Goal: Communication & Community: Answer question/provide support

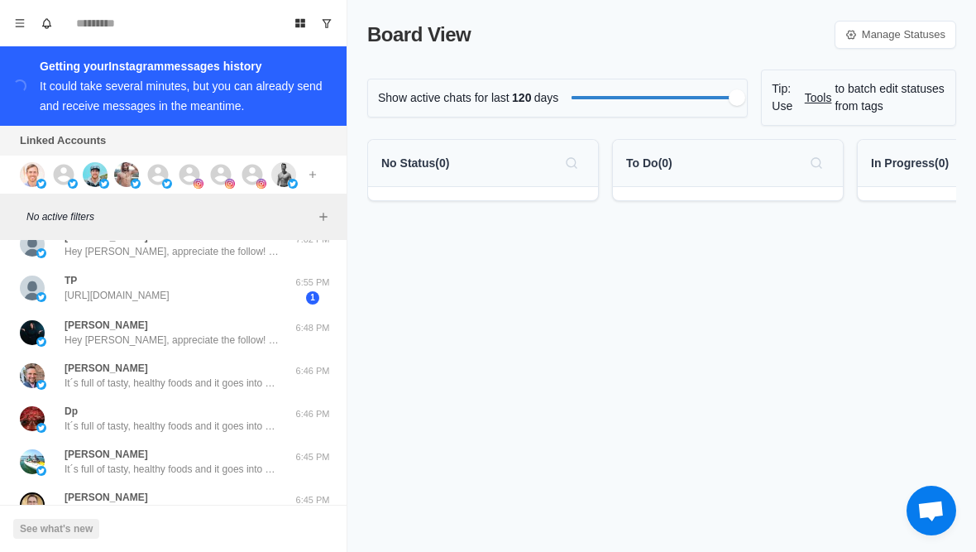
scroll to position [111, 0]
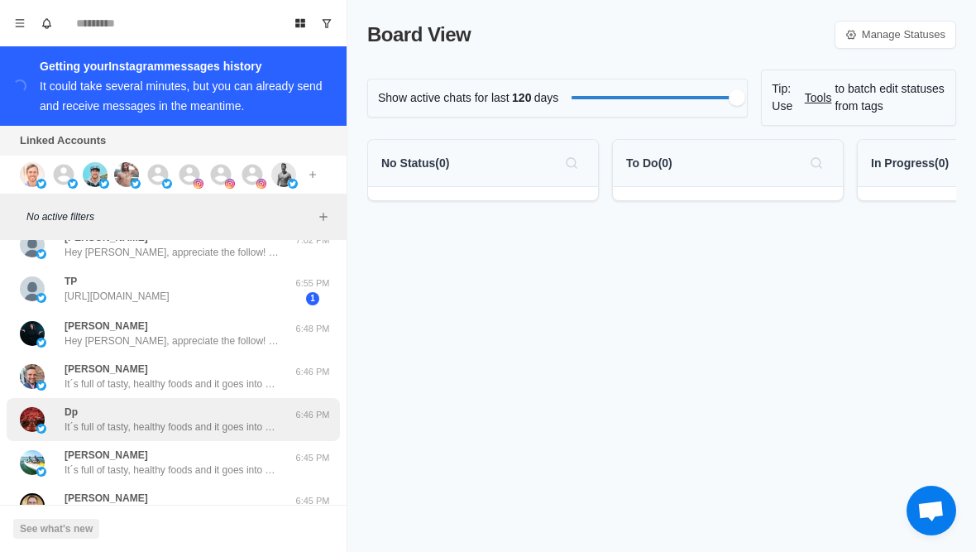
click at [151, 400] on div "Dp It´s full of tasty, healthy foods and it goes into how to avoid foods in the…" at bounding box center [173, 419] width 333 height 43
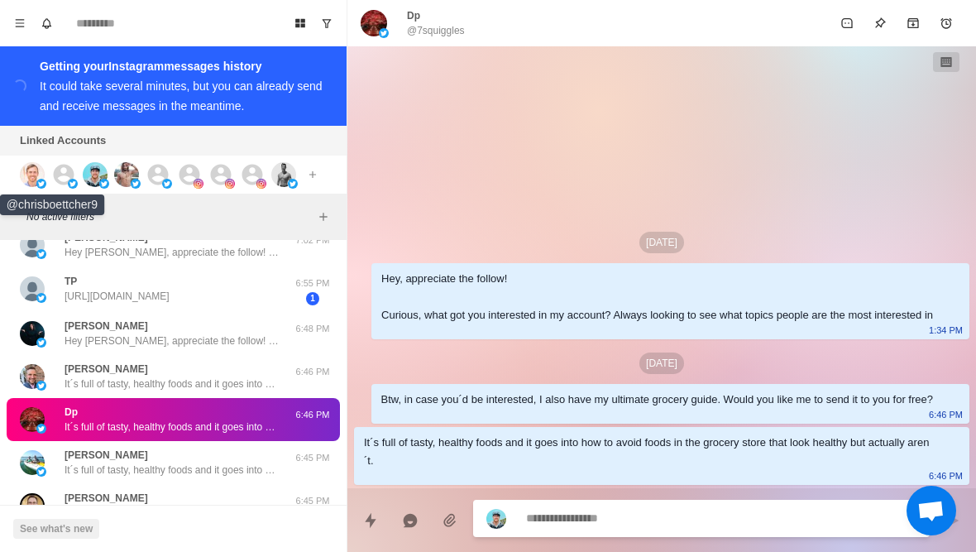
click at [27, 176] on img at bounding box center [32, 174] width 25 height 25
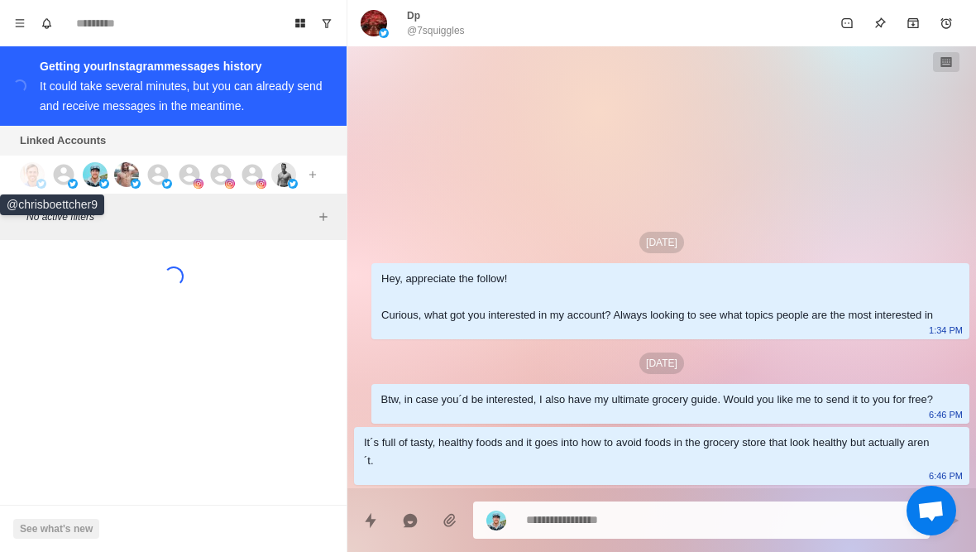
scroll to position [0, 0]
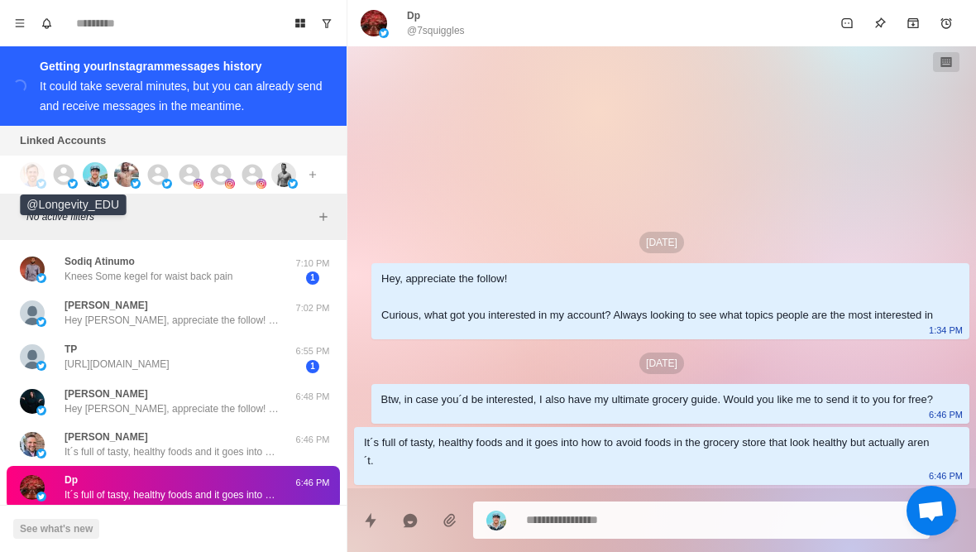
click at [72, 165] on icon at bounding box center [63, 174] width 25 height 25
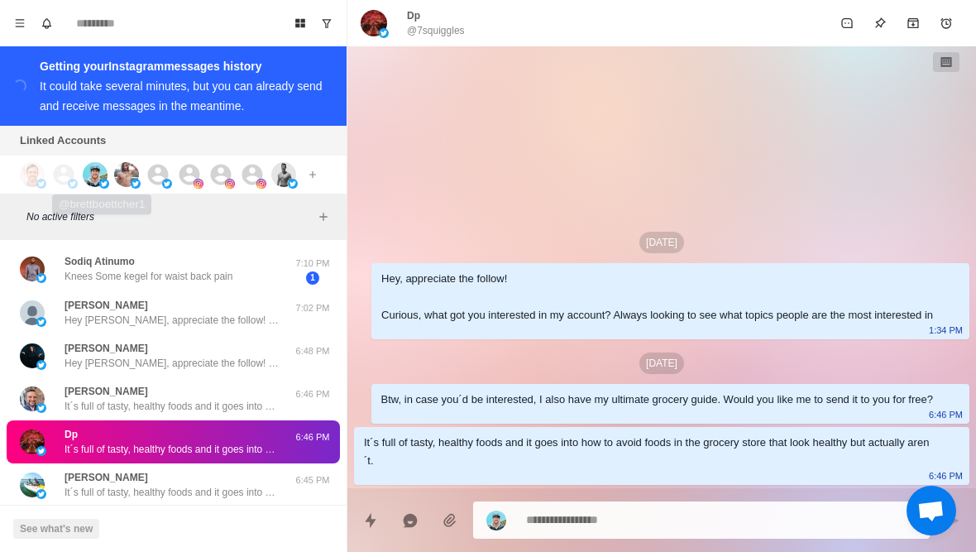
click at [98, 169] on img at bounding box center [95, 174] width 25 height 25
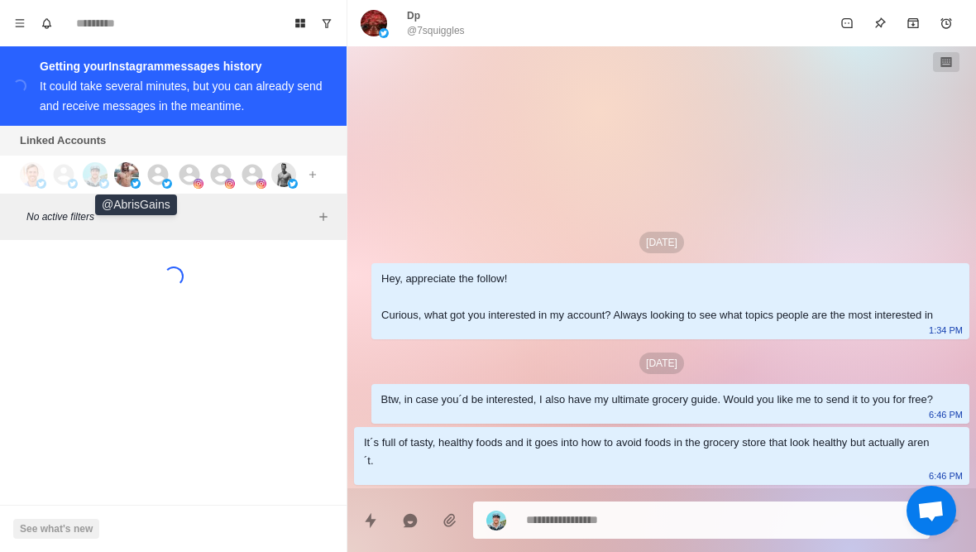
click at [132, 171] on img at bounding box center [126, 174] width 25 height 25
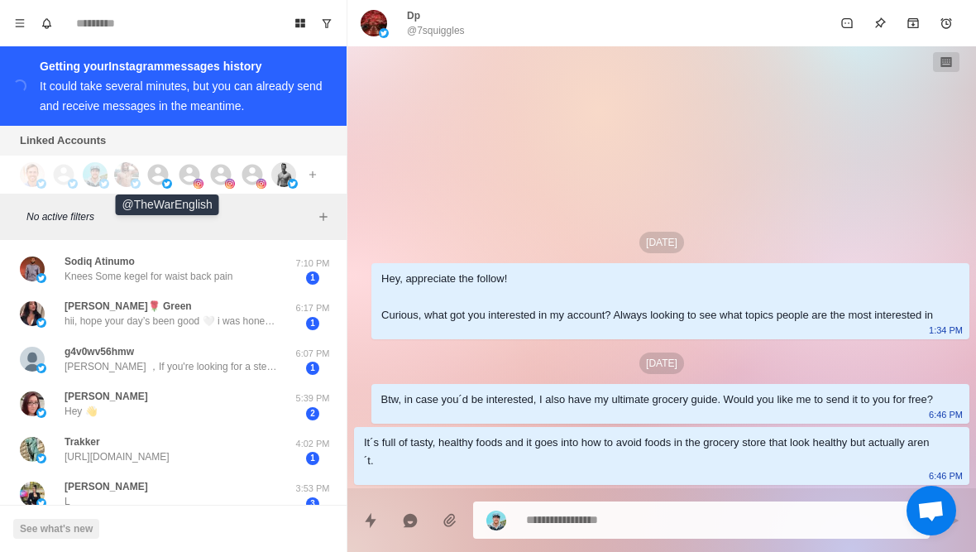
click at [163, 180] on img at bounding box center [167, 184] width 10 height 10
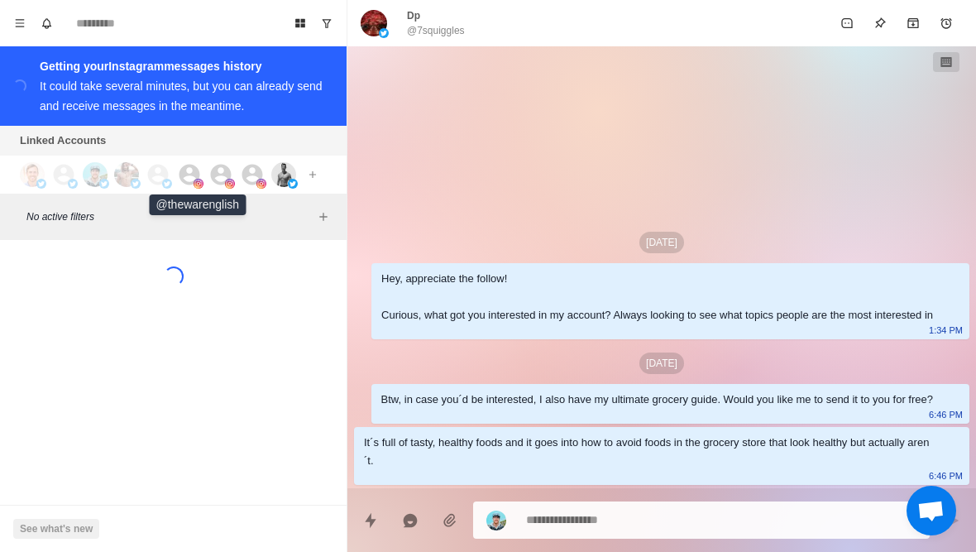
click at [184, 171] on icon at bounding box center [189, 174] width 21 height 21
click at [222, 175] on icon at bounding box center [221, 174] width 21 height 21
click at [251, 175] on icon at bounding box center [252, 174] width 21 height 21
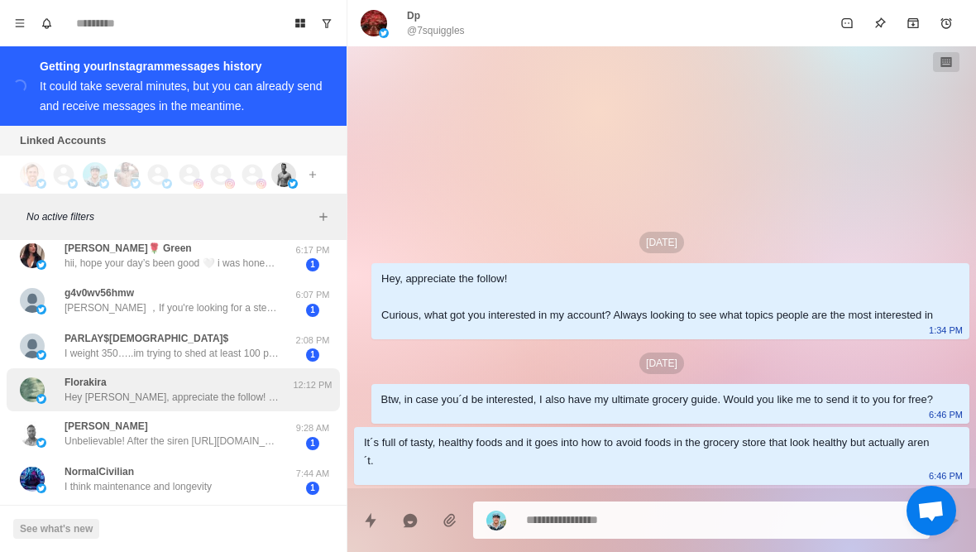
click at [60, 395] on div "Florakira Hey Flora, appreciate the follow! Want me to share with you my guide …" at bounding box center [156, 390] width 272 height 30
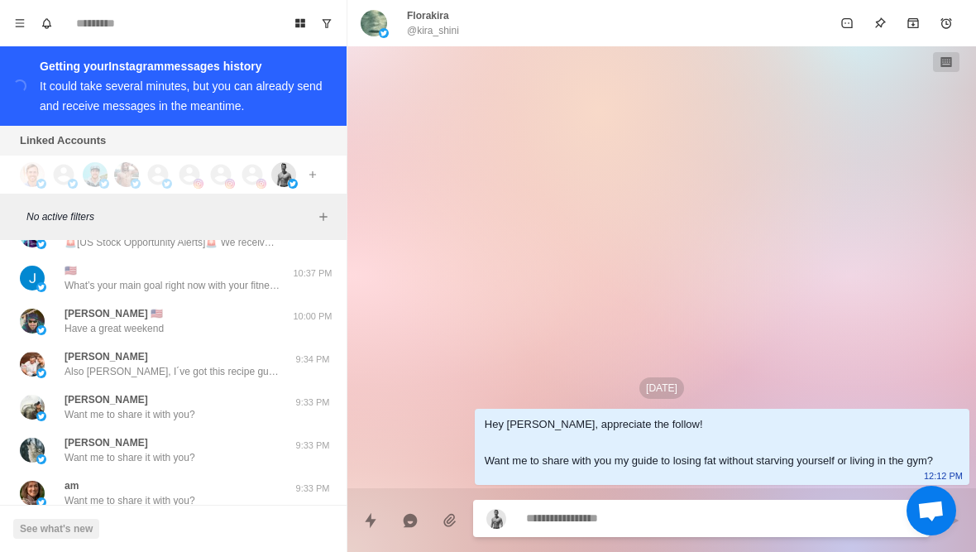
scroll to position [404, 0]
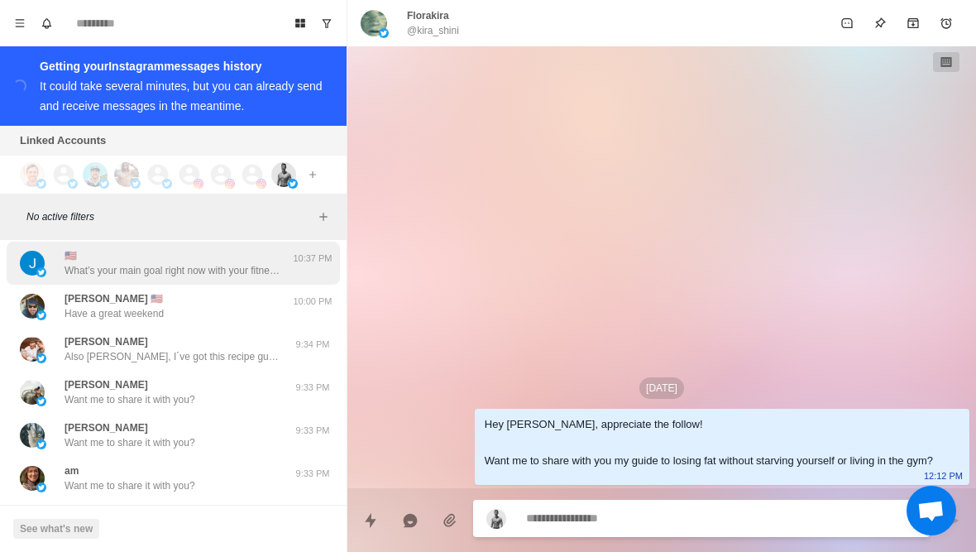
click at [28, 267] on img at bounding box center [32, 263] width 25 height 25
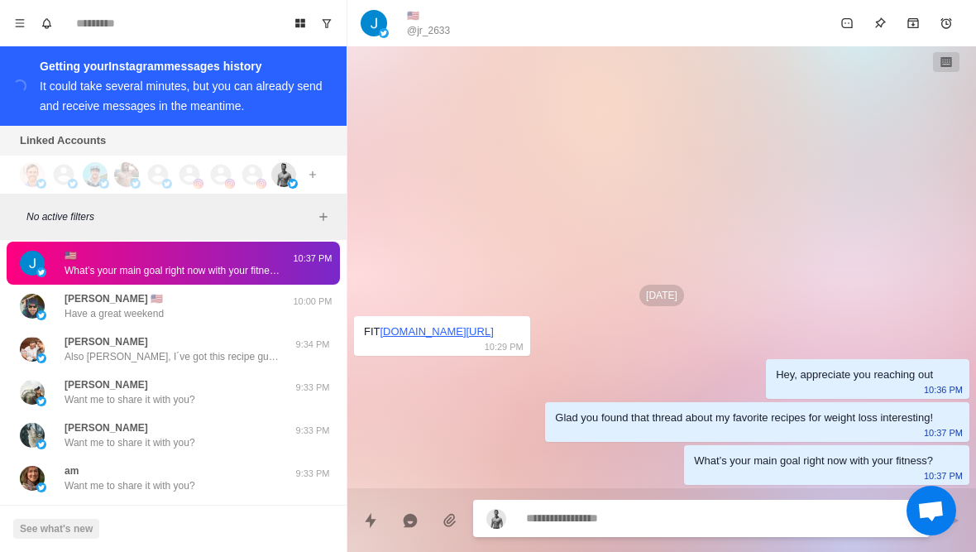
type textarea "*"
type textarea "**********"
type textarea "*"
type textarea "**********"
type textarea "*"
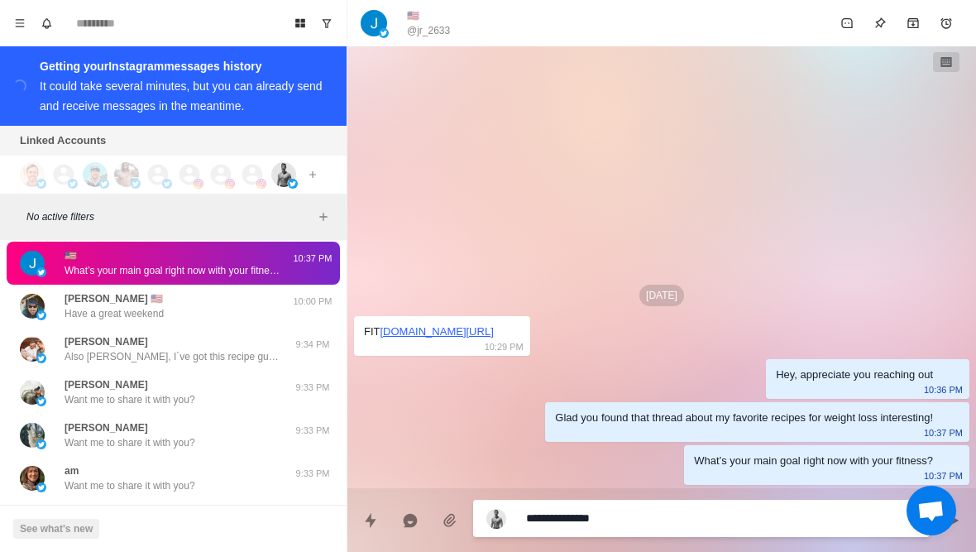
type textarea "**********"
type textarea "*"
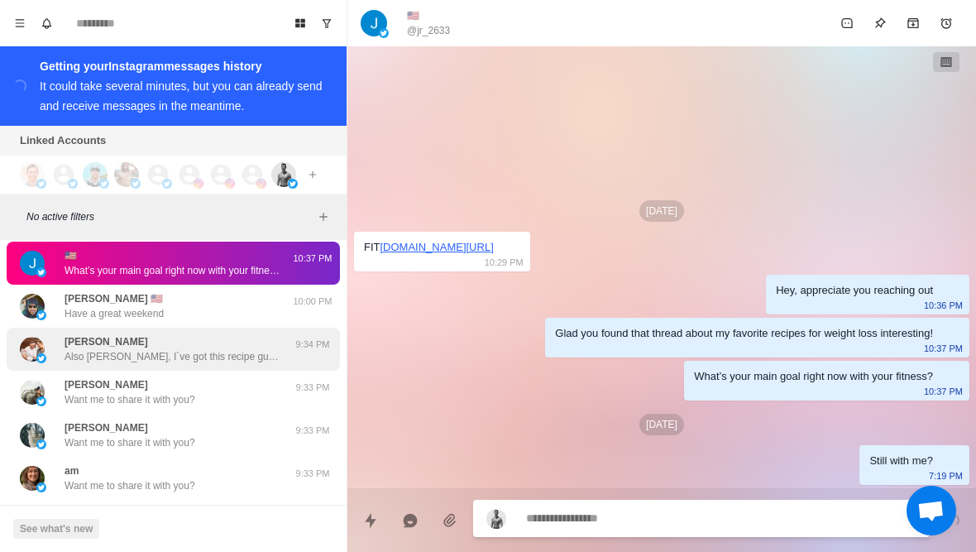
click at [99, 352] on p "Also Paul, I´ve got this recipe guide with 25 simple, low calorie and high prot…" at bounding box center [172, 356] width 215 height 15
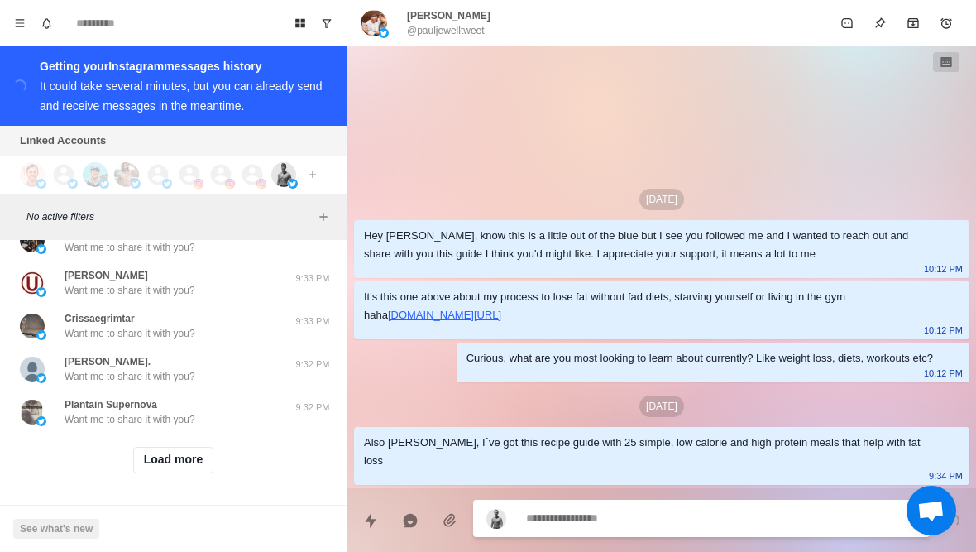
scroll to position [685, 0]
click at [151, 462] on button "Load more" at bounding box center [173, 460] width 81 height 26
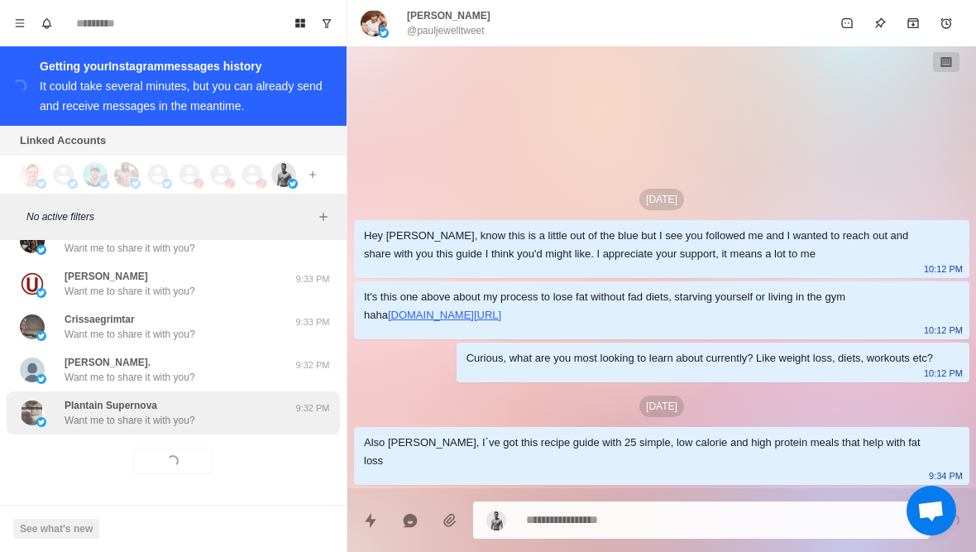
click at [127, 428] on div "Plantain Supernova Want me to share it with you? 9:32 PM" at bounding box center [173, 412] width 333 height 43
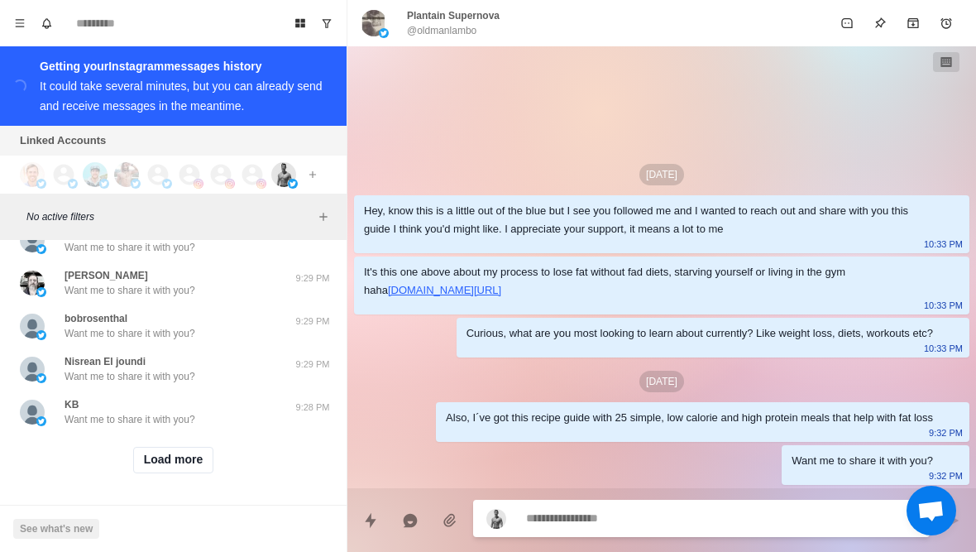
scroll to position [1545, 0]
click at [151, 466] on button "Load more" at bounding box center [173, 460] width 81 height 26
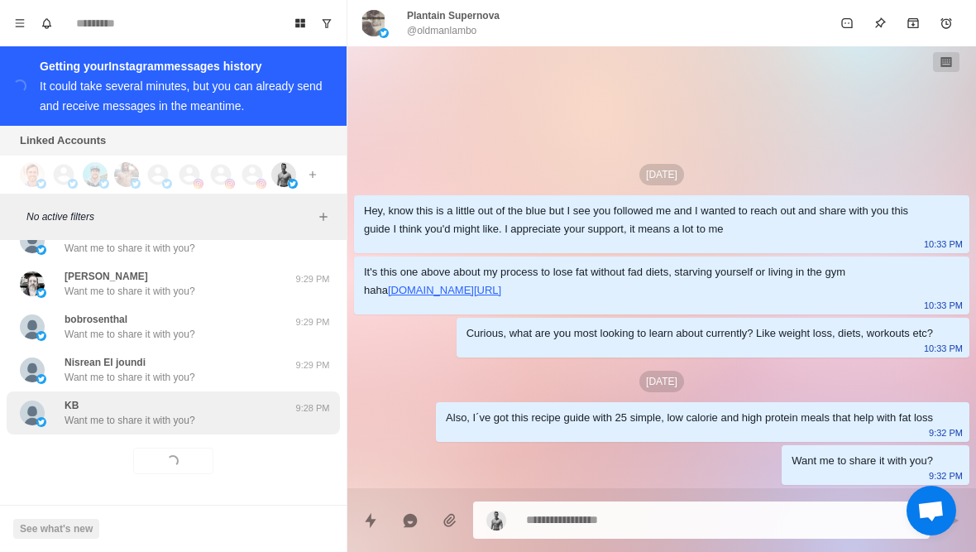
click at [120, 419] on p "Want me to share it with you?" at bounding box center [130, 420] width 131 height 15
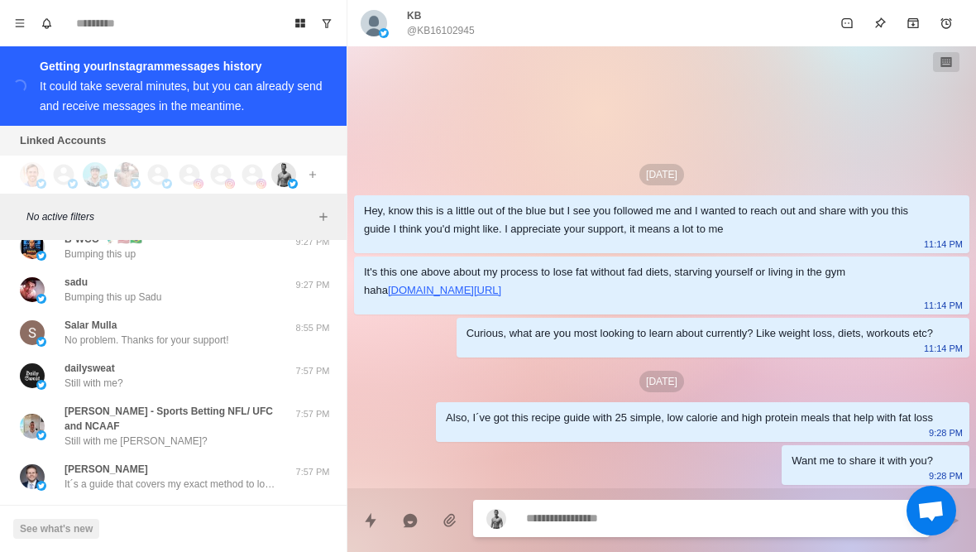
scroll to position [2126, 0]
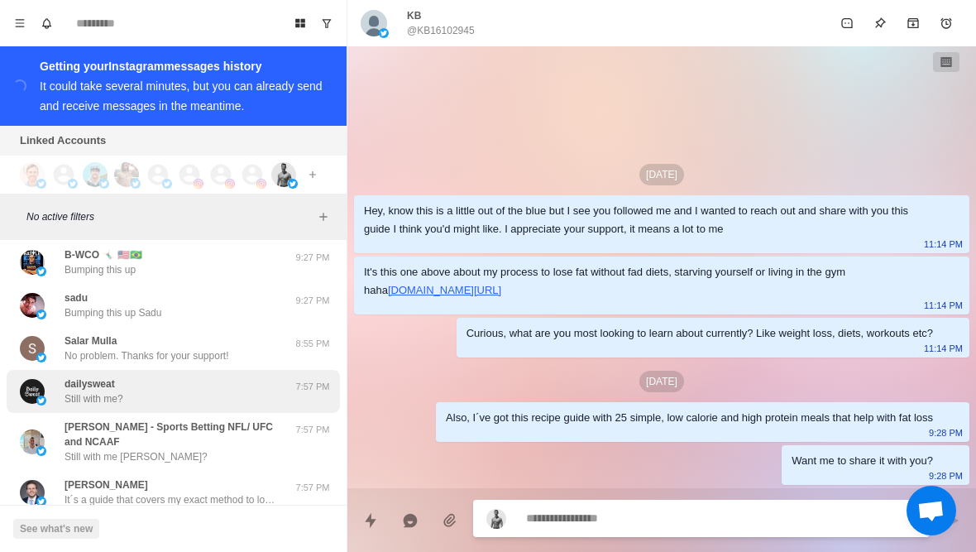
click at [77, 391] on p "Still with me?" at bounding box center [94, 398] width 59 height 15
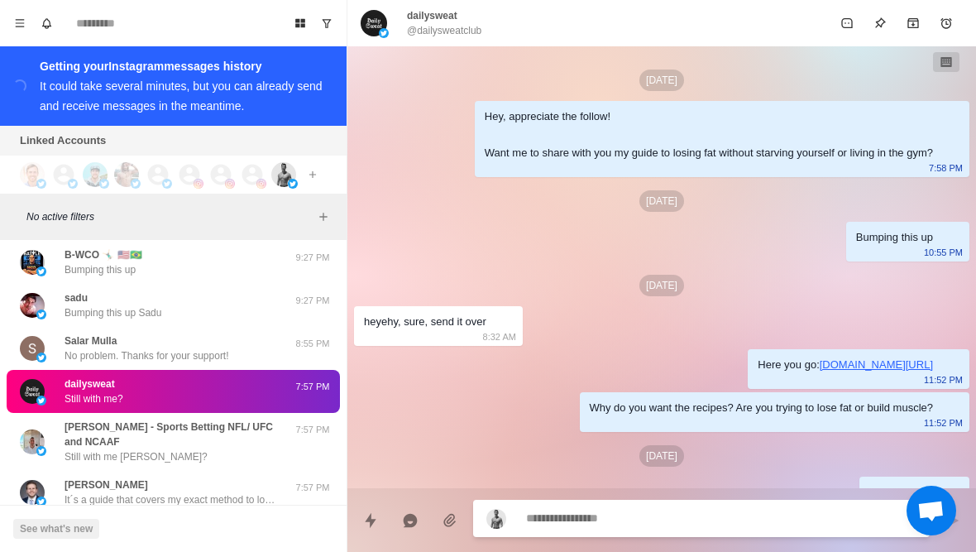
scroll to position [414, 0]
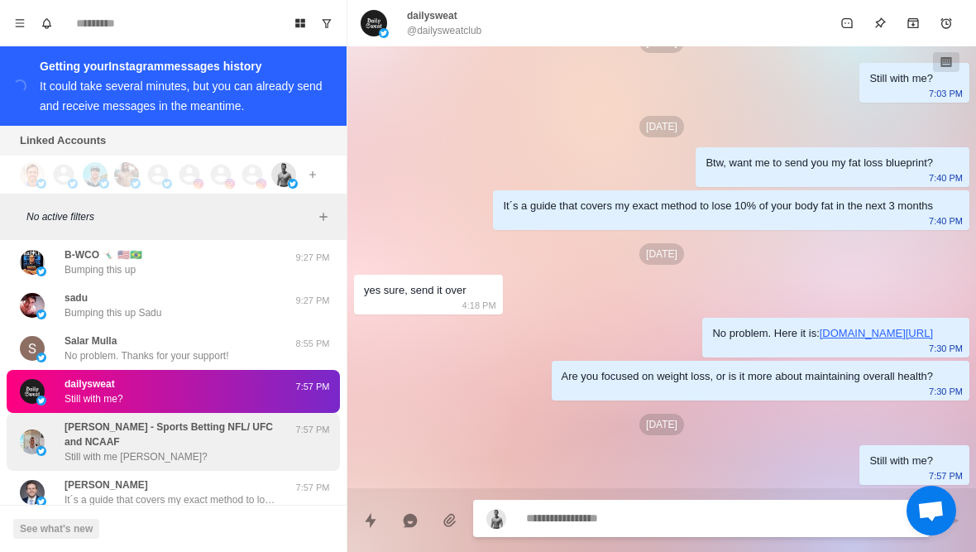
click at [121, 449] on p "Still with me Carl?" at bounding box center [136, 456] width 143 height 15
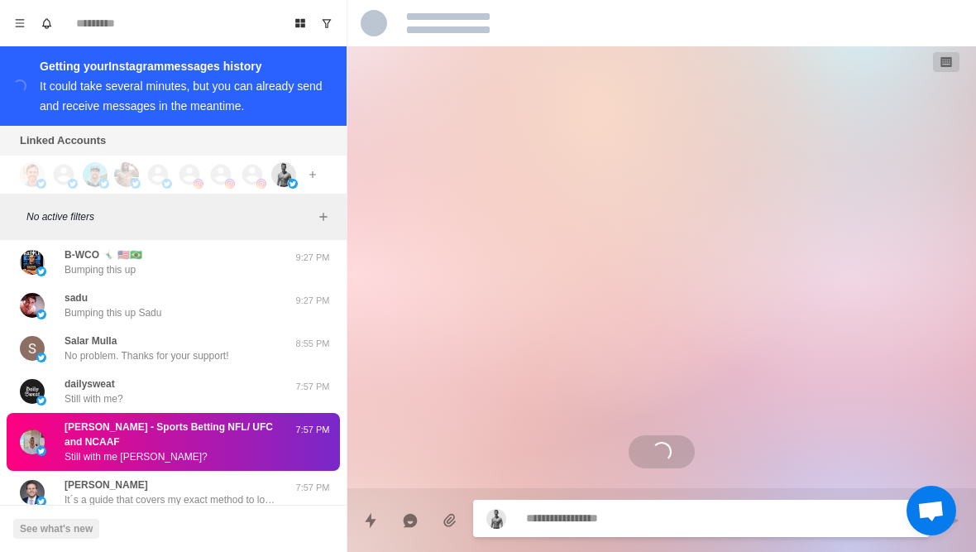
scroll to position [0, 0]
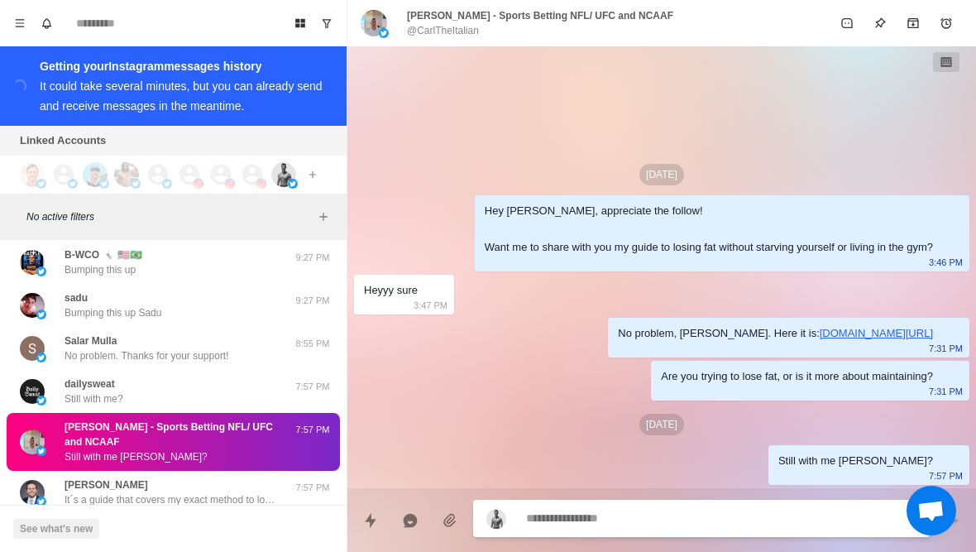
type textarea "*"
type textarea "**"
type textarea "*"
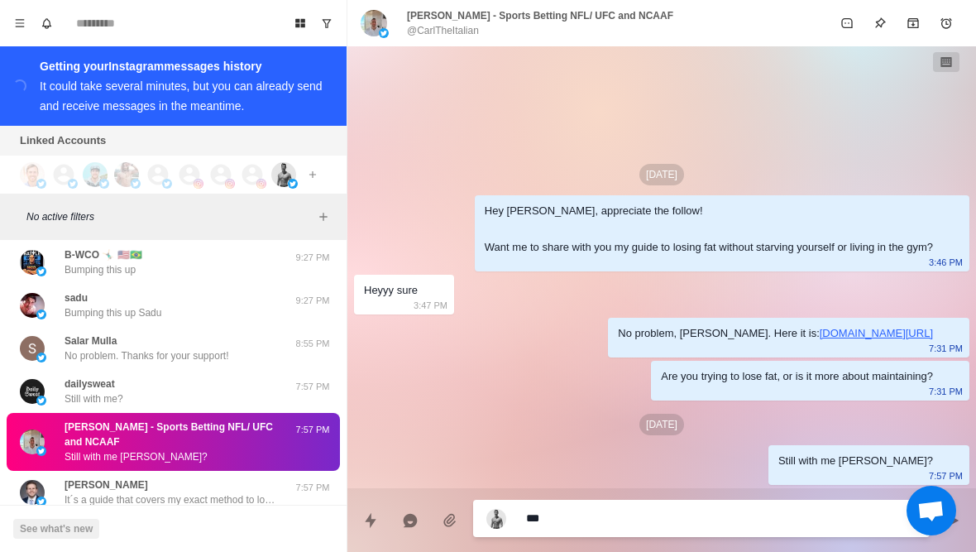
type textarea "****"
type textarea "*"
type textarea "**********"
type textarea "*"
type textarea "**********"
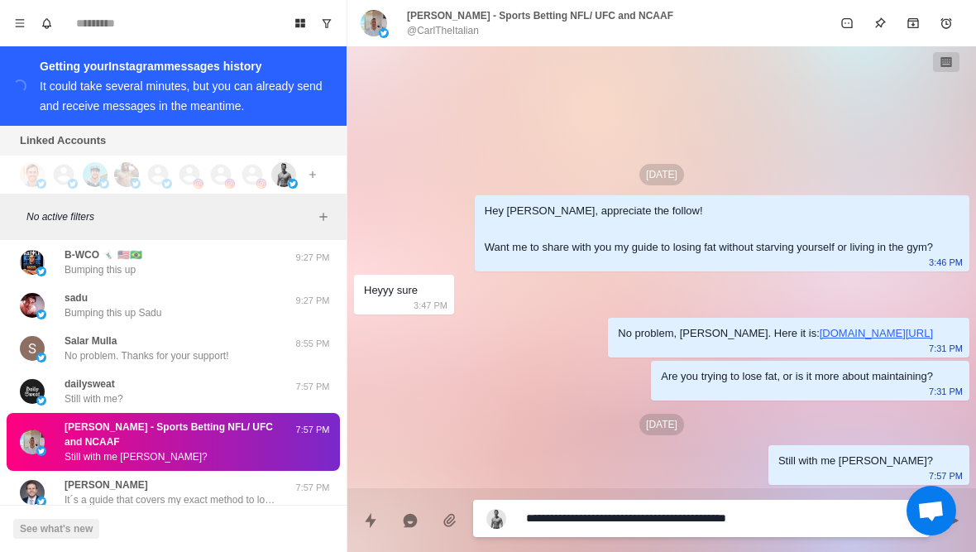
type textarea "*"
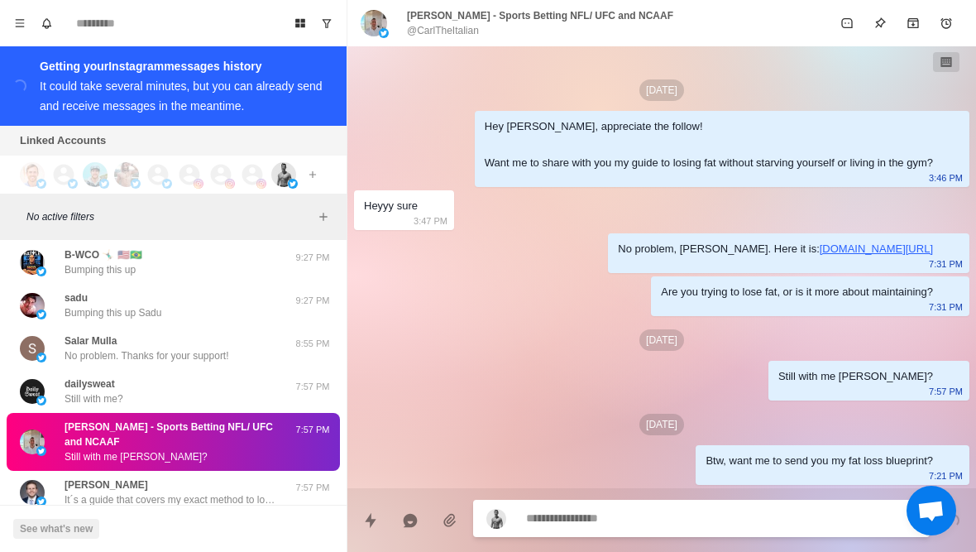
type textarea "*"
type textarea "**"
type textarea "*"
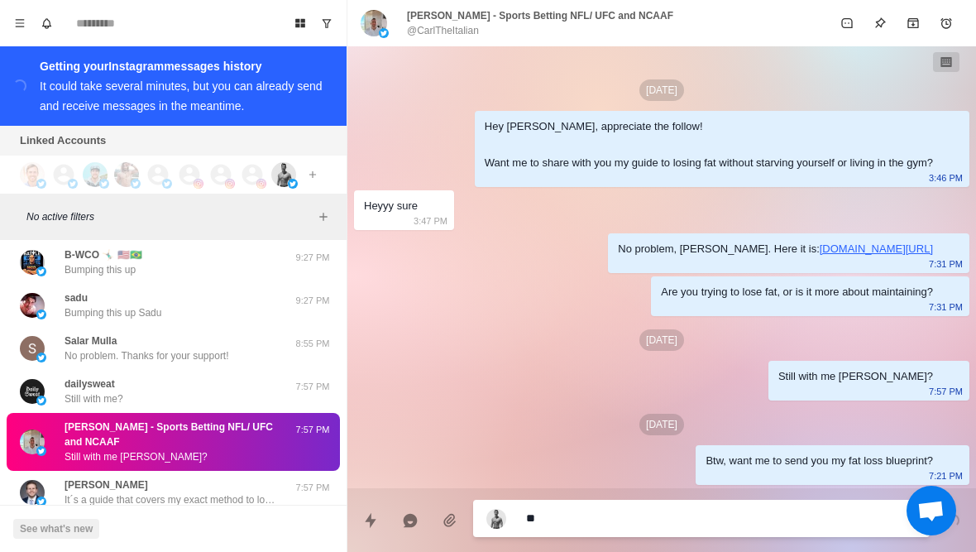
type textarea "***"
type textarea "*"
type textarea "****"
type textarea "*"
type textarea "**********"
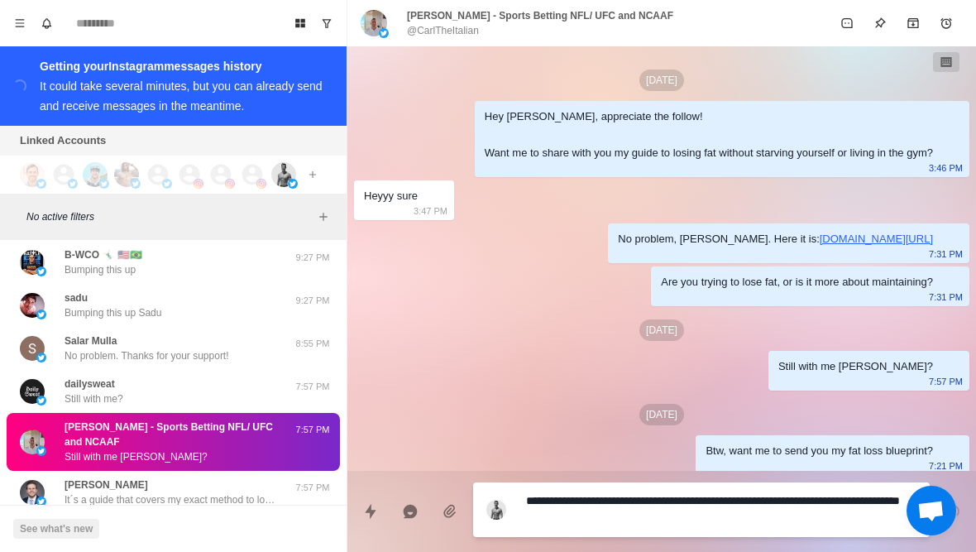
type textarea "*"
type textarea "**********"
type textarea "*"
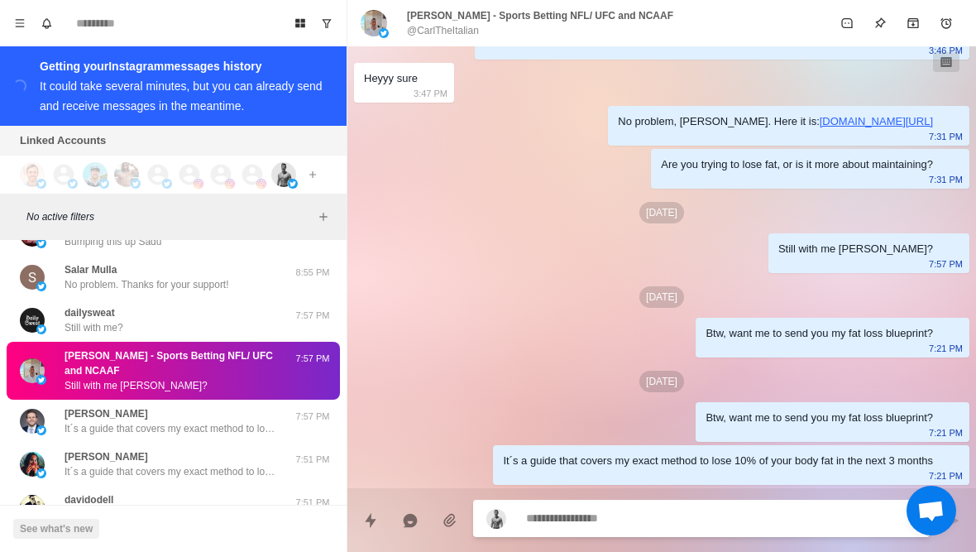
scroll to position [2203, 0]
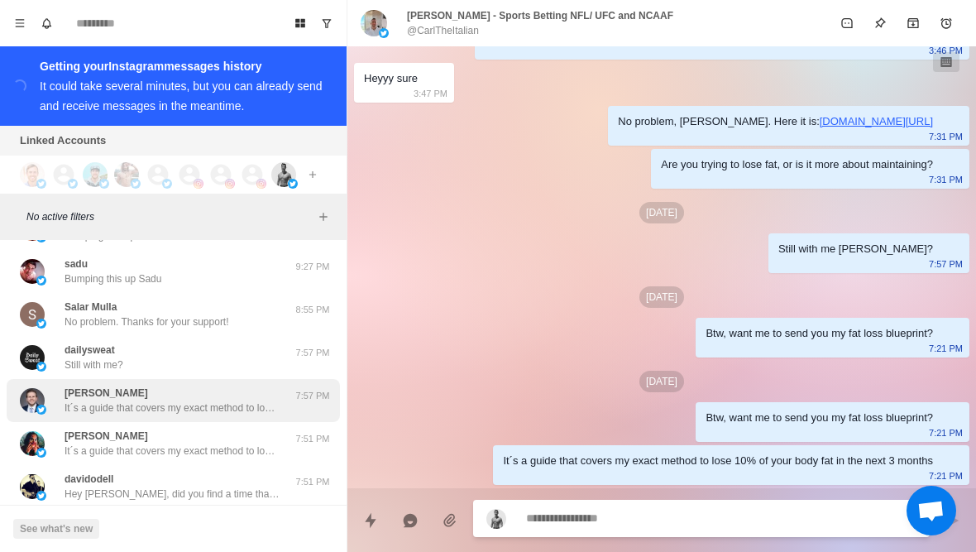
click at [42, 390] on img at bounding box center [32, 400] width 25 height 25
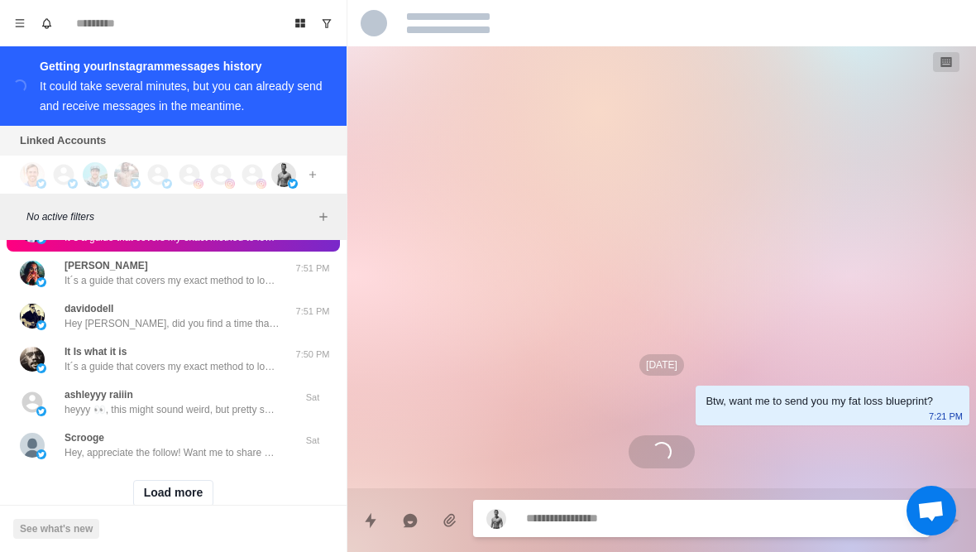
scroll to position [2375, 0]
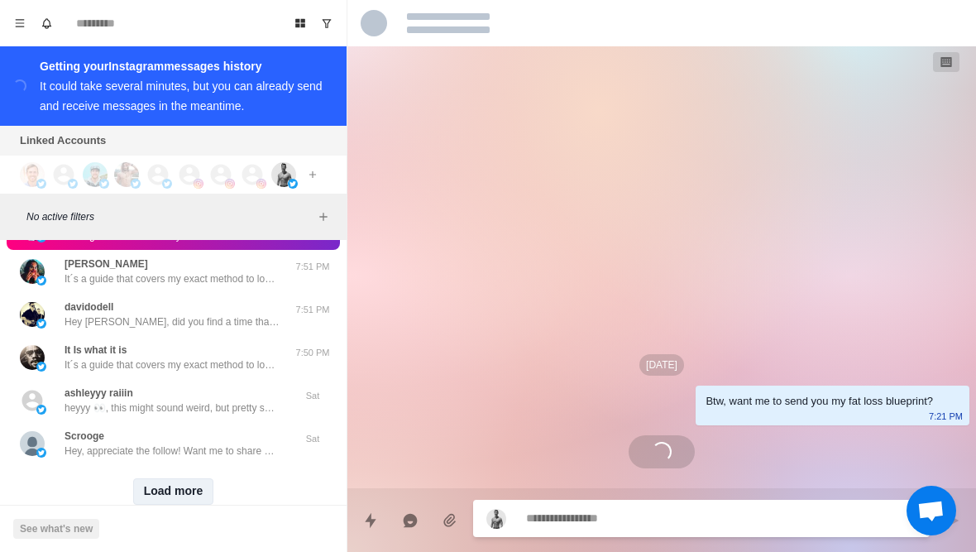
click at [154, 490] on button "Load more" at bounding box center [173, 491] width 81 height 26
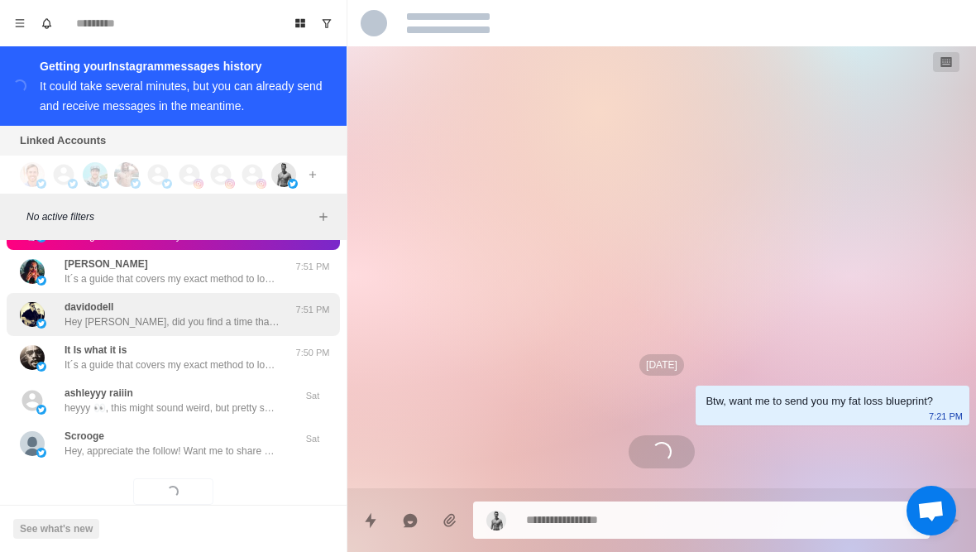
click at [65, 315] on p "Hey david, did you find a time that works for you?" at bounding box center [172, 321] width 215 height 15
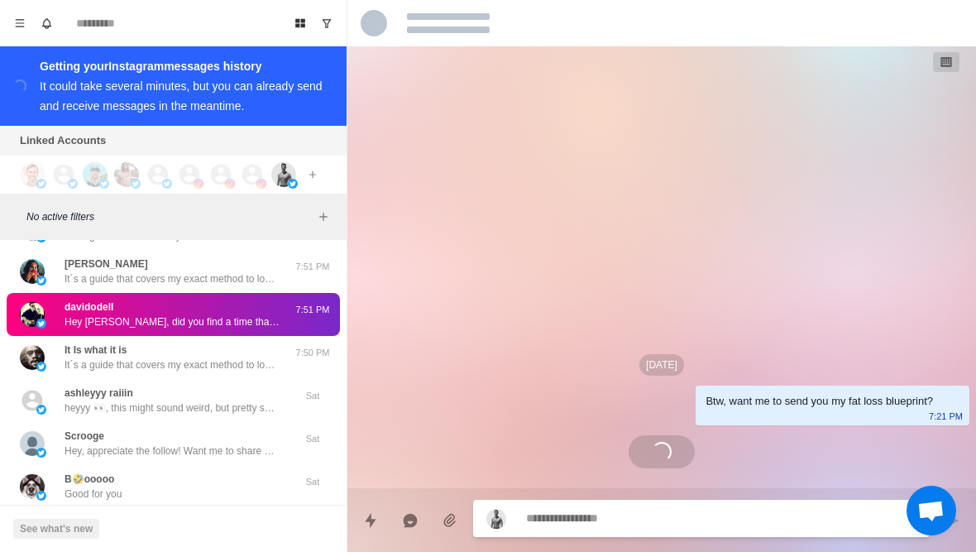
scroll to position [2114, 0]
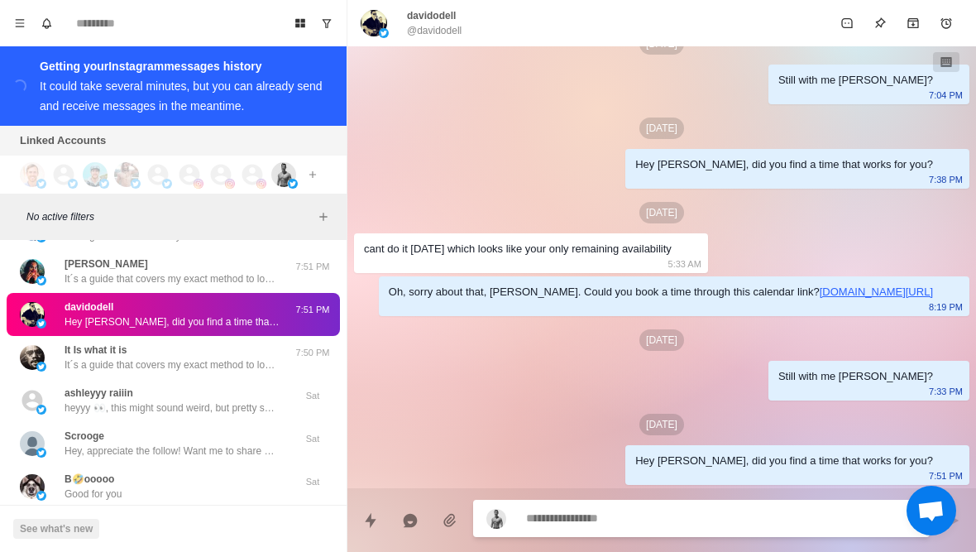
type textarea "*"
type textarea "**********"
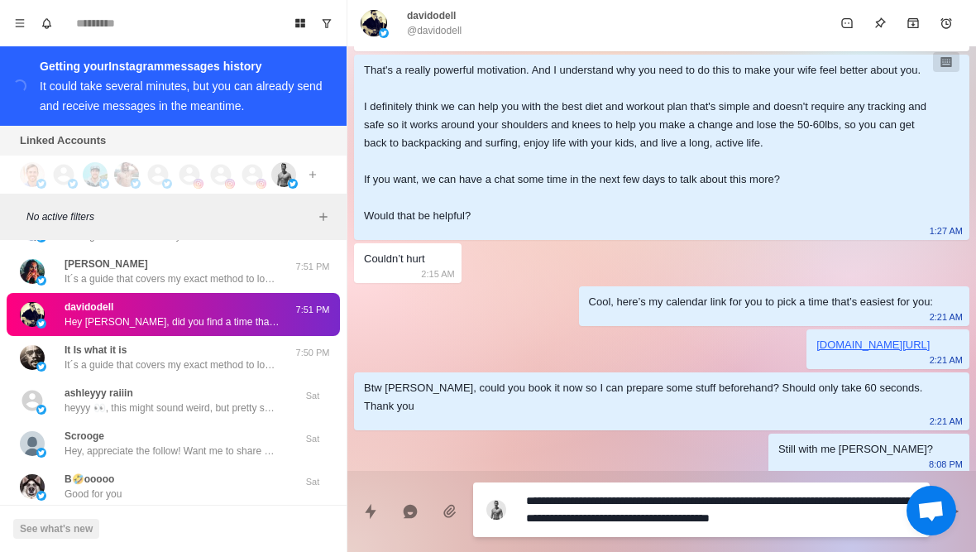
scroll to position [1421, 0]
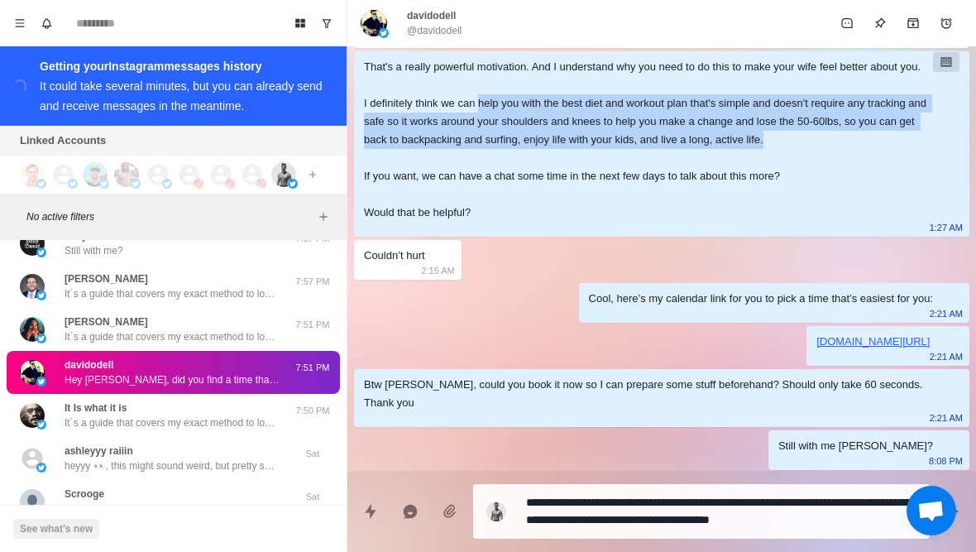
drag, startPoint x: 493, startPoint y: 155, endPoint x: 861, endPoint y: 194, distance: 370.1
click at [861, 194] on div "That's a really powerful motivation. And I understand why you need to do this t…" at bounding box center [648, 140] width 569 height 164
copy div "help you with the best diet and workout plan that's simple and doesn't require …"
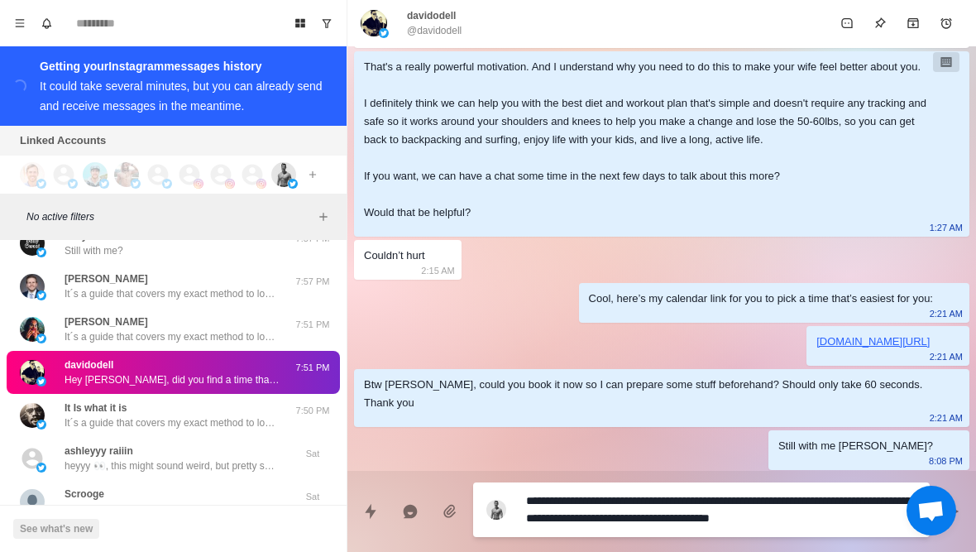
click at [874, 523] on textarea "**********" at bounding box center [721, 509] width 390 height 41
drag, startPoint x: 874, startPoint y: 523, endPoint x: 864, endPoint y: 498, distance: 27.0
click at [864, 498] on textarea "**********" at bounding box center [721, 509] width 390 height 41
type textarea "*"
type textarea "**********"
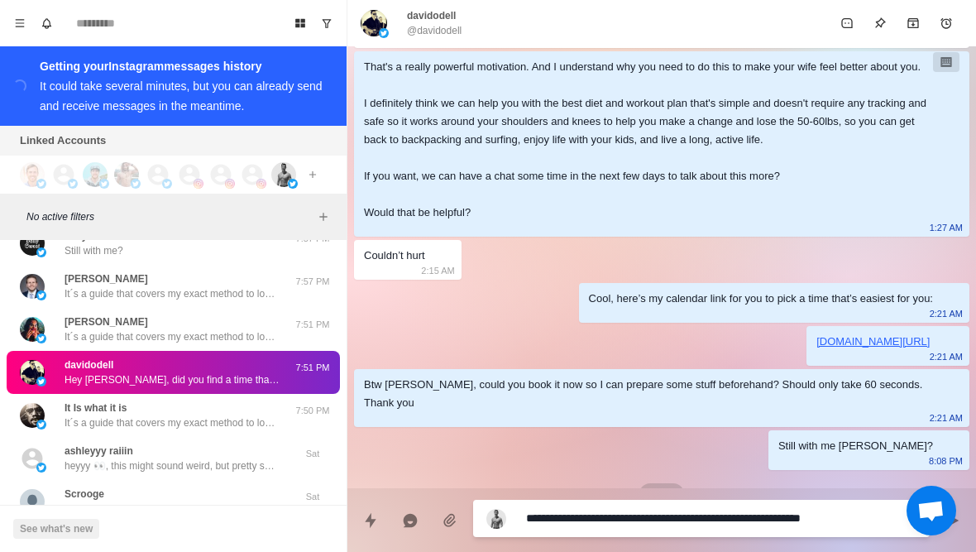
type textarea "*"
paste textarea "**********"
type textarea "**********"
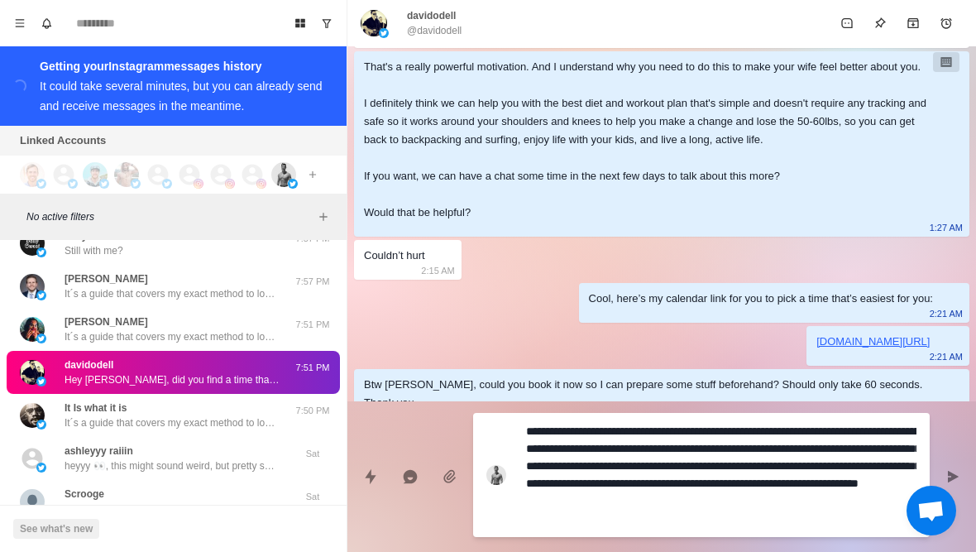
type textarea "*"
type textarea "**********"
type textarea "*"
type textarea "**********"
click at [730, 429] on textarea "**********" at bounding box center [721, 474] width 390 height 111
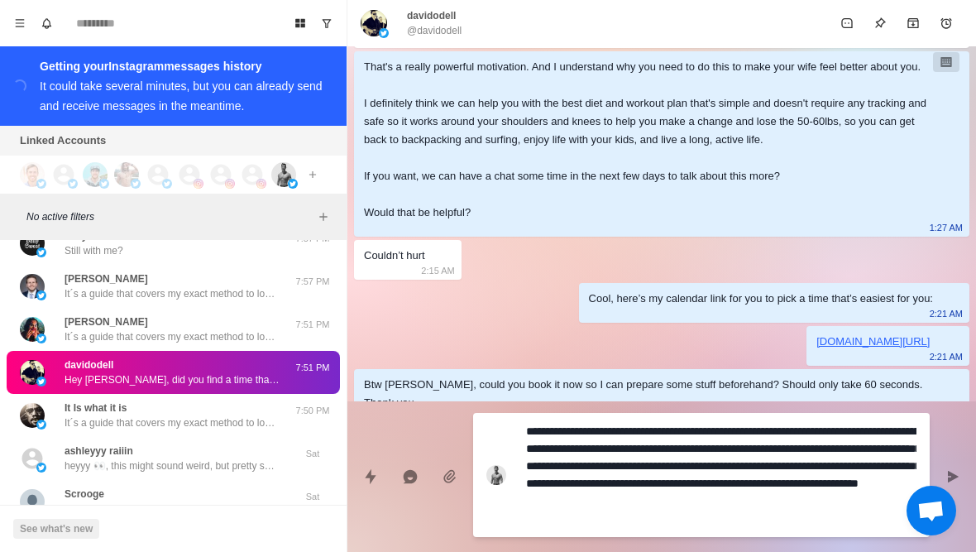
type textarea "*"
type textarea "**********"
type textarea "*"
type textarea "**********"
type textarea "*"
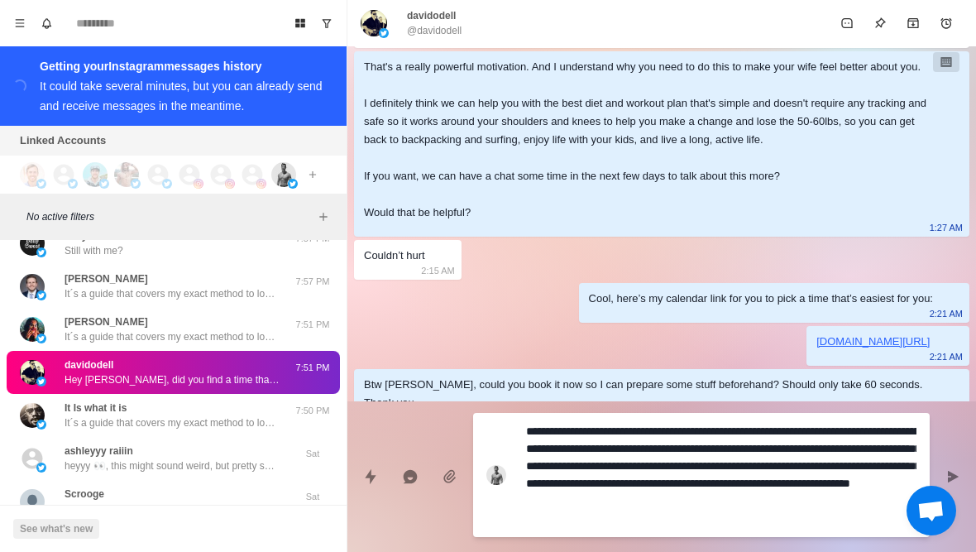
type textarea "**********"
type textarea "*"
type textarea "**********"
type textarea "*"
type textarea "**********"
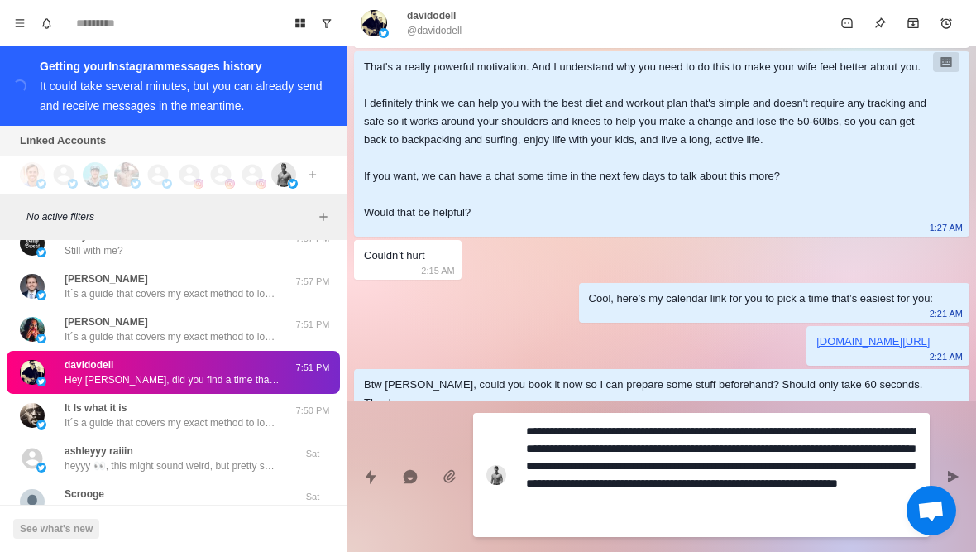
type textarea "*"
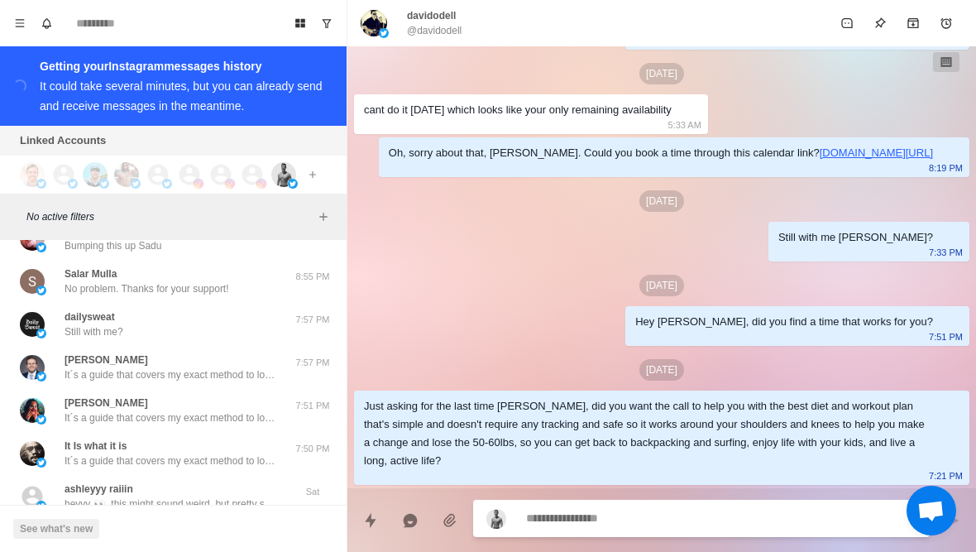
scroll to position [2341, 0]
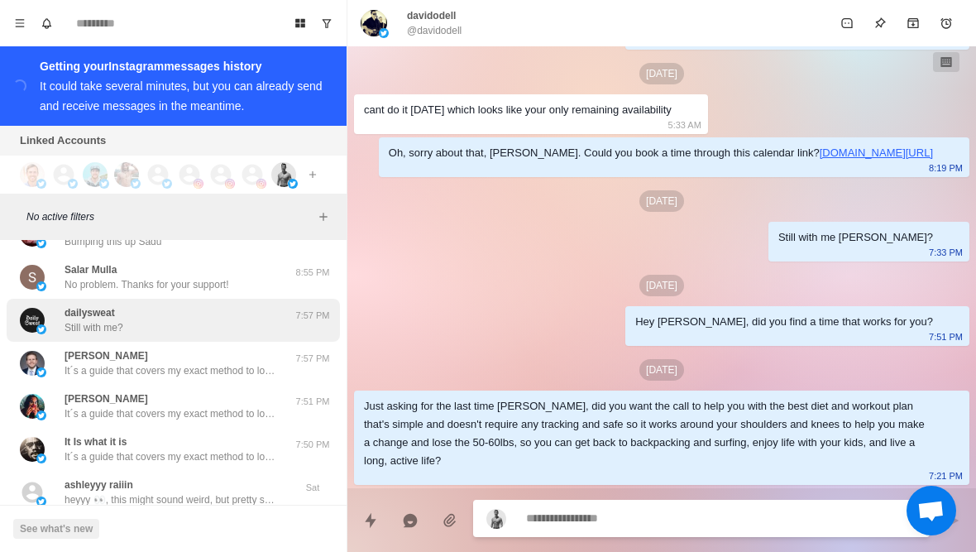
click at [67, 305] on p "dailysweat" at bounding box center [90, 312] width 50 height 15
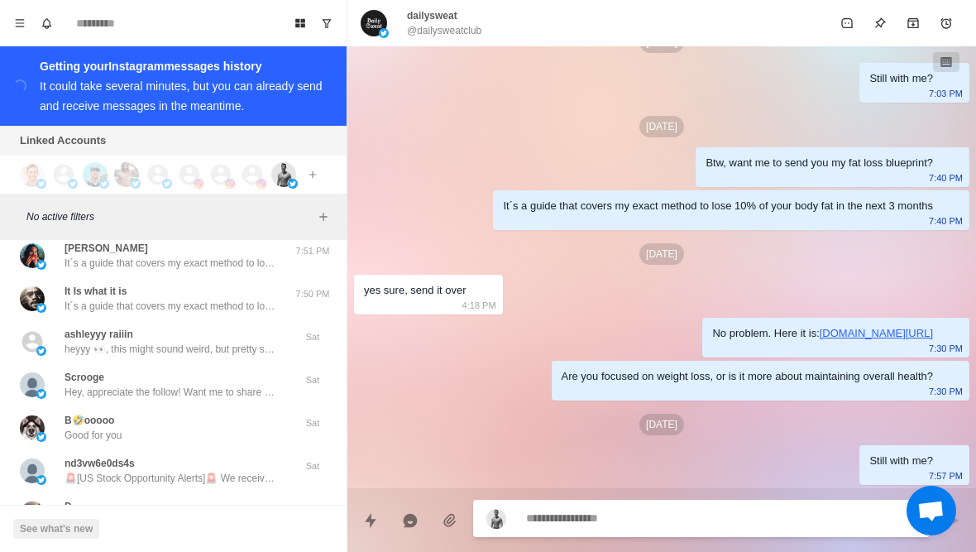
scroll to position [2548, 0]
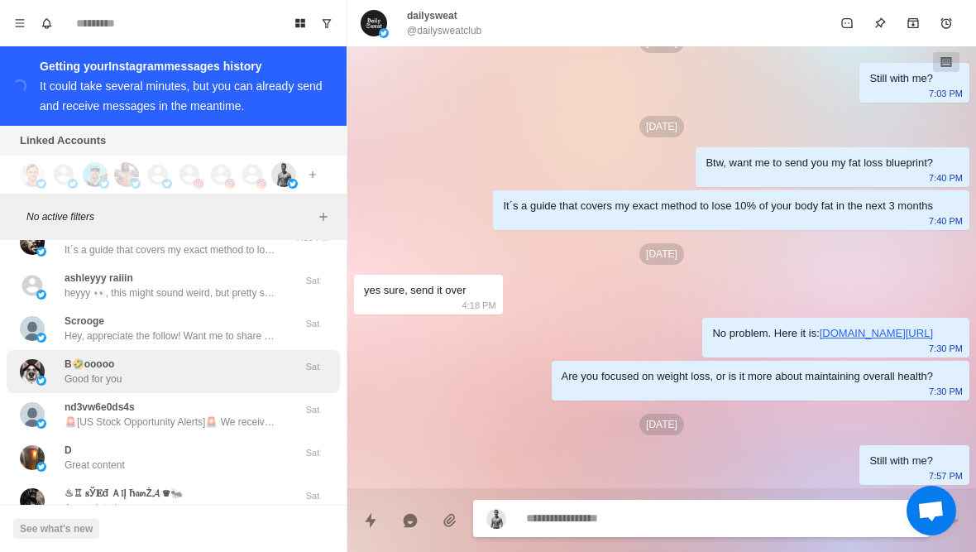
click at [78, 356] on p "B🤣ooooo" at bounding box center [90, 363] width 50 height 15
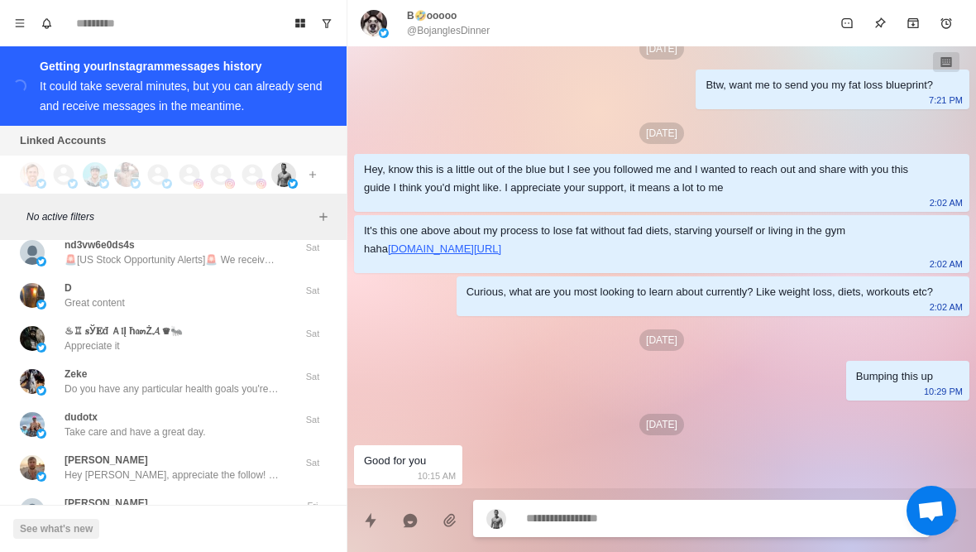
scroll to position [2793, 0]
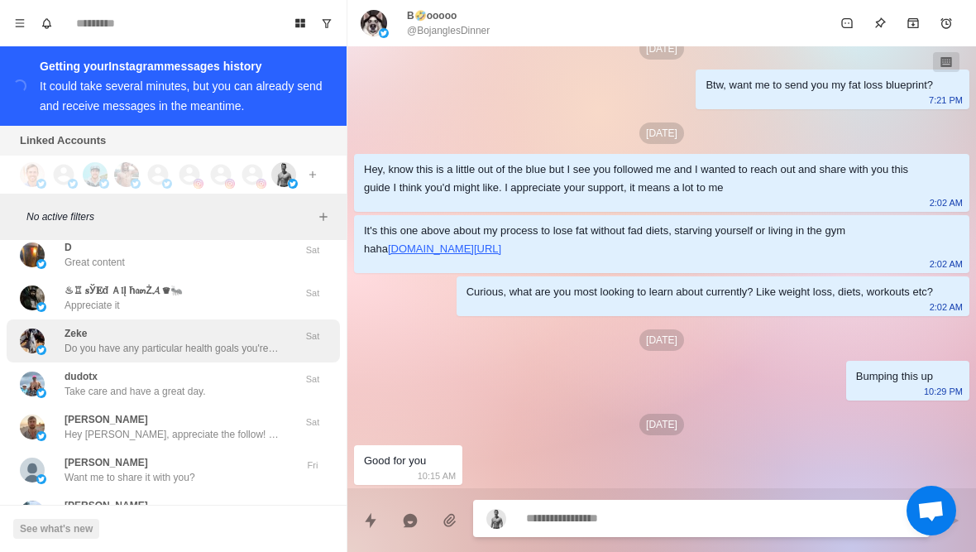
click at [77, 341] on p "Do you have any particular health goals you're pursuing these days? Like losing…" at bounding box center [172, 348] width 215 height 15
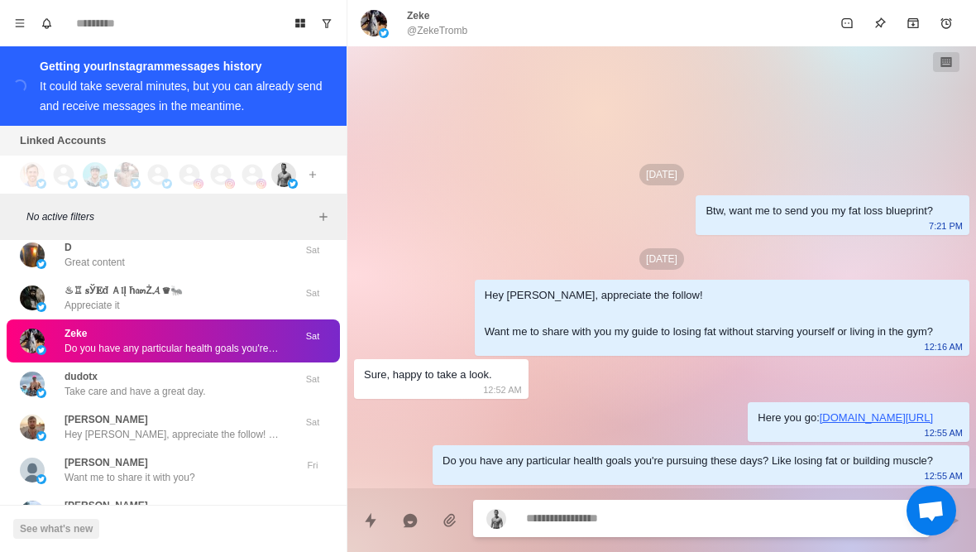
type textarea "*"
type textarea "**********"
type textarea "*"
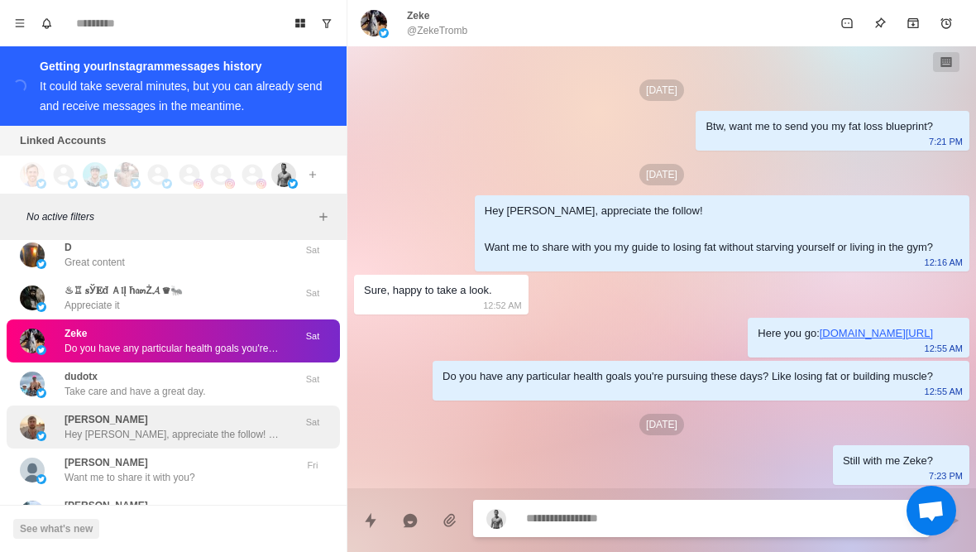
click at [73, 427] on p "Hey Ryan, appreciate the follow! Want me to share with you my guide to losing f…" at bounding box center [172, 434] width 215 height 15
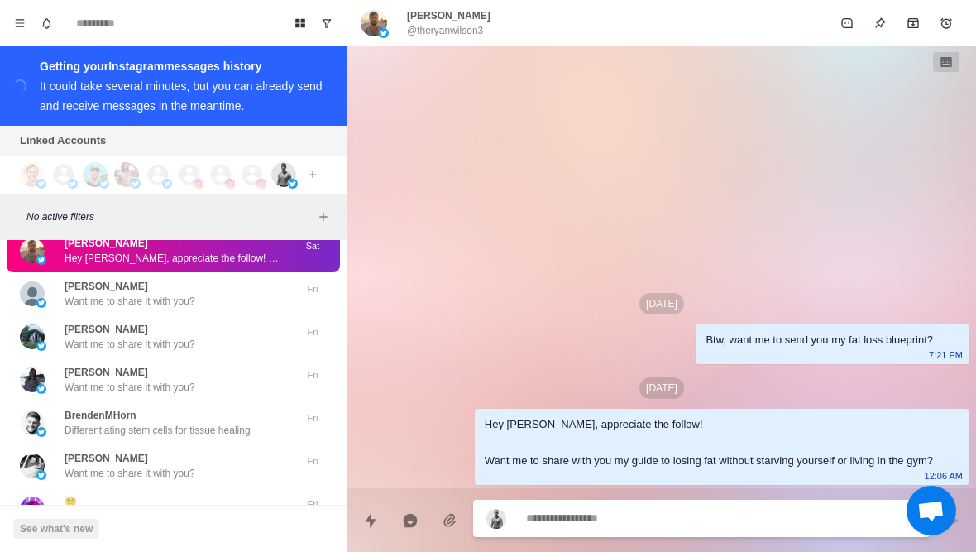
scroll to position [2970, 0]
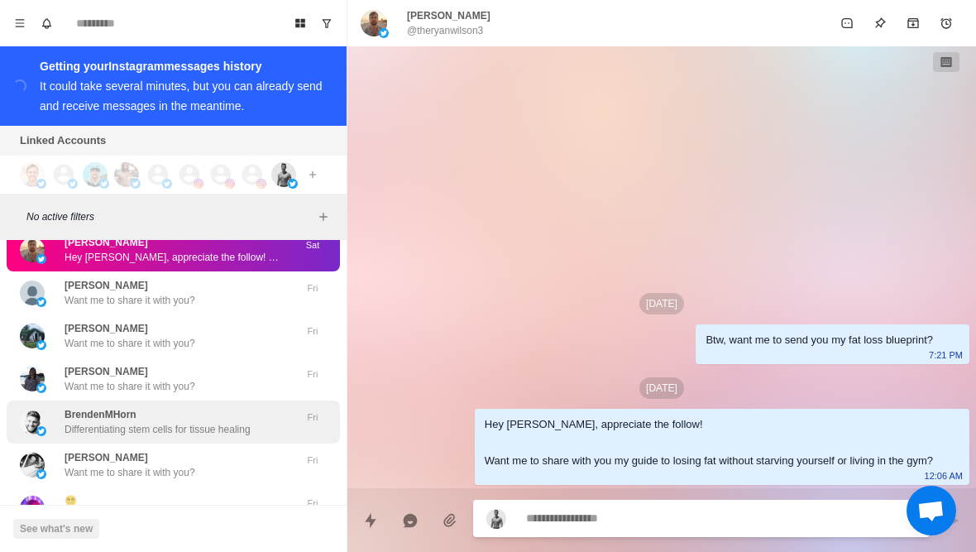
click at [56, 407] on div "BrendenMHorn Differentiating stem cells for tissue healing" at bounding box center [156, 422] width 272 height 30
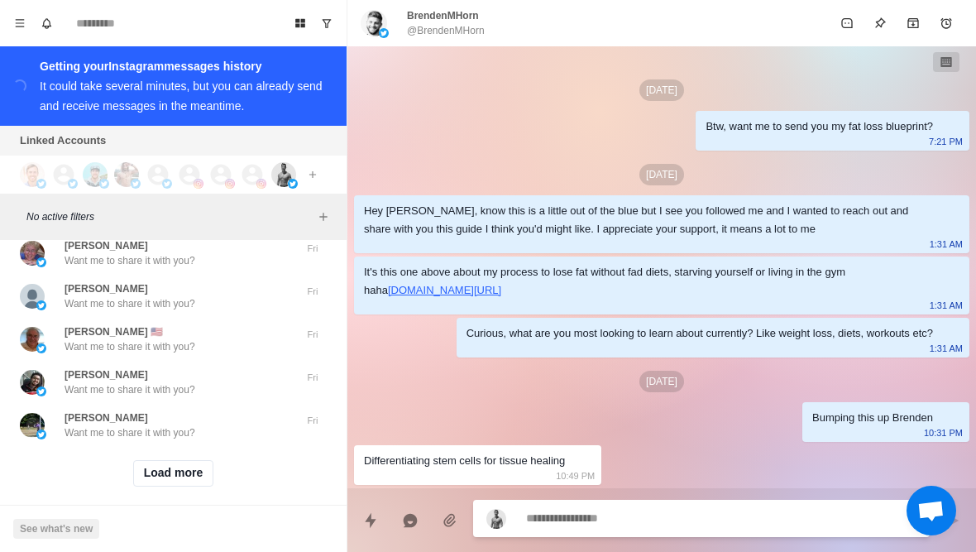
scroll to position [3351, 0]
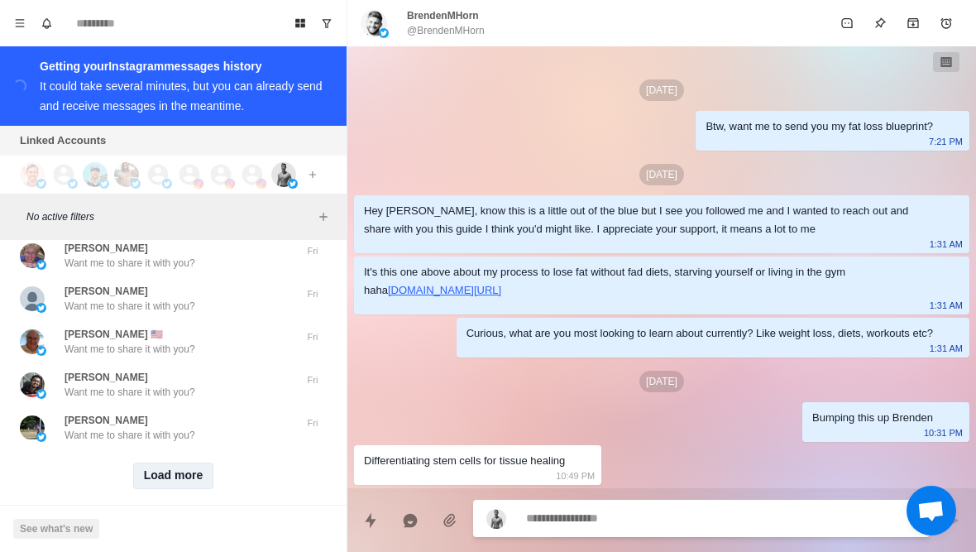
click at [153, 462] on button "Load more" at bounding box center [173, 475] width 81 height 26
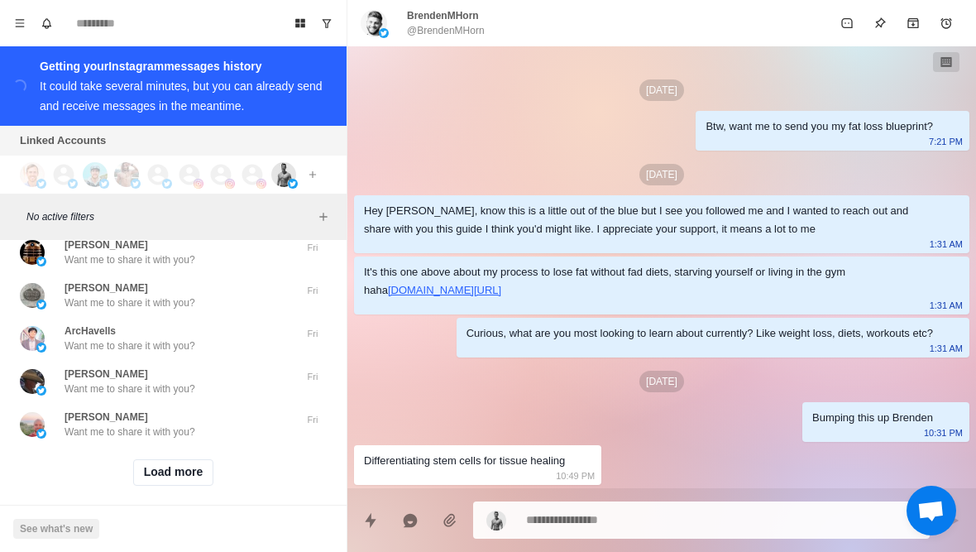
scroll to position [4212, 0]
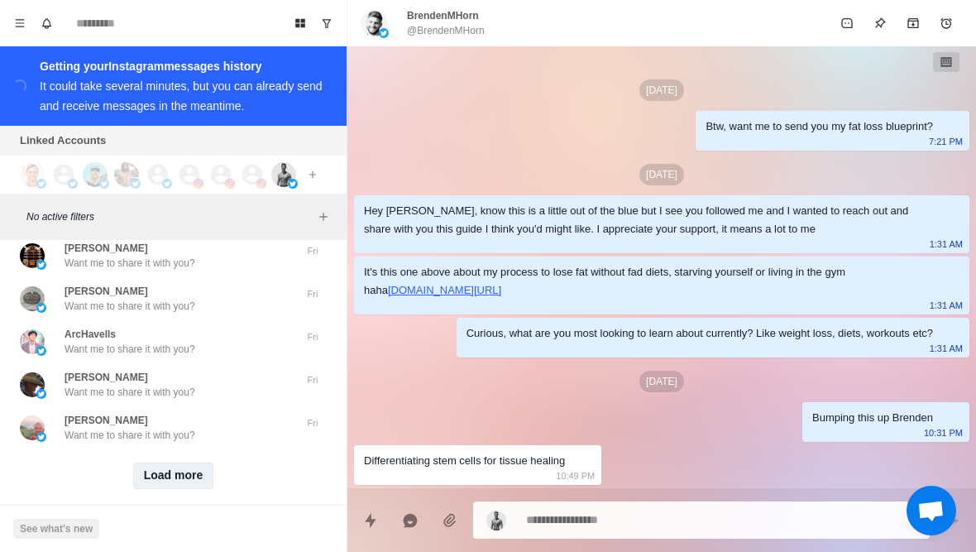
click at [146, 462] on button "Load more" at bounding box center [173, 475] width 81 height 26
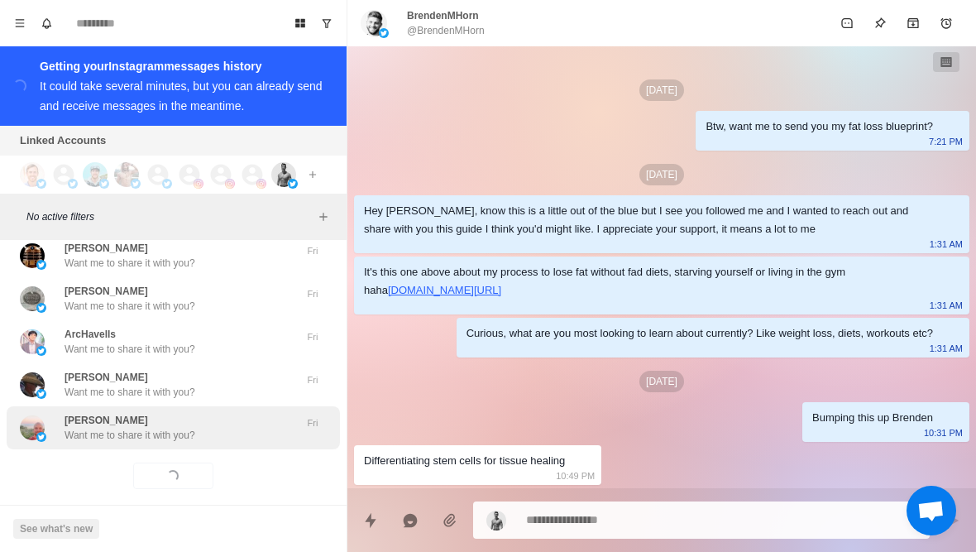
click at [108, 428] on p "Want me to share it with you?" at bounding box center [130, 435] width 131 height 15
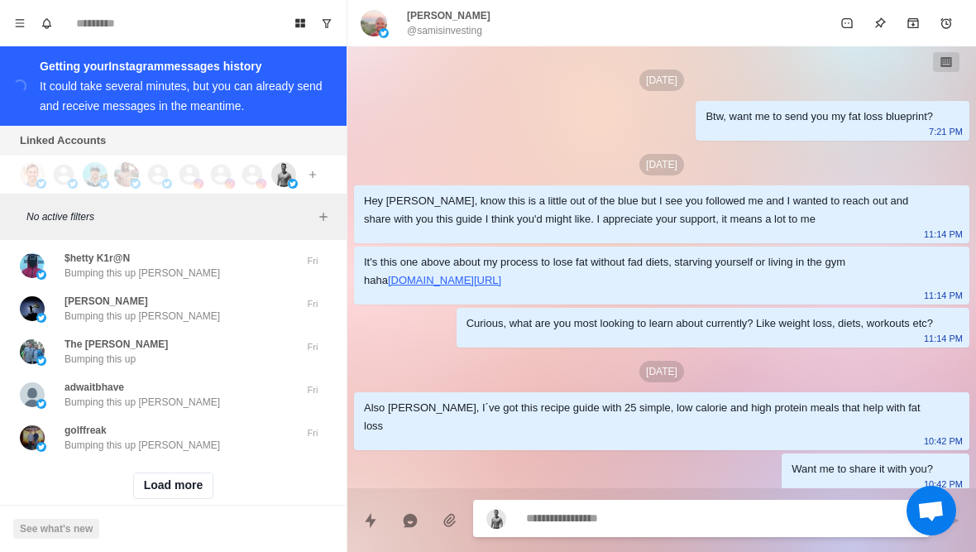
scroll to position [5072, 0]
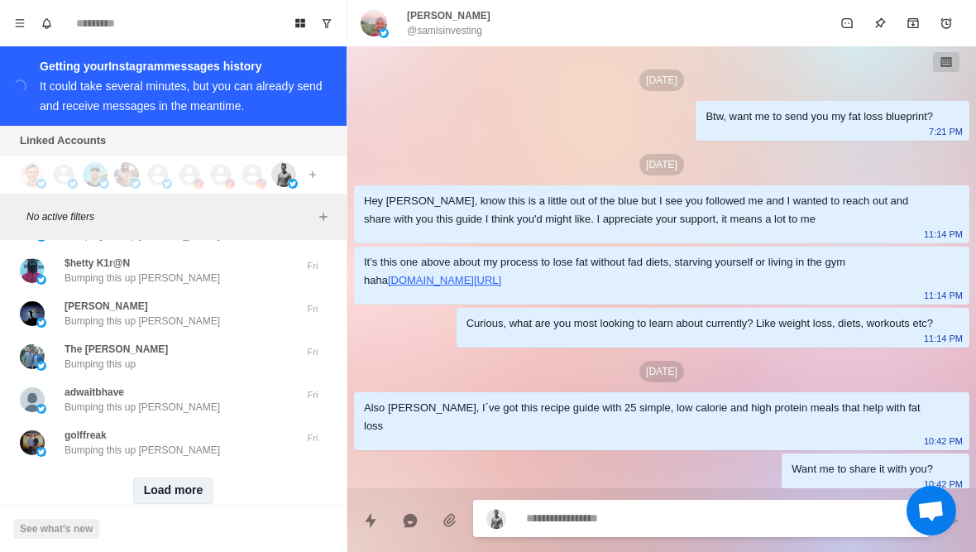
click at [146, 477] on button "Load more" at bounding box center [173, 490] width 81 height 26
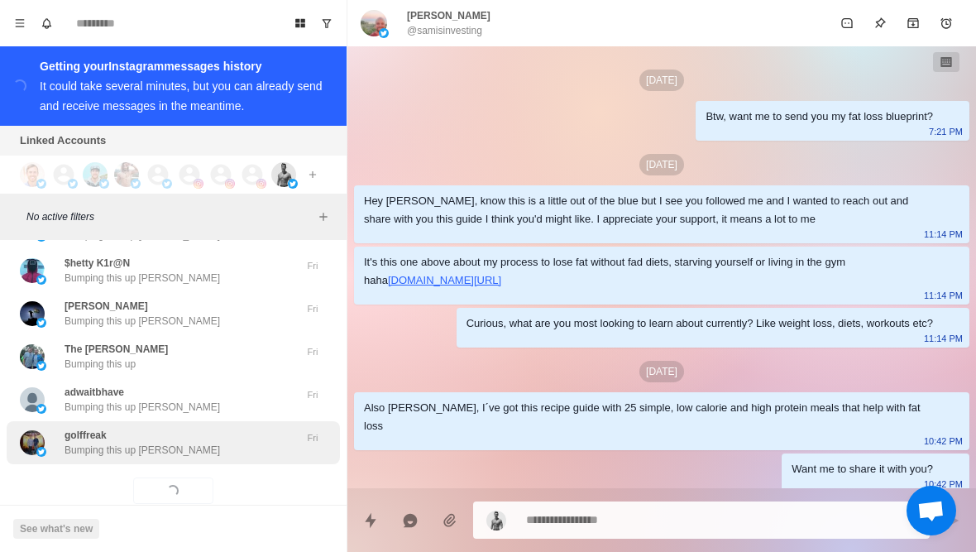
click at [108, 443] on p "Bumping this up Josh" at bounding box center [142, 450] width 155 height 15
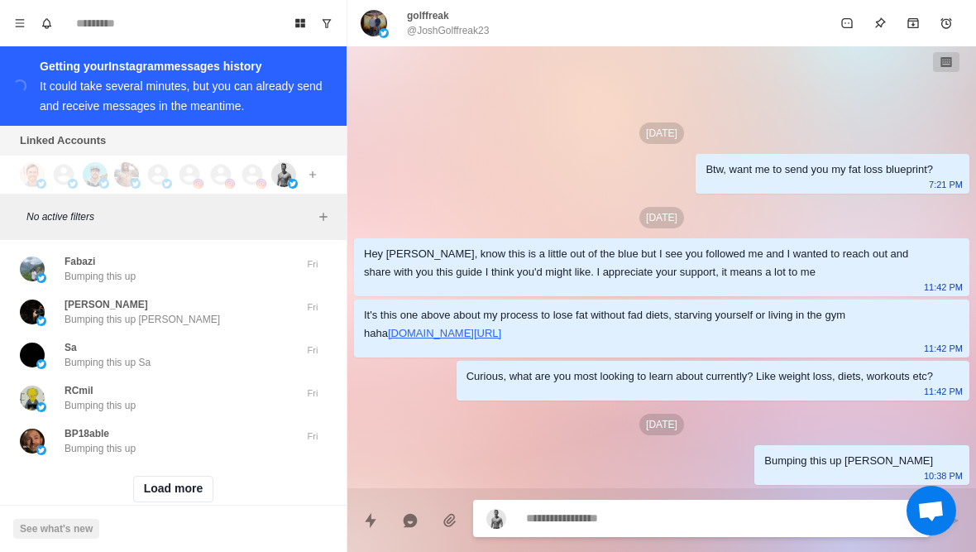
scroll to position [5932, 0]
click at [150, 477] on button "Load more" at bounding box center [173, 490] width 81 height 26
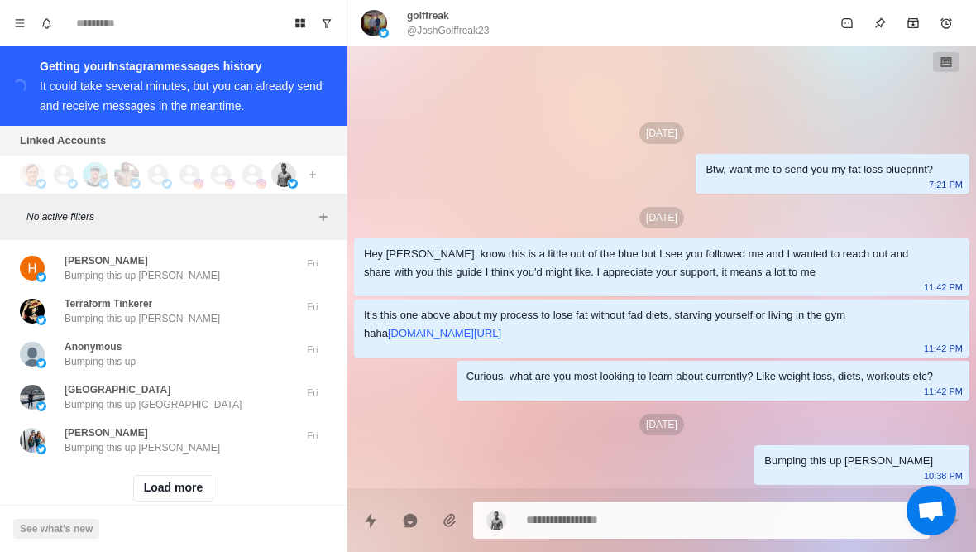
scroll to position [6792, 0]
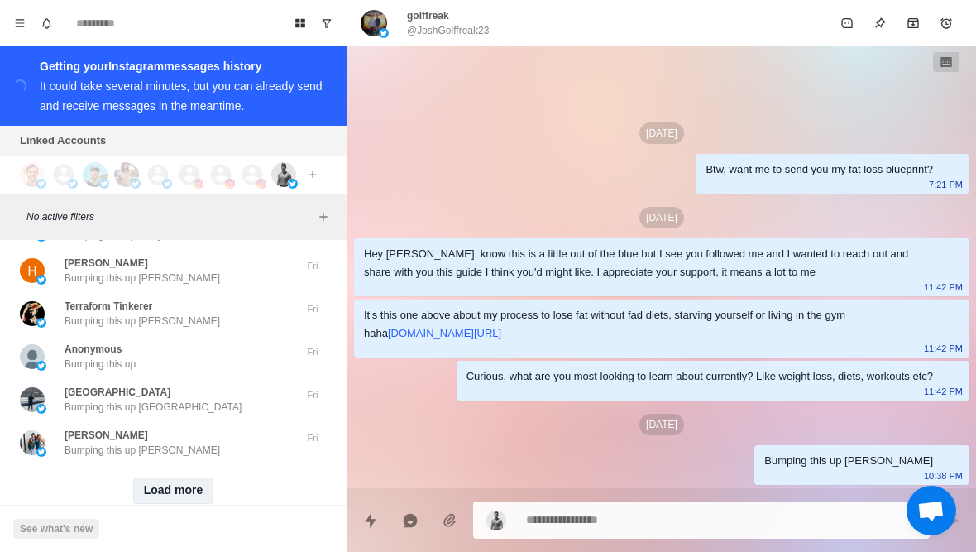
click at [151, 477] on button "Load more" at bounding box center [173, 490] width 81 height 26
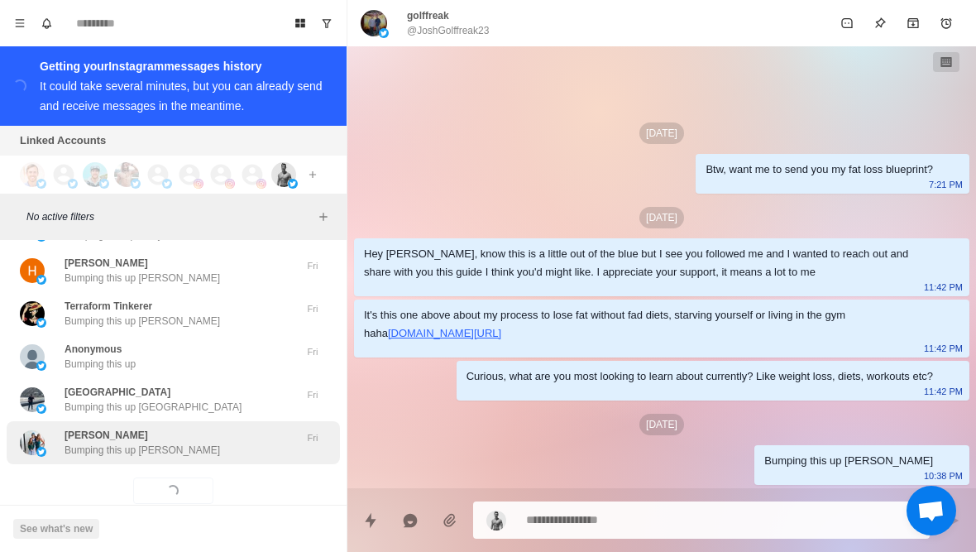
click at [111, 426] on div "Kirstin Bumping this up Kirstin Fri" at bounding box center [173, 442] width 333 height 43
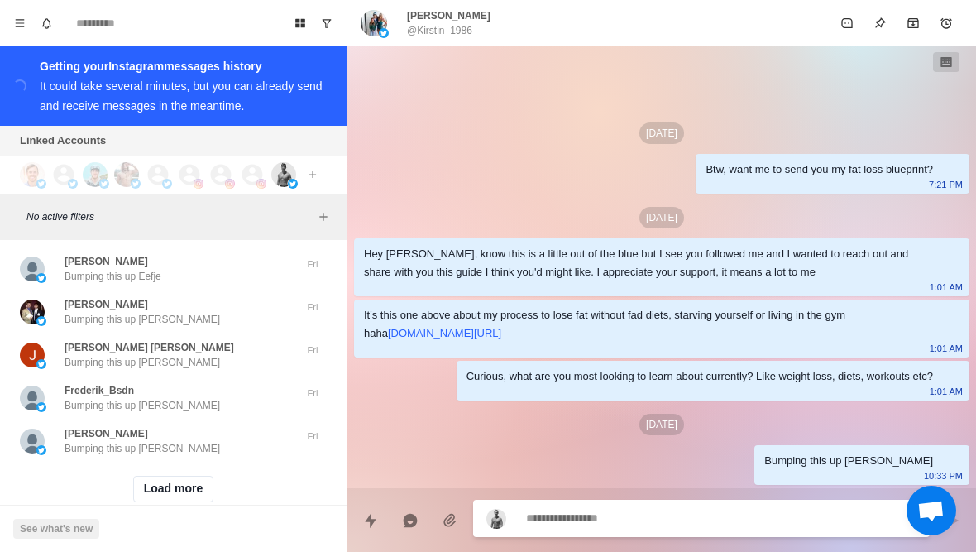
scroll to position [7652, 0]
click at [148, 477] on button "Load more" at bounding box center [173, 490] width 81 height 26
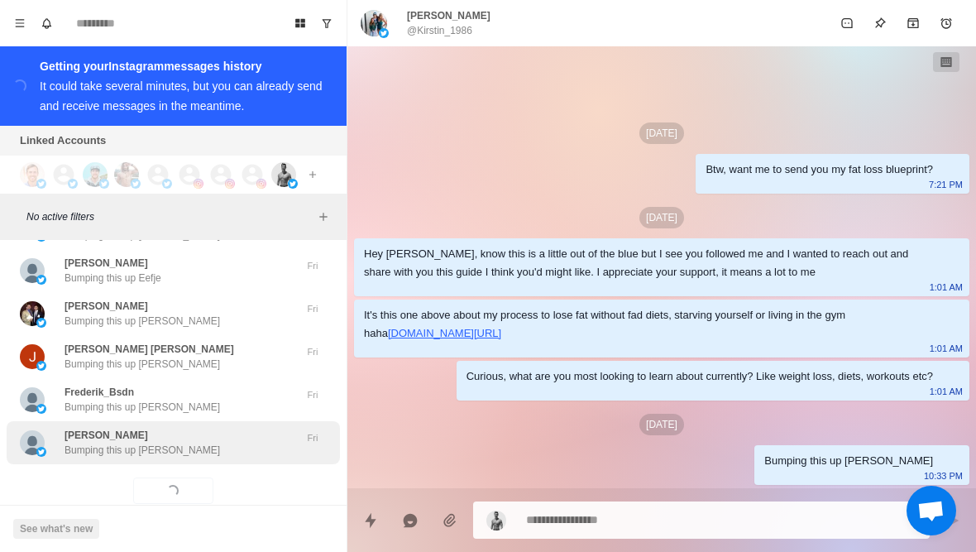
click at [108, 443] on p "Bumping this up Mike" at bounding box center [142, 450] width 155 height 15
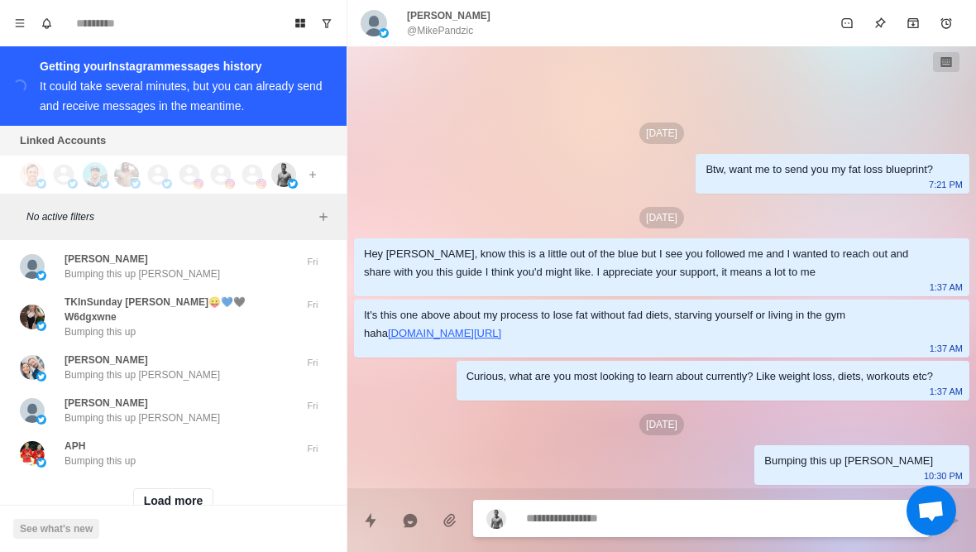
scroll to position [8513, 0]
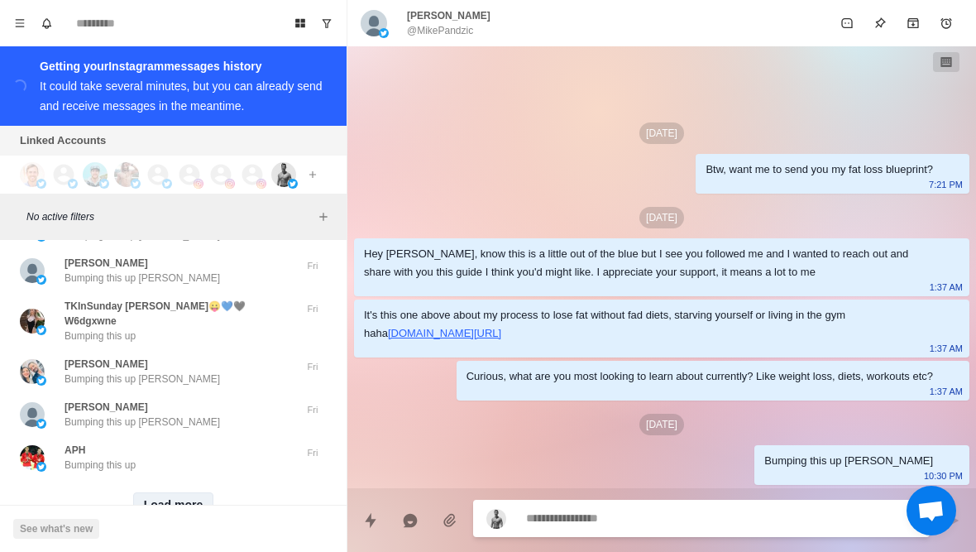
click at [144, 492] on button "Load more" at bounding box center [173, 505] width 81 height 26
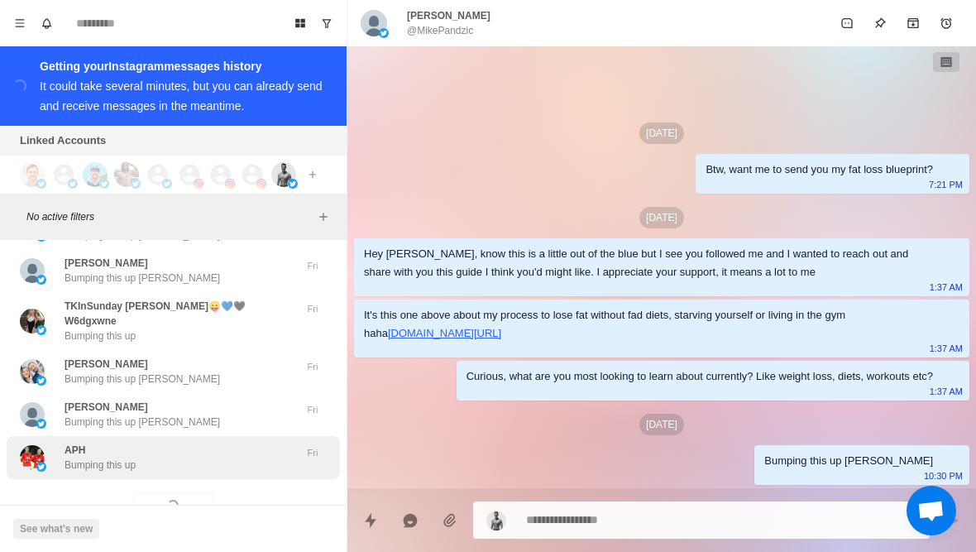
click at [113, 436] on div "APH Bumping this up Fri" at bounding box center [173, 457] width 333 height 43
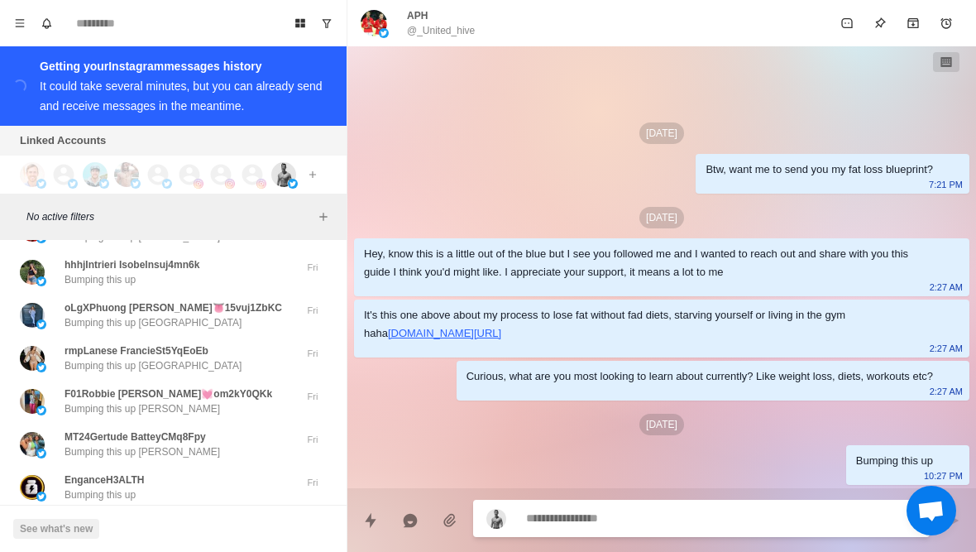
scroll to position [9172, 0]
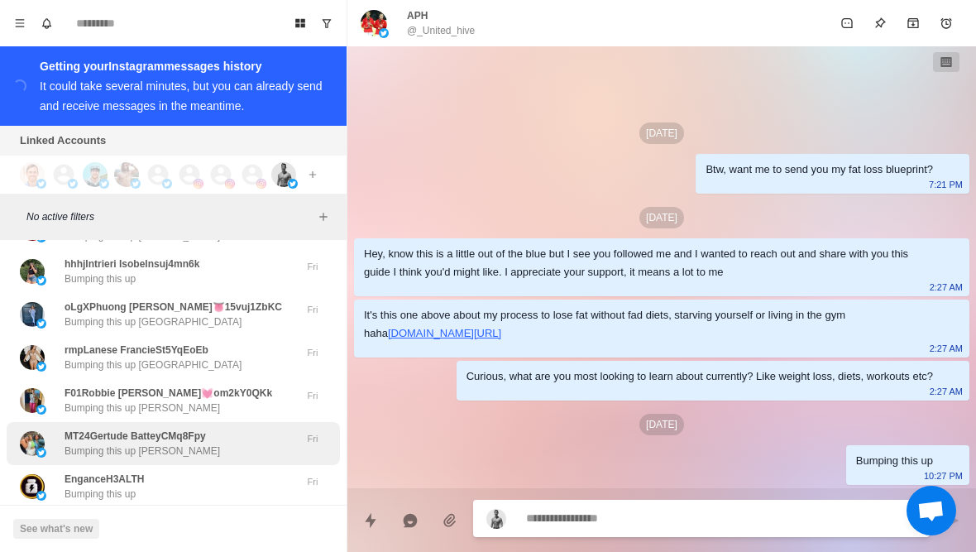
click at [78, 422] on div "MT24Gertude BatteyCMq8Fpy Bumping this up Gertude Fri" at bounding box center [173, 443] width 333 height 43
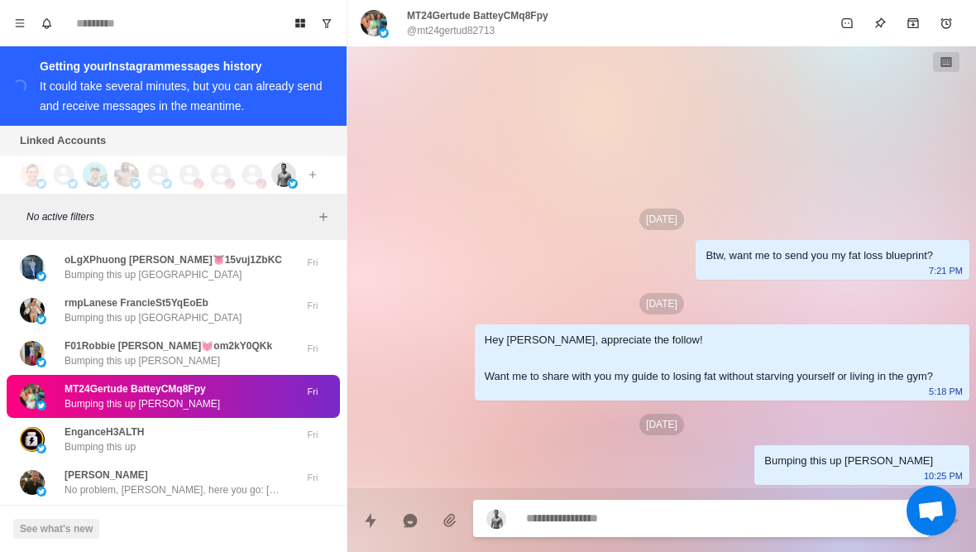
scroll to position [9220, 0]
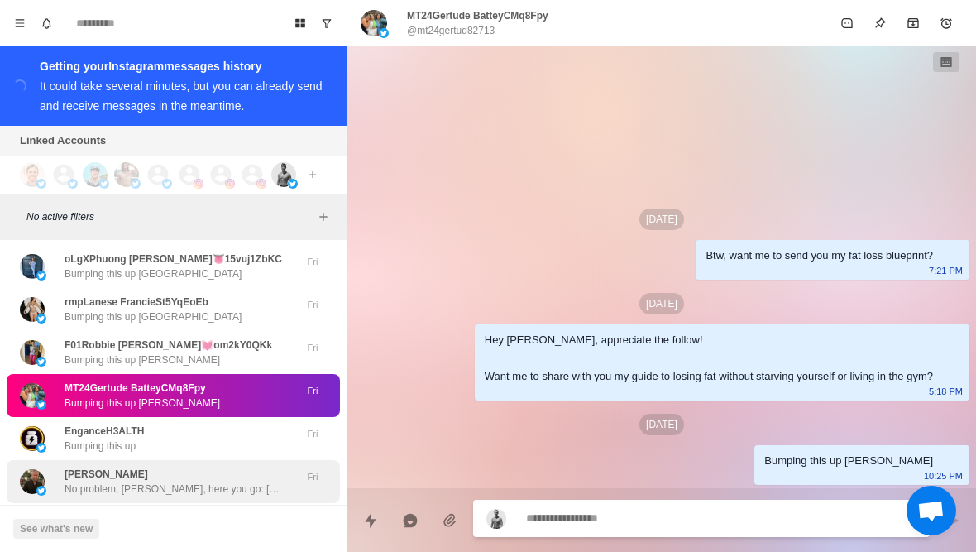
click at [91, 481] on p "No problem, Brett, here you go: https://docs.google.com/document/d/13zHlGkH4FdP…" at bounding box center [172, 488] width 215 height 15
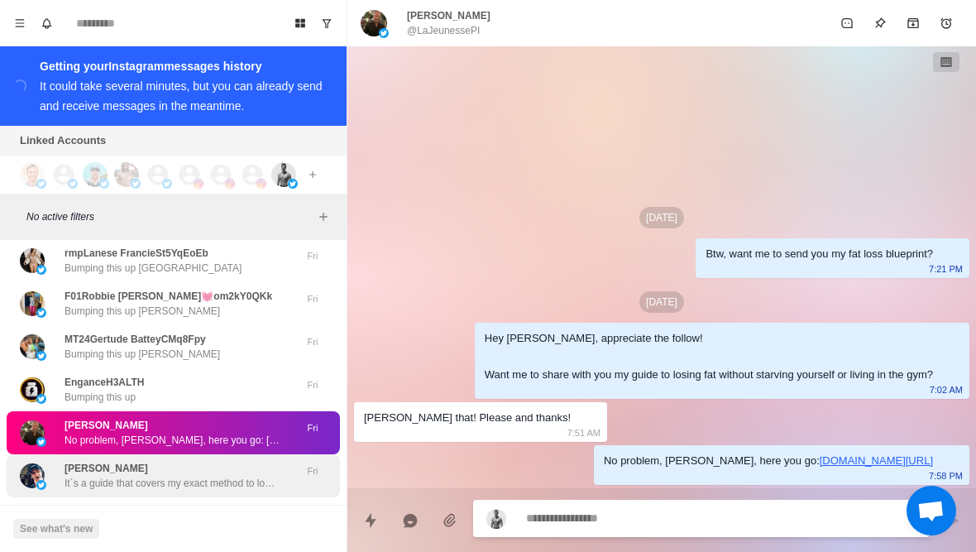
click at [82, 476] on p "It´s a guide that covers my exact method to lose 10% of your body fat in the ne…" at bounding box center [172, 483] width 215 height 15
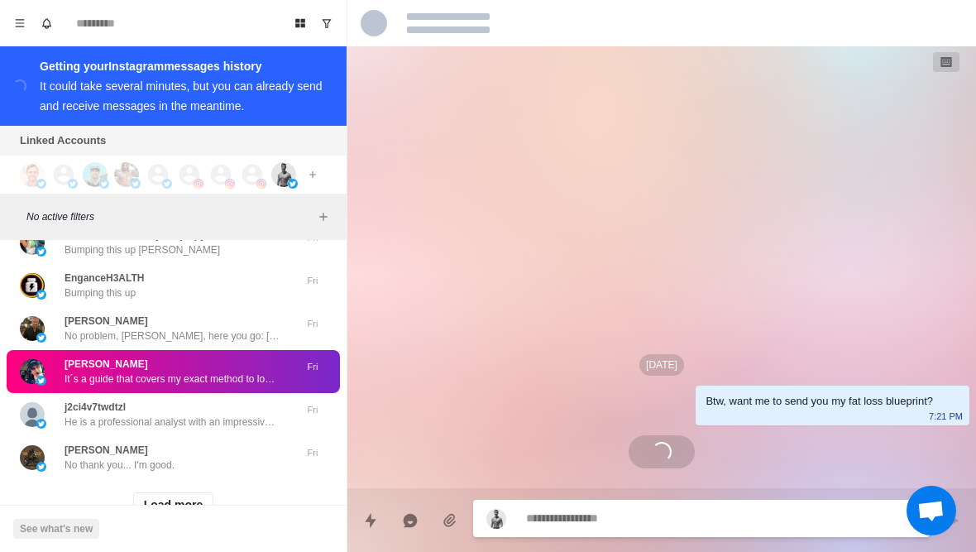
scroll to position [200, 0]
click at [136, 492] on button "Load more" at bounding box center [173, 505] width 81 height 26
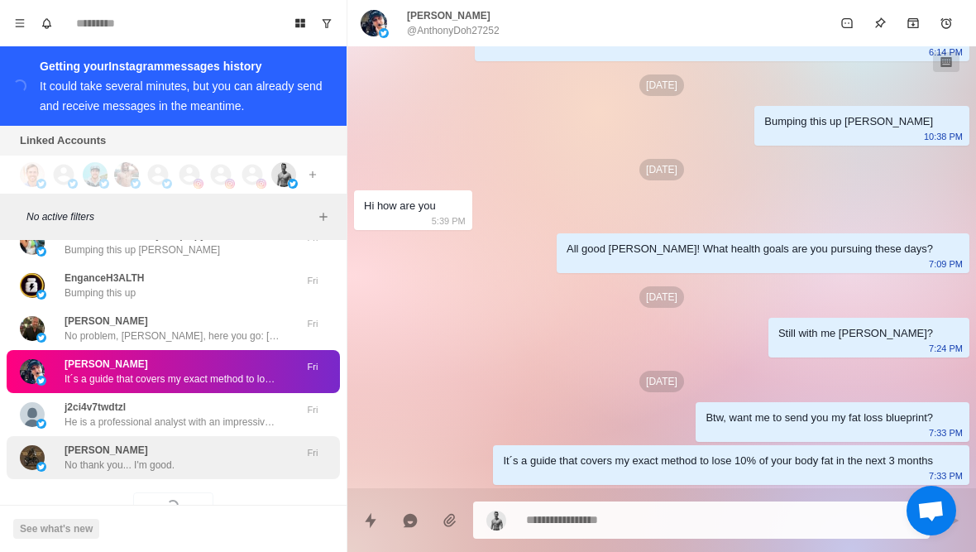
click at [102, 436] on div "Jose A. No thank you... I'm good. Fri" at bounding box center [173, 457] width 333 height 43
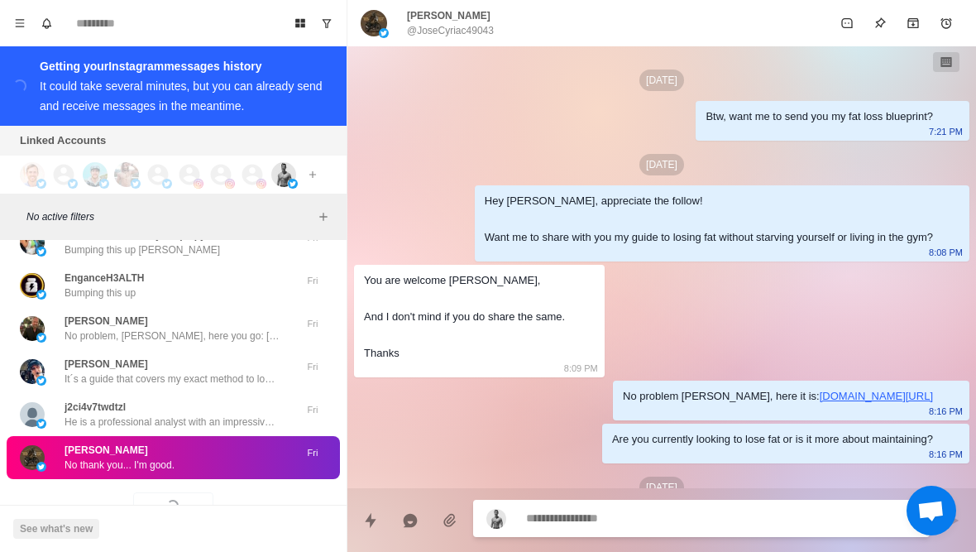
scroll to position [275, 0]
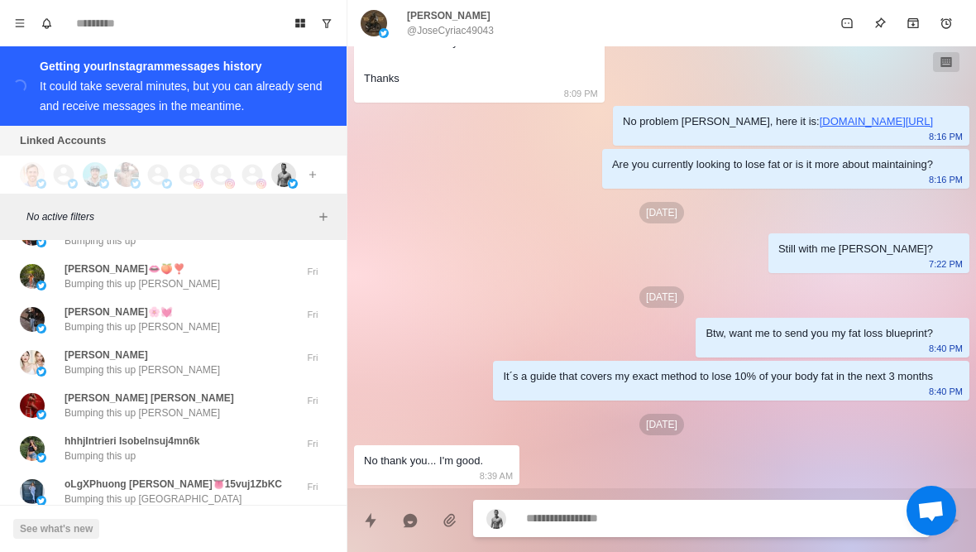
type textarea "*"
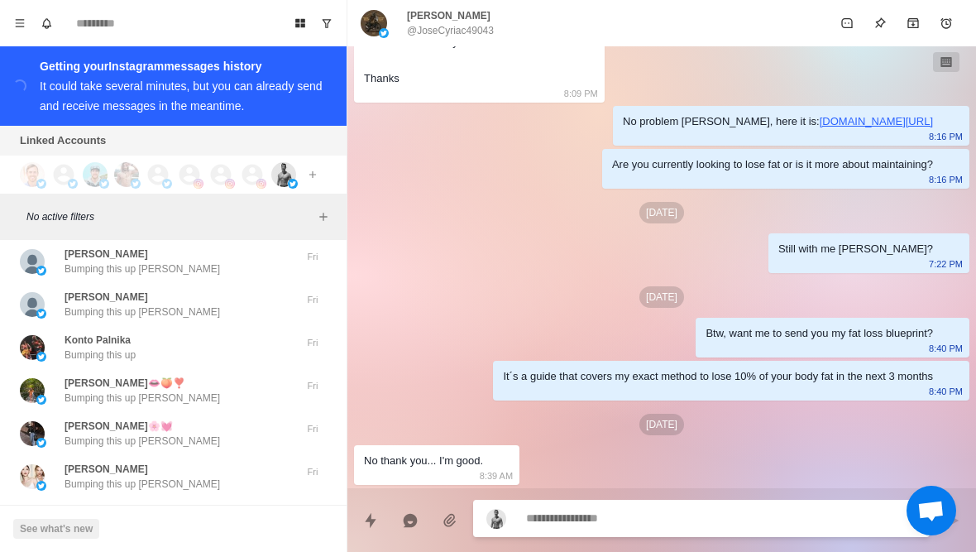
scroll to position [8867, 0]
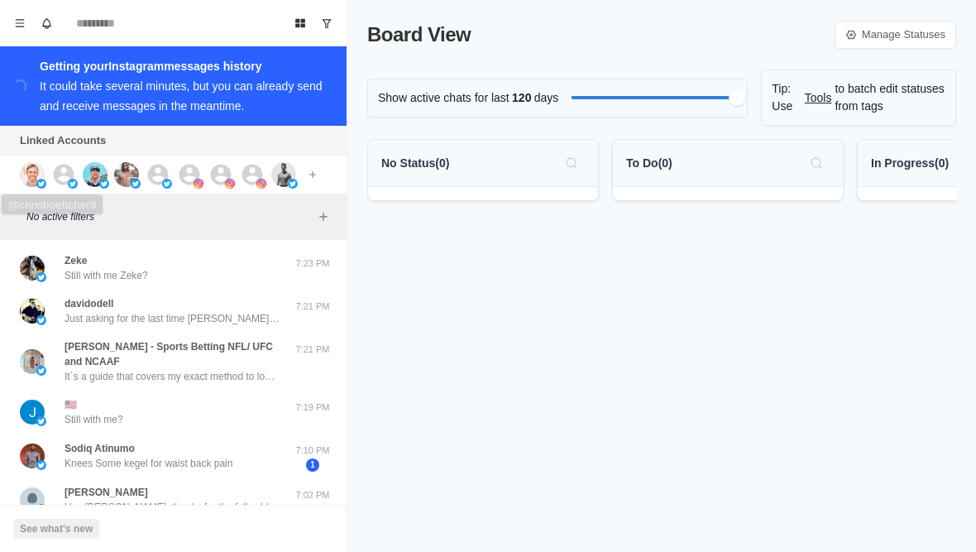
click at [28, 175] on img at bounding box center [32, 174] width 25 height 25
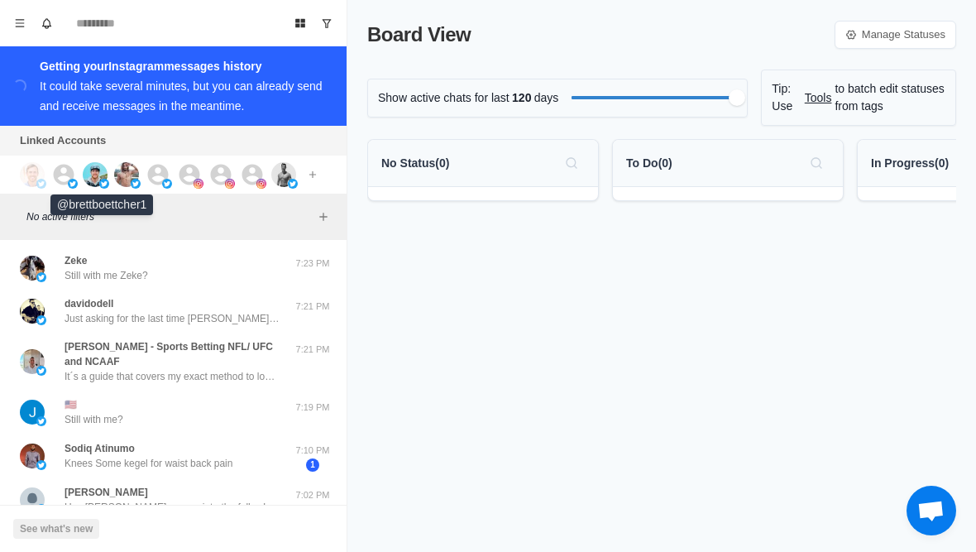
click at [101, 170] on img at bounding box center [95, 174] width 25 height 25
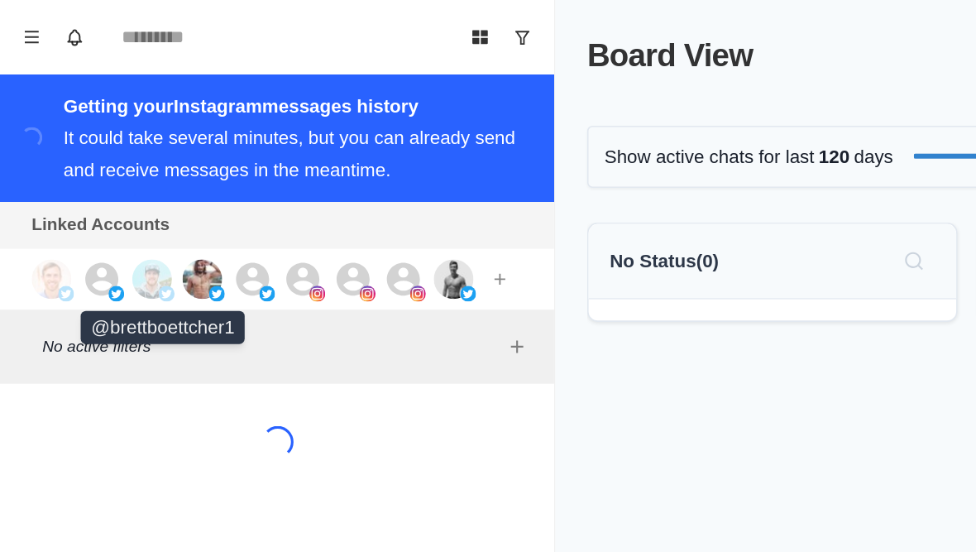
click at [98, 168] on img at bounding box center [95, 174] width 25 height 25
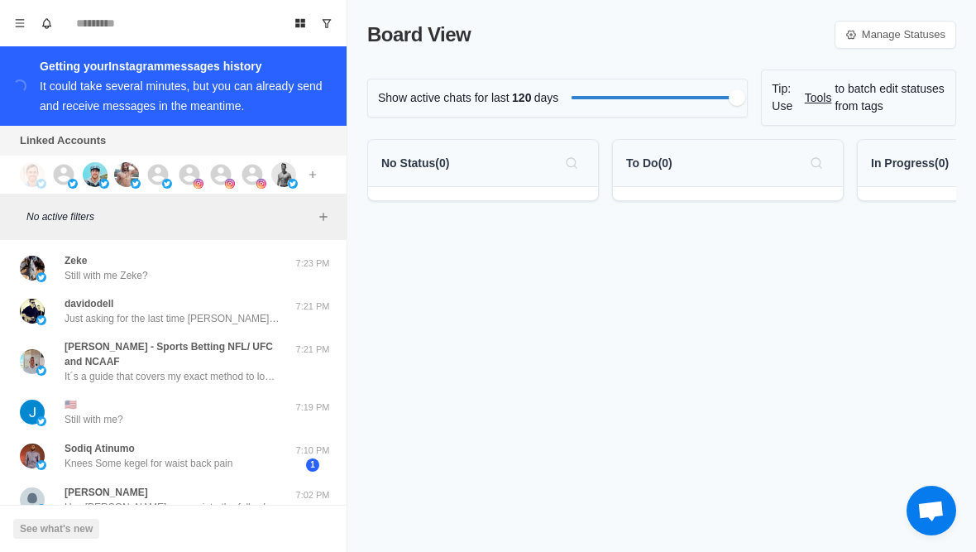
click at [103, 179] on img at bounding box center [104, 184] width 10 height 10
click at [124, 174] on img at bounding box center [126, 174] width 25 height 25
click at [155, 177] on icon at bounding box center [158, 174] width 25 height 25
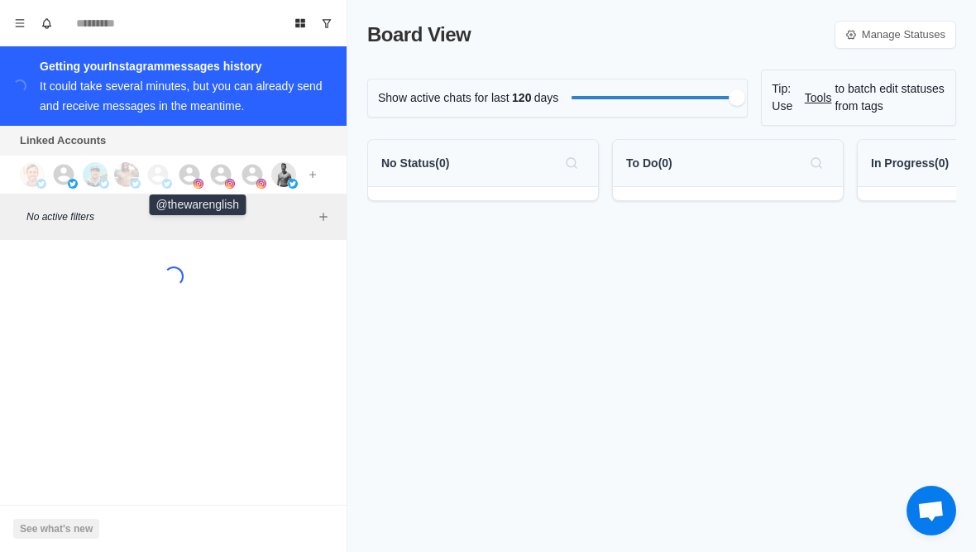
click at [191, 177] on icon at bounding box center [189, 174] width 25 height 25
click at [222, 173] on icon at bounding box center [220, 174] width 25 height 25
click at [249, 178] on icon at bounding box center [252, 174] width 25 height 25
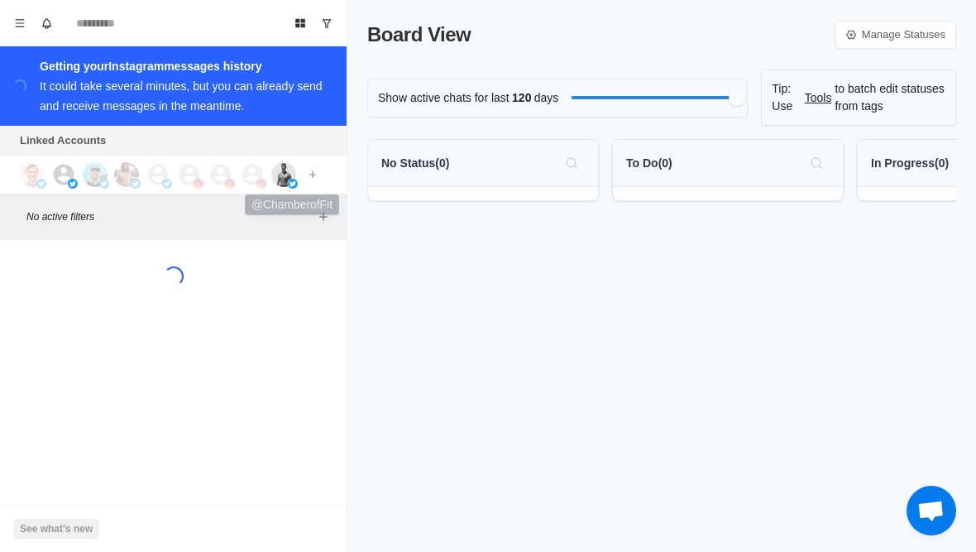
click at [280, 175] on img at bounding box center [283, 174] width 25 height 25
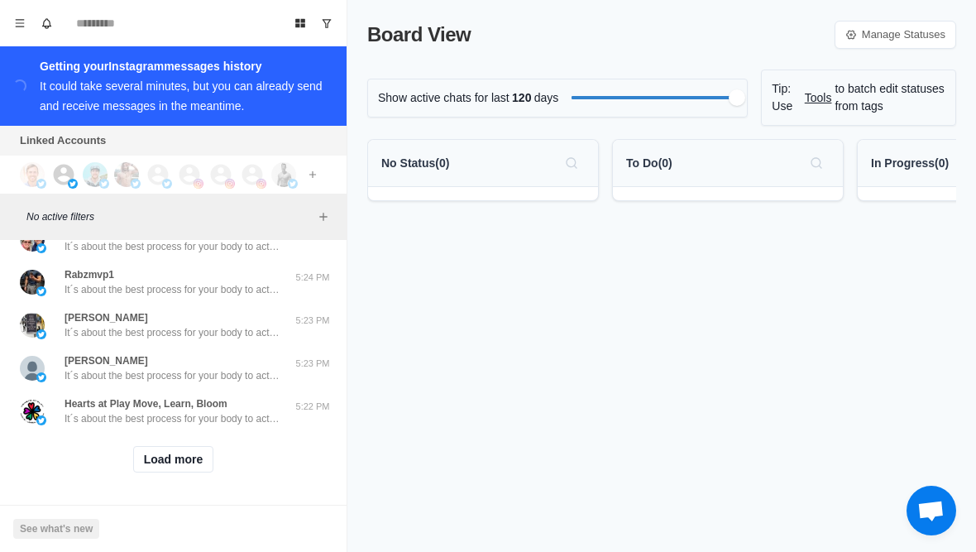
scroll to position [677, 0]
click at [148, 466] on button "Load more" at bounding box center [173, 459] width 81 height 26
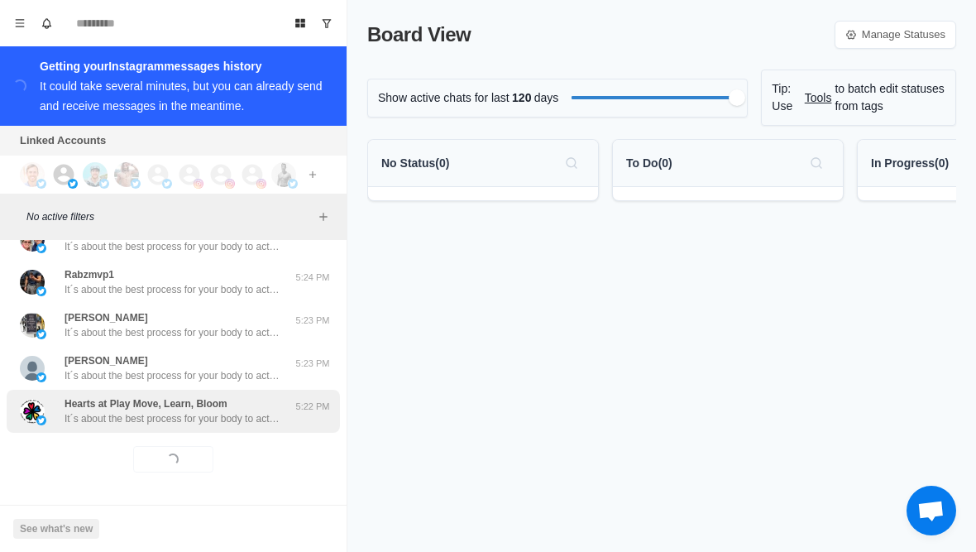
click at [122, 423] on p "It´s about the best process for your body to actually burn fat (it´s not just c…" at bounding box center [172, 418] width 215 height 15
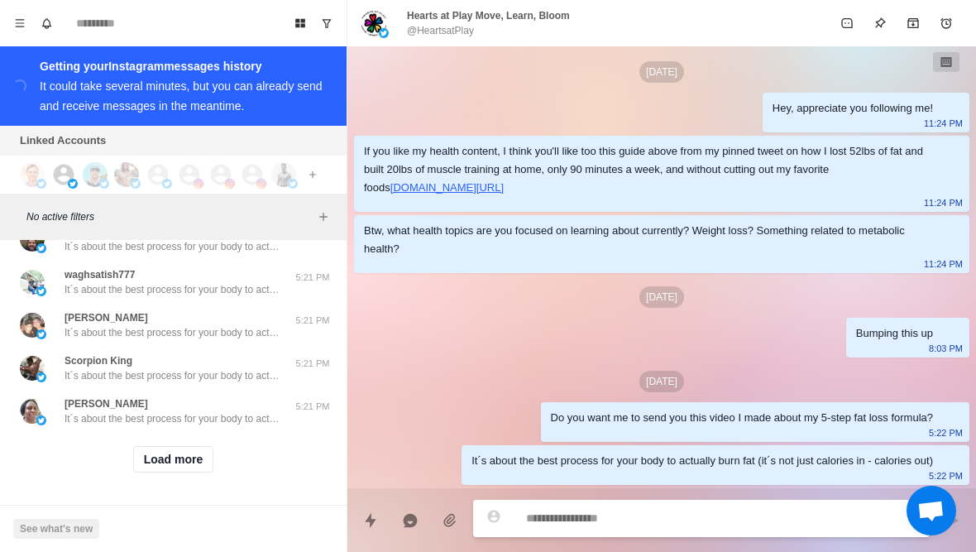
scroll to position [1537, 0]
click at [162, 463] on button "Load more" at bounding box center [173, 459] width 81 height 26
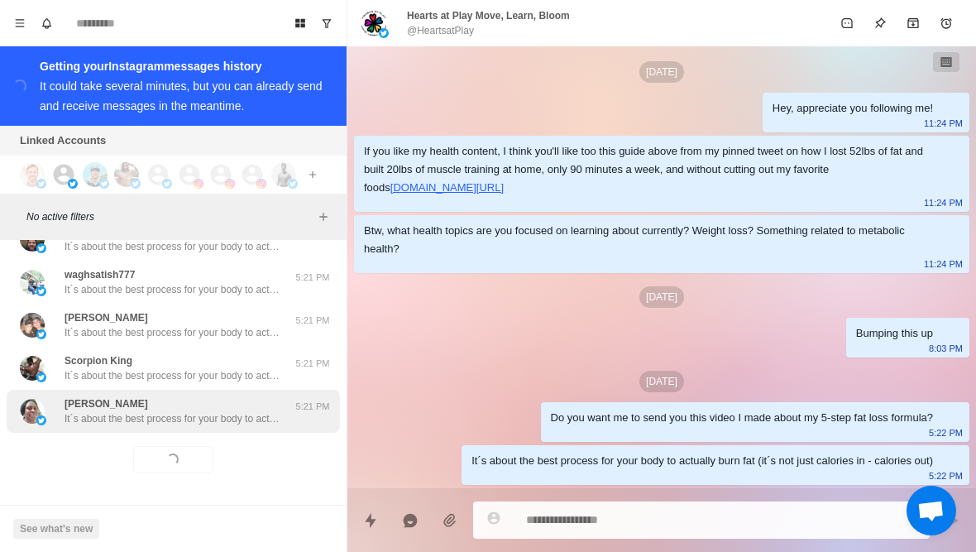
click at [132, 404] on p "Augusta George" at bounding box center [107, 403] width 84 height 15
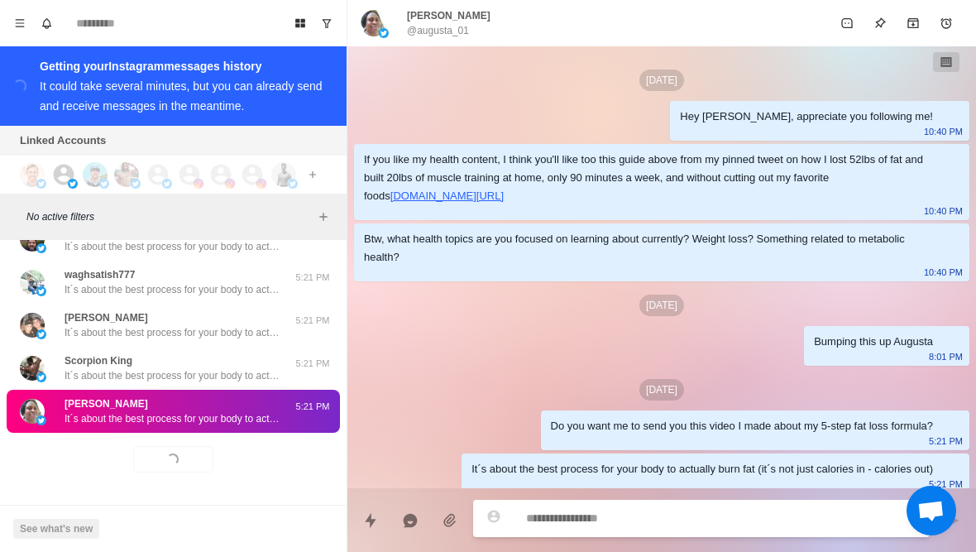
scroll to position [8, 0]
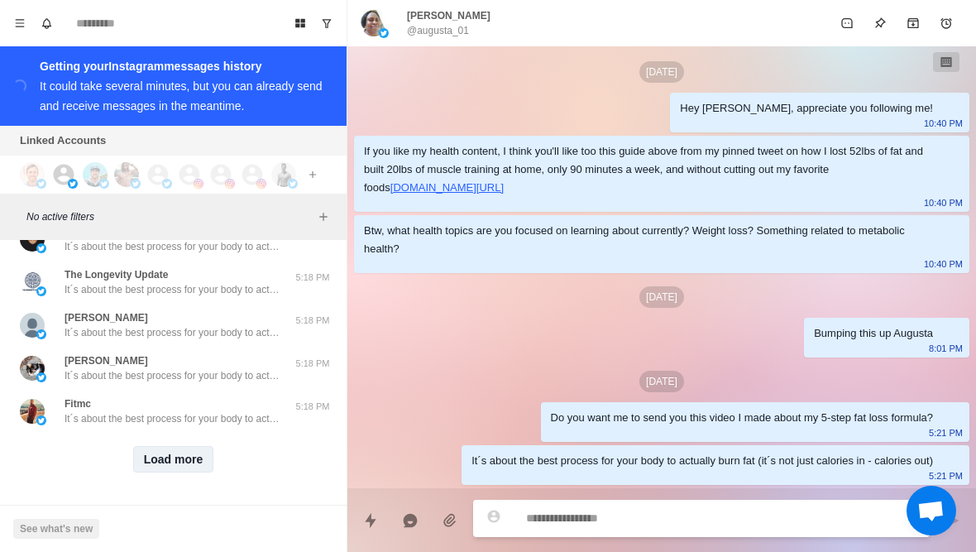
click at [159, 461] on button "Load more" at bounding box center [173, 459] width 81 height 26
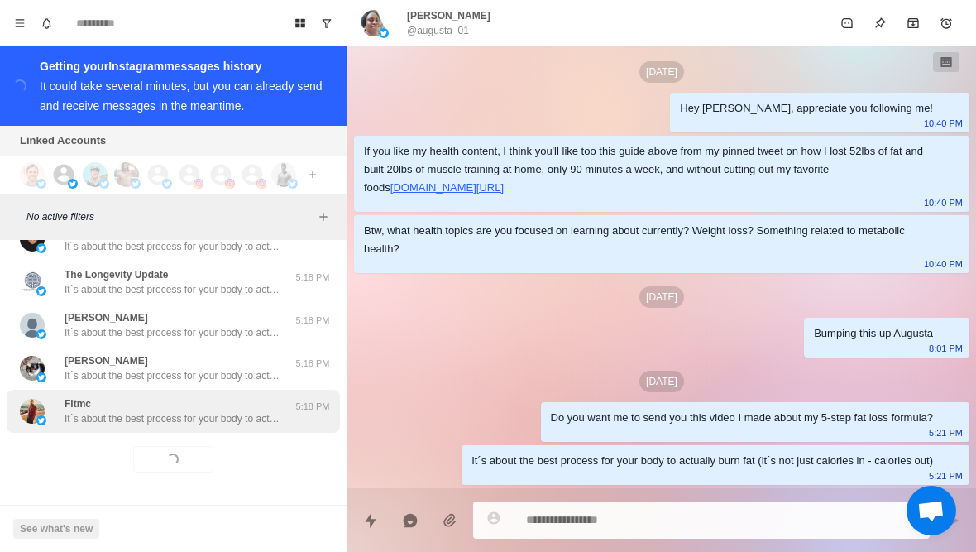
click at [123, 424] on p "It´s about the best process for your body to actually burn fat (it´s not just c…" at bounding box center [172, 418] width 215 height 15
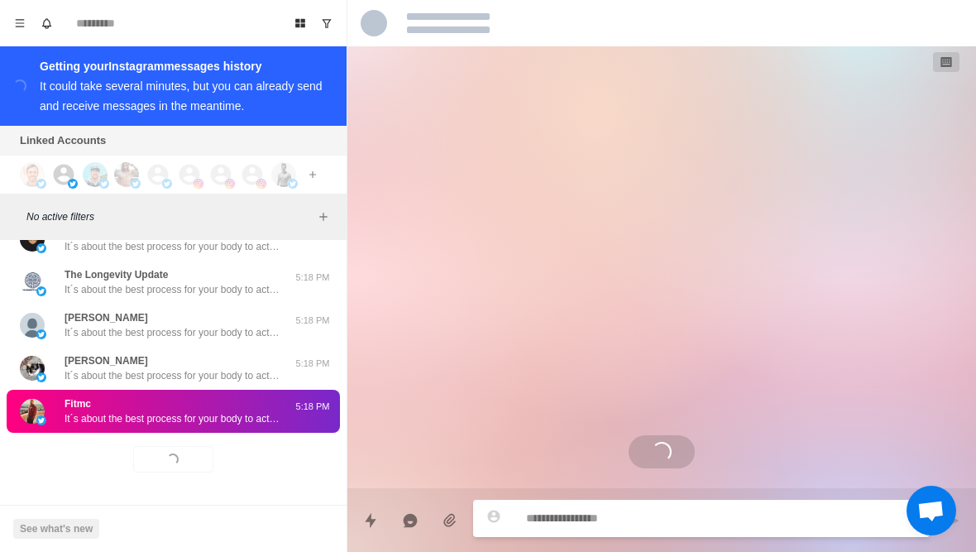
scroll to position [0, 0]
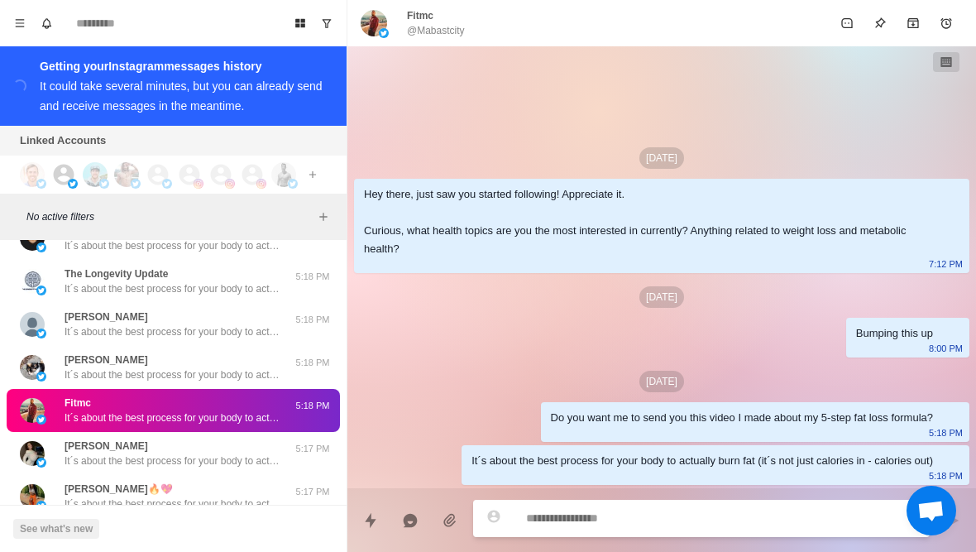
type textarea "*"
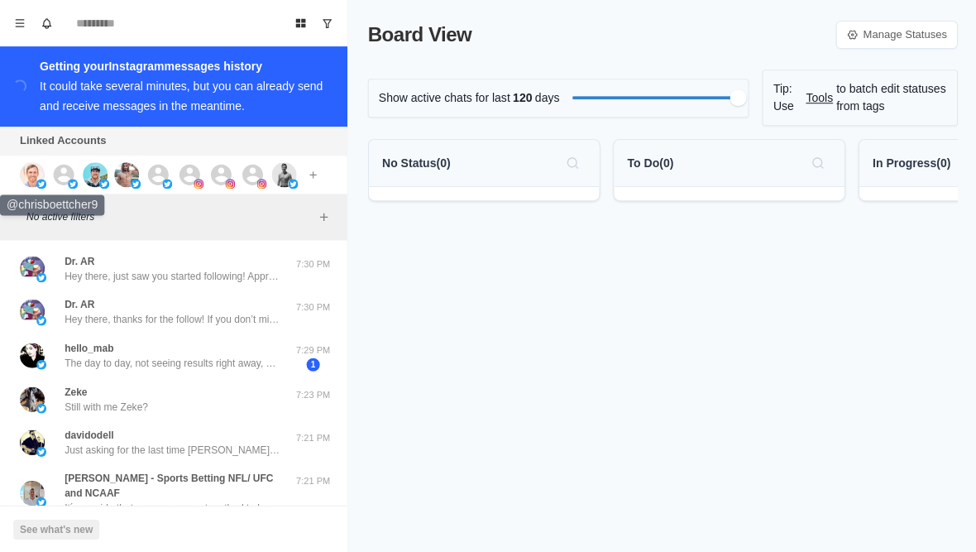
click at [31, 176] on img at bounding box center [32, 174] width 25 height 25
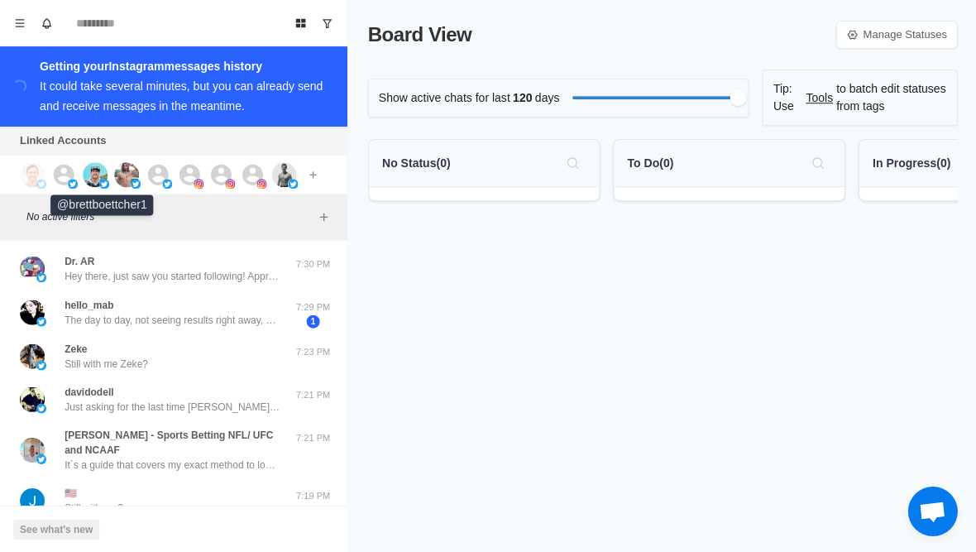
click at [101, 170] on img at bounding box center [95, 174] width 25 height 25
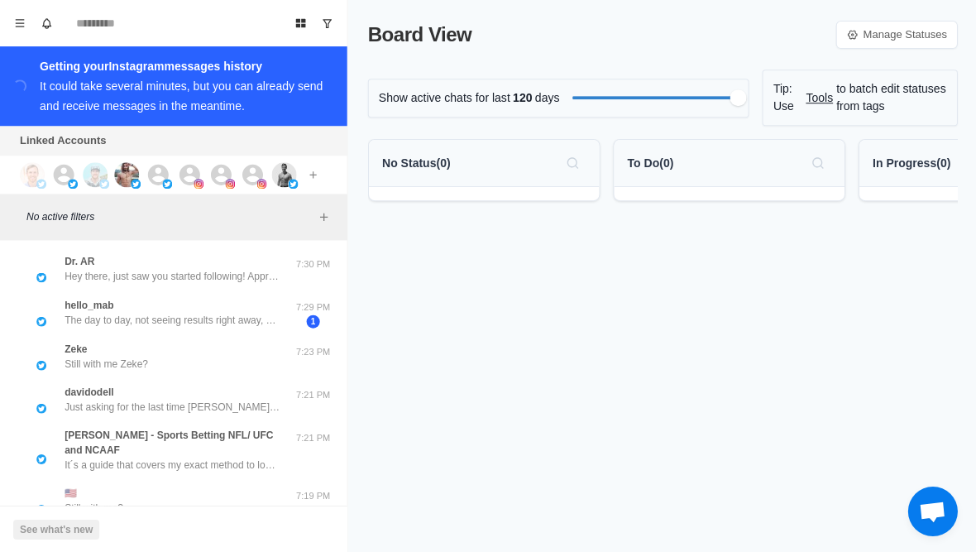
click at [136, 172] on img at bounding box center [126, 174] width 25 height 25
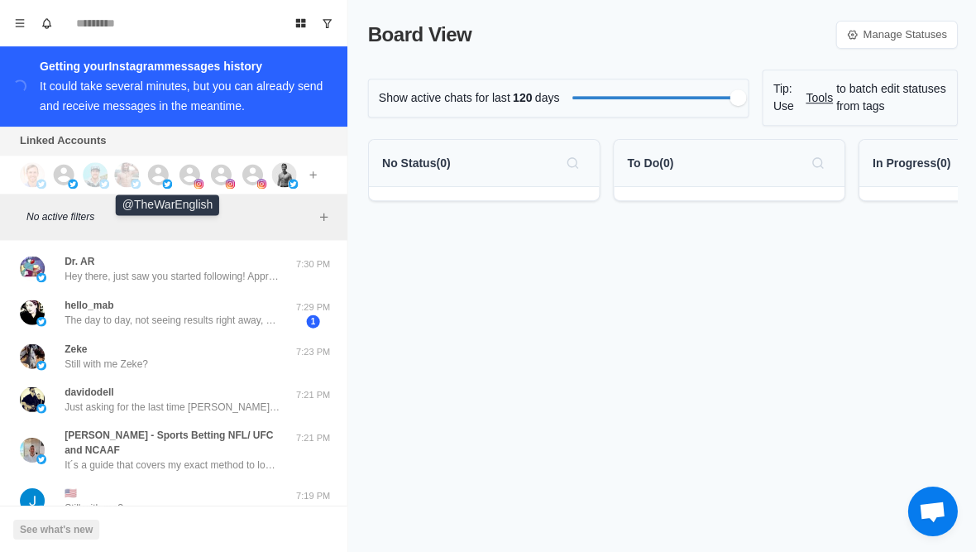
click at [166, 179] on img at bounding box center [167, 184] width 10 height 10
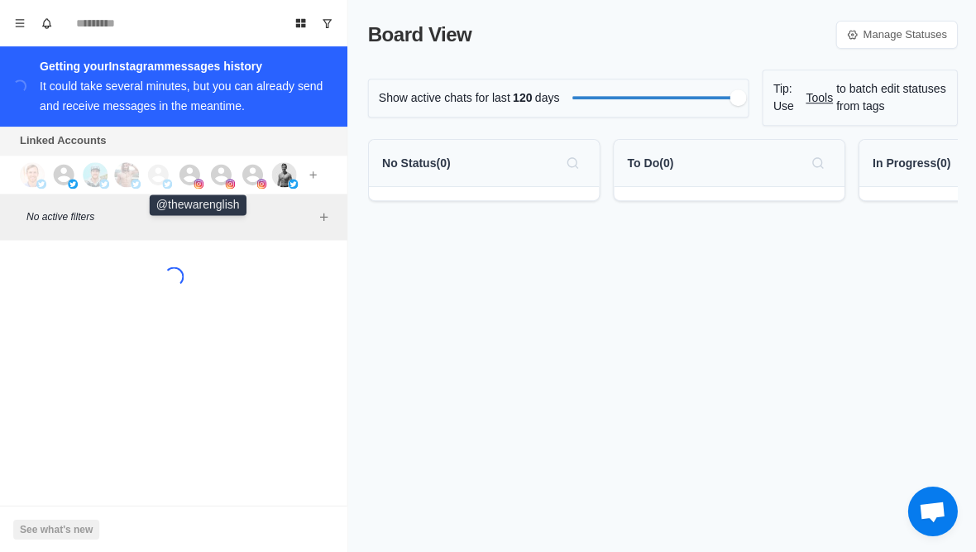
click at [183, 177] on icon at bounding box center [189, 174] width 21 height 21
click at [223, 175] on icon at bounding box center [221, 174] width 21 height 21
click at [261, 171] on icon at bounding box center [252, 174] width 21 height 21
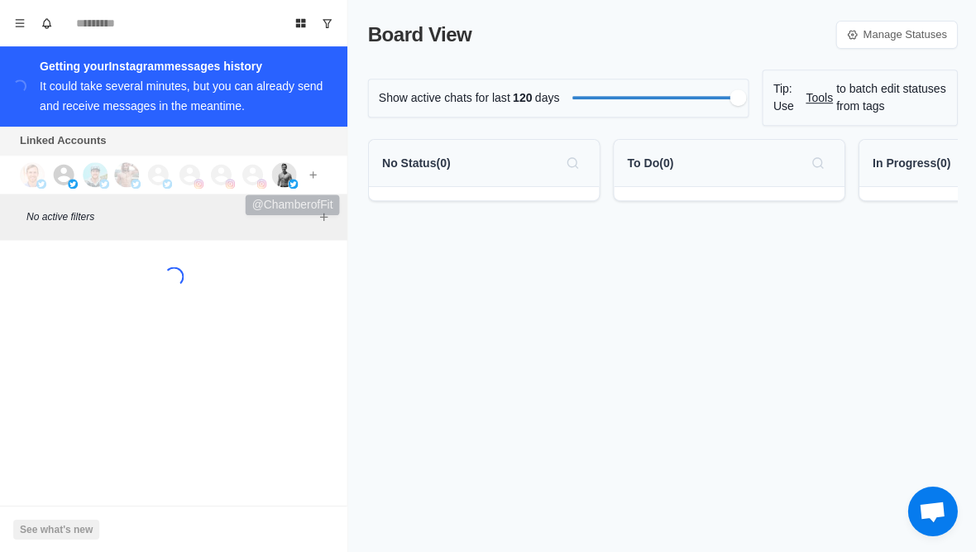
click at [286, 175] on img at bounding box center [283, 174] width 25 height 25
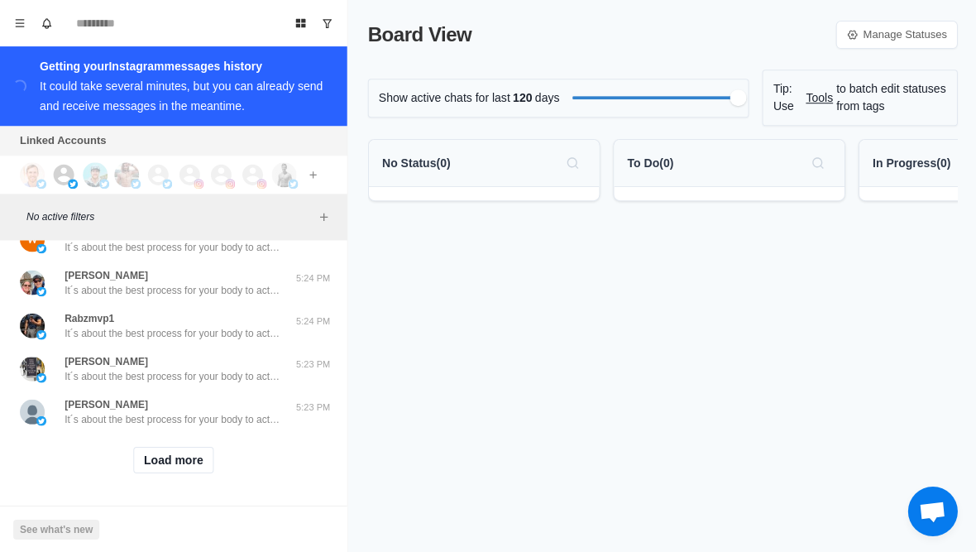
scroll to position [677, 0]
click at [167, 461] on button "Load more" at bounding box center [173, 459] width 81 height 26
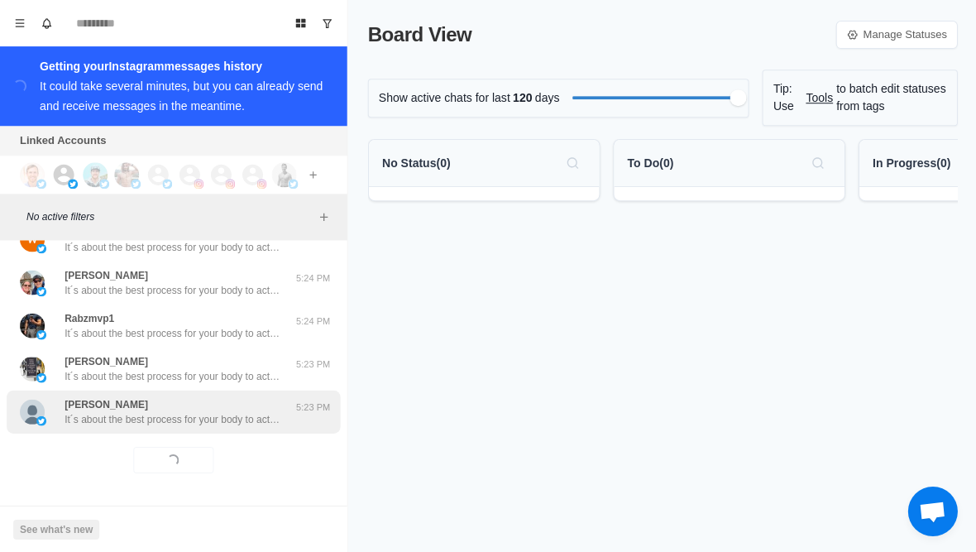
click at [144, 407] on div "marcus aurelius It´s about the best process for your body to actually burn fat …" at bounding box center [172, 411] width 215 height 30
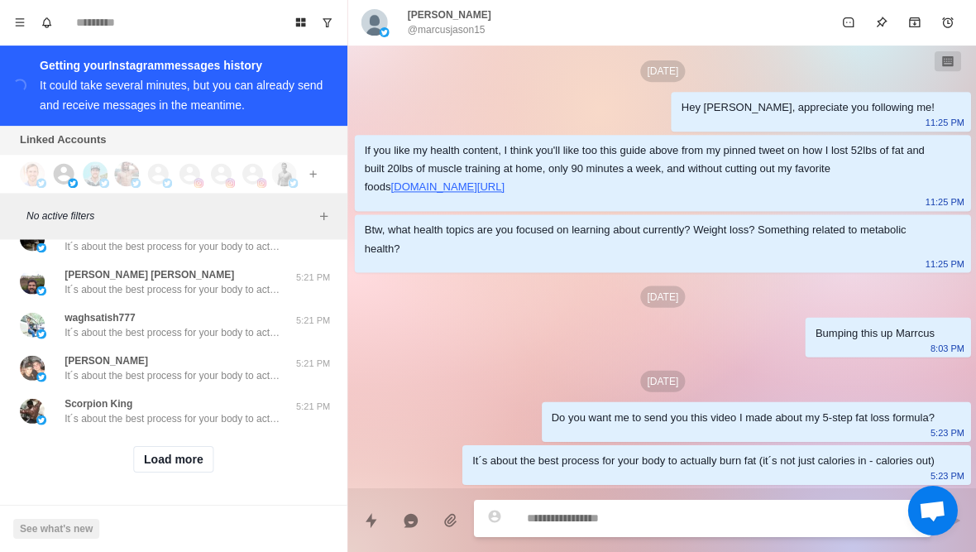
scroll to position [1537, 0]
click at [165, 464] on button "Load more" at bounding box center [173, 459] width 81 height 26
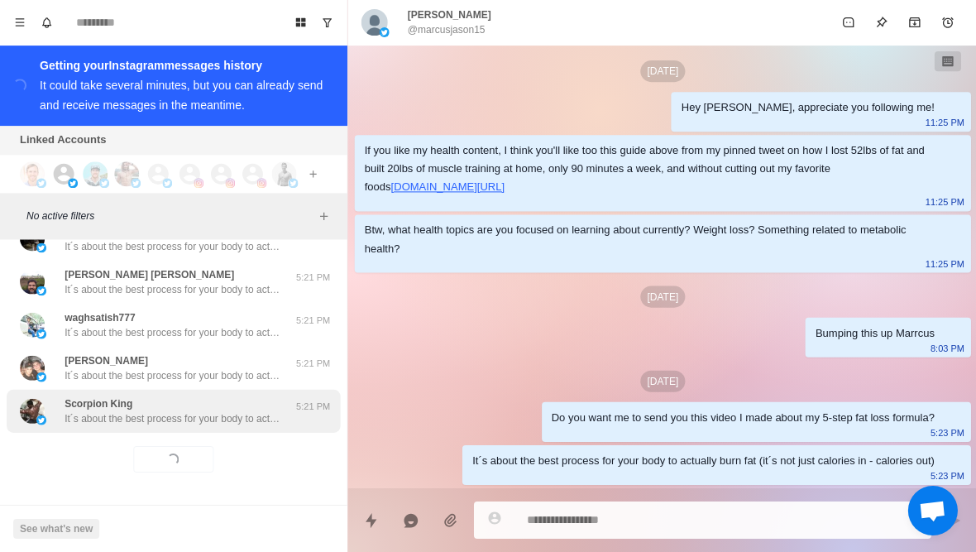
click at [145, 423] on p "It´s about the best process for your body to actually burn fat (it´s not just c…" at bounding box center [172, 418] width 215 height 15
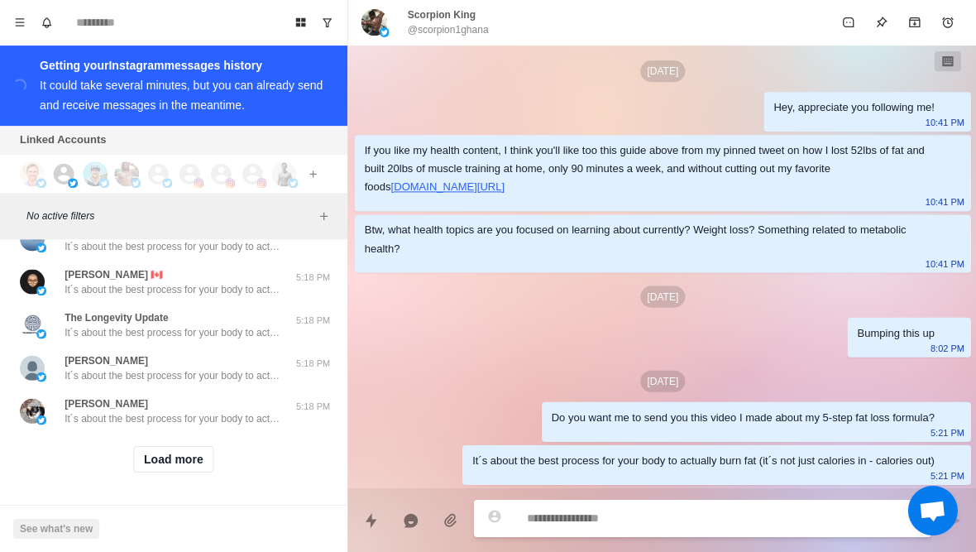
scroll to position [2397, 0]
click at [155, 463] on button "Load more" at bounding box center [173, 459] width 81 height 26
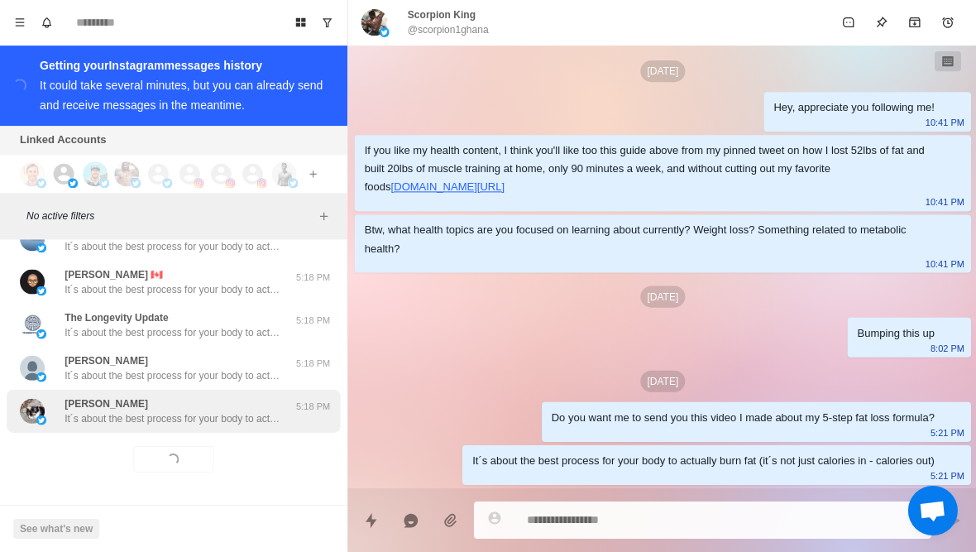
click at [136, 423] on p "It´s about the best process for your body to actually burn fat (it´s not just c…" at bounding box center [172, 418] width 215 height 15
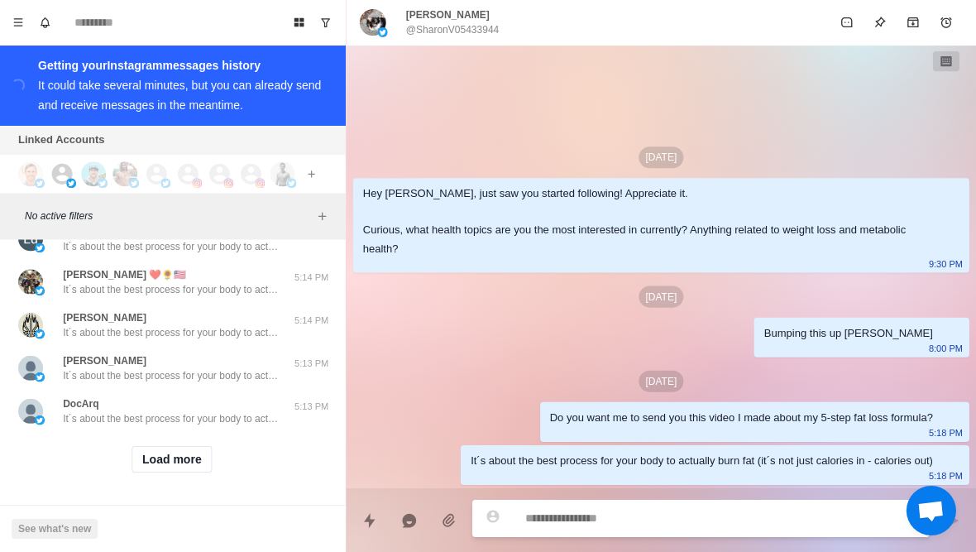
scroll to position [3257, 0]
click at [144, 468] on button "Load more" at bounding box center [173, 459] width 81 height 26
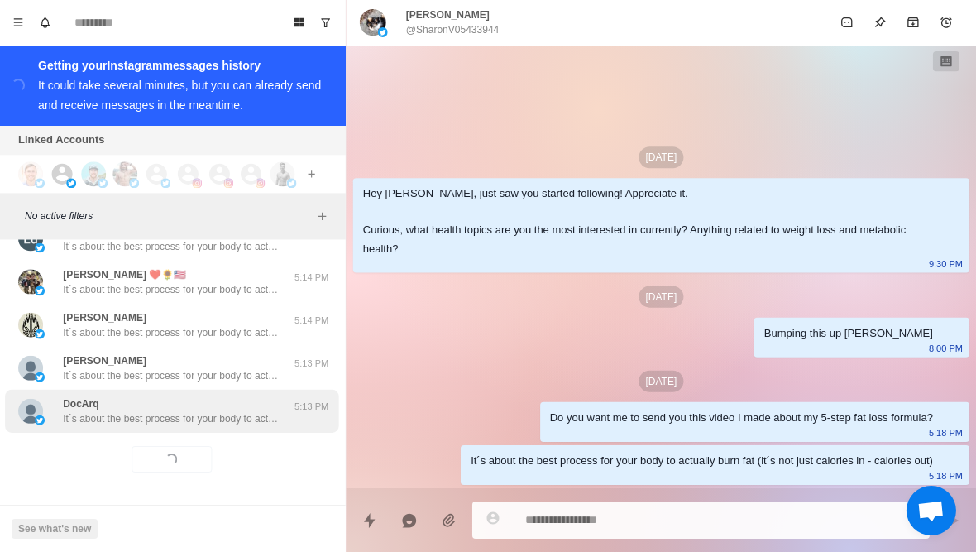
click at [95, 430] on div "DocArq It´s about the best process for your body to actually burn fat (it´s not…" at bounding box center [173, 411] width 333 height 43
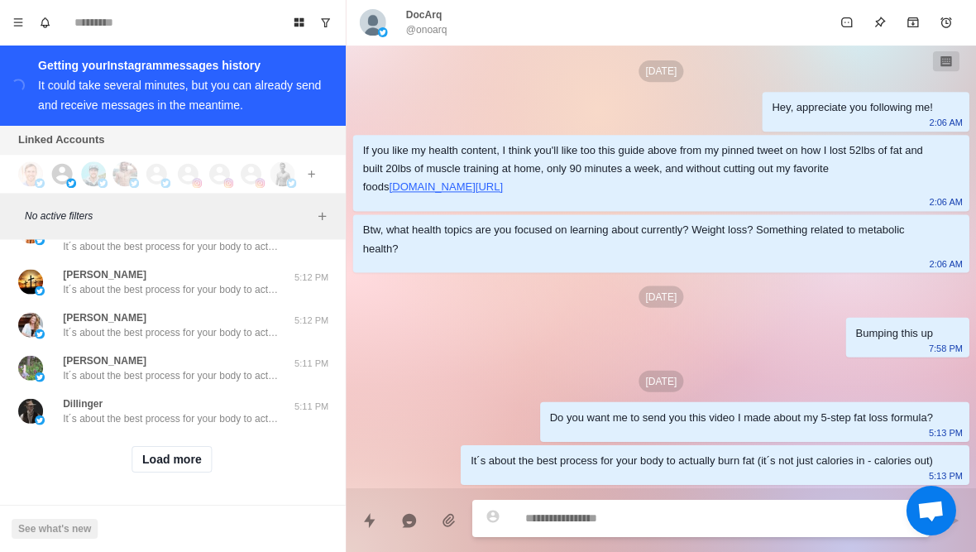
scroll to position [4132, 0]
click at [143, 471] on button "Load more" at bounding box center [173, 459] width 81 height 26
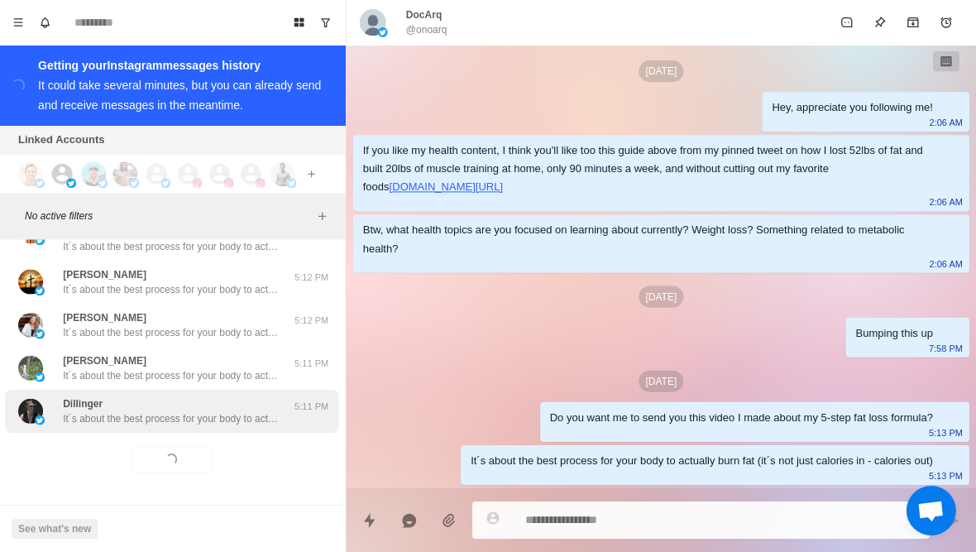
click at [101, 426] on div "Dillinger It´s about the best process for your body to actually burn fat (it´s …" at bounding box center [173, 411] width 333 height 43
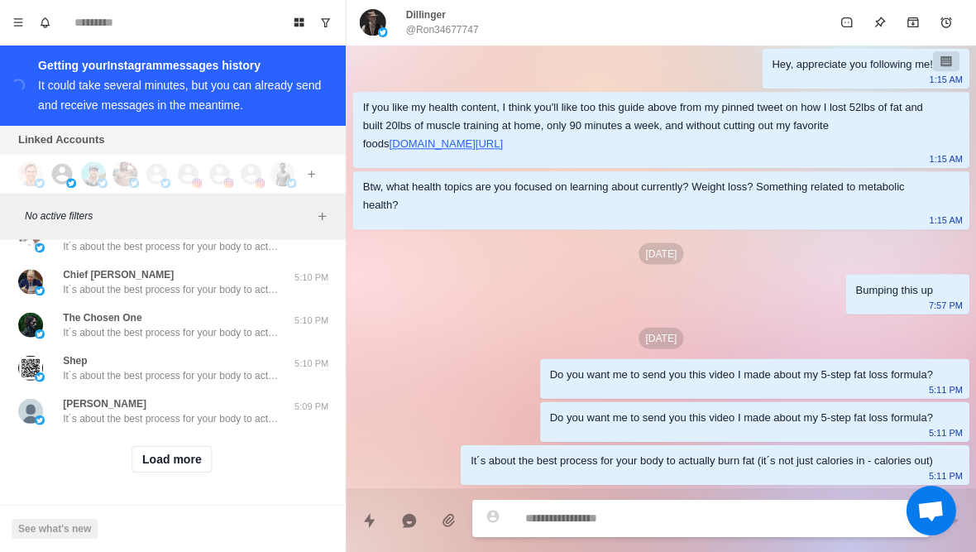
scroll to position [4992, 0]
click at [144, 469] on button "Load more" at bounding box center [173, 459] width 81 height 26
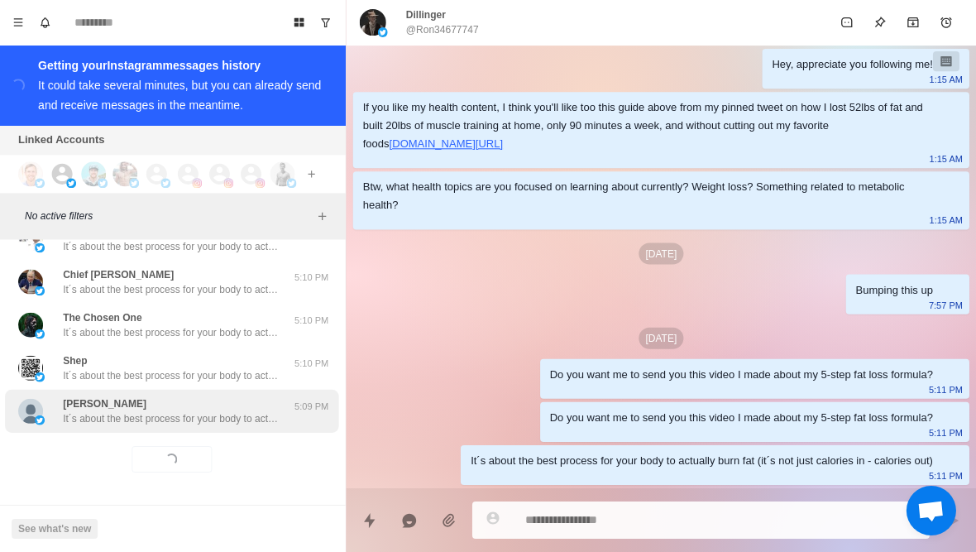
click at [89, 428] on div "Fernando Maldonado It´s about the best process for your body to actually burn f…" at bounding box center [173, 411] width 333 height 43
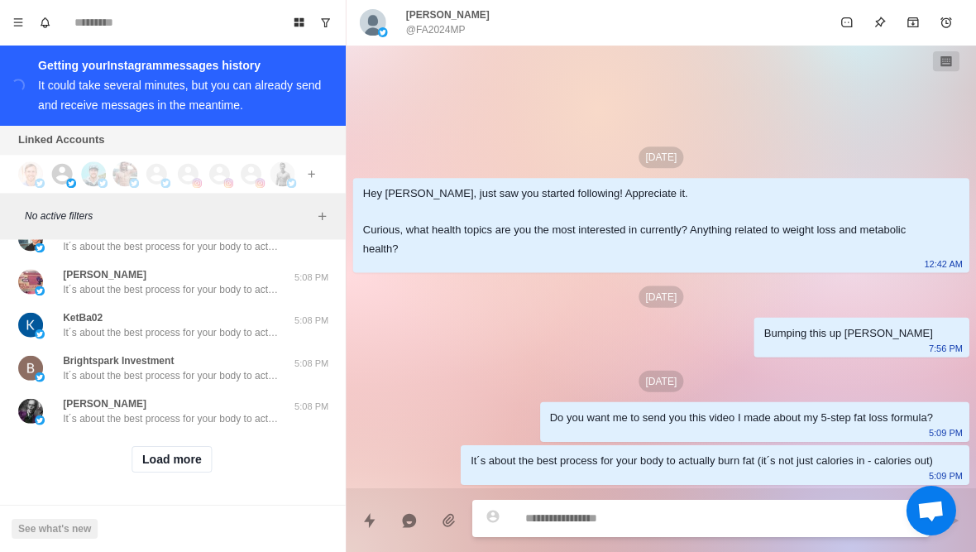
scroll to position [5853, 0]
click at [137, 470] on button "Load more" at bounding box center [173, 459] width 81 height 26
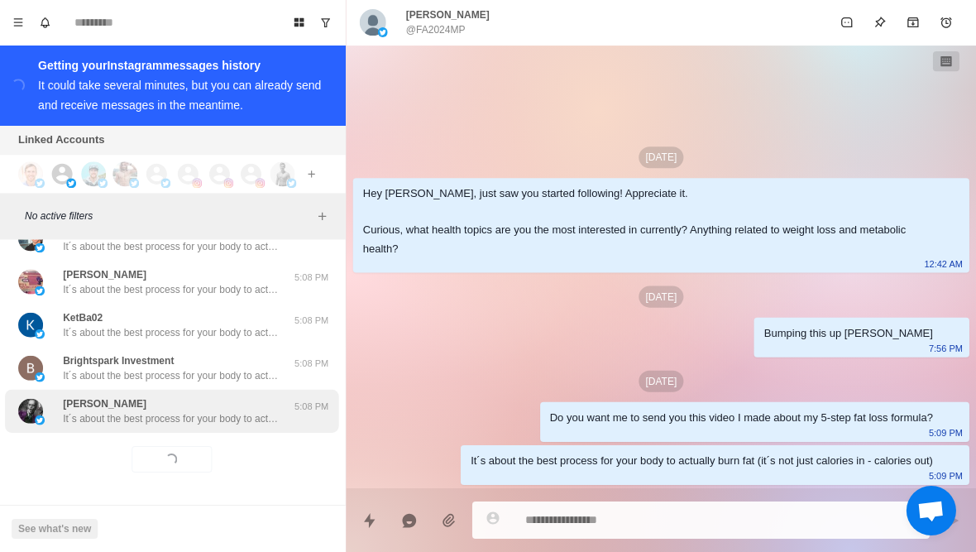
click at [103, 431] on div "Mike It´s about the best process for your body to actually burn fat (it´s not j…" at bounding box center [173, 411] width 333 height 43
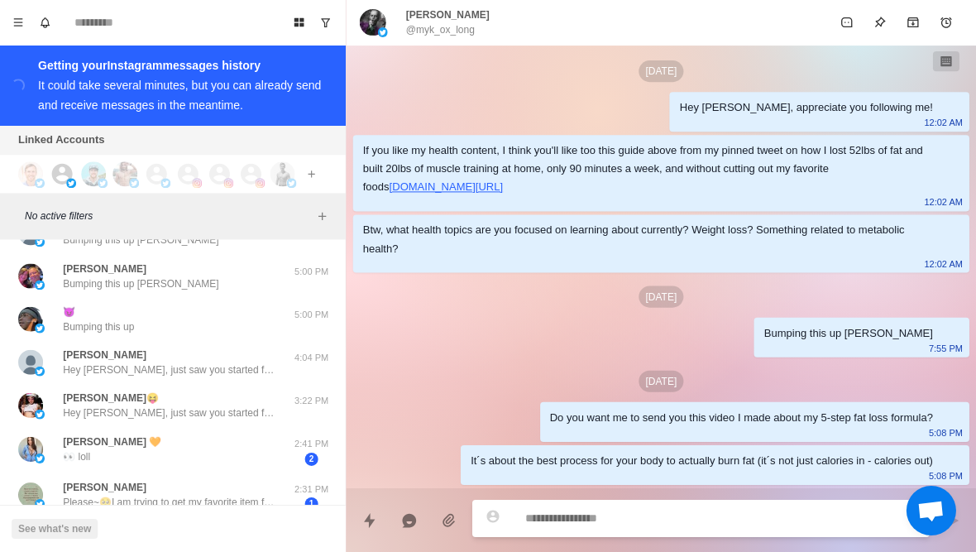
scroll to position [6365, 0]
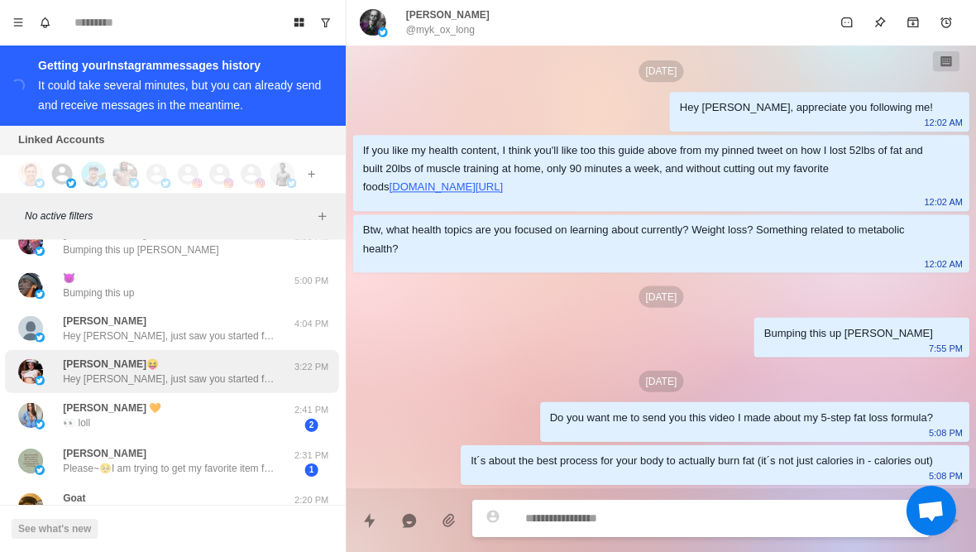
click at [58, 378] on div "Adjutant Kenyetta😝 Hey Kenyetta, just saw you started following! Appreciate it.…" at bounding box center [156, 371] width 272 height 30
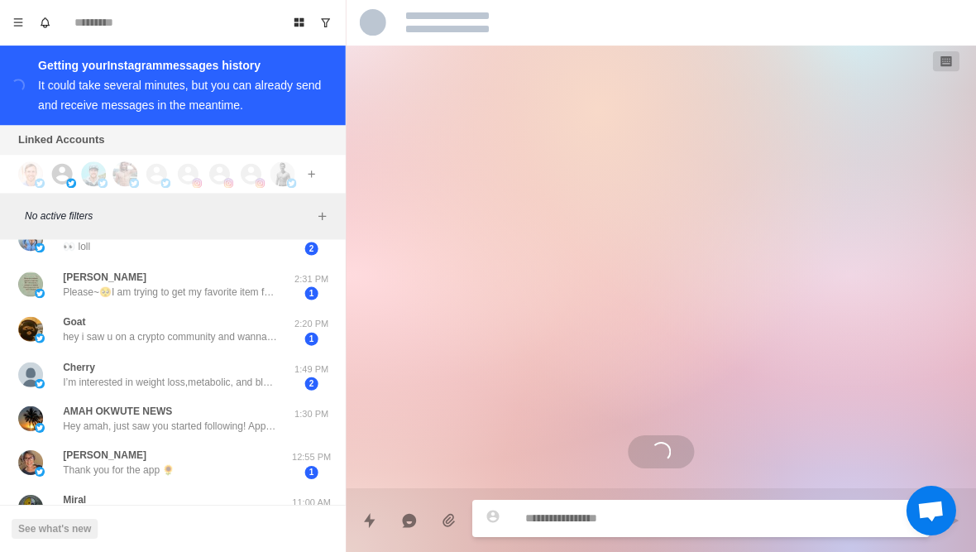
scroll to position [6581, 0]
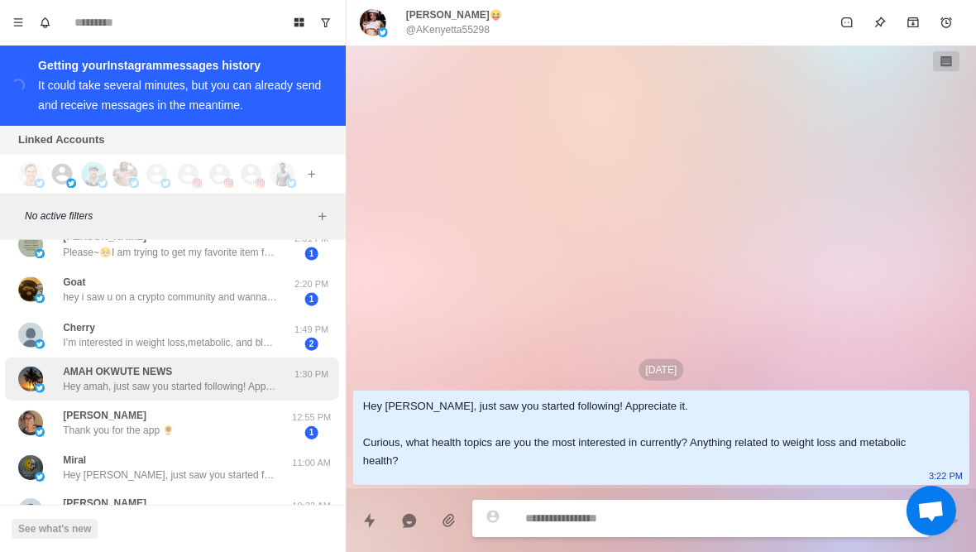
click at [53, 389] on div "AMAH OKWUTE NEWS Hey amah, just saw you started following! Appreciate it. Curio…" at bounding box center [156, 379] width 272 height 30
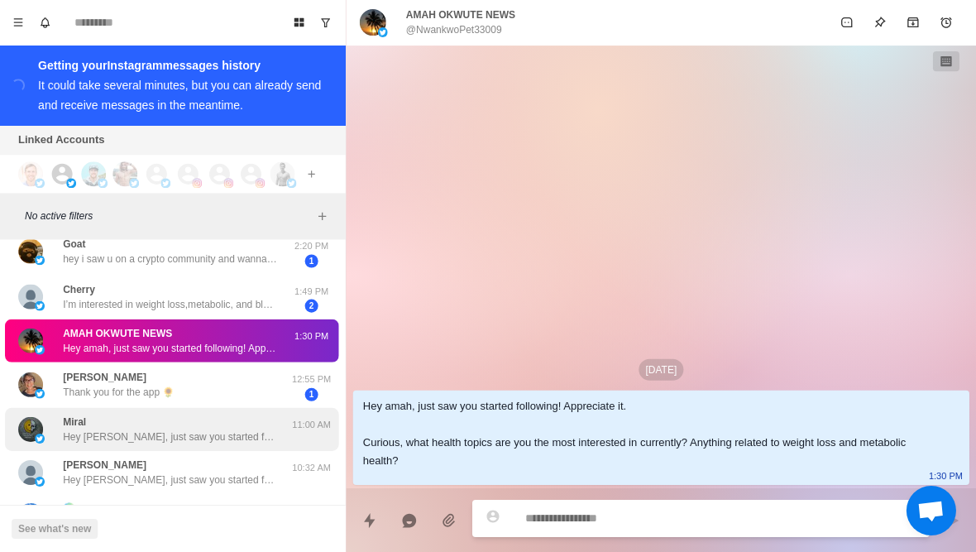
click at [42, 435] on img at bounding box center [41, 438] width 10 height 10
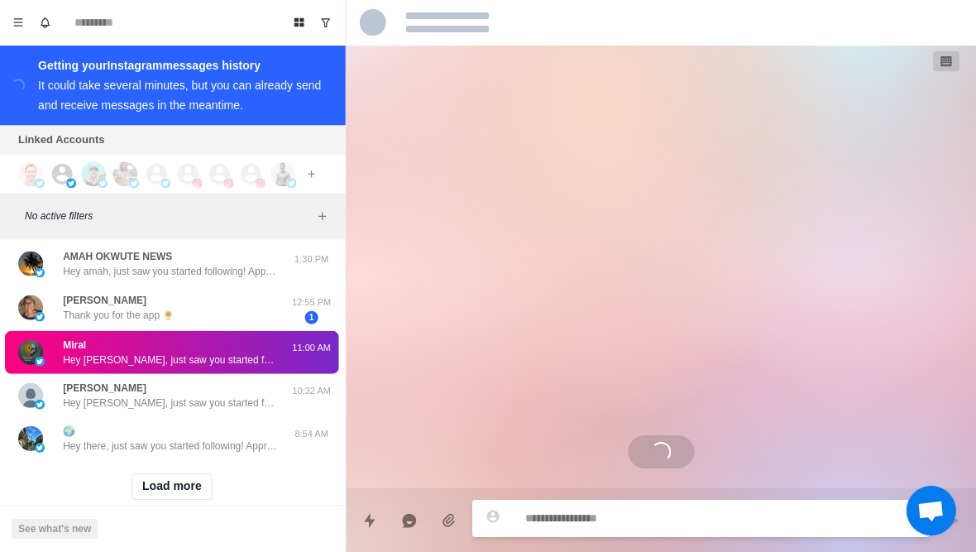
scroll to position [6709, 0]
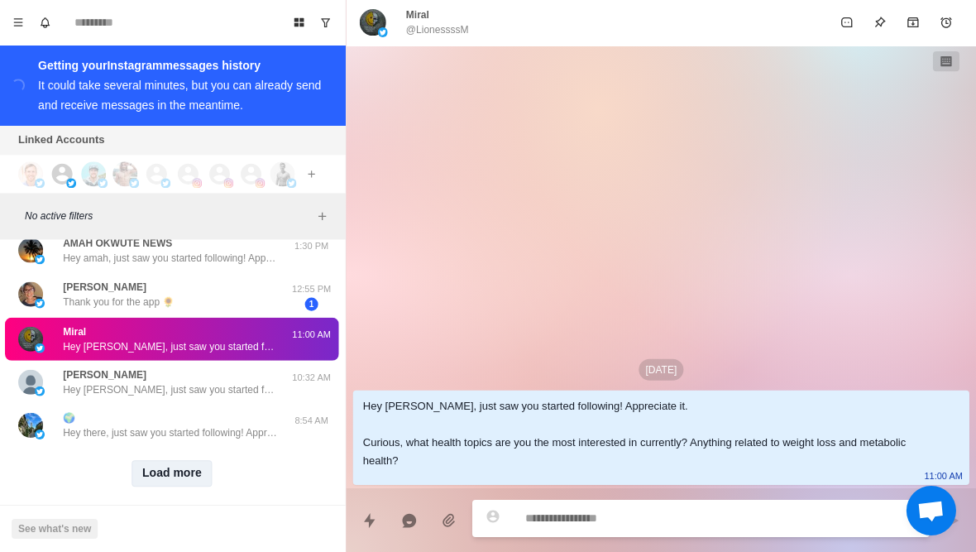
click at [146, 482] on button "Load more" at bounding box center [173, 473] width 81 height 26
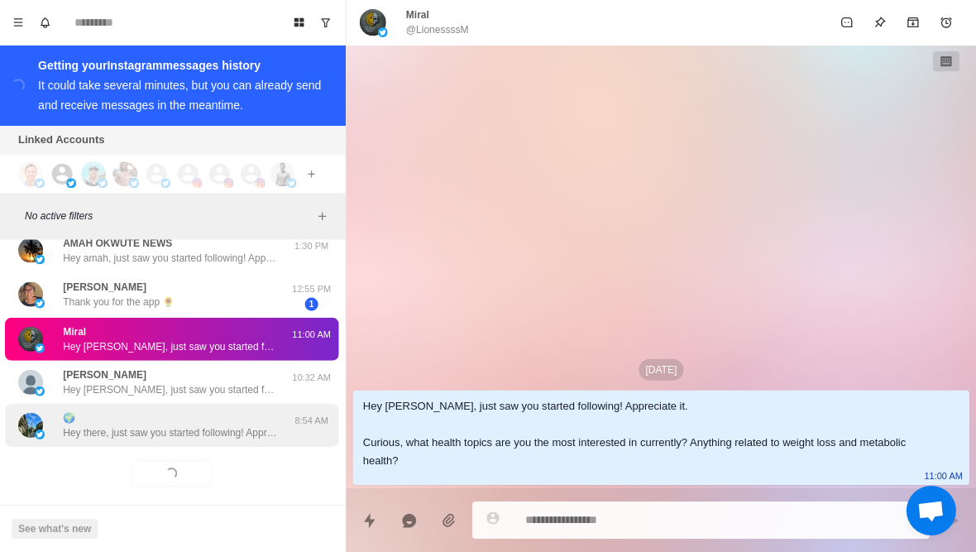
click at [69, 441] on div "🌍 Hey there, just saw you started following! Appreciate it. Curious, what healt…" at bounding box center [173, 425] width 333 height 43
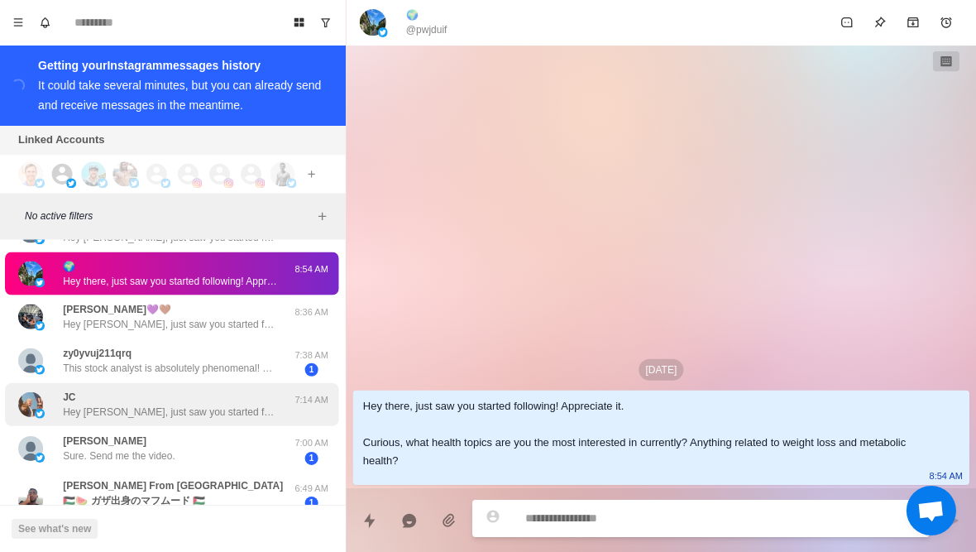
click at [25, 412] on img at bounding box center [32, 404] width 25 height 25
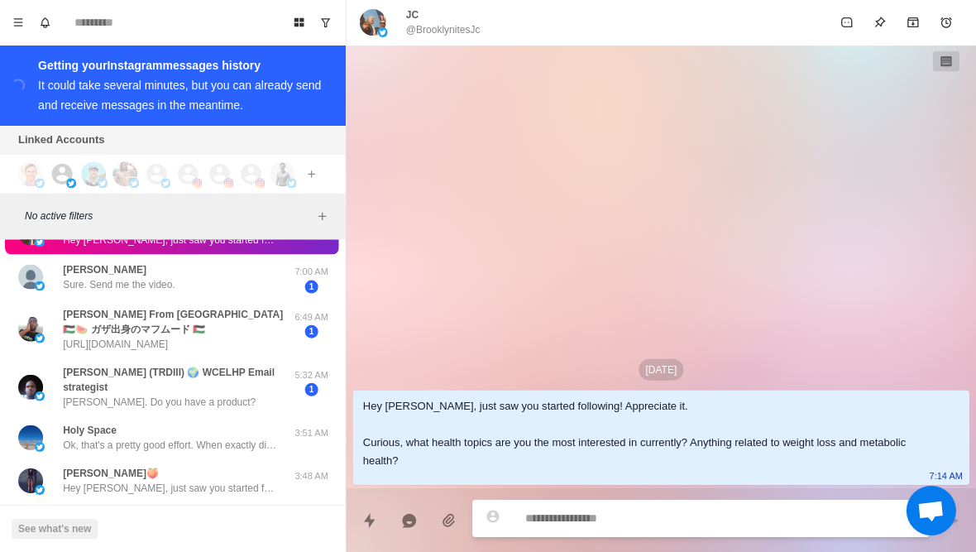
scroll to position [7048, 0]
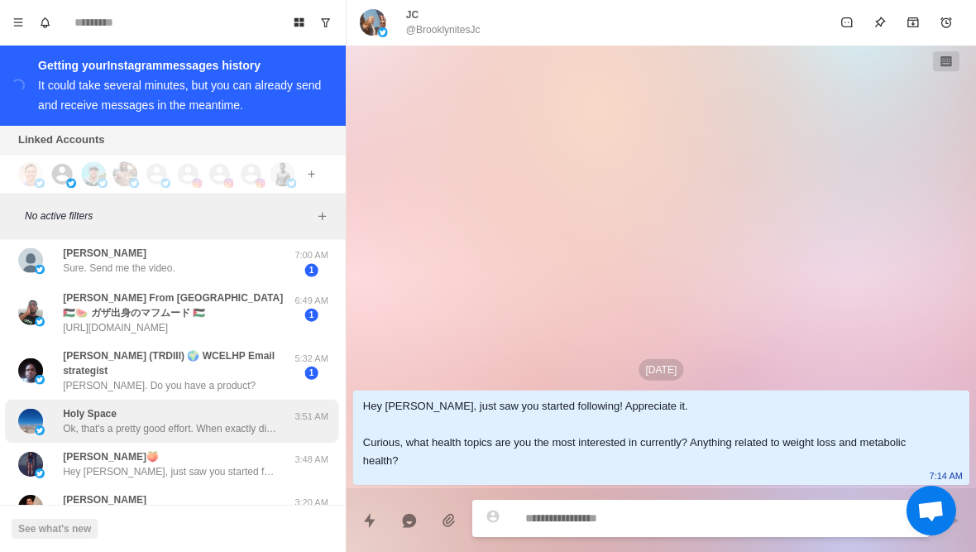
click at [35, 420] on img at bounding box center [32, 421] width 25 height 25
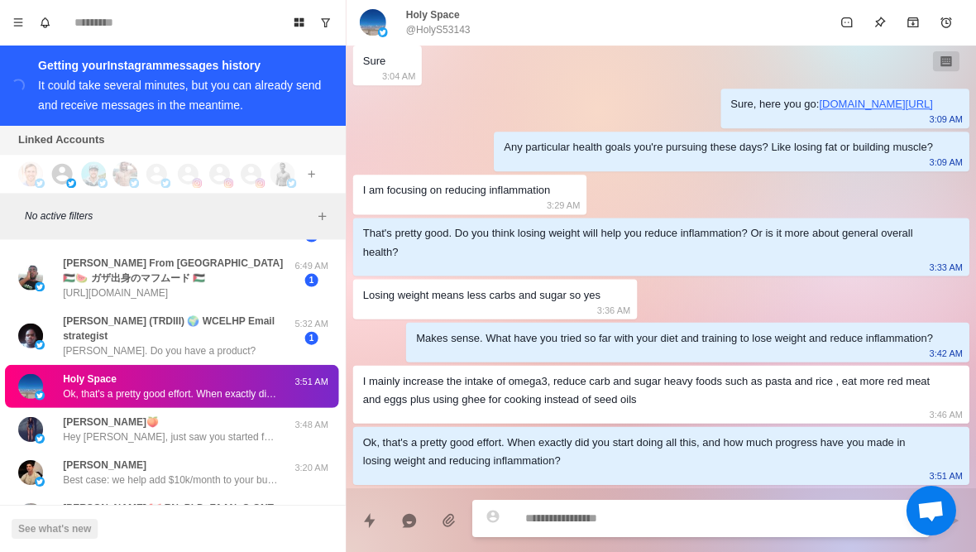
scroll to position [7083, 0]
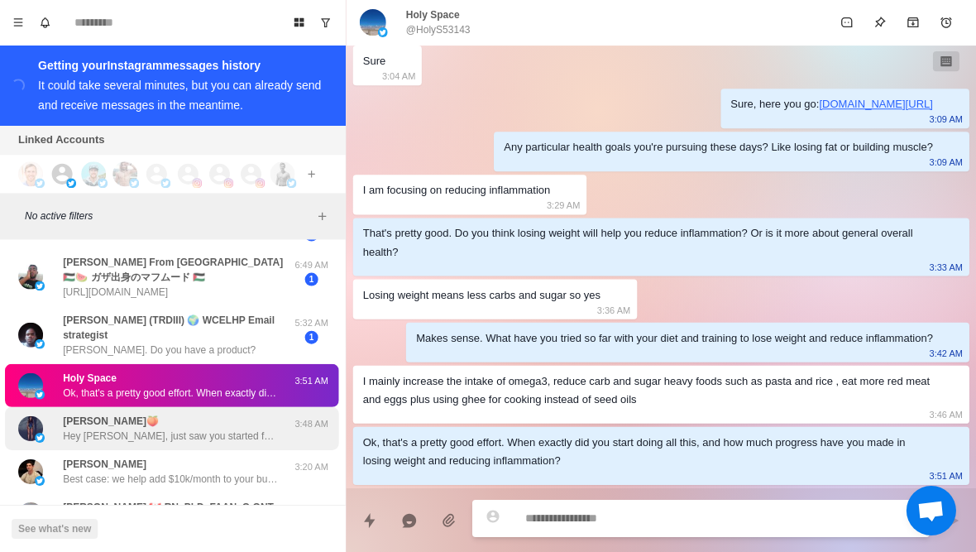
click at [38, 428] on img at bounding box center [32, 428] width 25 height 25
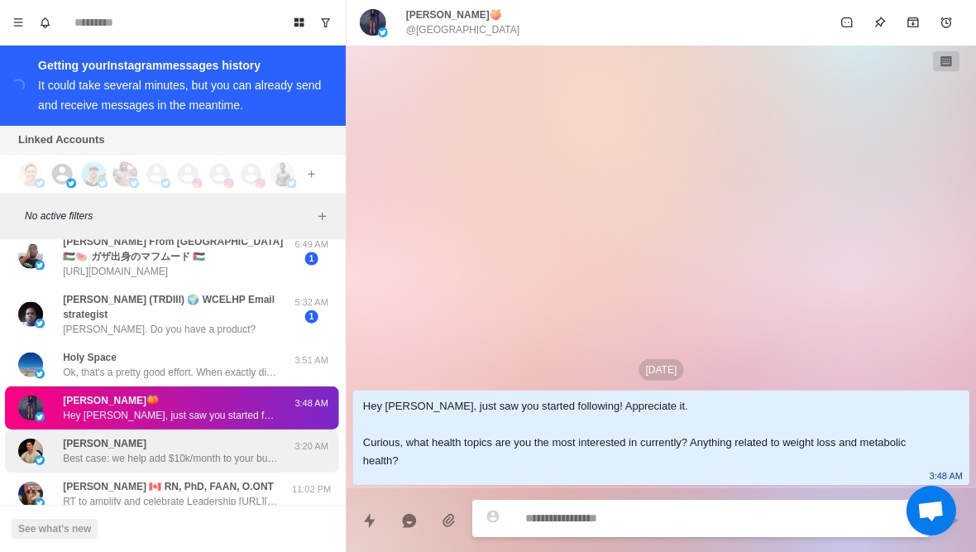
click at [51, 455] on div "JACK BLY Best case: we help add $10k/month to your business Worse case: I’ll wi…" at bounding box center [156, 451] width 272 height 30
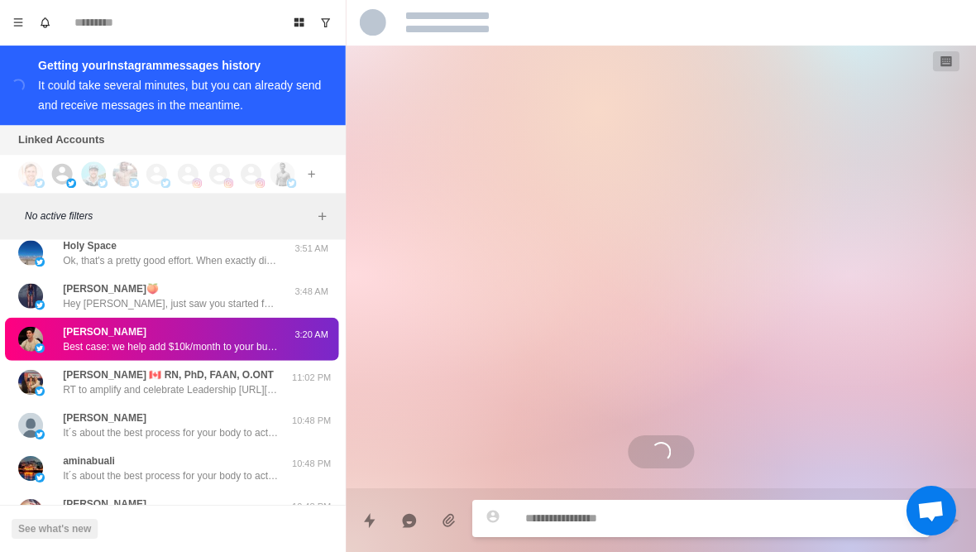
scroll to position [314, 0]
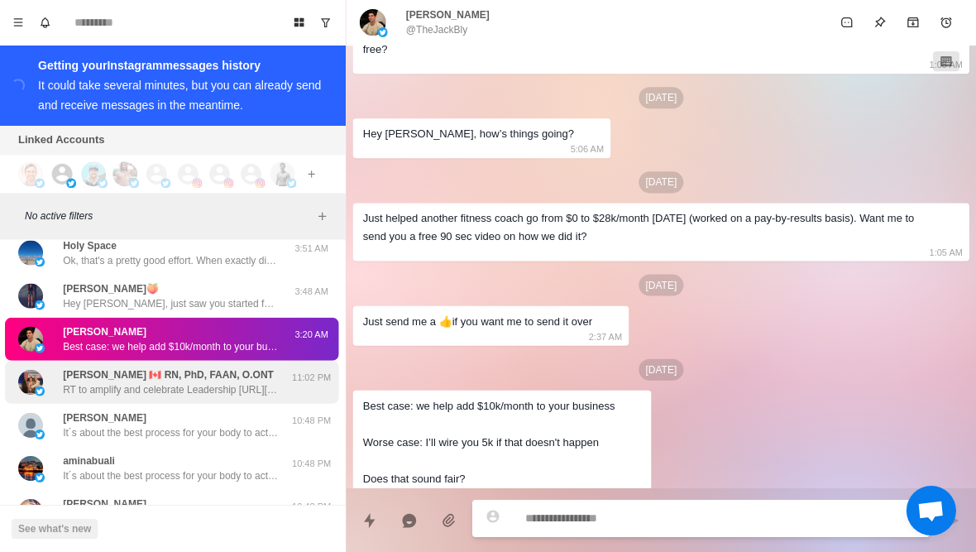
click at [20, 387] on div at bounding box center [32, 382] width 25 height 25
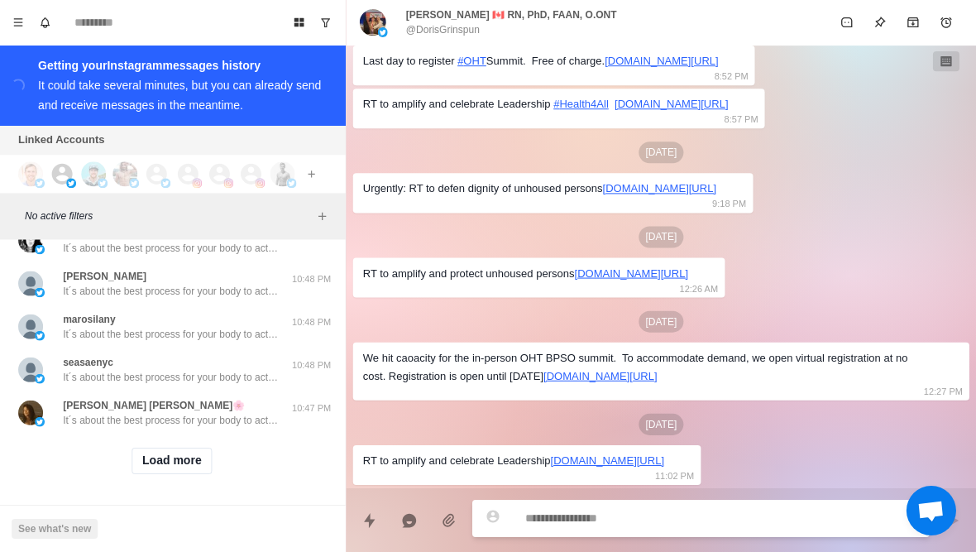
scroll to position [7614, 0]
click at [133, 472] on div "Load more" at bounding box center [173, 461] width 333 height 53
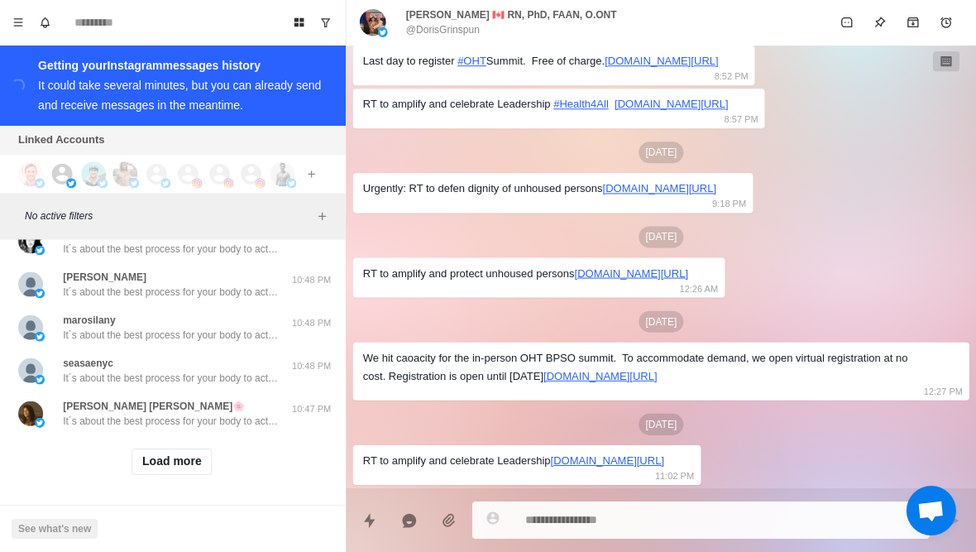
click at [137, 462] on button "Load more" at bounding box center [173, 461] width 81 height 26
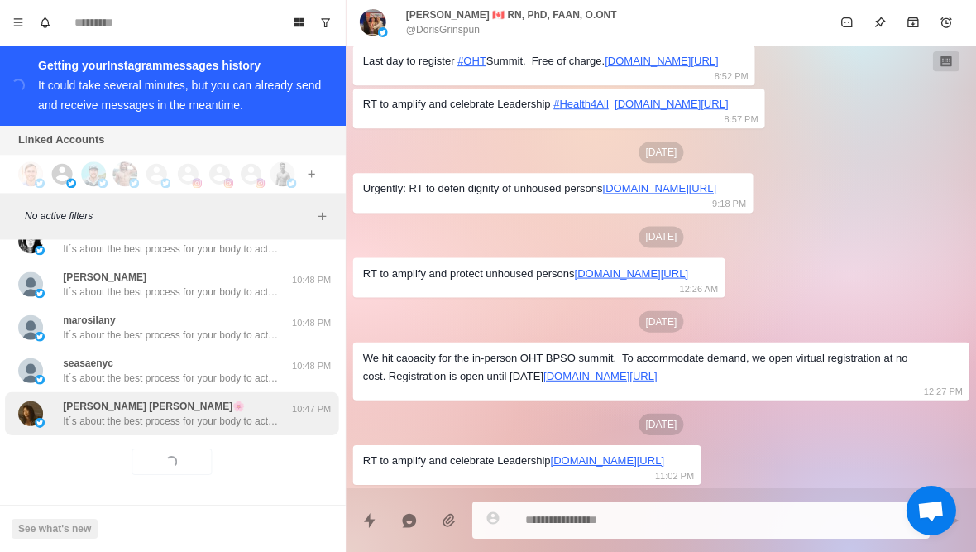
click at [85, 430] on div "Monique Marie🌸 It´s about the best process for your body to actually burn fat (…" at bounding box center [173, 413] width 333 height 43
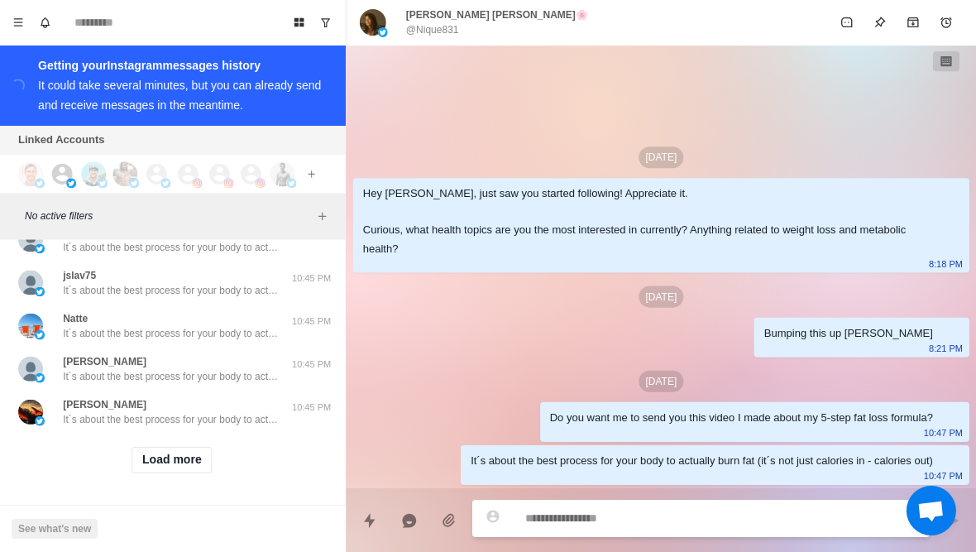
scroll to position [8475, 0]
click at [144, 463] on button "Load more" at bounding box center [173, 461] width 81 height 26
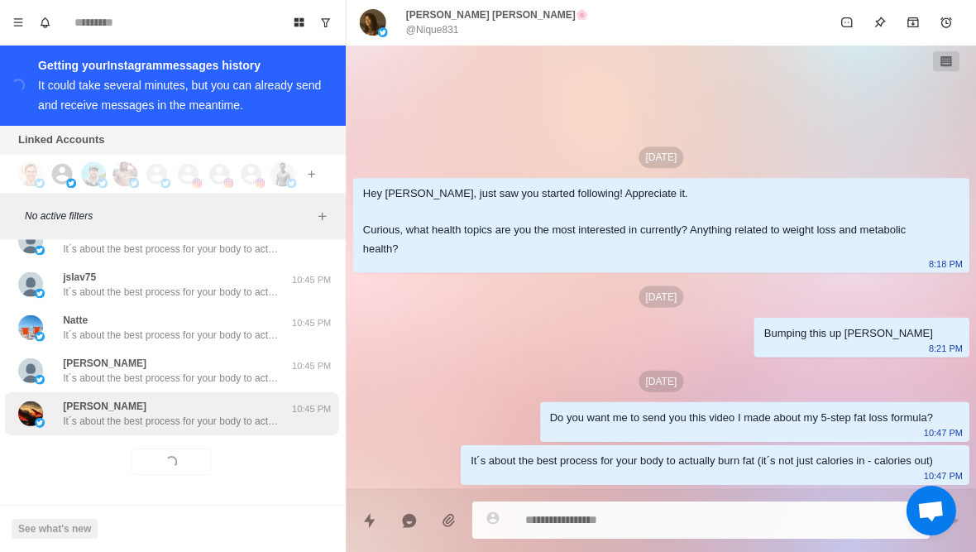
click at [100, 429] on div "Dizzy Dix It´s about the best process for your body to actually burn fat (it´s …" at bounding box center [173, 413] width 333 height 43
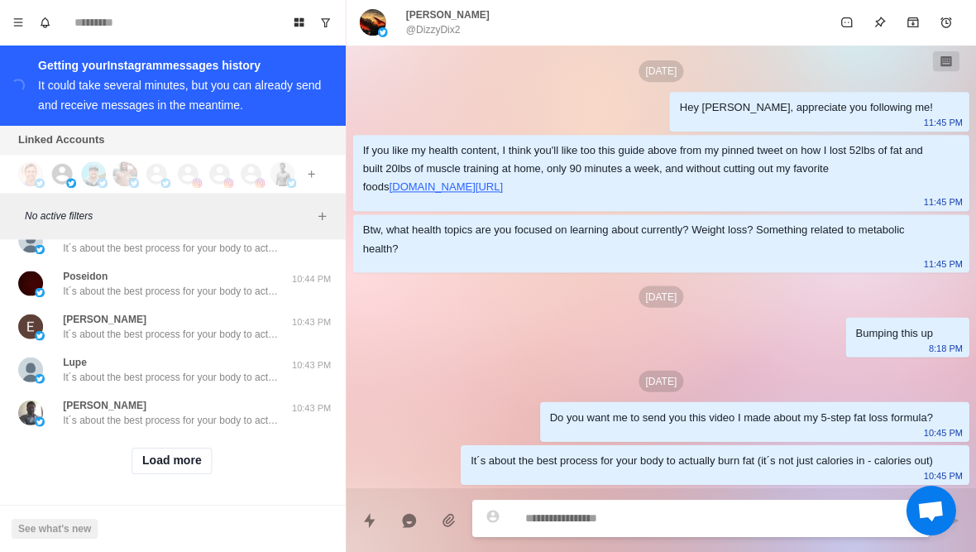
scroll to position [9335, 0]
click at [153, 467] on button "Load more" at bounding box center [173, 461] width 81 height 26
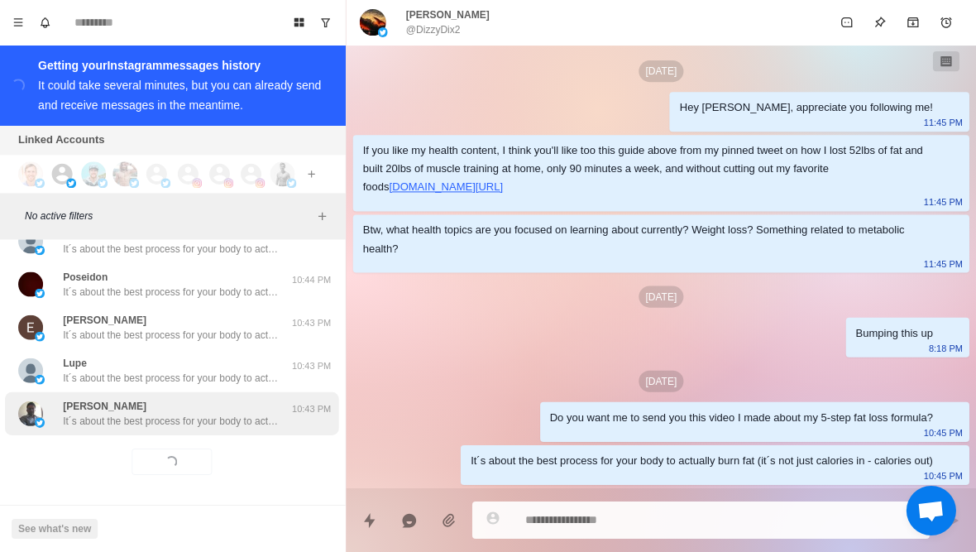
click at [121, 421] on p "It´s about the best process for your body to actually burn fat (it´s not just c…" at bounding box center [172, 421] width 215 height 15
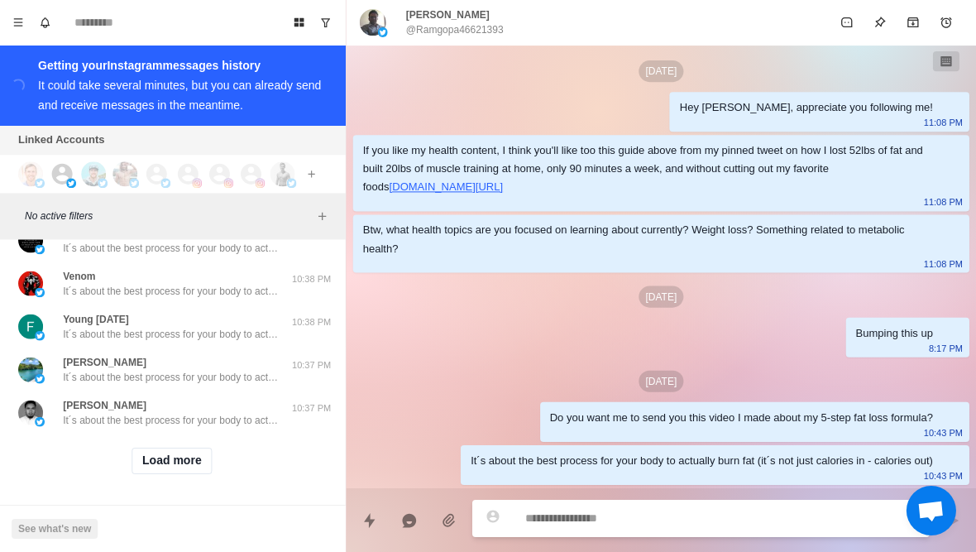
scroll to position [10195, 0]
click at [164, 464] on button "Load more" at bounding box center [173, 461] width 81 height 26
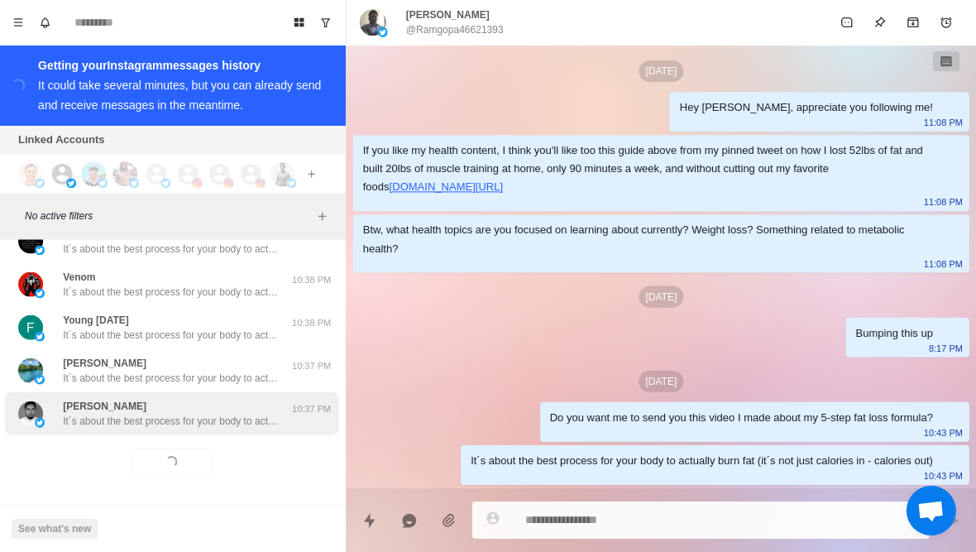
click at [137, 414] on p "It´s about the best process for your body to actually burn fat (it´s not just c…" at bounding box center [172, 421] width 215 height 15
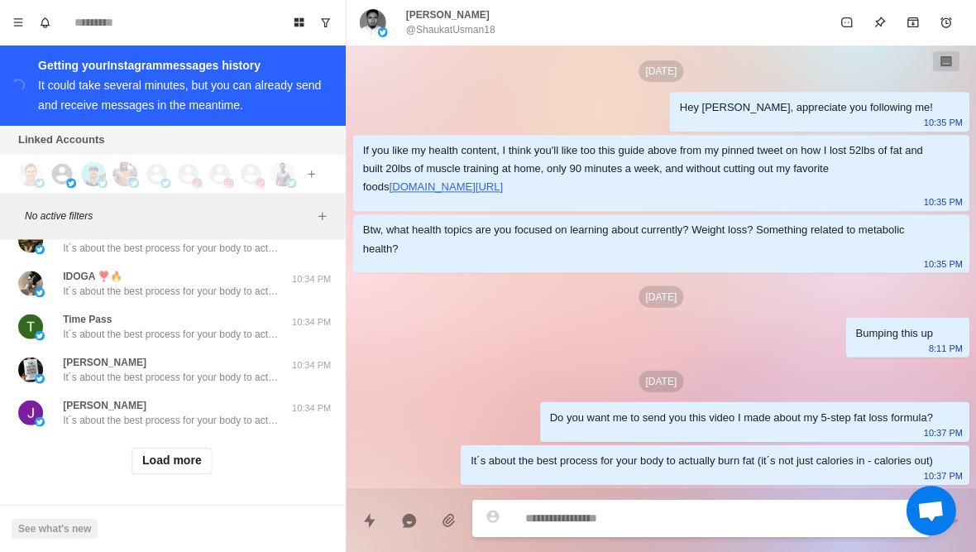
scroll to position [11055, 0]
click at [152, 450] on button "Load more" at bounding box center [173, 461] width 81 height 26
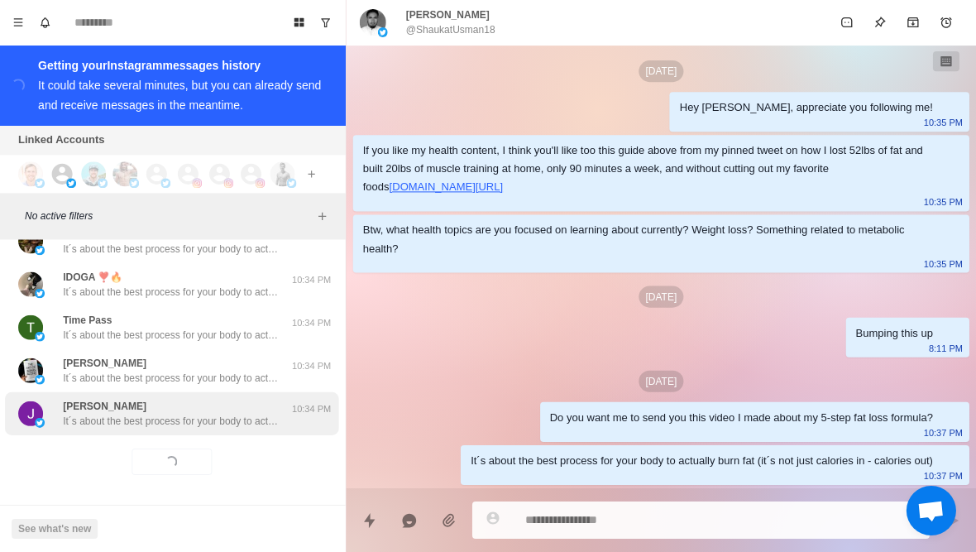
click at [133, 414] on p "It´s about the best process for your body to actually burn fat (it´s not just c…" at bounding box center [172, 421] width 215 height 15
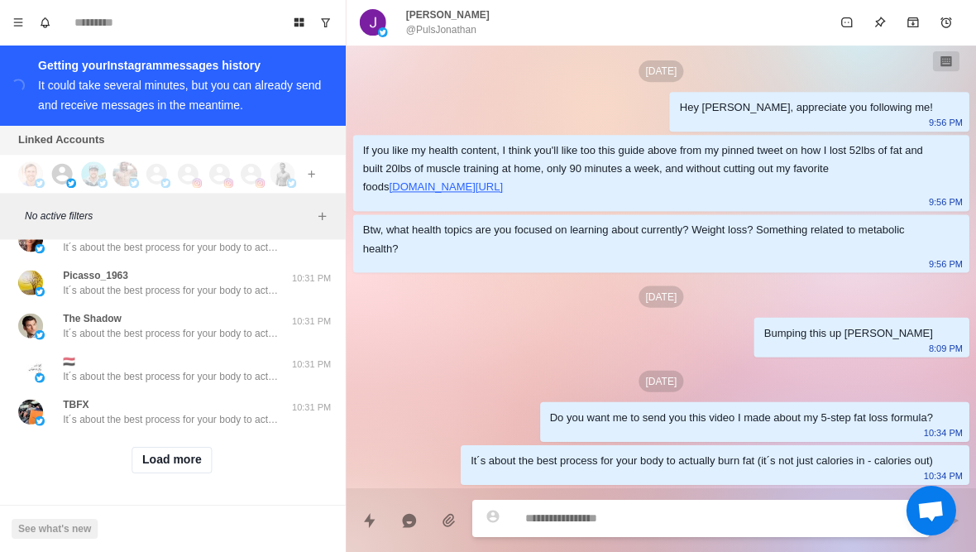
scroll to position [11915, 0]
click at [148, 467] on button "Load more" at bounding box center [173, 461] width 81 height 26
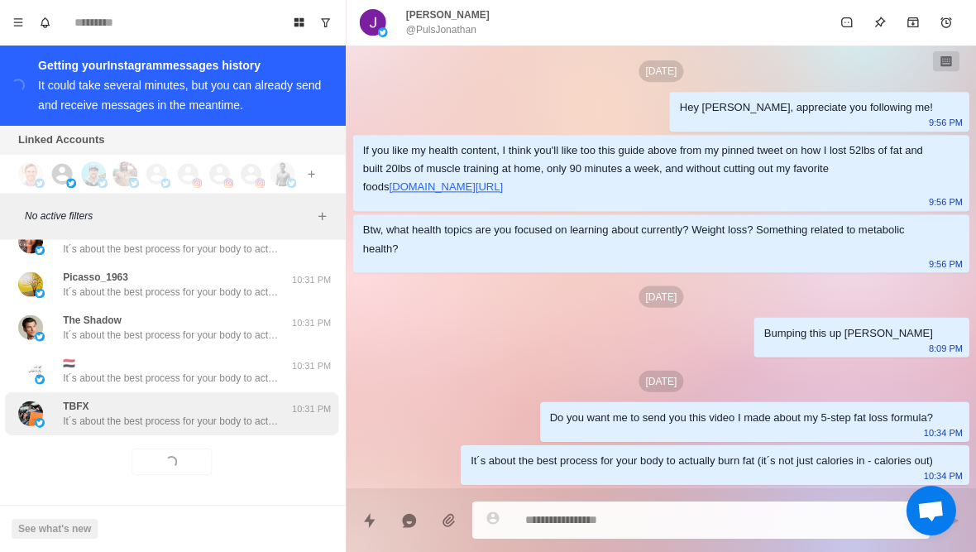
click at [131, 423] on p "It´s about the best process for your body to actually burn fat (it´s not just c…" at bounding box center [172, 421] width 215 height 15
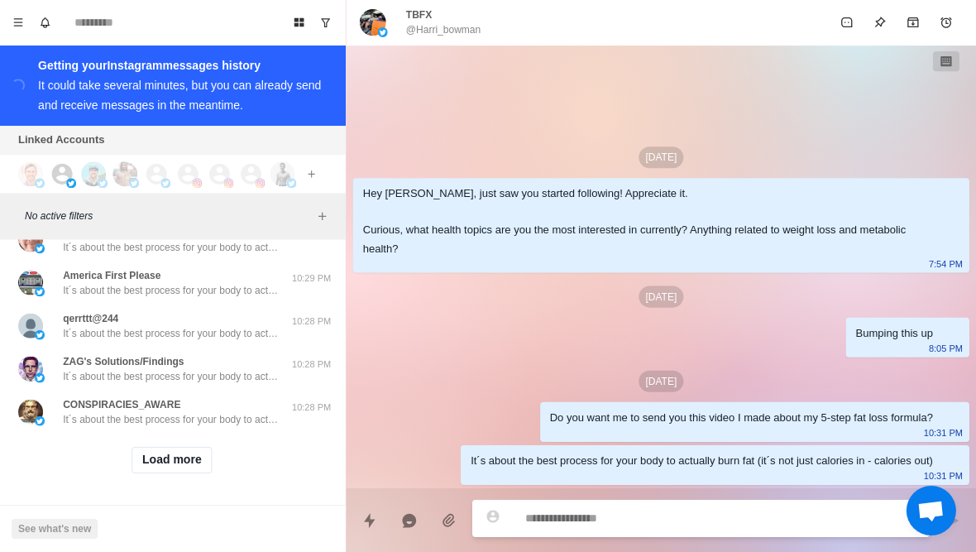
scroll to position [12776, 0]
click at [150, 460] on button "Load more" at bounding box center [173, 461] width 81 height 26
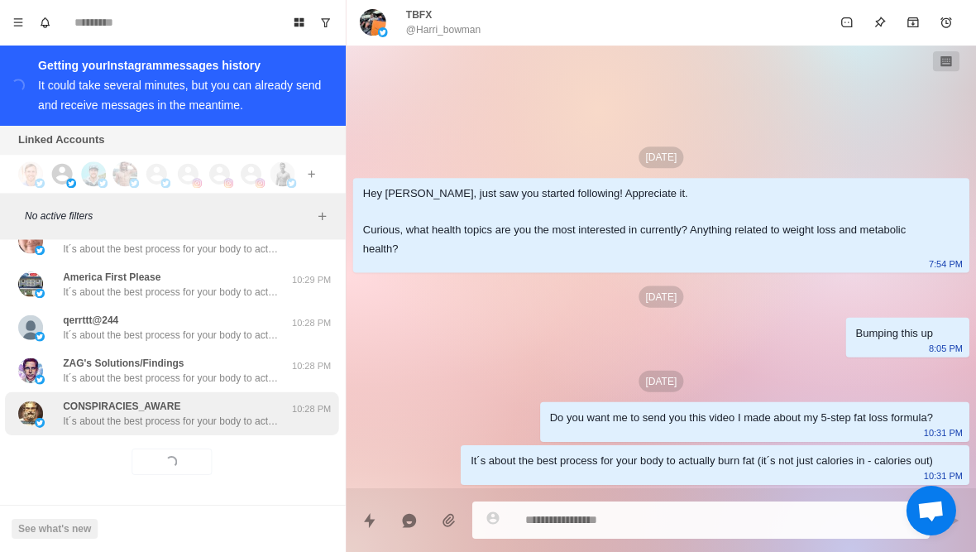
click at [127, 414] on p "It´s about the best process for your body to actually burn fat (it´s not just c…" at bounding box center [172, 421] width 215 height 15
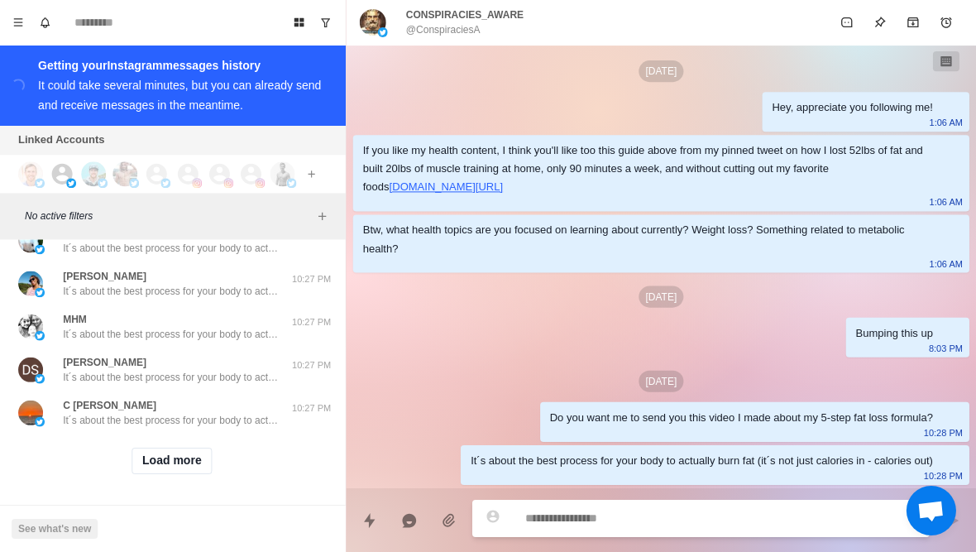
scroll to position [13636, 0]
click at [158, 470] on button "Load more" at bounding box center [173, 461] width 81 height 26
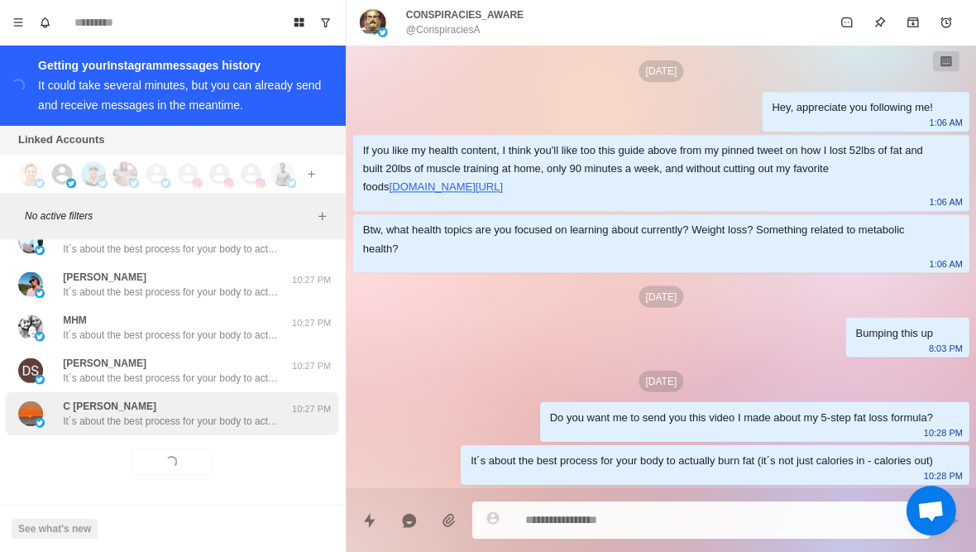
click at [143, 427] on div "C Enke It´s about the best process for your body to actually burn fat (it´s not…" at bounding box center [173, 413] width 333 height 43
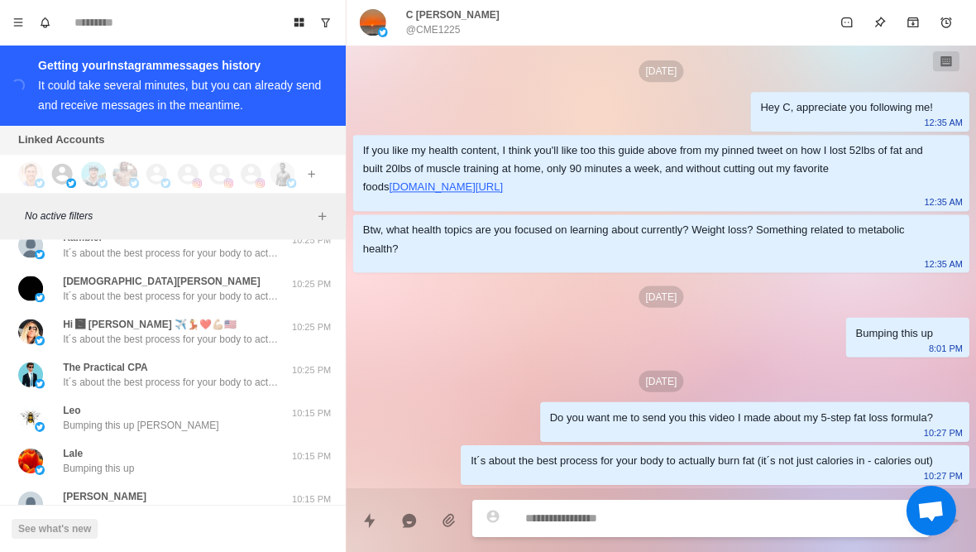
scroll to position [14326, 0]
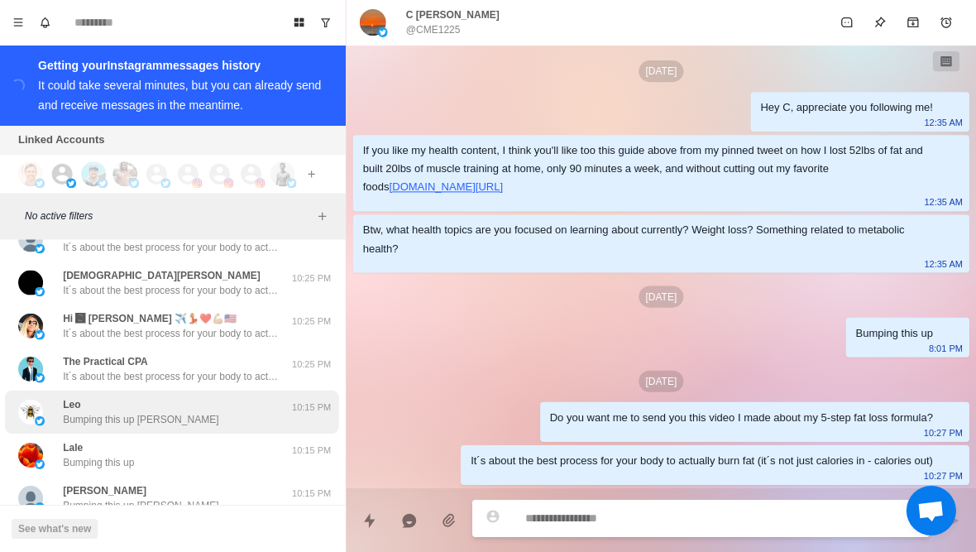
click at [69, 419] on p "Bumping this up Leo" at bounding box center [142, 419] width 155 height 15
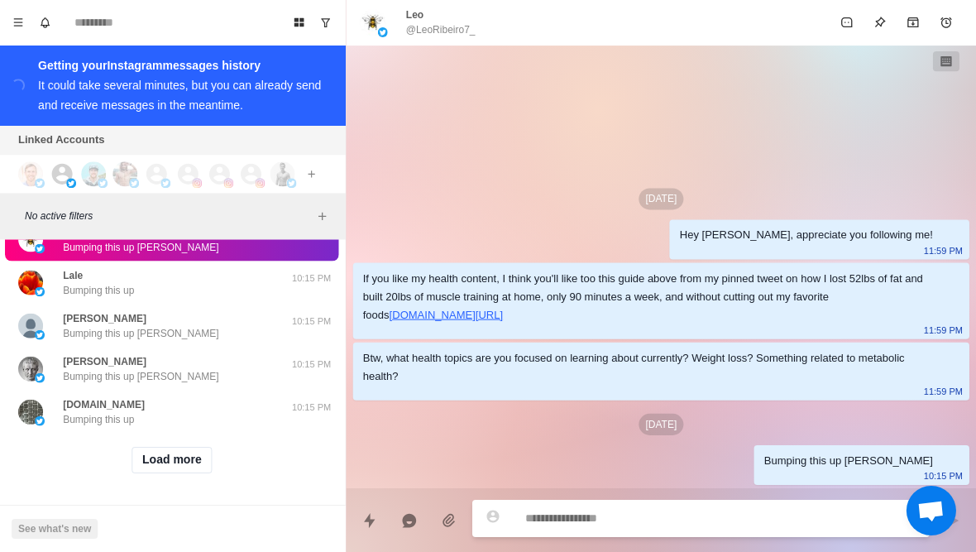
scroll to position [14496, 0]
click at [179, 462] on button "Load more" at bounding box center [173, 461] width 81 height 26
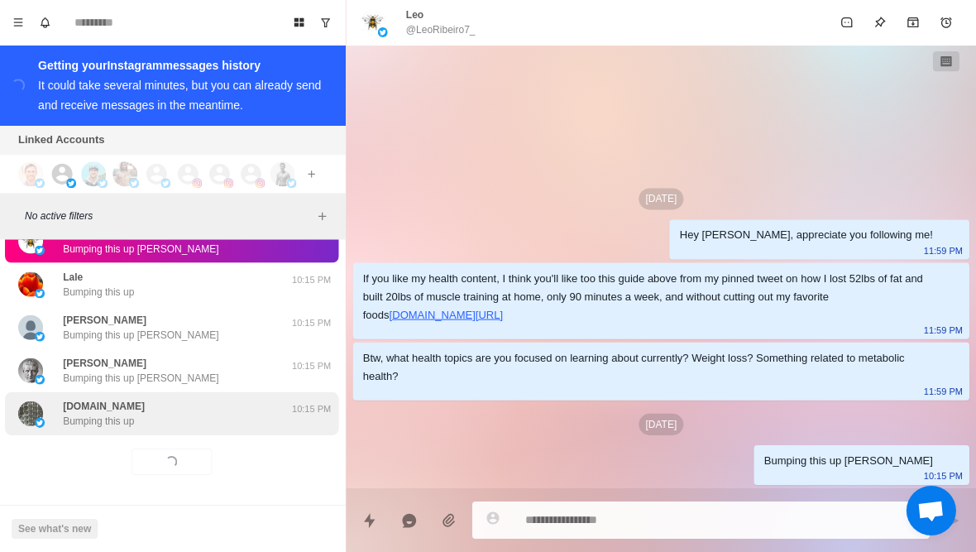
click at [143, 419] on div "Mr.X.ZW Bumping this up" at bounding box center [156, 414] width 272 height 30
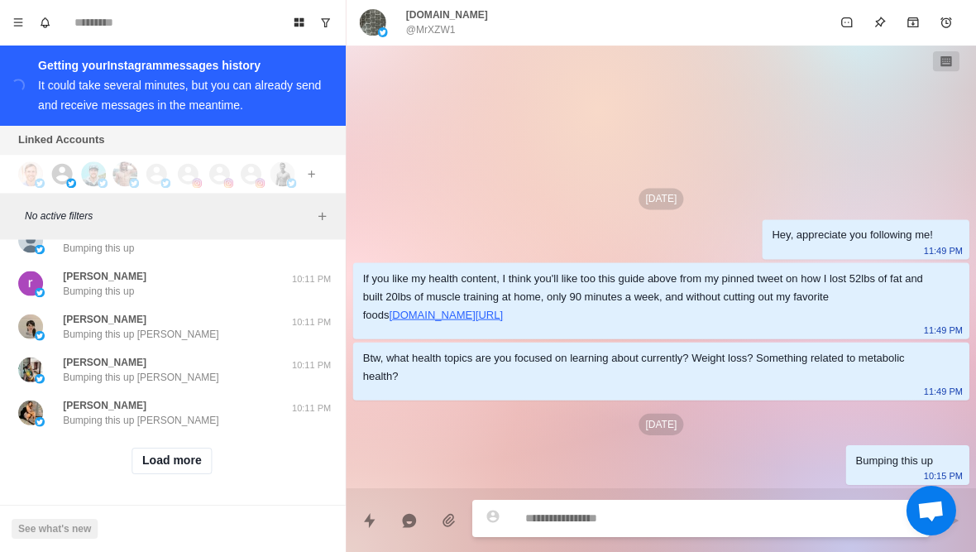
scroll to position [15356, 0]
click at [145, 466] on button "Load more" at bounding box center [173, 461] width 81 height 26
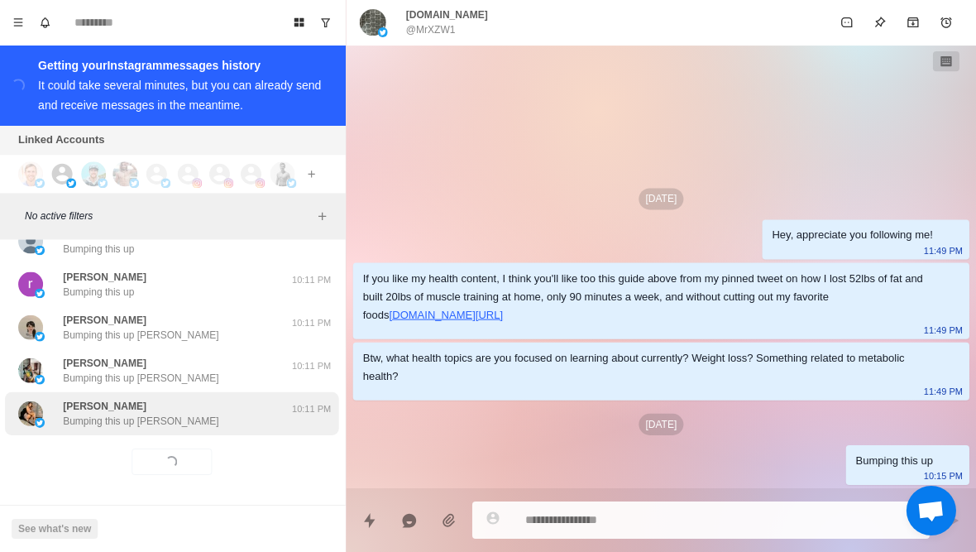
click at [104, 425] on div "Daniella Rapier Bumping this up Daniella 10:11 PM" at bounding box center [173, 413] width 333 height 43
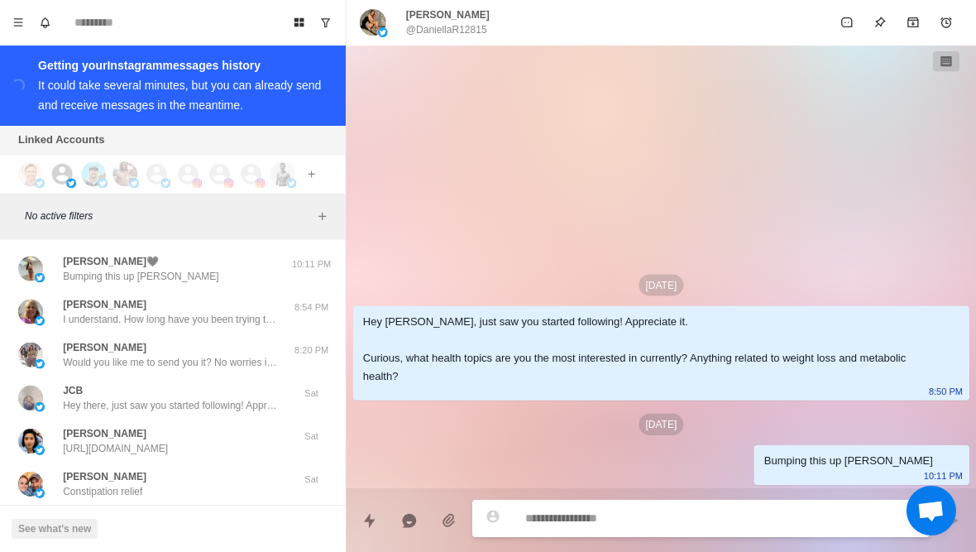
scroll to position [15582, 0]
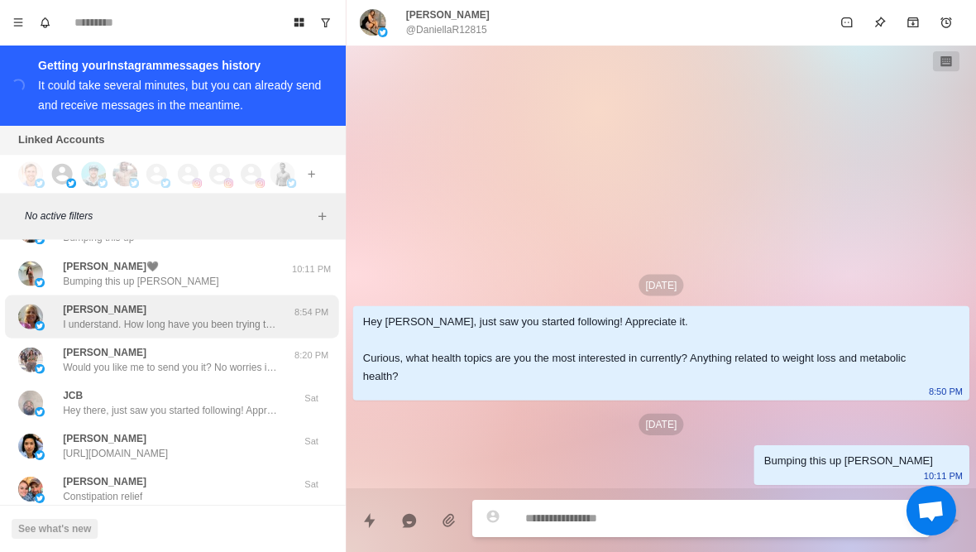
click at [65, 318] on p "I understand. How long have you been trying to get rid of the 20 pounds?" at bounding box center [172, 324] width 215 height 15
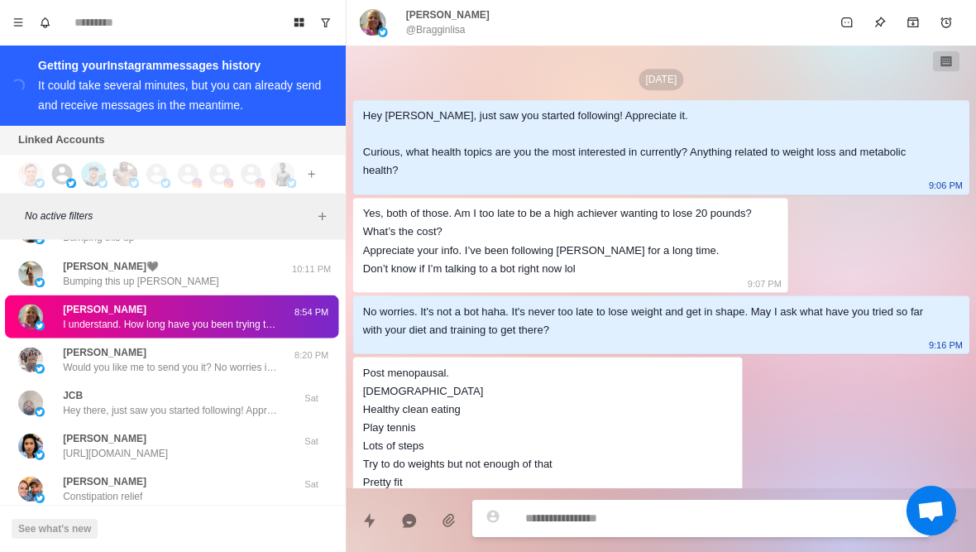
scroll to position [751, 0]
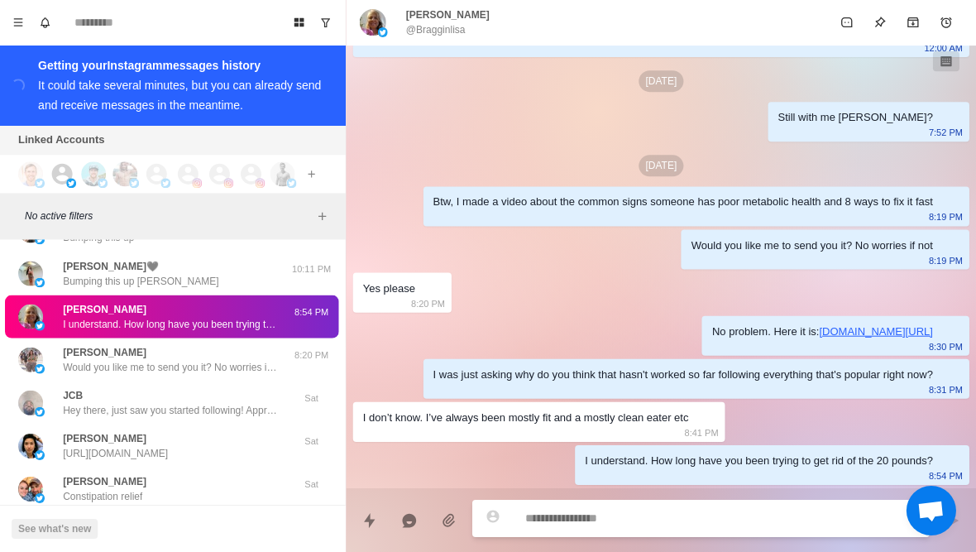
type textarea "*"
type textarea "**********"
type textarea "*"
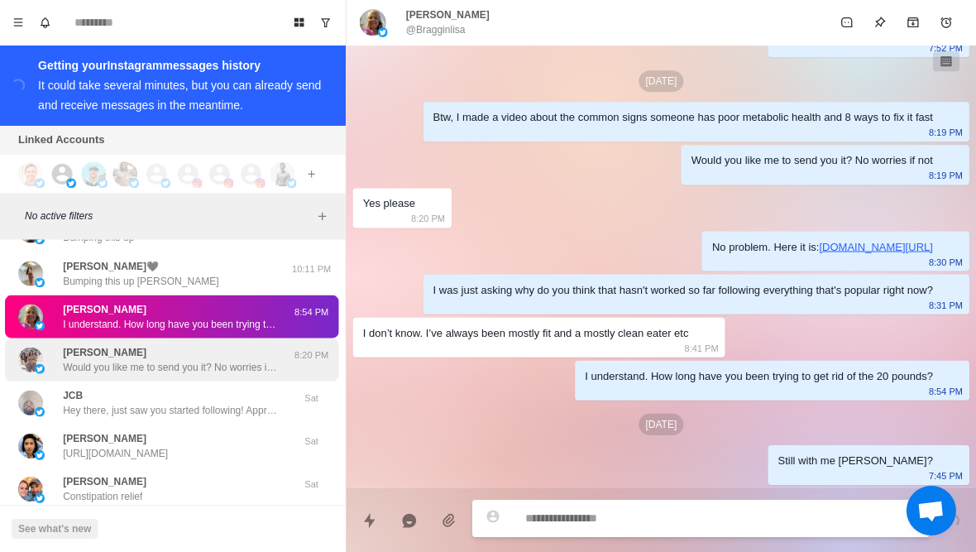
click at [69, 363] on p "Would you like me to send you it? No worries if not" at bounding box center [172, 367] width 215 height 15
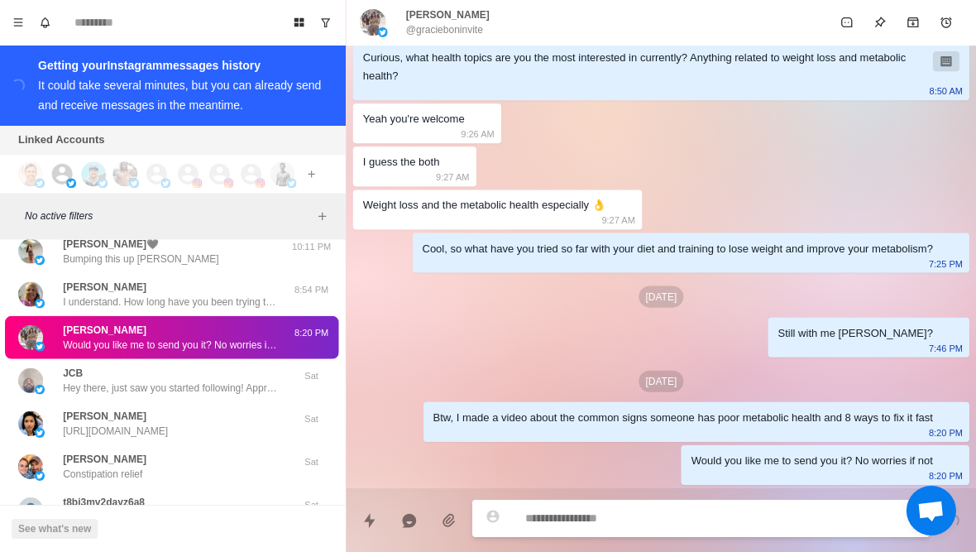
scroll to position [15698, 0]
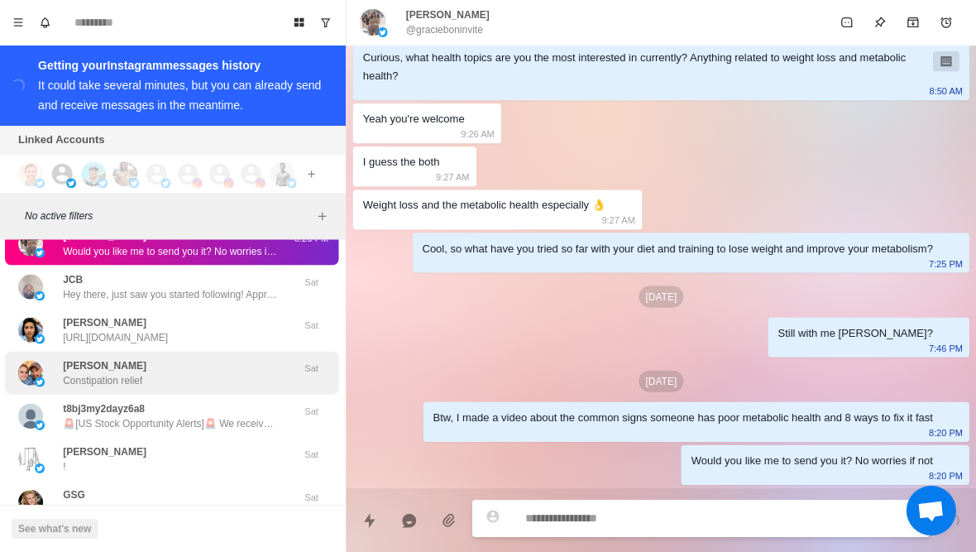
click at [30, 373] on img at bounding box center [32, 373] width 25 height 25
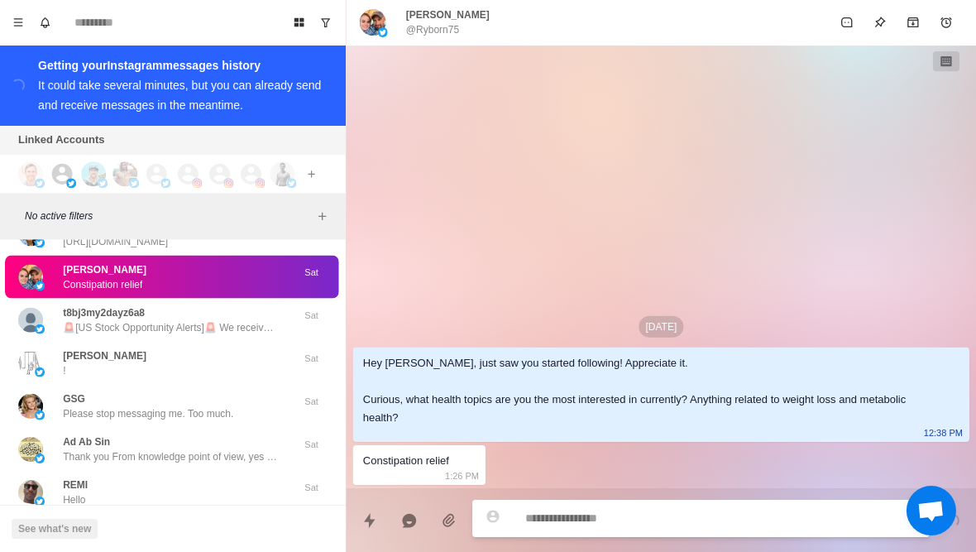
scroll to position [15795, 0]
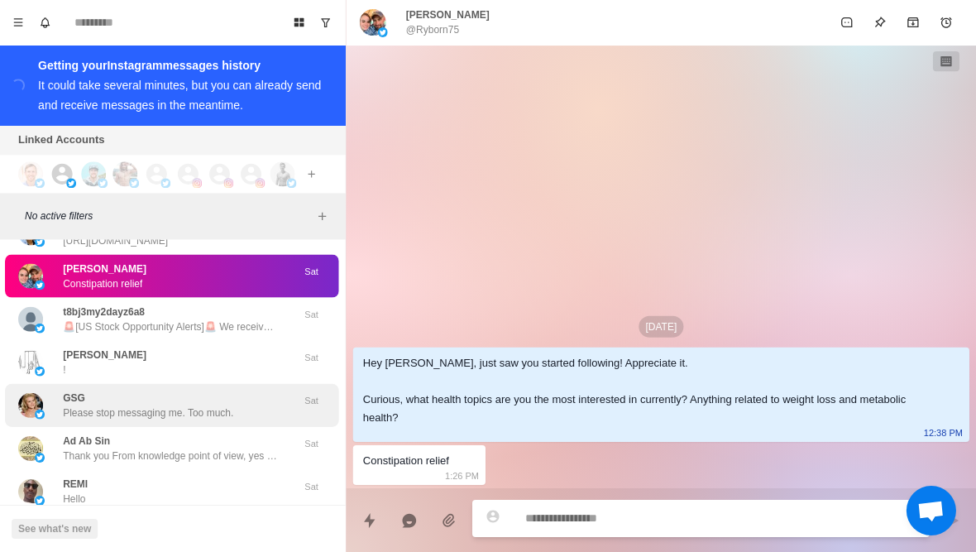
click at [42, 399] on img at bounding box center [32, 405] width 25 height 25
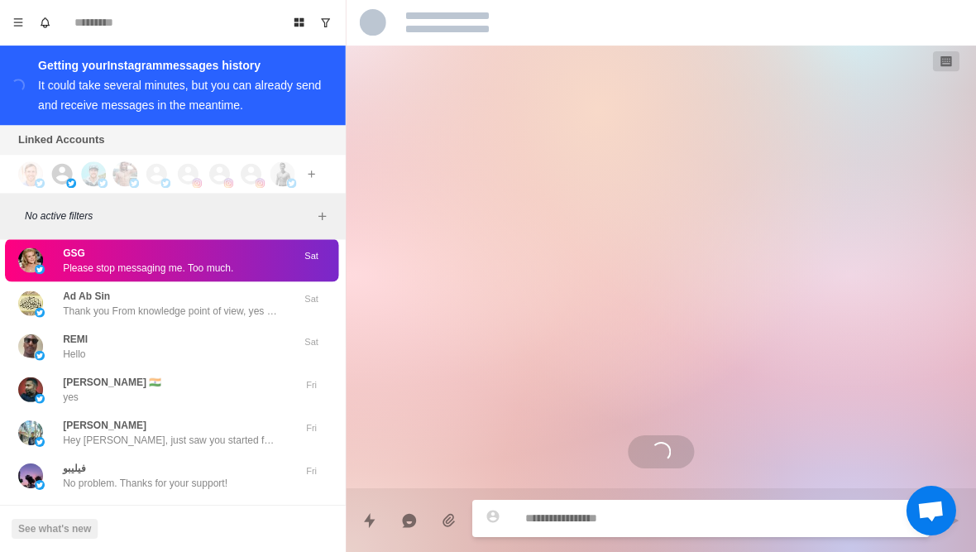
scroll to position [93, 0]
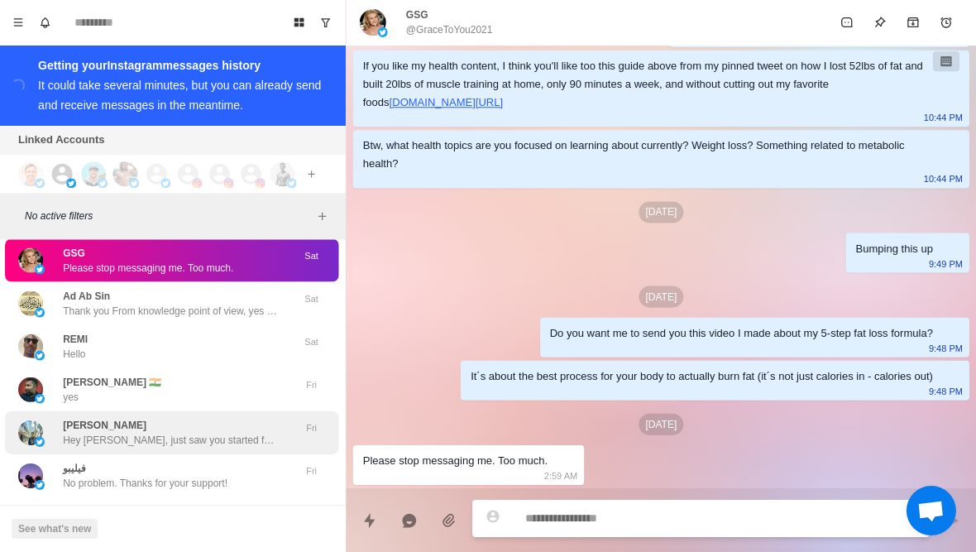
click at [53, 433] on div "Amina Rhoman Hey Amina, just saw you started following! Appreciate it. Curious,…" at bounding box center [156, 433] width 272 height 30
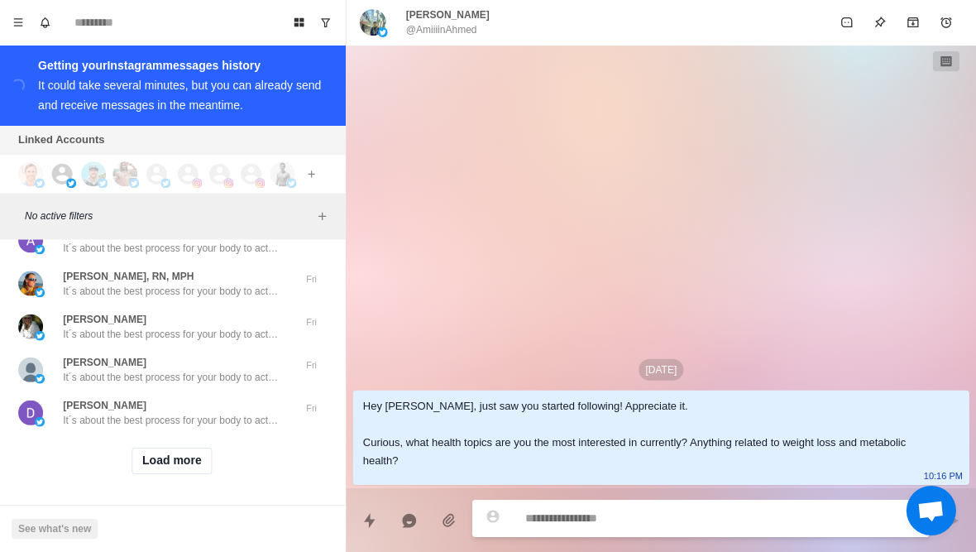
scroll to position [16216, 0]
click at [162, 466] on button "Load more" at bounding box center [173, 461] width 81 height 26
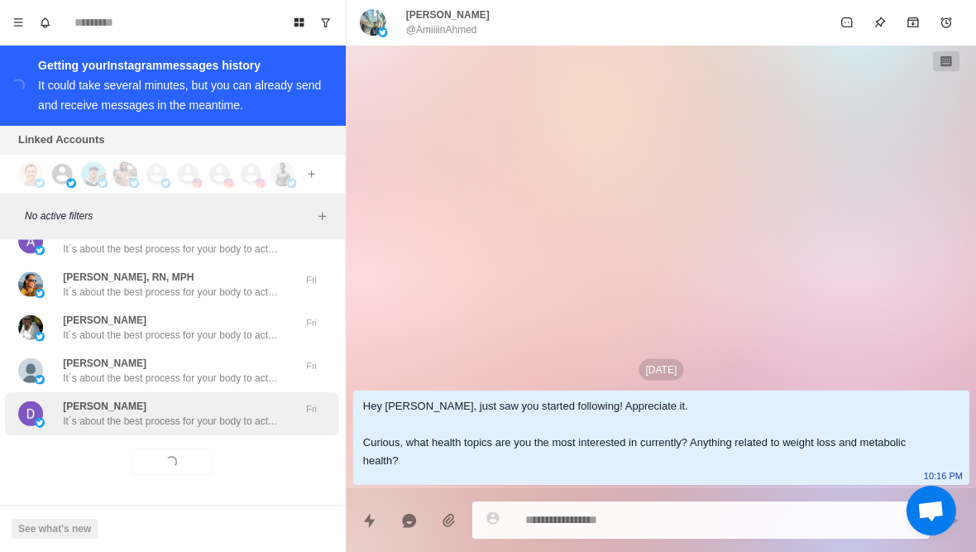
click at [107, 418] on p "It´s about the best process for your body to actually burn fat (it´s not just c…" at bounding box center [172, 421] width 215 height 15
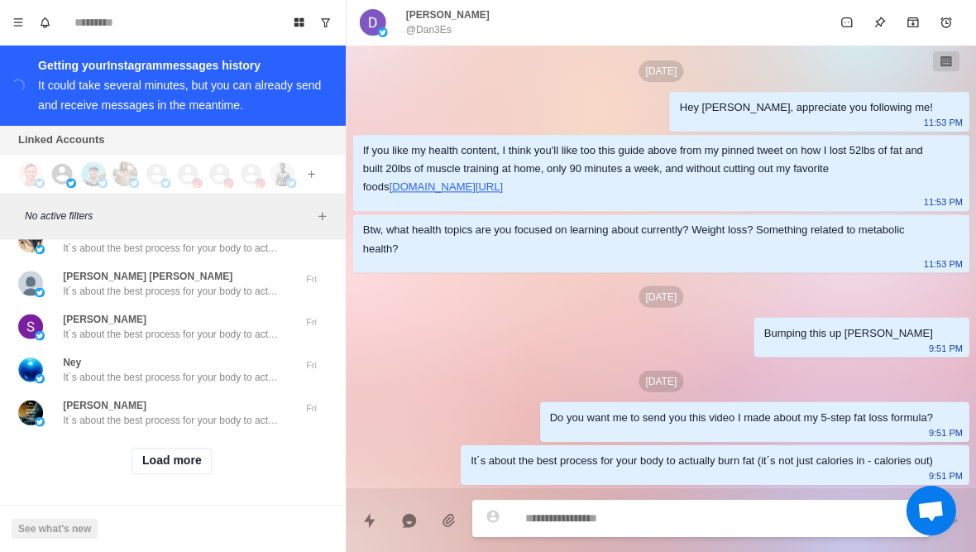
scroll to position [17077, 0]
click at [149, 471] on button "Load more" at bounding box center [173, 461] width 81 height 26
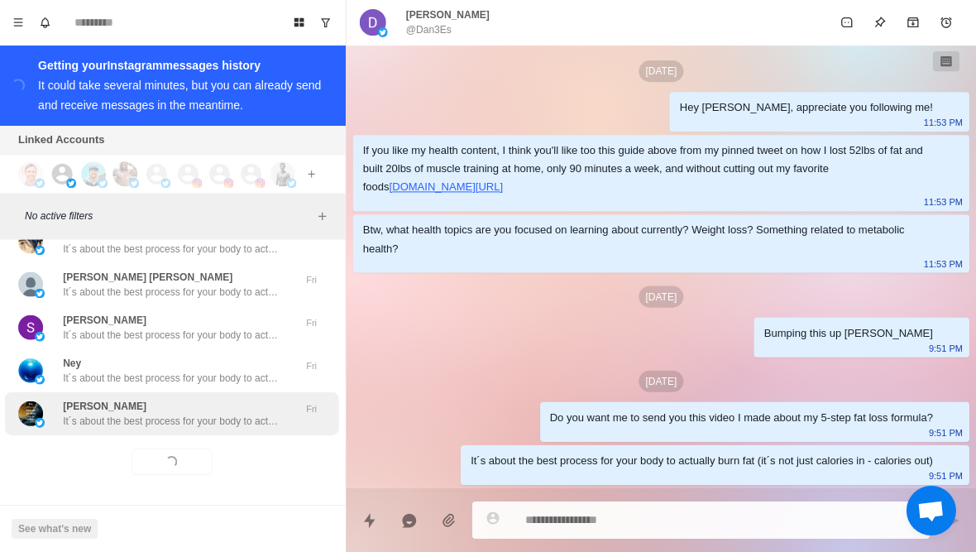
click at [115, 427] on div "Ravi Kumar It´s about the best process for your body to actually burn fat (it´s…" at bounding box center [173, 413] width 333 height 43
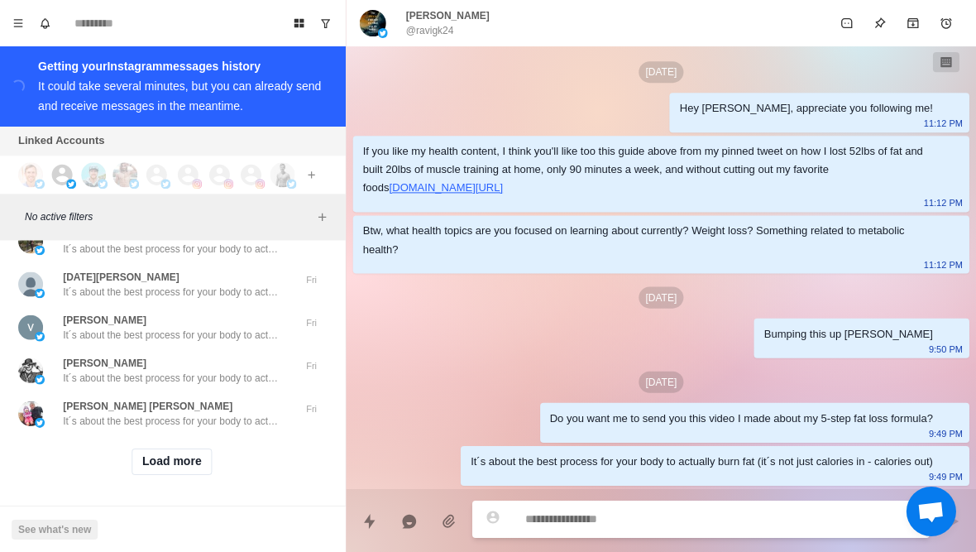
scroll to position [17937, 0]
click at [145, 466] on button "Load more" at bounding box center [173, 461] width 81 height 26
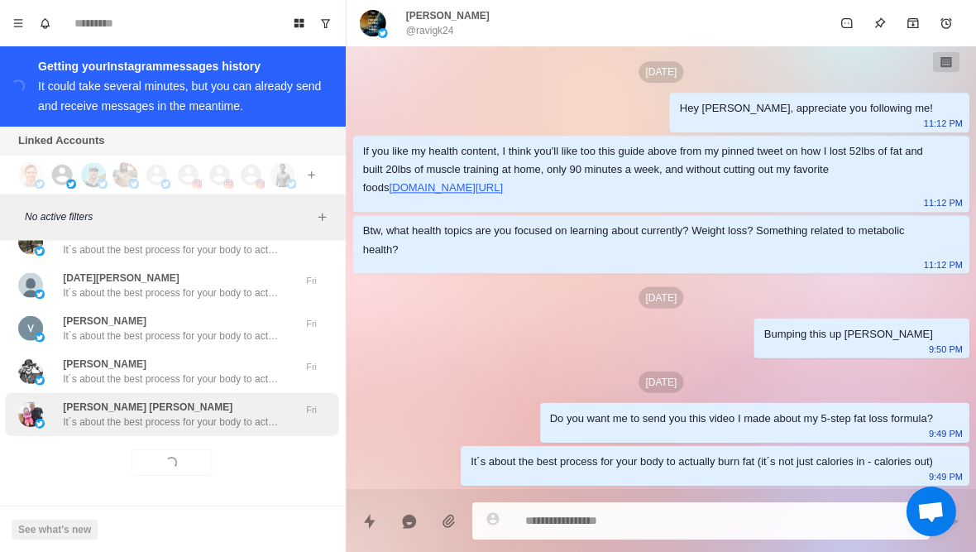
click at [117, 419] on p "It´s about the best process for your body to actually burn fat (it´s not just c…" at bounding box center [172, 421] width 215 height 15
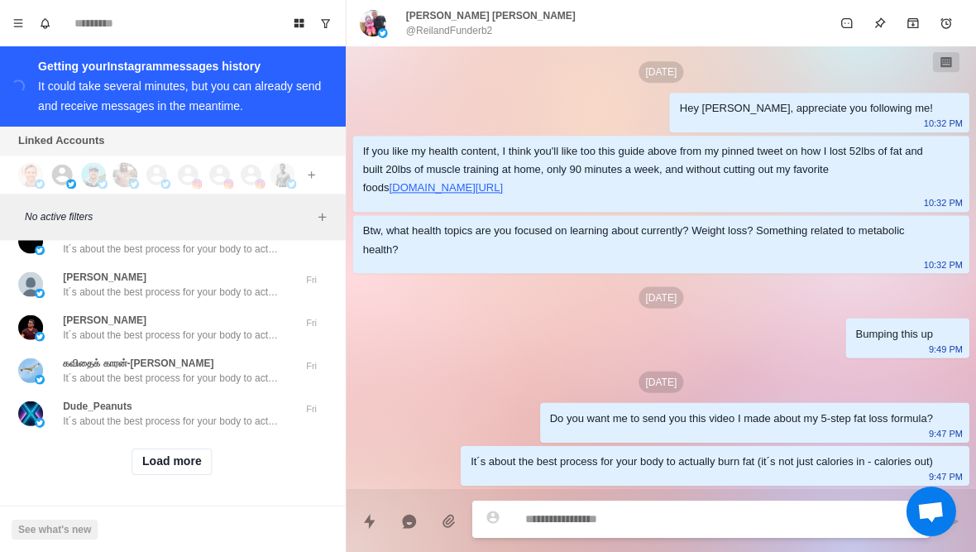
scroll to position [18797, 0]
click at [151, 462] on button "Load more" at bounding box center [173, 461] width 81 height 26
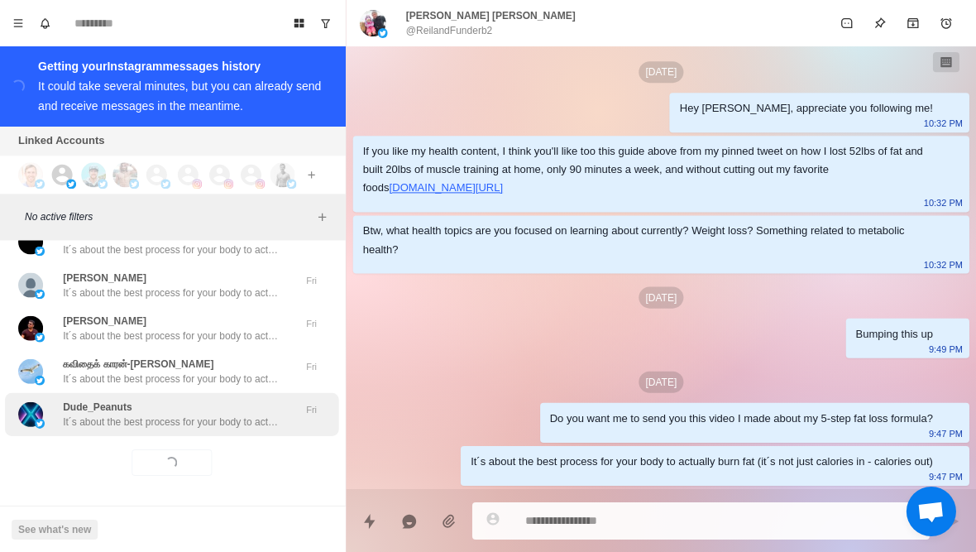
click at [121, 414] on p "It´s about the best process for your body to actually burn fat (it´s not just c…" at bounding box center [172, 421] width 215 height 15
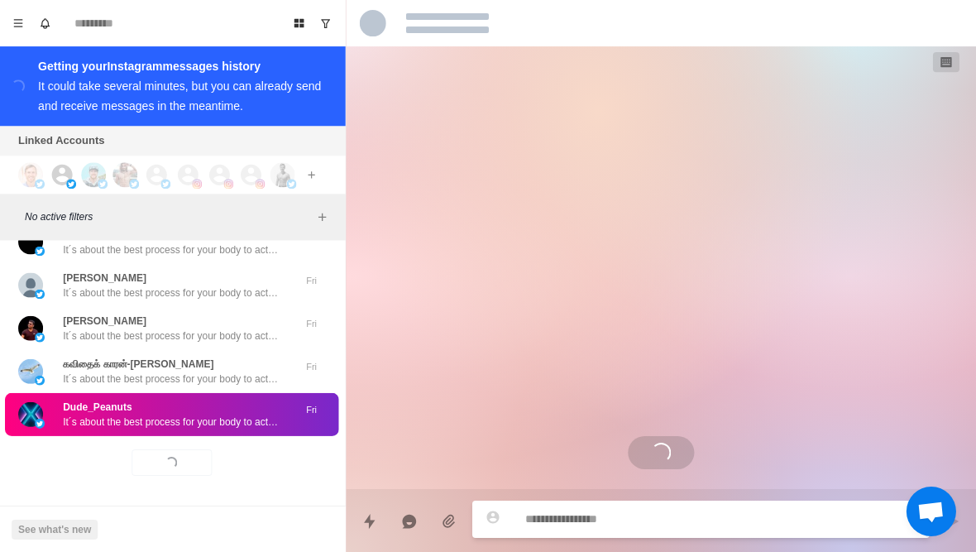
scroll to position [8, 0]
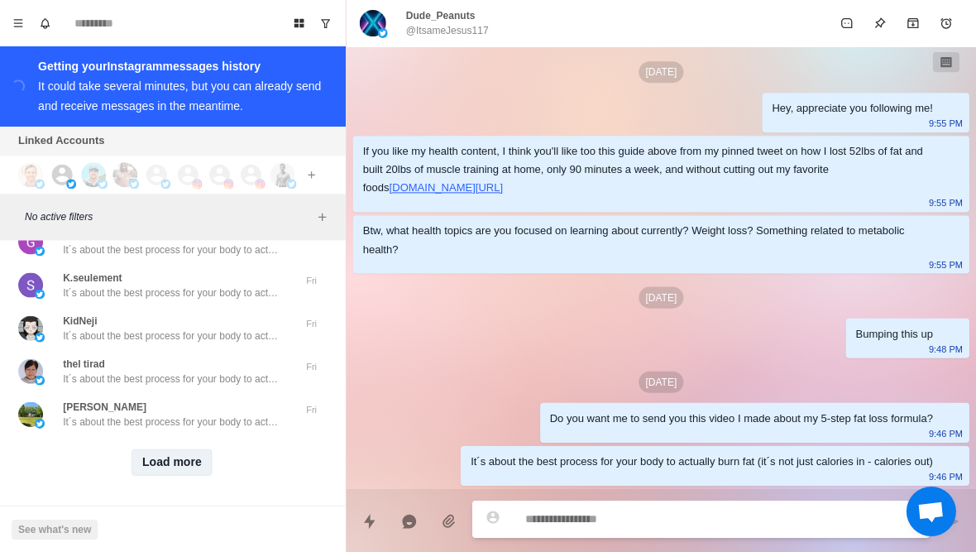
click at [165, 466] on button "Load more" at bounding box center [173, 461] width 81 height 26
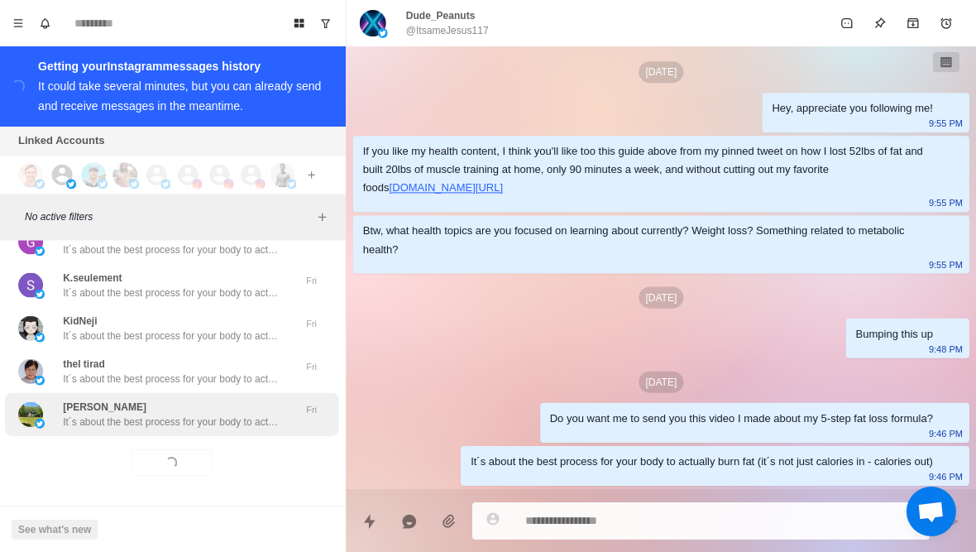
click at [125, 427] on div "Aika Mukhtar It´s about the best process for your body to actually burn fat (it…" at bounding box center [173, 413] width 333 height 43
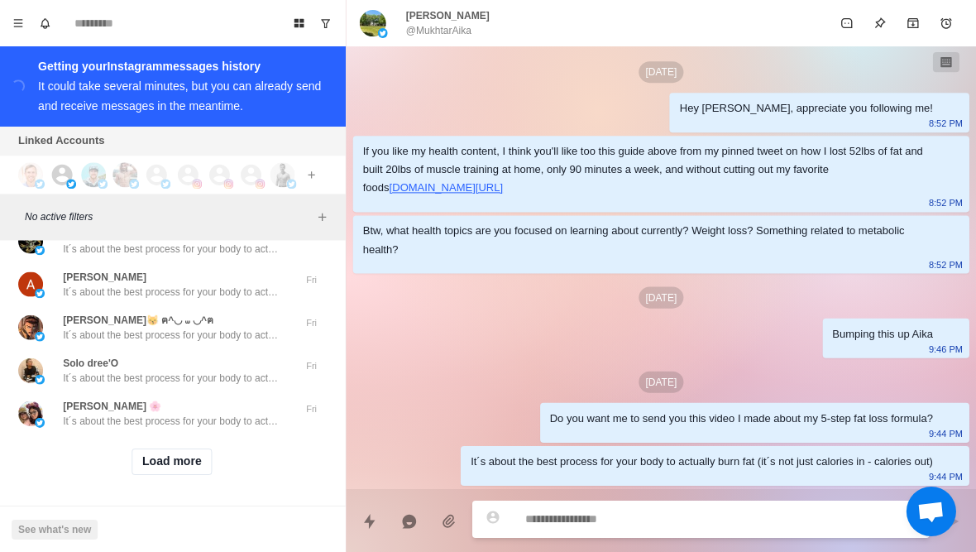
scroll to position [20517, 0]
click at [154, 469] on button "Load more" at bounding box center [173, 461] width 81 height 26
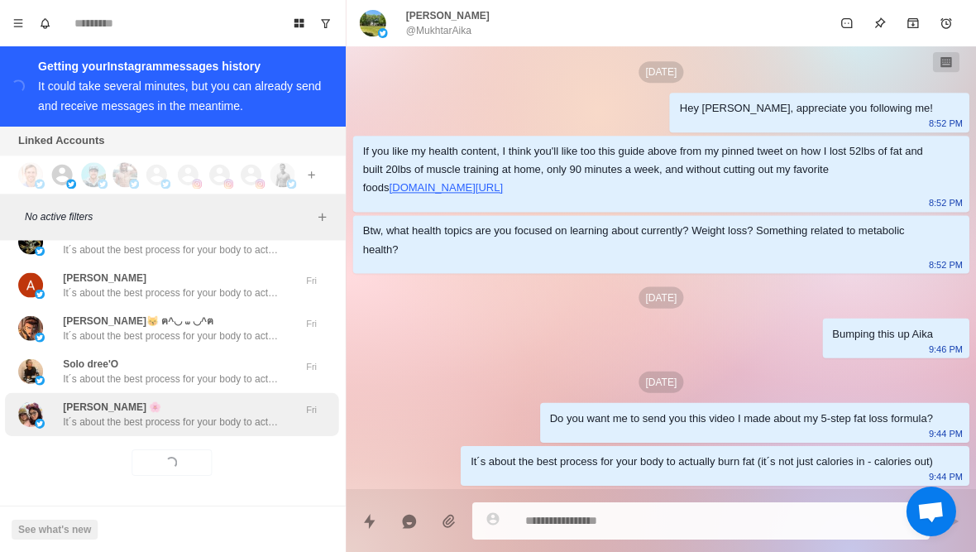
click at [127, 419] on p "It´s about the best process for your body to actually burn fat (it´s not just c…" at bounding box center [172, 421] width 215 height 15
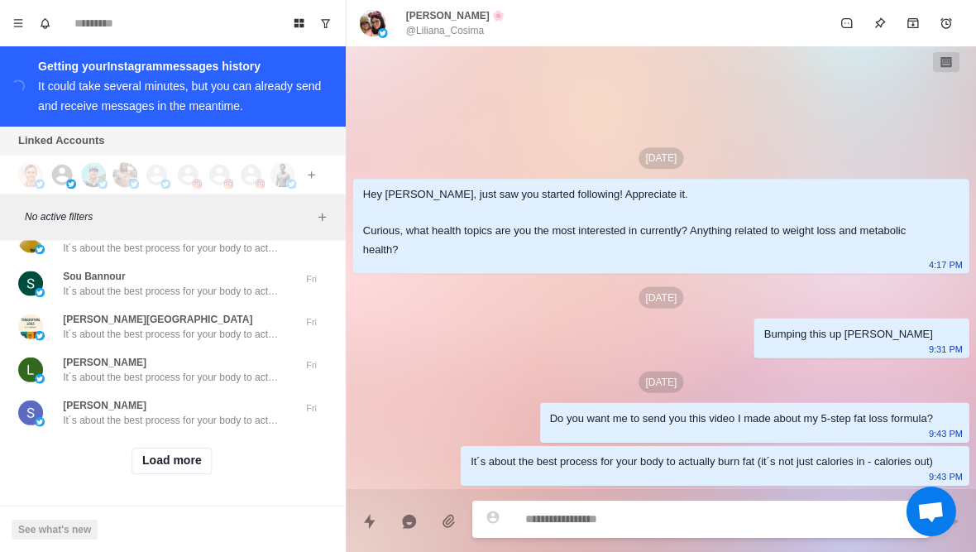
scroll to position [21378, 0]
click at [160, 471] on button "Load more" at bounding box center [173, 461] width 81 height 26
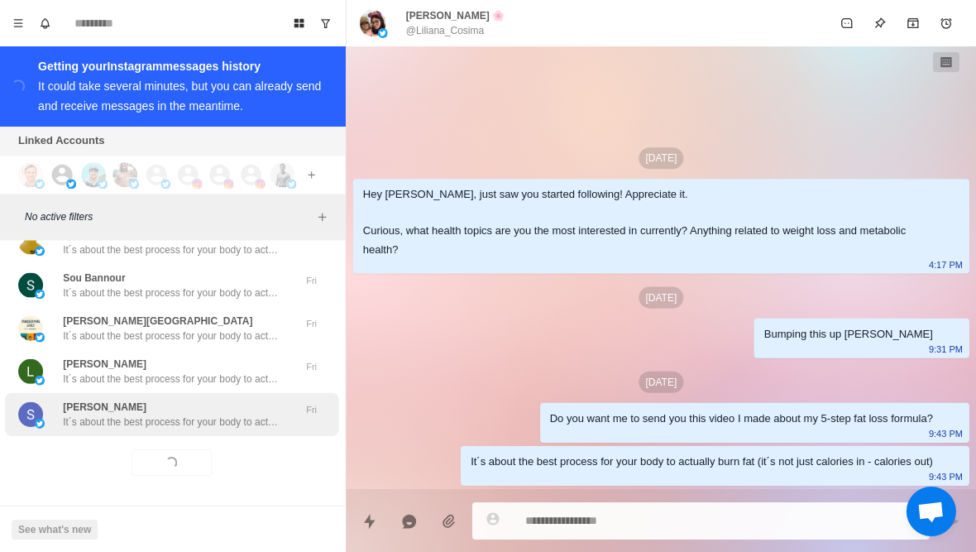
click at [133, 426] on div "sahukar It´s about the best process for your body to actually burn fat (it´s no…" at bounding box center [173, 413] width 333 height 43
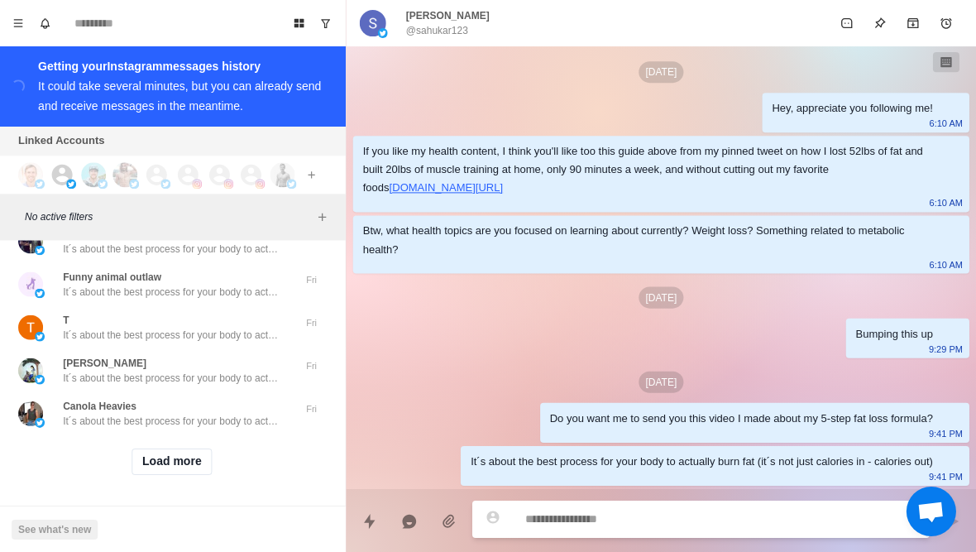
scroll to position [22238, 0]
click at [146, 471] on button "Load more" at bounding box center [173, 461] width 81 height 26
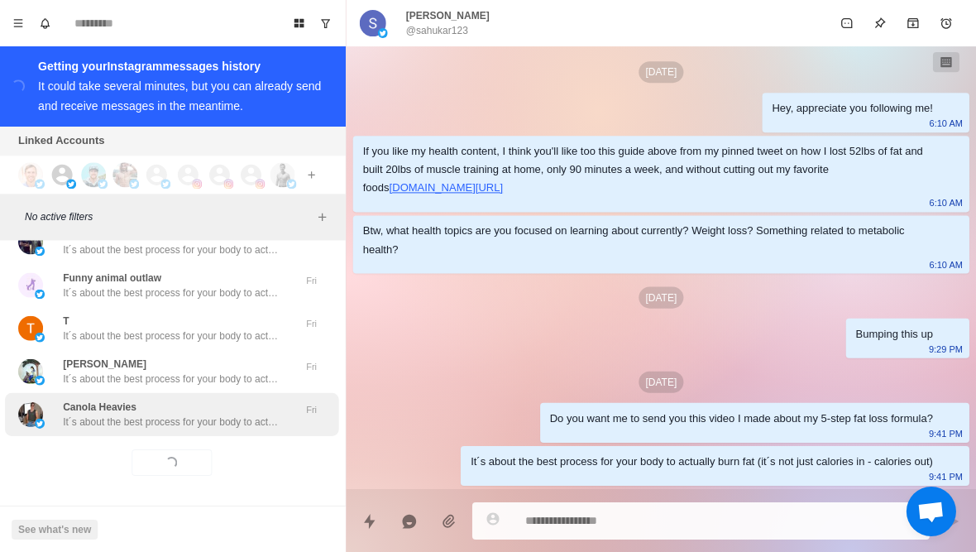
click at [115, 431] on div "Canola Heavies It´s about the best process for your body to actually burn fat (…" at bounding box center [173, 413] width 333 height 43
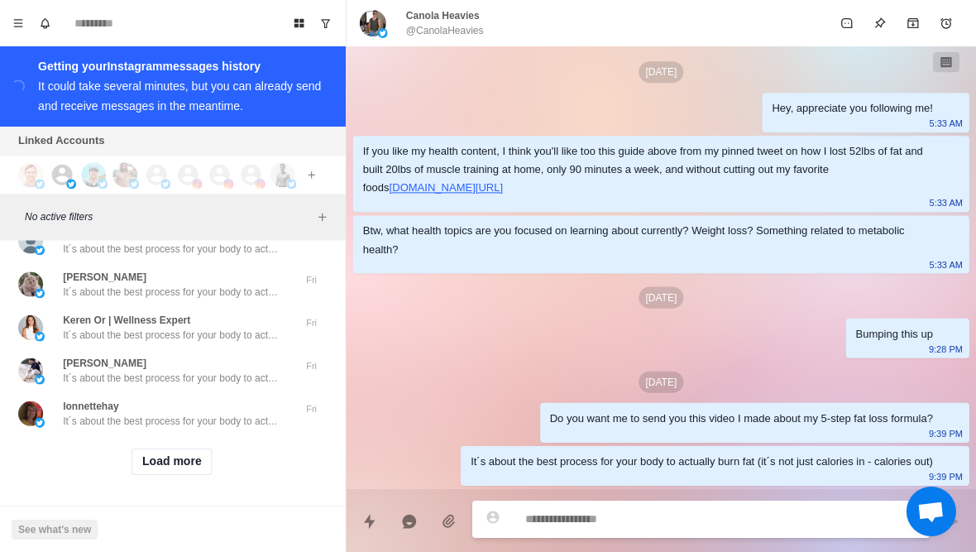
scroll to position [23098, 0]
click at [145, 468] on button "Load more" at bounding box center [173, 461] width 81 height 26
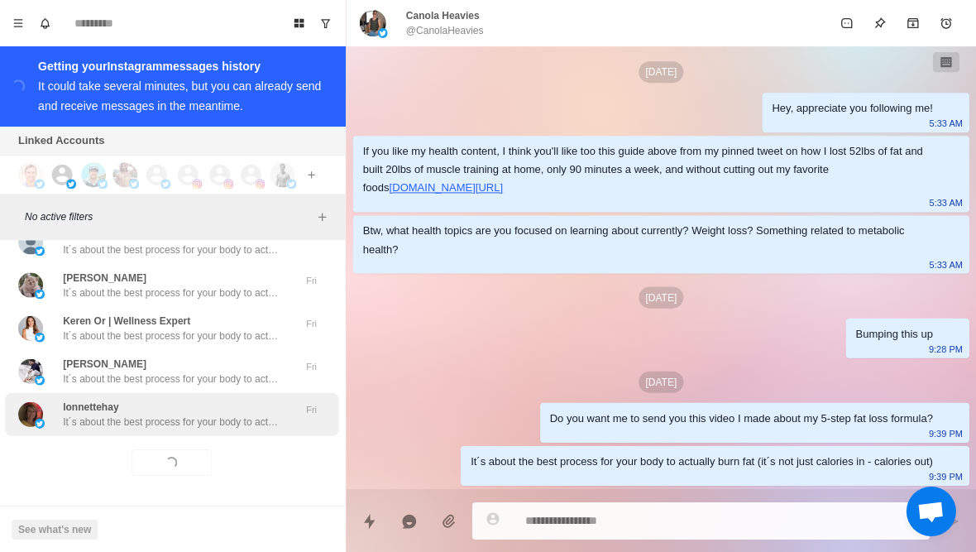
click at [122, 428] on div "lonnettehay It´s about the best process for your body to actually burn fat (it´…" at bounding box center [173, 413] width 333 height 43
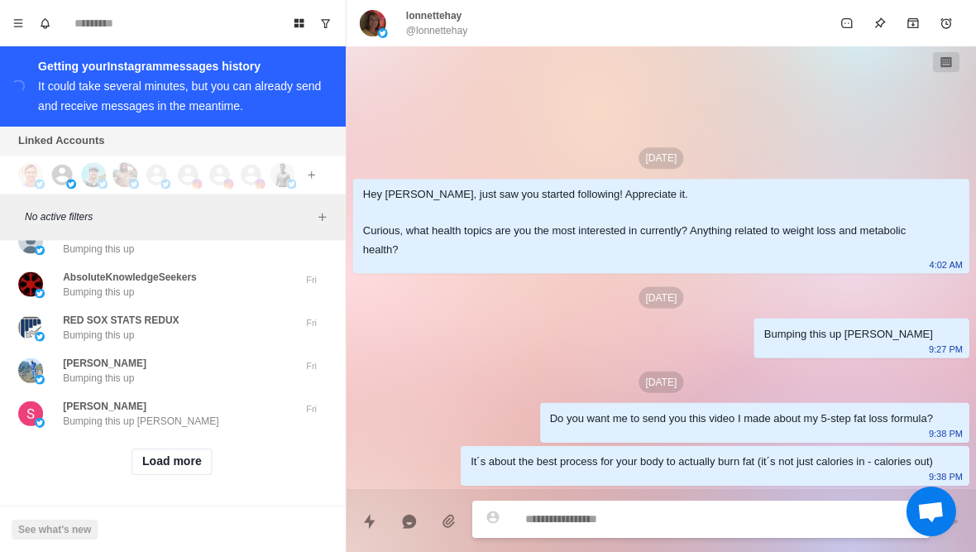
scroll to position [23958, 0]
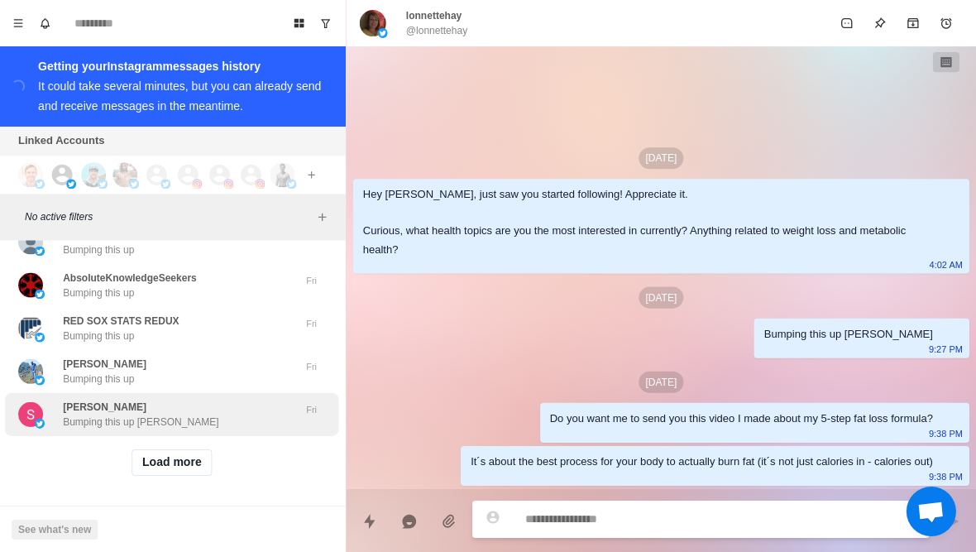
click at [106, 414] on p "Bumping this up Steve" at bounding box center [142, 421] width 155 height 15
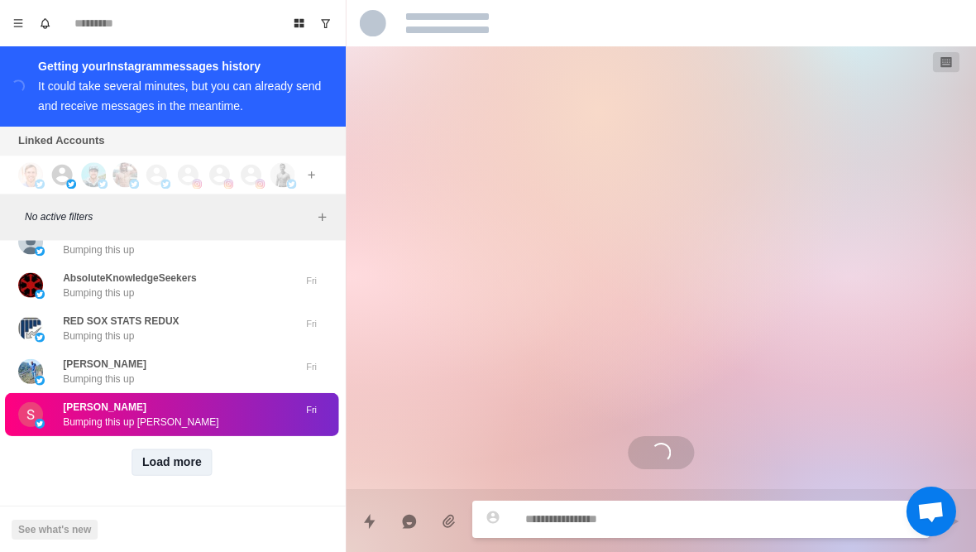
click at [144, 459] on button "Load more" at bounding box center [173, 461] width 81 height 26
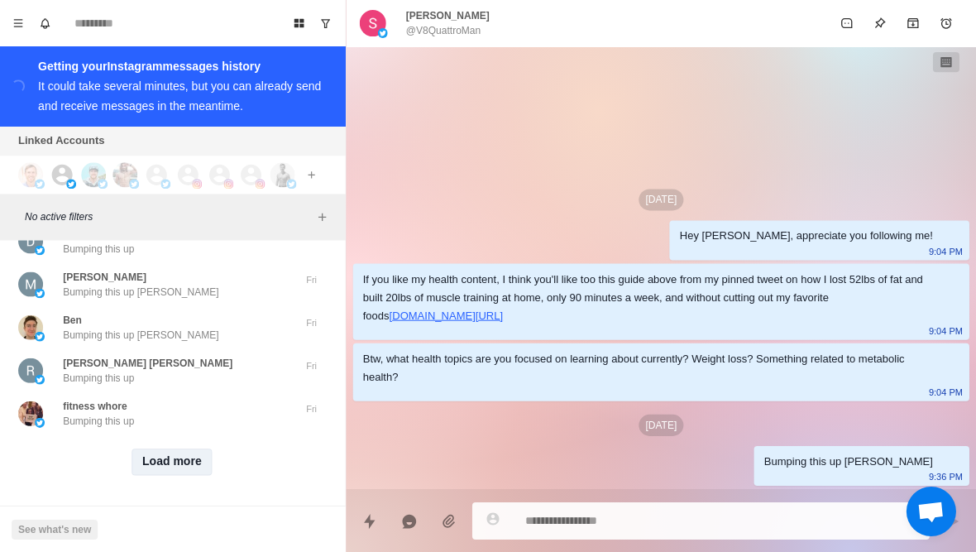
scroll to position [24818, 0]
click at [151, 466] on button "Load more" at bounding box center [173, 461] width 81 height 26
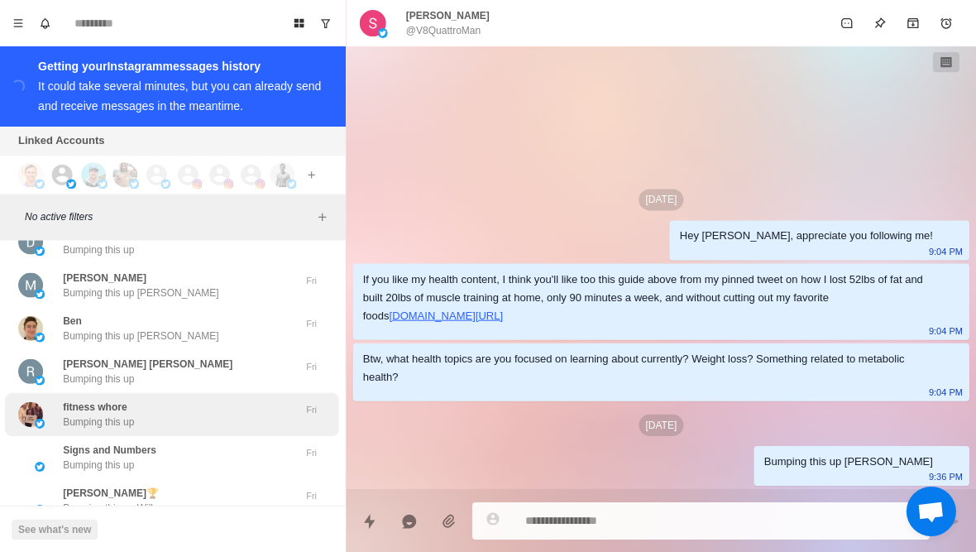
click at [118, 418] on p "Bumping this up" at bounding box center [100, 421] width 71 height 15
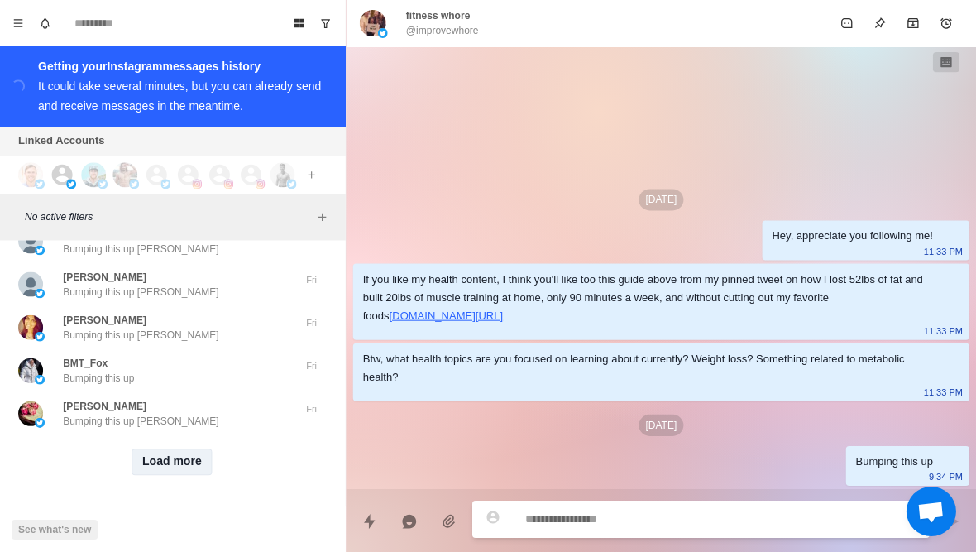
click at [155, 466] on button "Load more" at bounding box center [173, 460] width 81 height 26
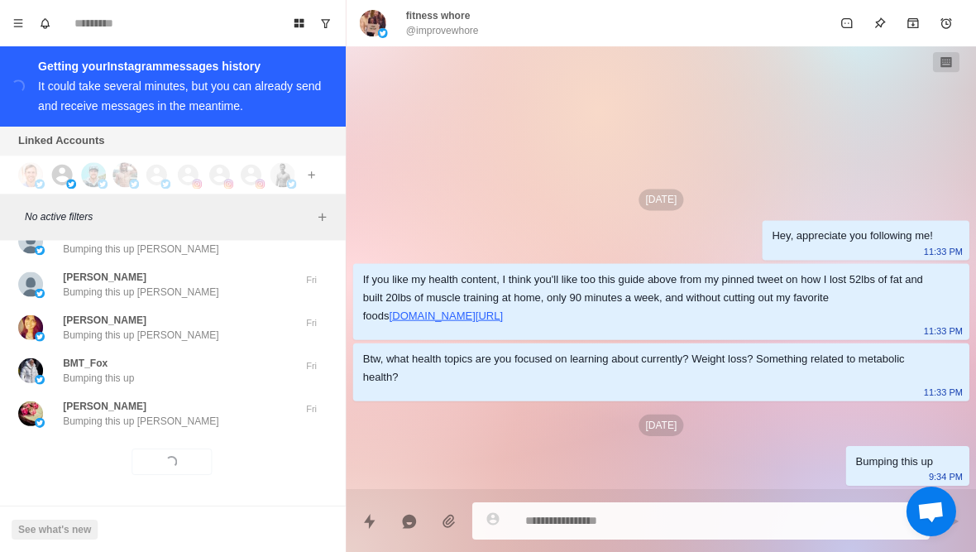
scroll to position [25679, 0]
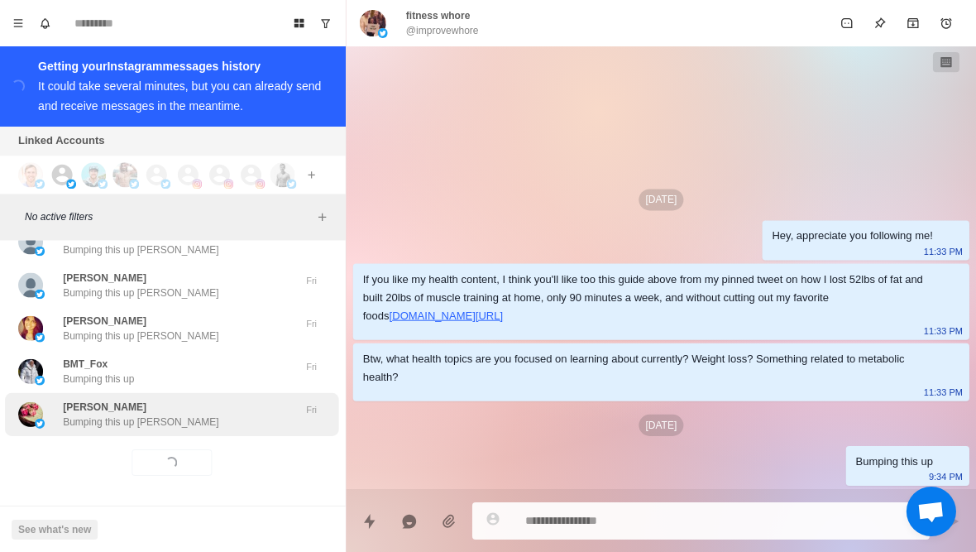
click at [115, 424] on p "Bumping this up Naureen" at bounding box center [142, 421] width 155 height 15
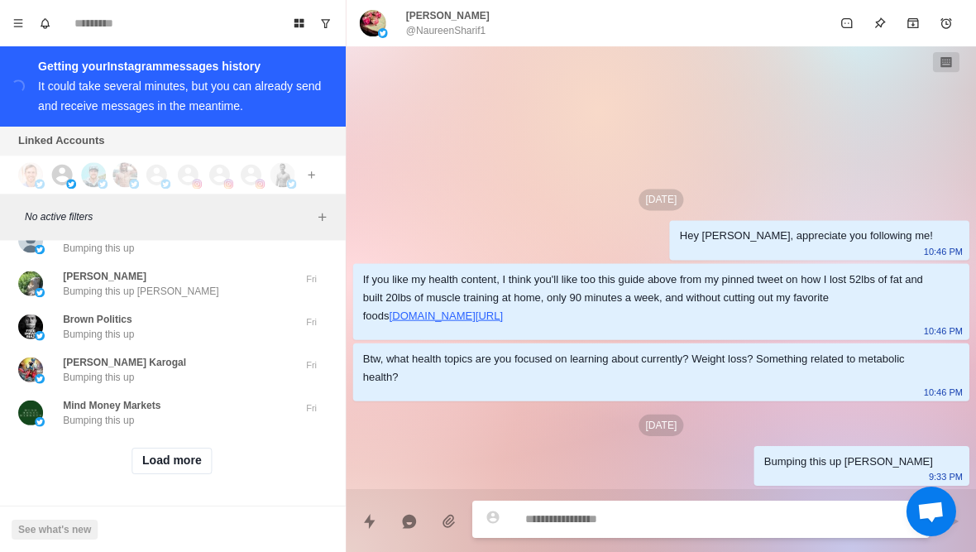
scroll to position [26539, 0]
click at [144, 467] on button "Load more" at bounding box center [173, 461] width 81 height 26
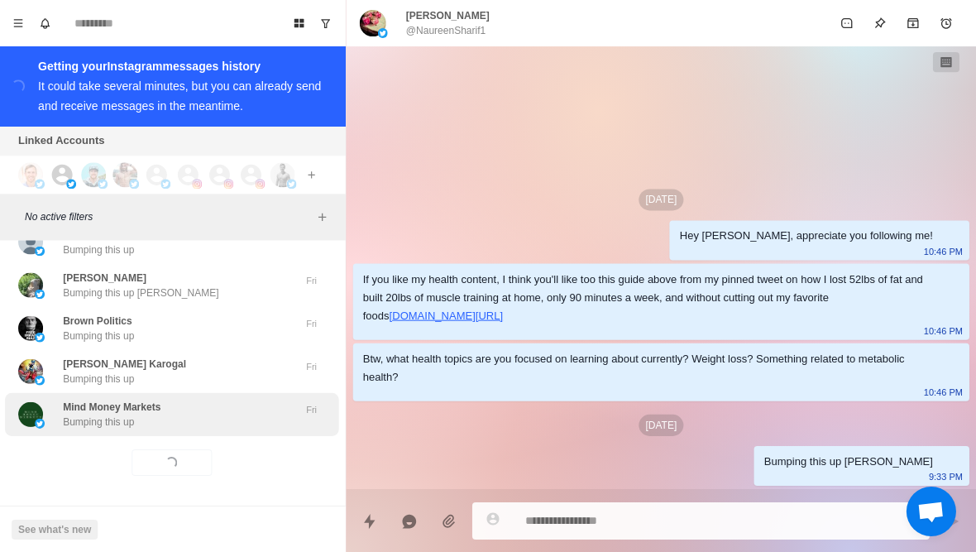
click at [117, 427] on div "Mind Money Markets Bumping this up Fri" at bounding box center [173, 413] width 333 height 43
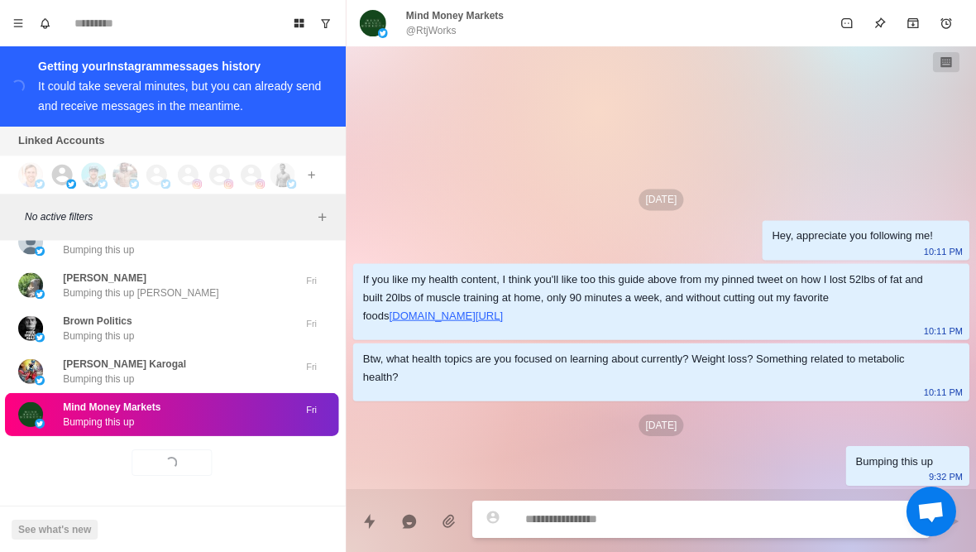
click at [111, 477] on div "Loading... Load more" at bounding box center [173, 461] width 333 height 53
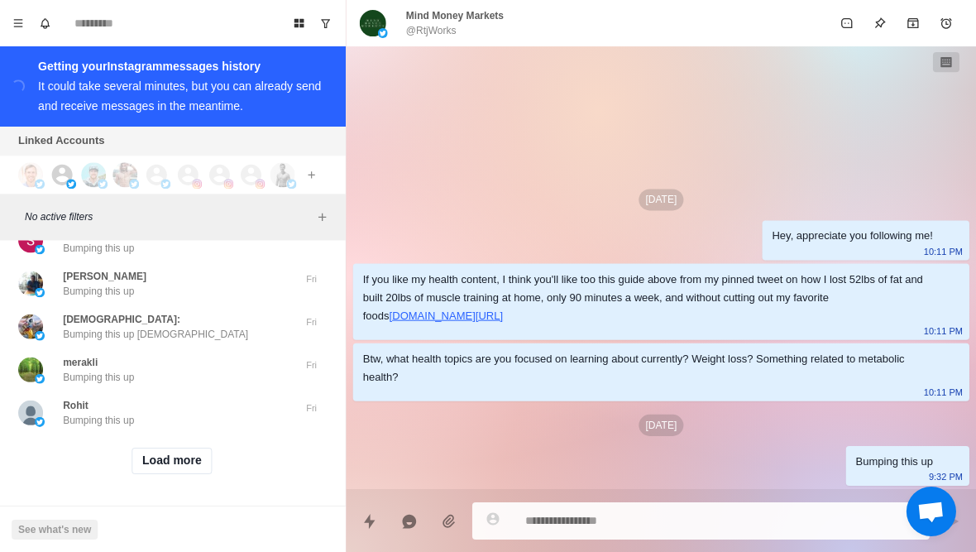
scroll to position [27399, 0]
click at [141, 460] on button "Load more" at bounding box center [173, 461] width 81 height 26
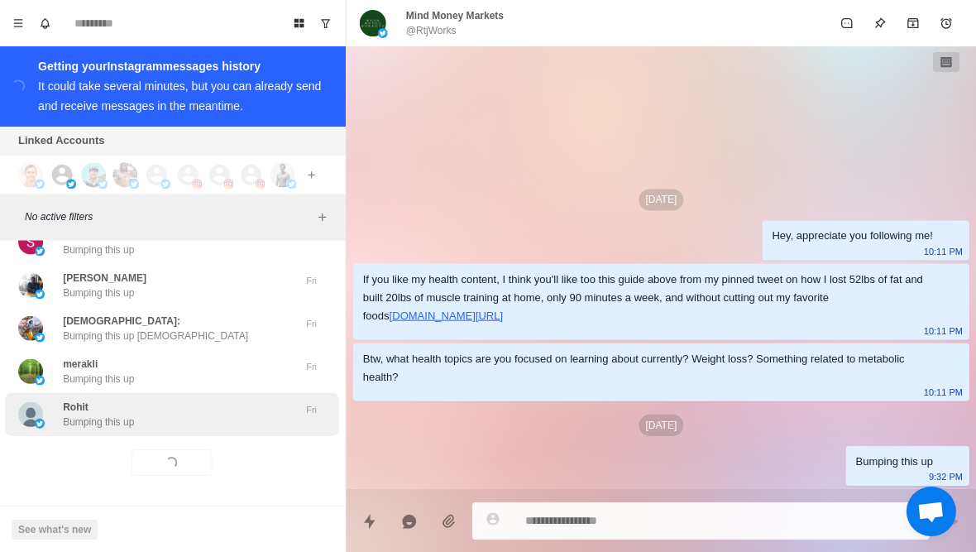
click at [109, 419] on p "Bumping this up" at bounding box center [100, 421] width 71 height 15
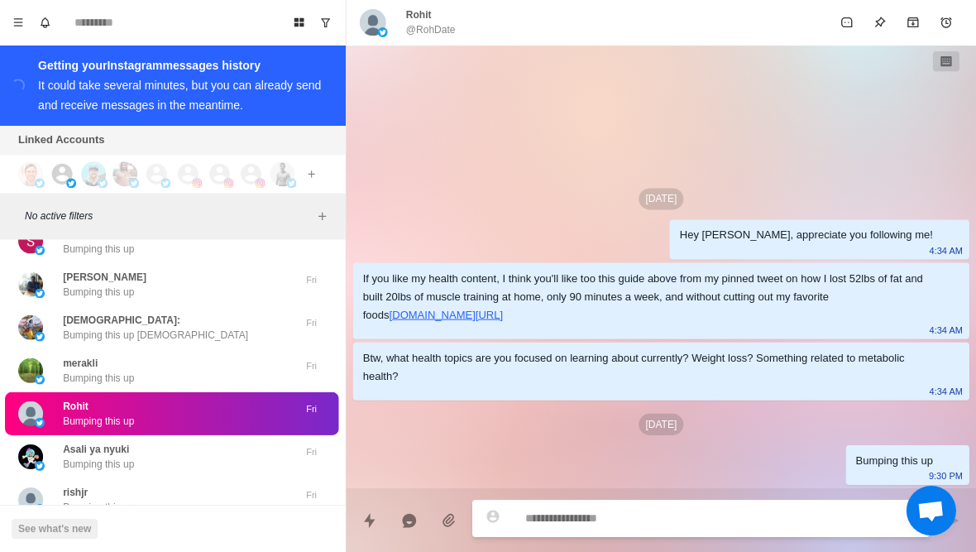
click at [551, 187] on div "Sep 25 Hey Rohit, appreciate you following me! 4:34 AM If you like my health co…" at bounding box center [661, 267] width 629 height 442
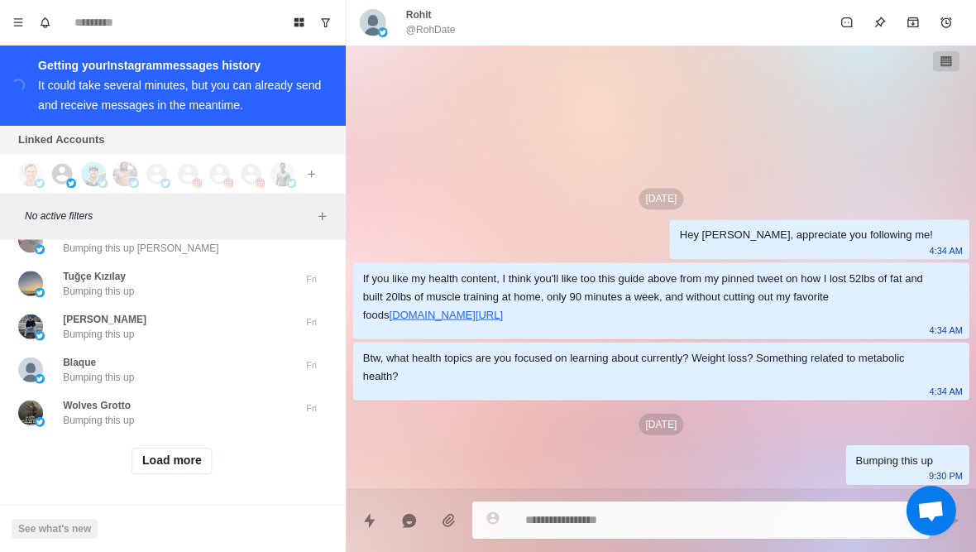
scroll to position [28259, 0]
click at [147, 462] on button "Load more" at bounding box center [173, 461] width 81 height 26
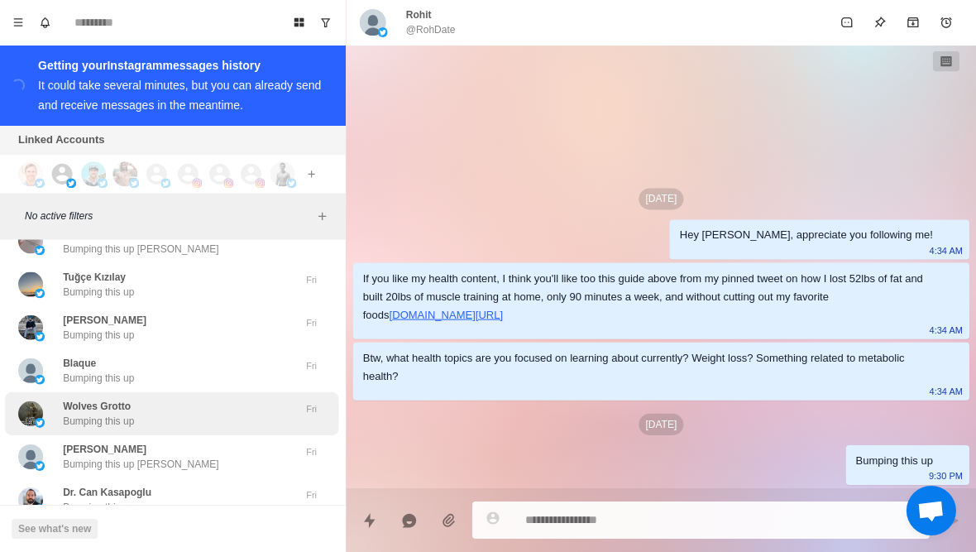
click at [112, 419] on p "Bumping this up" at bounding box center [100, 421] width 71 height 15
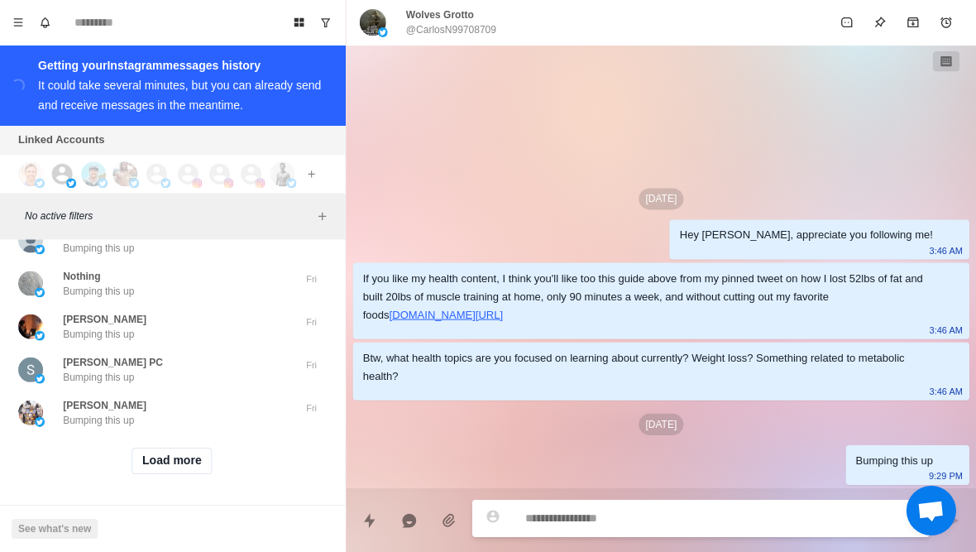
scroll to position [29119, 0]
click at [148, 466] on button "Load more" at bounding box center [173, 461] width 81 height 26
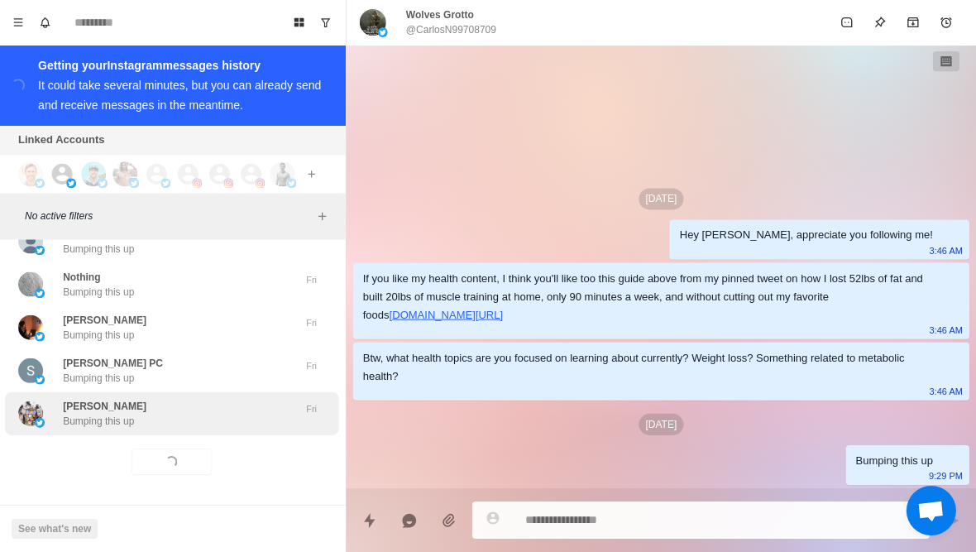
click at [122, 426] on div "Ardiyanzah Umar Bumping this up Fri" at bounding box center [173, 413] width 333 height 43
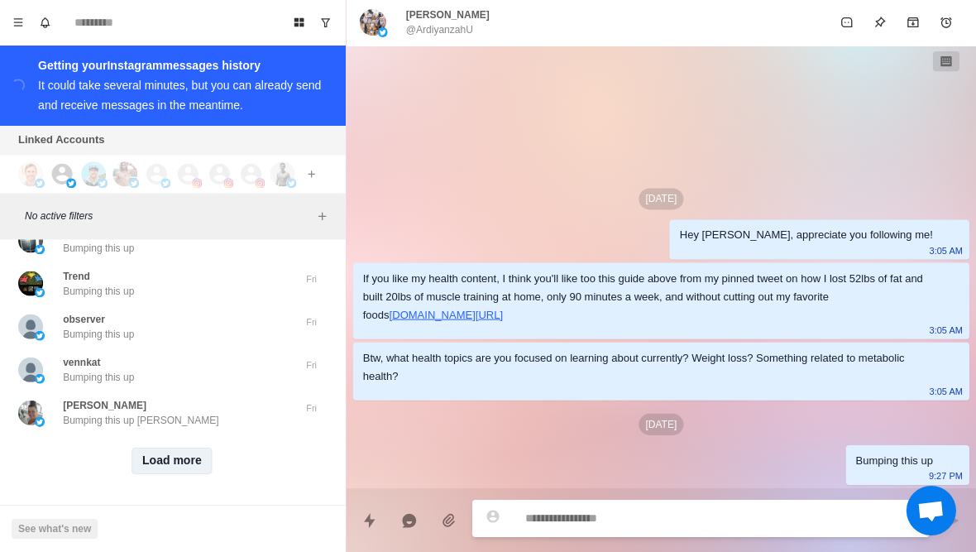
click at [152, 467] on button "Load more" at bounding box center [173, 460] width 81 height 26
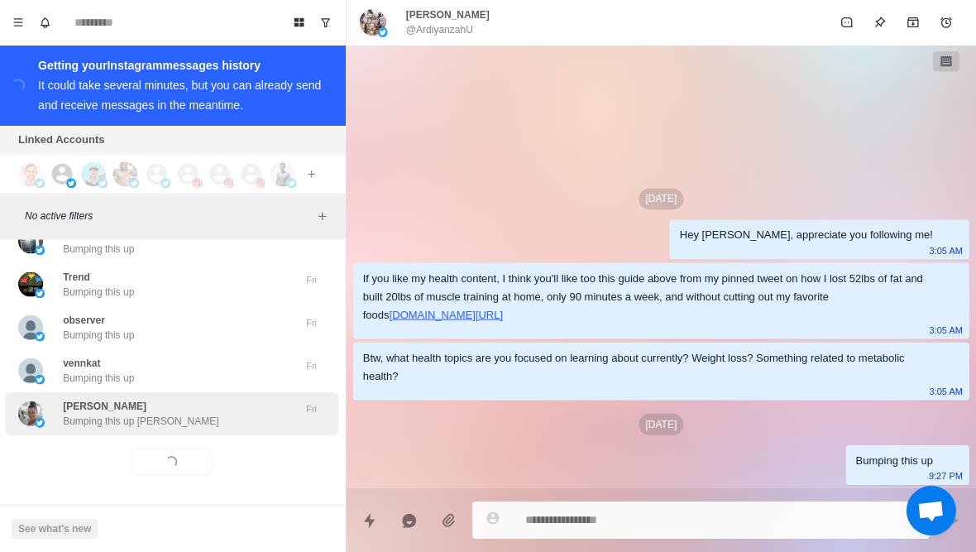
click at [122, 427] on div "Ashlee Bumping this up Ashlee Fri" at bounding box center [173, 413] width 333 height 43
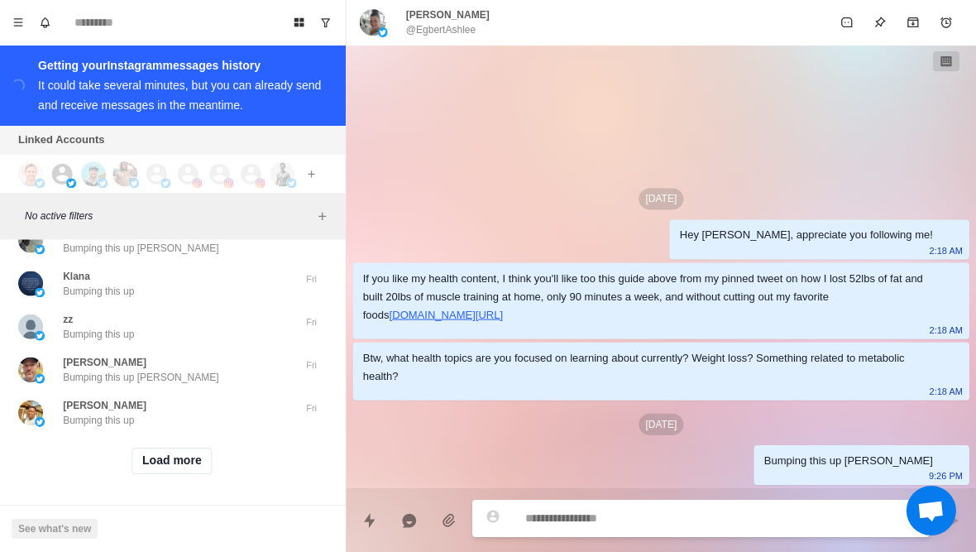
scroll to position [30840, 0]
click at [148, 466] on button "Load more" at bounding box center [173, 461] width 81 height 26
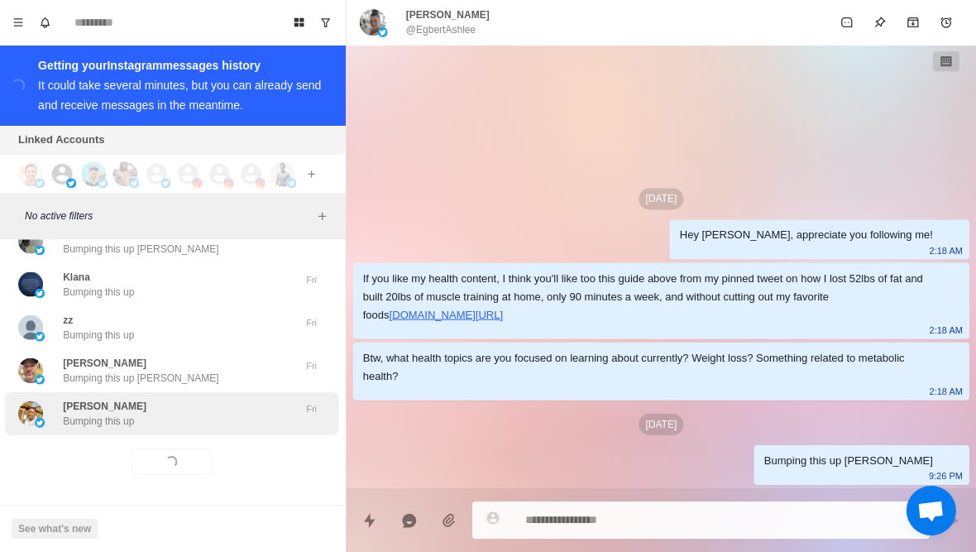
click at [117, 423] on p "Bumping this up" at bounding box center [100, 421] width 71 height 15
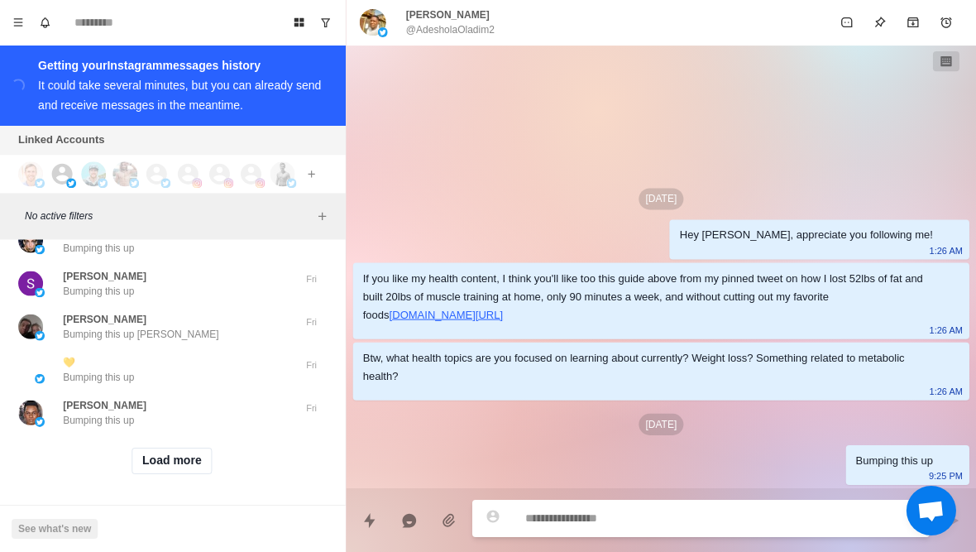
scroll to position [31700, 0]
click at [138, 459] on button "Load more" at bounding box center [173, 461] width 81 height 26
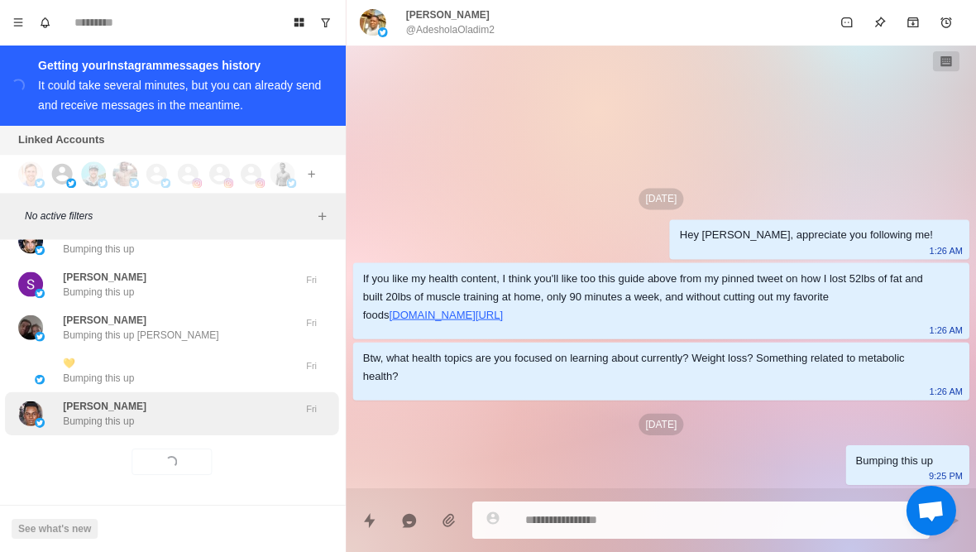
click at [113, 423] on p "Bumping this up" at bounding box center [100, 421] width 71 height 15
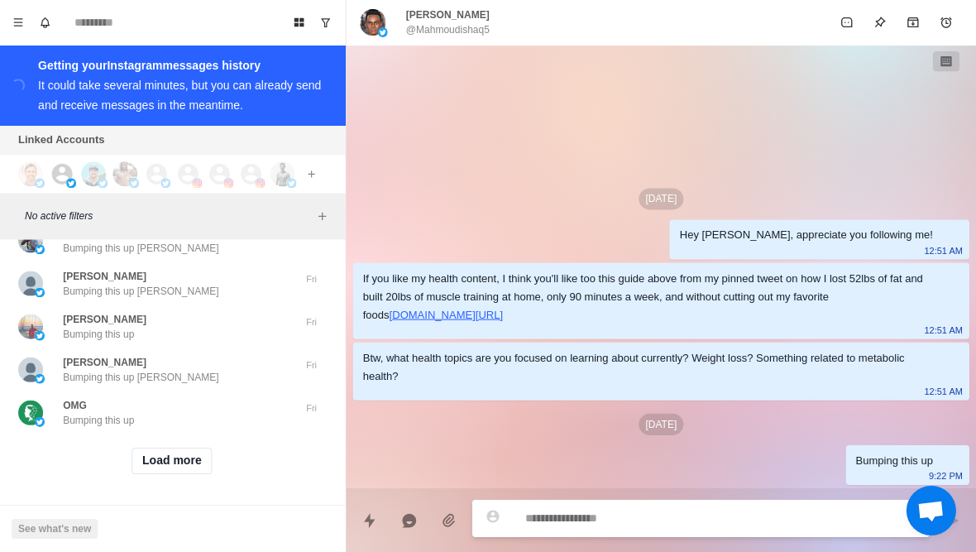
scroll to position [32560, 0]
click at [152, 459] on button "Load more" at bounding box center [173, 461] width 81 height 26
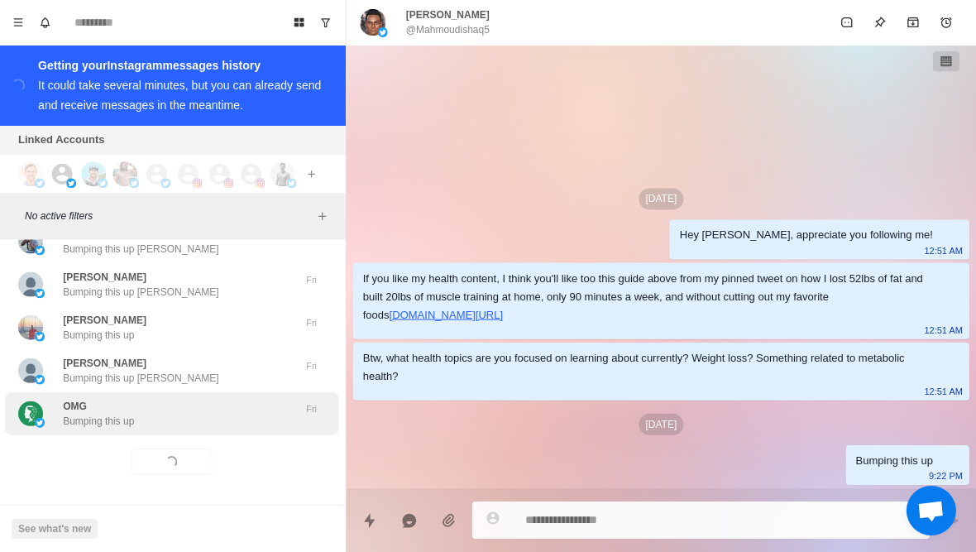
click at [115, 422] on p "Bumping this up" at bounding box center [100, 421] width 71 height 15
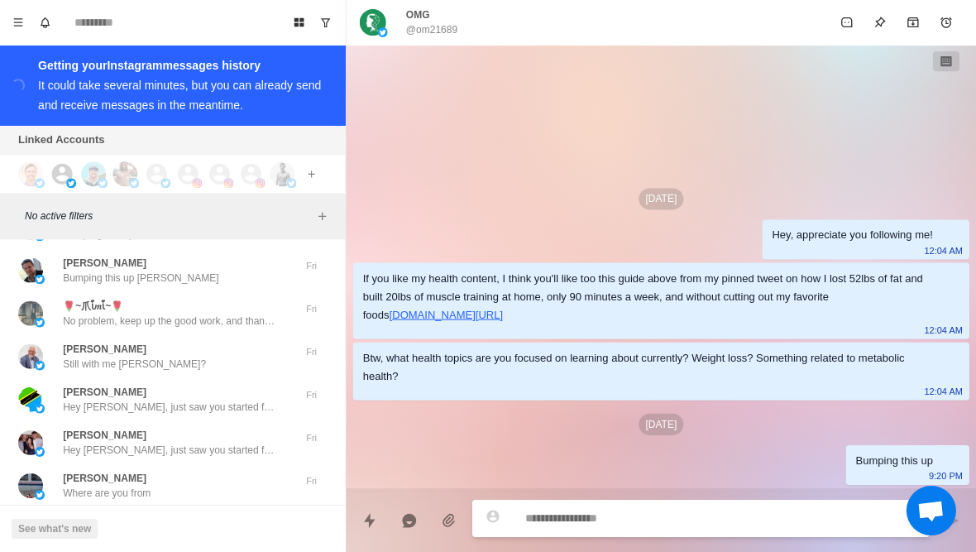
scroll to position [32910, 0]
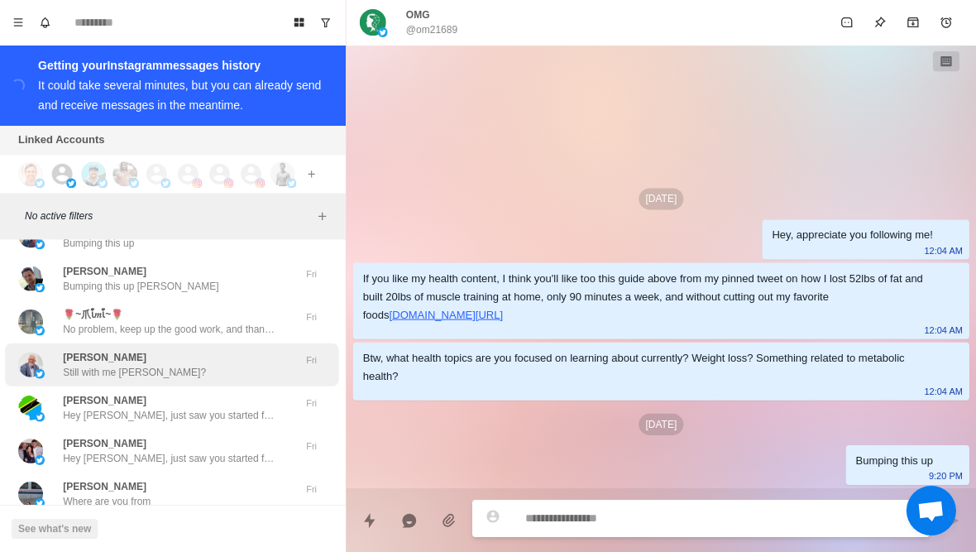
click at [56, 357] on div "Paul LaFave Still with me Paul?" at bounding box center [156, 365] width 272 height 30
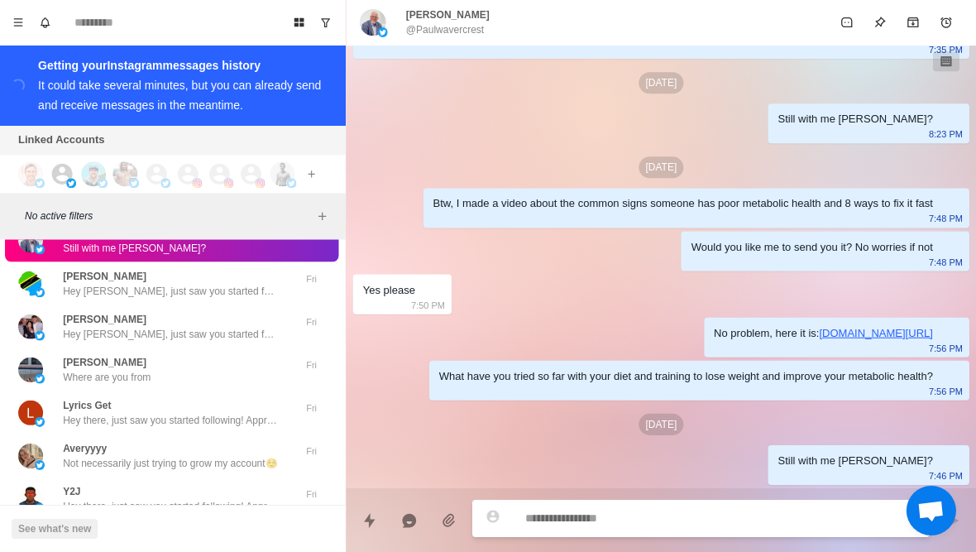
scroll to position [33034, 0]
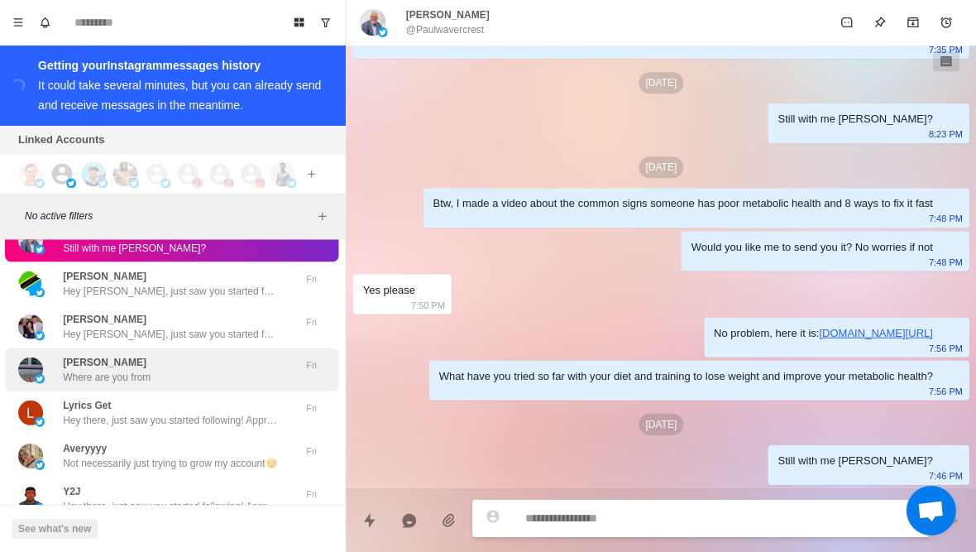
click at [52, 365] on div "Olivia Smith Where are you from" at bounding box center [156, 370] width 272 height 30
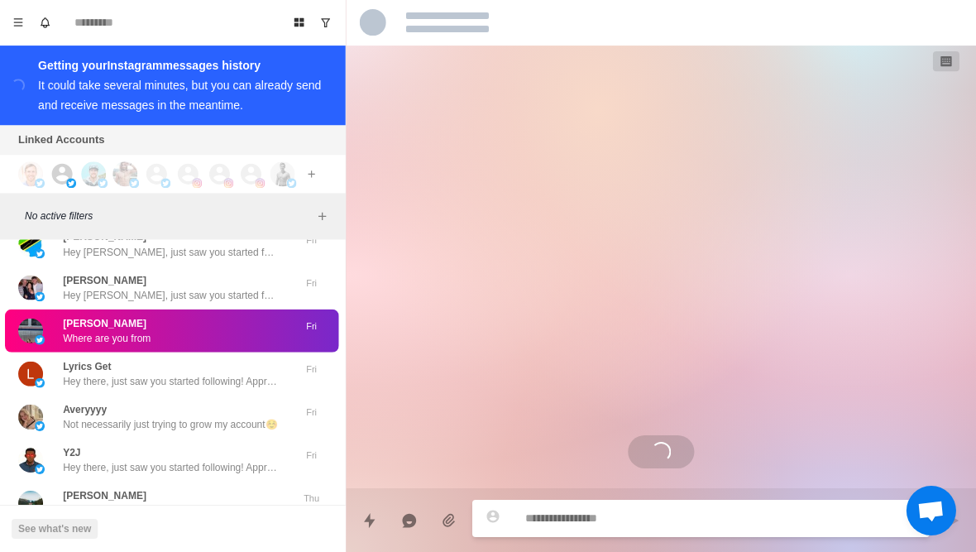
scroll to position [33078, 0]
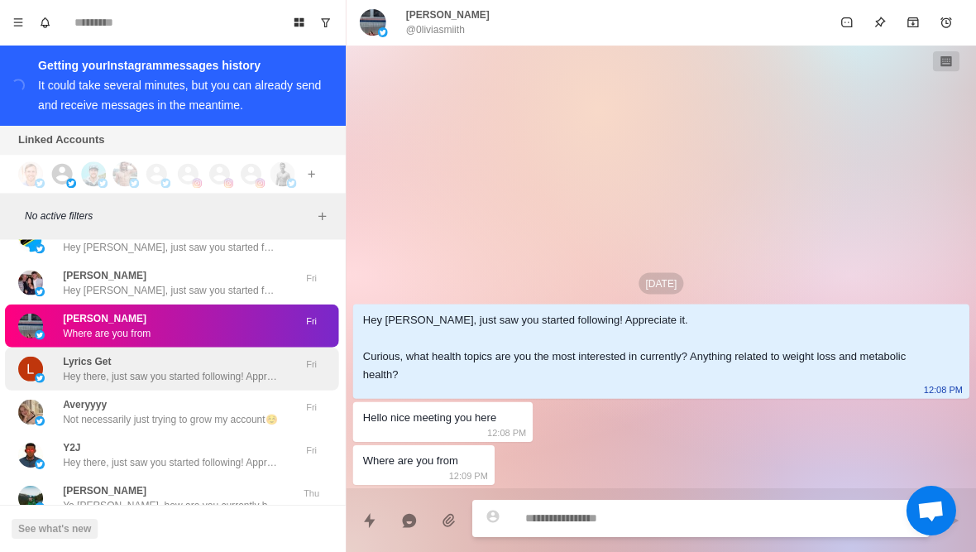
click at [65, 380] on div "Lyrics Get Hey there, just saw you started following! Appreciate it. Curious, w…" at bounding box center [173, 368] width 333 height 43
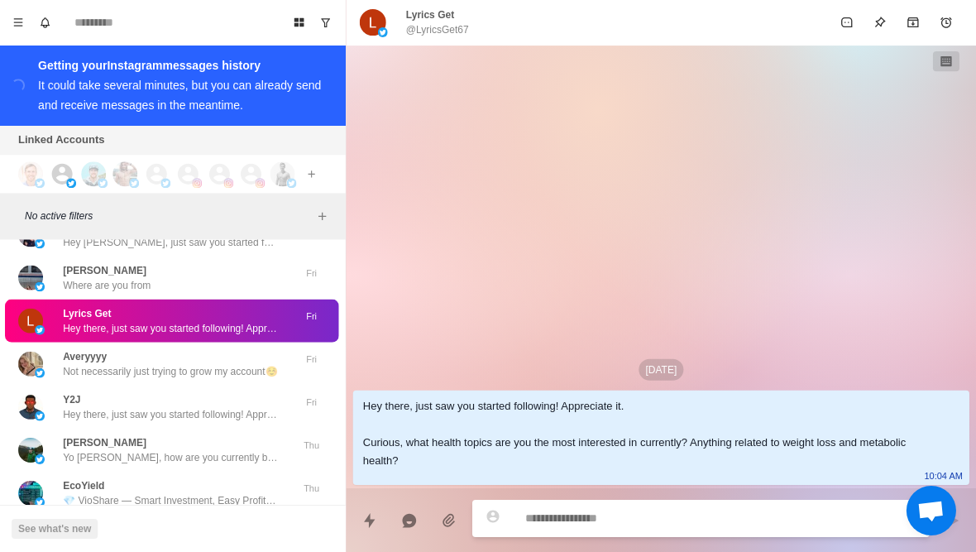
scroll to position [33127, 0]
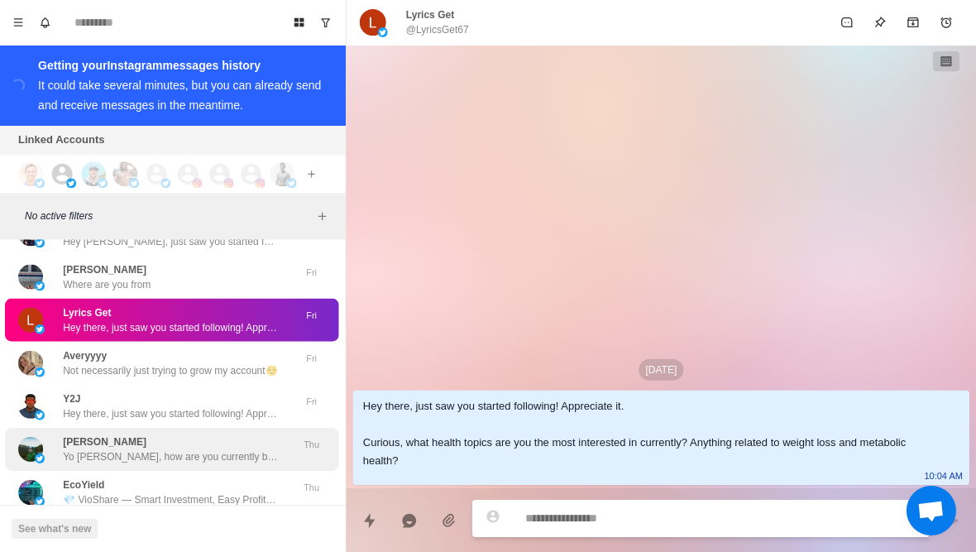
click at [94, 449] on p "Yo Andrew, how are you currently bringing in new clients? We’ve been adding 10-…" at bounding box center [172, 456] width 215 height 15
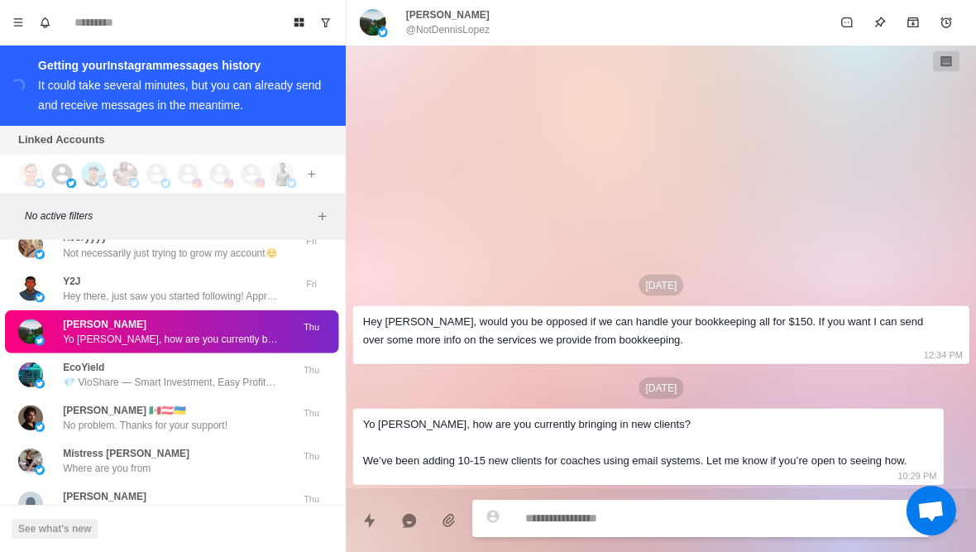
scroll to position [33240, 0]
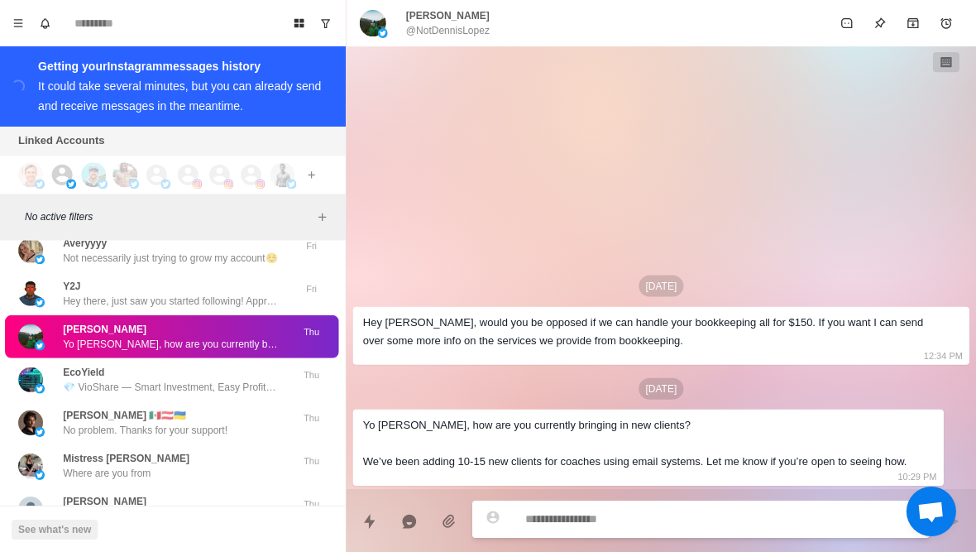
type textarea "*"
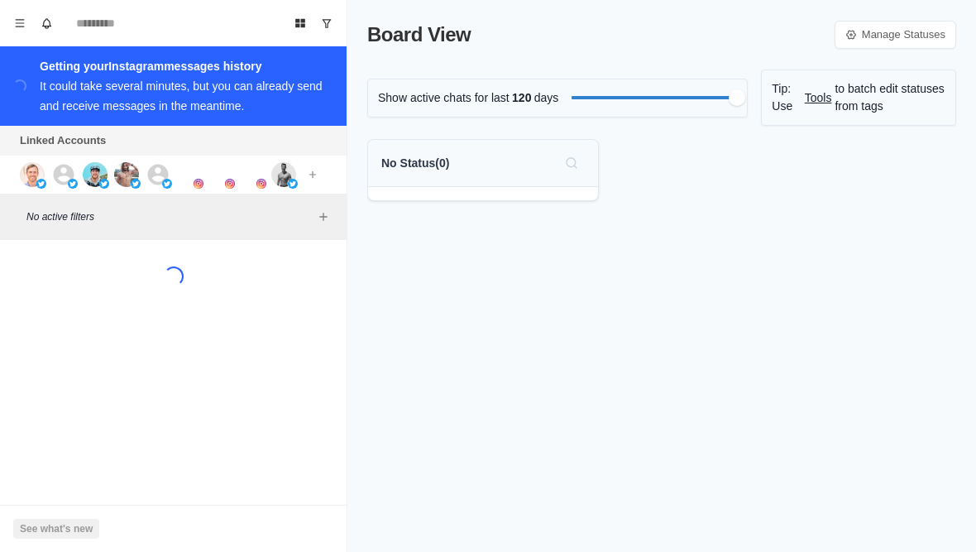
scroll to position [0, 2]
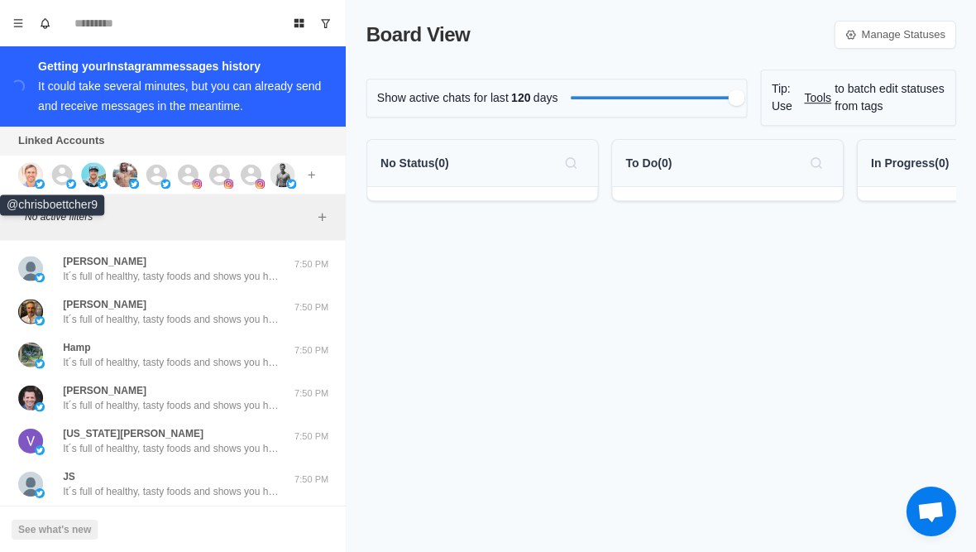
click at [26, 177] on img at bounding box center [32, 174] width 25 height 25
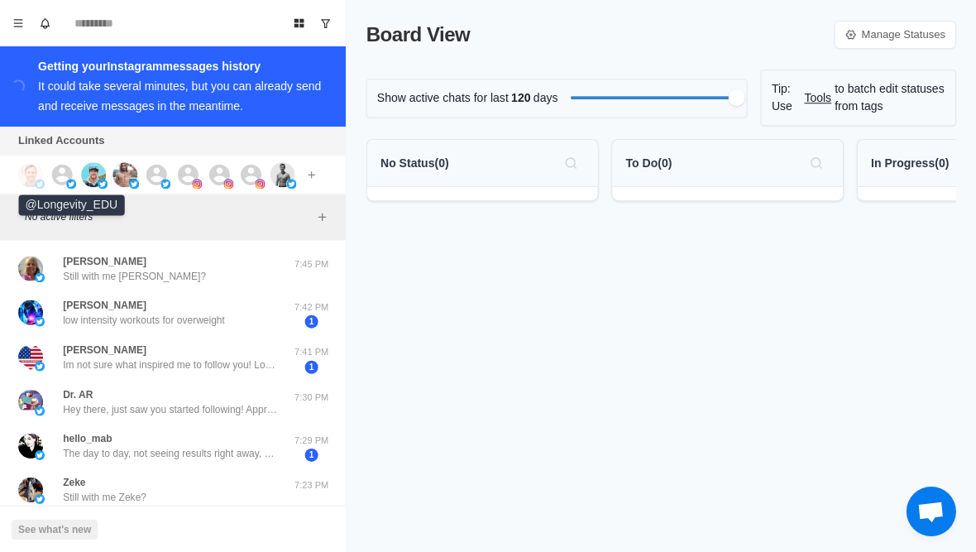
click at [65, 173] on icon at bounding box center [64, 174] width 21 height 21
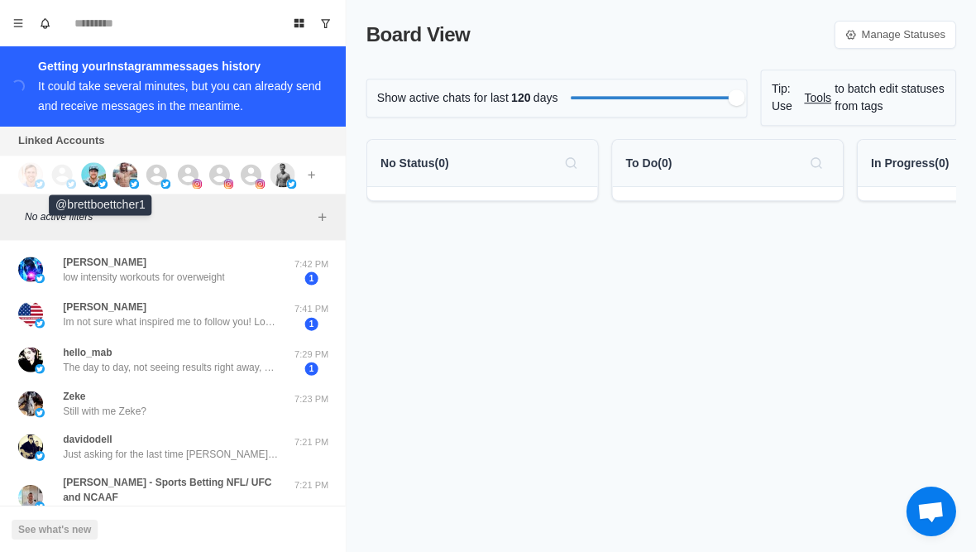
click at [99, 175] on img at bounding box center [95, 174] width 25 height 25
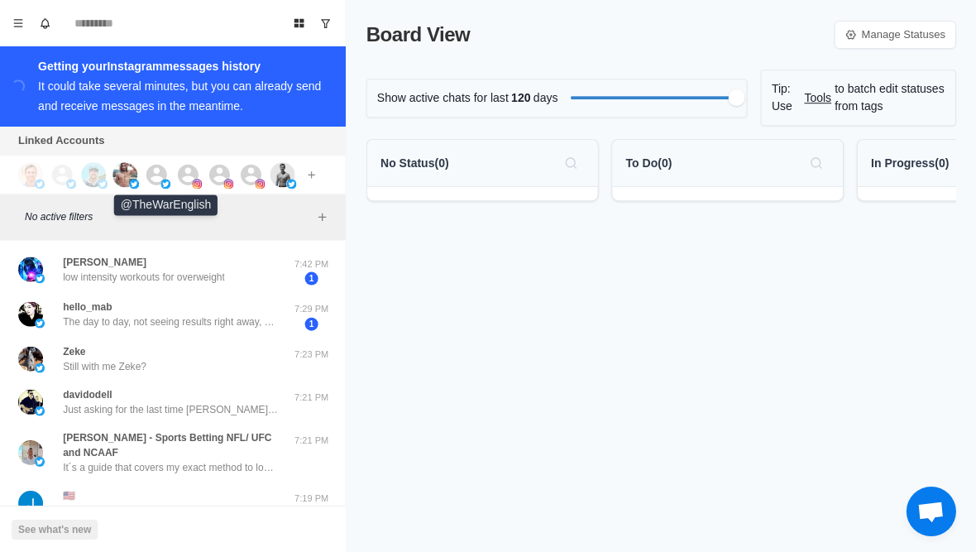
click at [164, 183] on img at bounding box center [167, 184] width 10 height 10
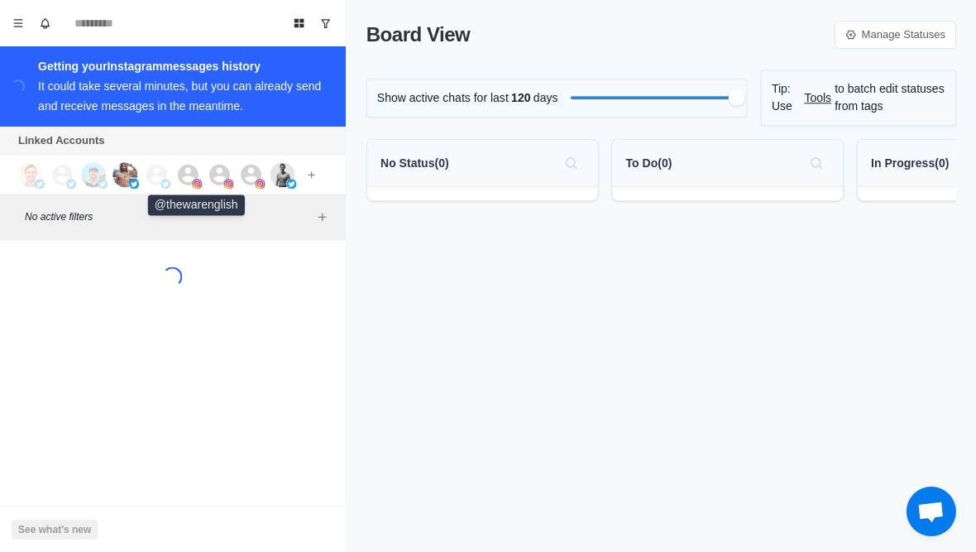
click at [194, 187] on img at bounding box center [199, 184] width 10 height 10
click at [210, 187] on icon at bounding box center [220, 174] width 25 height 25
click at [256, 182] on img at bounding box center [261, 184] width 10 height 10
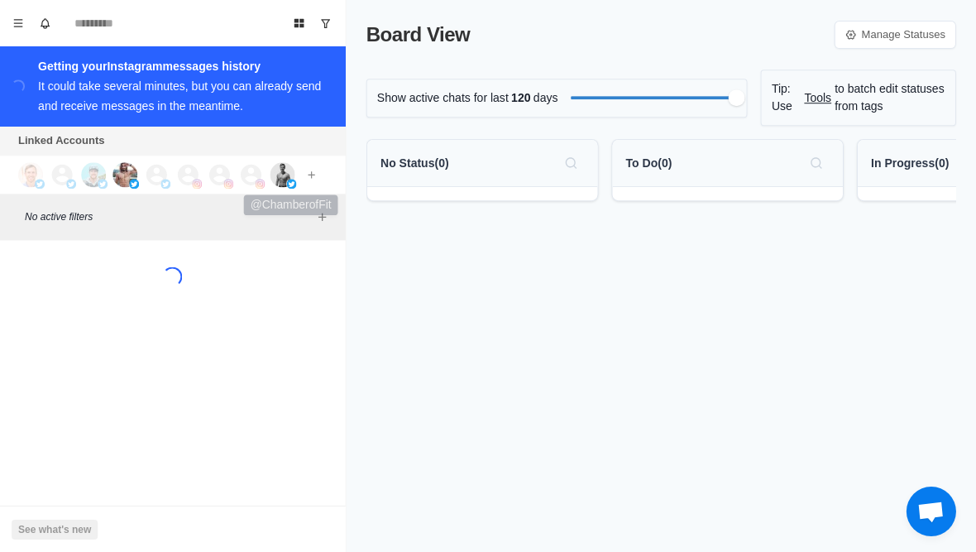
click at [273, 182] on img at bounding box center [283, 174] width 25 height 25
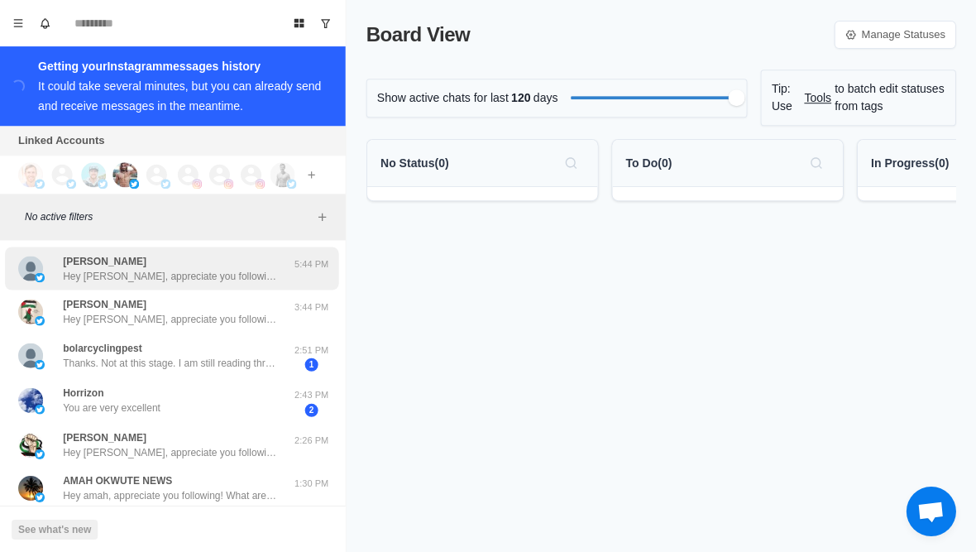
click at [57, 266] on div "leo ferand Hey Leo, appreciate you following! What are fitness/health topics ar…" at bounding box center [156, 268] width 272 height 30
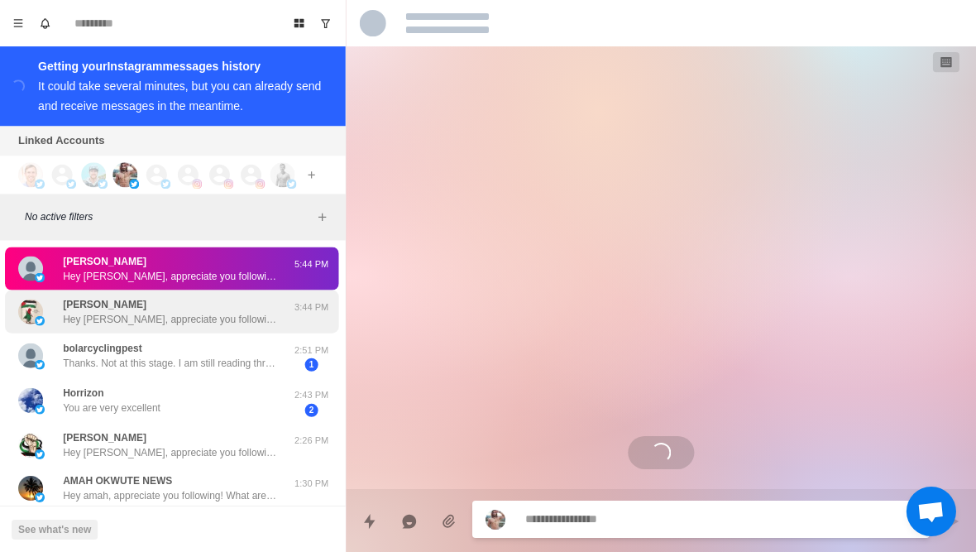
click at [74, 318] on p "Hey Lorayne, appreciate you following! What are fitness/health topics are you i…" at bounding box center [172, 318] width 215 height 15
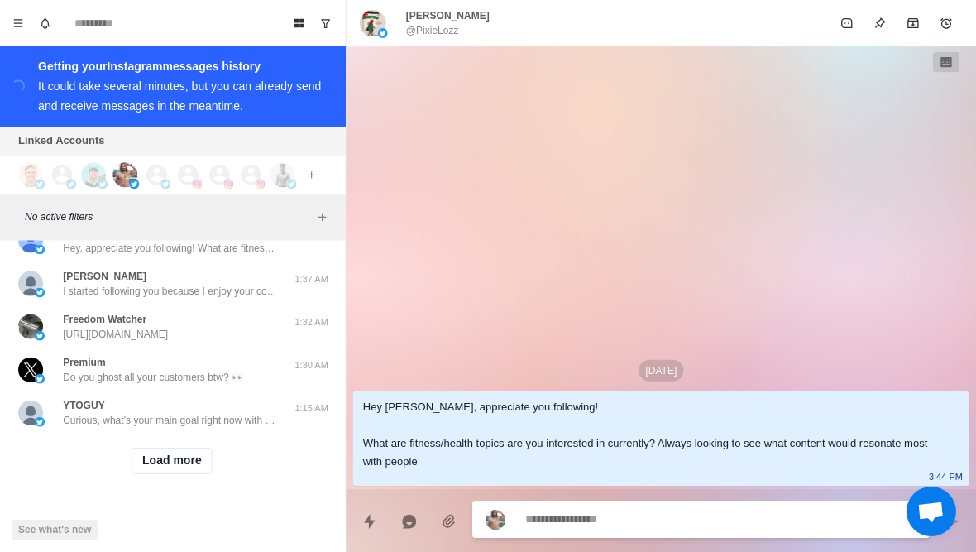
scroll to position [685, 0]
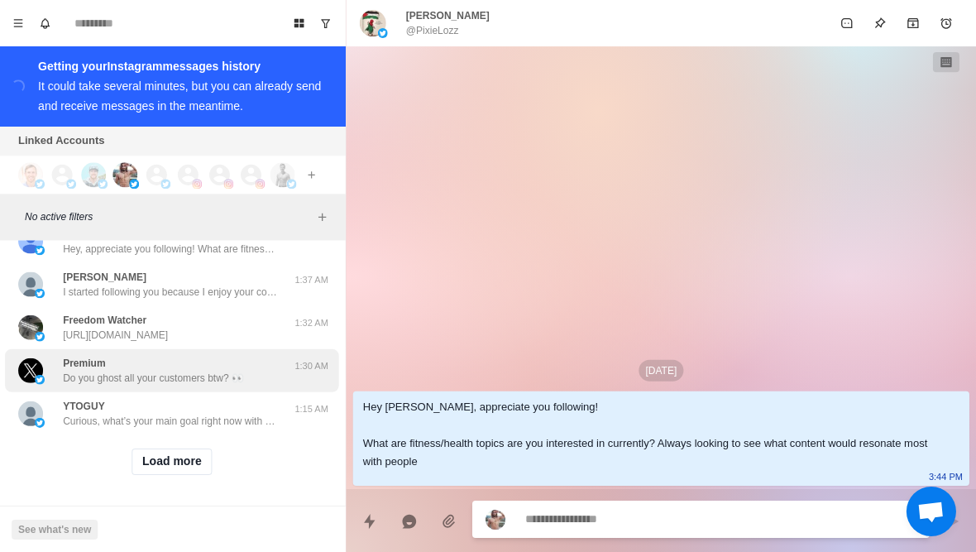
click at [106, 377] on p "Do you ghost all your customers btw? 👀" at bounding box center [155, 377] width 180 height 15
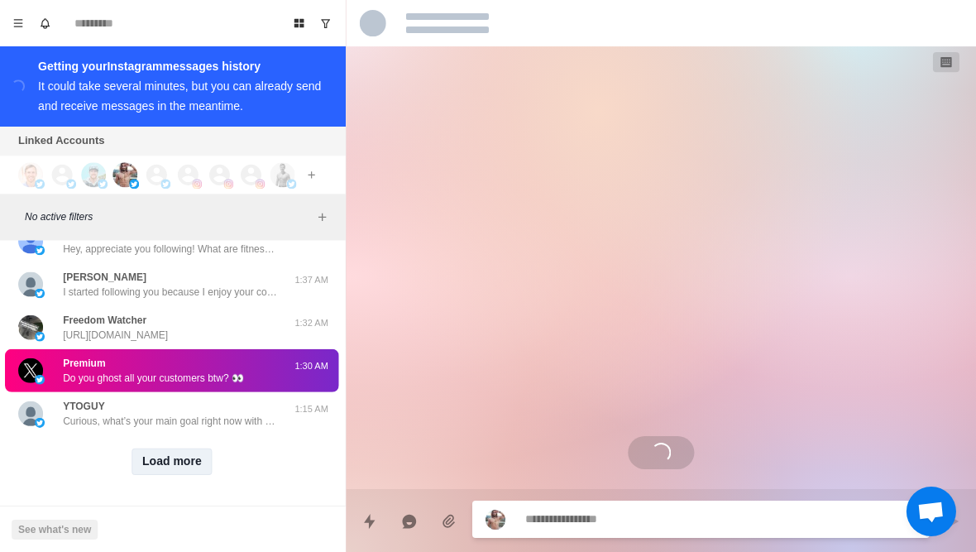
click at [156, 466] on button "Load more" at bounding box center [173, 460] width 81 height 26
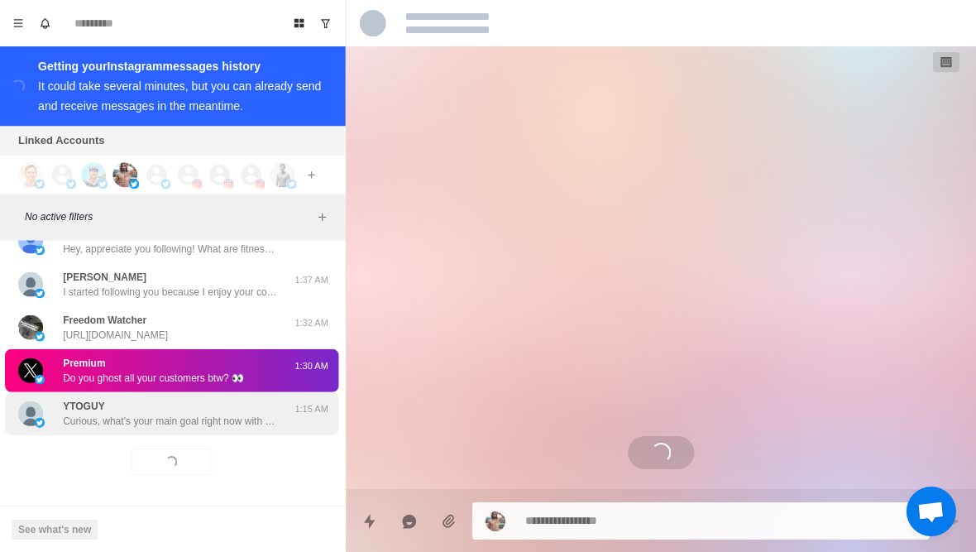
click at [135, 418] on p "Curious, what’s your main goal right now with your fitness?" at bounding box center [172, 420] width 215 height 15
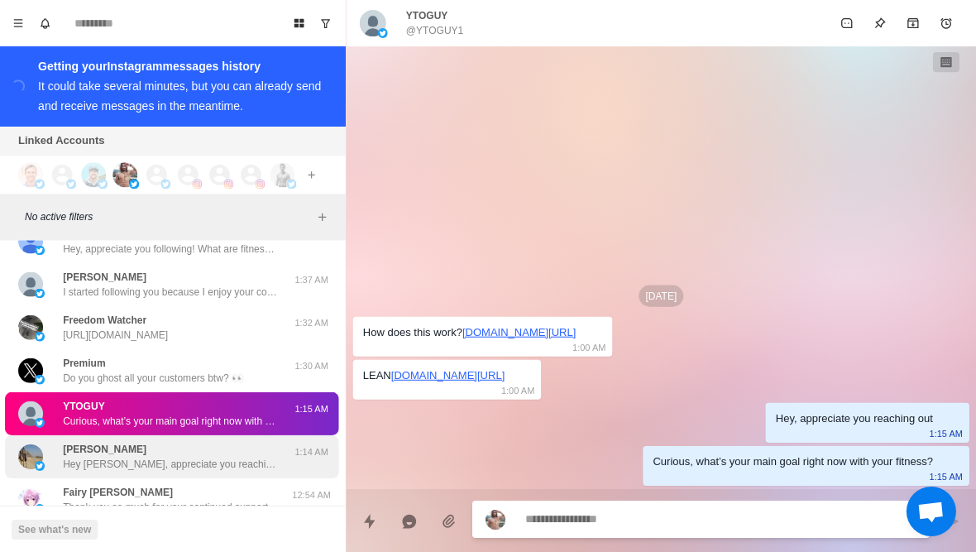
click at [83, 447] on p "[PERSON_NAME]" at bounding box center [107, 448] width 84 height 15
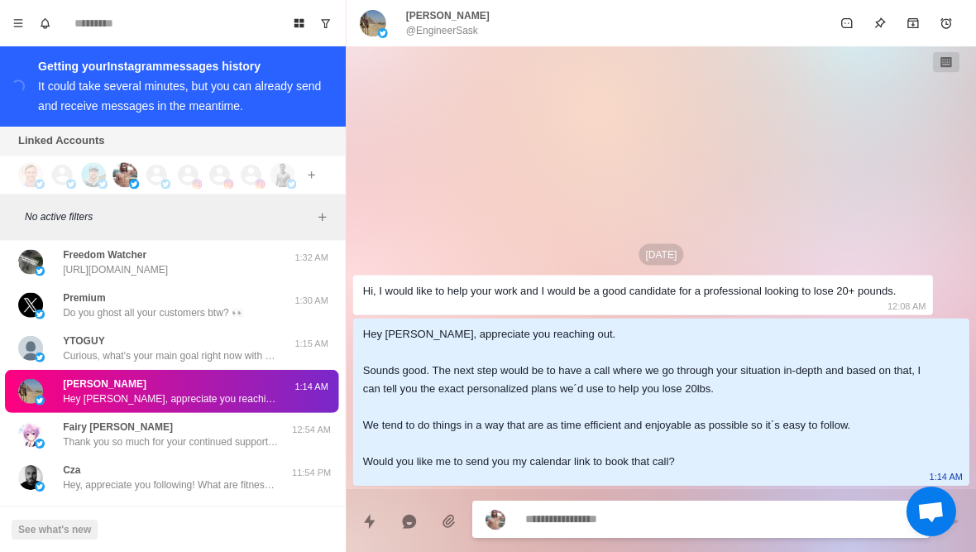
scroll to position [753, 0]
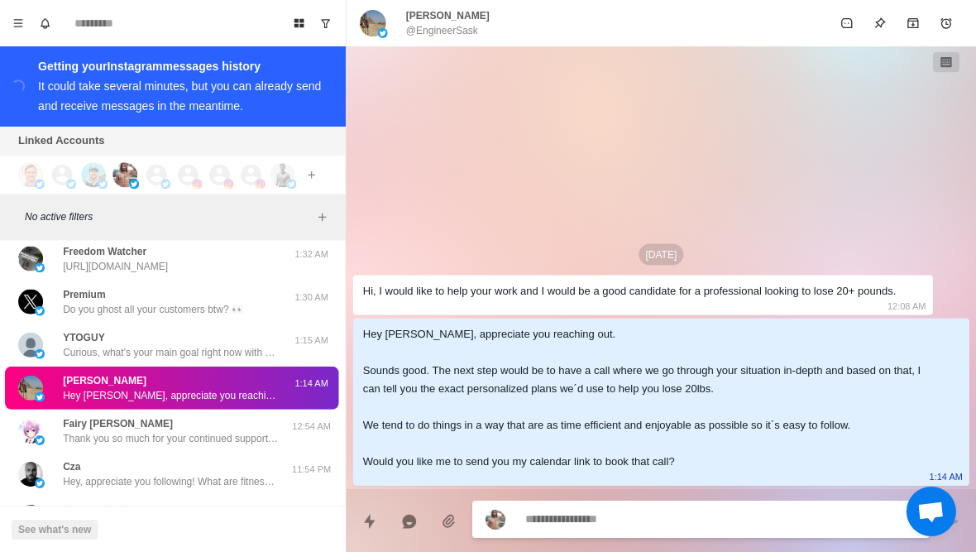
type textarea "*"
type textarea "**********"
type textarea "*"
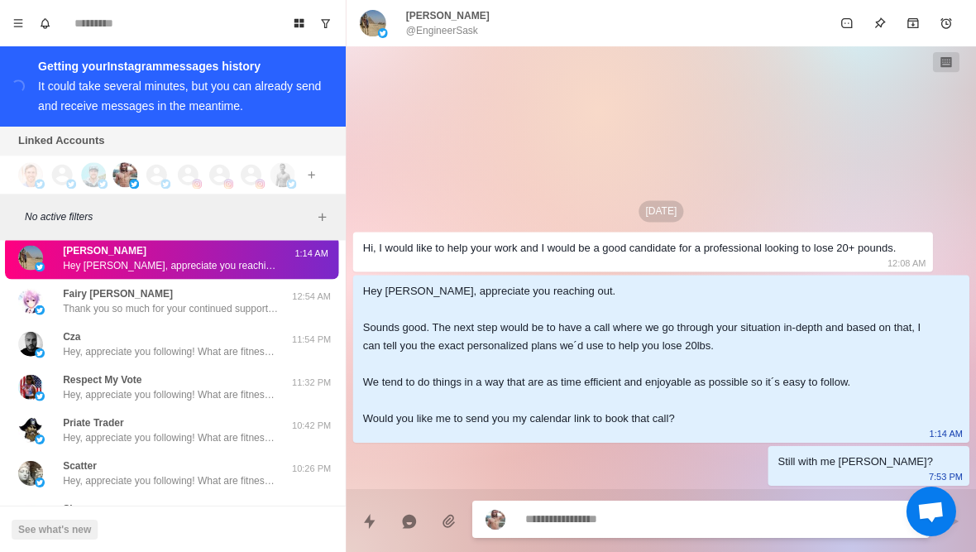
scroll to position [885, 0]
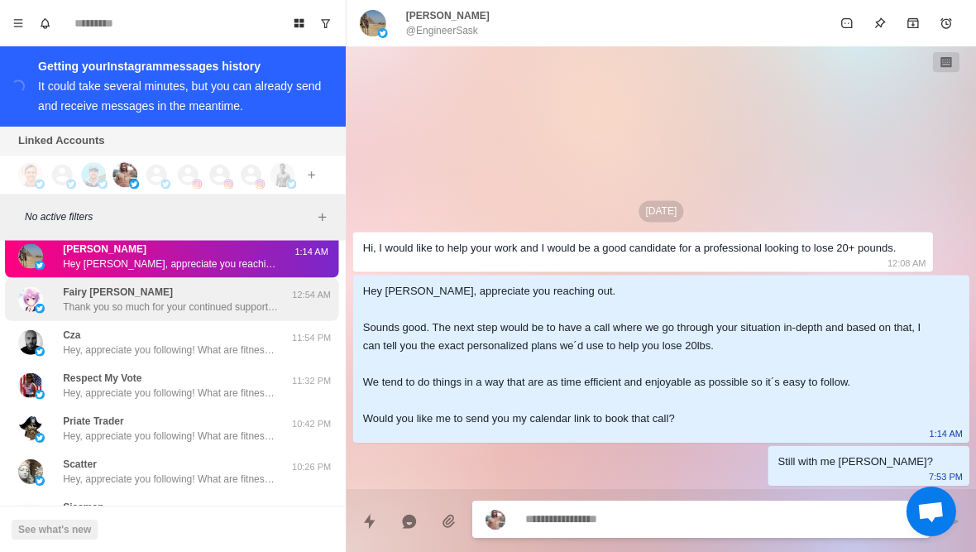
click at [41, 294] on img at bounding box center [32, 298] width 25 height 25
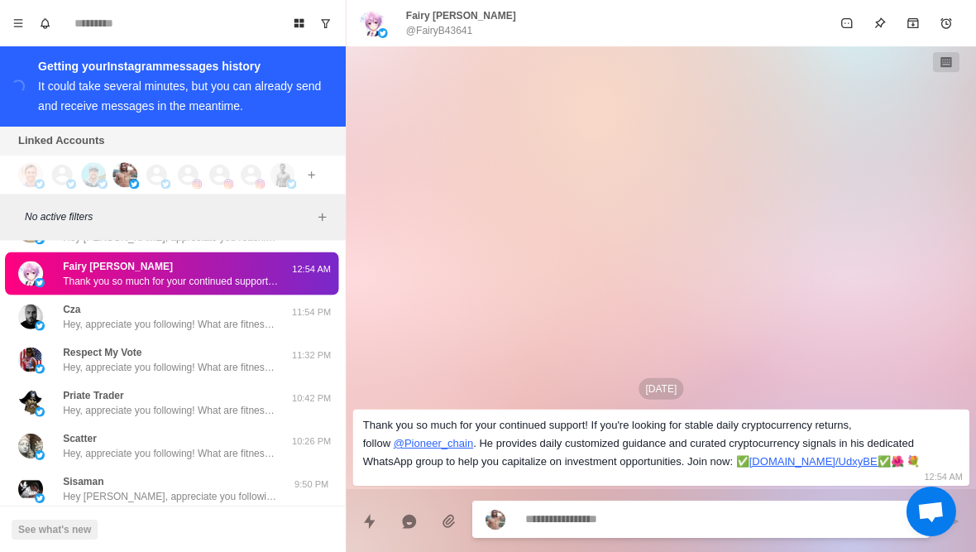
scroll to position [917, 0]
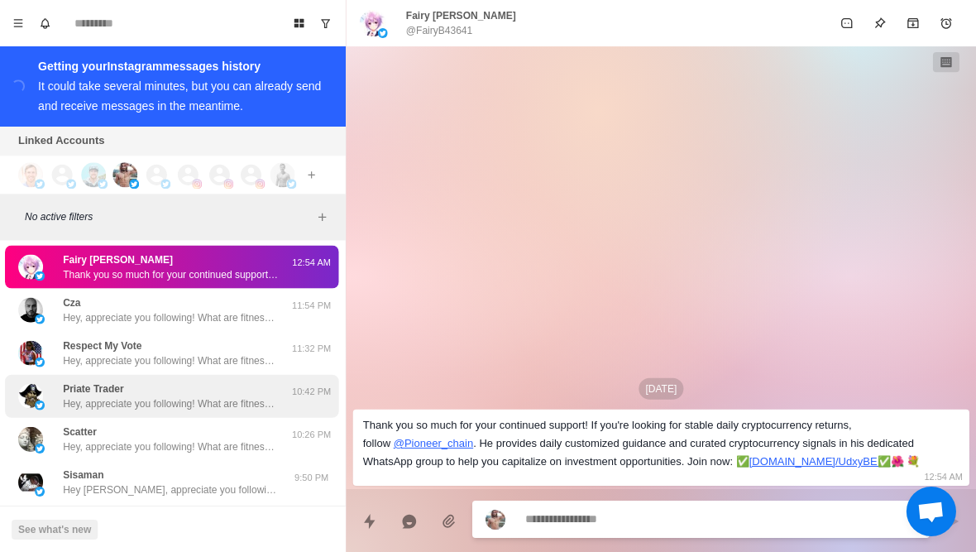
click at [109, 404] on p "Hey, appreciate you following! What are fitness/health topics are you intereste…" at bounding box center [172, 402] width 215 height 15
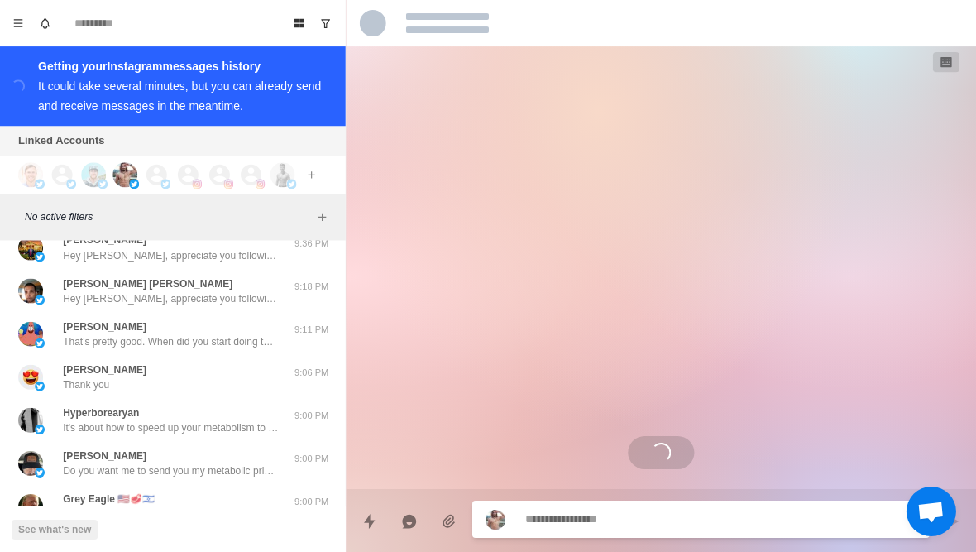
scroll to position [1241, 0]
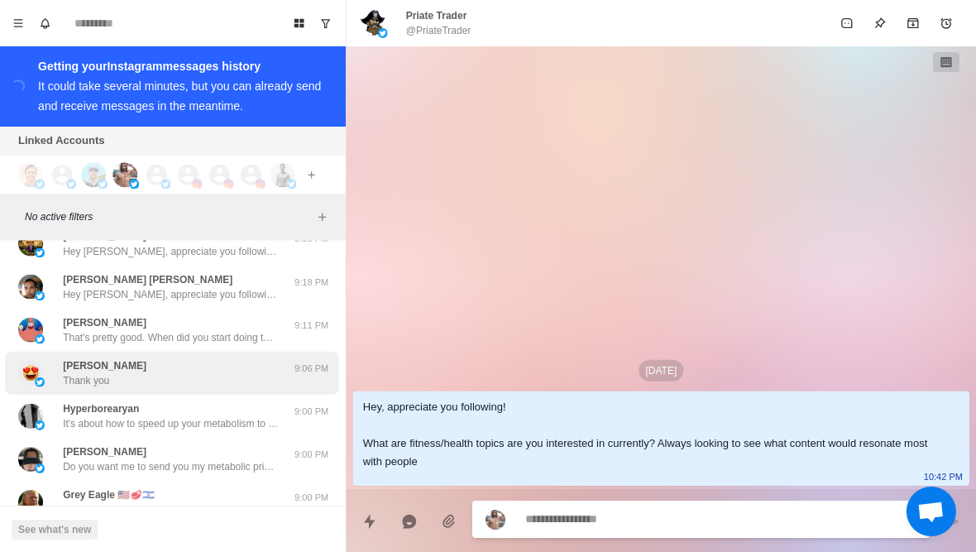
click at [99, 377] on p "Thank you" at bounding box center [88, 379] width 46 height 15
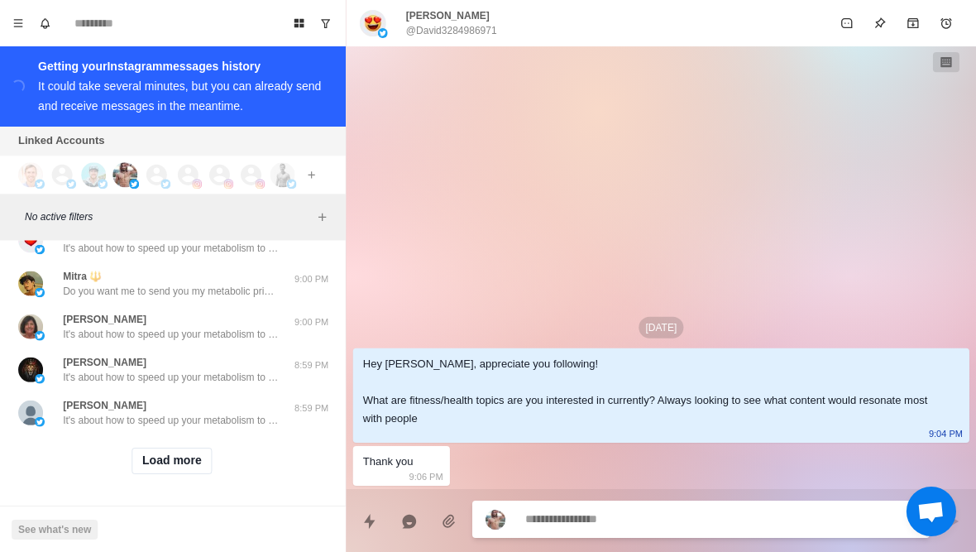
scroll to position [1545, 0]
click at [153, 457] on button "Load more" at bounding box center [173, 460] width 81 height 26
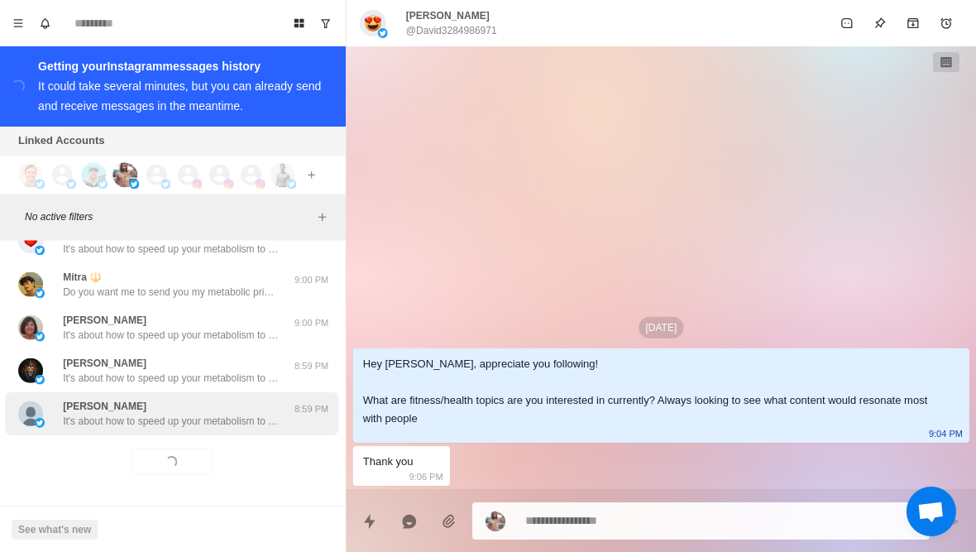
click at [130, 420] on p "It's about how to speed up your metabolism to lose weight without having to die…" at bounding box center [172, 420] width 215 height 15
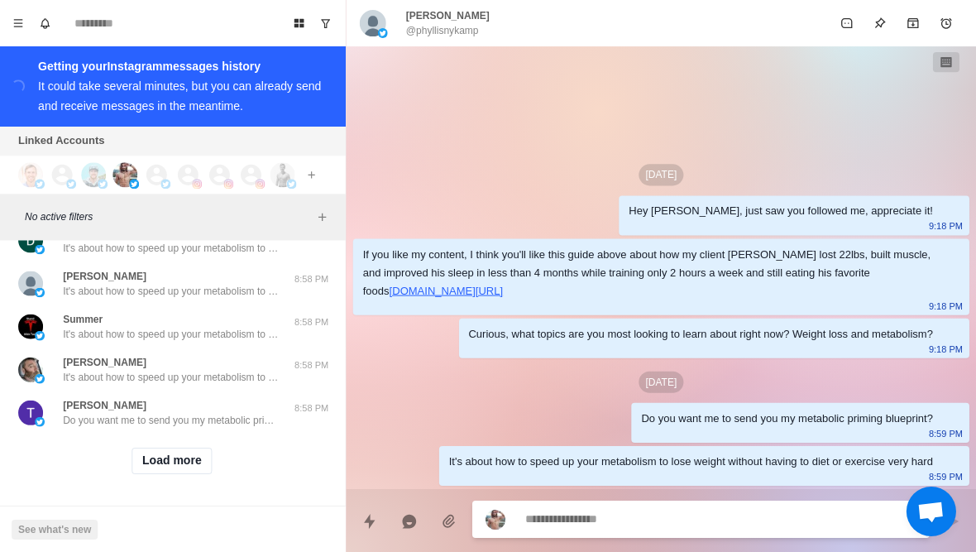
scroll to position [2405, 0]
click at [160, 464] on button "Load more" at bounding box center [173, 460] width 81 height 26
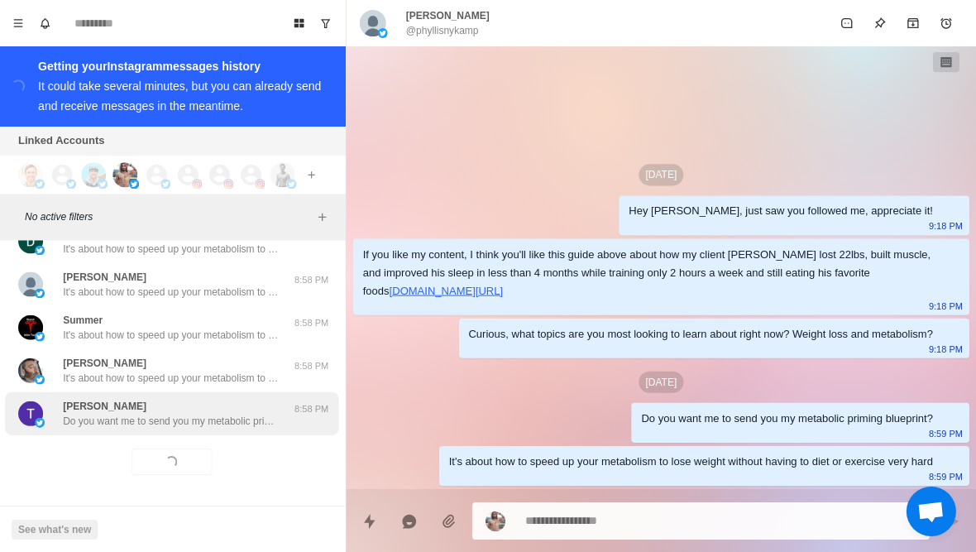
click at [133, 414] on p "Do you want me to send you my metabolic priming blueprint?" at bounding box center [172, 420] width 215 height 15
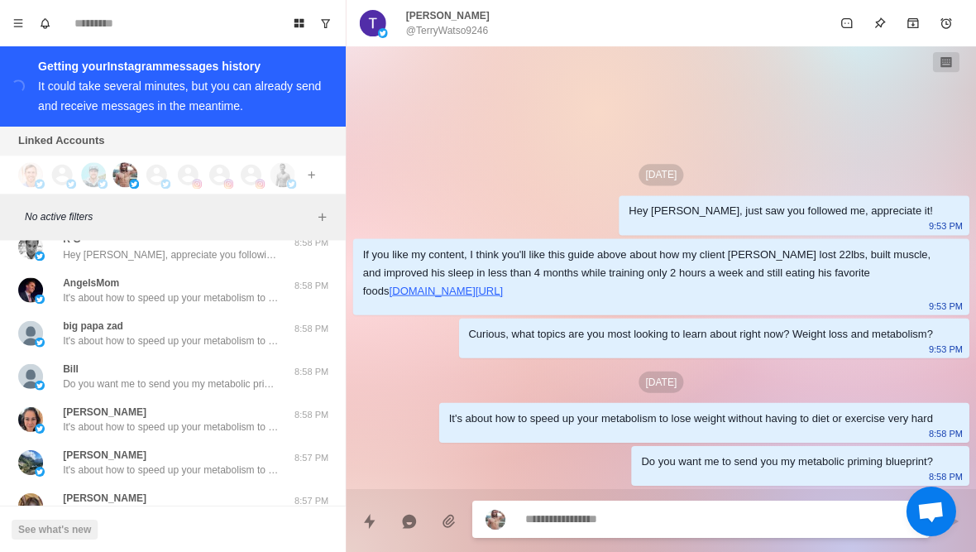
scroll to position [2660, 0]
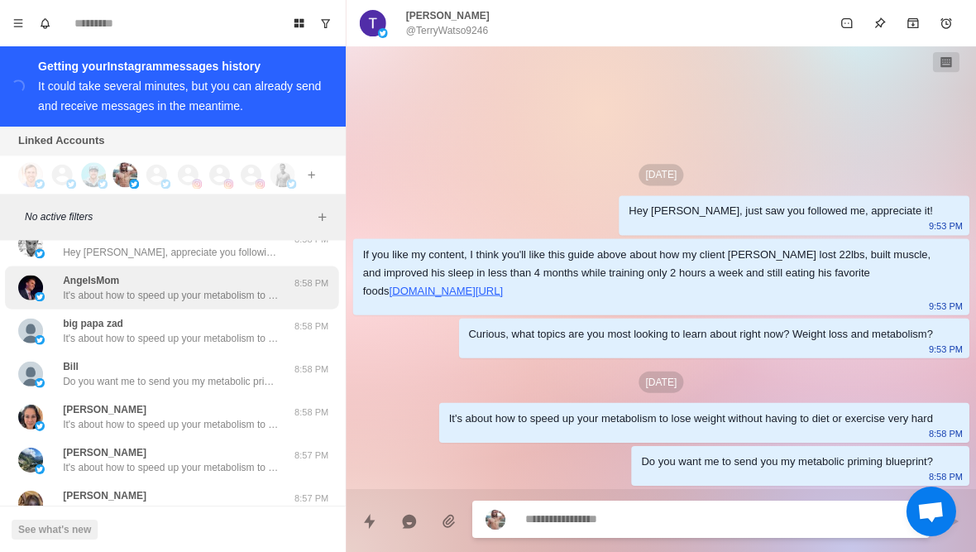
click at [41, 295] on img at bounding box center [41, 296] width 10 height 10
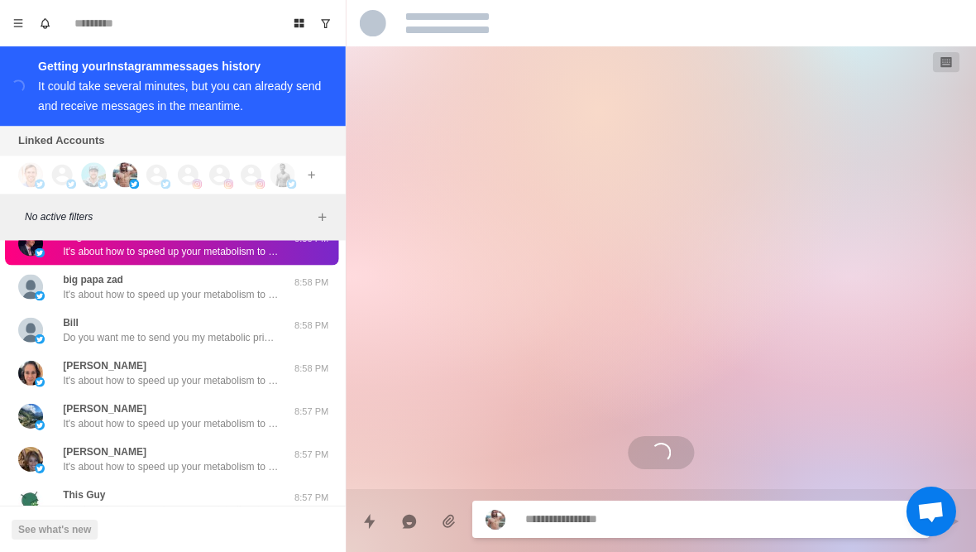
scroll to position [2705, 0]
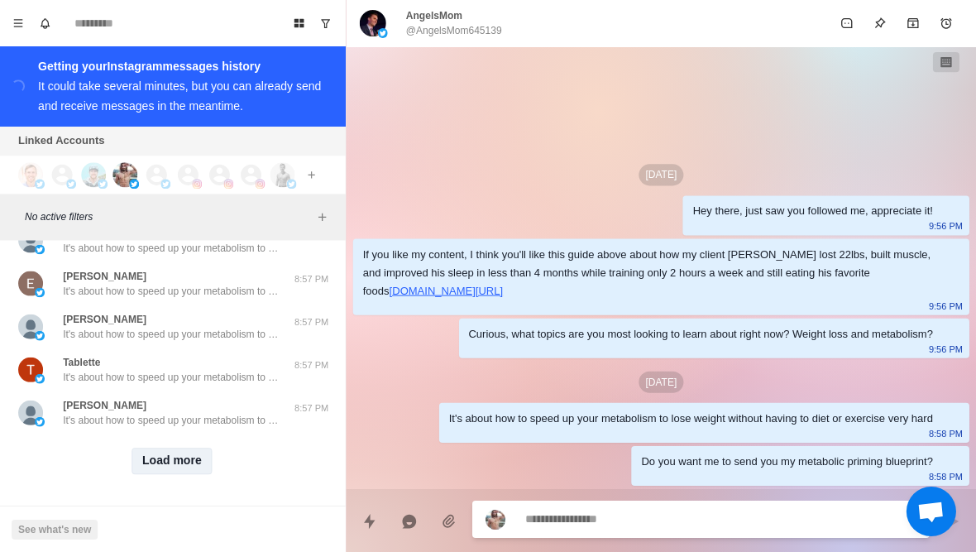
click at [166, 466] on button "Load more" at bounding box center [173, 460] width 81 height 26
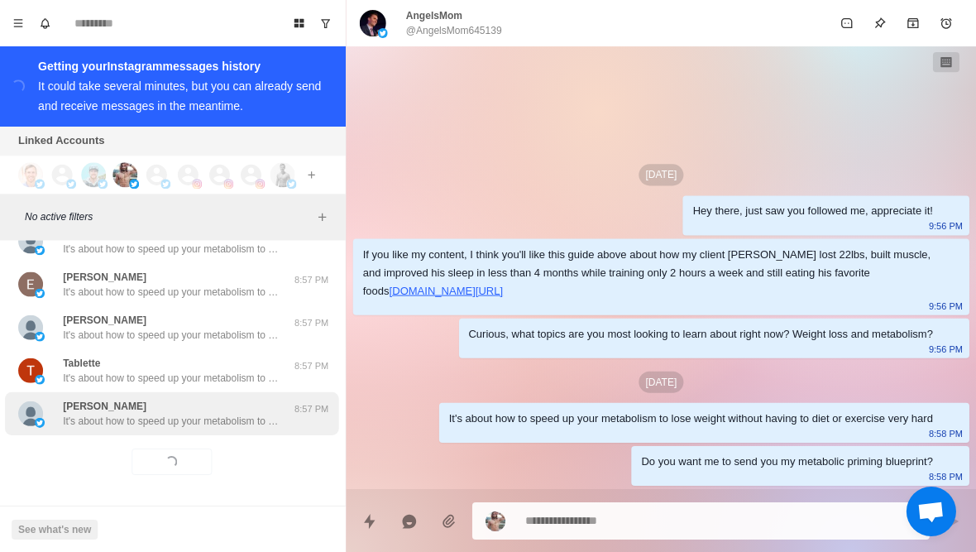
click at [131, 410] on div "Patricia sikes It's about how to speed up your metabolism to lose weight withou…" at bounding box center [172, 413] width 215 height 30
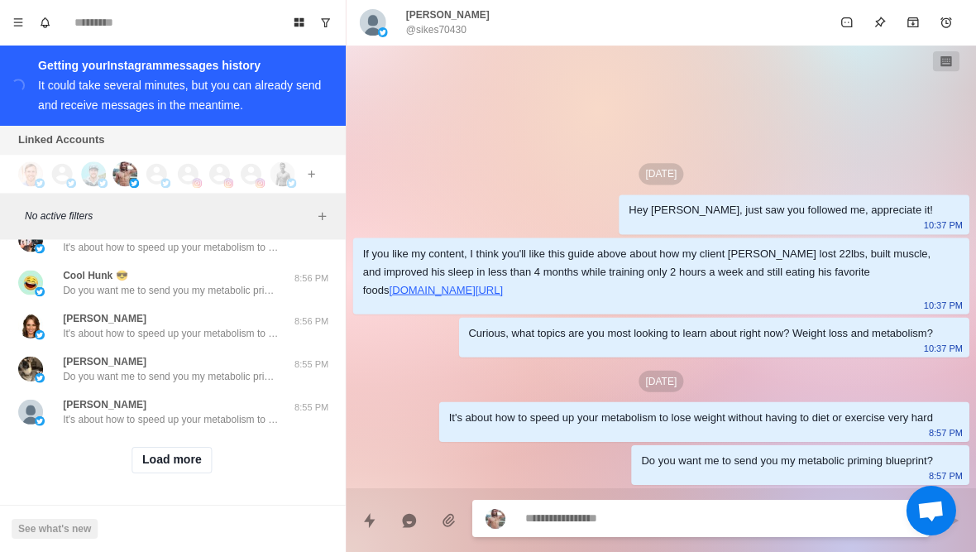
scroll to position [4126, 0]
click at [152, 462] on button "Load more" at bounding box center [173, 460] width 81 height 26
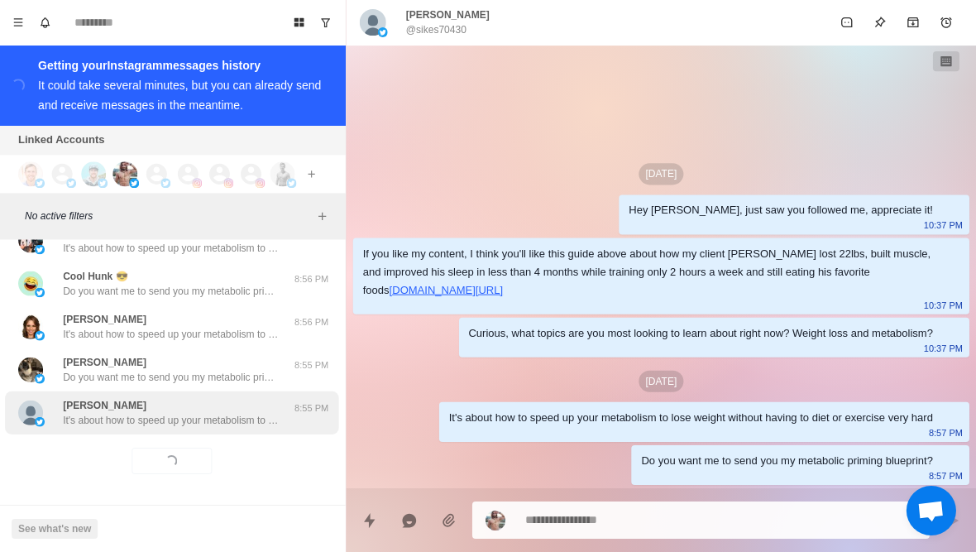
click at [126, 416] on p "It's about how to speed up your metabolism to lose weight without having to die…" at bounding box center [172, 420] width 215 height 15
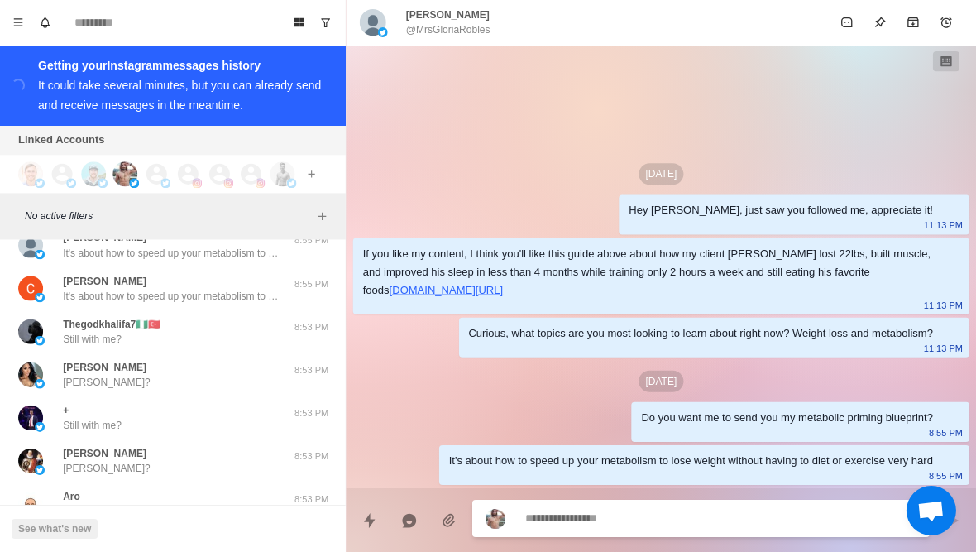
scroll to position [4642, 0]
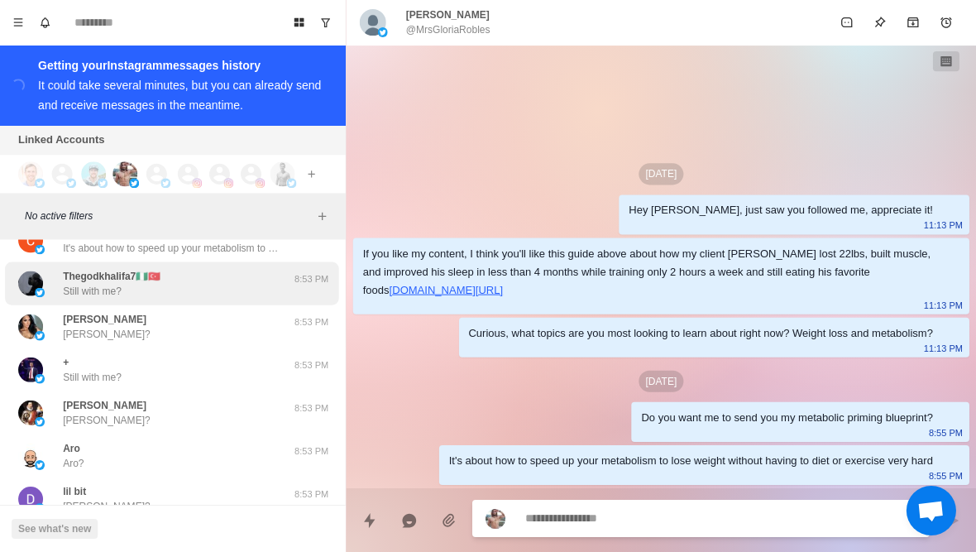
click at [23, 276] on img at bounding box center [32, 283] width 25 height 25
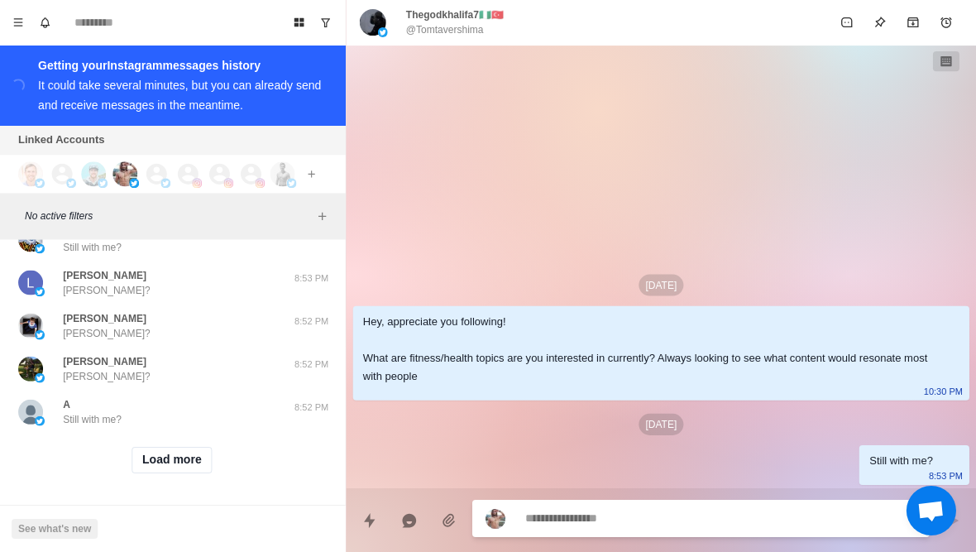
scroll to position [4986, 0]
click at [149, 460] on button "Load more" at bounding box center [173, 460] width 81 height 26
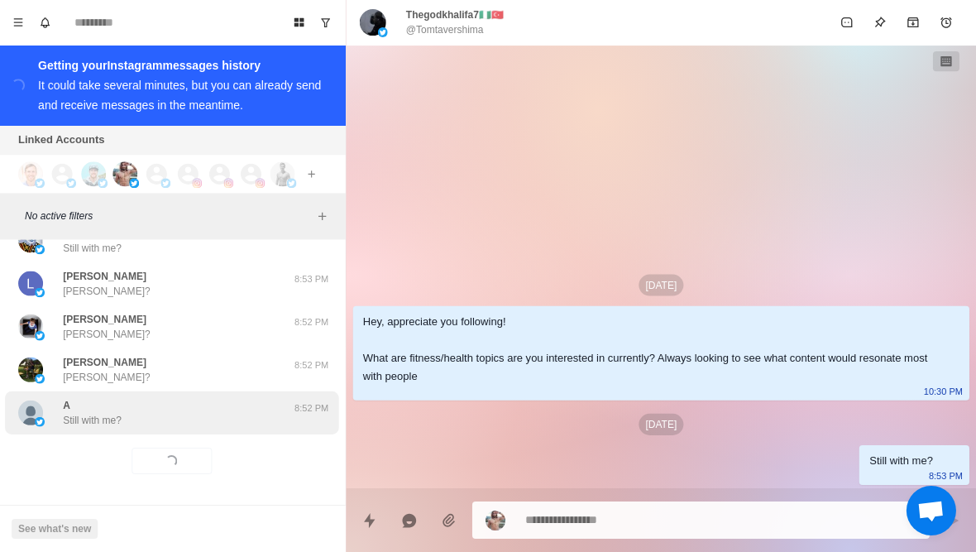
click at [123, 417] on p "Still with me?" at bounding box center [94, 420] width 59 height 15
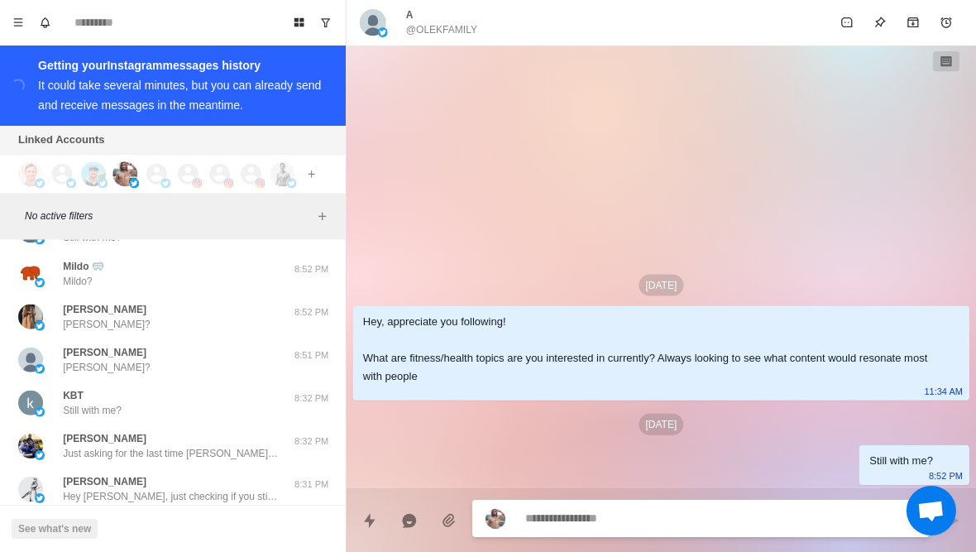
scroll to position [5428, 0]
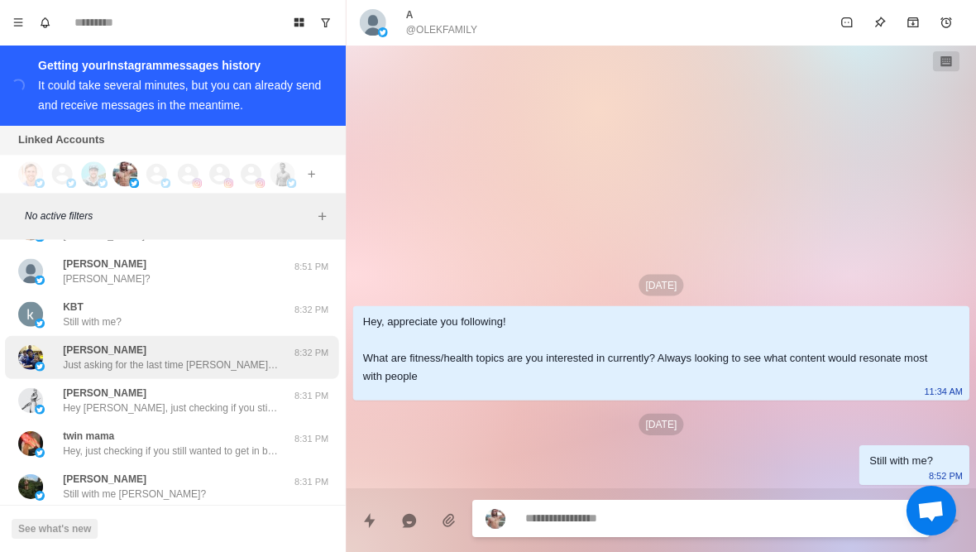
click at [66, 347] on p "mike migawa" at bounding box center [107, 349] width 84 height 15
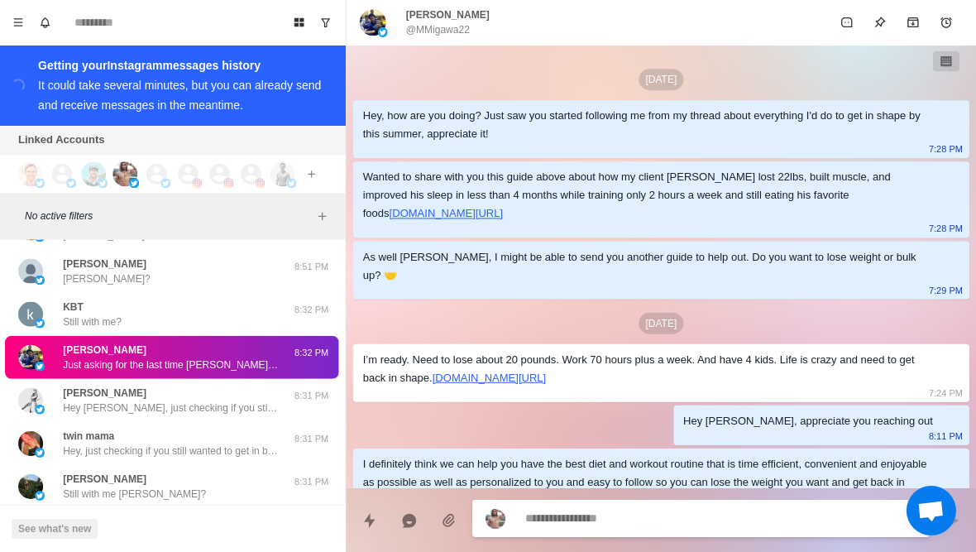
scroll to position [958, 0]
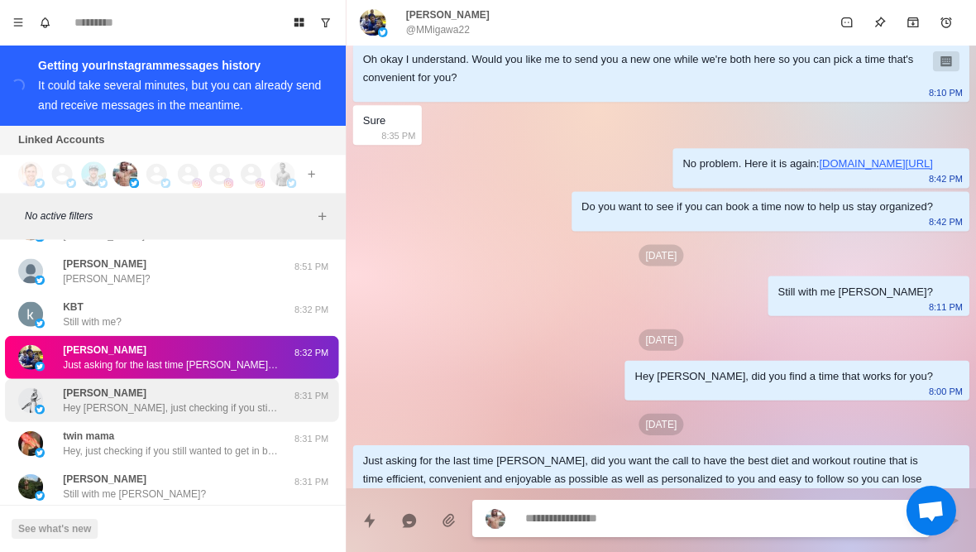
click at [82, 400] on p "Hey Haise, just checking if you still wanted to get in better shape?" at bounding box center [172, 407] width 215 height 15
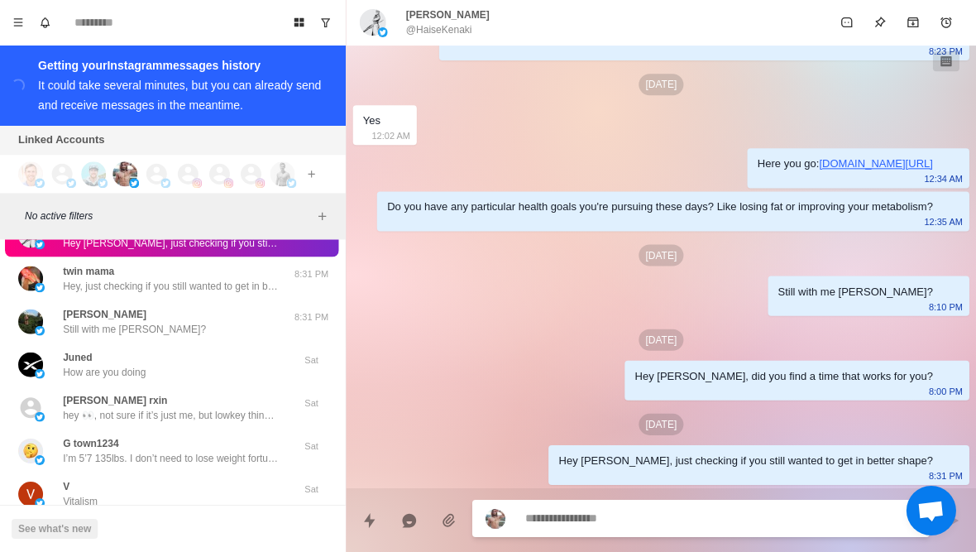
scroll to position [5606, 0]
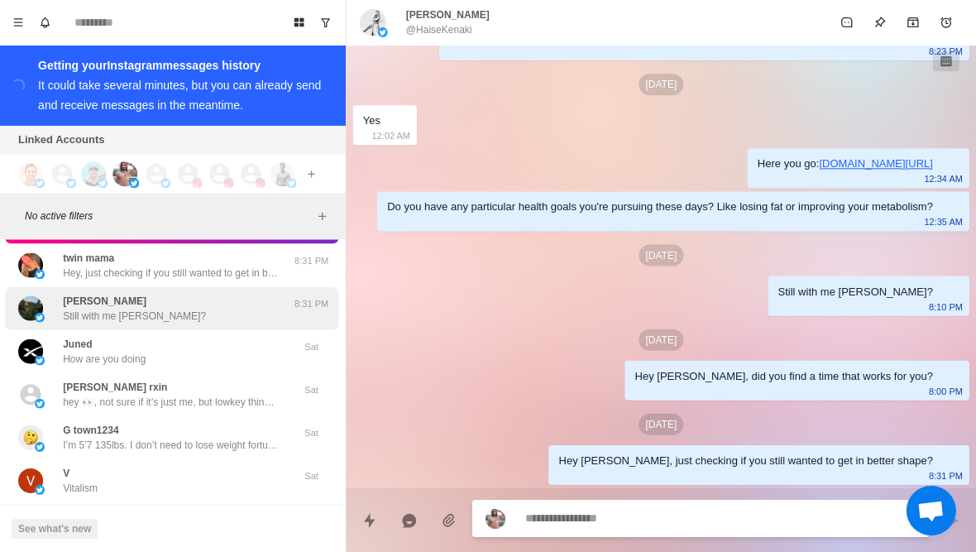
click at [53, 308] on div "Stefan Still with me Stefan?" at bounding box center [156, 309] width 272 height 30
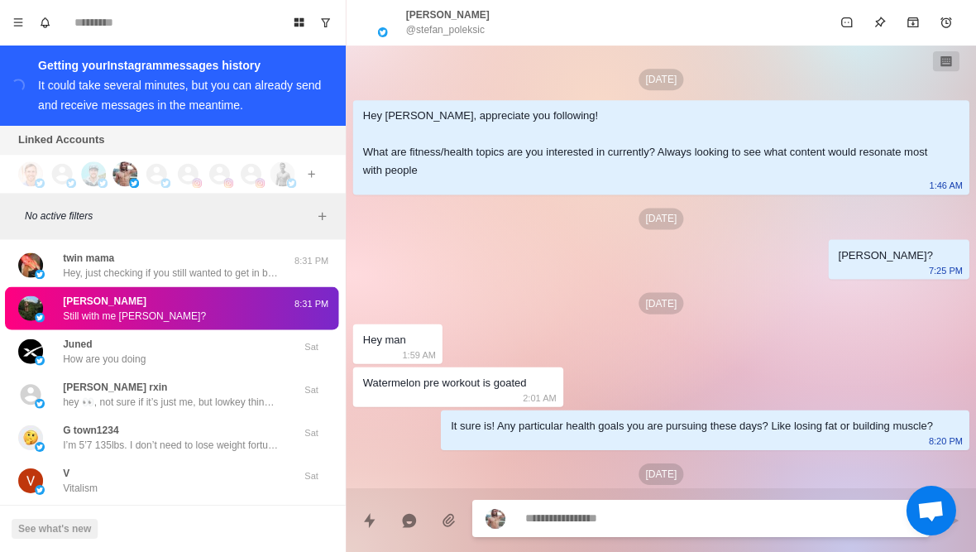
scroll to position [50, 0]
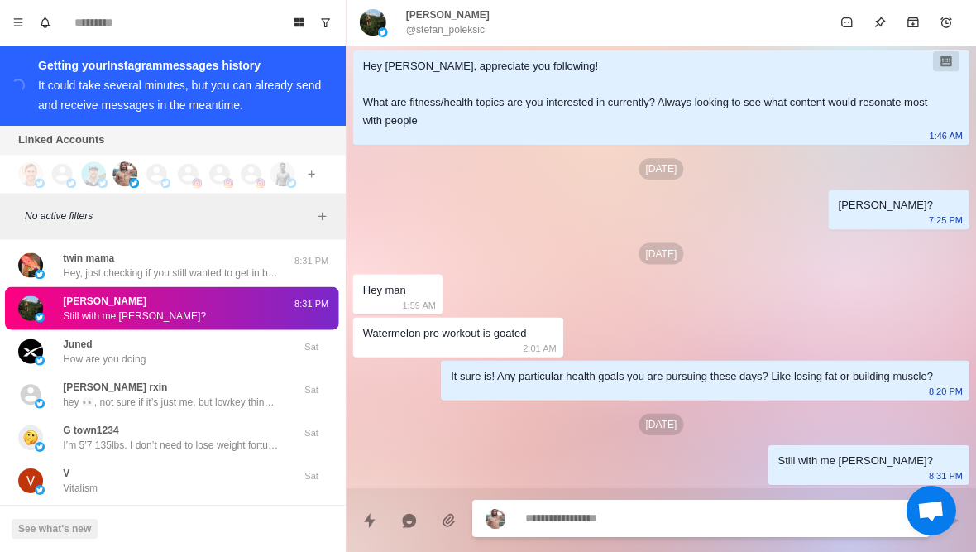
type textarea "*"
type textarea "**********"
type textarea "*"
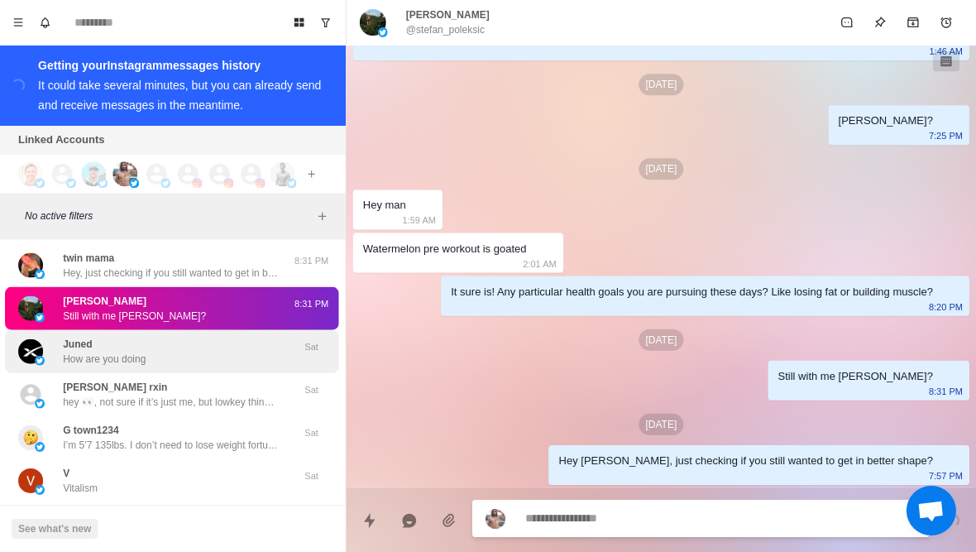
click at [72, 352] on p "How are you doing" at bounding box center [106, 359] width 83 height 15
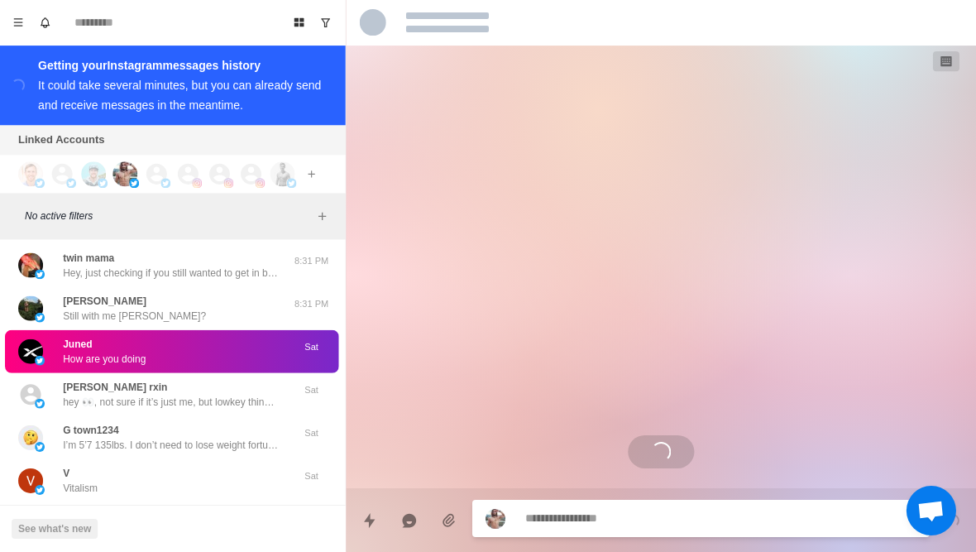
scroll to position [0, 0]
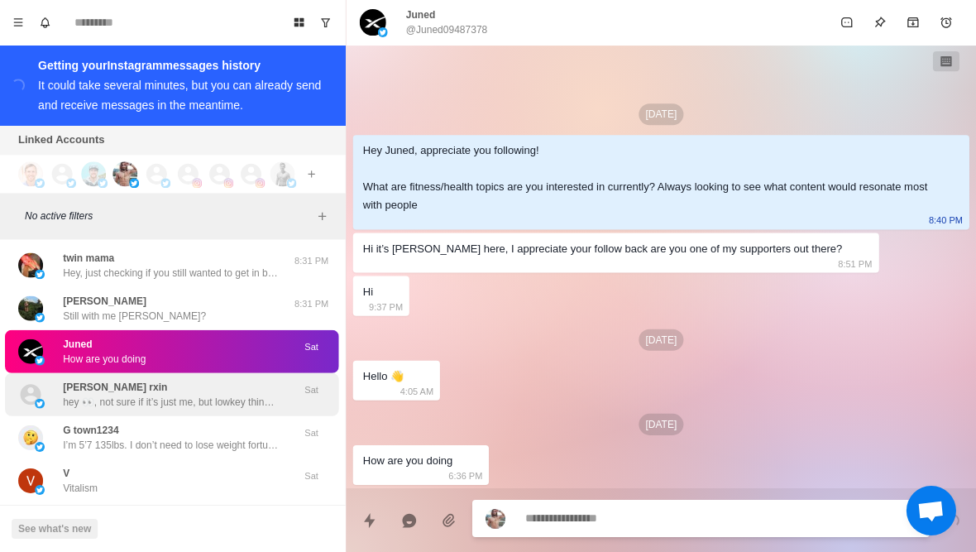
click at [71, 395] on p "hey 👀, not sure if it’s just me, but lowkey think i saw u irl 😭 then u just app…" at bounding box center [172, 402] width 215 height 15
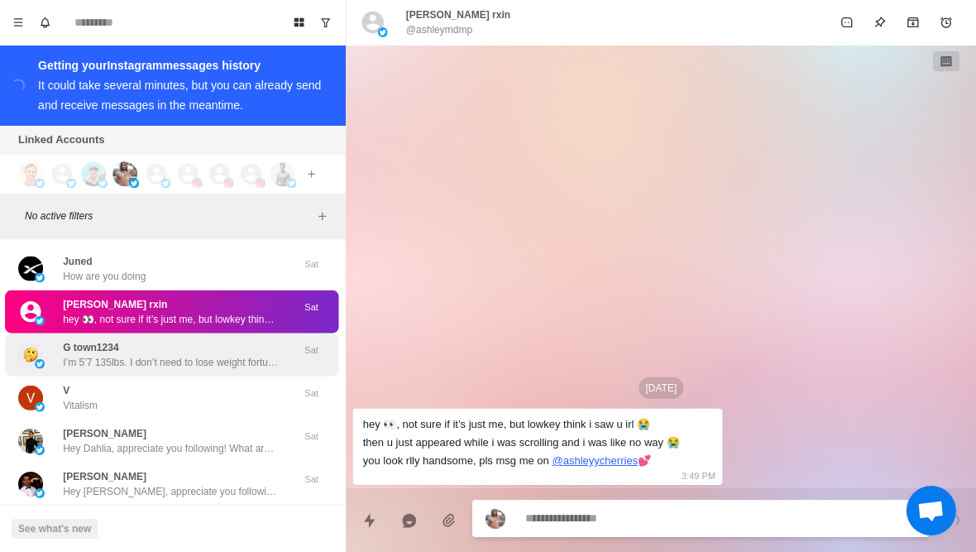
click at [36, 351] on img at bounding box center [32, 354] width 25 height 25
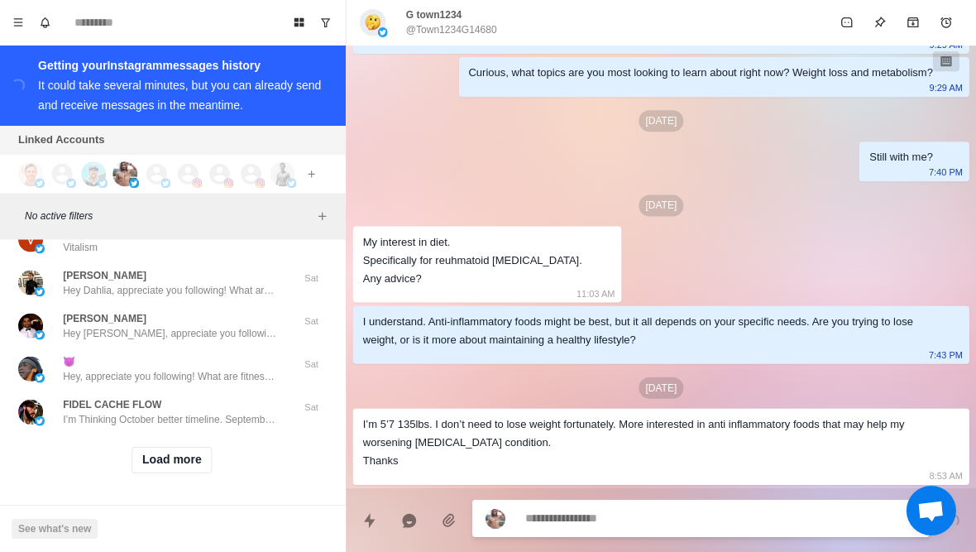
scroll to position [5846, 0]
click at [172, 459] on button "Load more" at bounding box center [173, 460] width 81 height 26
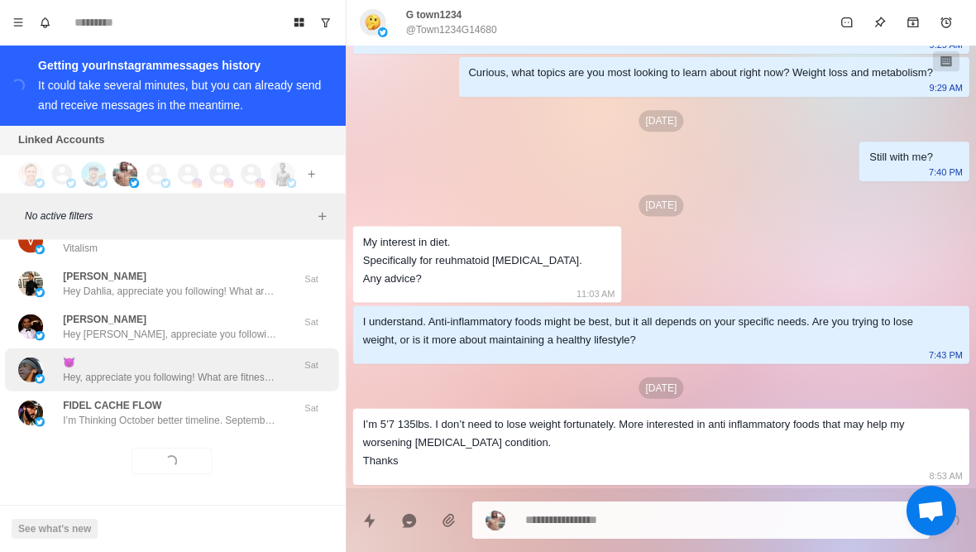
click at [112, 375] on p "Hey, appreciate you following! What are fitness/health topics are you intereste…" at bounding box center [172, 377] width 215 height 15
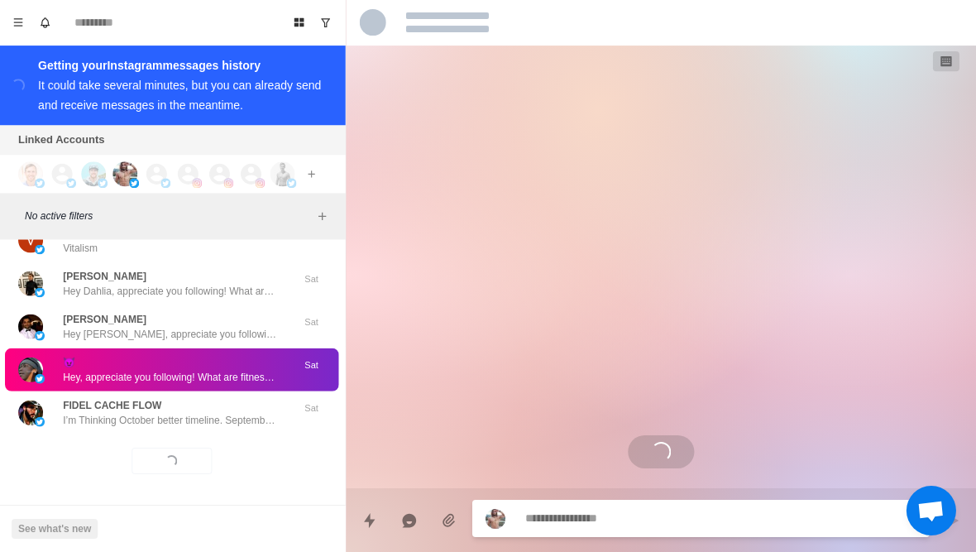
scroll to position [0, 0]
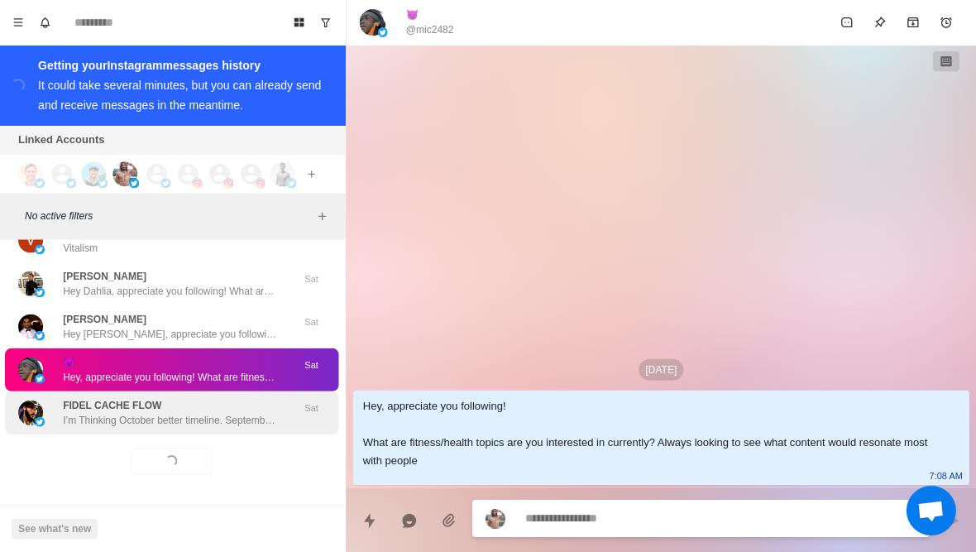
click at [103, 413] on p "I’m Thinking October better timeline. September cohort begins Sunday" at bounding box center [172, 420] width 215 height 15
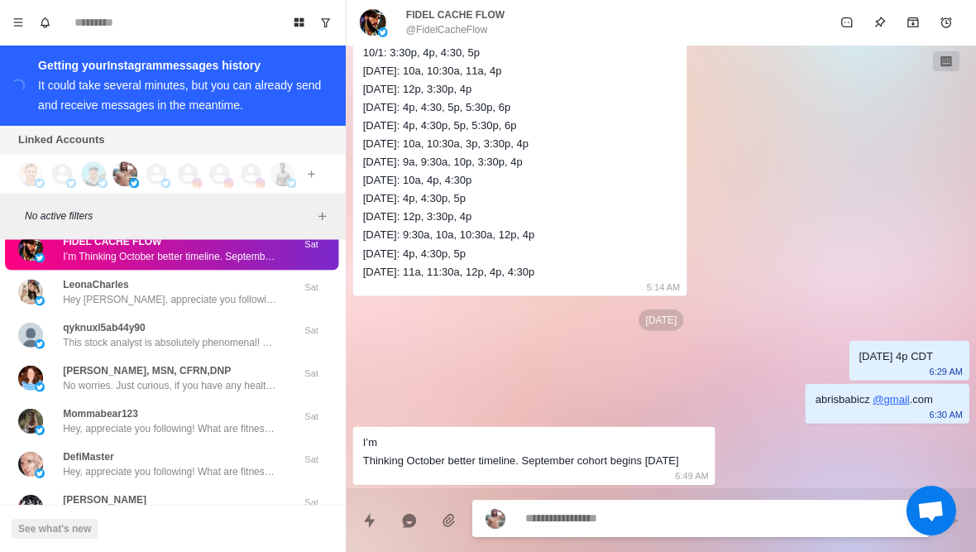
scroll to position [6028, 0]
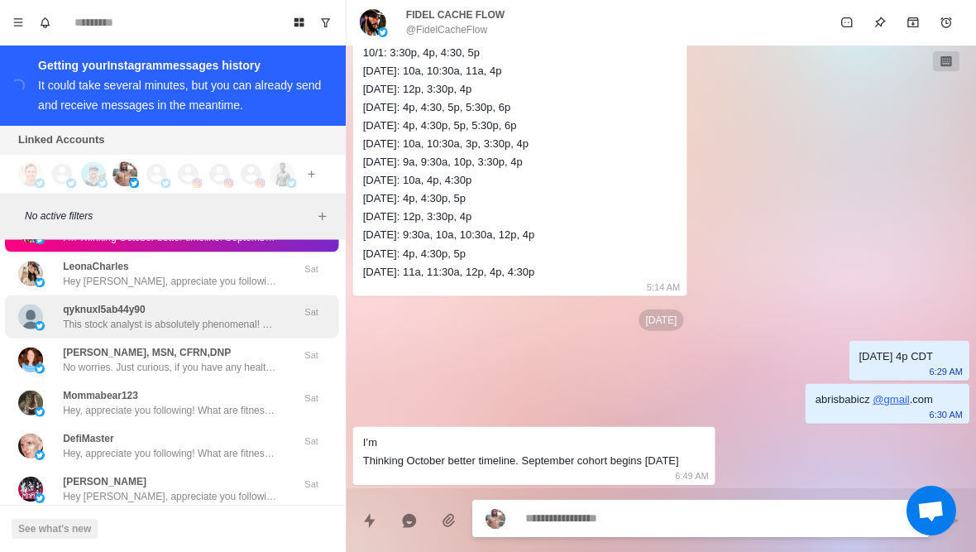
click at [52, 321] on div "qyknuxl5ab44y90 This stock analyst is absolutely phenomenal! Following his insi…" at bounding box center [156, 317] width 272 height 30
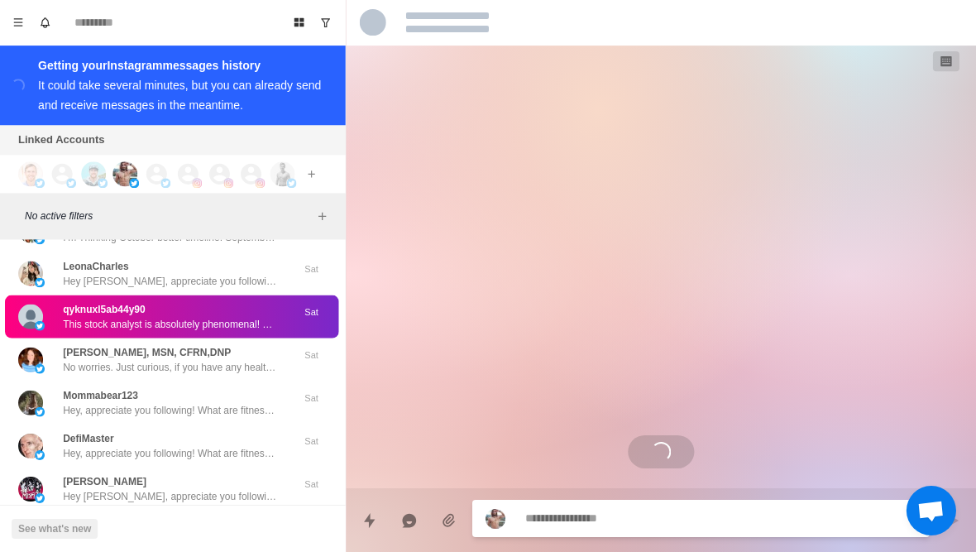
scroll to position [0, 0]
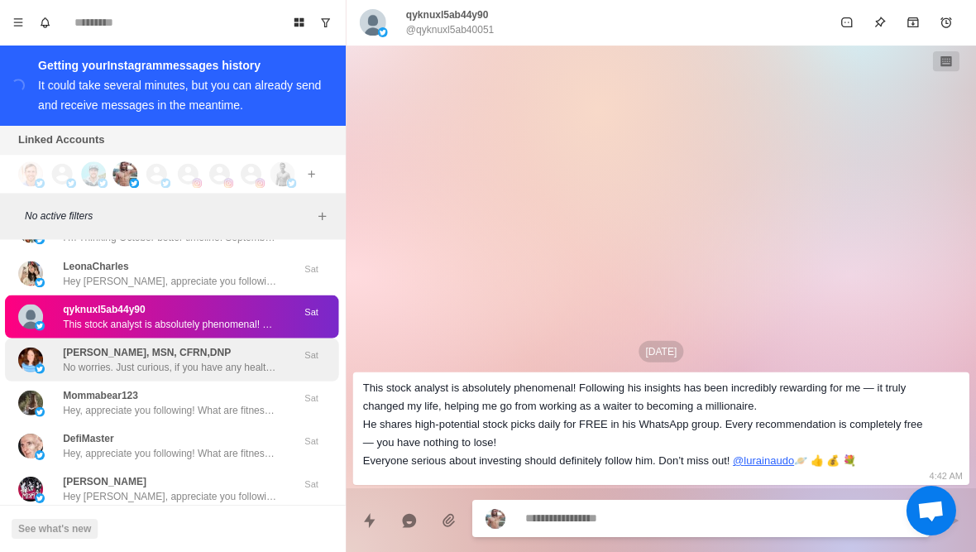
click at [71, 355] on p "[PERSON_NAME], MSN, CFRN,DNP" at bounding box center [149, 352] width 168 height 15
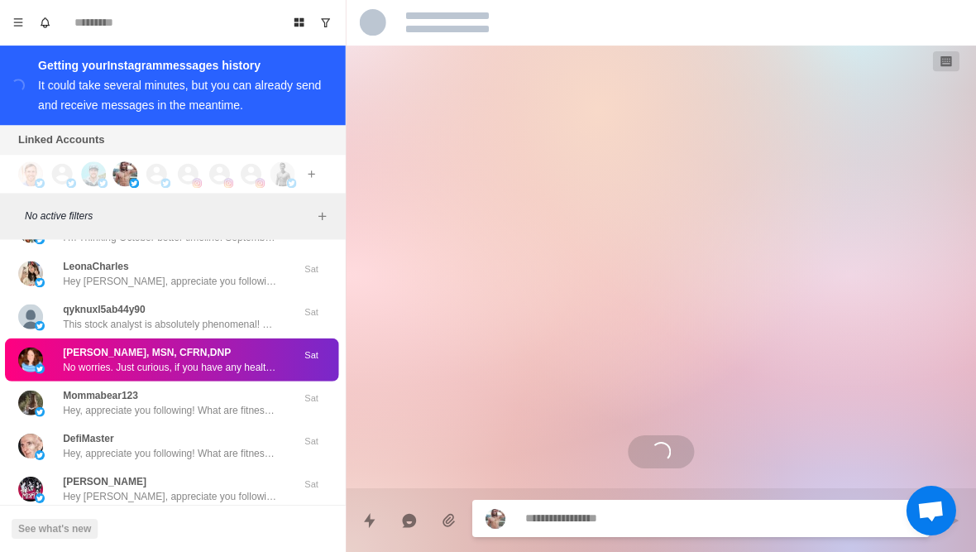
scroll to position [8, 0]
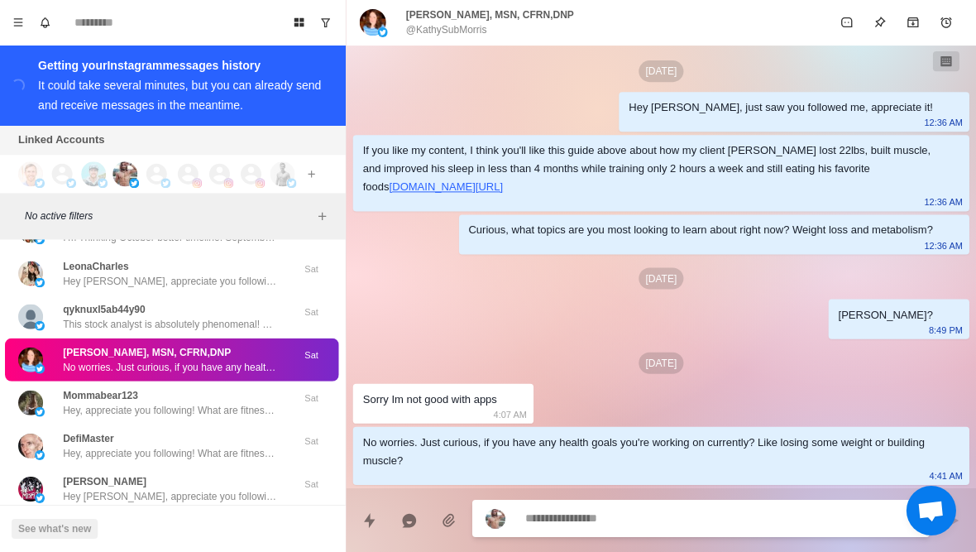
type textarea "*"
type textarea "**********"
type textarea "*"
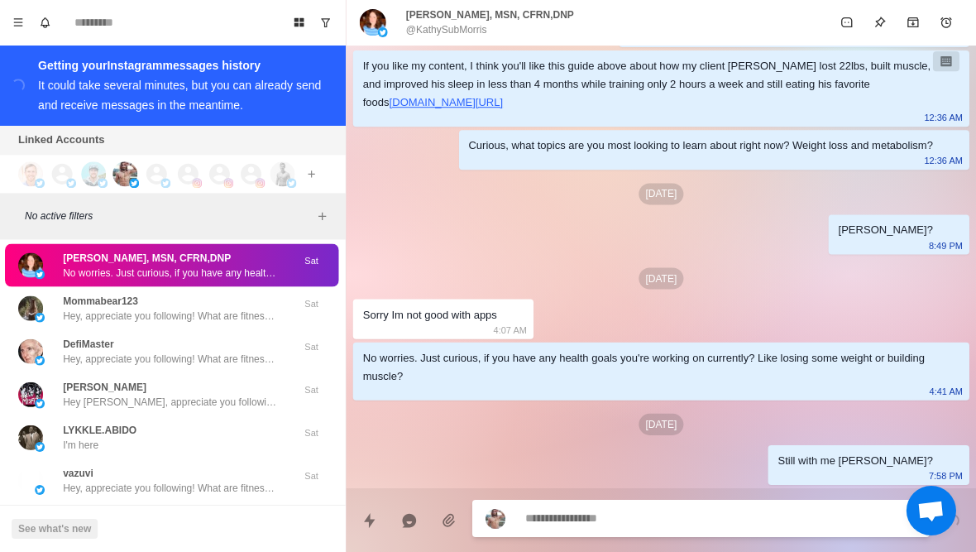
scroll to position [6123, 0]
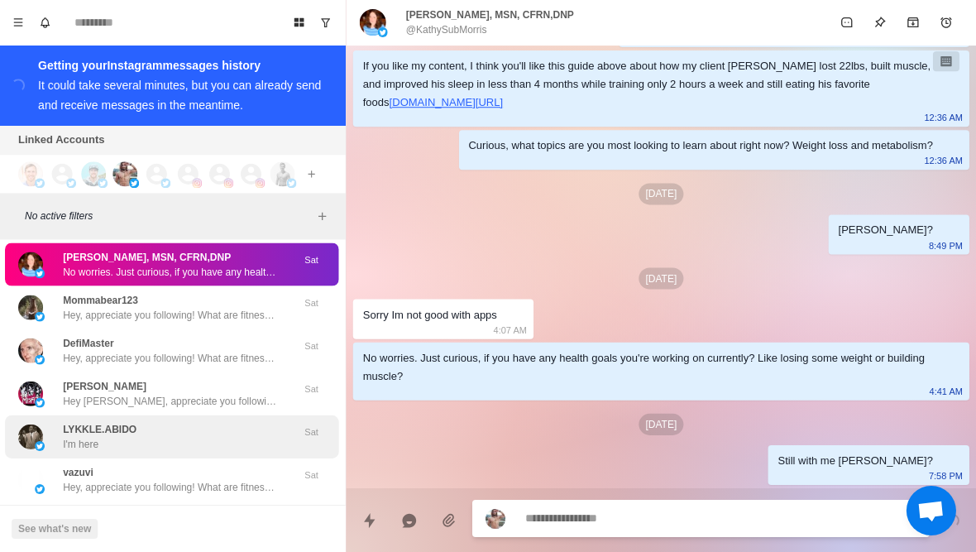
click at [82, 441] on p "I'm here" at bounding box center [83, 444] width 36 height 15
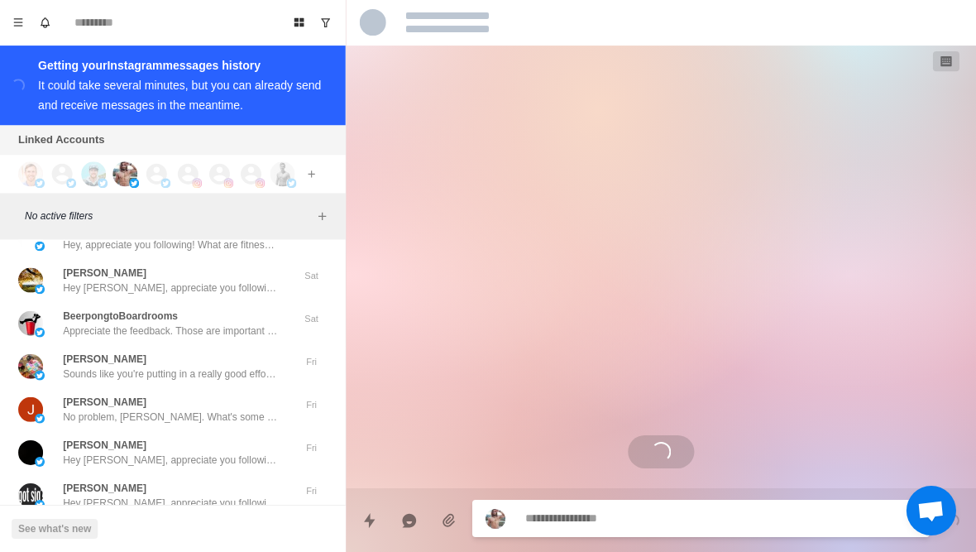
scroll to position [6368, 0]
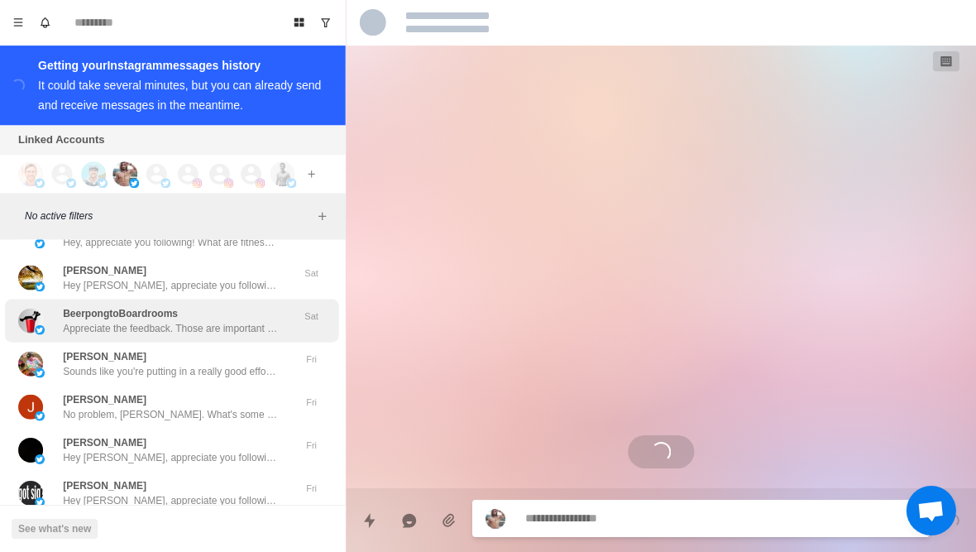
click at [35, 312] on img at bounding box center [32, 321] width 25 height 25
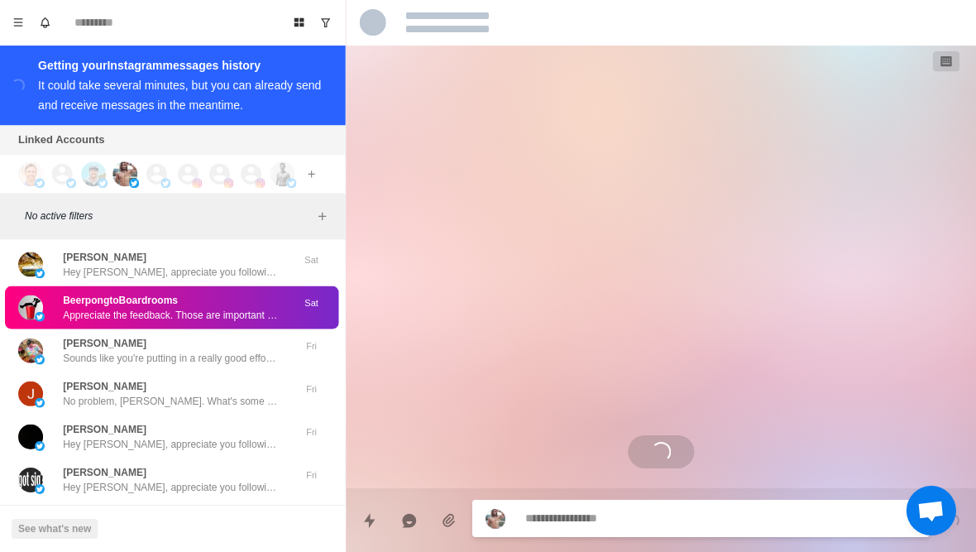
scroll to position [6382, 0]
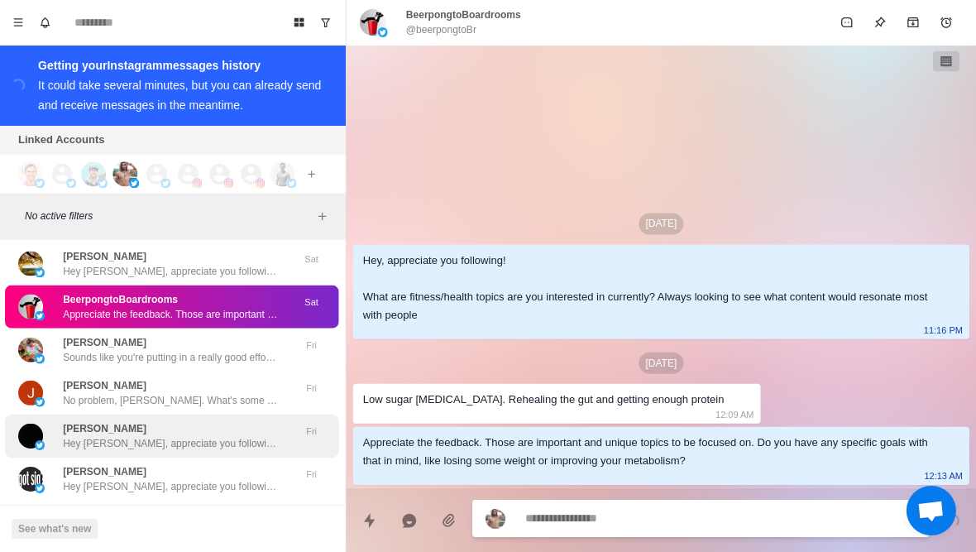
click at [65, 421] on p "kris" at bounding box center [107, 428] width 84 height 15
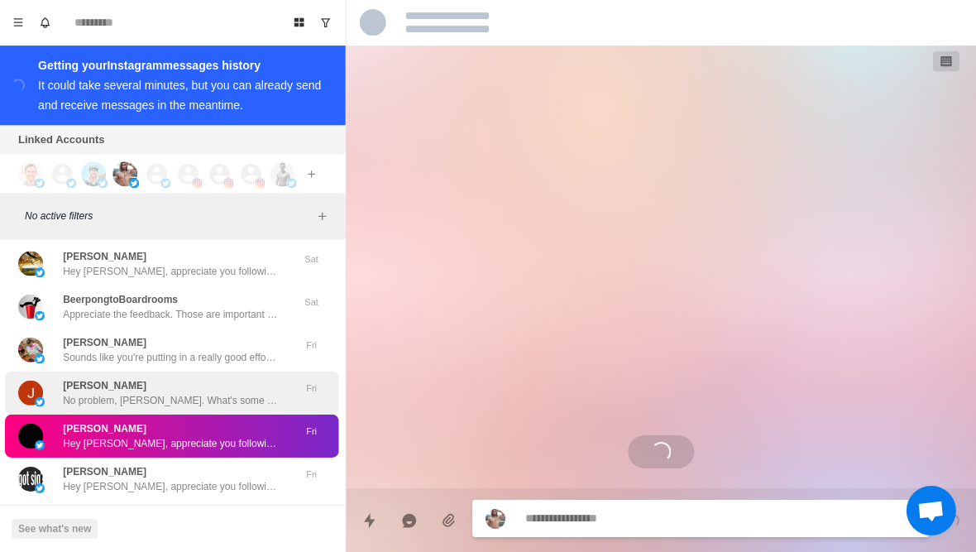
click at [55, 394] on div "Joe Jachs No problem, Joe. What's some more convenient time for you? So I can s…" at bounding box center [156, 393] width 272 height 30
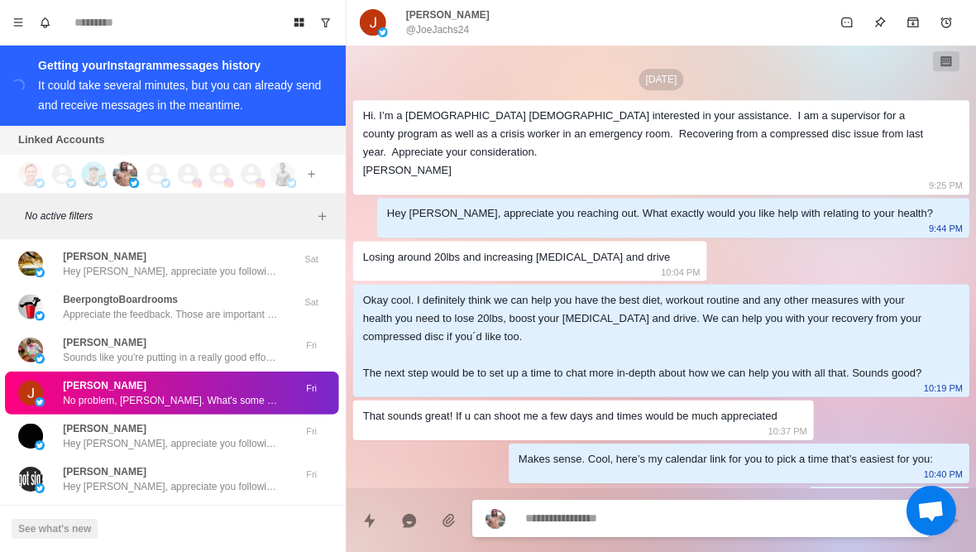
scroll to position [774, 0]
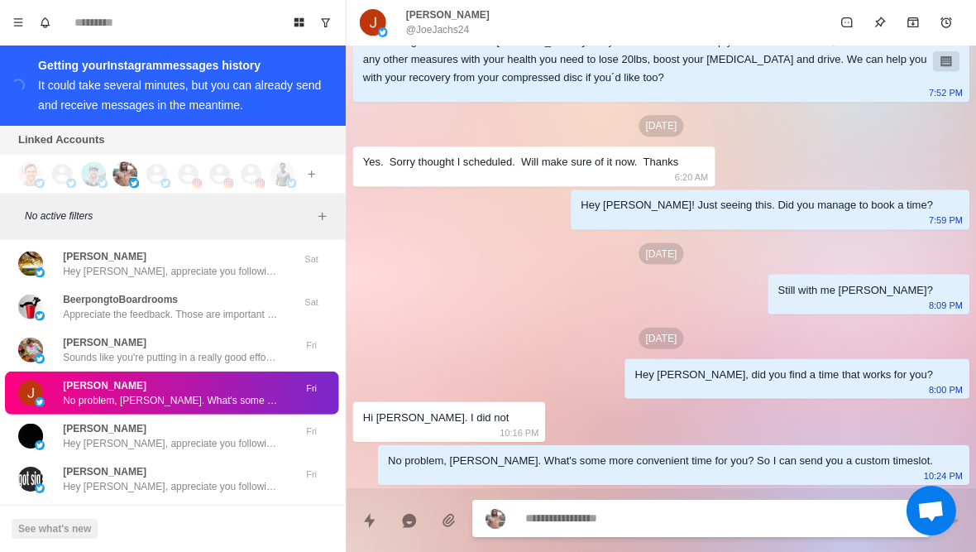
type textarea "*"
type textarea "**********"
type textarea "*"
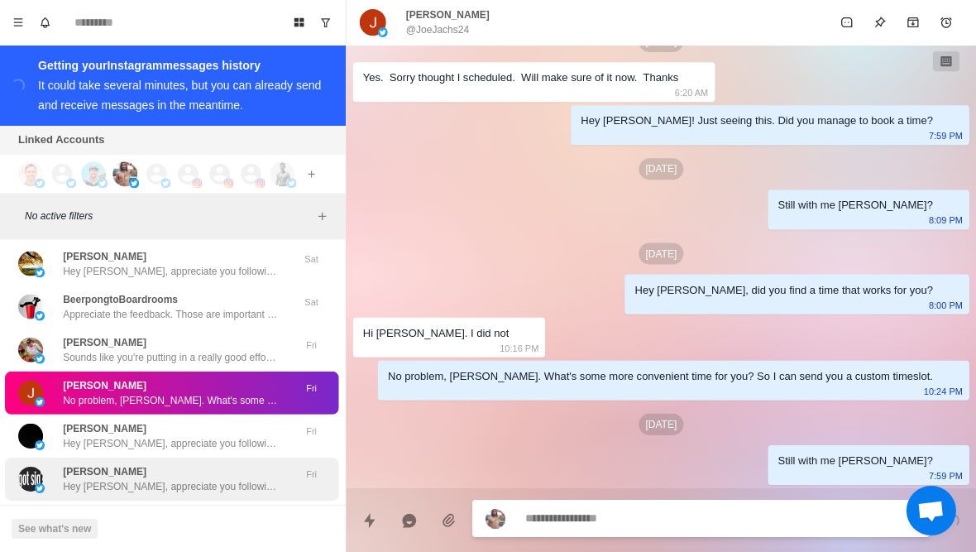
click at [80, 479] on p "Hey Sam, appreciate you following! What are fitness/health topics are you inter…" at bounding box center [172, 486] width 215 height 15
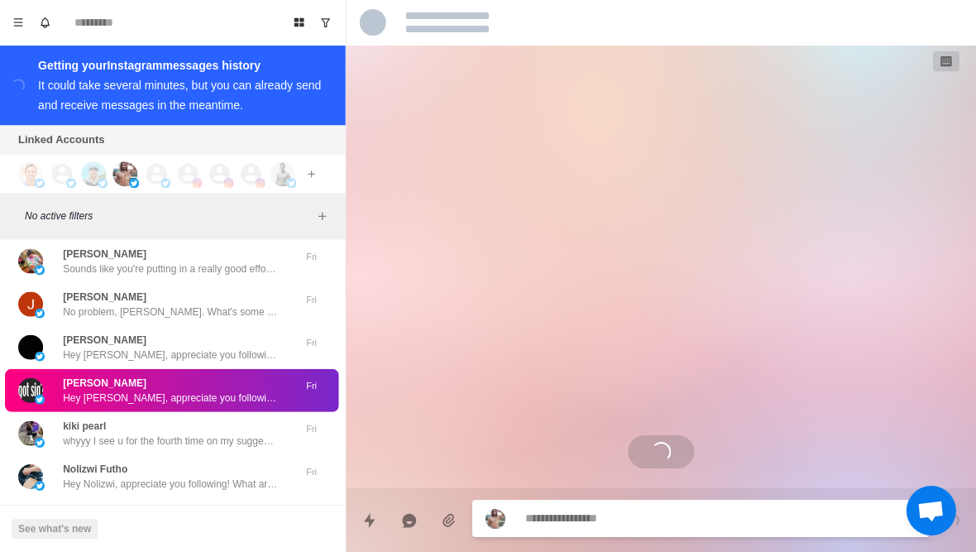
scroll to position [6472, 0]
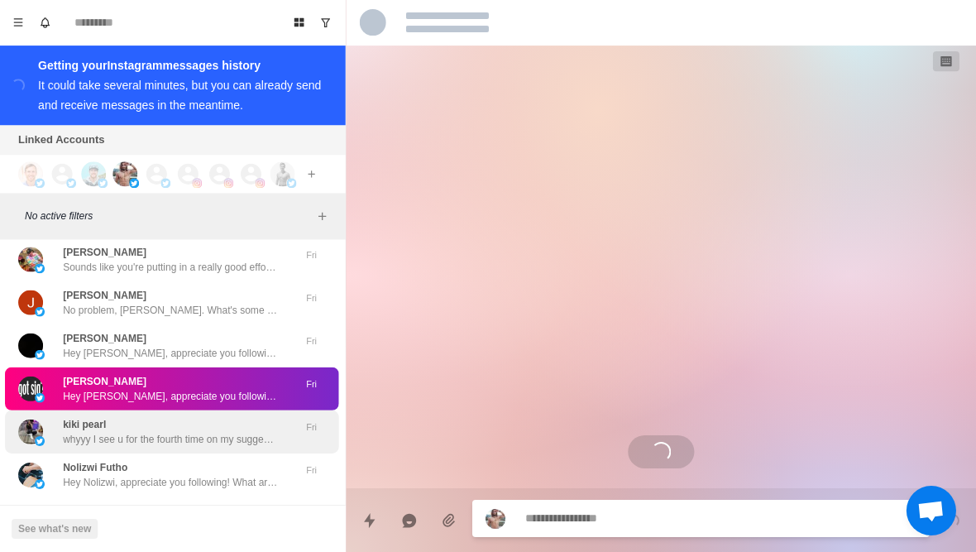
click at [69, 432] on p "whyyy I see u for the fourth time on my suggestions x3" at bounding box center [172, 439] width 215 height 15
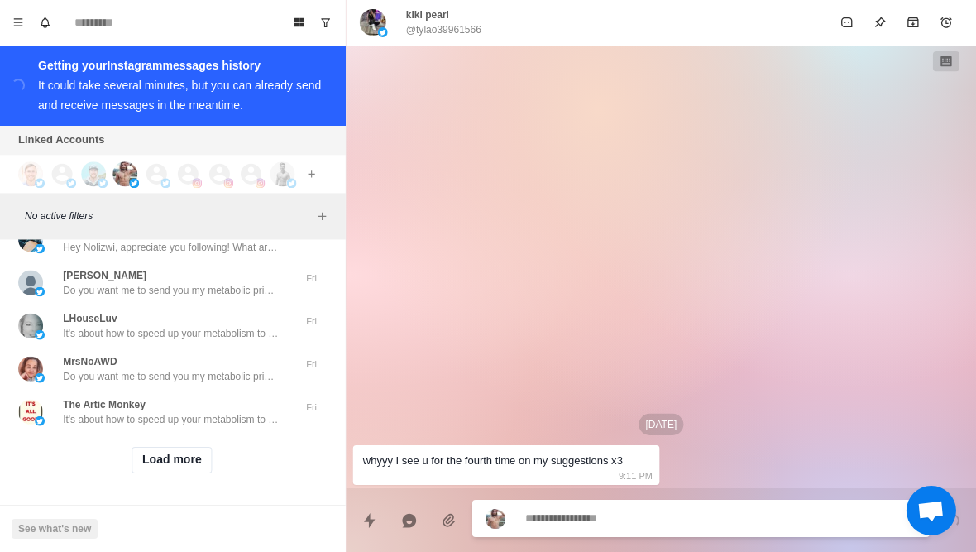
scroll to position [6706, 0]
click at [163, 470] on button "Load more" at bounding box center [173, 460] width 81 height 26
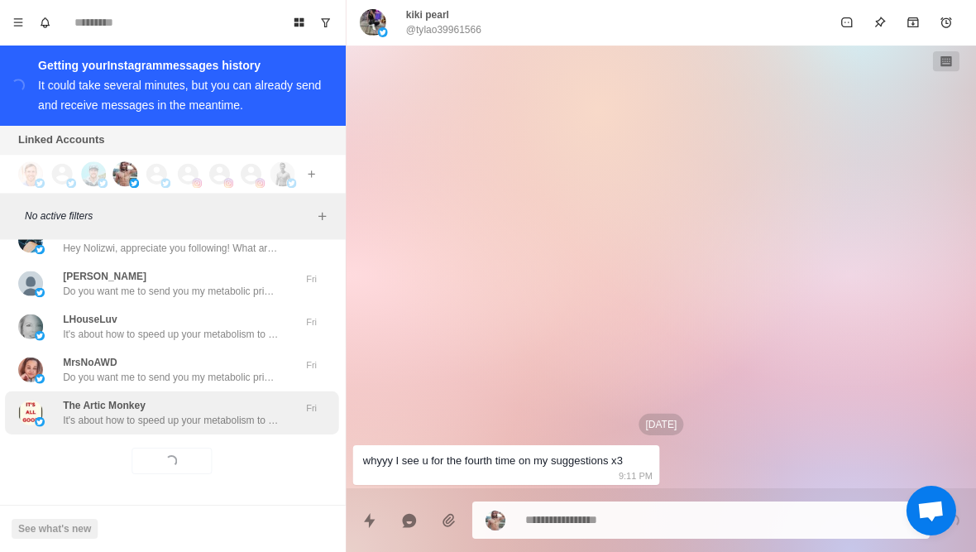
click at [122, 416] on p "It's about how to speed up your metabolism to lose weight without having to die…" at bounding box center [172, 420] width 215 height 15
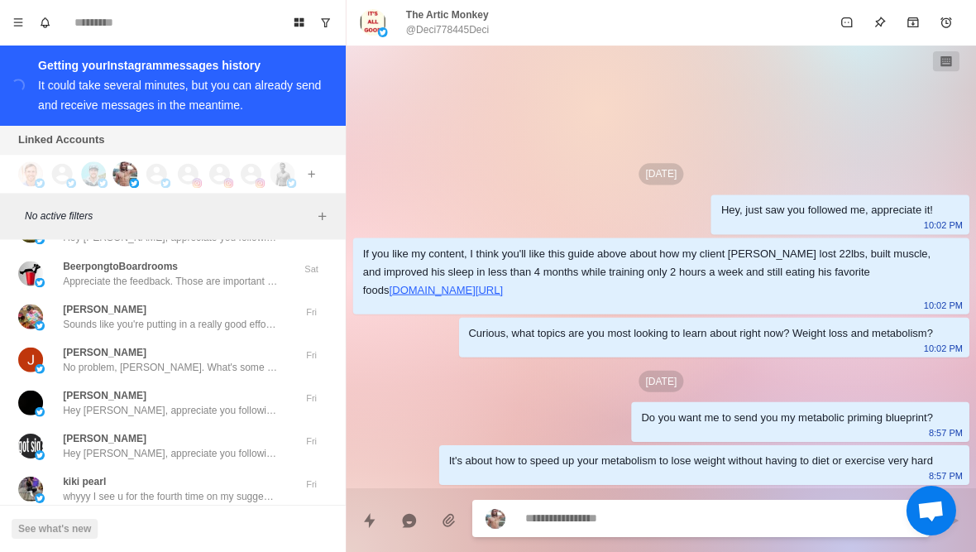
scroll to position [6414, 0]
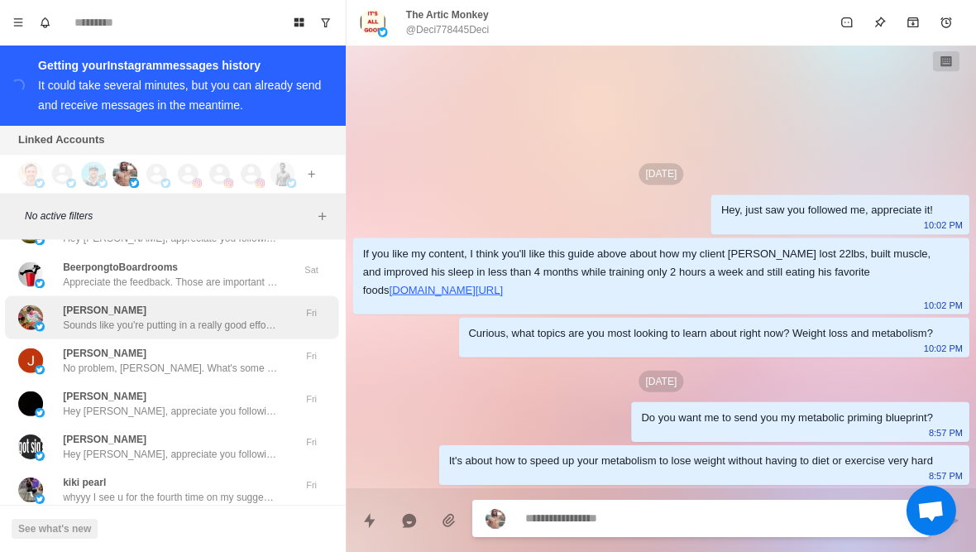
click at [36, 309] on img at bounding box center [32, 317] width 25 height 25
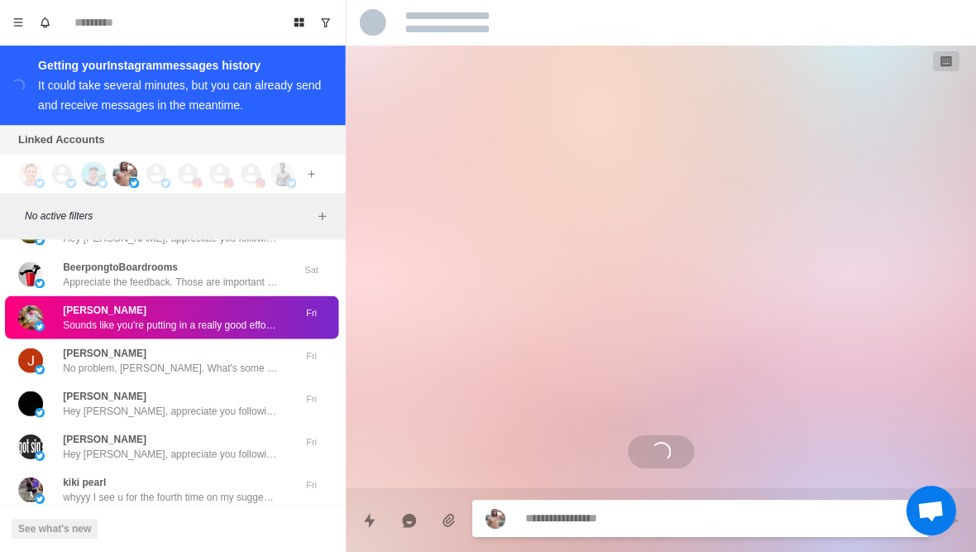
scroll to position [157, 0]
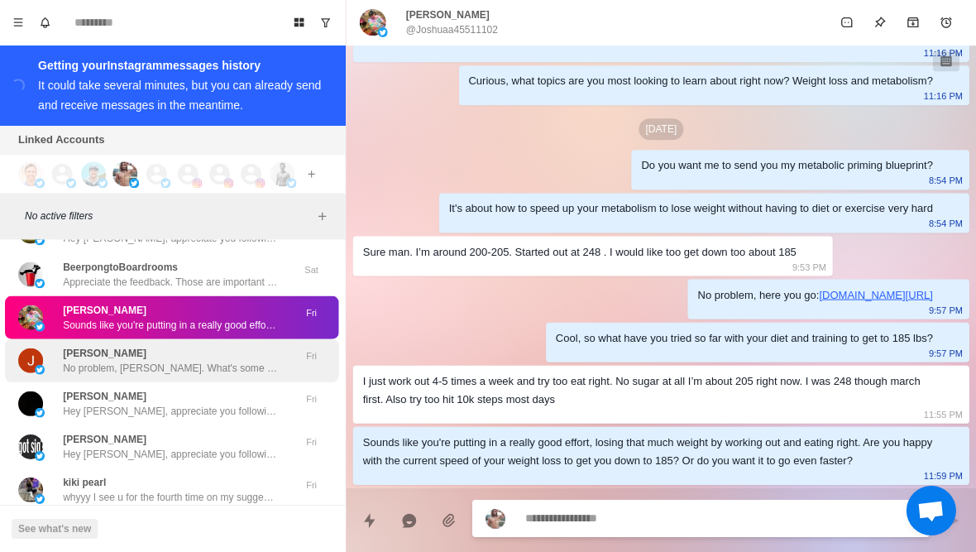
click at [66, 355] on p "[PERSON_NAME]" at bounding box center [107, 353] width 84 height 15
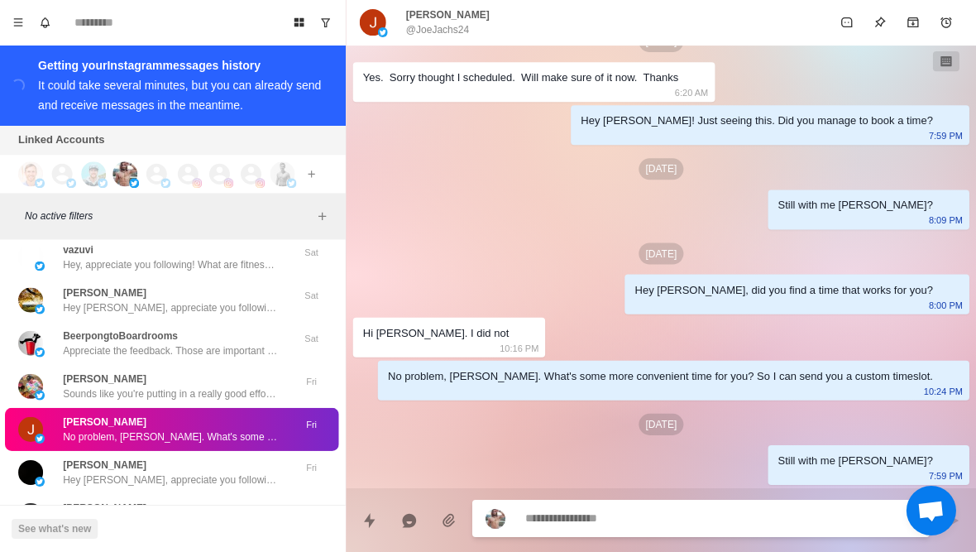
scroll to position [6341, 0]
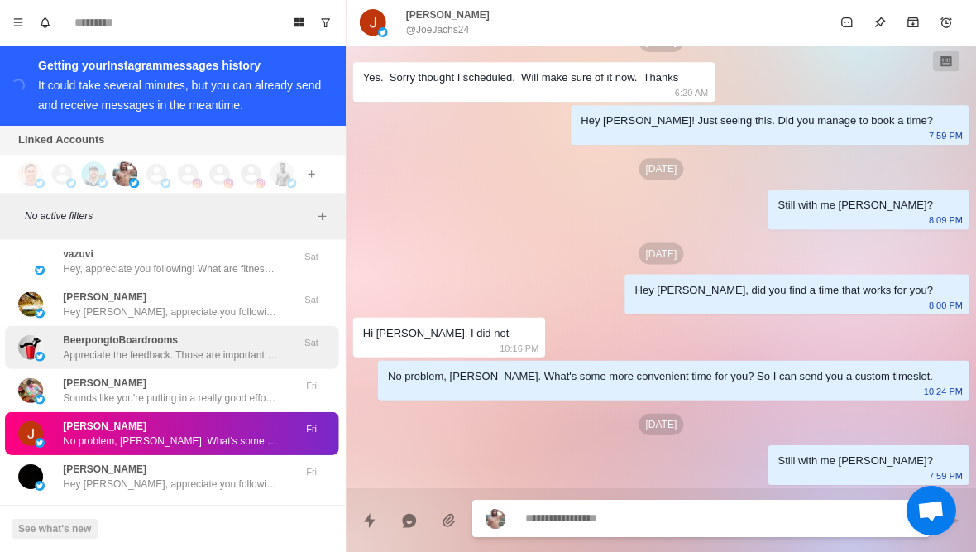
click at [41, 340] on img at bounding box center [32, 347] width 25 height 25
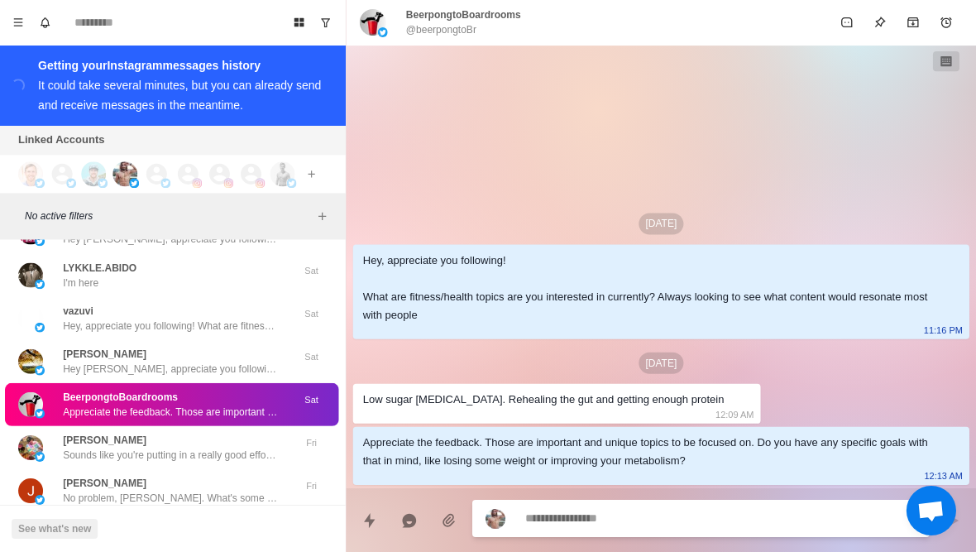
scroll to position [6284, 0]
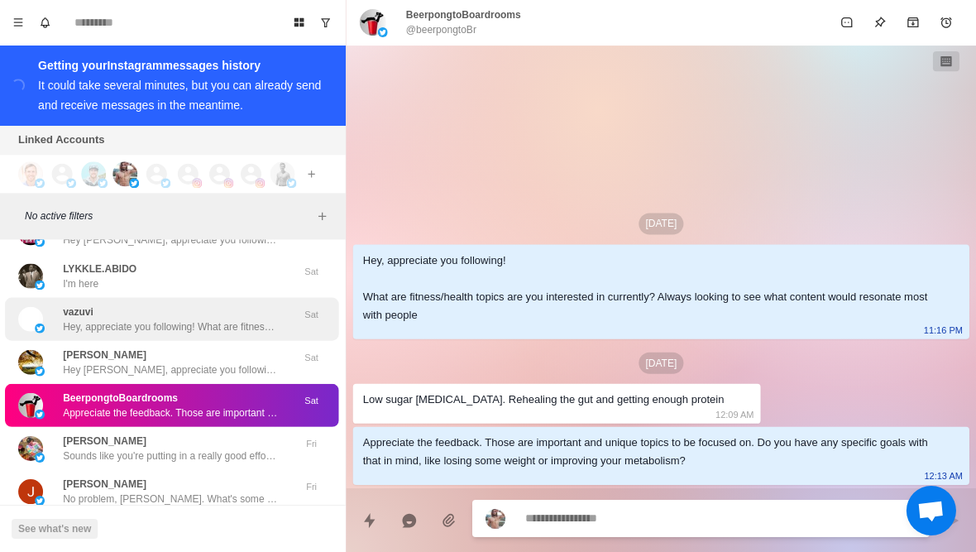
click at [55, 330] on div "vazuvi Hey, appreciate you following! What are fitness/health topics are you in…" at bounding box center [156, 319] width 272 height 30
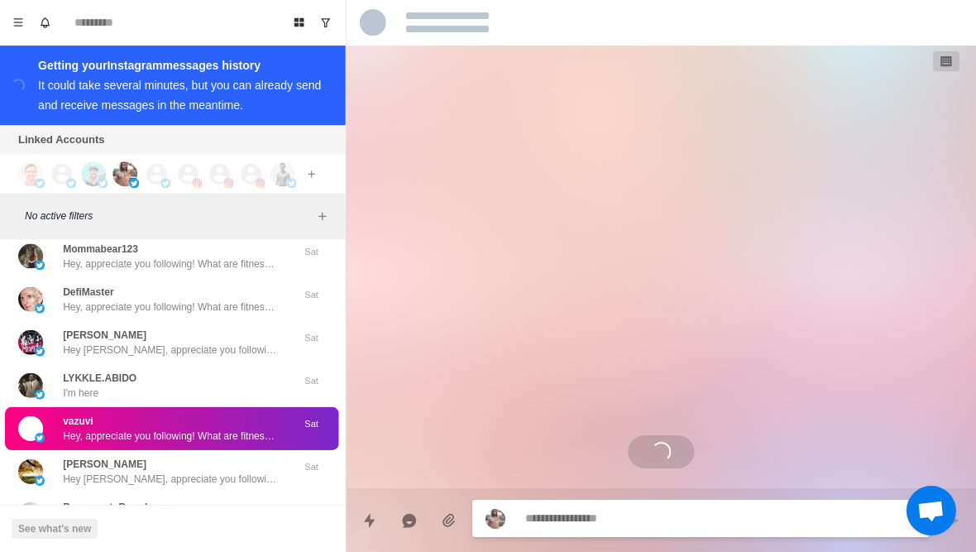
scroll to position [6173, 0]
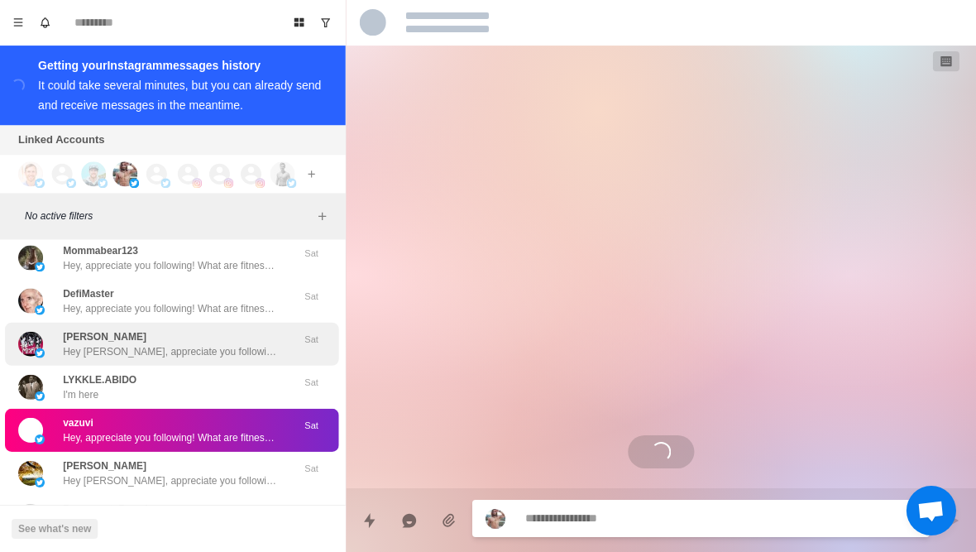
click at [48, 336] on div "Frank Cooper Hey Frank, appreciate you following! What are fitness/health topic…" at bounding box center [156, 344] width 272 height 30
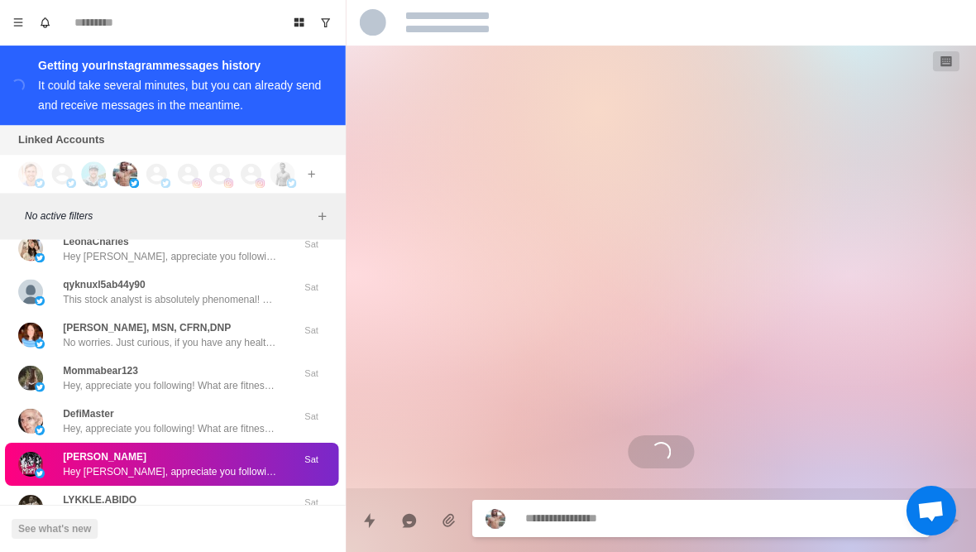
scroll to position [6048, 0]
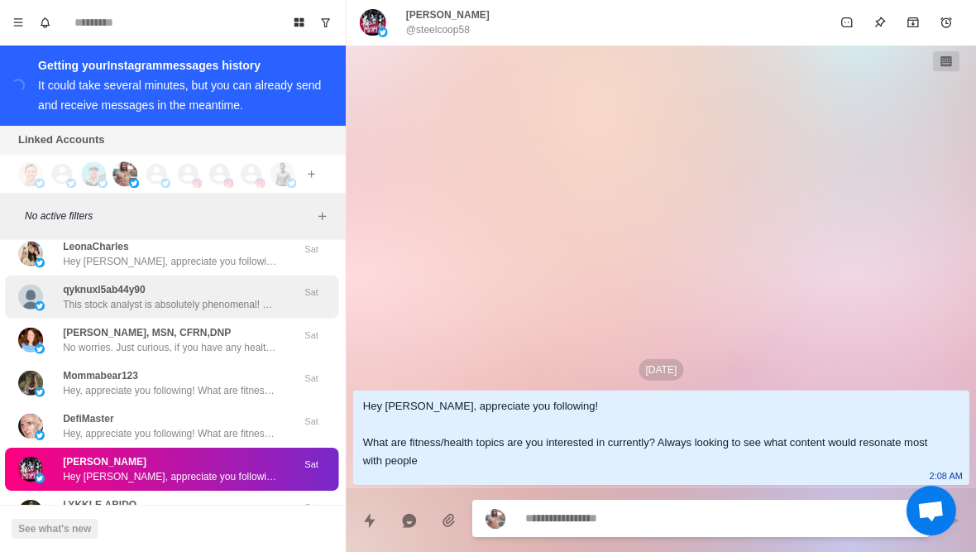
click at [38, 306] on img at bounding box center [41, 306] width 10 height 10
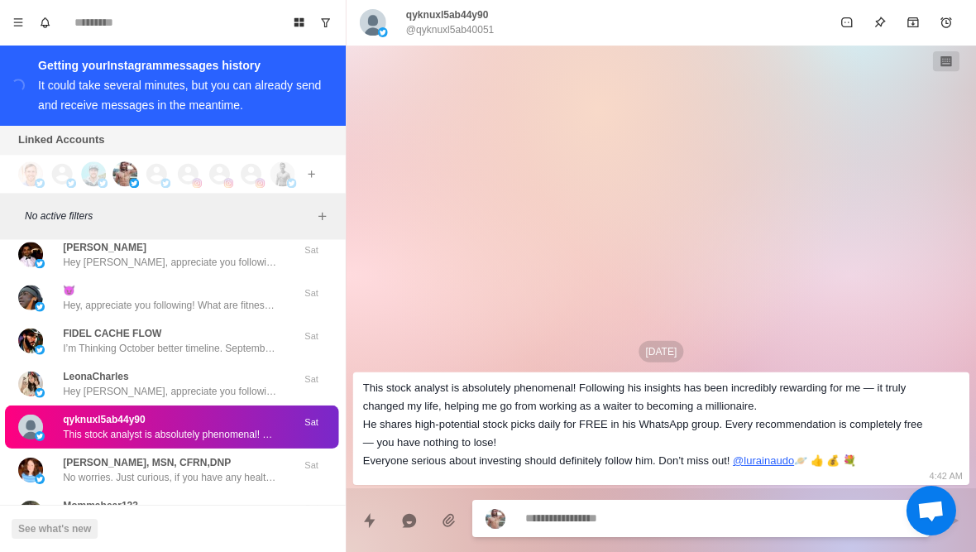
scroll to position [5917, 0]
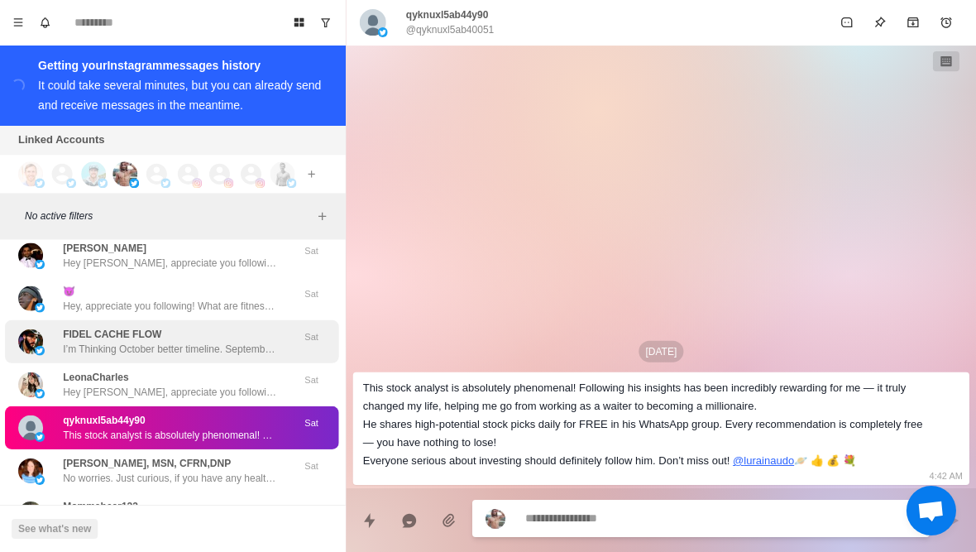
click at [45, 331] on div "FIDEL CACHE FLOW I’m Thinking October better timeline. September cohort begins …" at bounding box center [156, 342] width 272 height 30
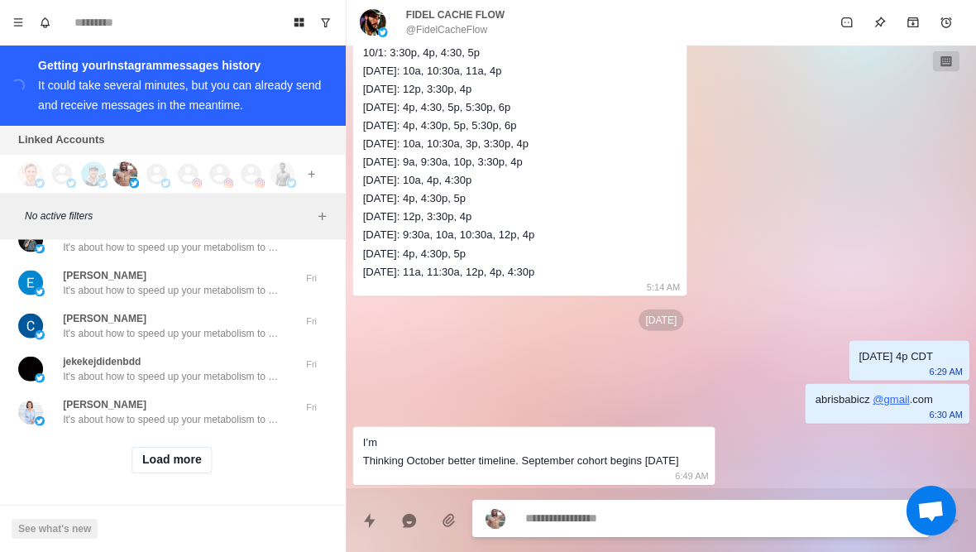
scroll to position [7566, 0]
click at [153, 466] on button "Load more" at bounding box center [173, 460] width 81 height 26
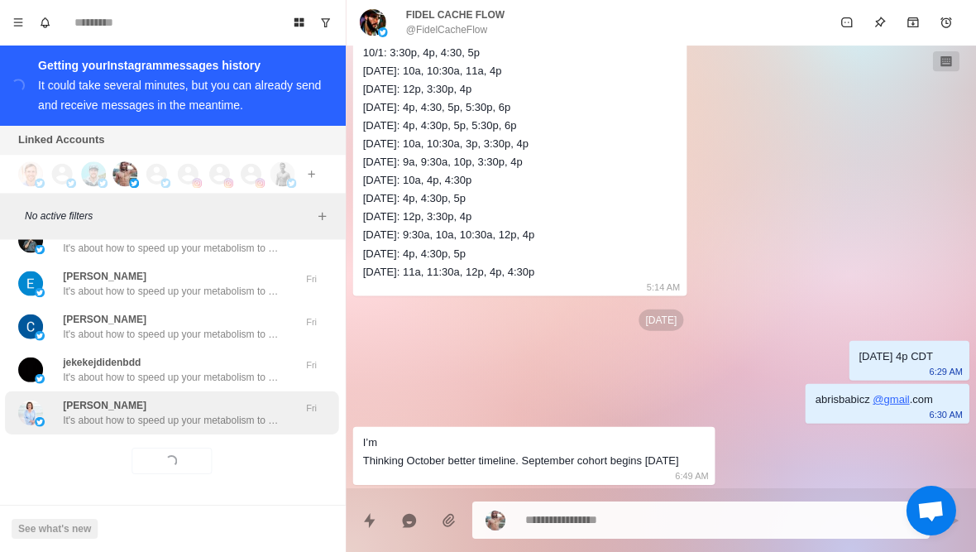
click at [122, 427] on div "Flossie It's about how to speed up your metabolism to lose weight without havin…" at bounding box center [173, 412] width 333 height 43
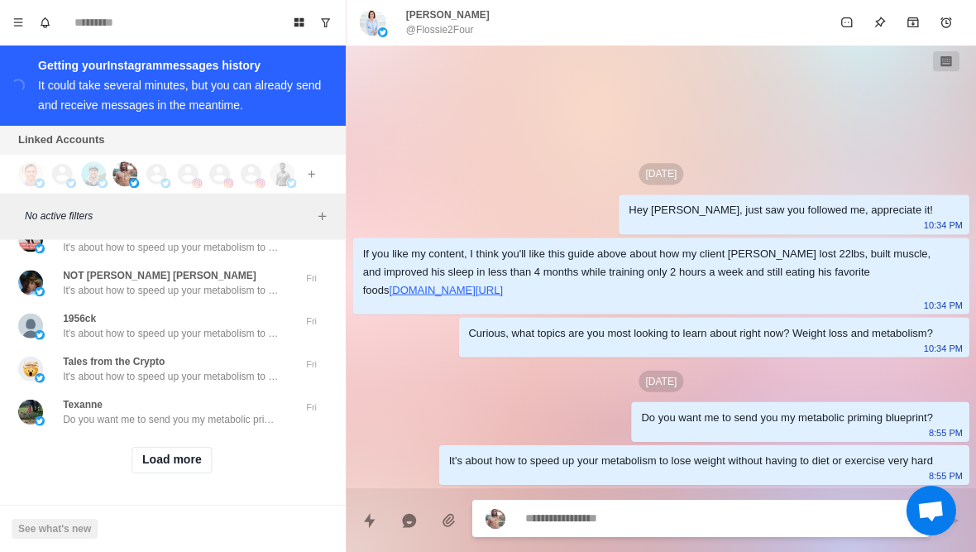
scroll to position [8427, 0]
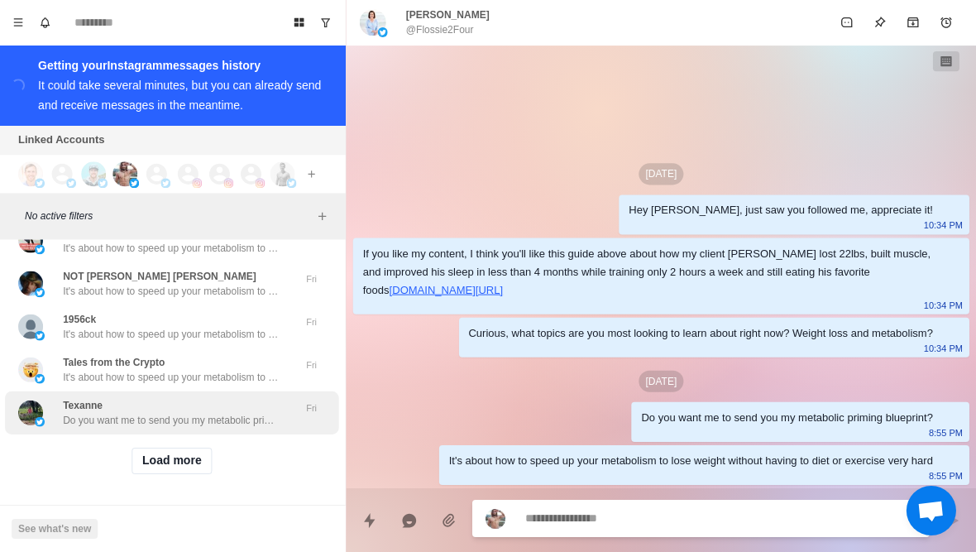
click at [127, 429] on div "Texanne Do you want me to send you my metabolic priming blueprint? Fri" at bounding box center [173, 412] width 333 height 43
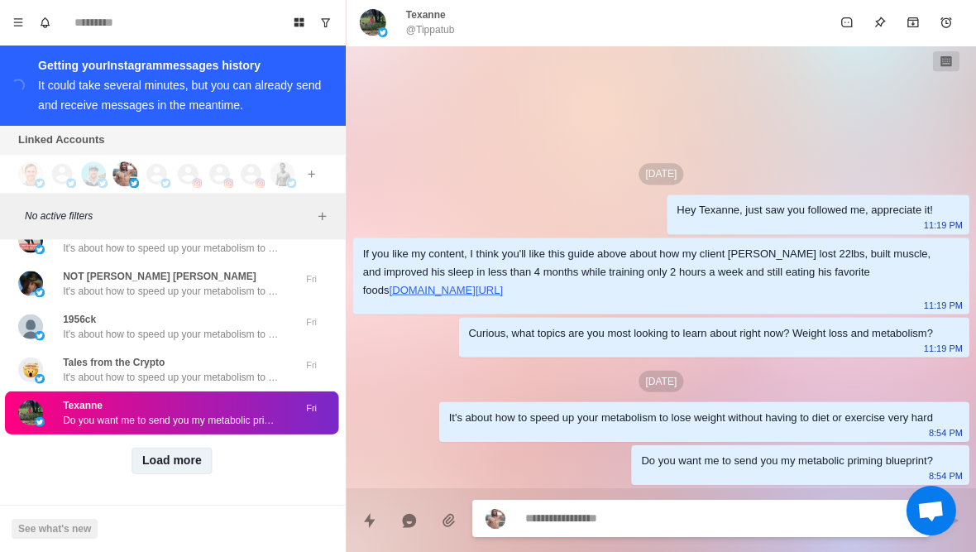
click at [150, 471] on button "Load more" at bounding box center [173, 460] width 81 height 26
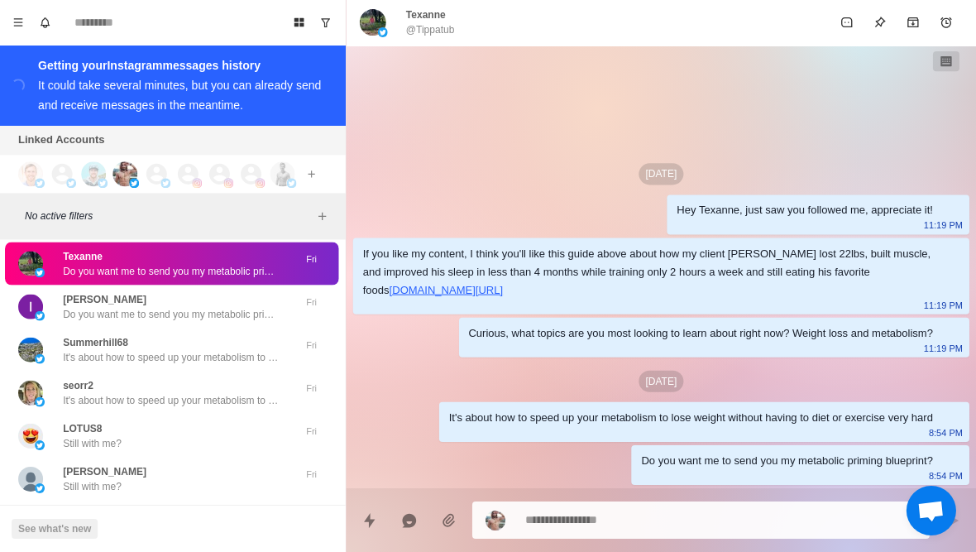
scroll to position [8591, 0]
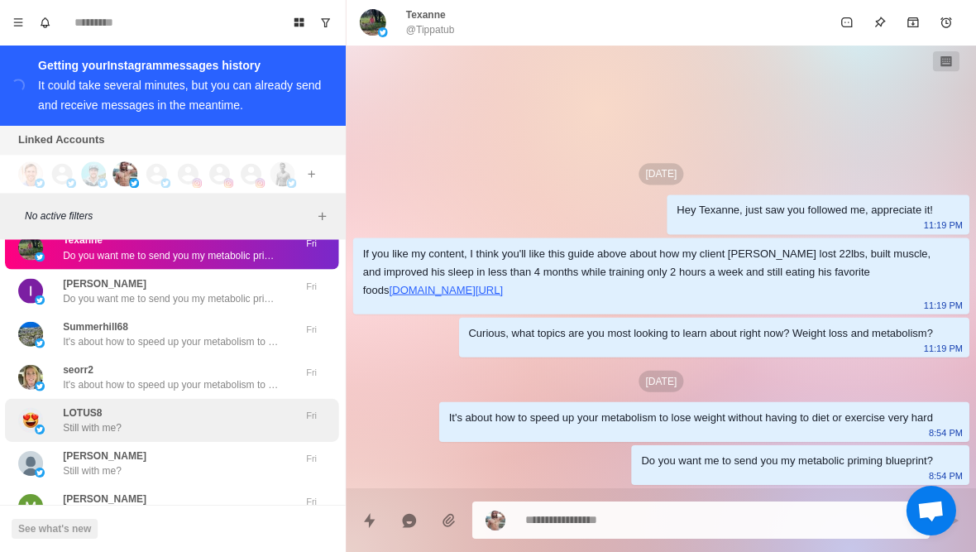
click at [86, 409] on p "LOTUS8" at bounding box center [84, 412] width 39 height 15
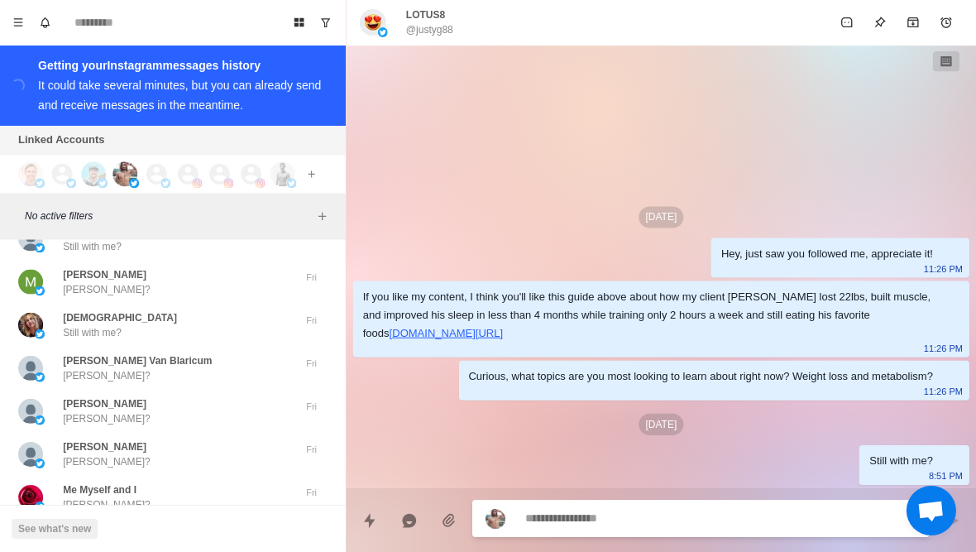
scroll to position [8817, 0]
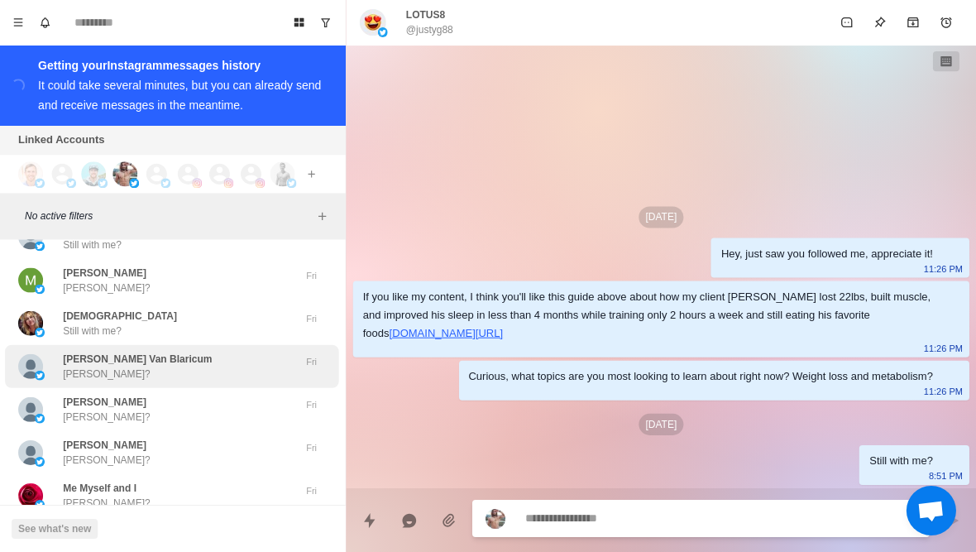
click at [65, 369] on p "Galen?" at bounding box center [108, 373] width 87 height 15
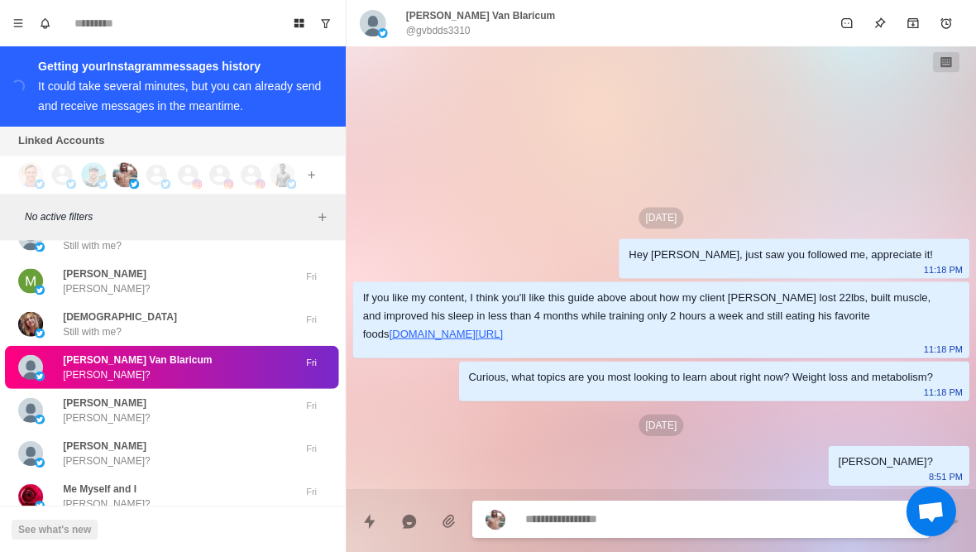
type textarea "*"
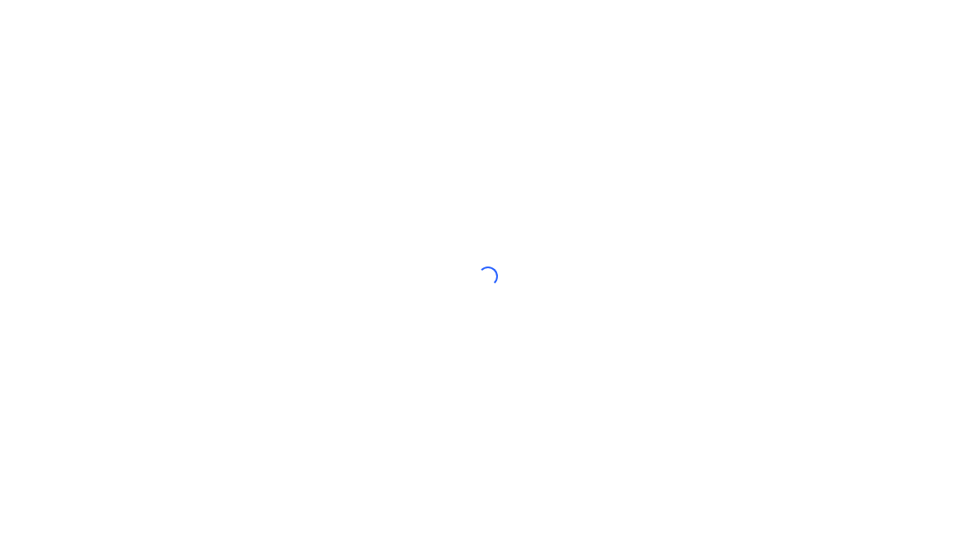
scroll to position [0, 2]
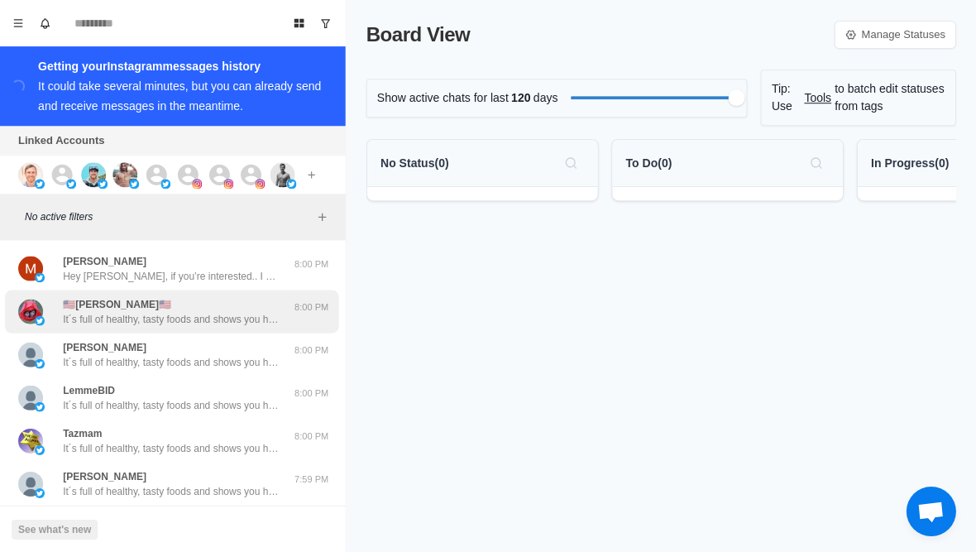
click at [87, 309] on p "🇺🇸[PERSON_NAME]🇺🇸" at bounding box center [119, 303] width 108 height 15
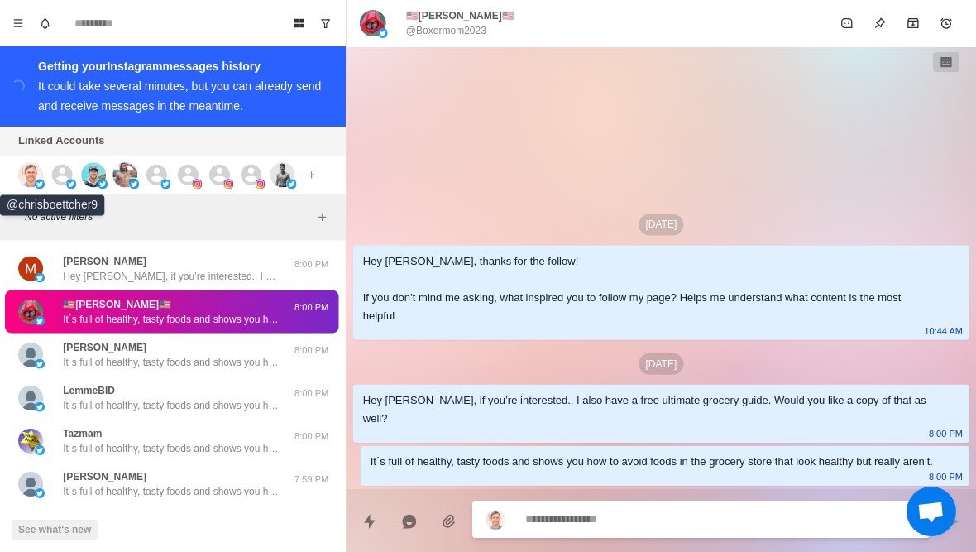
click at [31, 170] on img at bounding box center [32, 174] width 25 height 25
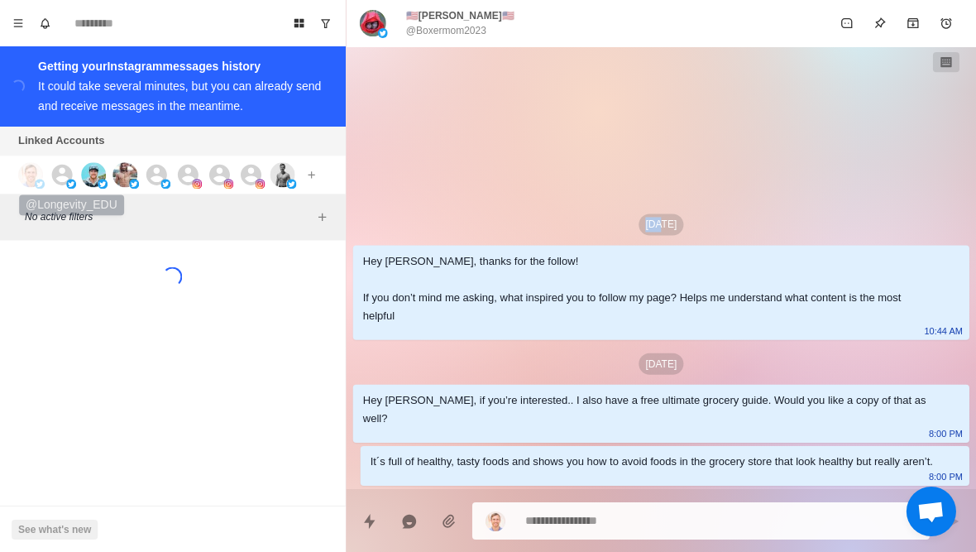
click at [69, 170] on icon at bounding box center [64, 174] width 21 height 21
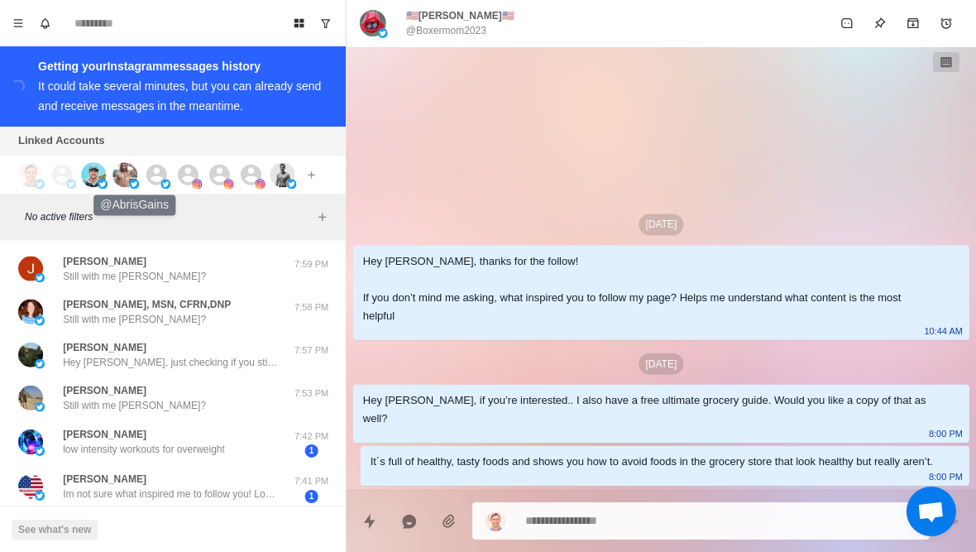
click at [132, 173] on img at bounding box center [126, 174] width 25 height 25
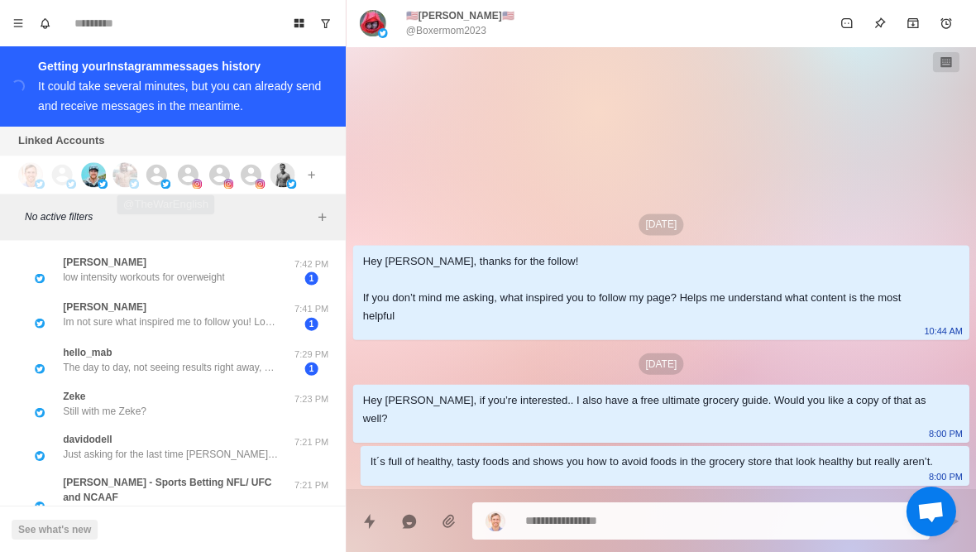
click at [163, 179] on img at bounding box center [167, 184] width 10 height 10
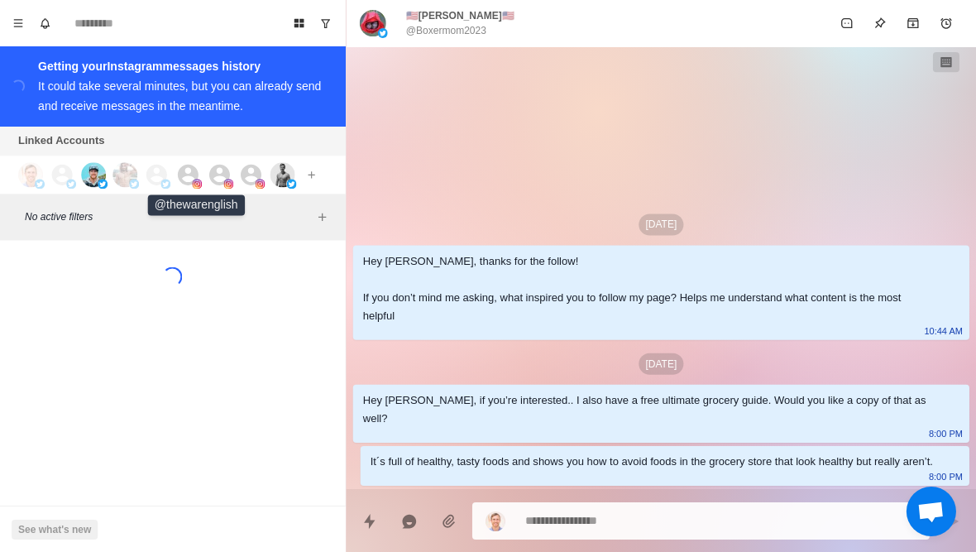
click at [184, 184] on icon at bounding box center [189, 174] width 21 height 21
click at [205, 178] on div at bounding box center [199, 174] width 45 height 25
click at [202, 179] on div at bounding box center [199, 174] width 45 height 25
click at [198, 179] on img at bounding box center [199, 184] width 10 height 10
click at [196, 179] on img at bounding box center [199, 184] width 10 height 10
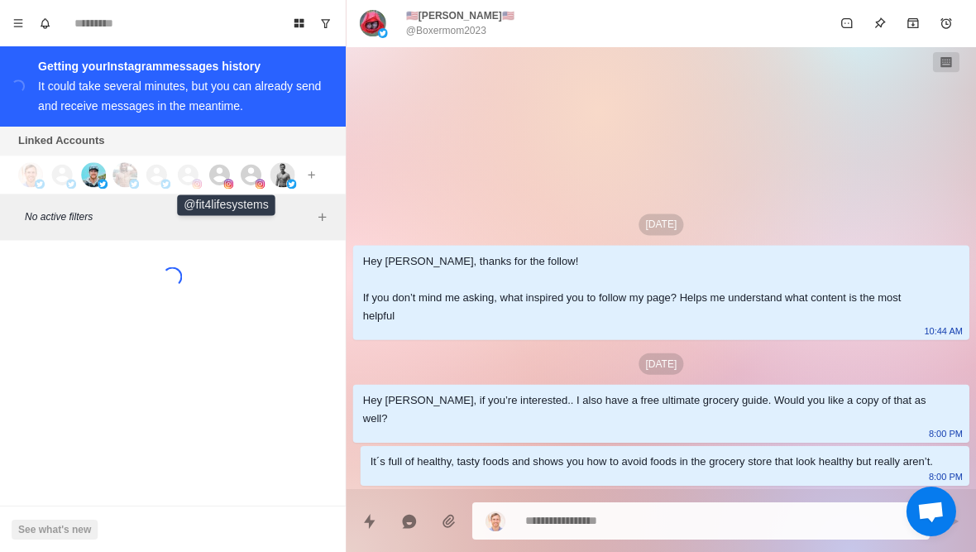
click at [219, 175] on icon at bounding box center [221, 174] width 21 height 21
click at [261, 179] on img at bounding box center [261, 184] width 10 height 10
click at [273, 174] on img at bounding box center [283, 174] width 25 height 25
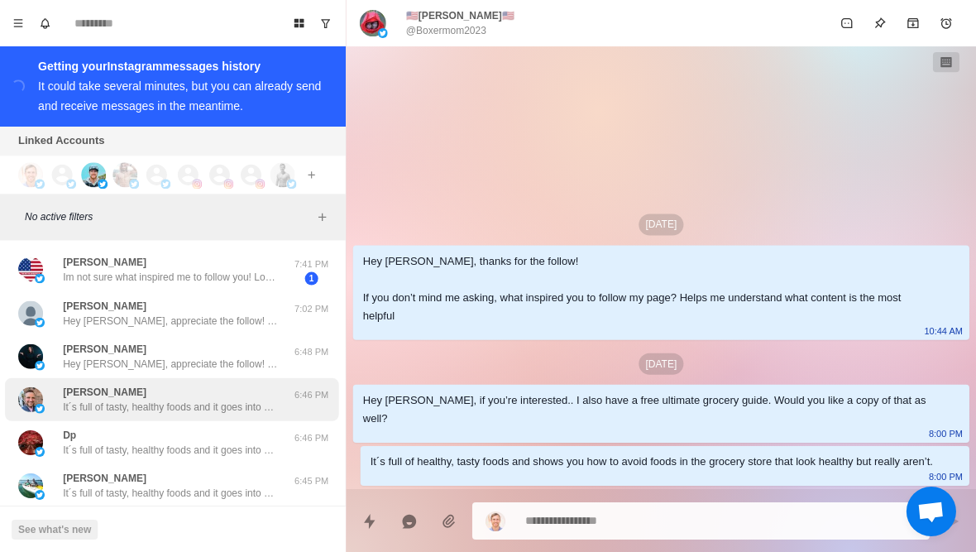
click at [83, 381] on div "[PERSON_NAME] It´s full of tasty, healthy foods and it goes into how to avoid f…" at bounding box center [173, 398] width 333 height 43
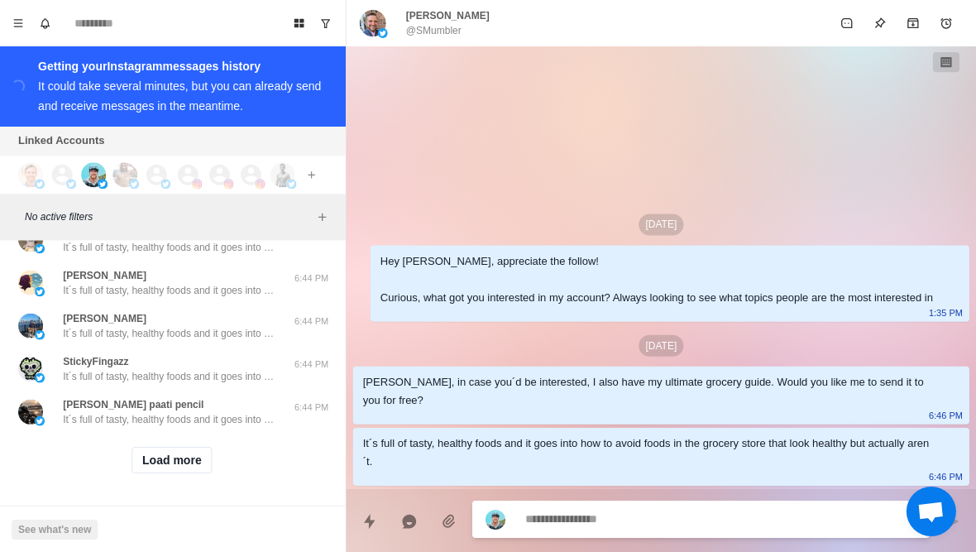
scroll to position [677, 0]
click at [153, 466] on button "Load more" at bounding box center [173, 459] width 81 height 26
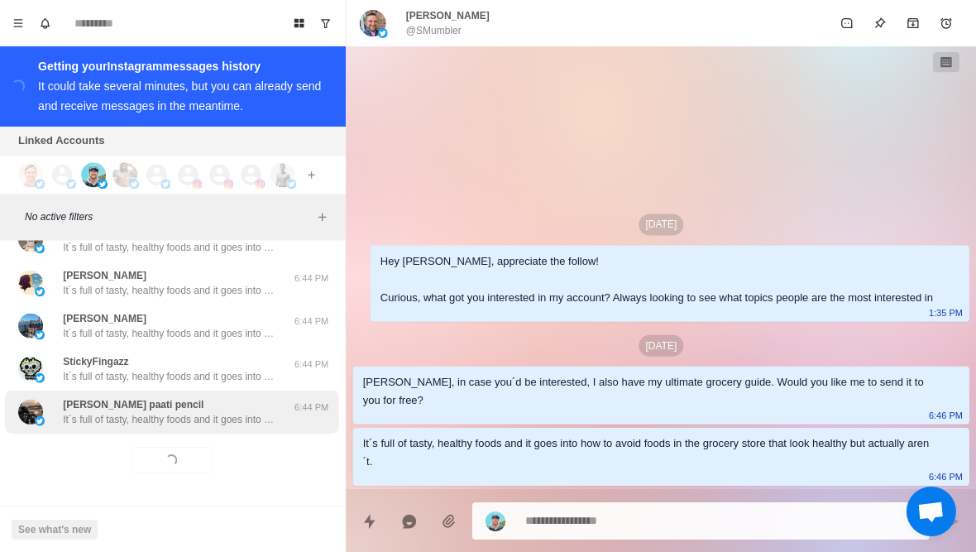
click at [135, 431] on div "[PERSON_NAME] paati pencil It´s full of tasty, healthy foods and it goes into h…" at bounding box center [173, 411] width 333 height 43
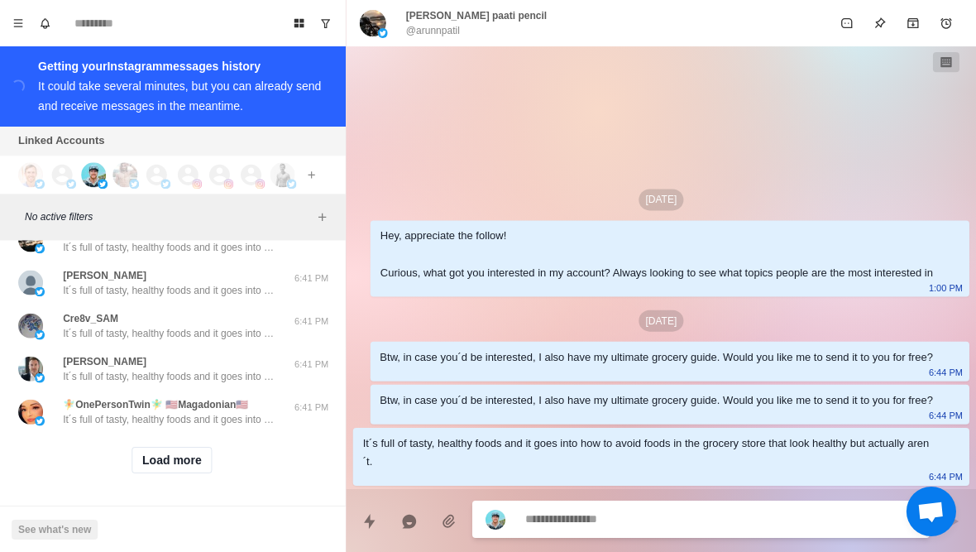
scroll to position [1537, 0]
click at [185, 469] on button "Load more" at bounding box center [173, 459] width 81 height 26
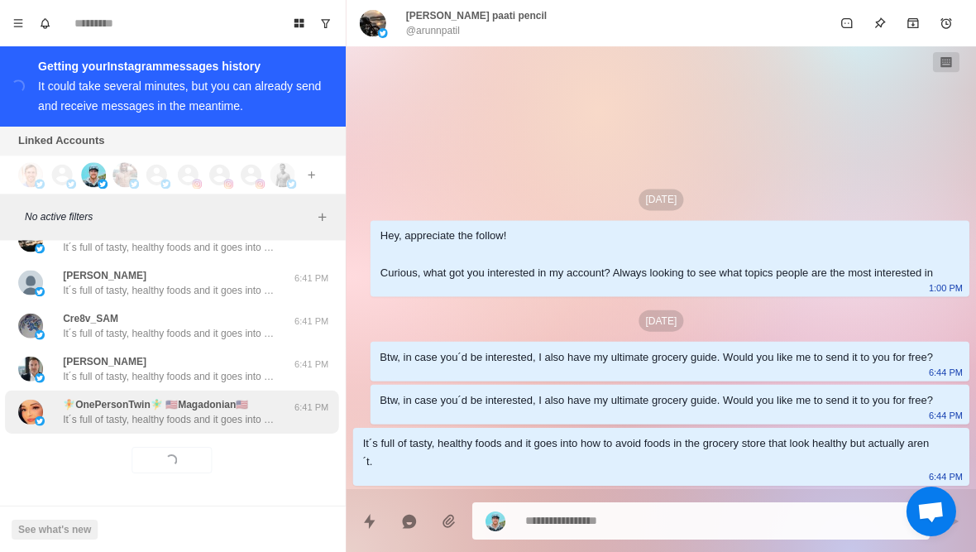
click at [224, 421] on p "It´s full of tasty, healthy foods and it goes into how to avoid foods in the gr…" at bounding box center [172, 418] width 215 height 15
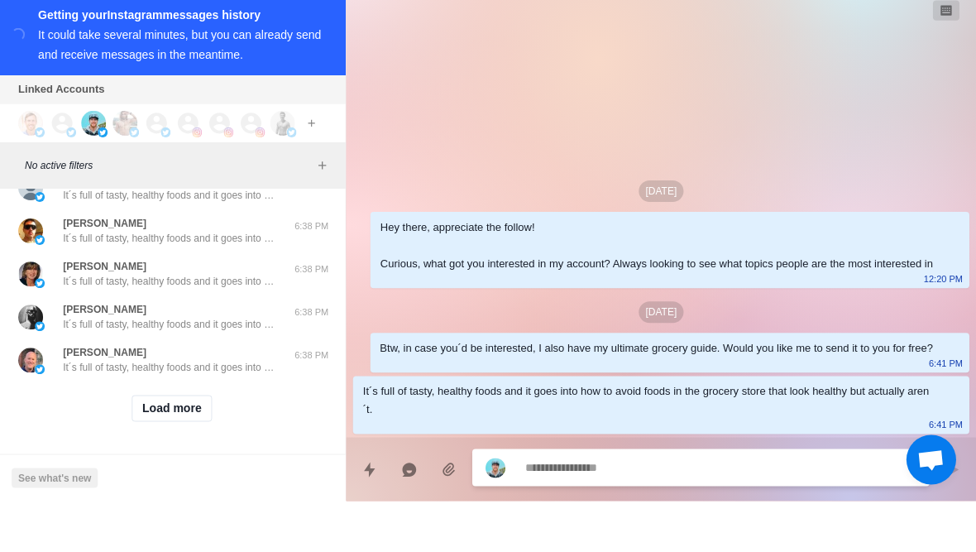
scroll to position [2397, 0]
click at [167, 446] on button "Load more" at bounding box center [173, 459] width 81 height 26
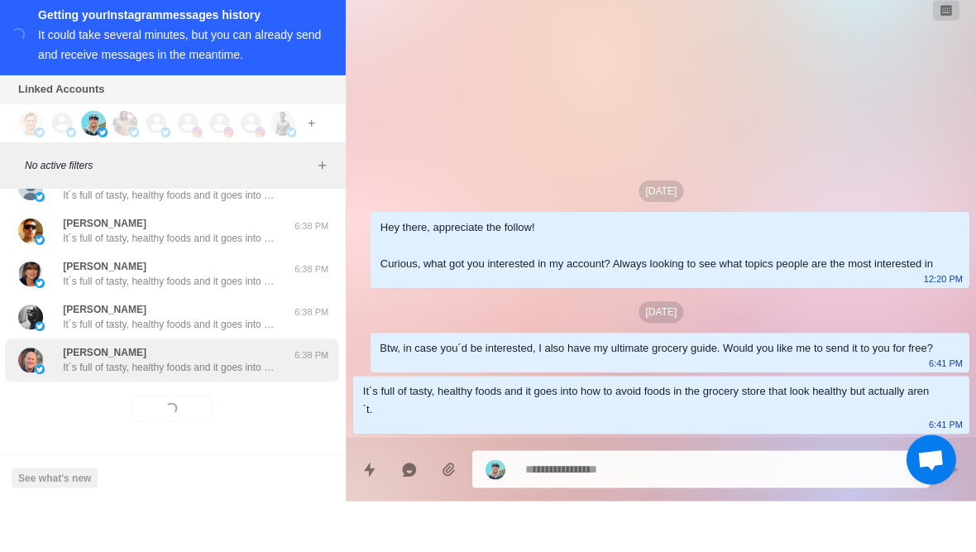
click at [111, 411] on p "It´s full of tasty, healthy foods and it goes into how to avoid foods in the gr…" at bounding box center [172, 418] width 215 height 15
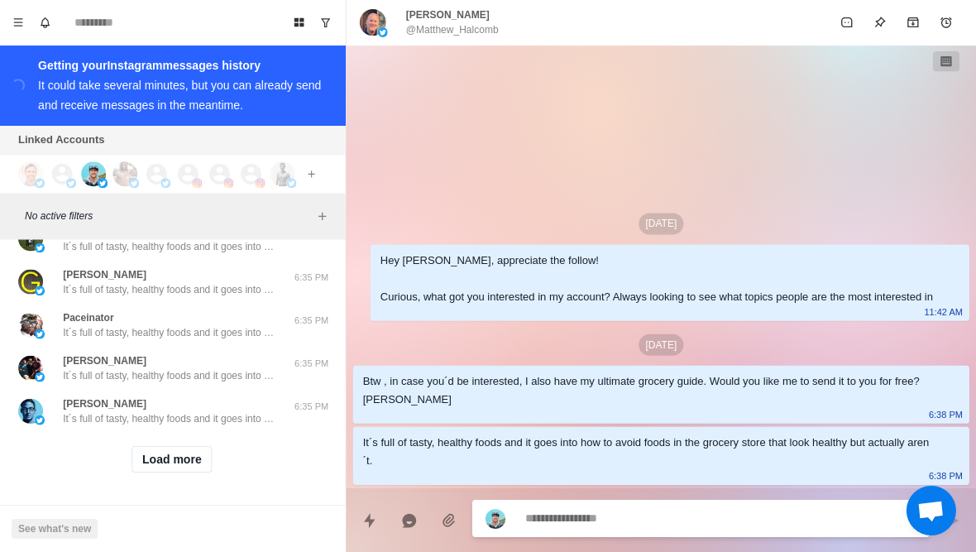
scroll to position [3257, 0]
click at [160, 463] on button "Load more" at bounding box center [173, 459] width 81 height 26
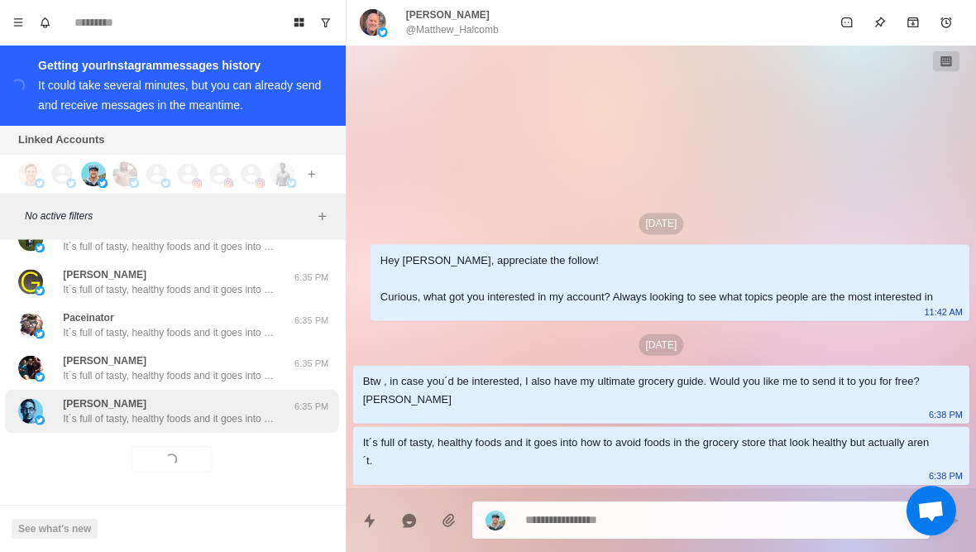
click at [117, 422] on p "It´s full of tasty, healthy foods and it goes into how to avoid foods in the gr…" at bounding box center [172, 418] width 215 height 15
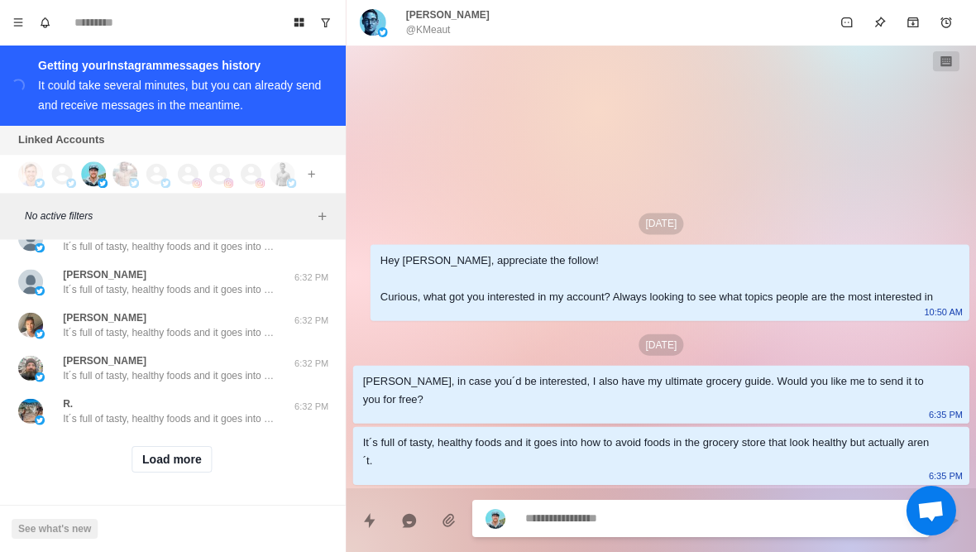
scroll to position [4117, 0]
click at [148, 460] on button "Load more" at bounding box center [173, 459] width 81 height 26
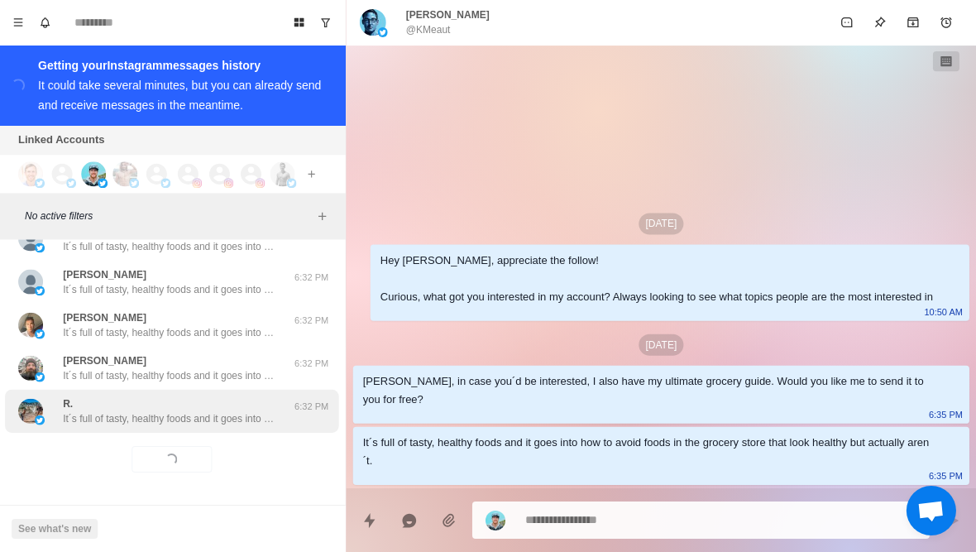
click at [116, 423] on p "It´s full of tasty, healthy foods and it goes into how to avoid foods in the gr…" at bounding box center [172, 418] width 215 height 15
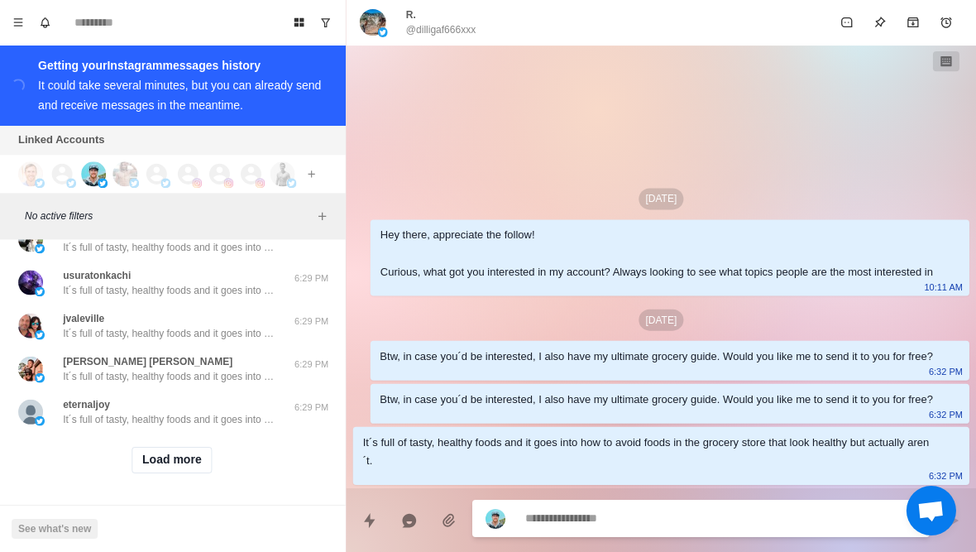
scroll to position [4976, 0]
click at [160, 469] on button "Load more" at bounding box center [173, 460] width 81 height 26
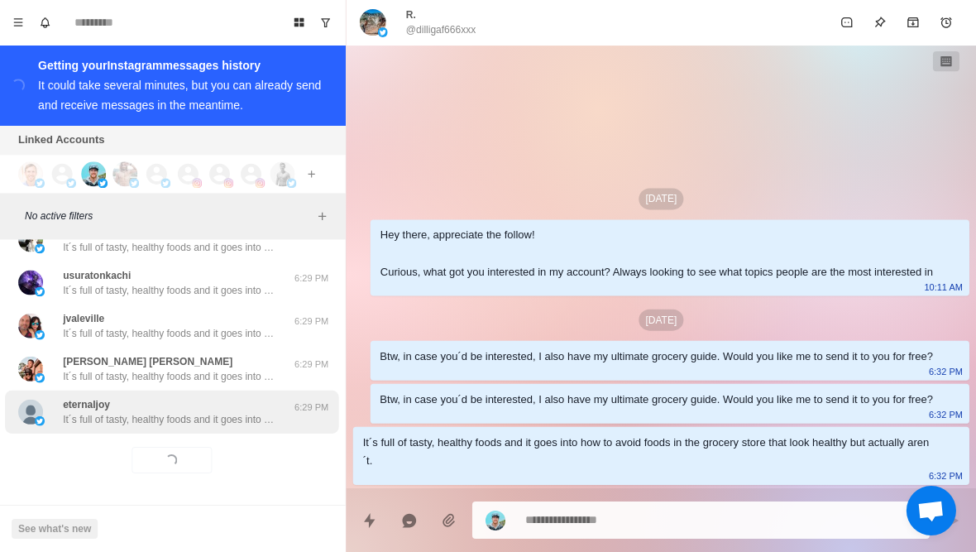
click at [90, 412] on p "It´s full of tasty, healthy foods and it goes into how to avoid foods in the gr…" at bounding box center [172, 419] width 215 height 15
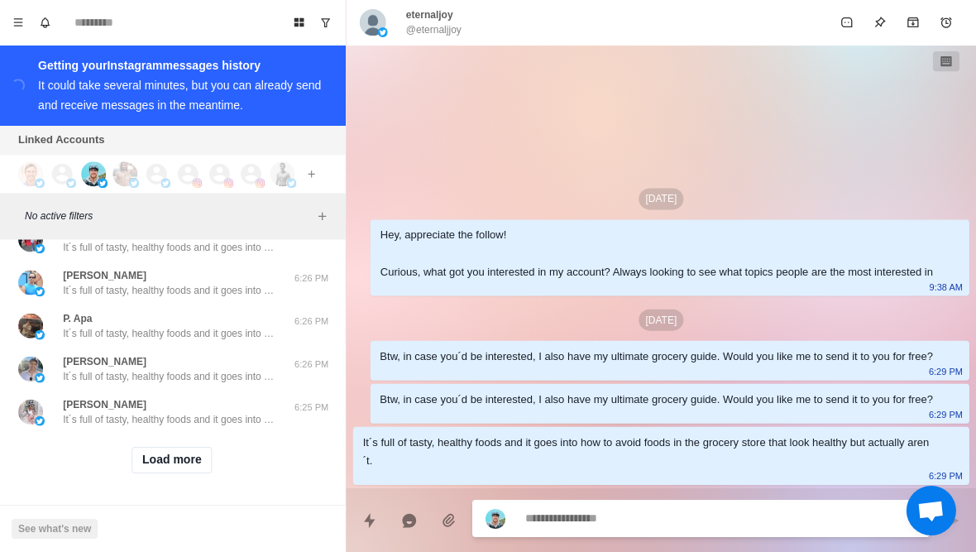
scroll to position [5836, 0]
click at [157, 460] on button "Load more" at bounding box center [173, 460] width 81 height 26
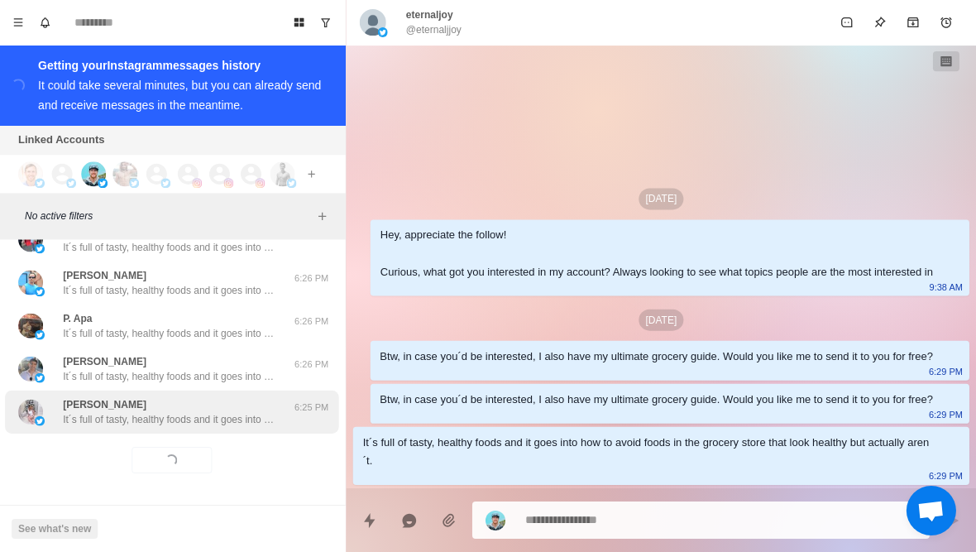
click at [124, 422] on p "It´s full of tasty, healthy foods and it goes into how to avoid foods in the gr…" at bounding box center [172, 419] width 215 height 15
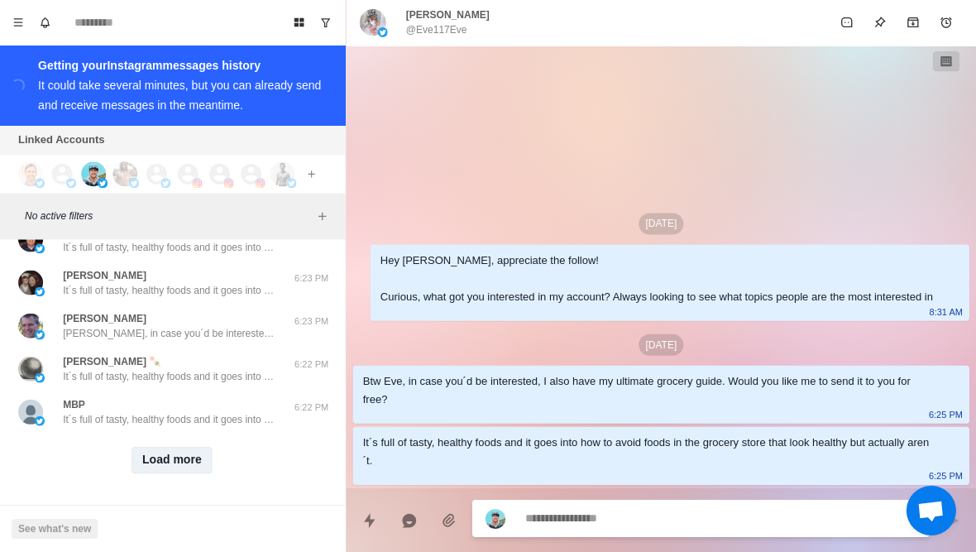
click at [158, 463] on button "Load more" at bounding box center [173, 460] width 81 height 26
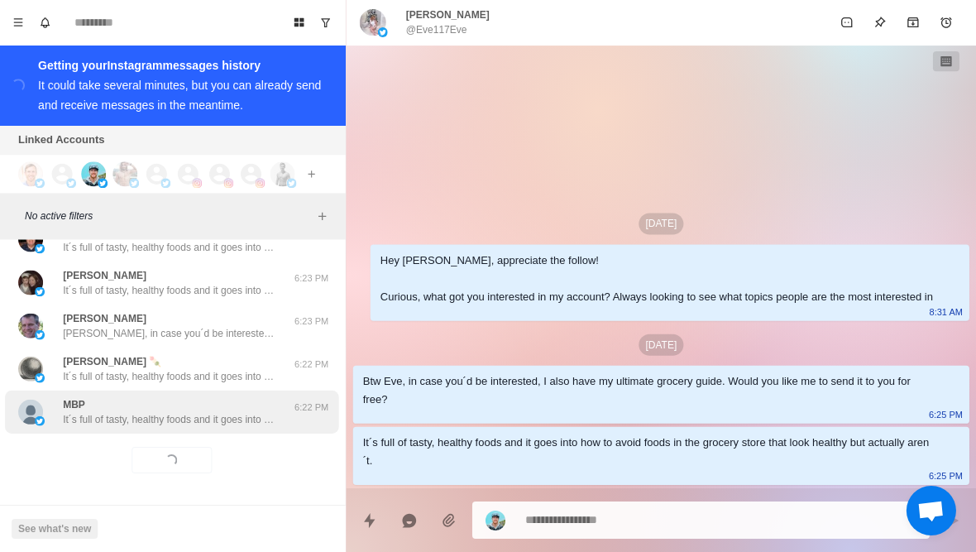
click at [121, 423] on p "It´s full of tasty, healthy foods and it goes into how to avoid foods in the gr…" at bounding box center [172, 419] width 215 height 15
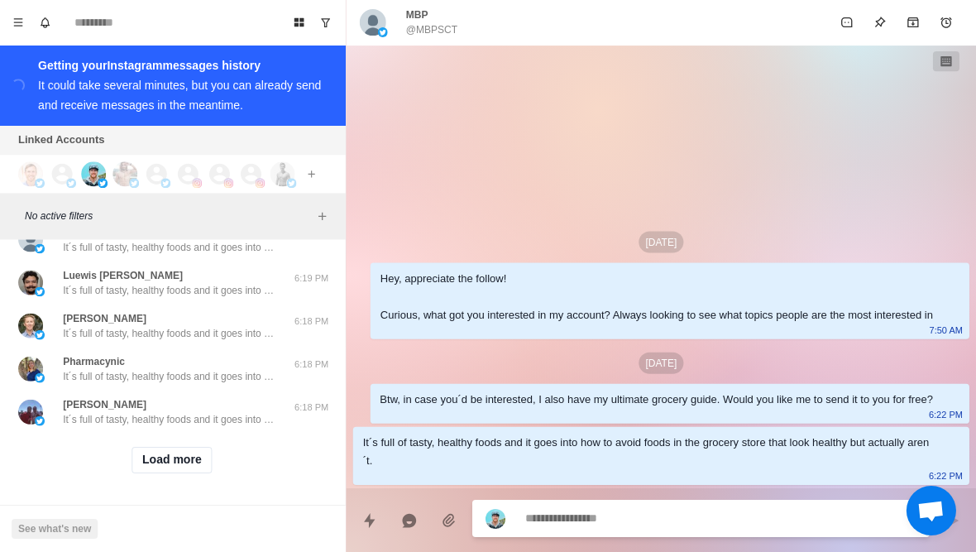
scroll to position [7556, 0]
click at [157, 467] on button "Load more" at bounding box center [173, 460] width 81 height 26
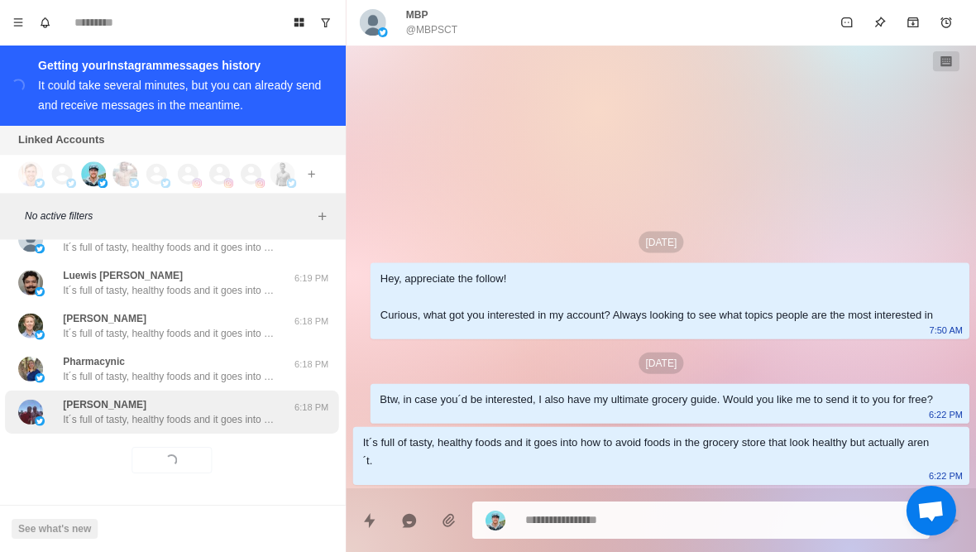
click at [106, 428] on div "[PERSON_NAME] It´s full of tasty, healthy foods and it goes into how to avoid f…" at bounding box center [173, 411] width 333 height 43
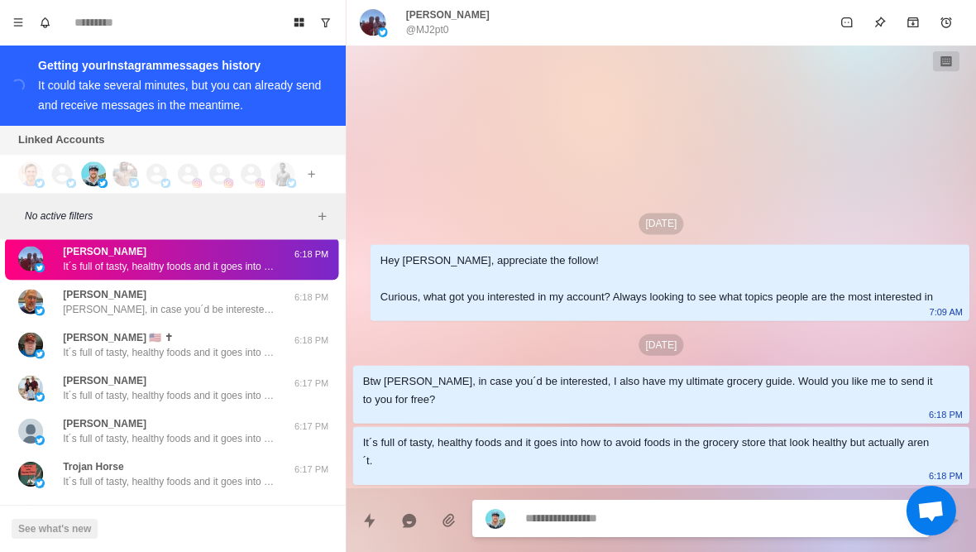
scroll to position [7709, 0]
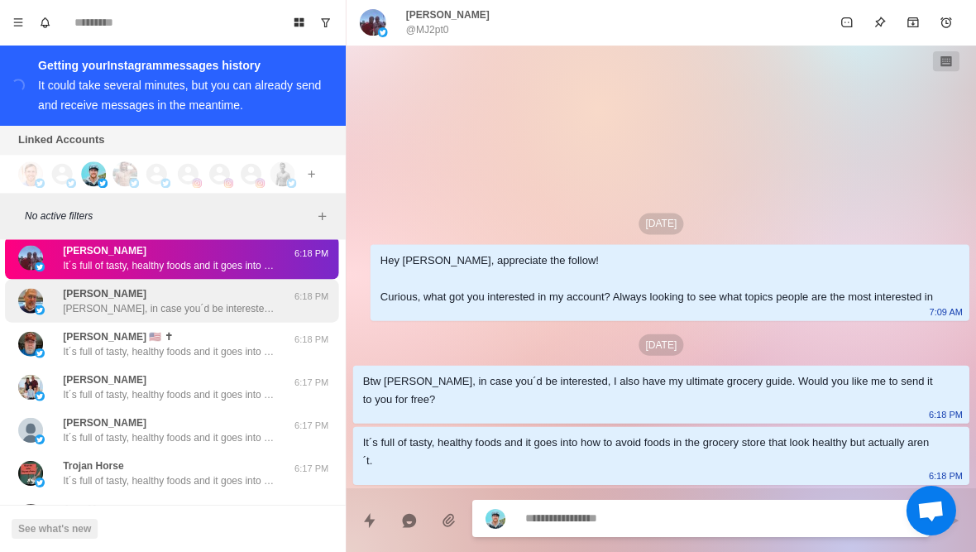
click at [237, 315] on p "[PERSON_NAME], in case you´d be interested, I also have my ultimate grocery gui…" at bounding box center [172, 308] width 215 height 15
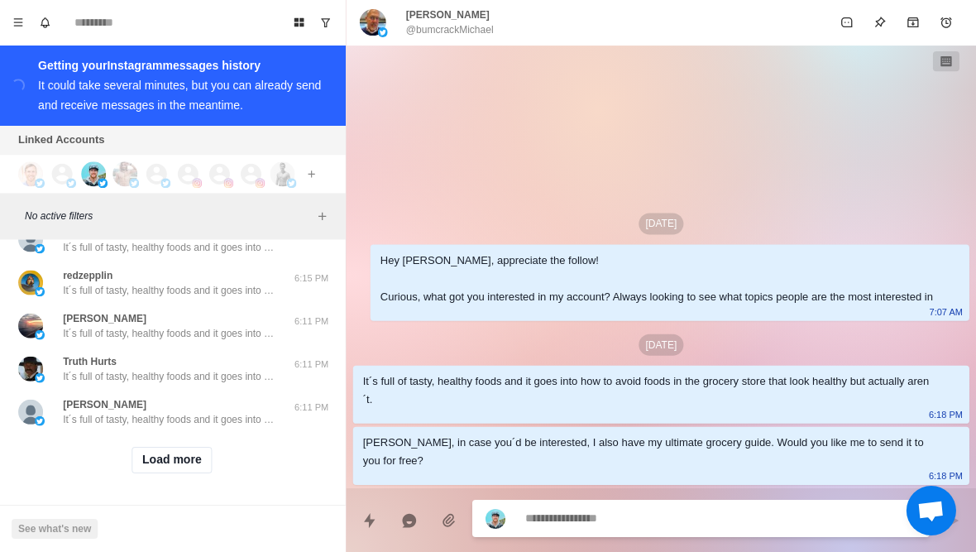
scroll to position [8417, 0]
click at [184, 462] on button "Load more" at bounding box center [173, 460] width 81 height 26
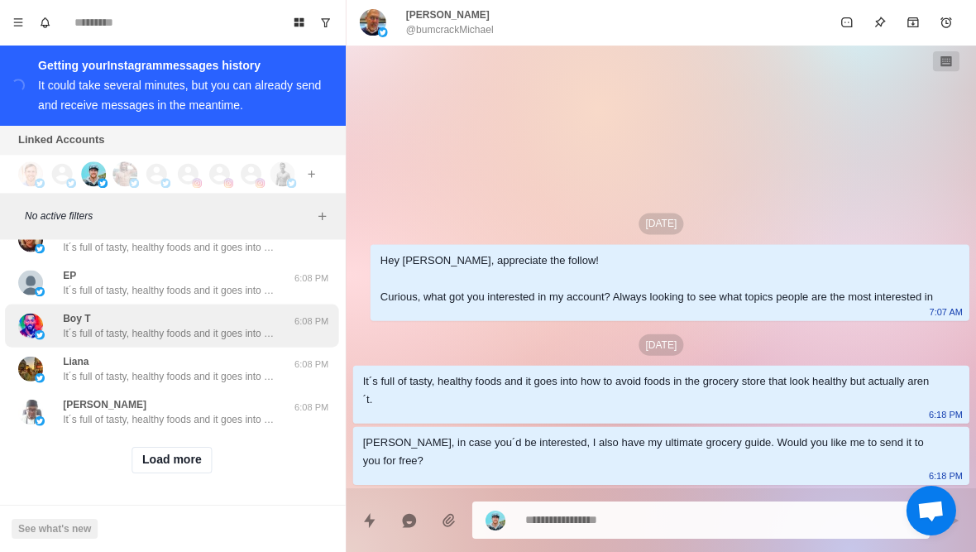
scroll to position [9277, 0]
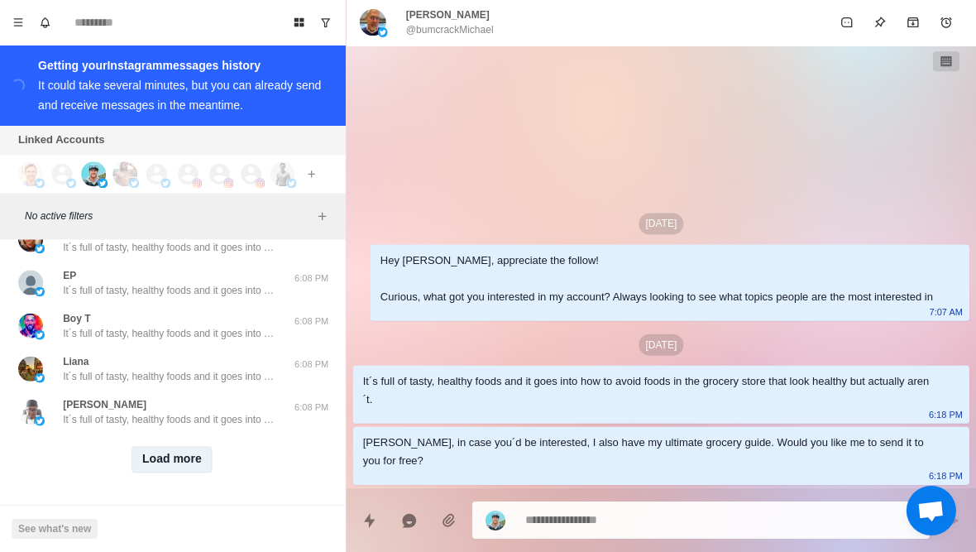
click at [170, 464] on button "Load more" at bounding box center [173, 460] width 81 height 26
click at [207, 433] on div "Loading... Load more" at bounding box center [173, 459] width 333 height 53
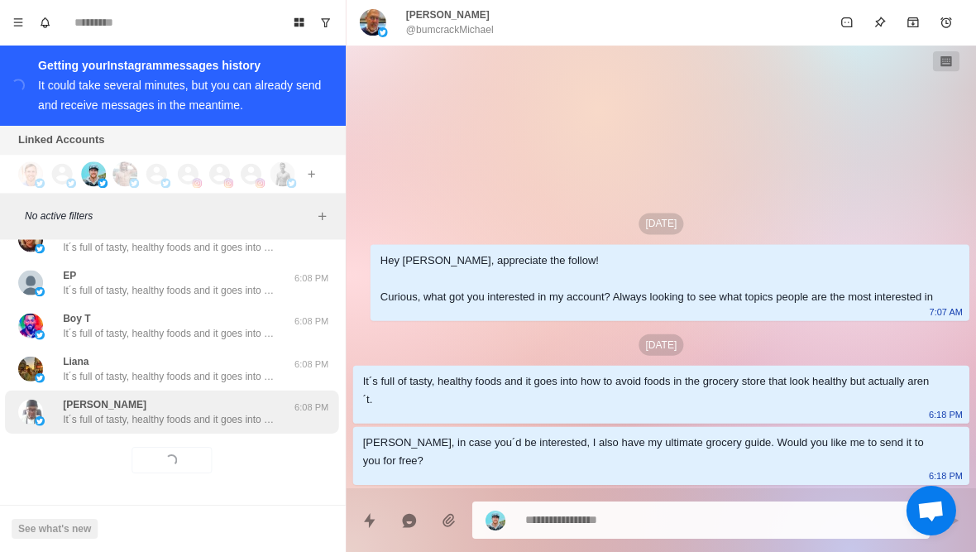
click at [213, 428] on div "[PERSON_NAME] It´s full of tasty, healthy foods and it goes into how to avoid f…" at bounding box center [173, 411] width 333 height 43
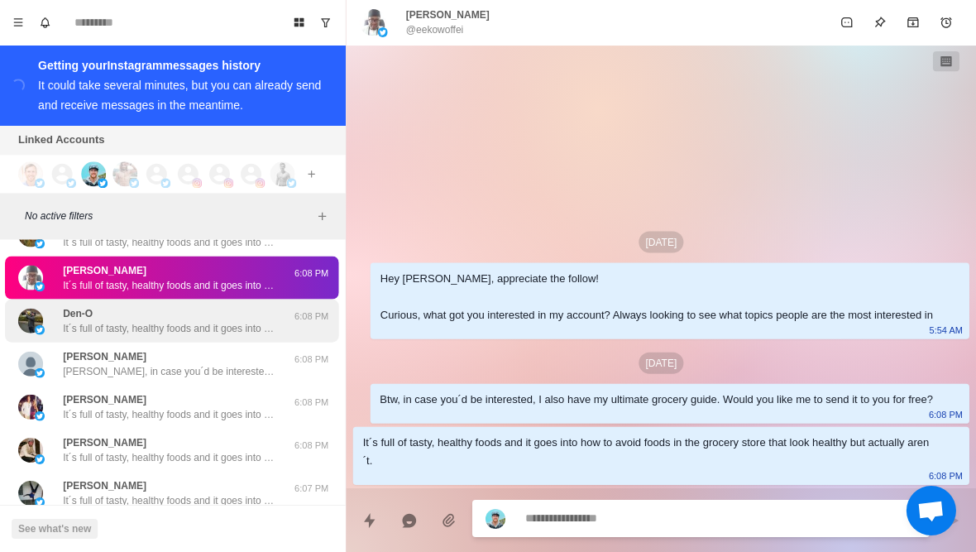
scroll to position [9416, 0]
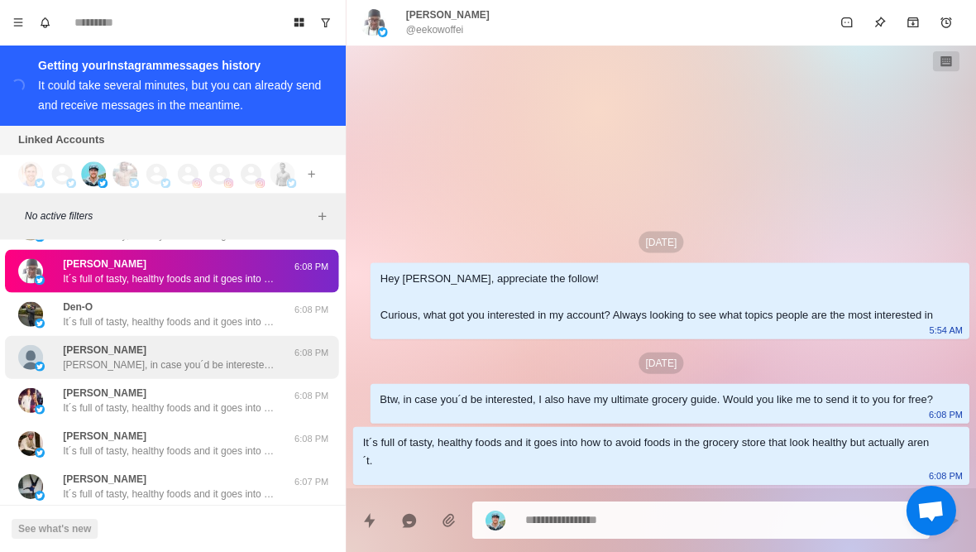
click at [198, 359] on p "[PERSON_NAME], in case you´d be interested, I also have my ultimate grocery gui…" at bounding box center [172, 364] width 215 height 15
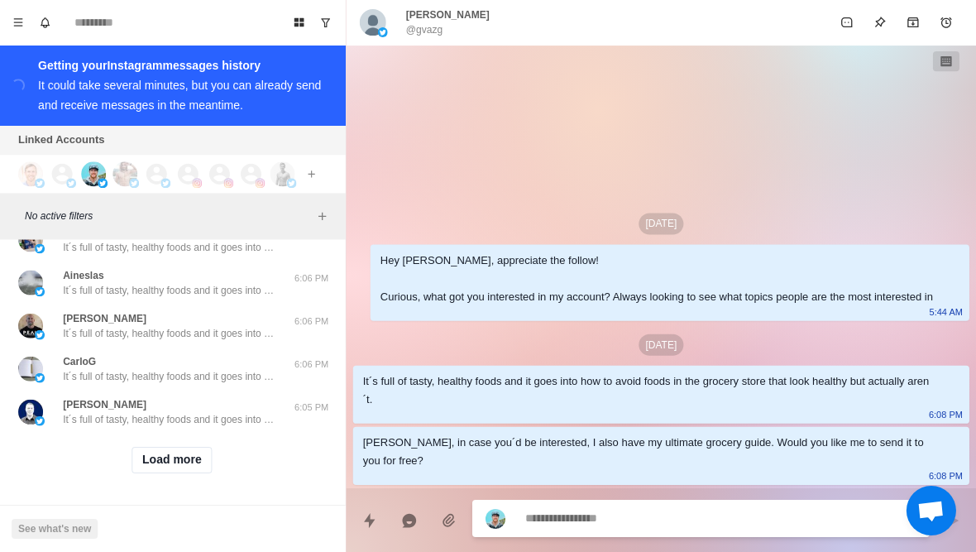
scroll to position [10137, 0]
click at [182, 458] on button "Load more" at bounding box center [173, 460] width 81 height 26
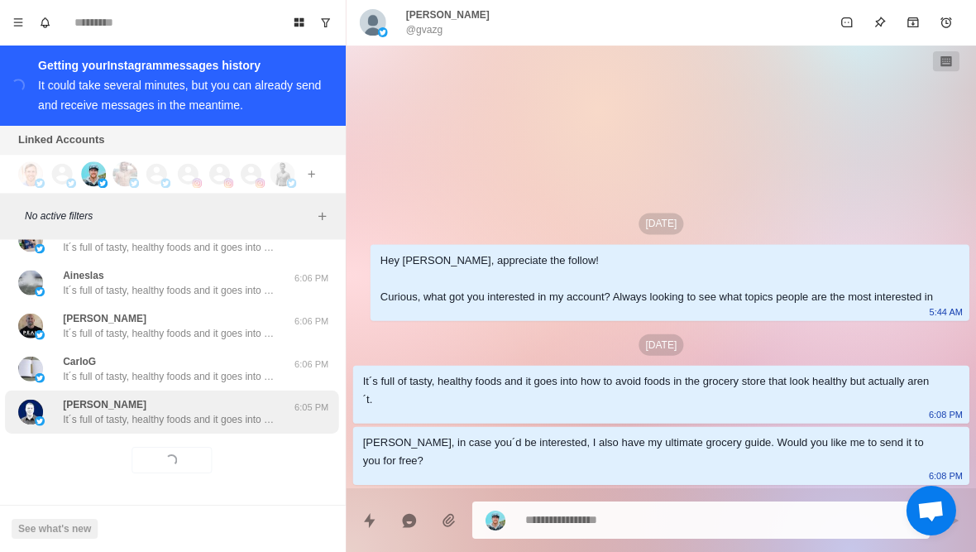
click at [213, 423] on p "It´s full of tasty, healthy foods and it goes into how to avoid foods in the gr…" at bounding box center [172, 419] width 215 height 15
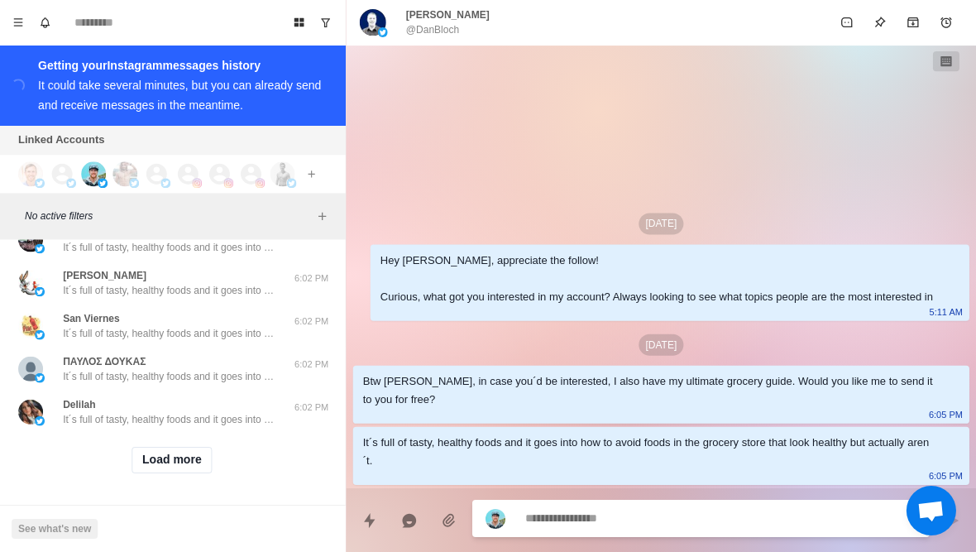
scroll to position [10997, 0]
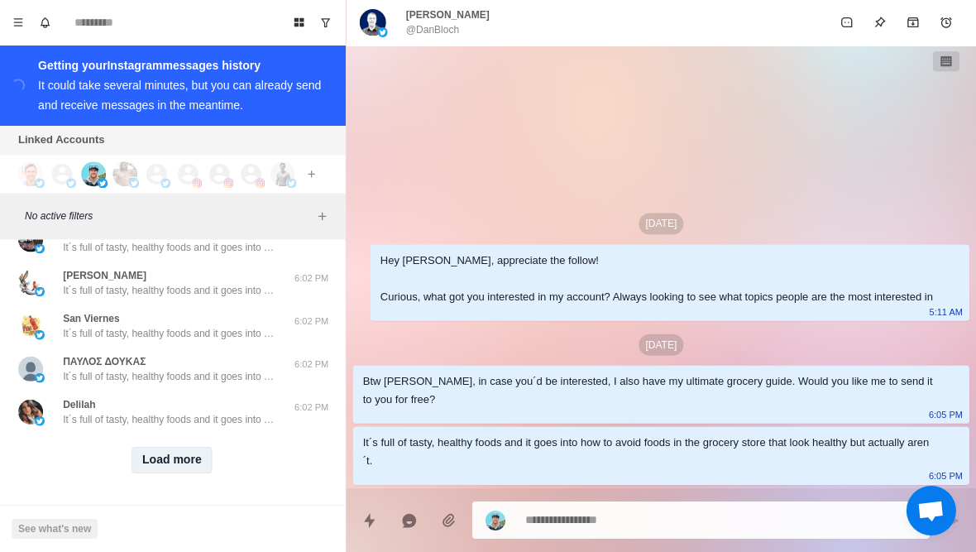
click at [170, 466] on button "Load more" at bounding box center [173, 460] width 81 height 26
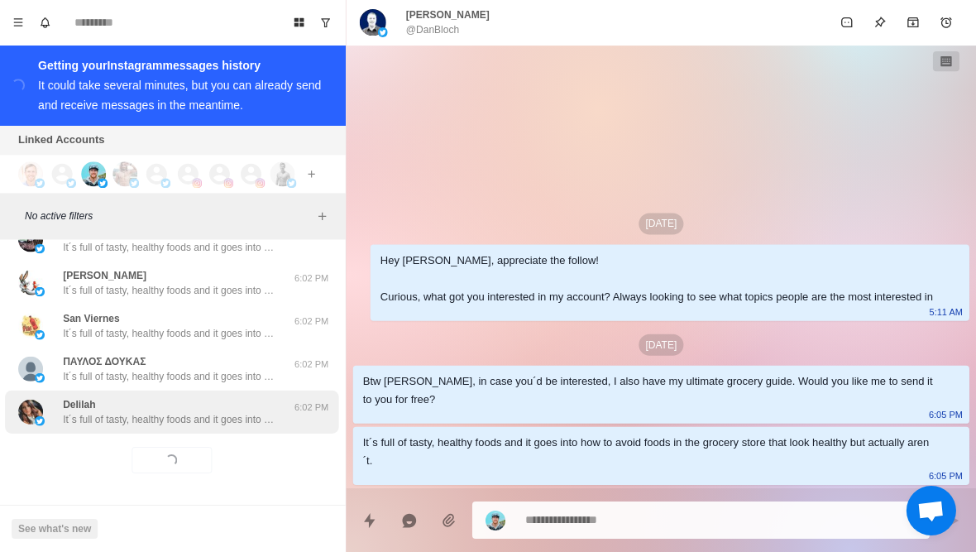
click at [208, 422] on p "It´s full of tasty, healthy foods and it goes into how to avoid foods in the gr…" at bounding box center [172, 419] width 215 height 15
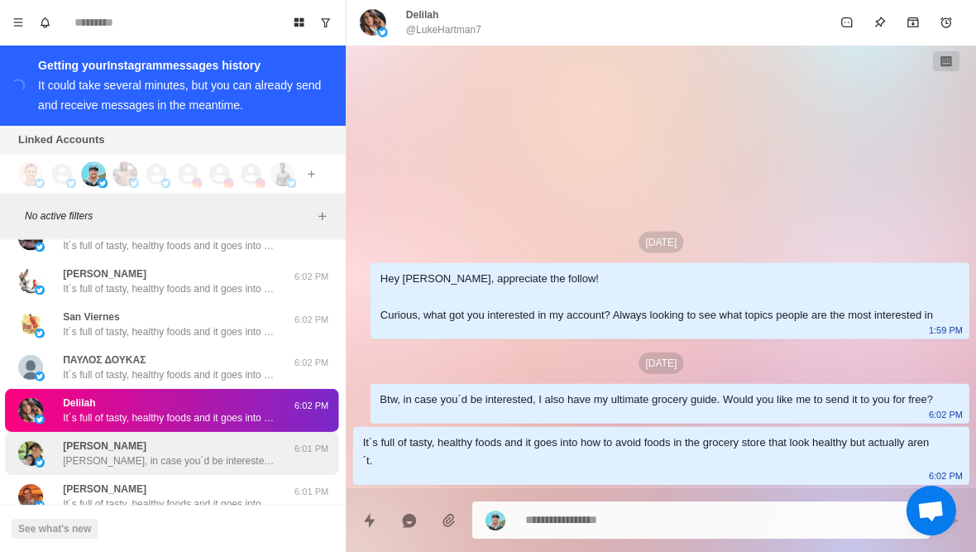
click at [175, 458] on p "[PERSON_NAME], in case you´d be interested, I also have my ultimate grocery gui…" at bounding box center [172, 460] width 215 height 15
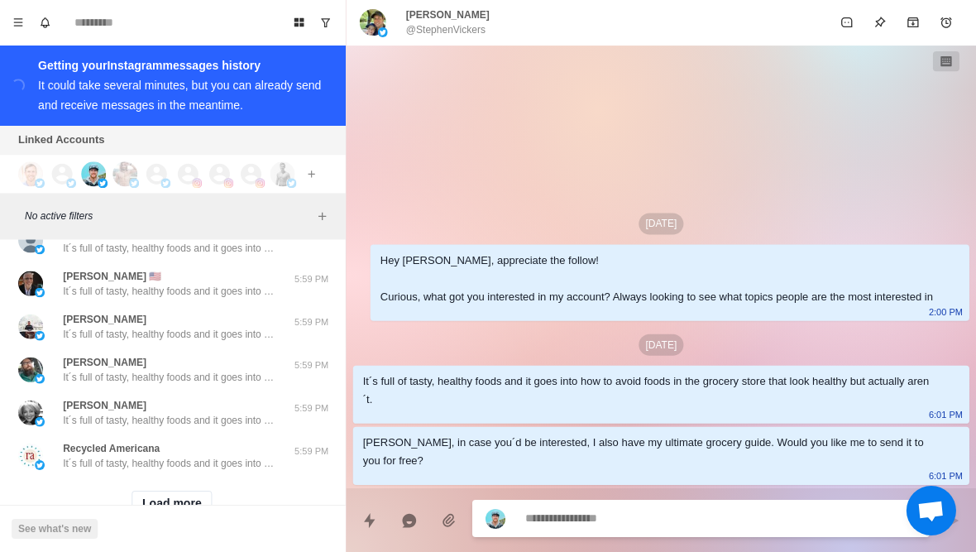
scroll to position [11856, 0]
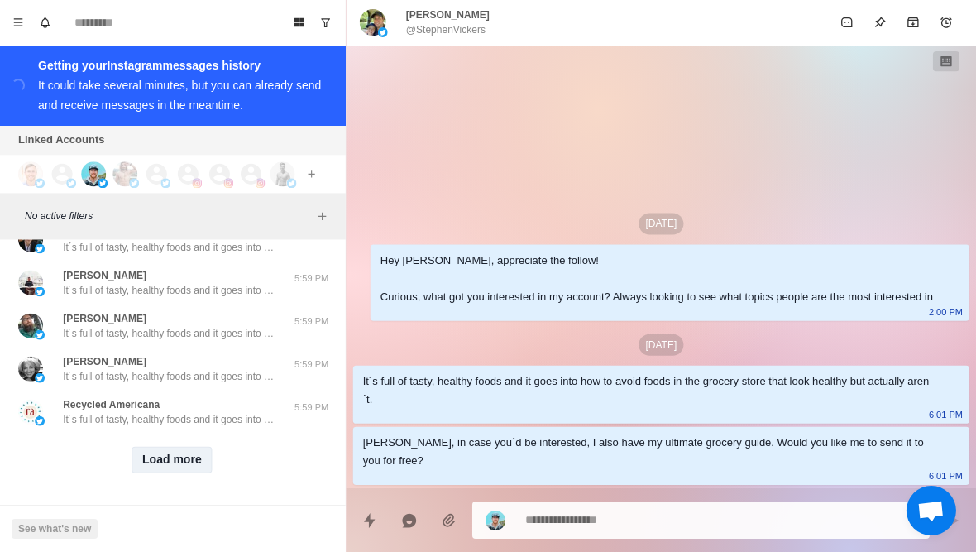
click at [175, 461] on button "Load more" at bounding box center [173, 460] width 81 height 26
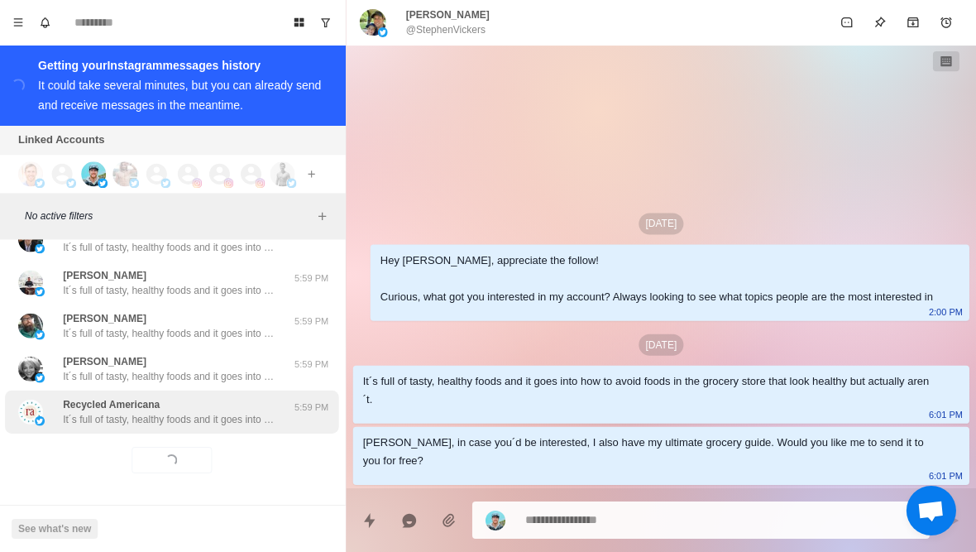
click at [206, 424] on p "It´s full of tasty, healthy foods and it goes into how to avoid foods in the gr…" at bounding box center [172, 419] width 215 height 15
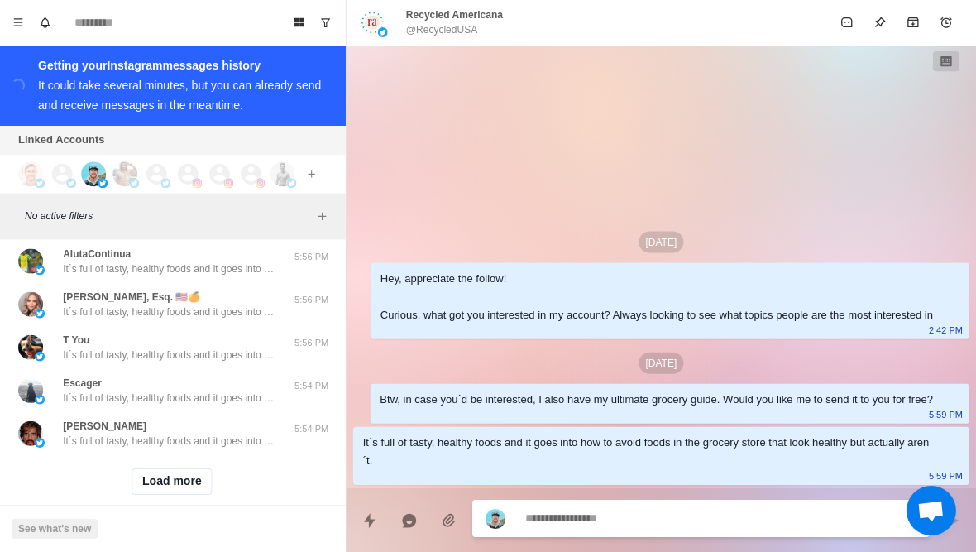
scroll to position [12705, 0]
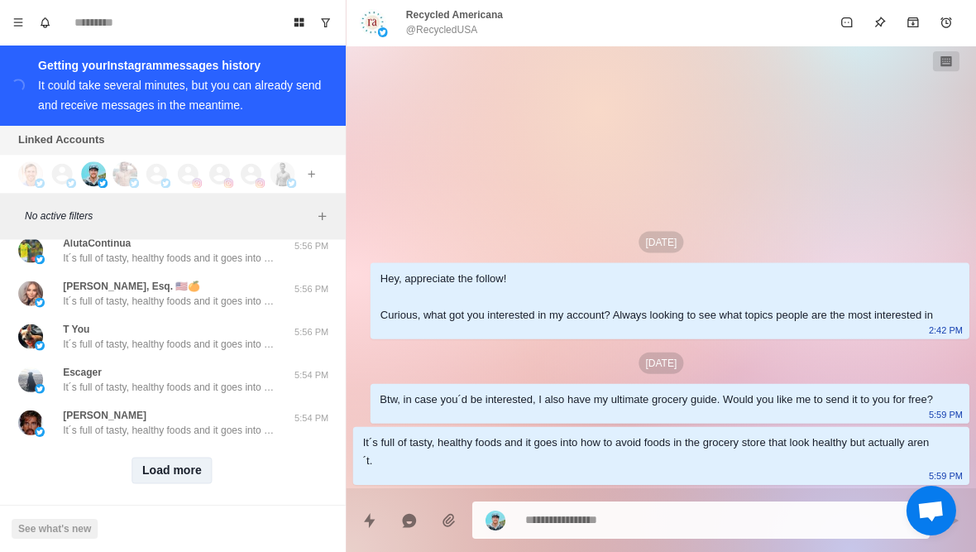
click at [173, 473] on button "Load more" at bounding box center [173, 470] width 81 height 26
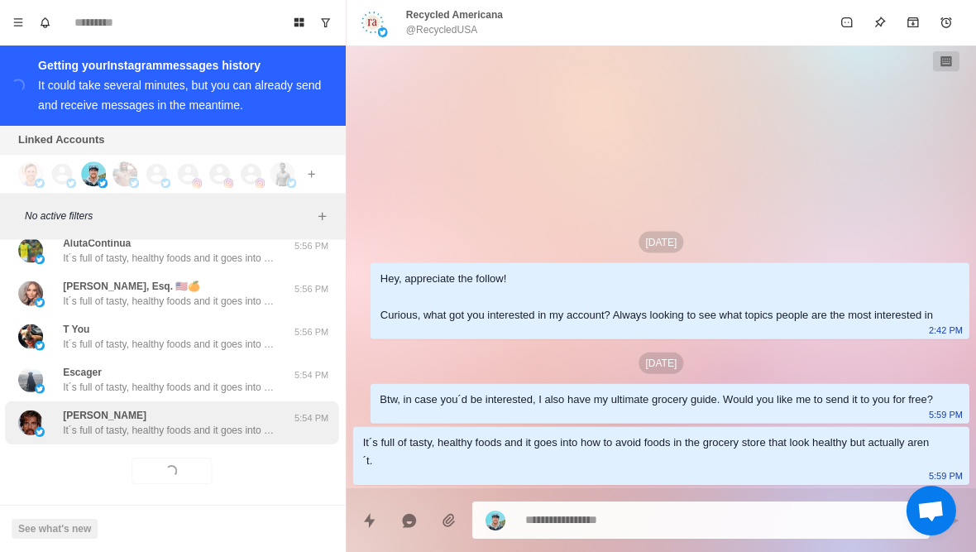
click at [201, 437] on p "It´s full of tasty, healthy foods and it goes into how to avoid foods in the gr…" at bounding box center [172, 430] width 215 height 15
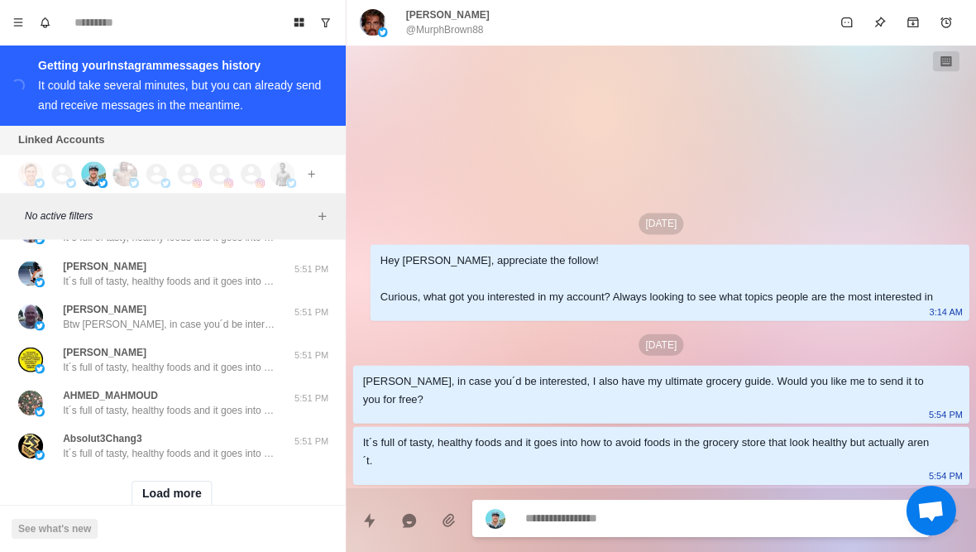
scroll to position [13547, 0]
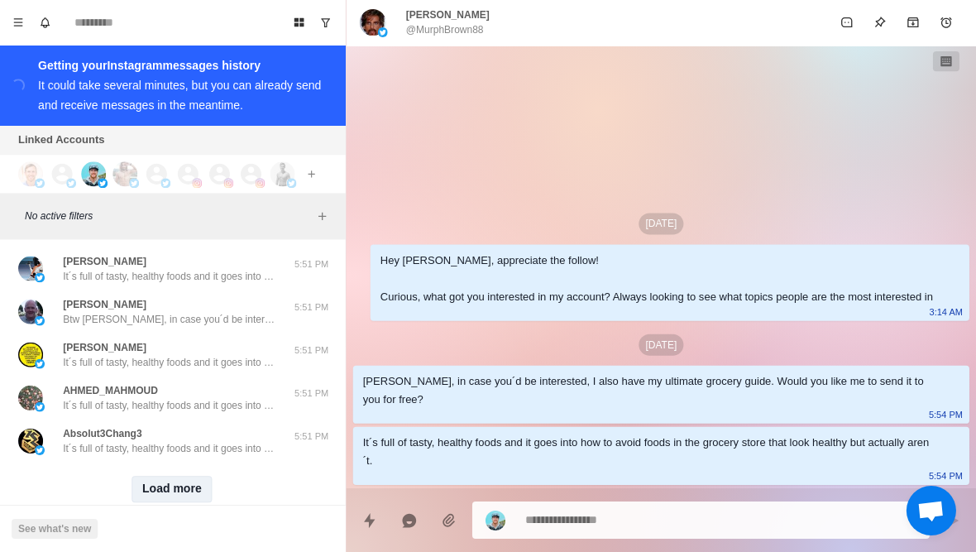
click at [173, 489] on button "Load more" at bounding box center [173, 489] width 81 height 26
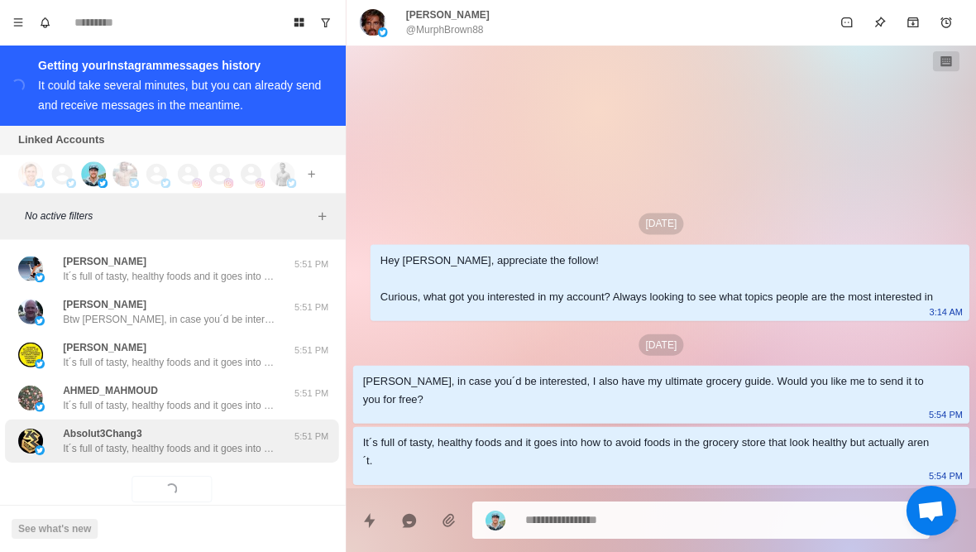
click at [203, 452] on p "It´s full of tasty, healthy foods and it goes into how to avoid foods in the gr…" at bounding box center [172, 448] width 215 height 15
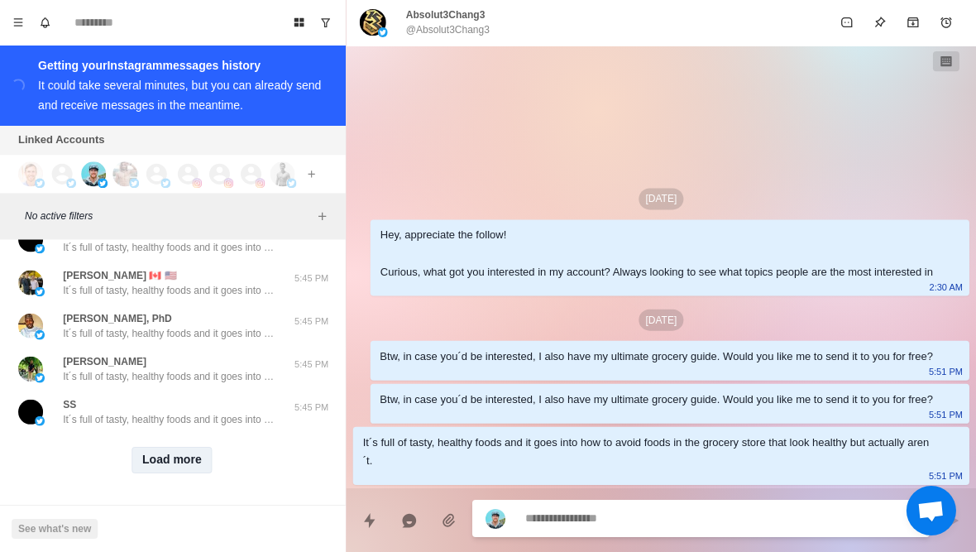
scroll to position [14453, 0]
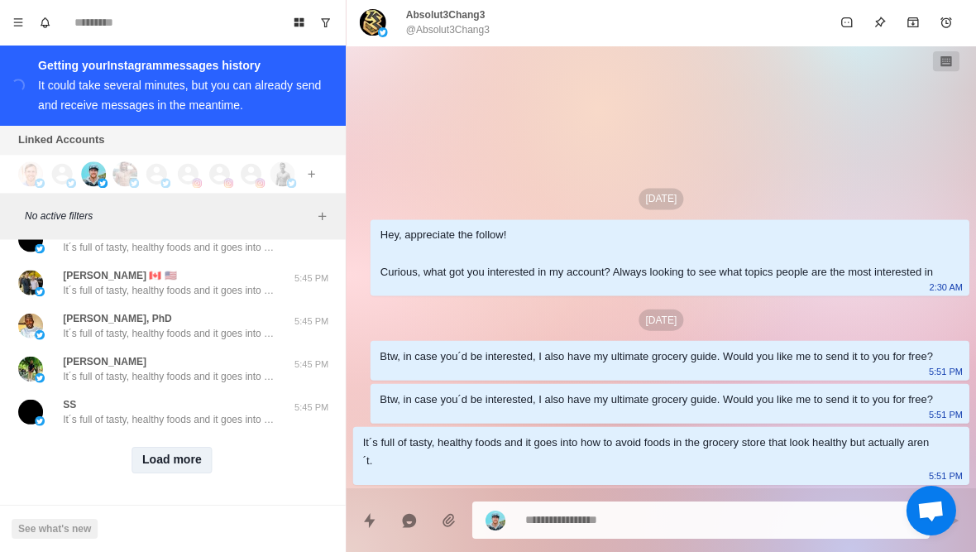
click at [188, 462] on button "Load more" at bounding box center [173, 460] width 81 height 26
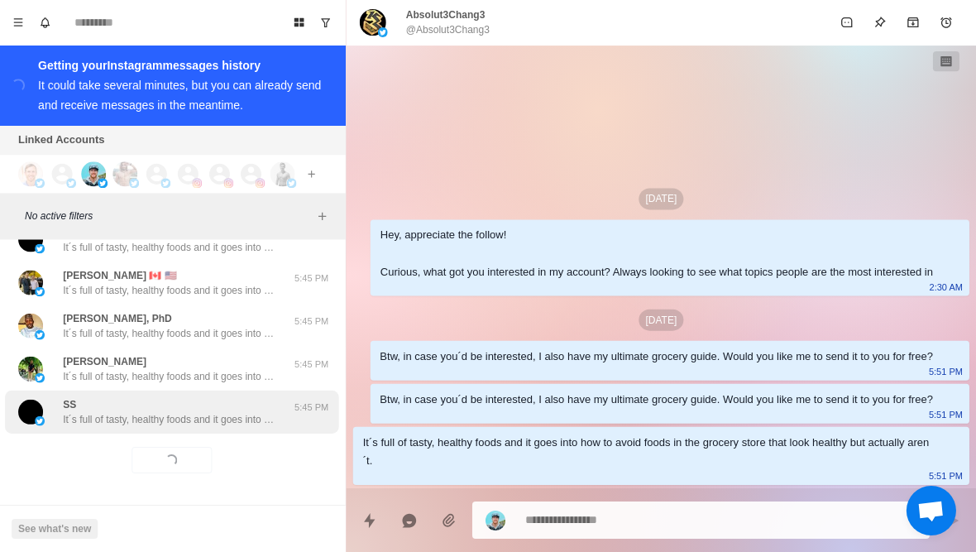
click at [235, 406] on div "SS It´s full of tasty, healthy foods and it goes into how to avoid foods in the…" at bounding box center [172, 412] width 215 height 30
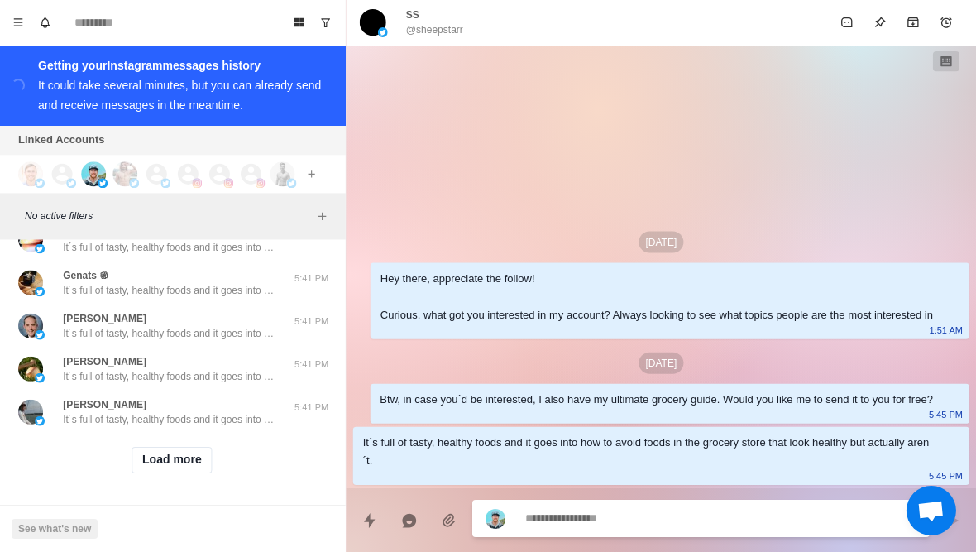
scroll to position [15313, 0]
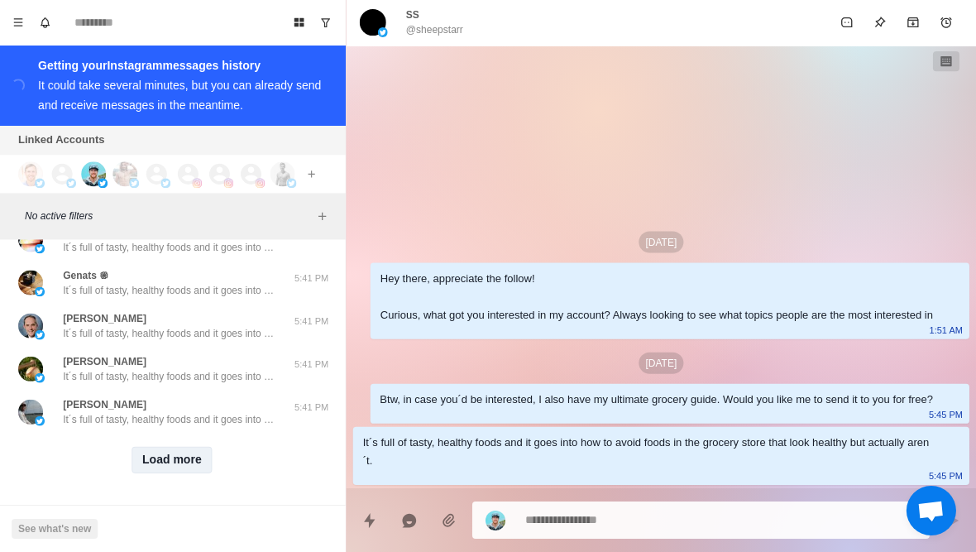
click at [177, 466] on button "Load more" at bounding box center [173, 460] width 81 height 26
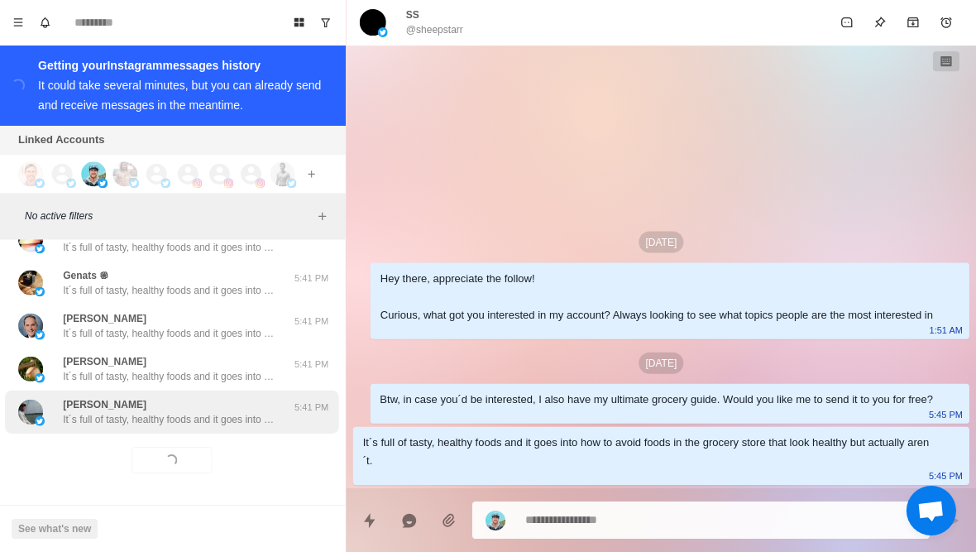
click at [218, 419] on p "It´s full of tasty, healthy foods and it goes into how to avoid foods in the gr…" at bounding box center [172, 419] width 215 height 15
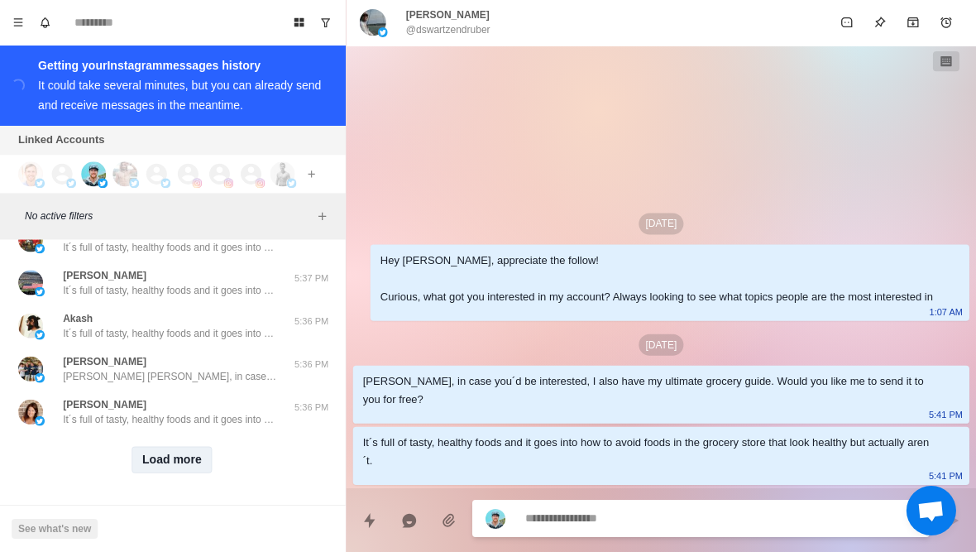
scroll to position [16173, 0]
click at [170, 469] on button "Load more" at bounding box center [173, 460] width 81 height 26
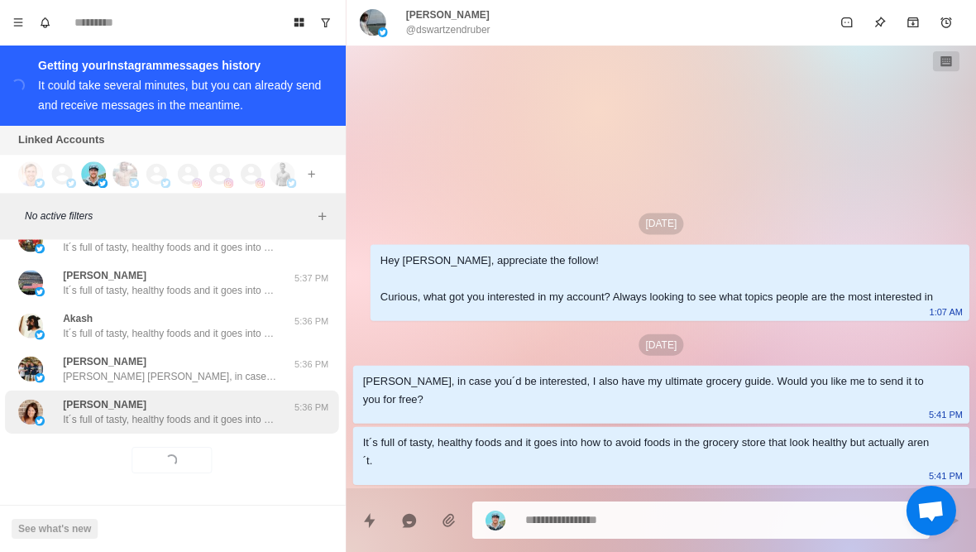
click at [194, 428] on div "[PERSON_NAME] It´s full of tasty, healthy foods and it goes into how to avoid f…" at bounding box center [173, 411] width 333 height 43
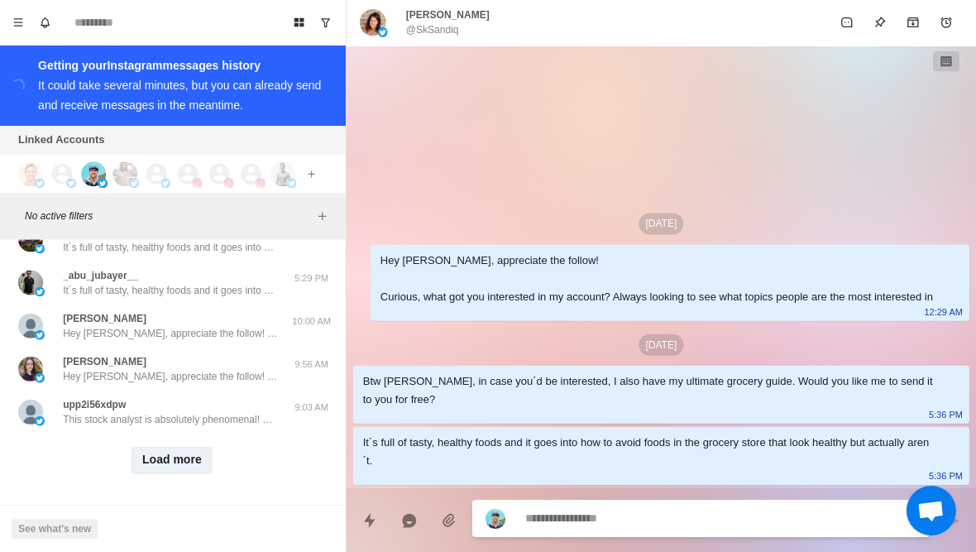
scroll to position [17034, 0]
click at [163, 457] on button "Load more" at bounding box center [173, 460] width 81 height 26
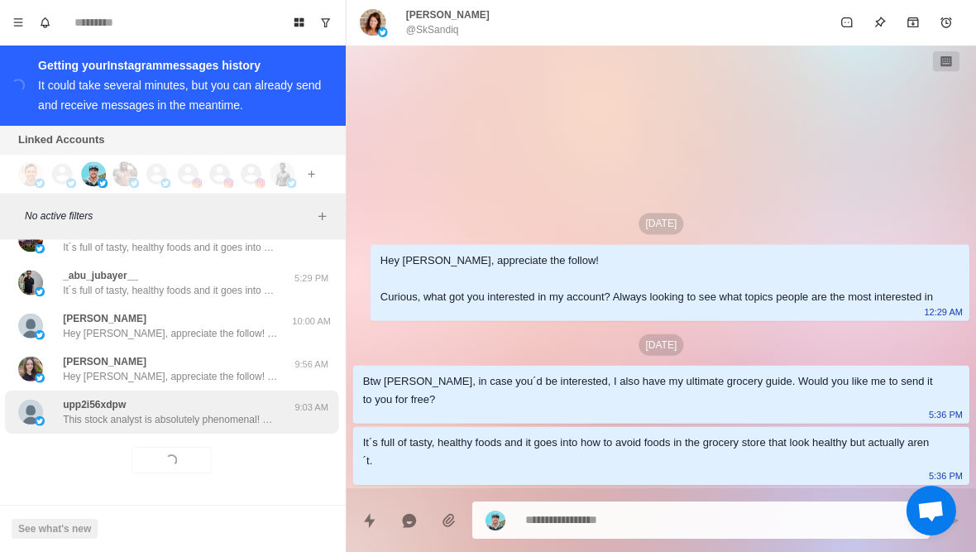
click at [201, 416] on p "This stock analyst is absolutely phenomenal! Following his insights has been in…" at bounding box center [172, 419] width 215 height 15
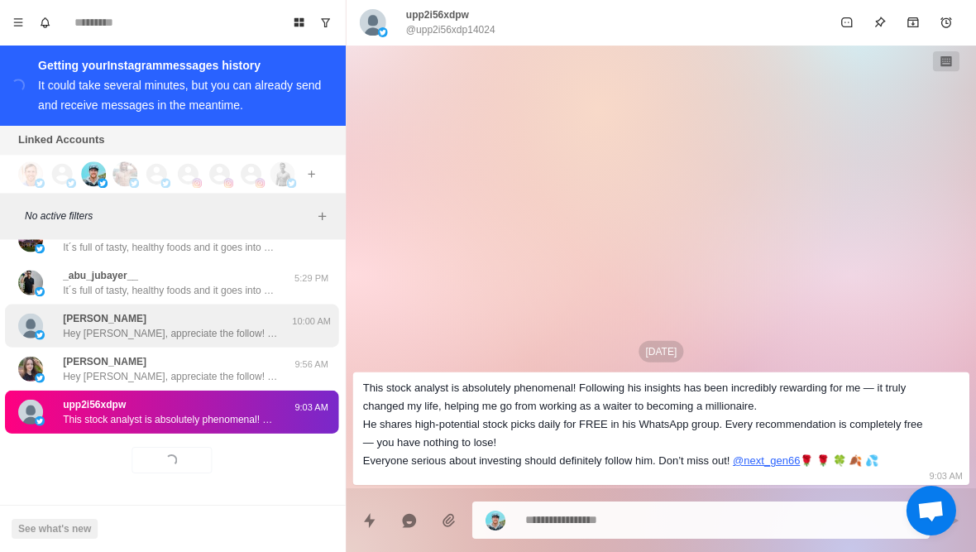
click at [205, 345] on div "[PERSON_NAME] Hey [PERSON_NAME], appreciate the follow! Curious, what got you i…" at bounding box center [173, 325] width 333 height 43
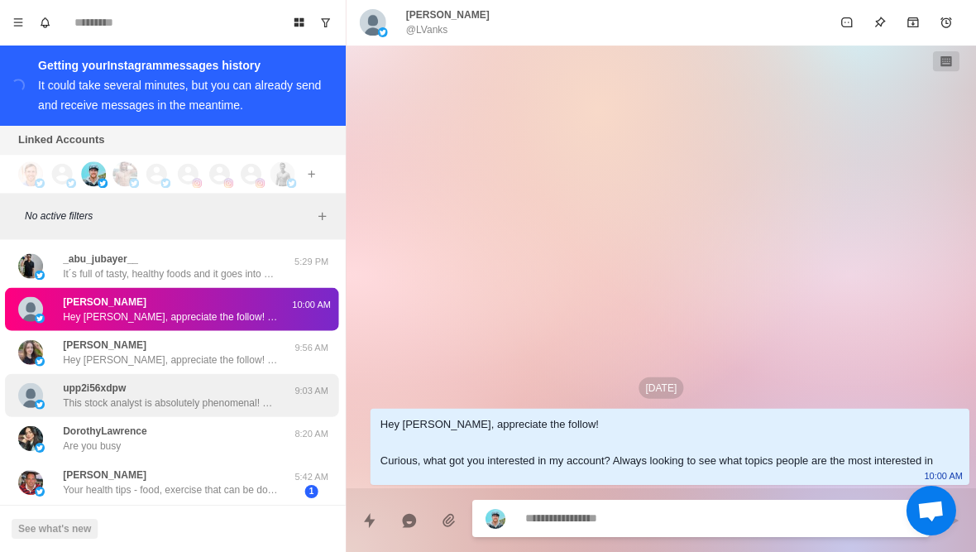
click at [194, 397] on div "upp2i56xdpw This stock analyst is absolutely phenomenal! Following his insights…" at bounding box center [172, 395] width 215 height 30
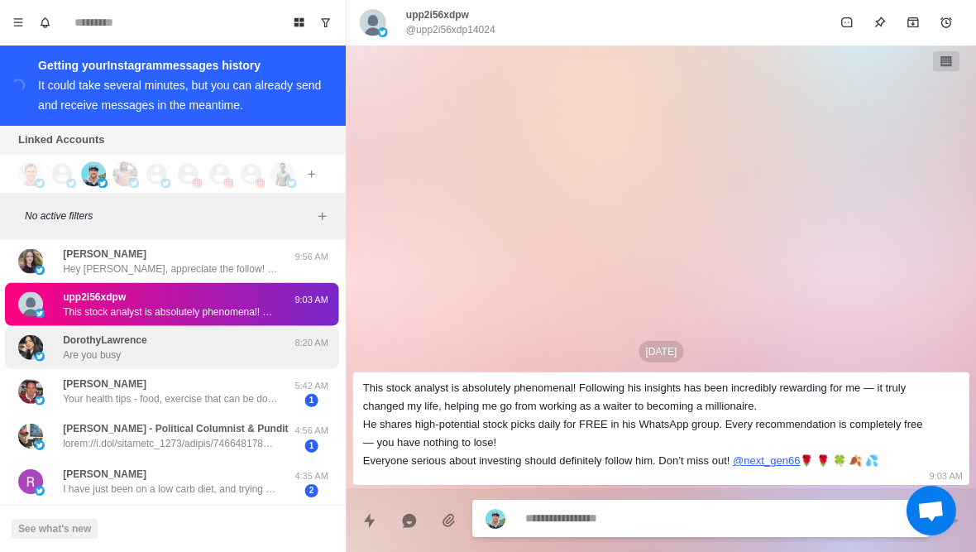
scroll to position [17125, 0]
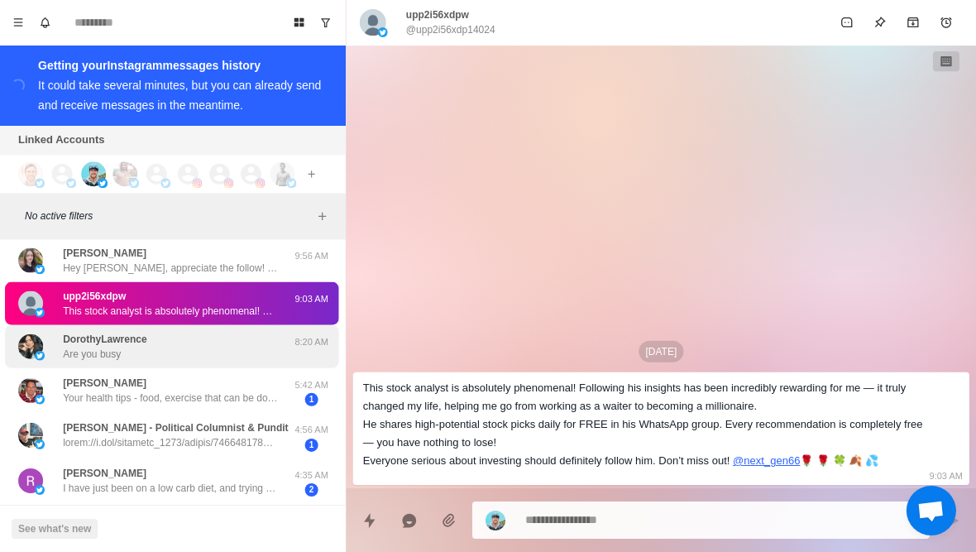
click at [201, 361] on div "DorothyLawrence Are you busy" at bounding box center [156, 347] width 272 height 30
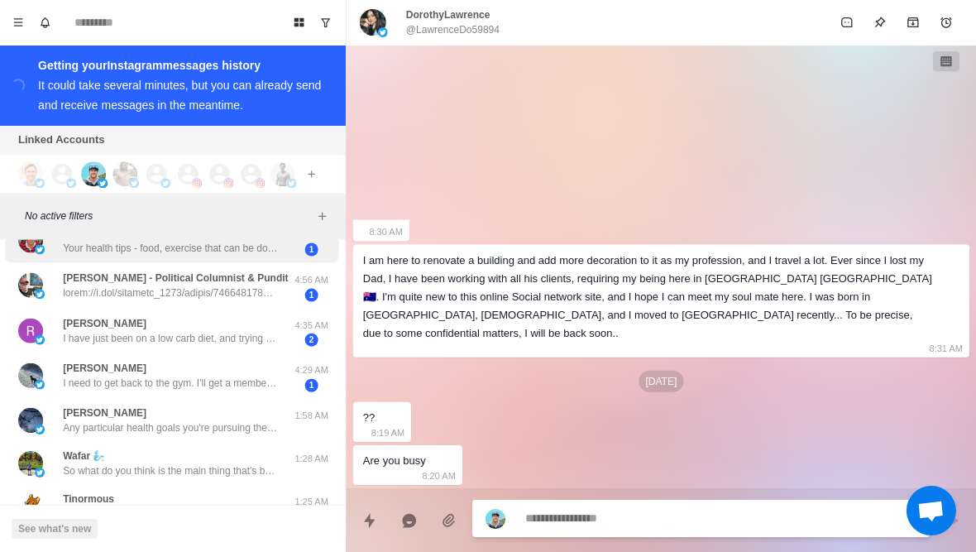
scroll to position [17283, 0]
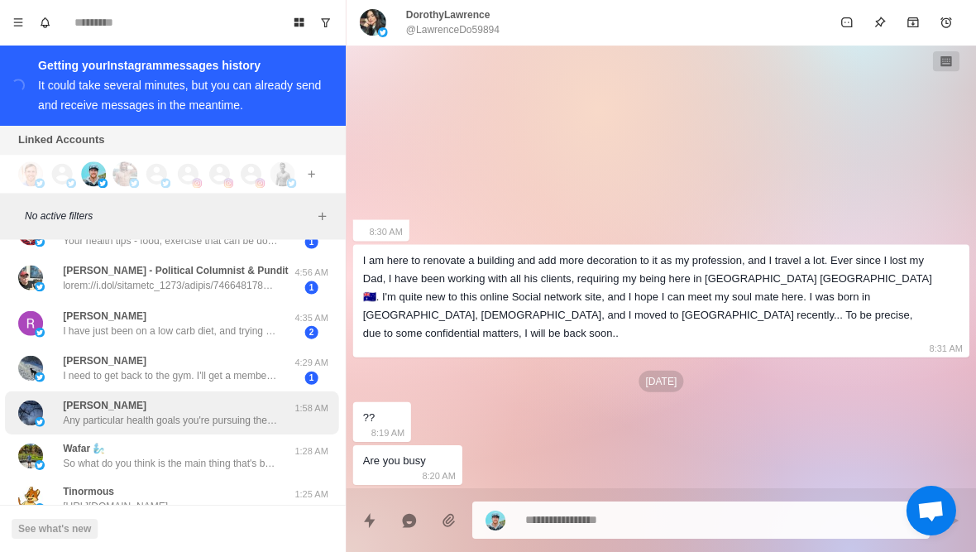
click at [195, 428] on p "Any particular health goals you're pursuing these days? Like losing fat or buil…" at bounding box center [172, 420] width 215 height 15
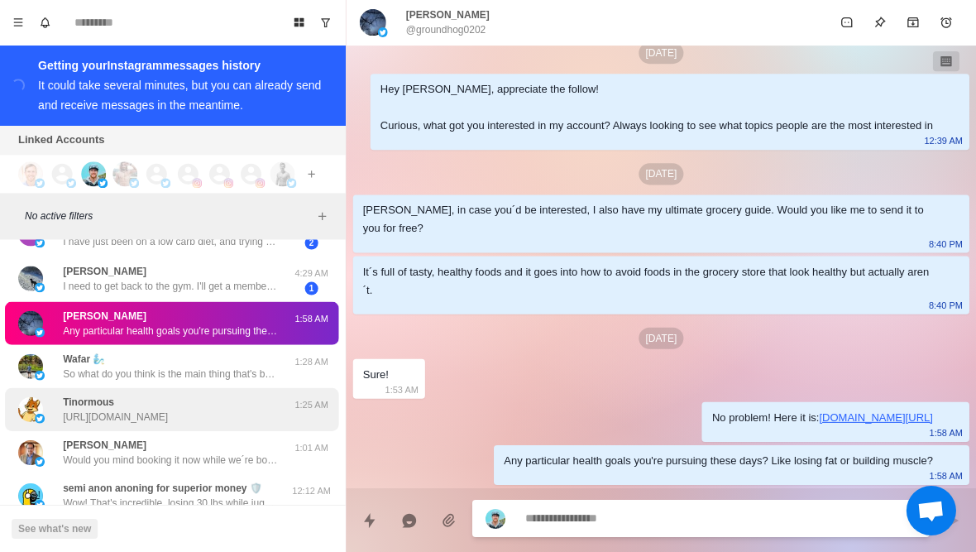
scroll to position [17376, 0]
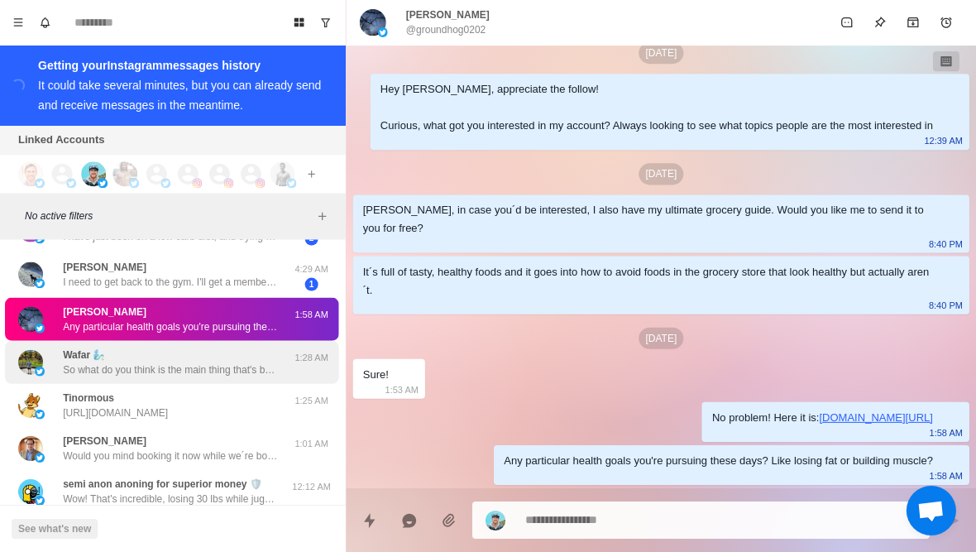
click at [206, 384] on div "Wafar 🧞‍♂️ So what do you think is the main thing that's been stopping you from…" at bounding box center [173, 362] width 333 height 43
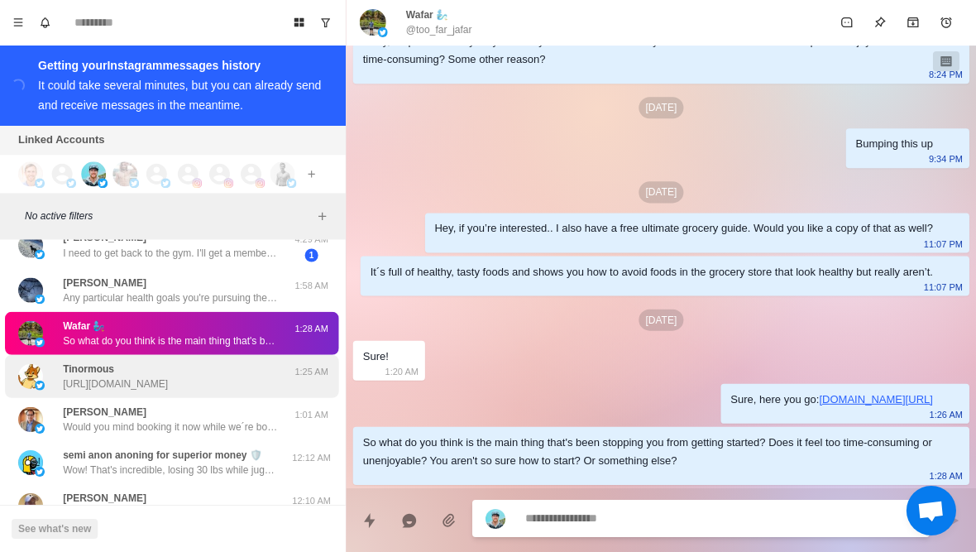
scroll to position [17409, 0]
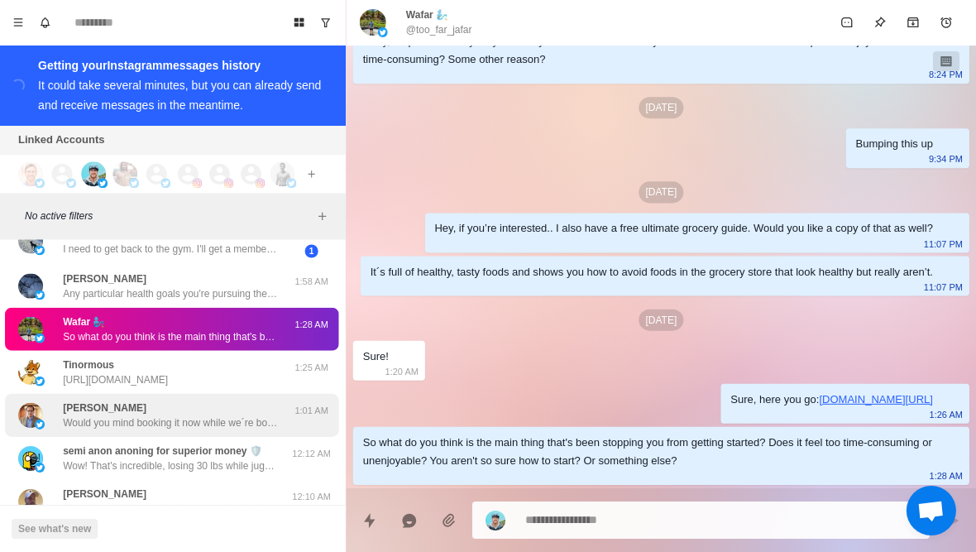
click at [201, 428] on div "[PERSON_NAME] Would you mind booking it now while we´re both here to help us st…" at bounding box center [172, 415] width 215 height 30
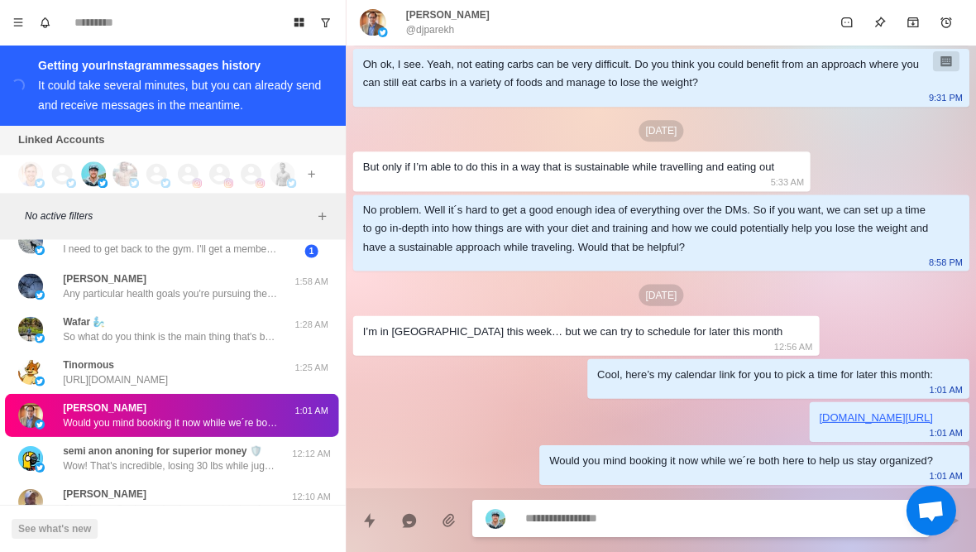
scroll to position [17418, 0]
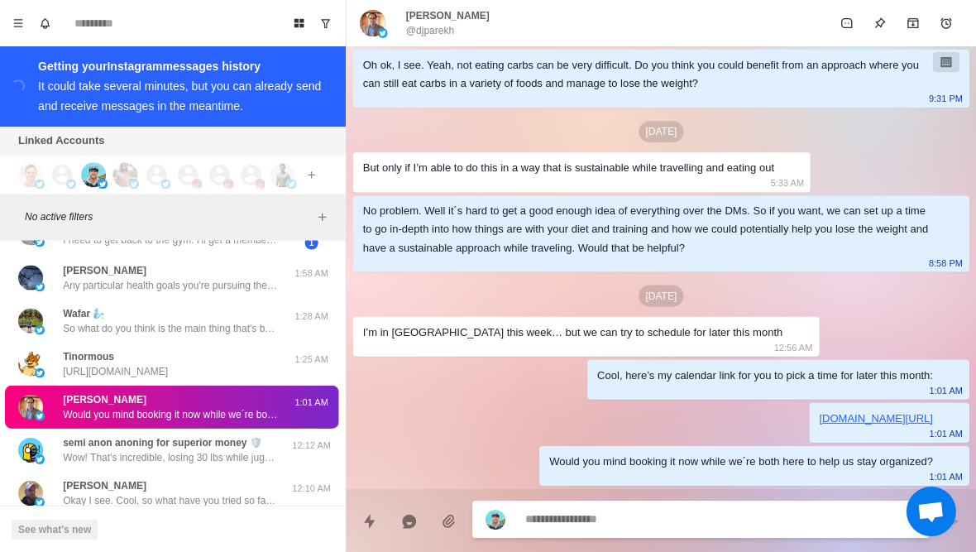
type textarea "*"
type textarea "******"
type textarea "*"
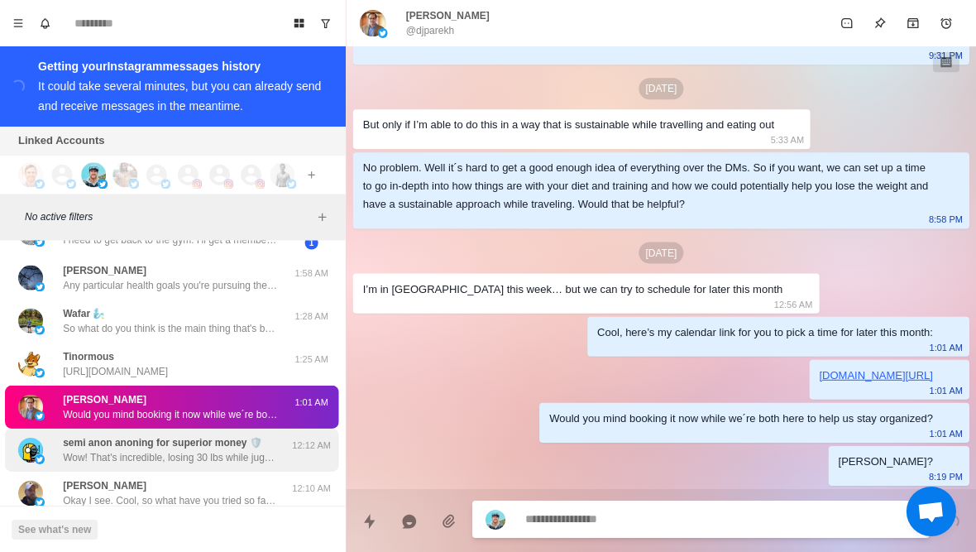
click at [215, 449] on p "semi anon anoning for superior money 🛡️" at bounding box center [164, 441] width 199 height 15
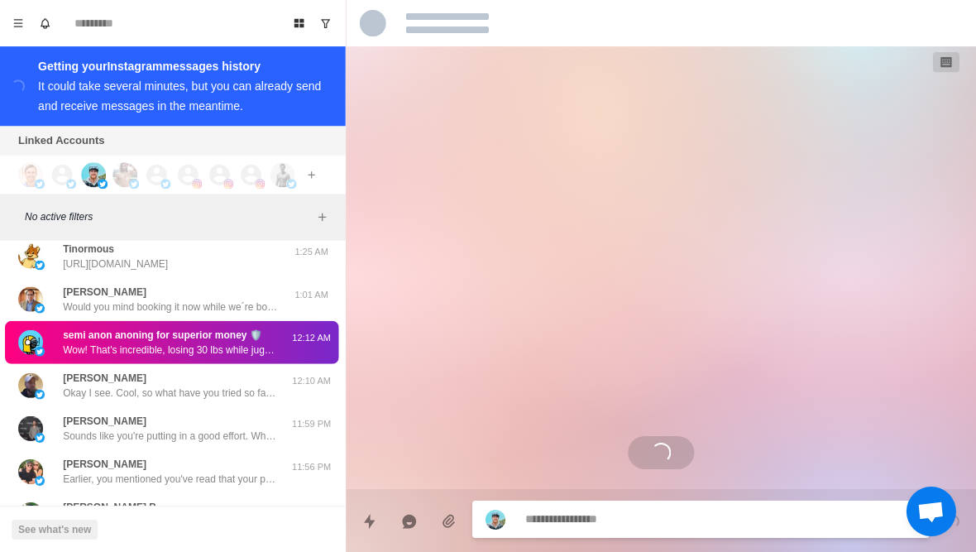
scroll to position [17528, 0]
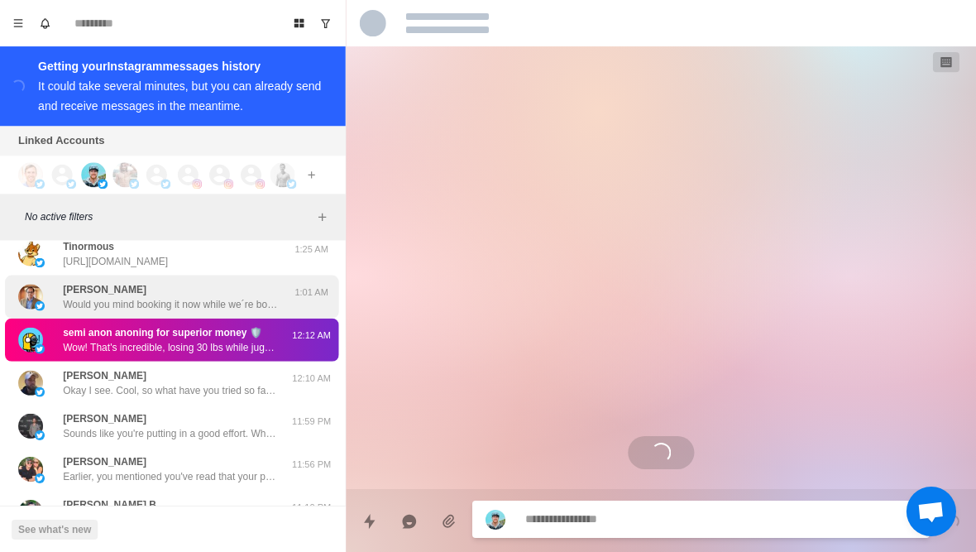
click at [266, 311] on p "Would you mind booking it now while we´re both here to help us stay organized?" at bounding box center [172, 303] width 215 height 15
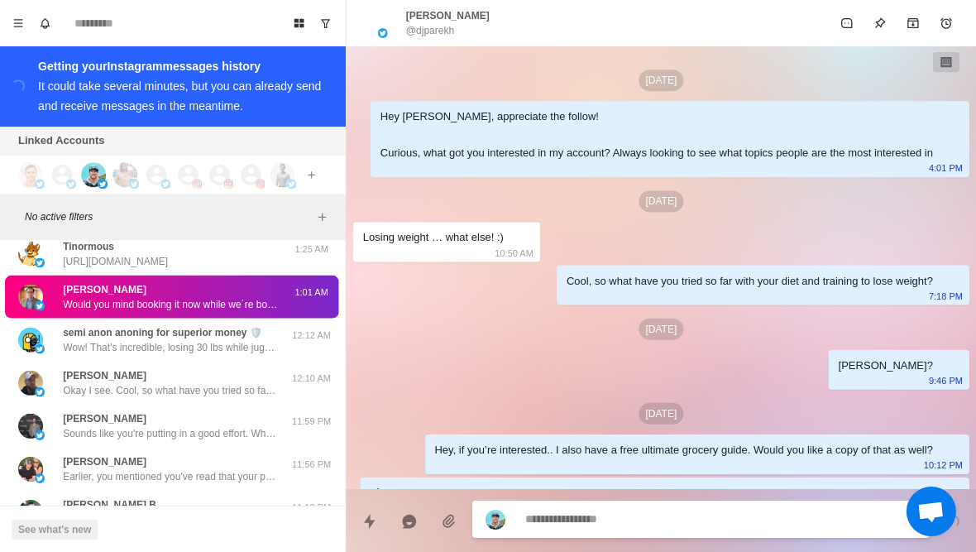
scroll to position [1252, 0]
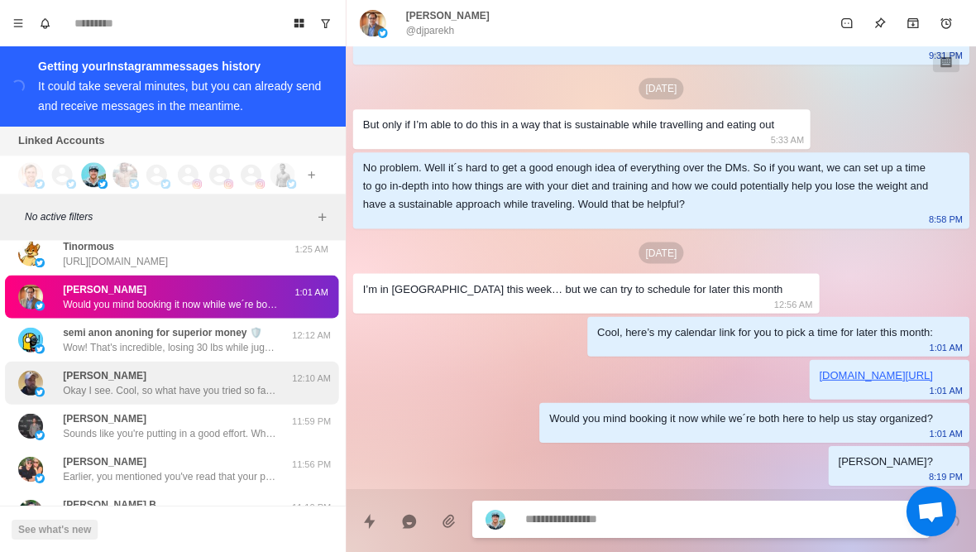
click at [170, 404] on div "[PERSON_NAME] Okay I see. Cool, so what have you tried so far with your diet an…" at bounding box center [173, 382] width 333 height 43
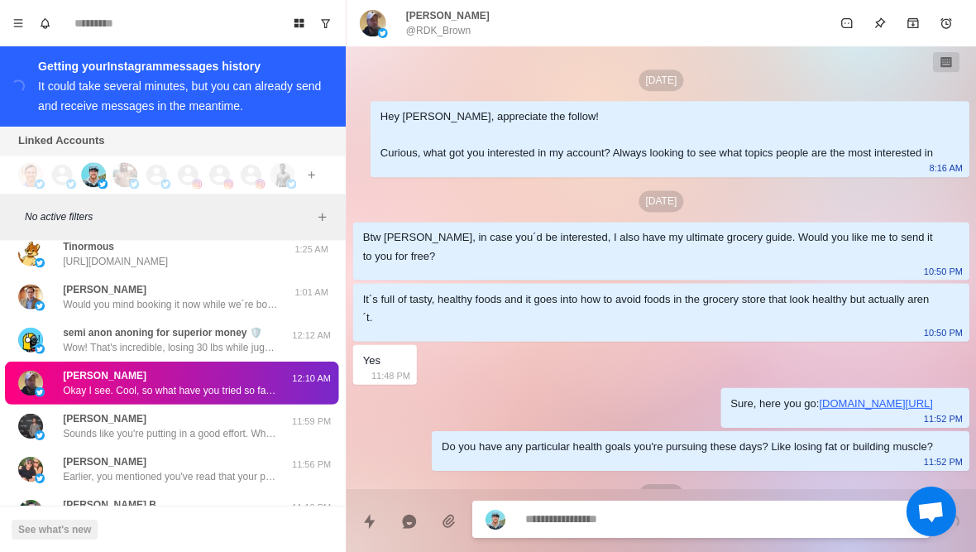
scroll to position [276, 0]
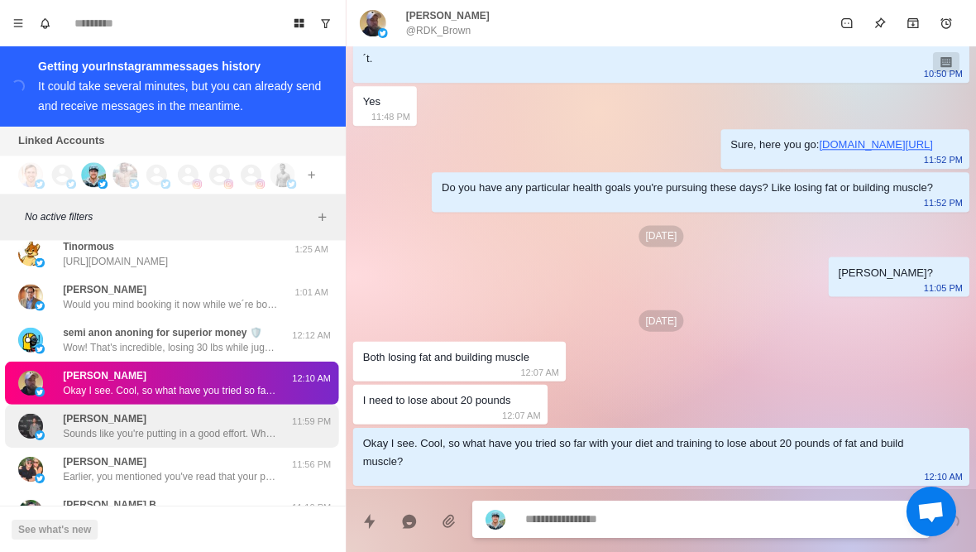
click at [232, 447] on div "[PERSON_NAME] Sounds like you're putting in a good effort. When did you start d…" at bounding box center [173, 425] width 333 height 43
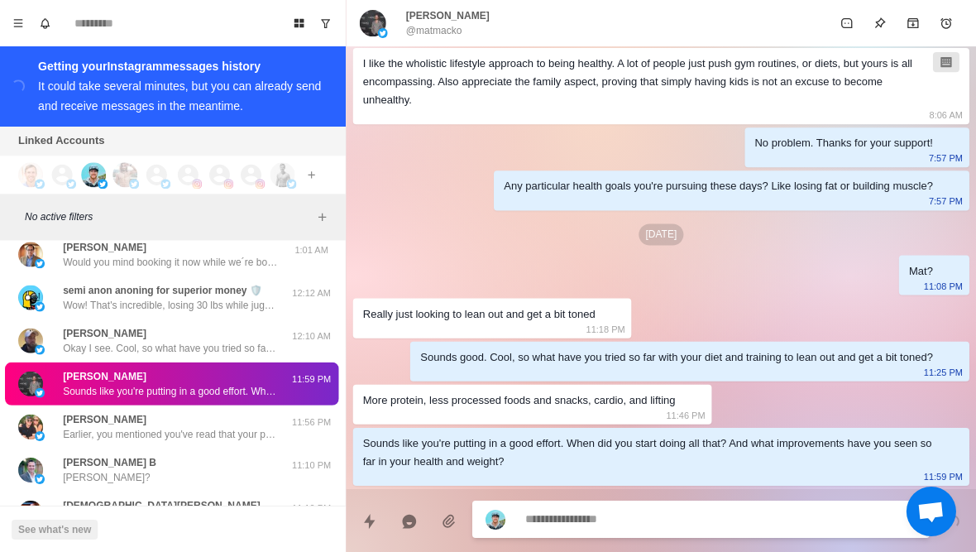
scroll to position [17578, 0]
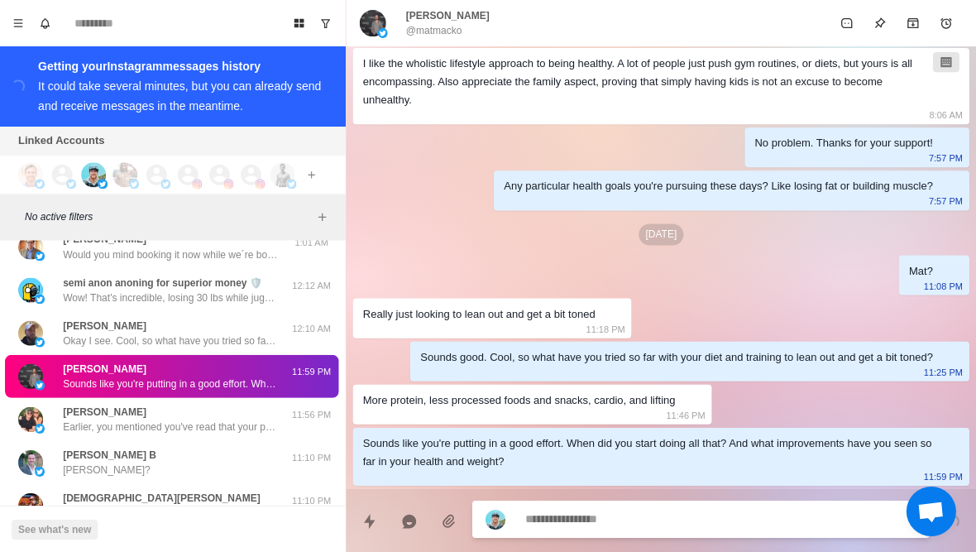
type textarea "*"
type textarea "****"
type textarea "*"
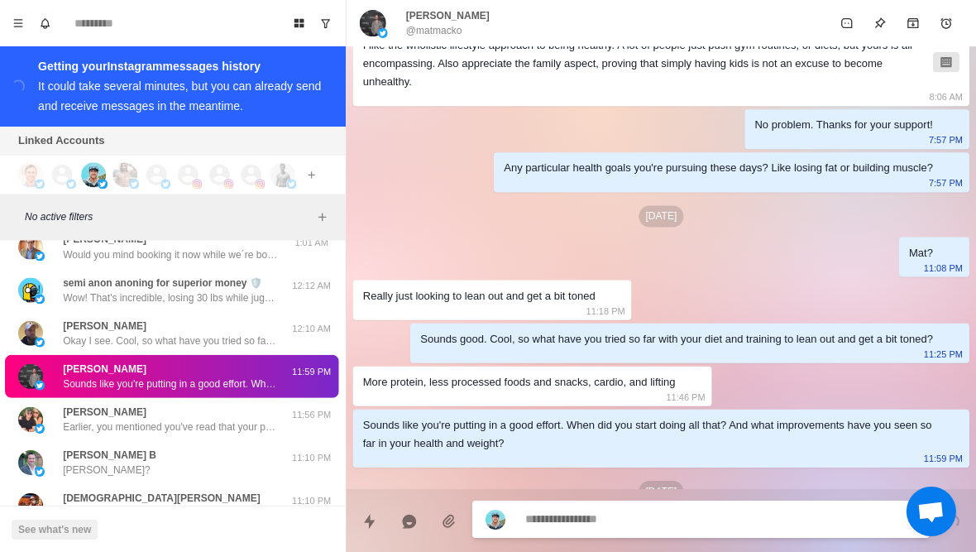
scroll to position [276, 0]
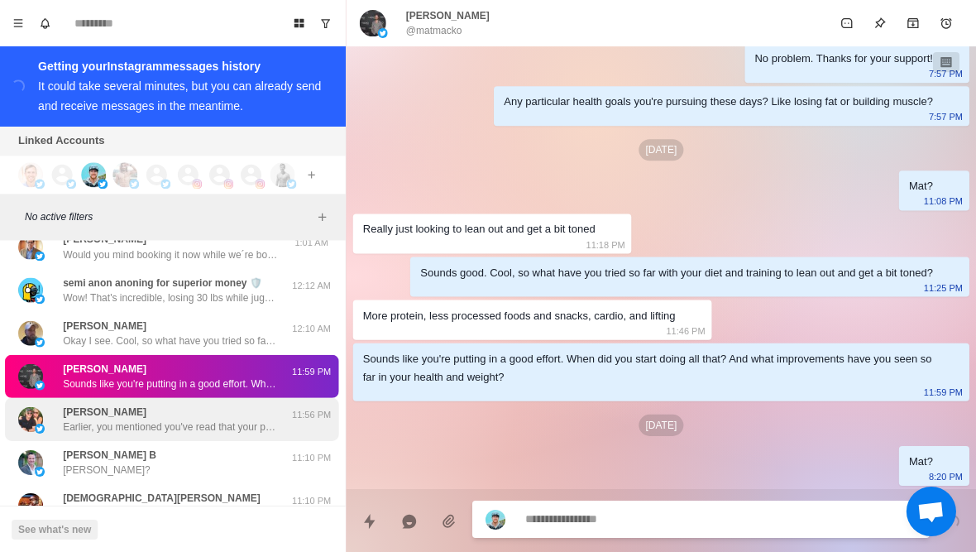
click at [238, 440] on div "[PERSON_NAME], you mentioned you've read that your protein might be too low. Do…" at bounding box center [173, 418] width 333 height 43
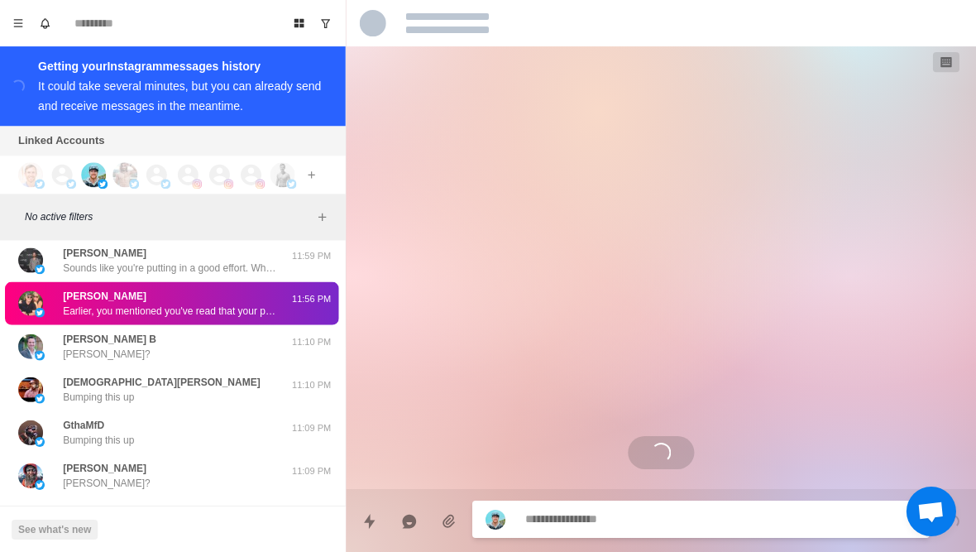
scroll to position [485, 0]
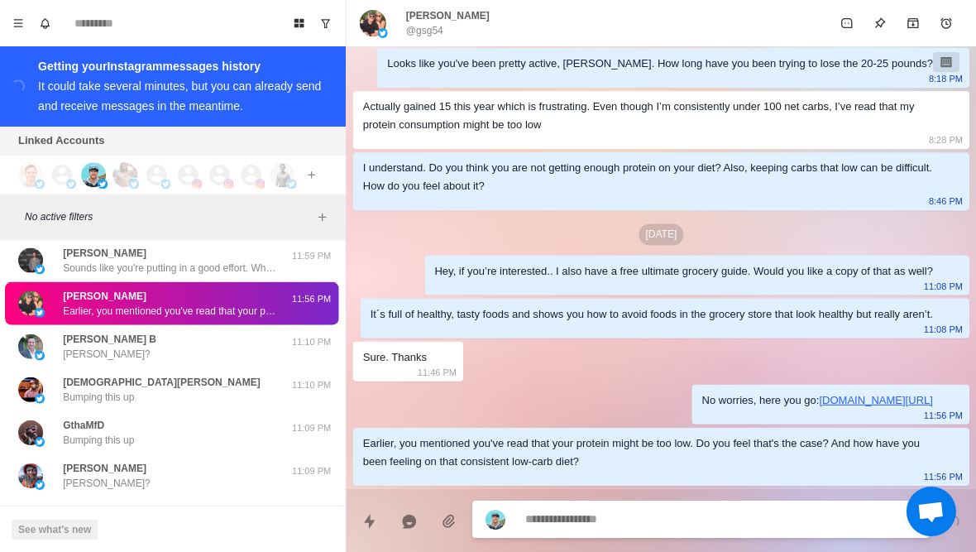
type textarea "*"
type textarea "*****"
type textarea "*"
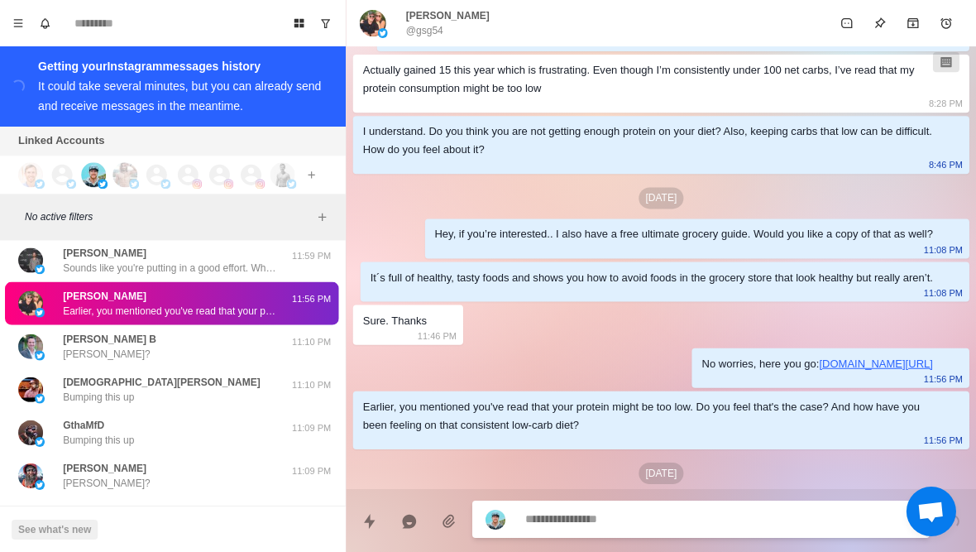
scroll to position [569, 0]
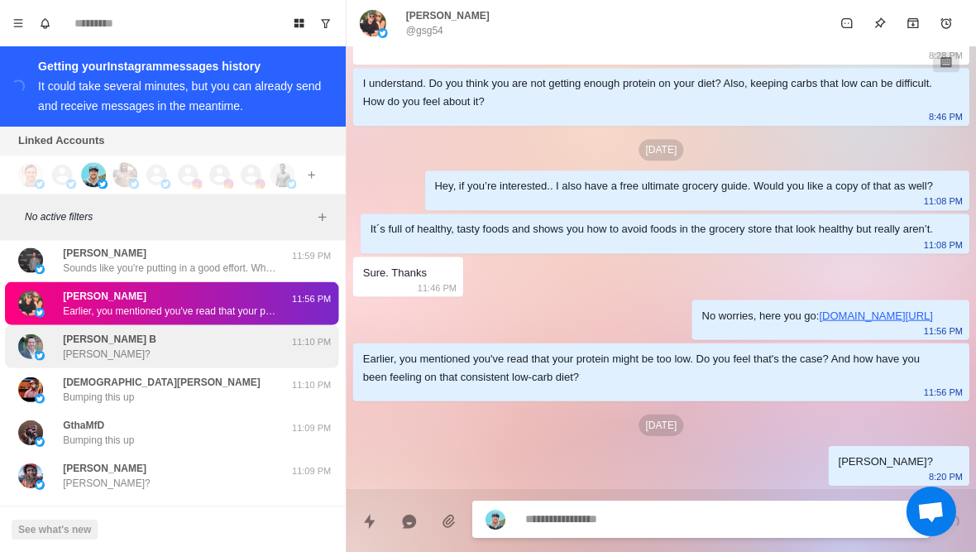
click at [266, 361] on div "Santiago Restrepo B Santiago?" at bounding box center [156, 346] width 272 height 30
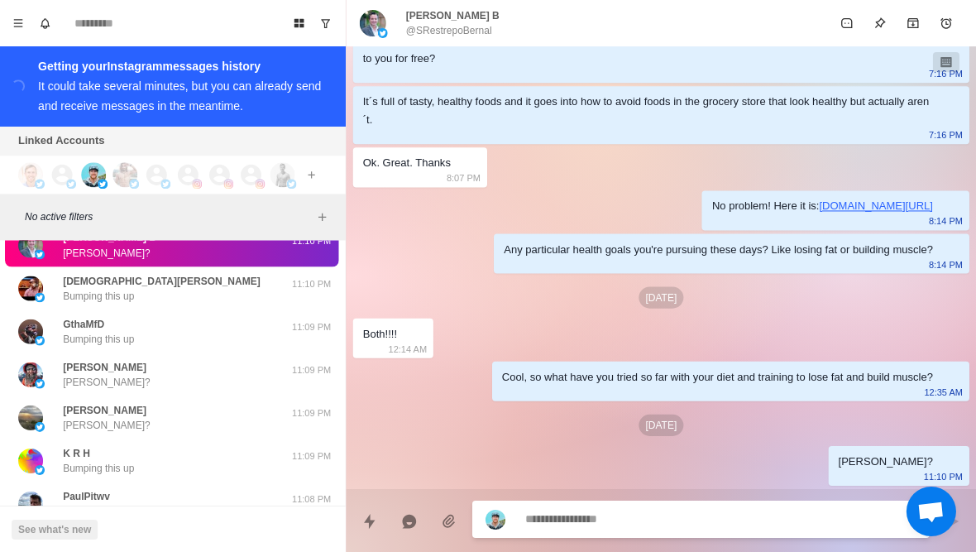
scroll to position [17785, 0]
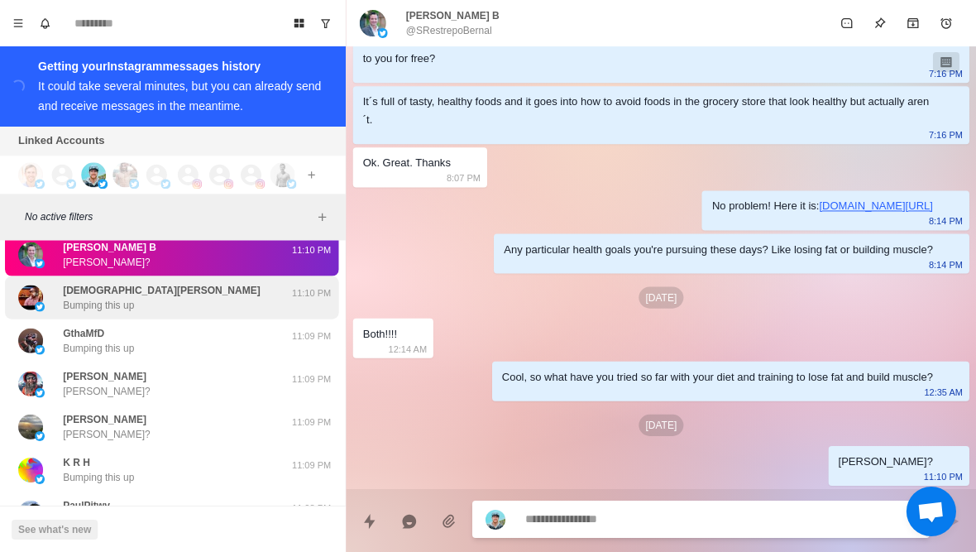
click at [93, 297] on p "Chick Hernandez" at bounding box center [163, 289] width 197 height 15
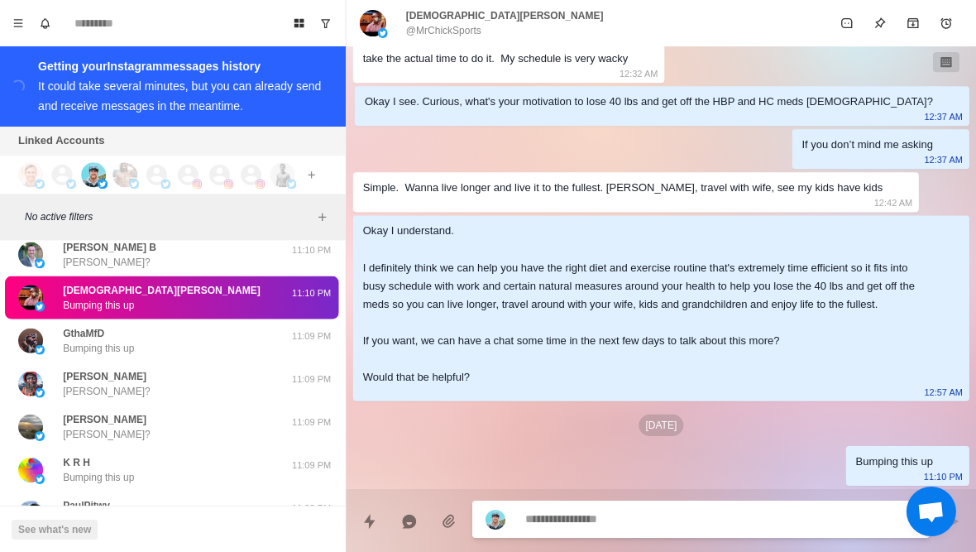
scroll to position [526, 0]
type textarea "*"
type textarea "**********"
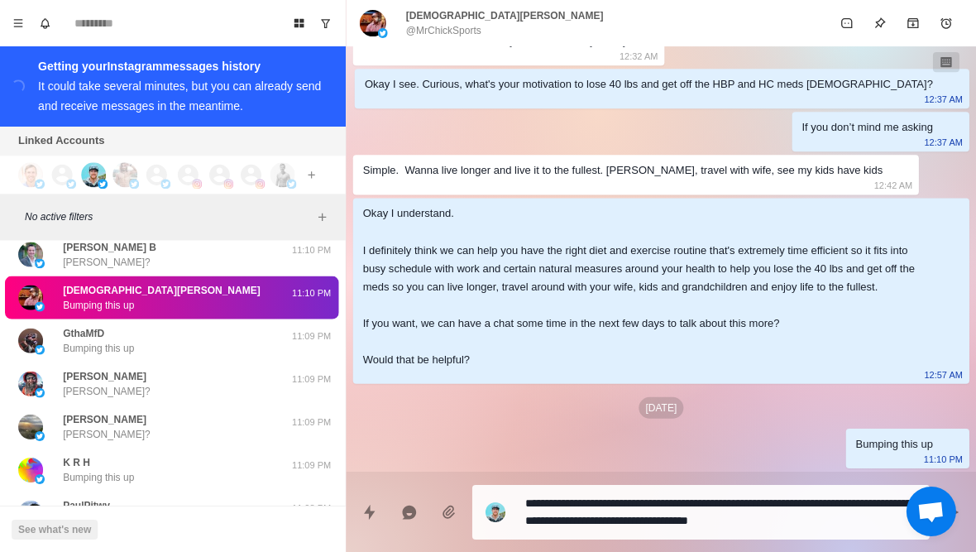
click at [486, 250] on div "Okay I understand. I definitely think we can help you have the right diet and e…" at bounding box center [648, 286] width 569 height 164
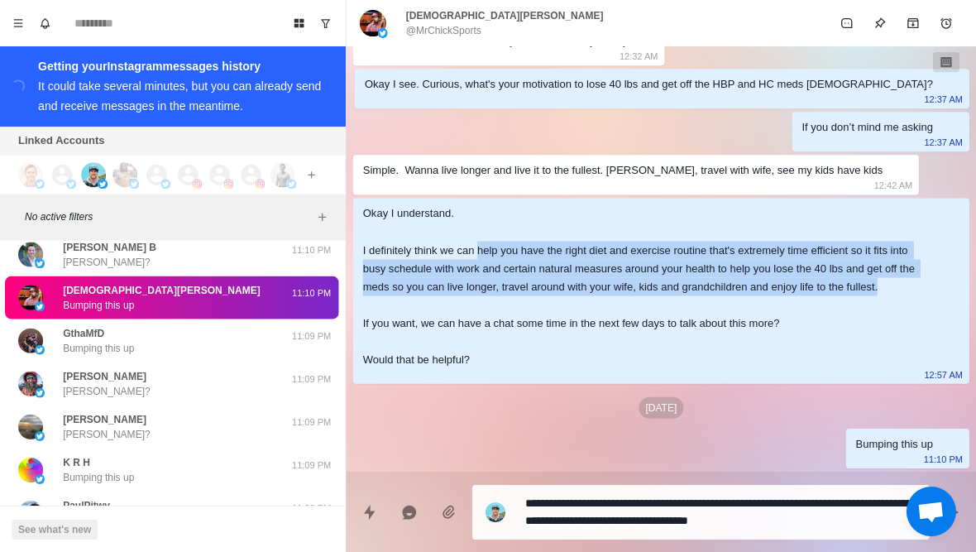
drag, startPoint x: 483, startPoint y: 250, endPoint x: 428, endPoint y: 301, distance: 75.5
click at [428, 301] on div "Okay I understand. I definitely think we can help you have the right diet and e…" at bounding box center [648, 286] width 569 height 164
copy div "help you have the right diet and exercise routine that's extremely time efficie…"
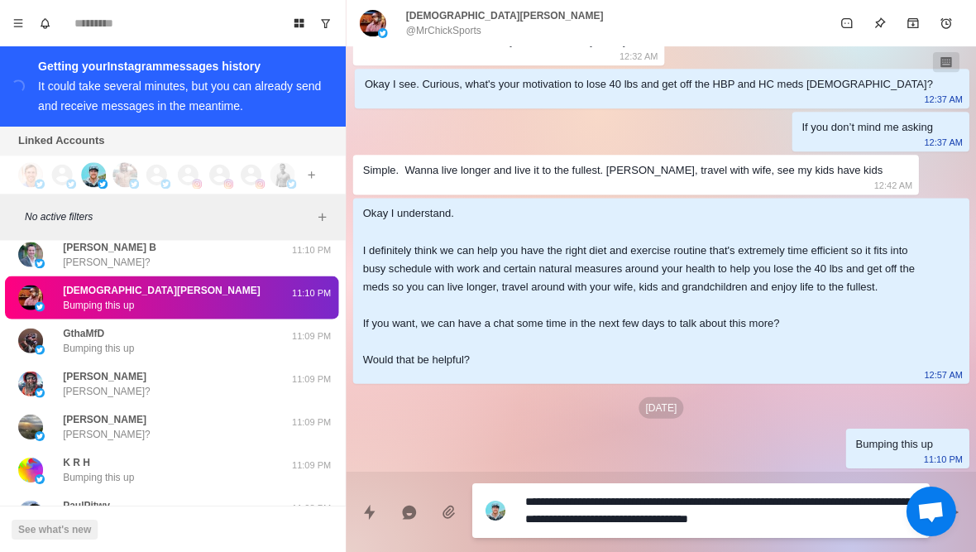
click at [865, 521] on textarea "**********" at bounding box center [721, 509] width 390 height 41
drag, startPoint x: 865, startPoint y: 516, endPoint x: 839, endPoint y: 496, distance: 33.1
click at [839, 496] on textarea "**********" at bounding box center [721, 509] width 390 height 41
type textarea "*"
paste textarea "**********"
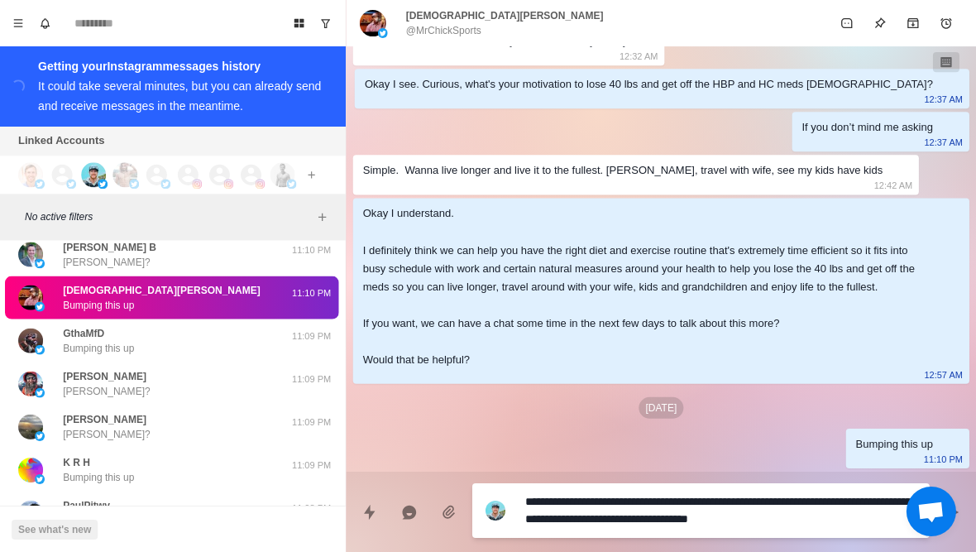
type textarea "**********"
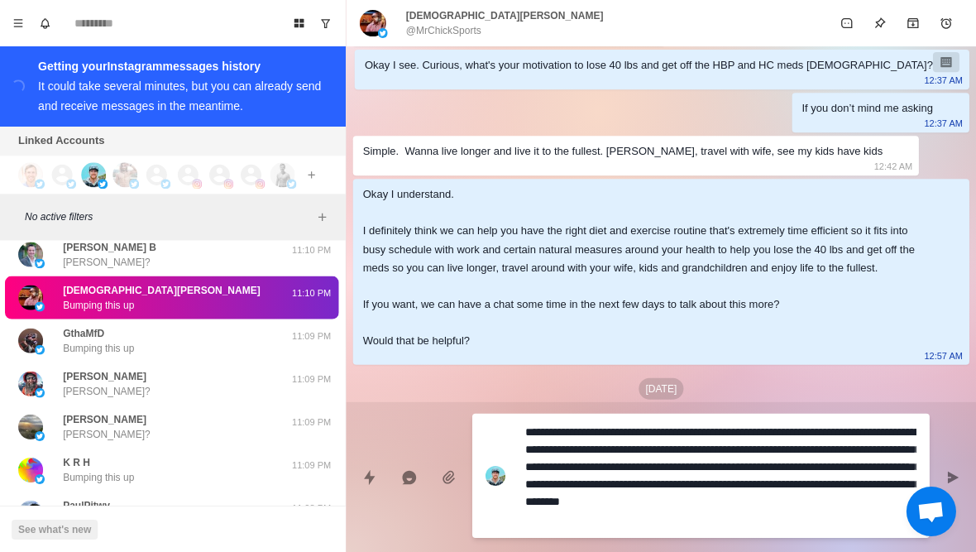
type textarea "*"
type textarea "**********"
type textarea "*"
type textarea "**********"
click at [701, 438] on textarea "**********" at bounding box center [721, 474] width 390 height 111
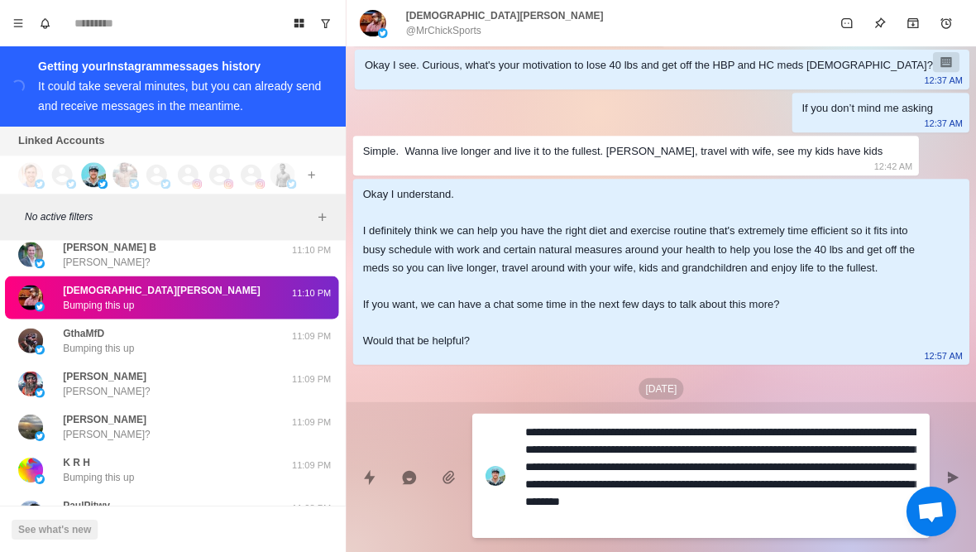
type textarea "*"
type textarea "**********"
type textarea "*"
type textarea "**********"
type textarea "*"
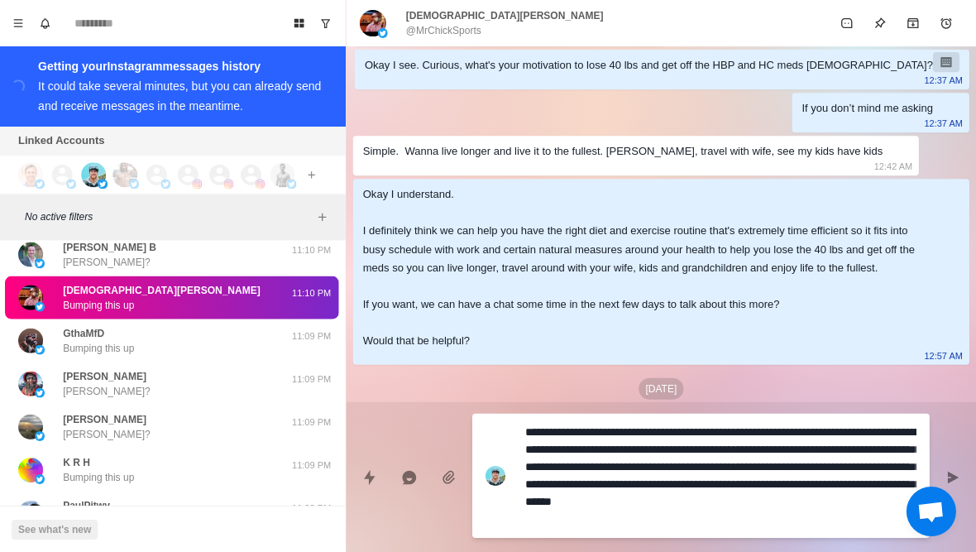
type textarea "**********"
type textarea "*"
type textarea "**********"
type textarea "*"
type textarea "**********"
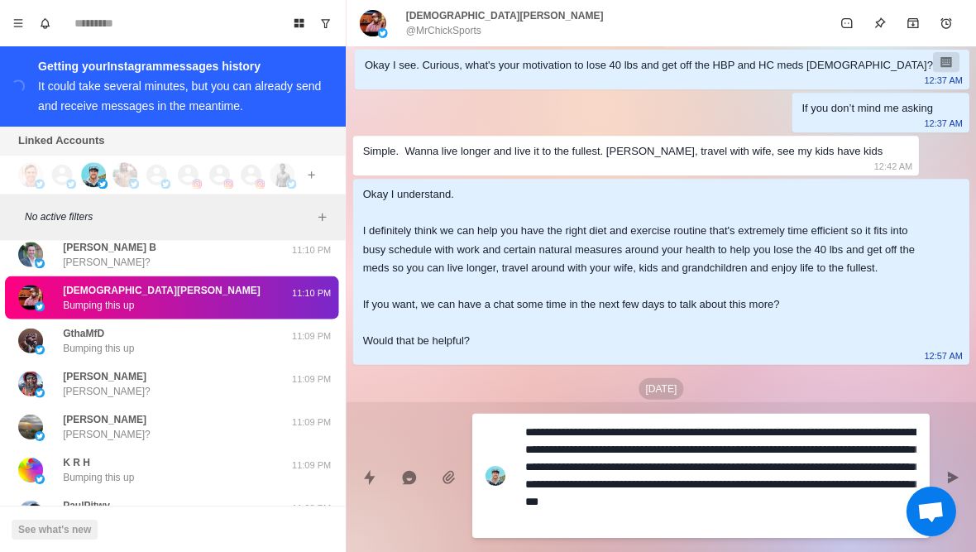
type textarea "*"
type textarea "**********"
type textarea "*"
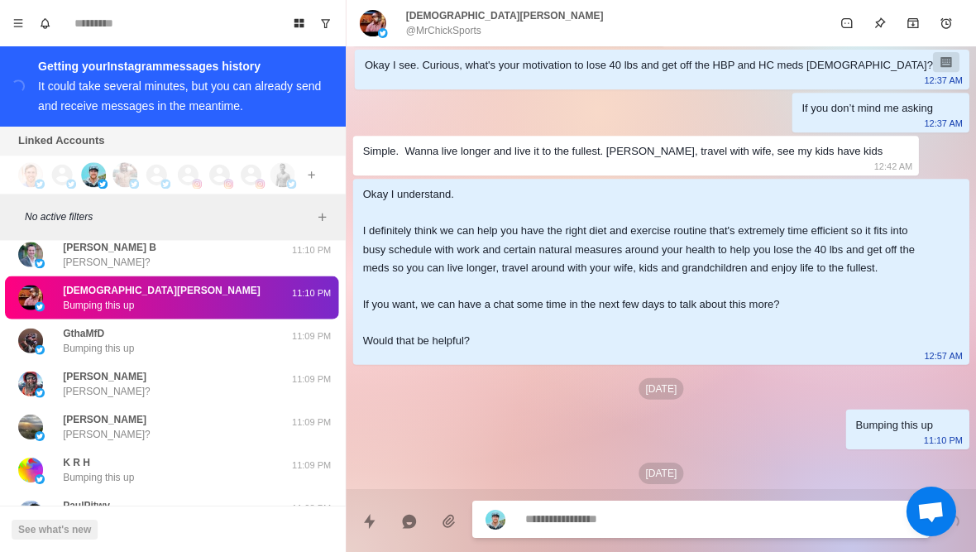
scroll to position [665, 0]
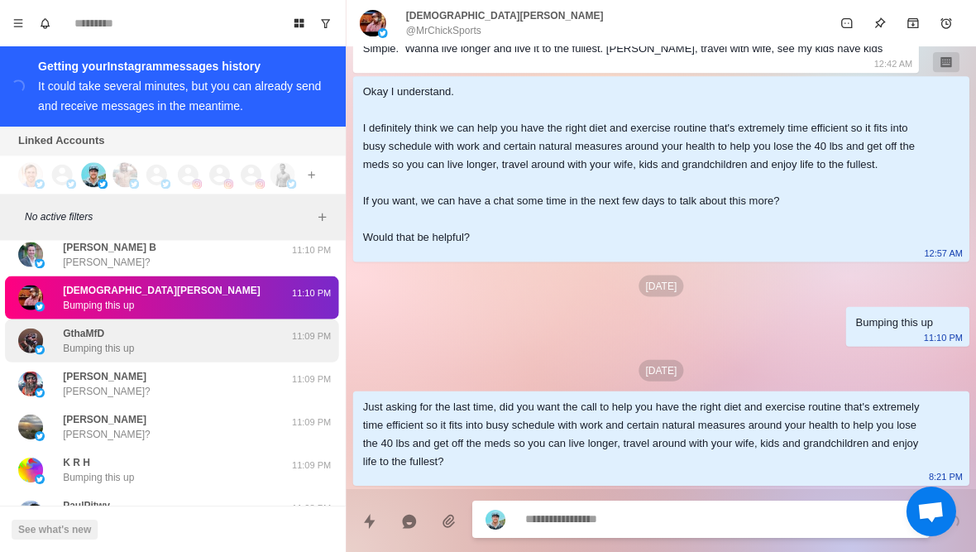
click at [202, 361] on div "GthaMfD Bumping this up 11:09 PM" at bounding box center [173, 339] width 333 height 43
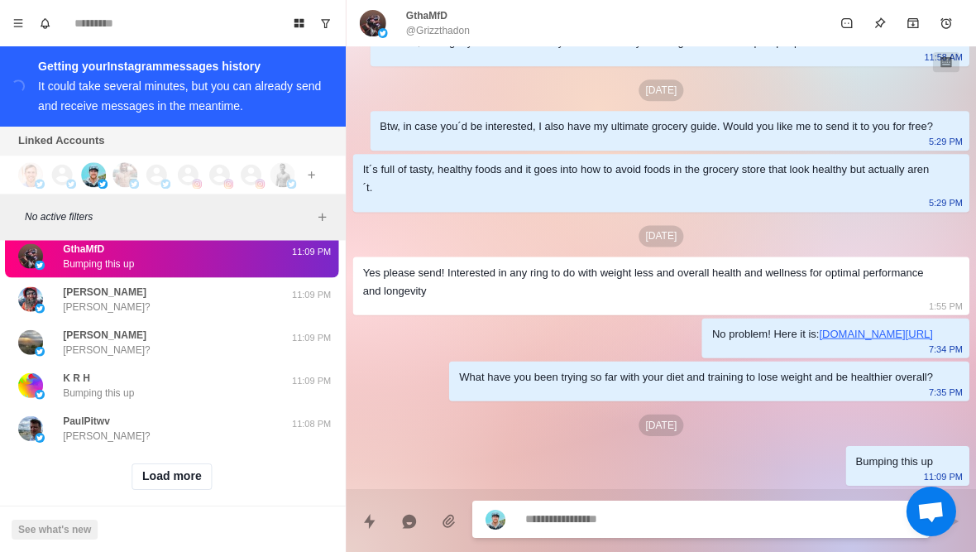
scroll to position [17871, 0]
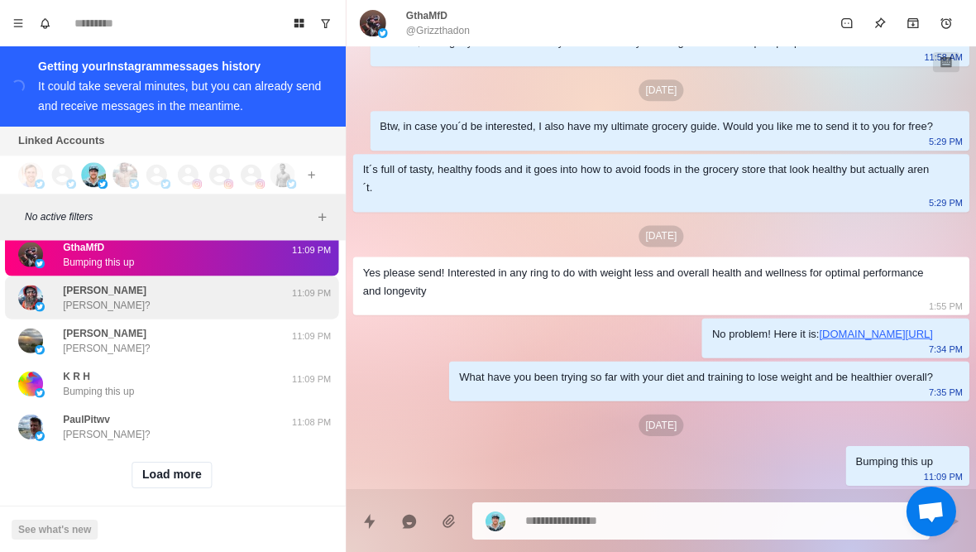
drag, startPoint x: 202, startPoint y: 372, endPoint x: 170, endPoint y: 311, distance: 69.2
click at [0, 0] on html "Board View Tools Archived Chats Mark many as read Keyboard shortcuts Team Setti…" at bounding box center [488, 276] width 976 height 552
click at [170, 311] on div "Paul VanDyke Paul?" at bounding box center [156, 297] width 272 height 30
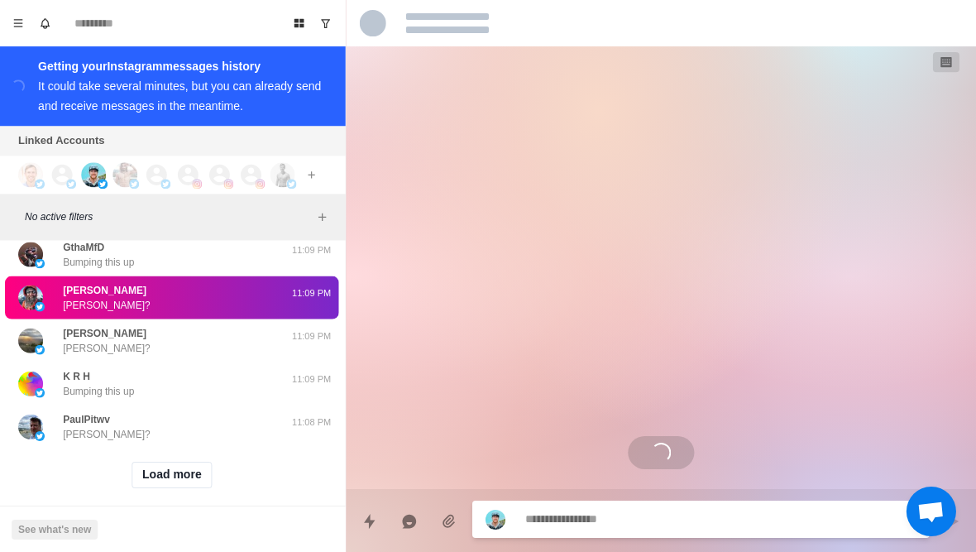
scroll to position [129, 0]
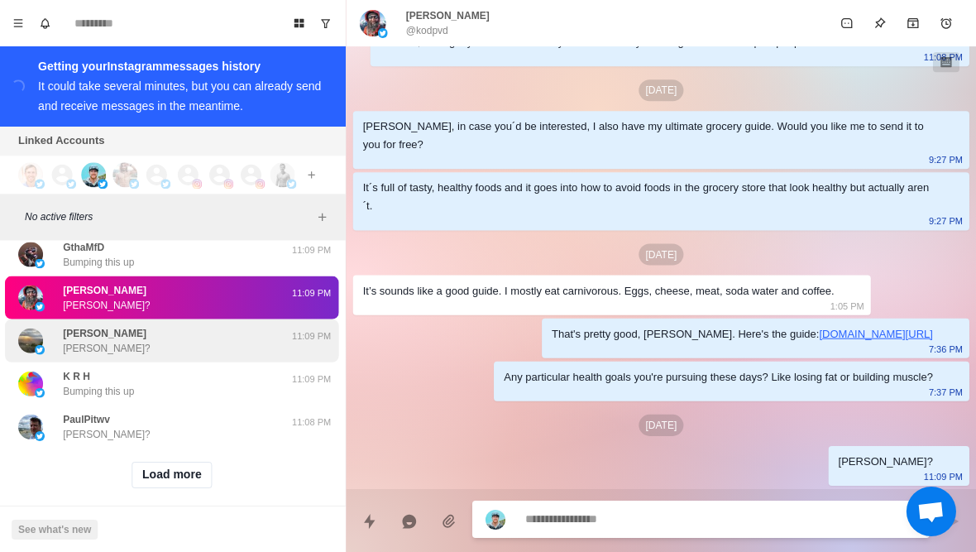
click at [141, 355] on div "David Felton David?" at bounding box center [156, 340] width 272 height 30
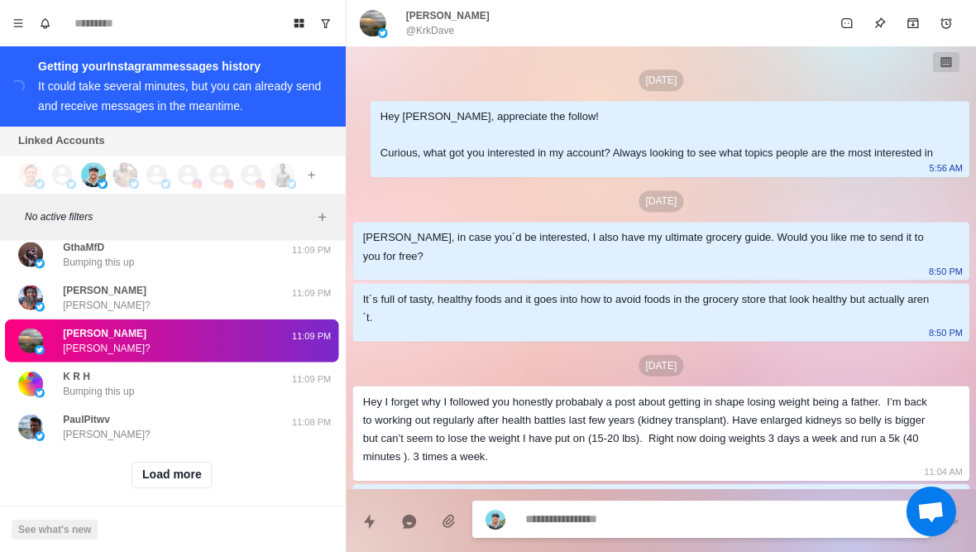
scroll to position [159, 0]
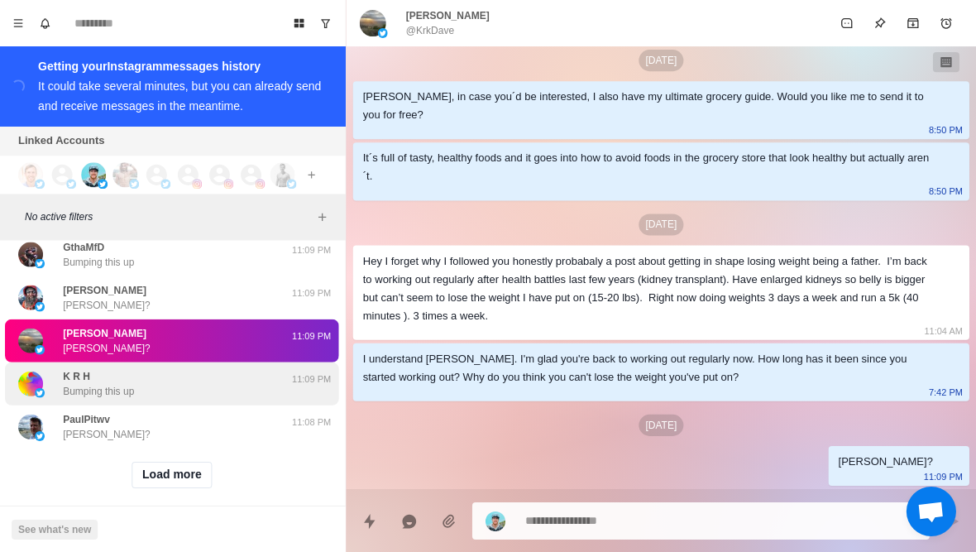
click at [129, 396] on div "K R H Bumping this up" at bounding box center [100, 383] width 71 height 30
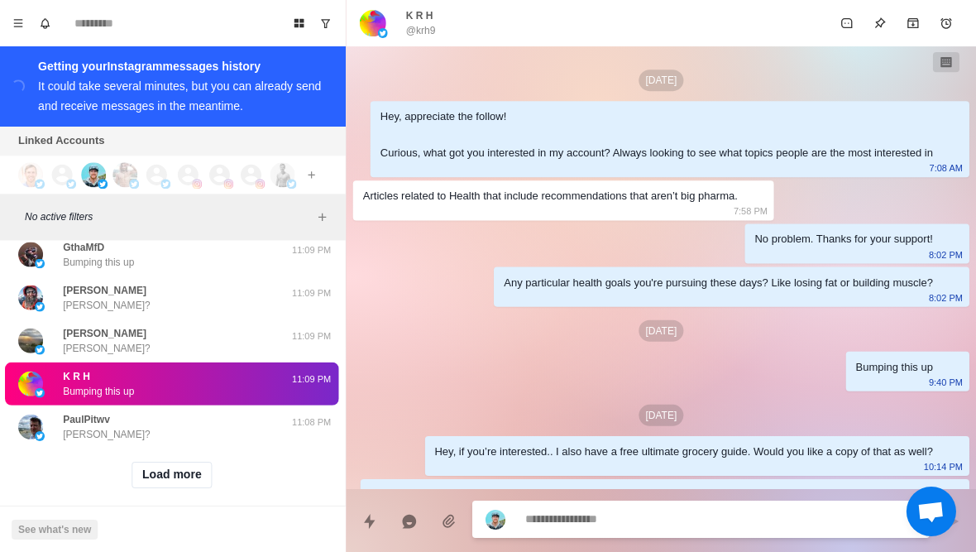
scroll to position [281, 0]
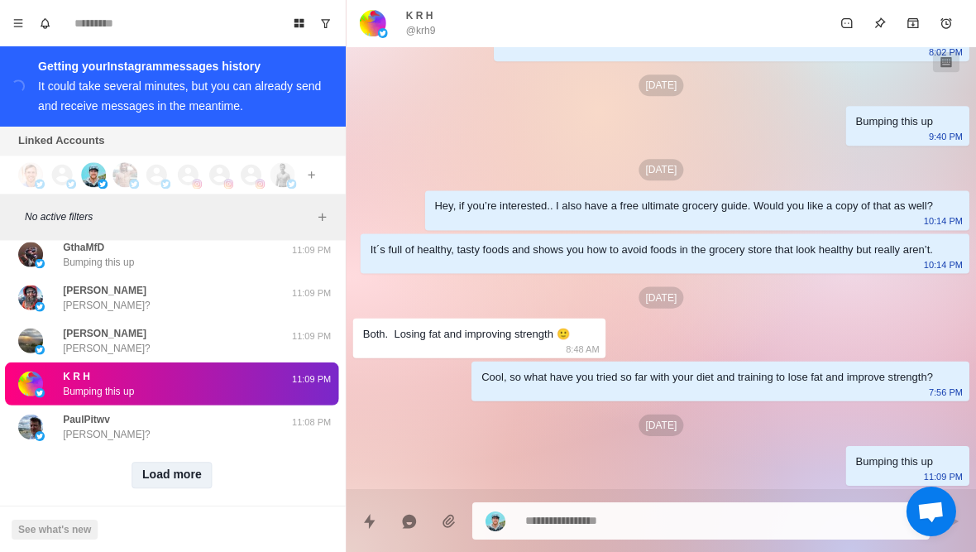
click at [160, 487] on button "Load more" at bounding box center [173, 474] width 81 height 26
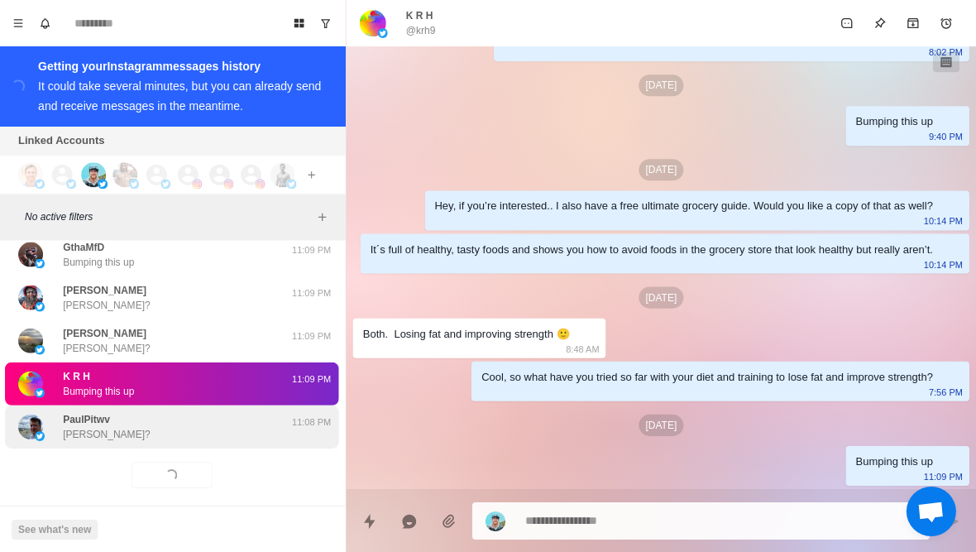
click at [168, 447] on div "PaulPitwv Paul? 11:08 PM" at bounding box center [173, 425] width 333 height 43
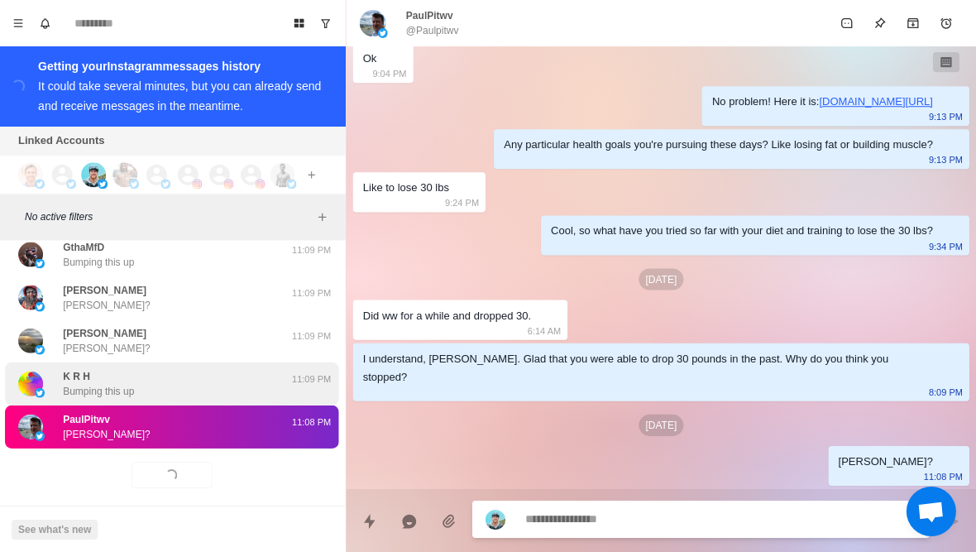
scroll to position [301, 0]
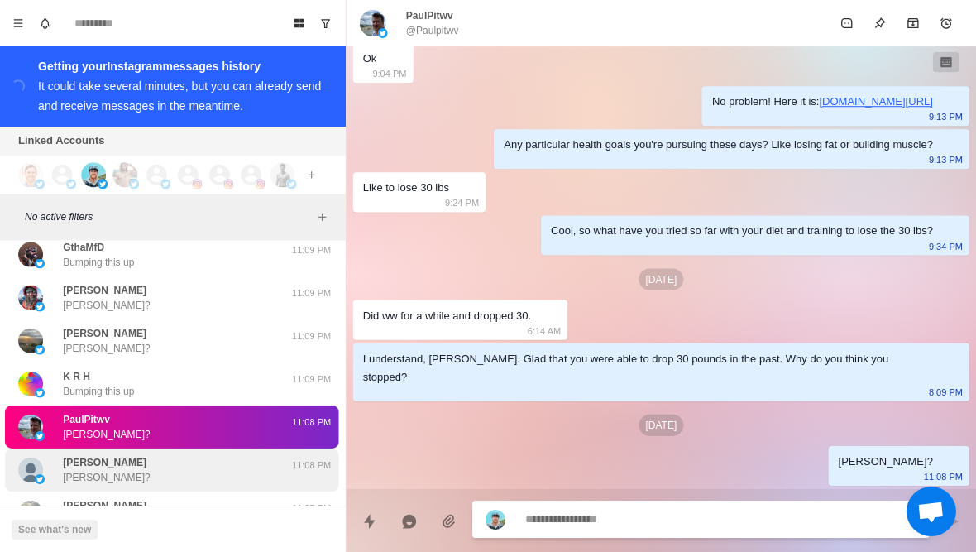
click at [99, 484] on div "Dan Marinelli Dan?" at bounding box center [108, 469] width 87 height 30
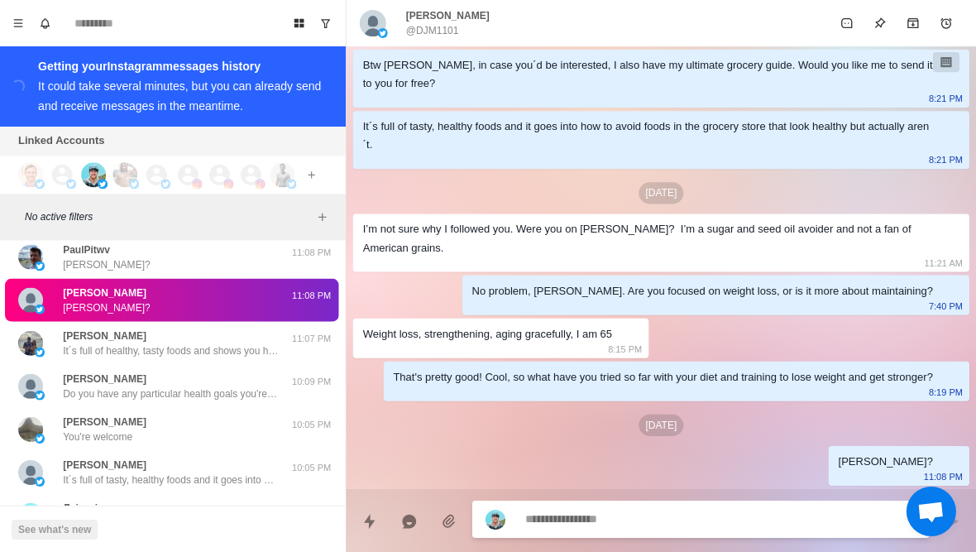
scroll to position [208, 0]
type textarea "*"
type textarea "**"
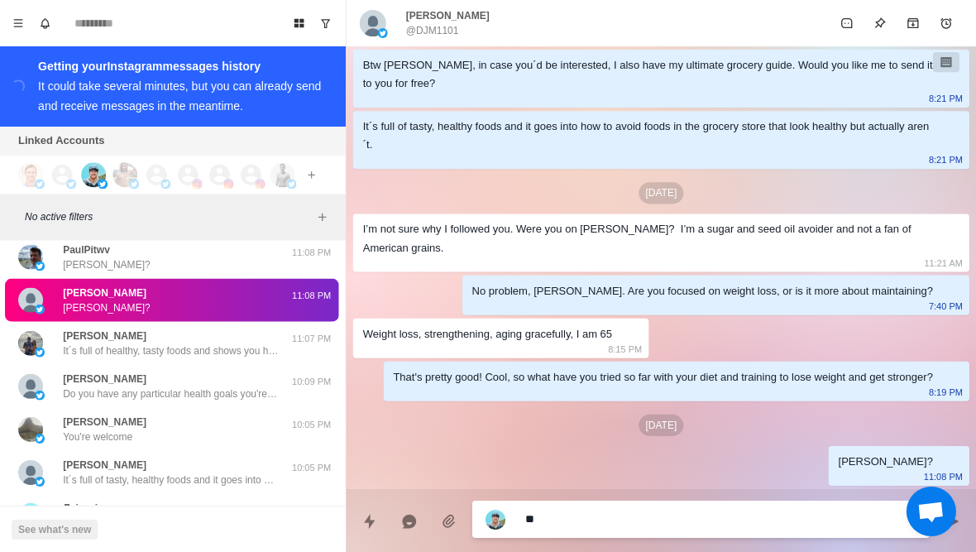
type textarea "*"
type textarea "***"
type textarea "*"
type textarea "****"
type textarea "*"
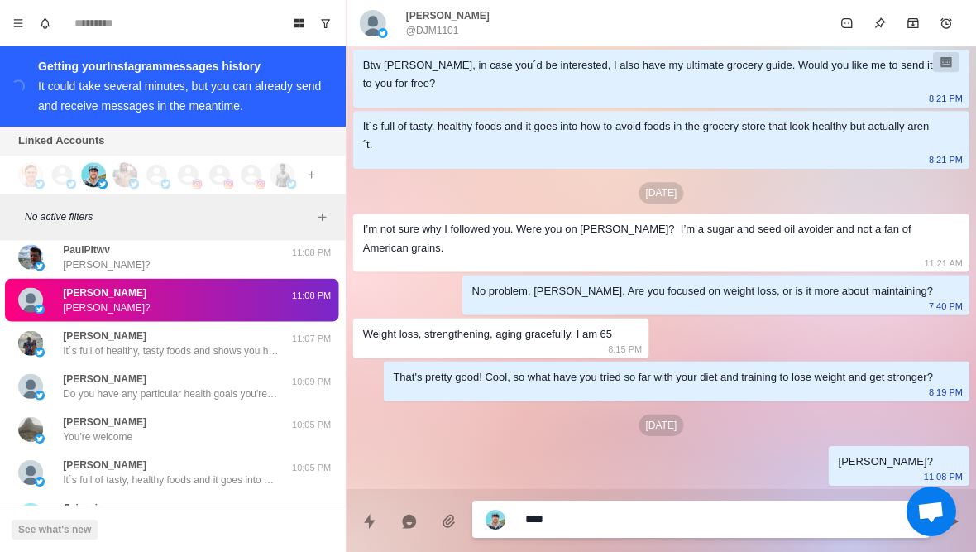
type textarea "*****"
type textarea "*"
type textarea "**********"
type textarea "*"
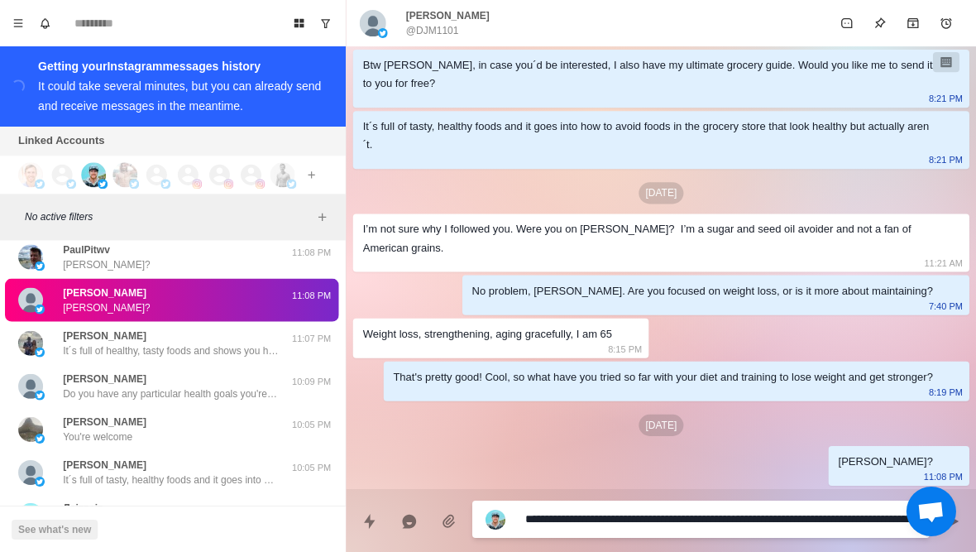
type textarea "**********"
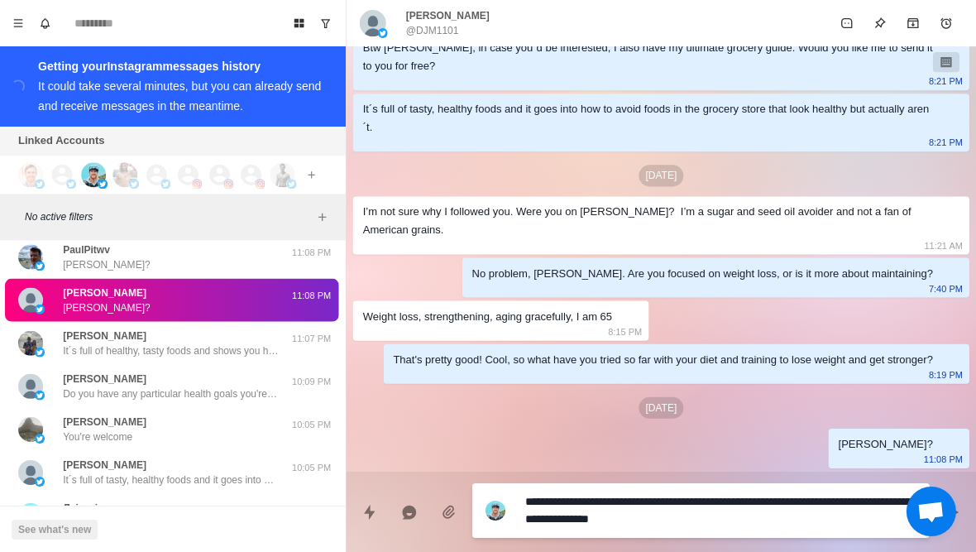
type textarea "*"
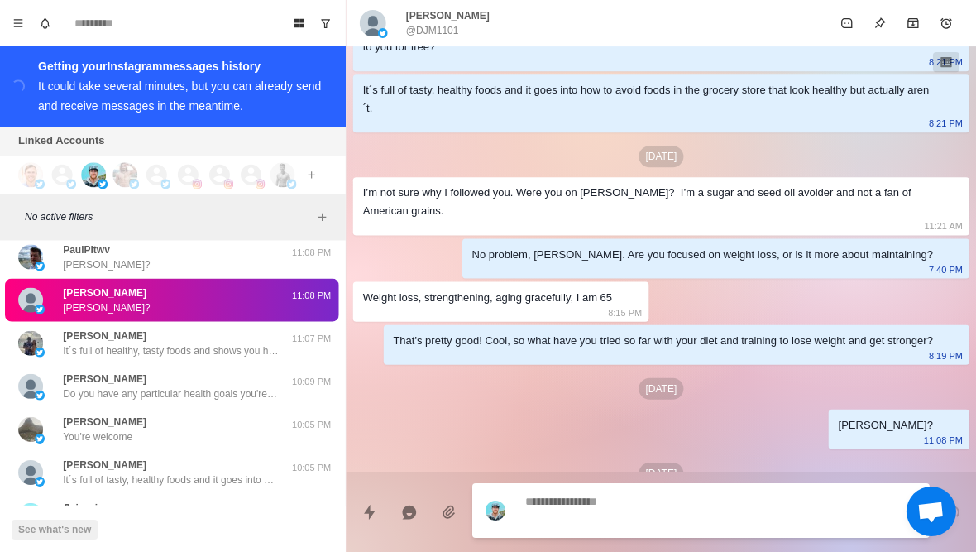
scroll to position [293, 0]
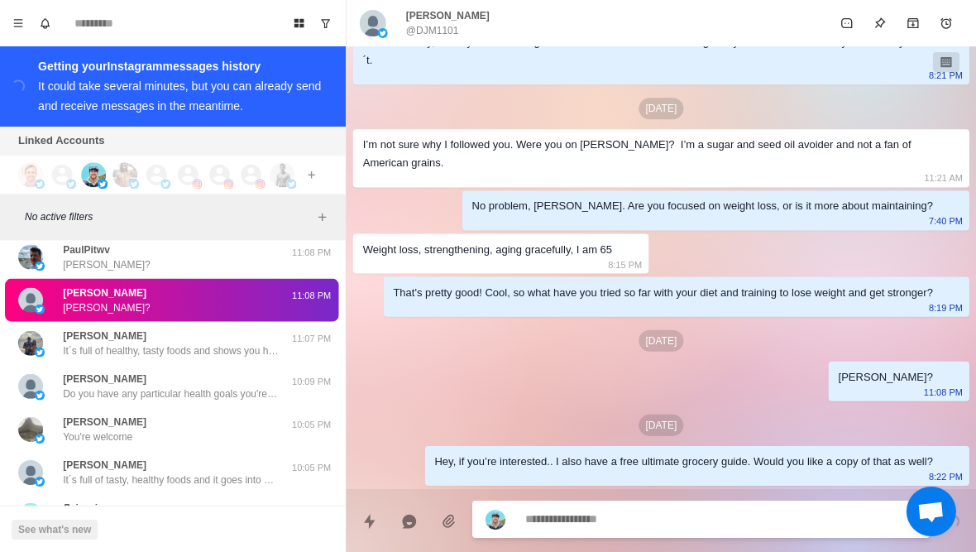
type textarea "*"
type textarea "**"
type textarea "*"
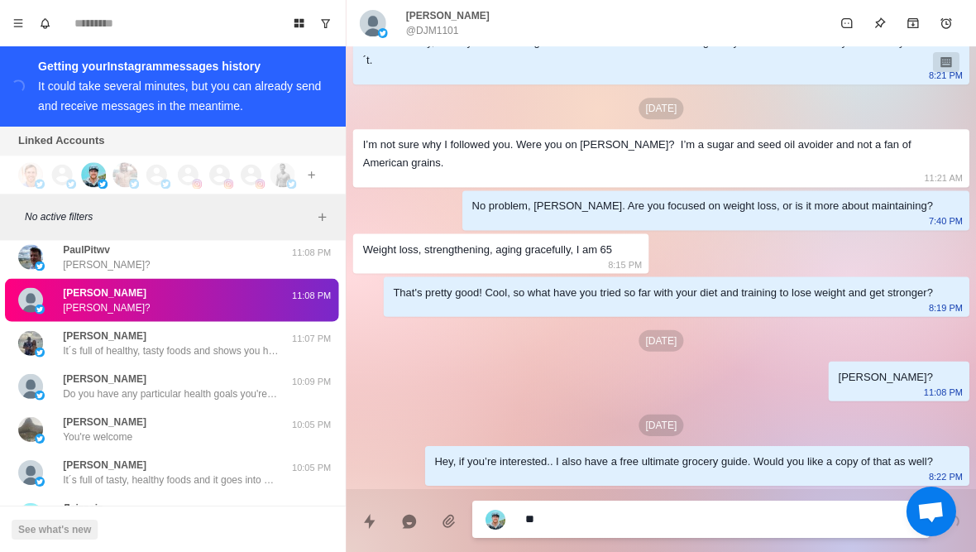
type textarea "***"
type textarea "*"
type textarea "****"
type textarea "*"
type textarea "*****"
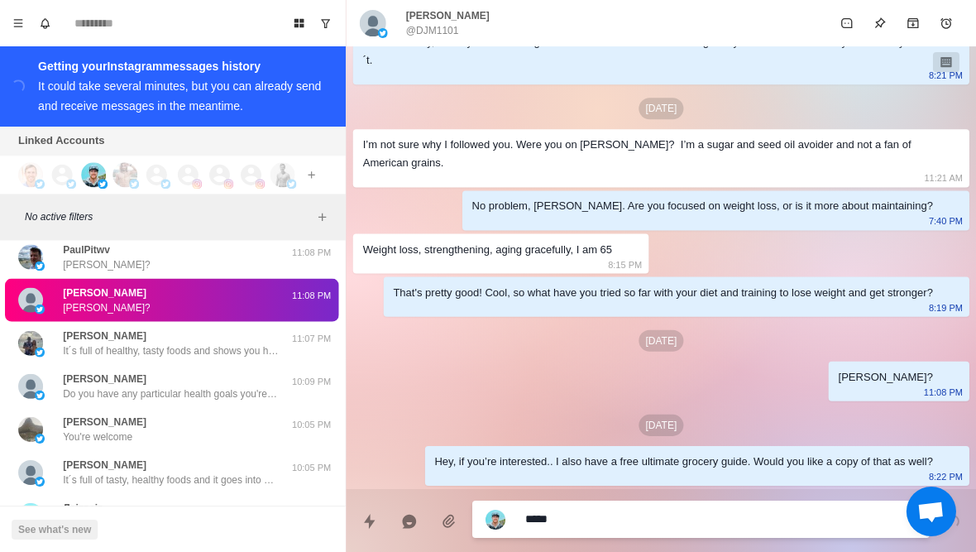
type textarea "*"
type textarea "**********"
type textarea "*"
type textarea "**********"
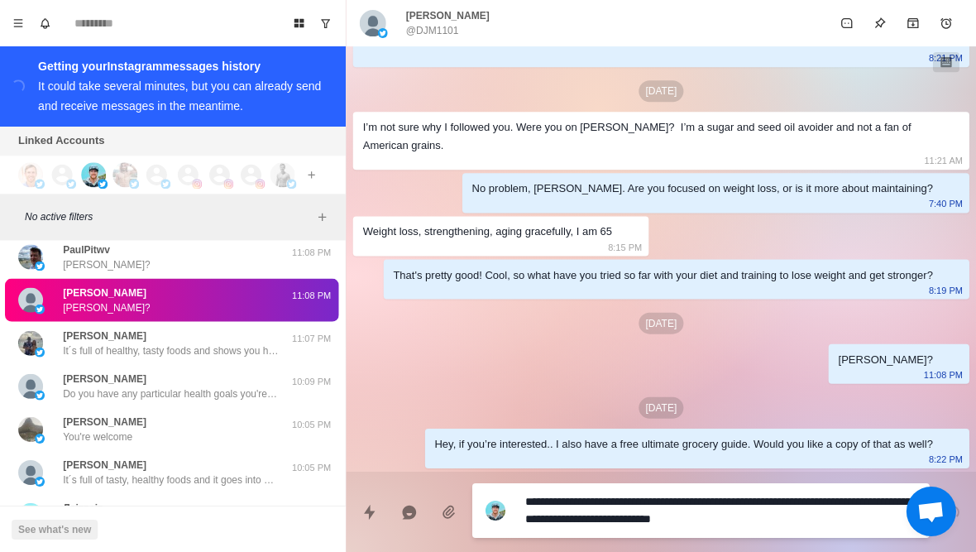
type textarea "*"
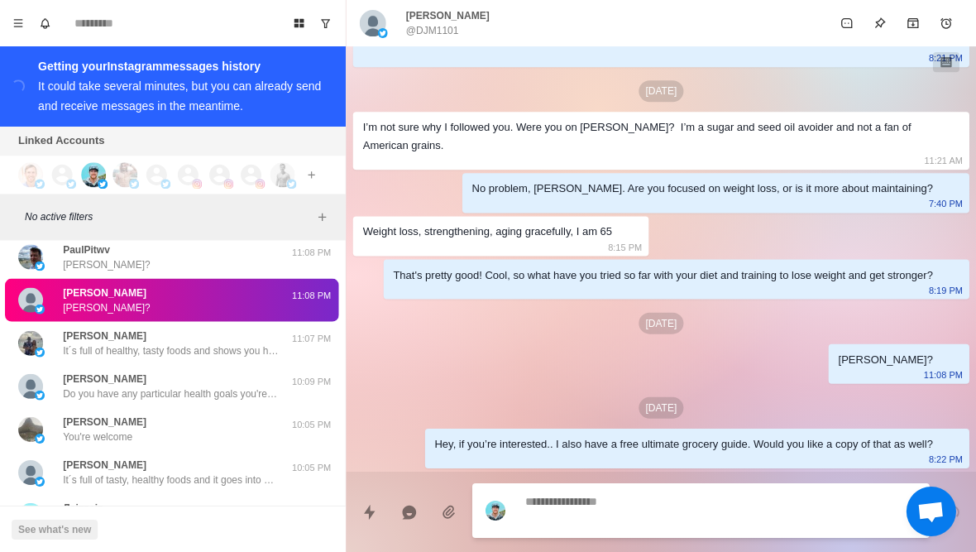
scroll to position [354, 0]
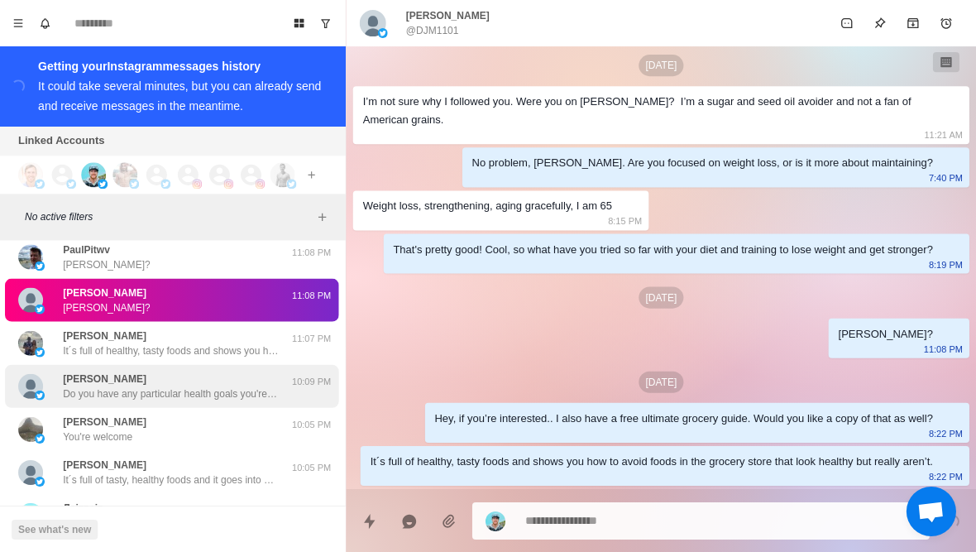
click at [154, 400] on p "Do you have any particular health goals you're pursuing these days? Like losing…" at bounding box center [172, 392] width 215 height 15
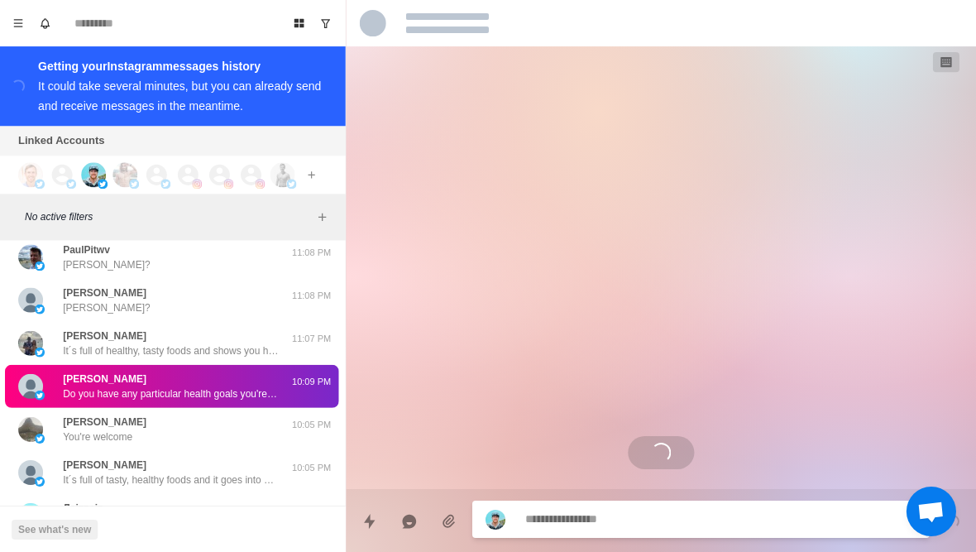
scroll to position [3, 0]
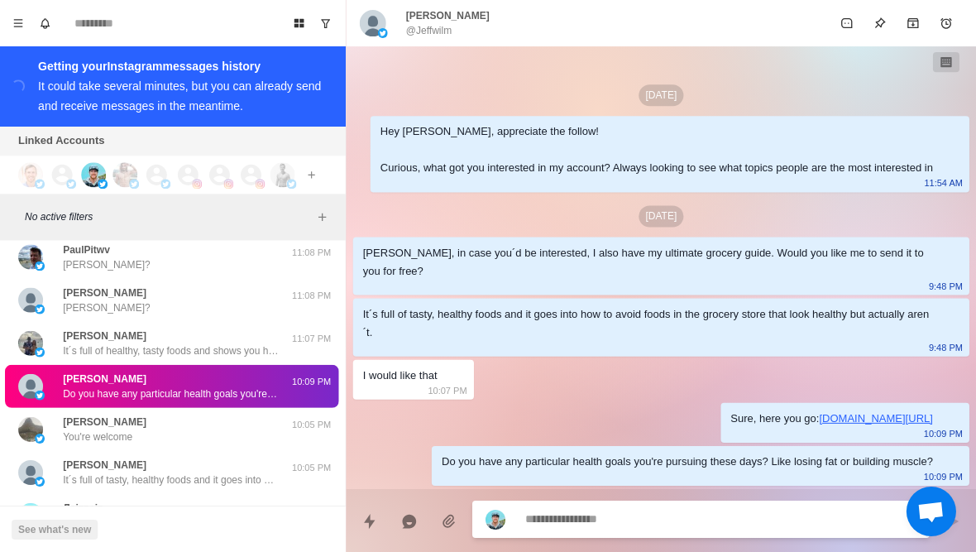
type textarea "*"
type textarea "*****"
type textarea "*"
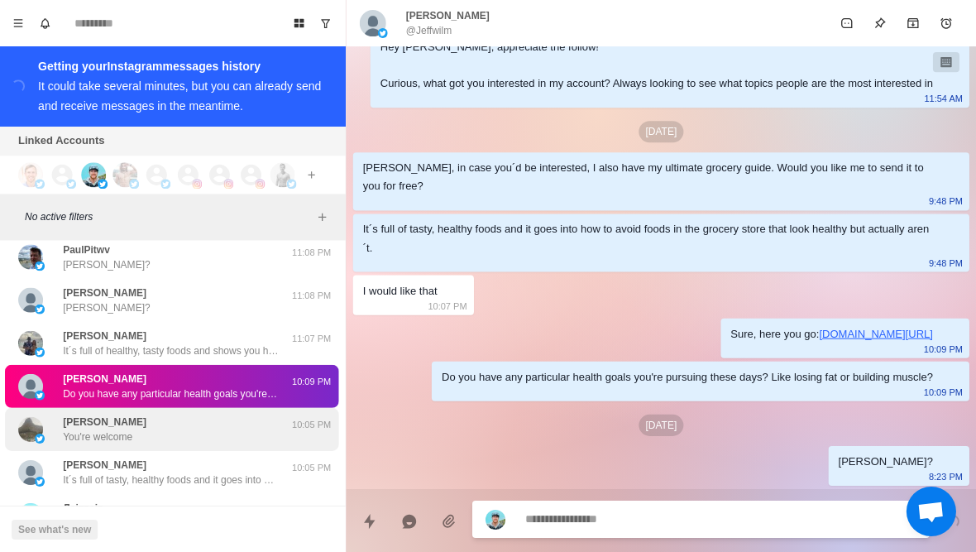
click at [242, 433] on div "Gregory Chait You're welcome" at bounding box center [156, 429] width 272 height 30
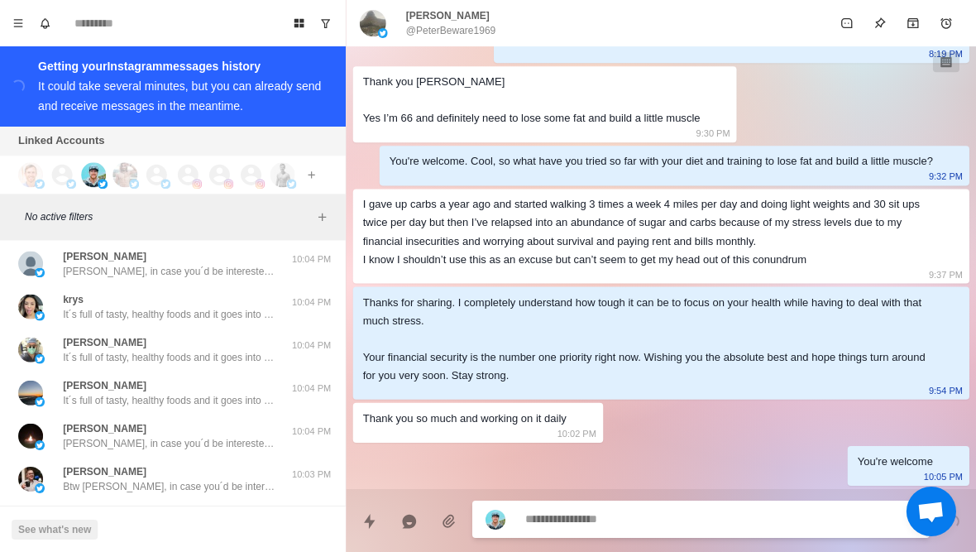
scroll to position [18436, 0]
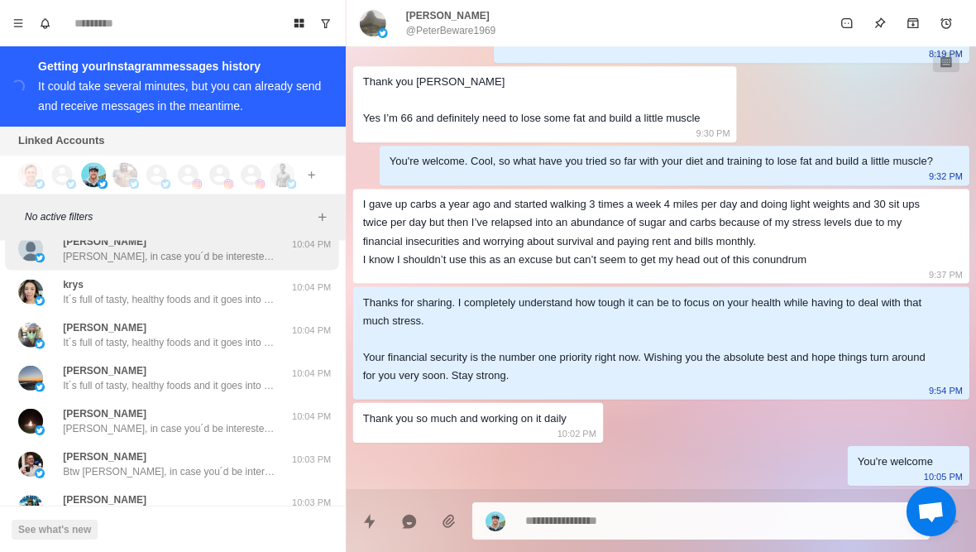
click at [157, 263] on p "Btw Cameron, in case you´d be interested, I also have my ultimate grocery guide…" at bounding box center [172, 255] width 215 height 15
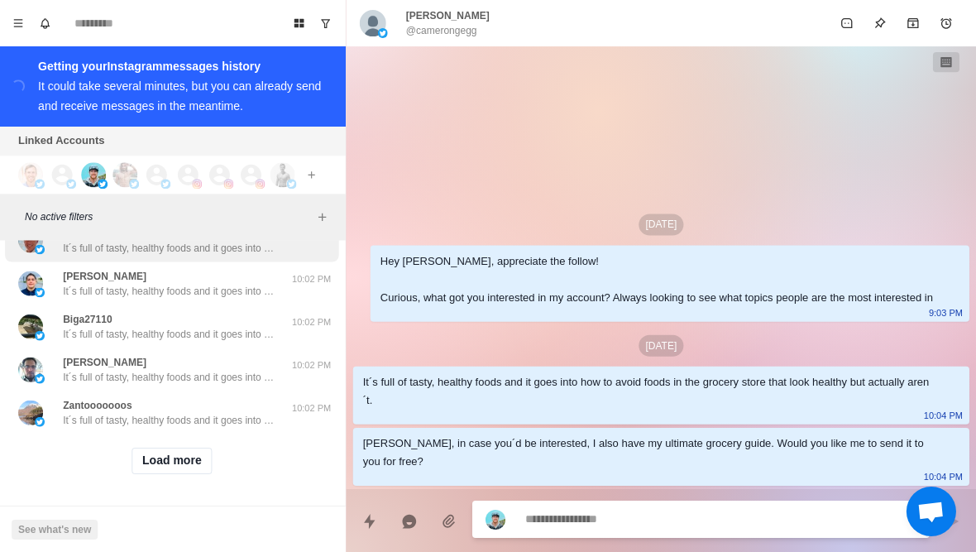
scroll to position [18761, 0]
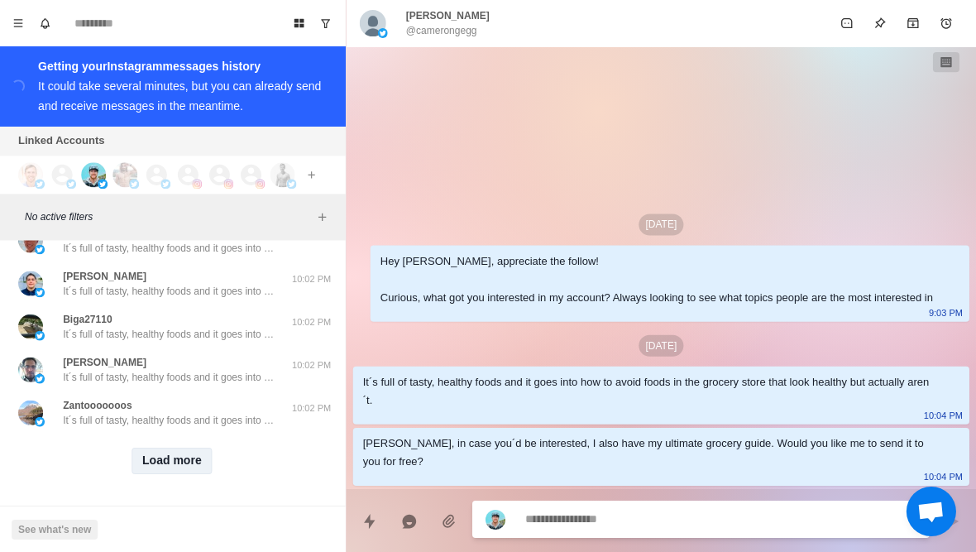
click at [172, 457] on button "Load more" at bounding box center [173, 460] width 81 height 26
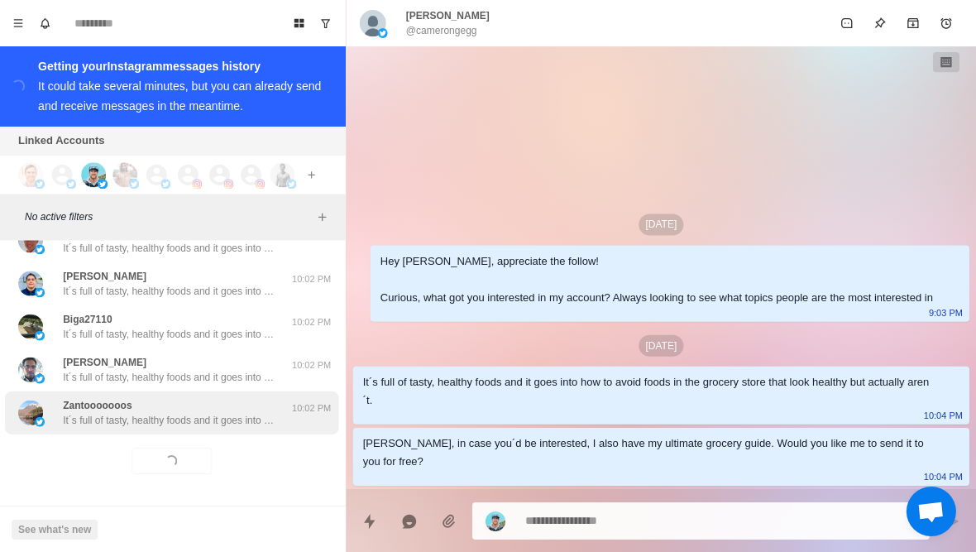
click at [205, 424] on p "It´s full of tasty, healthy foods and it goes into how to avoid foods in the gr…" at bounding box center [172, 419] width 215 height 15
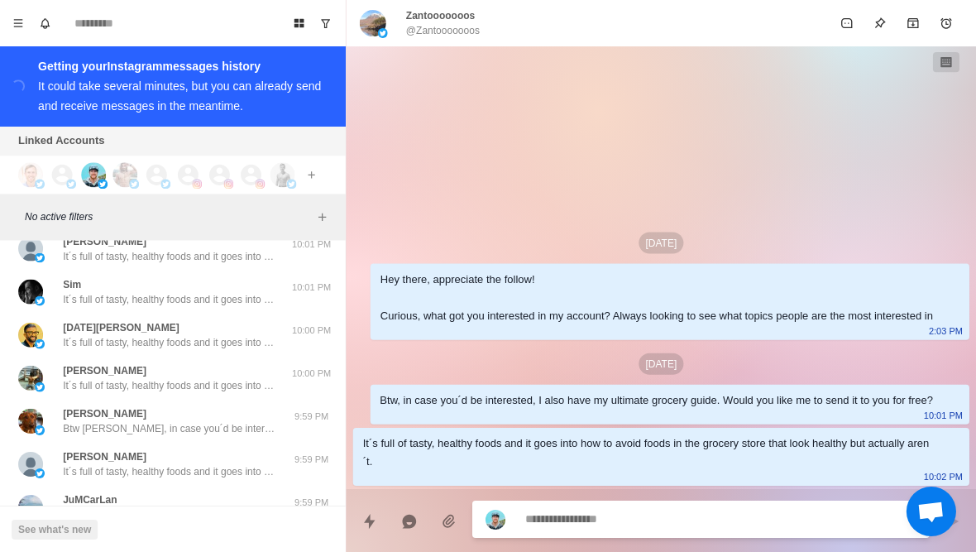
scroll to position [19301, 0]
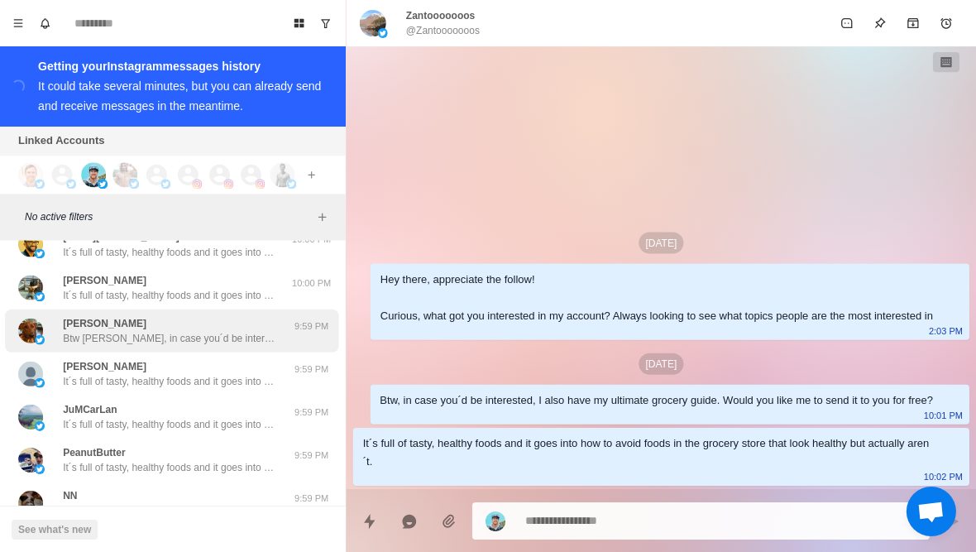
click at [169, 345] on p "Btw Steve, in case you´d be interested, I also have my ultimate grocery guide. …" at bounding box center [172, 337] width 215 height 15
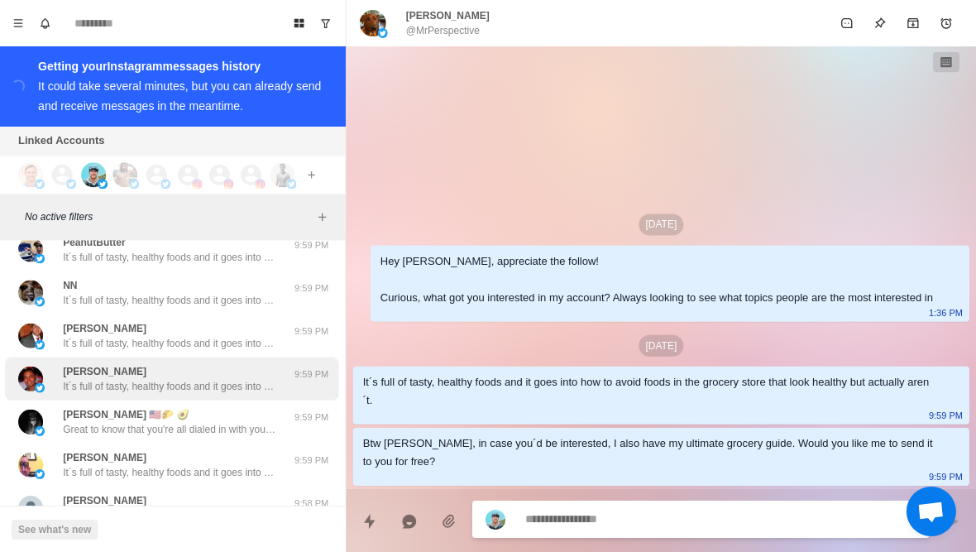
scroll to position [19521, 0]
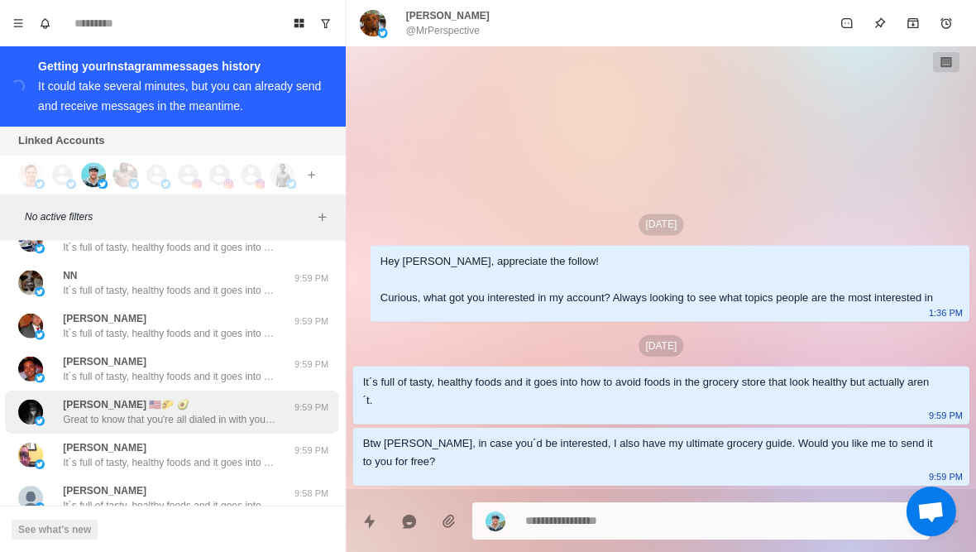
click at [160, 426] on p "Great to know that you're all dialed in with your approach to health. Take care…" at bounding box center [172, 418] width 215 height 15
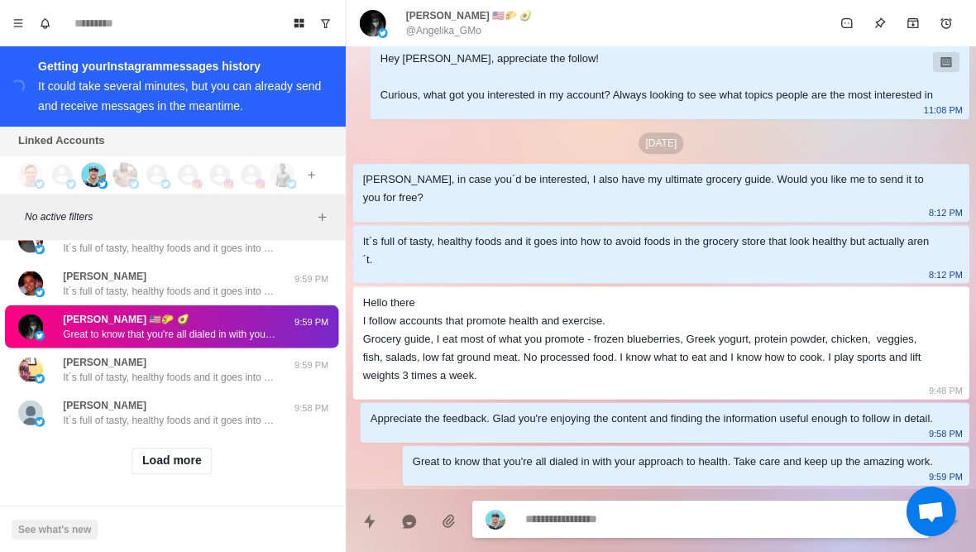
scroll to position [19621, 0]
click at [170, 459] on button "Load more" at bounding box center [173, 460] width 81 height 26
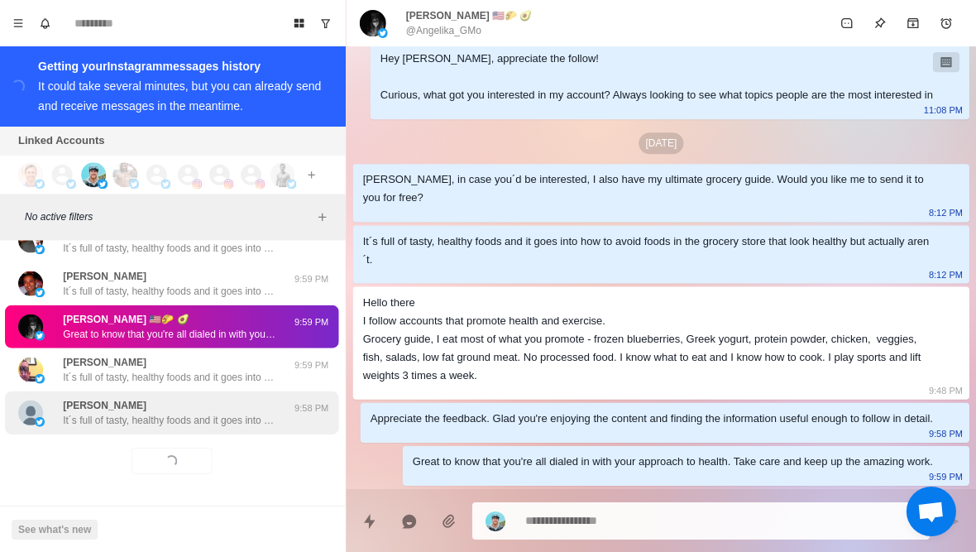
click at [251, 409] on div "Tyler Johnson It´s full of tasty, healthy foods and it goes into how to avoid f…" at bounding box center [172, 412] width 215 height 30
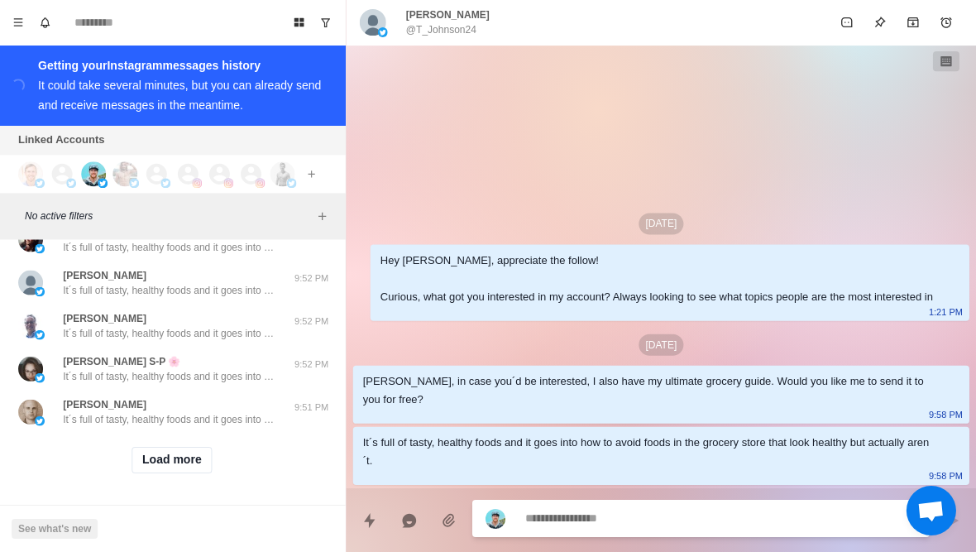
scroll to position [20481, 0]
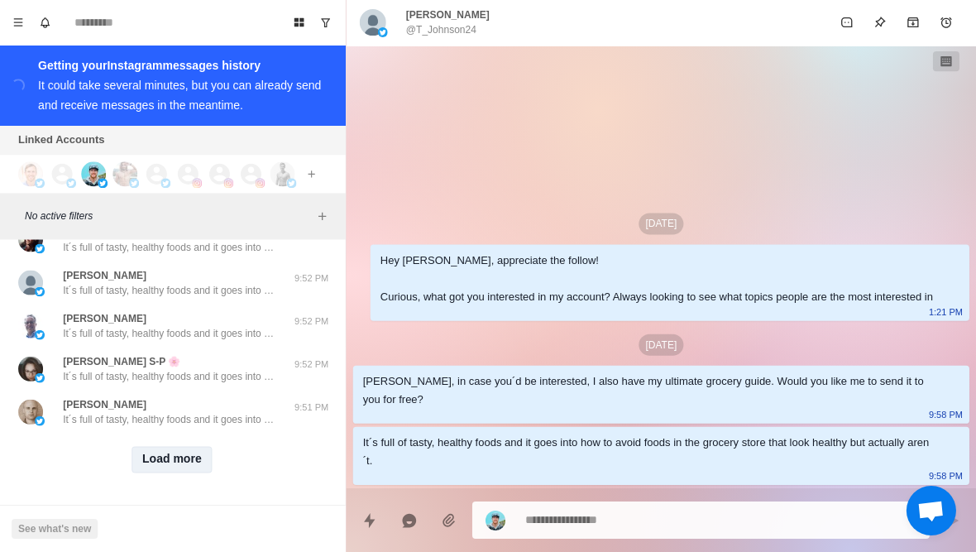
click at [182, 462] on button "Load more" at bounding box center [173, 460] width 81 height 26
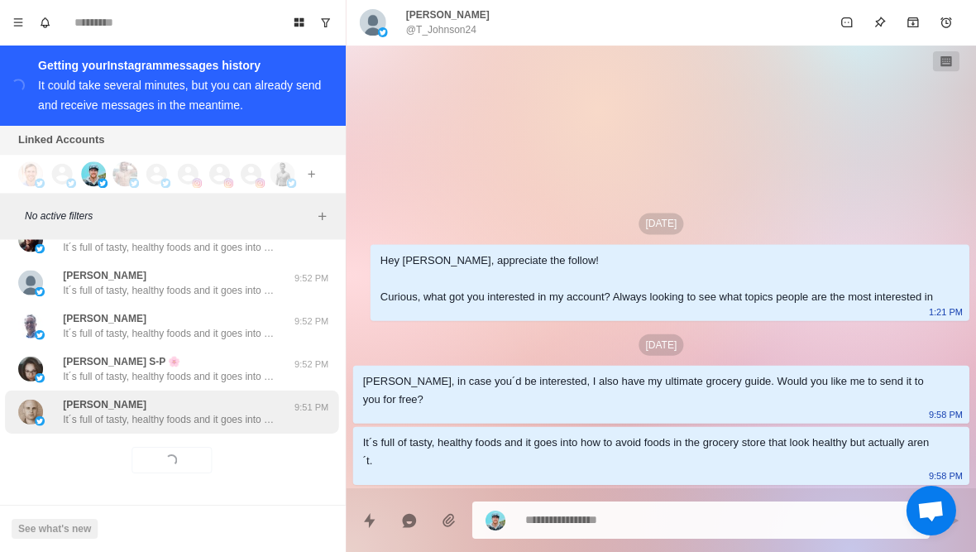
click at [250, 414] on p "It´s full of tasty, healthy foods and it goes into how to avoid foods in the gr…" at bounding box center [172, 419] width 215 height 15
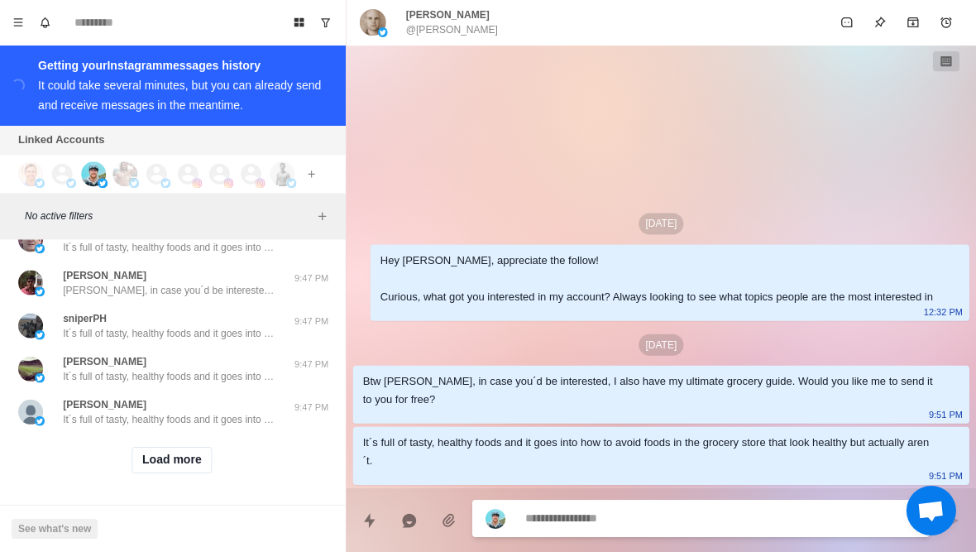
scroll to position [21336, 0]
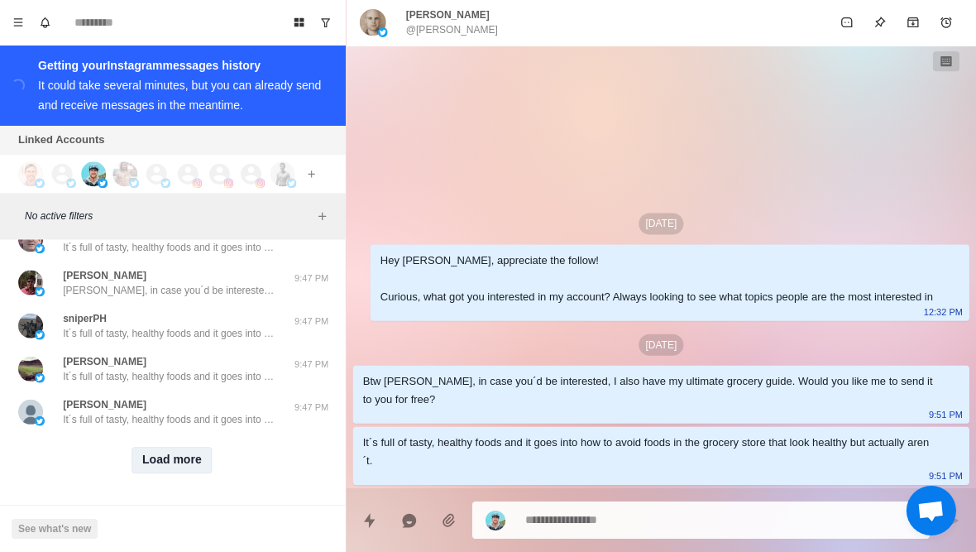
click at [165, 467] on button "Load more" at bounding box center [173, 460] width 81 height 26
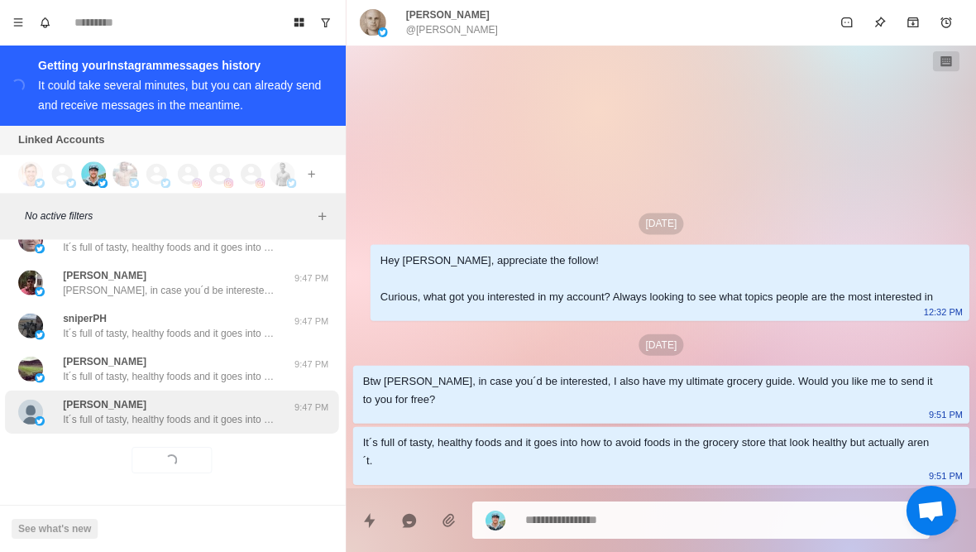
click at [216, 424] on p "It´s full of tasty, healthy foods and it goes into how to avoid foods in the gr…" at bounding box center [172, 419] width 215 height 15
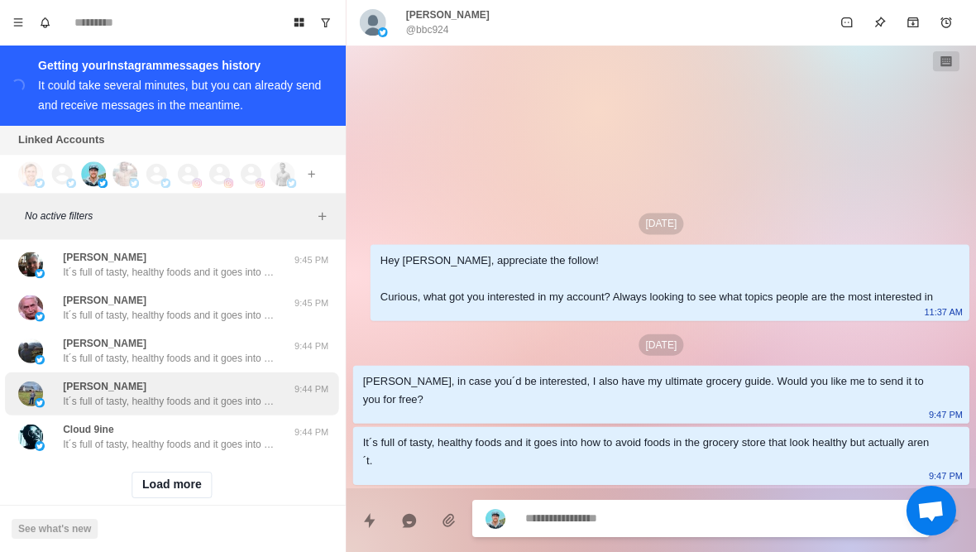
scroll to position [22164, 0]
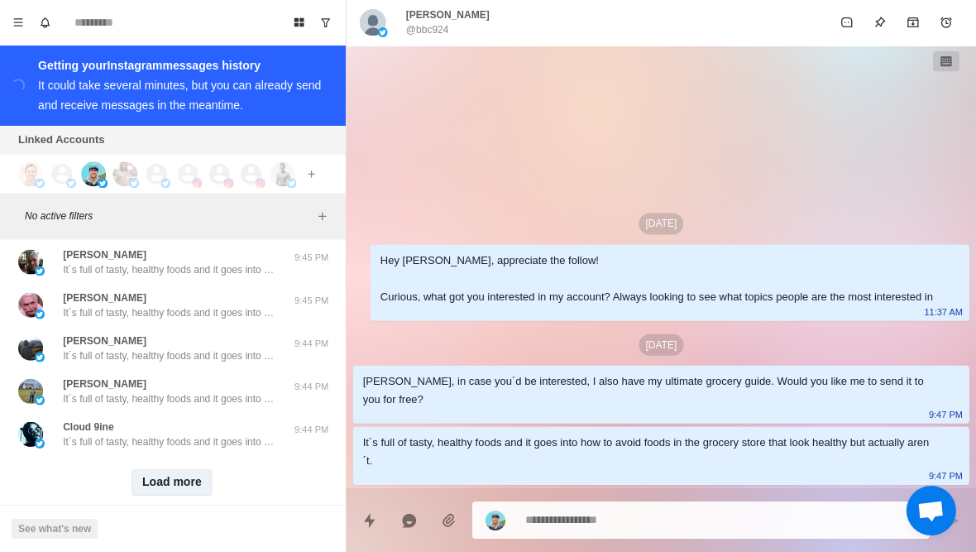
click at [173, 495] on button "Load more" at bounding box center [173, 482] width 81 height 26
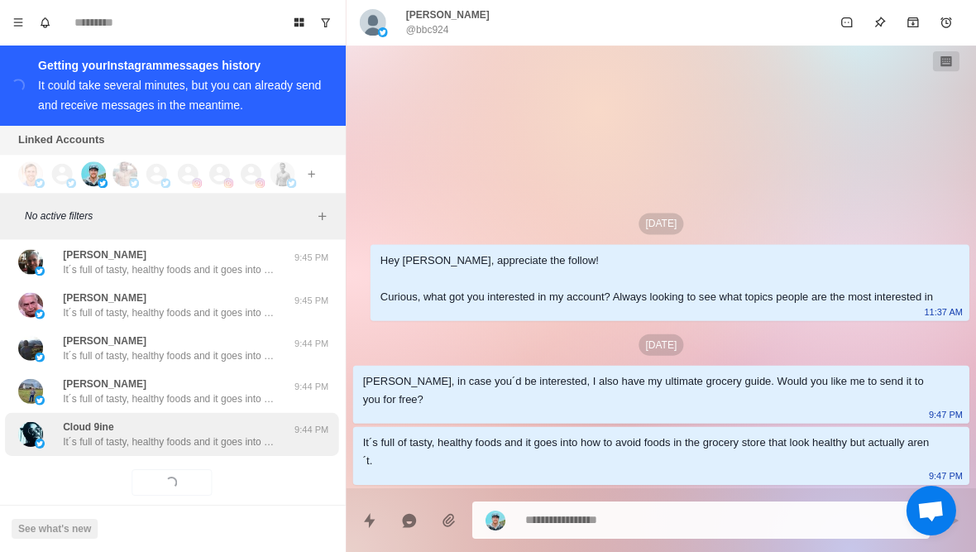
click at [208, 456] on div "Cloud 9ine It´s full of tasty, healthy foods and it goes into how to avoid food…" at bounding box center [173, 434] width 333 height 43
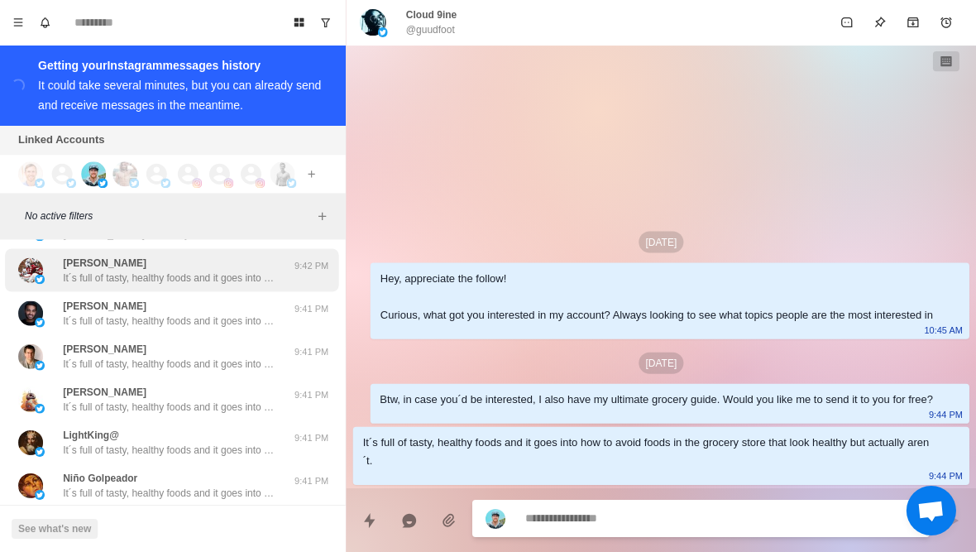
scroll to position [23052, 0]
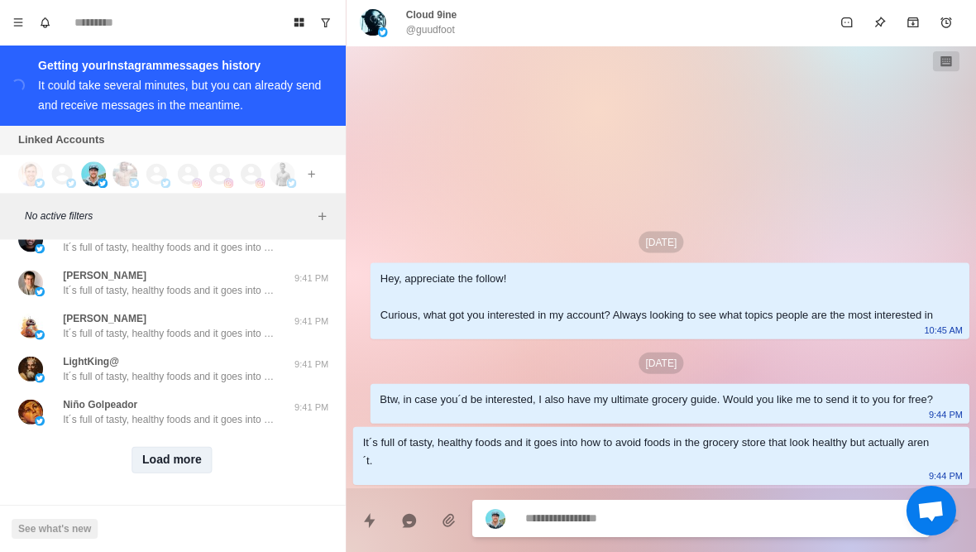
click at [188, 467] on button "Load more" at bounding box center [173, 460] width 81 height 26
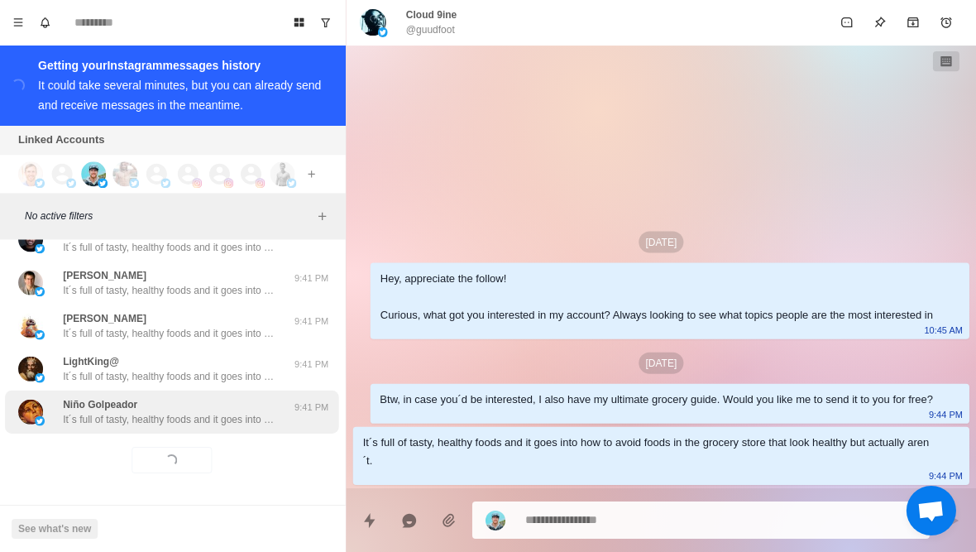
click at [211, 433] on div "Niño Golpeador It´s full of tasty, healthy foods and it goes into how to avoid …" at bounding box center [173, 411] width 333 height 43
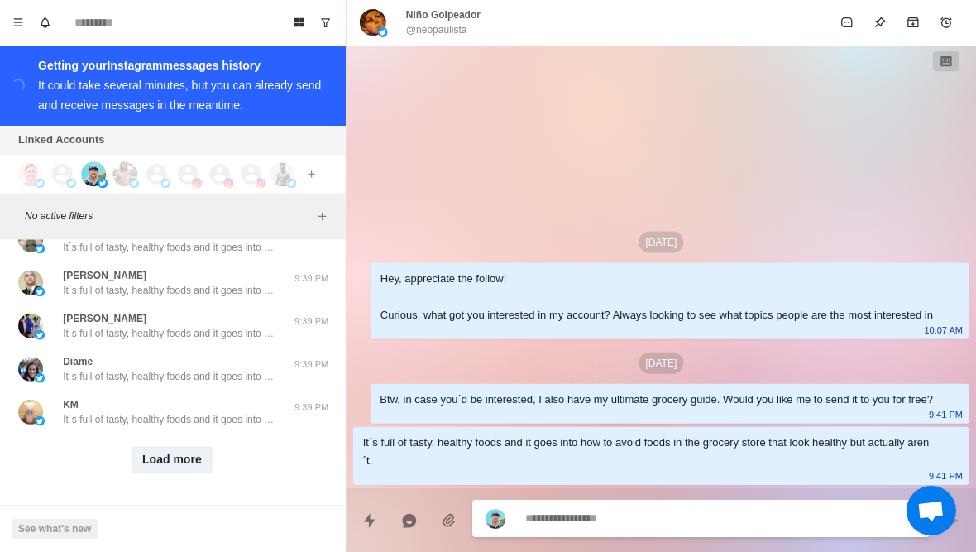
scroll to position [23922, 0]
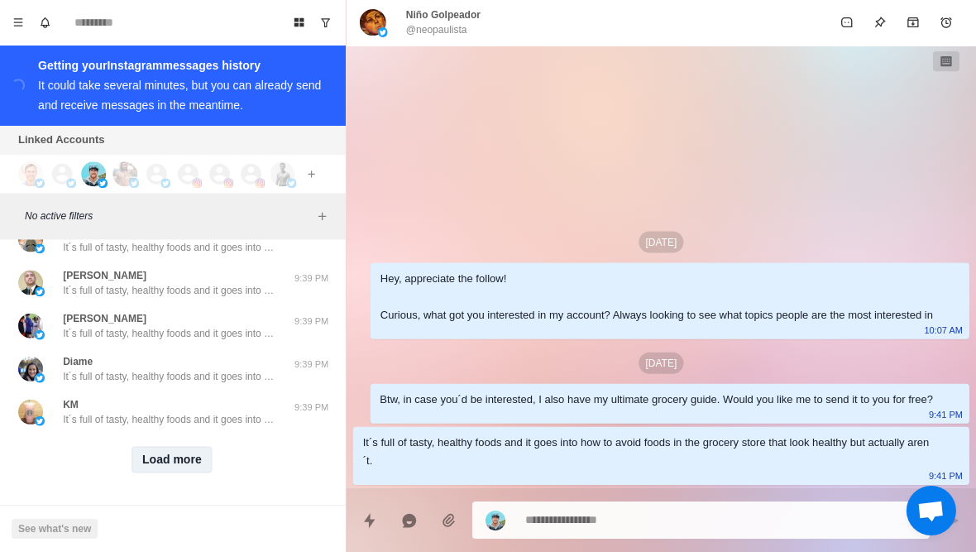
click at [164, 460] on button "Load more" at bounding box center [173, 460] width 81 height 26
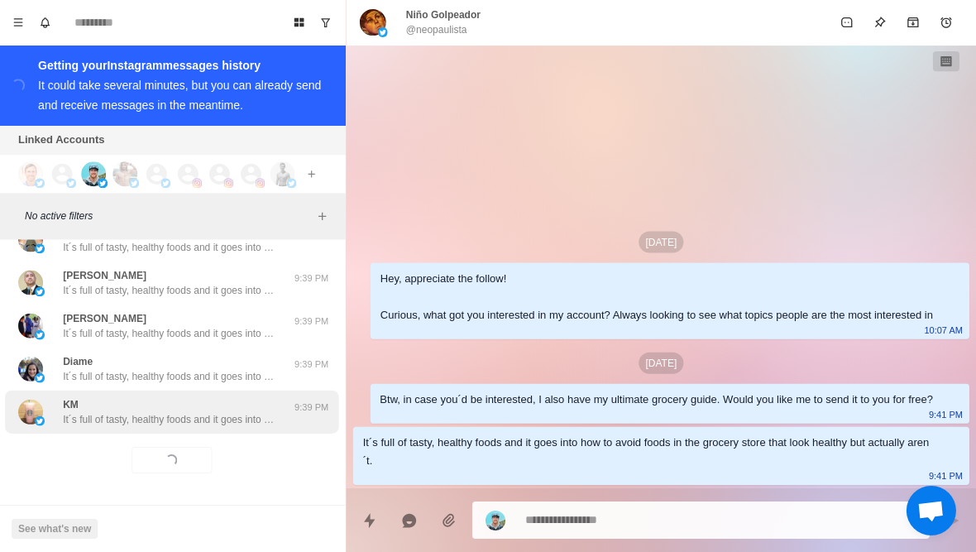
click at [214, 426] on div "KM It´s full of tasty, healthy foods and it goes into how to avoid foods in the…" at bounding box center [173, 411] width 333 height 43
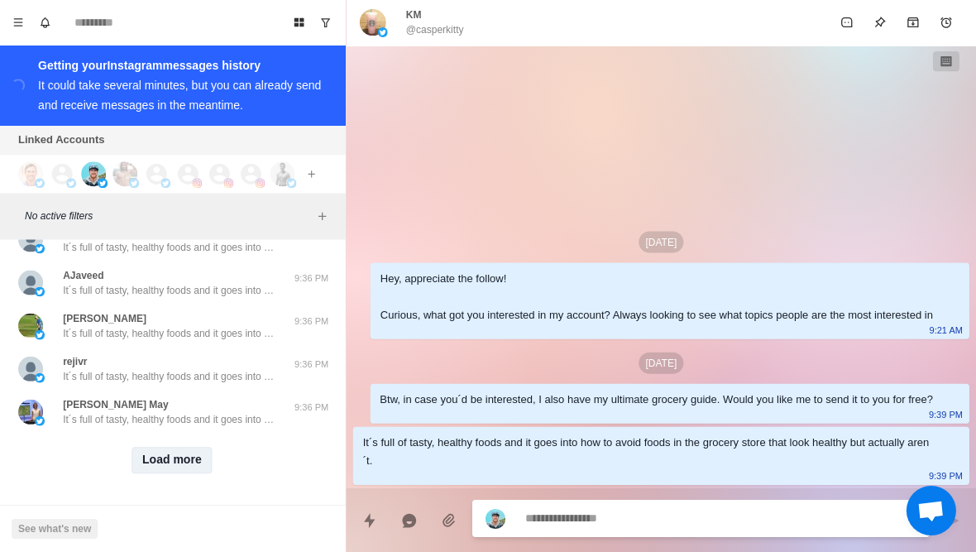
scroll to position [24782, 0]
click at [172, 461] on button "Load more" at bounding box center [173, 460] width 81 height 26
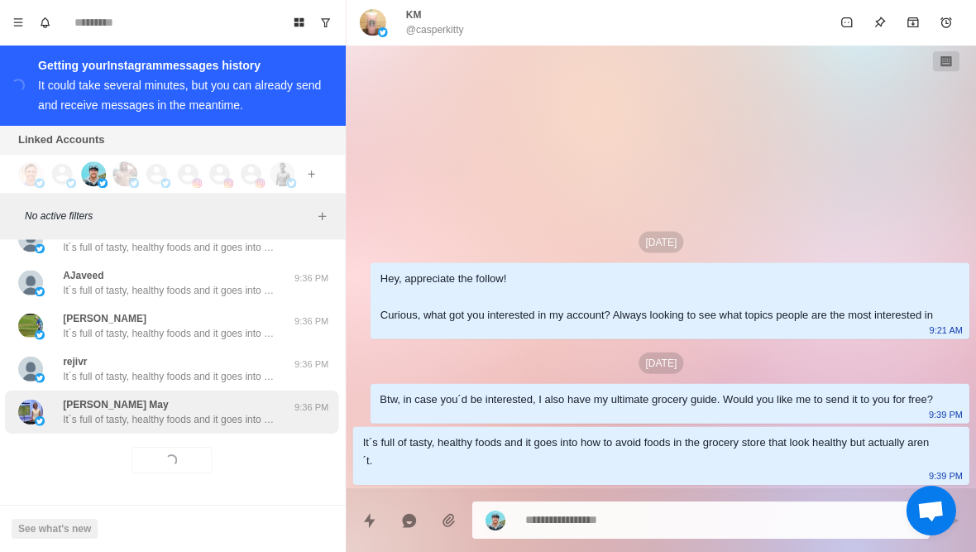
click at [247, 417] on p "It´s full of tasty, healthy foods and it goes into how to avoid foods in the gr…" at bounding box center [172, 419] width 215 height 15
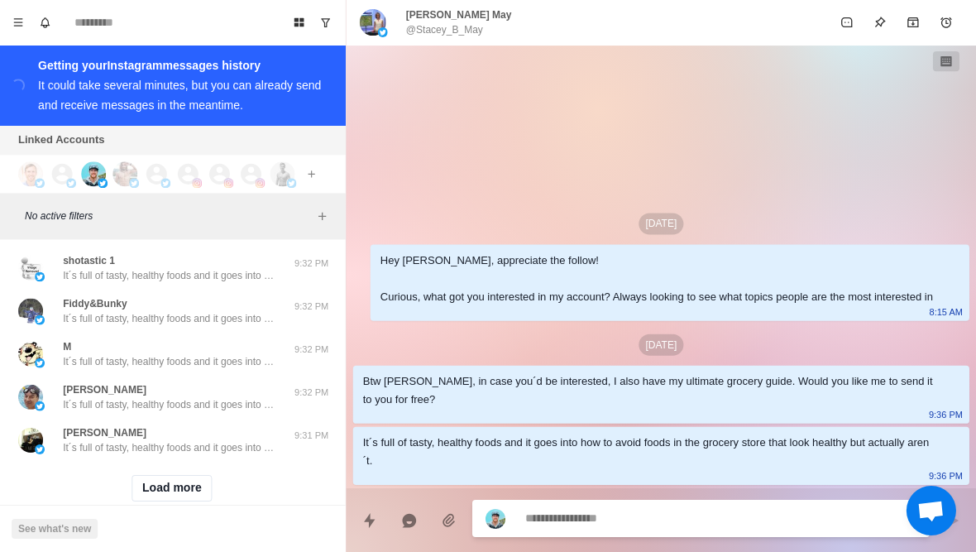
scroll to position [25608, 0]
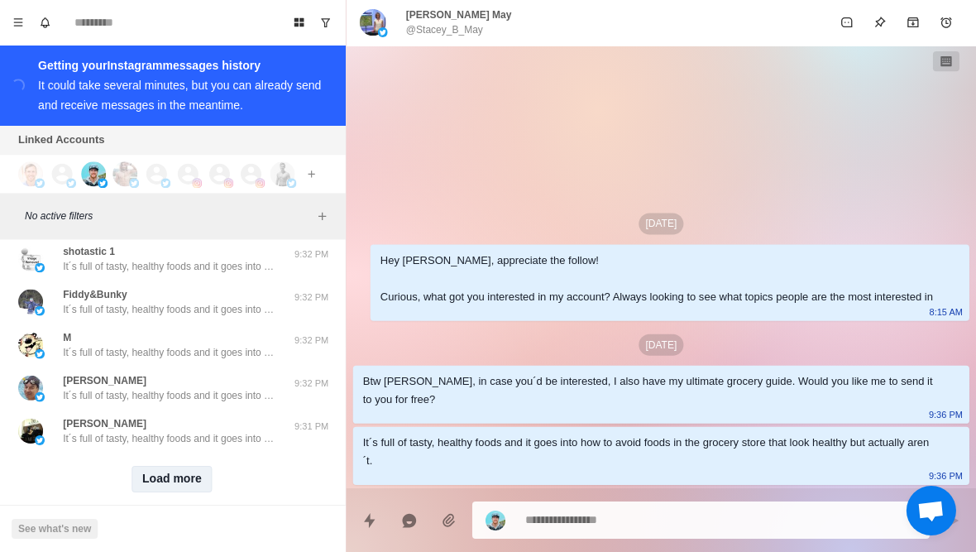
click at [170, 492] on button "Load more" at bounding box center [173, 479] width 81 height 26
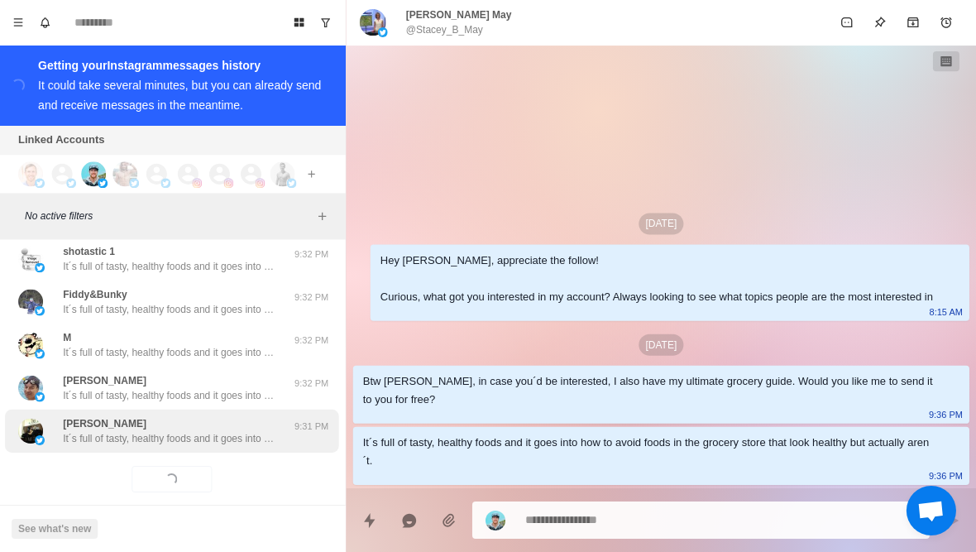
click at [209, 452] on div "Juan Villa It´s full of tasty, healthy foods and it goes into how to avoid food…" at bounding box center [173, 430] width 333 height 43
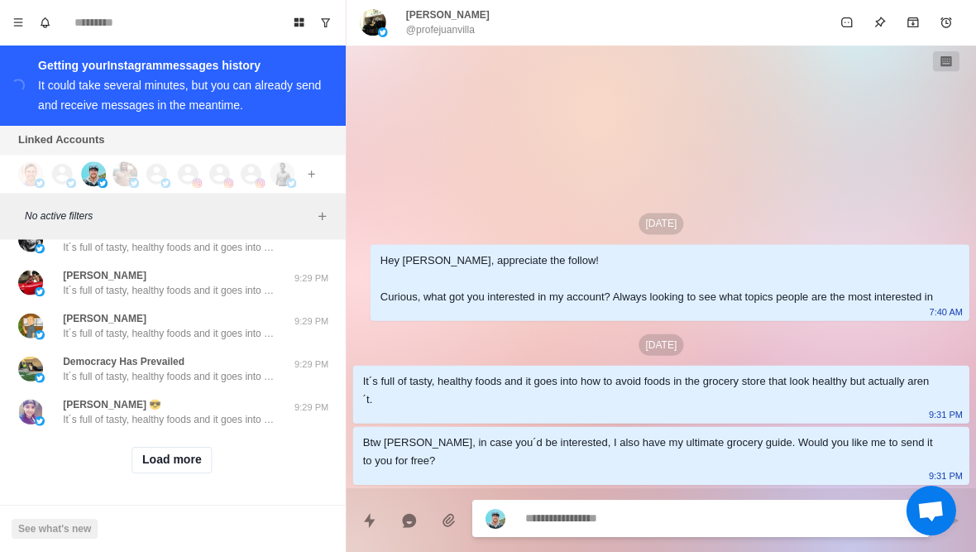
scroll to position [26502, 0]
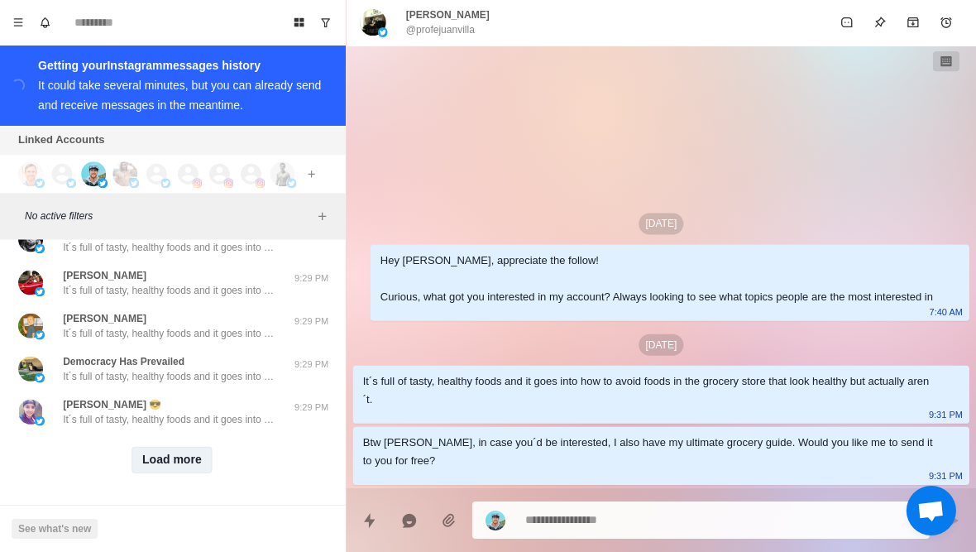
click at [181, 466] on button "Load more" at bounding box center [173, 460] width 81 height 26
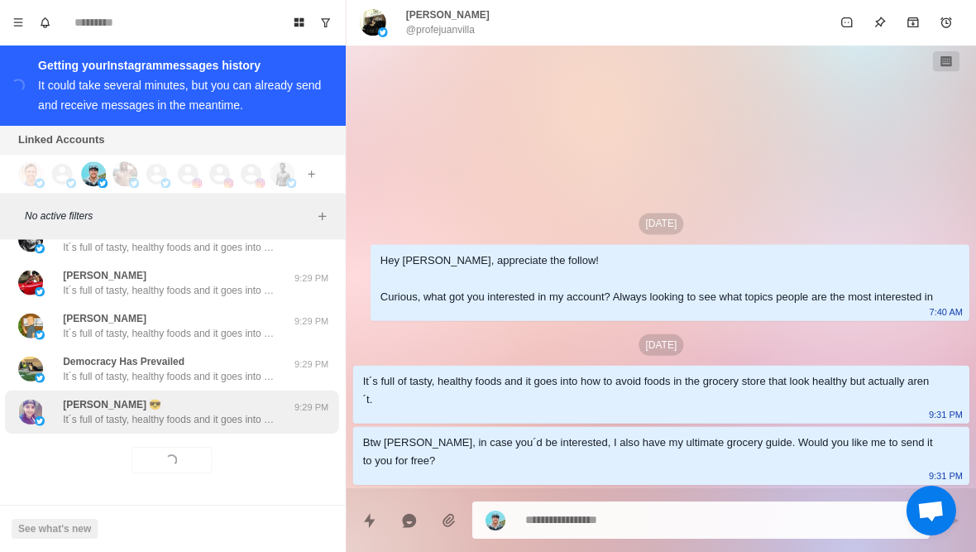
click at [236, 423] on p "It´s full of tasty, healthy foods and it goes into how to avoid foods in the gr…" at bounding box center [172, 419] width 215 height 15
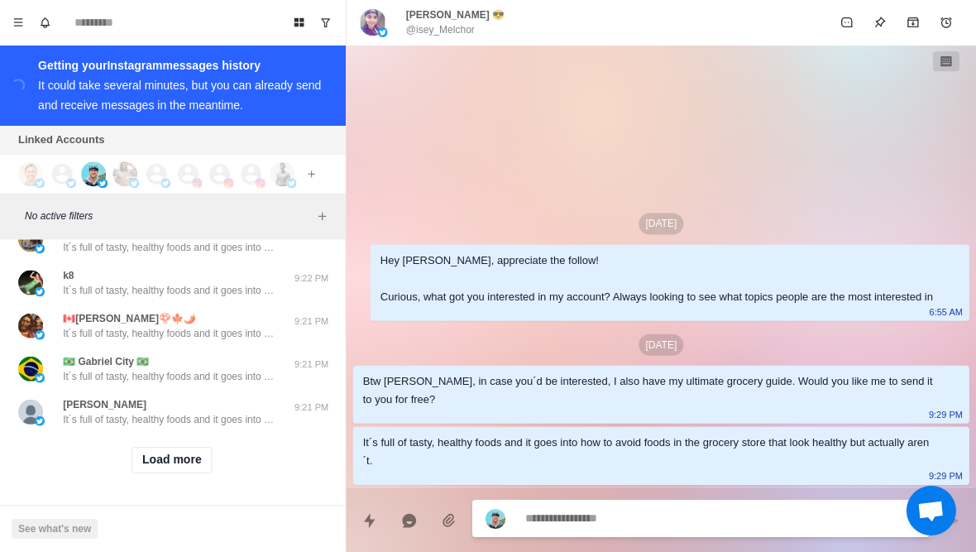
scroll to position [27363, 0]
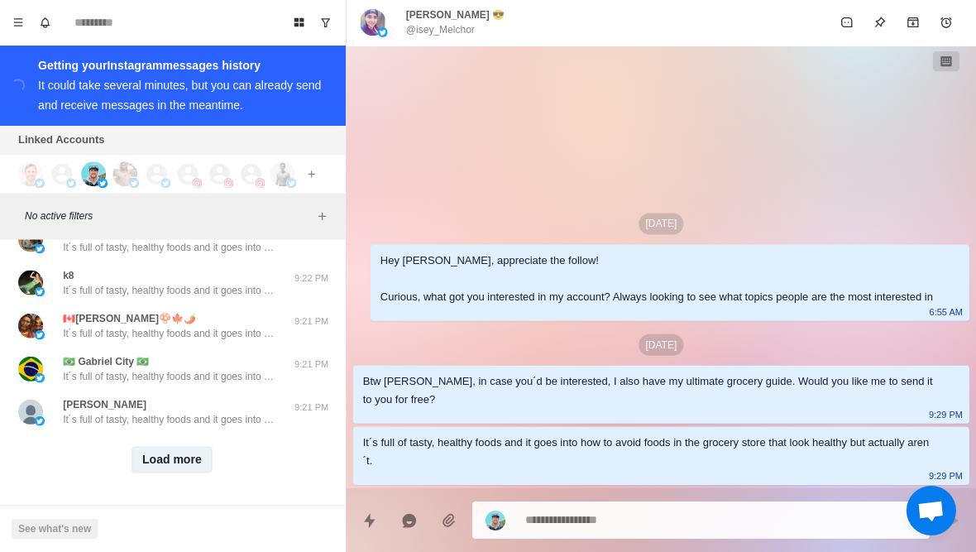
click at [182, 460] on button "Load more" at bounding box center [173, 460] width 81 height 26
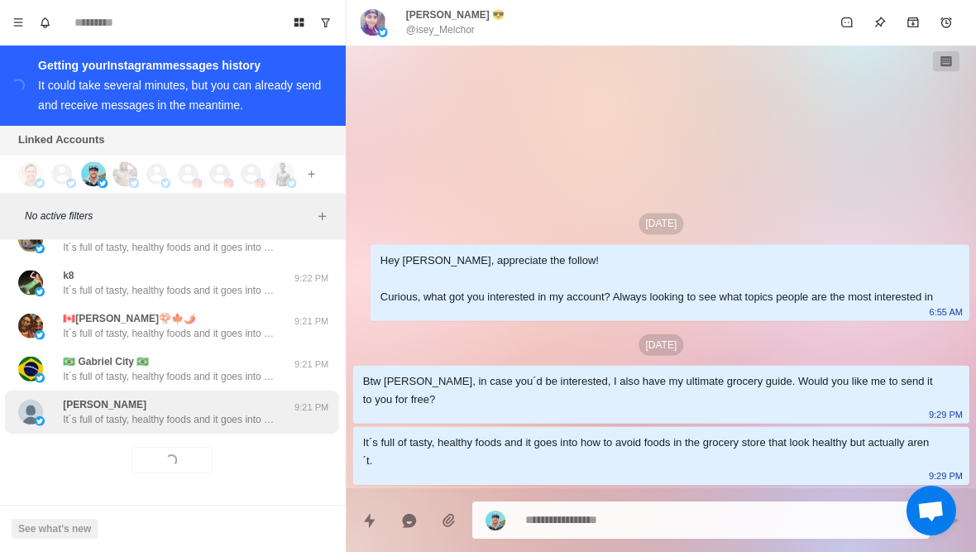
click at [229, 417] on p "It´s full of tasty, healthy foods and it goes into how to avoid foods in the gr…" at bounding box center [172, 419] width 215 height 15
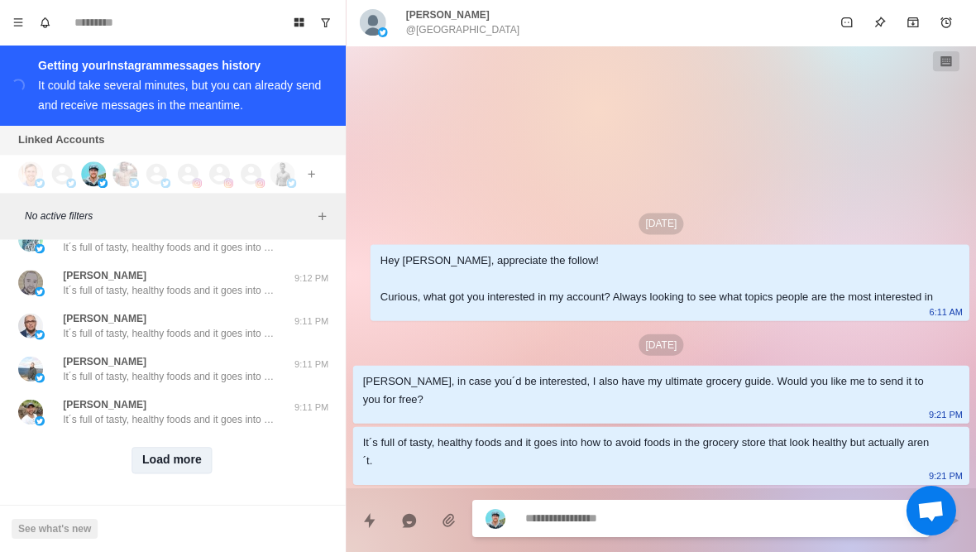
scroll to position [28223, 0]
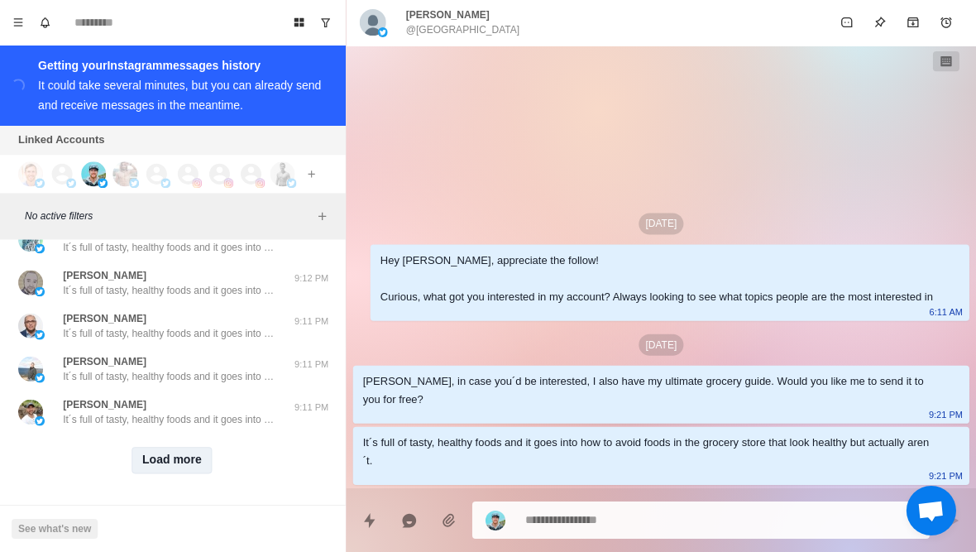
click at [178, 467] on button "Load more" at bounding box center [173, 460] width 81 height 26
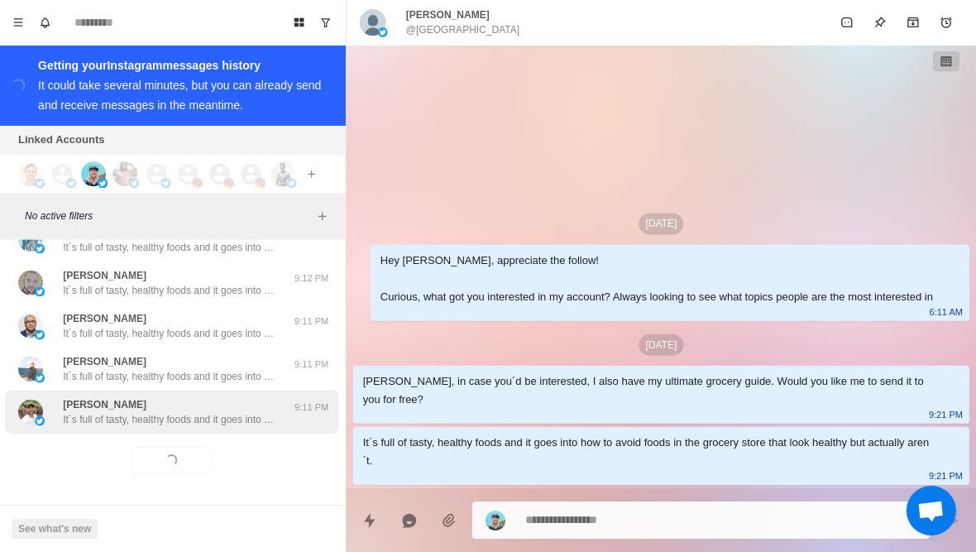
click at [233, 426] on div "Raj Bollin It´s full of tasty, healthy foods and it goes into how to avoid food…" at bounding box center [173, 411] width 333 height 43
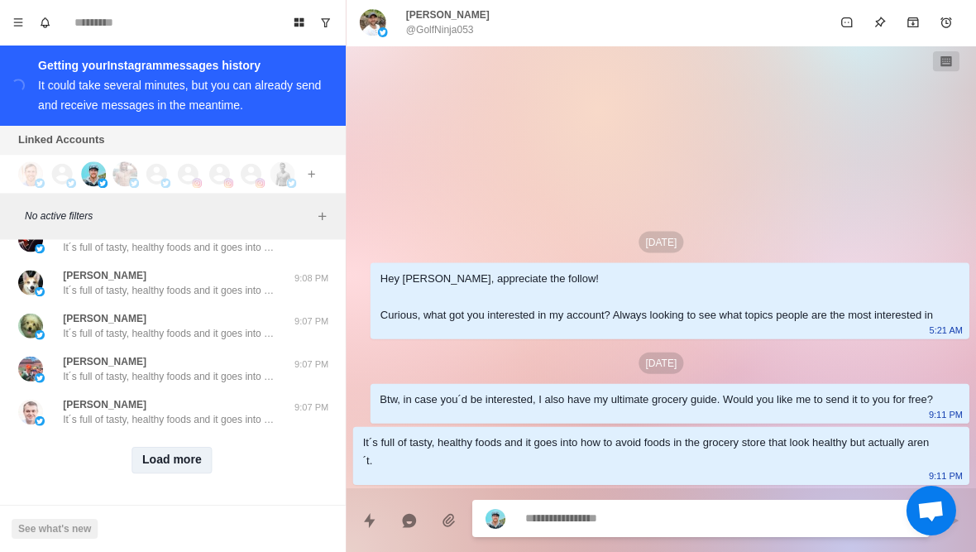
scroll to position [29083, 0]
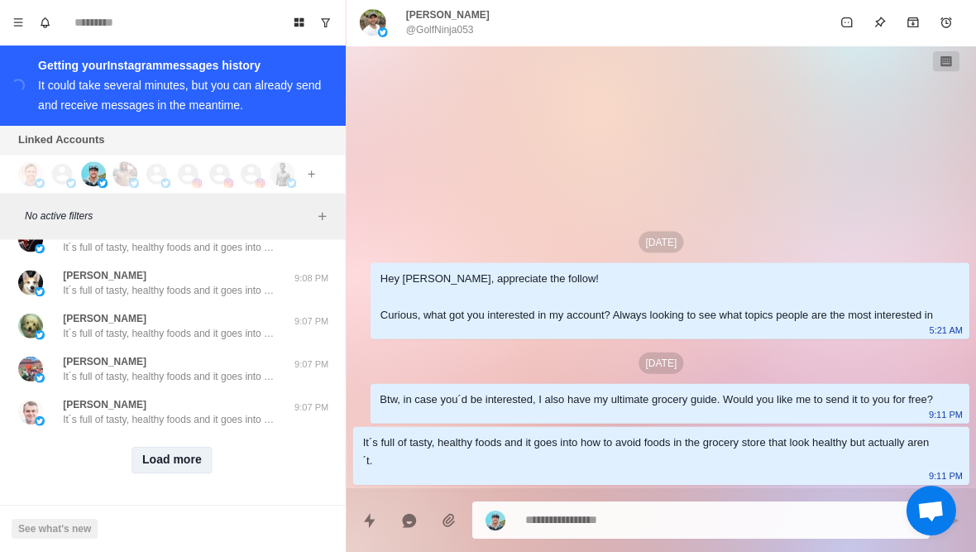
click at [179, 462] on button "Load more" at bounding box center [173, 460] width 81 height 26
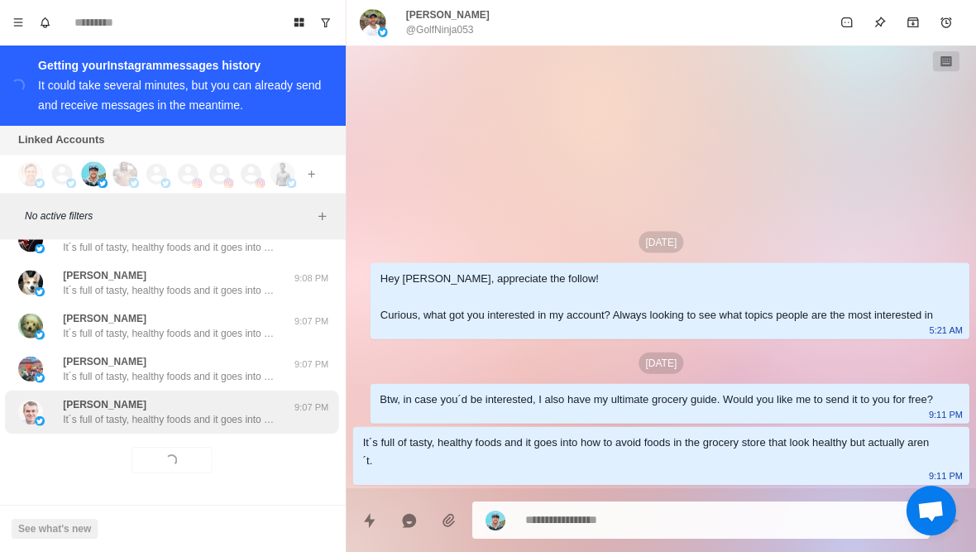
click at [219, 428] on div "Jim Bognet It´s full of tasty, healthy foods and it goes into how to avoid food…" at bounding box center [173, 411] width 333 height 43
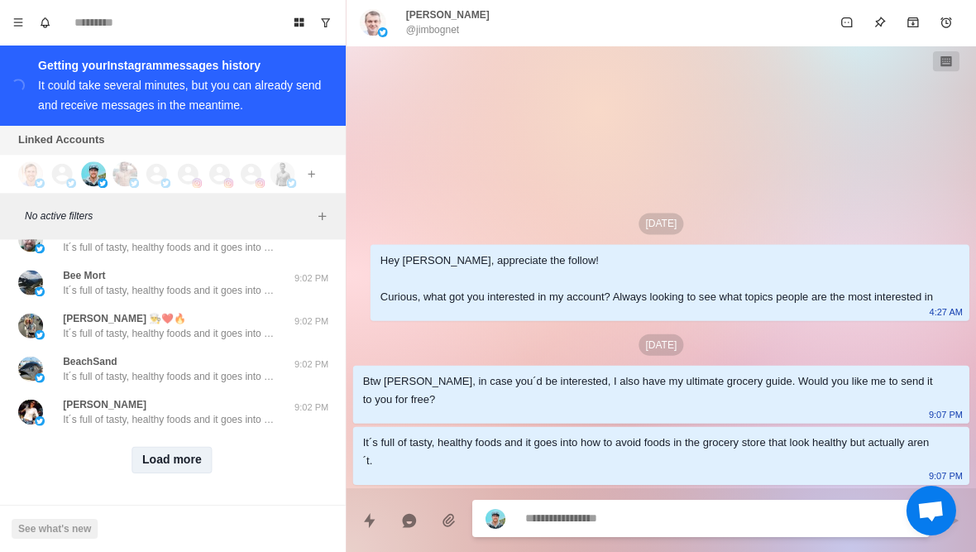
scroll to position [29943, 0]
click at [189, 460] on button "Load more" at bounding box center [173, 460] width 81 height 26
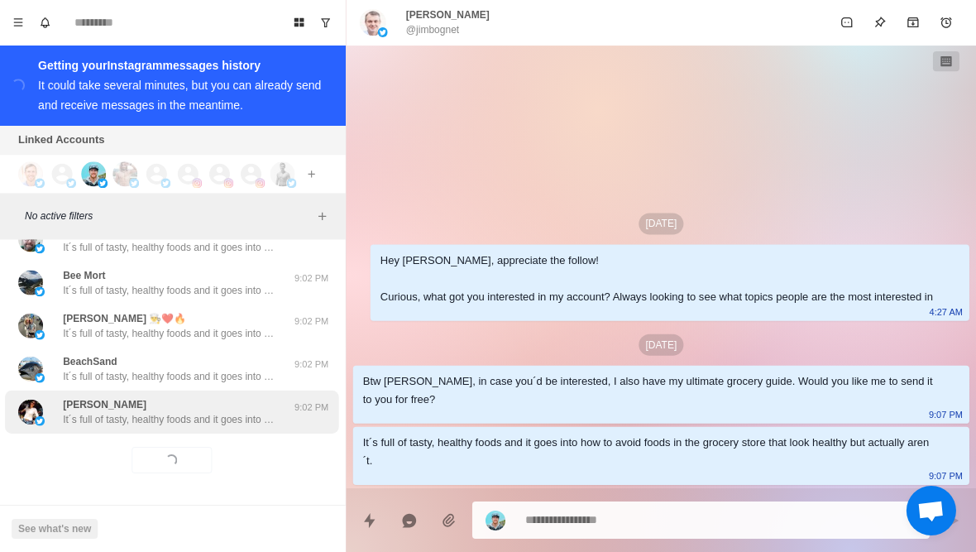
click at [234, 419] on p "It´s full of tasty, healthy foods and it goes into how to avoid foods in the gr…" at bounding box center [172, 419] width 215 height 15
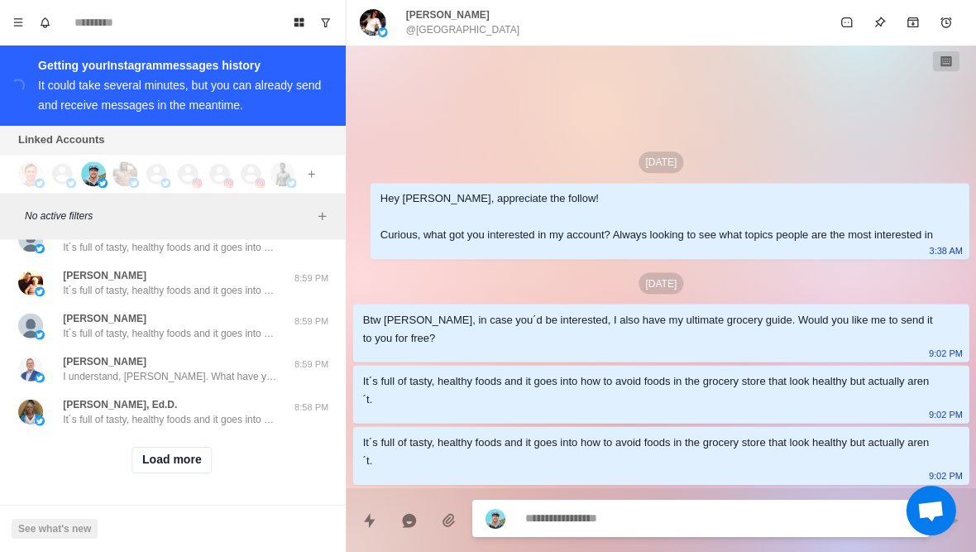
scroll to position [30803, 0]
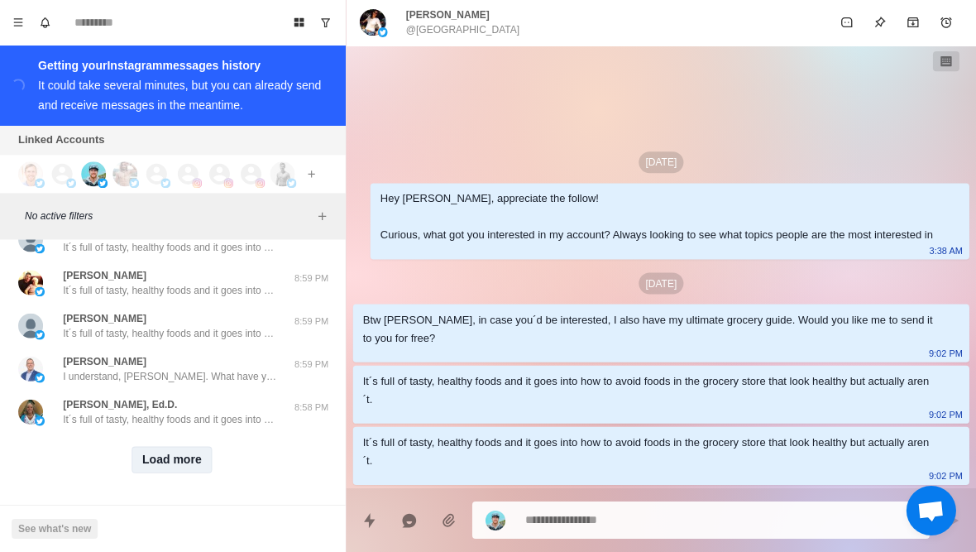
click at [170, 462] on button "Load more" at bounding box center [173, 460] width 81 height 26
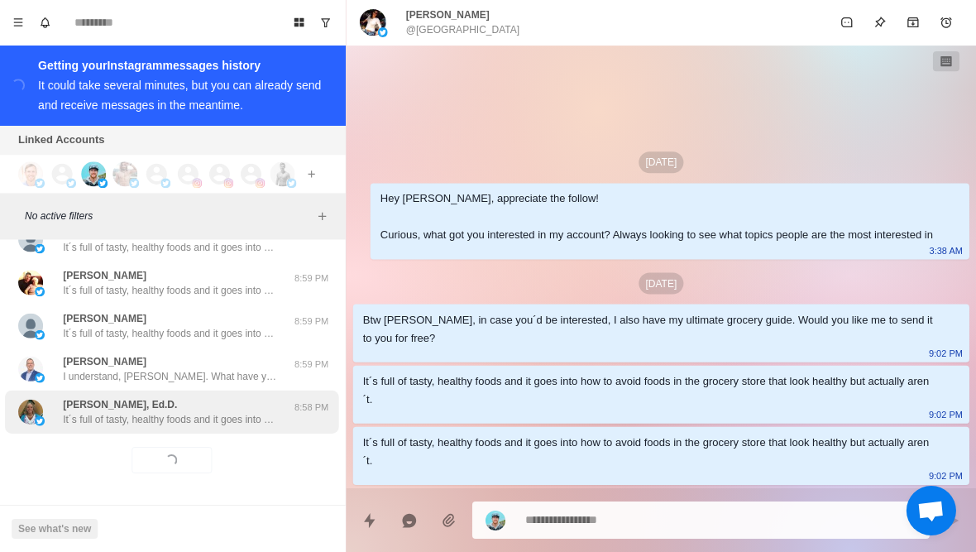
click at [228, 428] on div "LauraL, Ed.D. It´s full of tasty, healthy foods and it goes into how to avoid f…" at bounding box center [173, 411] width 333 height 43
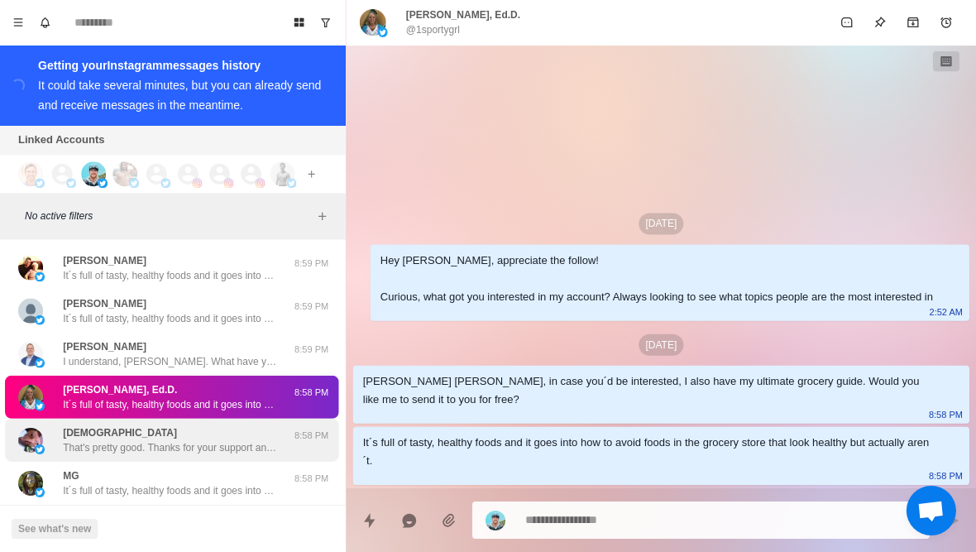
click at [171, 455] on p "That's pretty good. Thanks for your support and keep up the good work!" at bounding box center [172, 447] width 215 height 15
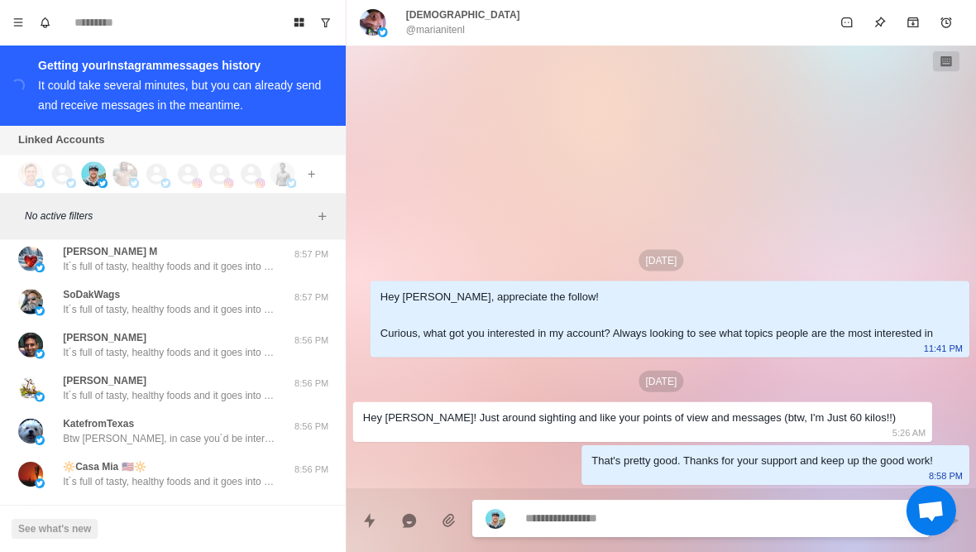
scroll to position [31226, 0]
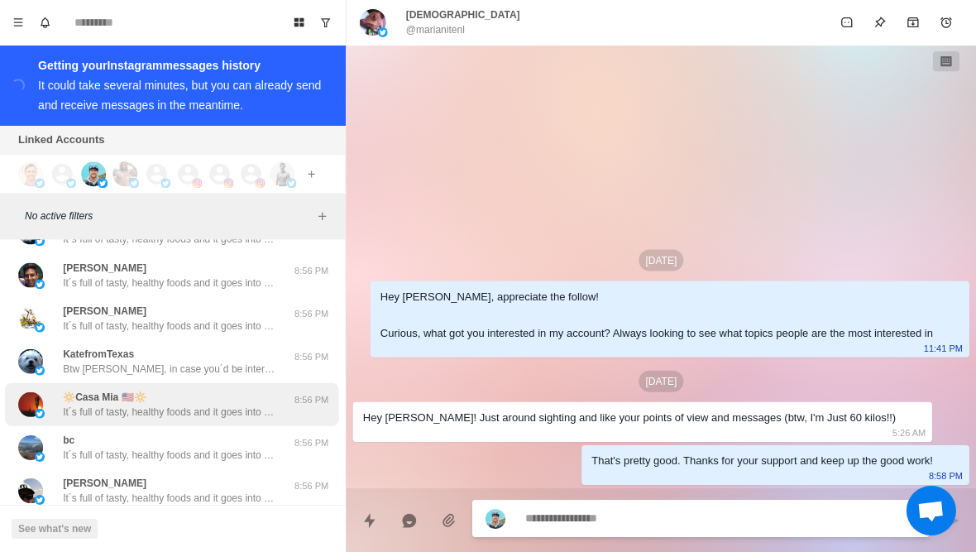
click at [184, 419] on p "It´s full of tasty, healthy foods and it goes into how to avoid foods in the gr…" at bounding box center [172, 411] width 215 height 15
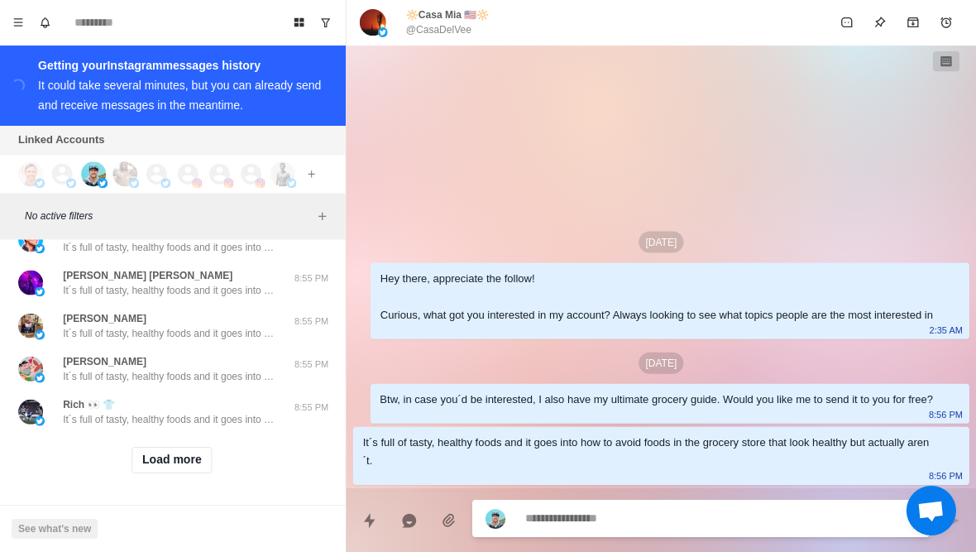
scroll to position [31663, 0]
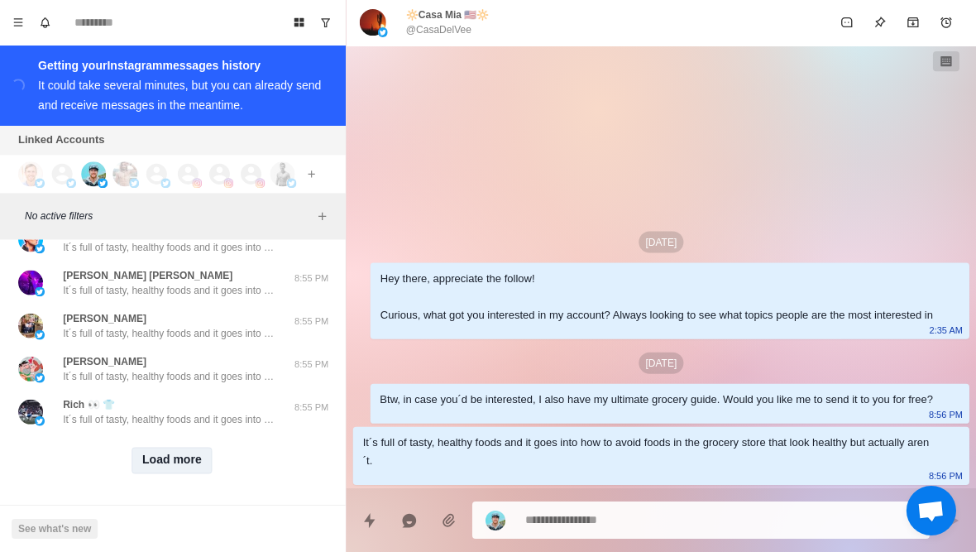
click at [179, 459] on button "Load more" at bounding box center [173, 460] width 81 height 26
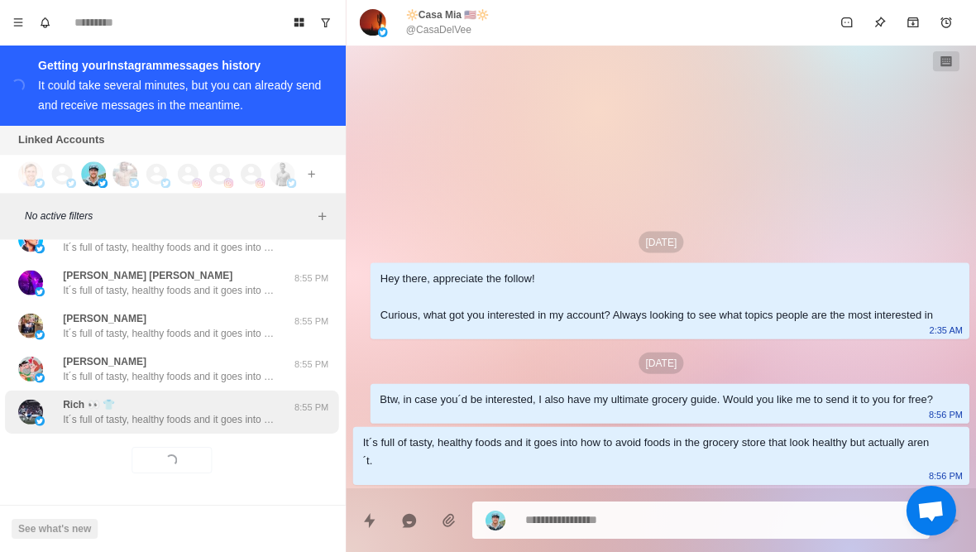
click at [204, 427] on div "Rich 👀 👕 It´s full of tasty, healthy foods and it goes into how to avoid foods …" at bounding box center [173, 411] width 333 height 43
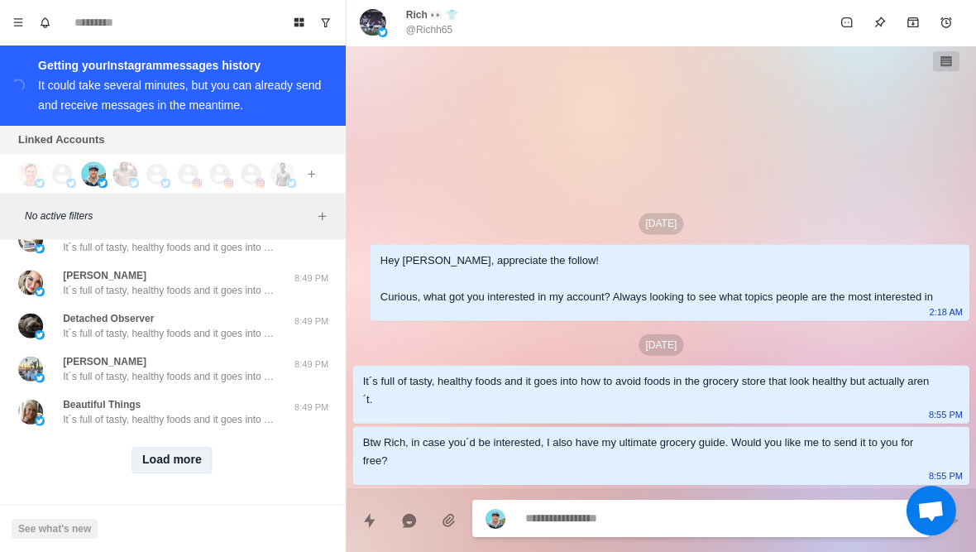
scroll to position [32539, 0]
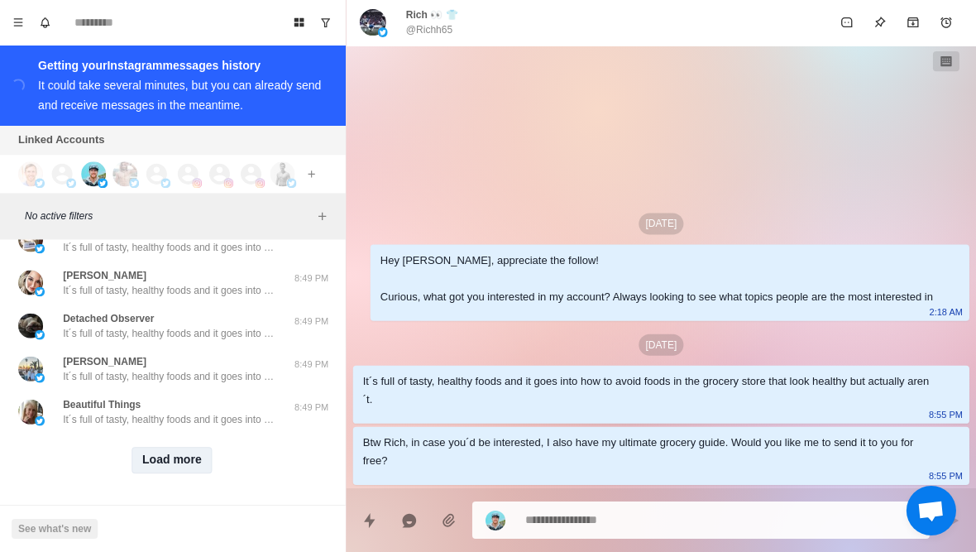
click at [160, 461] on button "Load more" at bounding box center [173, 460] width 81 height 26
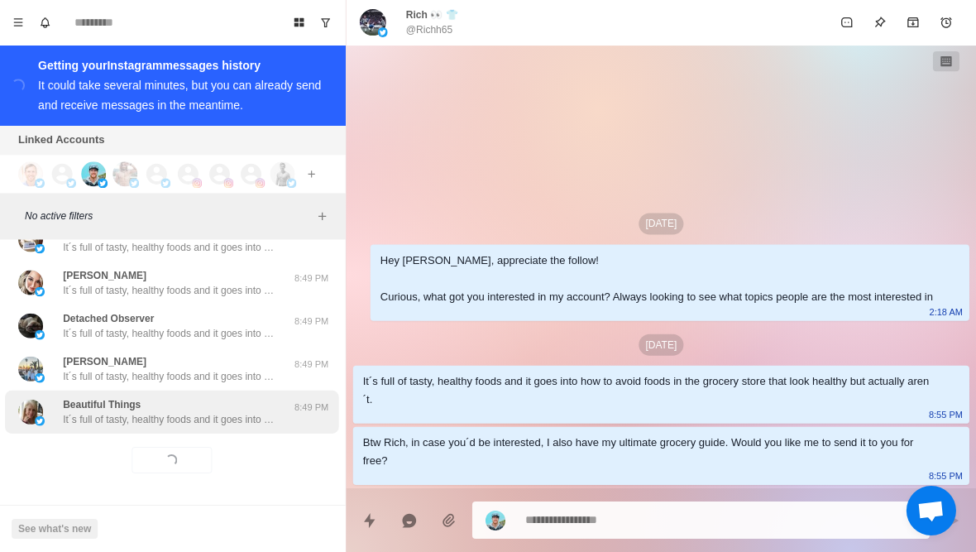
click at [232, 419] on p "It´s full of tasty, healthy foods and it goes into how to avoid foods in the gr…" at bounding box center [172, 419] width 215 height 15
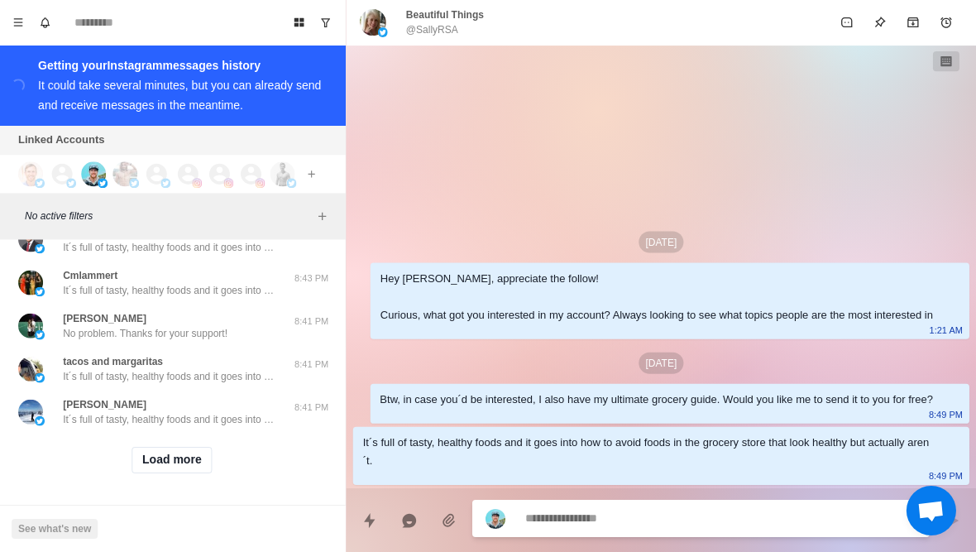
scroll to position [33399, 0]
click at [171, 466] on button "Load more" at bounding box center [173, 460] width 81 height 26
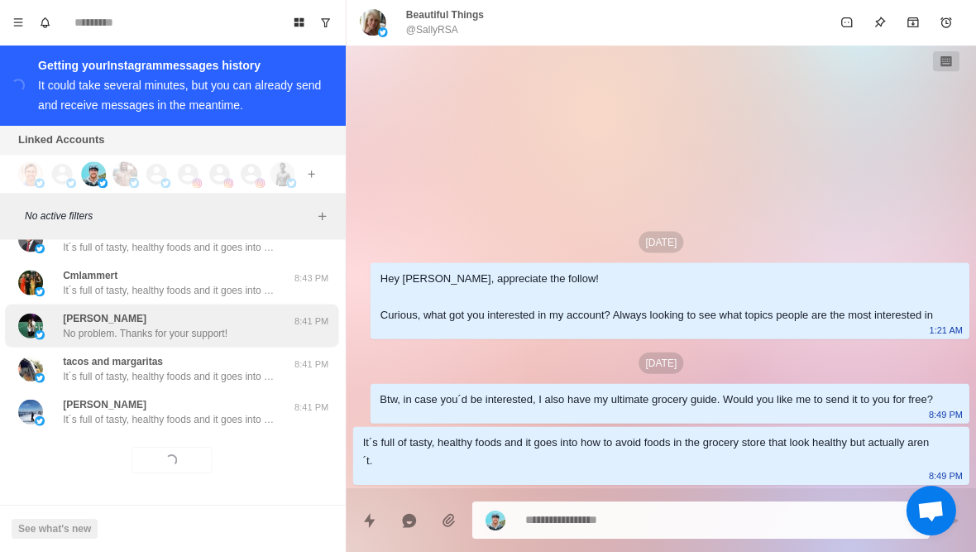
click at [228, 328] on p "No problem. Thanks for your support!" at bounding box center [147, 333] width 165 height 15
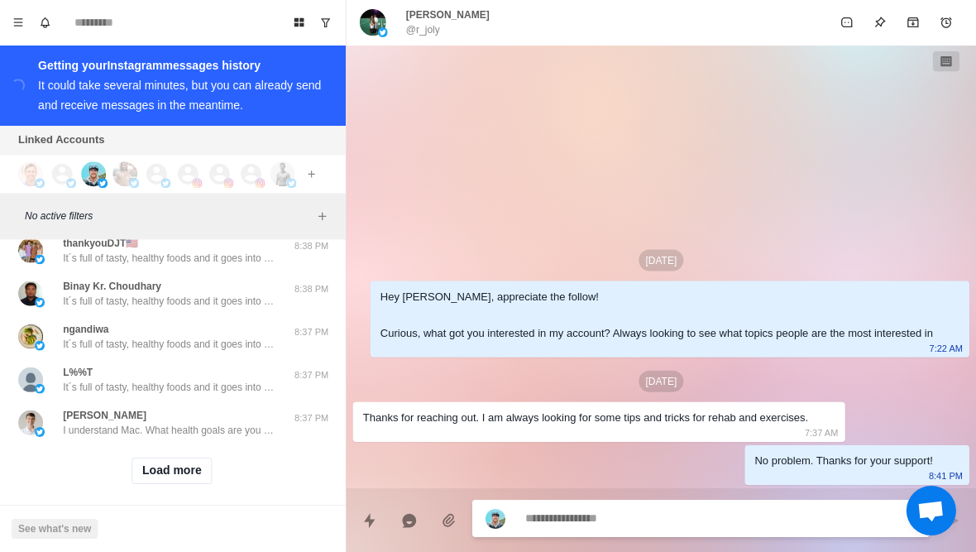
scroll to position [34248, 0]
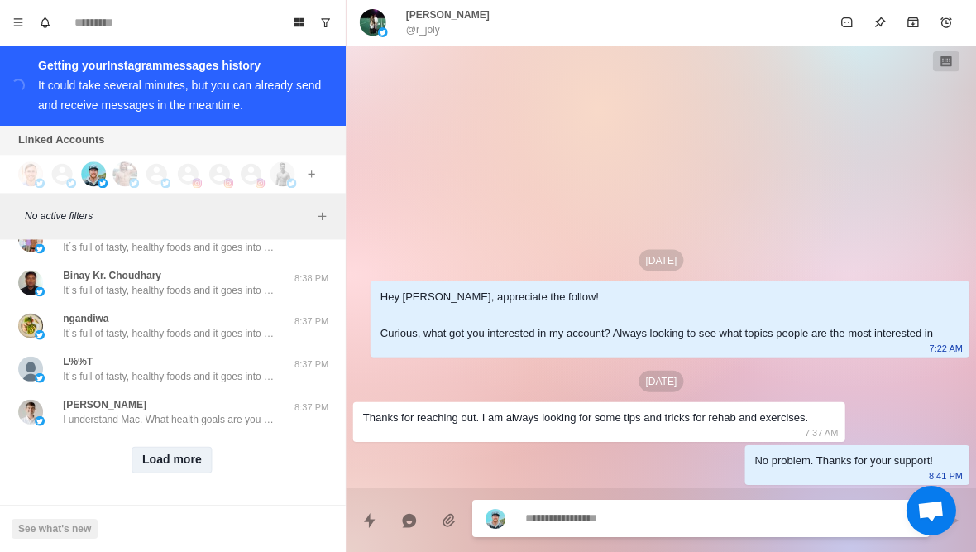
click at [176, 467] on button "Load more" at bounding box center [173, 460] width 81 height 26
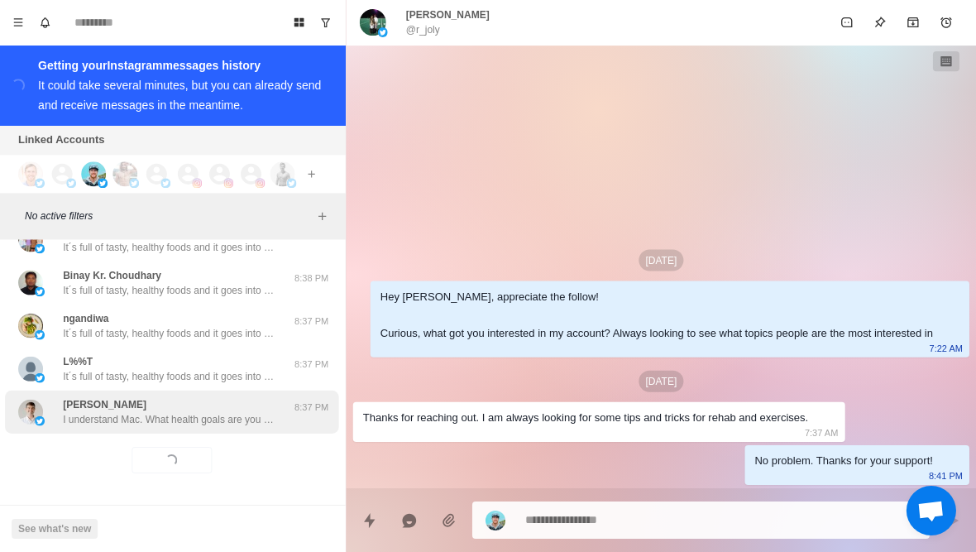
click at [238, 427] on p "I understand Mac. What health goals are you pursuing these days? Are you trying…" at bounding box center [172, 419] width 215 height 15
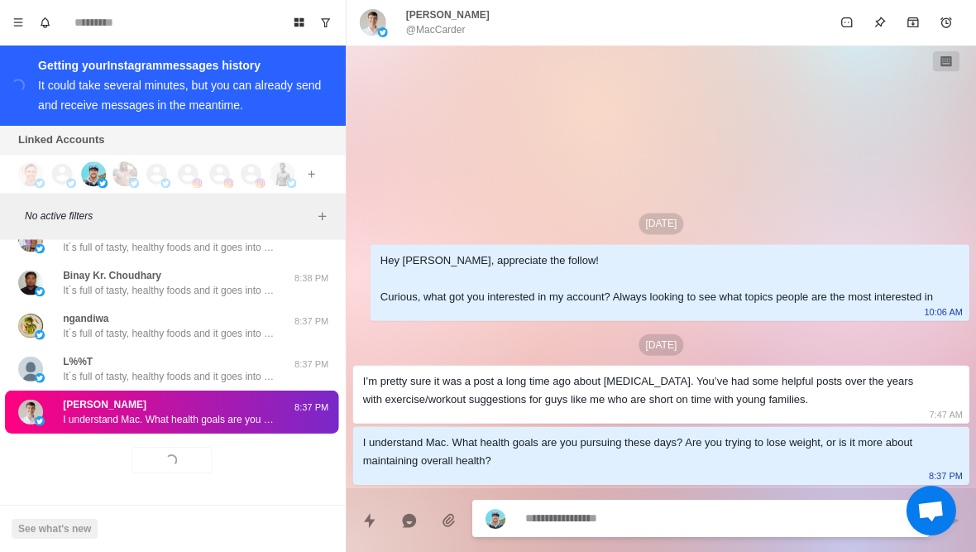
type textarea "*"
type textarea "****"
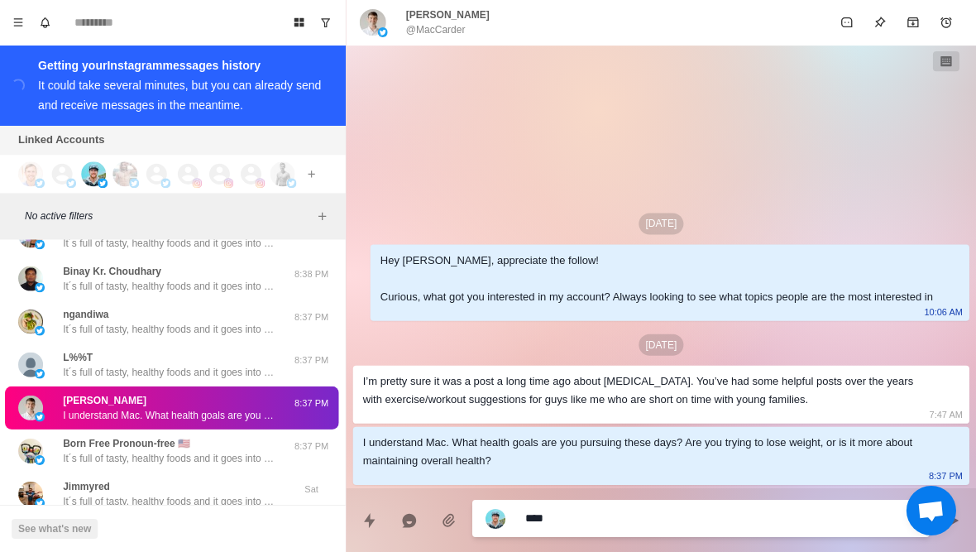
type textarea "*"
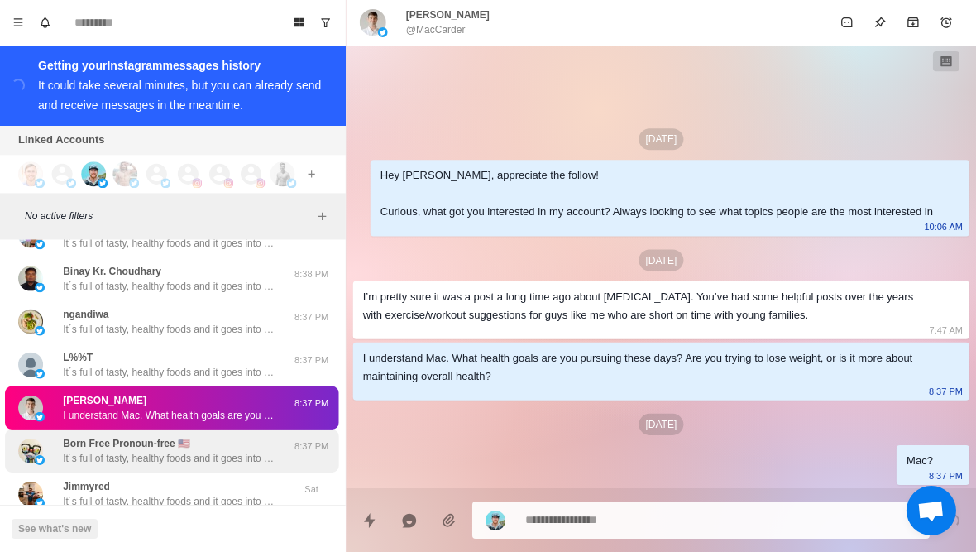
click at [131, 451] on p "Born Free Pronoun-free 🇺🇸" at bounding box center [128, 443] width 127 height 15
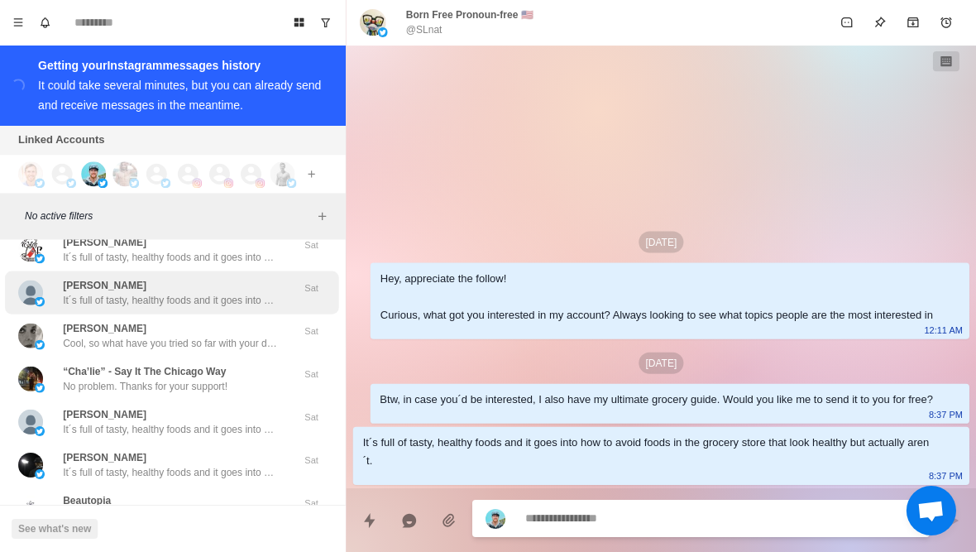
scroll to position [34807, 0]
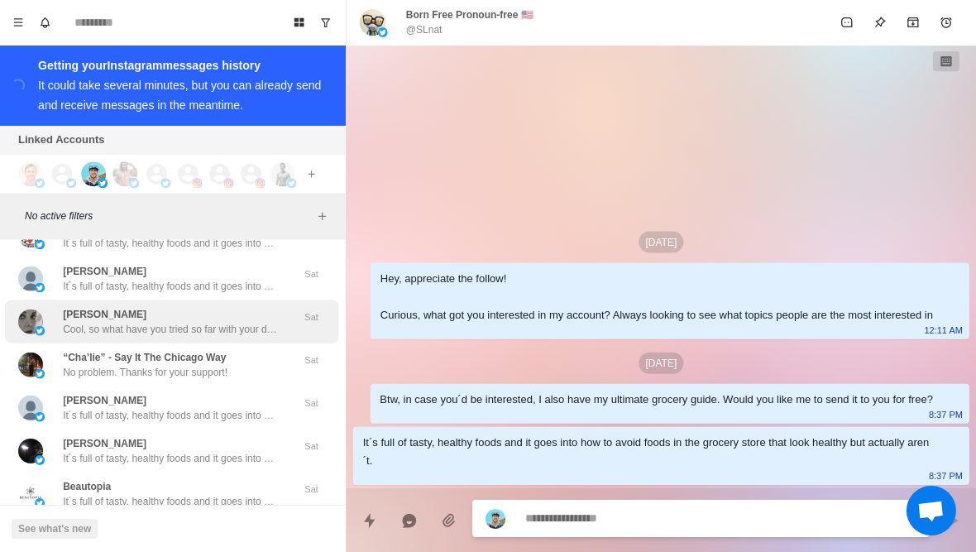
click at [186, 331] on div "Aída Cool, so what have you tried so far with your diet and training to lose fa…" at bounding box center [172, 322] width 215 height 30
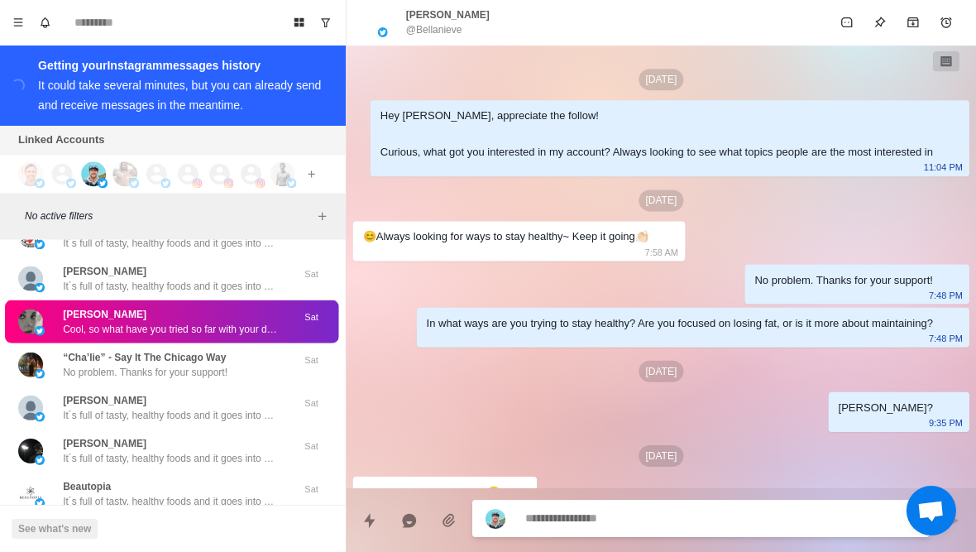
scroll to position [93, 0]
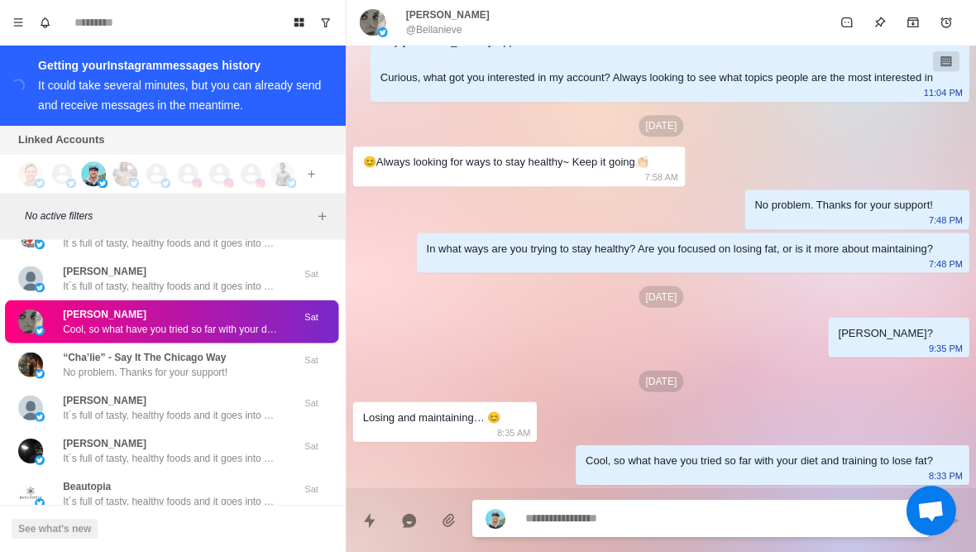
type textarea "*"
type textarea "*****"
type textarea "*"
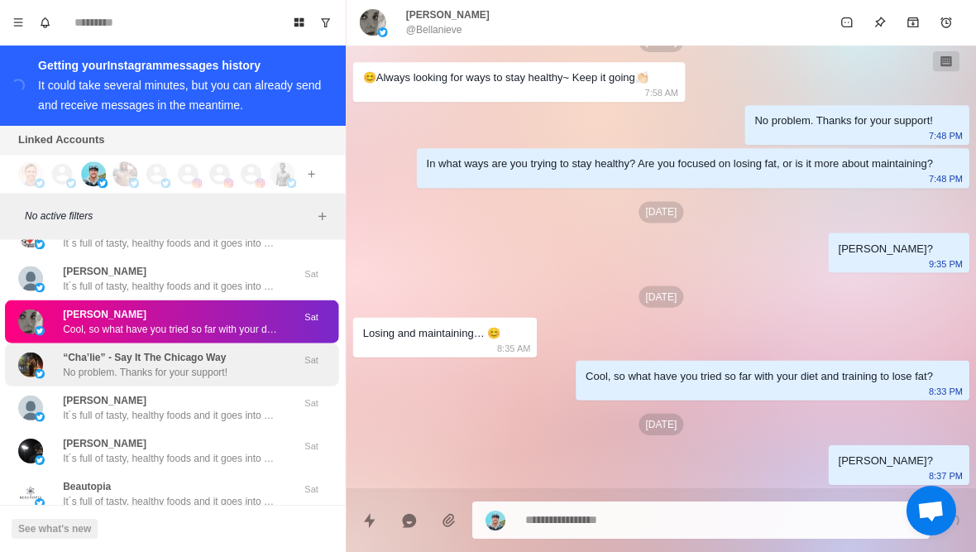
click at [189, 380] on p "No problem. Thanks for your support!" at bounding box center [147, 372] width 165 height 15
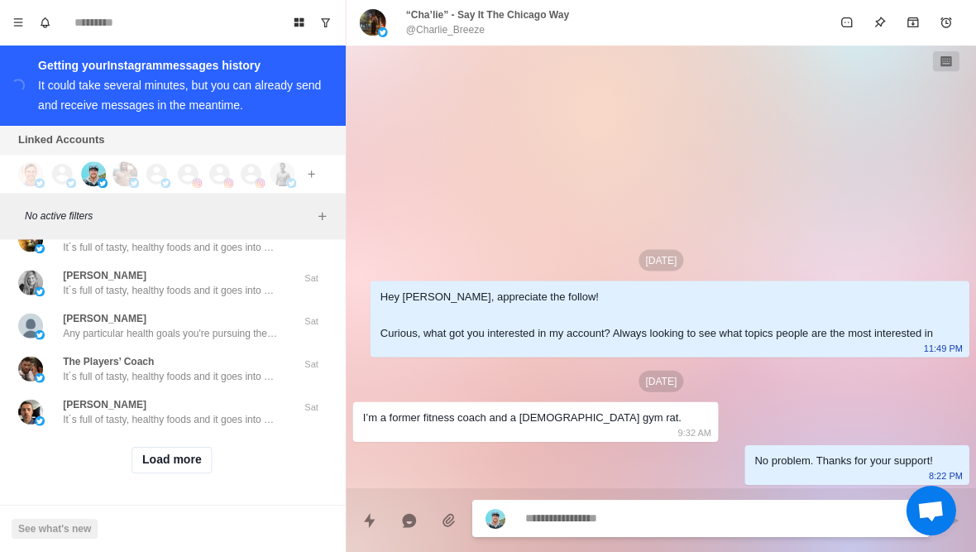
scroll to position [35119, 0]
click at [162, 456] on button "Load more" at bounding box center [173, 460] width 81 height 26
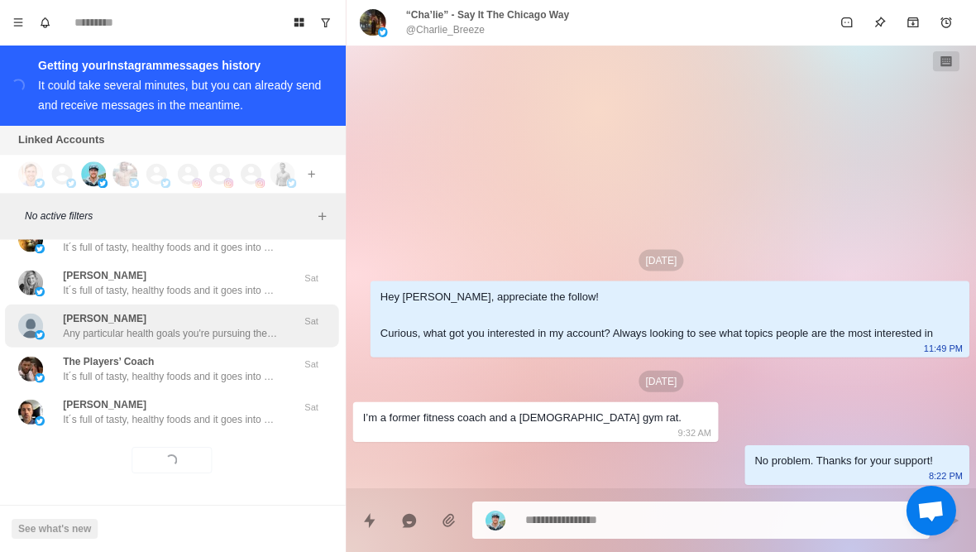
click at [242, 335] on p "Any particular health goals you're pursuing these days? Like losing fat or buil…" at bounding box center [172, 333] width 215 height 15
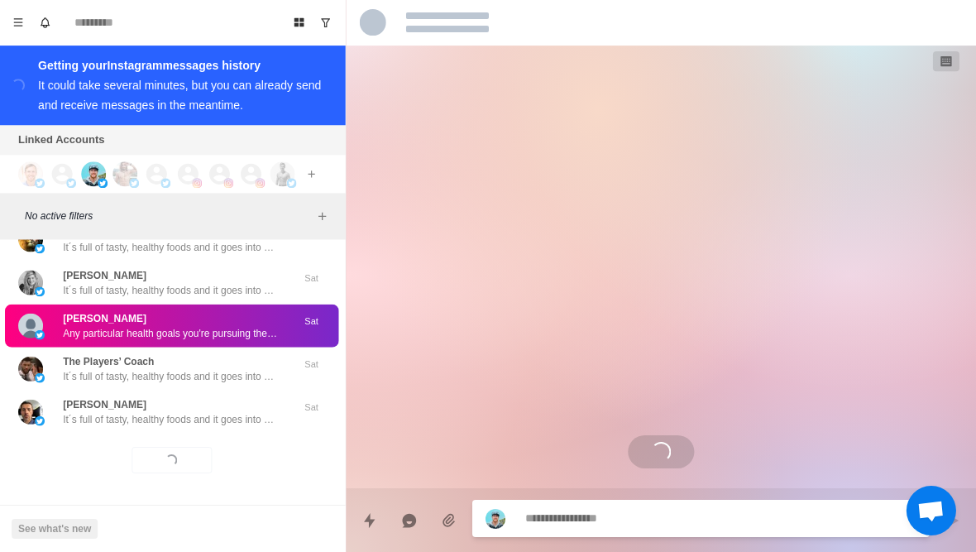
scroll to position [26, 0]
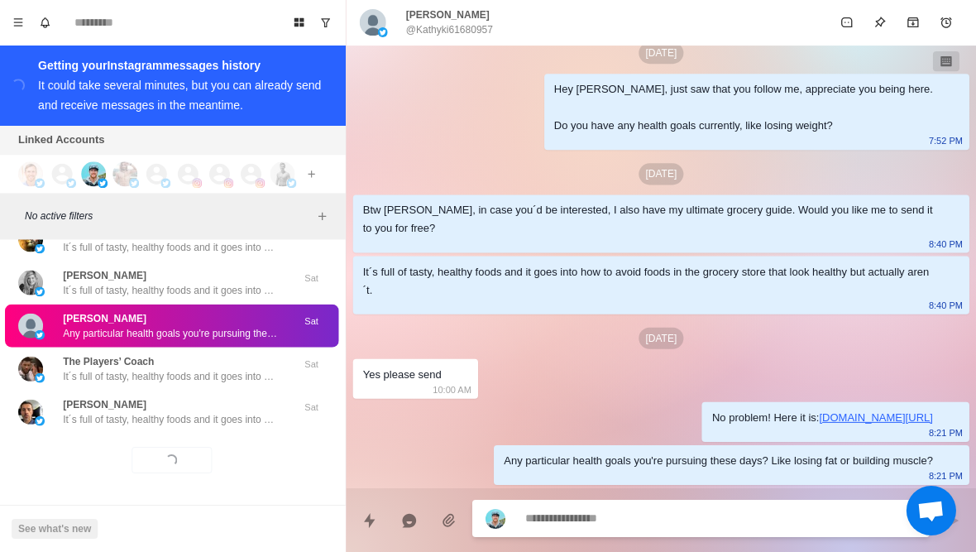
type textarea "*"
type textarea "******"
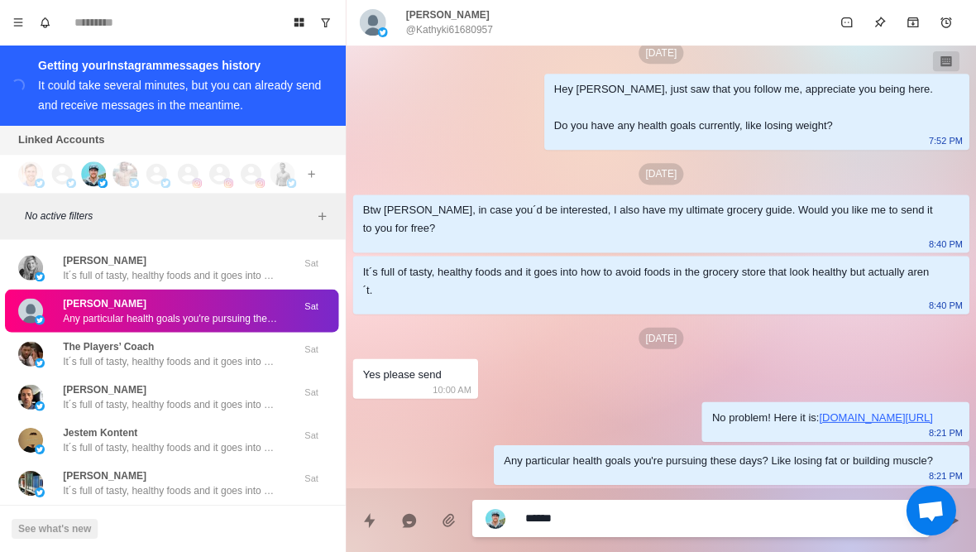
type textarea "*"
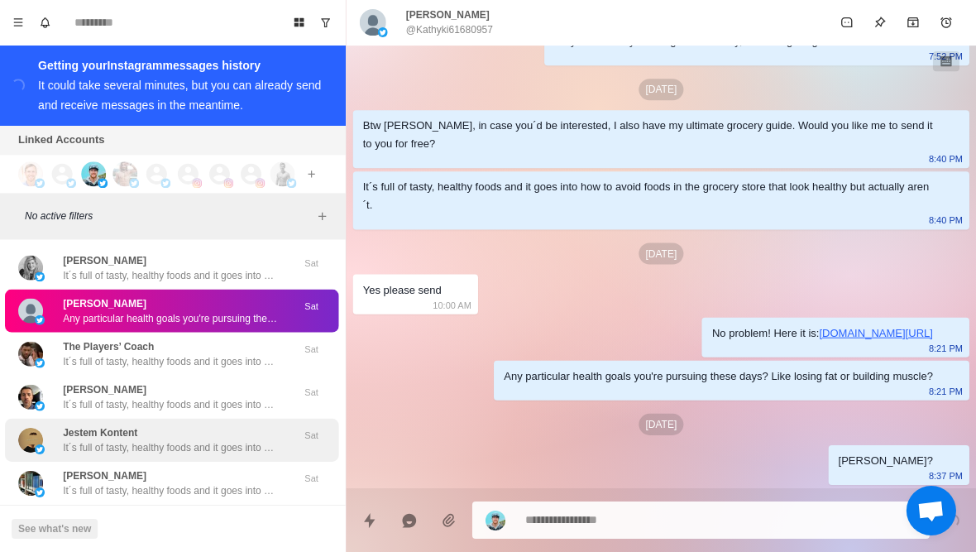
click at [195, 437] on div "Jestem Kontent It´s full of tasty, healthy foods and it goes into how to avoid …" at bounding box center [173, 440] width 333 height 43
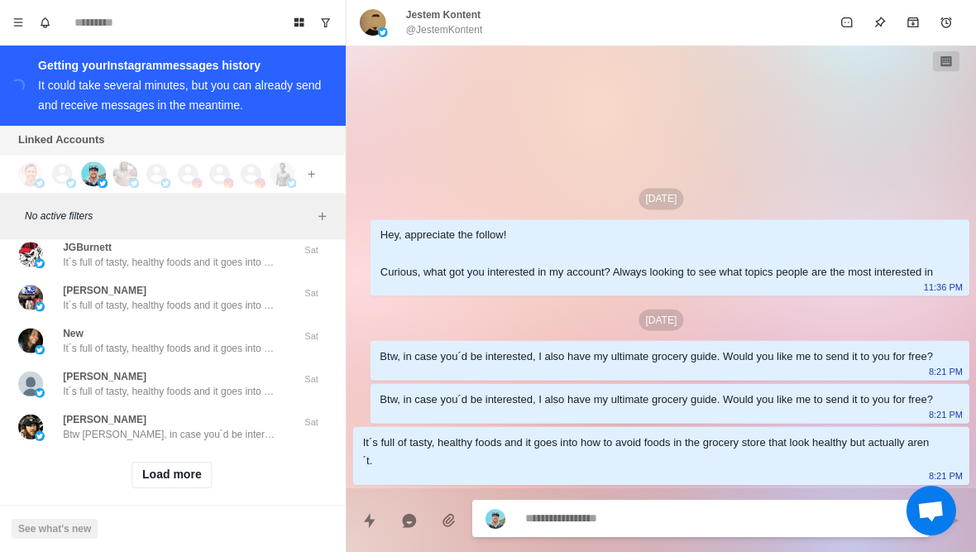
scroll to position [35977, 0]
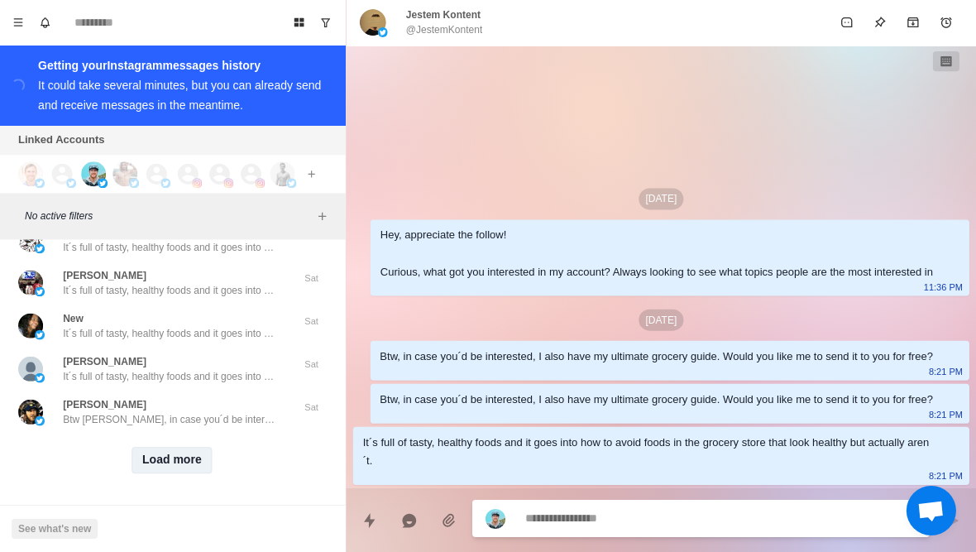
click at [184, 462] on button "Load more" at bounding box center [173, 460] width 81 height 26
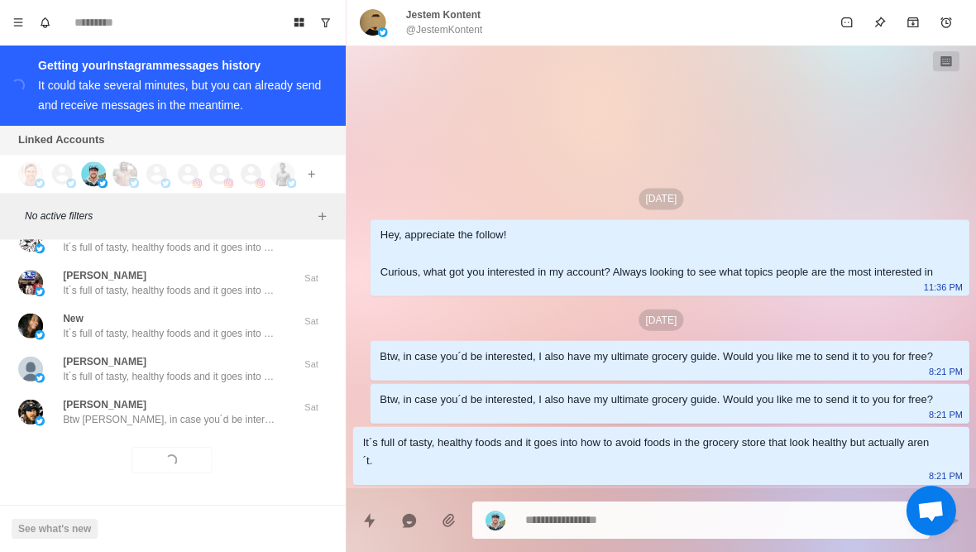
click at [219, 440] on div "Loading... Load more" at bounding box center [173, 459] width 333 height 53
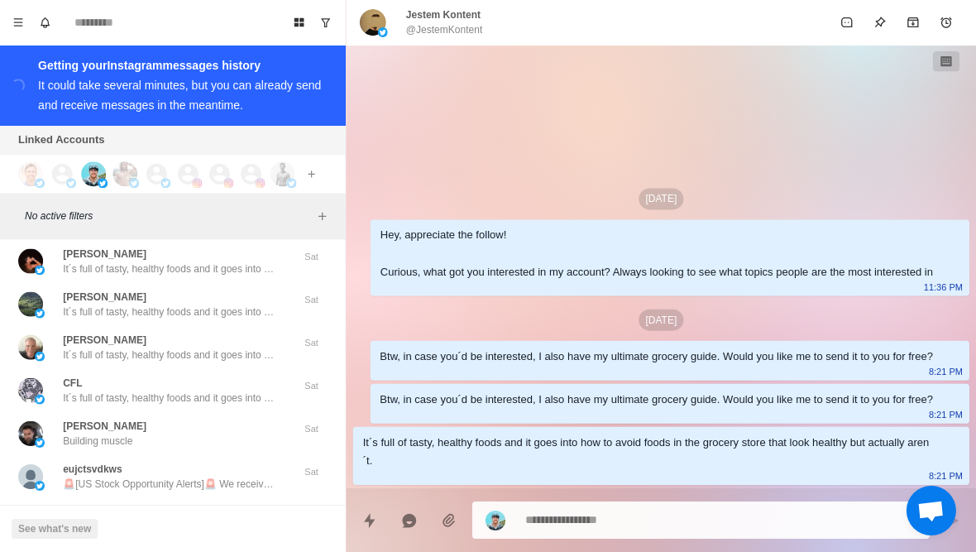
scroll to position [36464, 0]
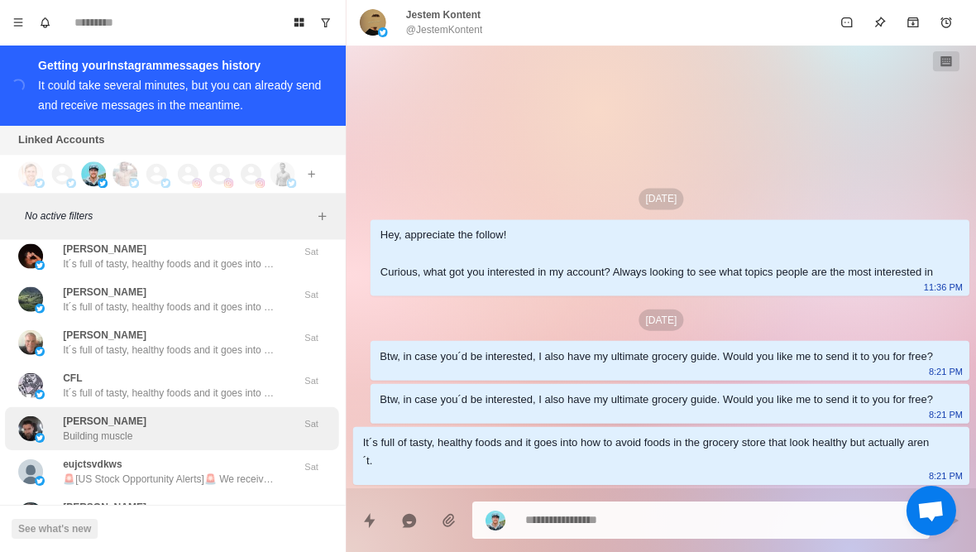
click at [148, 443] on div "Raul Arango Building muscle" at bounding box center [156, 429] width 272 height 30
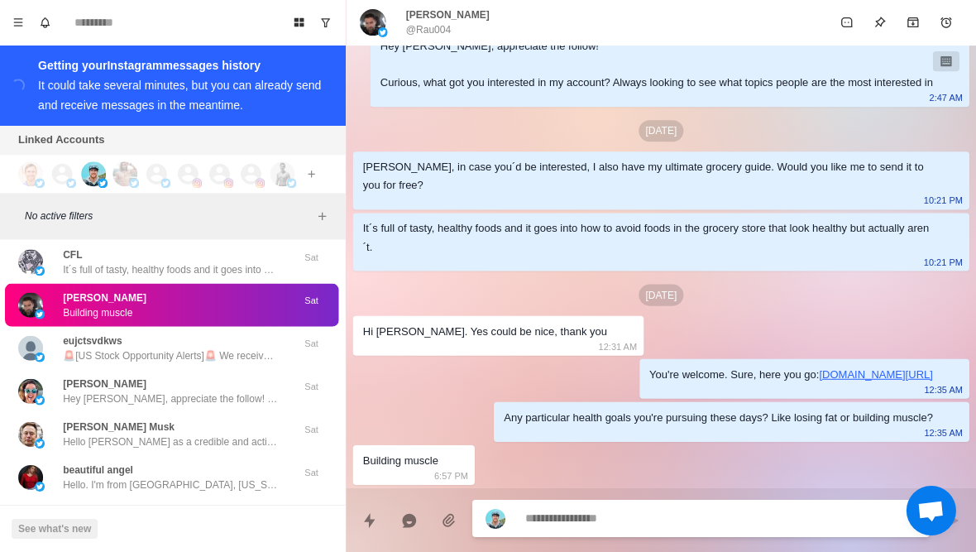
scroll to position [36588, 0]
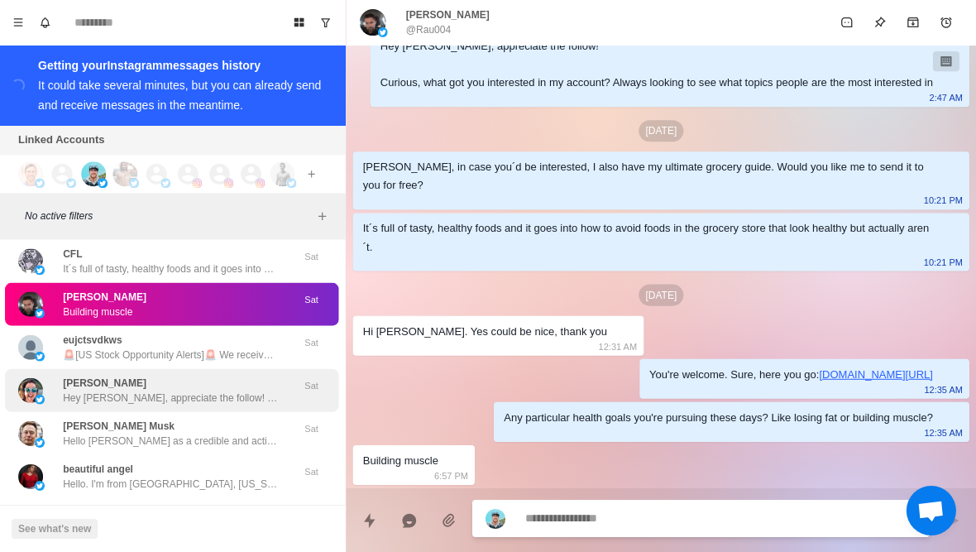
click at [152, 405] on p "Hey Mollah, appreciate the follow! Curious, what got you interested in my accou…" at bounding box center [172, 397] width 215 height 15
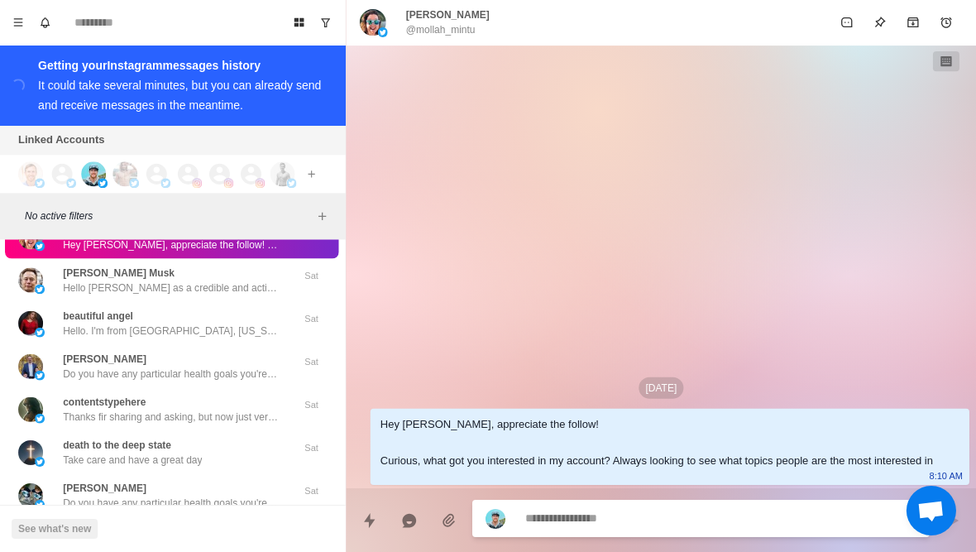
scroll to position [36742, 0]
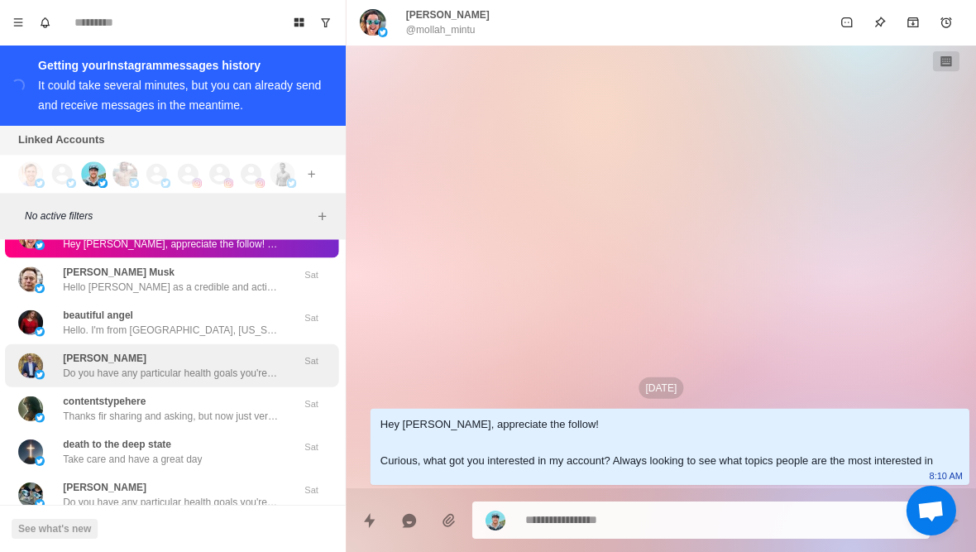
click at [162, 380] on p "Do you have any particular health goals you're pursuing these days? Like losing…" at bounding box center [172, 373] width 215 height 15
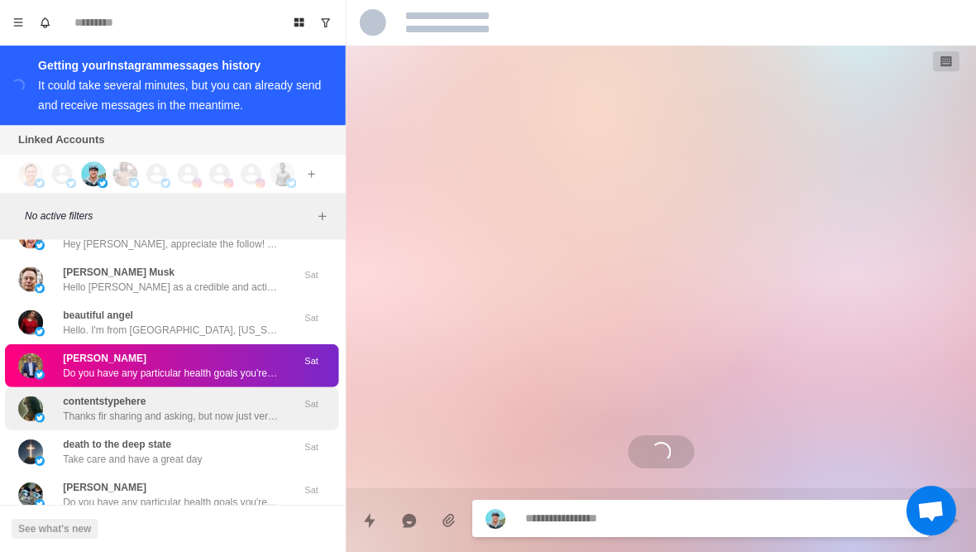
scroll to position [45, 0]
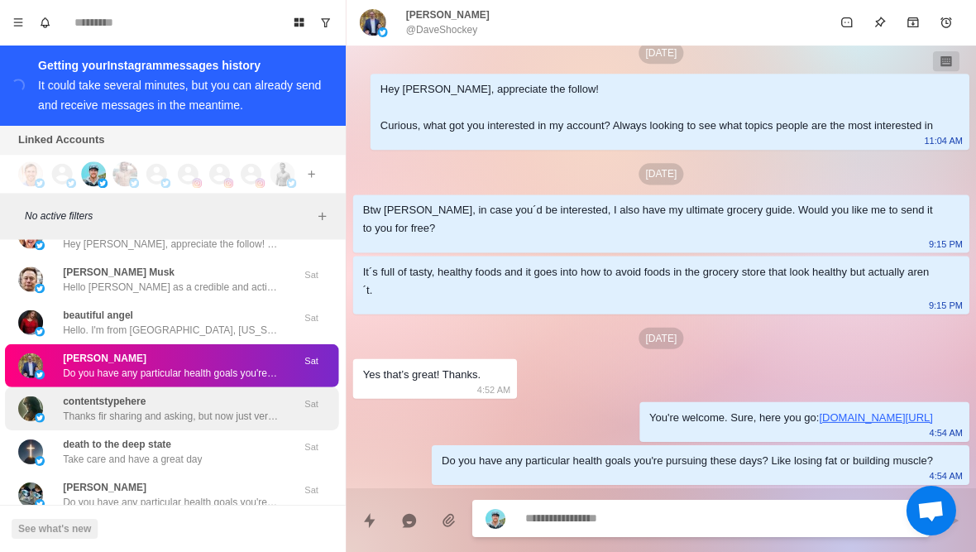
type textarea "*"
type textarea "*****"
type textarea "*"
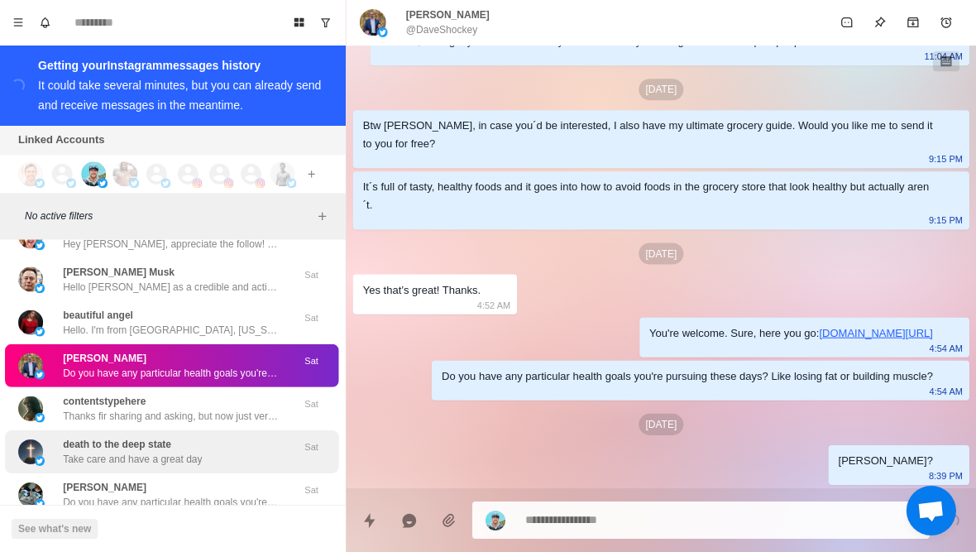
click at [164, 443] on div "death to the deep state Take care and have a great day Sat" at bounding box center [173, 451] width 333 height 43
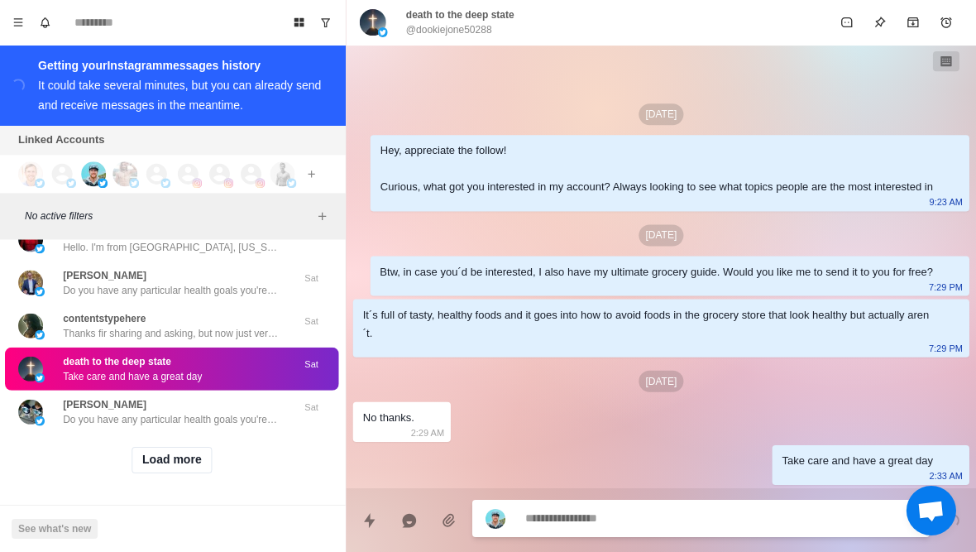
scroll to position [36840, 0]
click at [174, 472] on div "Load more" at bounding box center [173, 459] width 333 height 53
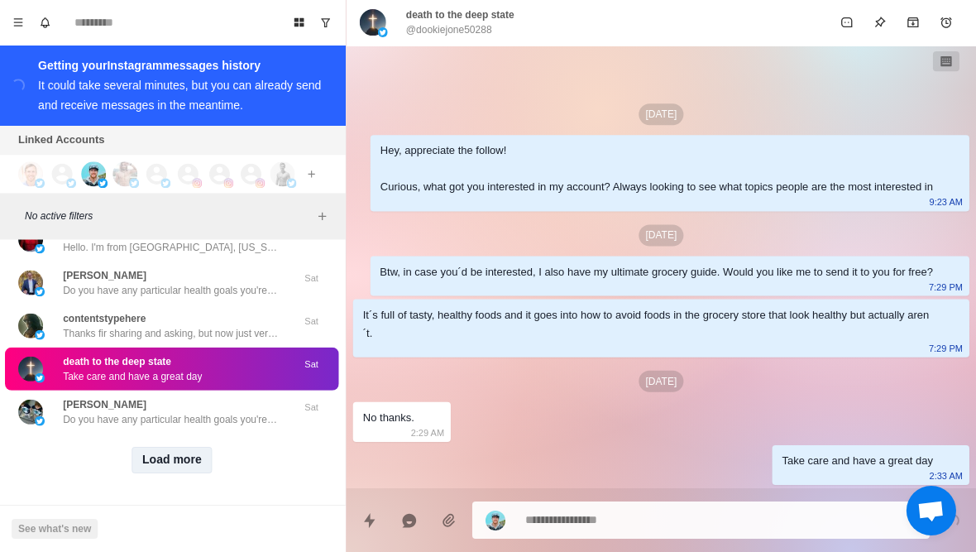
click at [179, 462] on button "Load more" at bounding box center [173, 460] width 81 height 26
click at [218, 433] on div "Loading... Load more" at bounding box center [173, 459] width 333 height 53
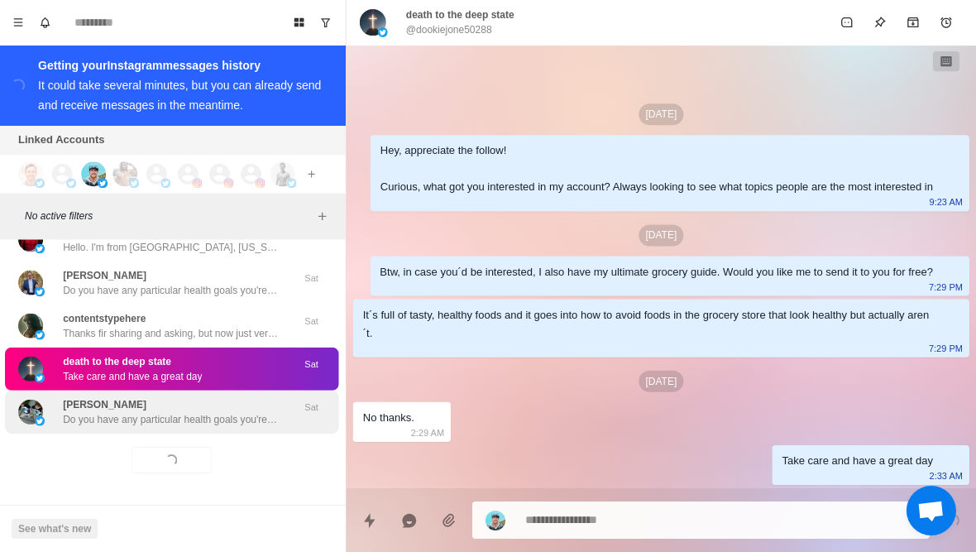
click at [218, 420] on p "Do you have any particular health goals you're pursuing these days? Like losing…" at bounding box center [172, 419] width 215 height 15
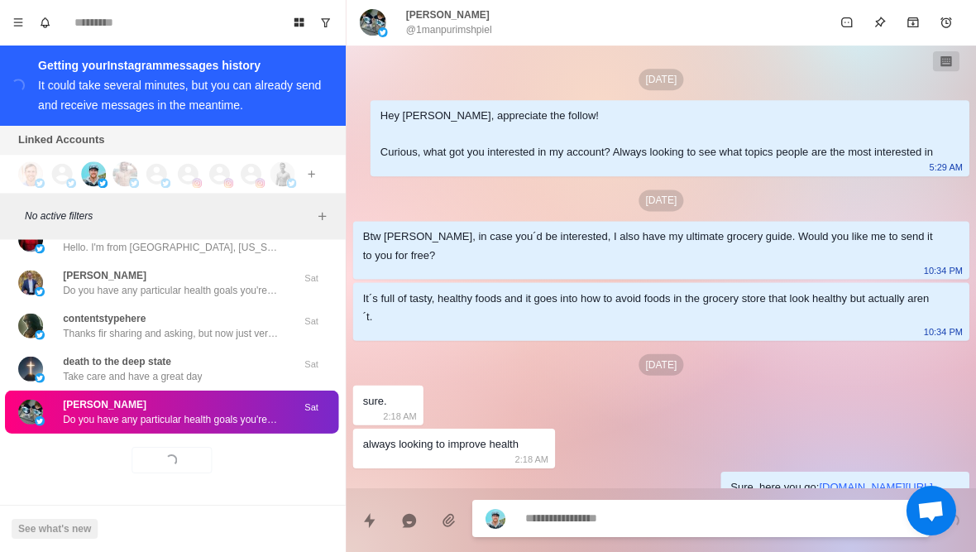
scroll to position [88, 0]
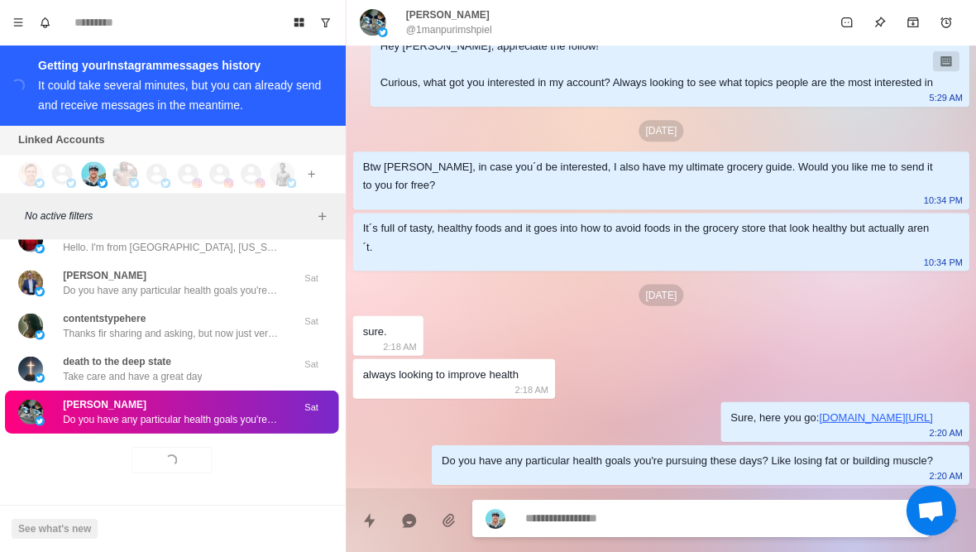
type textarea "*"
type textarea "*****"
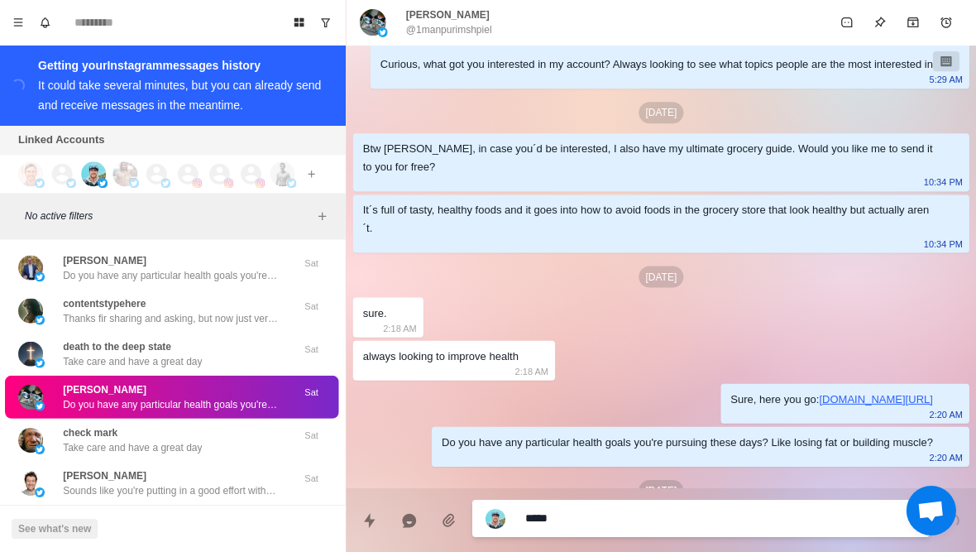
type textarea "*"
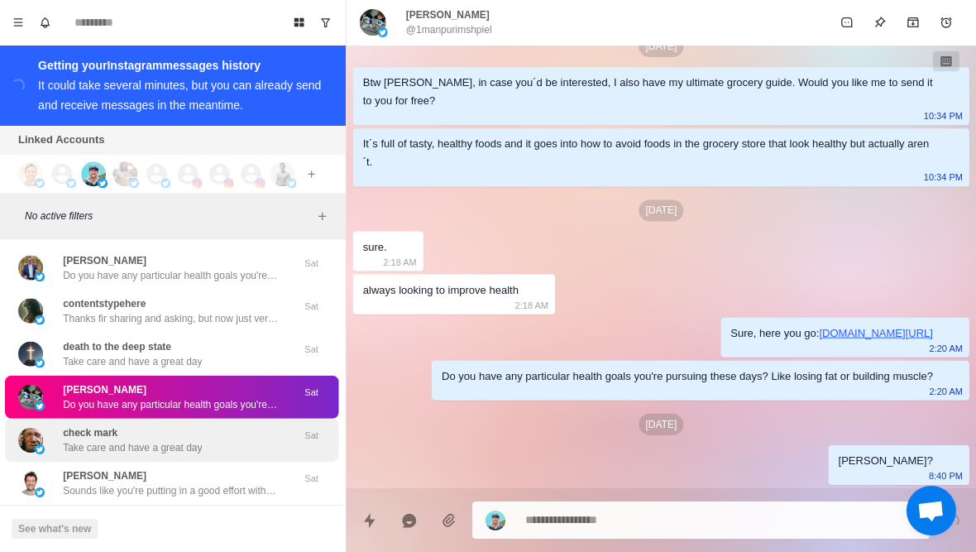
click at [182, 446] on div "check mark Take care and have a great day" at bounding box center [134, 440] width 139 height 30
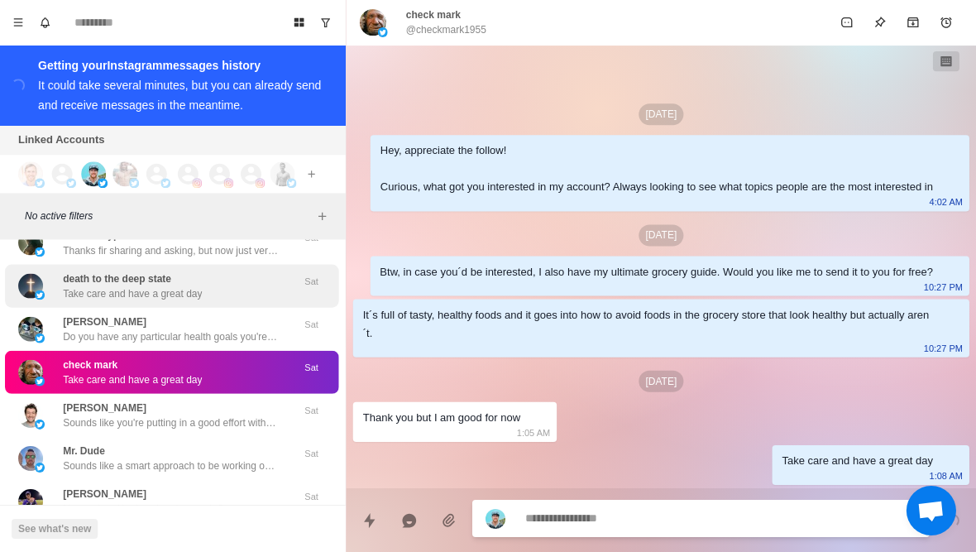
scroll to position [36968, 0]
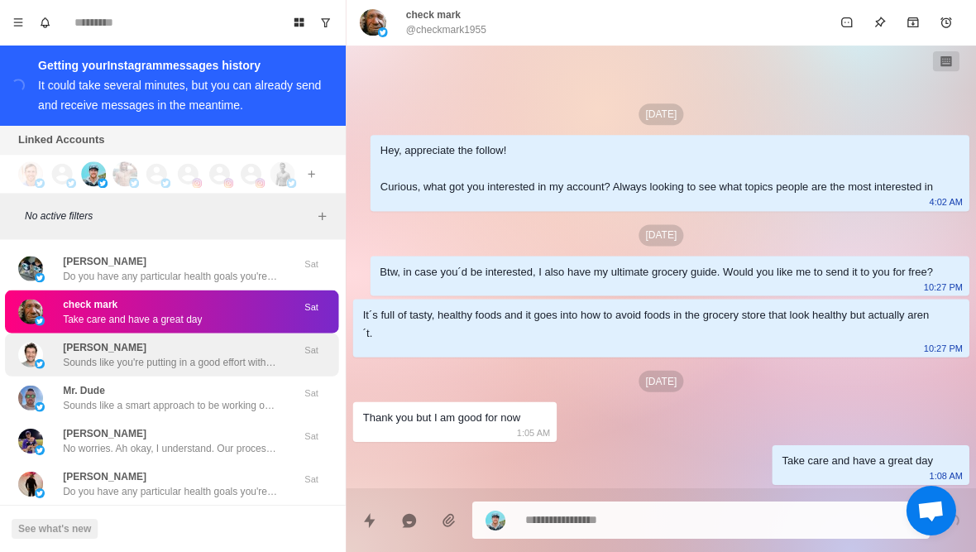
click at [193, 370] on p "Sounds like you're putting in a good effort with the weights, cardio and diet. …" at bounding box center [172, 362] width 215 height 15
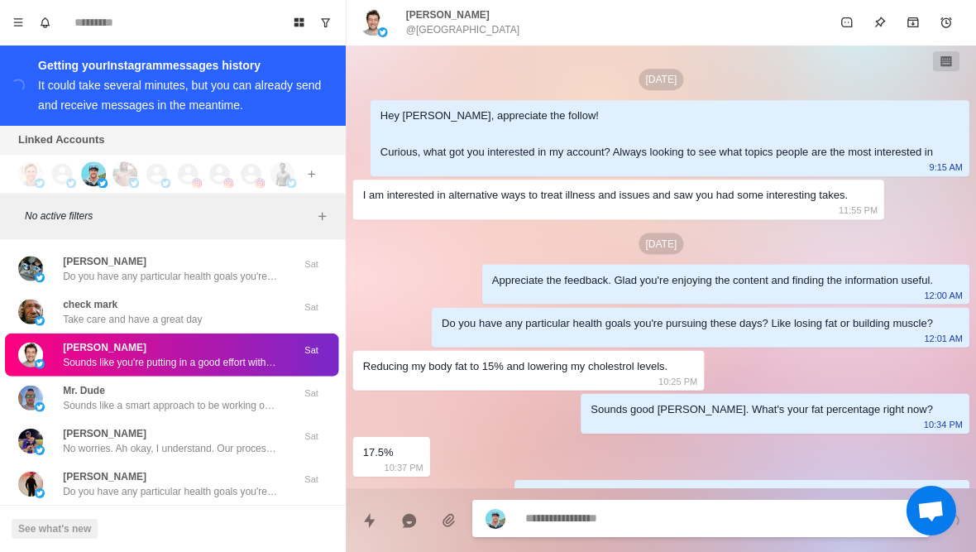
scroll to position [283, 0]
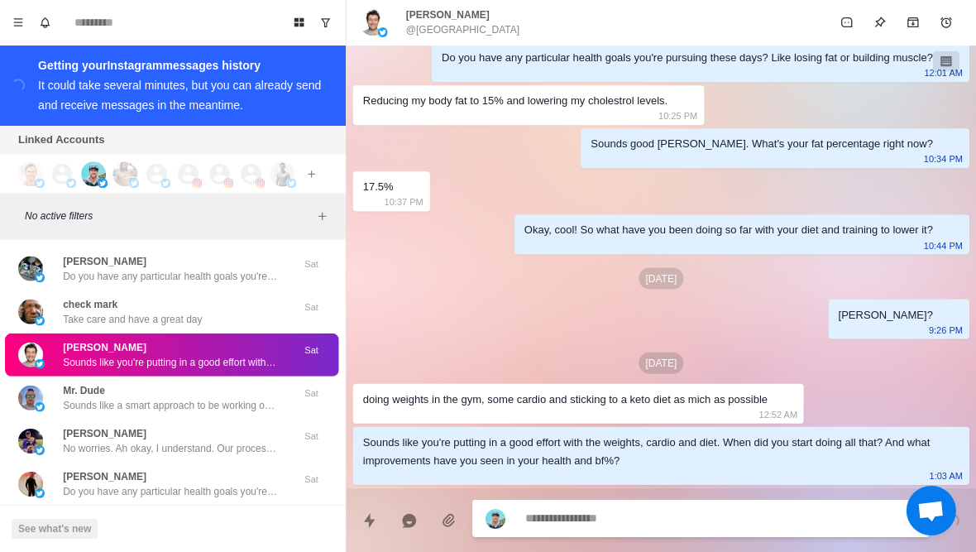
type textarea "*"
type textarea "****"
type textarea "*"
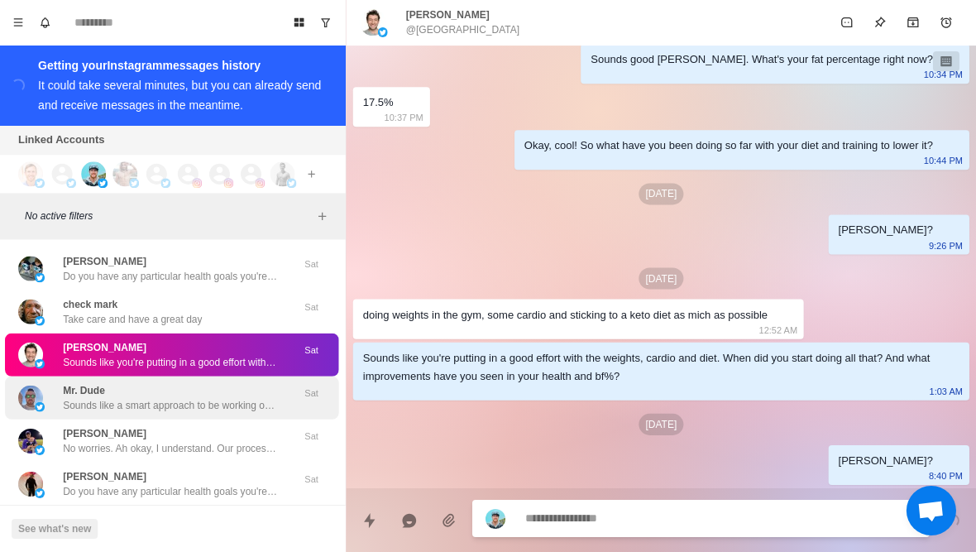
click at [241, 408] on div "Mr. Dude Sounds like a smart approach to be working on your core strength to im…" at bounding box center [172, 398] width 215 height 30
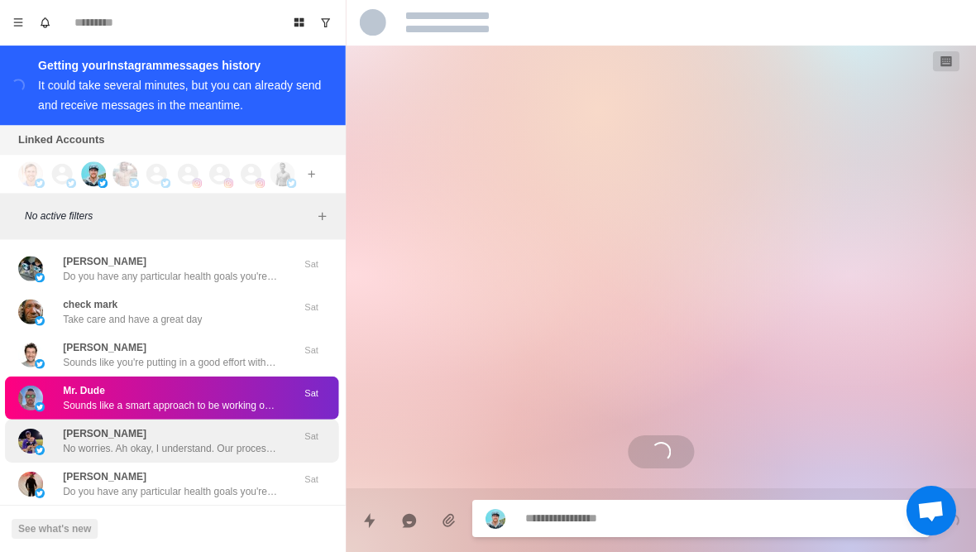
scroll to position [275, 0]
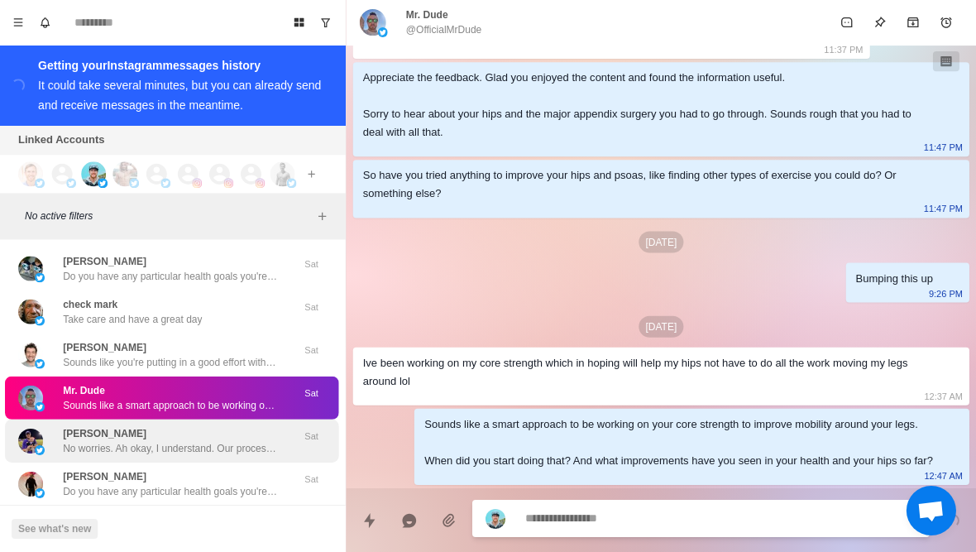
type textarea "*"
type textarea "**********"
type textarea "*"
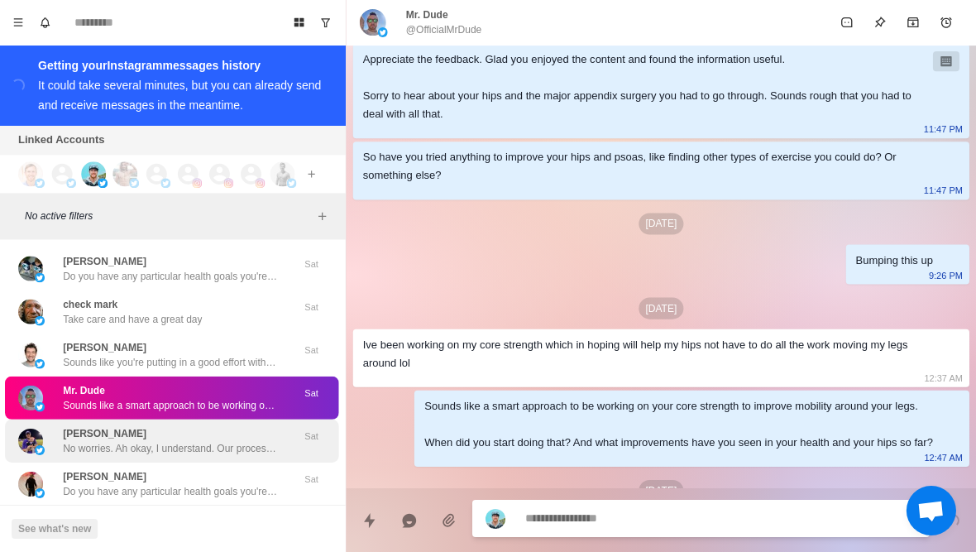
scroll to position [359, 0]
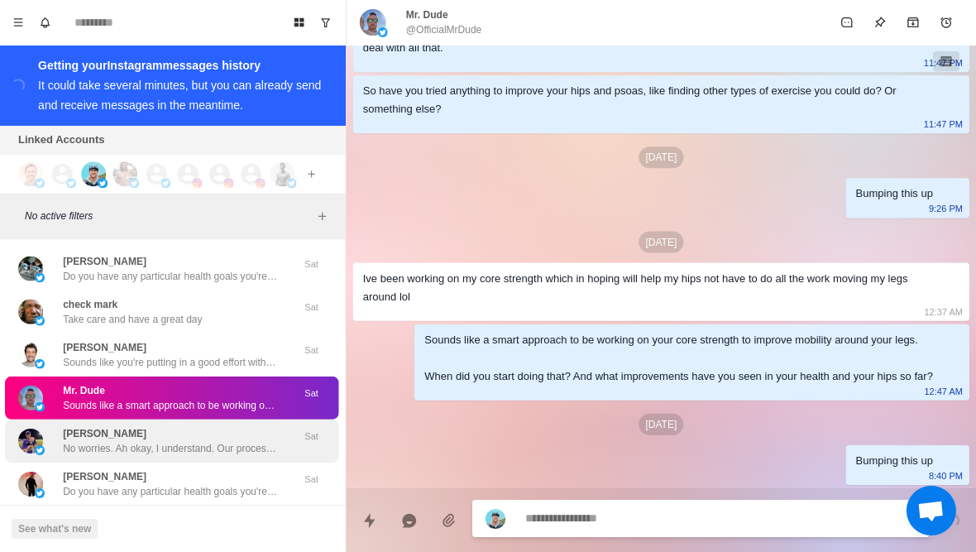
click at [148, 456] on p "No worries. Ah okay, I understand. Our process is completely personalized based…" at bounding box center [172, 448] width 215 height 15
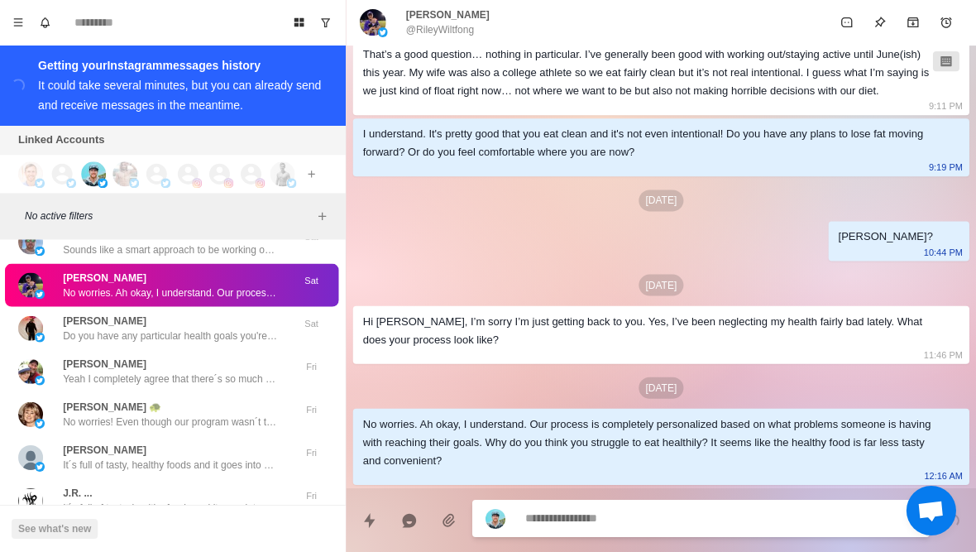
scroll to position [37134, 0]
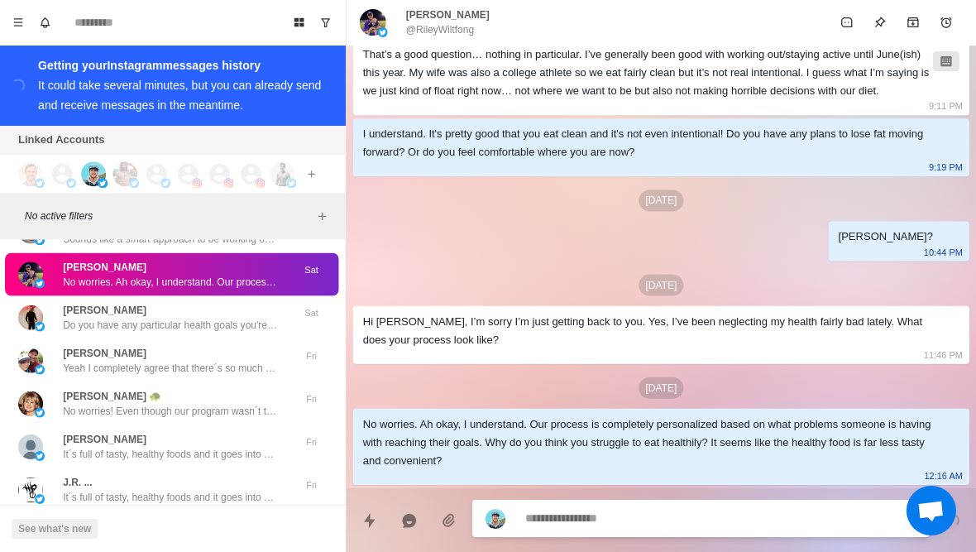
type textarea "*"
type textarea "******"
type textarea "*"
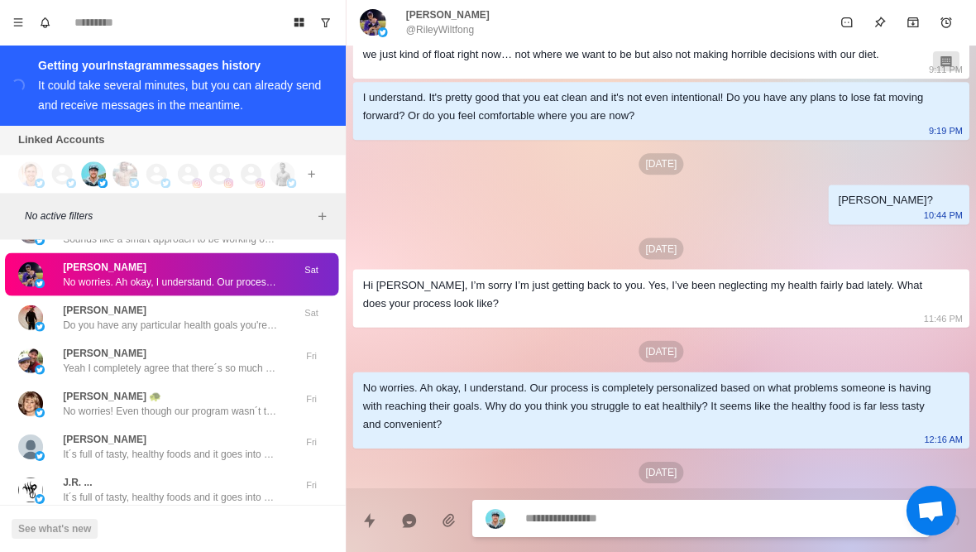
scroll to position [905, 0]
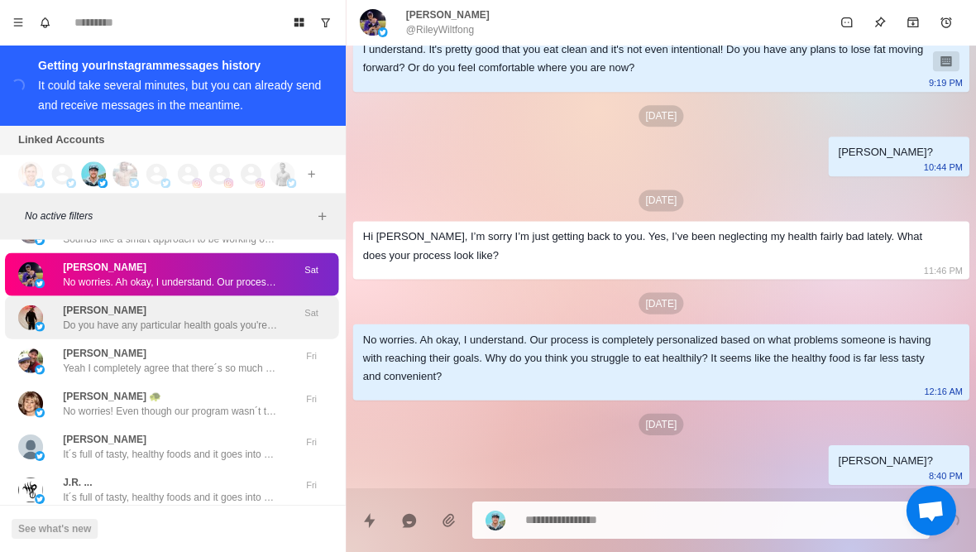
click at [173, 339] on div "Josiah A Do you have any particular health goals you're pursuing these days? Li…" at bounding box center [173, 317] width 333 height 43
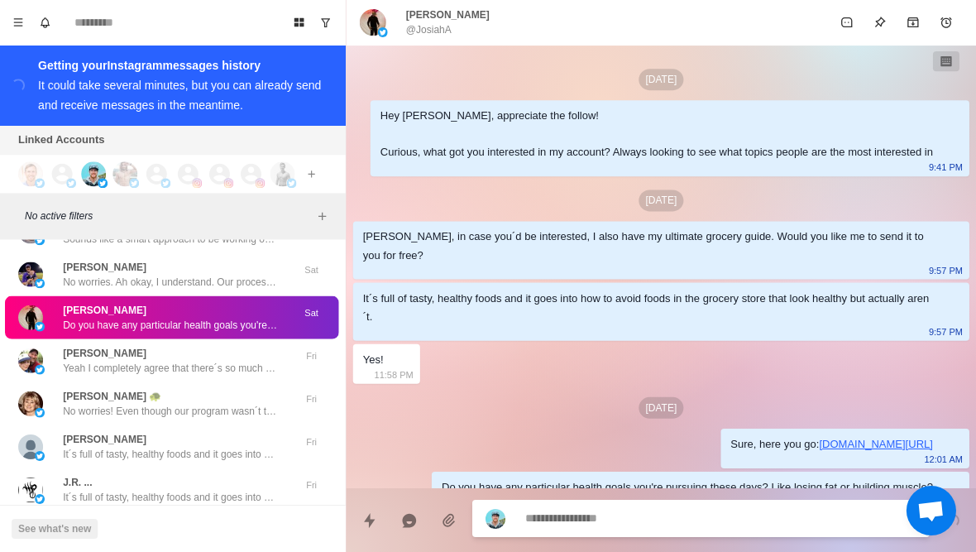
scroll to position [45, 0]
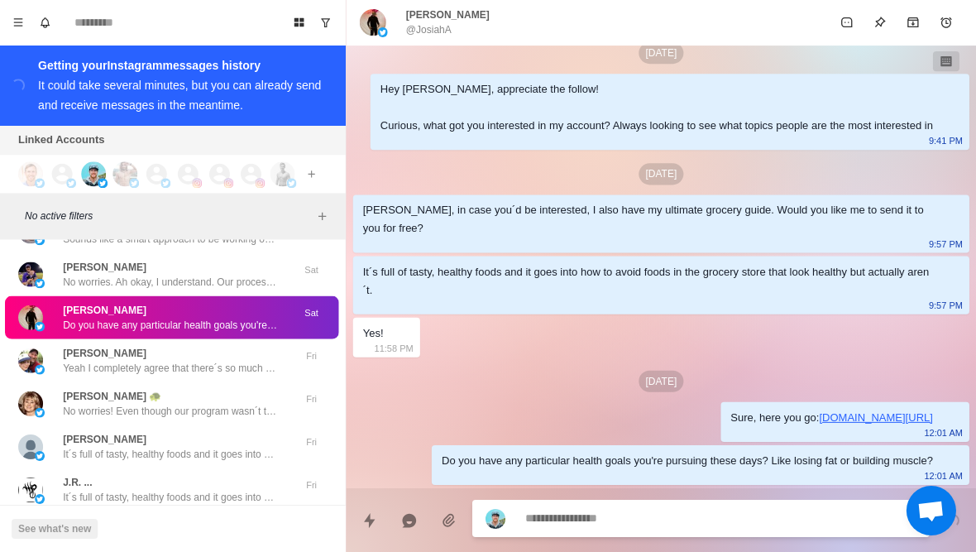
type textarea "*"
type textarea "*******"
type textarea "*"
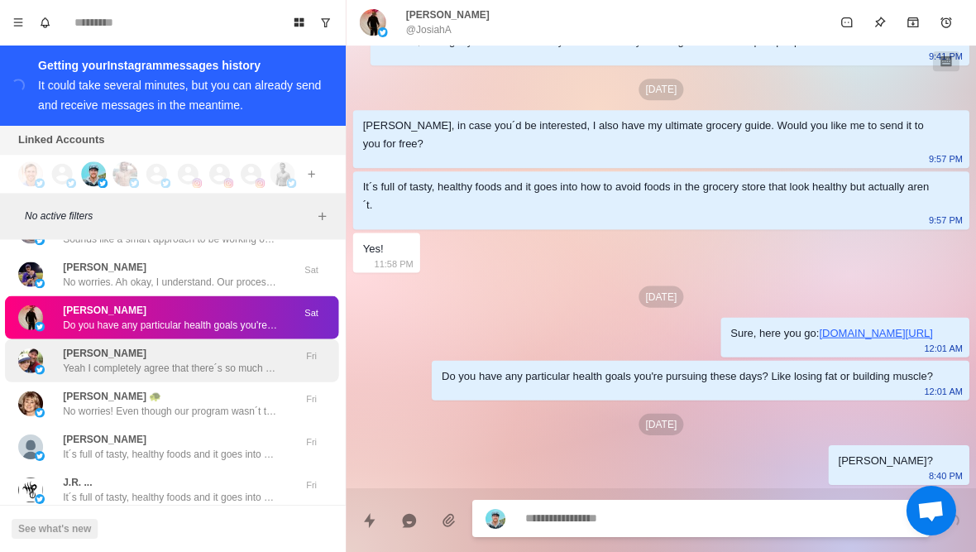
click at [176, 368] on div "John Wilcox Yeah I completely agree that there´s so much conflicting info onlin…" at bounding box center [172, 361] width 215 height 30
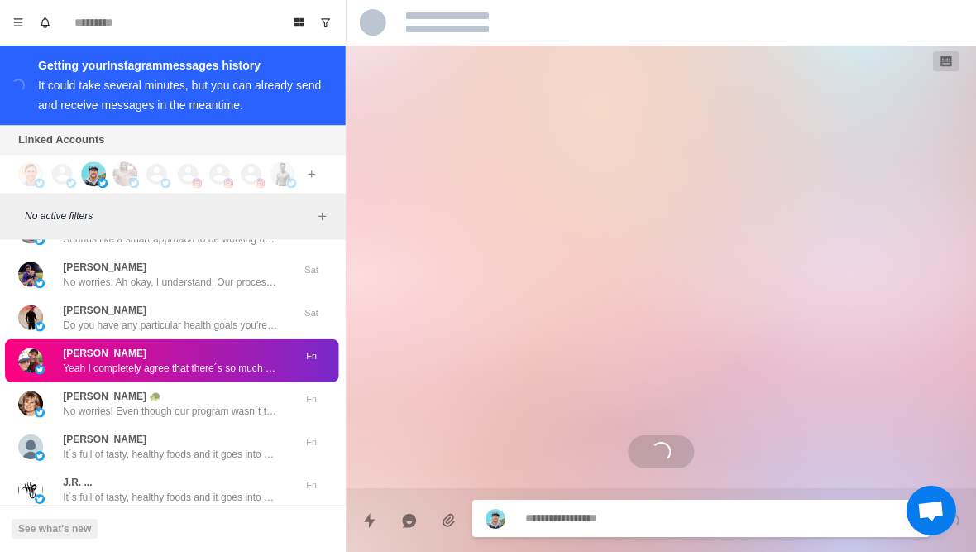
scroll to position [690, 0]
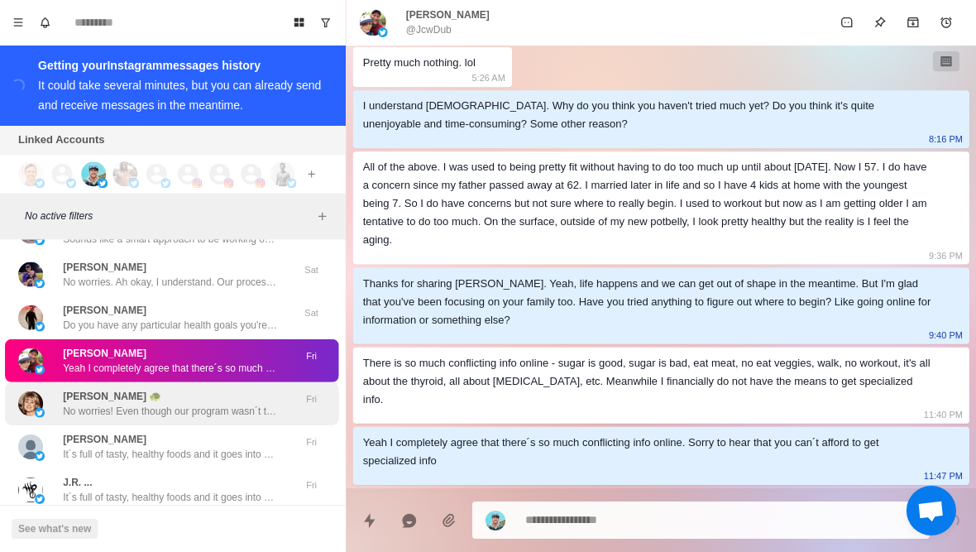
click at [146, 414] on div "Angie Perry 🐢 No worries! Even though our program wasn´t the right fit in the e…" at bounding box center [172, 404] width 215 height 30
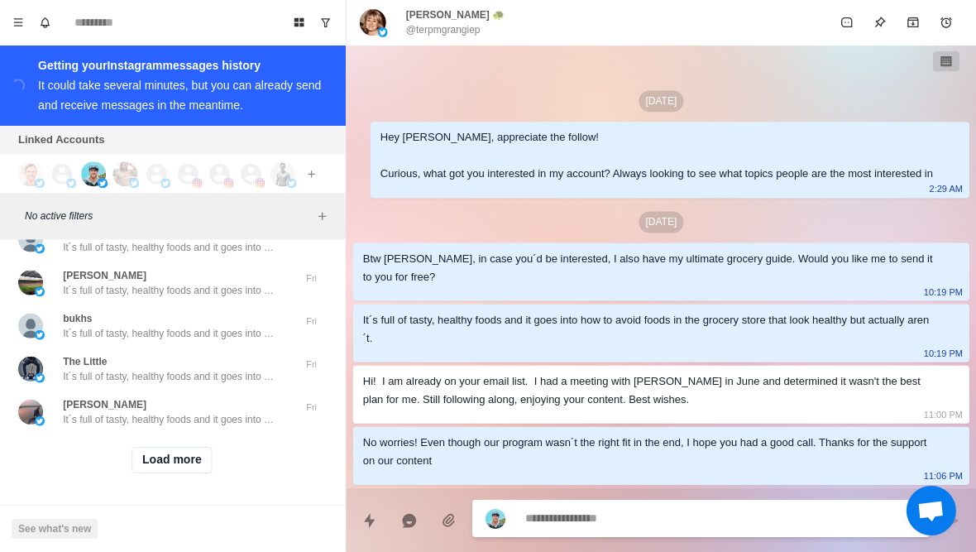
scroll to position [37700, 0]
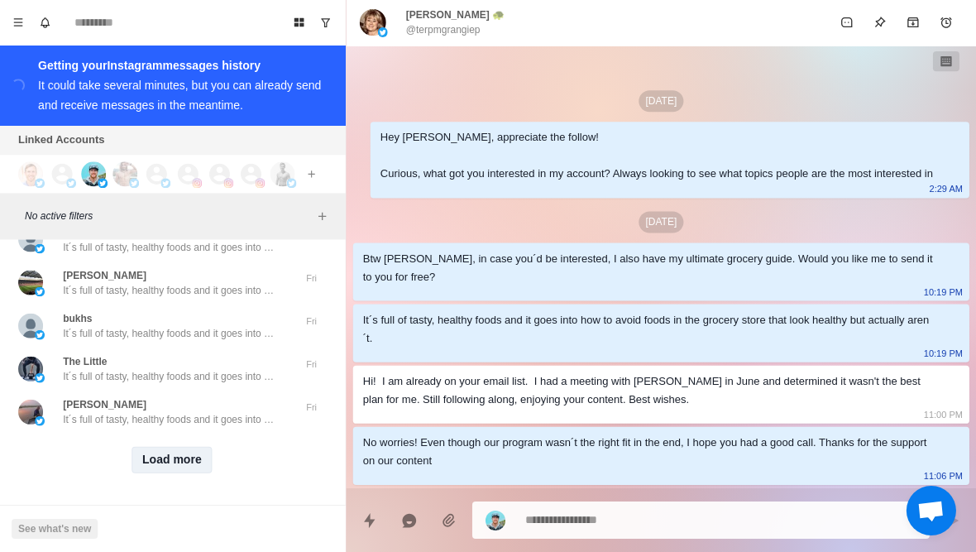
click at [156, 457] on button "Load more" at bounding box center [173, 460] width 81 height 26
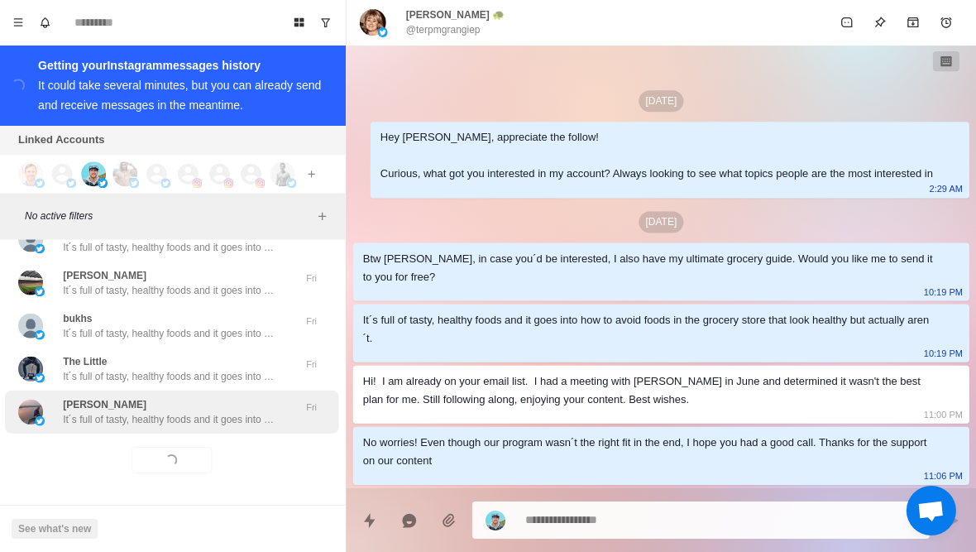
click at [208, 422] on p "It´s full of tasty, healthy foods and it goes into how to avoid foods in the gr…" at bounding box center [172, 419] width 215 height 15
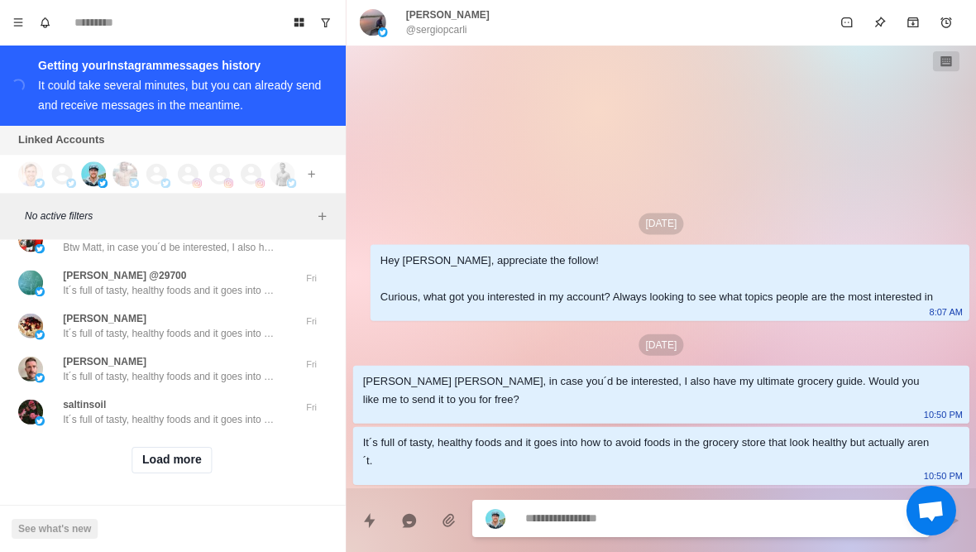
scroll to position [38557, 0]
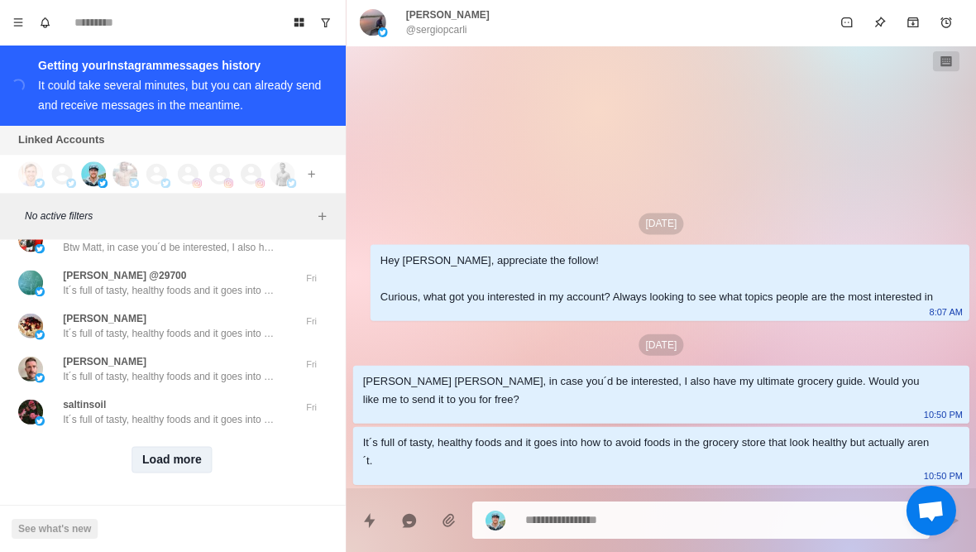
click at [178, 468] on button "Load more" at bounding box center [173, 460] width 81 height 26
click at [208, 435] on div "Loading... Load more" at bounding box center [173, 459] width 333 height 53
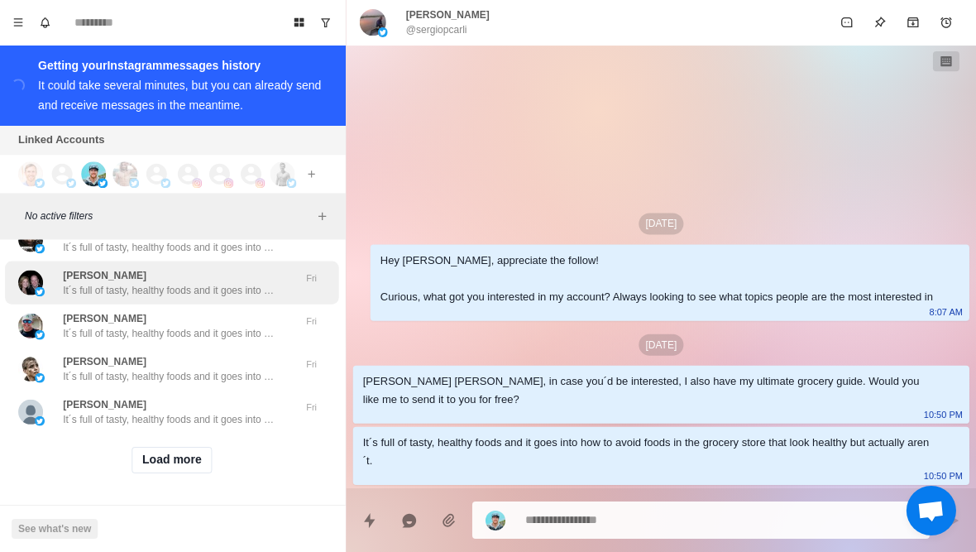
scroll to position [39420, 0]
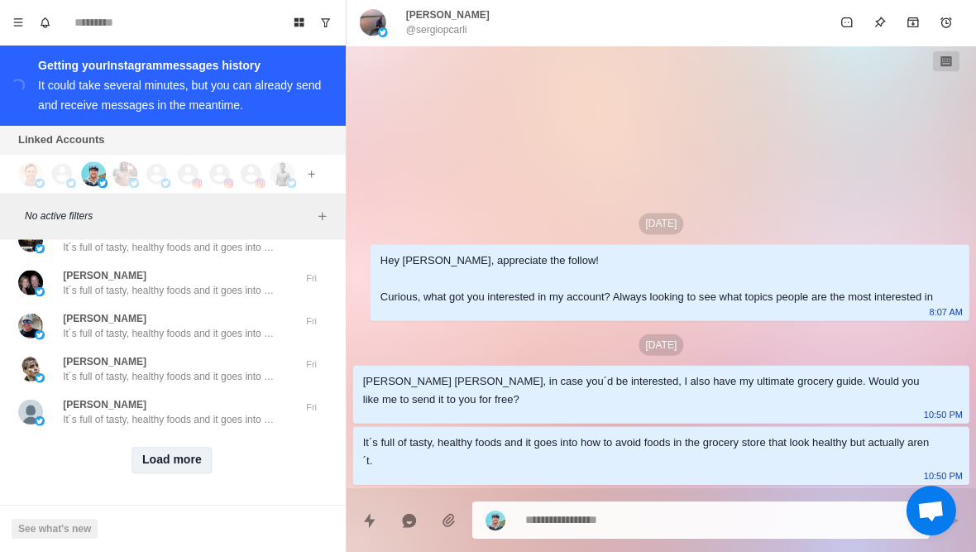
click at [160, 467] on button "Load more" at bounding box center [173, 460] width 81 height 26
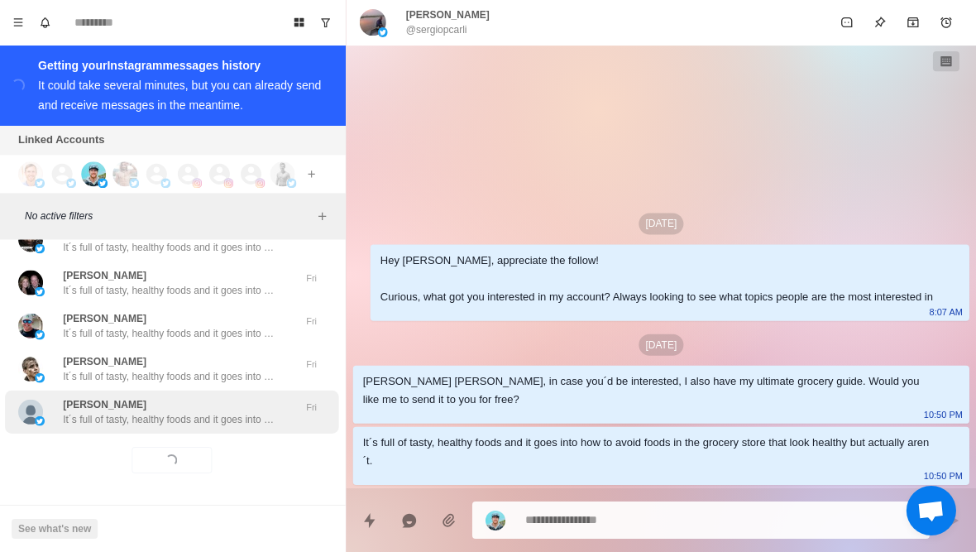
click at [210, 423] on p "It´s full of tasty, healthy foods and it goes into how to avoid foods in the gr…" at bounding box center [172, 419] width 215 height 15
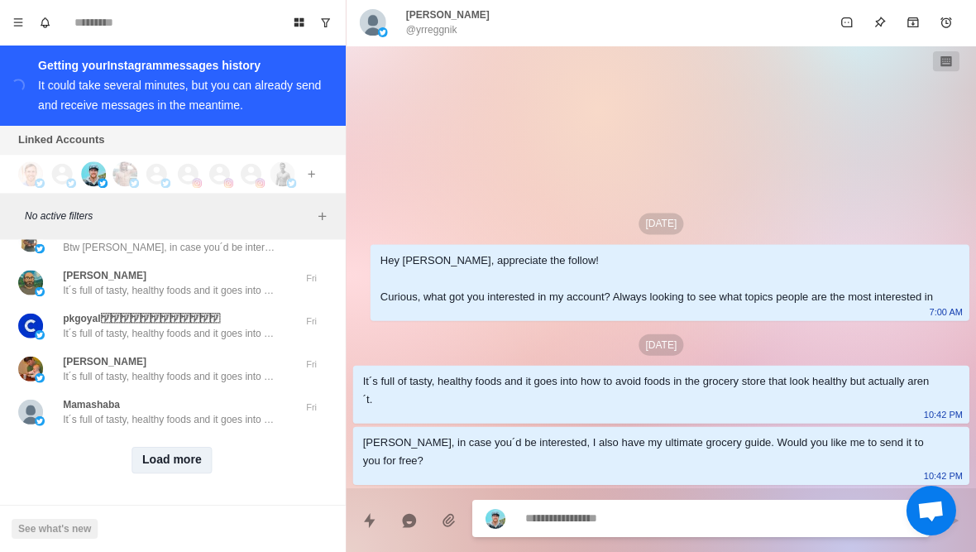
scroll to position [40280, 0]
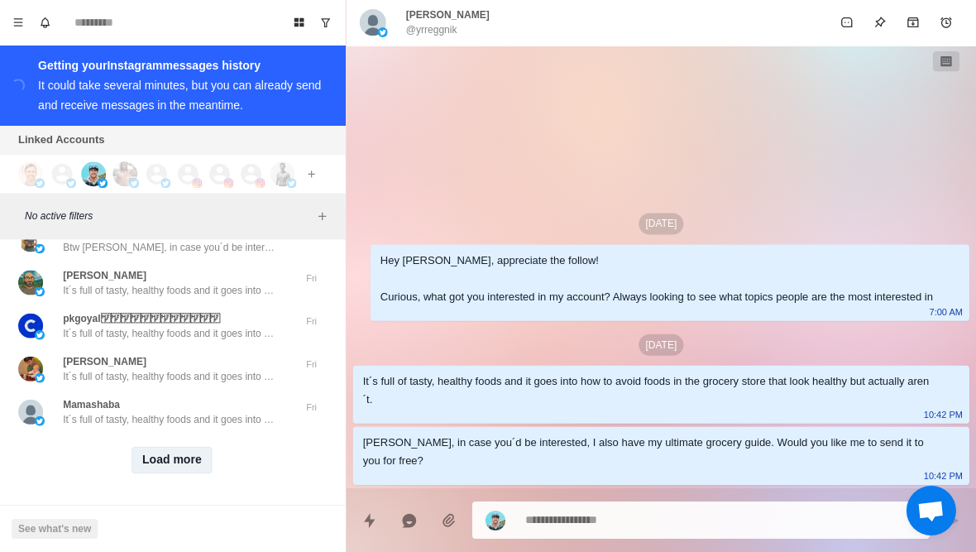
click at [151, 452] on button "Load more" at bounding box center [173, 460] width 81 height 26
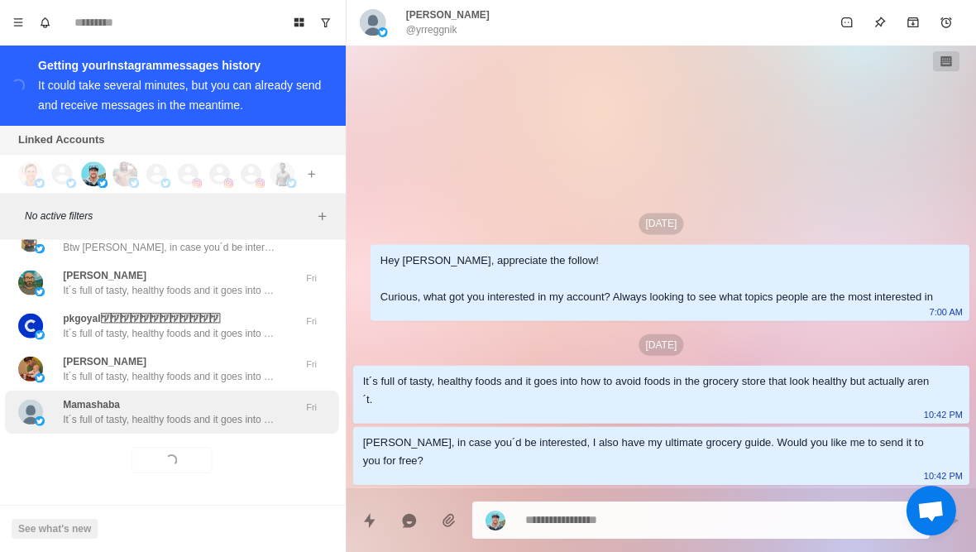
click at [213, 422] on p "It´s full of tasty, healthy foods and it goes into how to avoid foods in the gr…" at bounding box center [172, 419] width 215 height 15
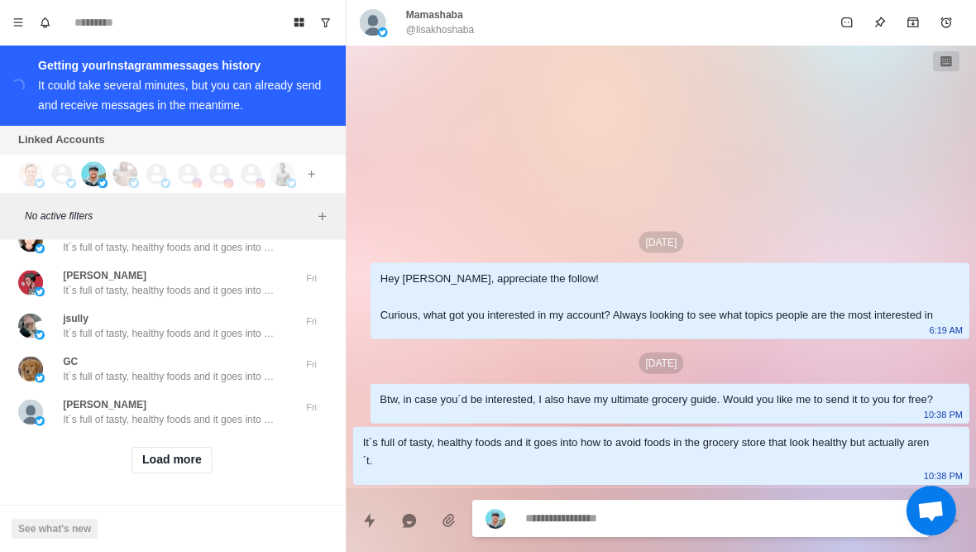
scroll to position [41141, 0]
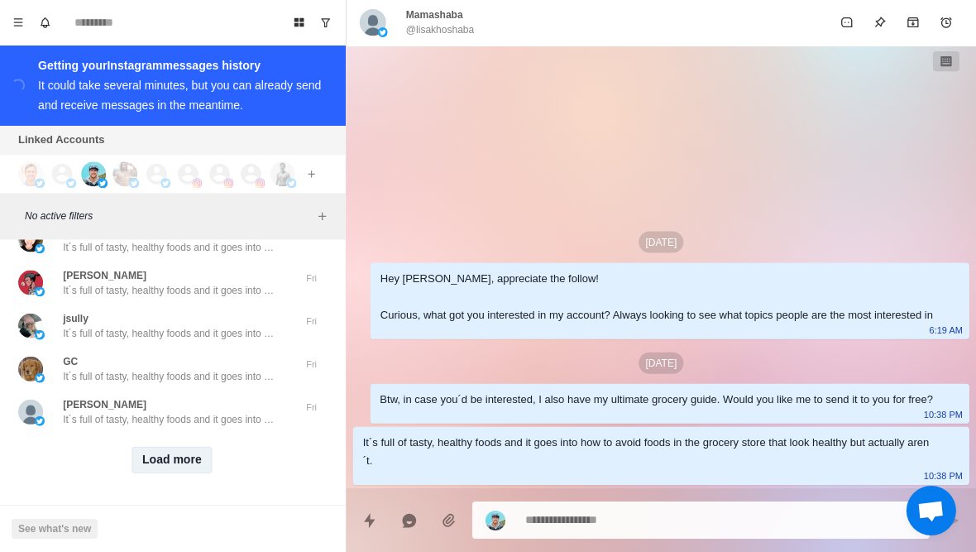
click at [161, 461] on button "Load more" at bounding box center [173, 460] width 81 height 26
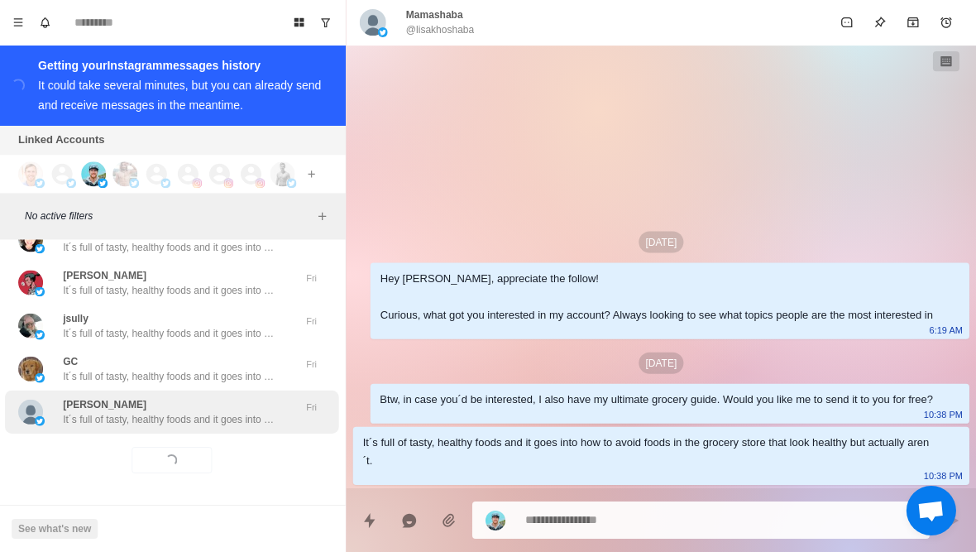
click at [218, 421] on p "It´s full of tasty, healthy foods and it goes into how to avoid foods in the gr…" at bounding box center [172, 419] width 215 height 15
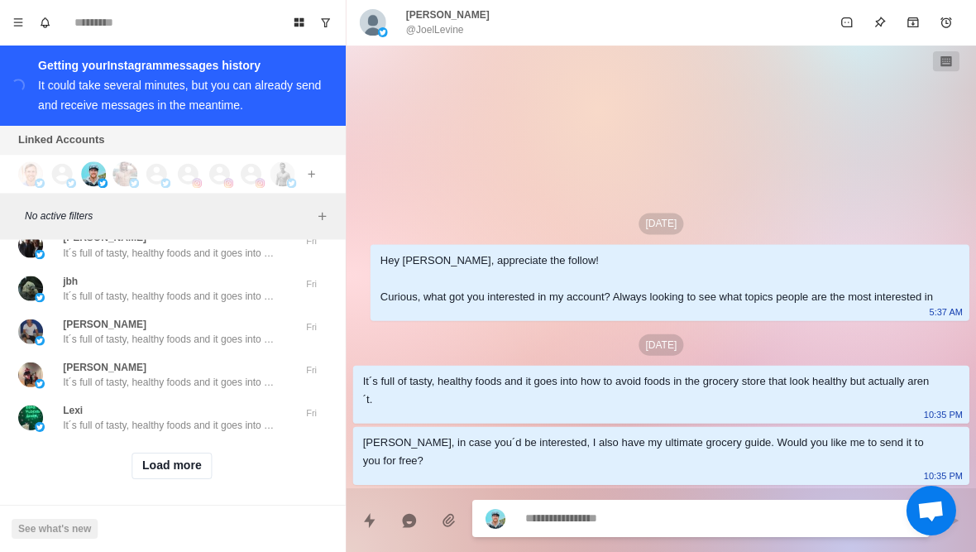
scroll to position [41991, 0]
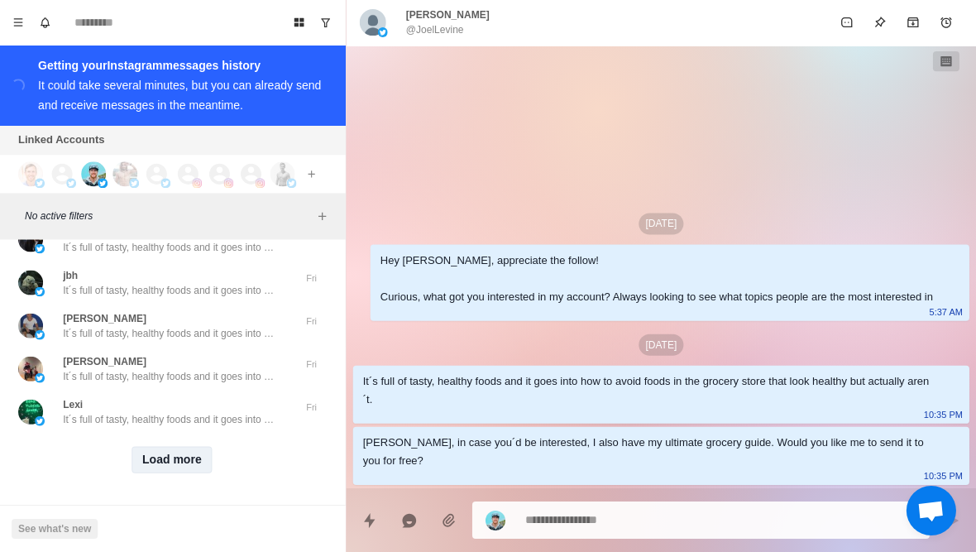
click at [167, 467] on button "Load more" at bounding box center [173, 460] width 81 height 26
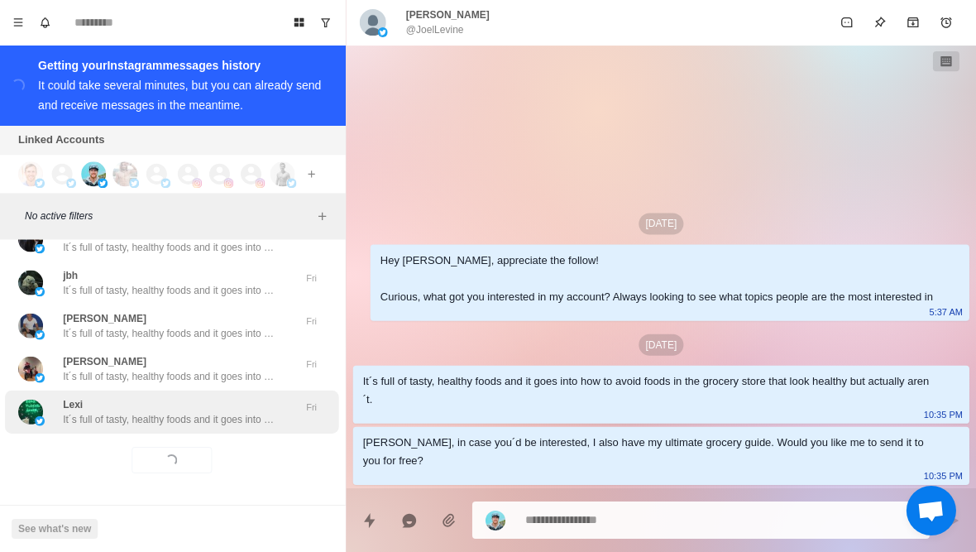
click at [212, 424] on p "It´s full of tasty, healthy foods and it goes into how to avoid foods in the gr…" at bounding box center [172, 419] width 215 height 15
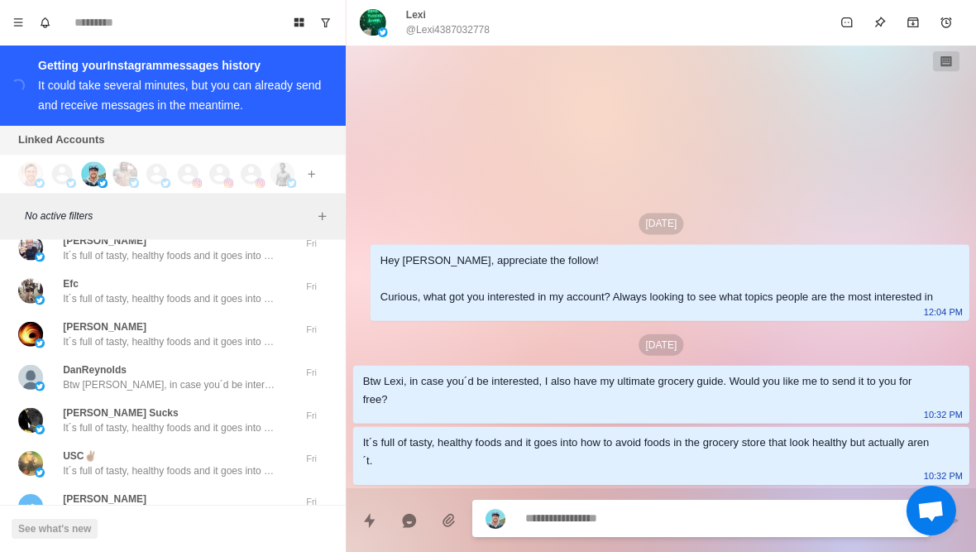
scroll to position [42412, 0]
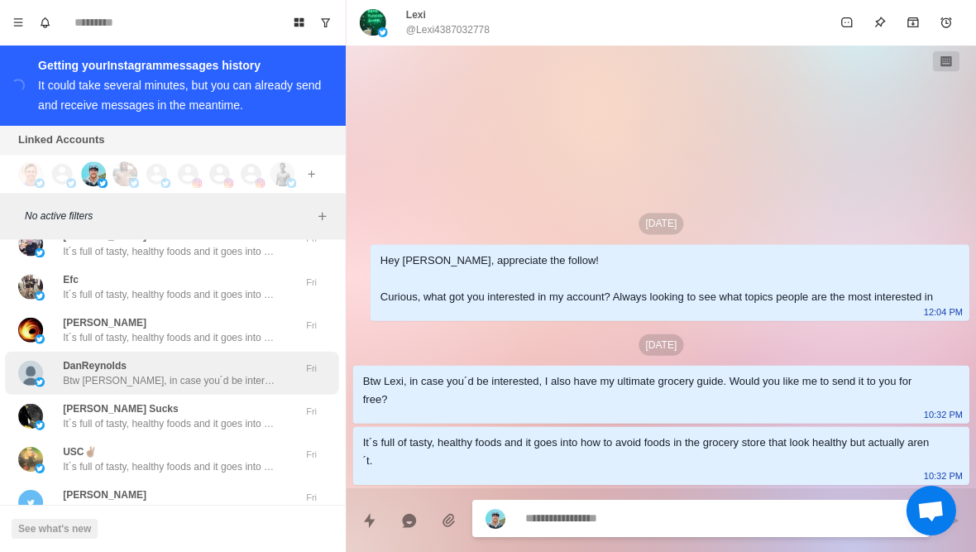
click at [126, 388] on p "Btw Dan, in case you´d be interested, I also have my ultimate grocery guide. Wo…" at bounding box center [172, 380] width 215 height 15
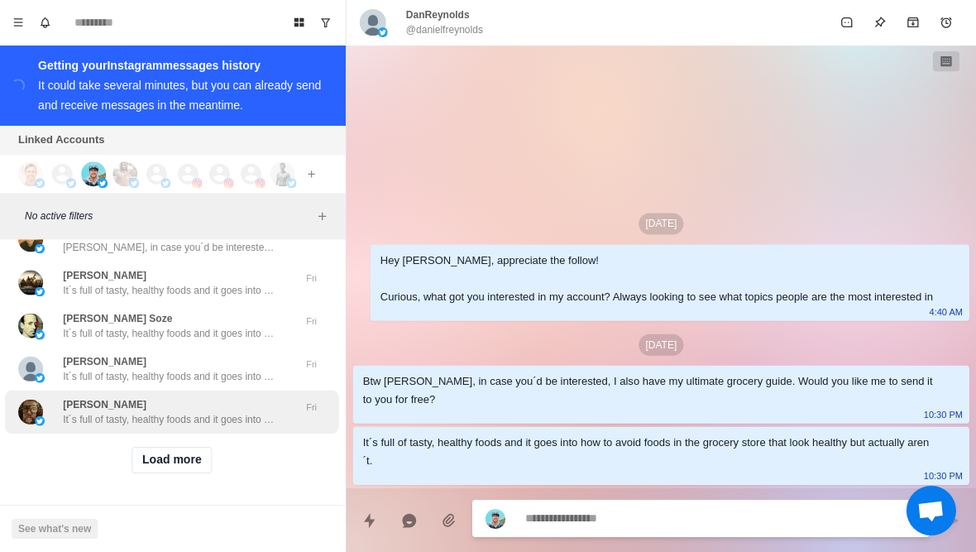
scroll to position [42861, 0]
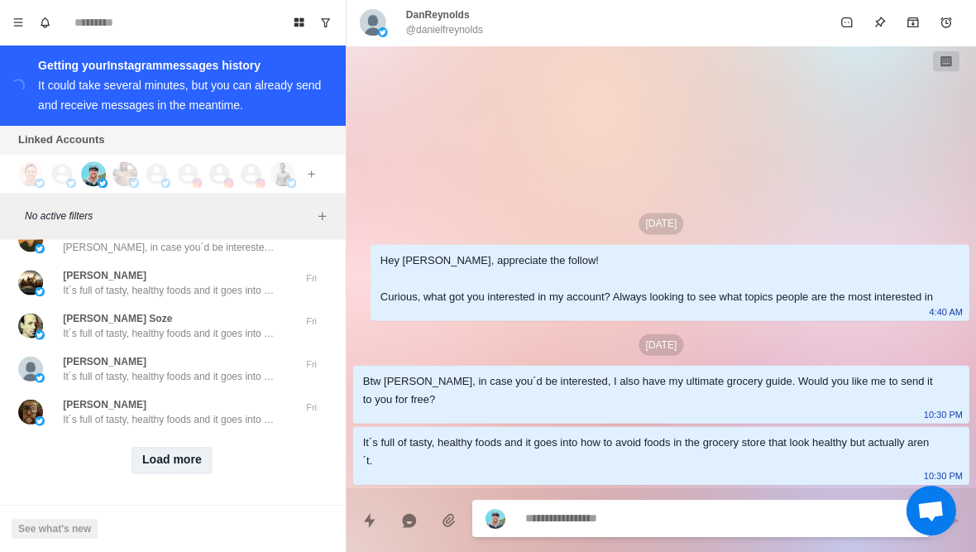
click at [166, 450] on button "Load more" at bounding box center [173, 460] width 81 height 26
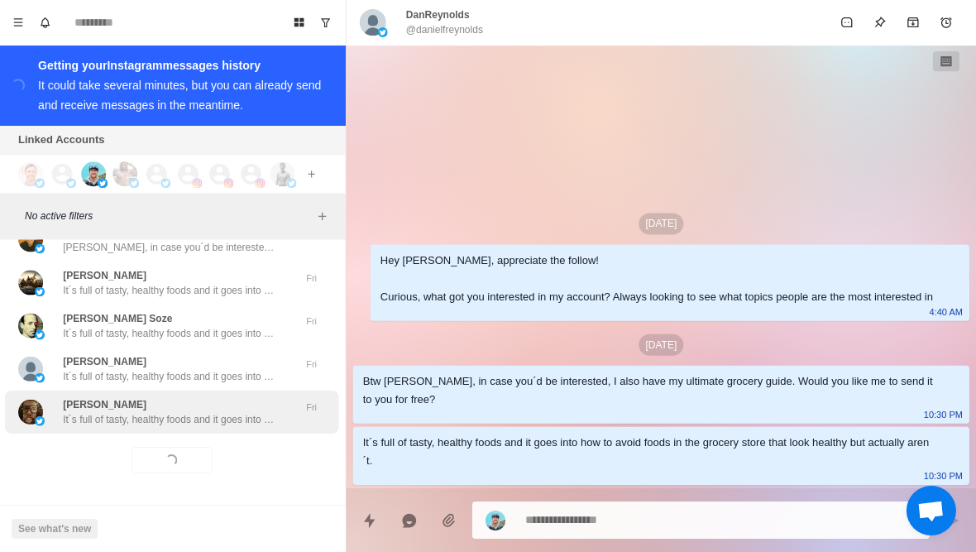
click at [203, 428] on div "Keith It´s full of tasty, healthy foods and it goes into how to avoid foods in …" at bounding box center [173, 411] width 333 height 43
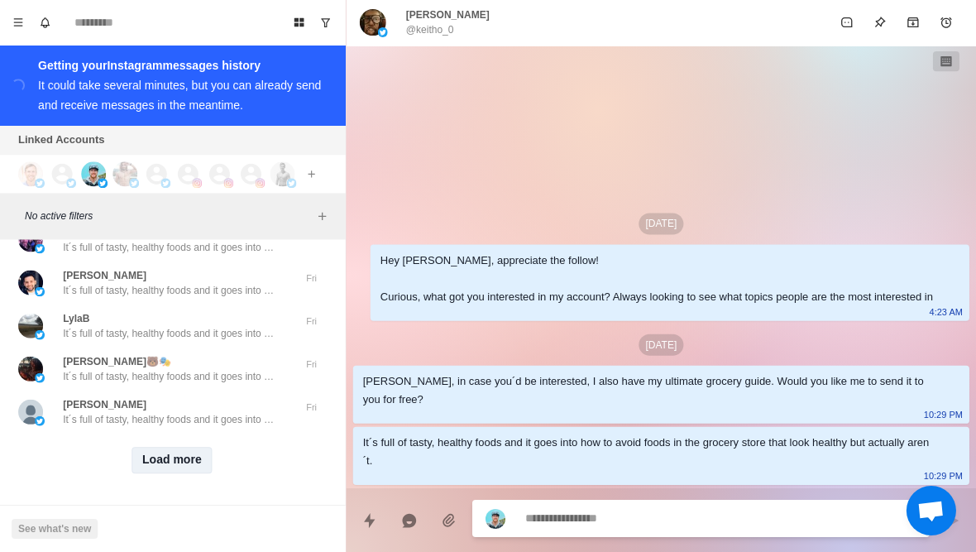
scroll to position [43721, 0]
click at [178, 467] on button "Load more" at bounding box center [173, 460] width 81 height 26
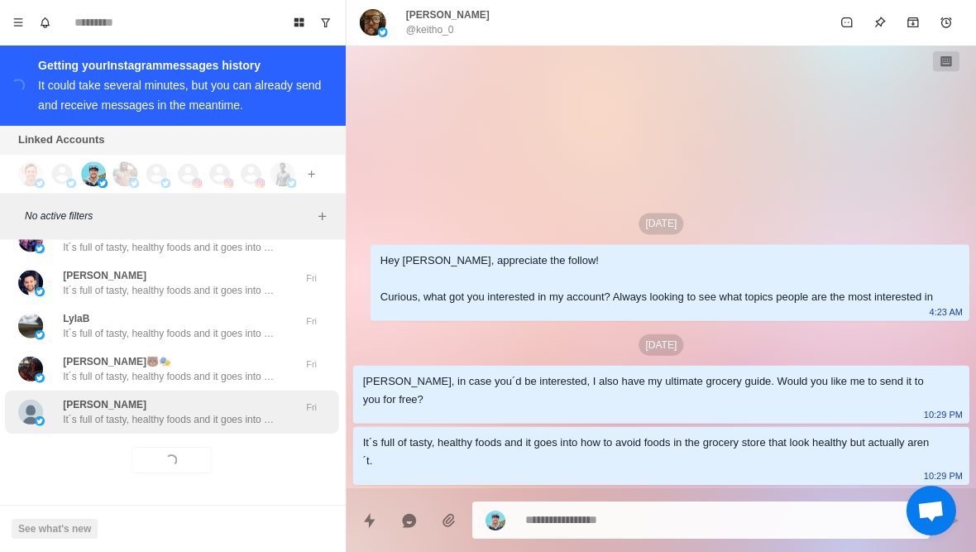
click at [247, 426] on div "Bob Hanson It´s full of tasty, healthy foods and it goes into how to avoid food…" at bounding box center [173, 411] width 333 height 43
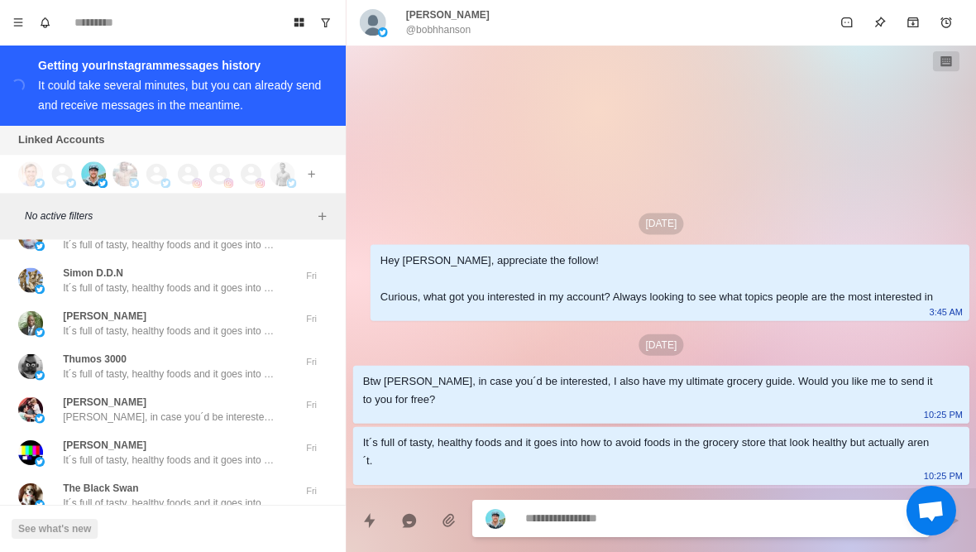
scroll to position [44564, 0]
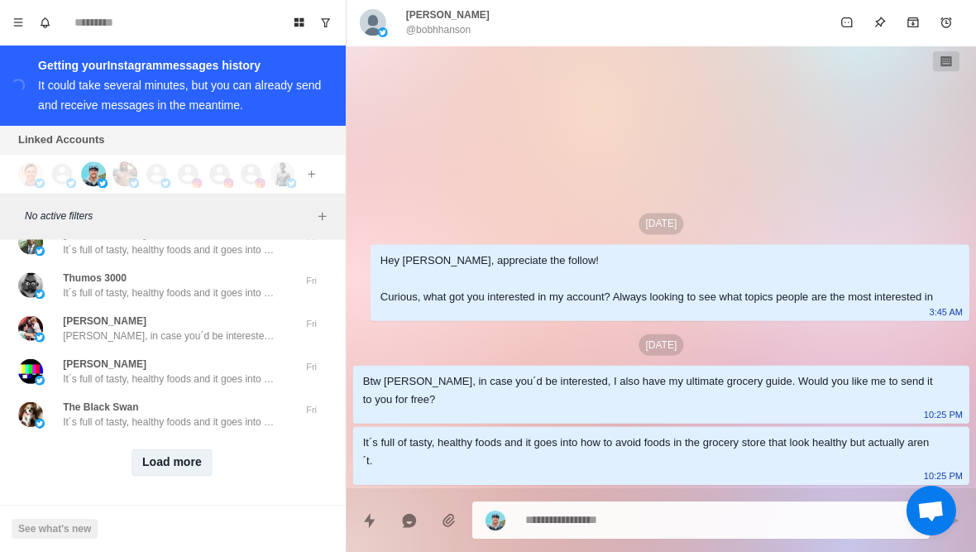
click at [178, 474] on button "Load more" at bounding box center [173, 462] width 81 height 26
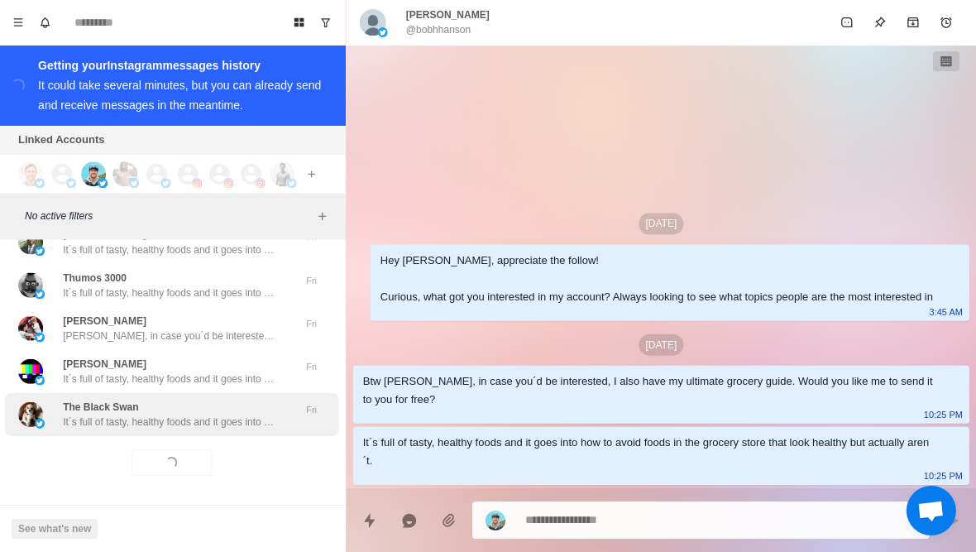
click at [225, 429] on p "It´s full of tasty, healthy foods and it goes into how to avoid foods in the gr…" at bounding box center [172, 421] width 215 height 15
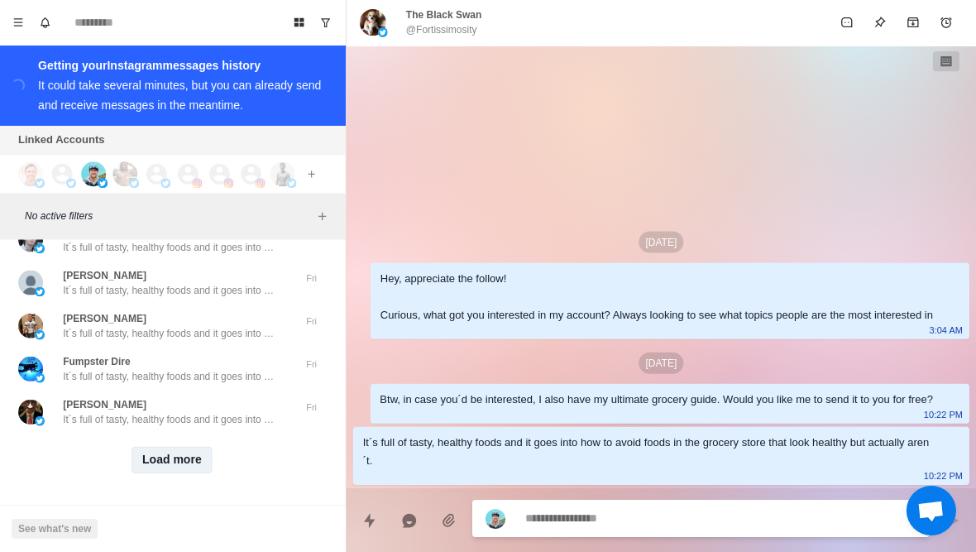
scroll to position [45442, 0]
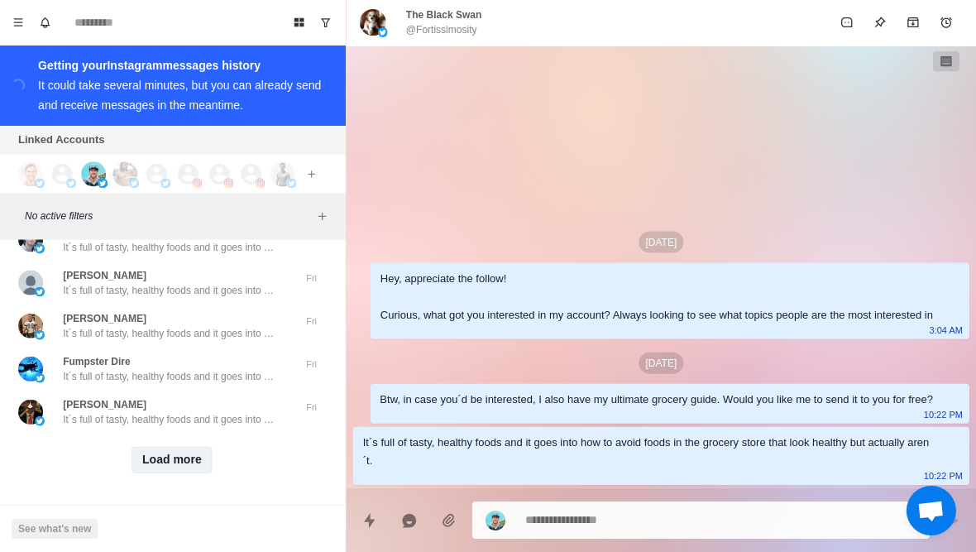
click at [175, 458] on button "Load more" at bounding box center [173, 460] width 81 height 26
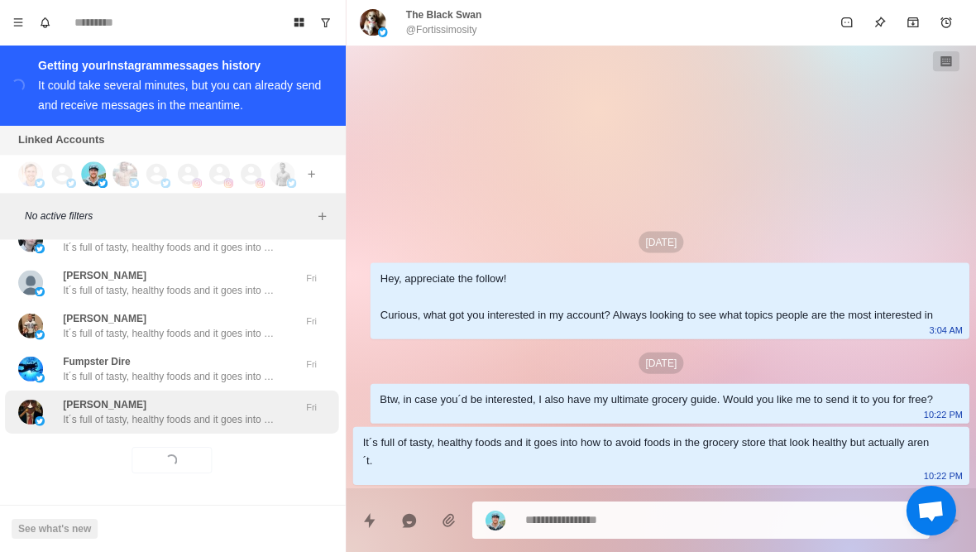
click at [218, 430] on div "Niles Lesh It´s full of tasty, healthy foods and it goes into how to avoid food…" at bounding box center [173, 411] width 333 height 43
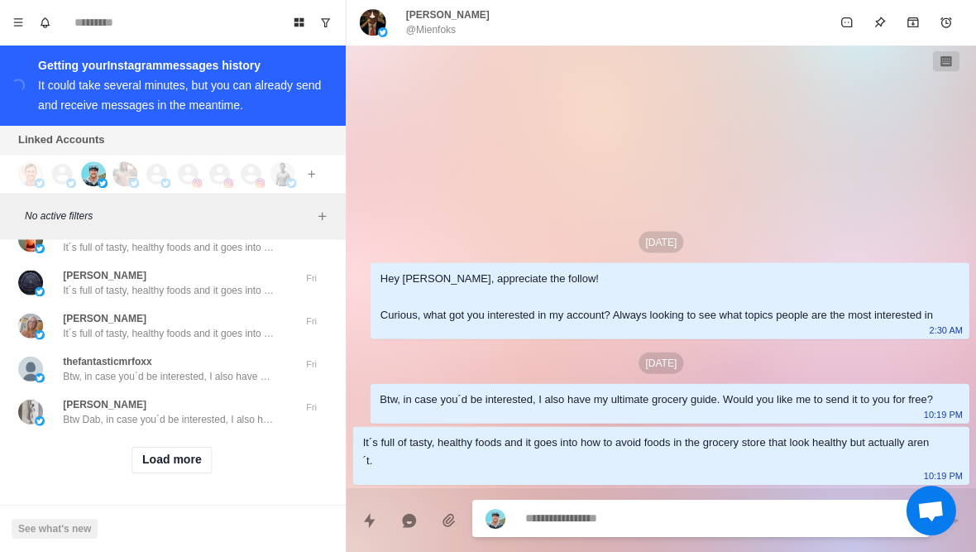
scroll to position [46302, 0]
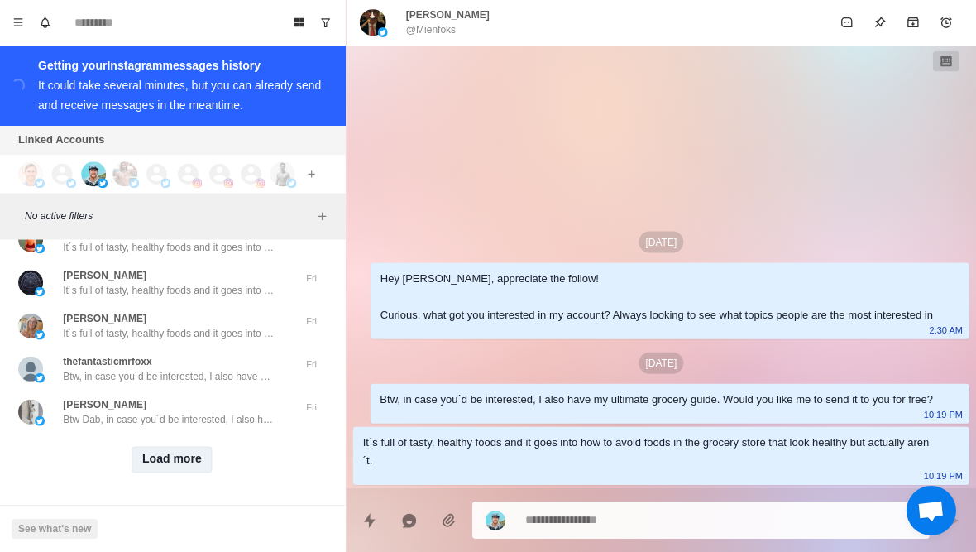
click at [186, 462] on button "Load more" at bounding box center [173, 460] width 81 height 26
click at [213, 433] on div "Loading... Load more" at bounding box center [173, 459] width 333 height 53
click at [179, 462] on button "Load more" at bounding box center [173, 460] width 81 height 26
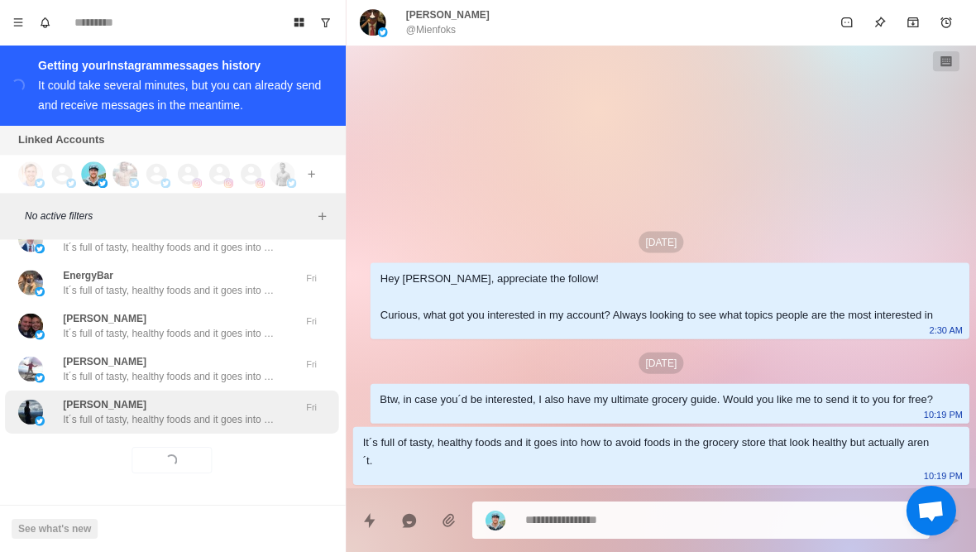
click at [231, 424] on p "It´s full of tasty, healthy foods and it goes into how to avoid foods in the gr…" at bounding box center [172, 419] width 215 height 15
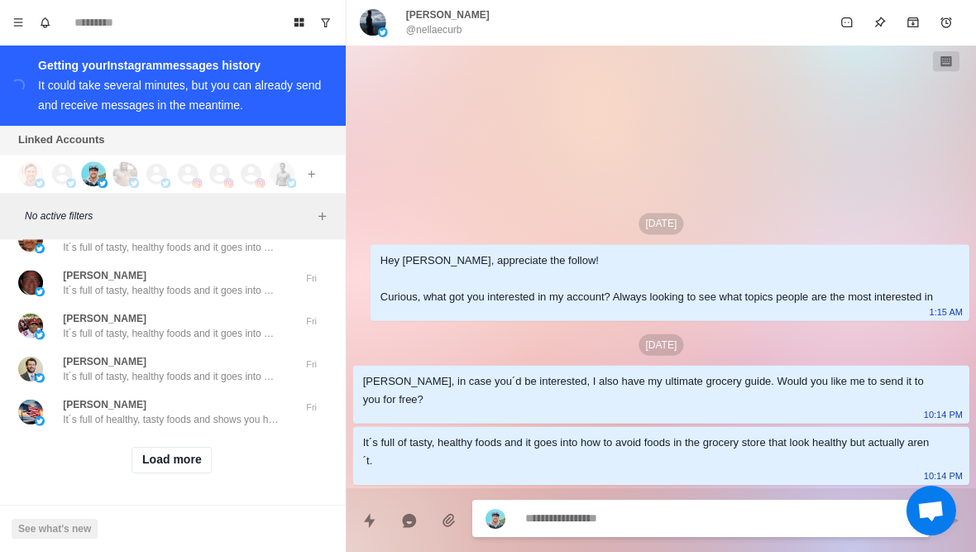
scroll to position [48022, 0]
click at [179, 462] on button "Load more" at bounding box center [173, 460] width 81 height 26
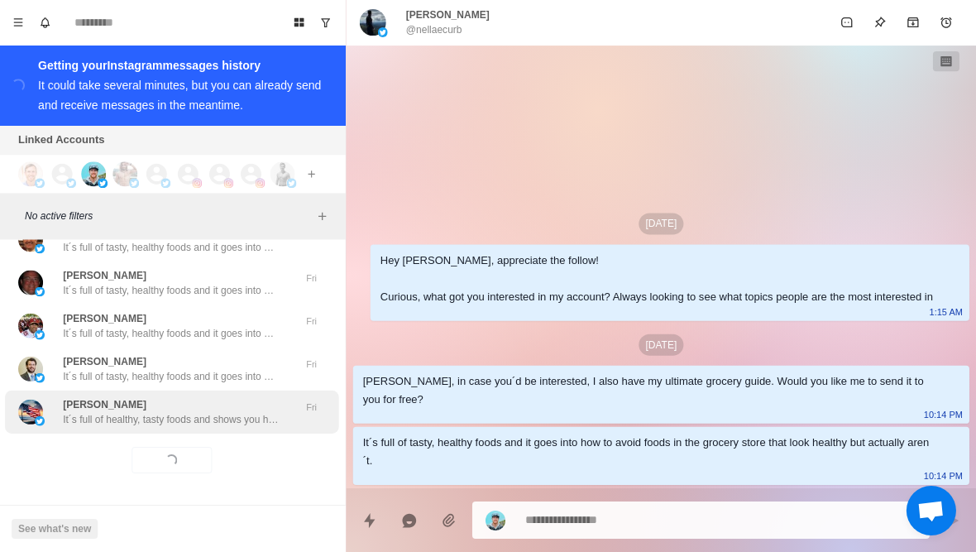
click at [215, 427] on div "Kathryn Dentico O’Connor It´s full of healthy, tasty foods and shows you how to…" at bounding box center [173, 411] width 333 height 43
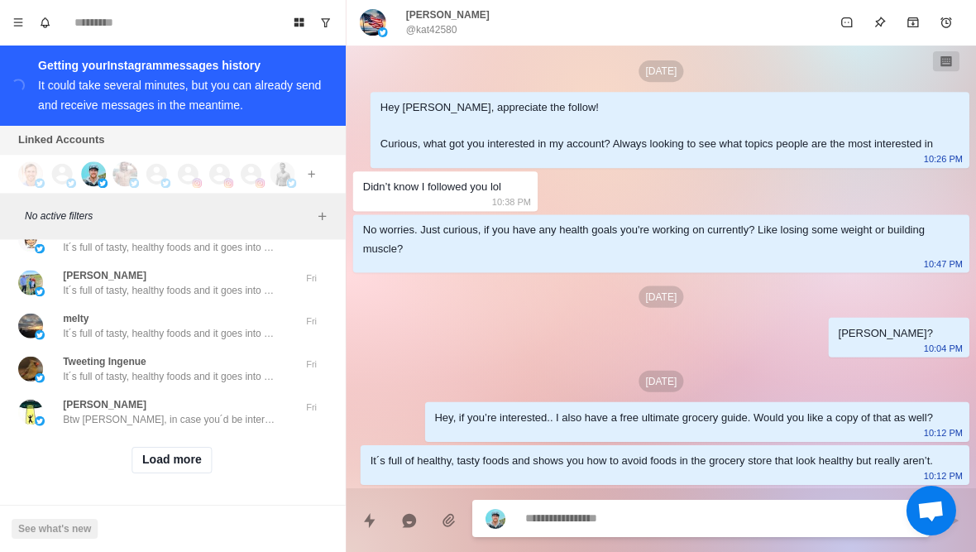
scroll to position [48882, 0]
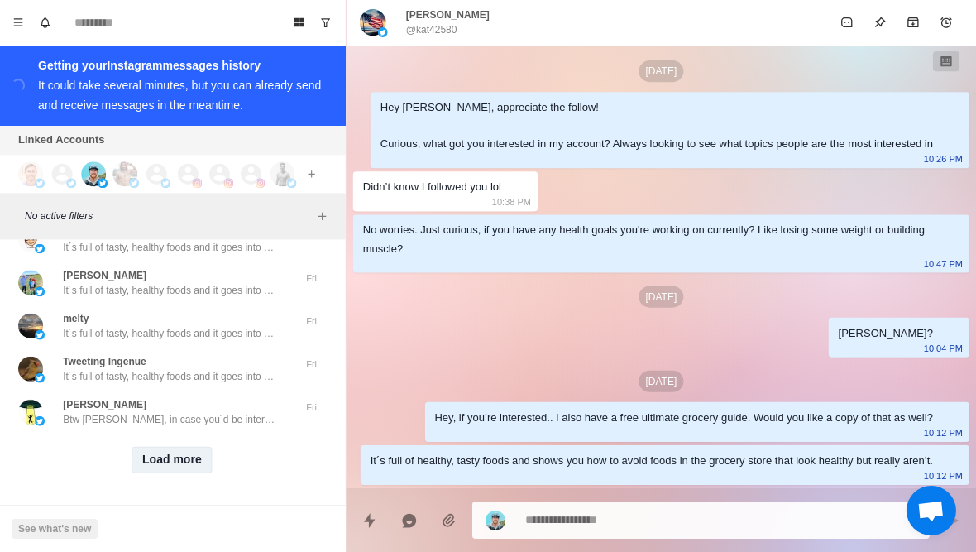
click at [165, 460] on button "Load more" at bounding box center [173, 460] width 81 height 26
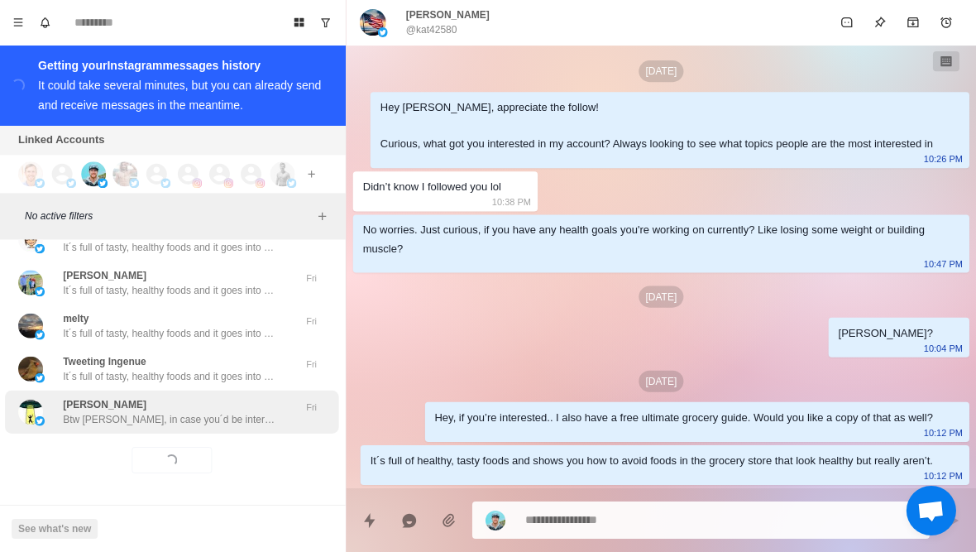
click at [228, 415] on p "Btw Dan, in case you´d be interested, I also have my ultimate grocery guide. Wo…" at bounding box center [172, 419] width 215 height 15
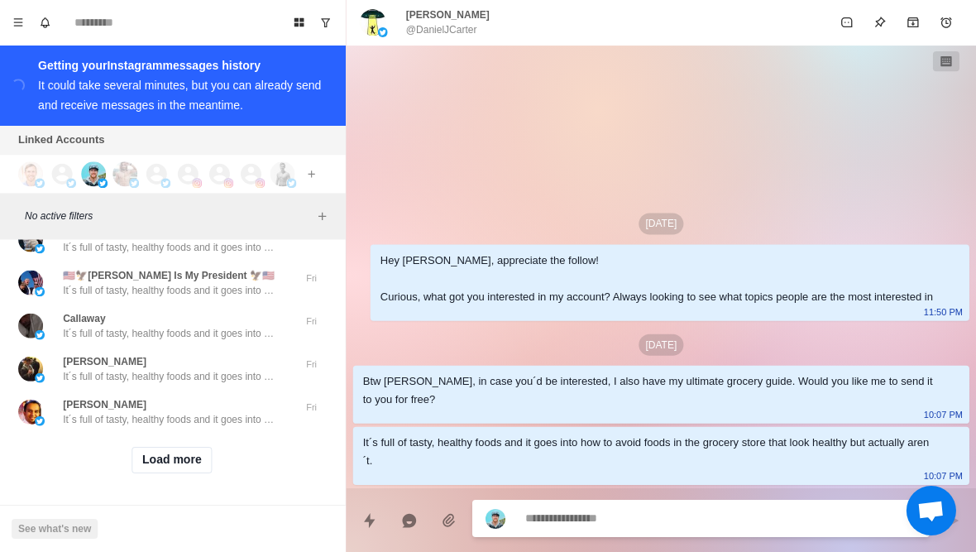
scroll to position [49743, 0]
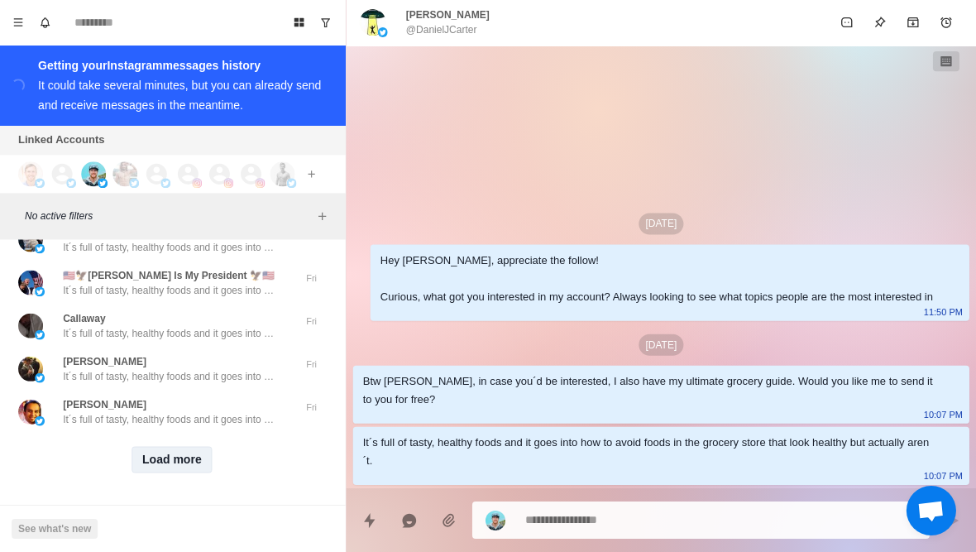
click at [177, 465] on button "Load more" at bounding box center [173, 460] width 81 height 26
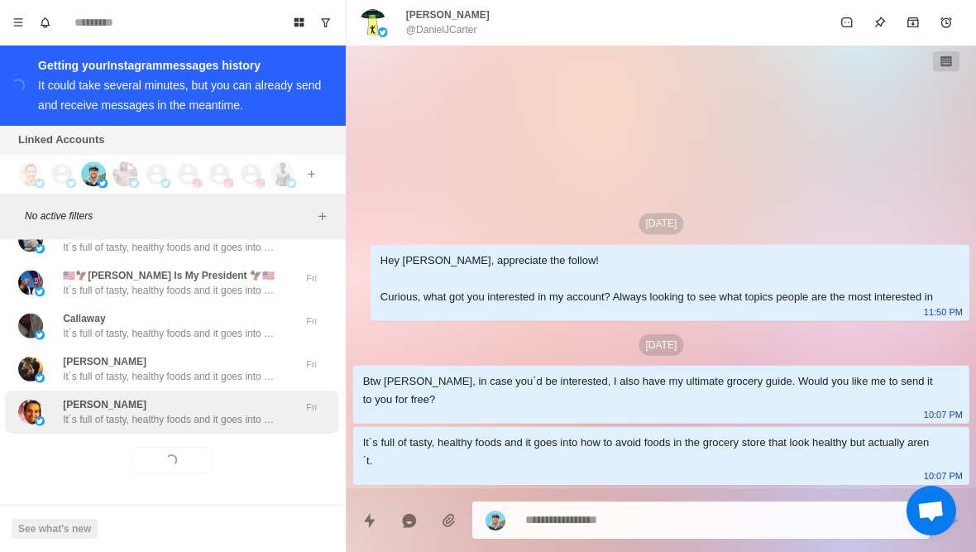
click at [208, 423] on p "It´s full of tasty, healthy foods and it goes into how to avoid foods in the gr…" at bounding box center [172, 419] width 215 height 15
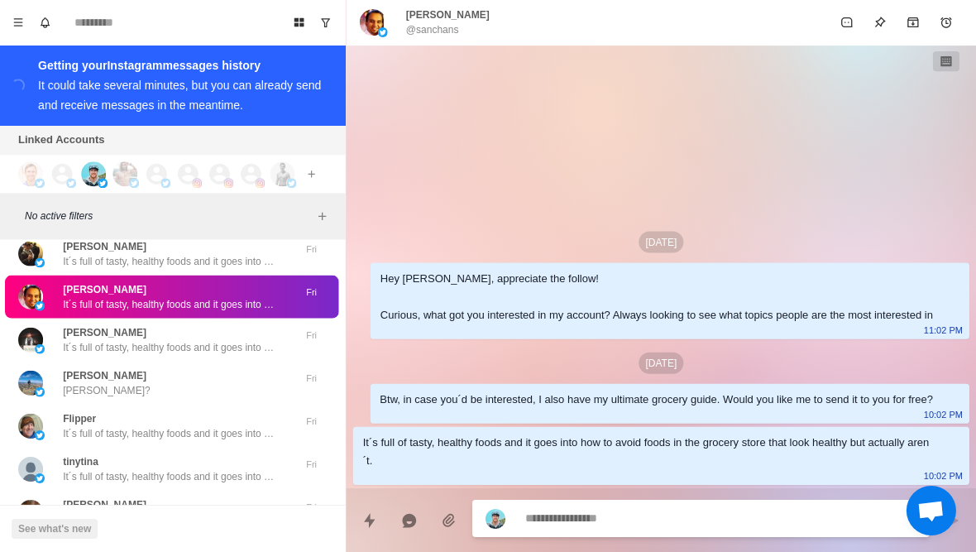
scroll to position [49843, 0]
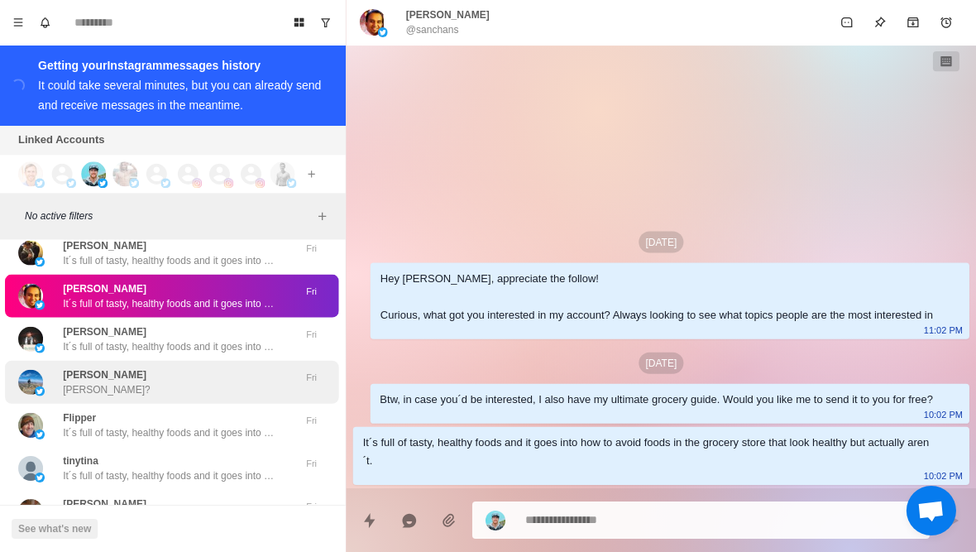
click at [189, 397] on div "HENRY MAHLKNECHT HENRY?" at bounding box center [156, 382] width 272 height 30
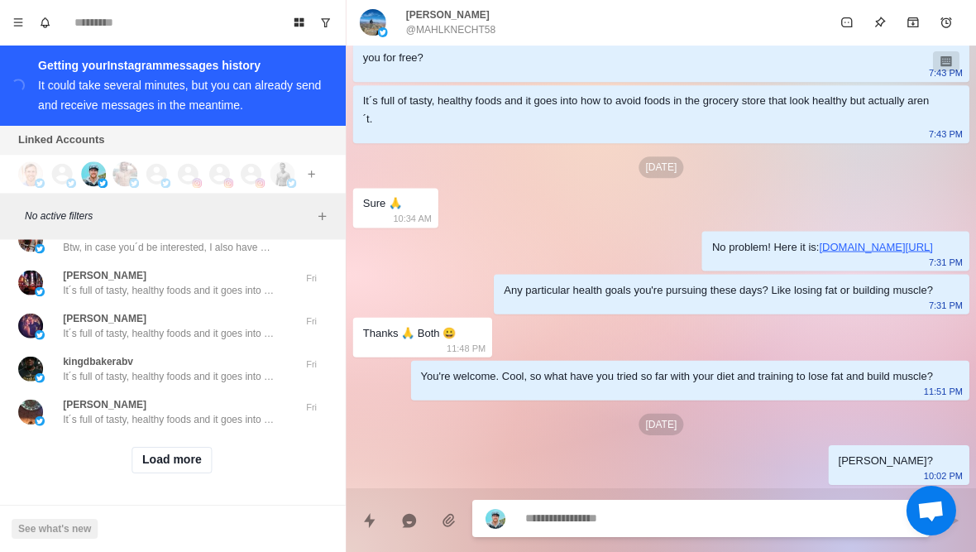
scroll to position [50603, 0]
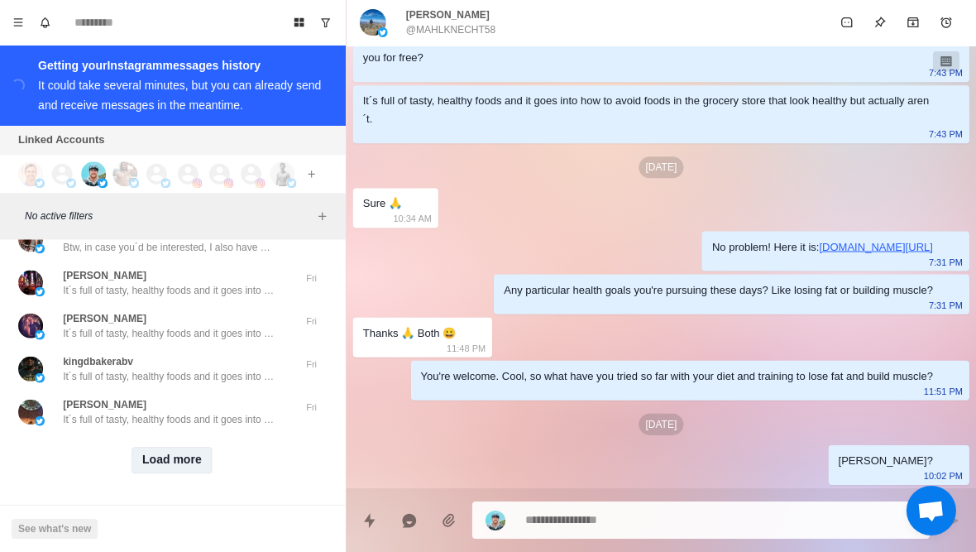
click at [190, 456] on button "Load more" at bounding box center [173, 460] width 81 height 26
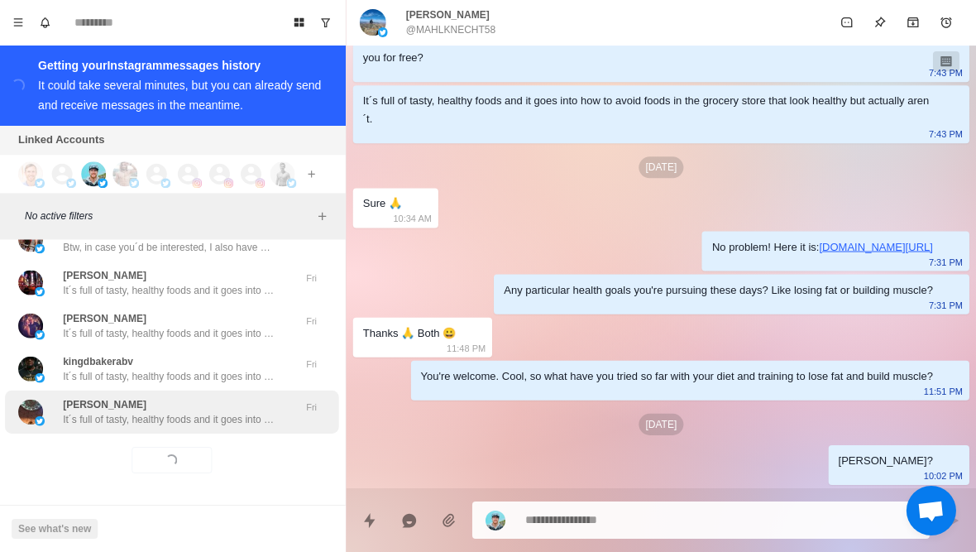
click at [213, 424] on p "It´s full of tasty, healthy foods and it goes into how to avoid foods in the gr…" at bounding box center [172, 419] width 215 height 15
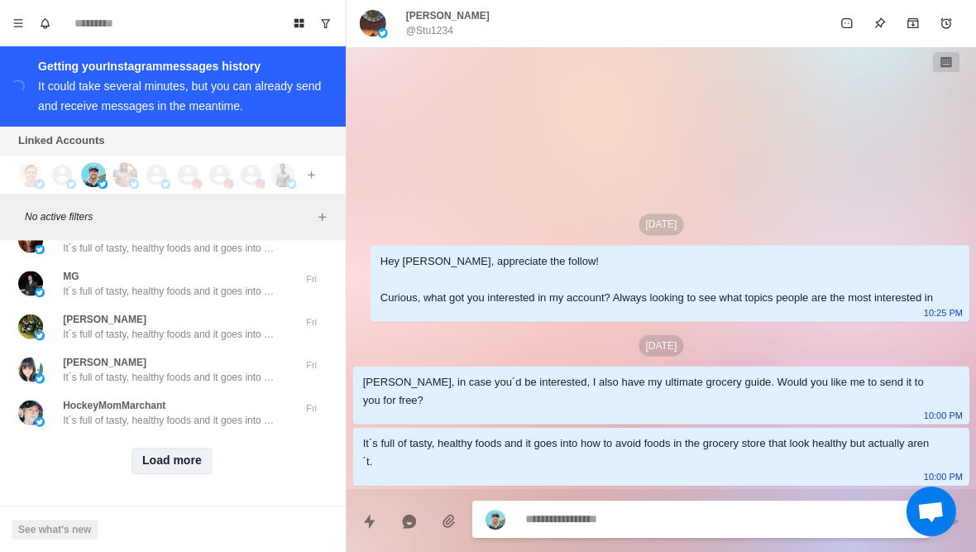
scroll to position [51463, 0]
click at [176, 466] on button "Load more" at bounding box center [173, 460] width 81 height 26
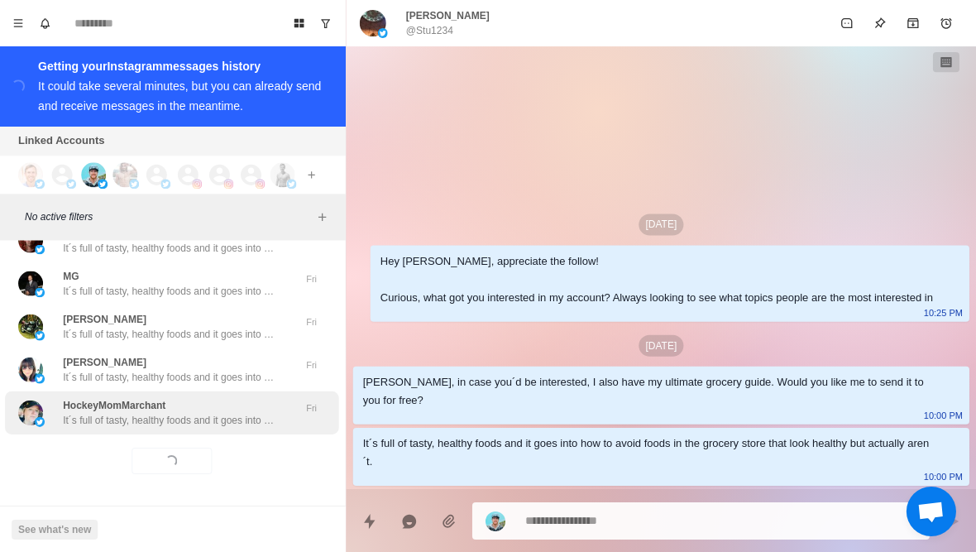
click at [247, 406] on div "HockeyMomMarchant It´s full of tasty, healthy foods and it goes into how to avo…" at bounding box center [172, 412] width 215 height 30
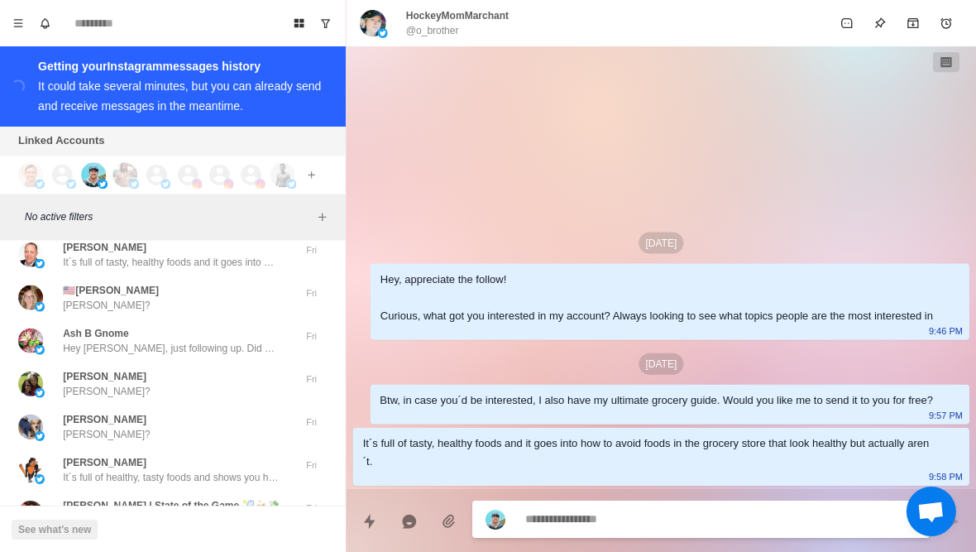
scroll to position [51954, 0]
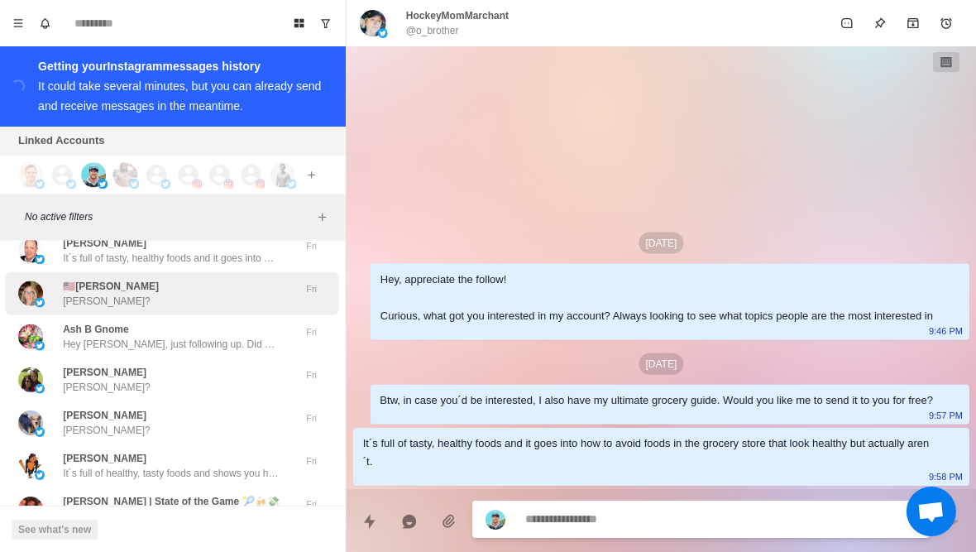
click at [255, 308] on div "🇺🇸Bonnie Nockerts Bonnie?" at bounding box center [156, 293] width 272 height 30
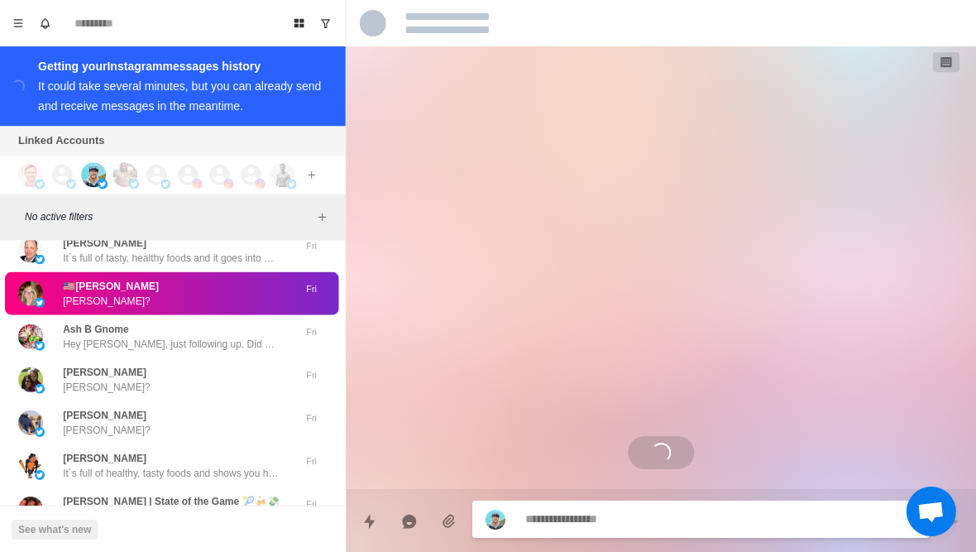
scroll to position [476, 0]
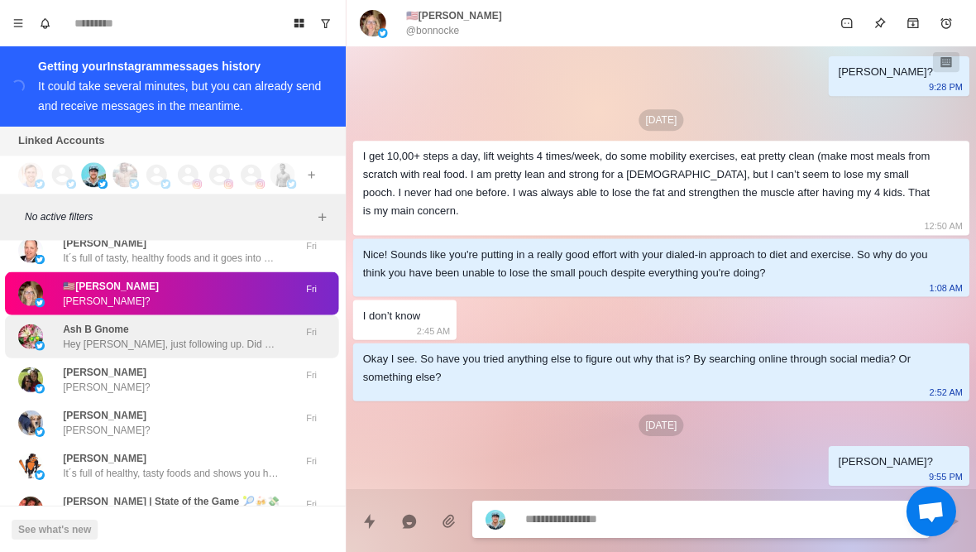
click at [223, 348] on div "Ash B Gnome Hey Ash, just following up. Did you have the chance to think about …" at bounding box center [172, 336] width 215 height 30
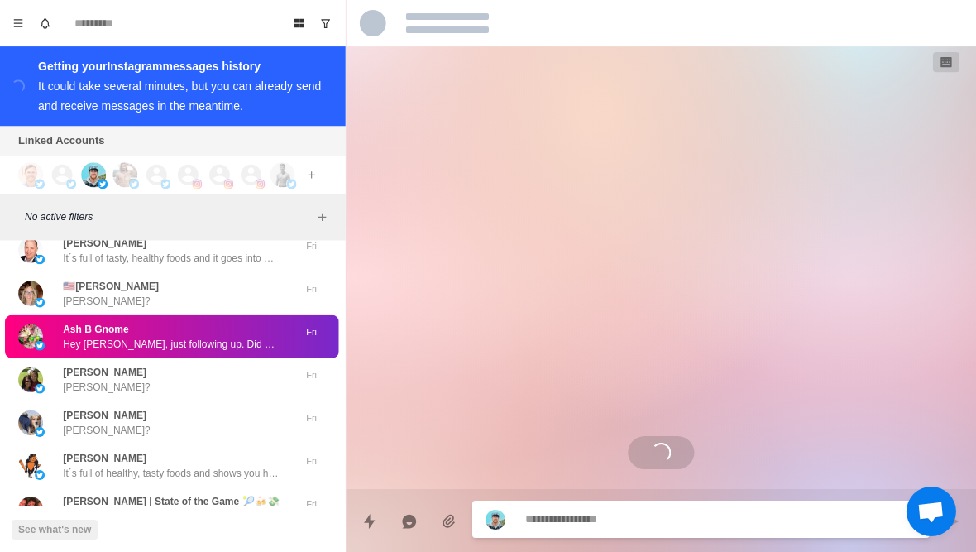
scroll to position [1438, 0]
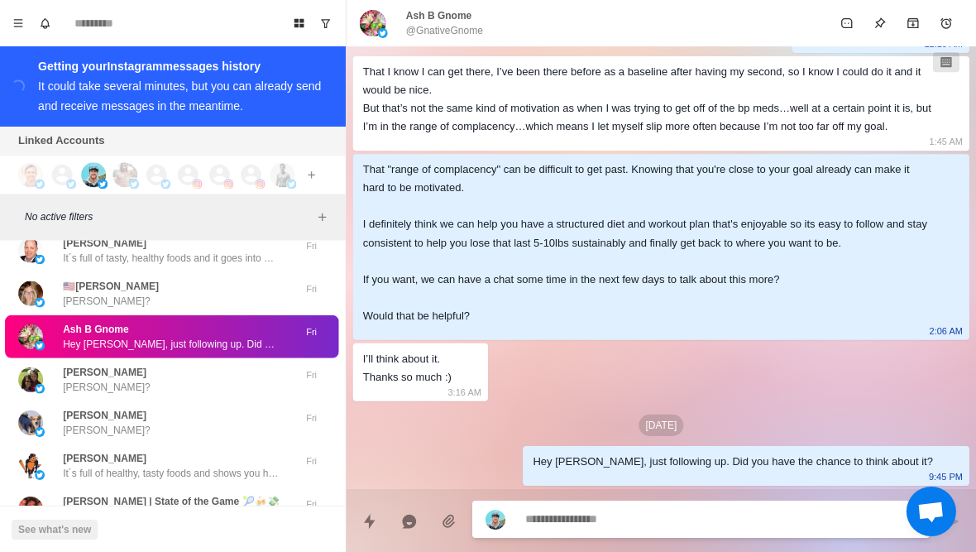
type textarea "*"
type textarea "****"
type textarea "*"
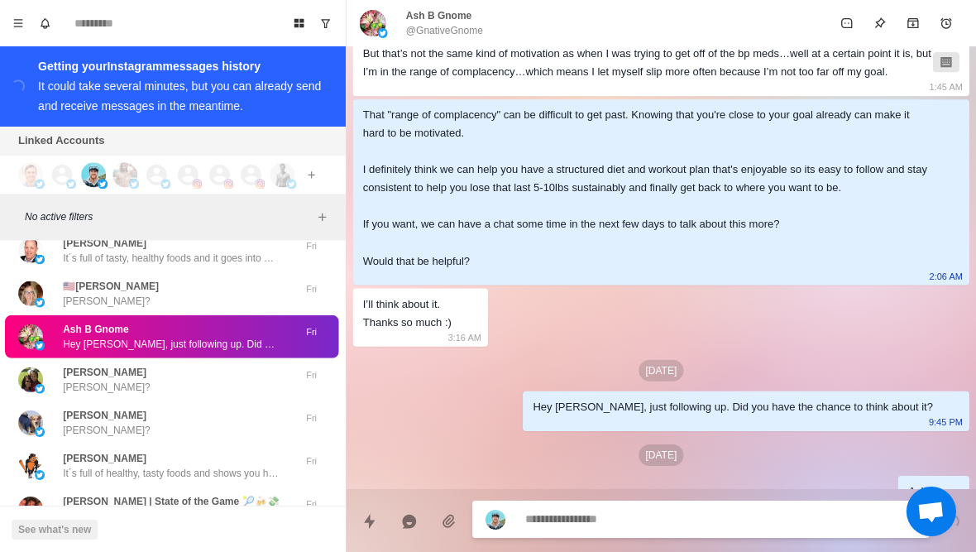
scroll to position [1522, 0]
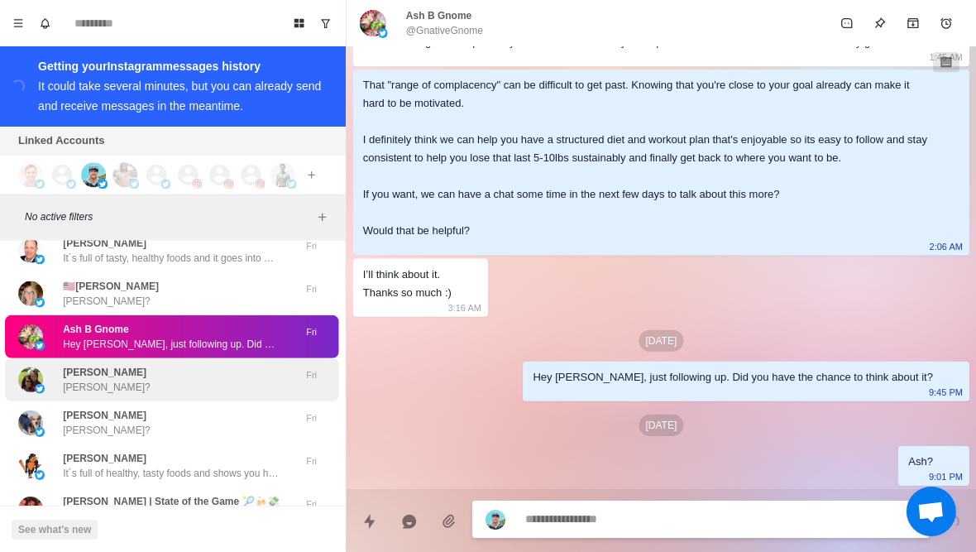
click at [213, 394] on div "Emily Slaughter Emily?" at bounding box center [156, 379] width 272 height 30
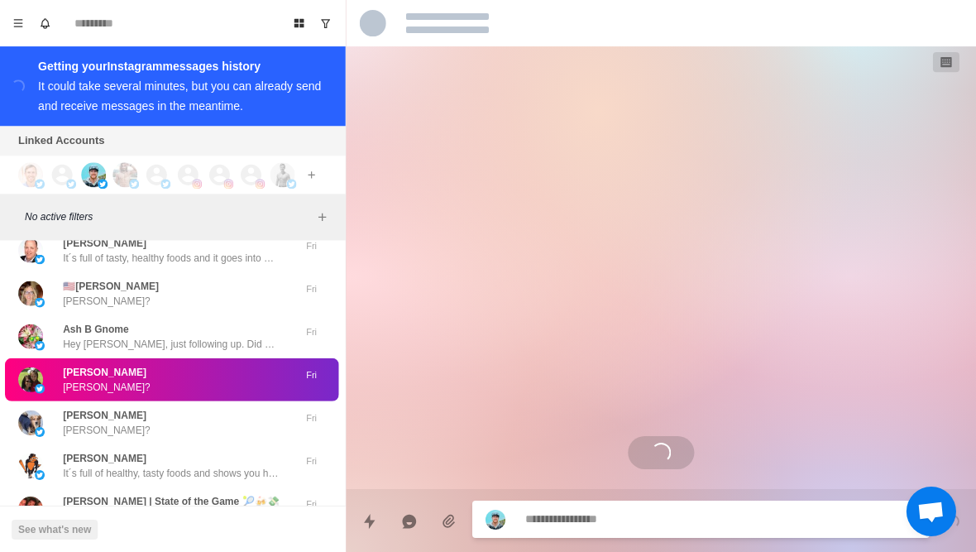
scroll to position [129, 0]
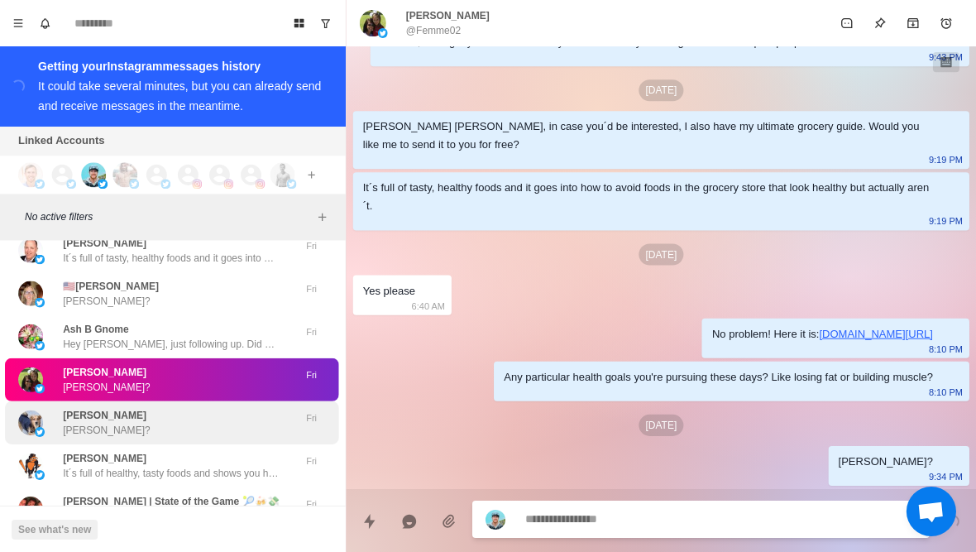
click at [213, 427] on div "Adam Adam?" at bounding box center [156, 422] width 272 height 30
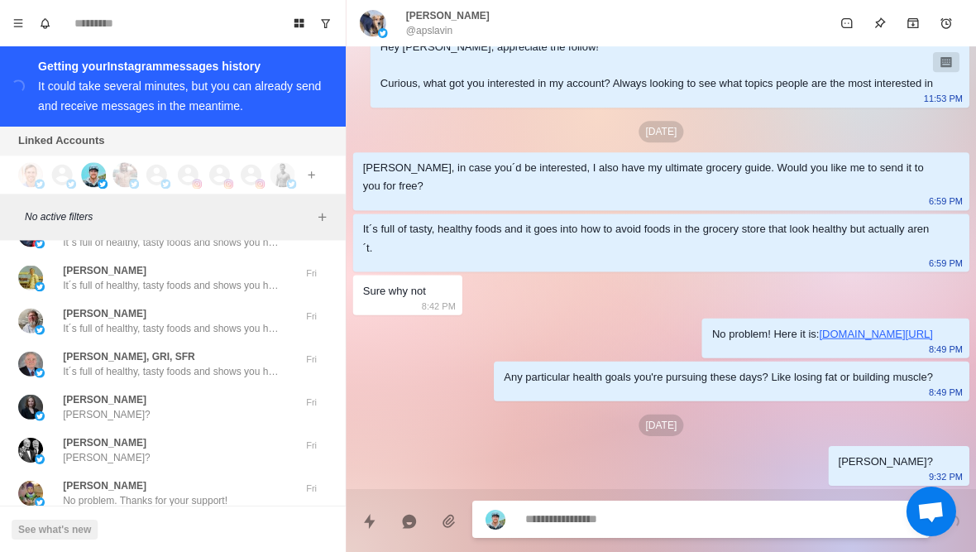
scroll to position [52235, 0]
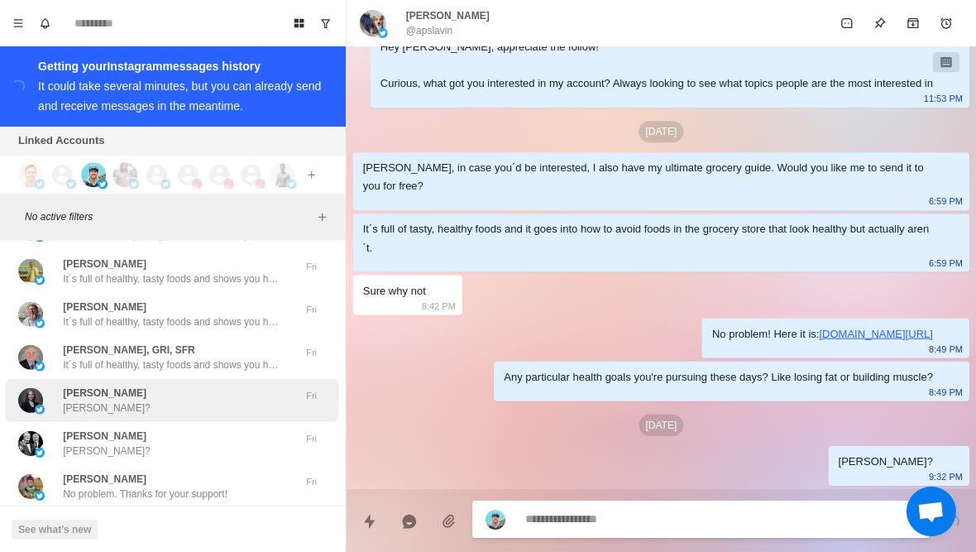
click at [229, 414] on div "Robyn Elliott Scribner Robyn?" at bounding box center [156, 400] width 272 height 30
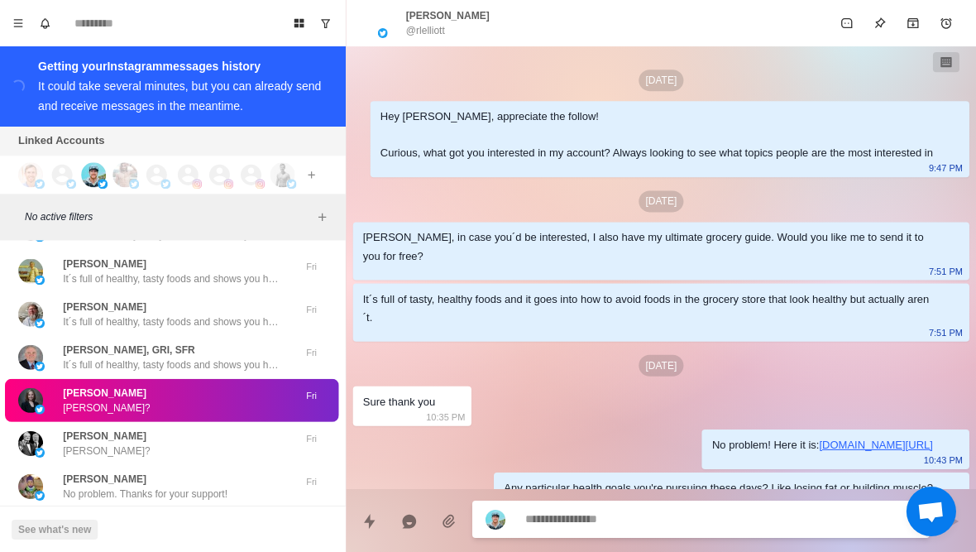
scroll to position [129, 0]
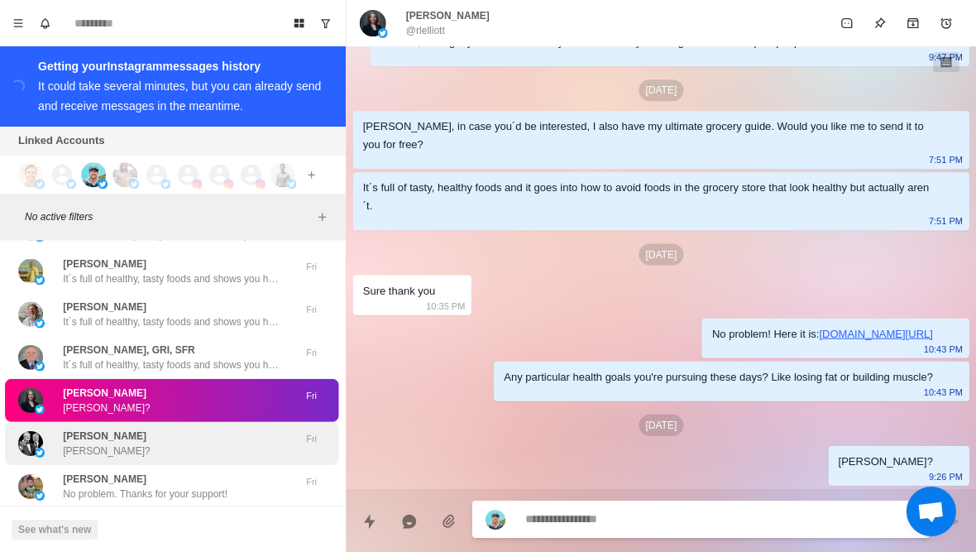
click at [200, 452] on div "Jeffrey Beaumont Jeffrey?" at bounding box center [156, 443] width 272 height 30
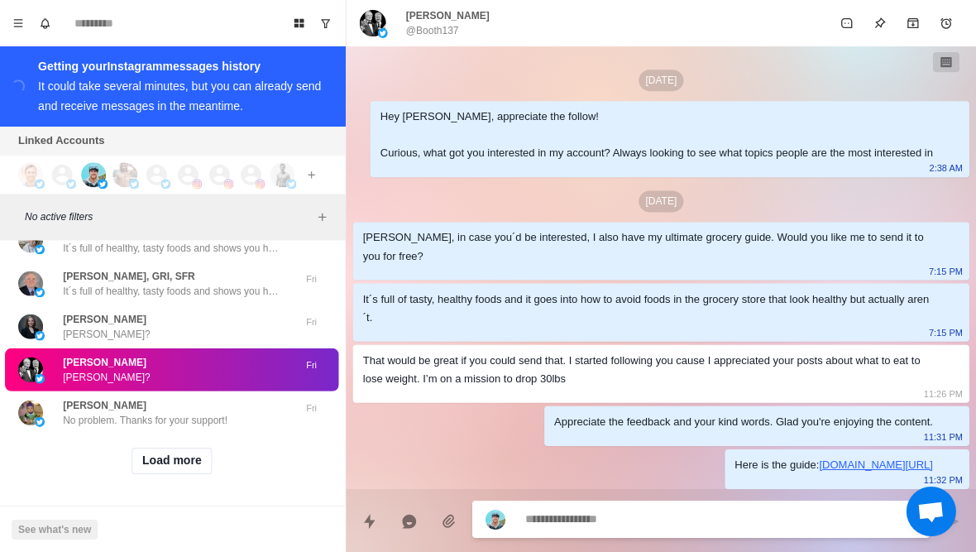
scroll to position [149, 0]
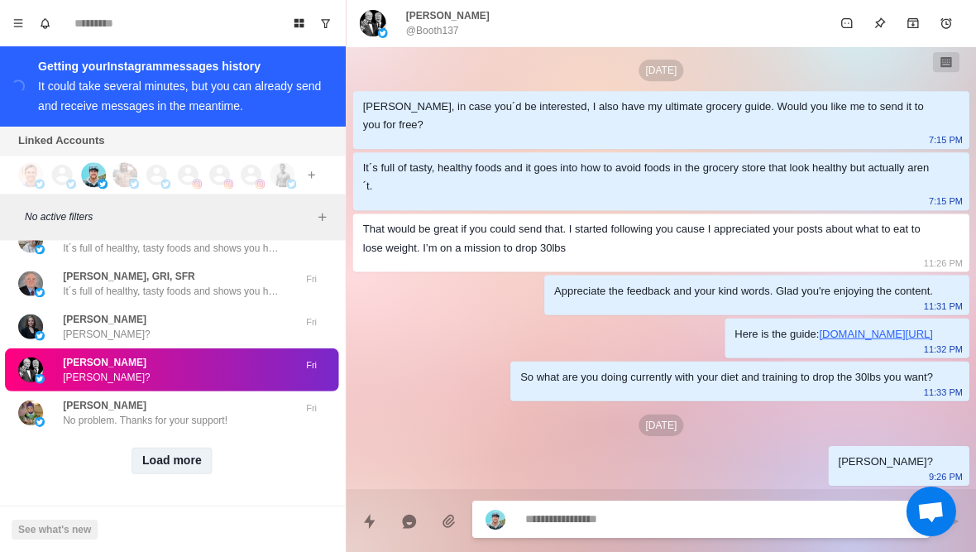
click at [200, 461] on button "Load more" at bounding box center [173, 460] width 81 height 26
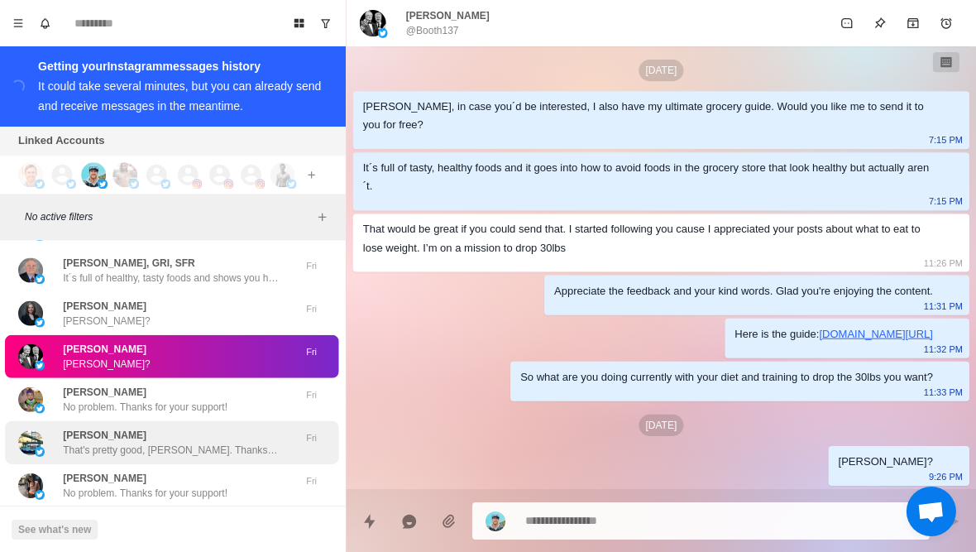
click at [181, 435] on div "Pete That's pretty good, Pete. Thanks for your support! Fri" at bounding box center [173, 441] width 333 height 43
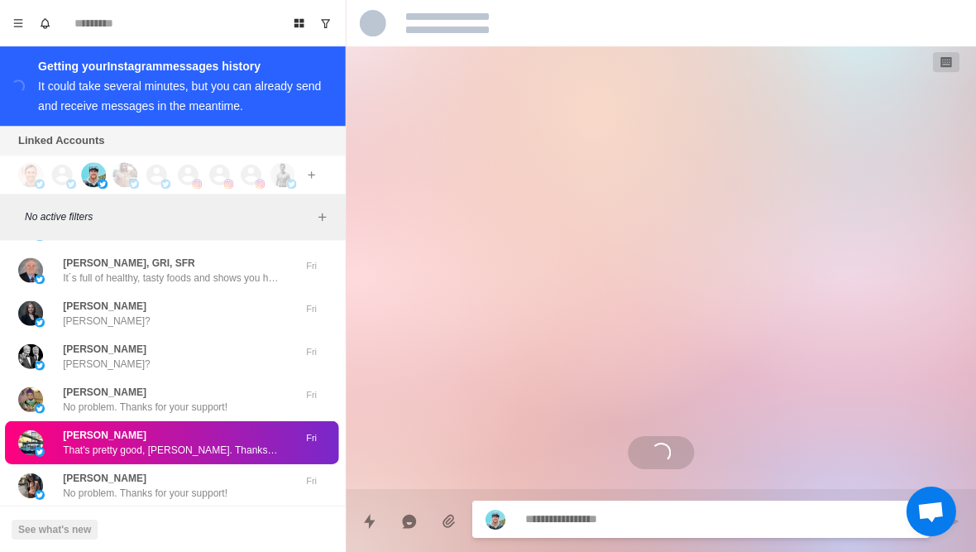
scroll to position [0, 0]
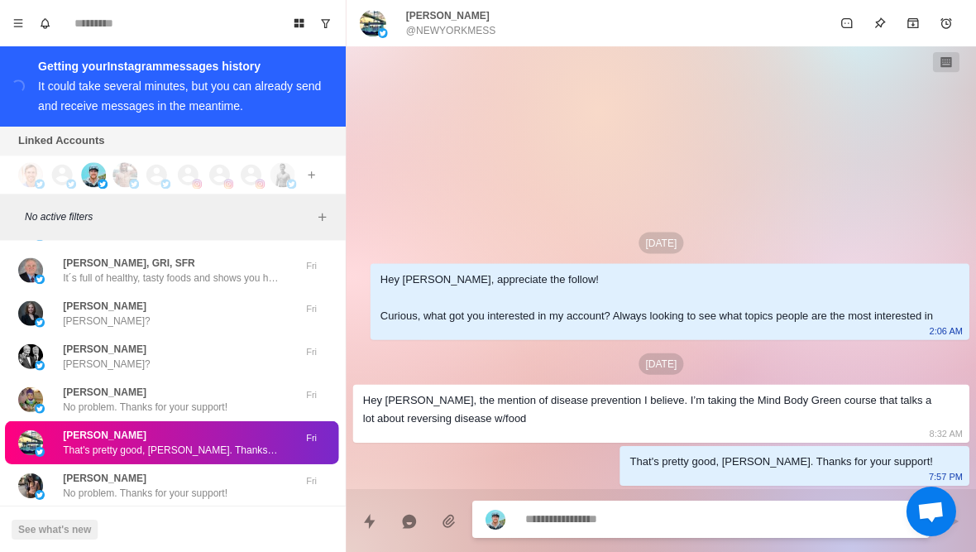
type textarea "*"
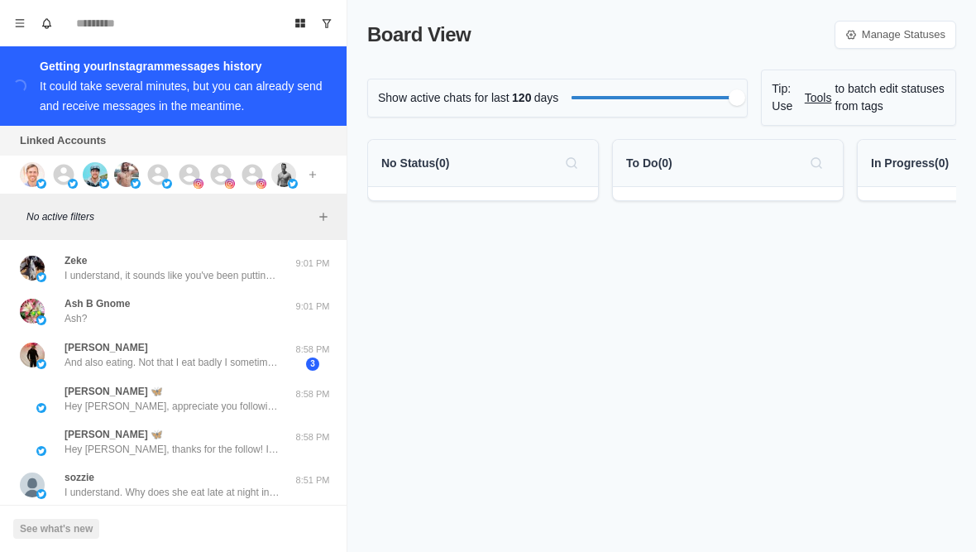
scroll to position [0, 2]
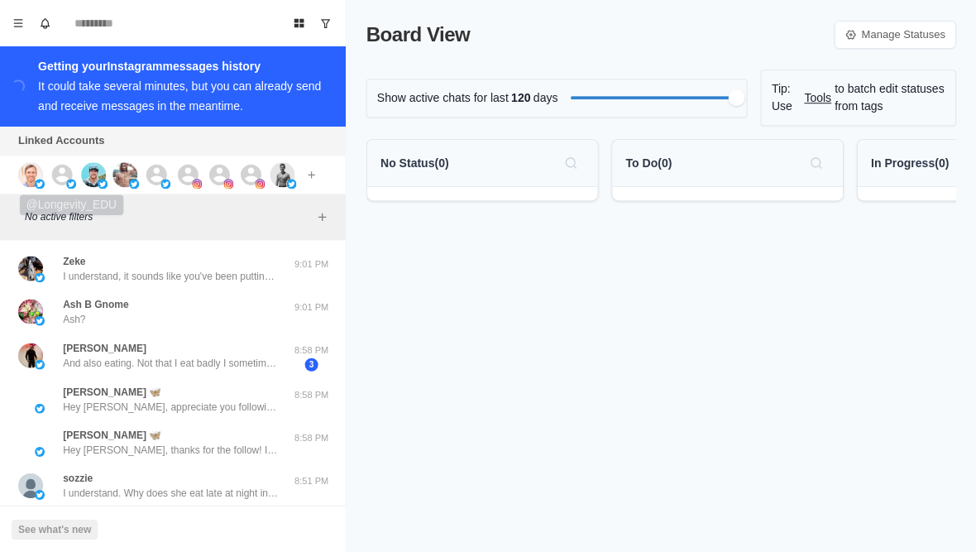
click at [65, 169] on icon at bounding box center [64, 174] width 21 height 21
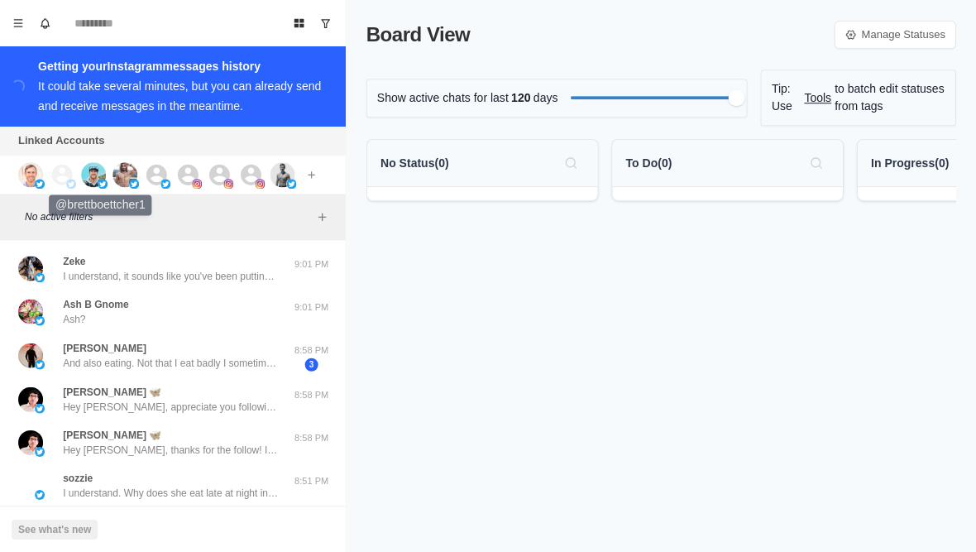
click at [102, 170] on img at bounding box center [95, 174] width 25 height 25
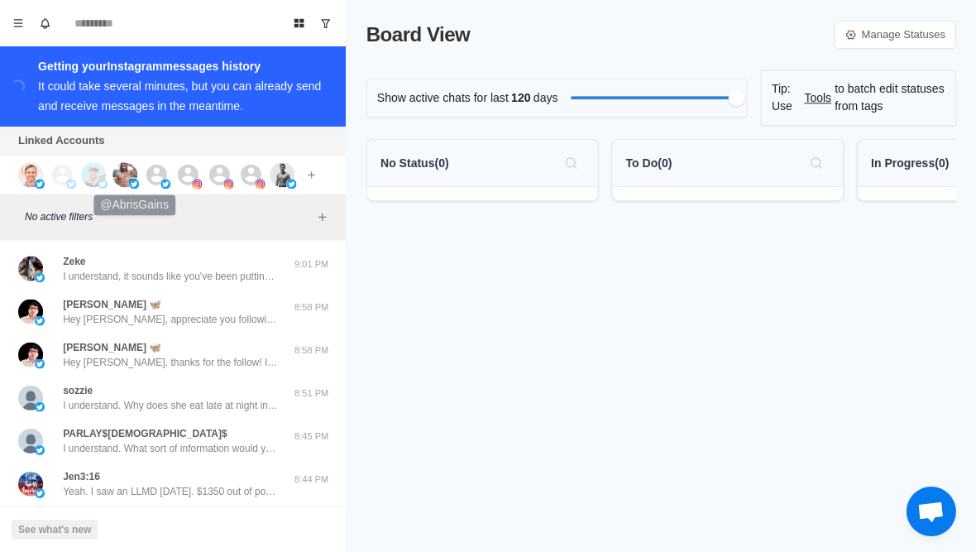
click at [122, 181] on img at bounding box center [126, 174] width 25 height 25
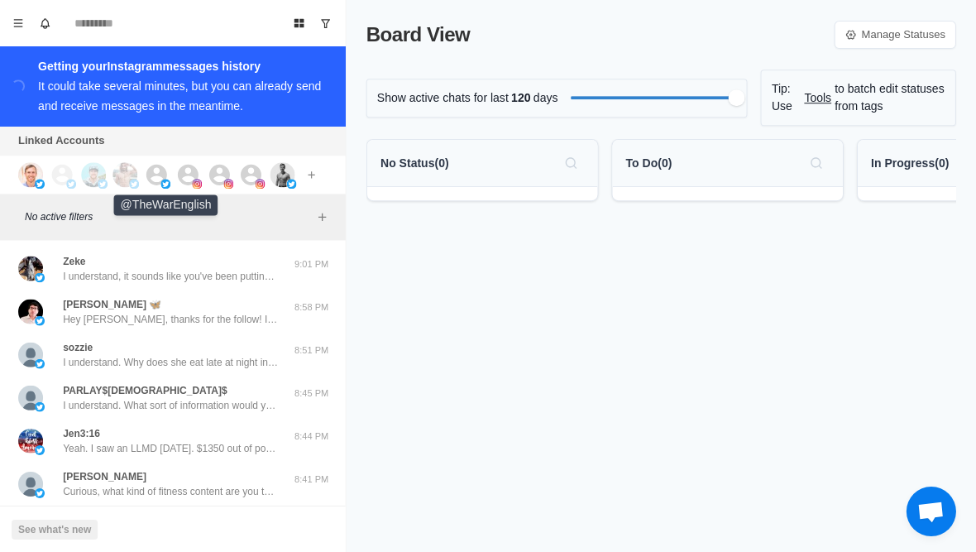
click at [167, 170] on icon at bounding box center [158, 174] width 25 height 25
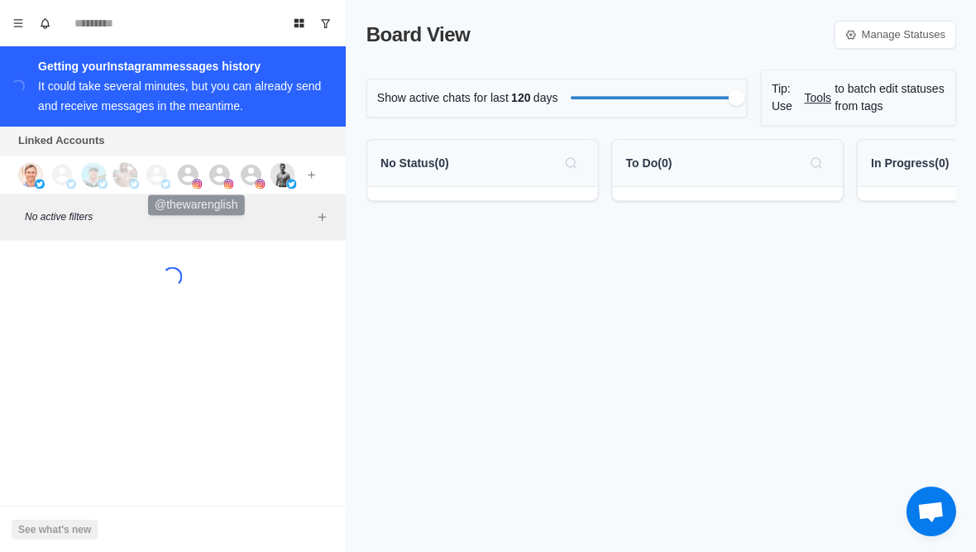
click at [196, 175] on icon at bounding box center [189, 174] width 21 height 21
click at [223, 172] on icon at bounding box center [221, 174] width 21 height 21
click at [255, 173] on icon at bounding box center [252, 174] width 21 height 21
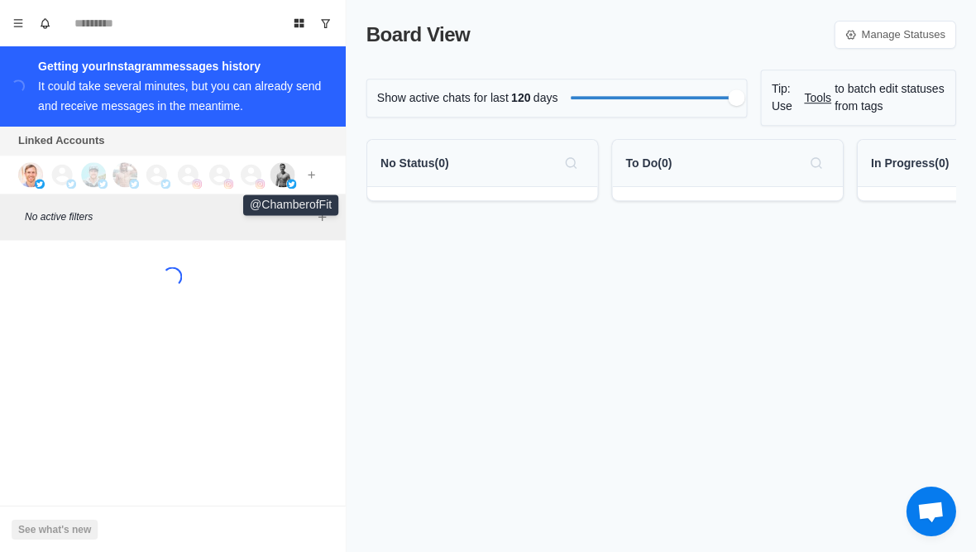
click at [293, 178] on img at bounding box center [283, 174] width 25 height 25
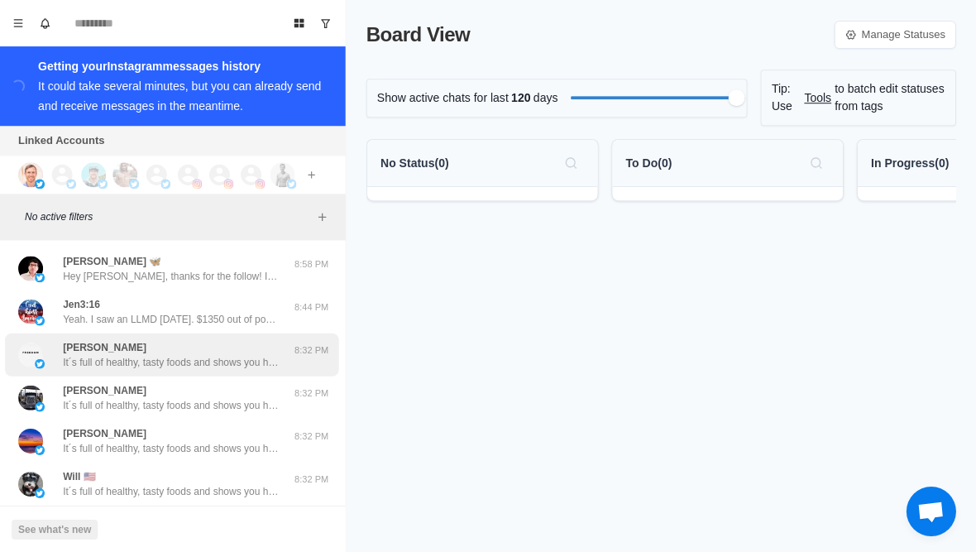
click at [169, 345] on div "[PERSON_NAME] It´s full of healthy, tasty foods and shows you how to avoid food…" at bounding box center [172, 354] width 215 height 30
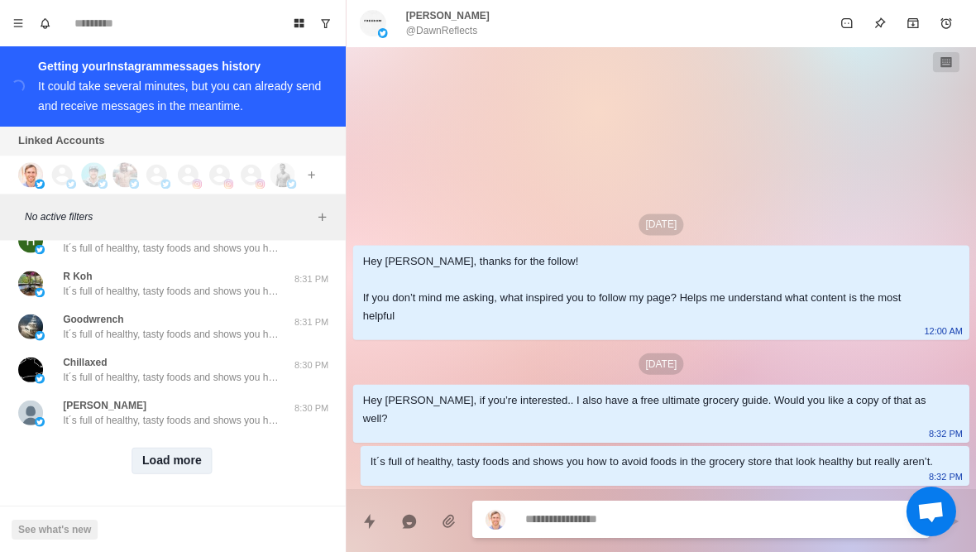
scroll to position [675, 0]
click at [164, 457] on button "Load more" at bounding box center [173, 460] width 81 height 26
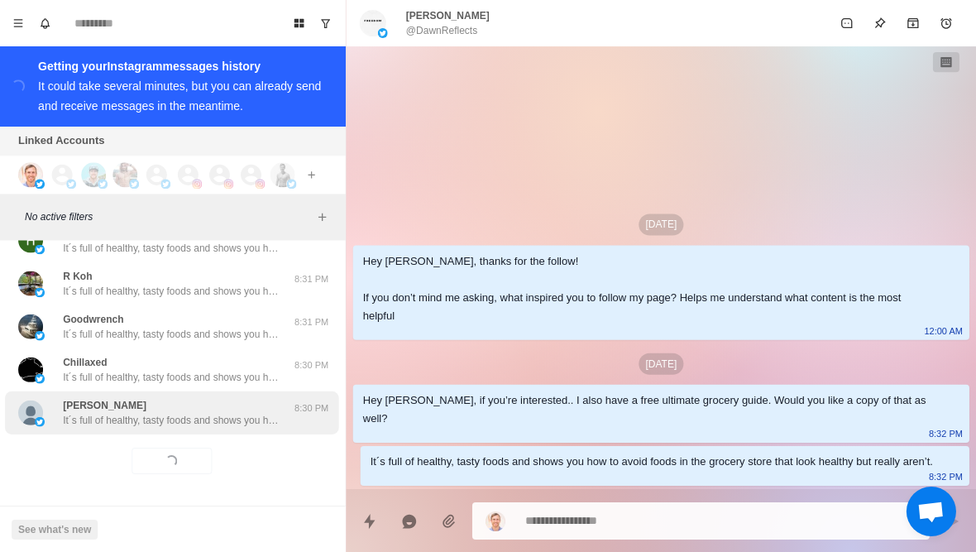
click at [225, 425] on p "It´s full of healthy, tasty foods and shows you how to avoid foods in the groce…" at bounding box center [172, 419] width 215 height 15
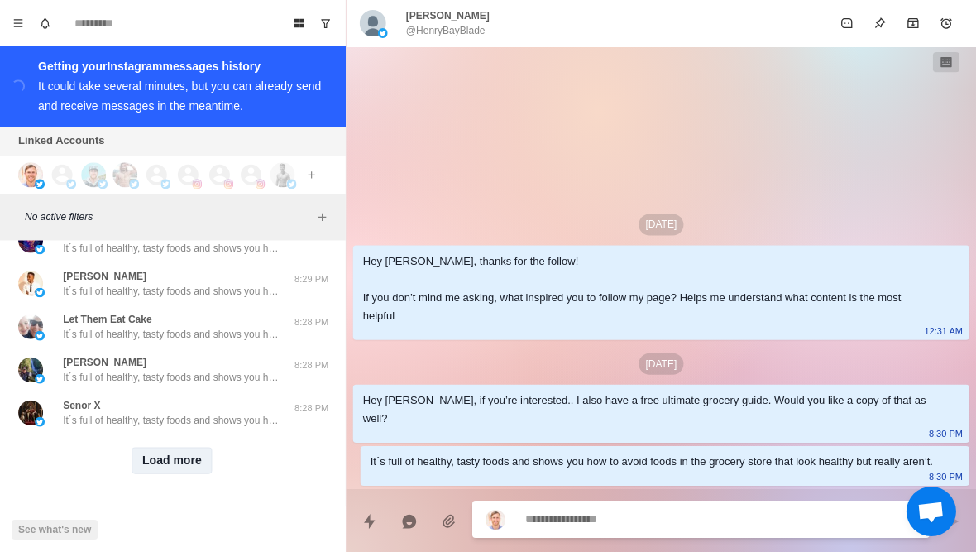
scroll to position [1535, 0]
click at [179, 468] on button "Load more" at bounding box center [173, 460] width 81 height 26
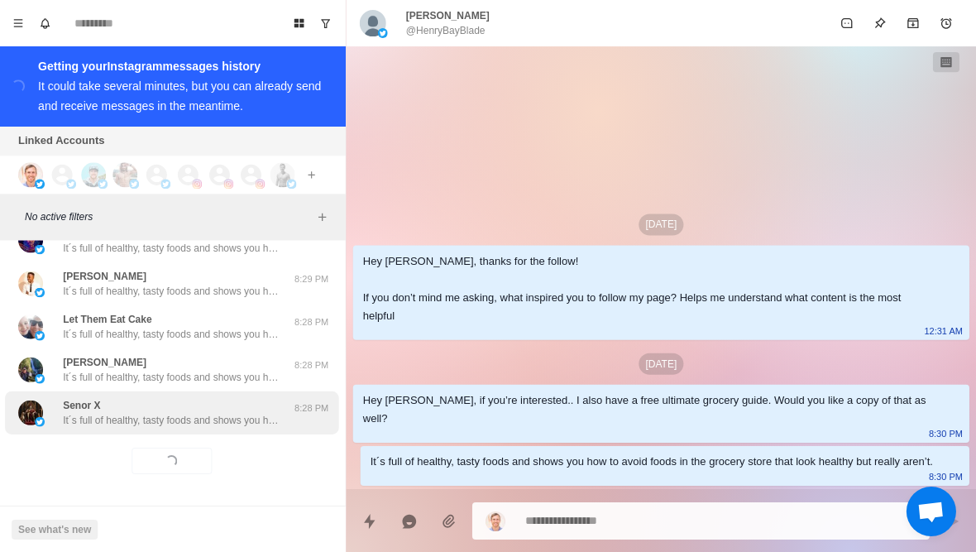
click at [245, 418] on p "It´s full of healthy, tasty foods and shows you how to avoid foods in the groce…" at bounding box center [172, 419] width 215 height 15
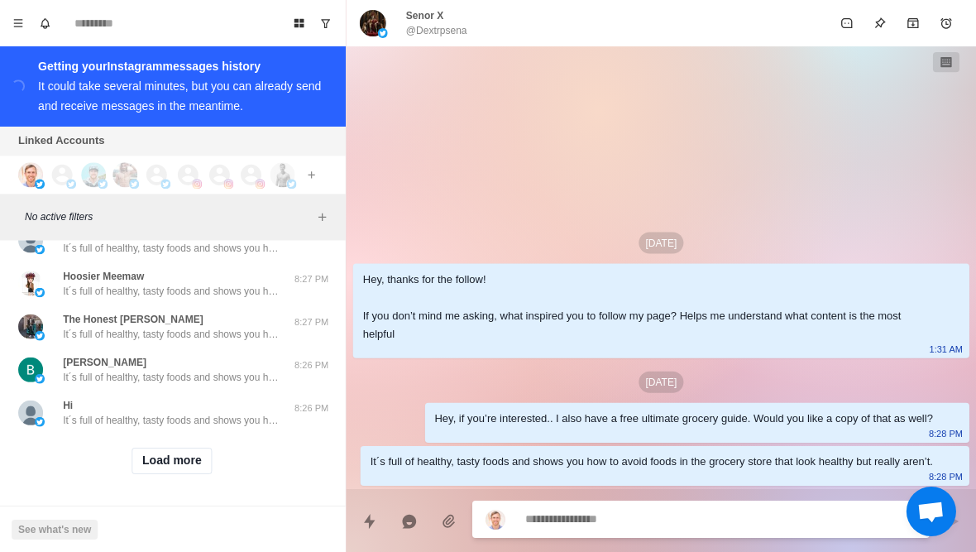
scroll to position [2395, 0]
click at [173, 463] on button "Load more" at bounding box center [173, 460] width 81 height 26
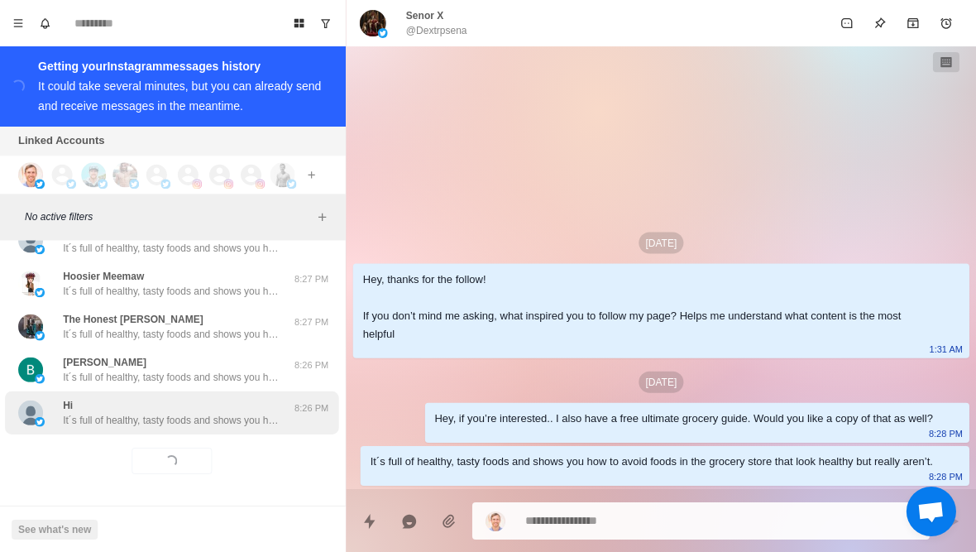
click at [236, 418] on p "It´s full of healthy, tasty foods and shows you how to avoid foods in the groce…" at bounding box center [172, 419] width 215 height 15
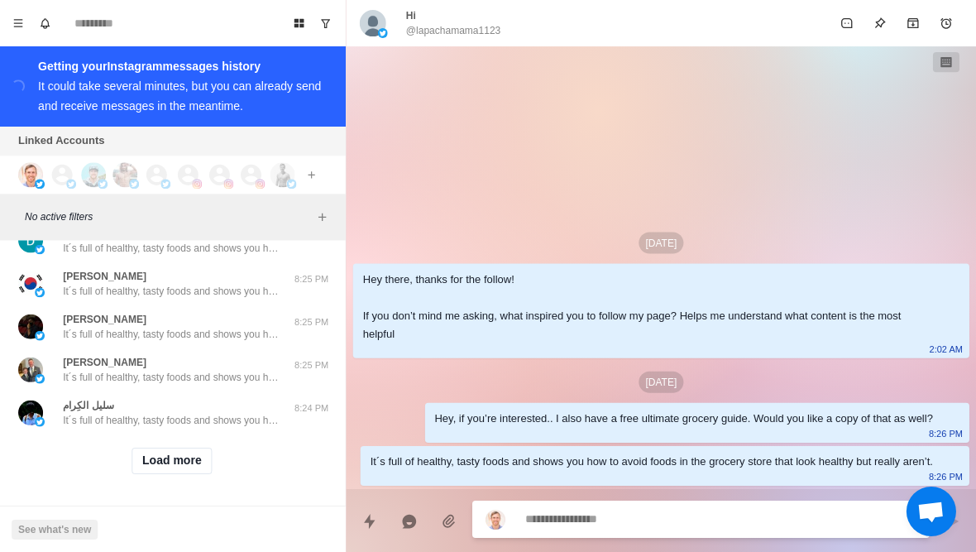
scroll to position [3256, 0]
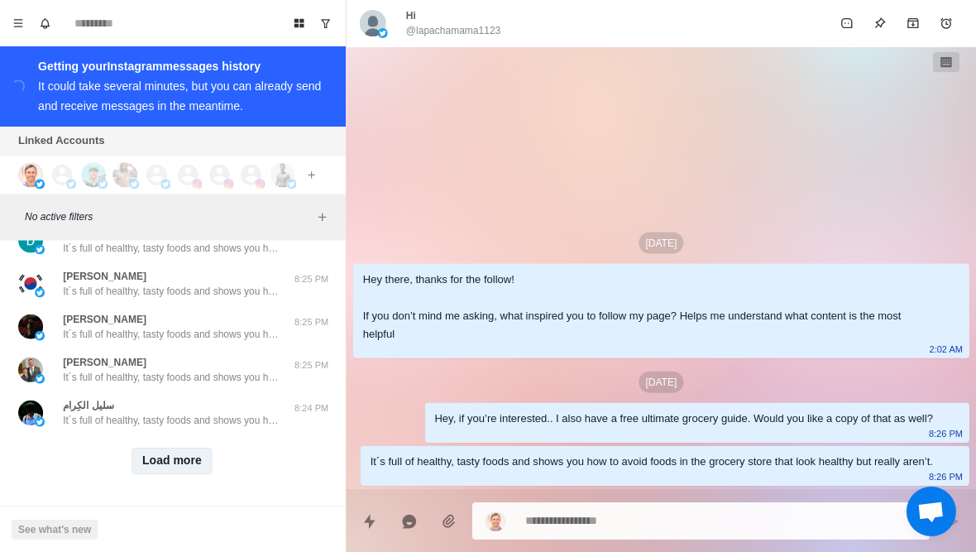
click at [165, 453] on button "Load more" at bounding box center [173, 460] width 81 height 26
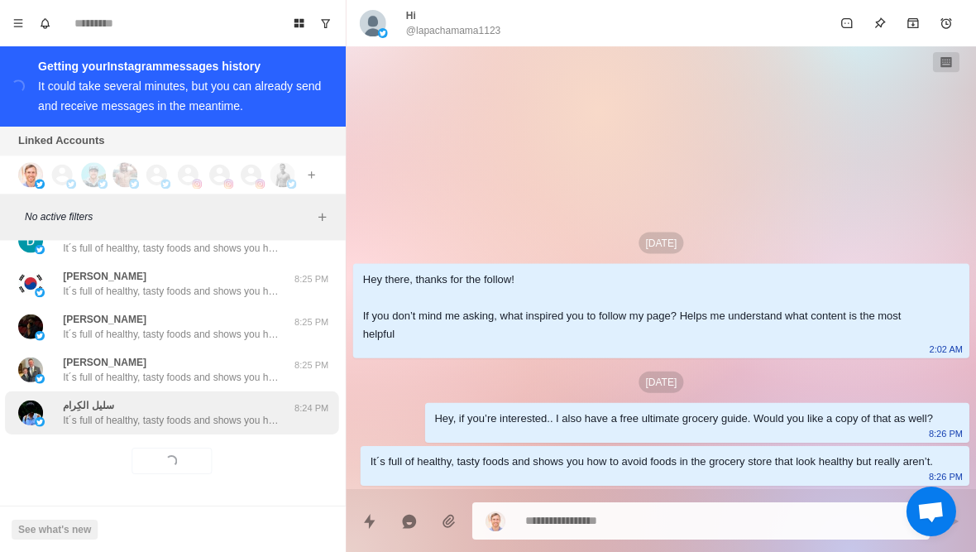
click at [213, 425] on p "It´s full of healthy, tasty foods and shows you how to avoid foods in the groce…" at bounding box center [172, 419] width 215 height 15
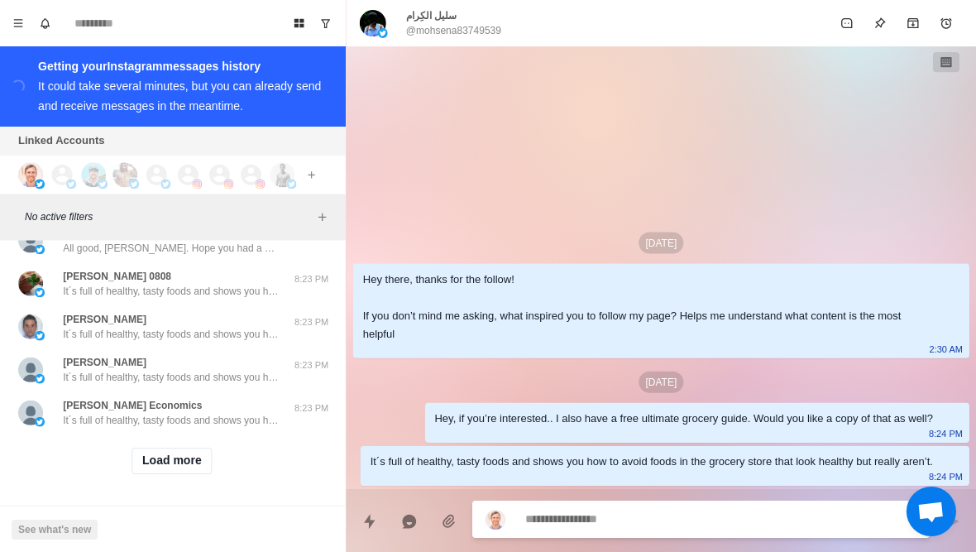
scroll to position [4116, 0]
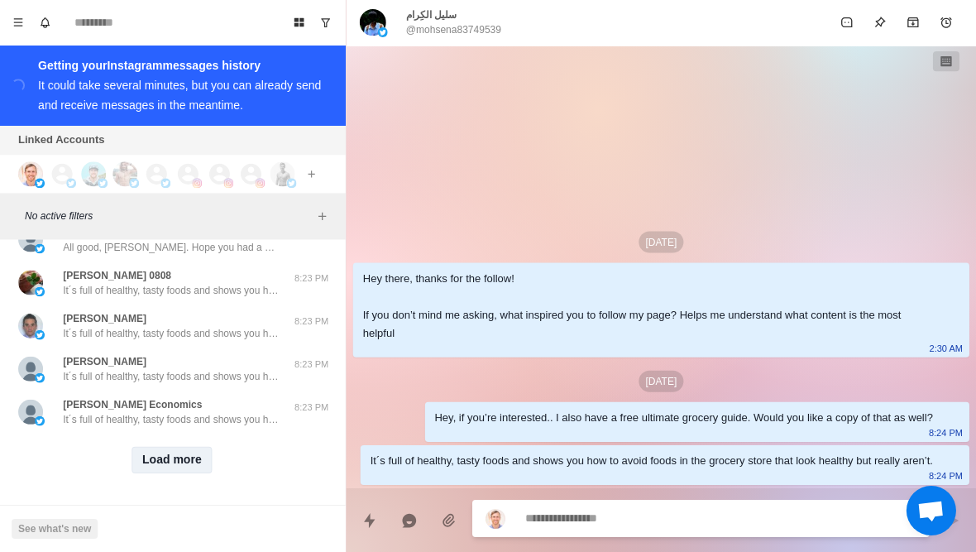
click at [184, 455] on button "Load more" at bounding box center [173, 460] width 81 height 26
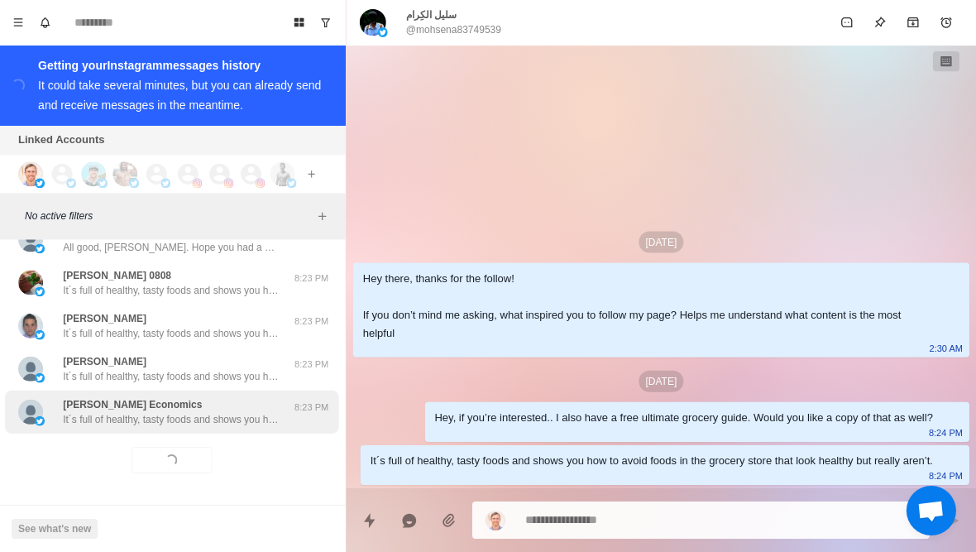
click at [230, 425] on div "[PERSON_NAME] Economics It´s full of healthy, tasty foods and shows you how to …" at bounding box center [173, 411] width 333 height 43
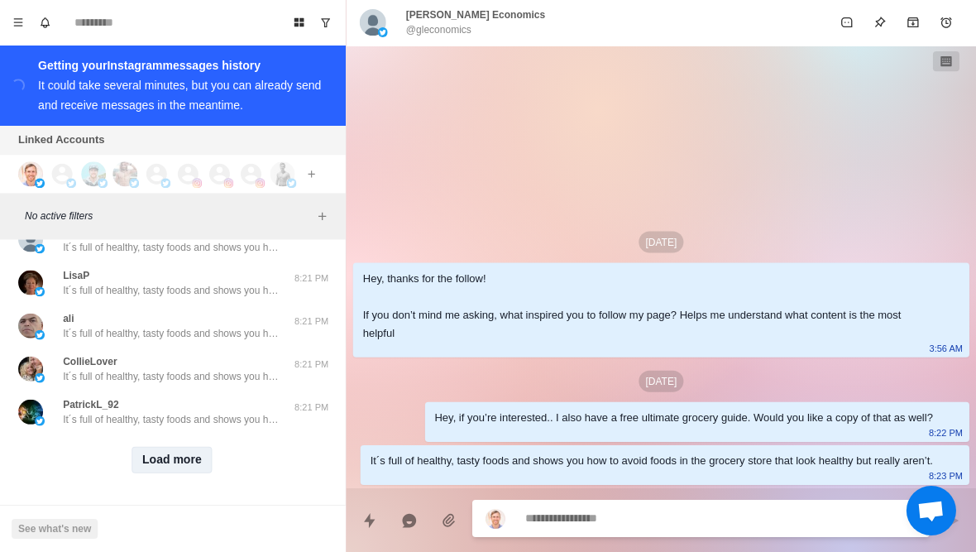
scroll to position [4976, 0]
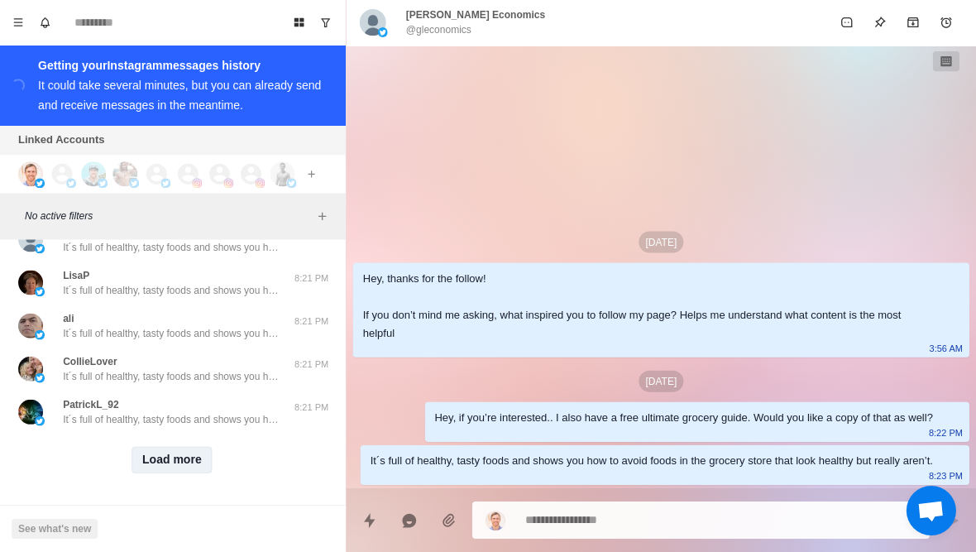
click at [182, 466] on button "Load more" at bounding box center [173, 460] width 81 height 26
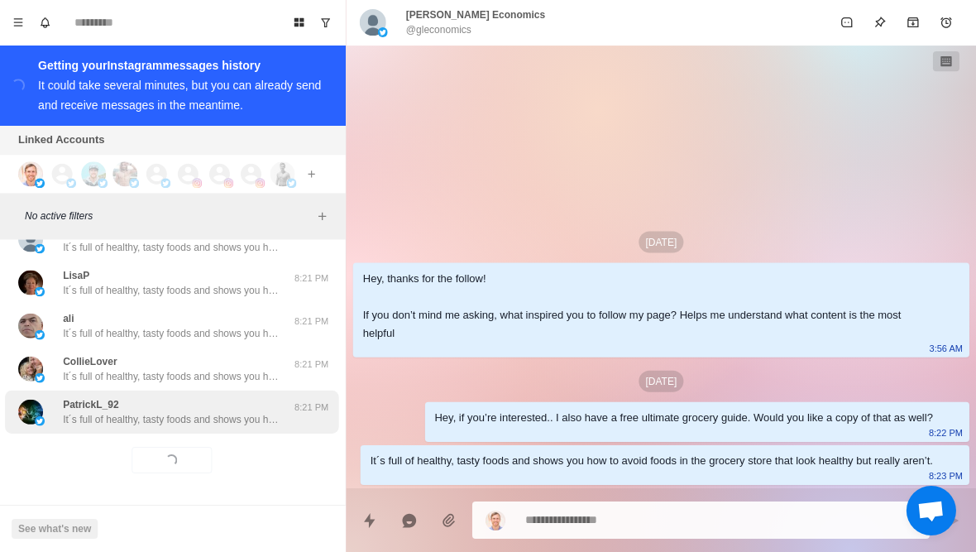
click at [248, 407] on div "PatrickL_92 It´s full of healthy, tasty foods and shows you how to avoid foods …" at bounding box center [172, 412] width 215 height 30
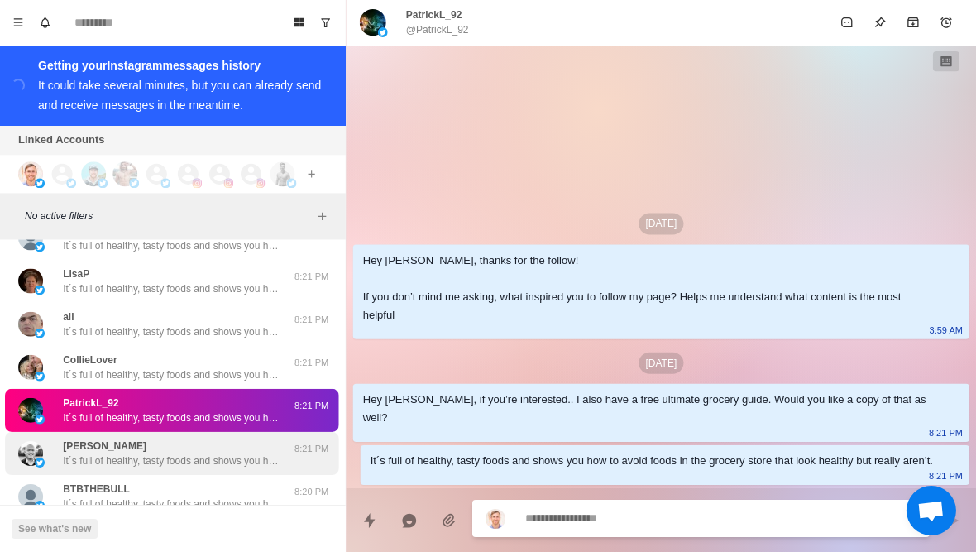
click at [234, 454] on p "It´s full of healthy, tasty foods and shows you how to avoid foods in the groce…" at bounding box center [172, 460] width 215 height 15
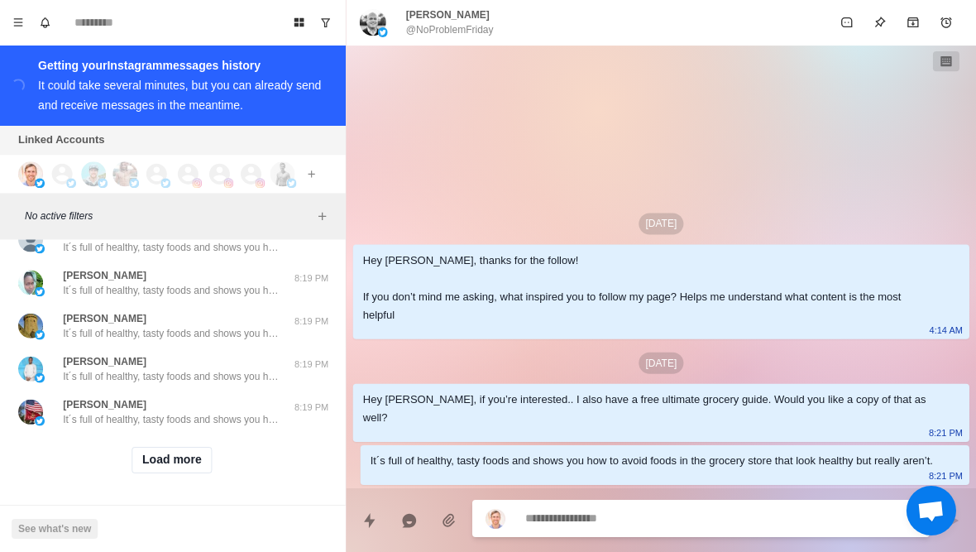
scroll to position [5836, 0]
click at [193, 467] on button "Load more" at bounding box center [173, 460] width 81 height 26
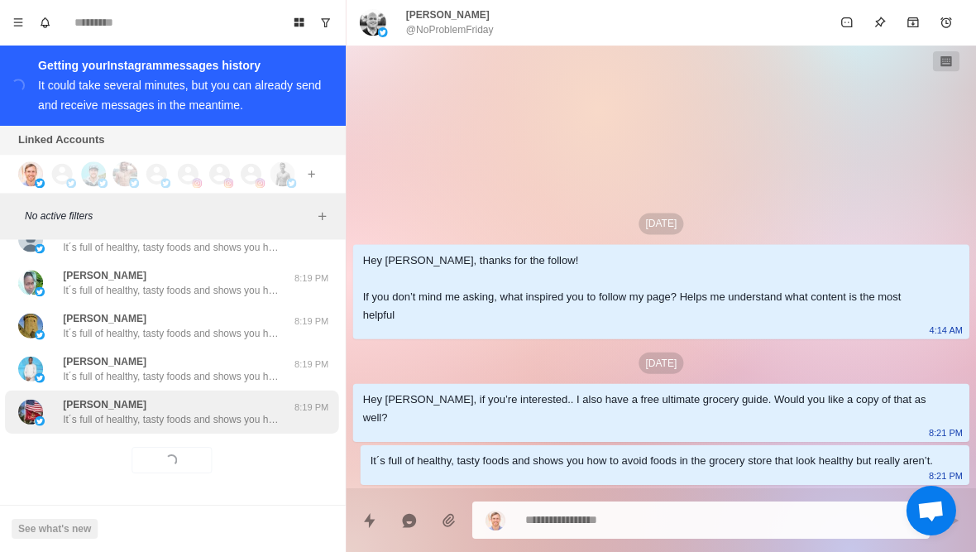
click at [236, 423] on p "It´s full of healthy, tasty foods and shows you how to avoid foods in the groce…" at bounding box center [172, 419] width 215 height 15
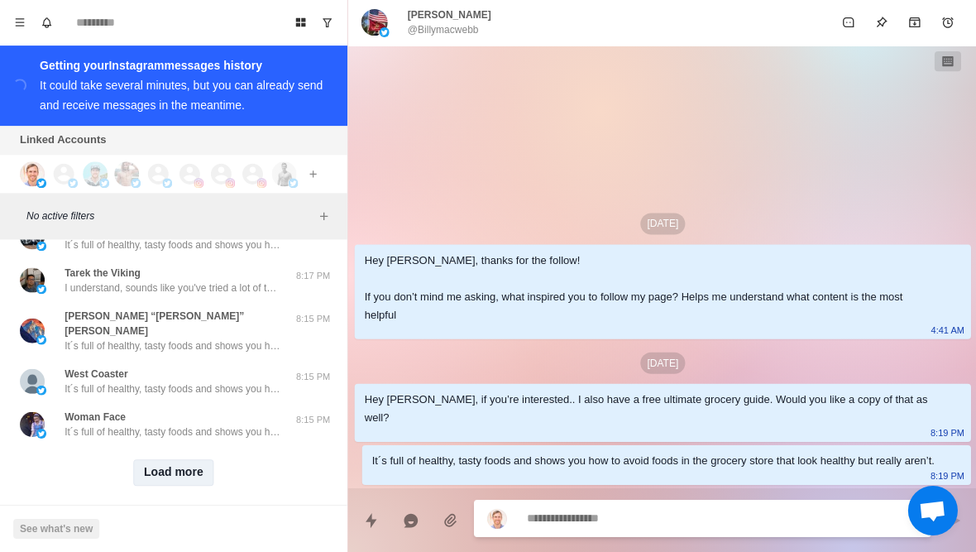
scroll to position [6696, 0]
click at [186, 461] on button "Load more" at bounding box center [173, 473] width 81 height 26
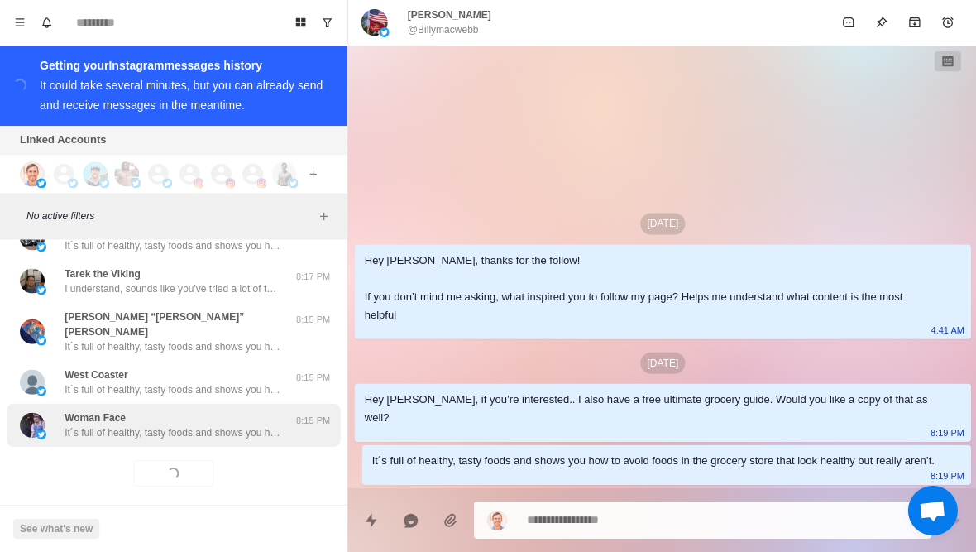
click at [237, 428] on div "Woman Face It´s full of healthy, tasty foods and shows you how to avoid foods i…" at bounding box center [173, 425] width 333 height 43
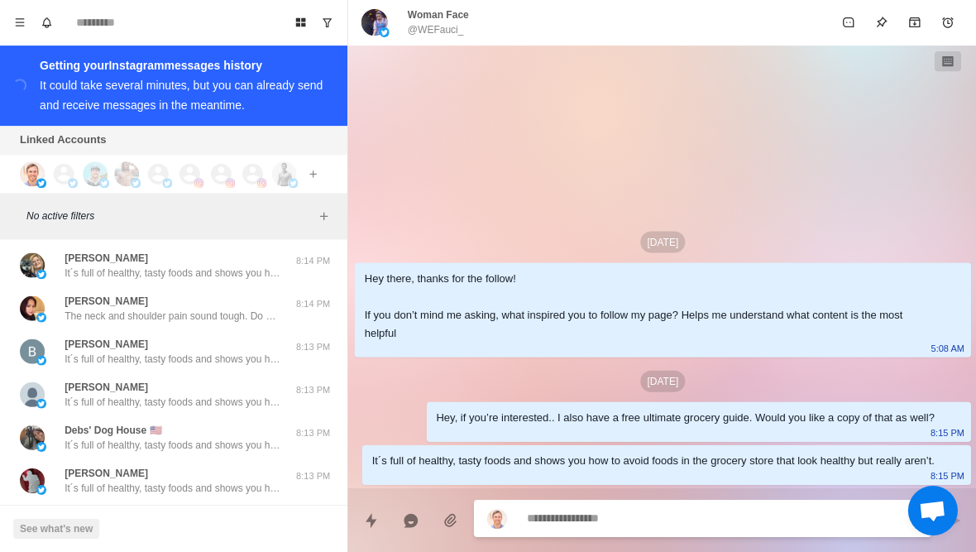
scroll to position [7473, 0]
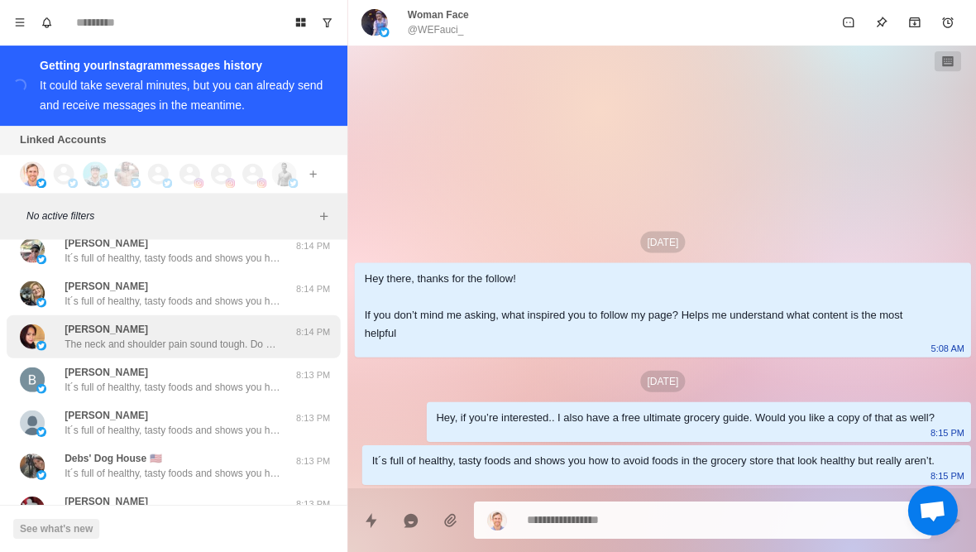
click at [221, 337] on p "The neck and shoulder pain sound tough. Do you think losing weight or fat could…" at bounding box center [172, 344] width 215 height 15
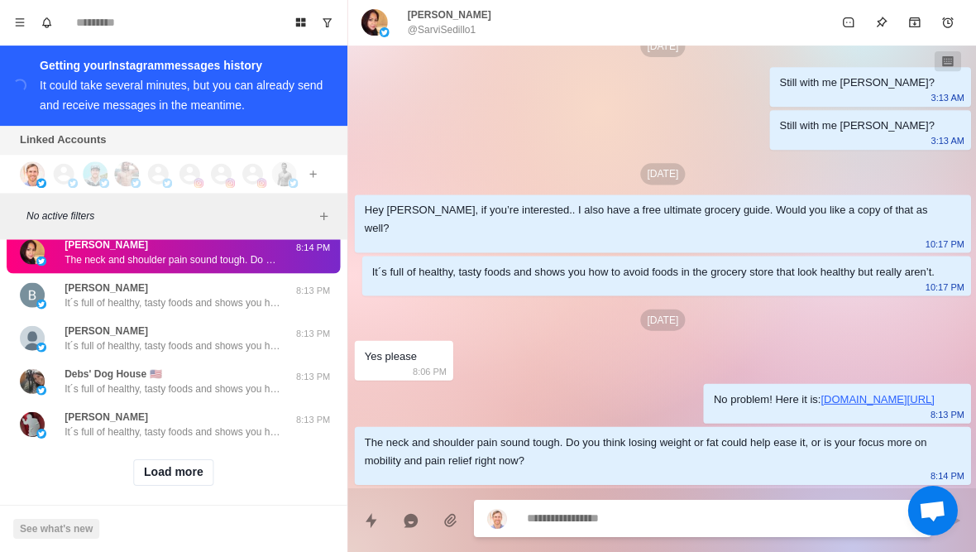
scroll to position [7556, 0]
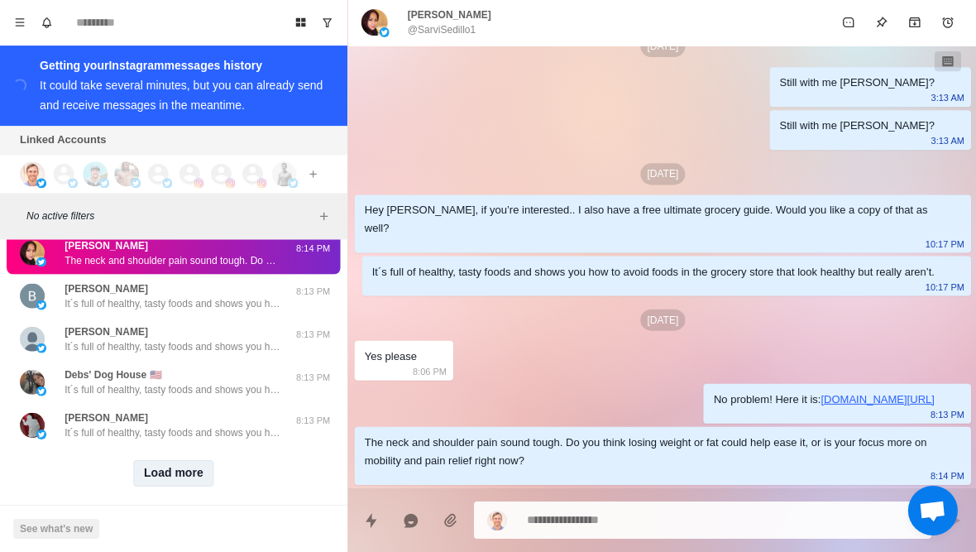
click at [182, 460] on button "Load more" at bounding box center [173, 473] width 81 height 26
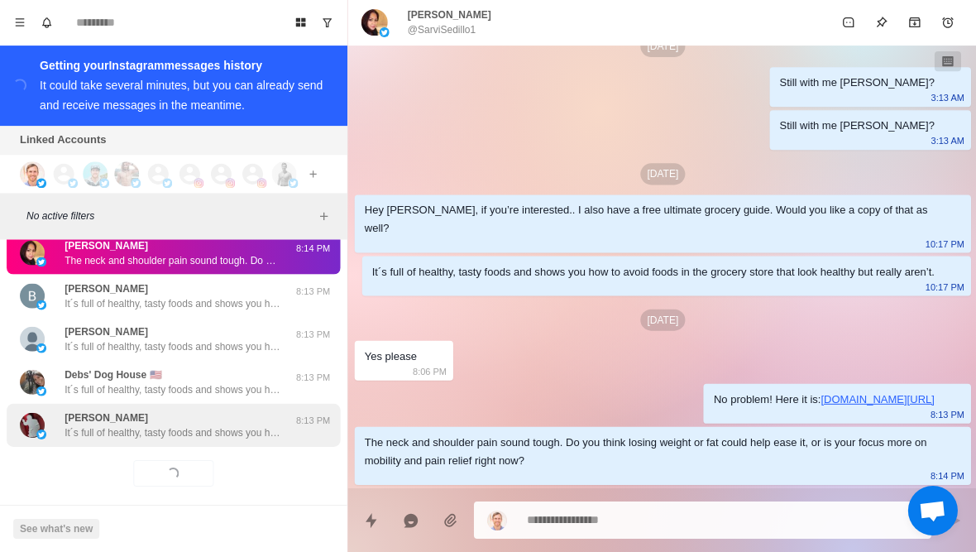
click at [245, 425] on p "It´s full of healthy, tasty foods and shows you how to avoid foods in the groce…" at bounding box center [172, 432] width 215 height 15
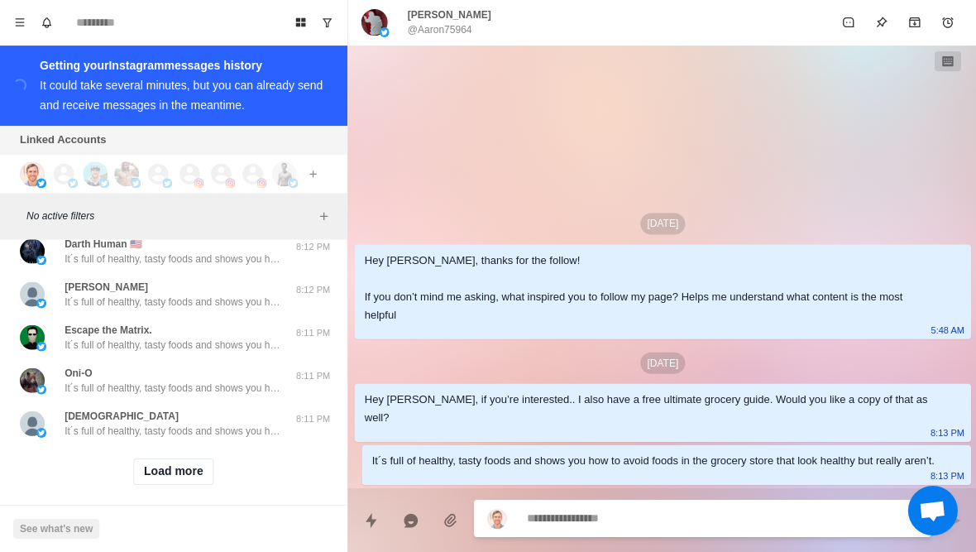
scroll to position [8417, 0]
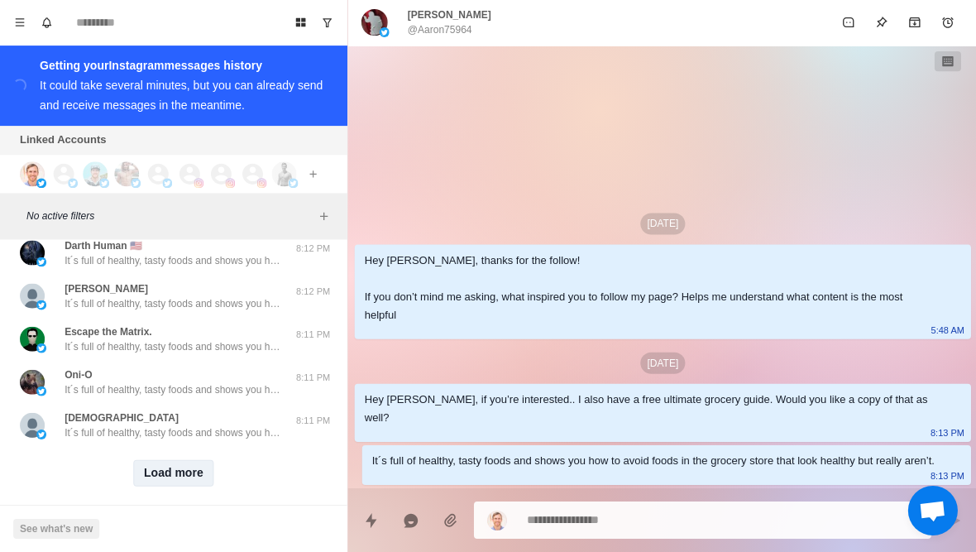
click at [182, 460] on button "Load more" at bounding box center [173, 473] width 81 height 26
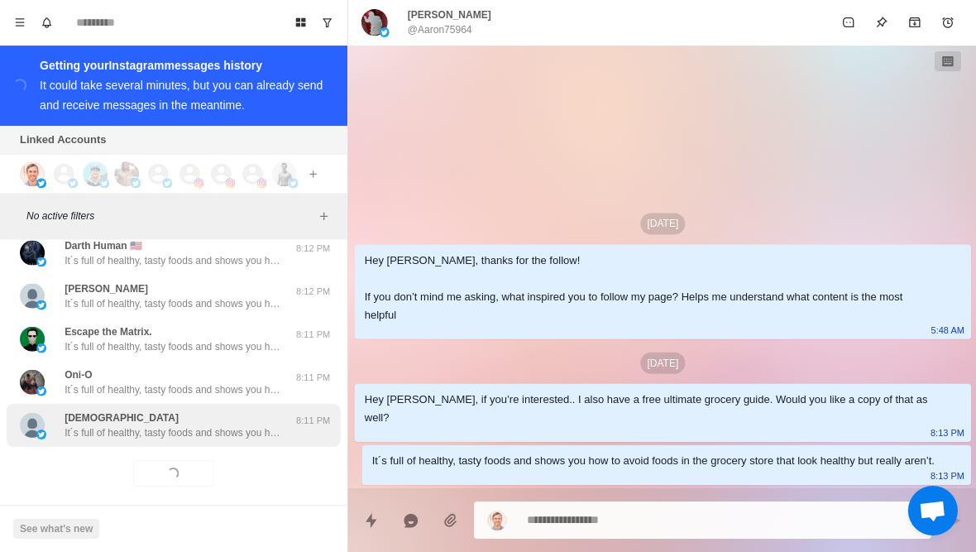
click at [226, 427] on div "sharan It´s full of healthy, tasty foods and shows you how to avoid foods in th…" at bounding box center [173, 425] width 333 height 43
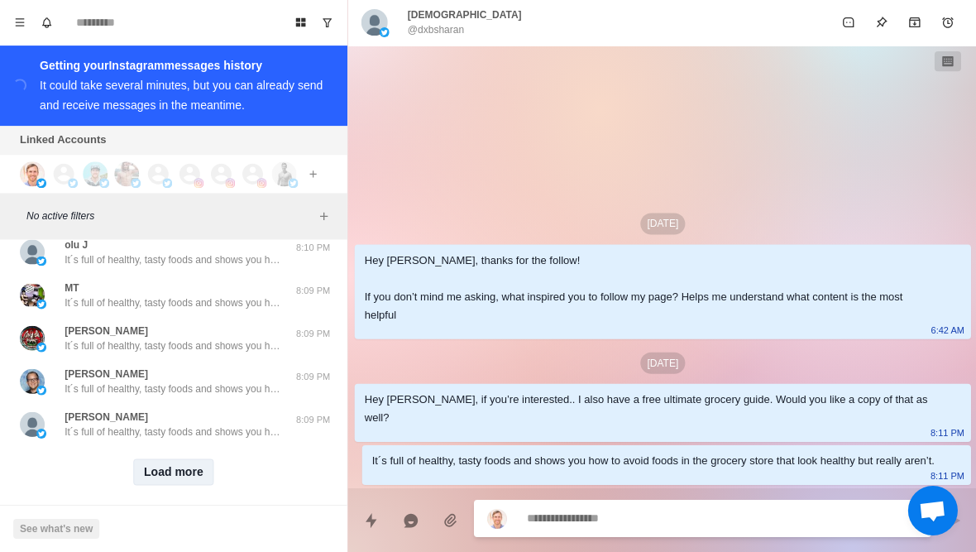
scroll to position [9277, 0]
click at [179, 467] on button "Load more" at bounding box center [173, 473] width 81 height 26
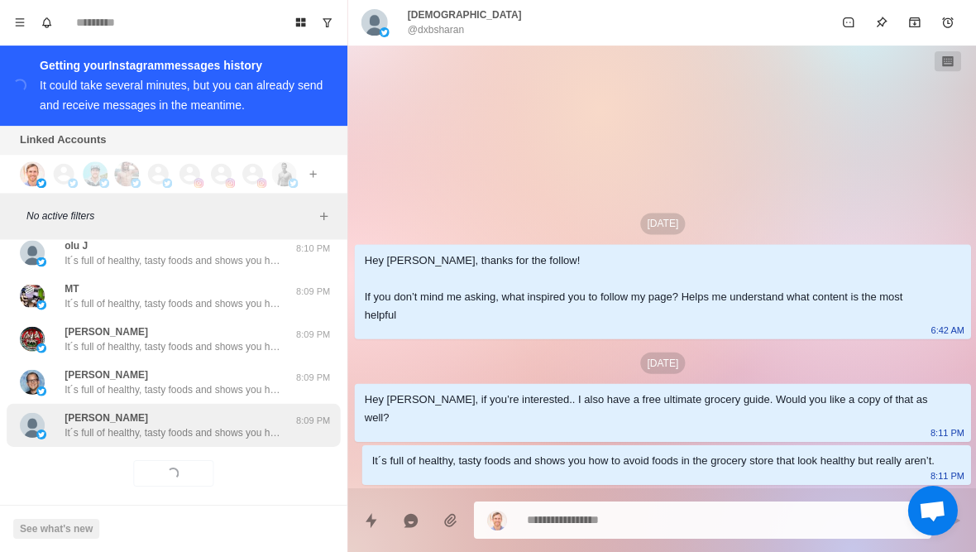
click at [246, 410] on div "Elecia It´s full of healthy, tasty foods and shows you how to avoid foods in th…" at bounding box center [172, 425] width 215 height 30
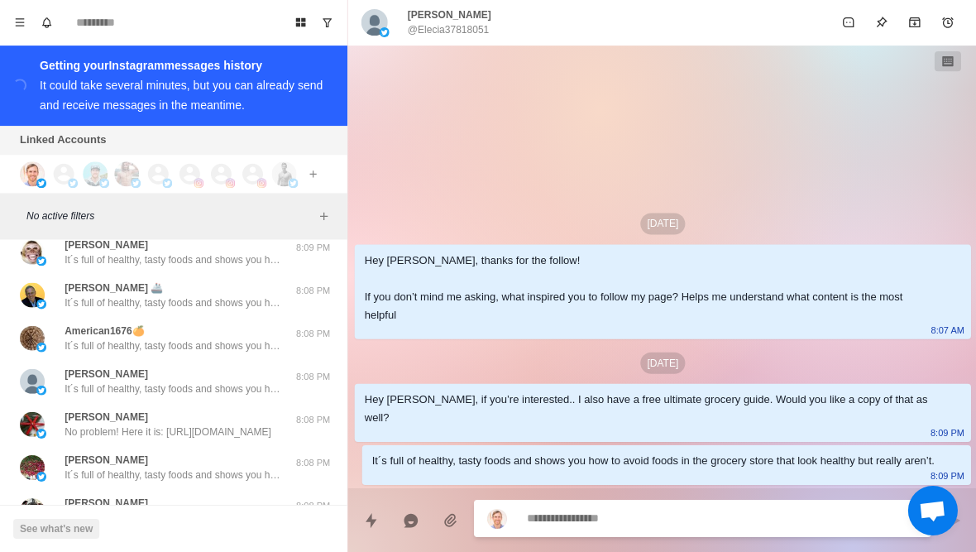
scroll to position [9774, 0]
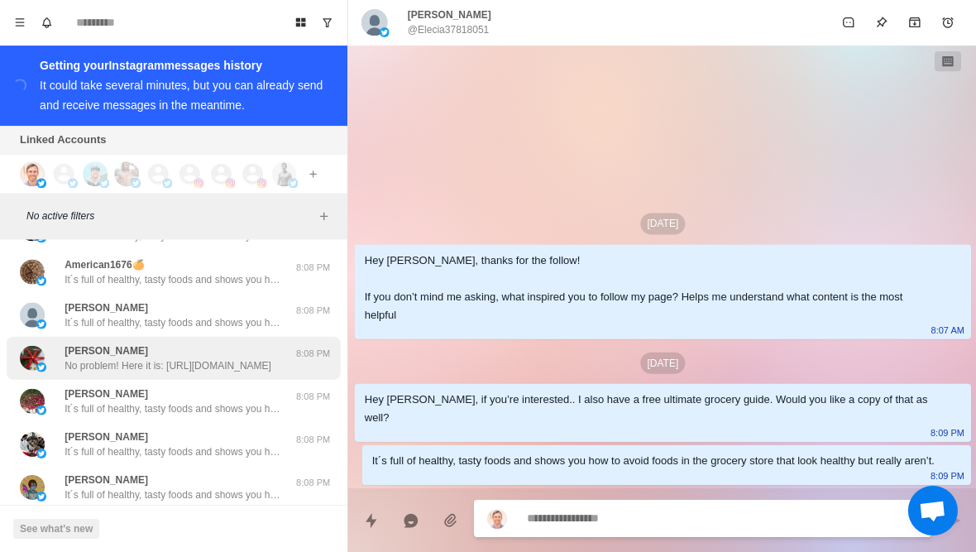
click at [222, 358] on p "No problem! Here it is: https://thoughtful-crafter-258.kit.com/groceryguide" at bounding box center [168, 365] width 206 height 15
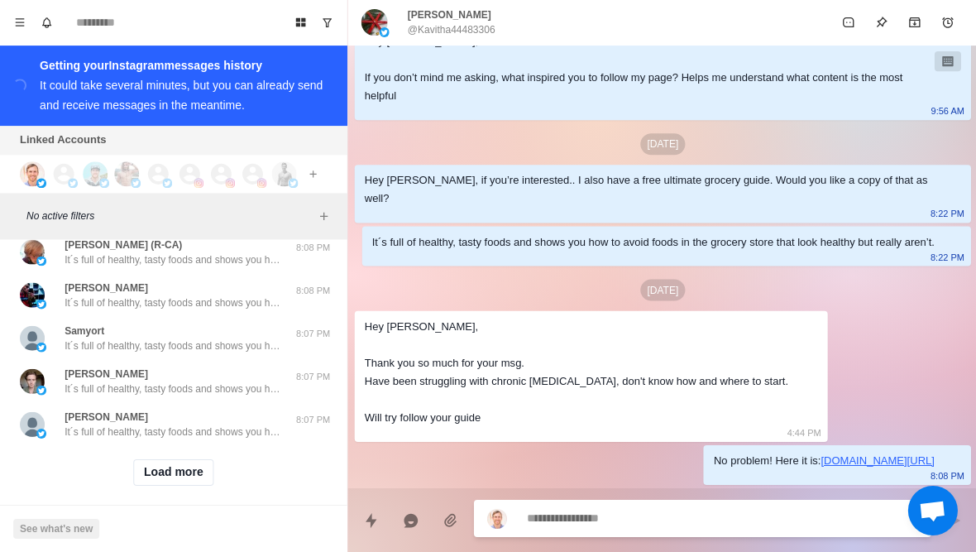
scroll to position [10137, 0]
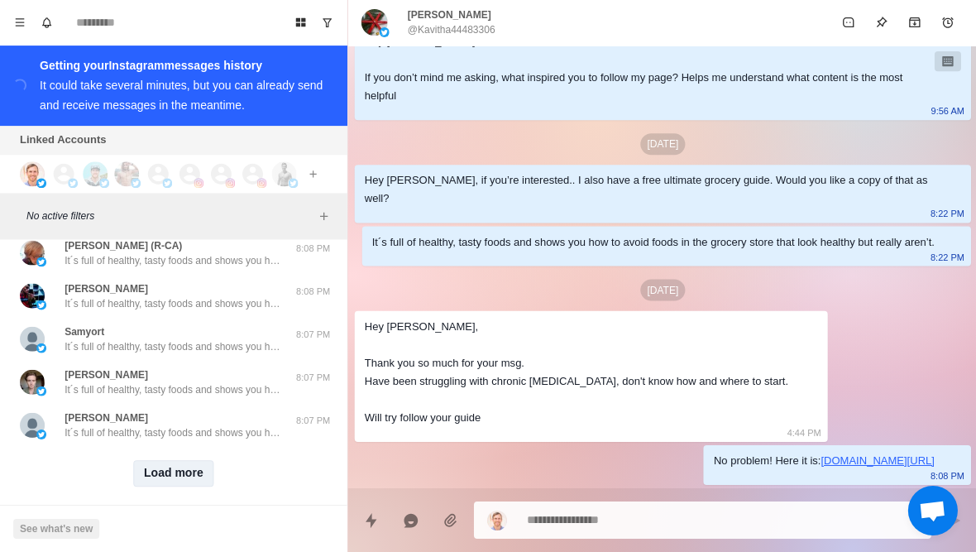
click at [189, 460] on button "Load more" at bounding box center [173, 473] width 81 height 26
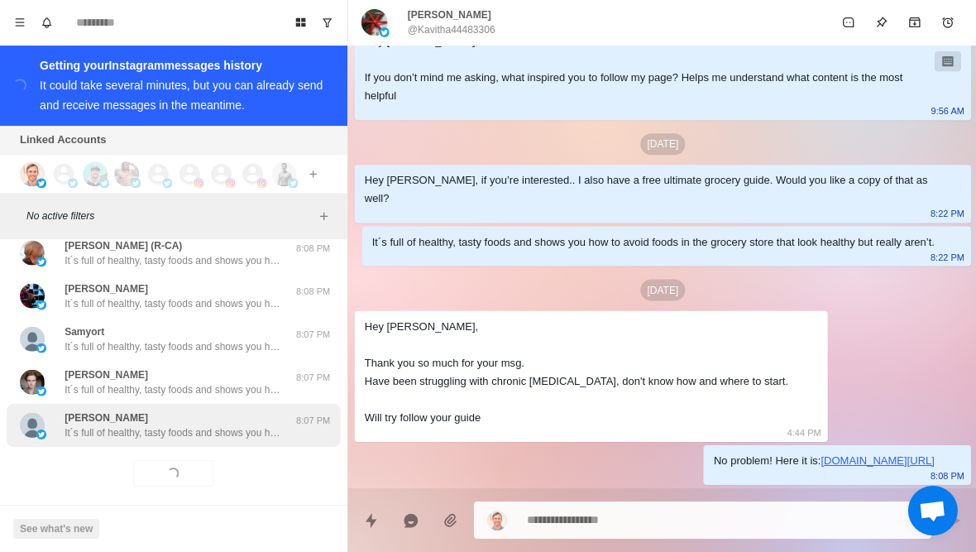
click at [243, 425] on p "It´s full of healthy, tasty foods and shows you how to avoid foods in the groce…" at bounding box center [172, 432] width 215 height 15
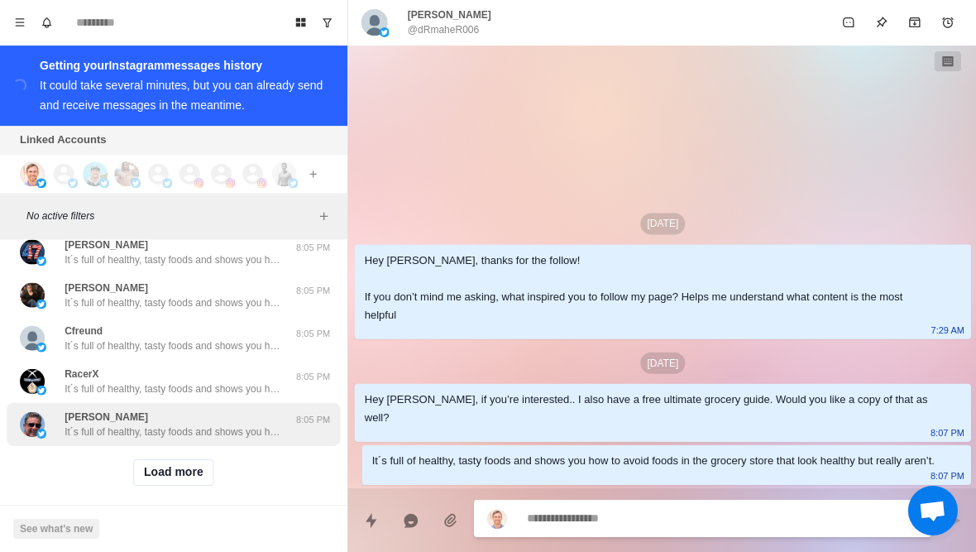
scroll to position [10997, 0]
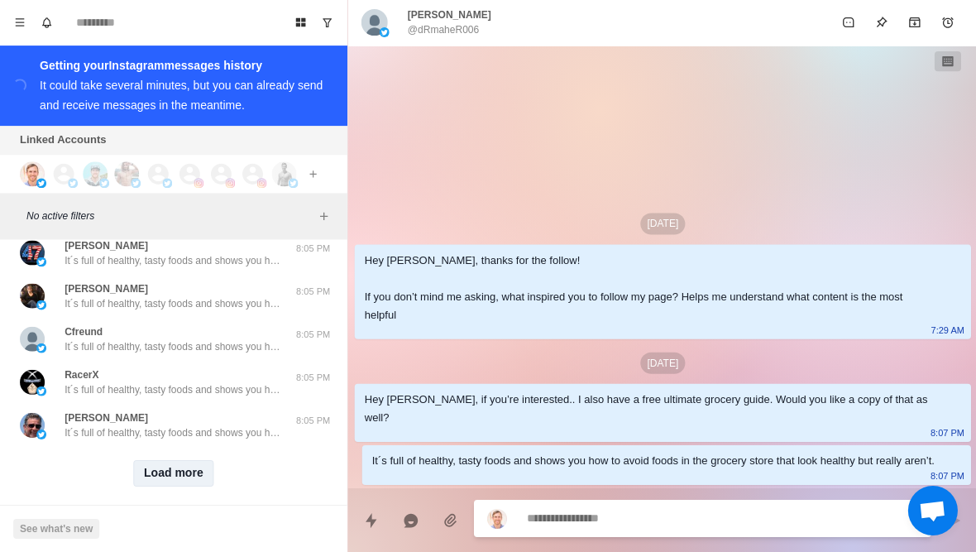
click at [184, 460] on button "Load more" at bounding box center [173, 473] width 81 height 26
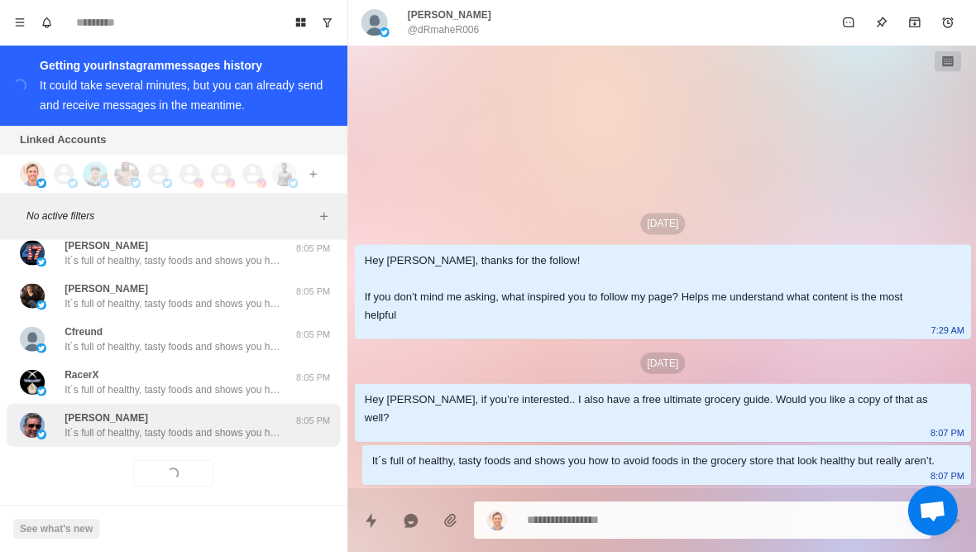
click at [242, 425] on p "It´s full of healthy, tasty foods and shows you how to avoid foods in the groce…" at bounding box center [172, 432] width 215 height 15
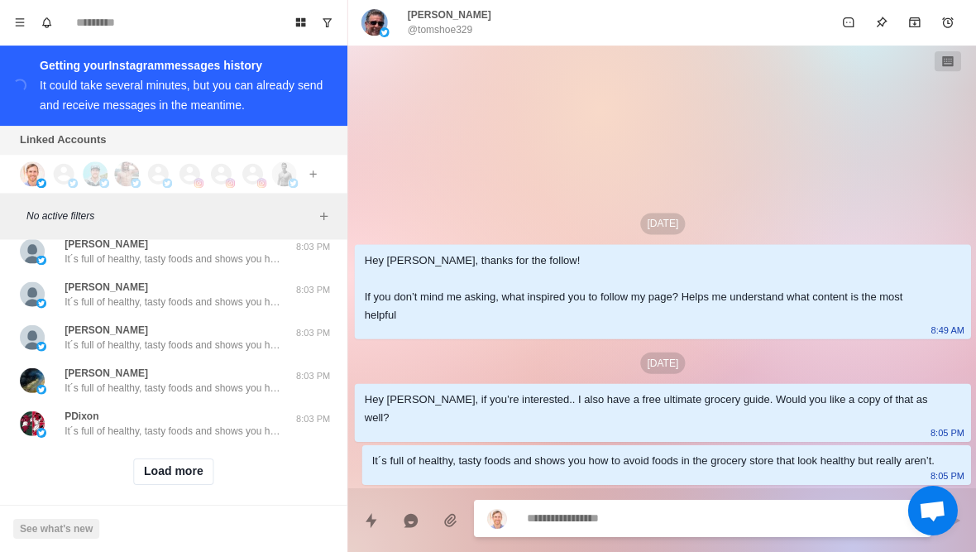
scroll to position [11857, 0]
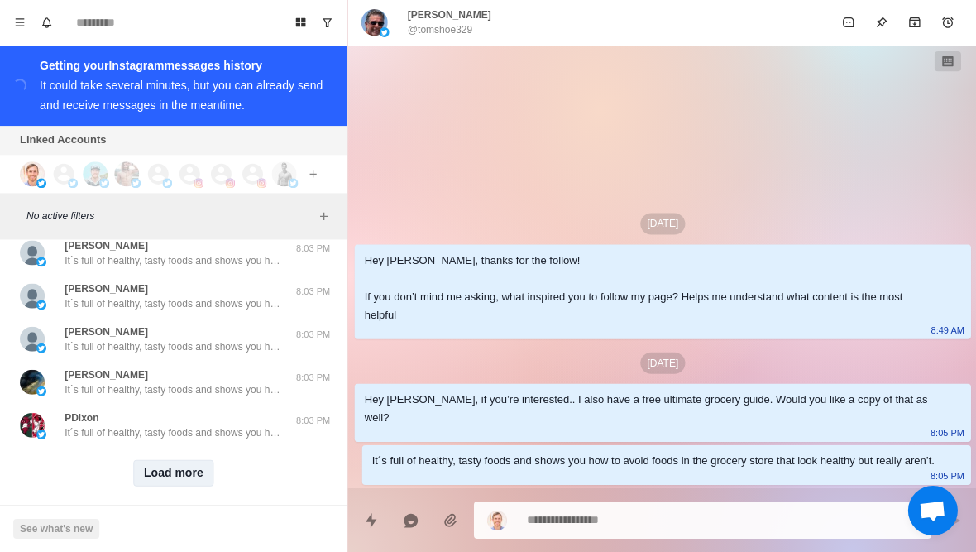
click at [182, 460] on button "Load more" at bounding box center [173, 473] width 81 height 26
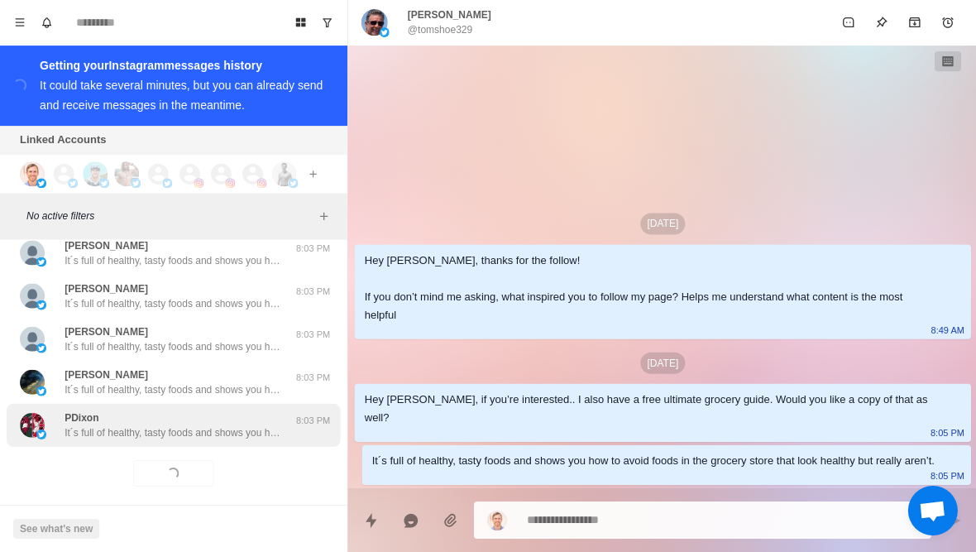
click at [224, 428] on div "PDixon It´s full of healthy, tasty foods and shows you how to avoid foods in th…" at bounding box center [173, 425] width 333 height 43
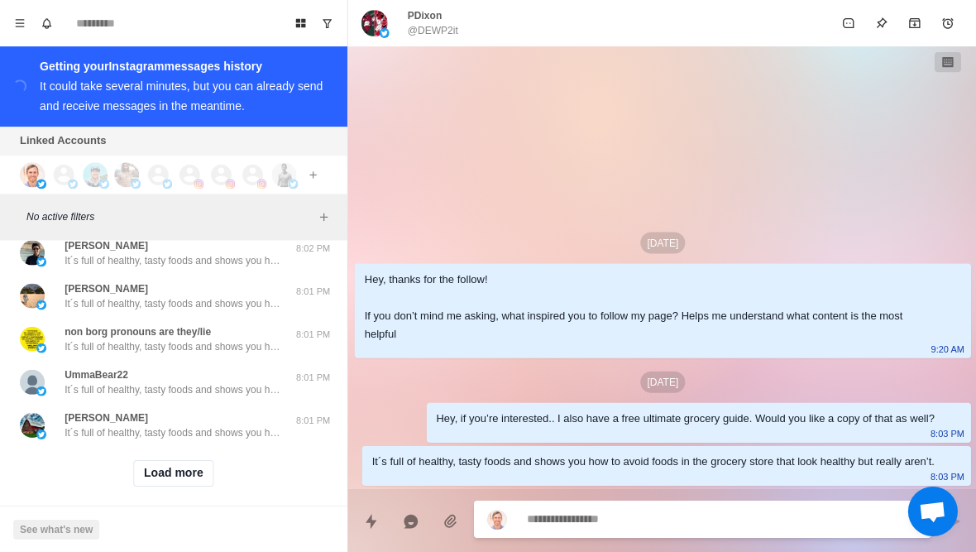
scroll to position [12718, 0]
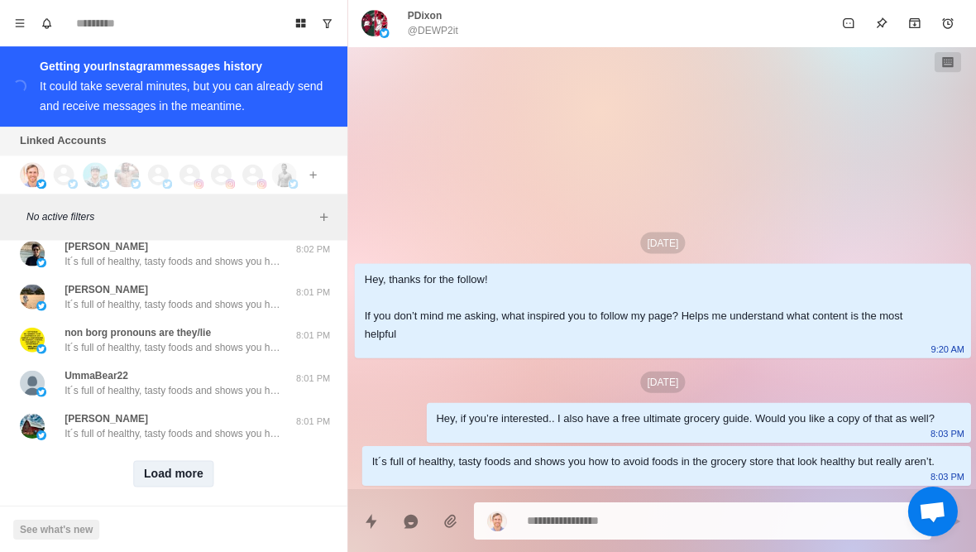
click at [165, 464] on button "Load more" at bounding box center [173, 473] width 81 height 26
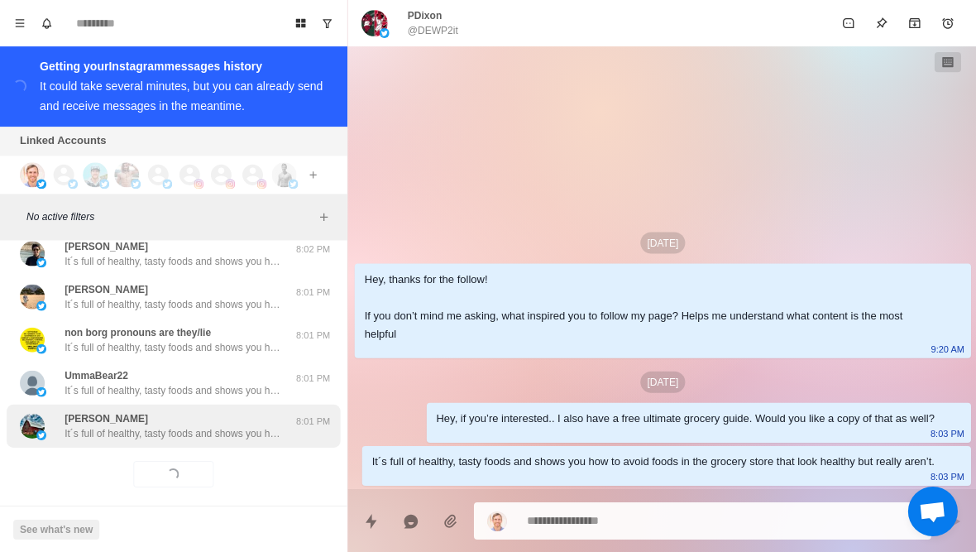
click at [238, 425] on p "It´s full of healthy, tasty foods and shows you how to avoid foods in the groce…" at bounding box center [172, 432] width 215 height 15
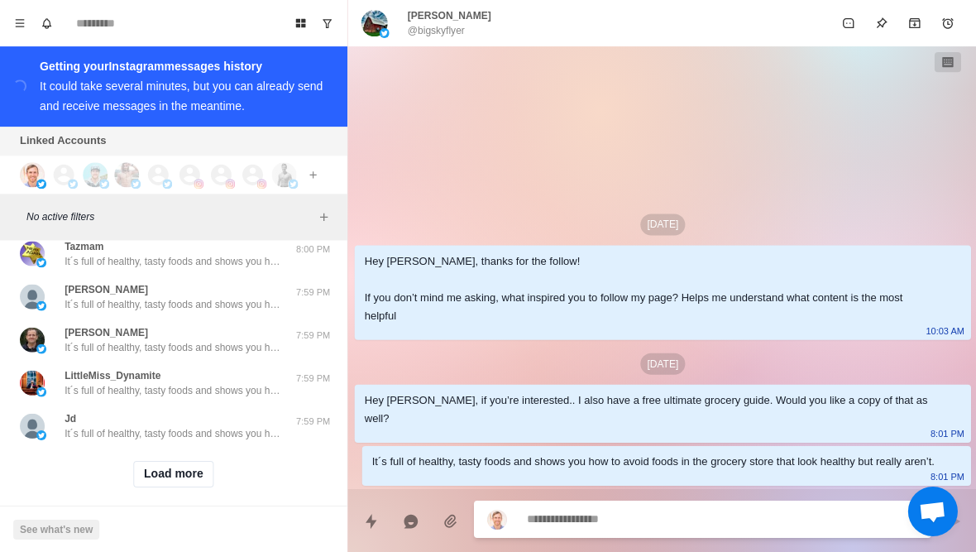
scroll to position [13578, 0]
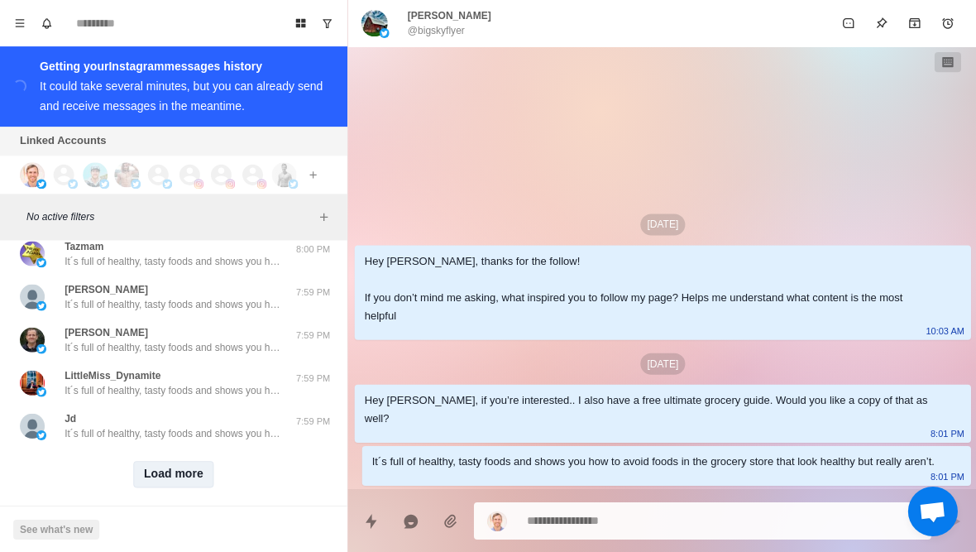
click at [170, 460] on button "Load more" at bounding box center [173, 473] width 81 height 26
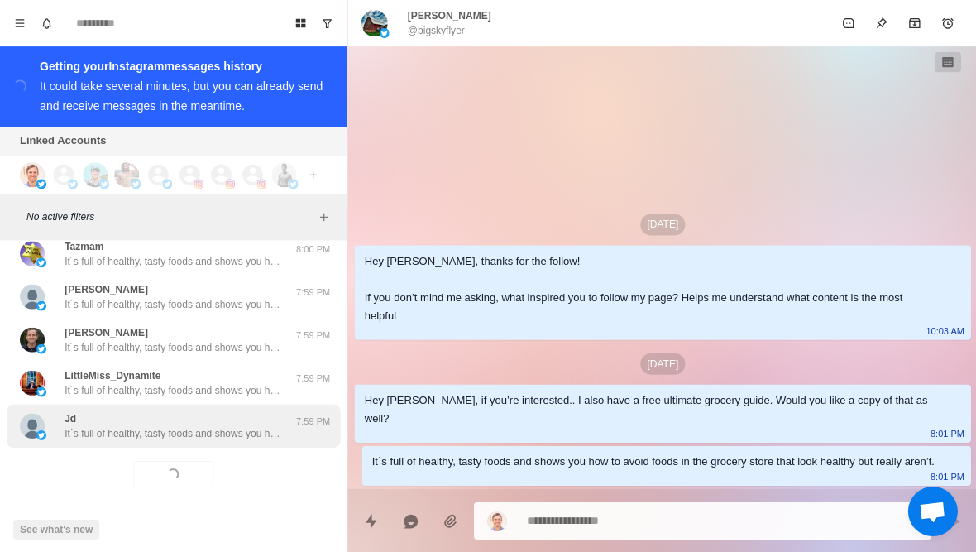
click at [245, 425] on p "It´s full of healthy, tasty foods and shows you how to avoid foods in the groce…" at bounding box center [172, 432] width 215 height 15
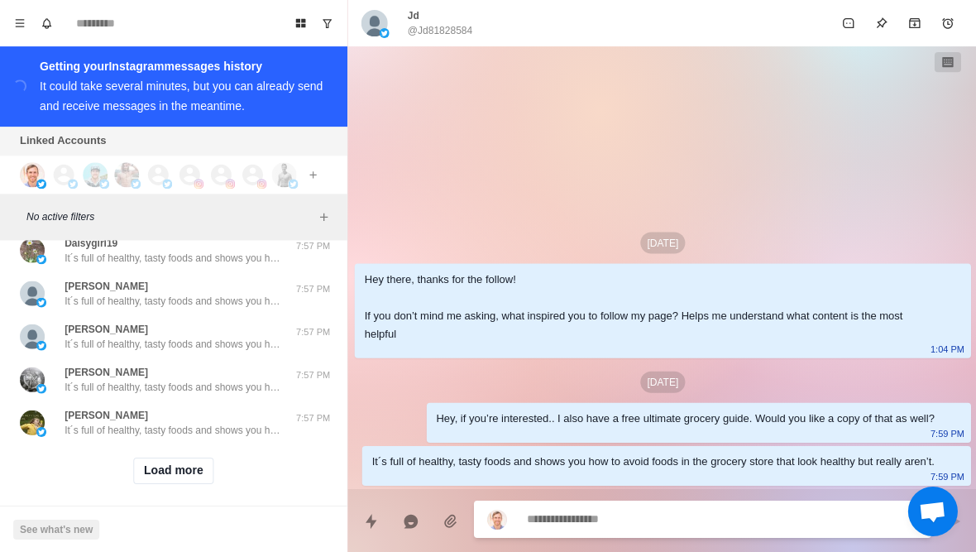
scroll to position [14438, 0]
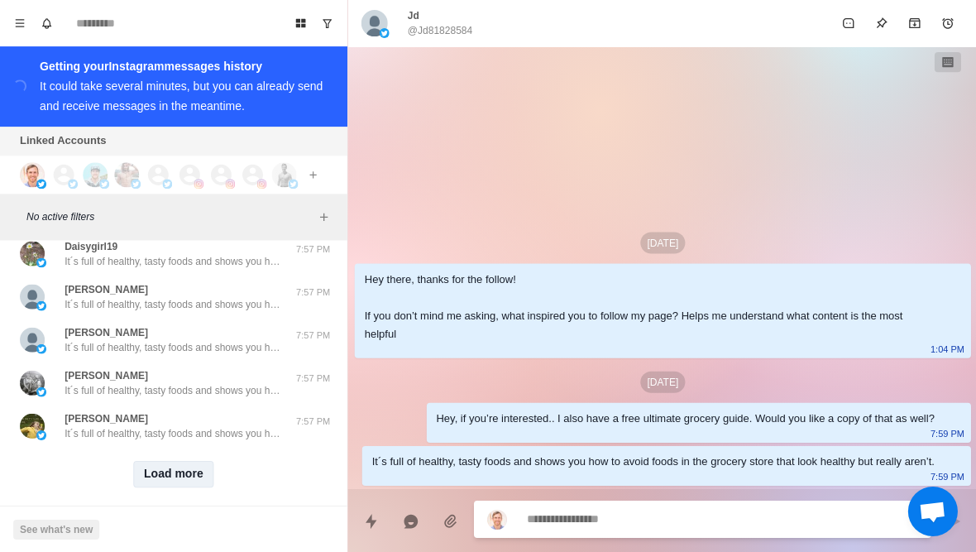
click at [180, 460] on button "Load more" at bounding box center [173, 473] width 81 height 26
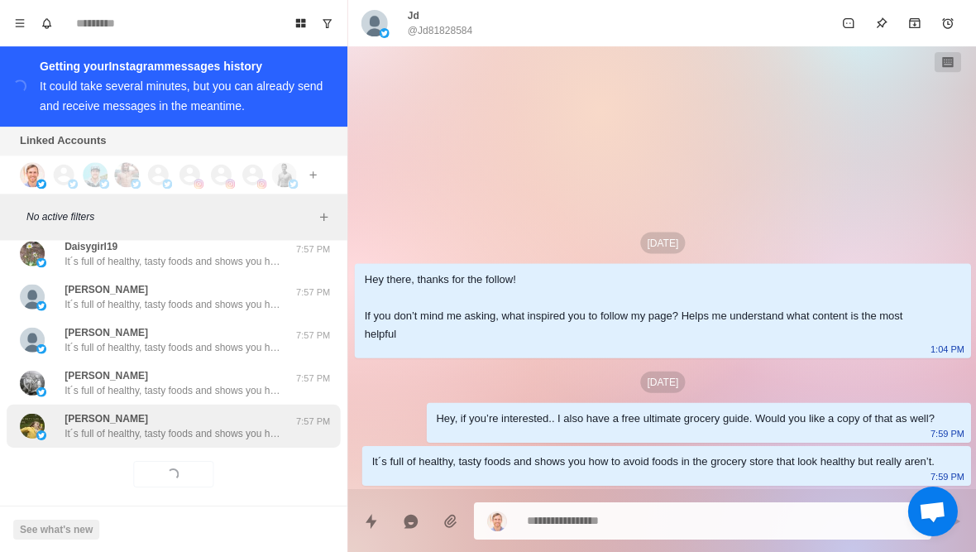
click at [236, 425] on p "It´s full of healthy, tasty foods and shows you how to avoid foods in the groce…" at bounding box center [172, 432] width 215 height 15
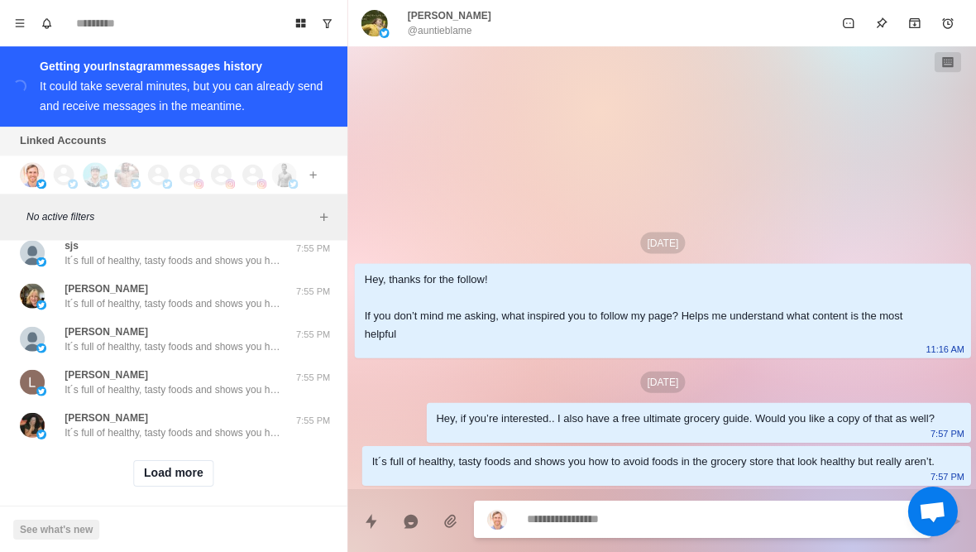
scroll to position [15298, 0]
click at [179, 462] on button "Load more" at bounding box center [173, 473] width 81 height 26
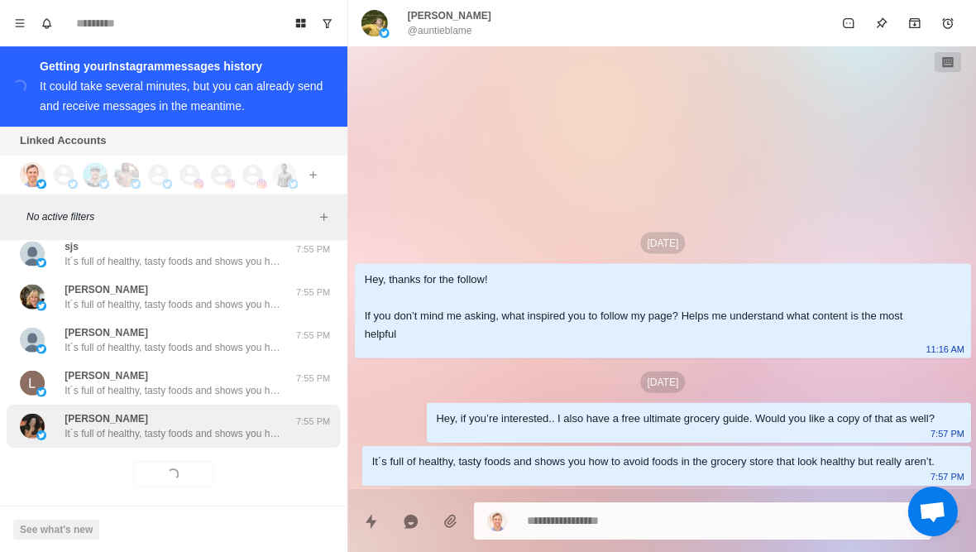
click at [223, 430] on div "Karla Lent It´s full of healthy, tasty foods and shows you how to avoid foods i…" at bounding box center [173, 425] width 333 height 43
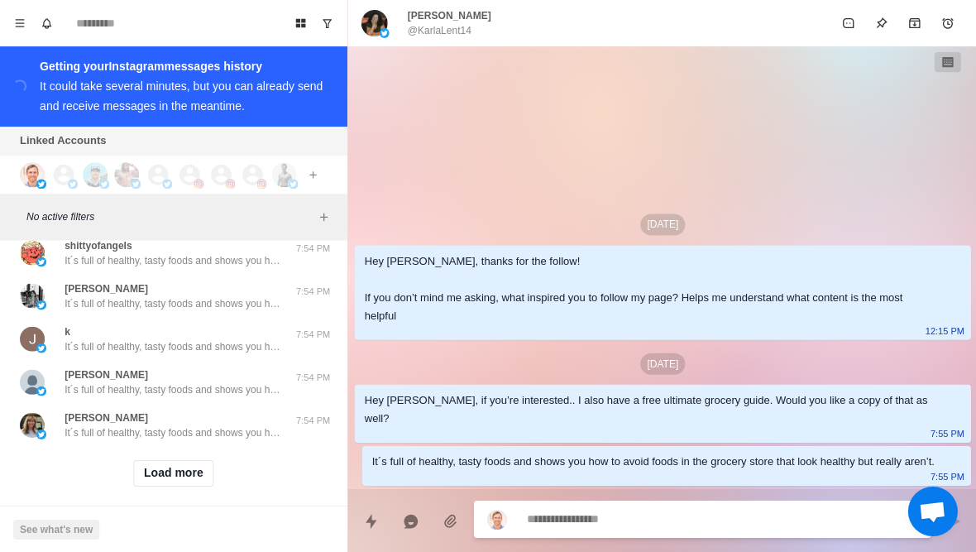
scroll to position [16158, 0]
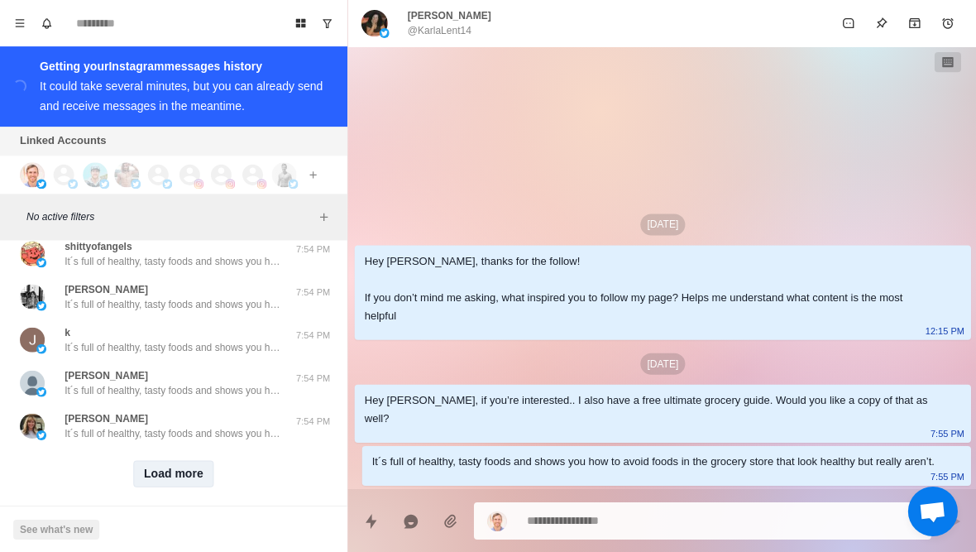
click at [192, 466] on button "Load more" at bounding box center [173, 473] width 81 height 26
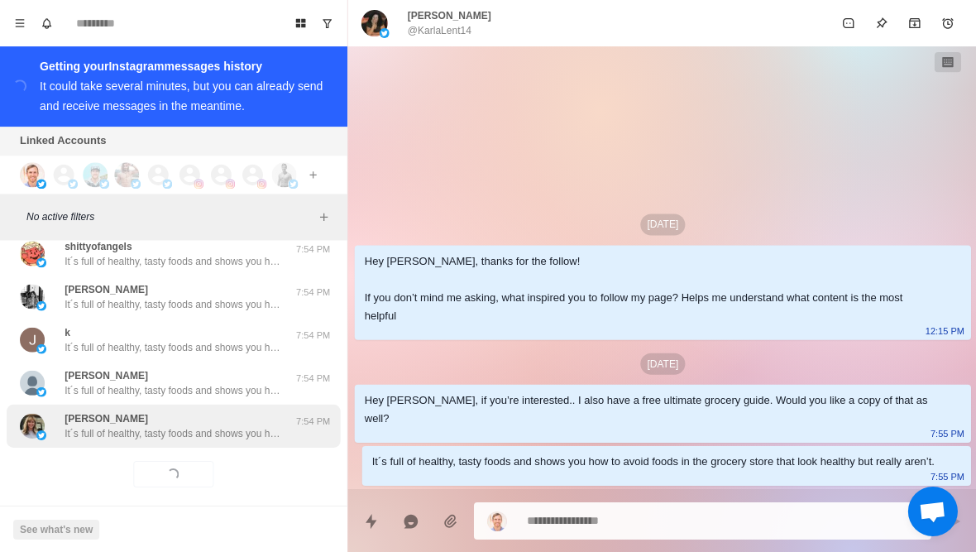
click at [236, 431] on div "Lynn It´s full of healthy, tasty foods and shows you how to avoid foods in the …" at bounding box center [173, 425] width 333 height 43
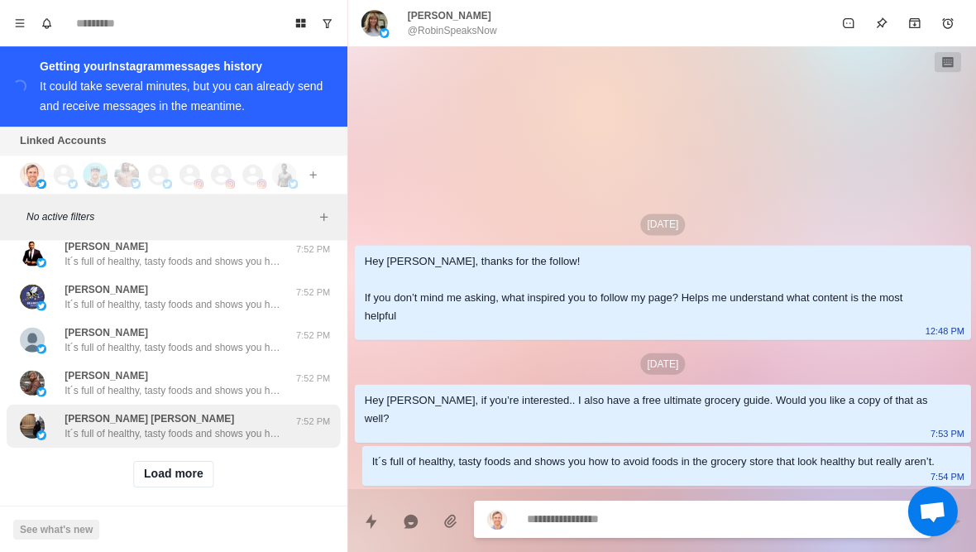
scroll to position [17019, 0]
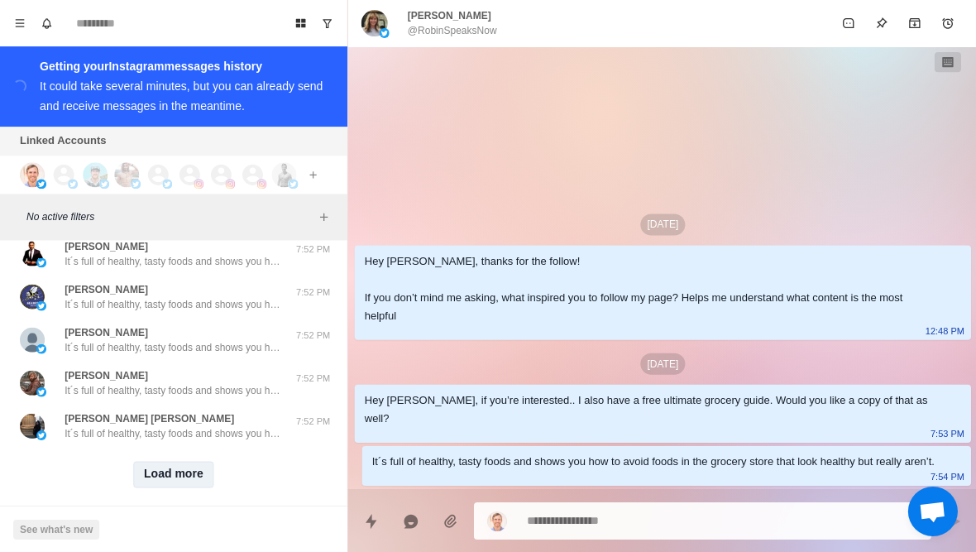
click at [177, 460] on button "Load more" at bounding box center [173, 473] width 81 height 26
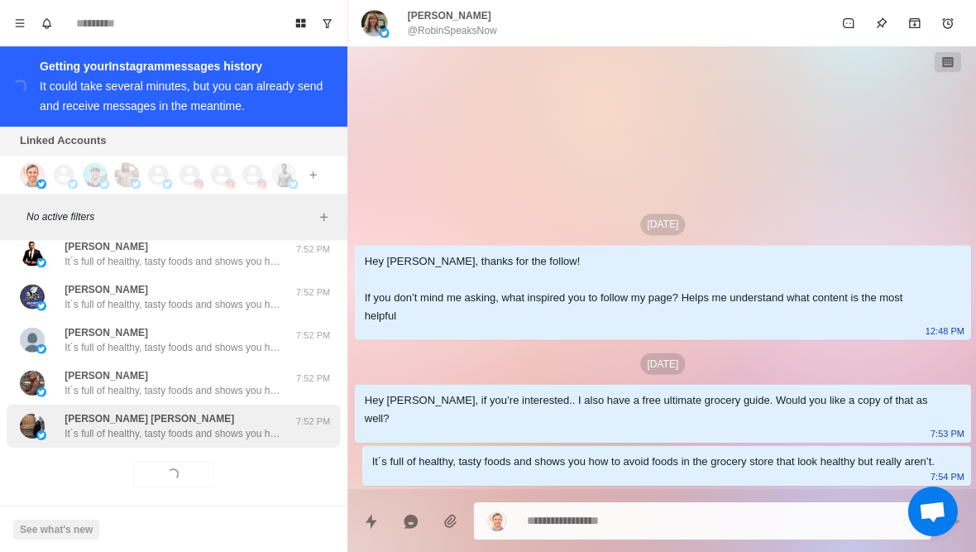
click at [213, 425] on p "It´s full of healthy, tasty foods and shows you how to avoid foods in the groce…" at bounding box center [172, 432] width 215 height 15
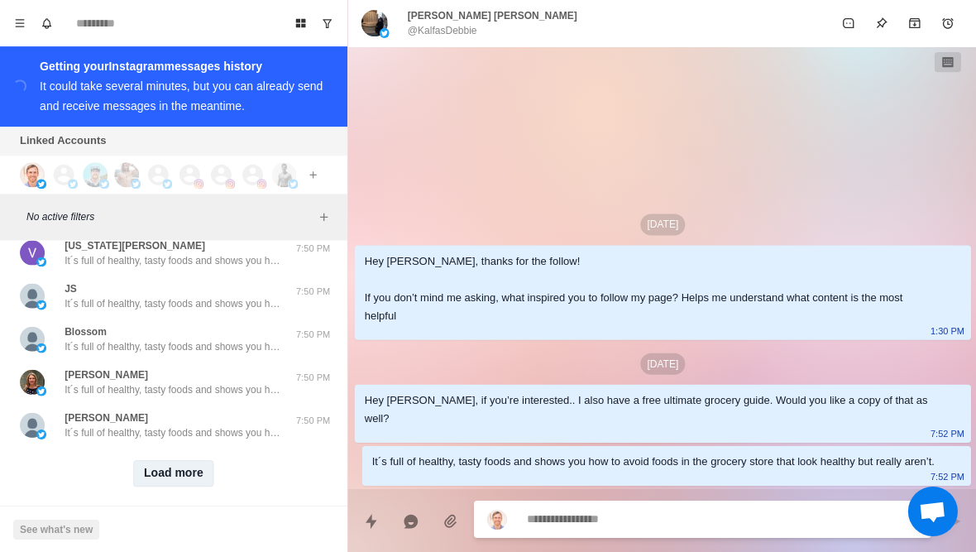
scroll to position [17879, 0]
click at [166, 460] on button "Load more" at bounding box center [173, 473] width 81 height 26
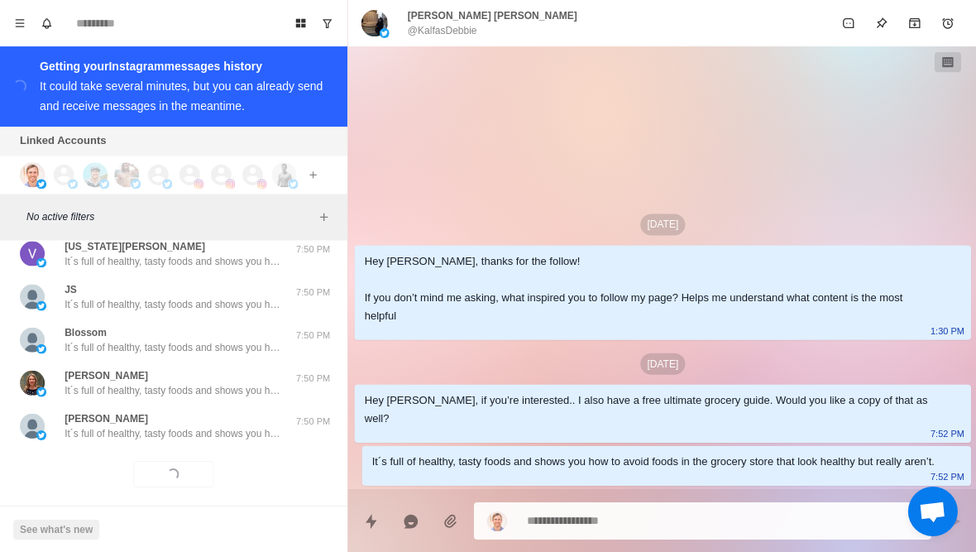
click at [216, 447] on div "Loading... Load more" at bounding box center [173, 473] width 333 height 53
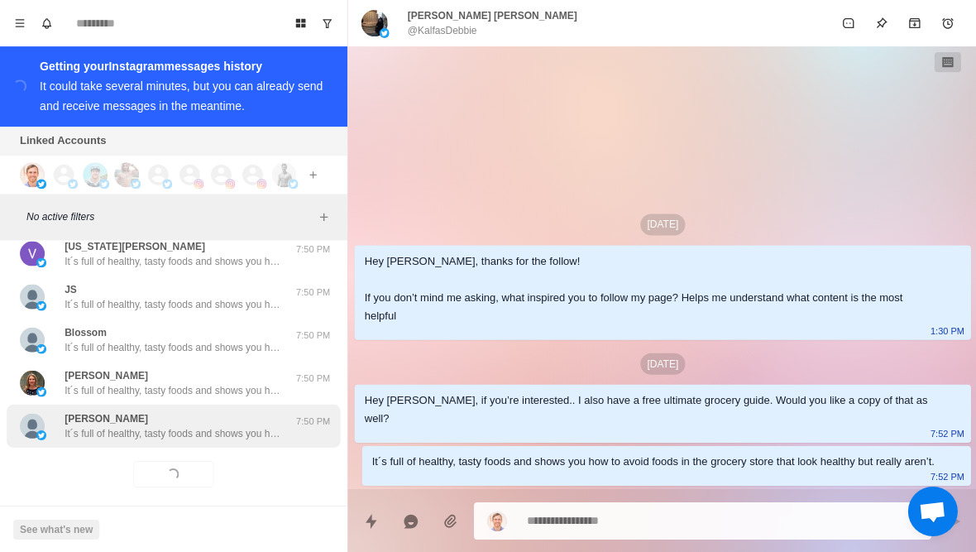
click at [211, 425] on p "It´s full of healthy, tasty foods and shows you how to avoid foods in the groce…" at bounding box center [172, 432] width 215 height 15
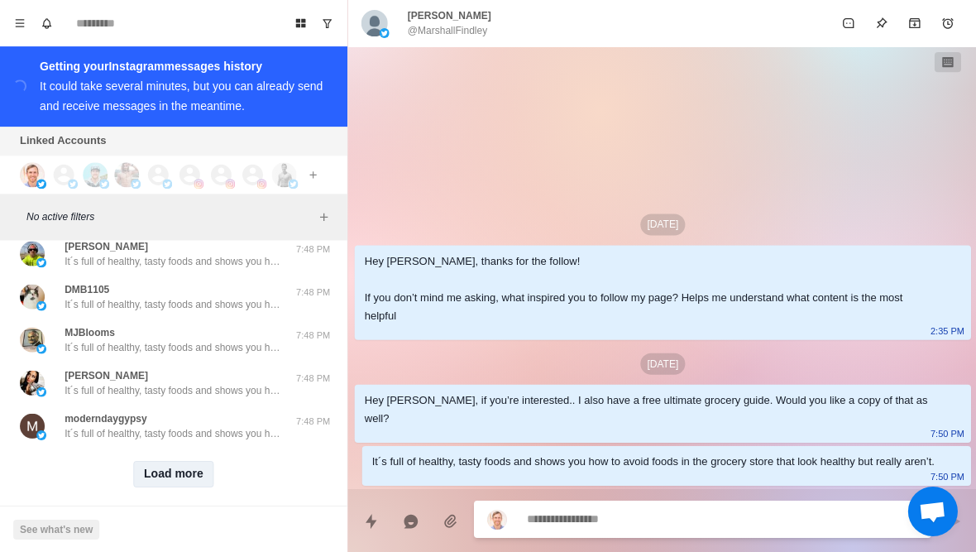
scroll to position [18739, 0]
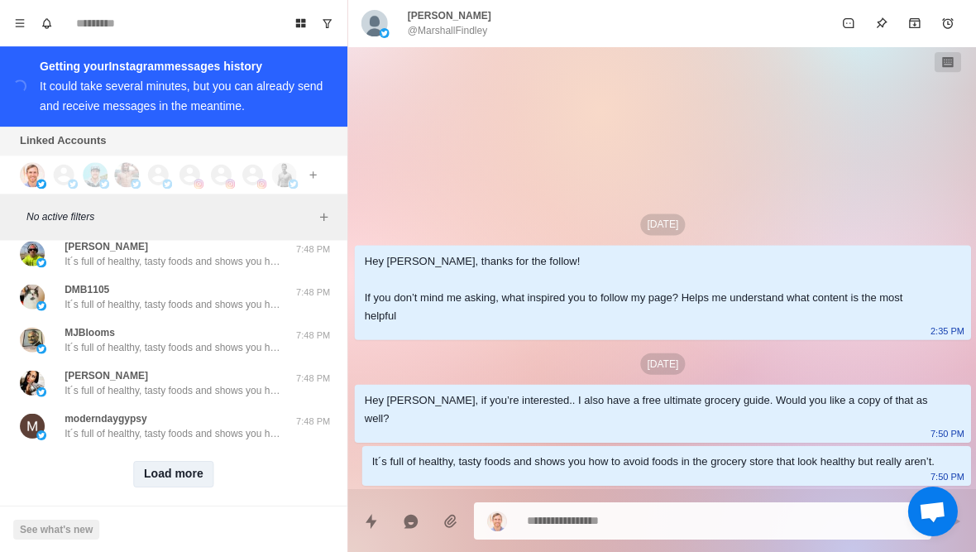
click at [180, 460] on button "Load more" at bounding box center [173, 473] width 81 height 26
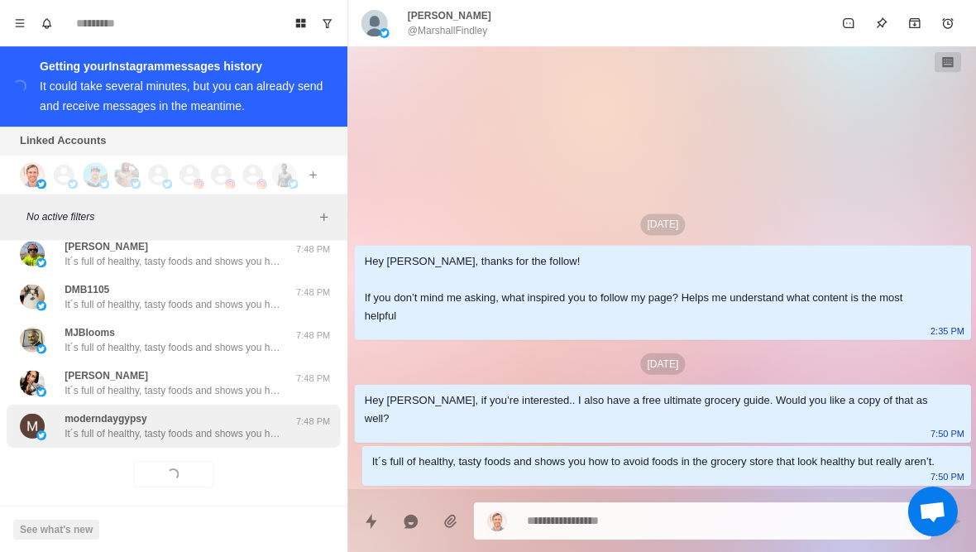
click at [233, 410] on div "moderndaygypsy It´s full of healthy, tasty foods and shows you how to avoid foo…" at bounding box center [172, 425] width 215 height 30
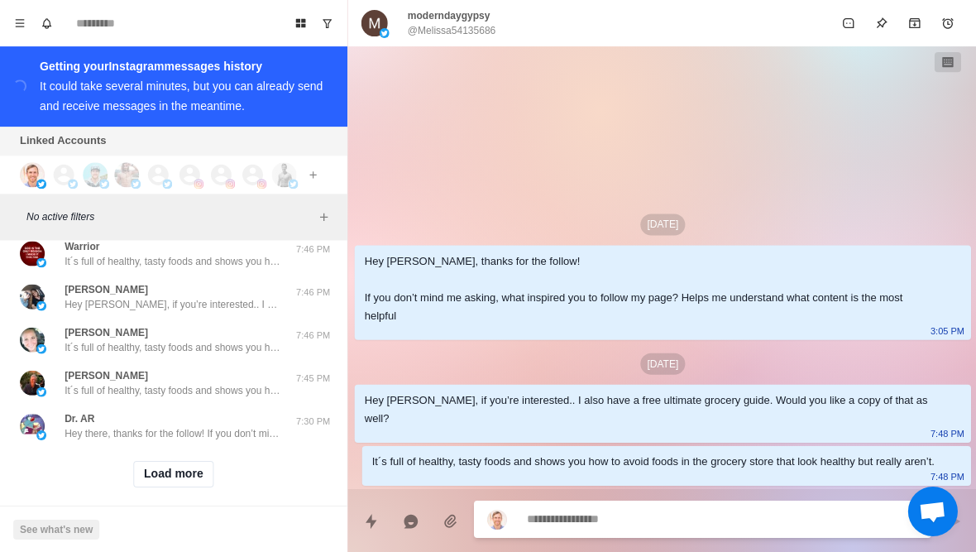
scroll to position [19599, 0]
click at [178, 460] on button "Load more" at bounding box center [173, 473] width 81 height 26
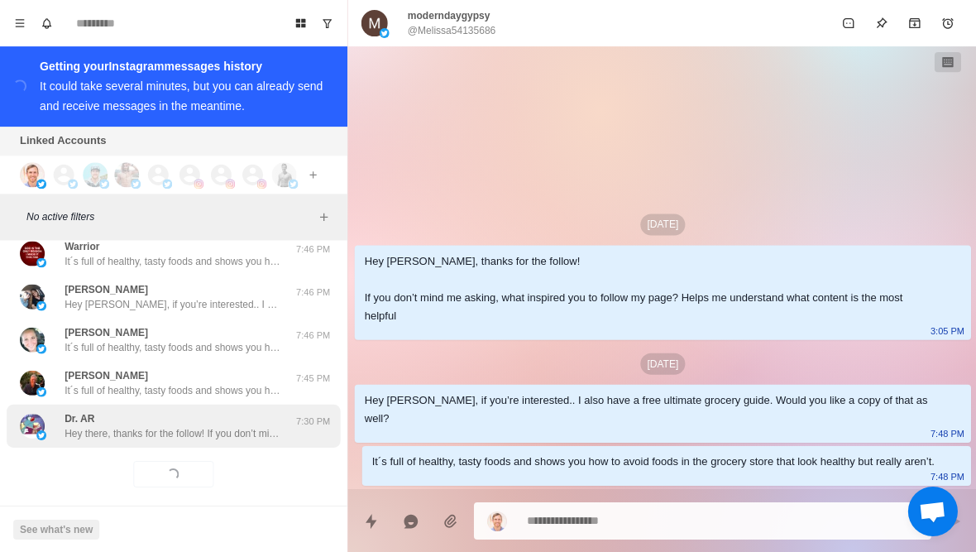
click at [232, 425] on p "Hey there, thanks for the follow! If you don’t mind me asking, what inspired yo…" at bounding box center [172, 432] width 215 height 15
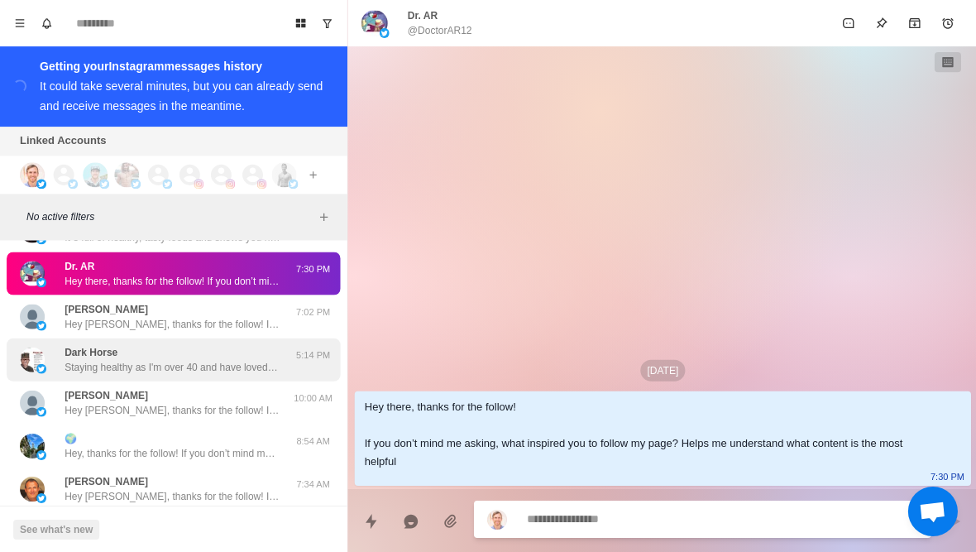
scroll to position [19753, 0]
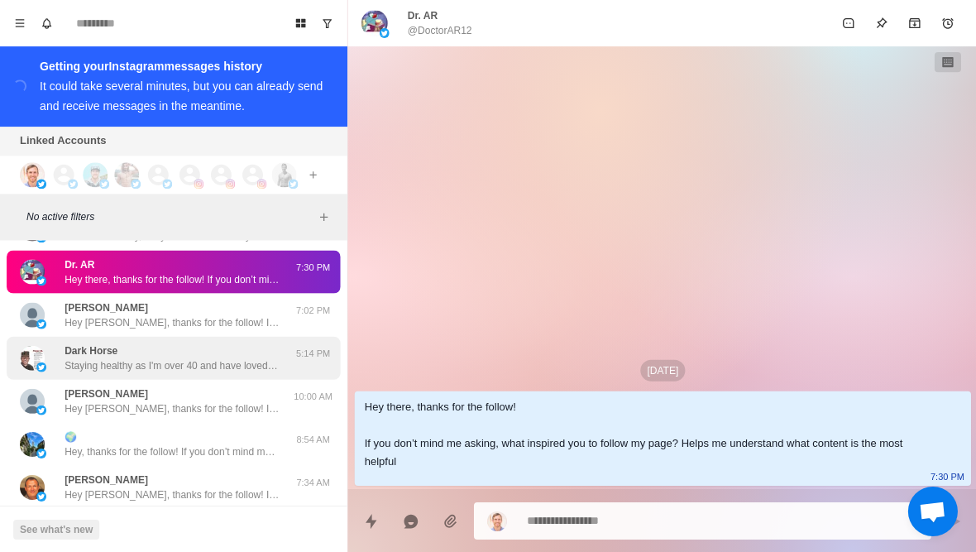
click at [242, 357] on p "Staying healthy as I'm over 40 and have loved ones that are too" at bounding box center [172, 364] width 215 height 15
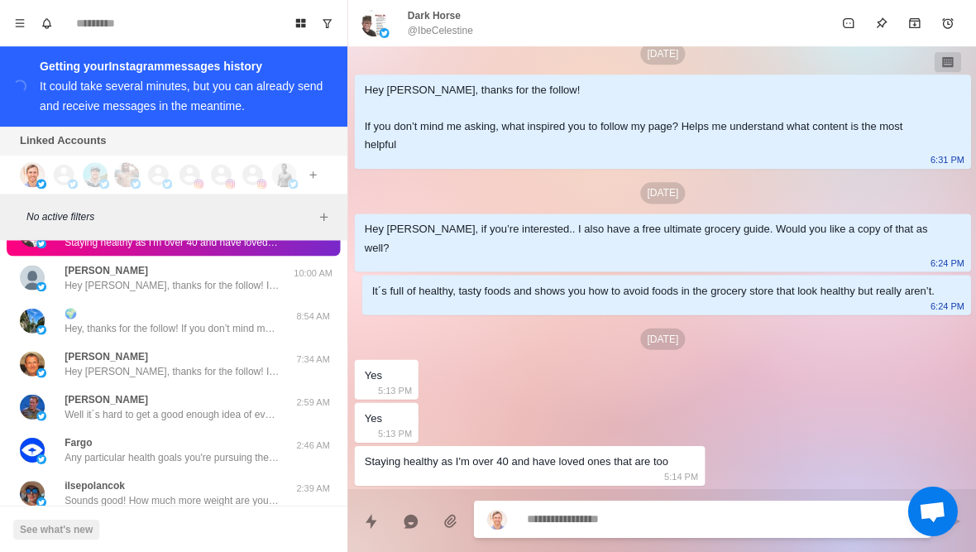
scroll to position [19923, 0]
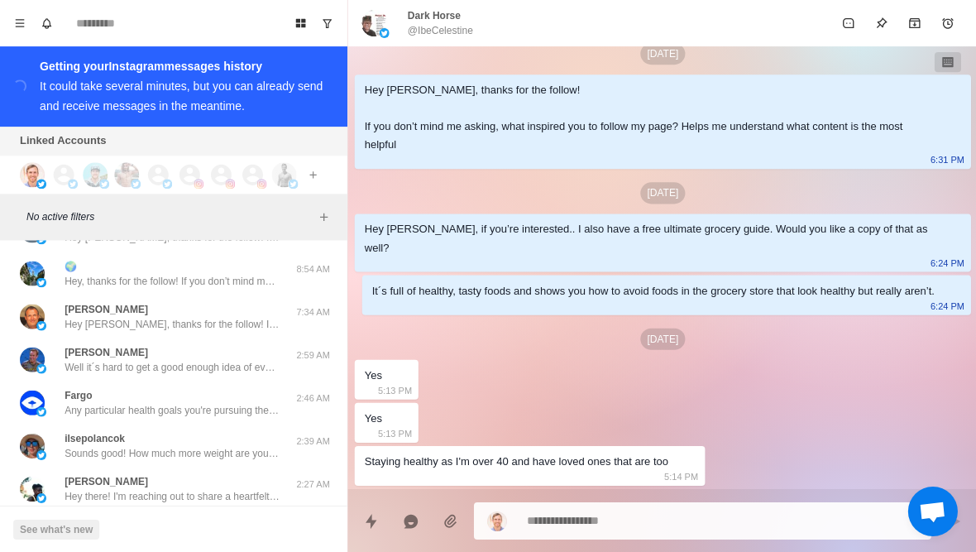
click at [242, 359] on p "Well it´s hard to get a good enough idea of everything over the DMs. So if you …" at bounding box center [172, 366] width 215 height 15
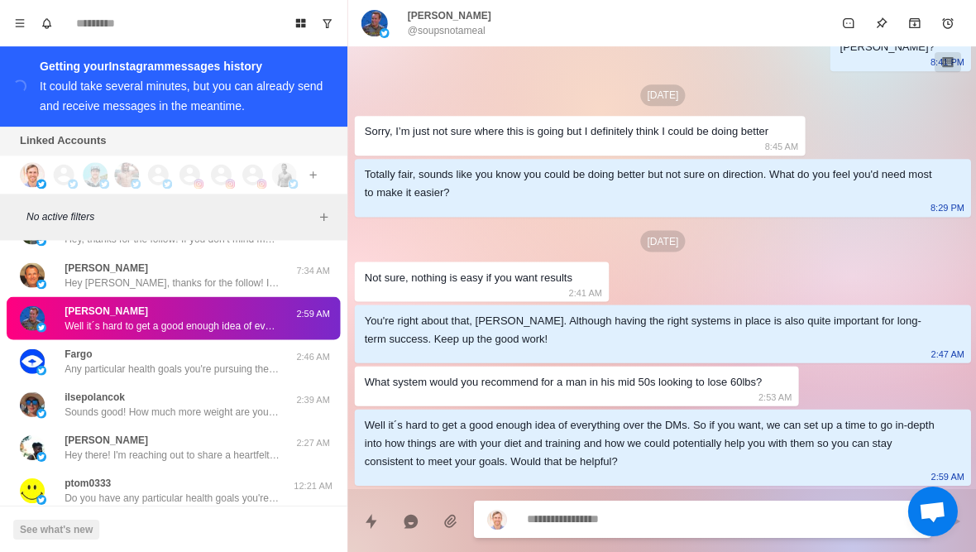
scroll to position [19967, 0]
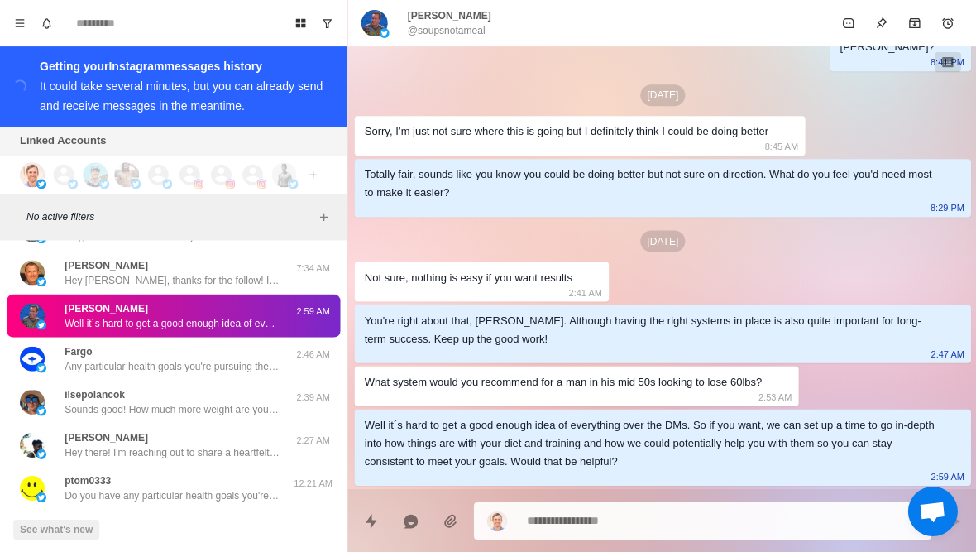
click at [242, 358] on p "Any particular health goals you're pursuing these days? Like losing fat or buil…" at bounding box center [172, 365] width 215 height 15
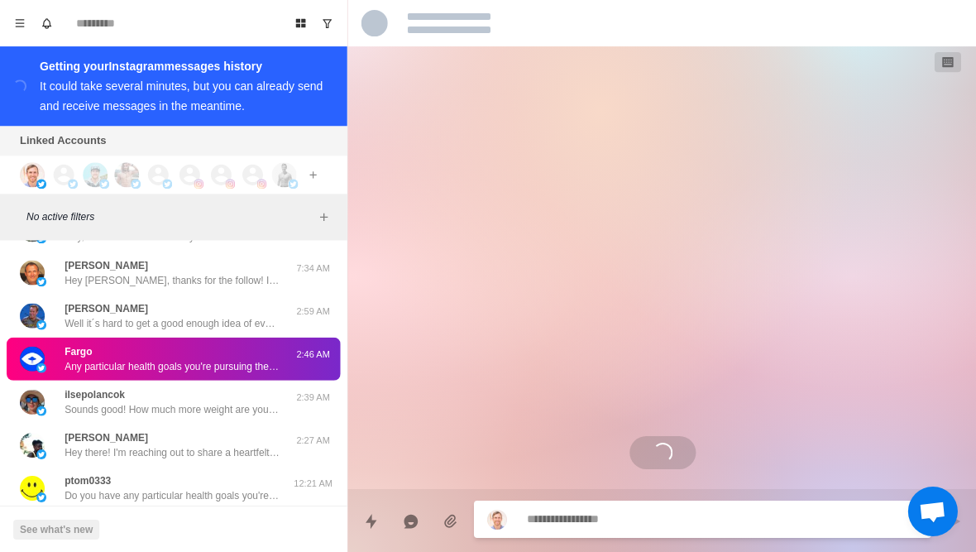
scroll to position [26, 0]
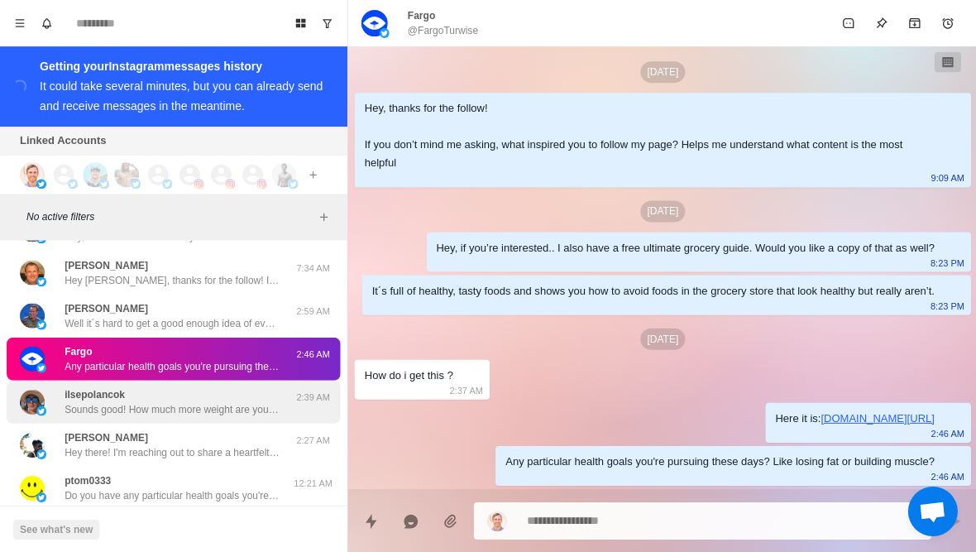
click at [240, 386] on div "ilsepolancok Sounds good! How much more weight are you looking to lose?" at bounding box center [172, 401] width 215 height 30
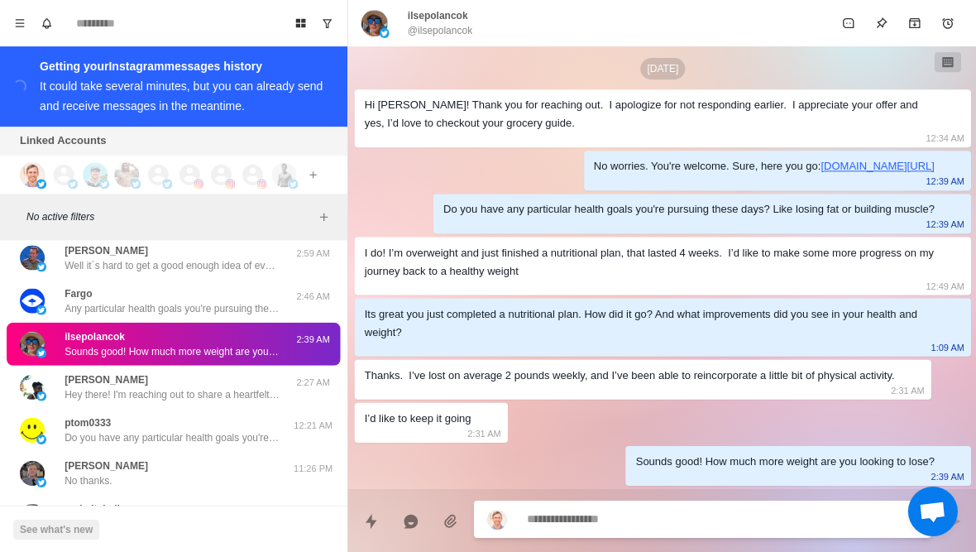
scroll to position [20031, 0]
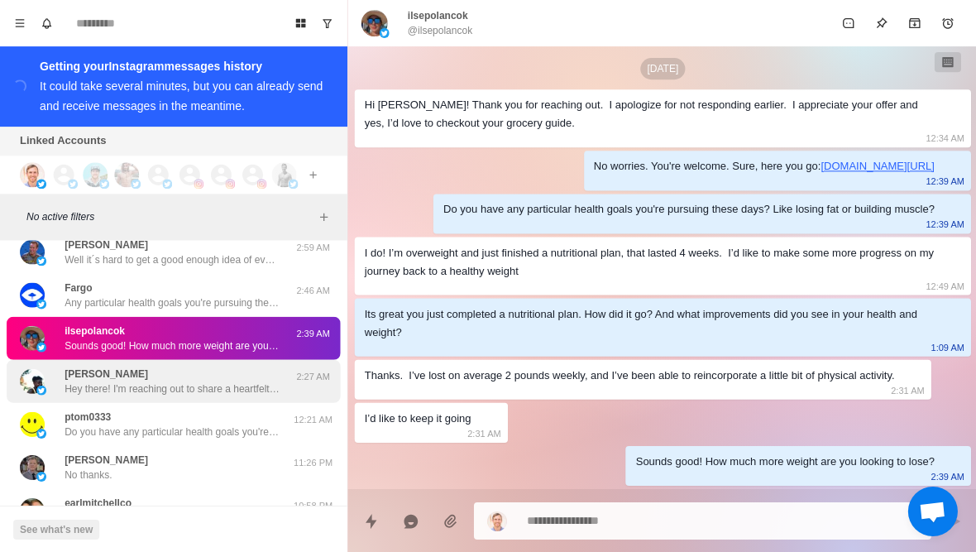
click at [245, 380] on p "Hey there! I'm reaching out to share a heartfelt cause that's really close to m…" at bounding box center [172, 387] width 215 height 15
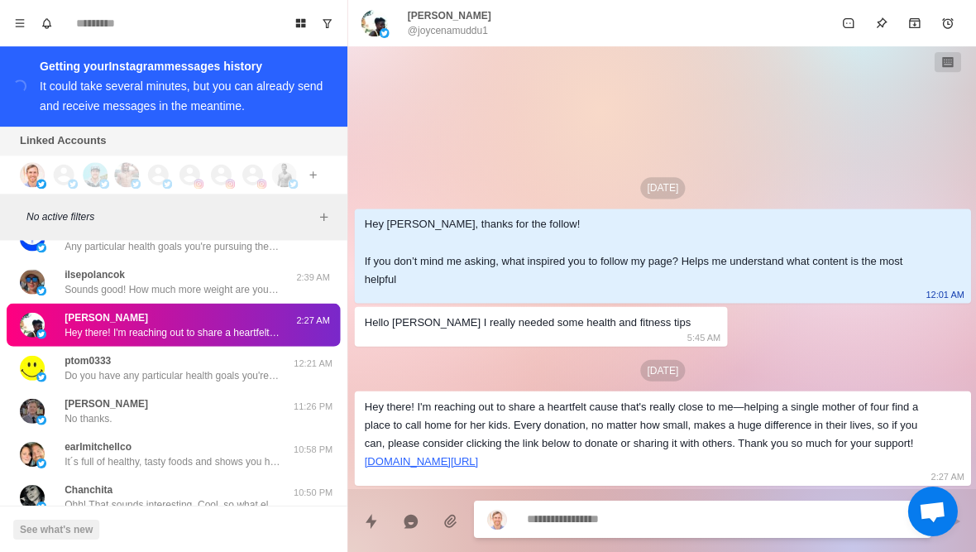
scroll to position [20090, 0]
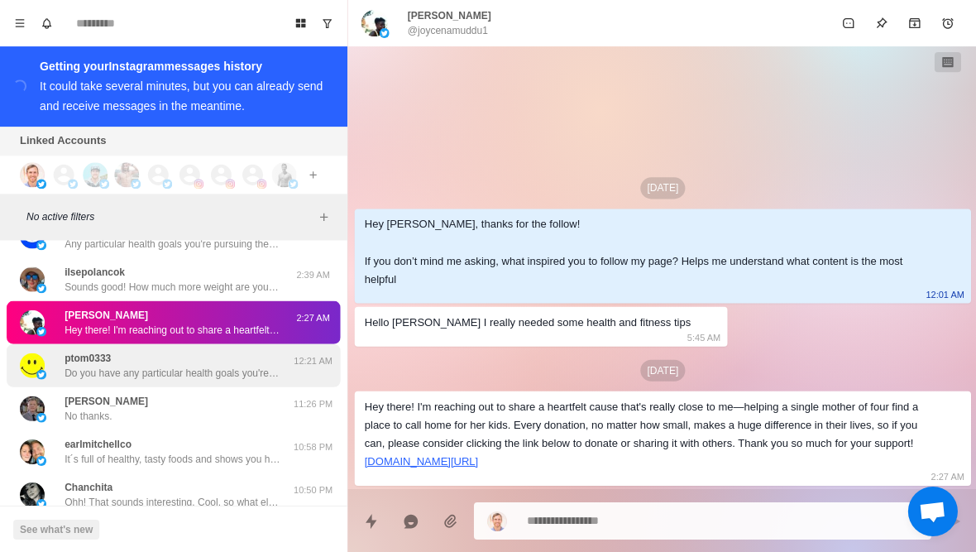
click at [242, 365] on p "Do you have any particular health goals you're pursuing these days? Like losing…" at bounding box center [172, 372] width 215 height 15
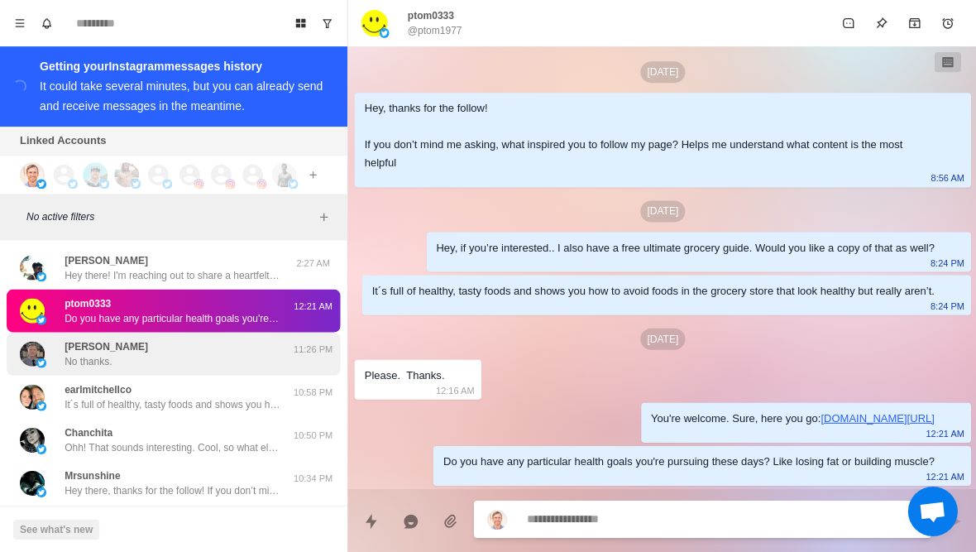
scroll to position [20168, 0]
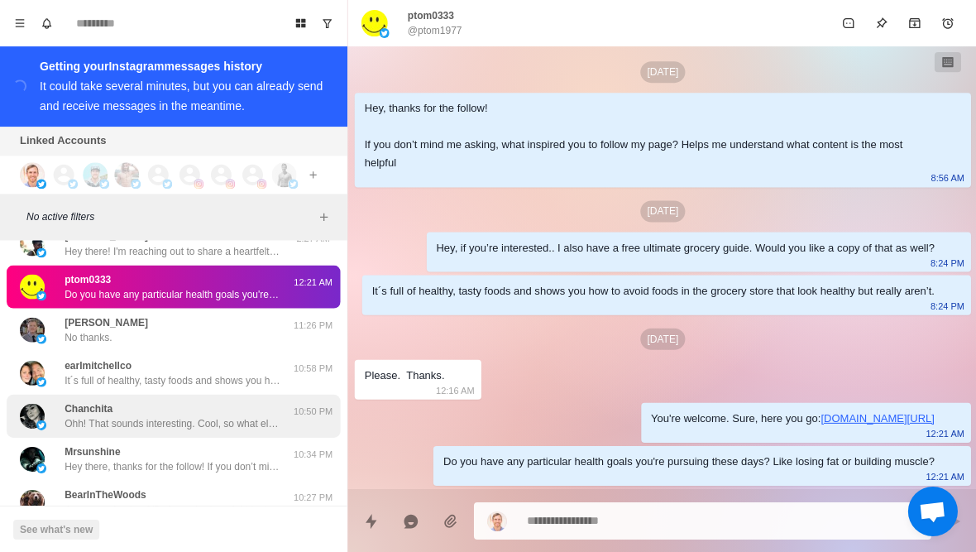
click at [227, 415] on p "Ohh! That sounds interesting. Cool, so what else have you tried so far with you…" at bounding box center [172, 422] width 215 height 15
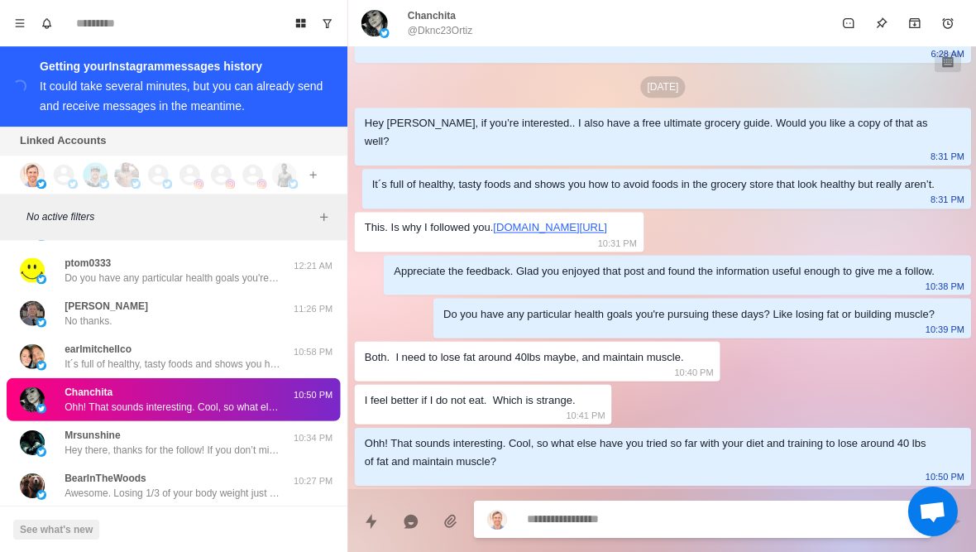
scroll to position [20183, 0]
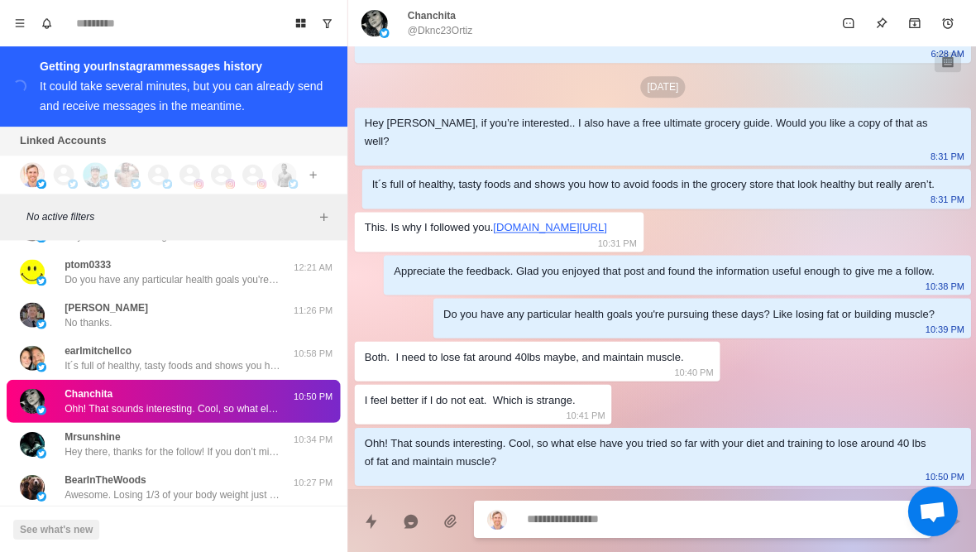
type textarea "*"
type textarea "**********"
type textarea "*"
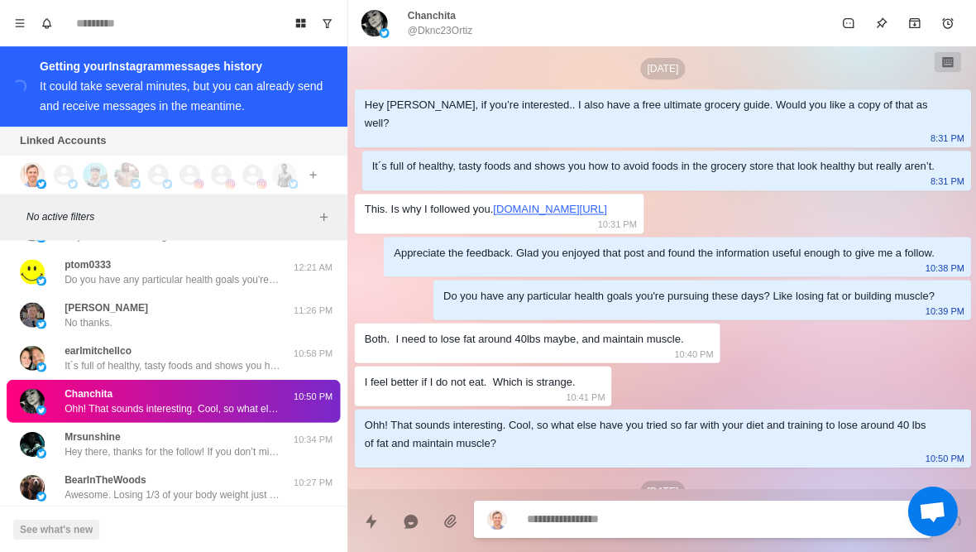
scroll to position [235, 0]
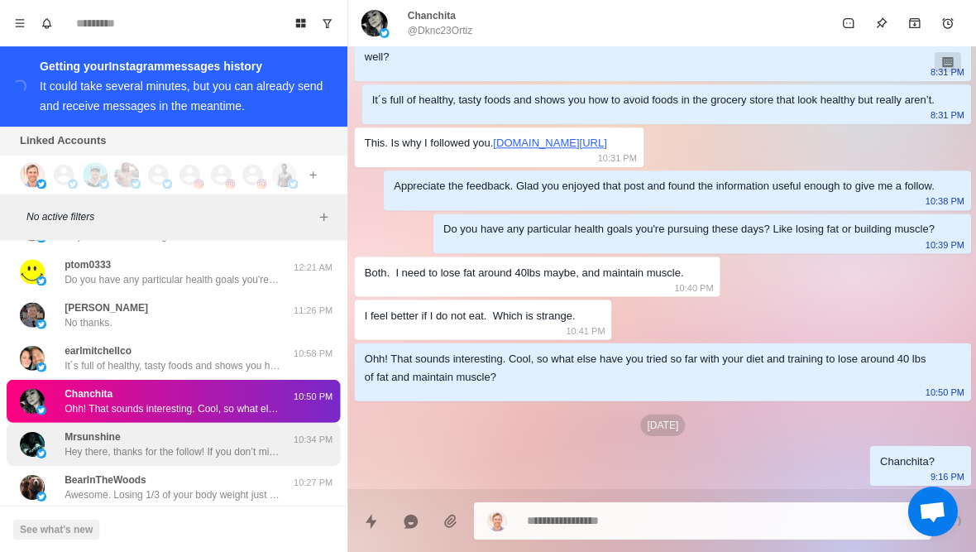
click at [138, 443] on p "Hey there, thanks for the follow! If you don’t mind me asking, what inspired yo…" at bounding box center [172, 450] width 215 height 15
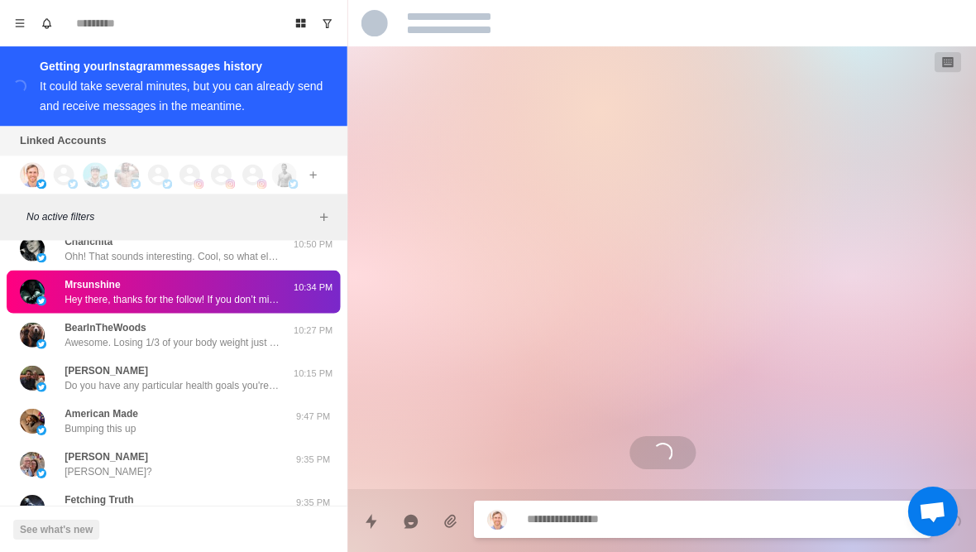
scroll to position [20341, 0]
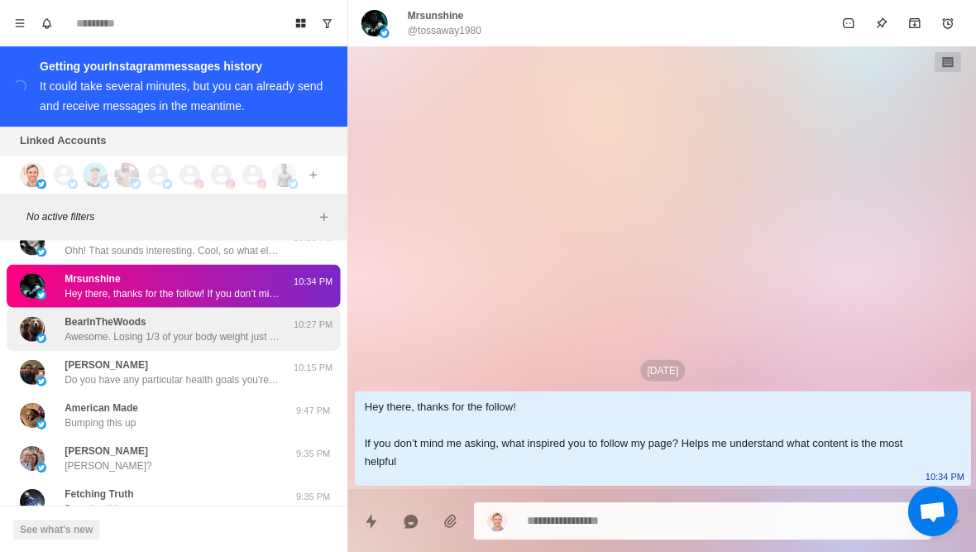
click at [174, 313] on div "BearInTheWoods Awesome. Losing 1/3 of your body weight just by changing your di…" at bounding box center [172, 328] width 215 height 30
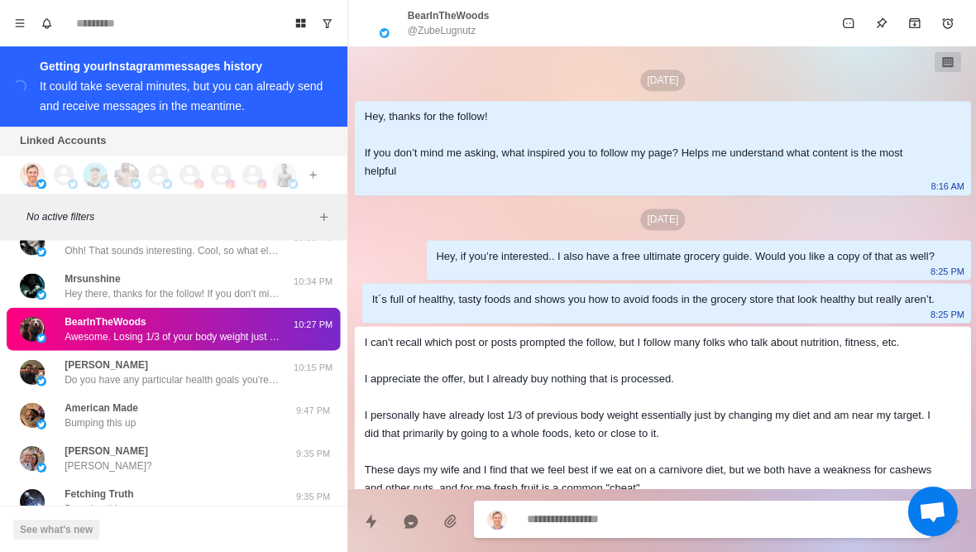
scroll to position [142, 0]
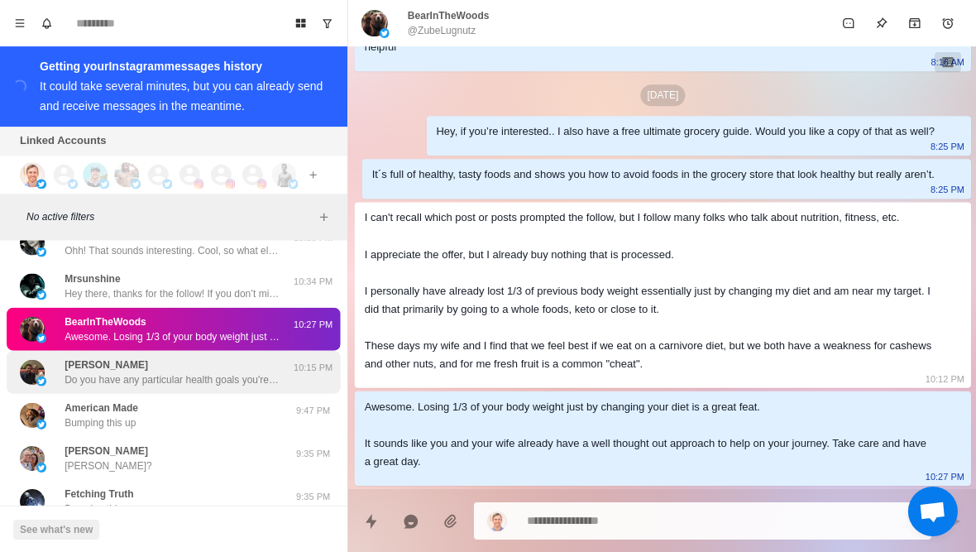
click at [162, 371] on p "Do you have any particular health goals you're pursuing these days? Like losing…" at bounding box center [172, 378] width 215 height 15
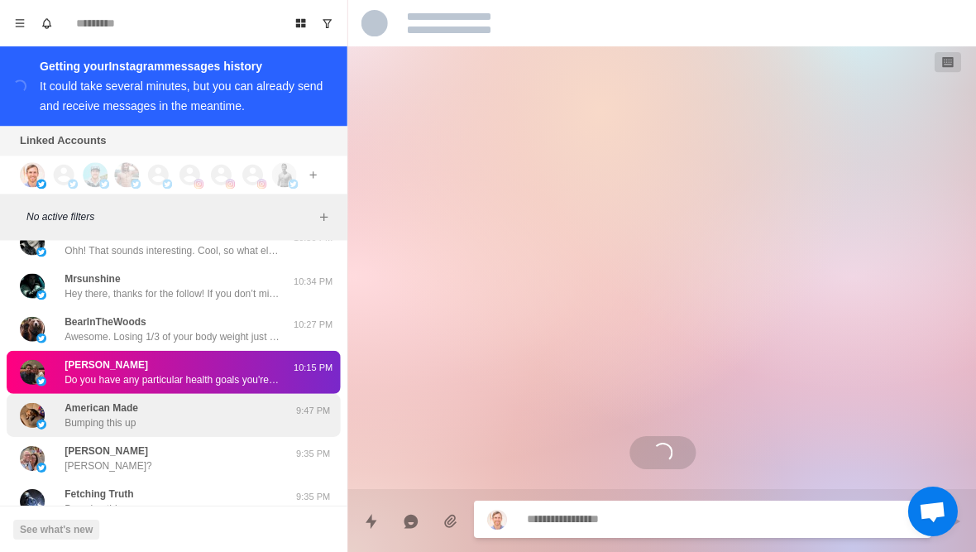
scroll to position [65, 0]
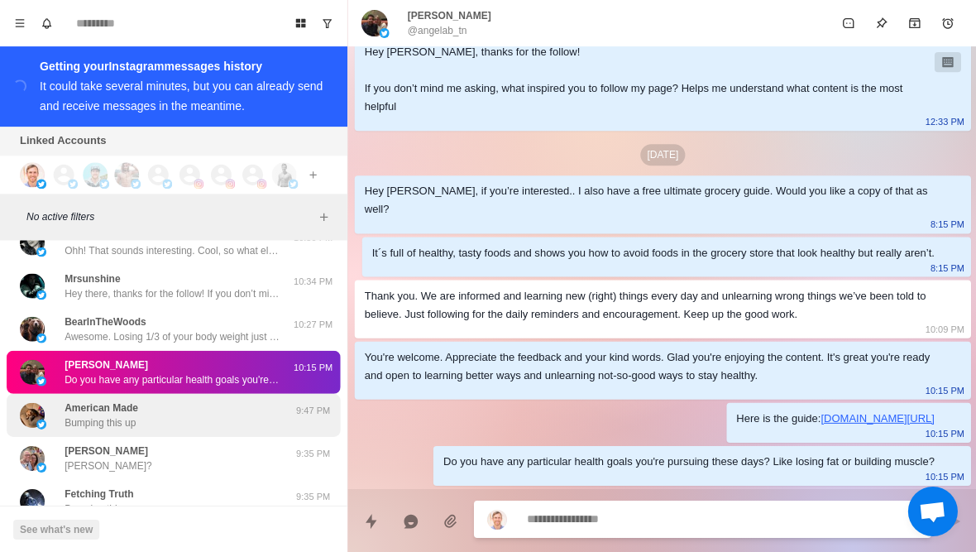
type textarea "*"
type textarea "*******"
type textarea "*"
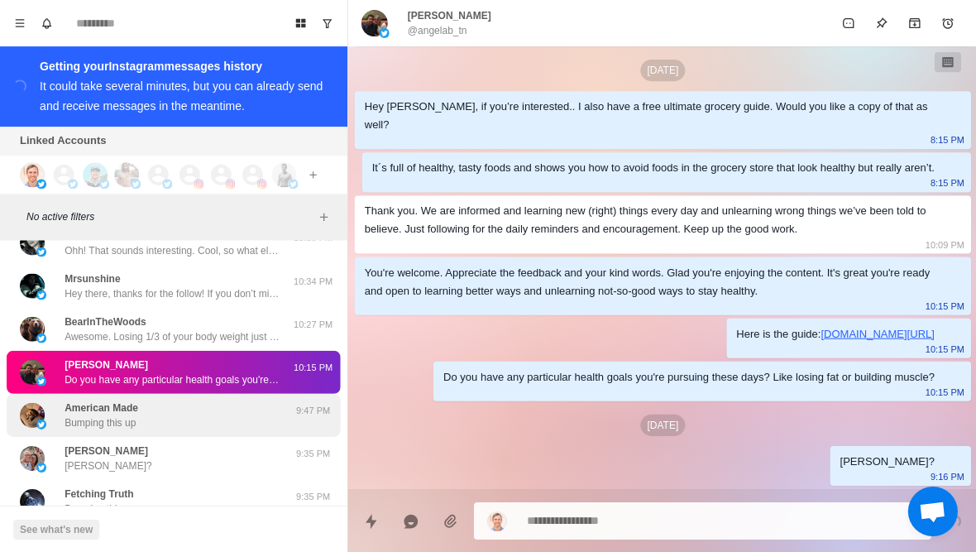
click at [123, 399] on p "American Made" at bounding box center [102, 406] width 74 height 15
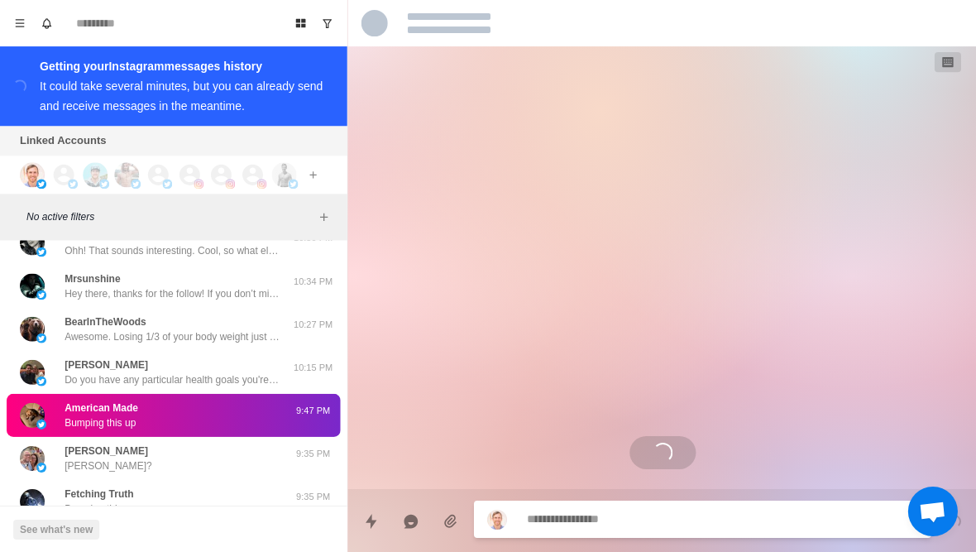
scroll to position [505, 0]
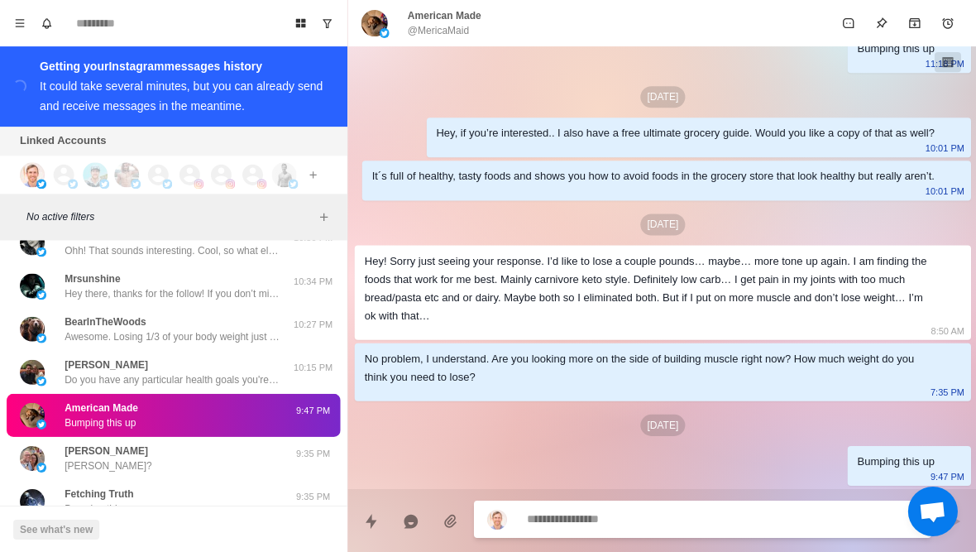
type textarea "*"
type textarea "**"
type textarea "*"
type textarea "***"
type textarea "*"
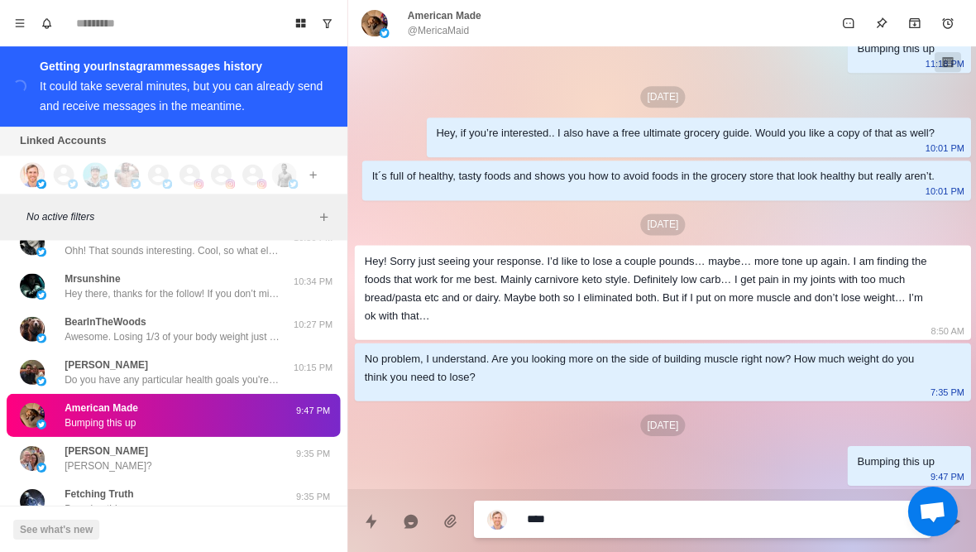
type textarea "*****"
type textarea "*"
type textarea "**********"
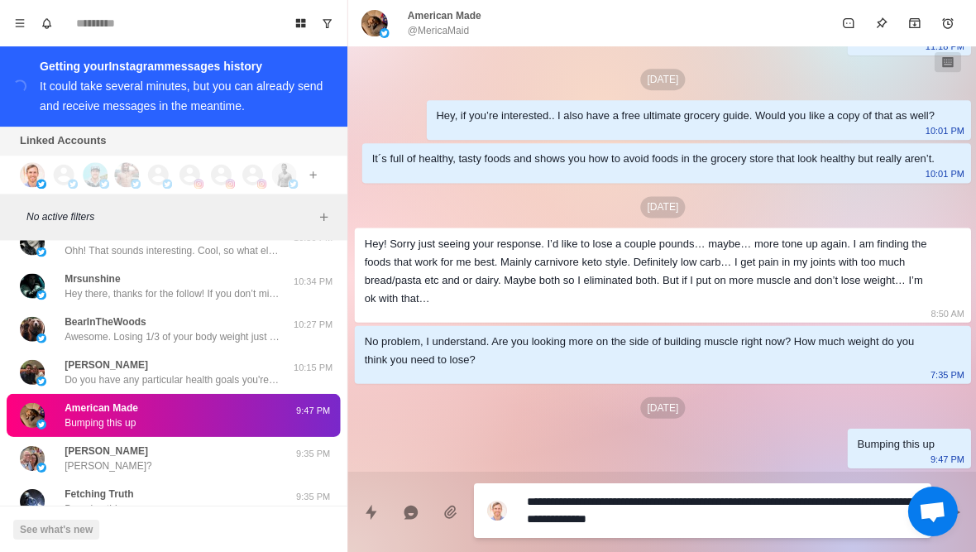
type textarea "*"
type textarea "**********"
type textarea "*"
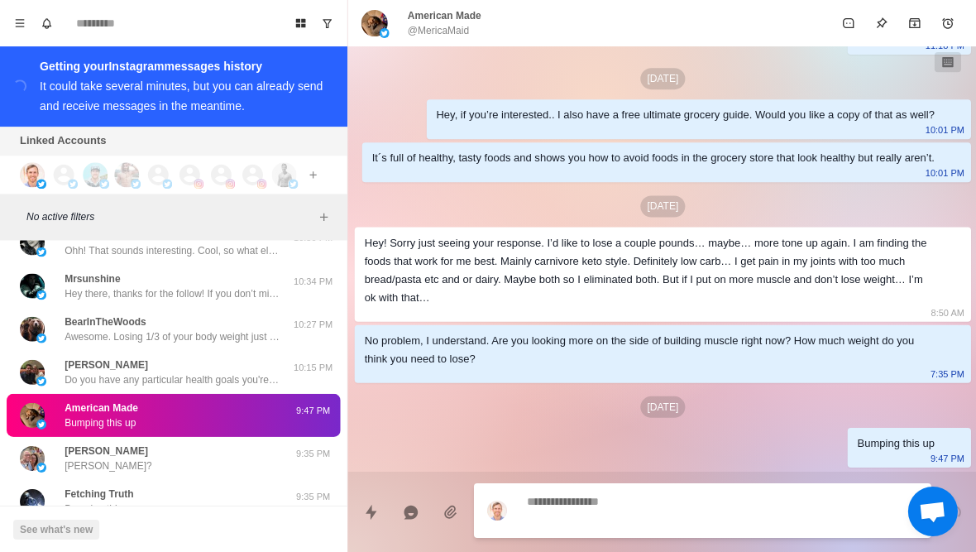
scroll to position [589, 0]
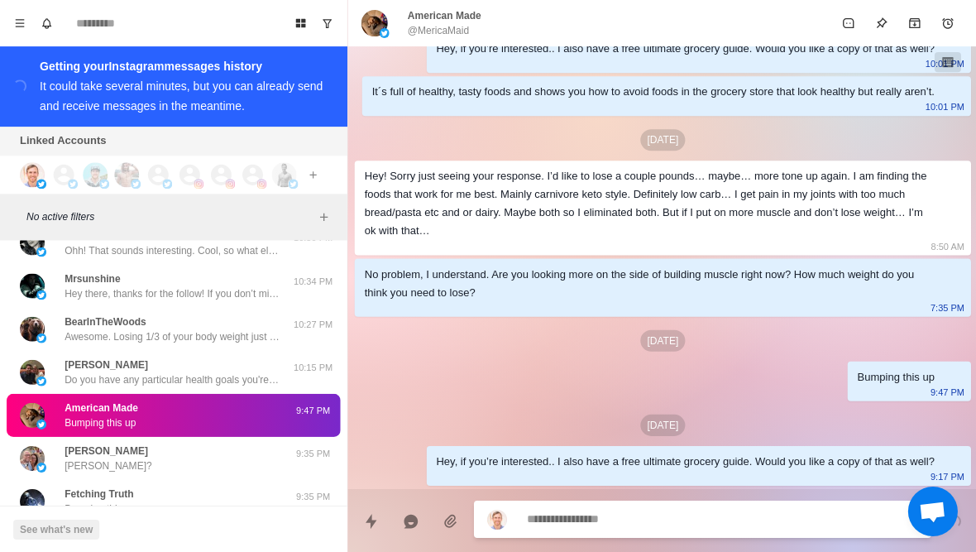
type textarea "*"
type textarea "**"
type textarea "*"
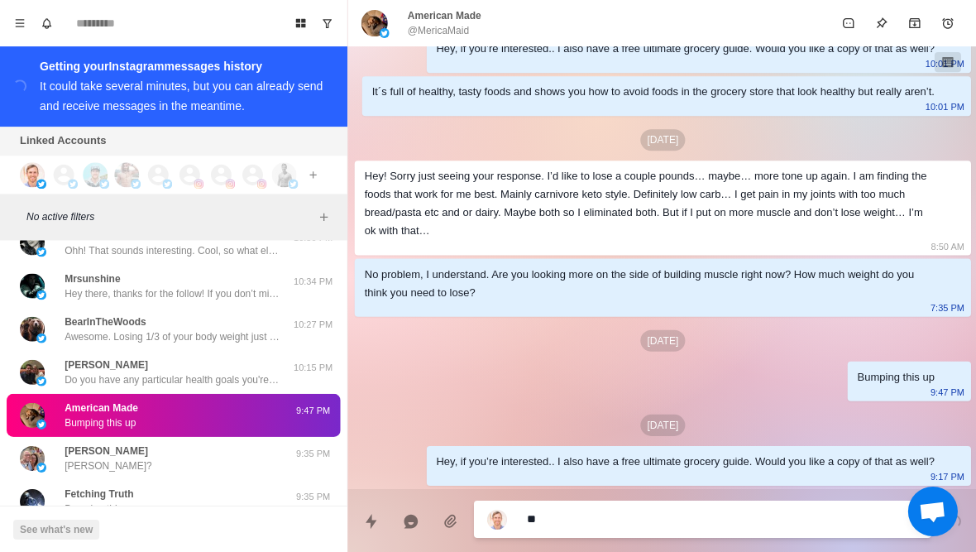
type textarea "***"
type textarea "*"
type textarea "****"
type textarea "*"
type textarea "*****"
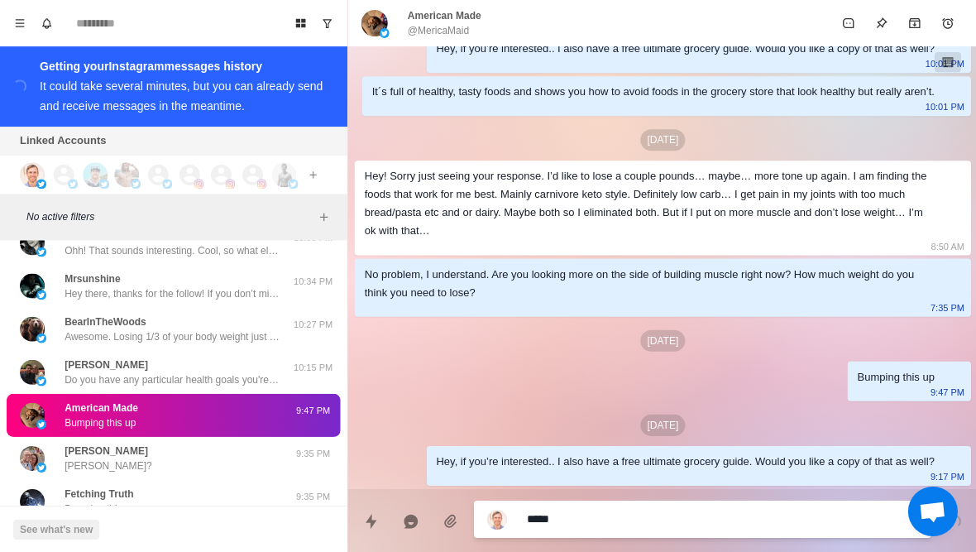
type textarea "*"
type textarea "**********"
type textarea "*"
type textarea "**********"
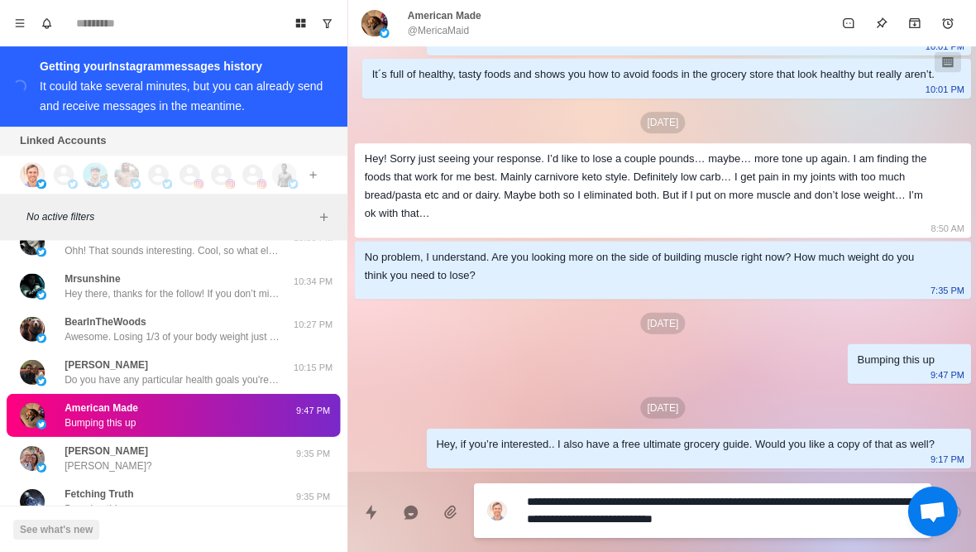
type textarea "*"
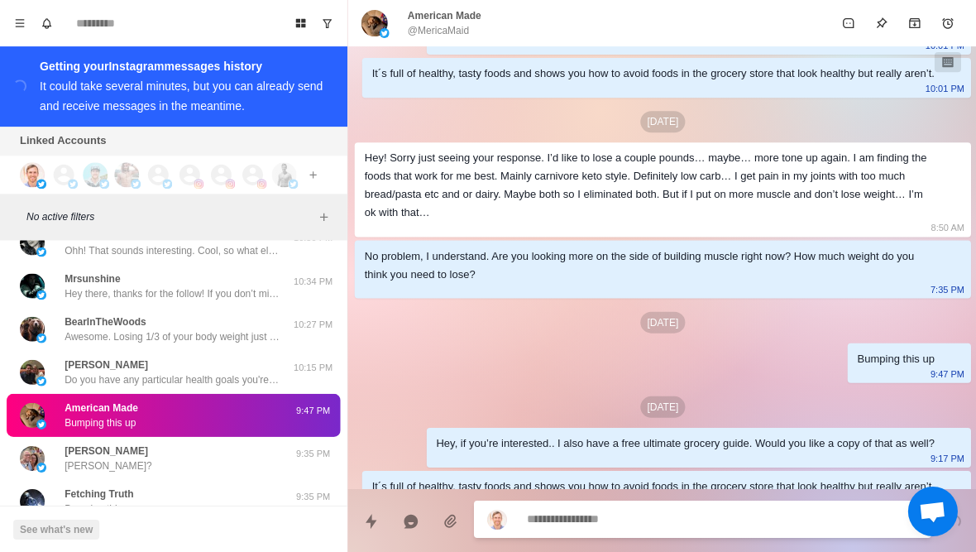
scroll to position [650, 0]
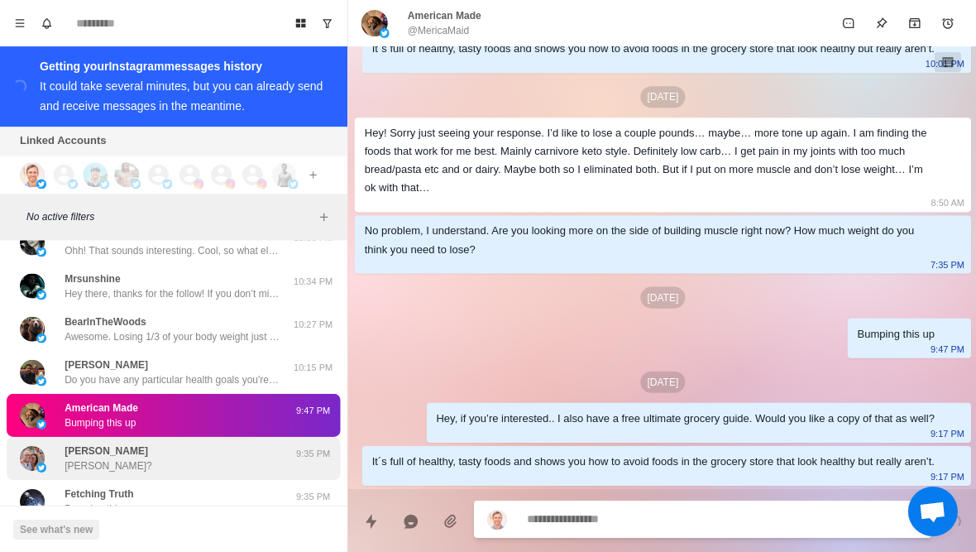
click at [103, 449] on div "Mike Mike?" at bounding box center [156, 458] width 272 height 30
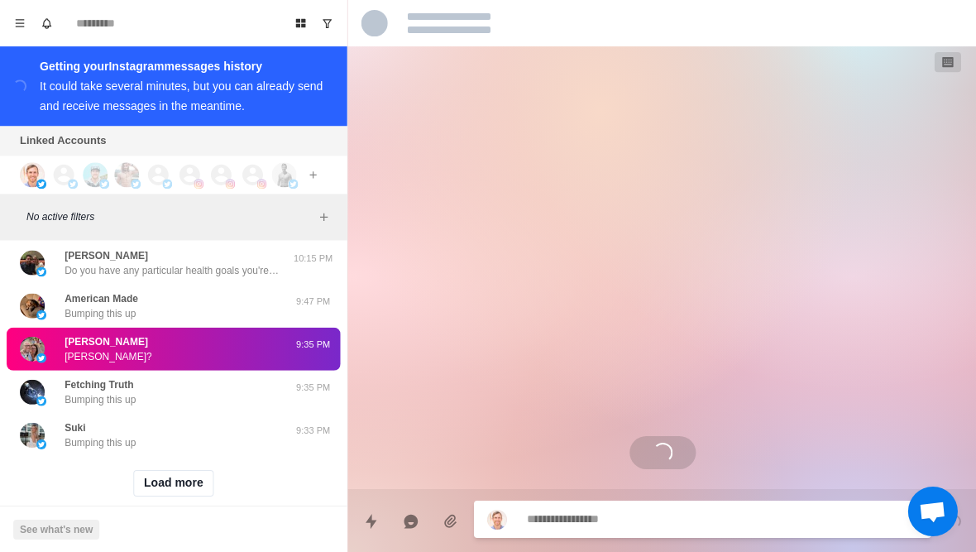
scroll to position [165, 0]
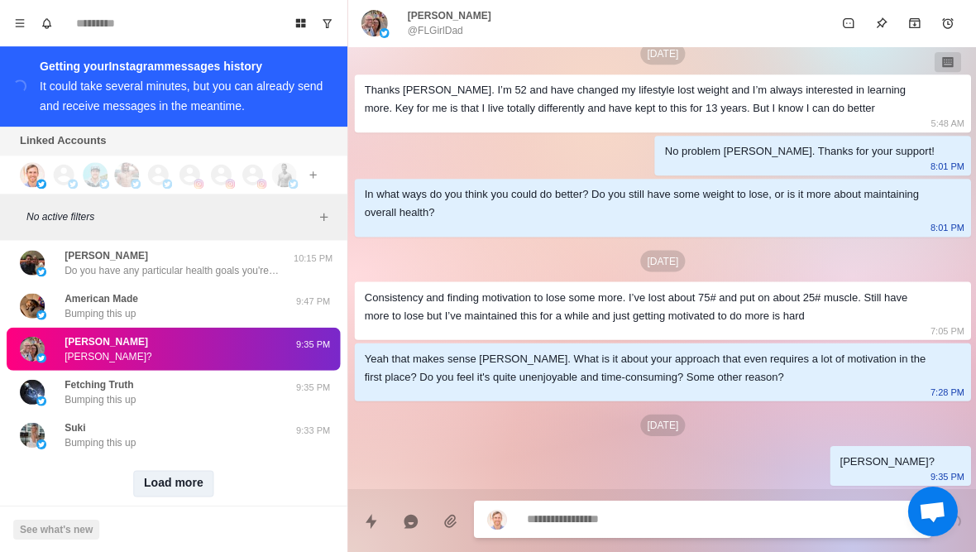
click at [167, 469] on button "Load more" at bounding box center [173, 482] width 81 height 26
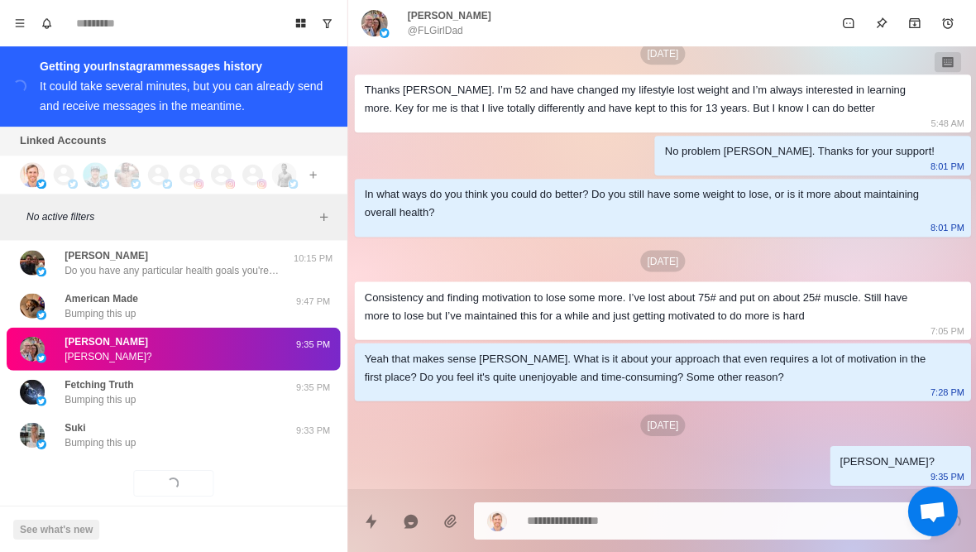
click at [594, 524] on textarea at bounding box center [721, 520] width 390 height 24
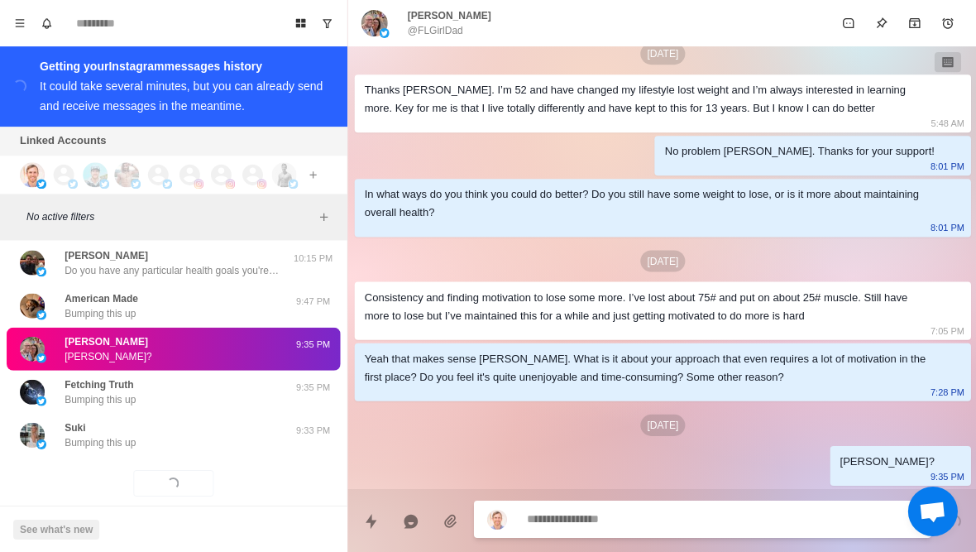
type textarea "*"
type textarea "**"
type textarea "*"
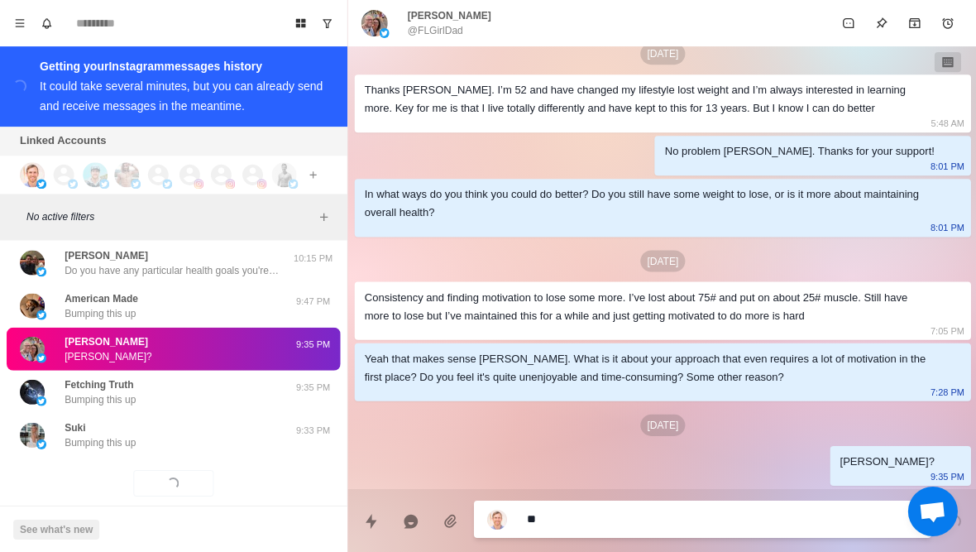
type textarea "***"
type textarea "*"
type textarea "****"
type textarea "*"
type textarea "*****"
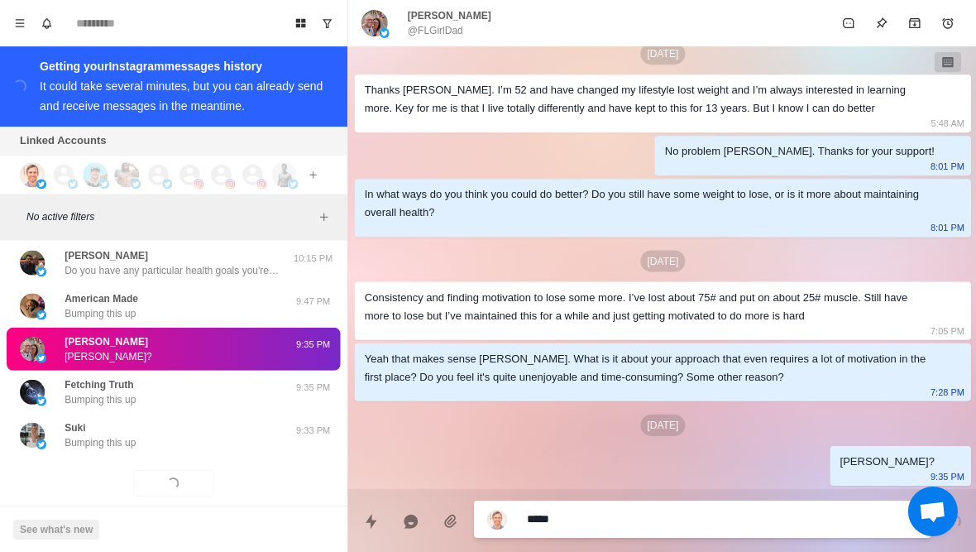
type textarea "*"
type textarea "**********"
type textarea "*"
type textarea "**********"
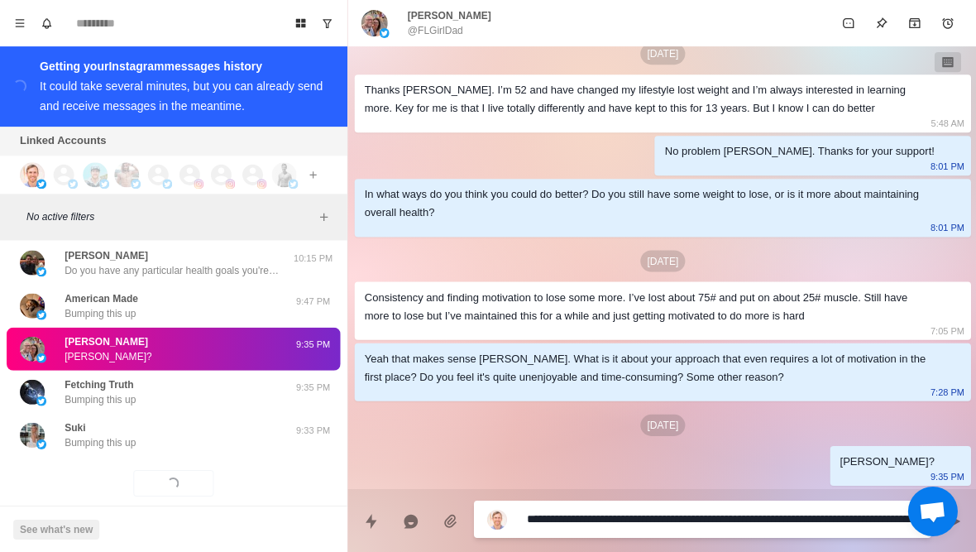
type textarea "*"
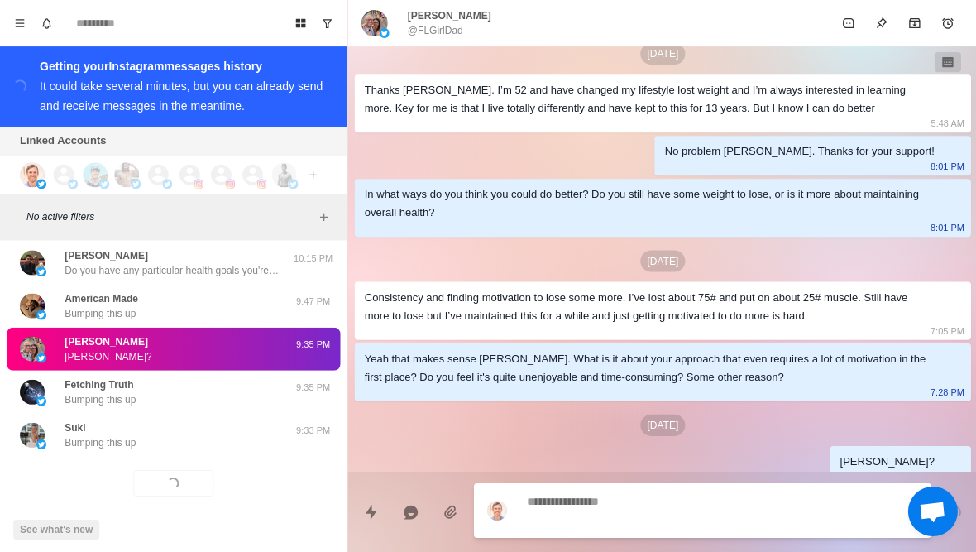
scroll to position [250, 0]
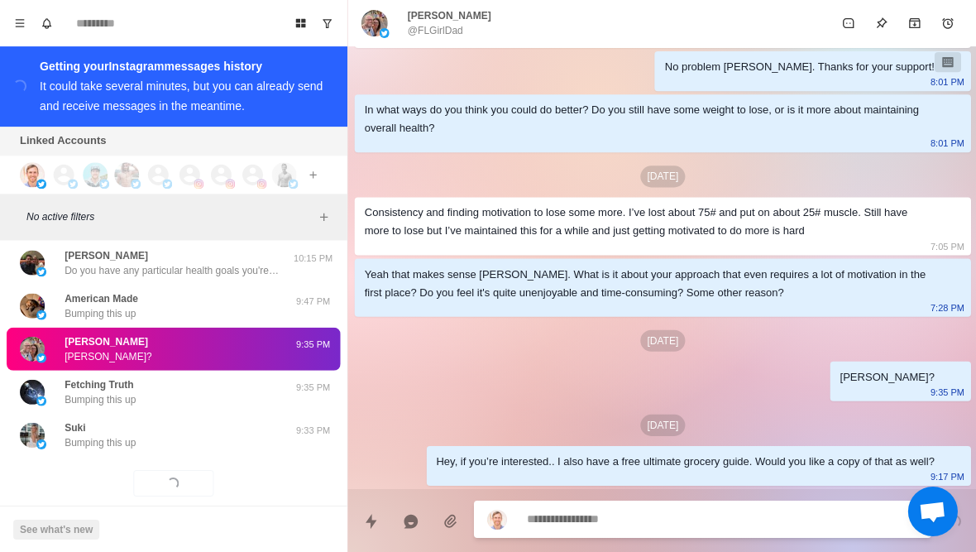
type textarea "*"
type textarea "**"
type textarea "*"
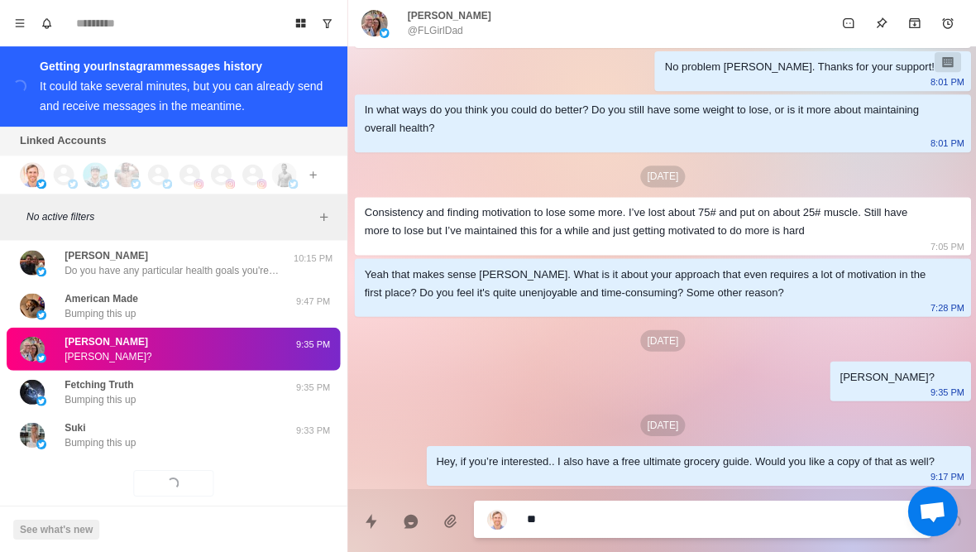
type textarea "***"
type textarea "*"
type textarea "****"
type textarea "*"
type textarea "*****"
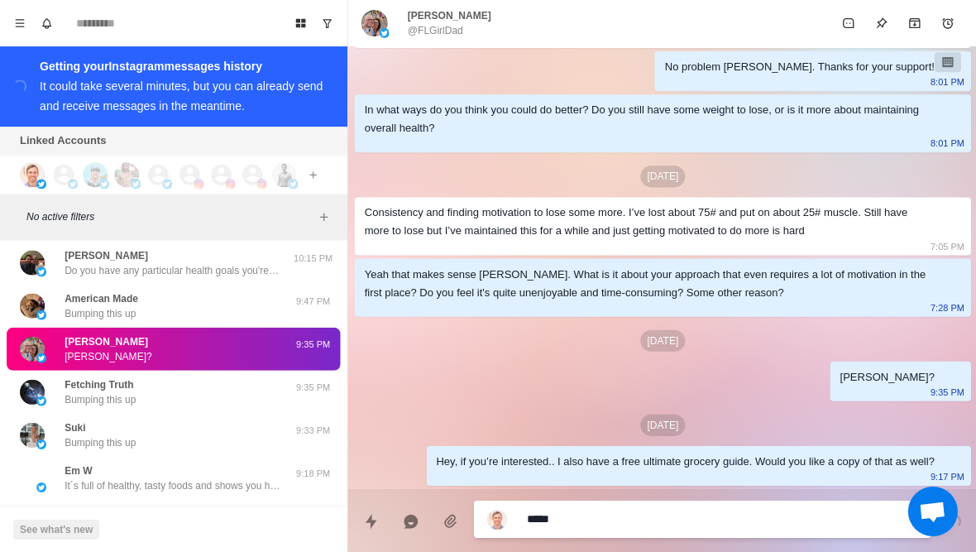
type textarea "*"
type textarea "**********"
type textarea "*"
type textarea "**********"
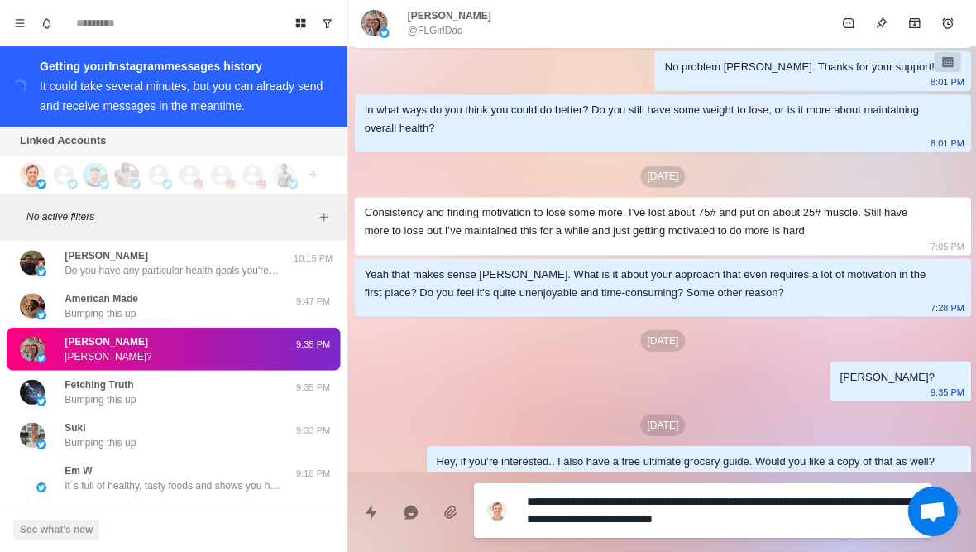
type textarea "*"
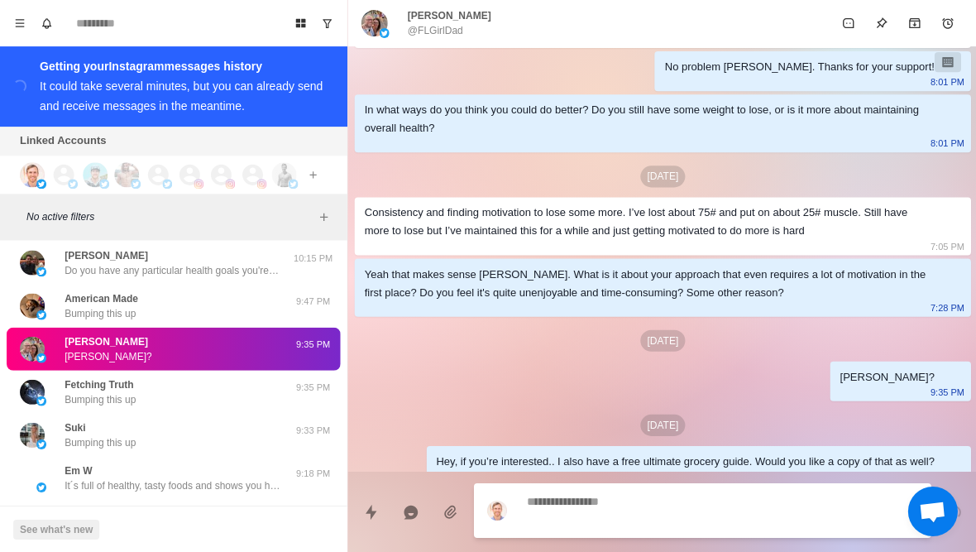
scroll to position [311, 0]
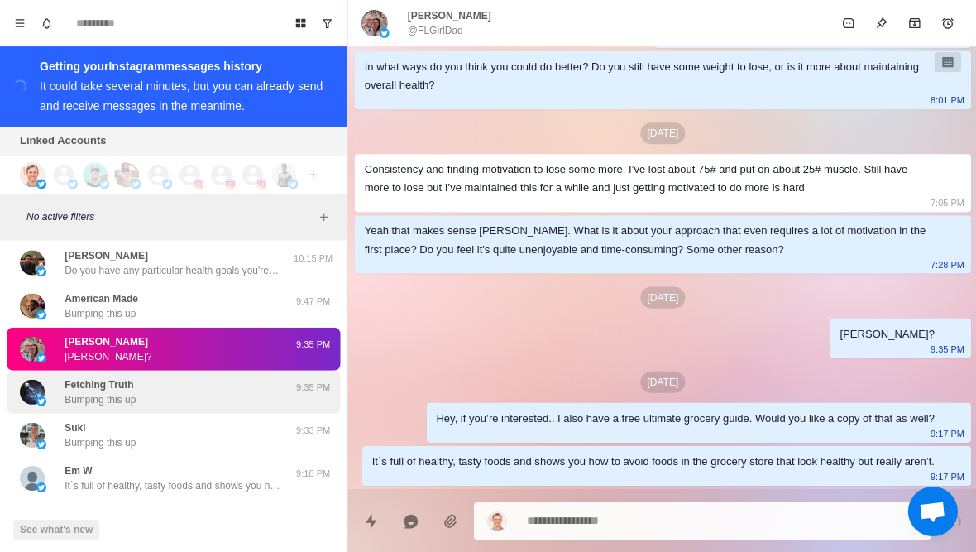
click at [186, 380] on div "Fetching Truth Bumping this up" at bounding box center [156, 391] width 272 height 30
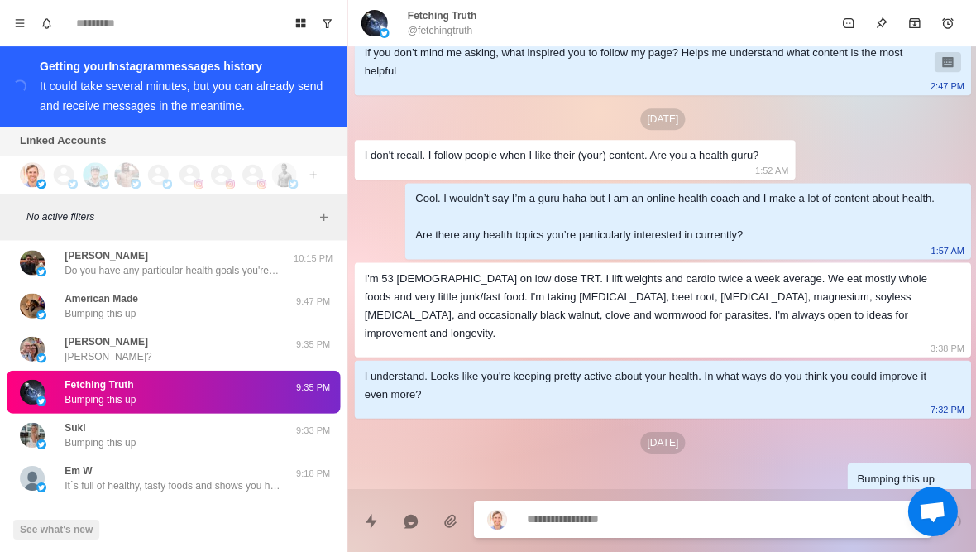
scroll to position [99, 0]
type textarea "*"
type textarea "**"
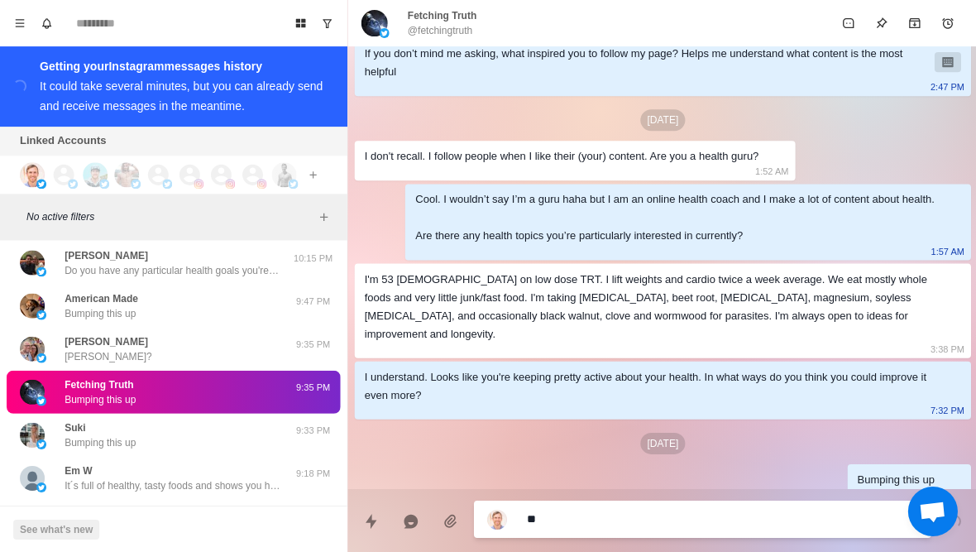
type textarea "*"
type textarea "***"
type textarea "*"
type textarea "****"
type textarea "*"
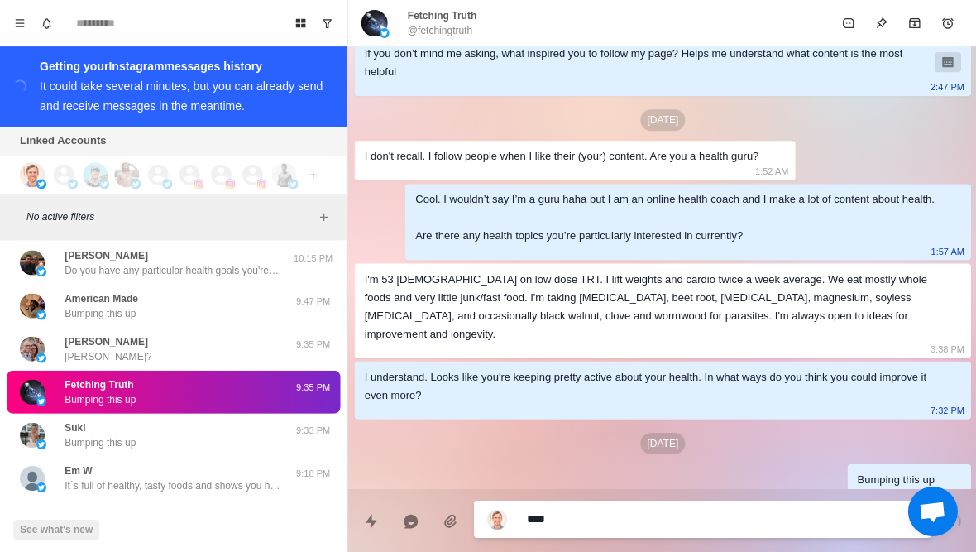
type textarea "*****"
type textarea "*"
type textarea "**********"
type textarea "*"
type textarea "**********"
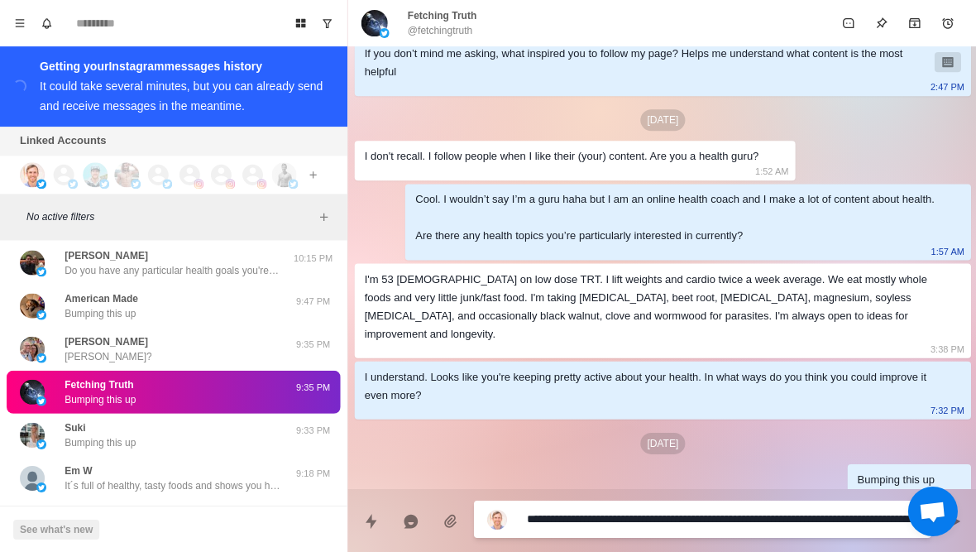
scroll to position [0, 0]
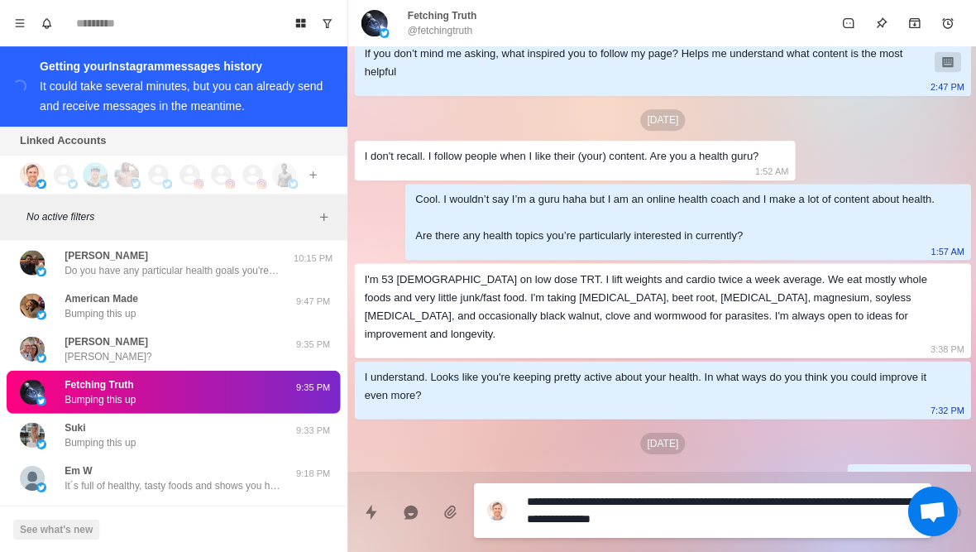
type textarea "*"
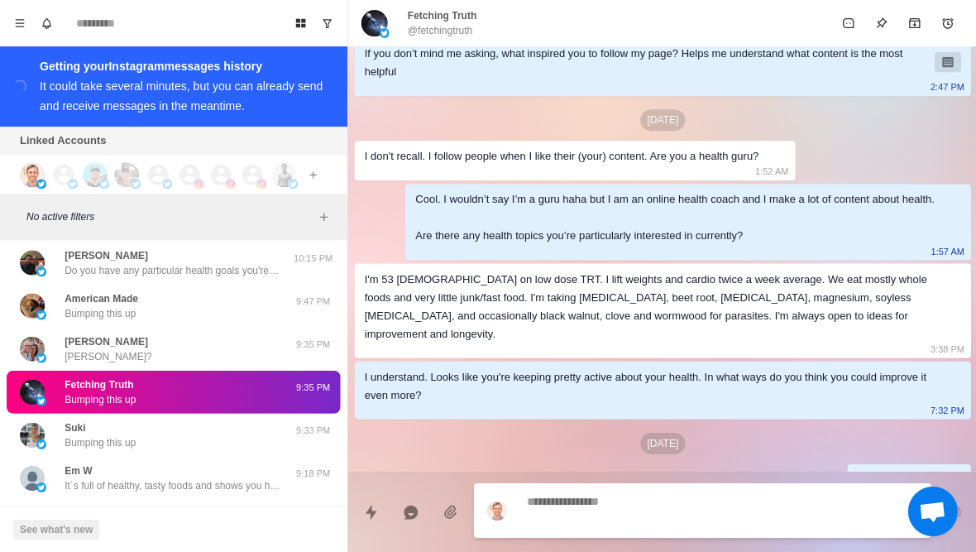
scroll to position [184, 0]
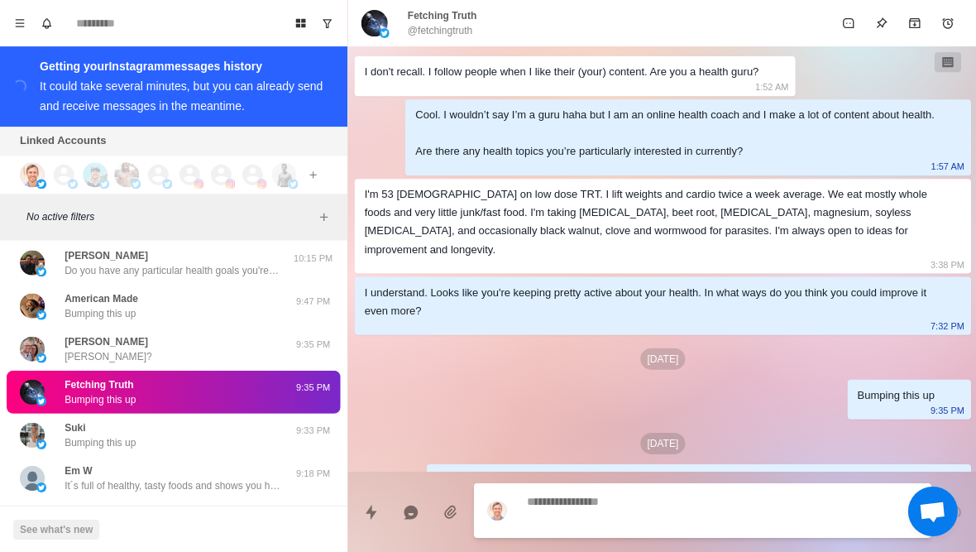
type textarea "*"
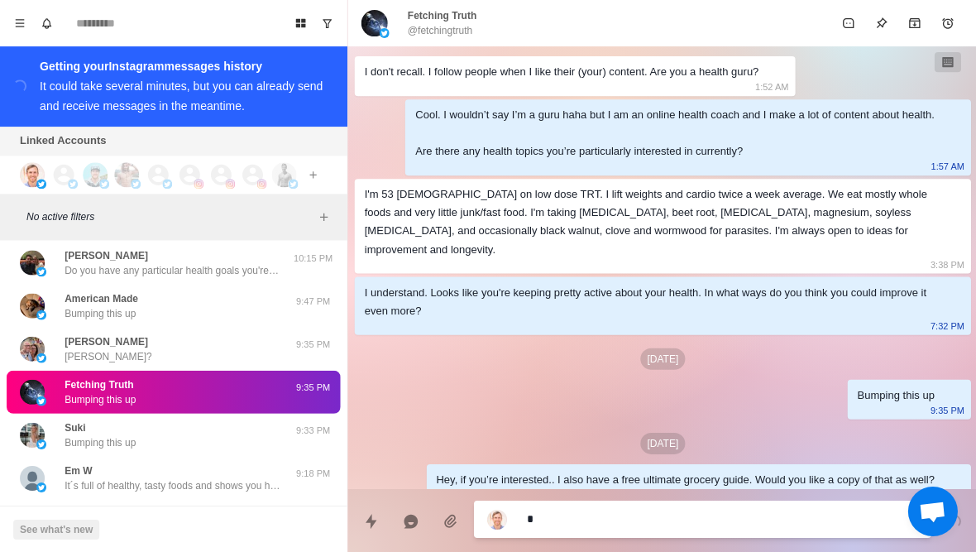
type textarea "*"
type textarea "**"
type textarea "*"
type textarea "***"
type textarea "*"
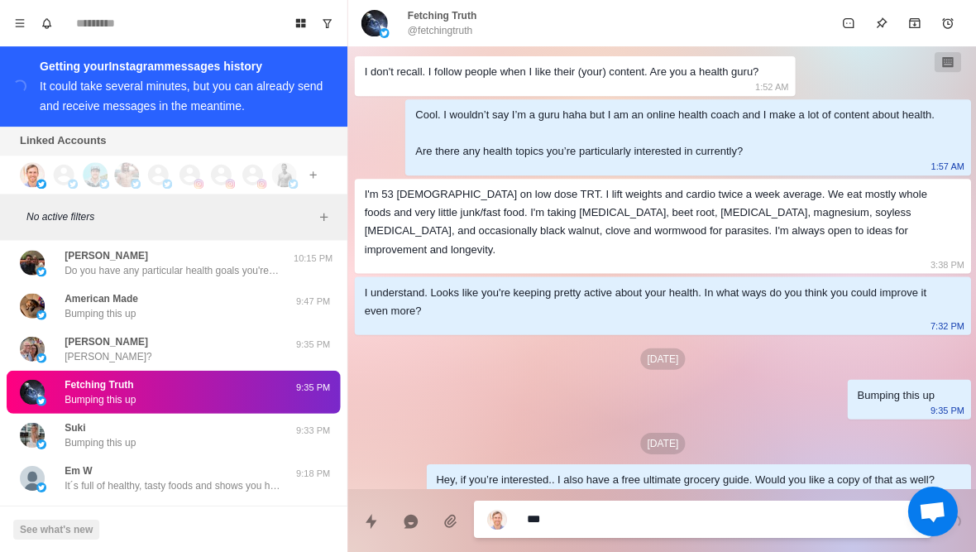
type textarea "****"
type textarea "*"
type textarea "*****"
type textarea "*"
type textarea "**********"
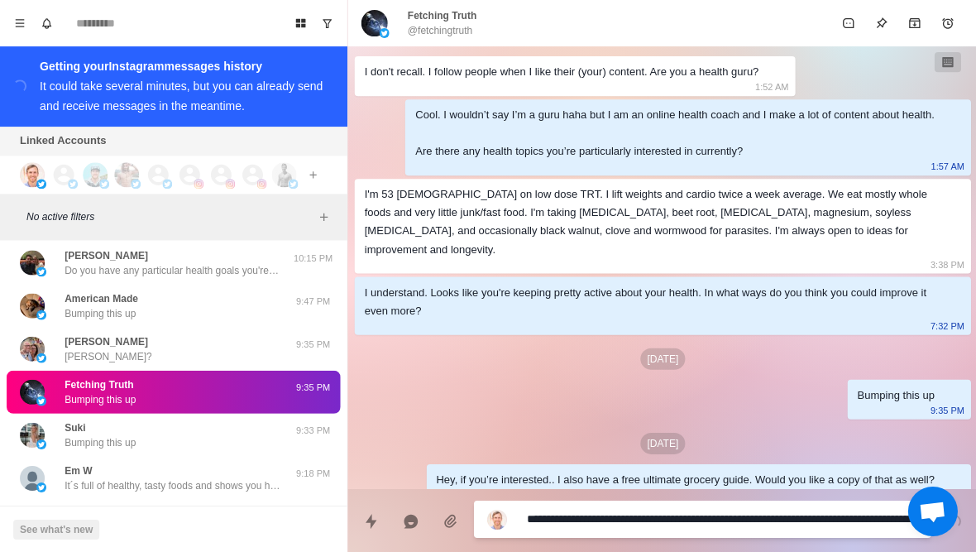
type textarea "*"
type textarea "**********"
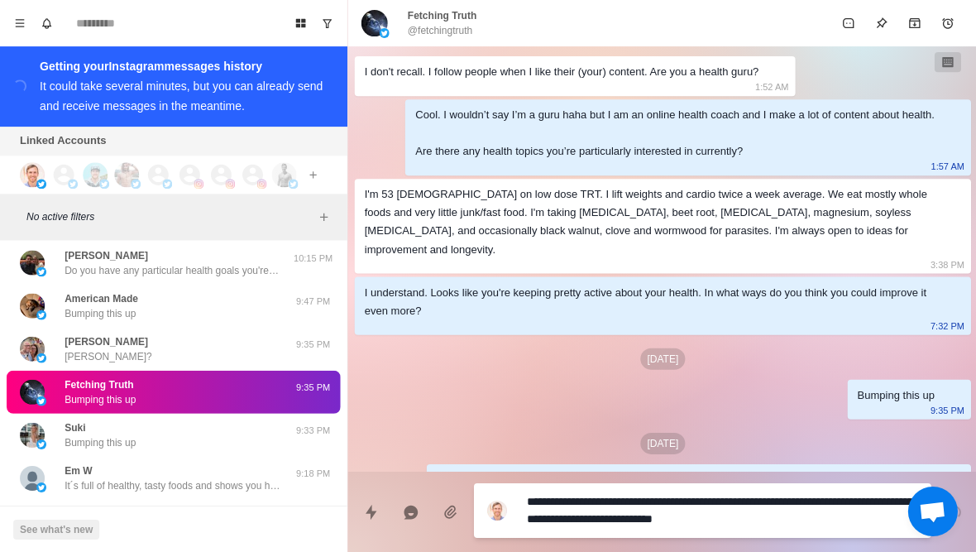
type textarea "*"
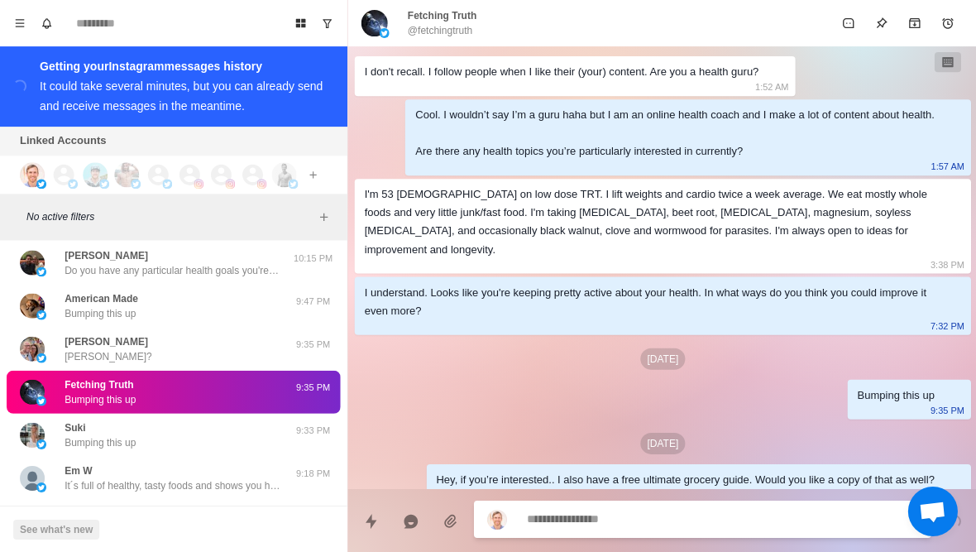
scroll to position [245, 0]
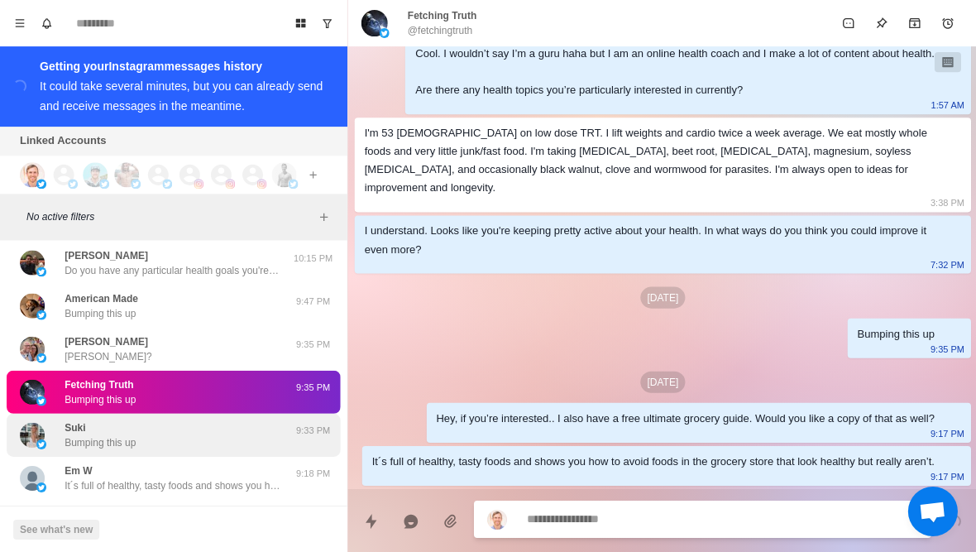
click at [257, 432] on div "Suki Bumping this up" at bounding box center [156, 434] width 272 height 30
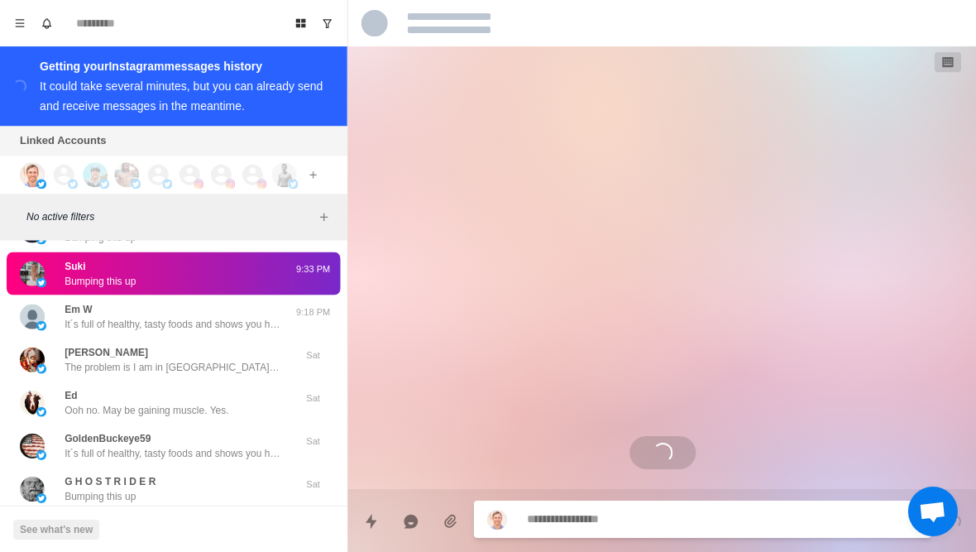
scroll to position [20613, 0]
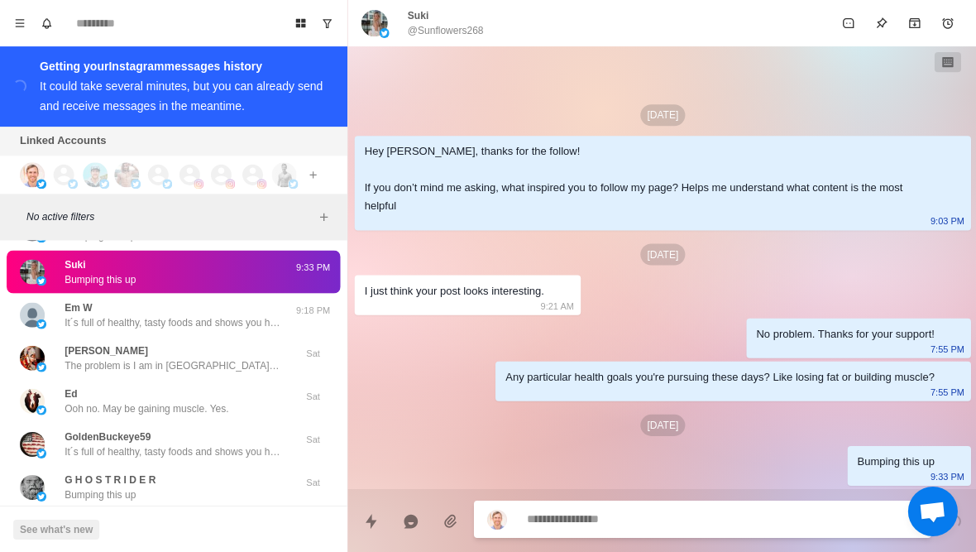
type textarea "*"
type textarea "**"
type textarea "*"
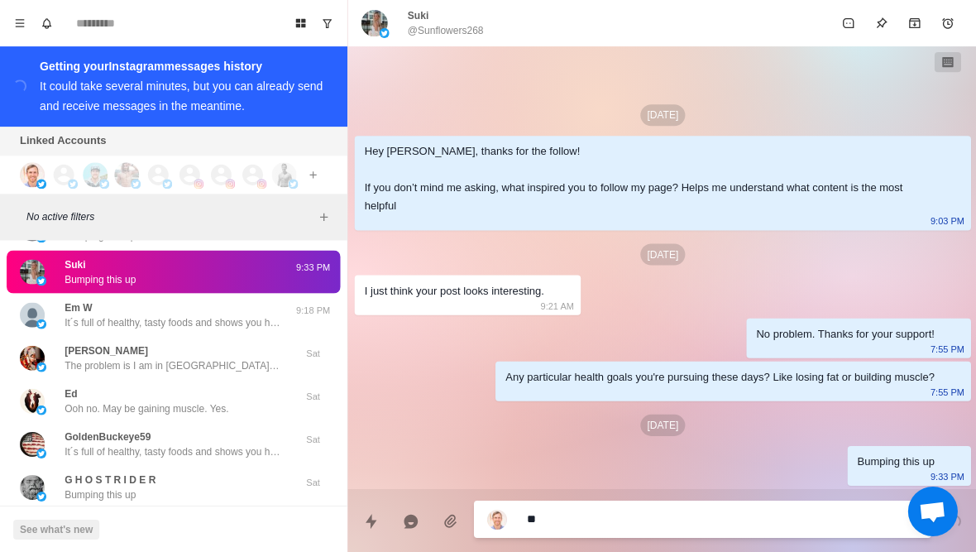
type textarea "***"
type textarea "*"
type textarea "****"
type textarea "*"
type textarea "*****"
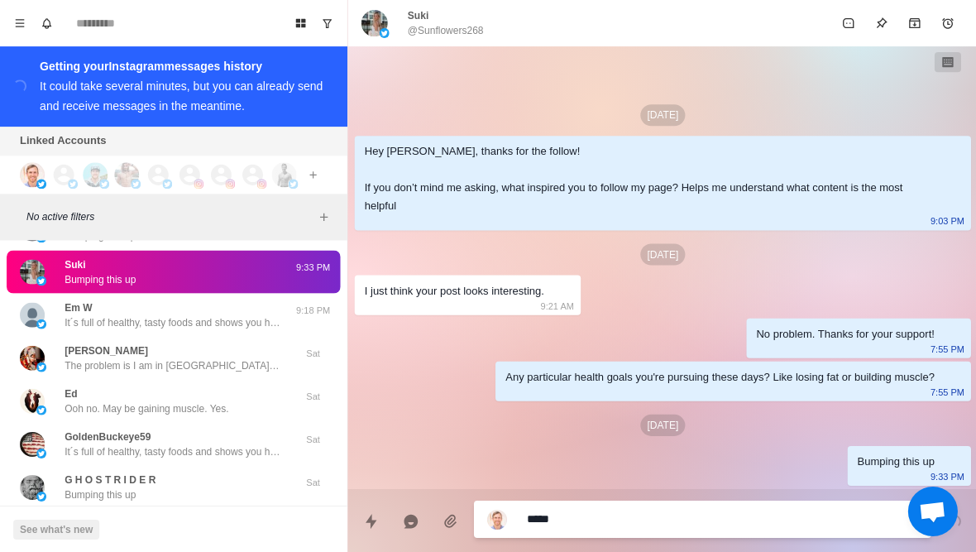
type textarea "*"
type textarea "**********"
type textarea "*"
type textarea "**********"
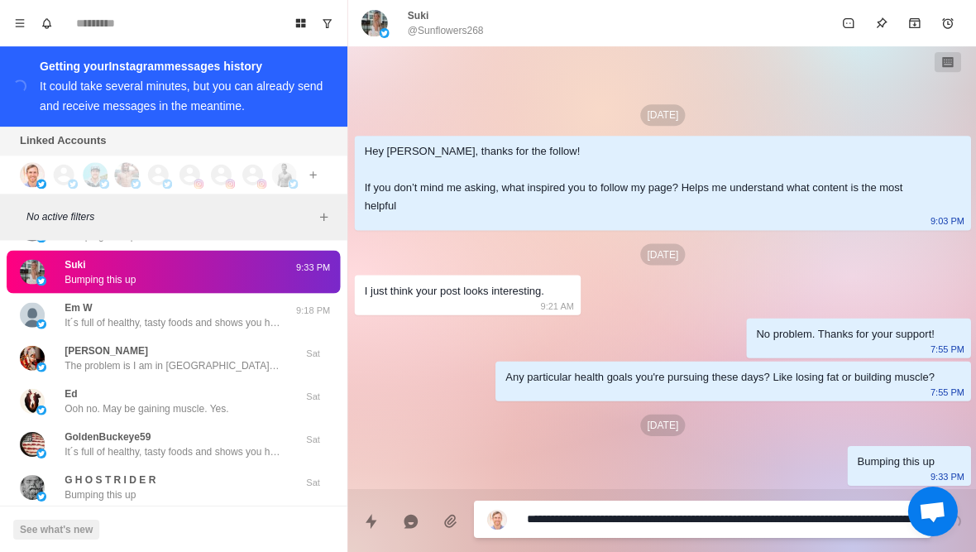
type textarea "*"
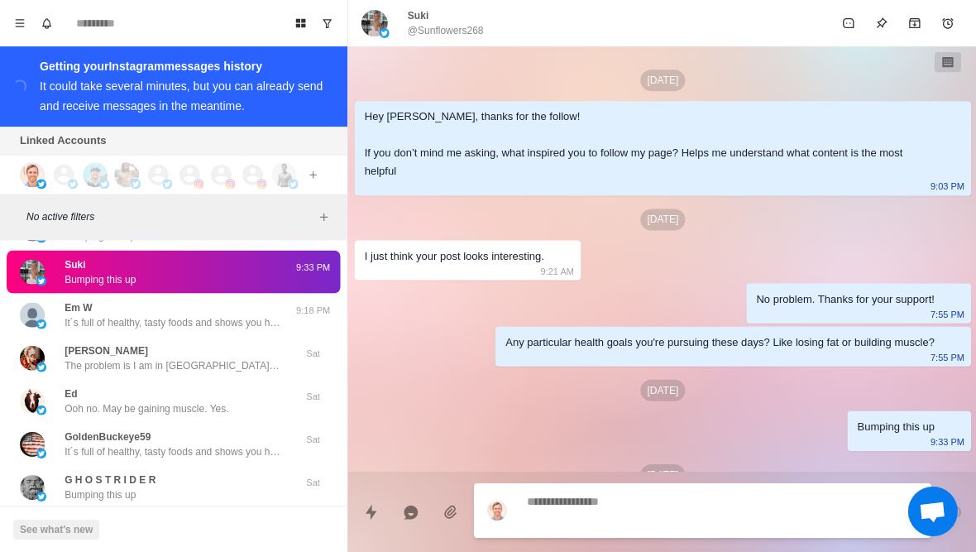
scroll to position [50, 0]
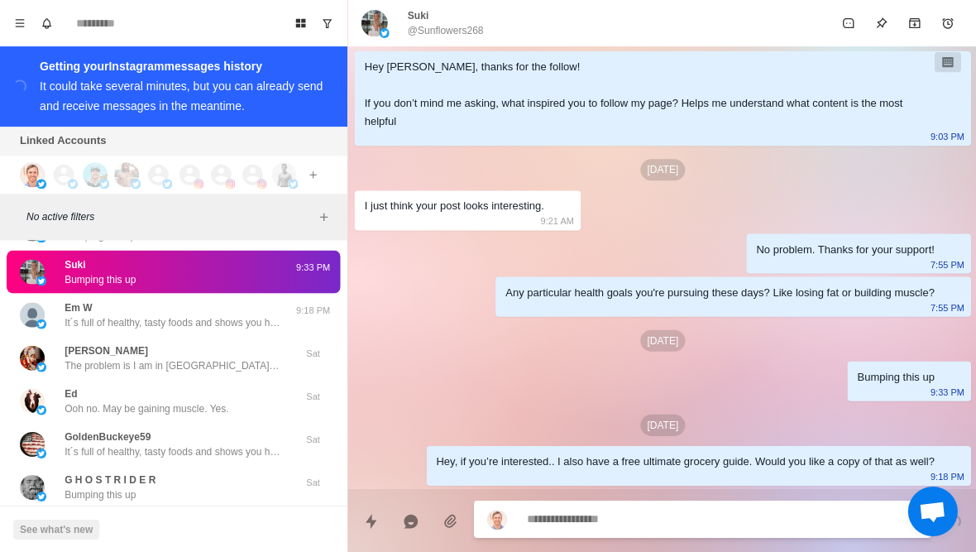
type textarea "*"
type textarea "**"
type textarea "*"
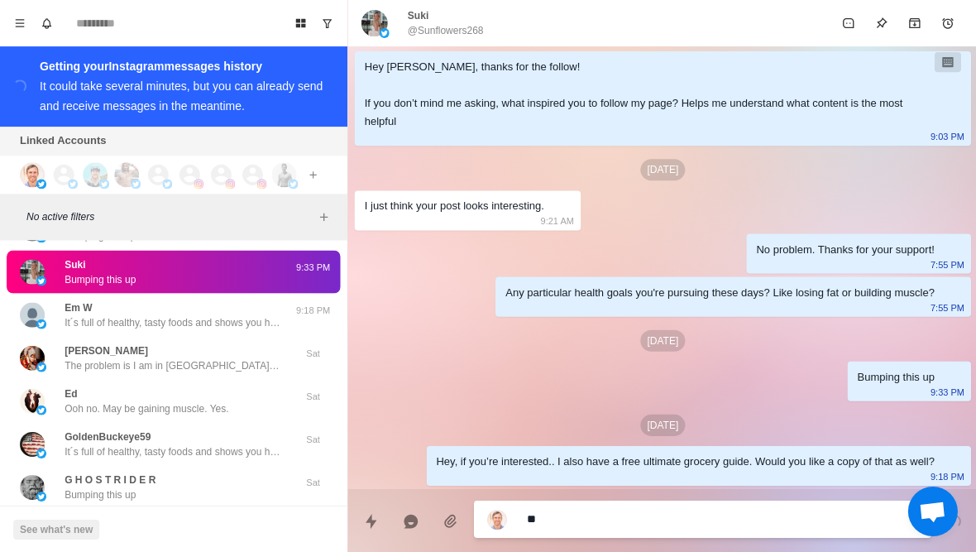
type textarea "***"
type textarea "*"
type textarea "****"
type textarea "*"
type textarea "*****"
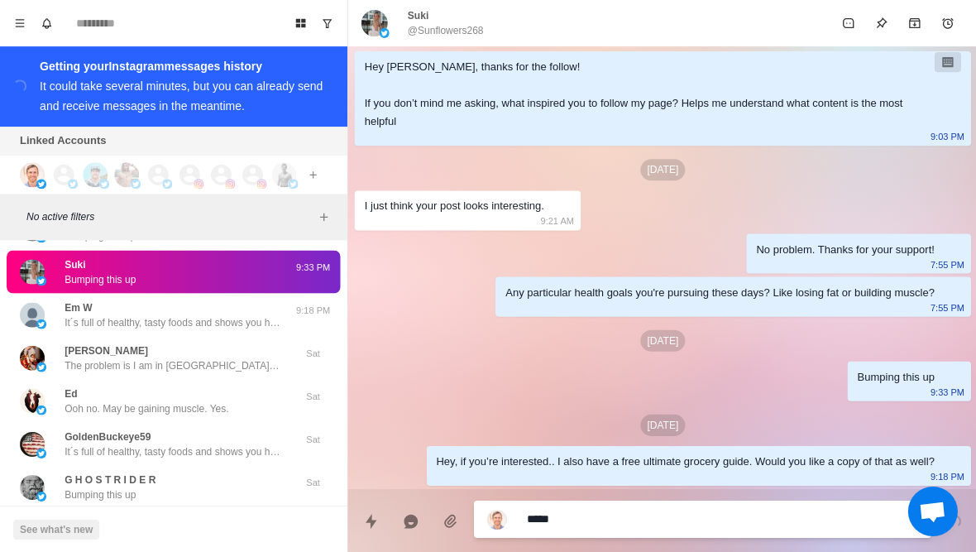
type textarea "*"
type textarea "**********"
type textarea "*"
type textarea "**********"
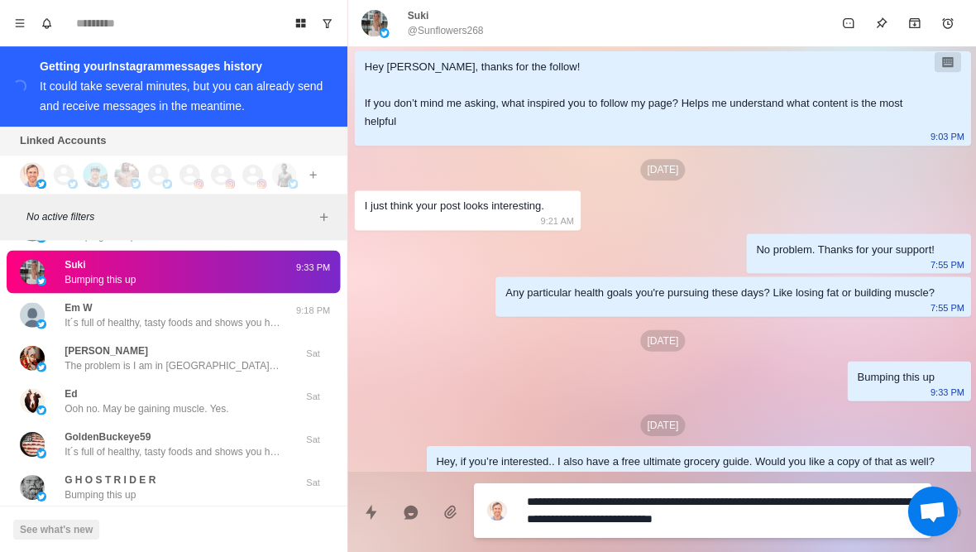
type textarea "*"
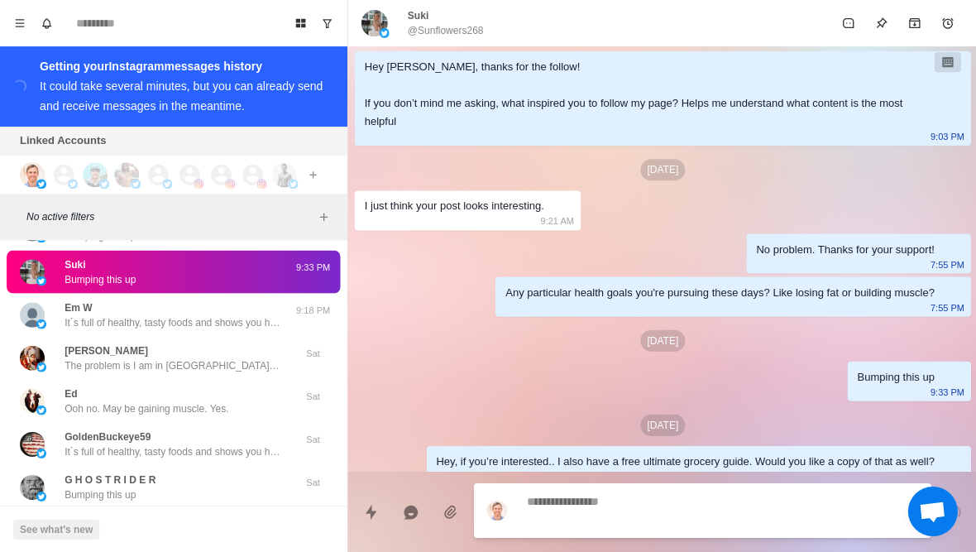
scroll to position [111, 0]
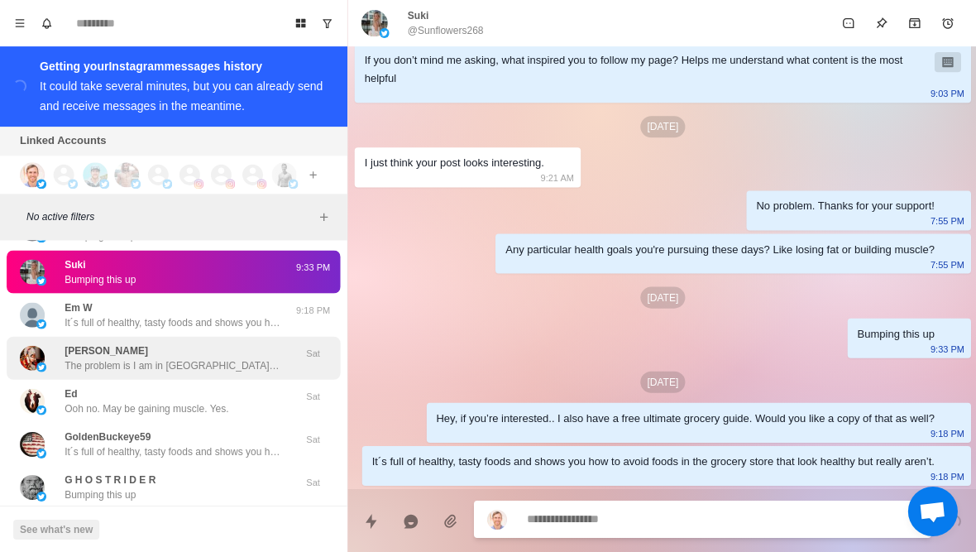
click at [226, 357] on p "The problem is I am in India and our food choices are very different." at bounding box center [172, 364] width 215 height 15
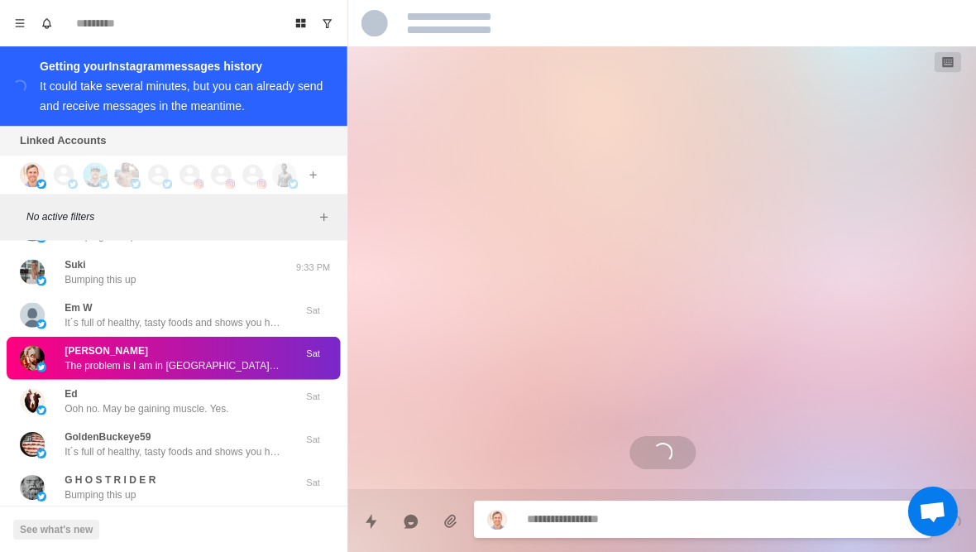
scroll to position [0, 0]
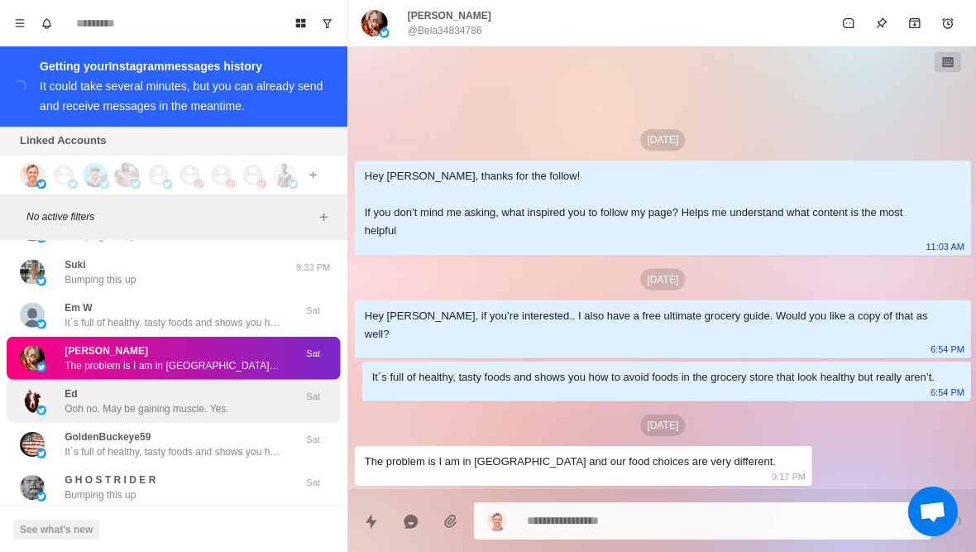
click at [207, 400] on p "Ooh no. May be gaining muscle. Yes." at bounding box center [147, 407] width 164 height 15
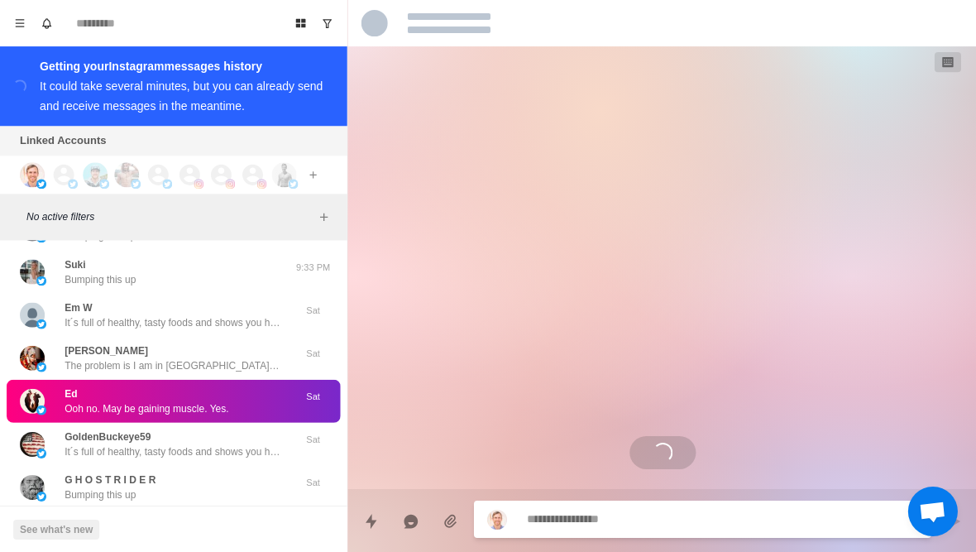
scroll to position [31, 0]
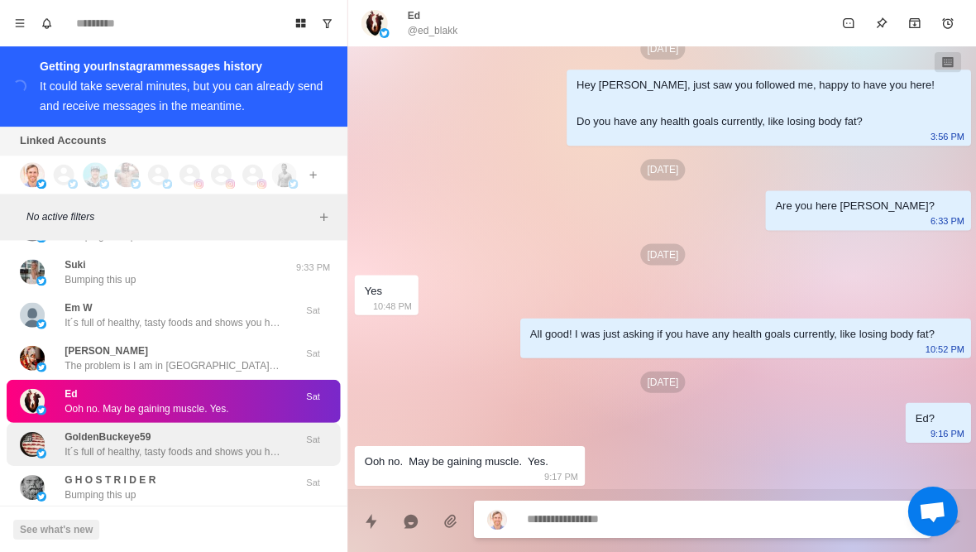
click at [164, 428] on div "GoldenBuckeye59 It´s full of healthy, tasty foods and shows you how to avoid fo…" at bounding box center [172, 443] width 215 height 30
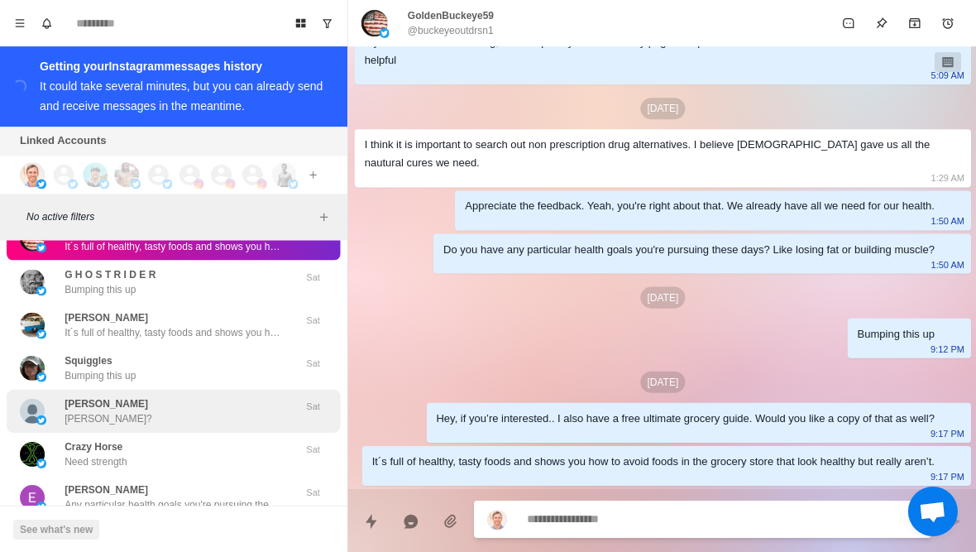
scroll to position [20816, 0]
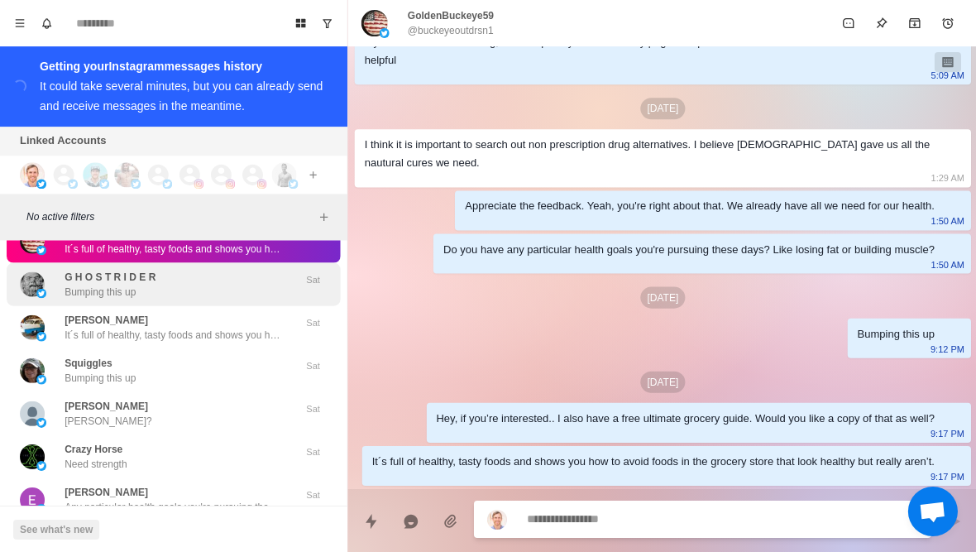
click at [202, 274] on div "G H O S T R I D E R Bumping this up" at bounding box center [156, 284] width 272 height 30
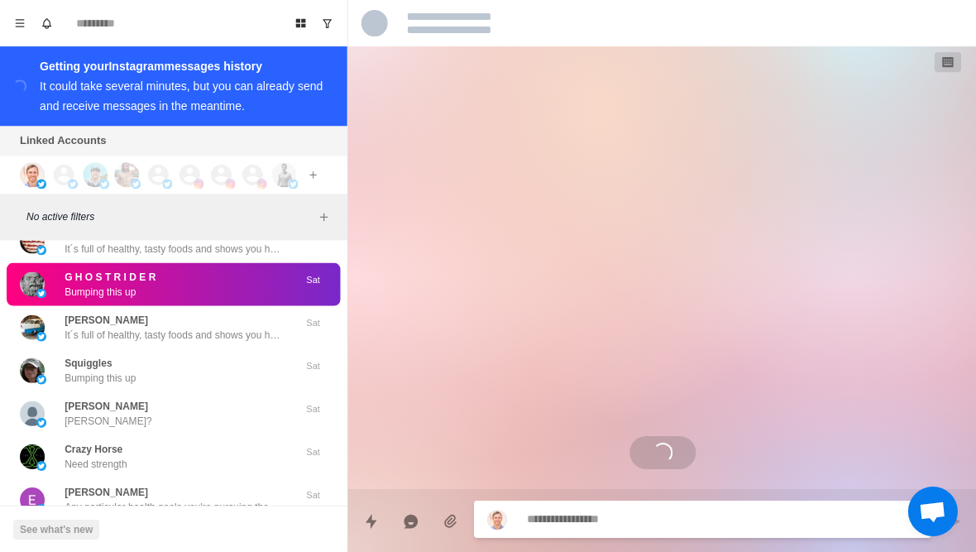
scroll to position [111, 0]
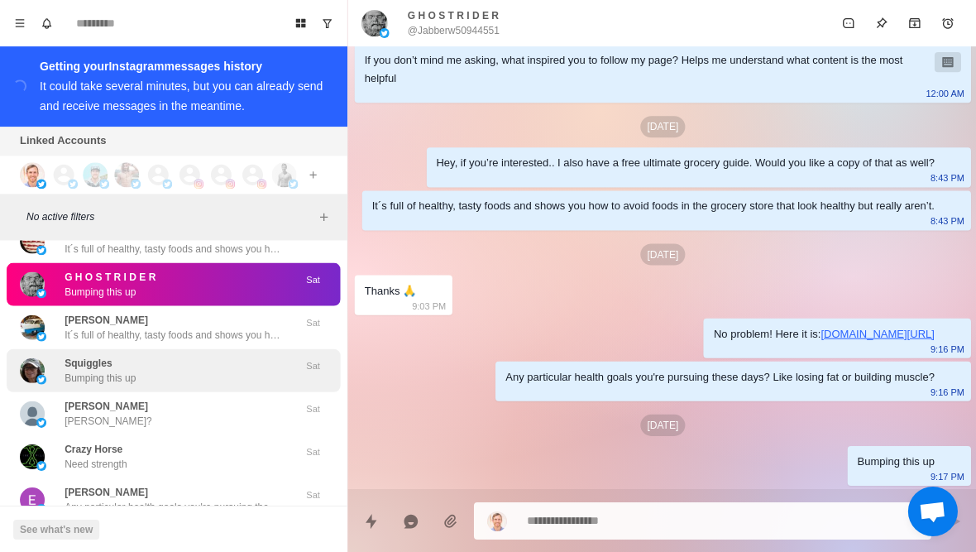
click at [165, 362] on div "Squiggles Bumping this up" at bounding box center [156, 370] width 272 height 30
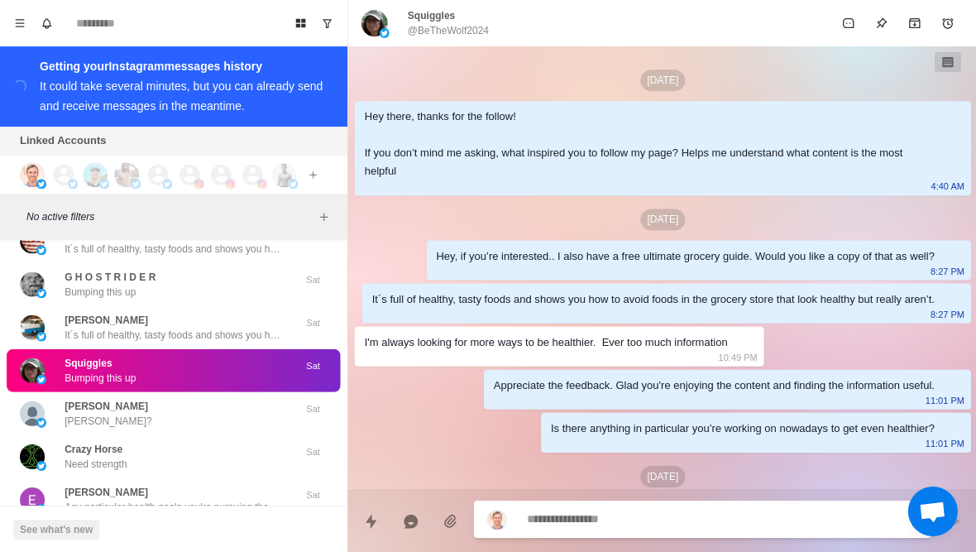
scroll to position [69, 0]
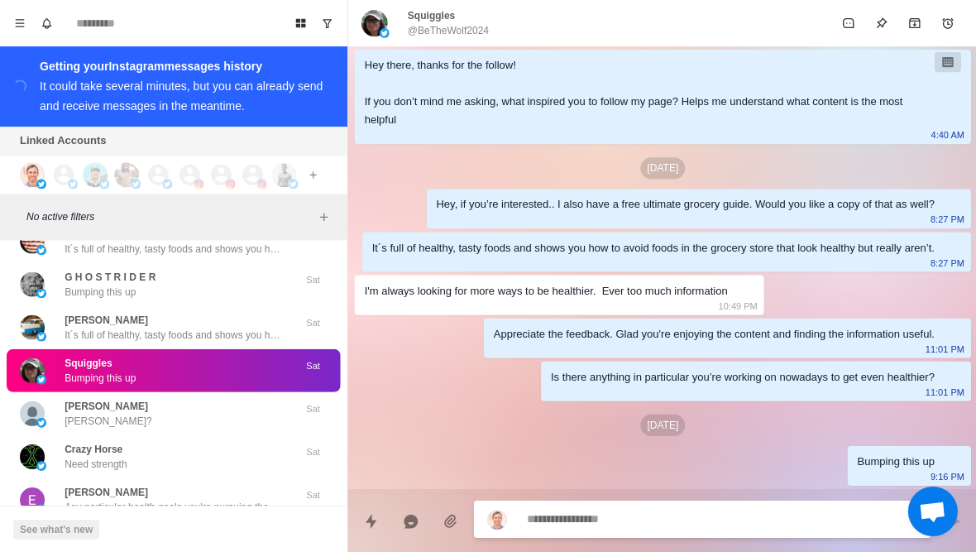
type textarea "*"
type textarea "**"
type textarea "*"
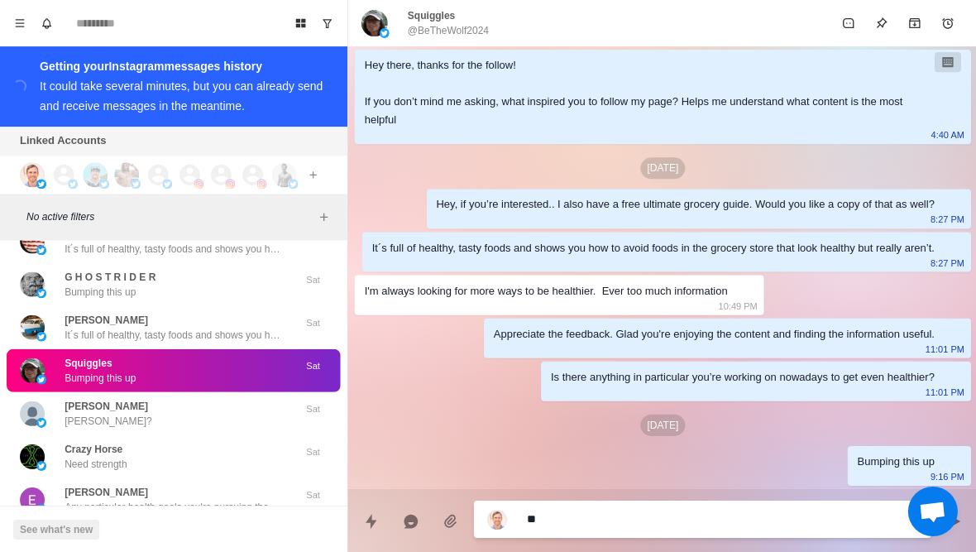
type textarea "***"
type textarea "*"
type textarea "****"
type textarea "*"
type textarea "*****"
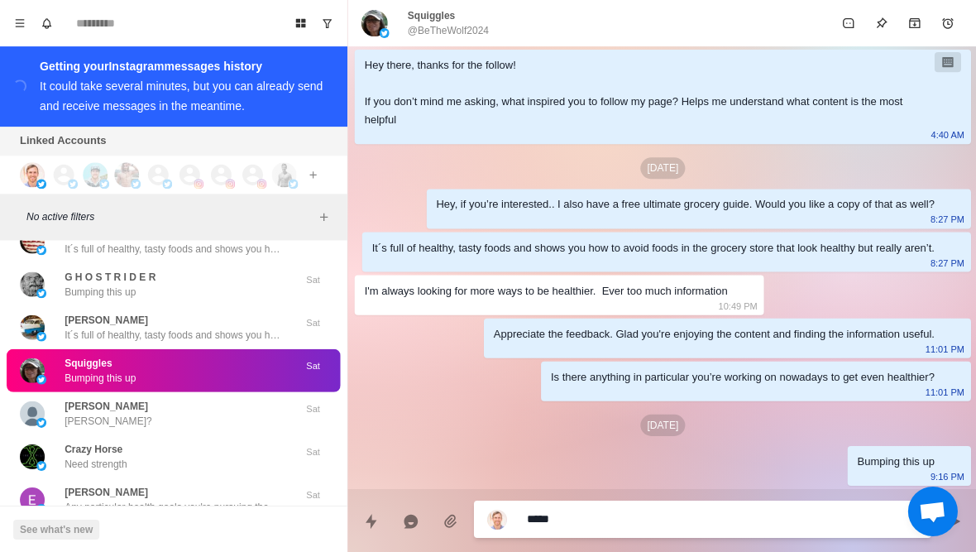
type textarea "*"
type textarea "**********"
type textarea "*"
type textarea "**********"
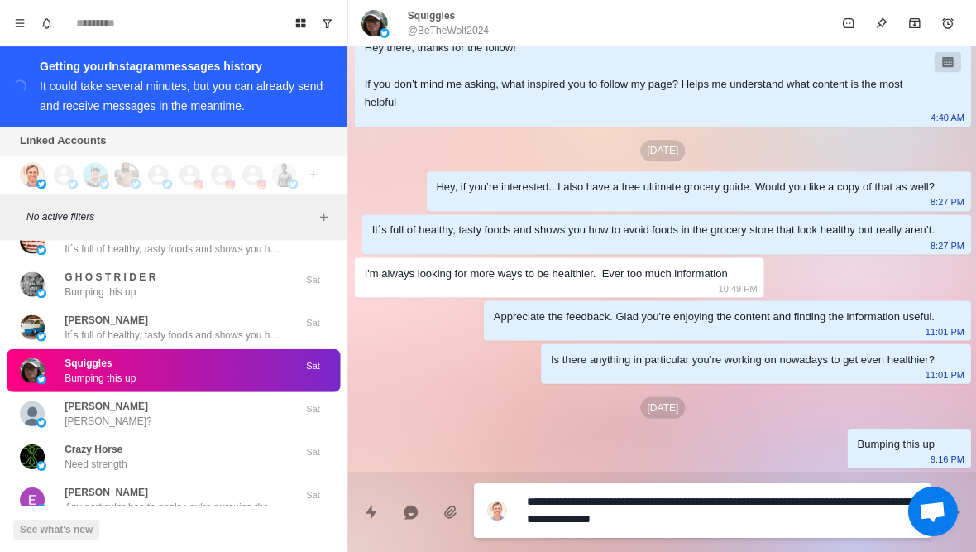
type textarea "*"
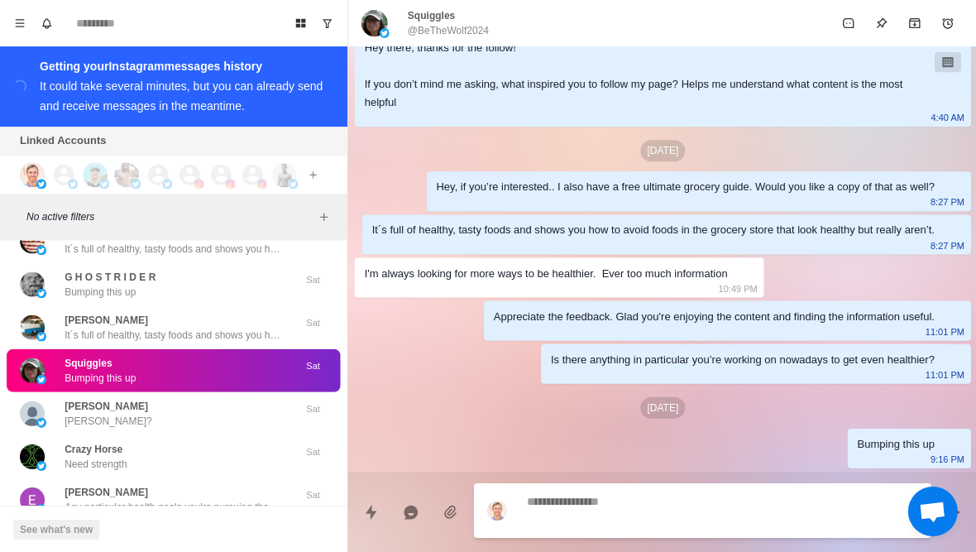
scroll to position [154, 0]
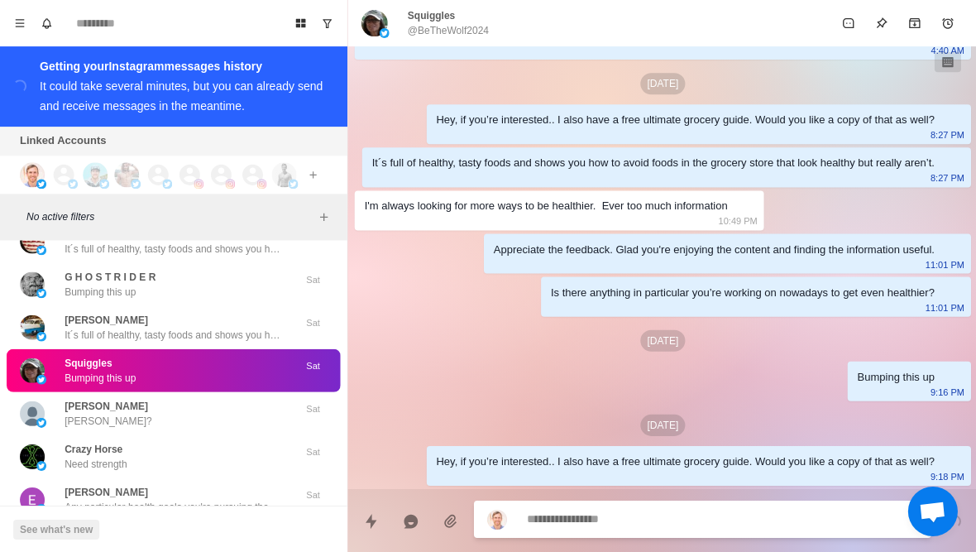
type textarea "*"
type textarea "**"
type textarea "*"
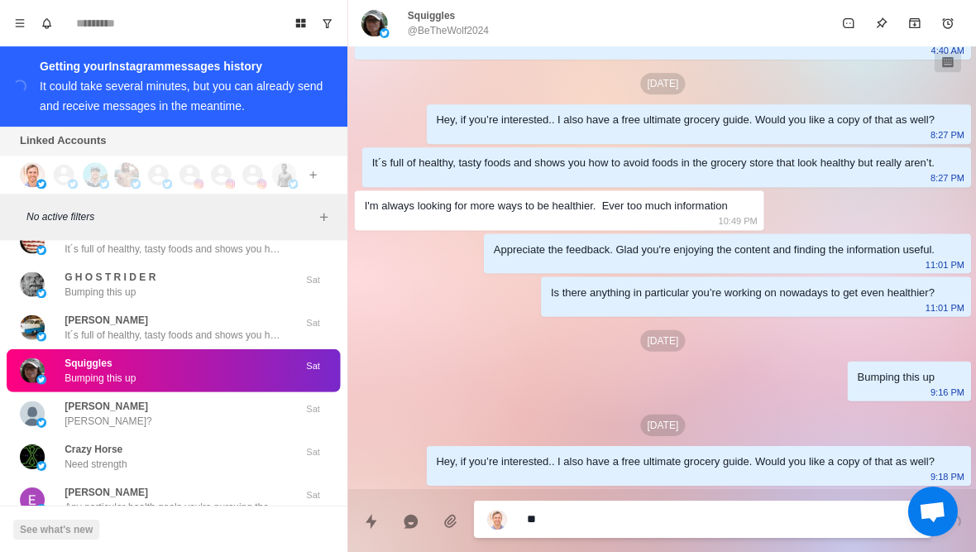
type textarea "***"
type textarea "*"
type textarea "****"
type textarea "*"
type textarea "*****"
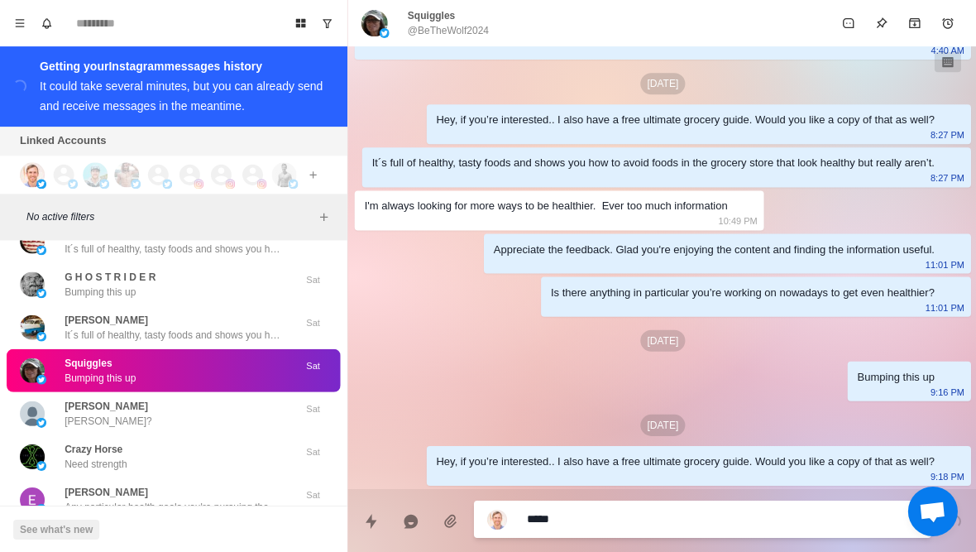
type textarea "*"
type textarea "**********"
type textarea "*"
type textarea "**********"
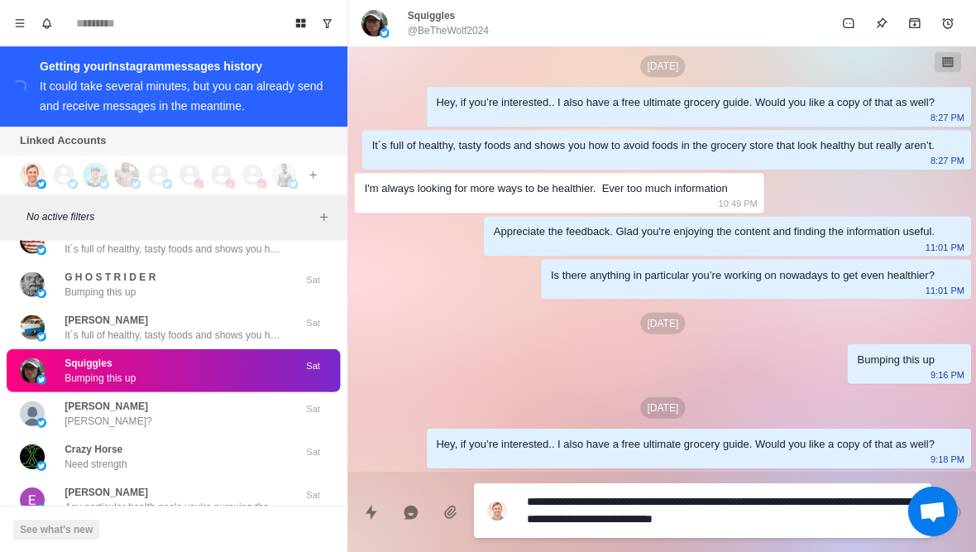
type textarea "*"
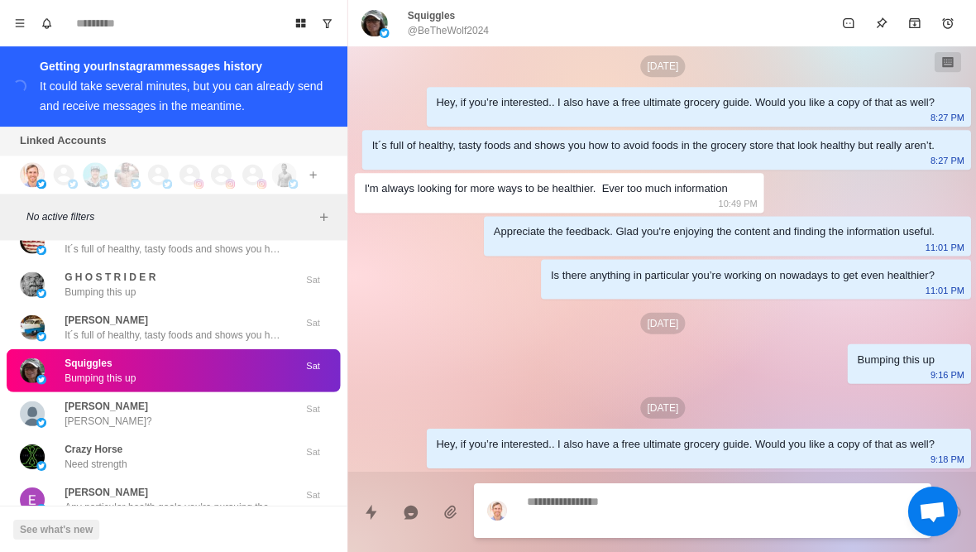
scroll to position [215, 0]
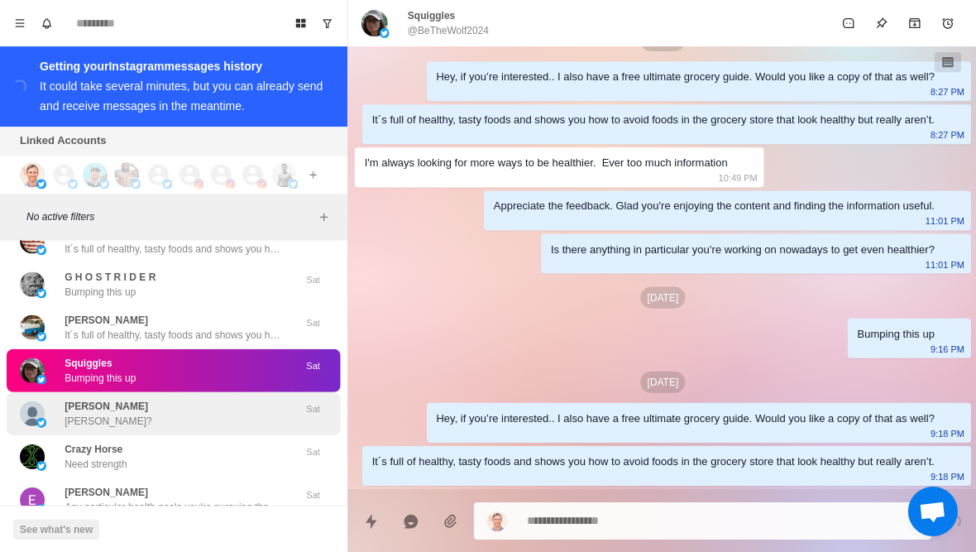
click at [199, 398] on div "Enzo Bellini Enzo?" at bounding box center [156, 413] width 272 height 30
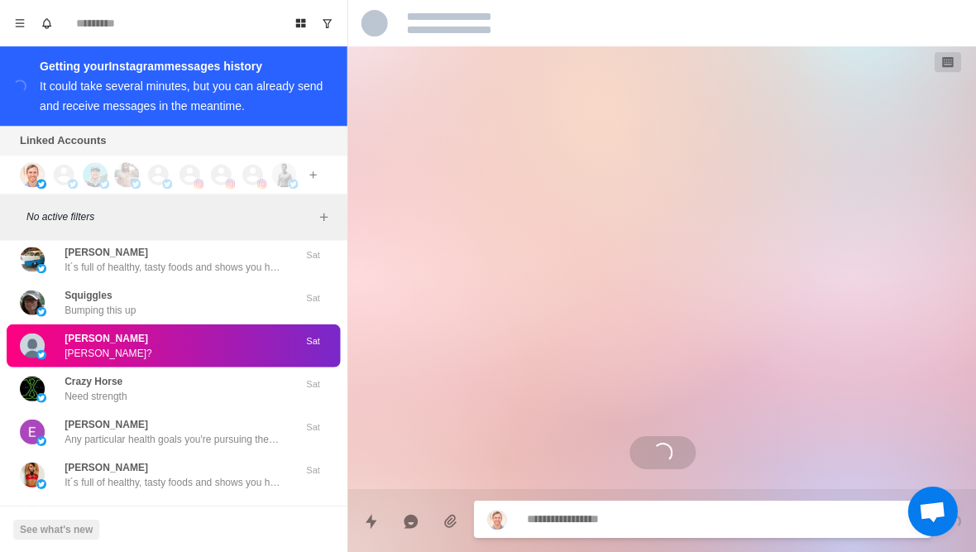
scroll to position [20890, 0]
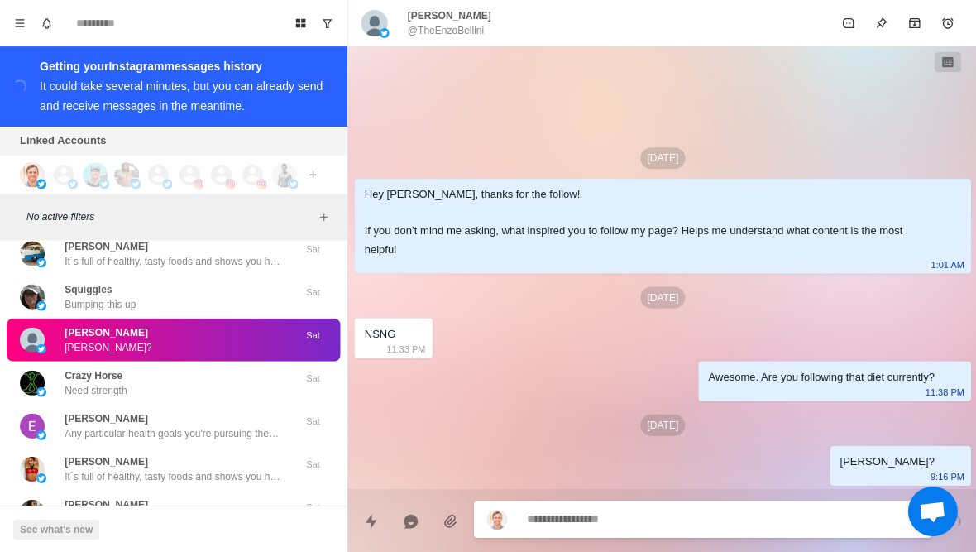
type textarea "*"
type textarea "**"
type textarea "*"
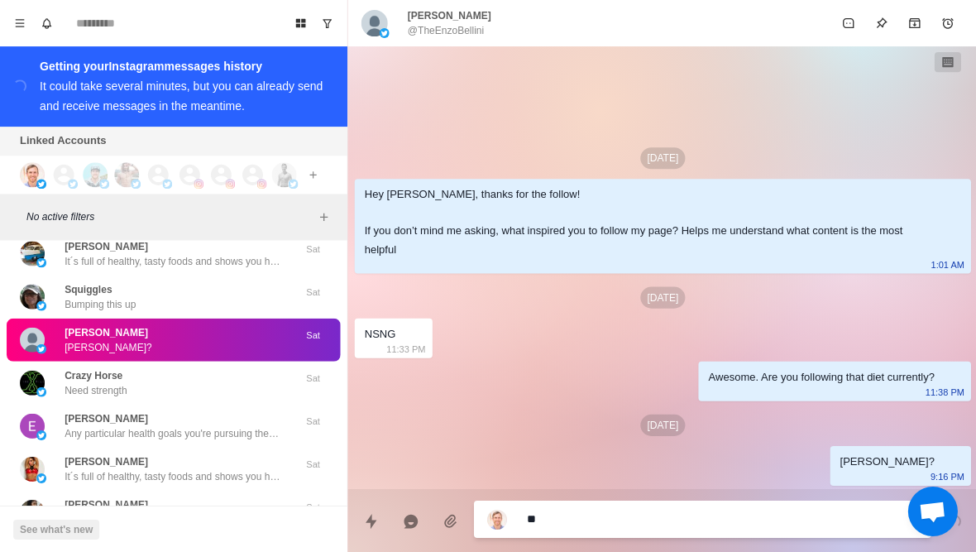
type textarea "***"
type textarea "*"
type textarea "****"
type textarea "*"
type textarea "*****"
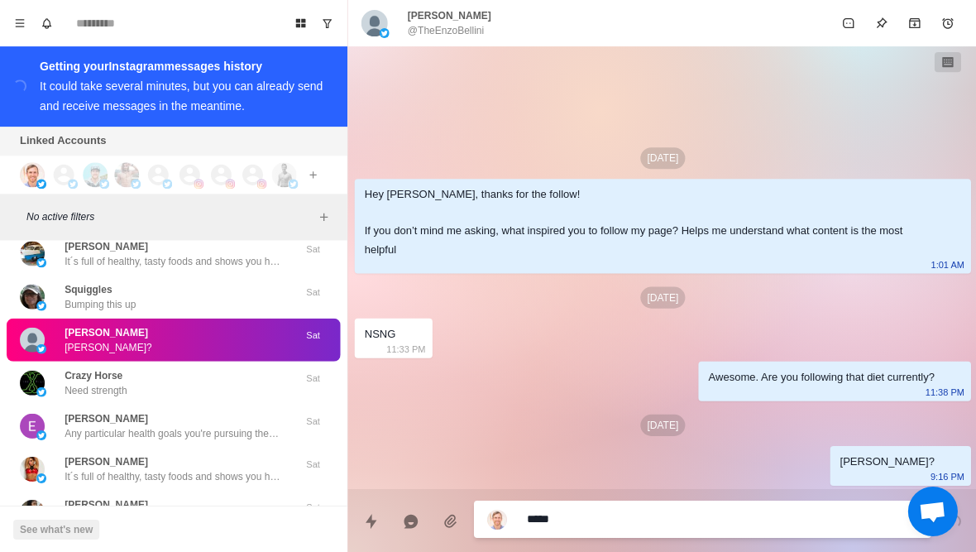
type textarea "*"
type textarea "**********"
type textarea "*"
type textarea "**********"
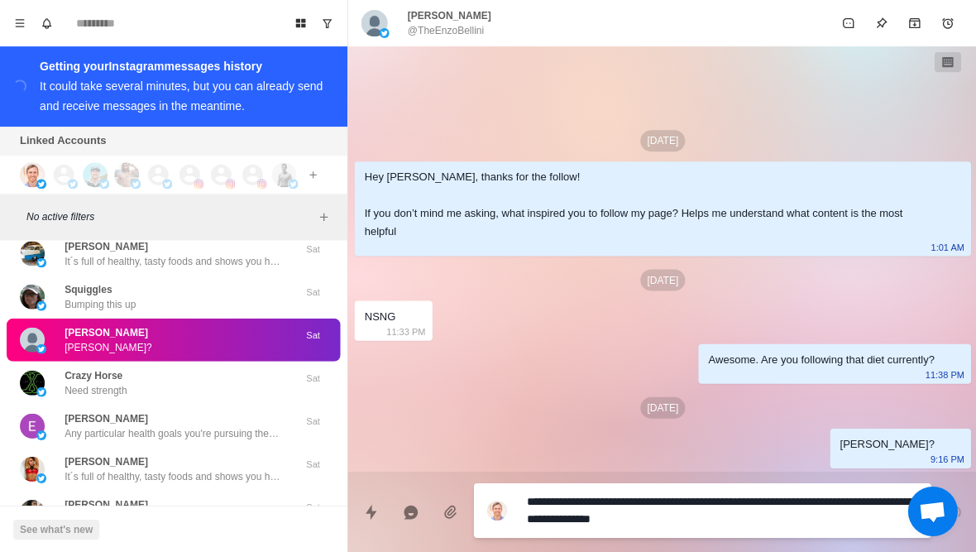
type textarea "*"
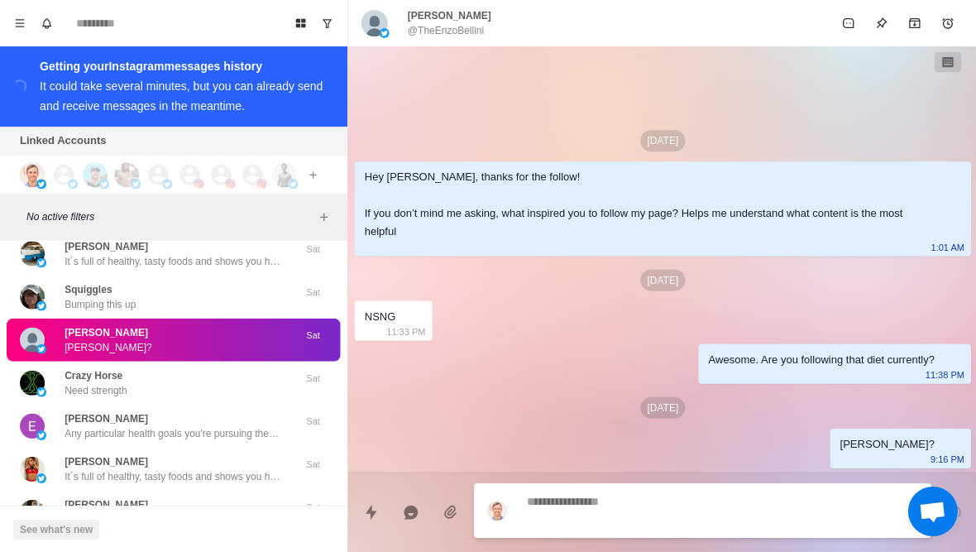
scroll to position [7, 0]
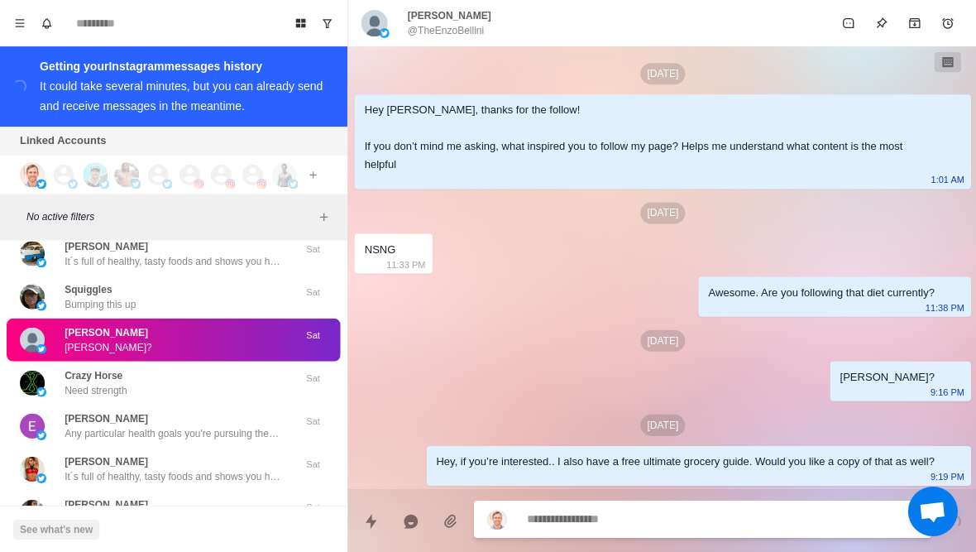
type textarea "*"
type textarea "**"
type textarea "*"
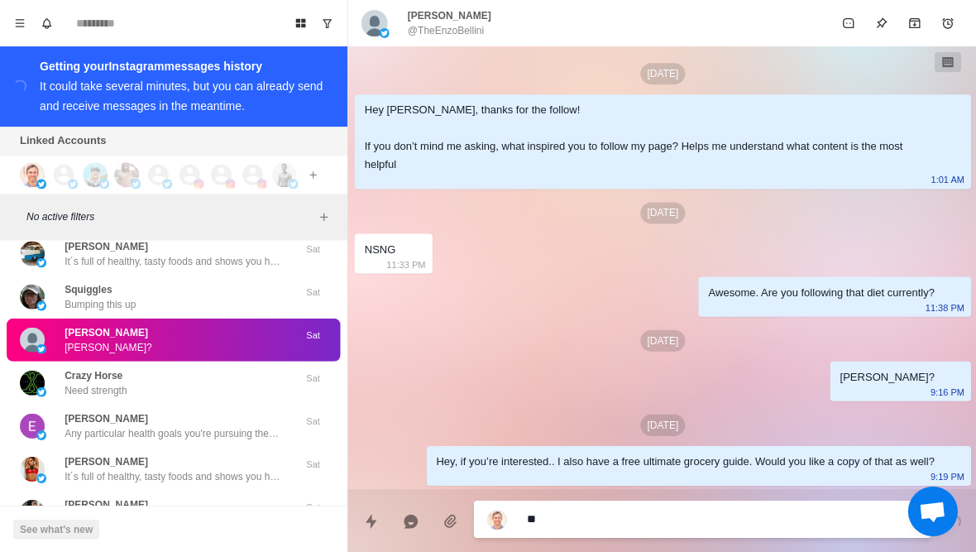
type textarea "***"
type textarea "*"
type textarea "****"
type textarea "*"
type textarea "*****"
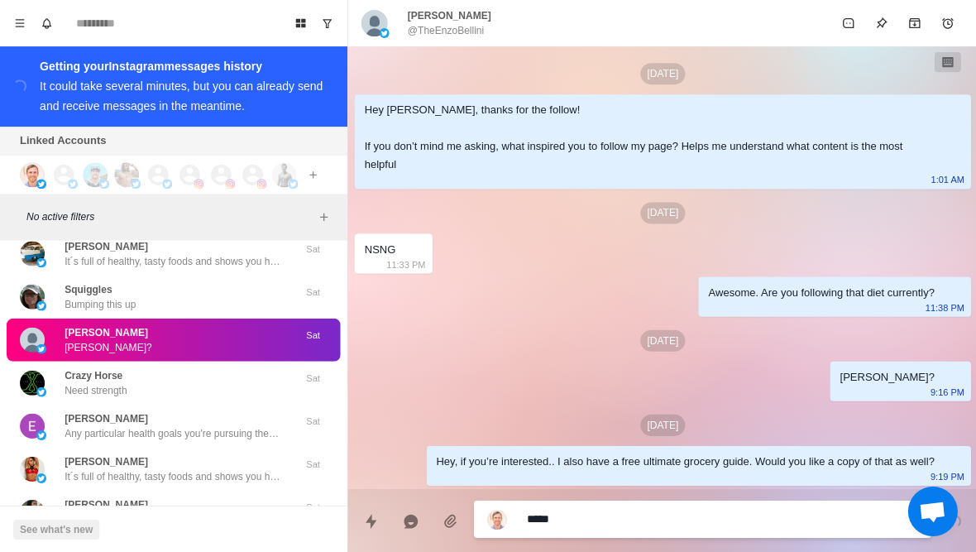
type textarea "*"
type textarea "**********"
type textarea "*"
type textarea "**********"
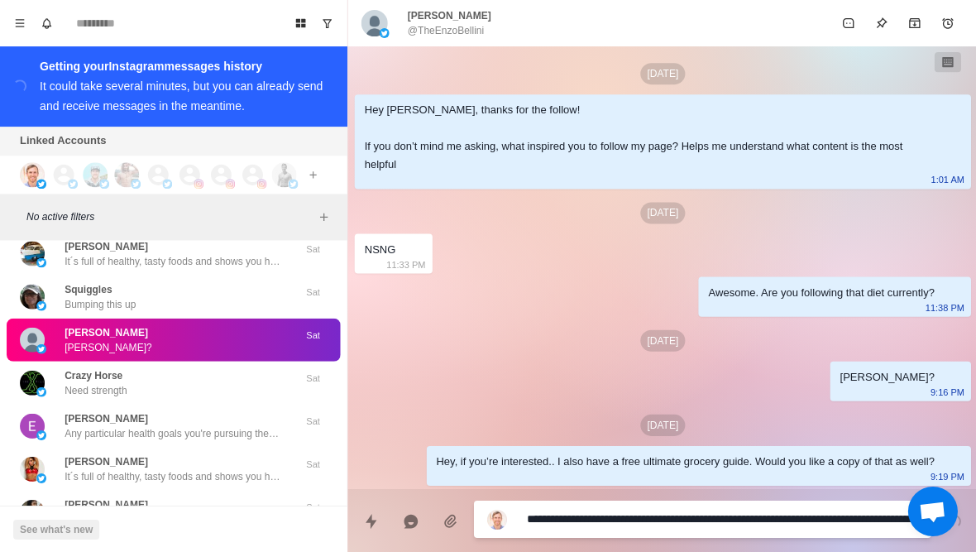
type textarea "*"
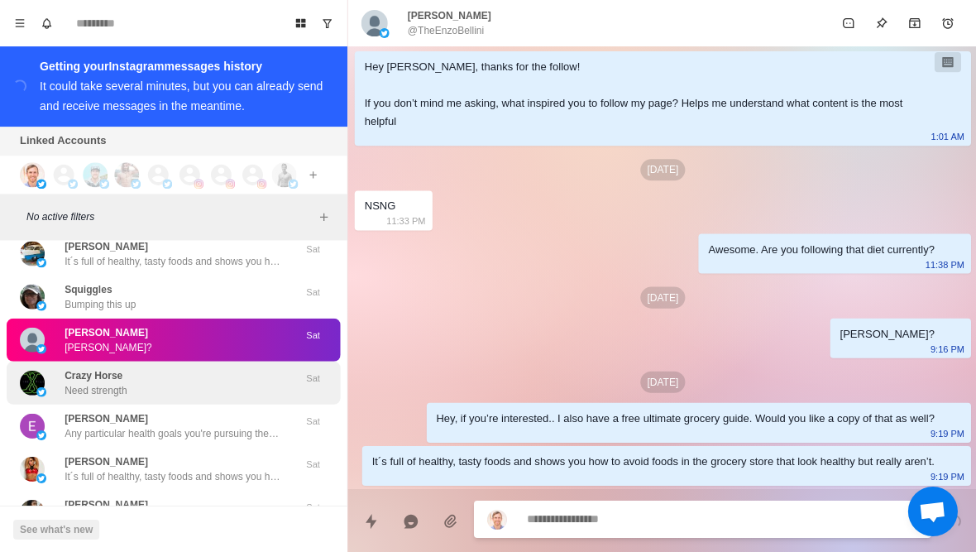
click at [115, 367] on p "Crazy Horse" at bounding box center [94, 374] width 58 height 15
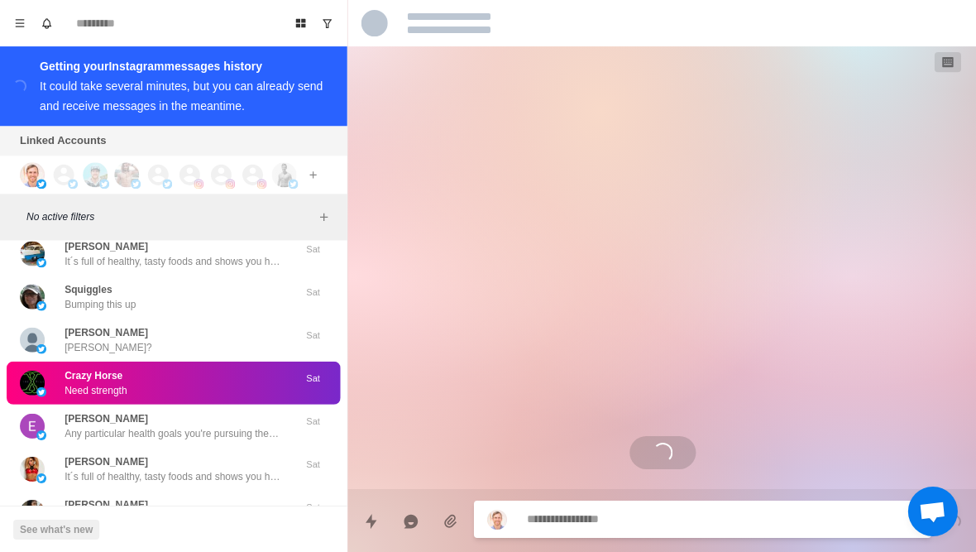
scroll to position [112, 0]
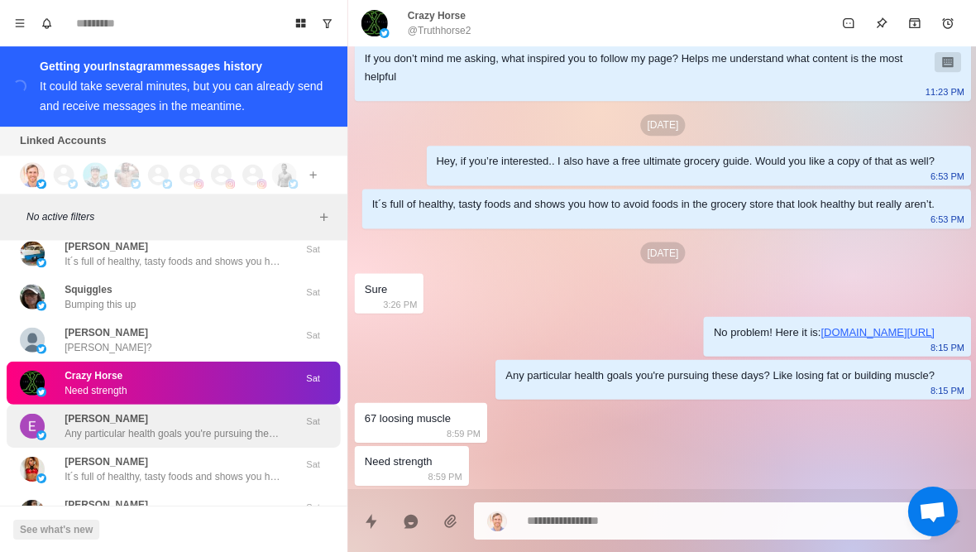
click at [156, 425] on p "Any particular health goals you're pursuing these days? Like losing fat or buil…" at bounding box center [172, 432] width 215 height 15
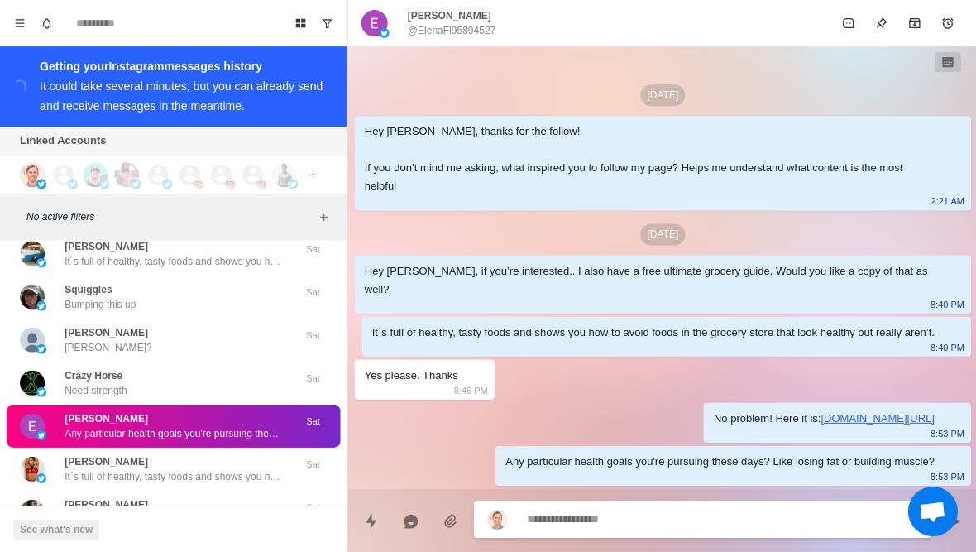
type textarea "*"
type textarea "******"
type textarea "*"
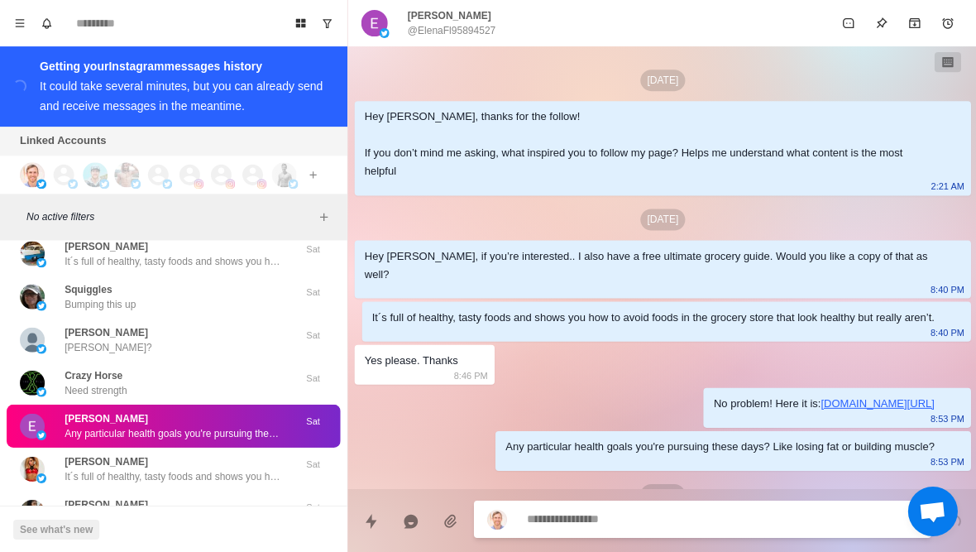
scroll to position [69, 0]
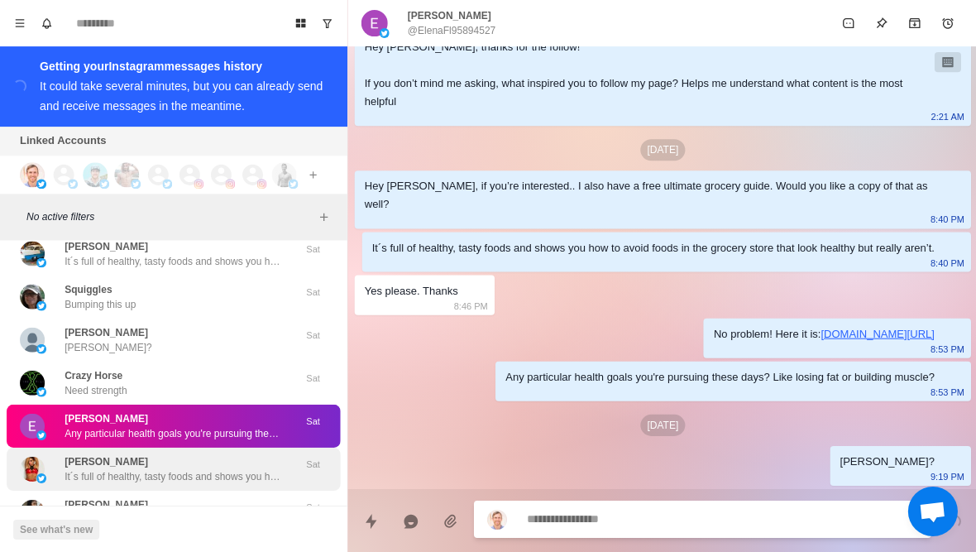
click at [248, 472] on div "Persephone Rhynard It´s full of healthy, tasty foods and shows you how to avoid…" at bounding box center [173, 468] width 333 height 43
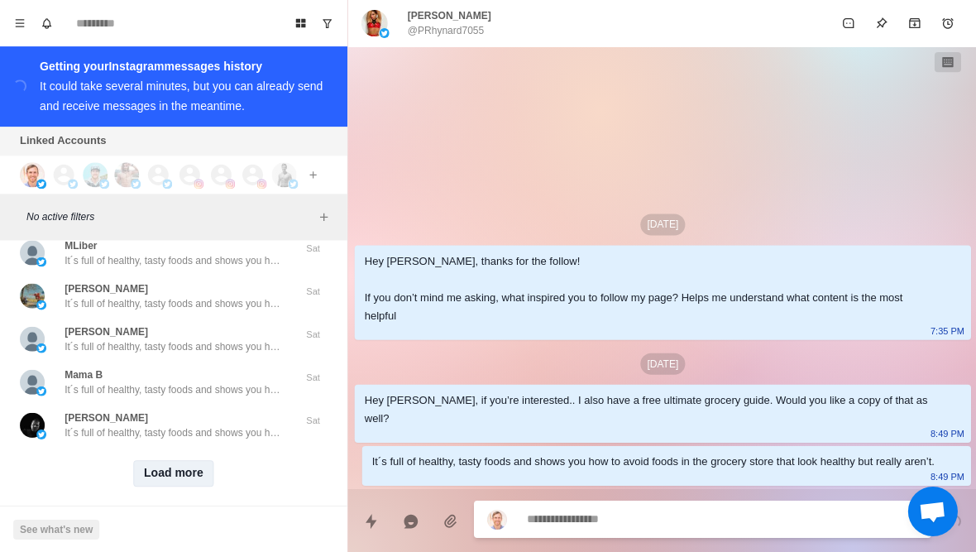
scroll to position [21320, 0]
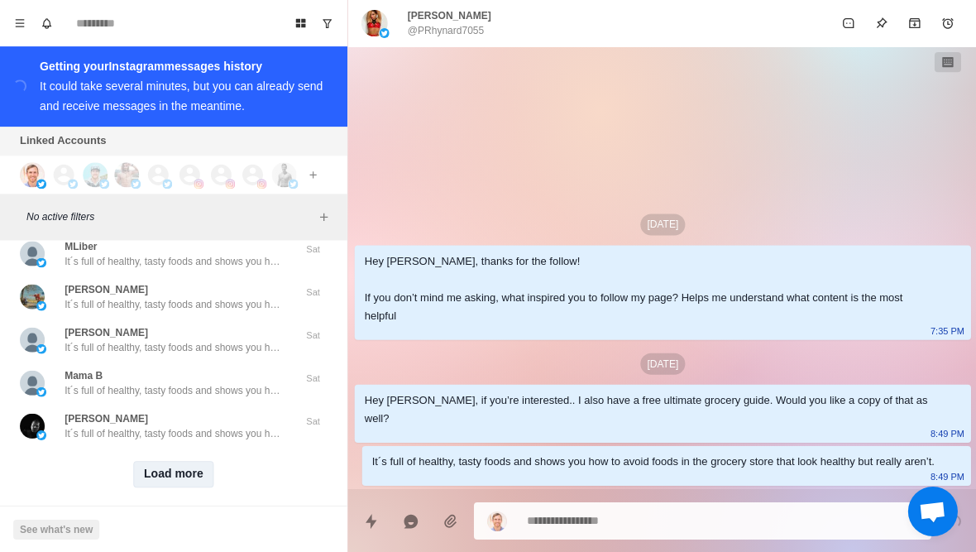
click at [187, 462] on button "Load more" at bounding box center [173, 473] width 81 height 26
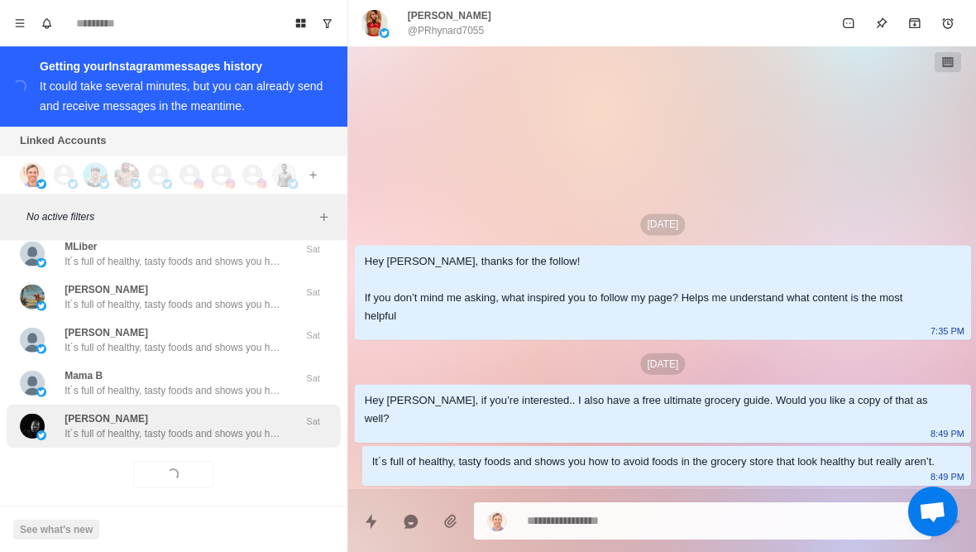
click at [230, 425] on p "It´s full of healthy, tasty foods and shows you how to avoid foods in the groce…" at bounding box center [172, 432] width 215 height 15
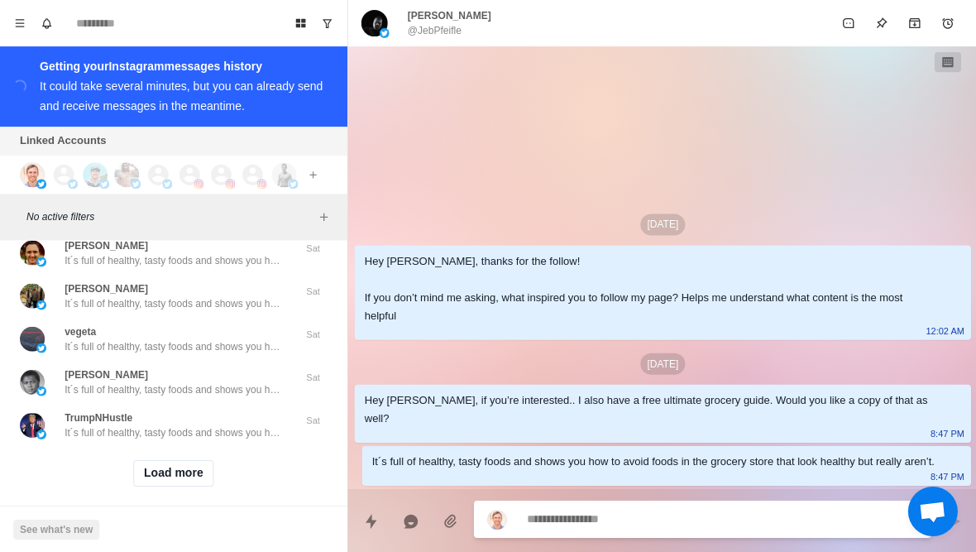
scroll to position [22180, 0]
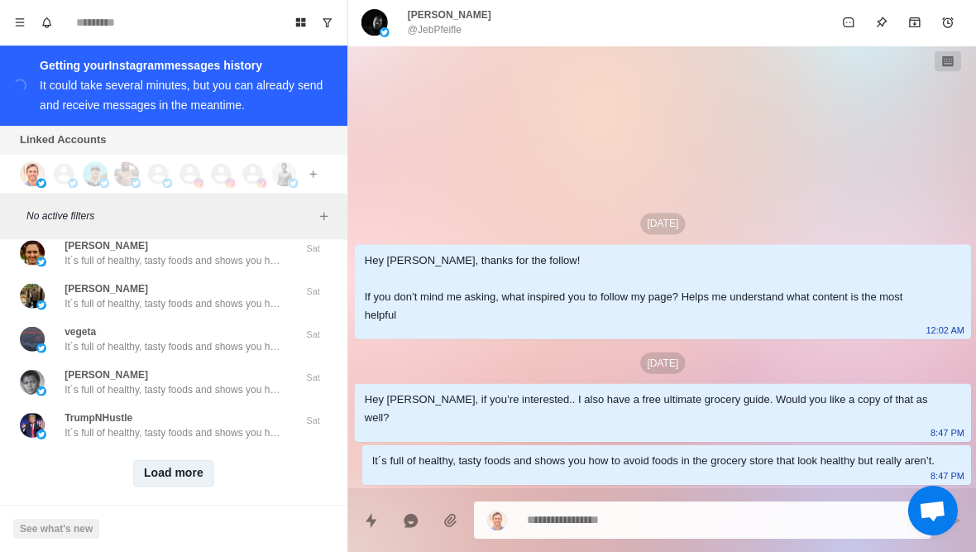
click at [176, 460] on button "Load more" at bounding box center [173, 473] width 81 height 26
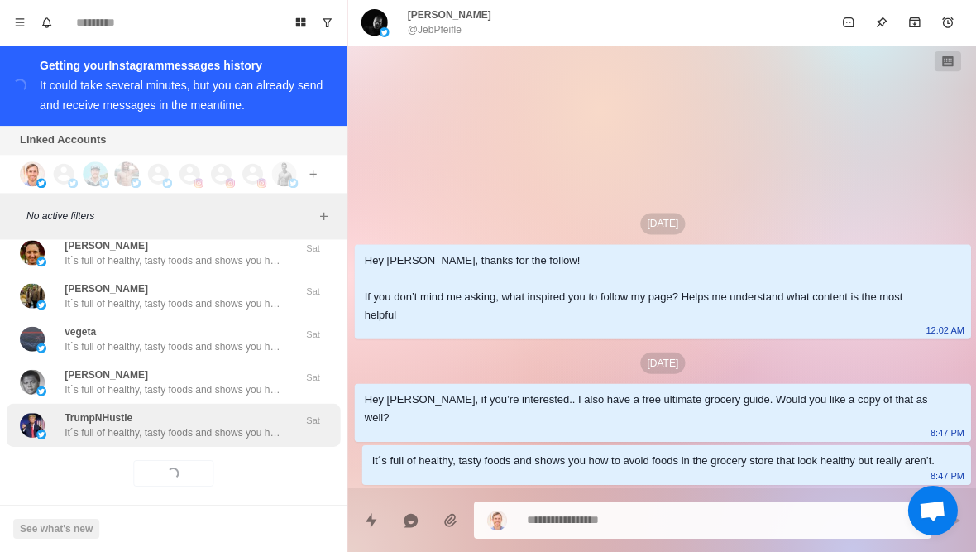
click at [227, 425] on p "It´s full of healthy, tasty foods and shows you how to avoid foods in the groce…" at bounding box center [172, 432] width 215 height 15
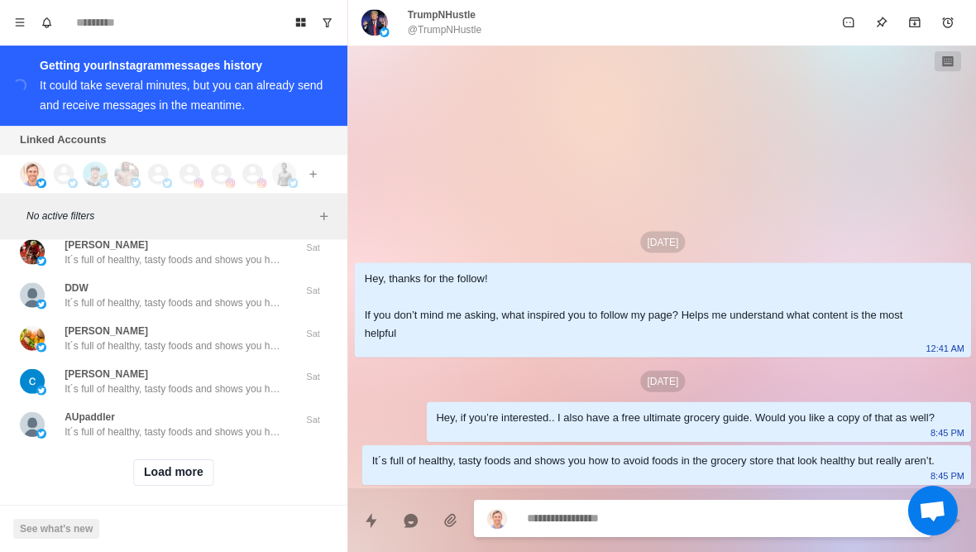
scroll to position [23040, 0]
click at [172, 467] on button "Load more" at bounding box center [173, 473] width 81 height 26
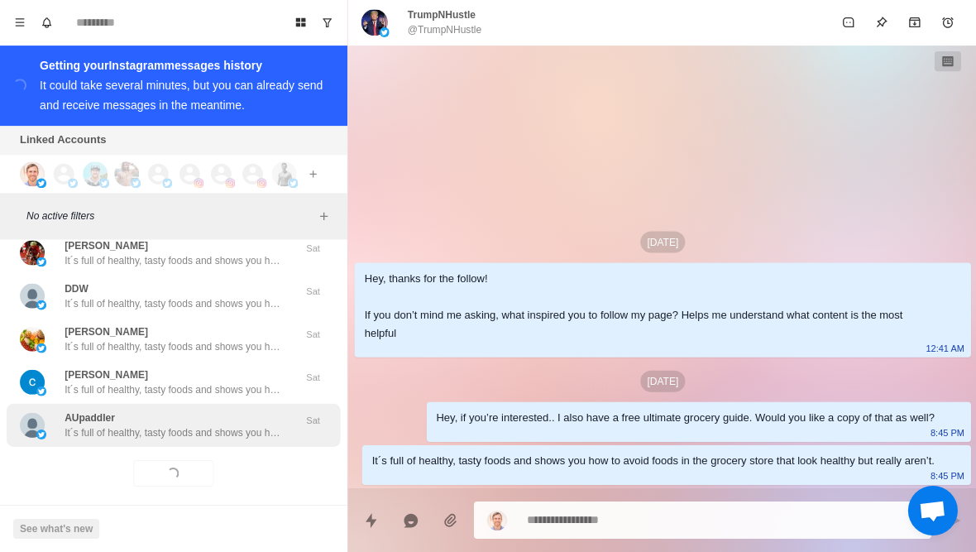
click at [228, 425] on p "It´s full of healthy, tasty foods and shows you how to avoid foods in the groce…" at bounding box center [172, 432] width 215 height 15
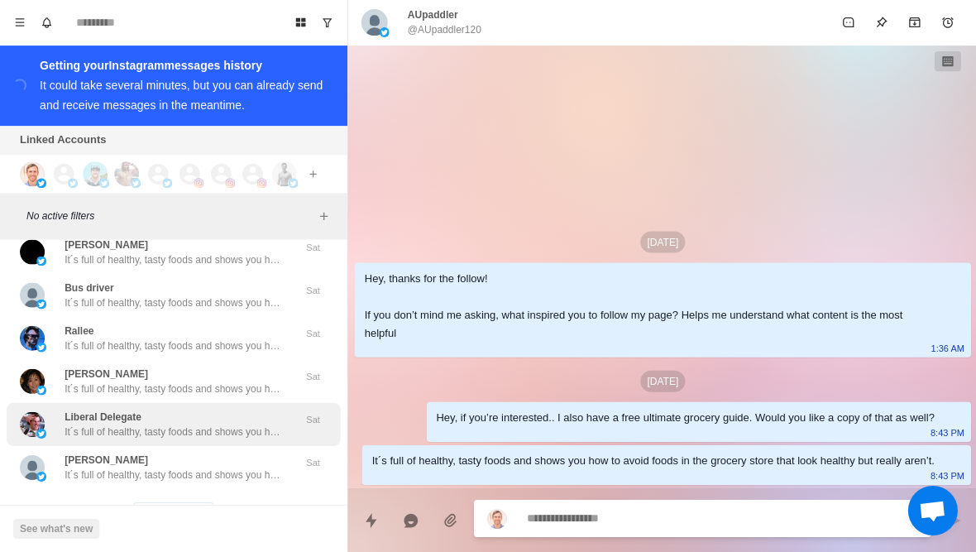
scroll to position [23886, 0]
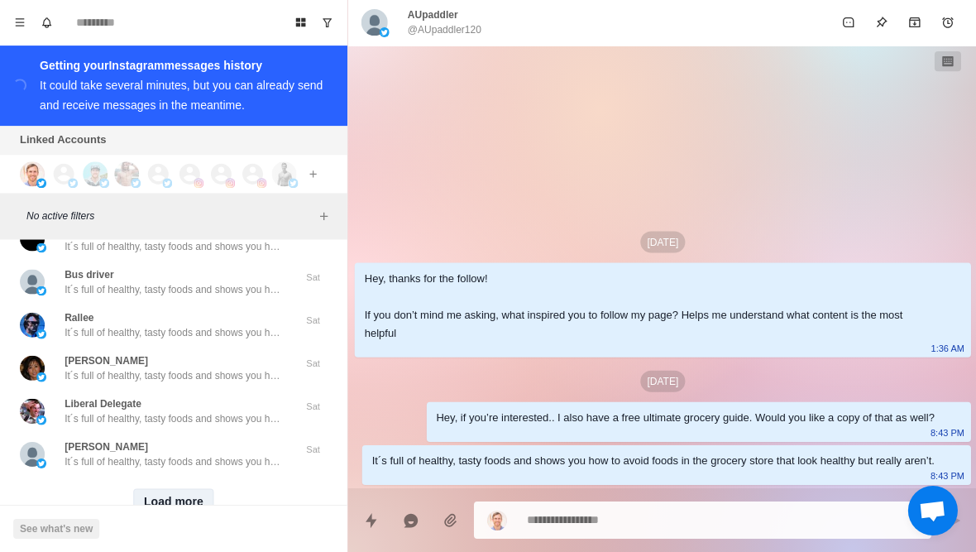
click at [161, 489] on button "Load more" at bounding box center [173, 502] width 81 height 26
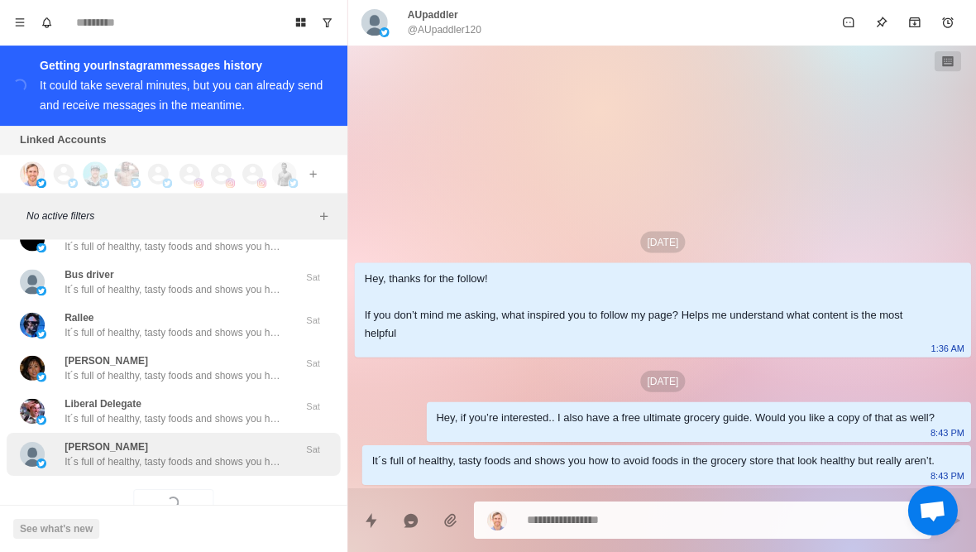
click at [213, 454] on p "It´s full of healthy, tasty foods and shows you how to avoid foods in the groce…" at bounding box center [172, 461] width 215 height 15
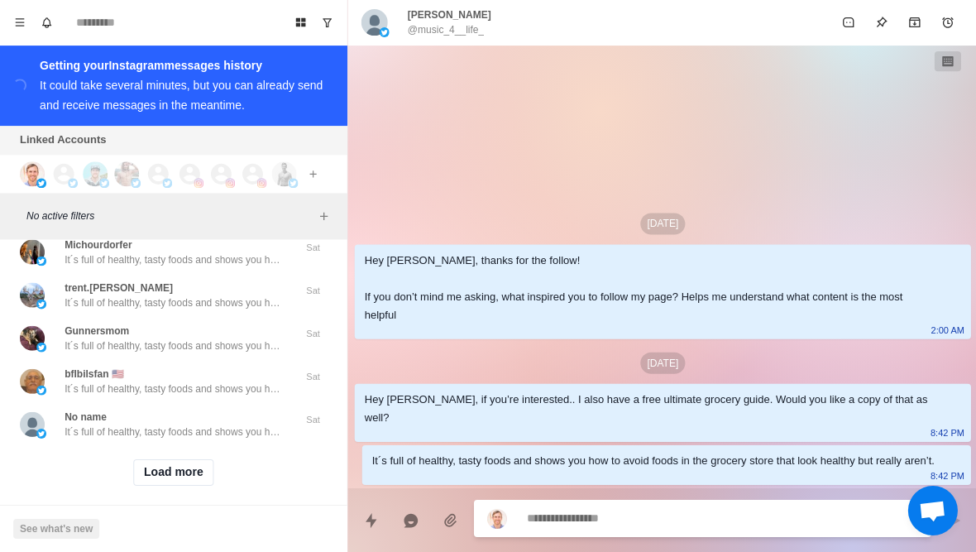
scroll to position [24775, 0]
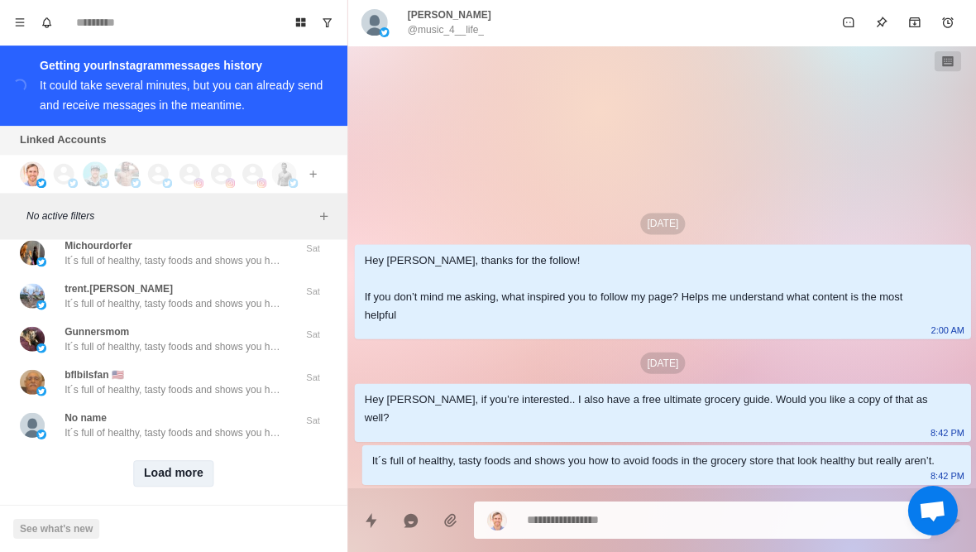
click at [193, 462] on button "Load more" at bounding box center [173, 473] width 81 height 26
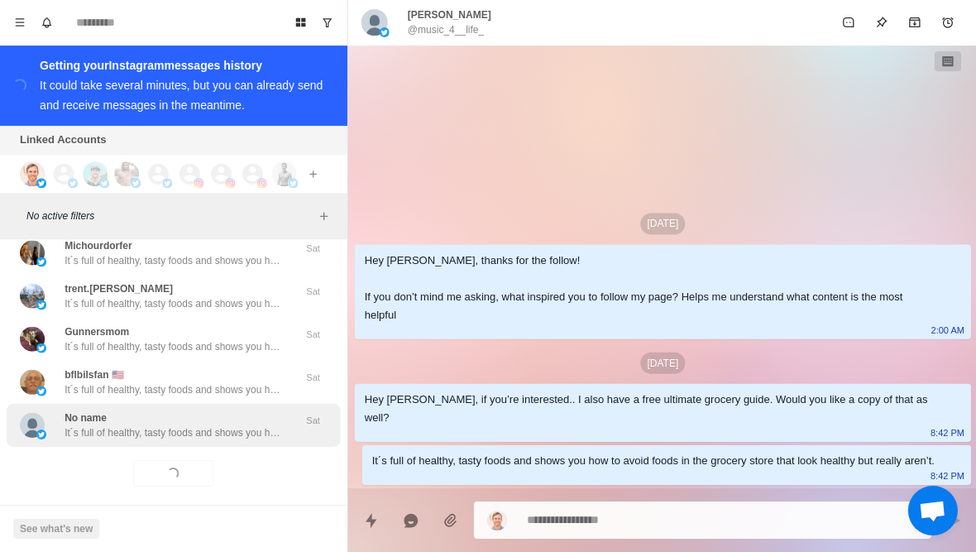
click at [242, 425] on p "It´s full of healthy, tasty foods and shows you how to avoid foods in the groce…" at bounding box center [172, 432] width 215 height 15
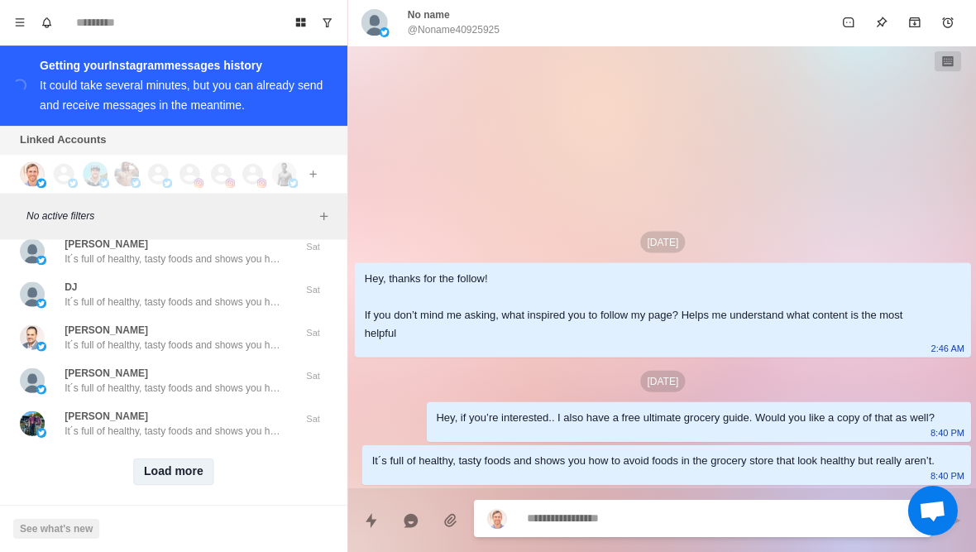
scroll to position [25636, 0]
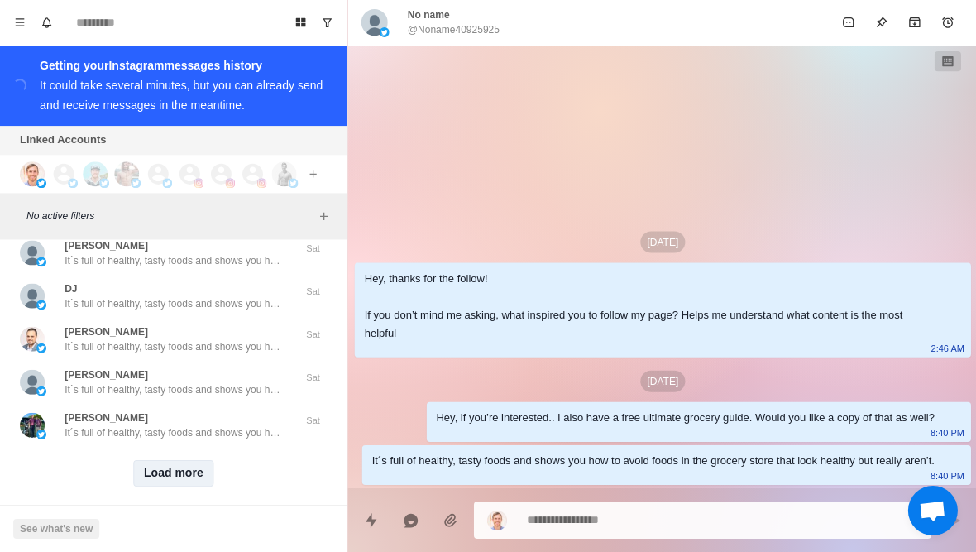
click at [186, 464] on button "Load more" at bounding box center [173, 473] width 81 height 26
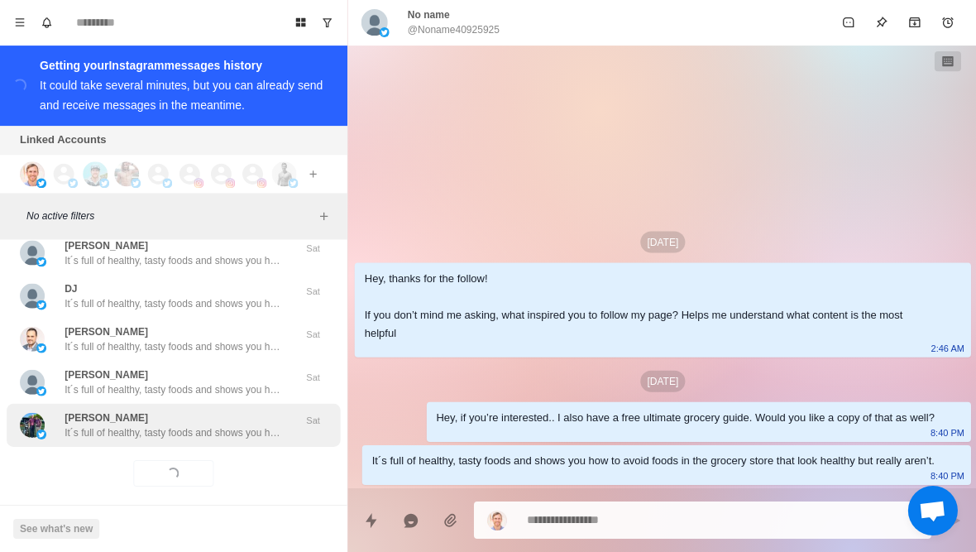
click at [234, 425] on p "It´s full of healthy, tasty foods and shows you how to avoid foods in the groce…" at bounding box center [172, 432] width 215 height 15
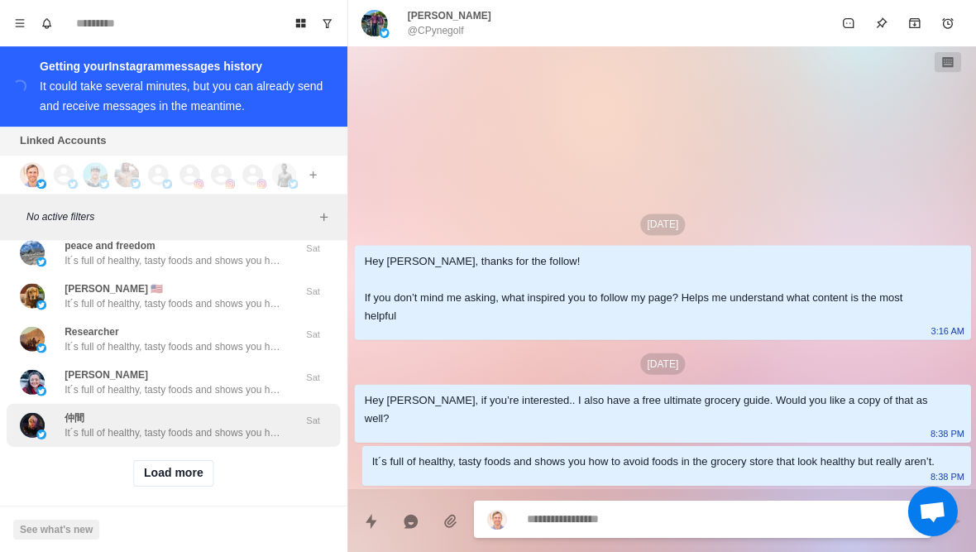
scroll to position [26496, 0]
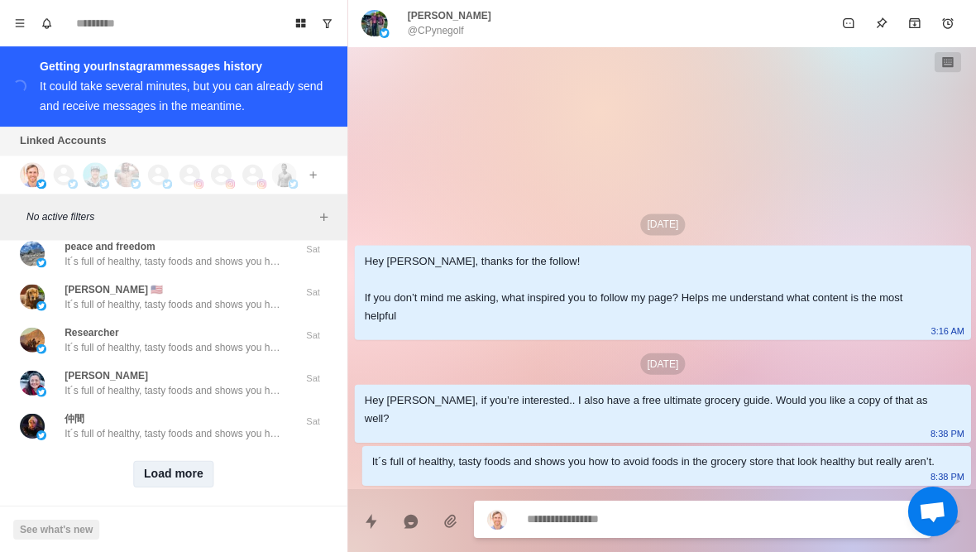
click at [196, 462] on button "Load more" at bounding box center [173, 473] width 81 height 26
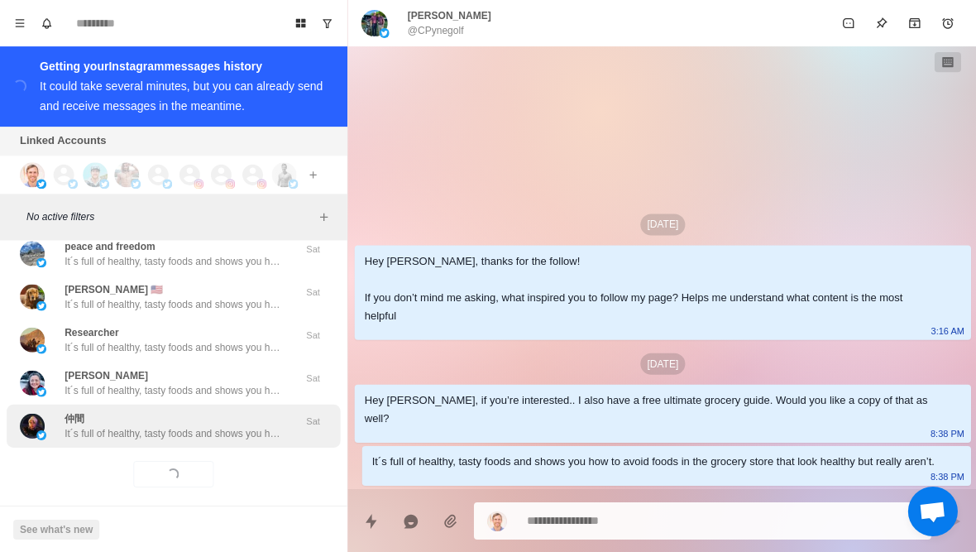
click at [242, 425] on p "It´s full of healthy, tasty foods and shows you how to avoid foods in the groce…" at bounding box center [172, 432] width 215 height 15
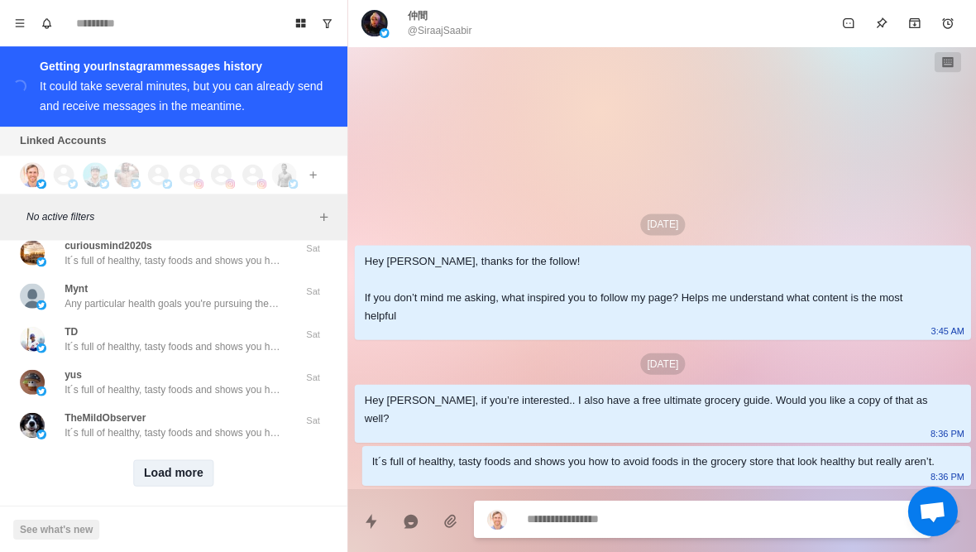
scroll to position [27356, 0]
click at [170, 460] on button "Load more" at bounding box center [173, 473] width 81 height 26
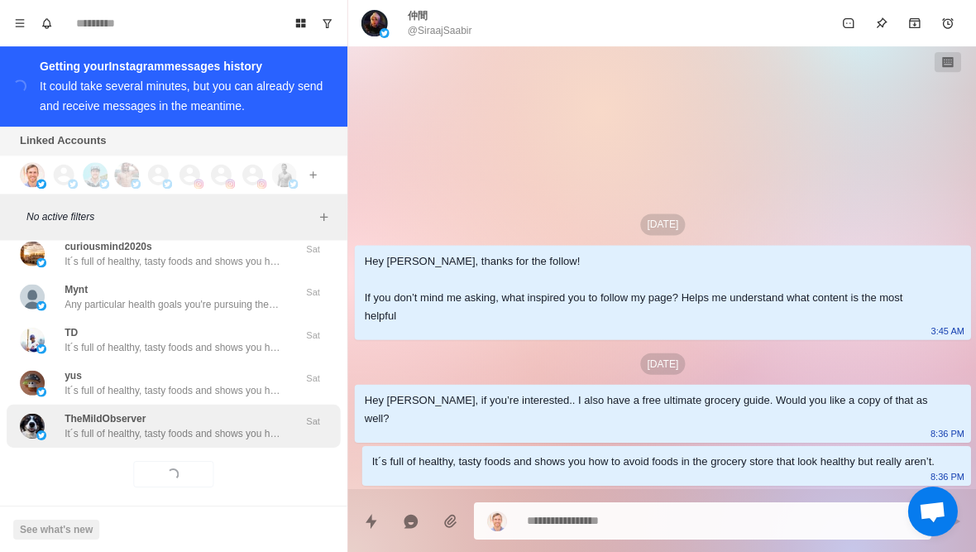
click at [231, 425] on p "It´s full of healthy, tasty foods and shows you how to avoid foods in the groce…" at bounding box center [172, 432] width 215 height 15
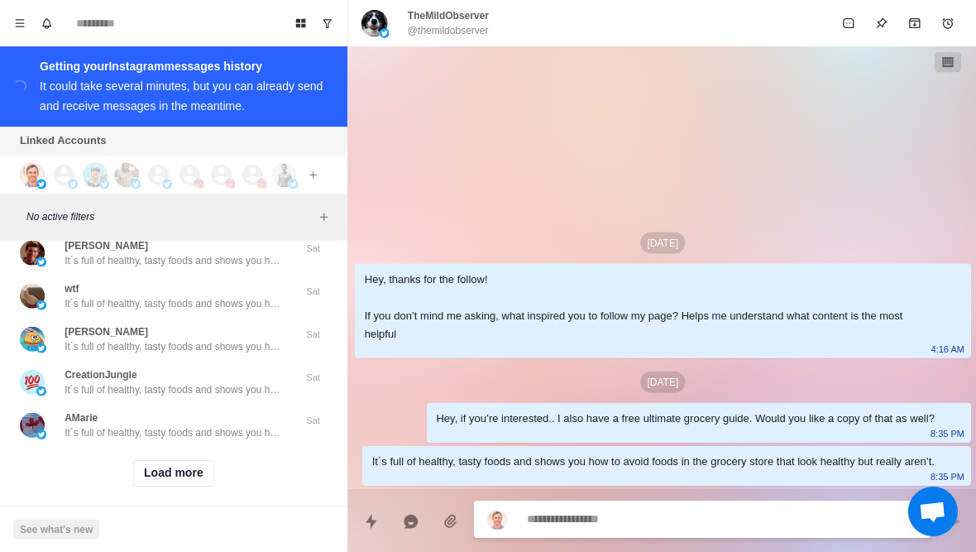
scroll to position [28216, 0]
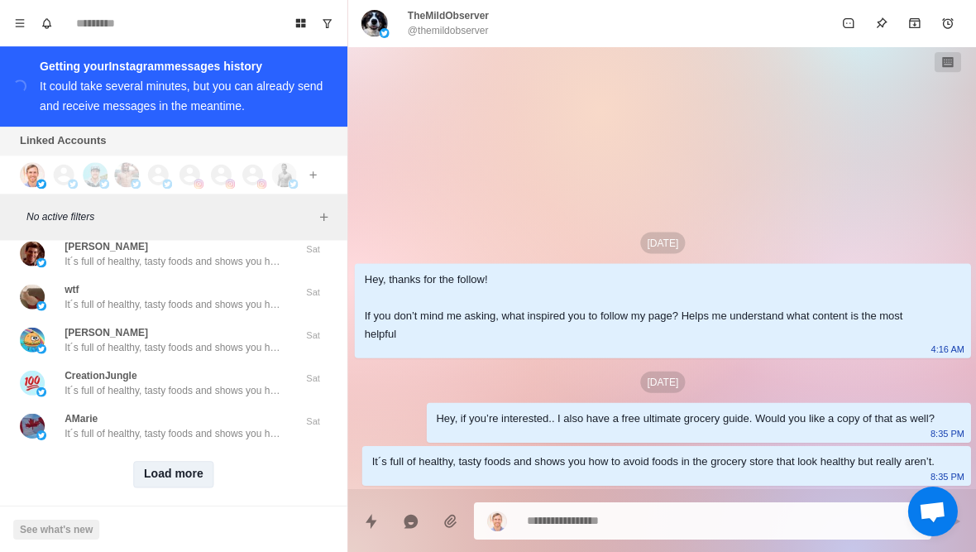
click at [179, 465] on button "Load more" at bounding box center [173, 473] width 81 height 26
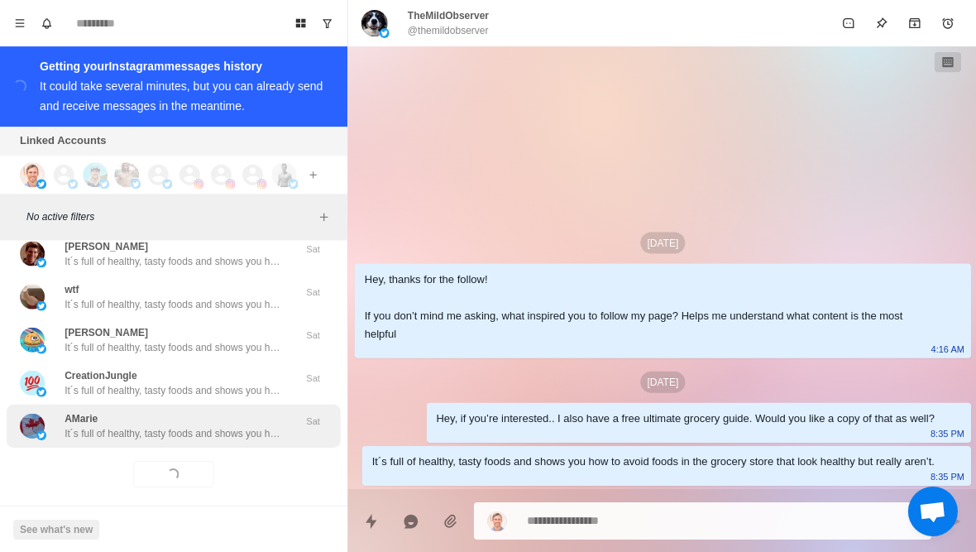
click at [222, 425] on p "It´s full of healthy, tasty foods and shows you how to avoid foods in the groce…" at bounding box center [172, 432] width 215 height 15
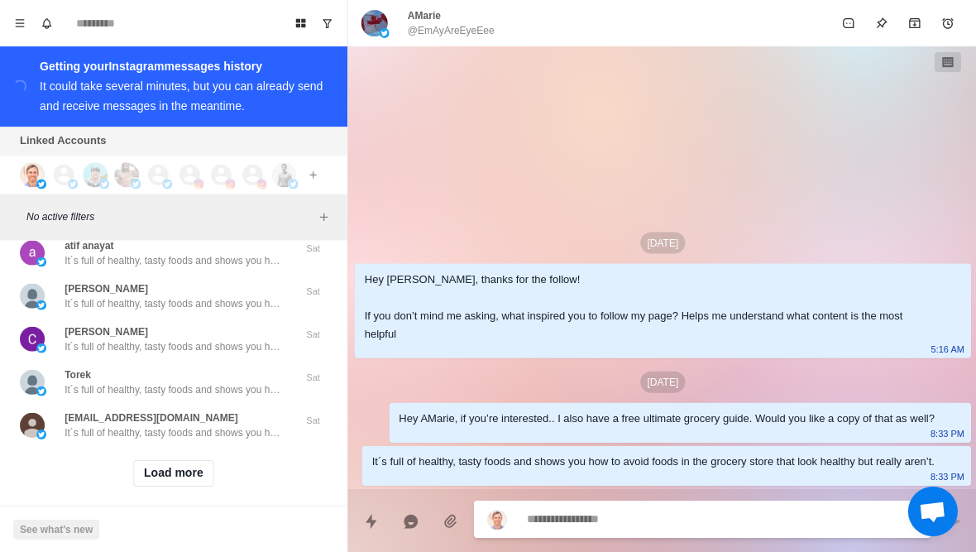
scroll to position [29076, 0]
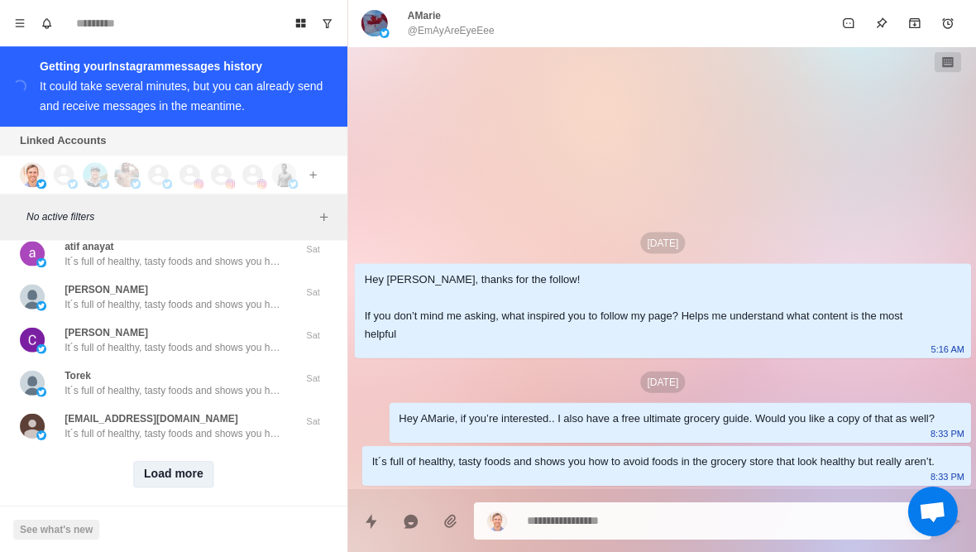
click at [172, 465] on button "Load more" at bounding box center [173, 473] width 81 height 26
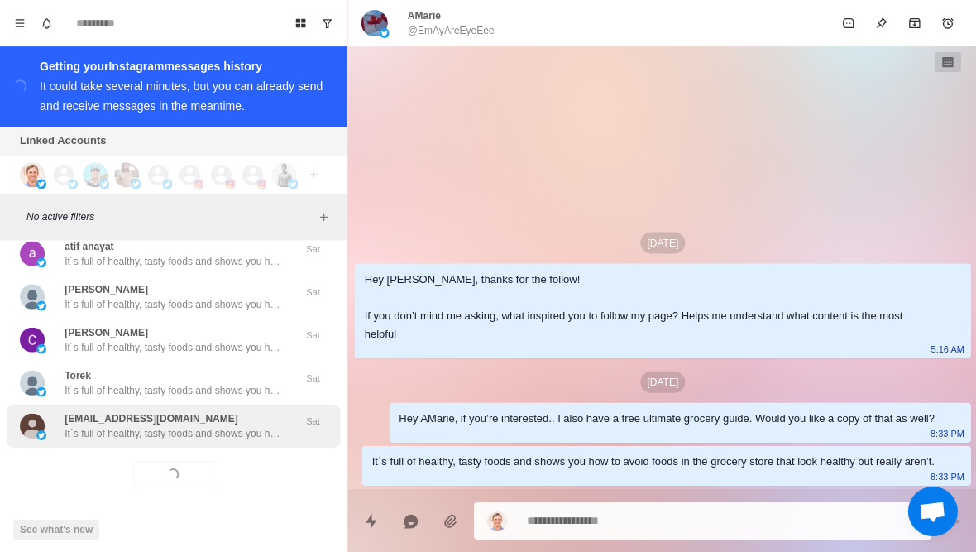
click at [225, 425] on p "It´s full of healthy, tasty foods and shows you how to avoid foods in the groce…" at bounding box center [172, 432] width 215 height 15
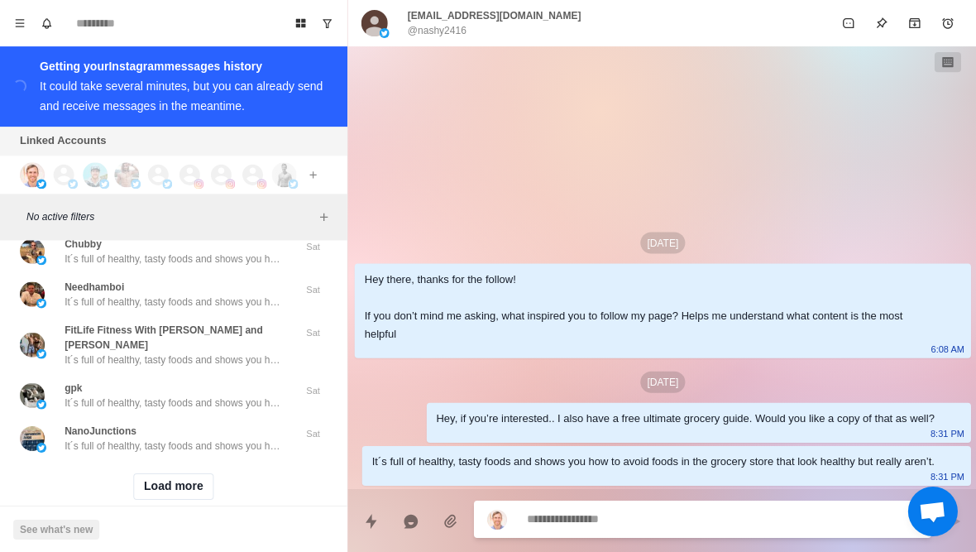
scroll to position [29936, 0]
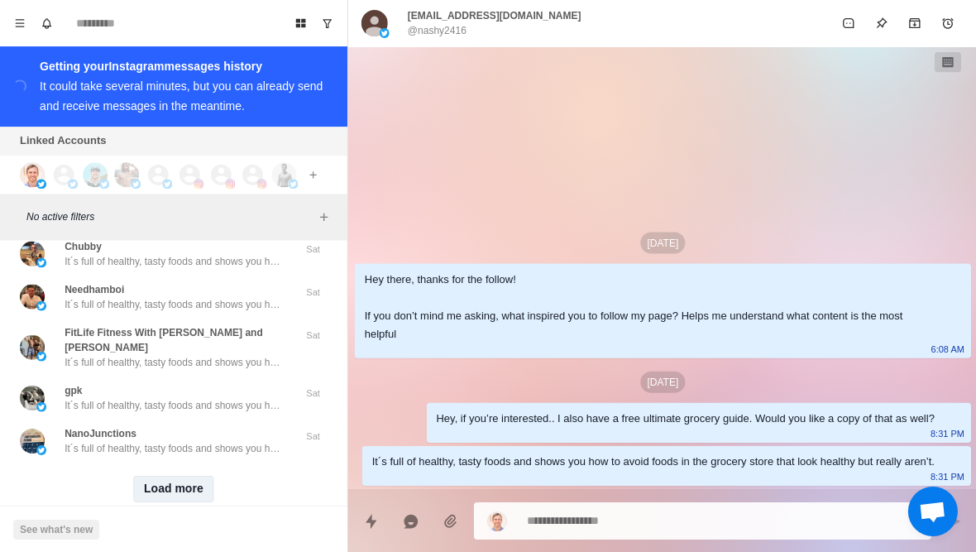
click at [184, 475] on button "Load more" at bounding box center [173, 488] width 81 height 26
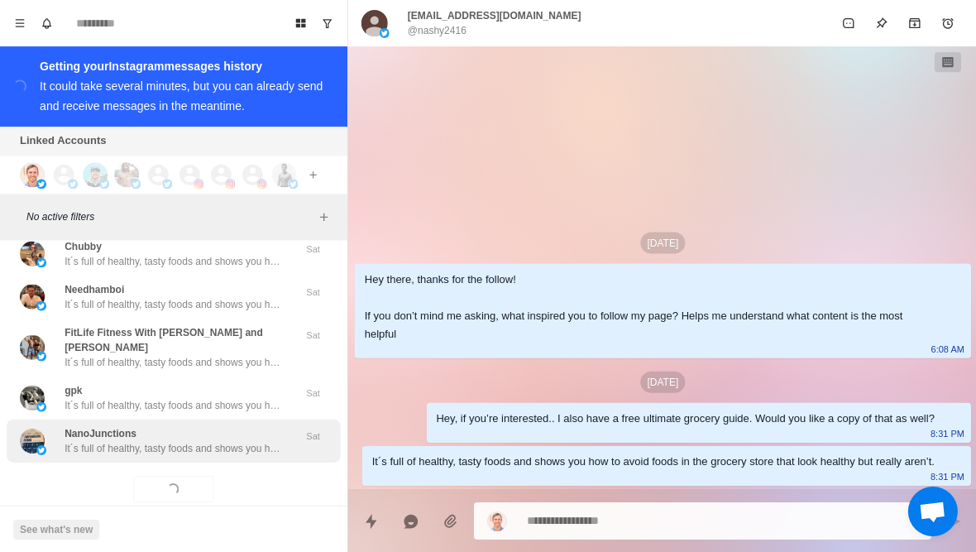
click at [204, 440] on p "It´s full of healthy, tasty foods and shows you how to avoid foods in the groce…" at bounding box center [172, 447] width 215 height 15
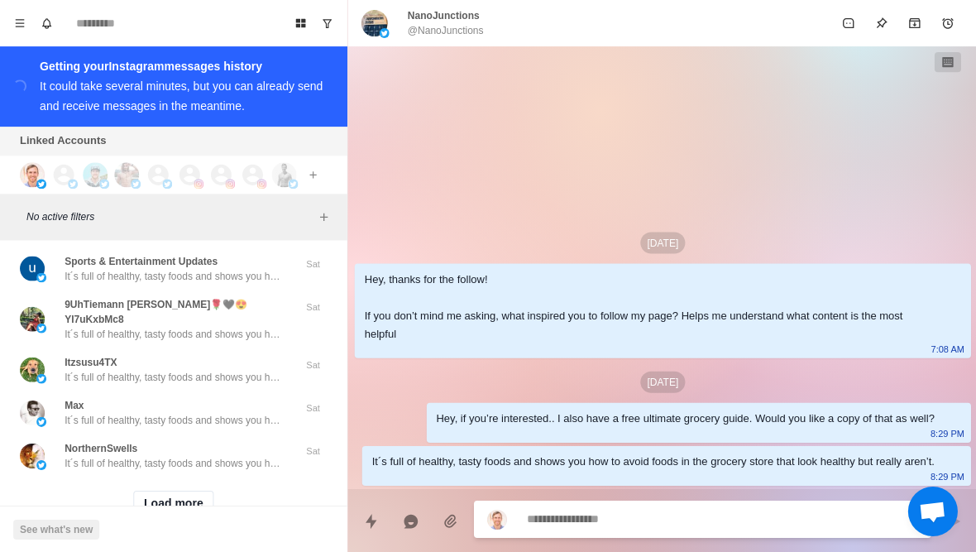
scroll to position [30797, 0]
click at [175, 490] on button "Load more" at bounding box center [173, 503] width 81 height 26
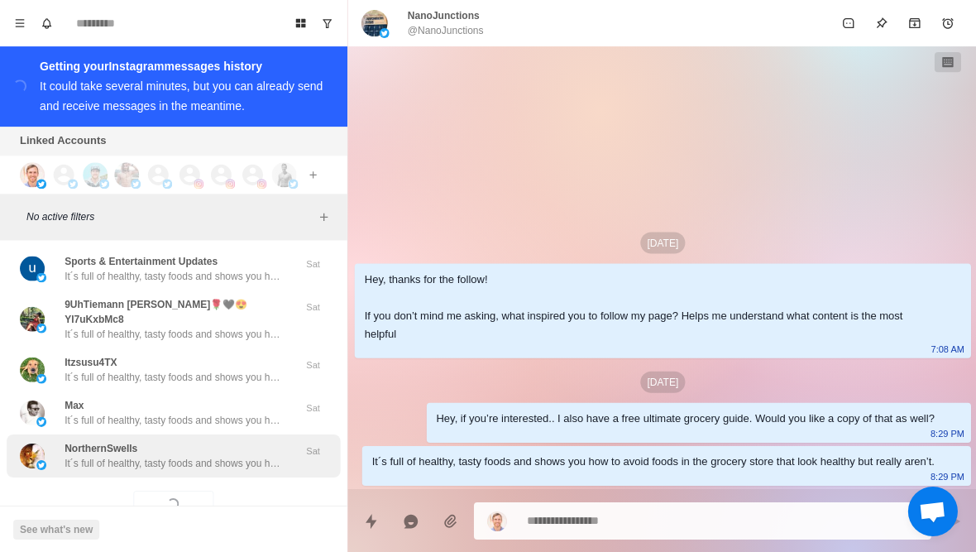
click at [223, 433] on div "NorthernSwells It´s full of healthy, tasty foods and shows you how to avoid foo…" at bounding box center [173, 454] width 333 height 43
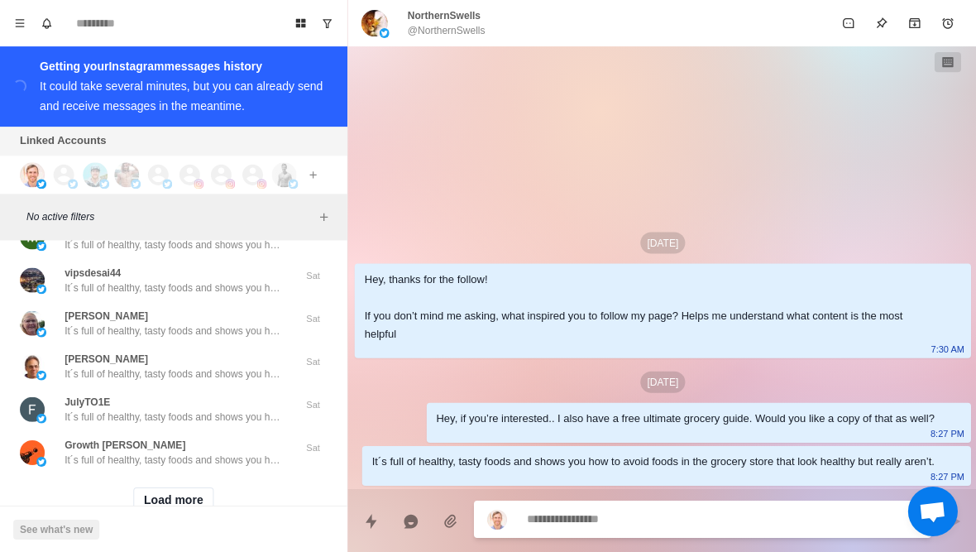
scroll to position [31657, 0]
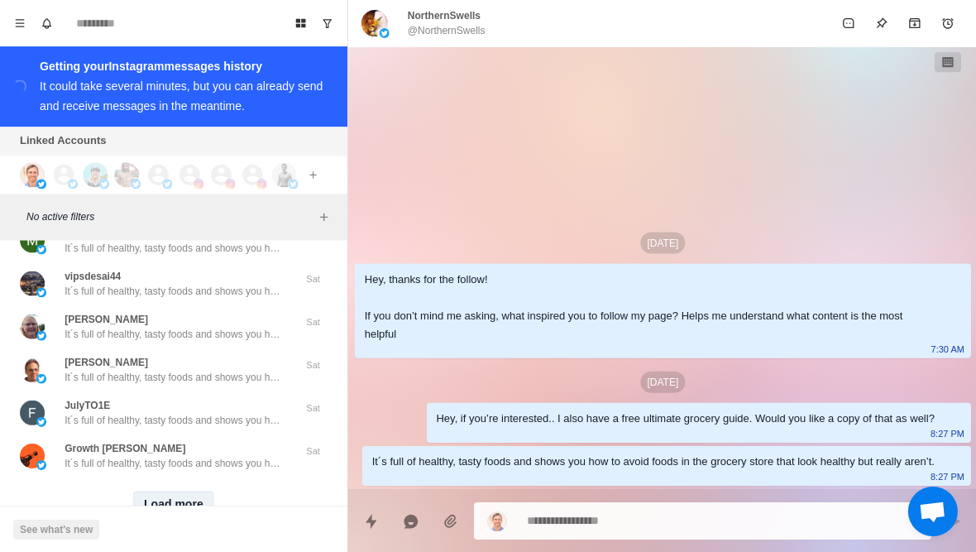
click at [184, 490] on button "Load more" at bounding box center [173, 503] width 81 height 26
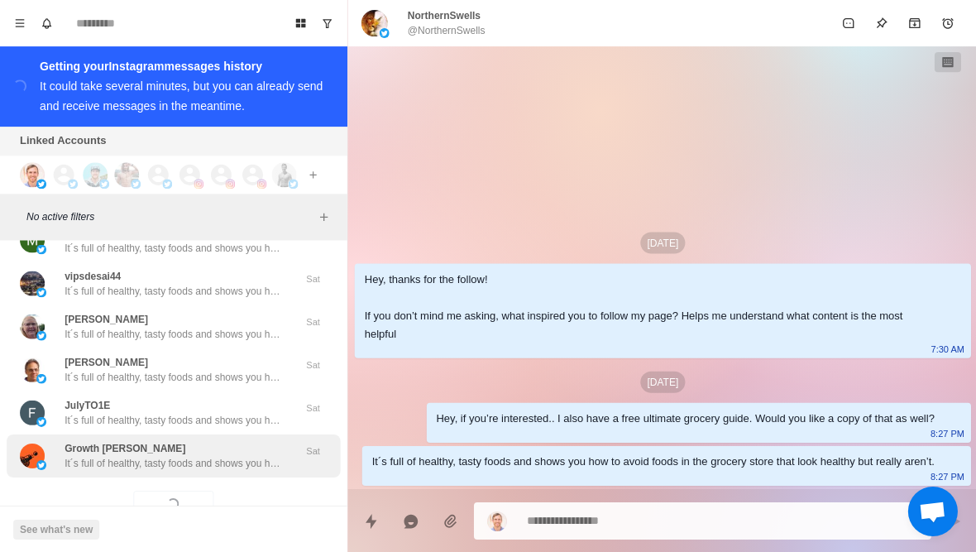
click at [226, 433] on div "Growth Cannon It´s full of healthy, tasty foods and shows you how to avoid food…" at bounding box center [173, 454] width 333 height 43
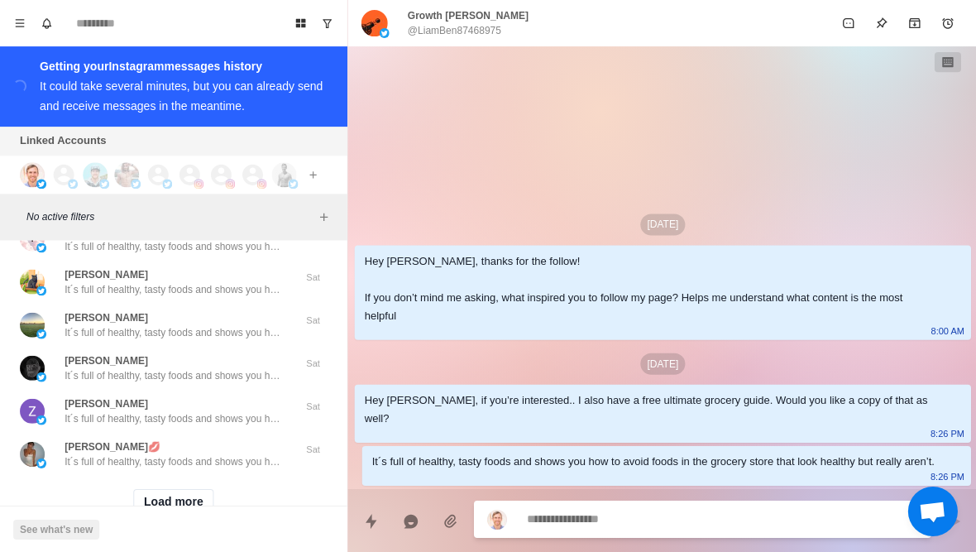
scroll to position [32517, 0]
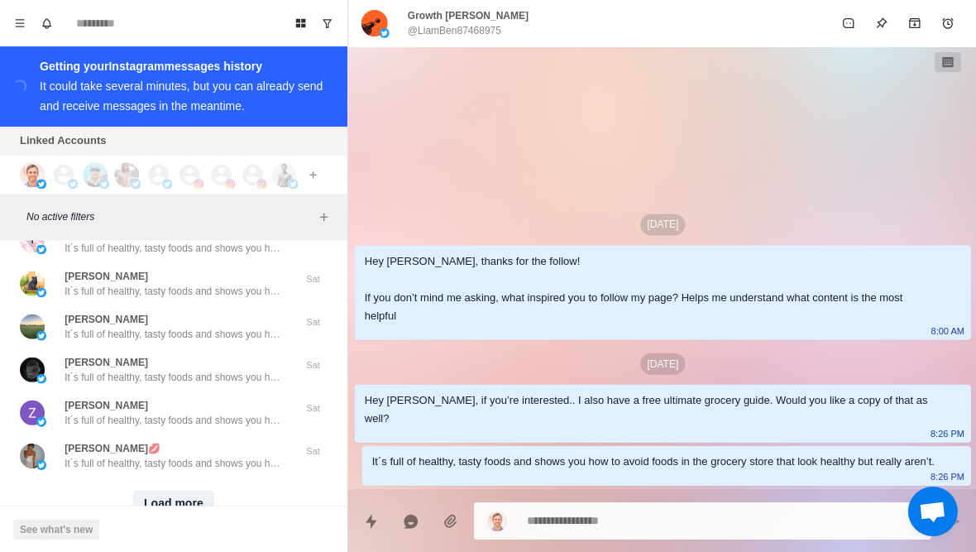
click at [176, 490] on button "Load more" at bounding box center [173, 503] width 81 height 26
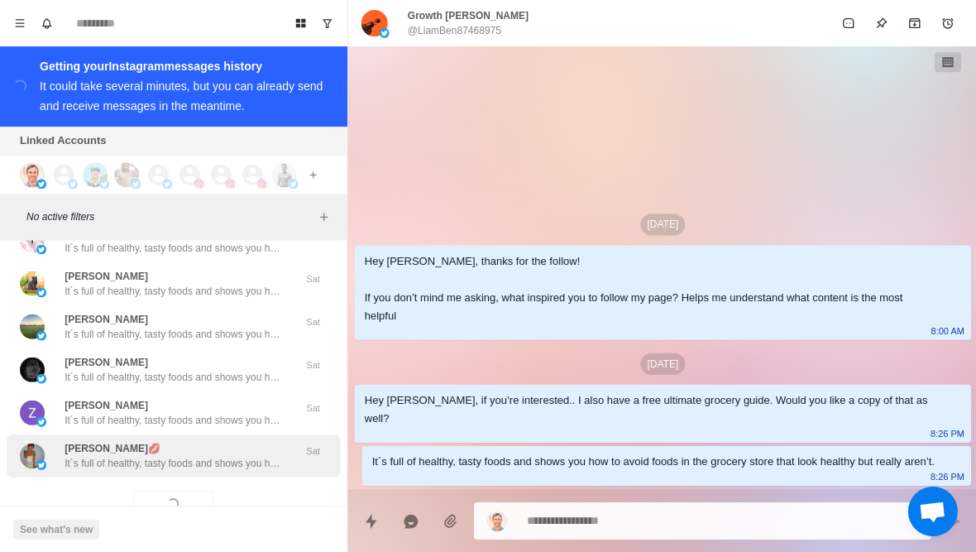
click at [230, 433] on div "Landreneau Augusta💋 It´s full of healthy, tasty foods and shows you how to avoi…" at bounding box center [173, 454] width 333 height 43
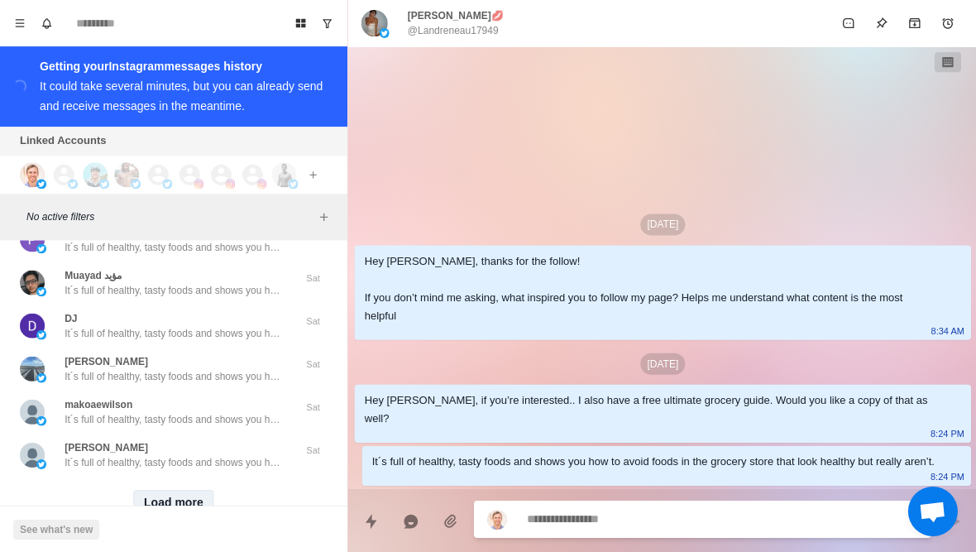
scroll to position [33377, 0]
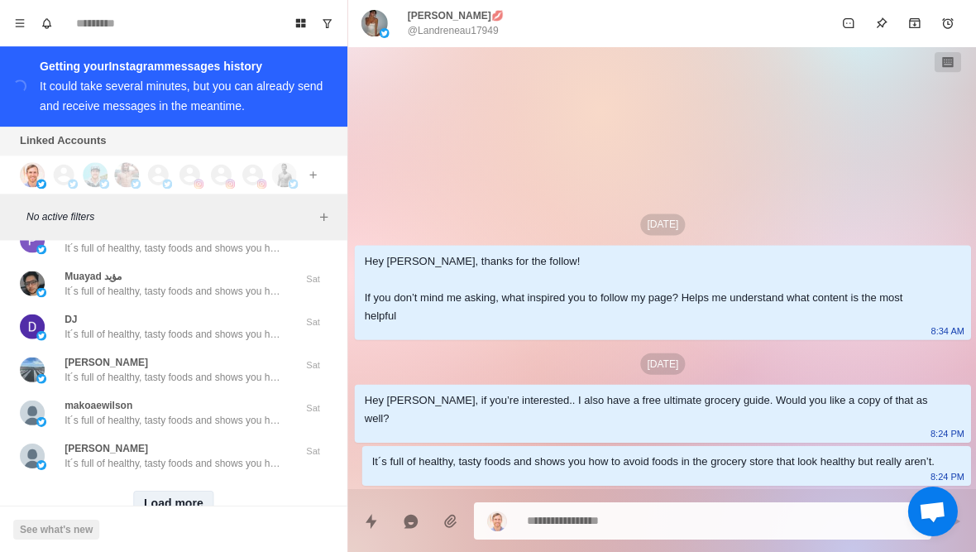
click at [190, 490] on button "Load more" at bounding box center [173, 503] width 81 height 26
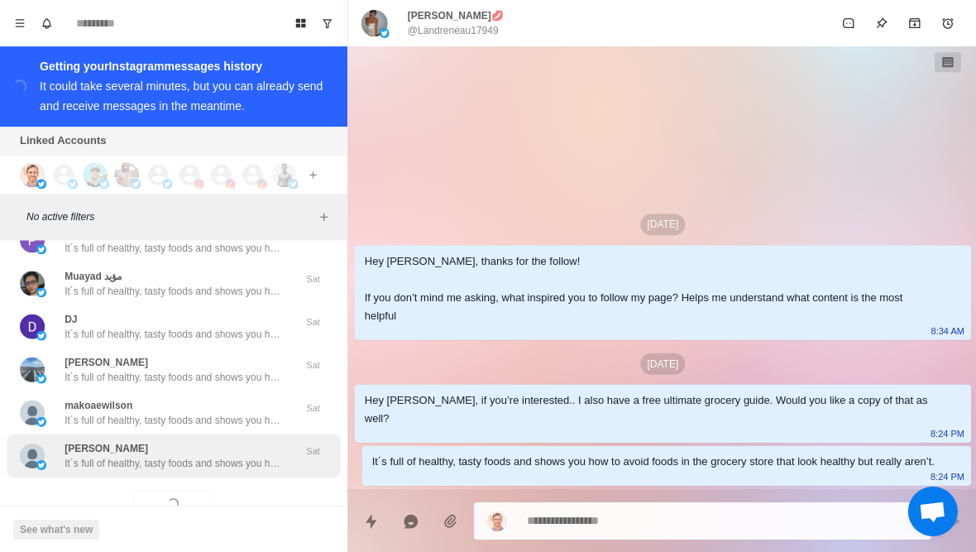
click at [218, 455] on p "It´s full of healthy, tasty foods and shows you how to avoid foods in the groce…" at bounding box center [172, 462] width 215 height 15
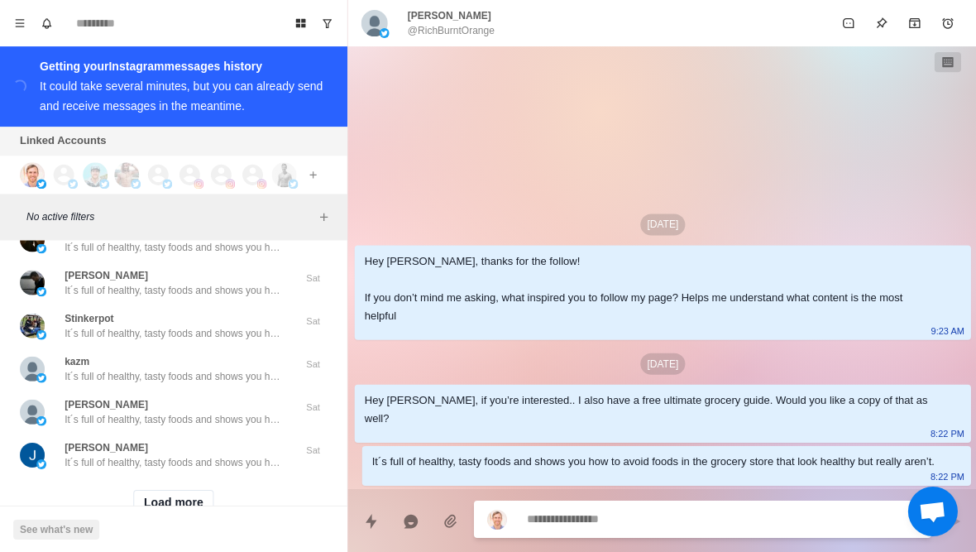
scroll to position [34237, 0]
click at [191, 490] on button "Load more" at bounding box center [173, 503] width 81 height 26
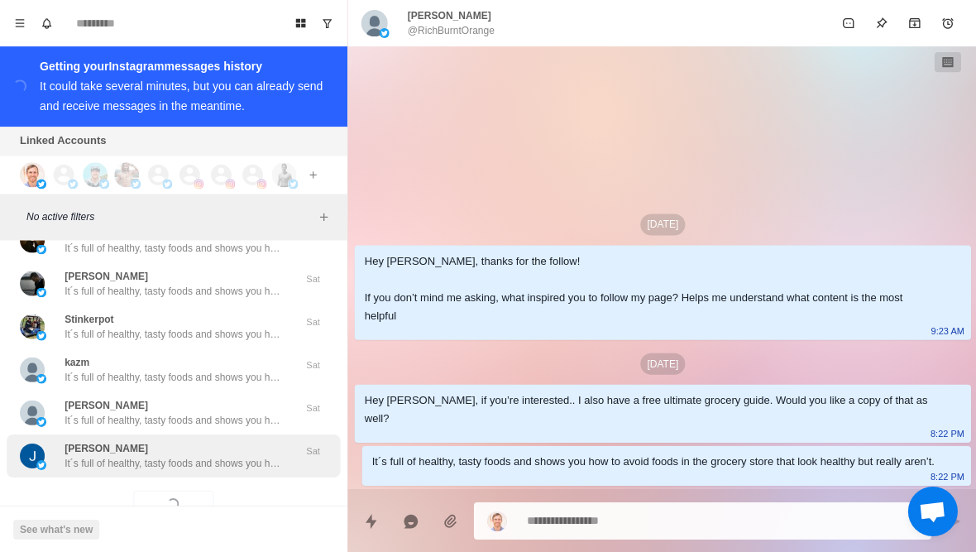
click at [237, 433] on div "Judd Nydes It´s full of healthy, tasty foods and shows you how to avoid foods i…" at bounding box center [173, 454] width 333 height 43
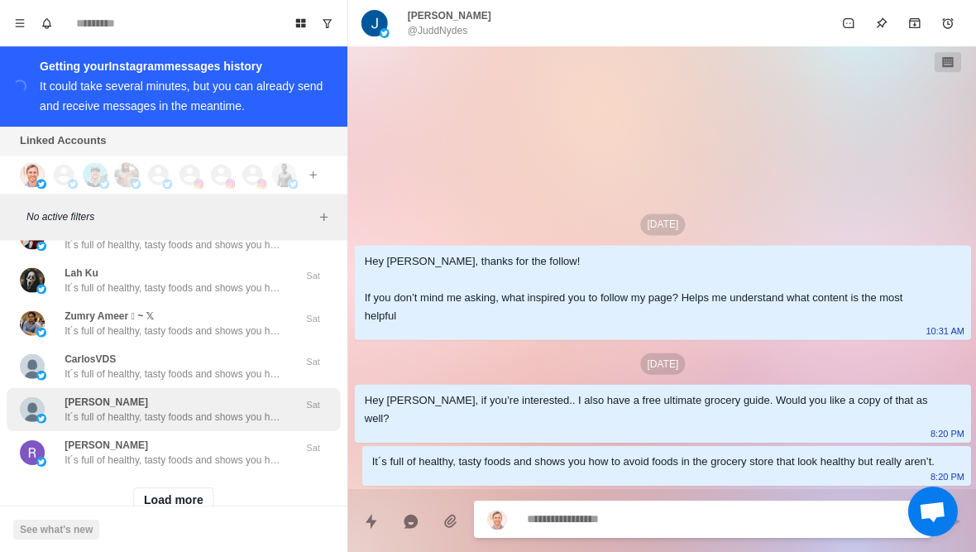
scroll to position [35098, 0]
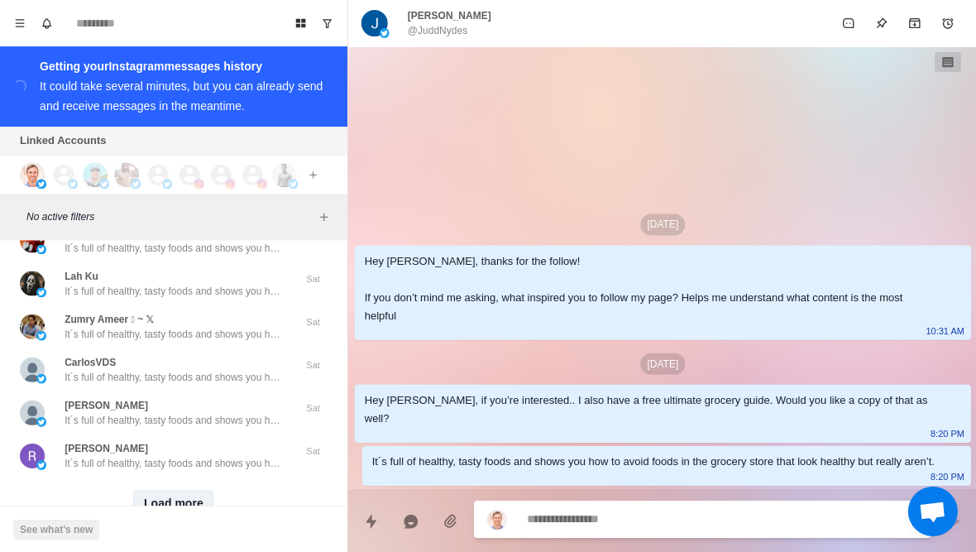
click at [155, 490] on button "Load more" at bounding box center [173, 503] width 81 height 26
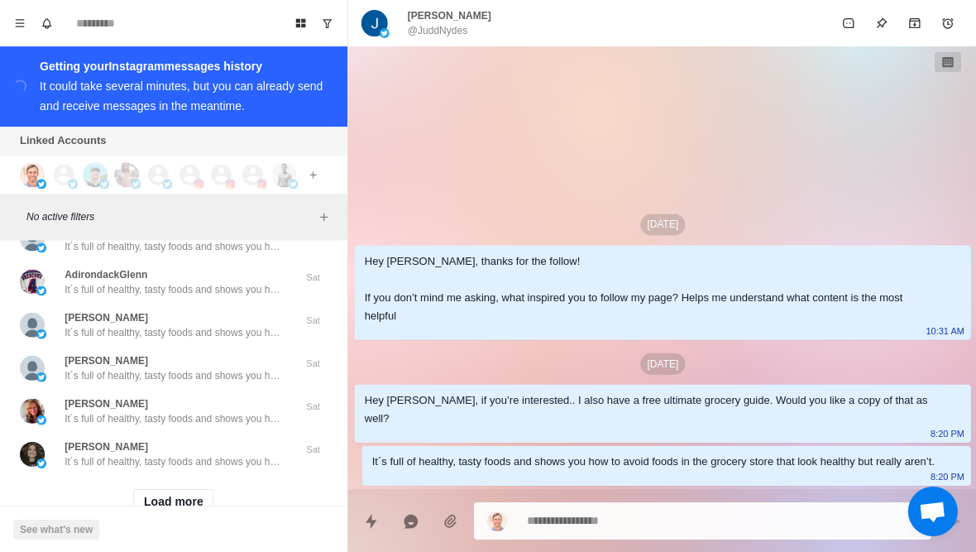
scroll to position [35958, 0]
click at [181, 490] on button "Load more" at bounding box center [173, 503] width 81 height 26
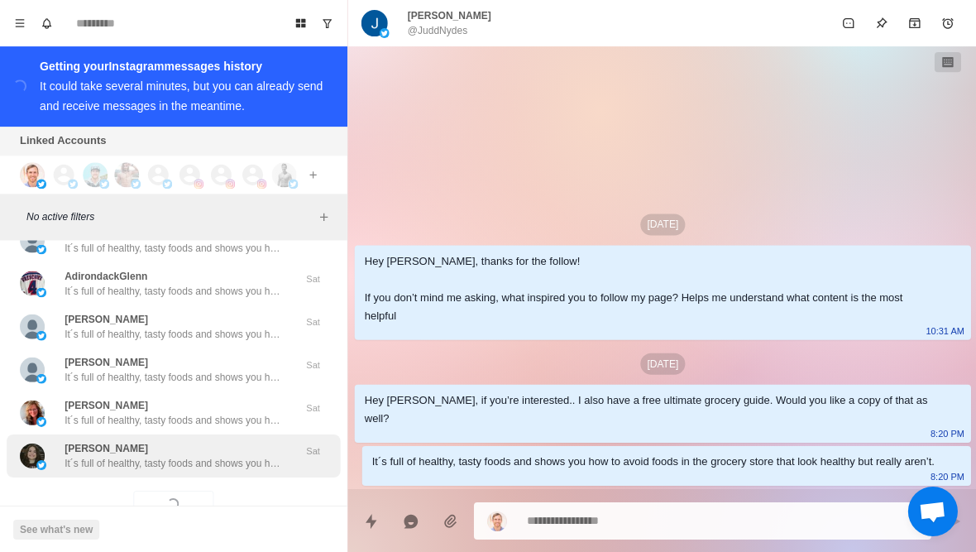
click at [220, 433] on div "Ruth Anderson It´s full of healthy, tasty foods and shows you how to avoid food…" at bounding box center [173, 454] width 333 height 43
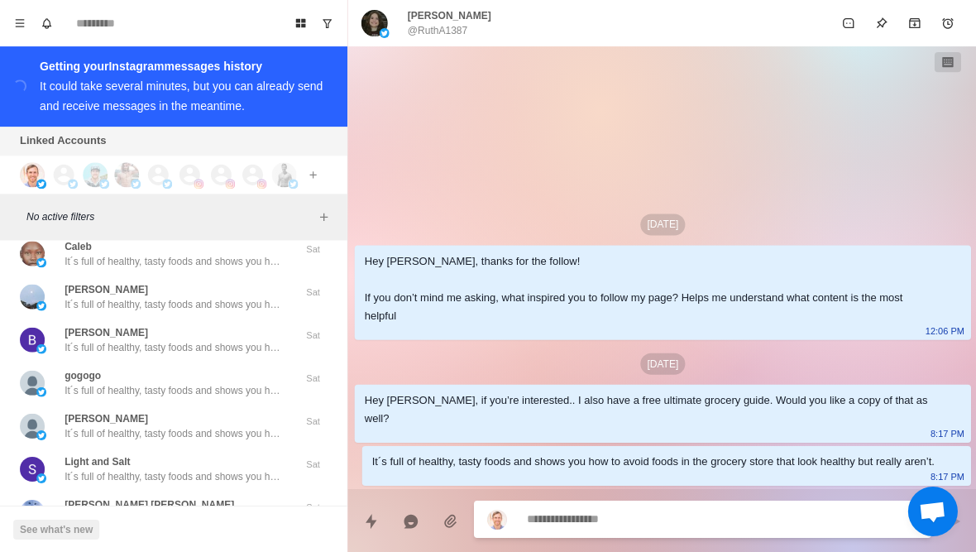
scroll to position [36802, 0]
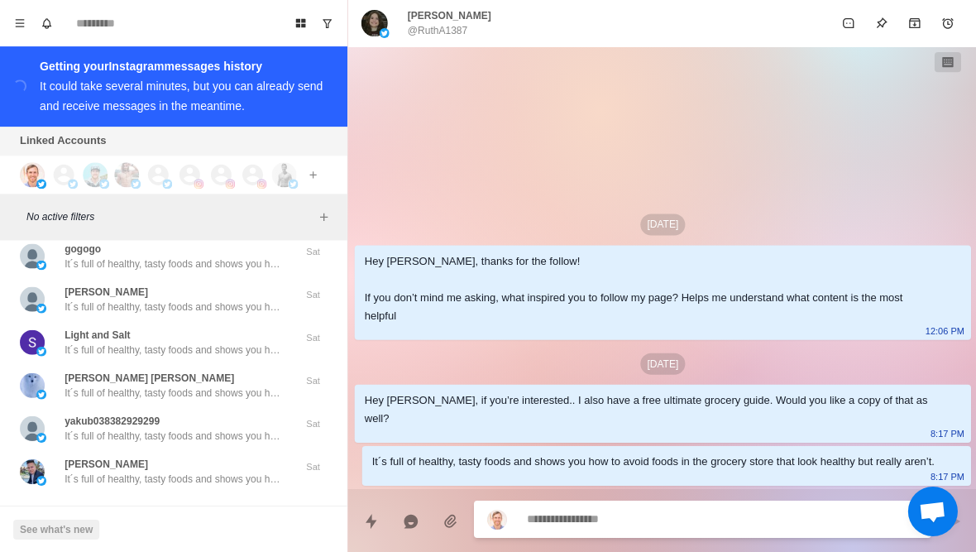
click at [179, 505] on button "Load more" at bounding box center [173, 518] width 81 height 26
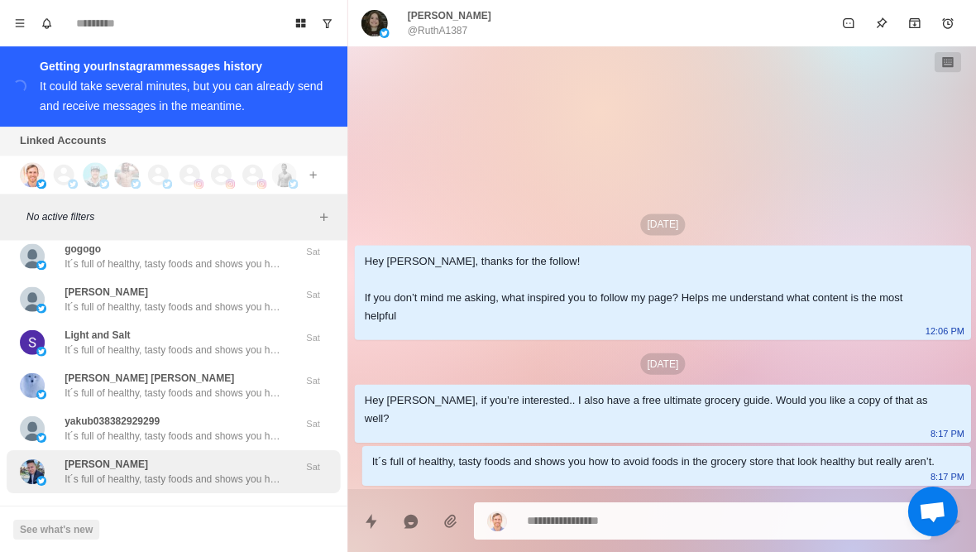
click at [238, 471] on p "It´s full of healthy, tasty foods and shows you how to avoid foods in the groce…" at bounding box center [172, 478] width 215 height 15
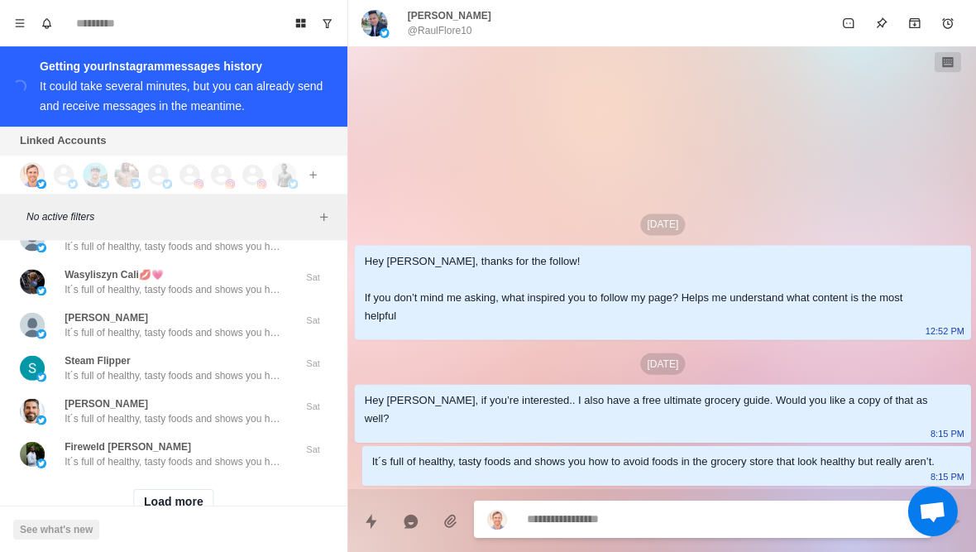
scroll to position [37678, 0]
click at [173, 490] on button "Load more" at bounding box center [173, 503] width 81 height 26
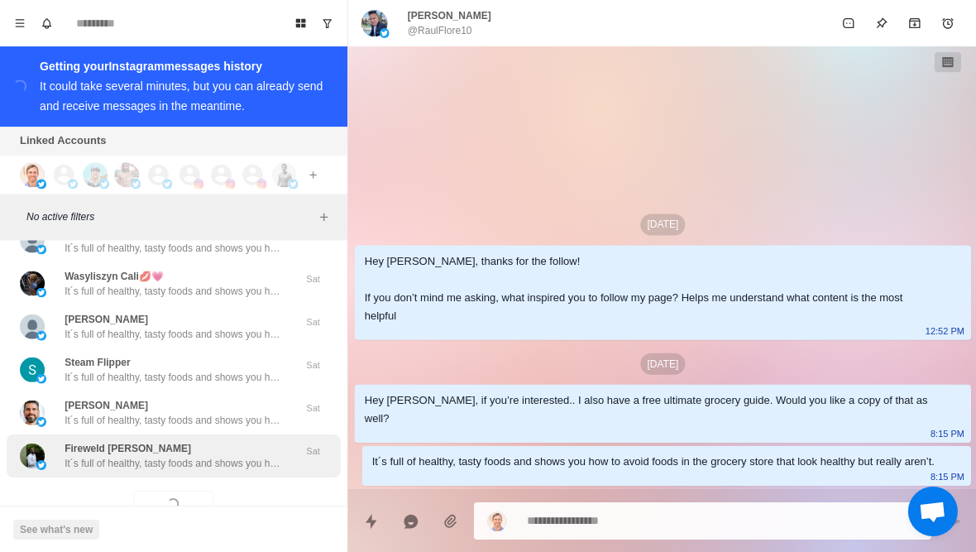
click at [217, 455] on p "It´s full of healthy, tasty foods and shows you how to avoid foods in the groce…" at bounding box center [172, 462] width 215 height 15
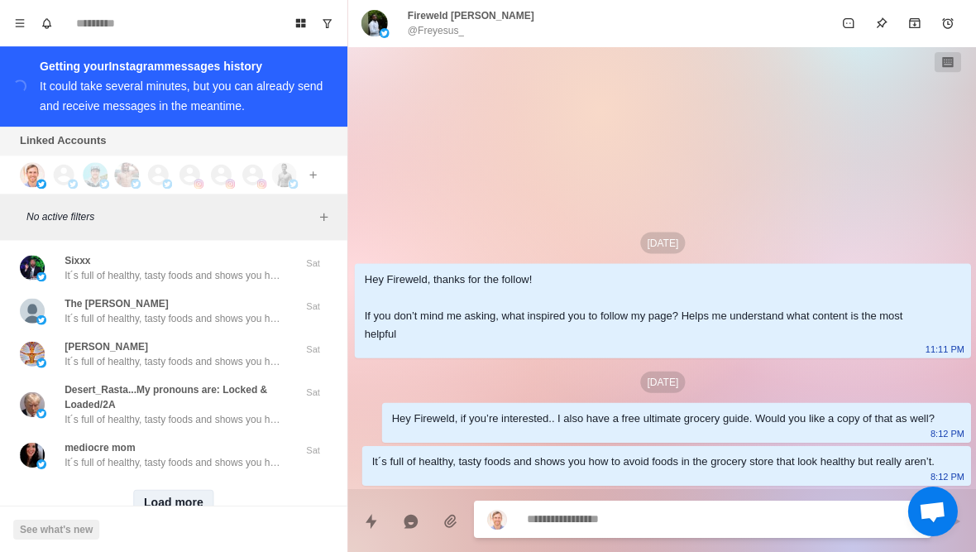
scroll to position [38553, 0]
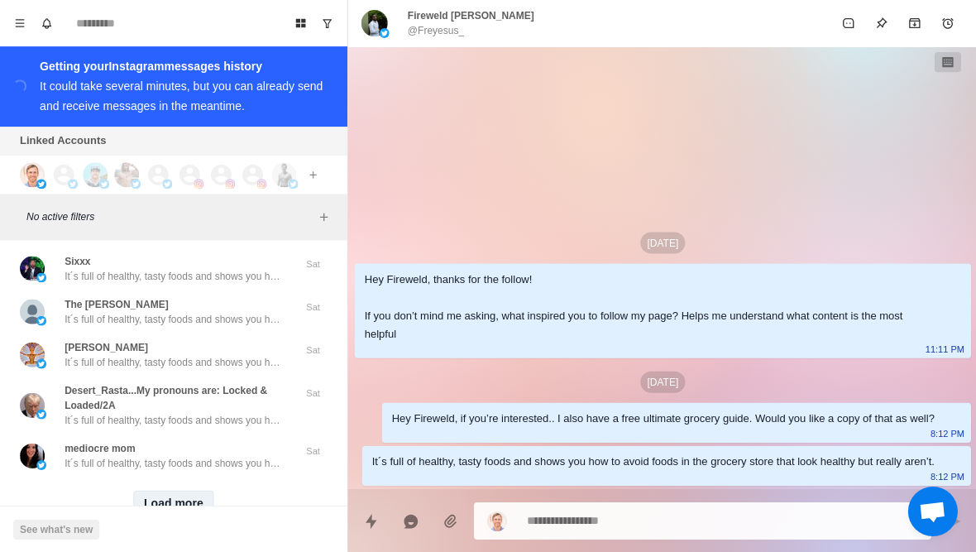
click at [175, 490] on button "Load more" at bounding box center [173, 503] width 81 height 26
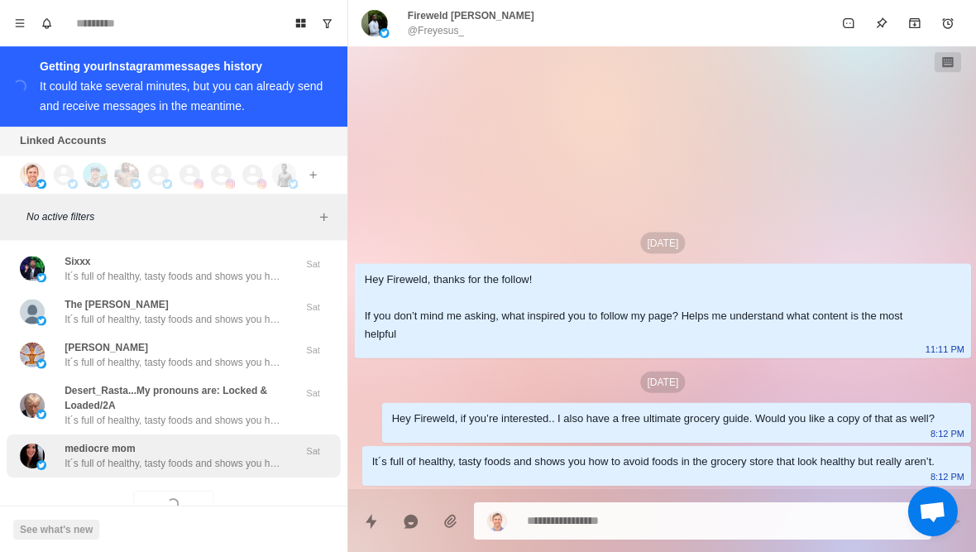
click at [223, 433] on div "mediocre mom It´s full of healthy, tasty foods and shows you how to avoid foods…" at bounding box center [173, 454] width 333 height 43
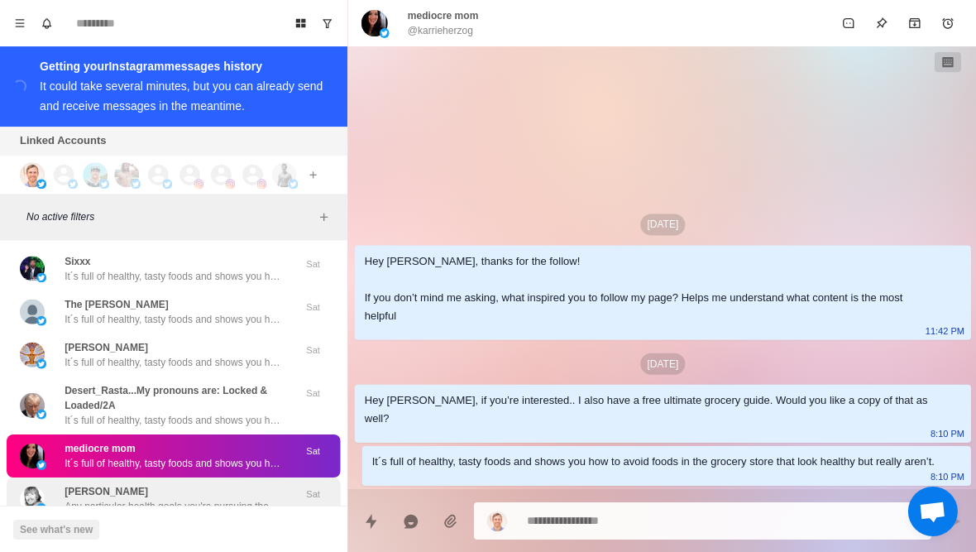
click at [128, 483] on p "Craig Meagher" at bounding box center [107, 490] width 84 height 15
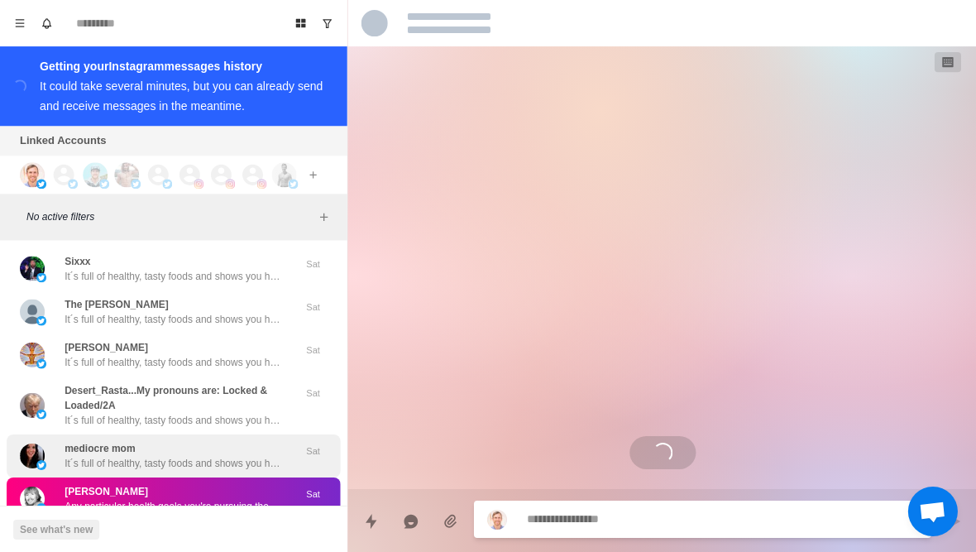
scroll to position [26, 0]
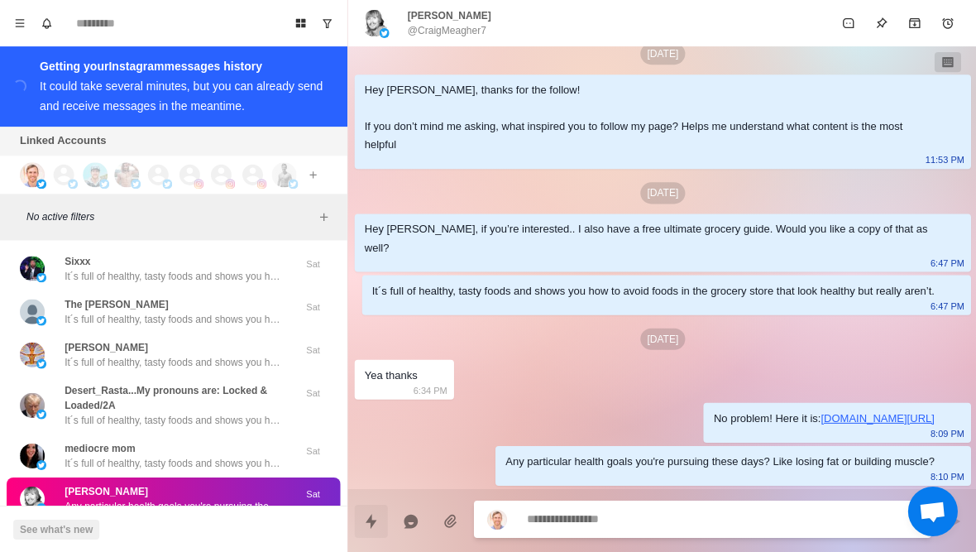
click at [373, 533] on button "Quick replies" at bounding box center [370, 520] width 33 height 33
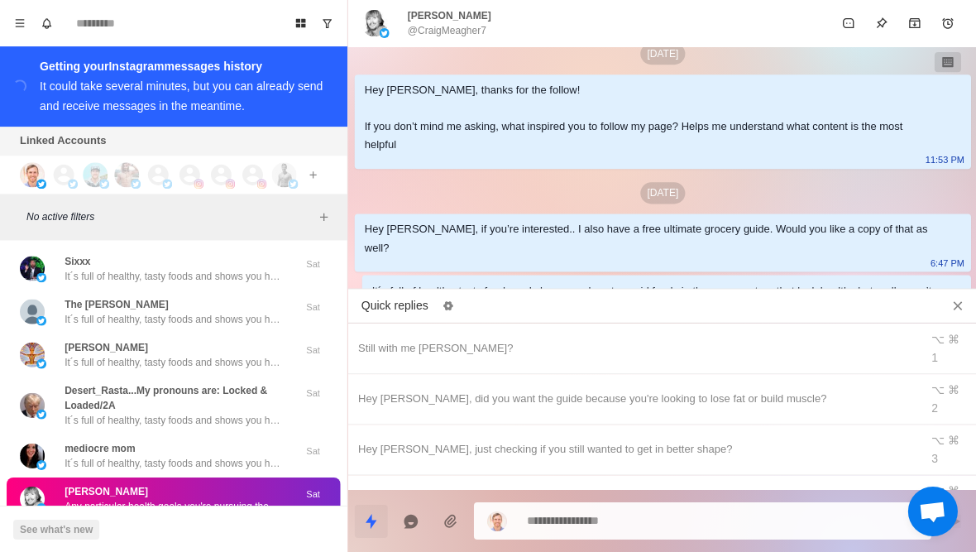
scroll to position [15, 0]
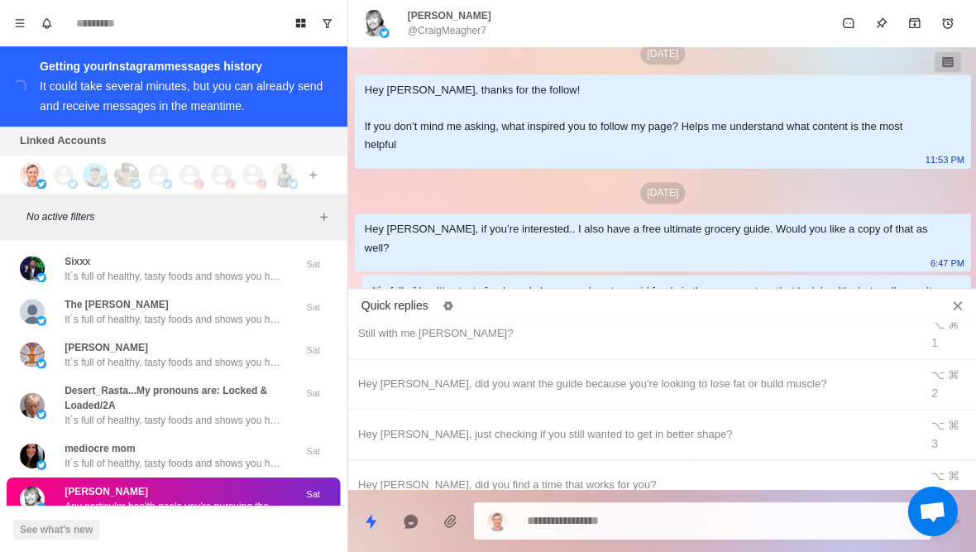
click at [490, 525] on div "Craig?" at bounding box center [632, 534] width 551 height 18
click at [957, 297] on icon "Close quick replies" at bounding box center [956, 305] width 17 height 17
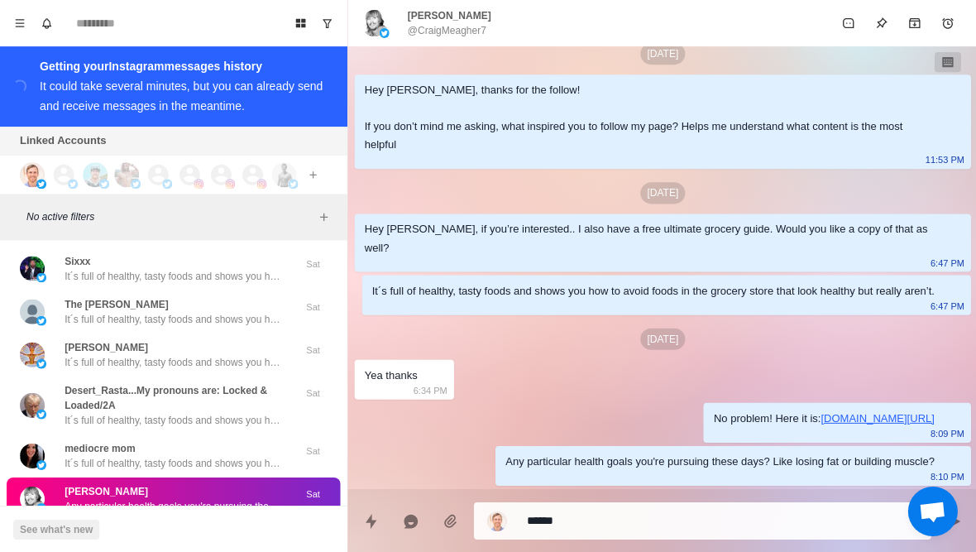
click at [672, 528] on textarea "******" at bounding box center [721, 520] width 390 height 24
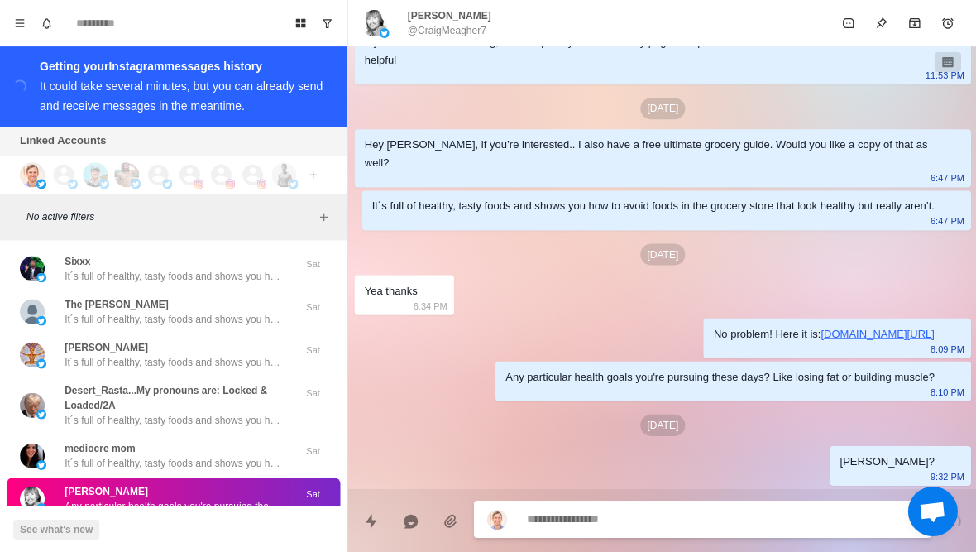
scroll to position [38639, 0]
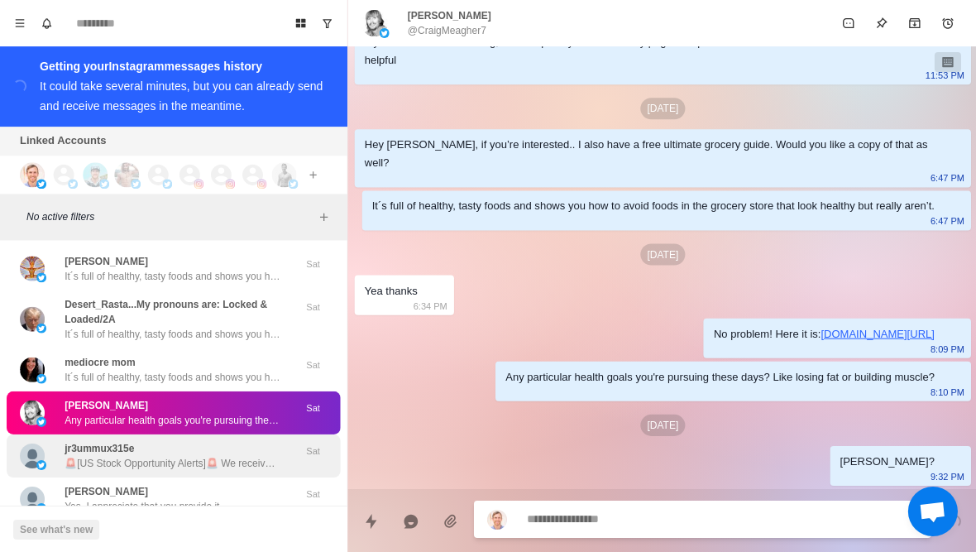
click at [212, 455] on p "🚨[US Stock Opportunity Alerts]🚨 We receive daily alerts for 2-3 promising stock…" at bounding box center [172, 462] width 215 height 15
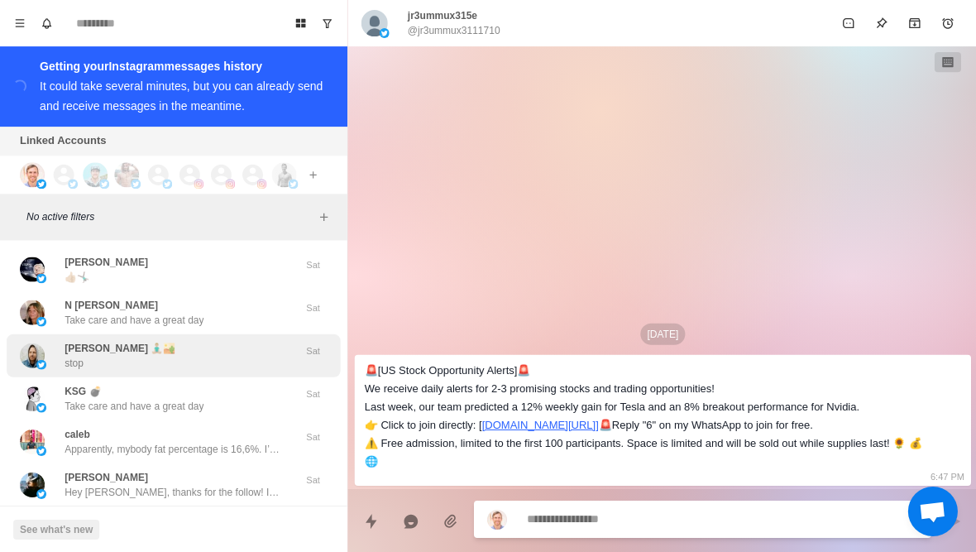
scroll to position [39078, 0]
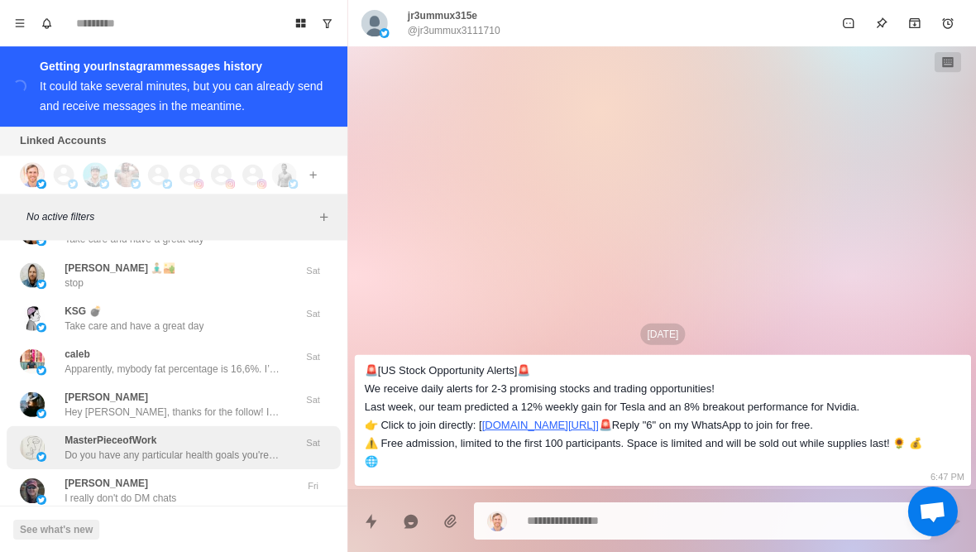
click at [208, 425] on div "MasterPieceofWork Do you have any particular health goals you're pursuing these…" at bounding box center [173, 446] width 333 height 43
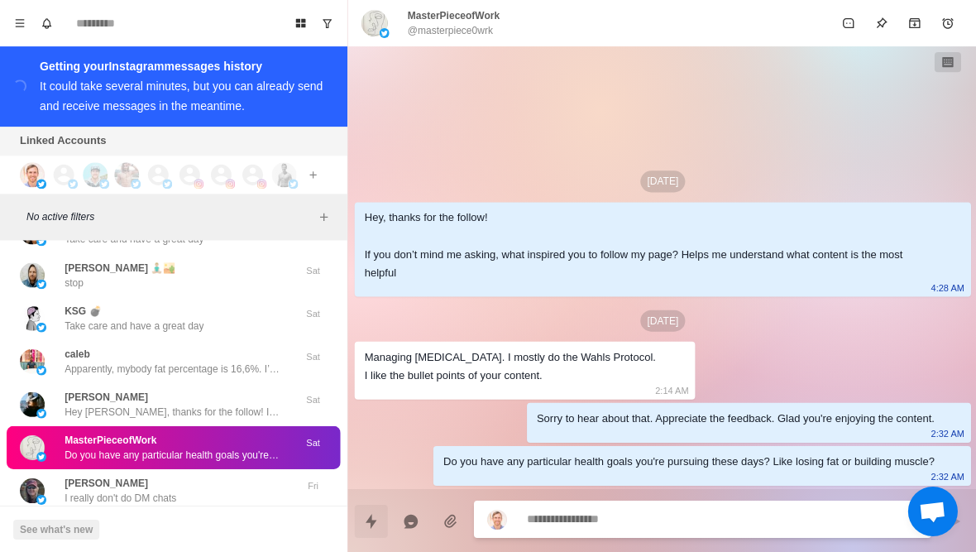
click at [376, 533] on button "Quick replies" at bounding box center [370, 520] width 33 height 33
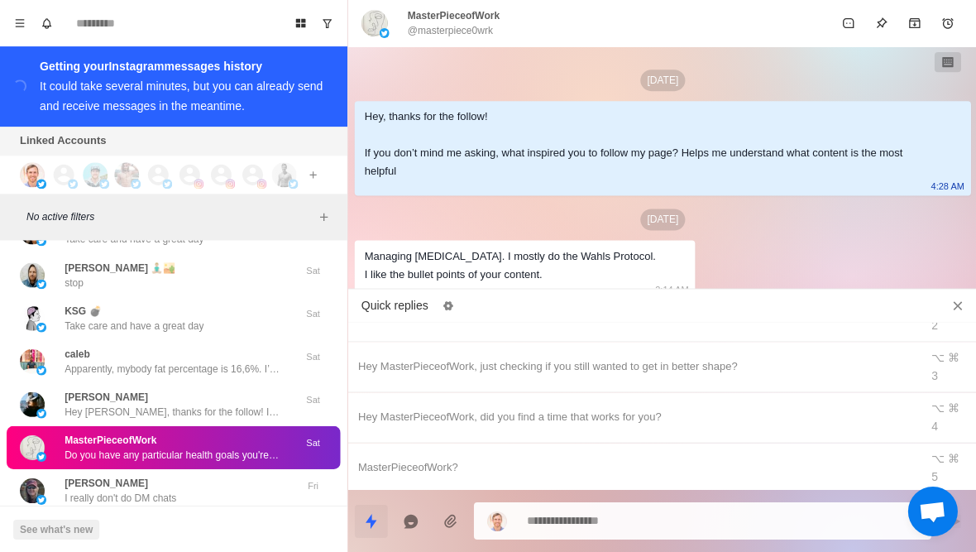
scroll to position [86, 0]
click at [492, 505] on div "Bumping this up" at bounding box center [632, 514] width 551 height 18
click at [954, 301] on icon "Close quick replies" at bounding box center [956, 305] width 9 height 9
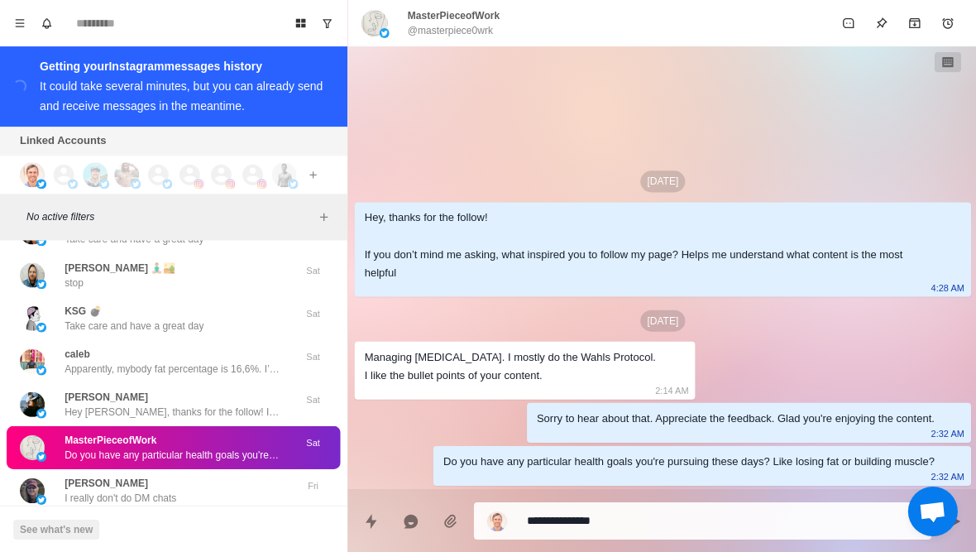
click at [682, 520] on textarea "**********" at bounding box center [721, 520] width 390 height 24
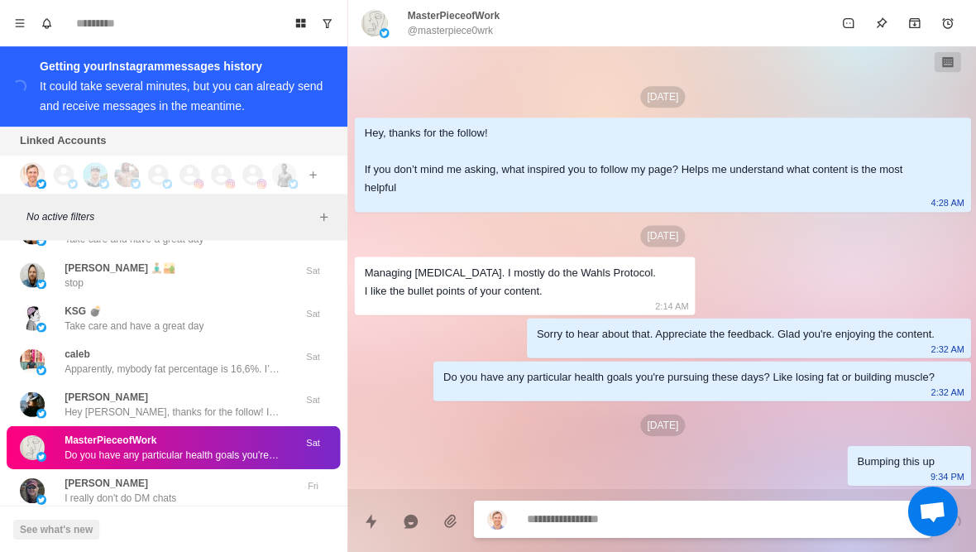
click at [208, 533] on p "Hey Aaron, thanks for the follow! If you don’t mind me asking, what inspired yo…" at bounding box center [172, 540] width 215 height 15
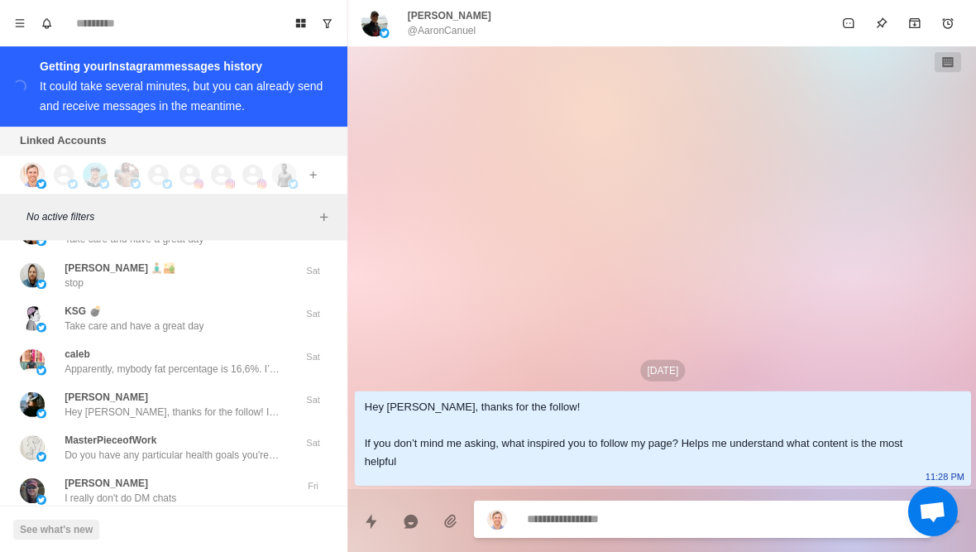
click at [543, 247] on div "Sep 26 Hey Aaron, thanks for the follow! If you don’t mind me asking, what insp…" at bounding box center [661, 267] width 629 height 442
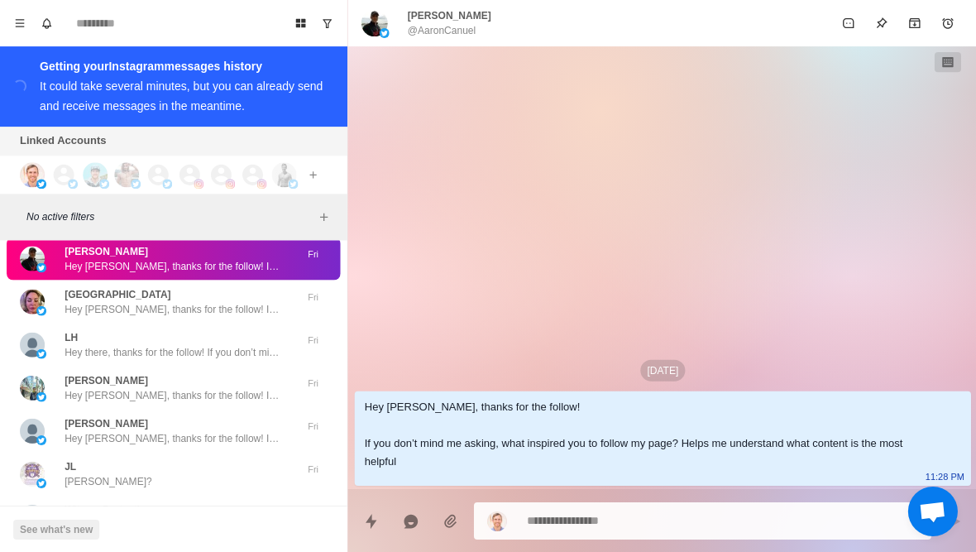
scroll to position [39354, 0]
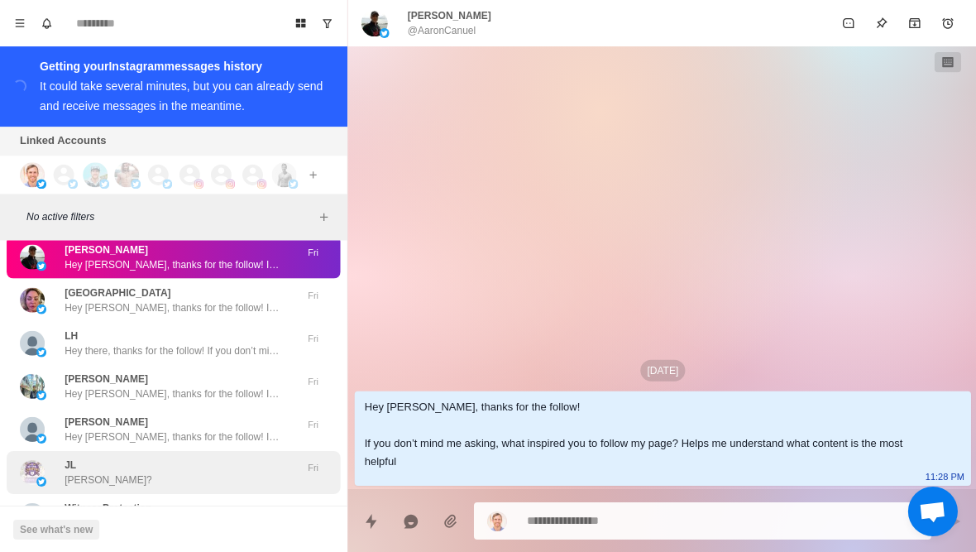
click at [238, 457] on div "JL Jimmy?" at bounding box center [156, 472] width 272 height 30
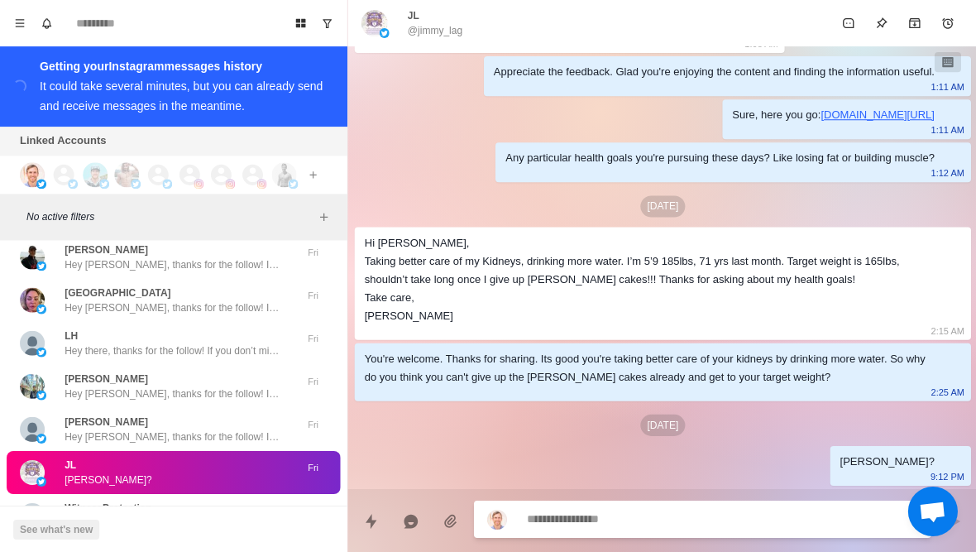
scroll to position [39389, 0]
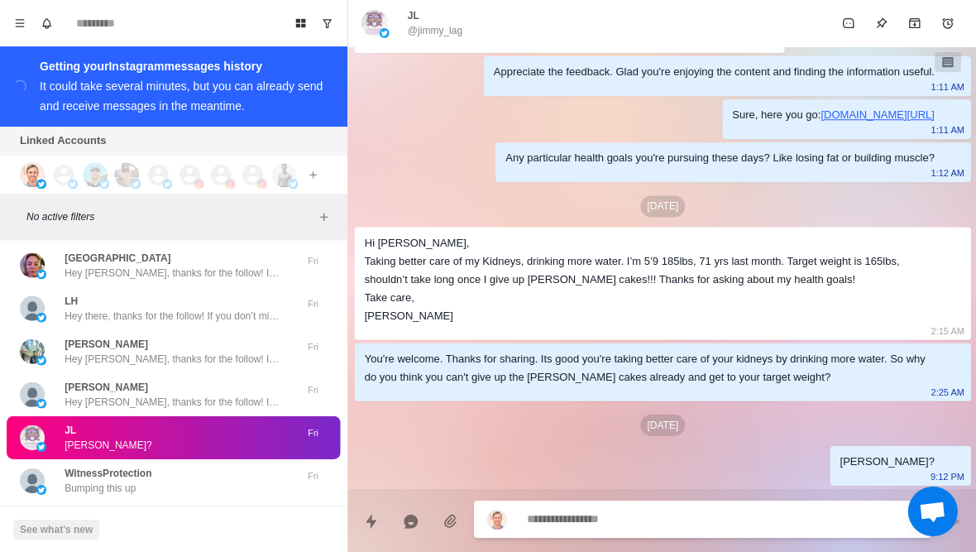
click at [170, 514] on button "Load more" at bounding box center [173, 527] width 81 height 26
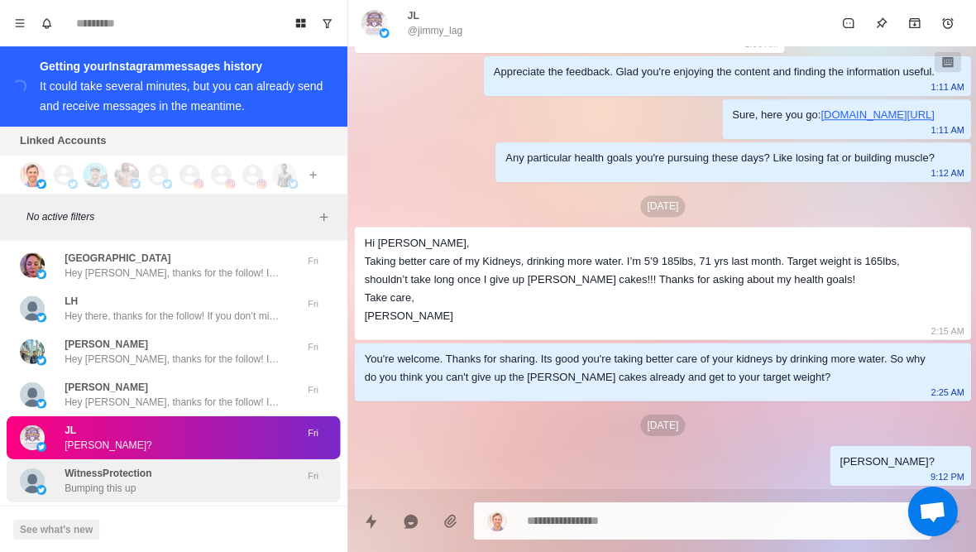
click at [206, 465] on div "WitnessProtection Bumping this up" at bounding box center [156, 480] width 272 height 30
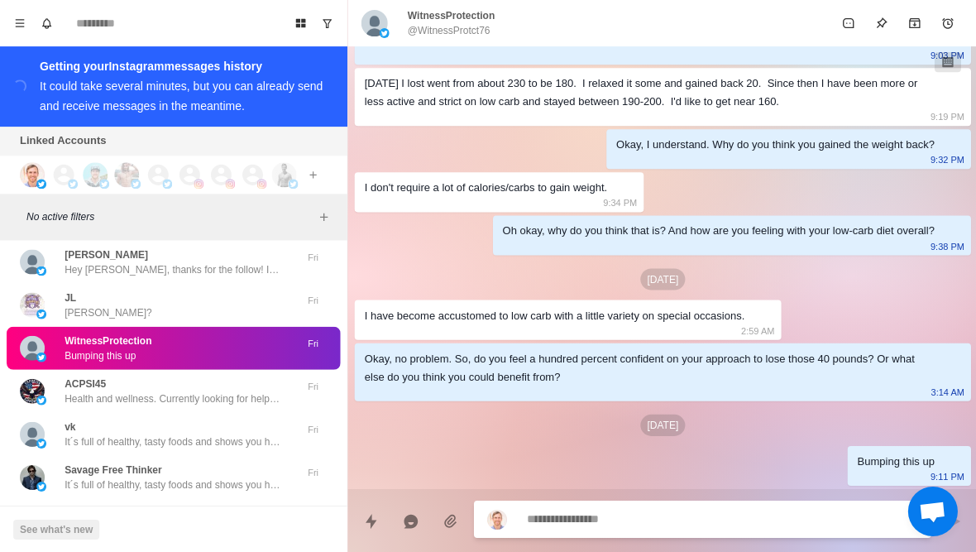
scroll to position [39538, 0]
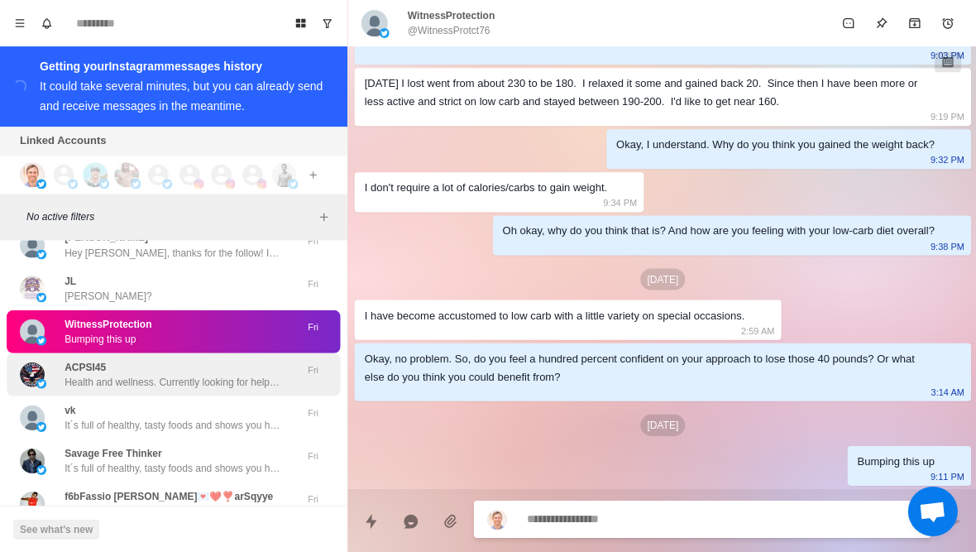
click at [227, 374] on p "Health and wellness. Currently looking for help to quit vaping as I feel it is …" at bounding box center [172, 381] width 215 height 15
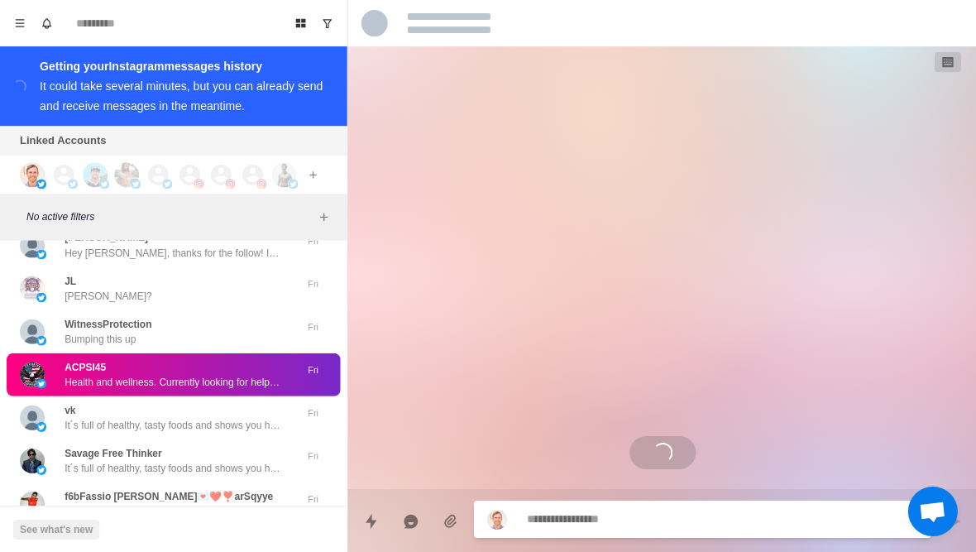
scroll to position [0, 0]
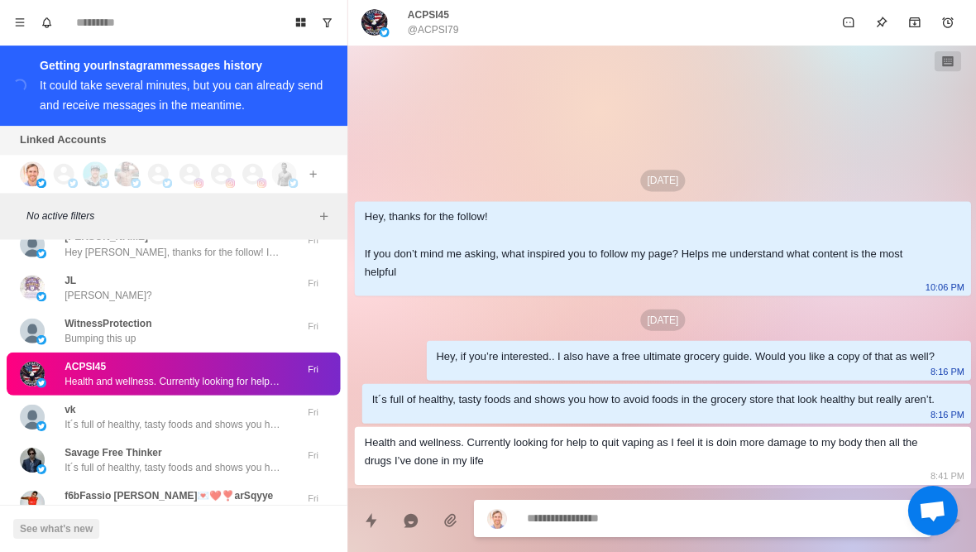
click at [580, 208] on div "Hey, thanks for the follow! If you don’t mind me asking, what inspired you to f…" at bounding box center [648, 244] width 569 height 73
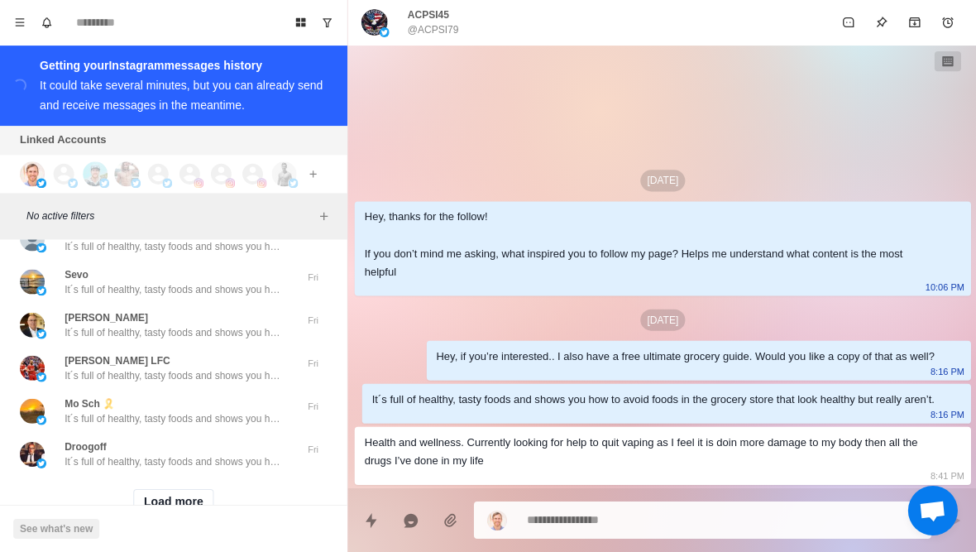
scroll to position [40274, 0]
click at [174, 490] on button "Load more" at bounding box center [173, 503] width 81 height 26
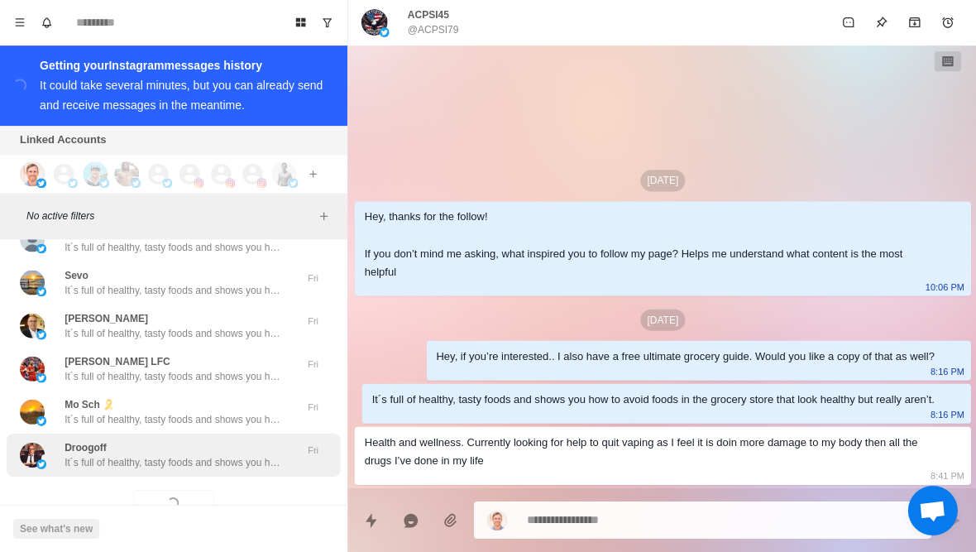
click at [220, 433] on div "Droogoff It´s full of healthy, tasty foods and shows you how to avoid foods in …" at bounding box center [173, 454] width 333 height 43
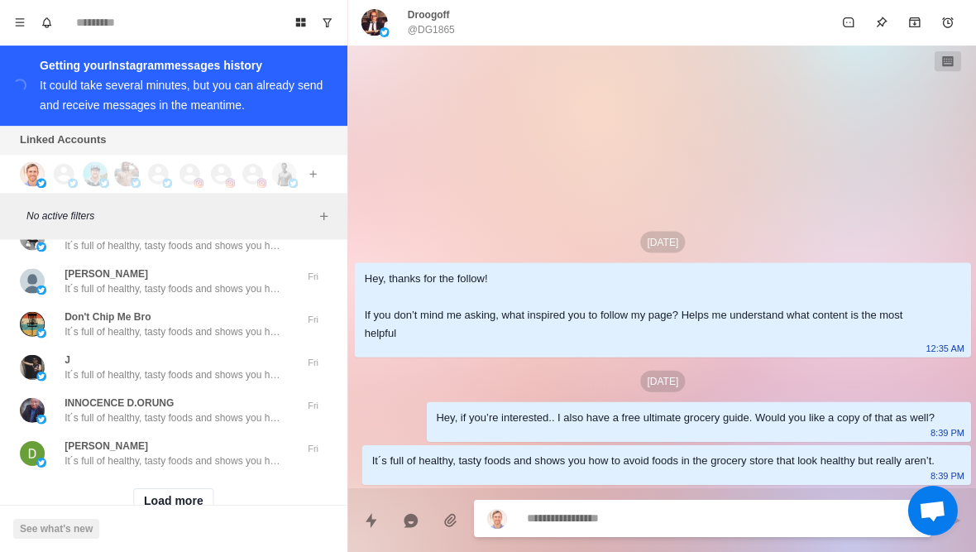
scroll to position [41134, 0]
click at [176, 490] on button "Load more" at bounding box center [173, 503] width 81 height 26
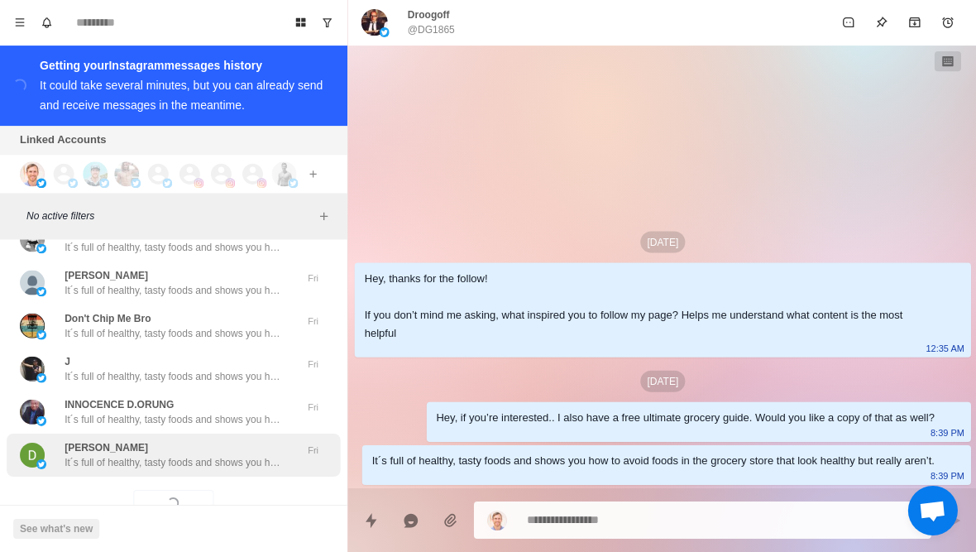
click at [219, 455] on p "It´s full of healthy, tasty foods and shows you how to avoid foods in the groce…" at bounding box center [172, 462] width 215 height 15
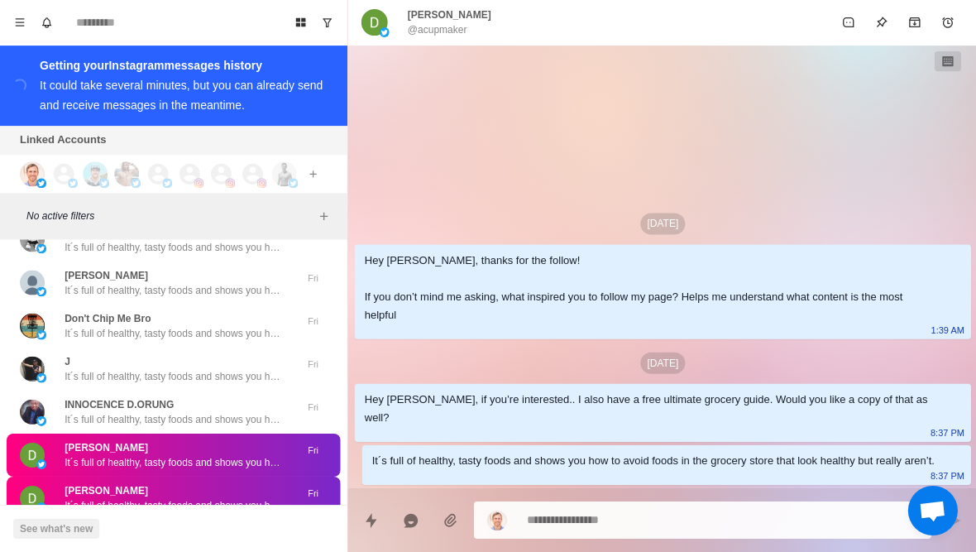
click at [546, 452] on div "It´s full of healthy, tasty foods and shows you how to avoid foods in the groce…" at bounding box center [652, 461] width 562 height 18
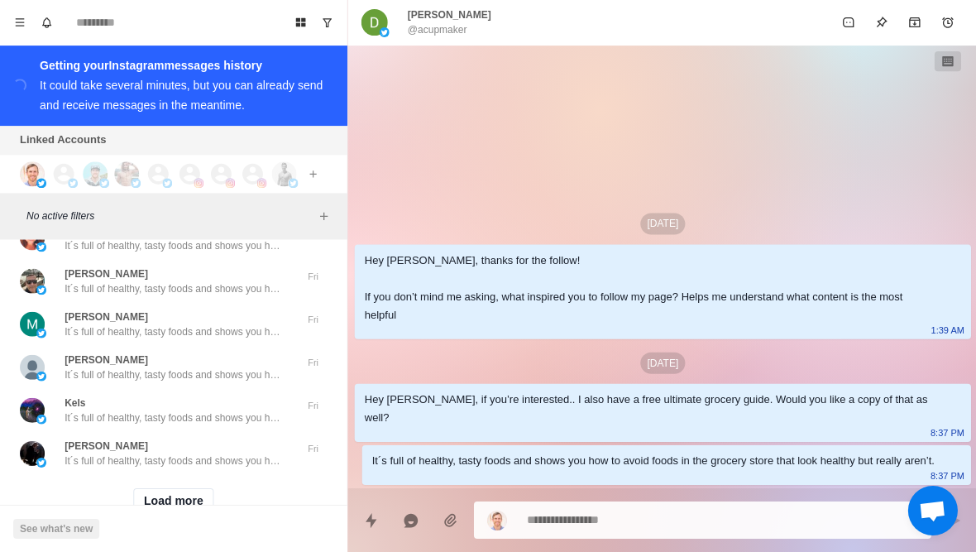
scroll to position [41994, 0]
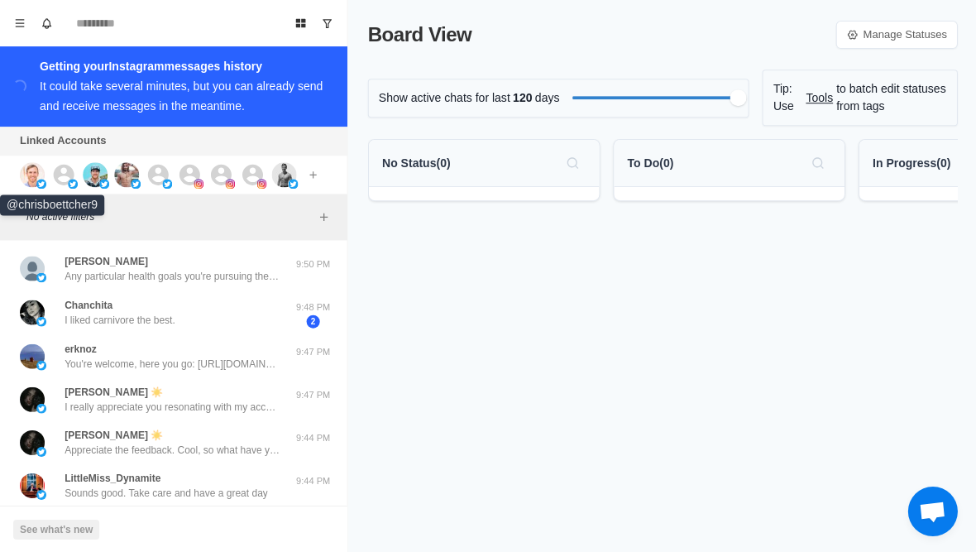
click at [37, 174] on img at bounding box center [32, 174] width 25 height 25
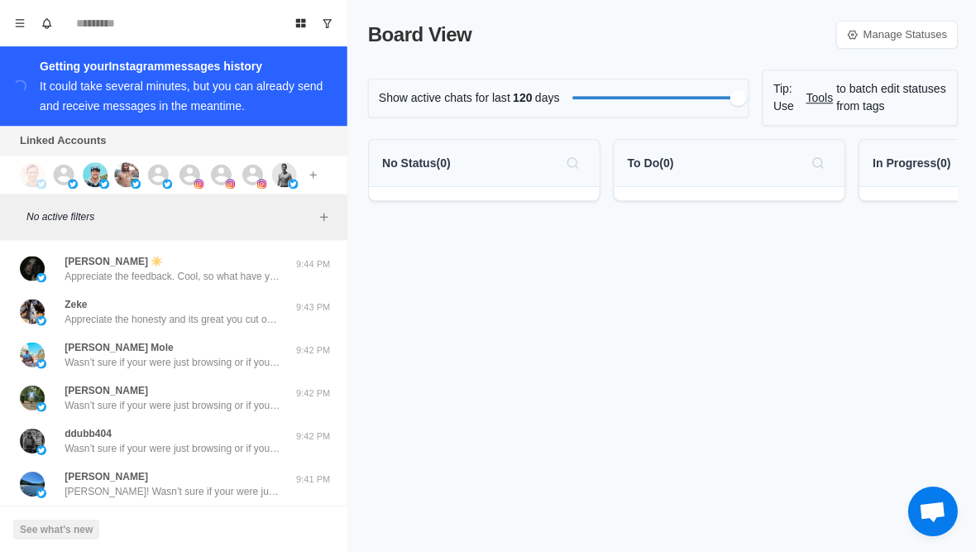
click at [34, 175] on img at bounding box center [32, 174] width 25 height 25
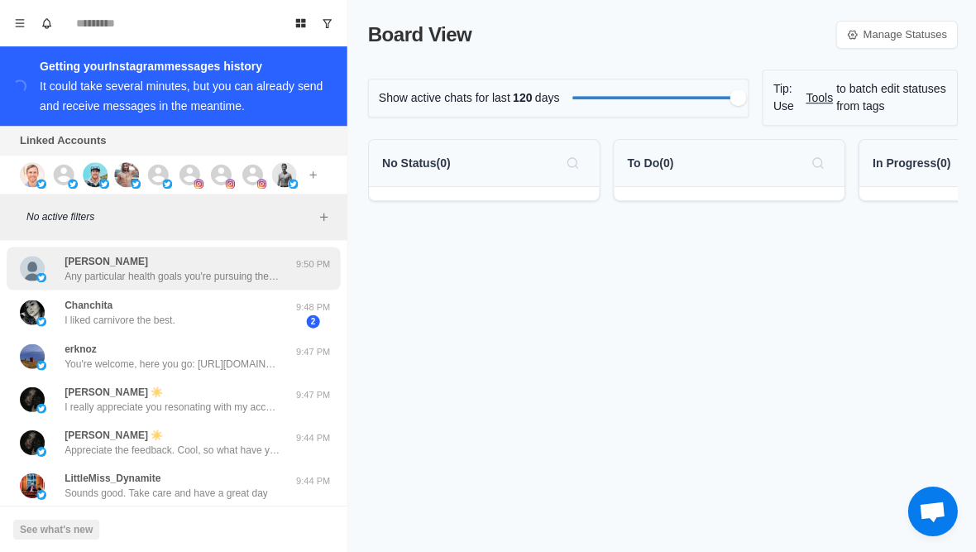
click at [97, 265] on p "[PERSON_NAME]" at bounding box center [107, 260] width 84 height 15
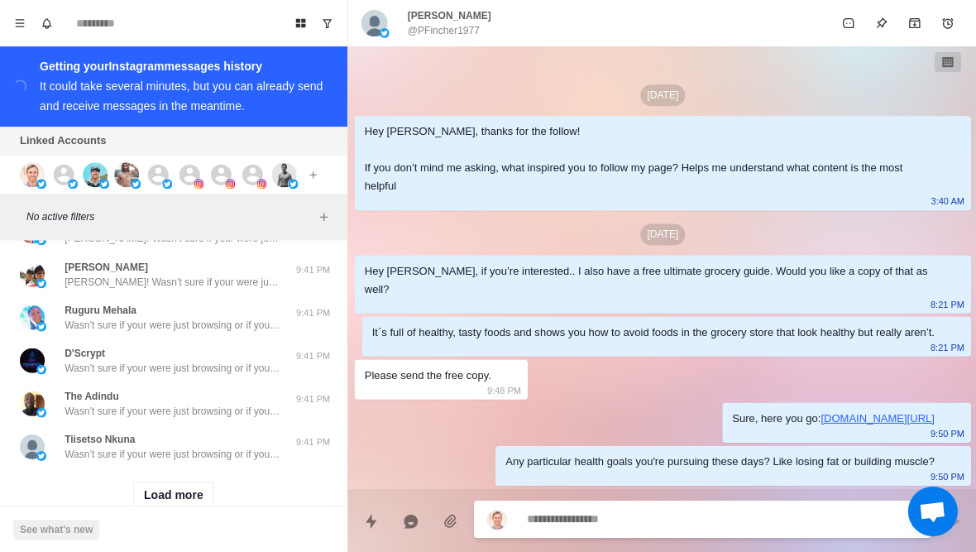
scroll to position [661, 0]
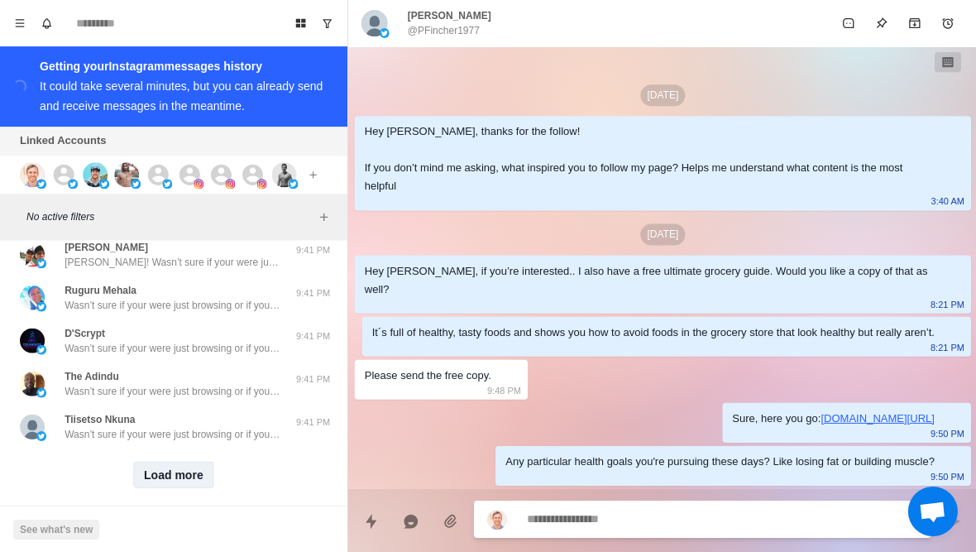
click at [189, 467] on button "Load more" at bounding box center [173, 474] width 81 height 26
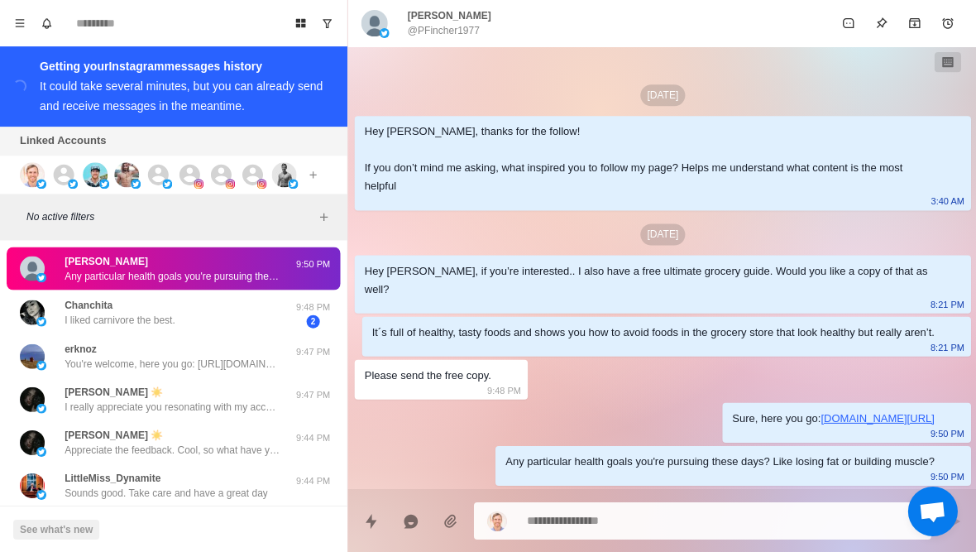
scroll to position [0, 0]
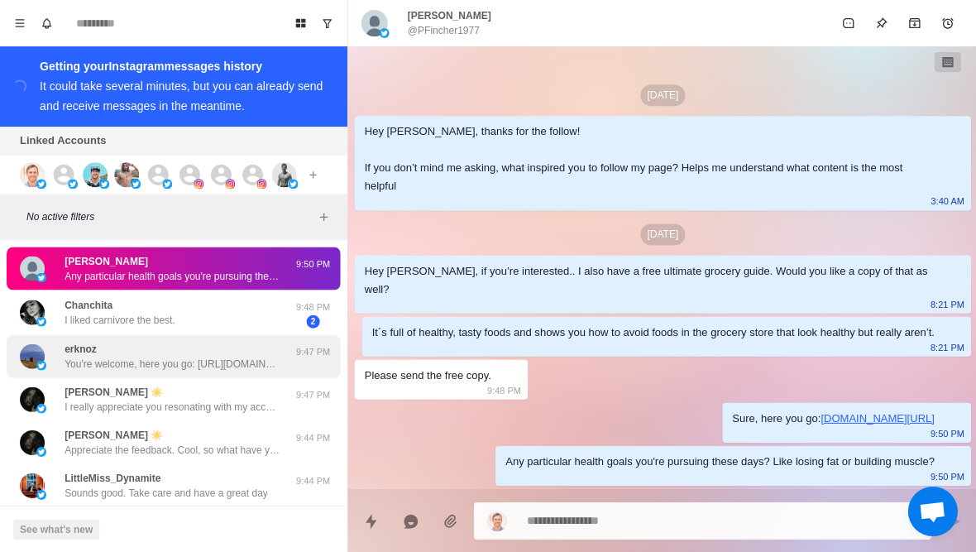
click at [263, 361] on p "You're welcome, here you go: [URL][DOMAIN_NAME]" at bounding box center [172, 363] width 215 height 15
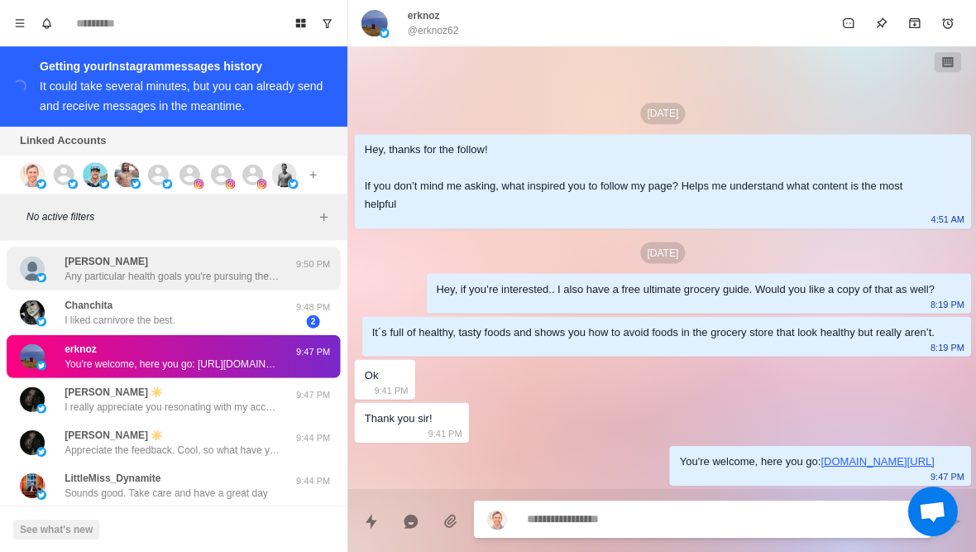
click at [285, 256] on div "[PERSON_NAME] Any particular health goals you're pursuing these days? Like losi…" at bounding box center [156, 268] width 272 height 30
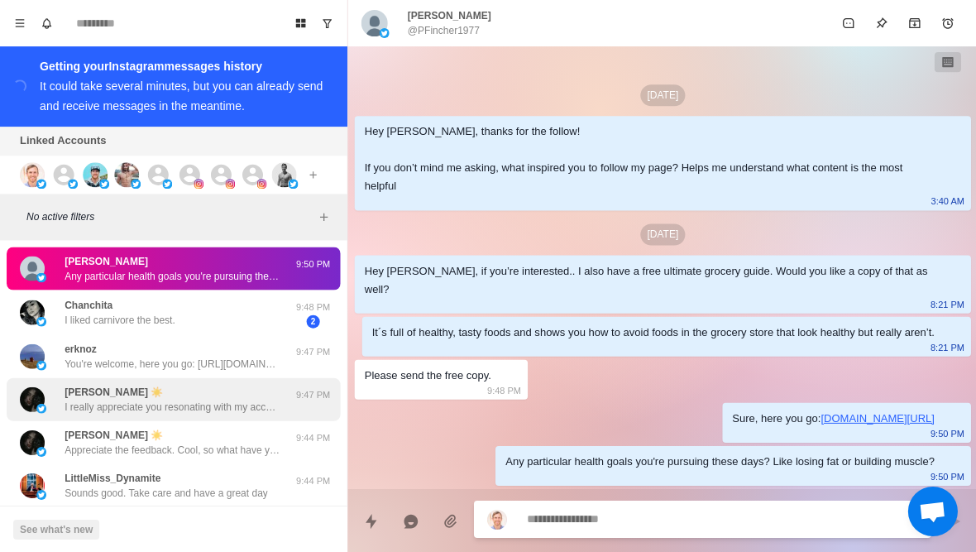
click at [231, 404] on p "I really appreciate you resonating with my account. Do you have any health goal…" at bounding box center [172, 406] width 215 height 15
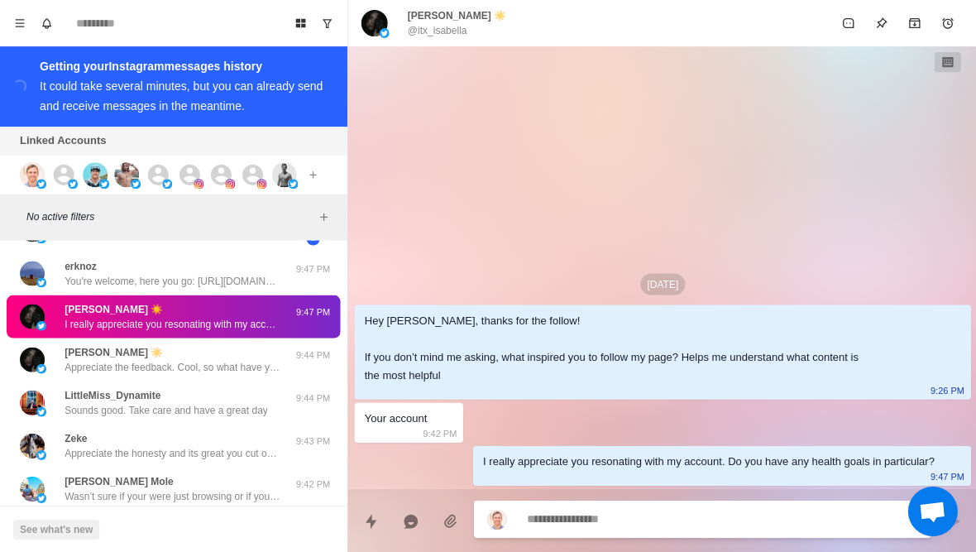
scroll to position [111, 0]
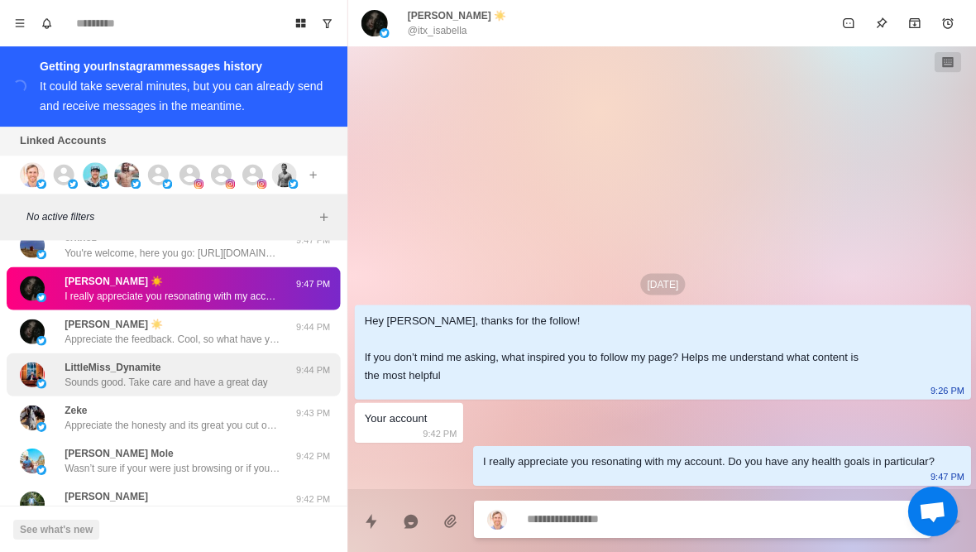
click at [229, 387] on p "Sounds good. Take care and have a great day" at bounding box center [166, 381] width 203 height 15
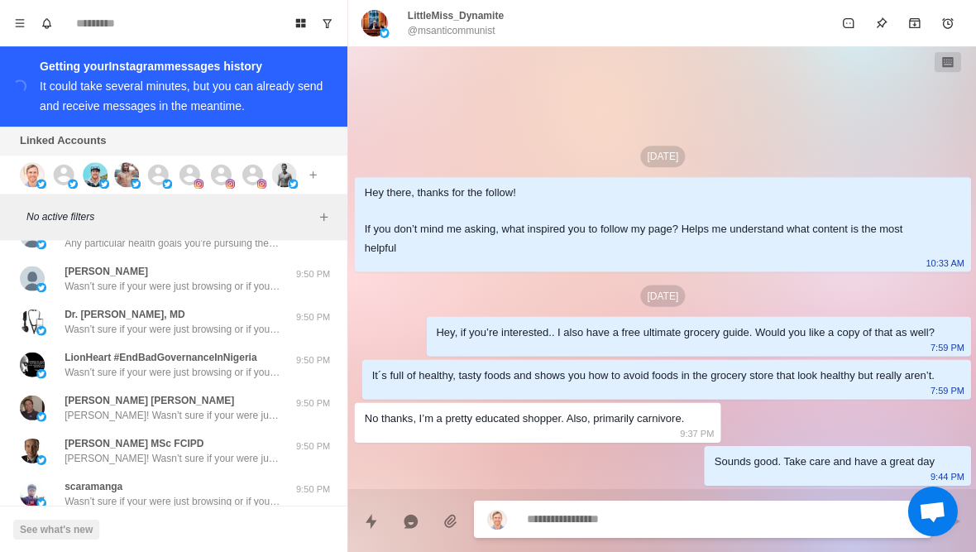
scroll to position [422, 0]
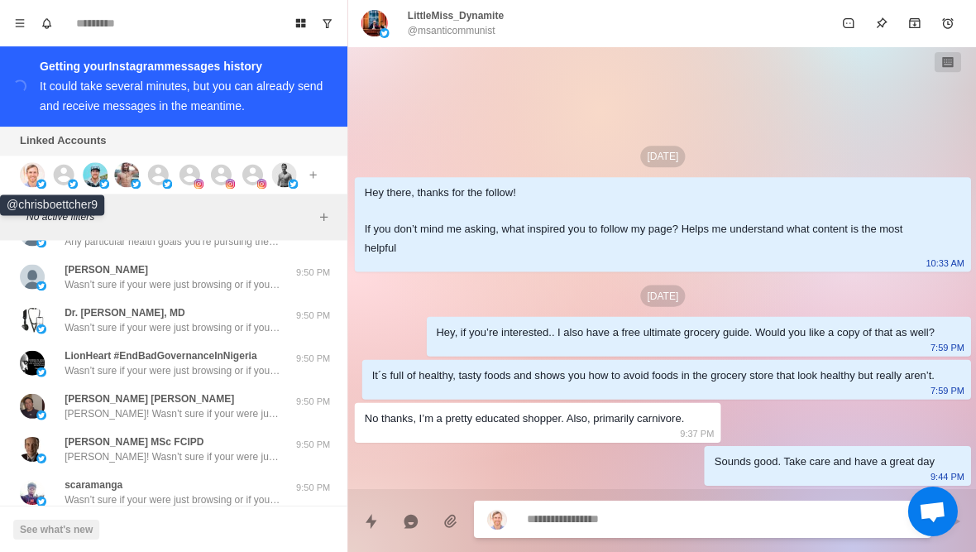
click at [41, 177] on img at bounding box center [32, 174] width 25 height 25
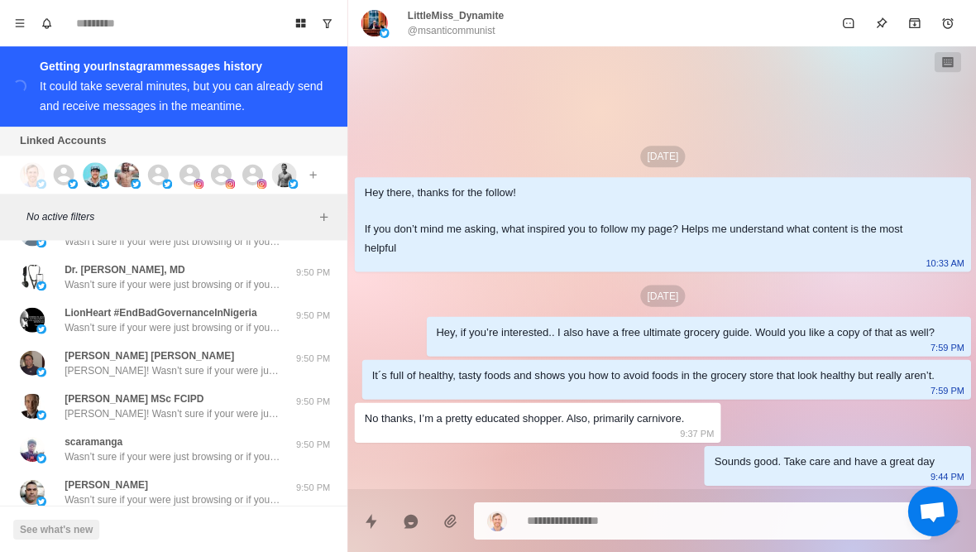
click at [36, 176] on img at bounding box center [32, 174] width 25 height 25
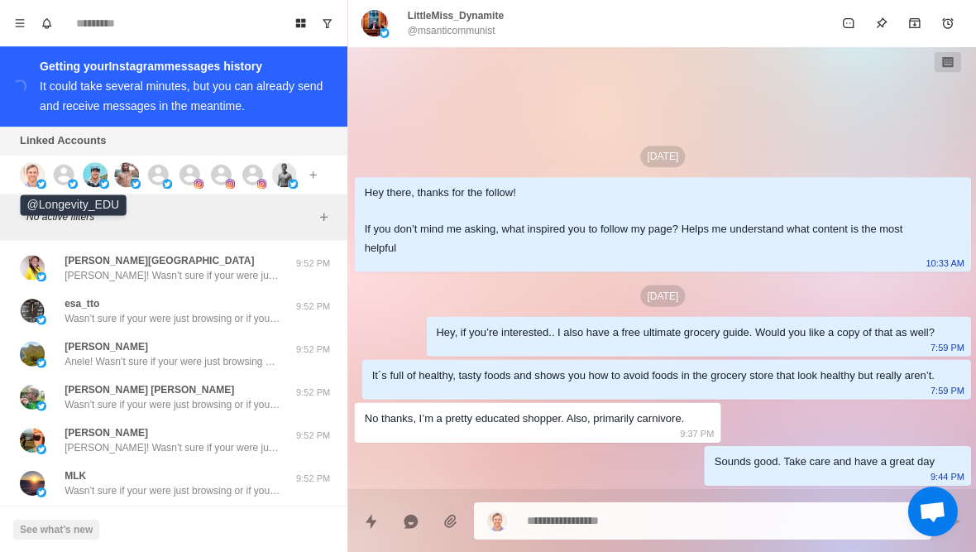
scroll to position [562, 0]
click at [40, 179] on img at bounding box center [32, 174] width 25 height 25
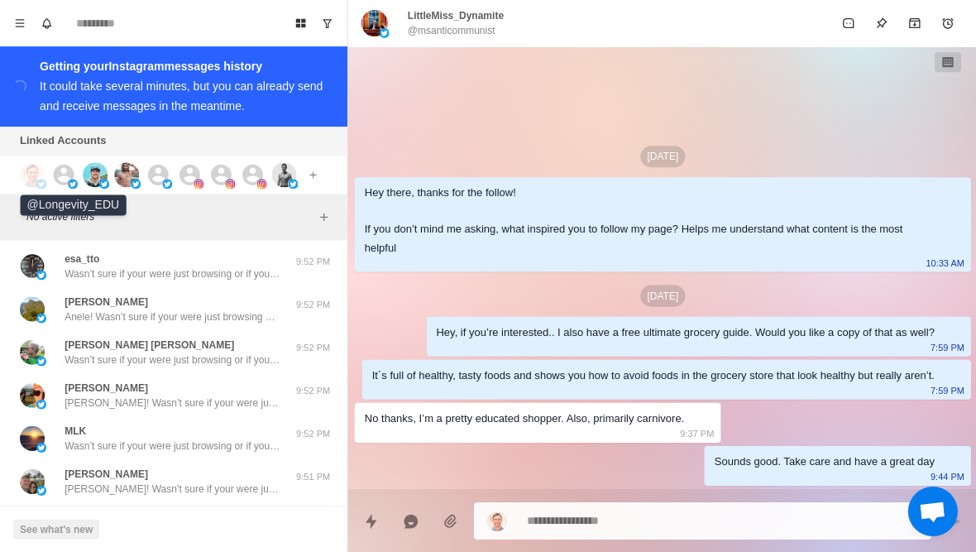
click at [71, 182] on img at bounding box center [73, 184] width 10 height 10
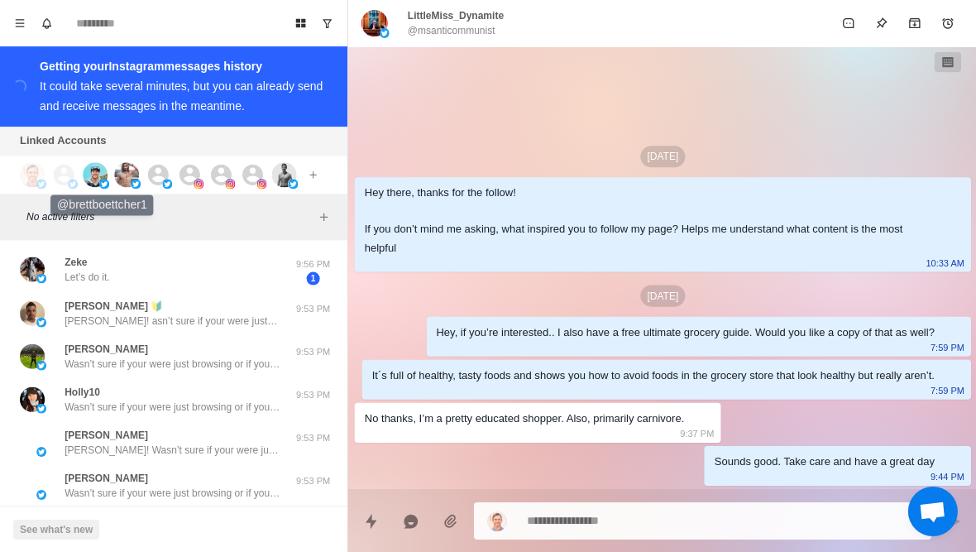
click at [103, 170] on img at bounding box center [95, 174] width 25 height 25
click at [132, 171] on img at bounding box center [126, 174] width 25 height 25
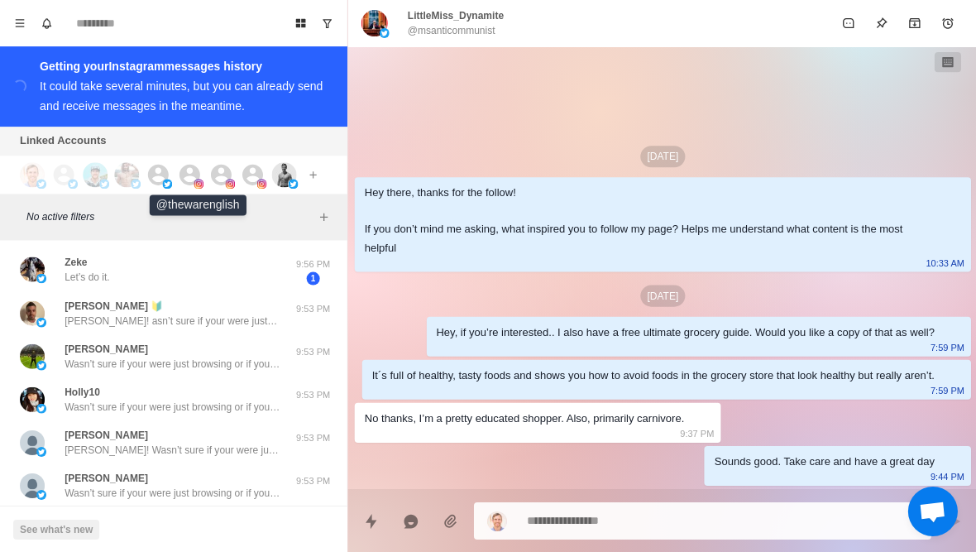
click at [188, 168] on icon at bounding box center [189, 174] width 21 height 21
click at [234, 175] on div at bounding box center [230, 174] width 45 height 25
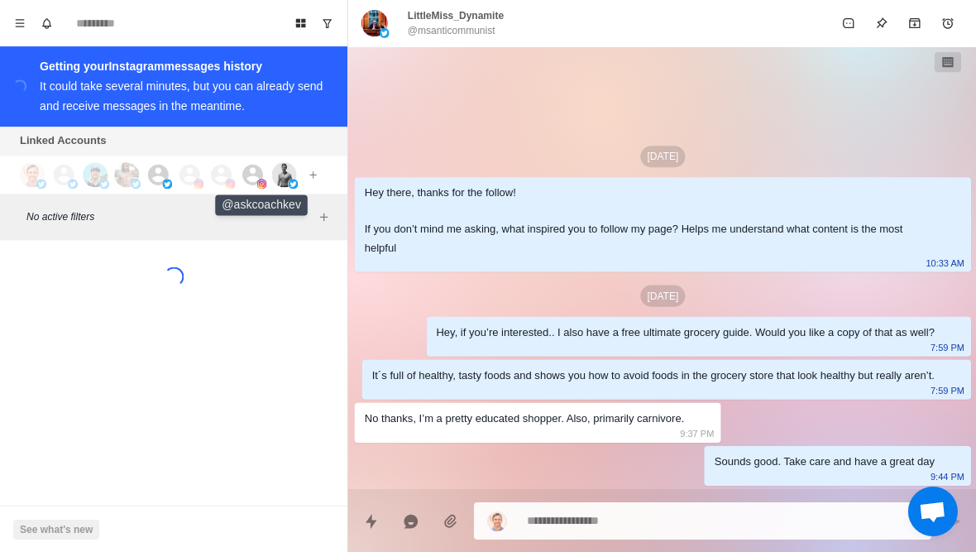
click at [265, 175] on div at bounding box center [262, 174] width 45 height 25
click at [288, 178] on img at bounding box center [283, 174] width 25 height 25
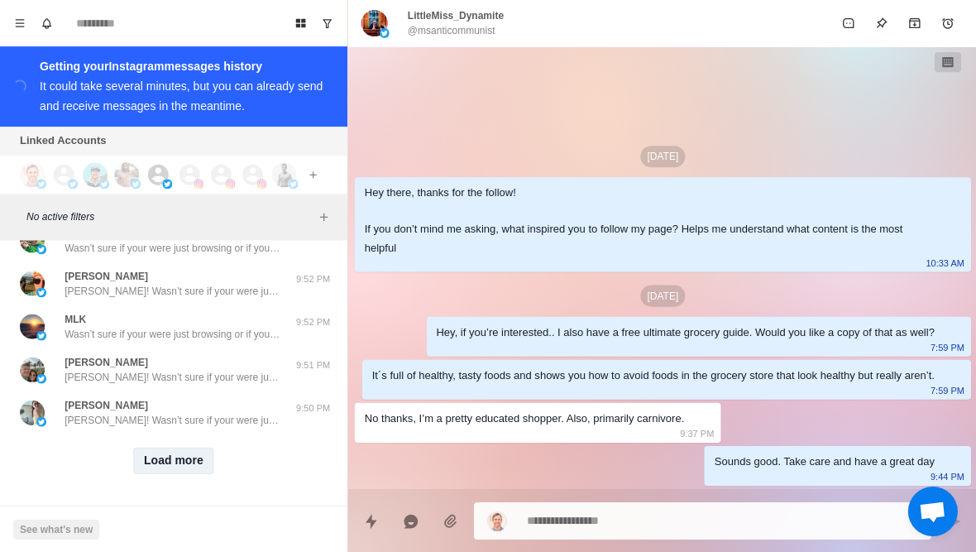
scroll to position [675, 0]
click at [186, 464] on button "Load more" at bounding box center [173, 460] width 81 height 26
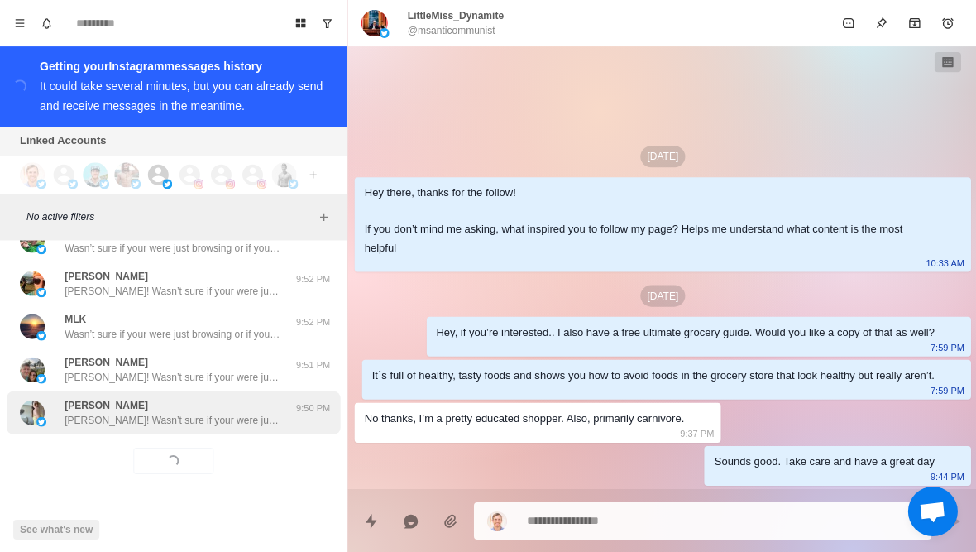
click at [237, 426] on div "[PERSON_NAME] [PERSON_NAME]! Wasn’t sure if your were just browsing or if you’v…" at bounding box center [173, 411] width 333 height 43
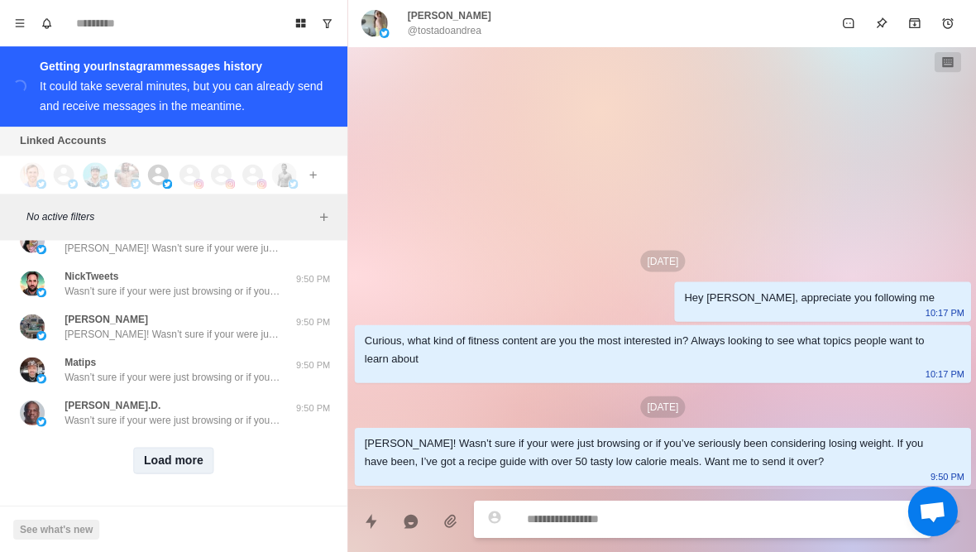
scroll to position [1535, 0]
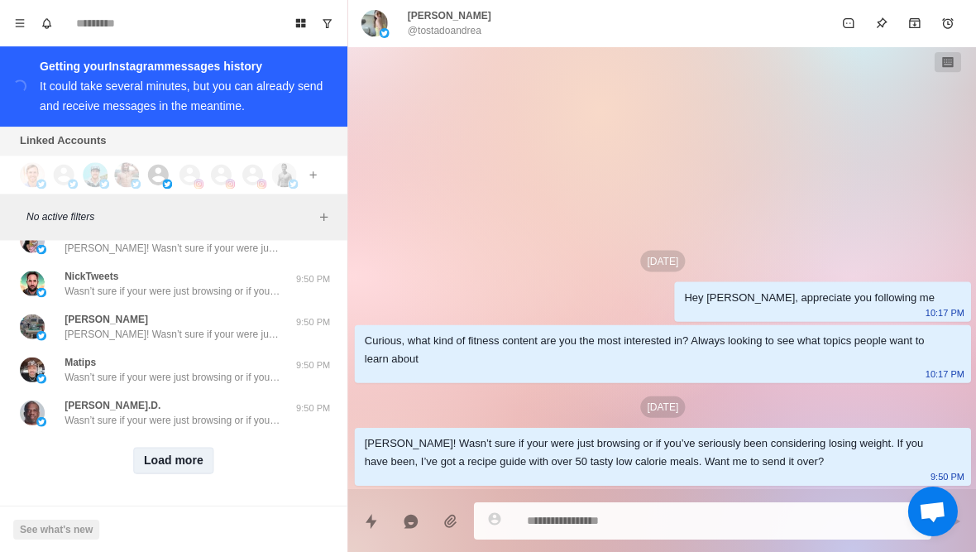
click at [181, 466] on button "Load more" at bounding box center [173, 460] width 81 height 26
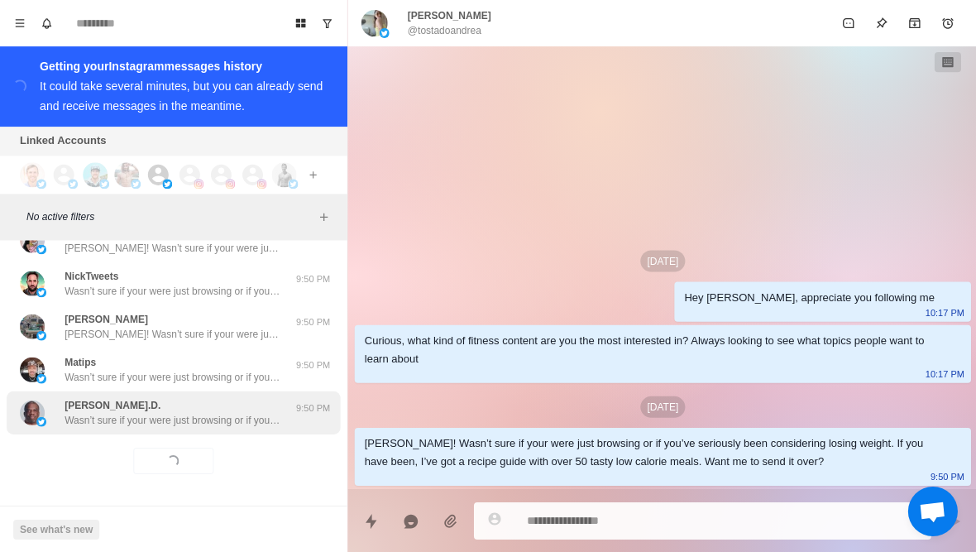
click at [256, 406] on div "[PERSON_NAME].D. Wasn’t sure if your were just browsing or if you’ve seriously …" at bounding box center [172, 412] width 215 height 30
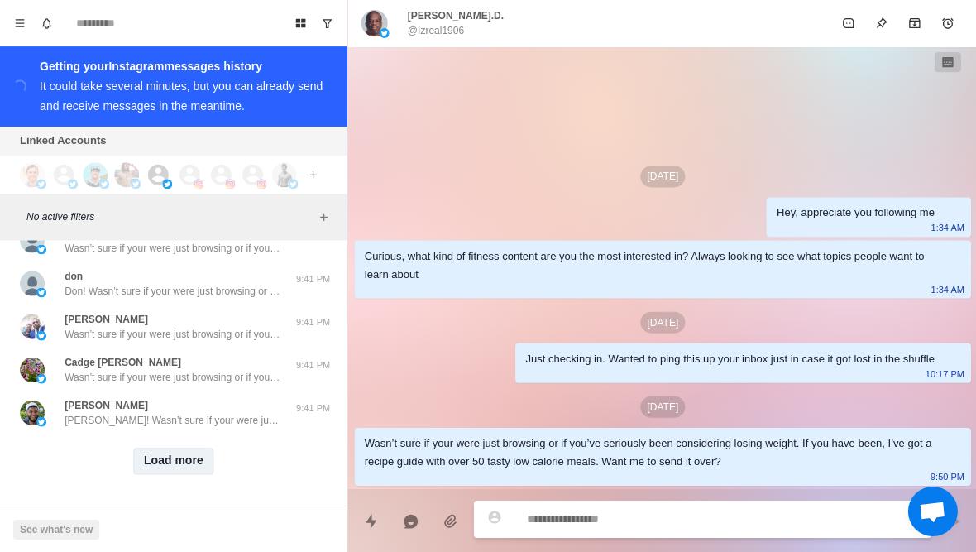
scroll to position [2395, 0]
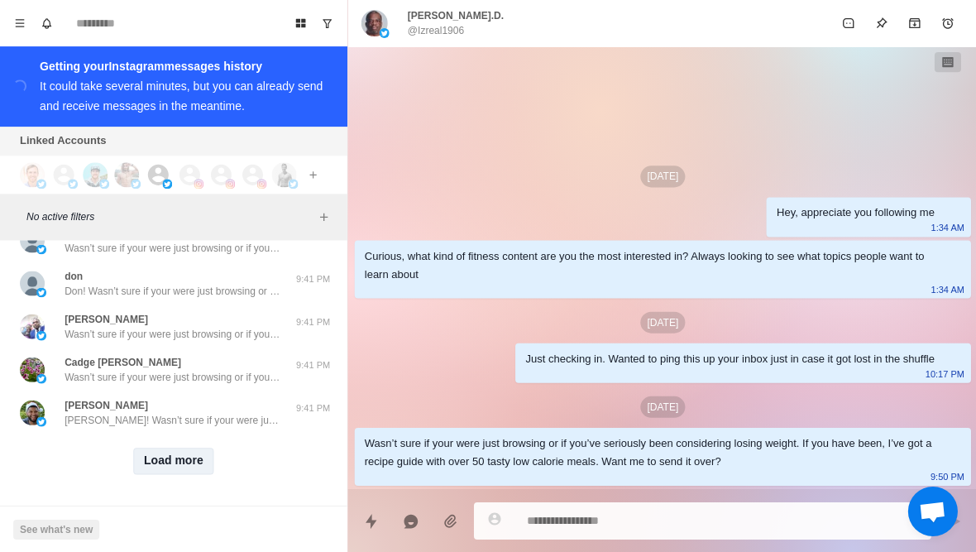
click at [193, 464] on button "Load more" at bounding box center [173, 460] width 81 height 26
click at [183, 469] on button "Load more" at bounding box center [173, 460] width 81 height 26
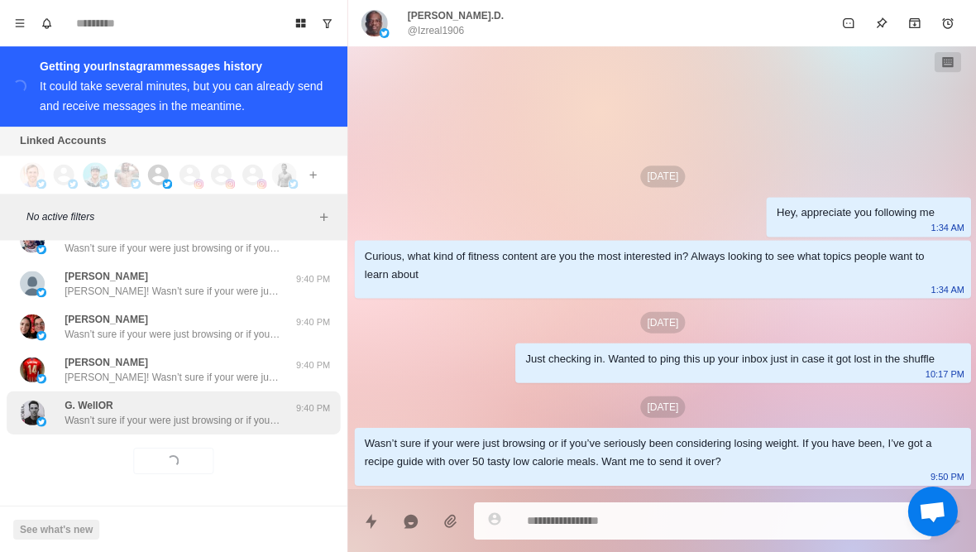
click at [244, 426] on div "G. WellOR Wasn’t sure if your were just browsing or if you’ve seriously been co…" at bounding box center [173, 411] width 333 height 43
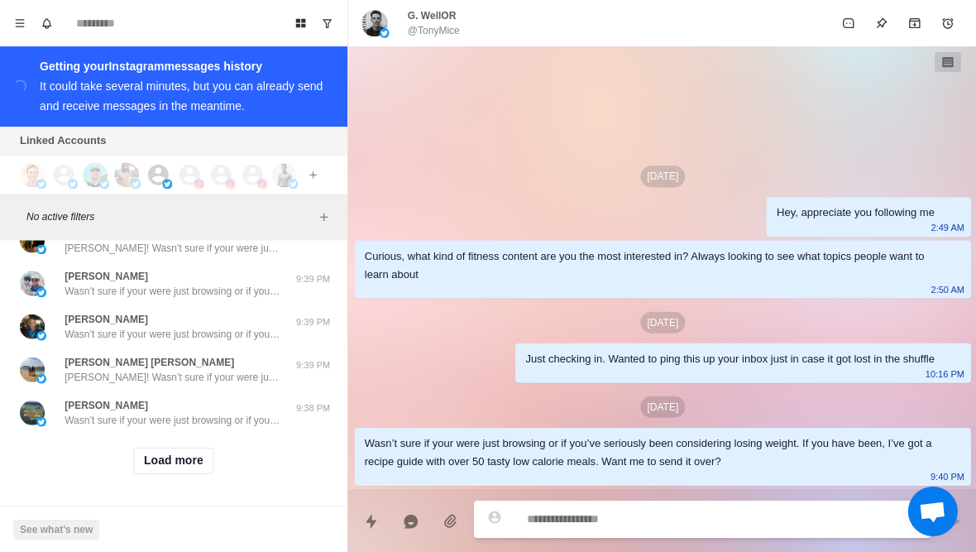
scroll to position [4116, 0]
click at [195, 465] on button "Load more" at bounding box center [173, 460] width 81 height 26
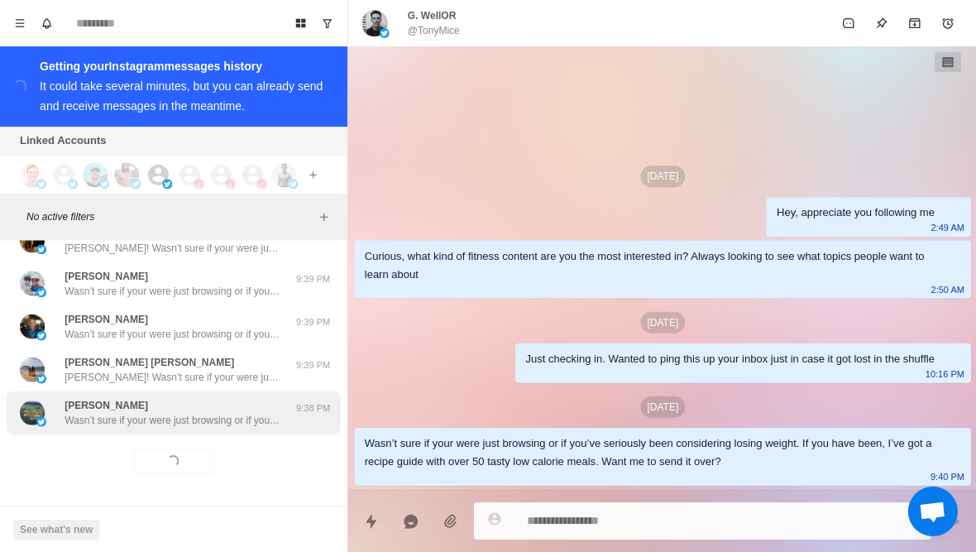
click at [237, 429] on div "[PERSON_NAME] Wasn’t sure if your were just browsing or if you’ve seriously bee…" at bounding box center [173, 411] width 333 height 43
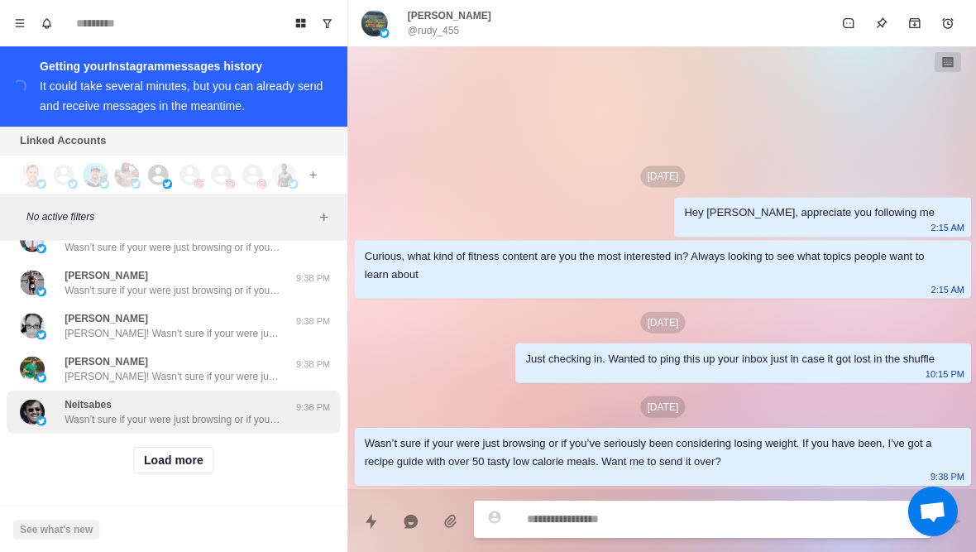
scroll to position [5021, 0]
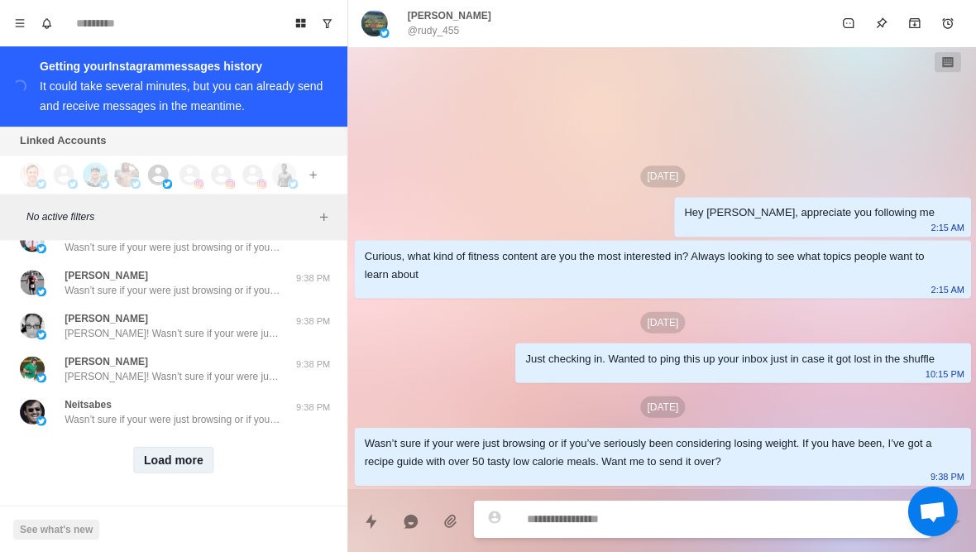
click at [179, 459] on button "Load more" at bounding box center [173, 459] width 81 height 26
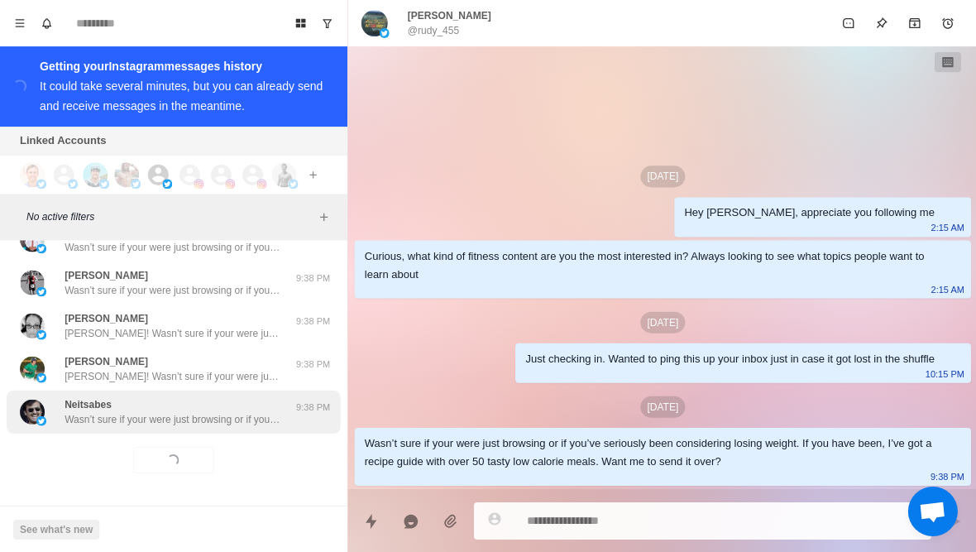
click at [246, 407] on div "Neitsabes Wasn’t sure if your were just browsing or if you’ve seriously been co…" at bounding box center [172, 411] width 215 height 30
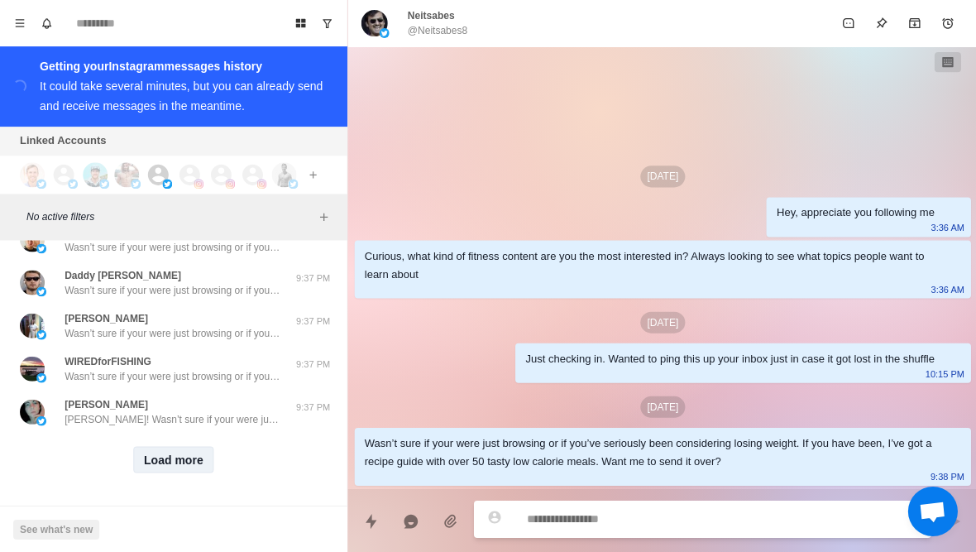
scroll to position [5881, 0]
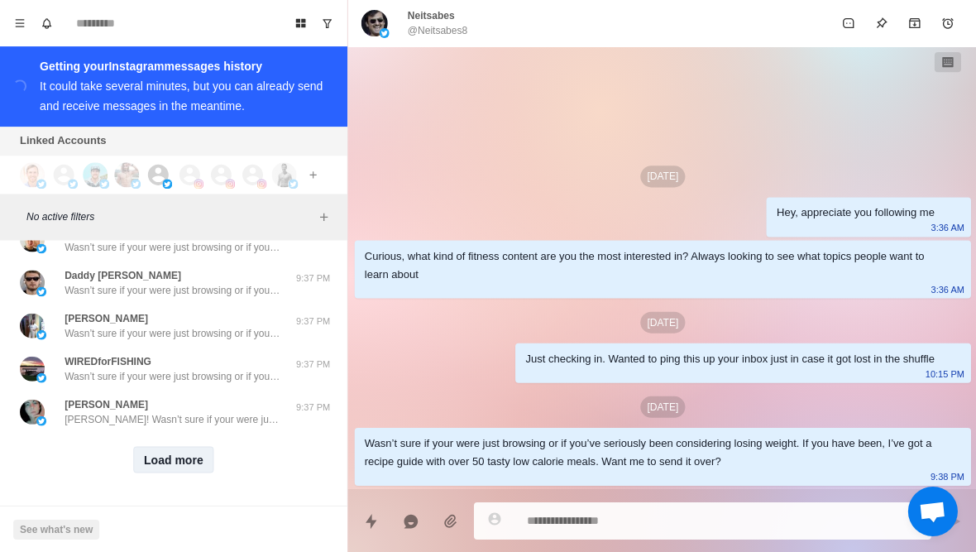
click at [179, 466] on button "Load more" at bounding box center [173, 459] width 81 height 26
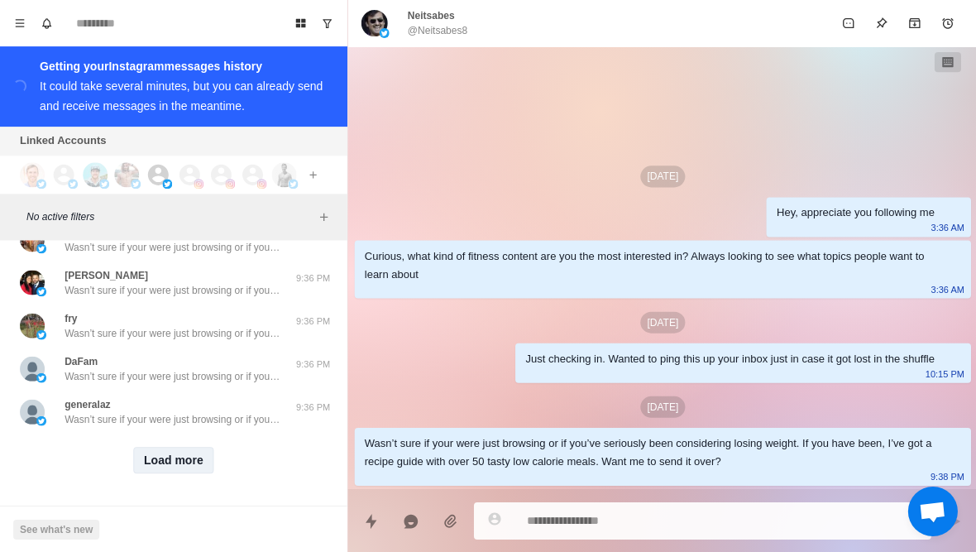
scroll to position [6741, 0]
click at [198, 456] on button "Load more" at bounding box center [173, 459] width 81 height 26
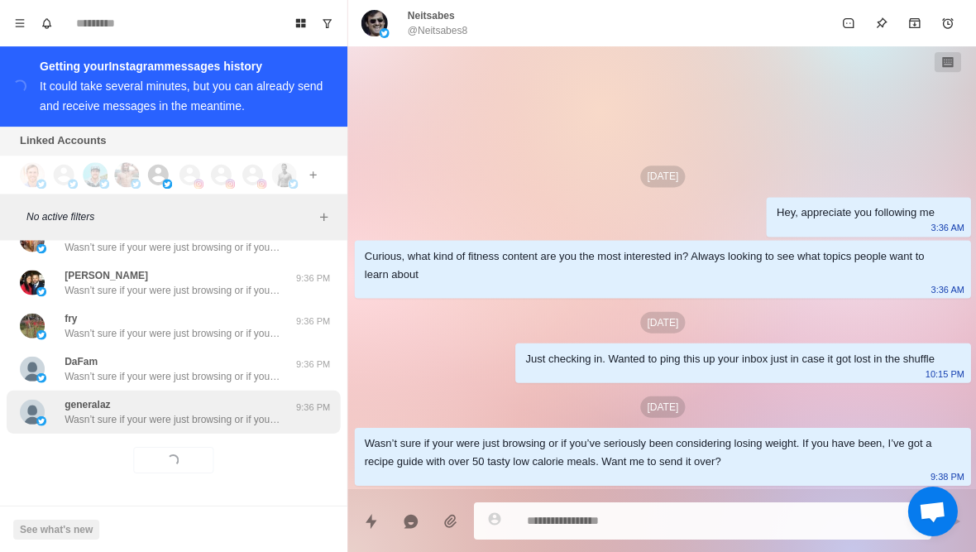
click at [246, 407] on div "generalaz Wasn’t sure if your were just browsing or if you’ve seriously been co…" at bounding box center [172, 411] width 215 height 30
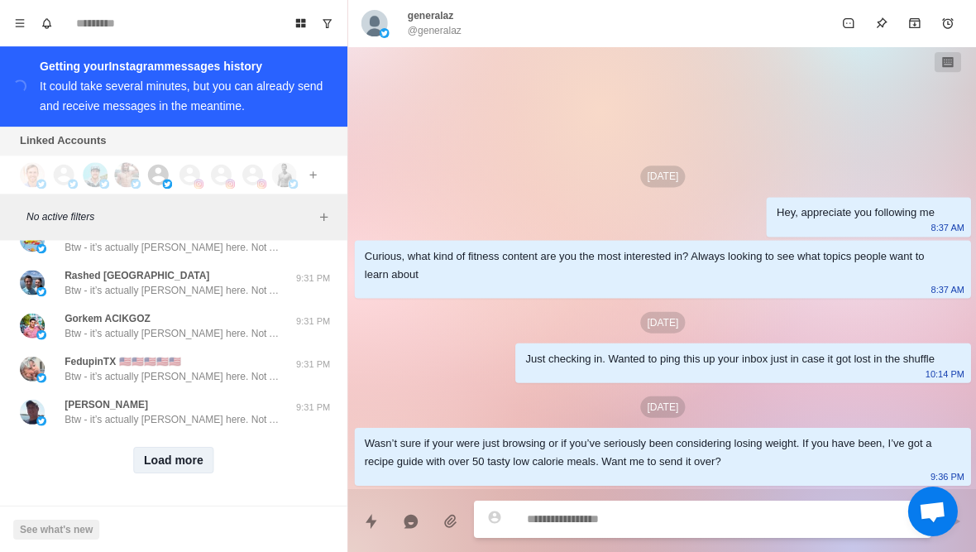
scroll to position [7601, 0]
click at [184, 452] on button "Load more" at bounding box center [173, 459] width 81 height 26
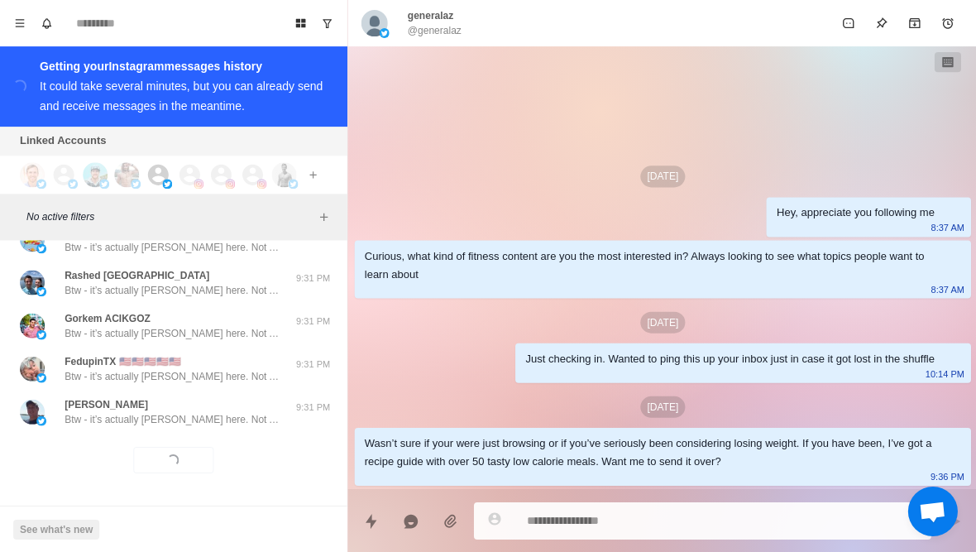
click at [211, 439] on div "Loading... Load more" at bounding box center [173, 459] width 333 height 53
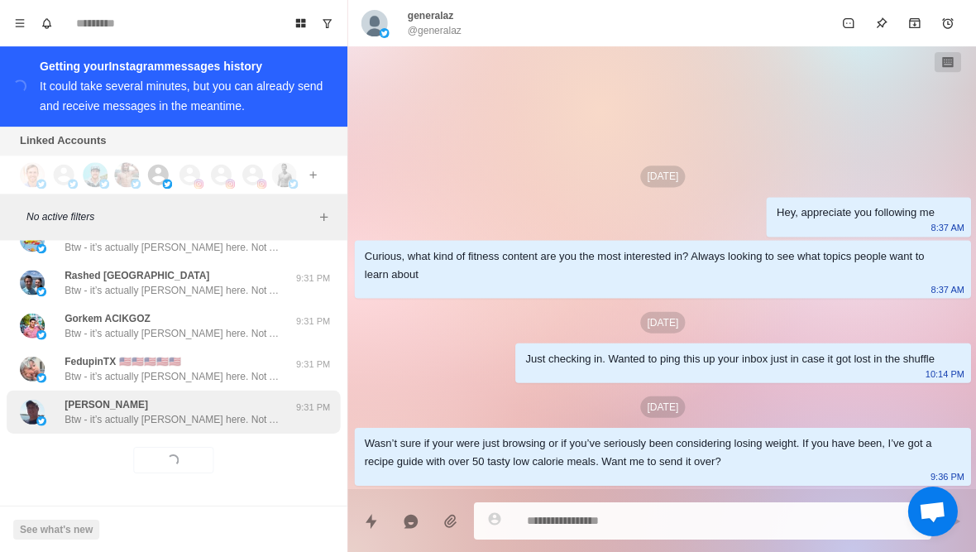
click at [213, 432] on div "[PERSON_NAME] Btw - it’s actually [PERSON_NAME] here. Not AI haha 9:31 PM" at bounding box center [173, 411] width 333 height 43
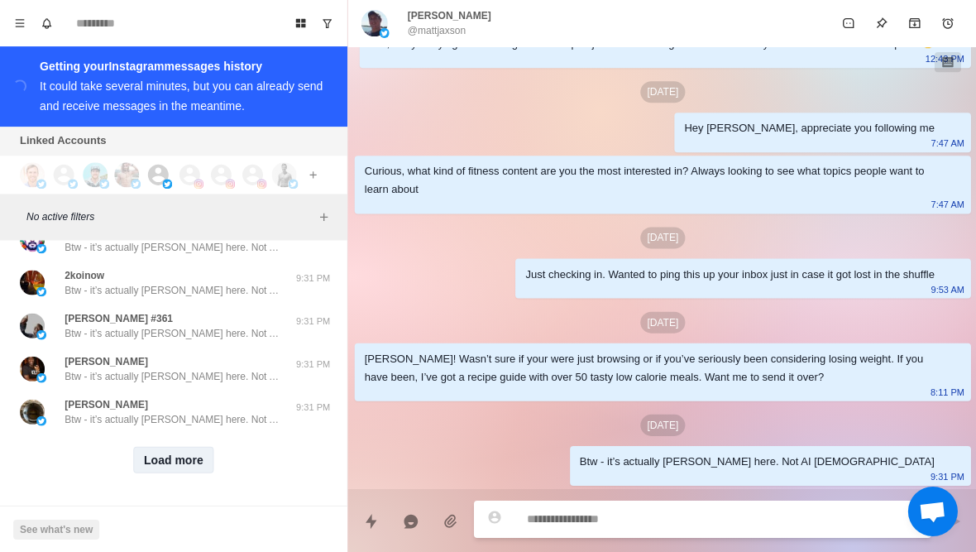
scroll to position [8461, 0]
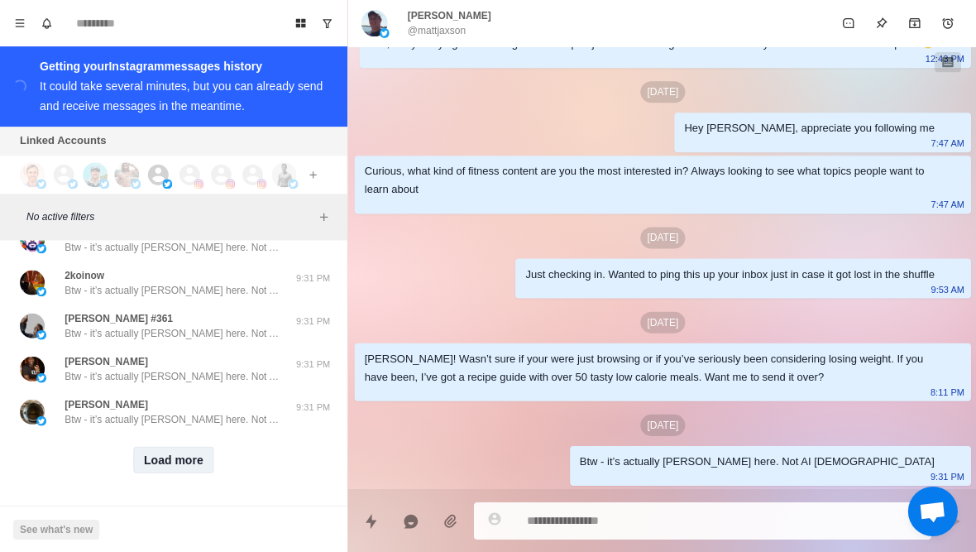
click at [189, 460] on button "Load more" at bounding box center [173, 459] width 81 height 26
click at [214, 440] on div "Loading... Load more" at bounding box center [173, 459] width 333 height 53
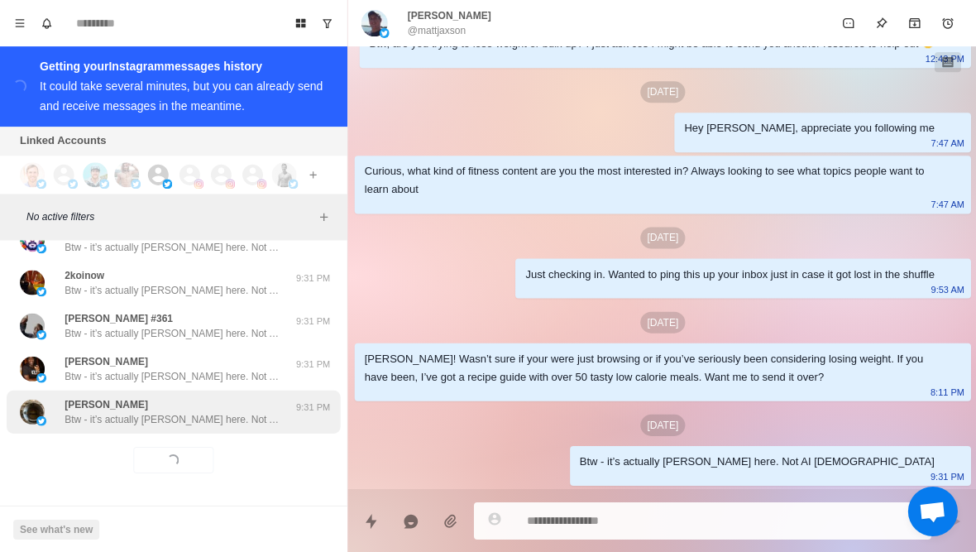
click at [210, 428] on div "[PERSON_NAME] - it’s actually [PERSON_NAME] here. Not AI haha 9:31 PM" at bounding box center [173, 411] width 333 height 43
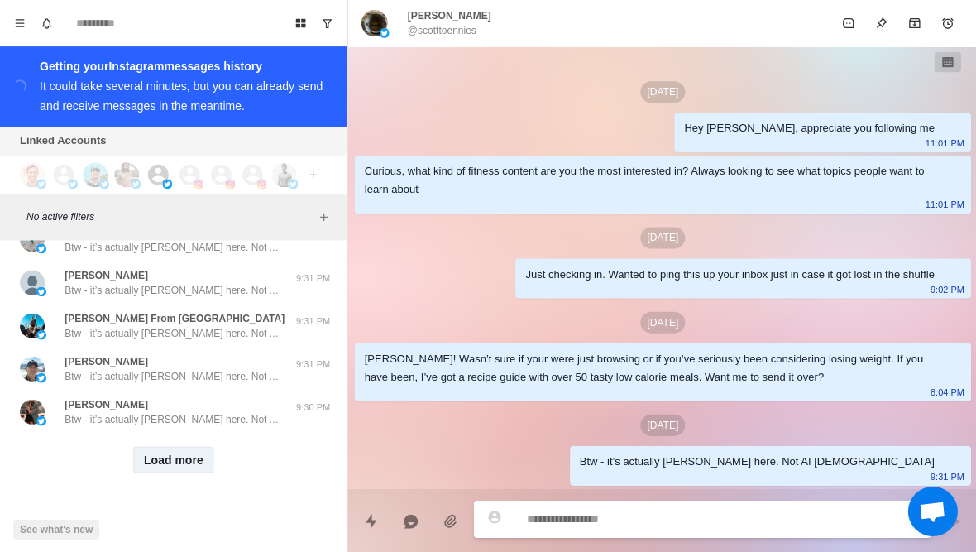
scroll to position [9322, 0]
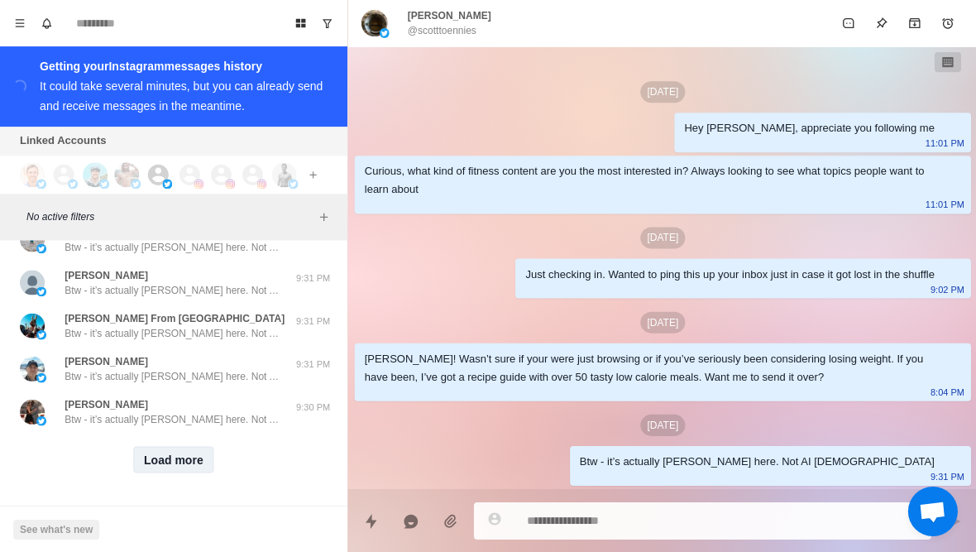
click at [181, 466] on button "Load more" at bounding box center [173, 459] width 81 height 26
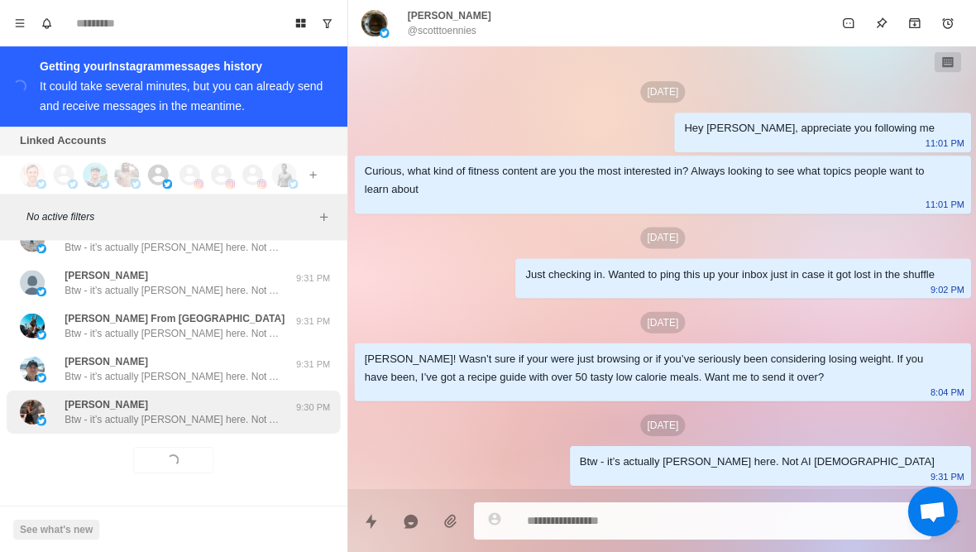
click at [237, 428] on div "[PERSON_NAME] Btw - it’s actually [PERSON_NAME] here. Not AI haha 9:30 PM" at bounding box center [173, 411] width 333 height 43
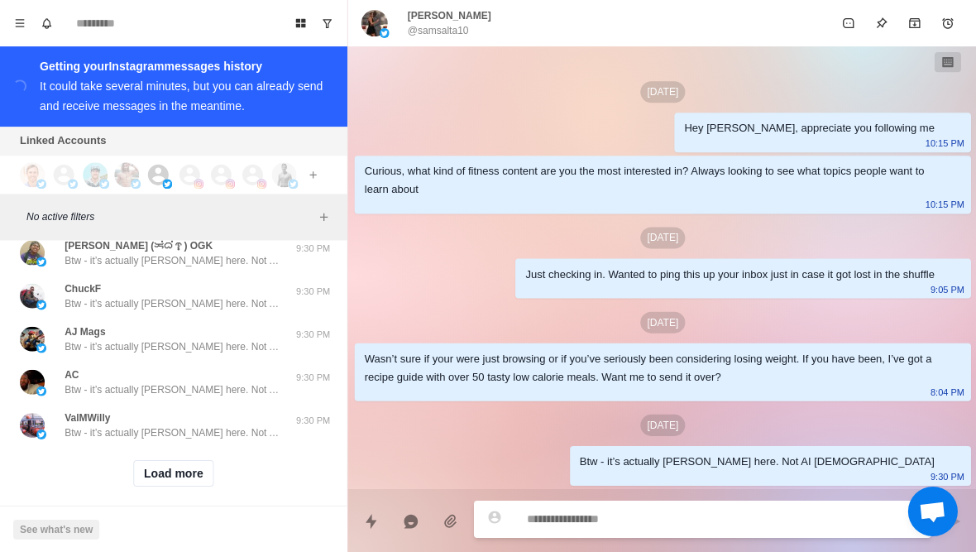
scroll to position [10182, 0]
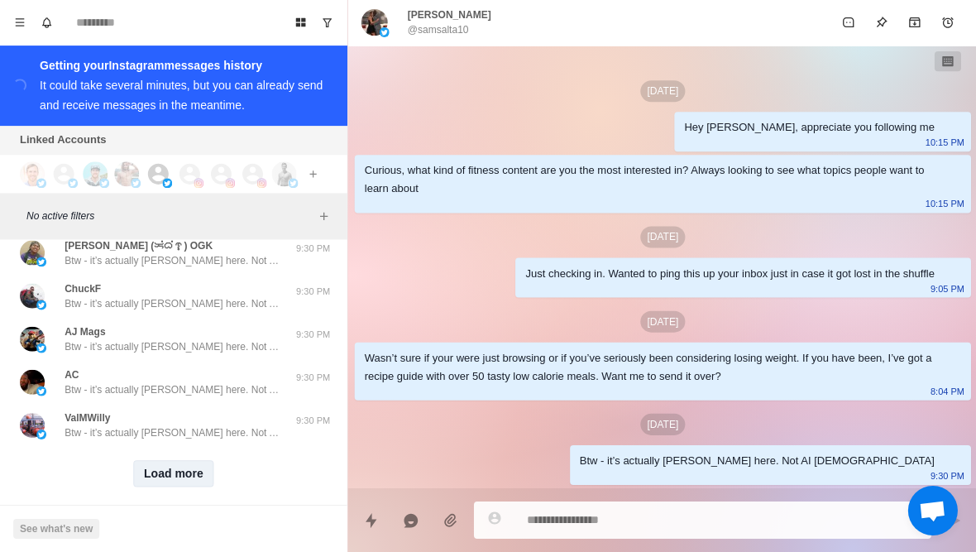
click at [182, 464] on button "Load more" at bounding box center [173, 473] width 81 height 26
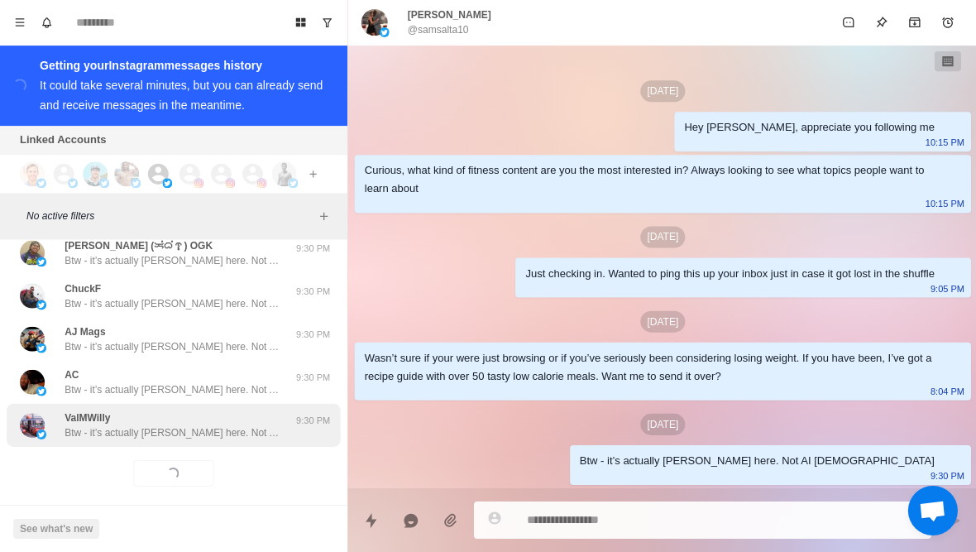
click at [227, 427] on div "ValMWilly Btw - it’s actually [PERSON_NAME] here. Not AI haha 9:30 PM" at bounding box center [173, 425] width 333 height 43
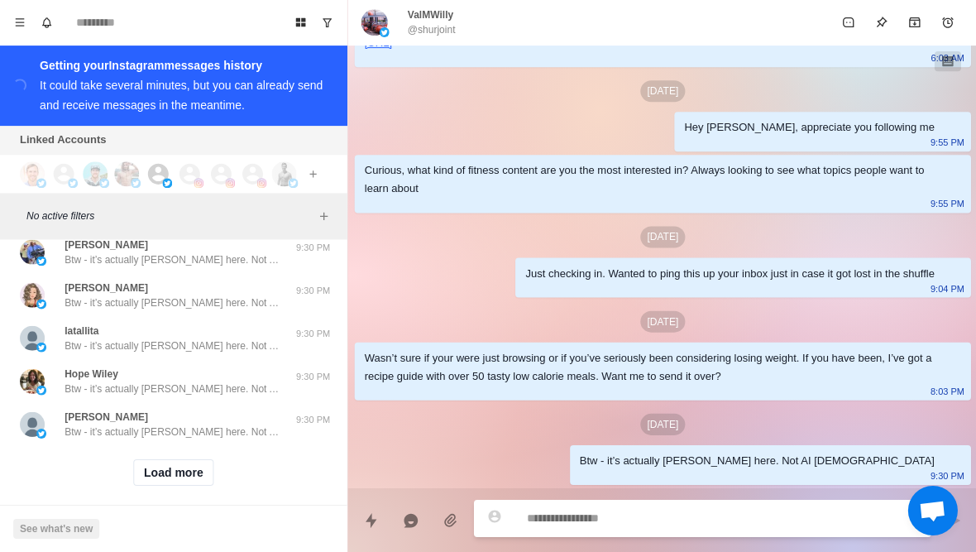
scroll to position [11042, 0]
click at [194, 460] on button "Load more" at bounding box center [173, 473] width 81 height 26
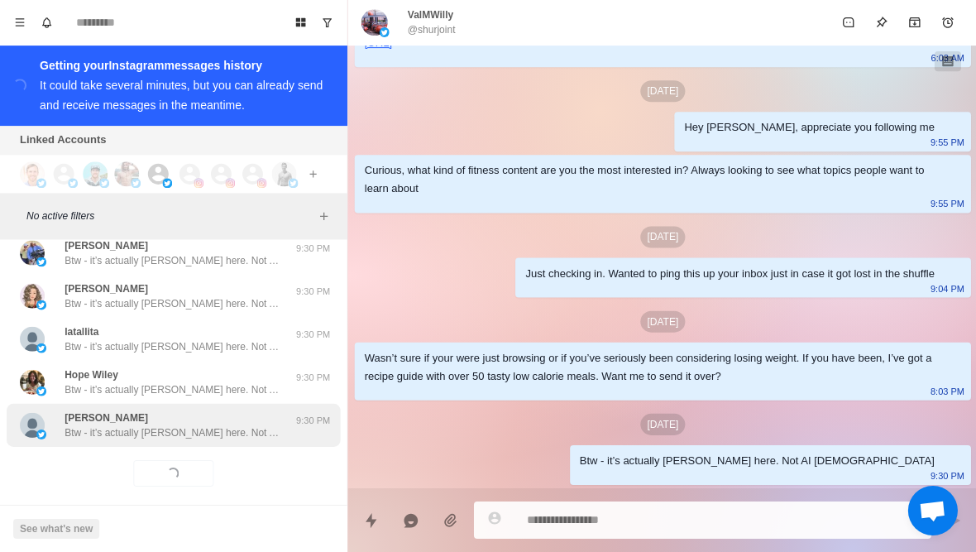
click at [232, 425] on p "Btw - it’s actually [PERSON_NAME] here. Not AI [DEMOGRAPHIC_DATA]" at bounding box center [172, 432] width 215 height 15
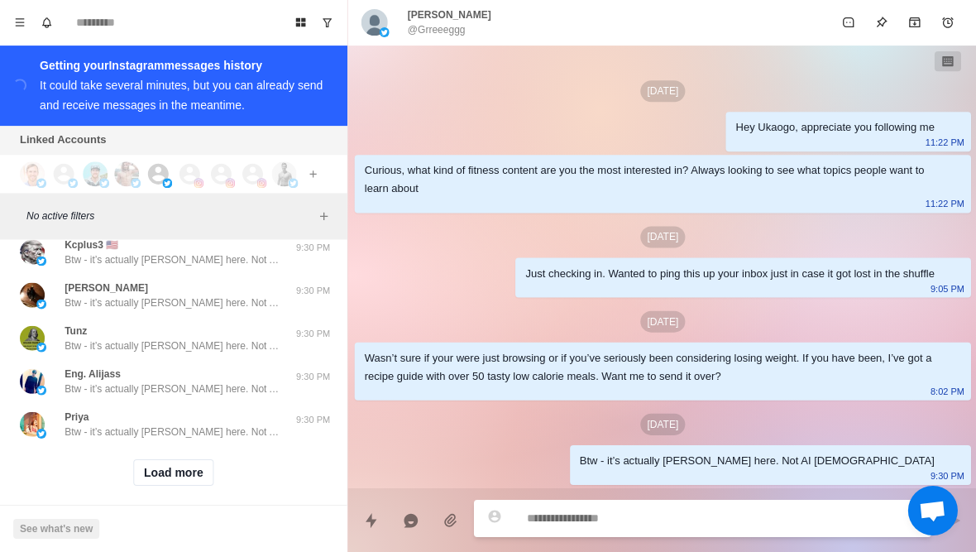
scroll to position [11902, 0]
click at [196, 460] on button "Load more" at bounding box center [173, 473] width 81 height 26
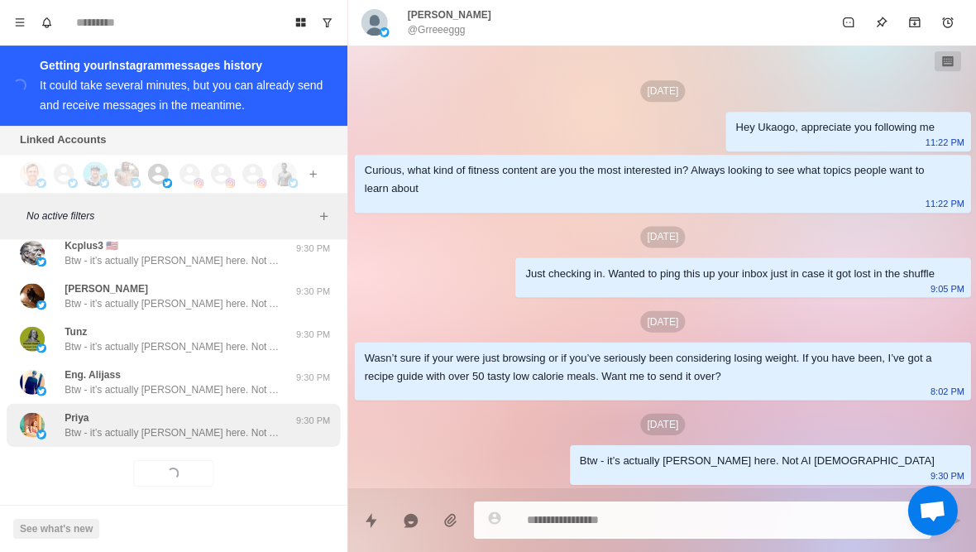
click at [223, 428] on div "[PERSON_NAME] - it’s actually [PERSON_NAME] here. Not AI haha 9:30 PM" at bounding box center [173, 425] width 333 height 43
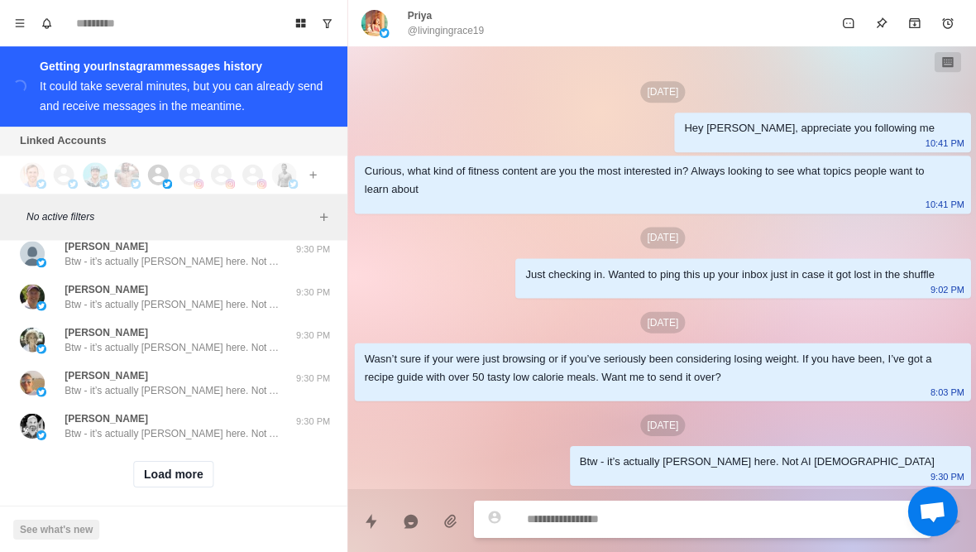
scroll to position [12762, 0]
click at [193, 469] on button "Load more" at bounding box center [173, 473] width 81 height 26
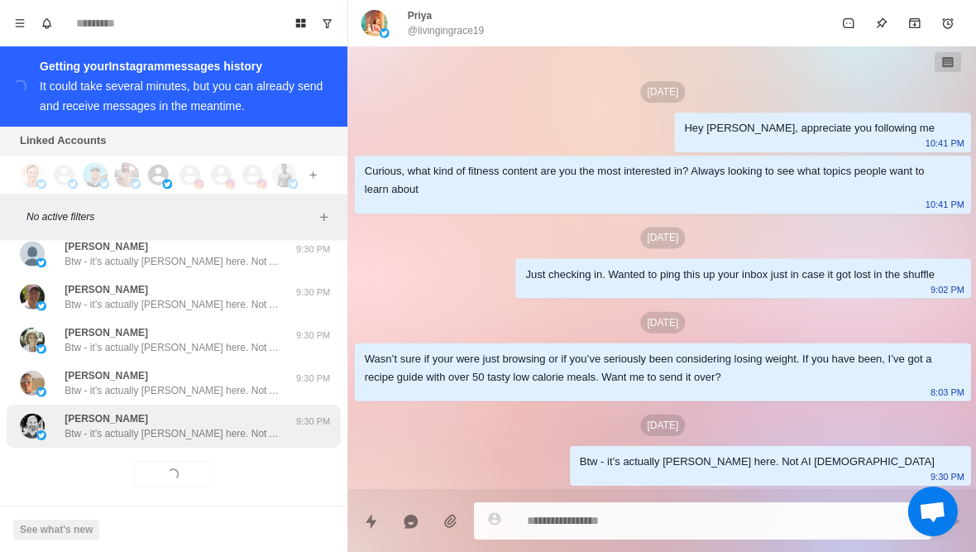
click at [227, 425] on p "Btw - it’s actually [PERSON_NAME] here. Not AI [DEMOGRAPHIC_DATA]" at bounding box center [172, 432] width 215 height 15
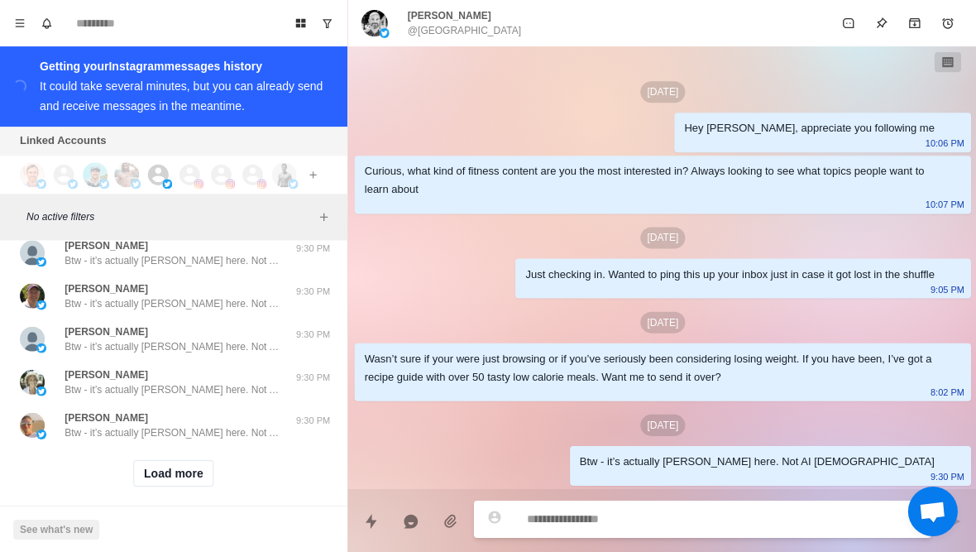
scroll to position [13623, 0]
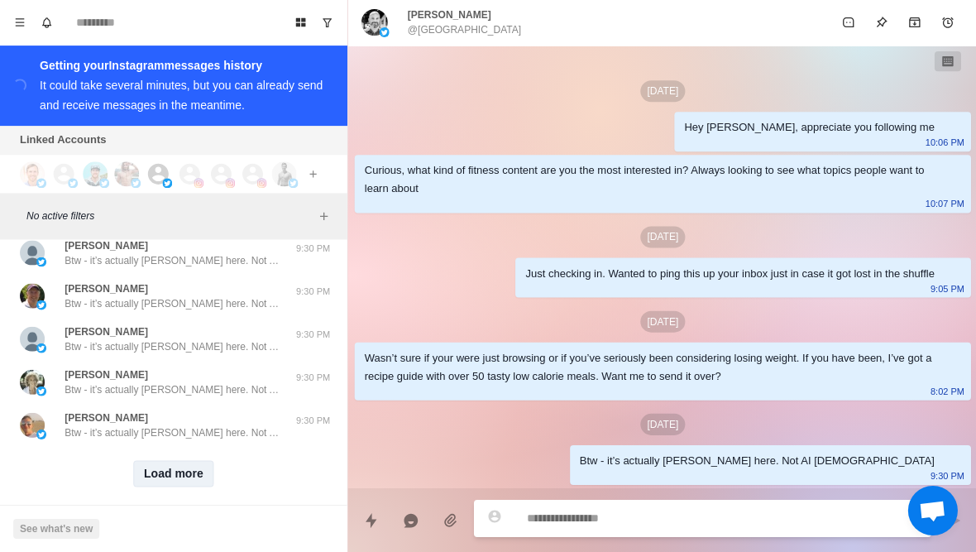
click at [203, 460] on button "Load more" at bounding box center [173, 473] width 81 height 26
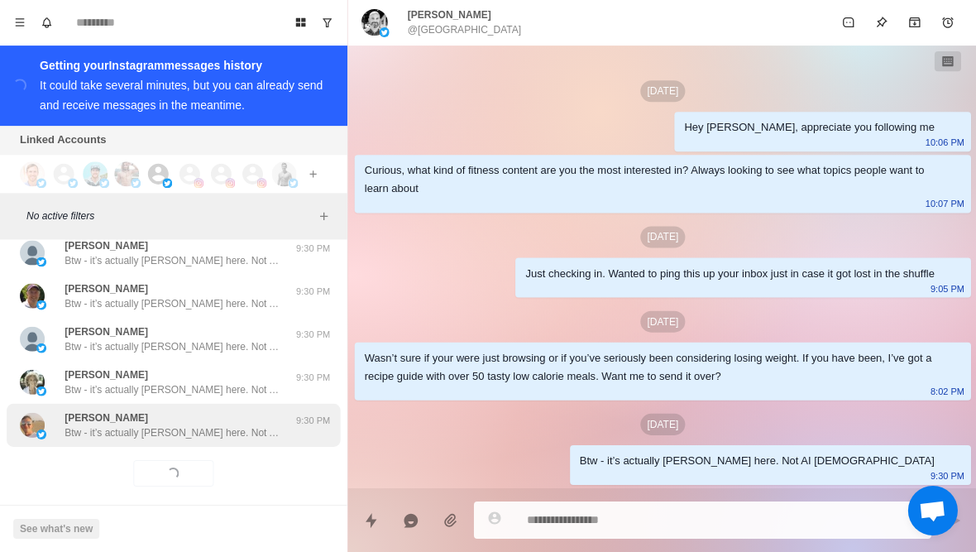
click at [225, 410] on div "[PERSON_NAME] - it’s actually [PERSON_NAME] here. Not AI [DEMOGRAPHIC_DATA]" at bounding box center [172, 425] width 215 height 30
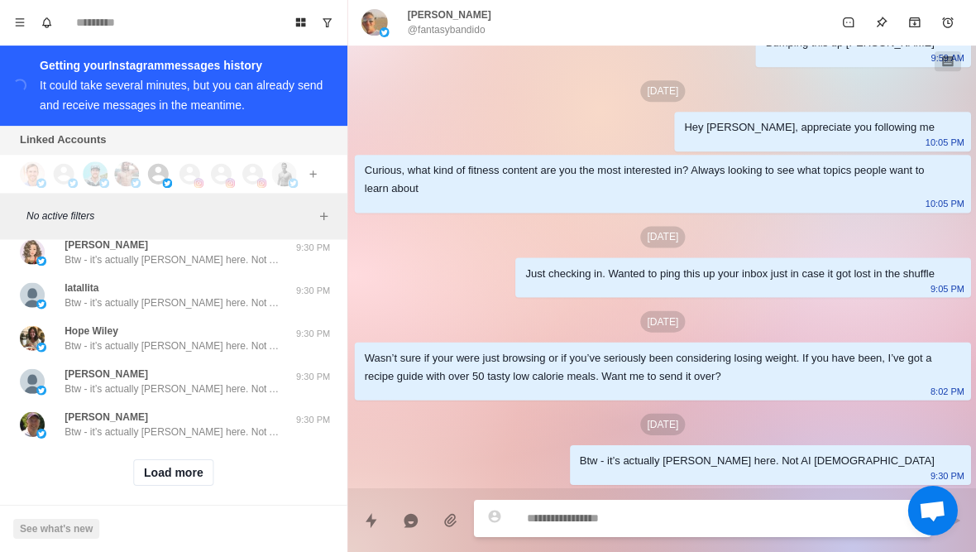
scroll to position [14483, 0]
click at [203, 469] on button "Load more" at bounding box center [173, 473] width 81 height 26
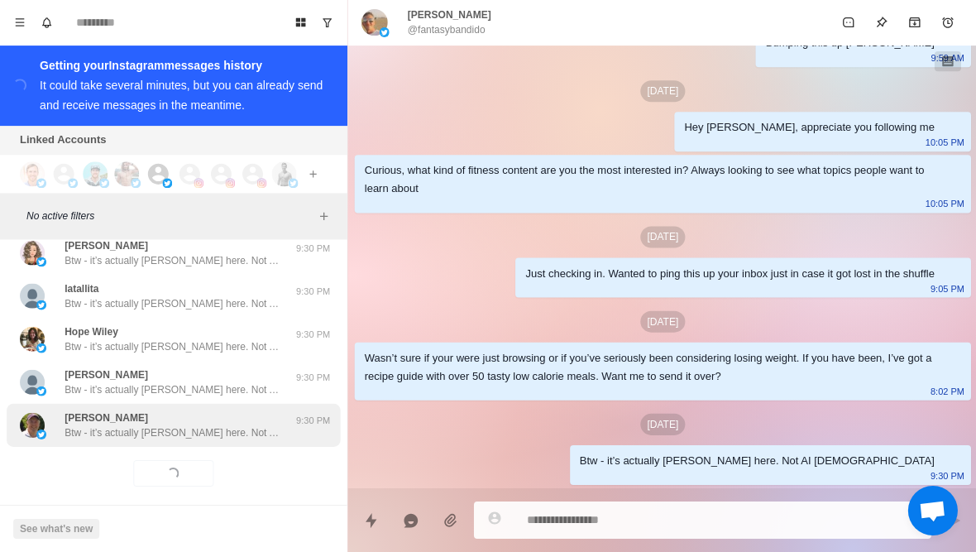
click at [216, 428] on div "[PERSON_NAME] Btw - it’s actually [PERSON_NAME] here. Not AI haha 9:30 PM" at bounding box center [173, 425] width 333 height 43
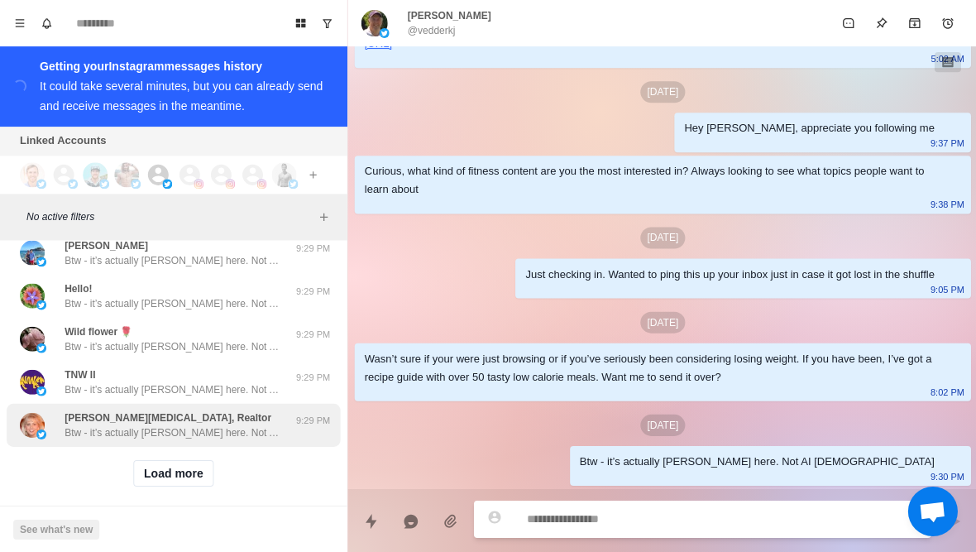
scroll to position [15343, 0]
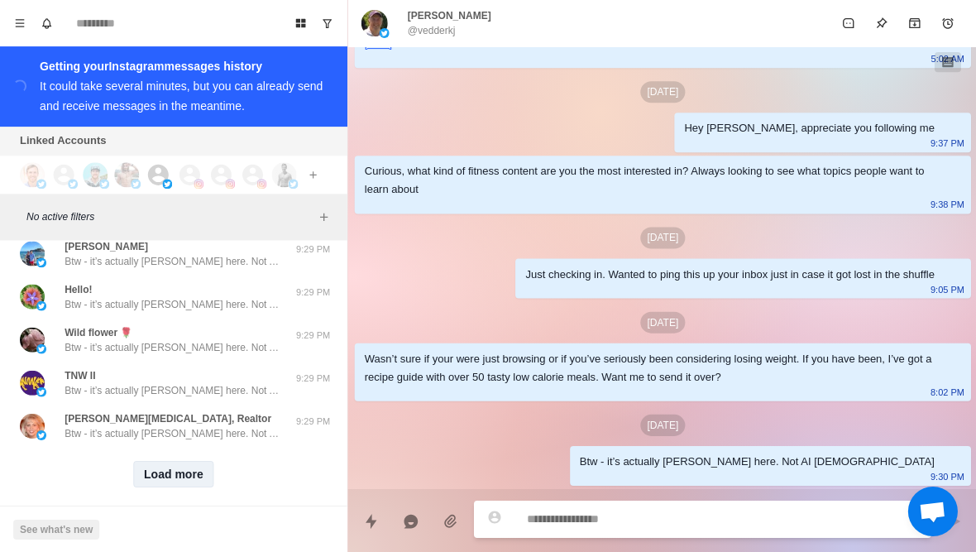
click at [187, 460] on button "Load more" at bounding box center [173, 473] width 81 height 26
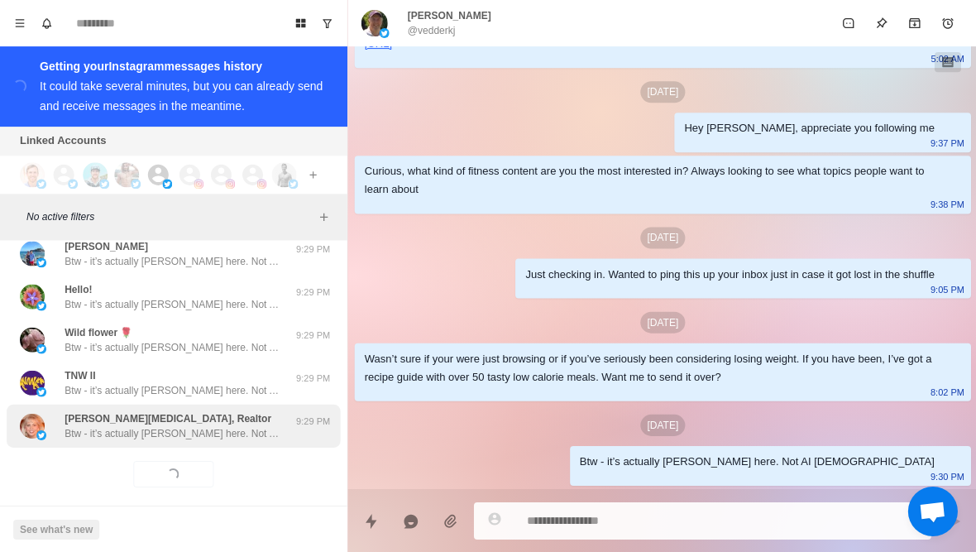
click at [244, 425] on p "Btw - it’s actually [PERSON_NAME] here. Not AI [DEMOGRAPHIC_DATA]" at bounding box center [172, 432] width 215 height 15
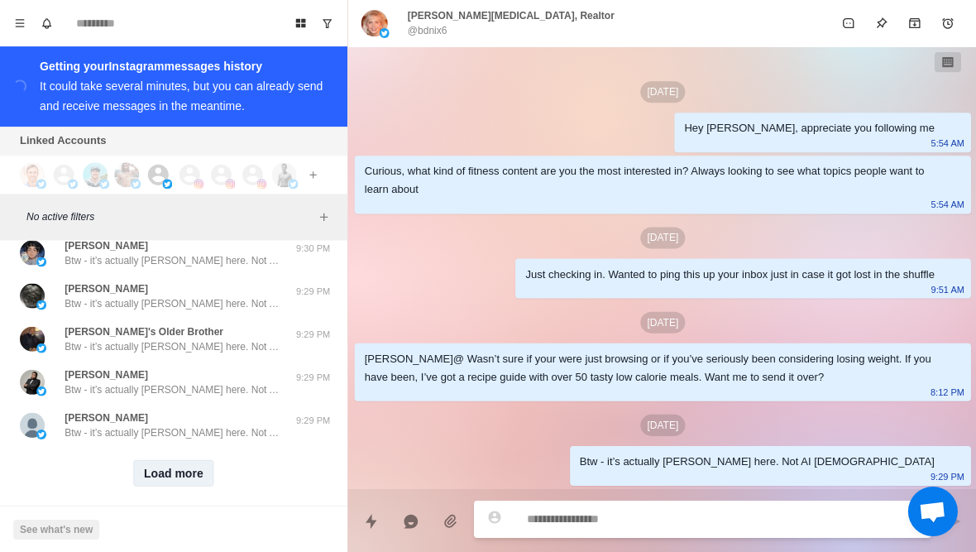
scroll to position [16203, 0]
click at [190, 460] on button "Load more" at bounding box center [173, 473] width 81 height 26
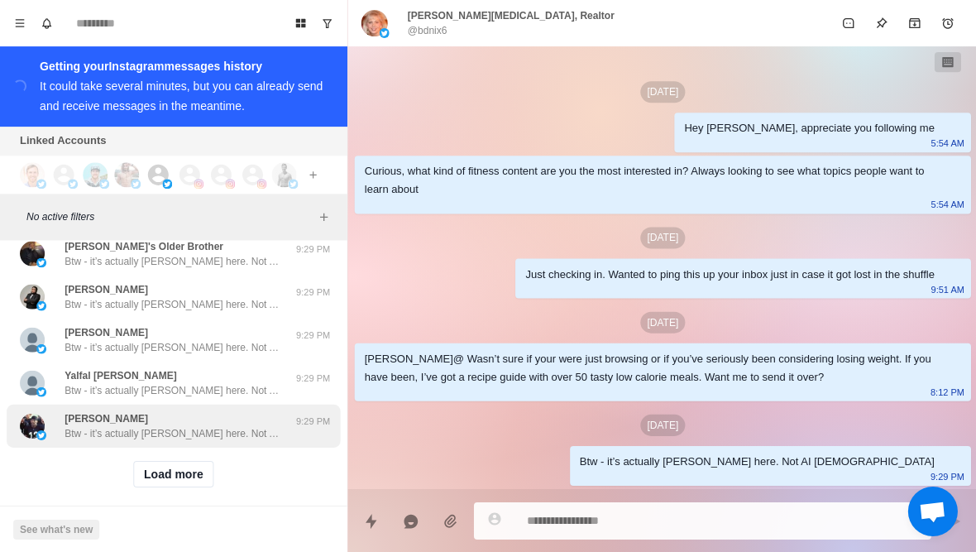
scroll to position [17063, 0]
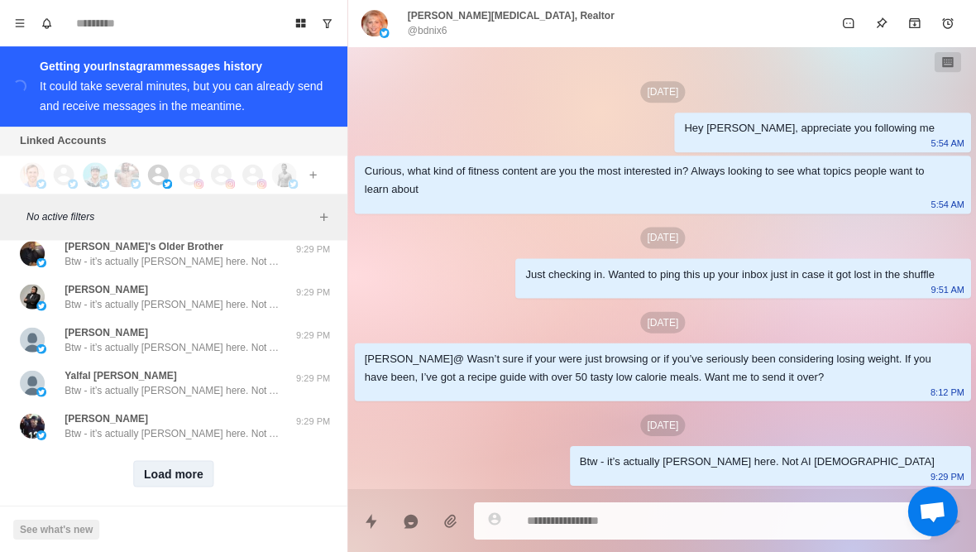
click at [179, 464] on button "Load more" at bounding box center [173, 473] width 81 height 26
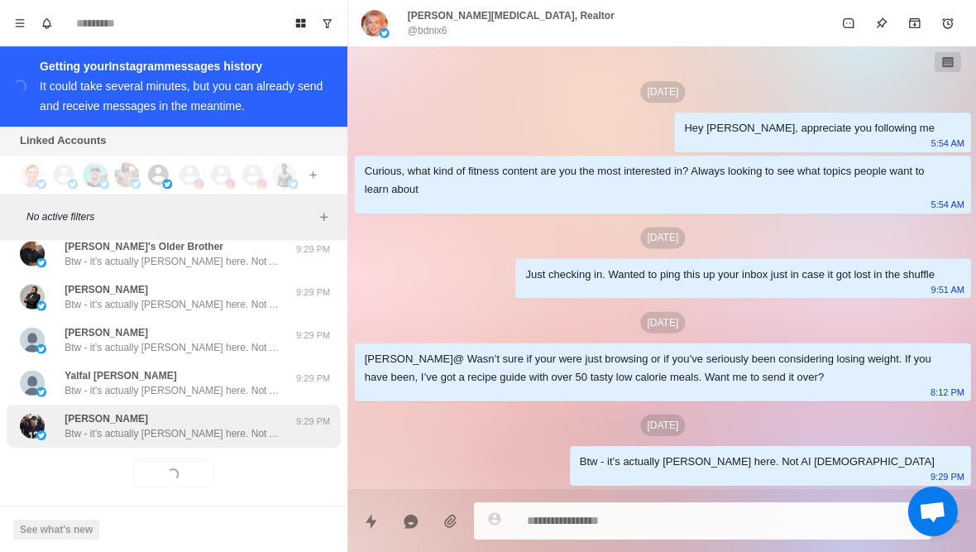
click at [218, 425] on p "Btw - it’s actually [PERSON_NAME] here. Not AI [DEMOGRAPHIC_DATA]" at bounding box center [172, 432] width 215 height 15
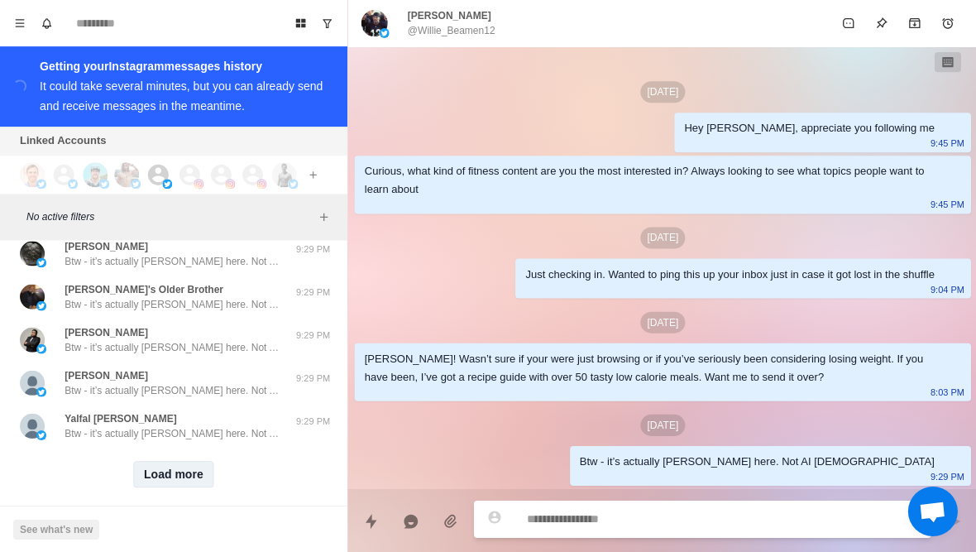
scroll to position [17924, 0]
click at [184, 467] on button "Load more" at bounding box center [173, 473] width 81 height 26
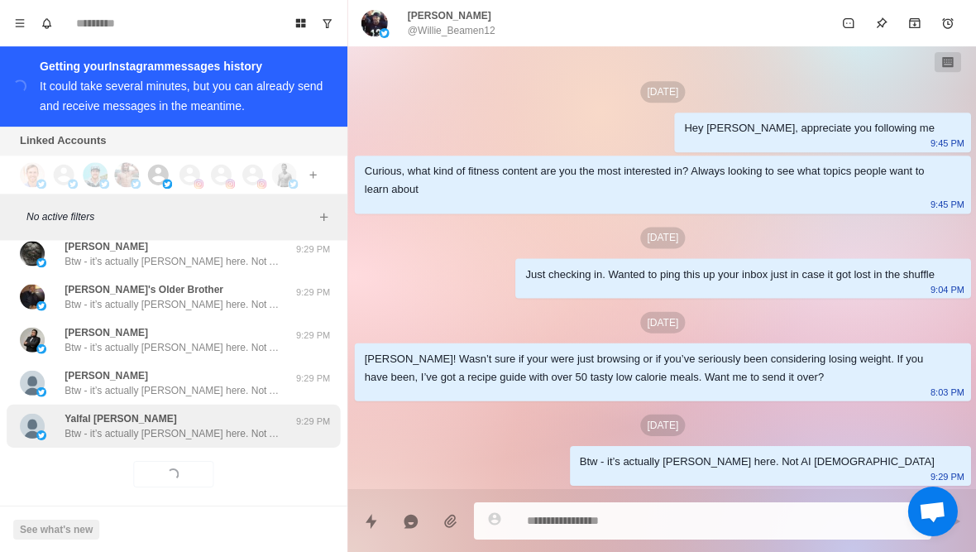
click at [234, 425] on p "Btw - it’s actually [PERSON_NAME] here. Not AI [DEMOGRAPHIC_DATA]" at bounding box center [172, 432] width 215 height 15
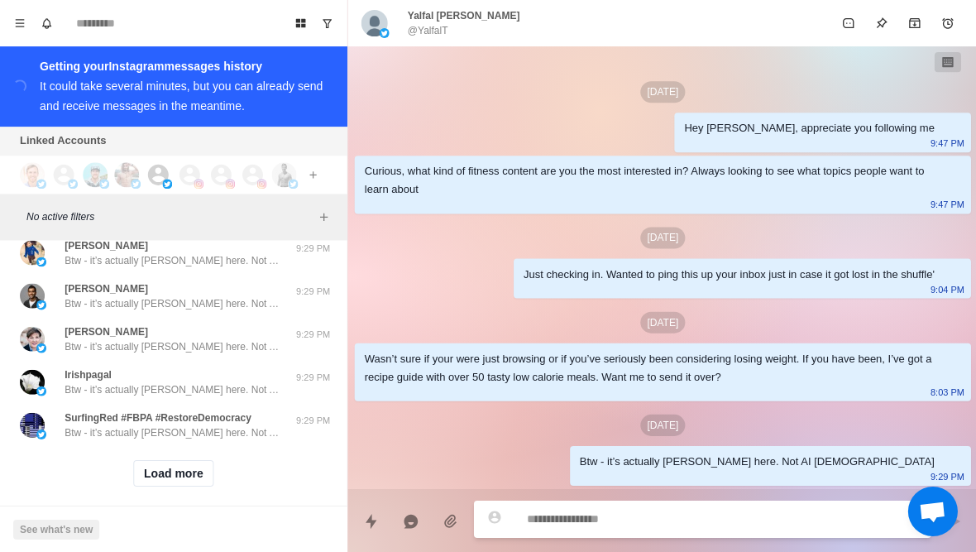
scroll to position [18784, 0]
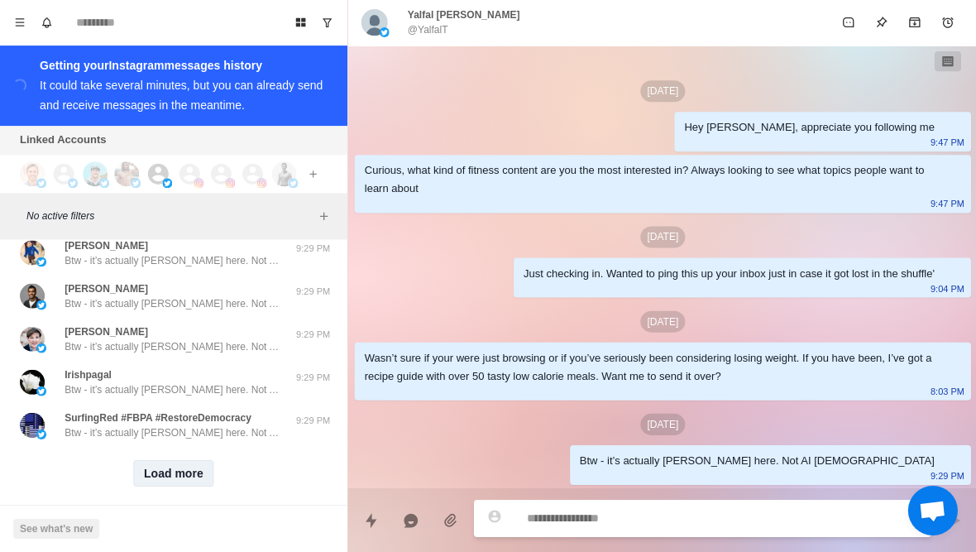
click at [192, 461] on button "Load more" at bounding box center [173, 473] width 81 height 26
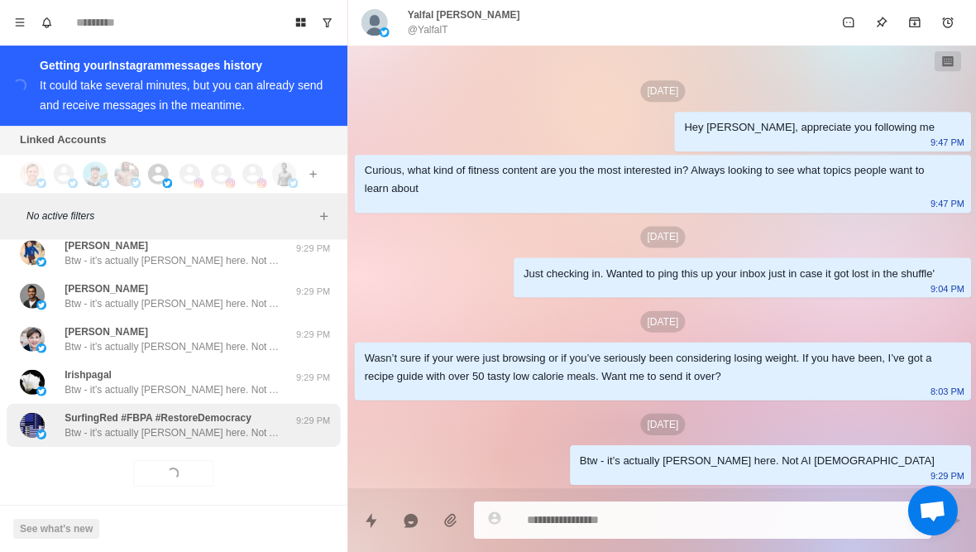
click at [237, 426] on div "SurfingRed #FBPA #RestoreDemocracy Btw - it’s actually [PERSON_NAME] here. Not …" at bounding box center [173, 425] width 333 height 43
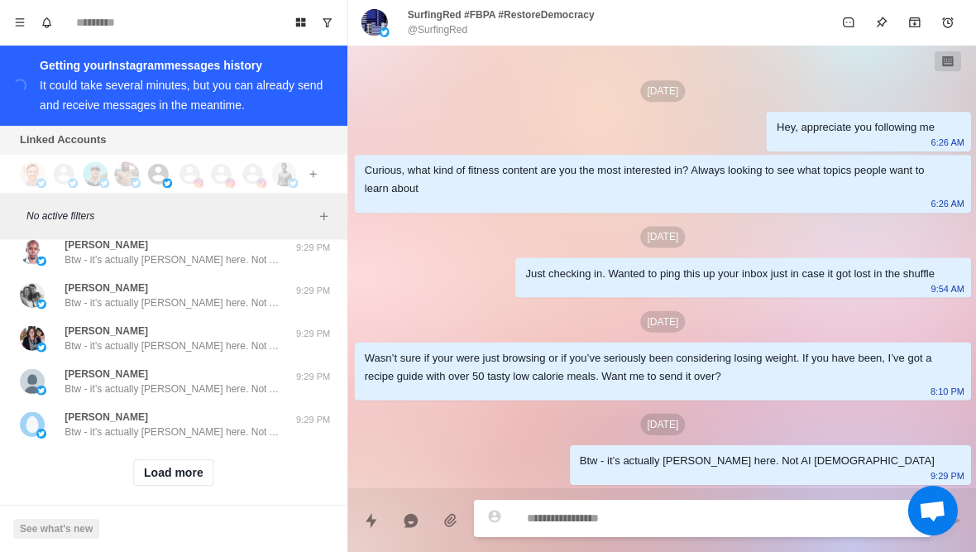
scroll to position [19644, 0]
click at [175, 468] on button "Load more" at bounding box center [173, 473] width 81 height 26
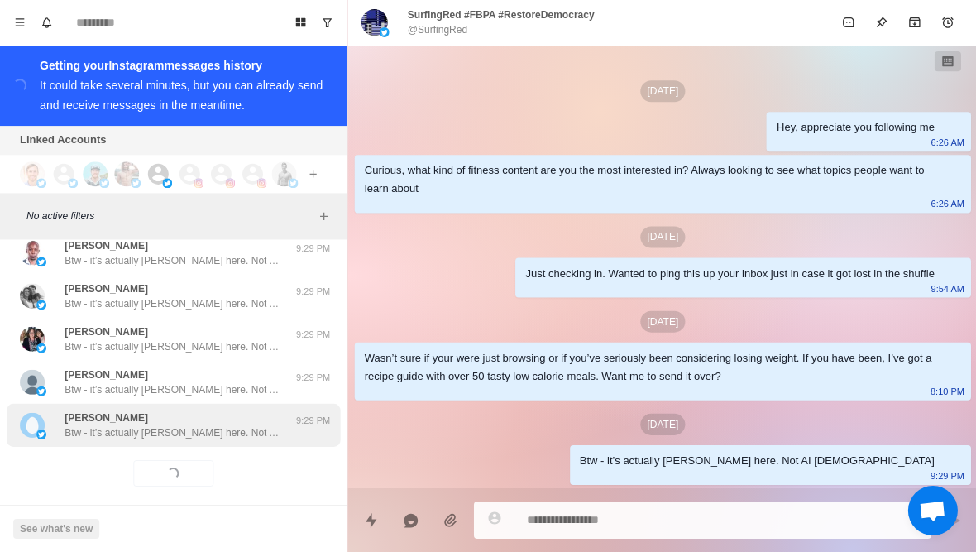
click at [241, 425] on p "Btw - it’s actually [PERSON_NAME] here. Not AI [DEMOGRAPHIC_DATA]" at bounding box center [172, 432] width 215 height 15
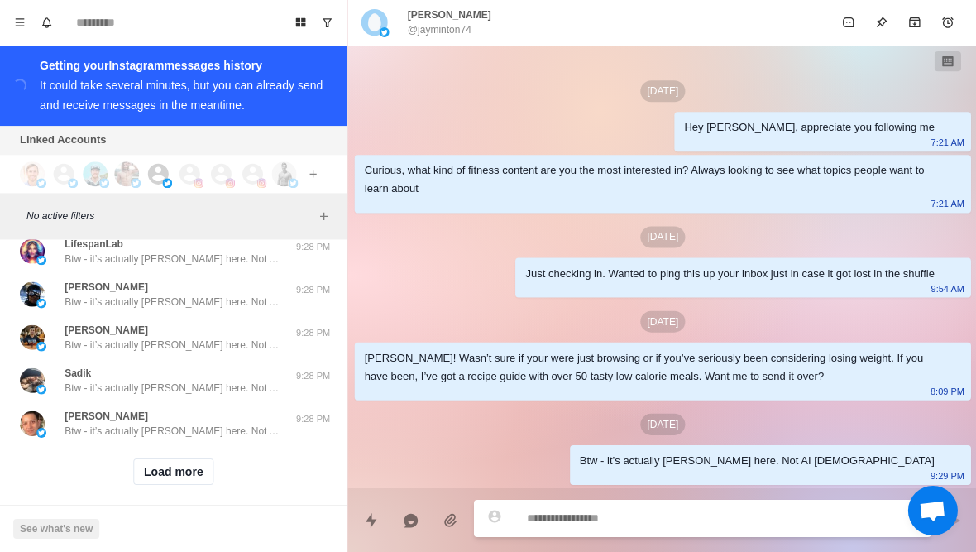
scroll to position [20504, 0]
click at [194, 460] on button "Load more" at bounding box center [173, 473] width 81 height 26
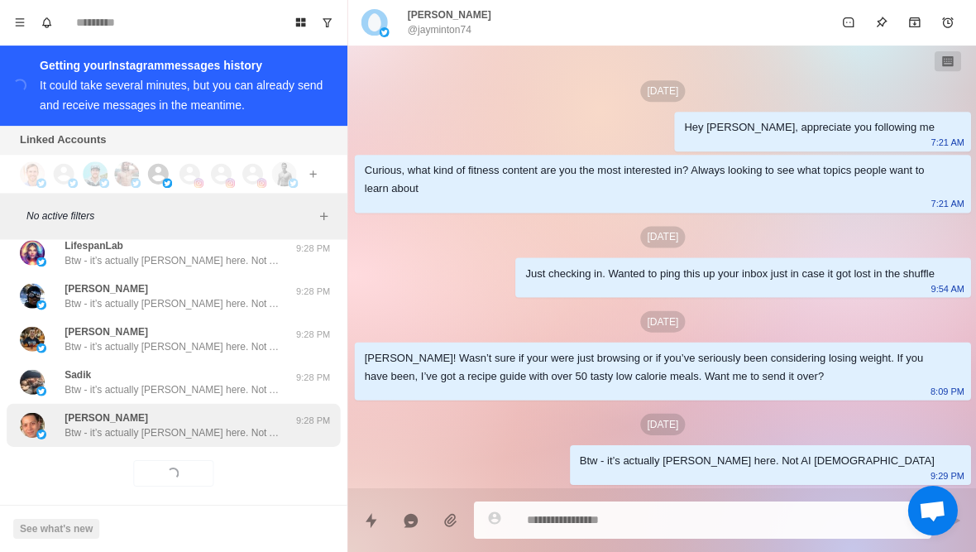
click at [227, 431] on div "[PERSON_NAME] - it’s actually [PERSON_NAME] here. Not AI haha 9:28 PM" at bounding box center [173, 425] width 333 height 43
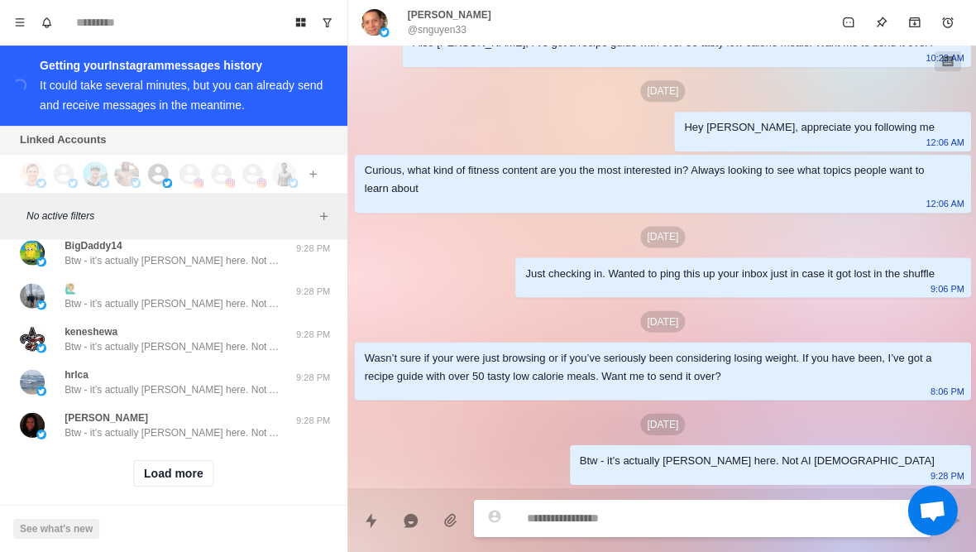
scroll to position [21364, 0]
click at [188, 462] on button "Load more" at bounding box center [173, 473] width 81 height 26
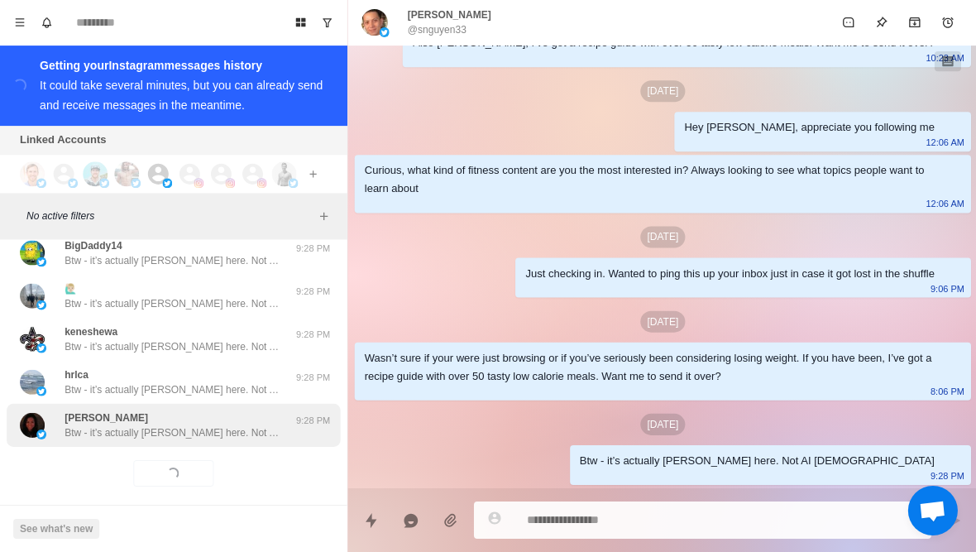
click at [237, 425] on p "Btw - it’s actually [PERSON_NAME] here. Not AI [DEMOGRAPHIC_DATA]" at bounding box center [172, 432] width 215 height 15
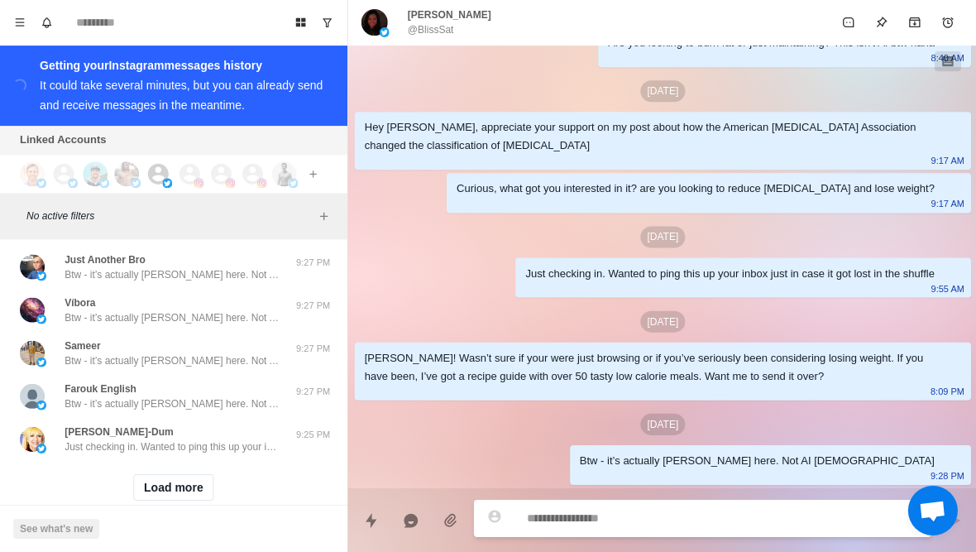
scroll to position [22224, 0]
click at [178, 475] on button "Load more" at bounding box center [173, 488] width 81 height 26
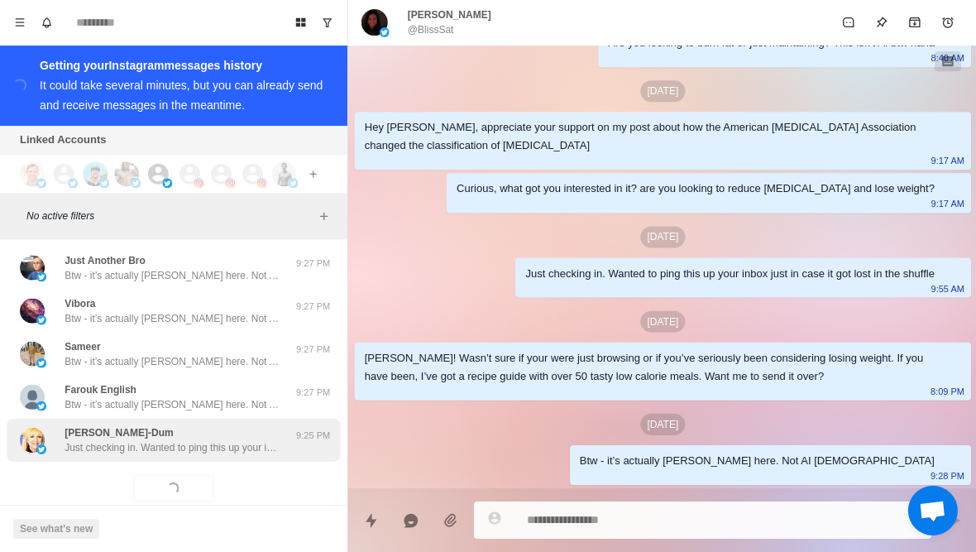
click at [219, 440] on p "Just checking in. Wanted to ping this up your inbox just in case it got lost in…" at bounding box center [172, 447] width 215 height 15
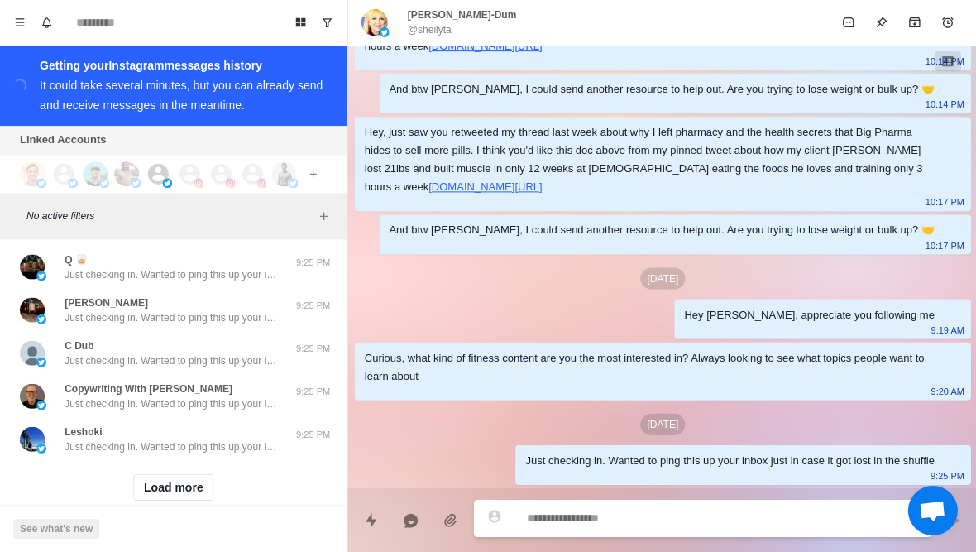
scroll to position [23085, 0]
click at [186, 475] on button "Load more" at bounding box center [173, 488] width 81 height 26
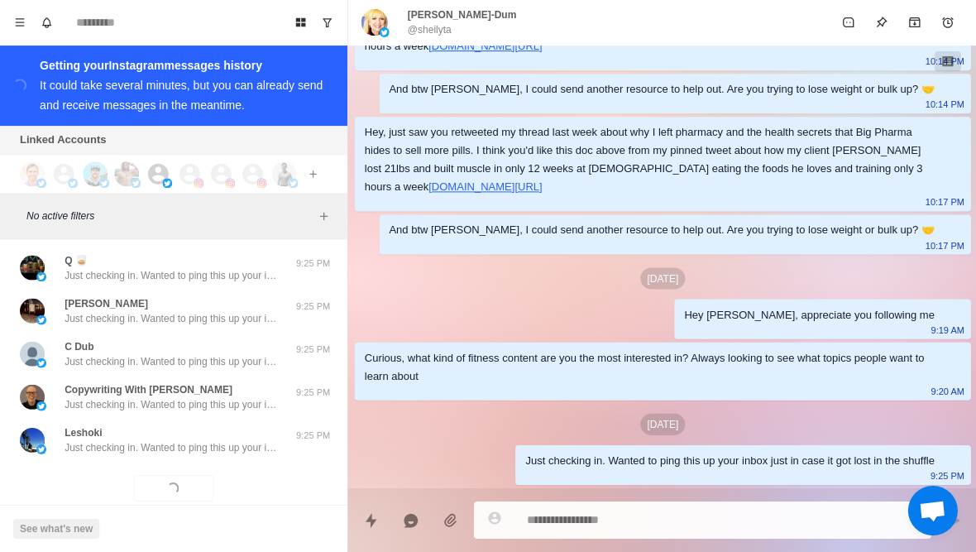
click at [231, 462] on div "Loading... Load more" at bounding box center [173, 488] width 333 height 53
click at [232, 462] on div "Loading... Load more" at bounding box center [173, 488] width 333 height 53
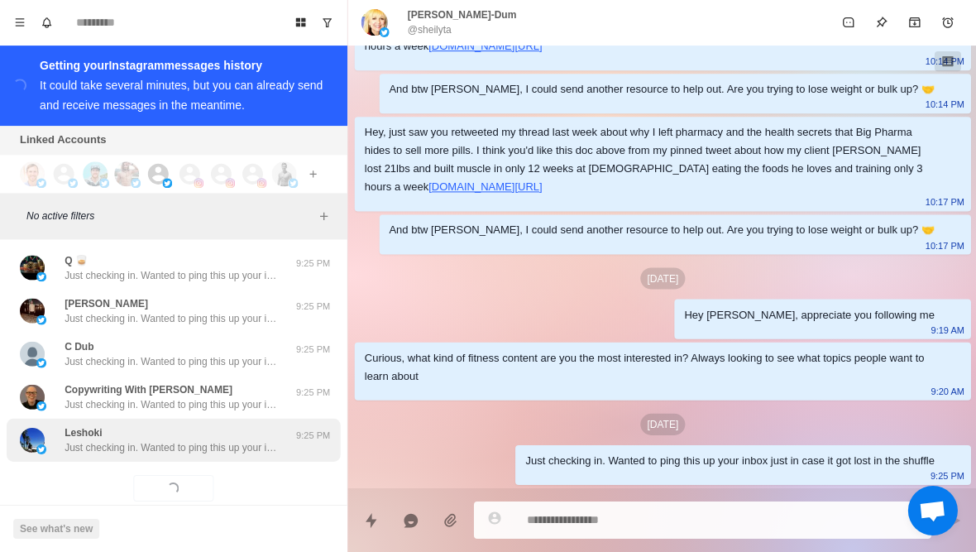
click at [251, 440] on p "Just checking in. Wanted to ping this up your inbox just in case it got lost in…" at bounding box center [172, 447] width 215 height 15
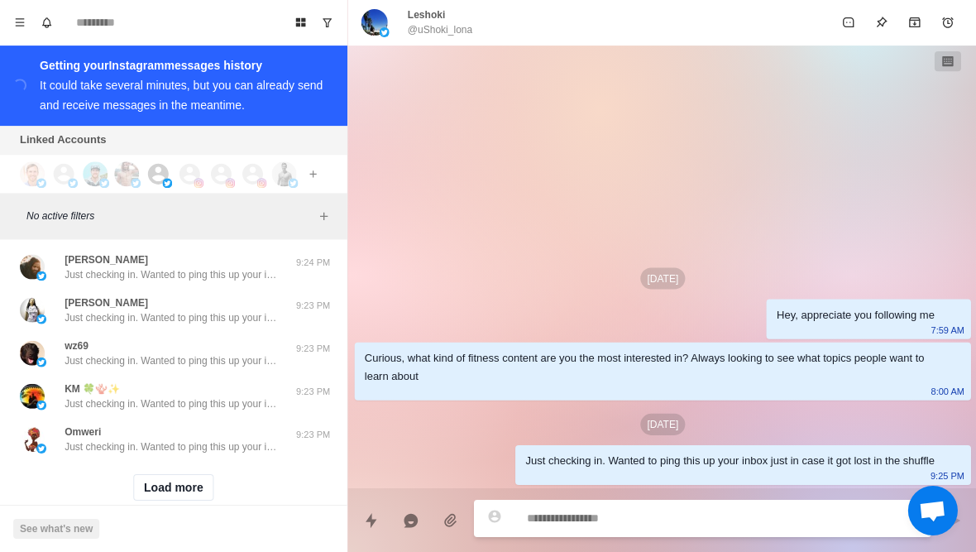
scroll to position [23945, 0]
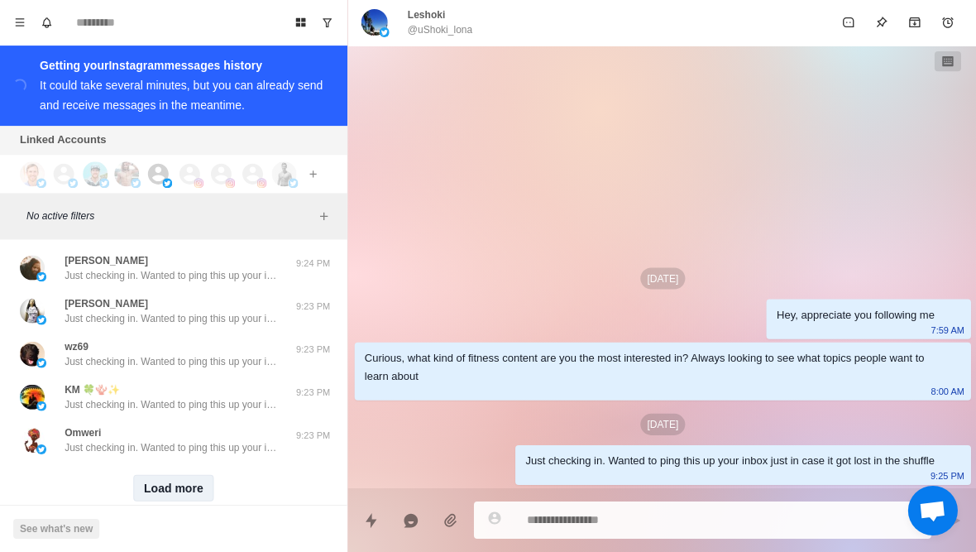
click at [200, 475] on button "Load more" at bounding box center [173, 488] width 81 height 26
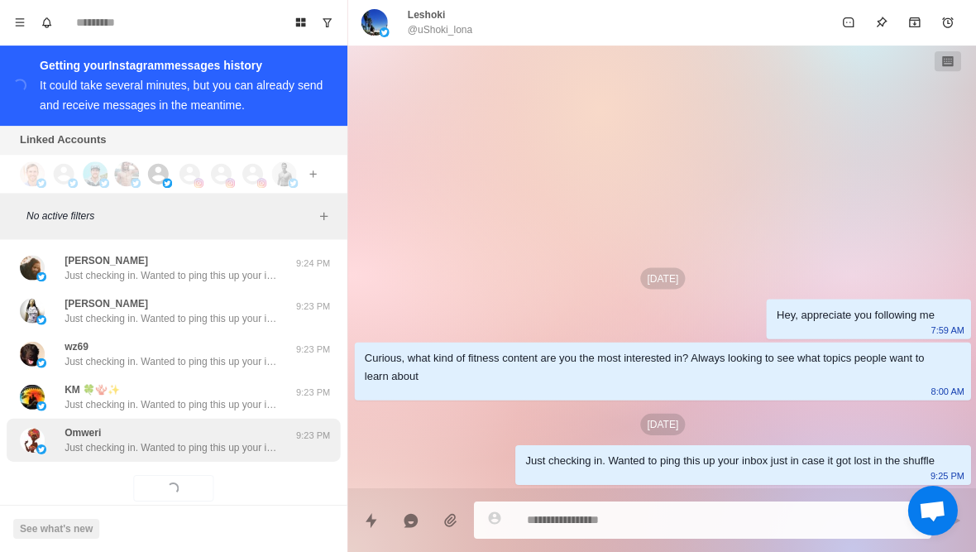
click at [253, 440] on p "Just checking in. Wanted to ping this up your inbox just in case it got lost in…" at bounding box center [172, 447] width 215 height 15
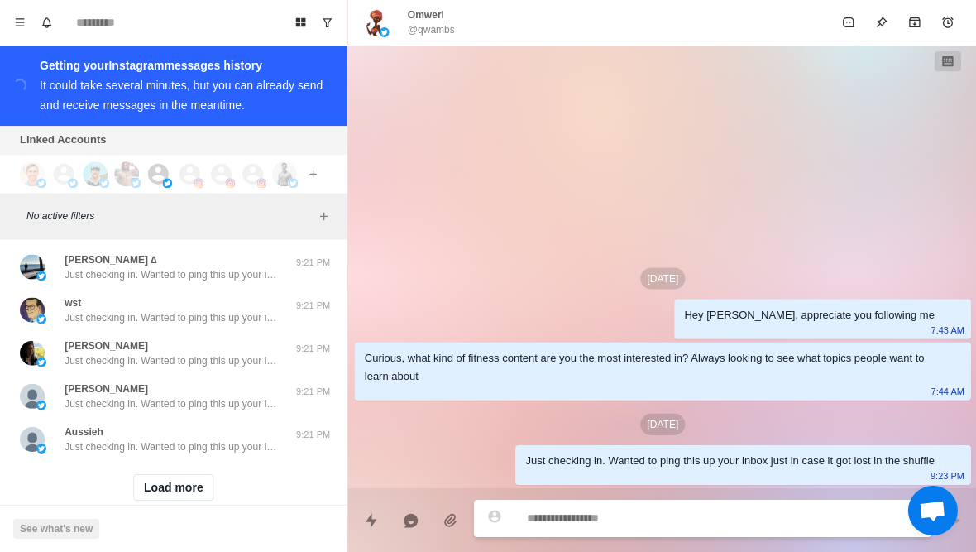
scroll to position [24805, 0]
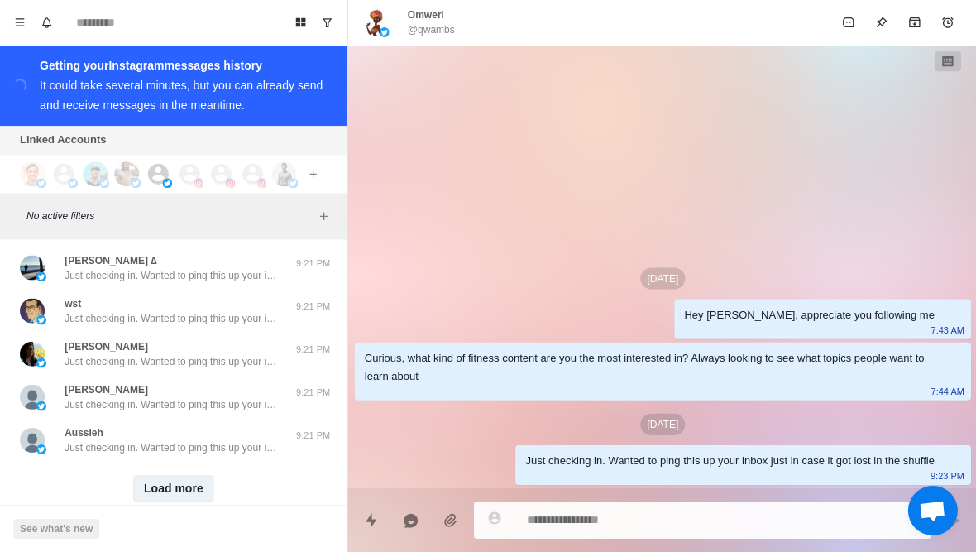
click at [193, 475] on button "Load more" at bounding box center [173, 488] width 81 height 26
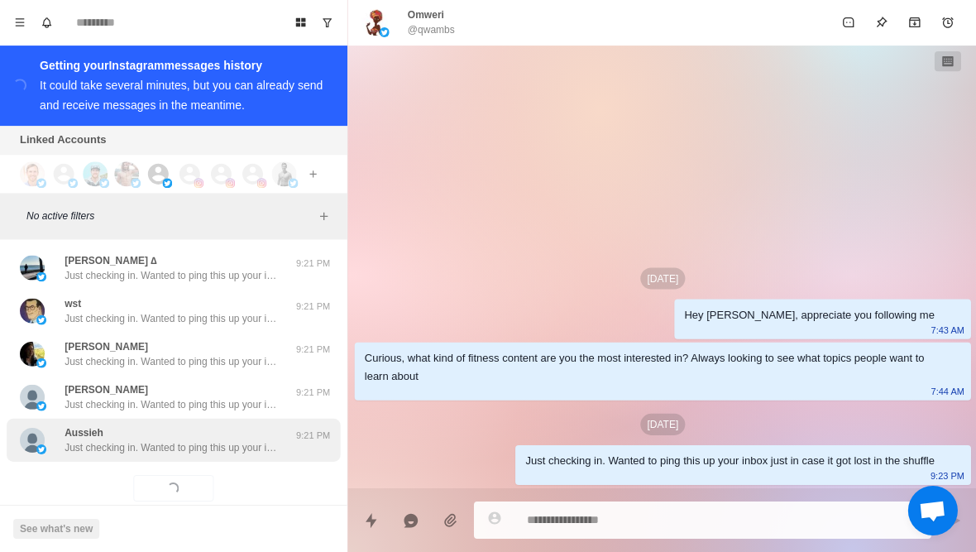
click at [256, 440] on p "Just checking in. Wanted to ping this up your inbox just in case it got lost in…" at bounding box center [172, 447] width 215 height 15
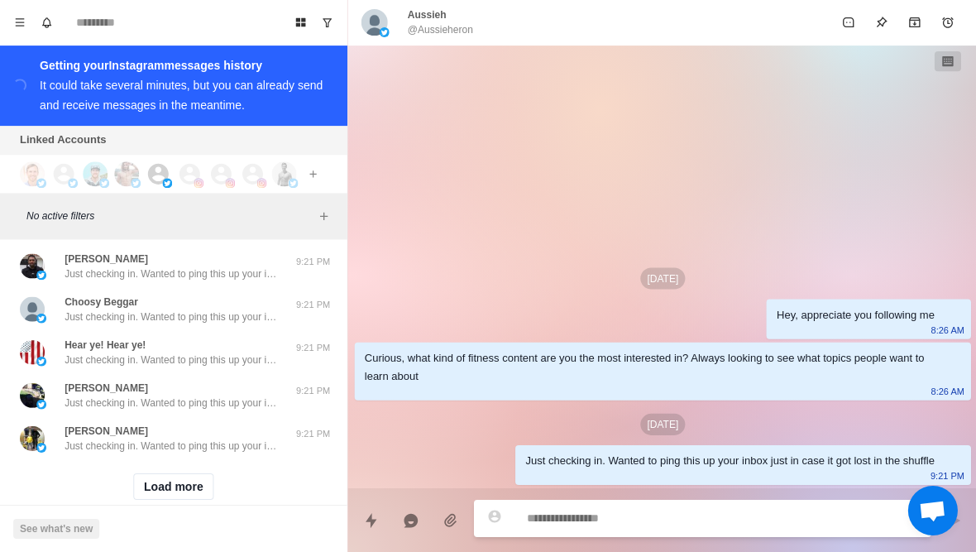
scroll to position [25665, 0]
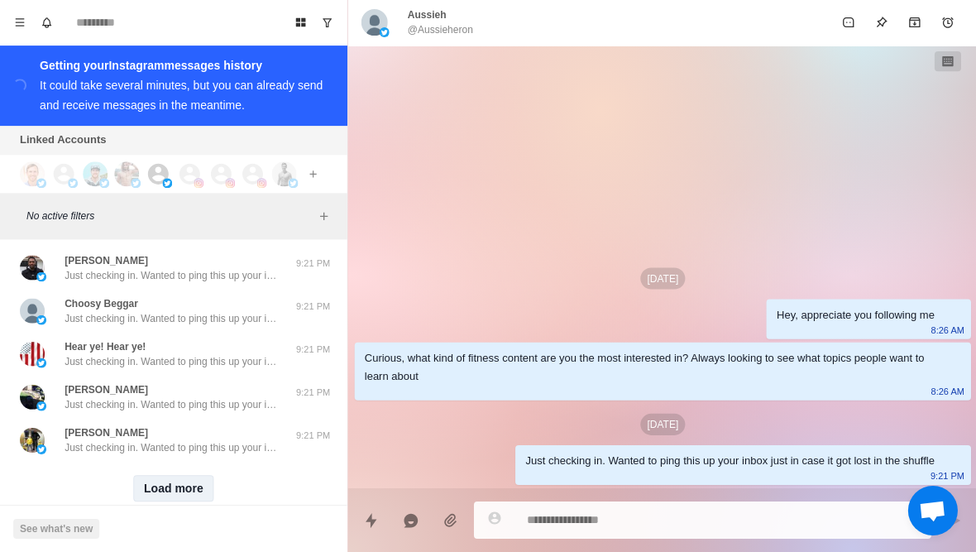
click at [165, 475] on button "Load more" at bounding box center [173, 488] width 81 height 26
click at [208, 462] on div "Loading... Load more" at bounding box center [173, 488] width 333 height 53
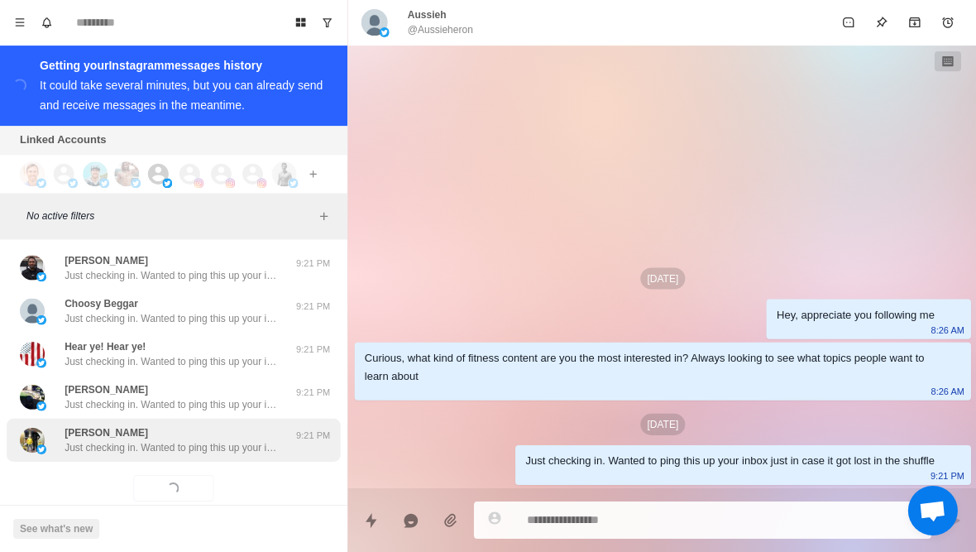
click at [207, 440] on p "Just checking in. Wanted to ping this up your inbox just in case it got lost in…" at bounding box center [172, 447] width 215 height 15
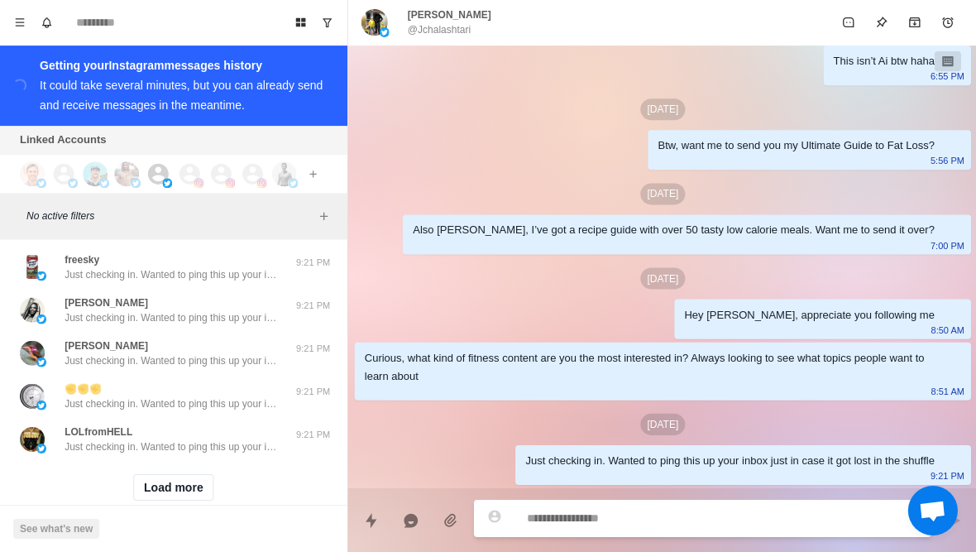
scroll to position [26525, 0]
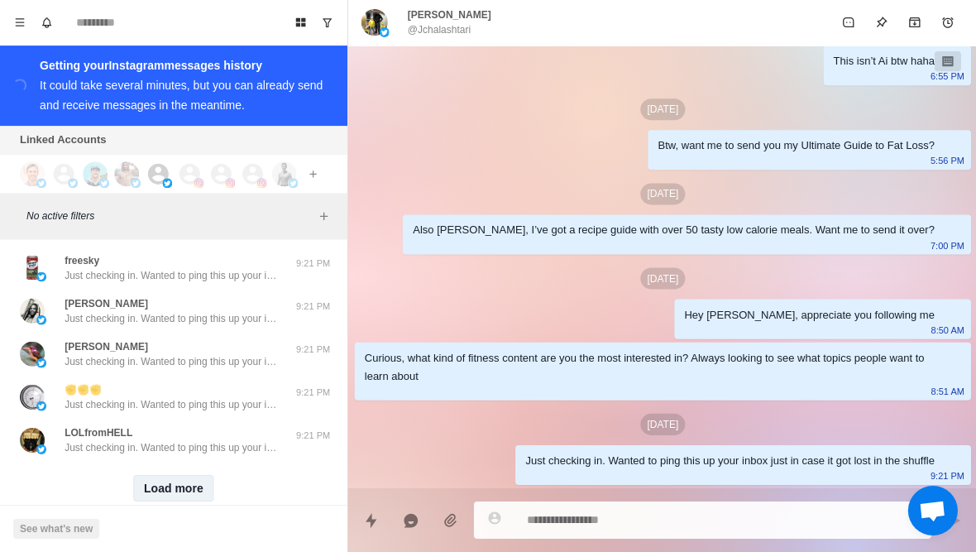
click at [188, 475] on button "Load more" at bounding box center [173, 488] width 81 height 26
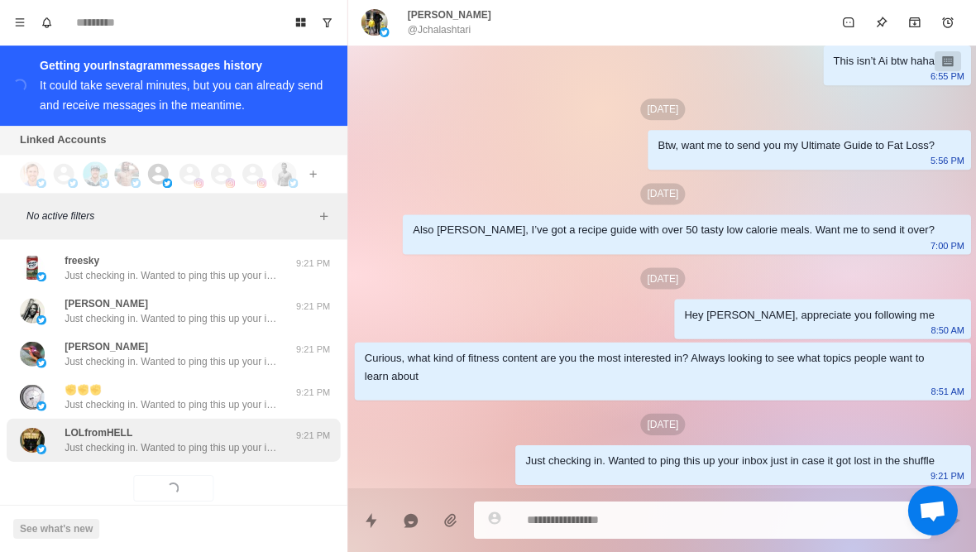
click at [244, 440] on p "Just checking in. Wanted to ping this up your inbox just in case it got lost in…" at bounding box center [172, 447] width 215 height 15
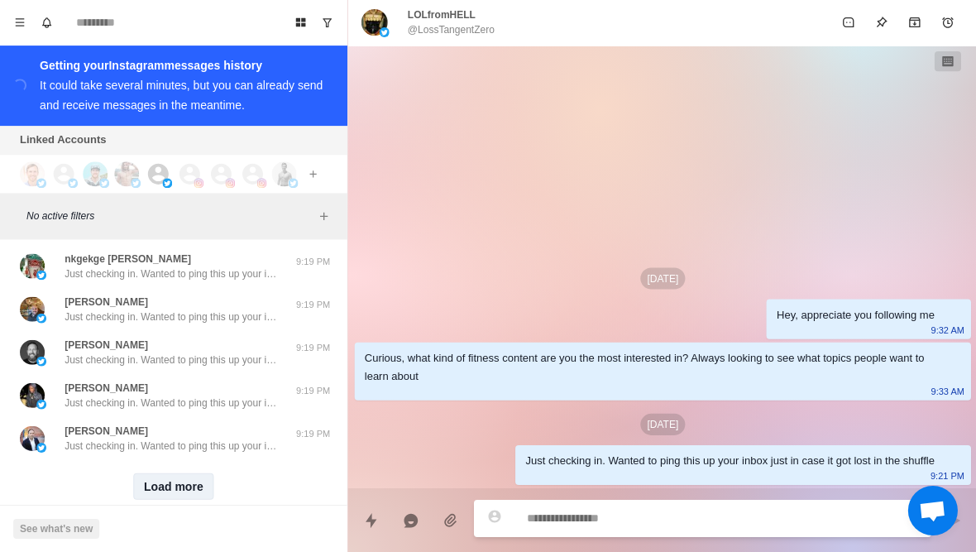
scroll to position [27386, 0]
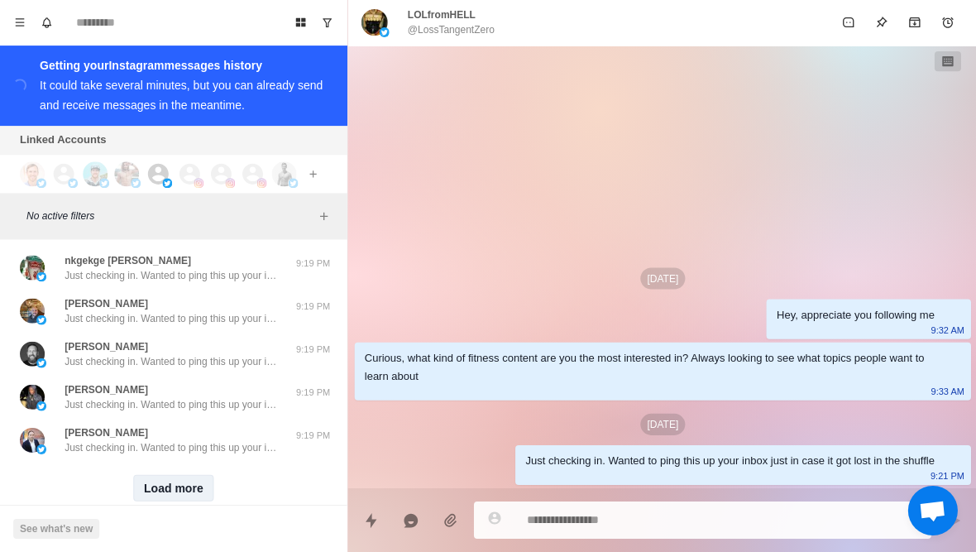
click at [182, 475] on button "Load more" at bounding box center [173, 488] width 81 height 26
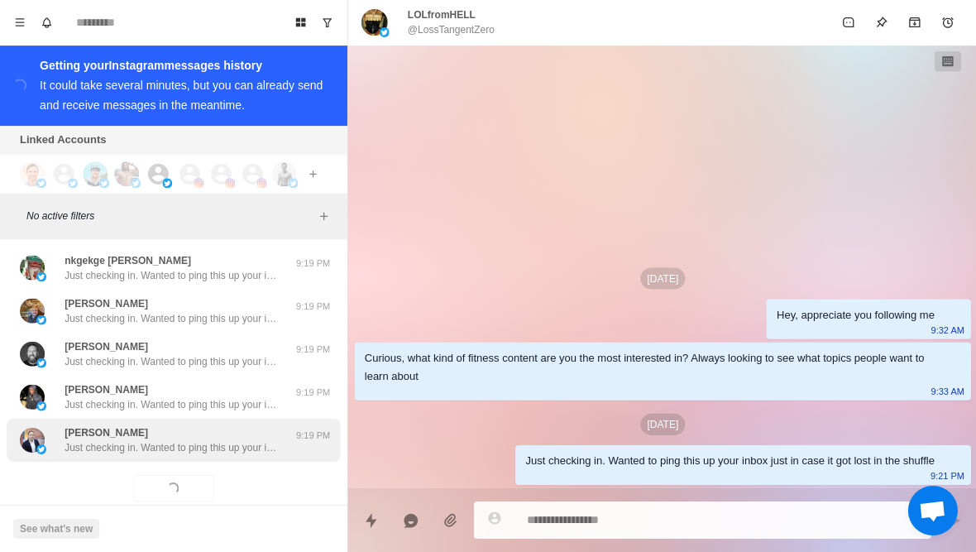
click at [230, 440] on p "Just checking in. Wanted to ping this up your inbox just in case it got lost in…" at bounding box center [172, 447] width 215 height 15
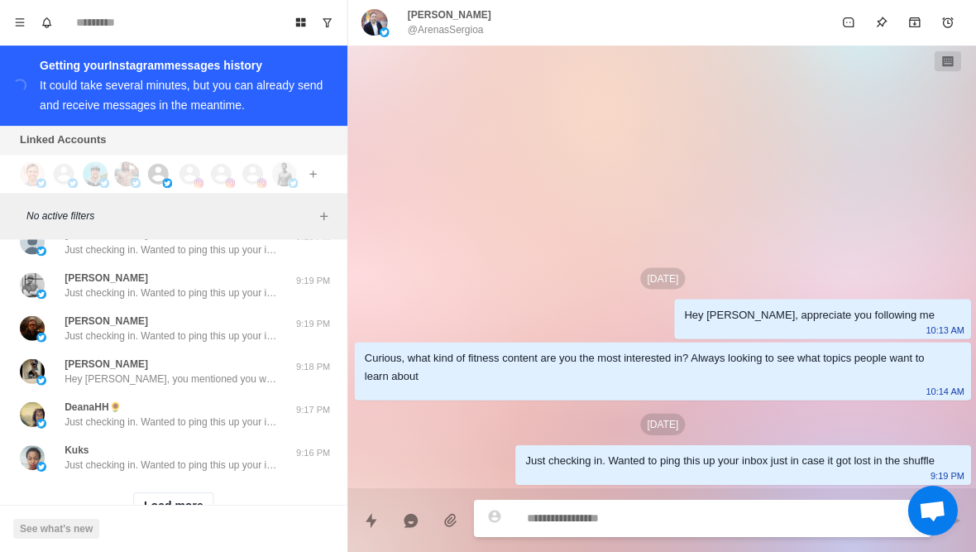
scroll to position [28246, 0]
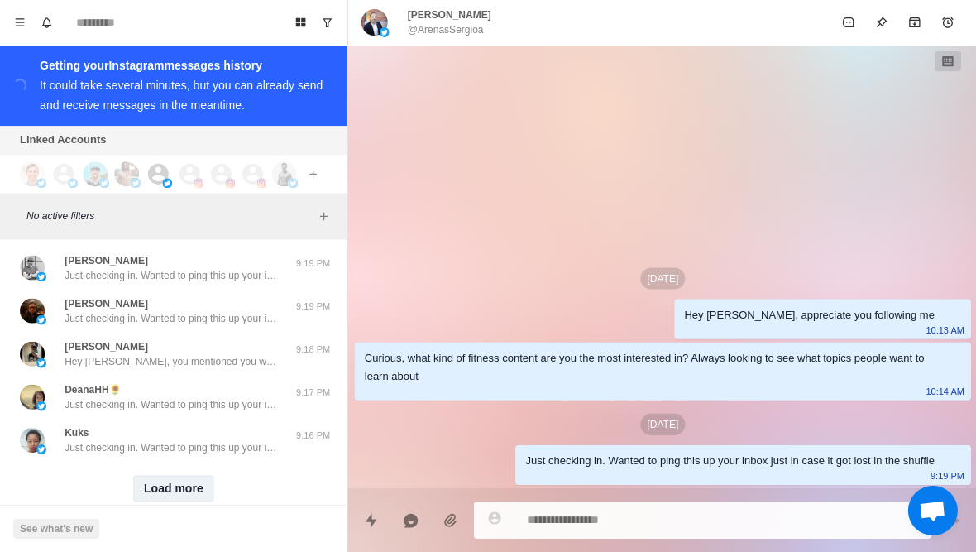
click at [175, 475] on button "Load more" at bounding box center [173, 488] width 81 height 26
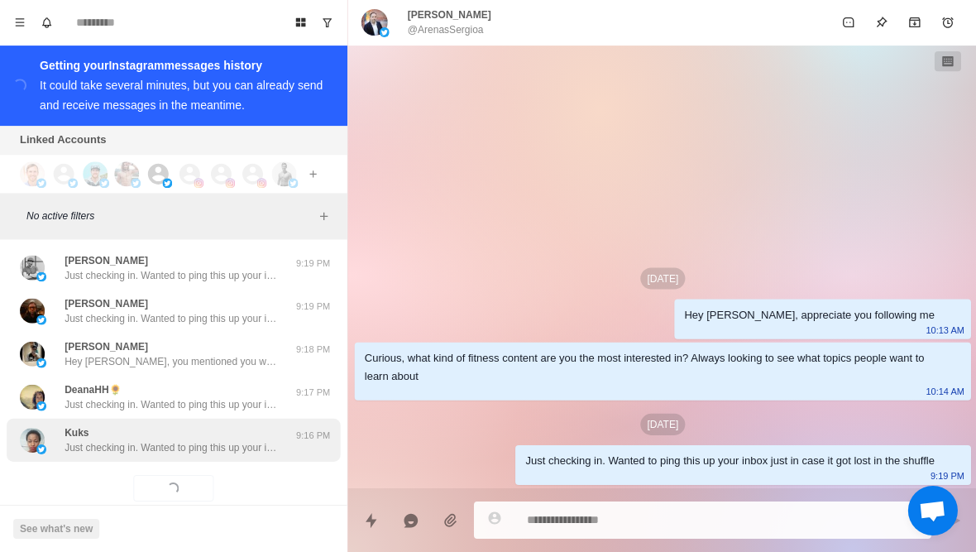
click at [241, 440] on p "Just checking in. Wanted to ping this up your inbox just in case it got lost in…" at bounding box center [172, 447] width 215 height 15
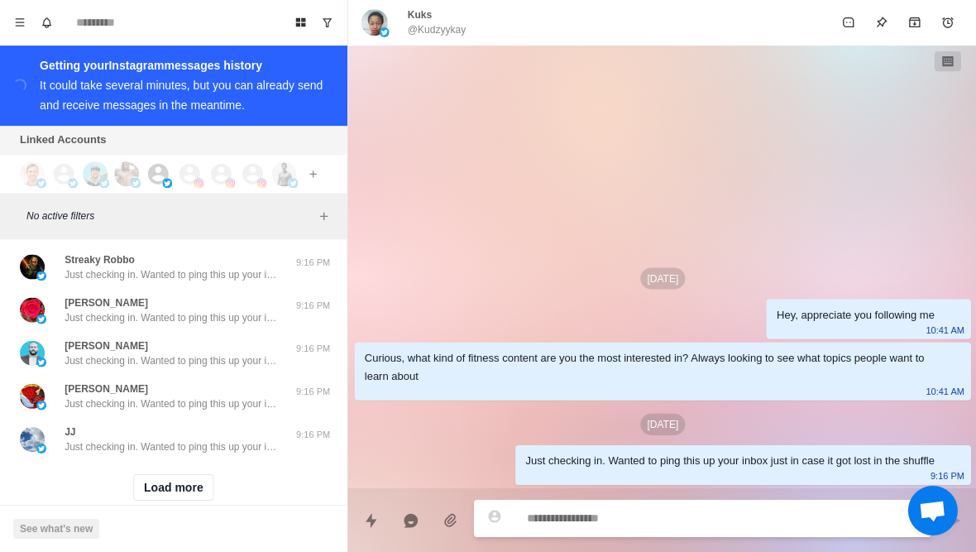
scroll to position [29106, 0]
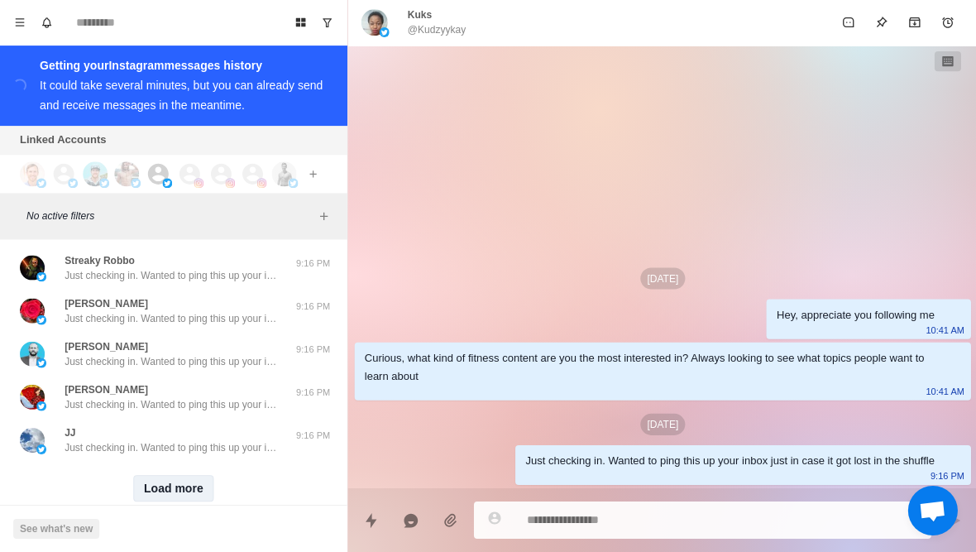
click at [193, 475] on button "Load more" at bounding box center [173, 488] width 81 height 26
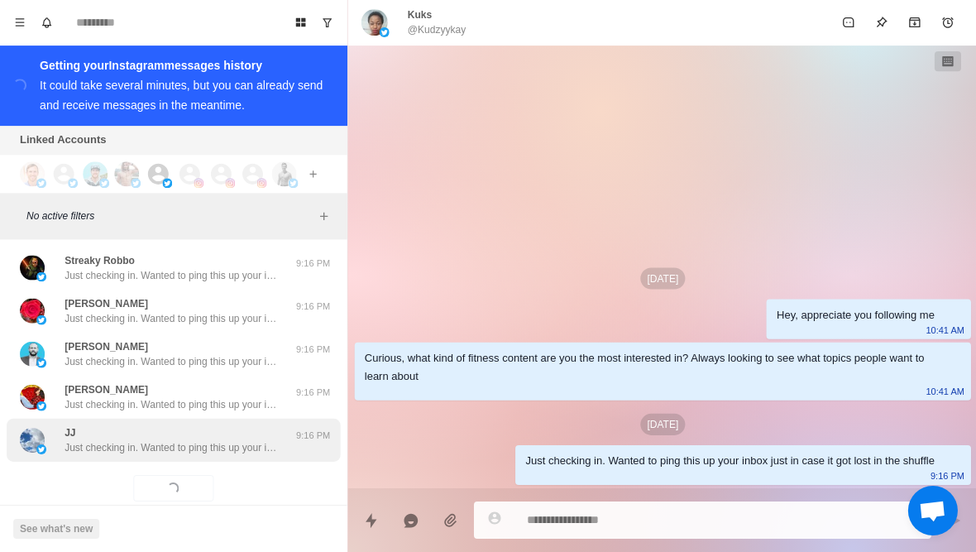
click at [235, 428] on div "[PERSON_NAME] Just checking in. Wanted to ping this up your inbox just in case …" at bounding box center [173, 440] width 333 height 43
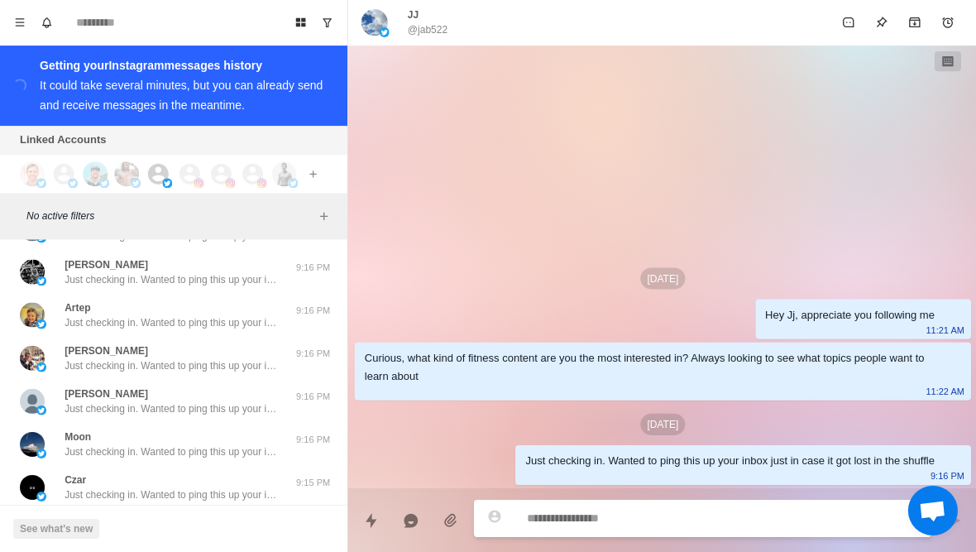
scroll to position [29964, 0]
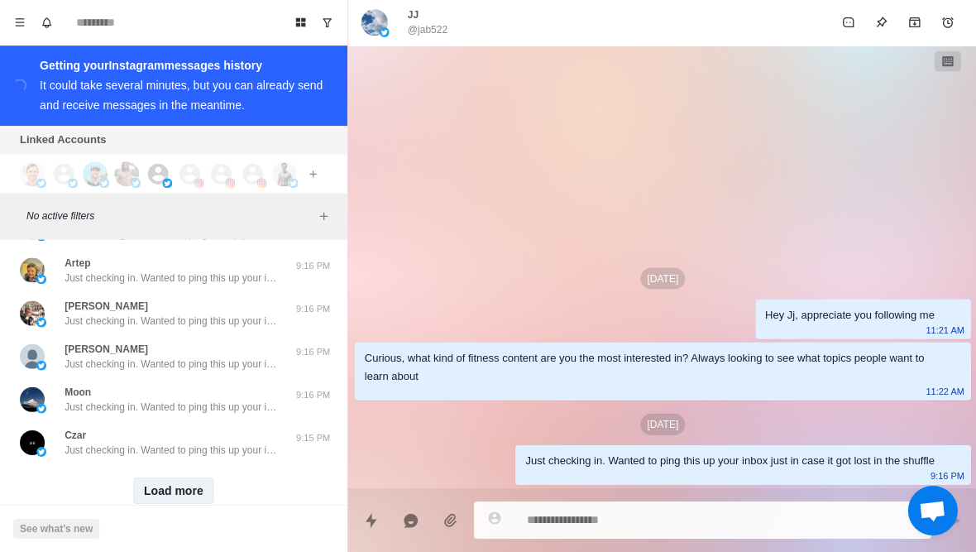
click at [183, 477] on button "Load more" at bounding box center [173, 490] width 81 height 26
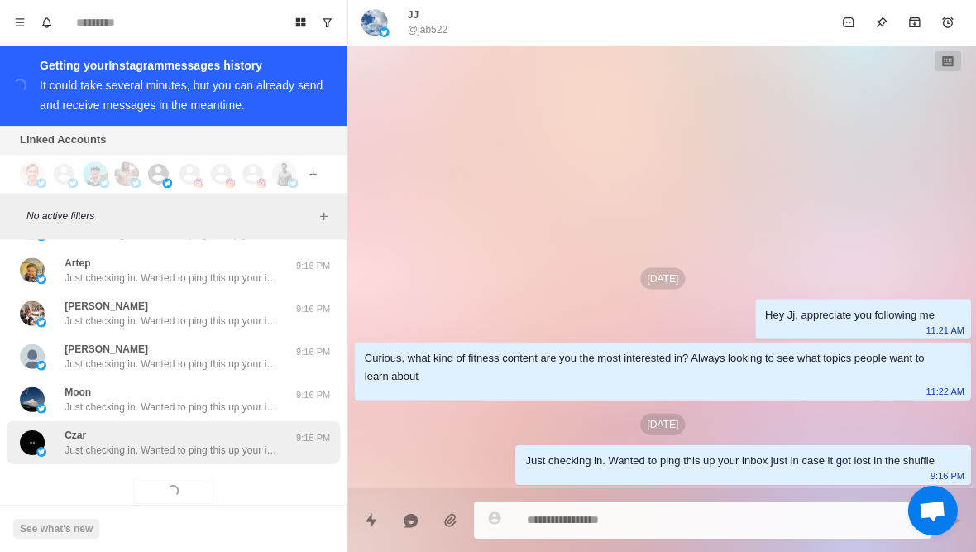
click at [218, 429] on div "Czar Just checking in. Wanted to ping this up your inbox just in case it got lo…" at bounding box center [173, 442] width 333 height 43
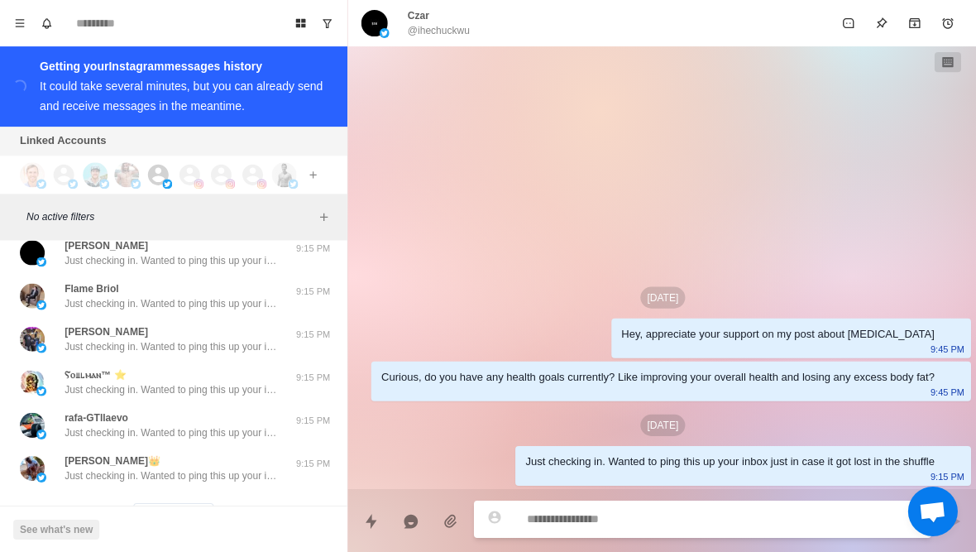
scroll to position [30806, 0]
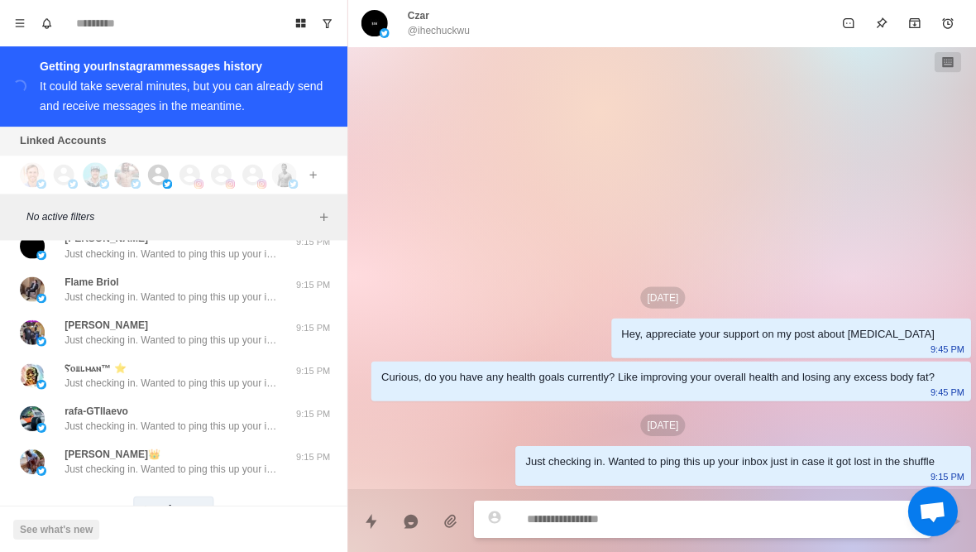
click at [201, 495] on button "Load more" at bounding box center [173, 508] width 81 height 26
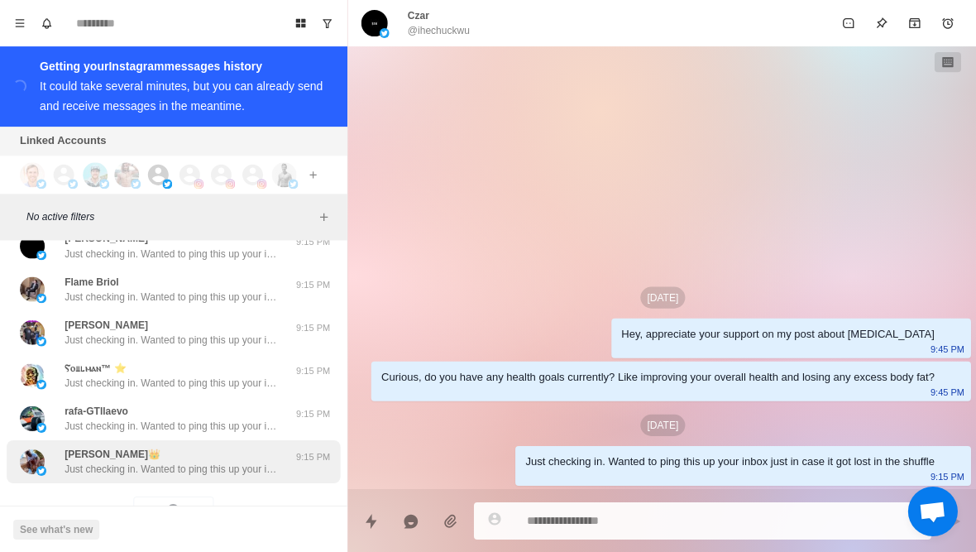
click at [223, 461] on p "Just checking in. Wanted to ping this up your inbox just in case it got lost in…" at bounding box center [172, 468] width 215 height 15
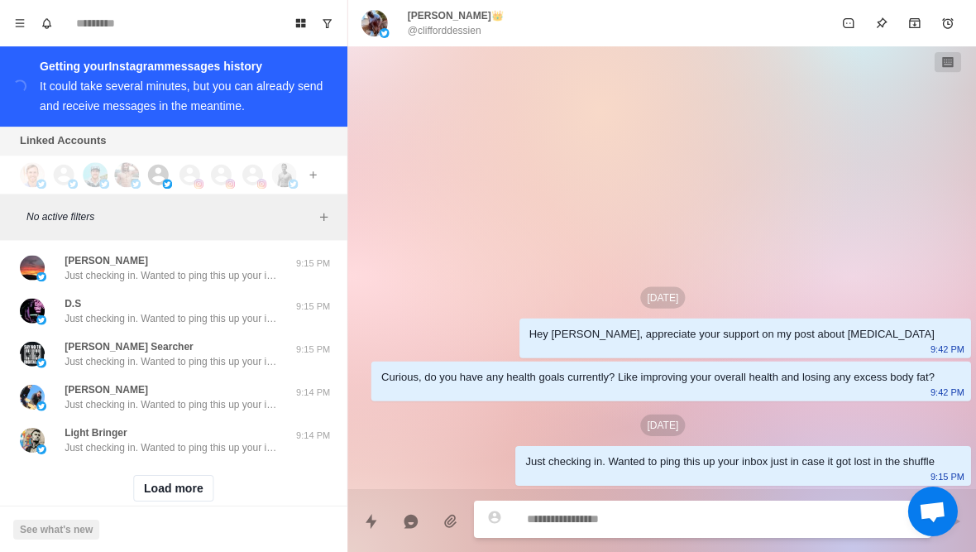
scroll to position [31687, 0]
click at [180, 475] on button "Load more" at bounding box center [173, 488] width 81 height 26
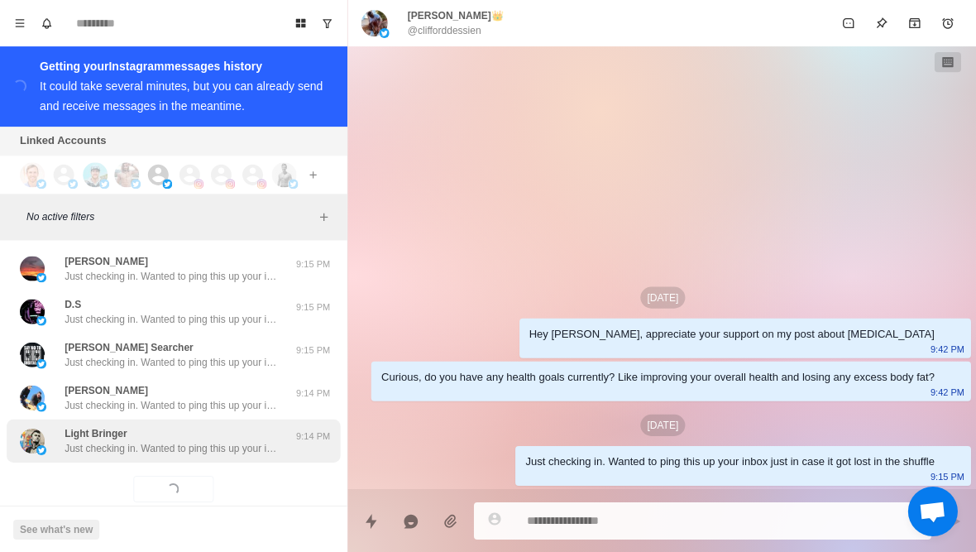
click at [218, 440] on p "Just checking in. Wanted to ping this up your inbox just in case it got lost in…" at bounding box center [172, 447] width 215 height 15
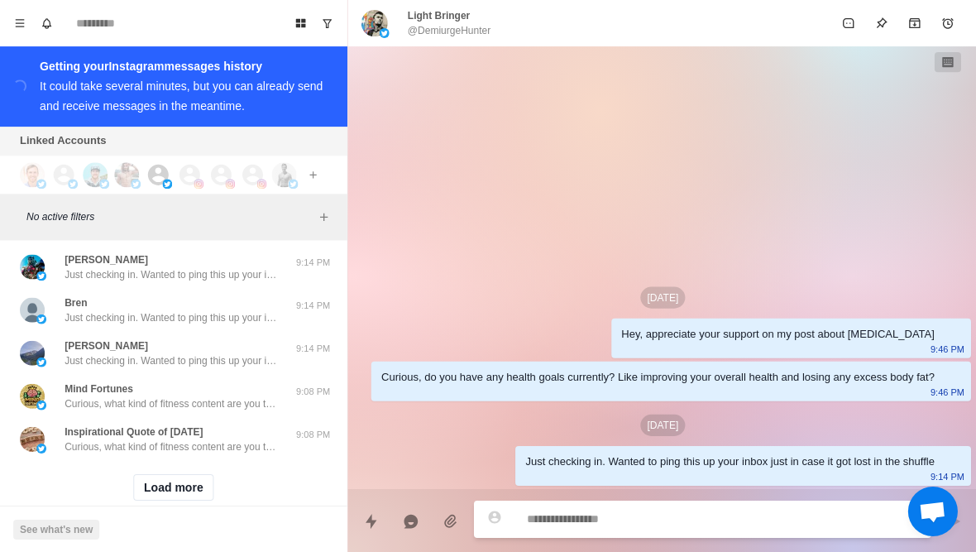
scroll to position [32547, 0]
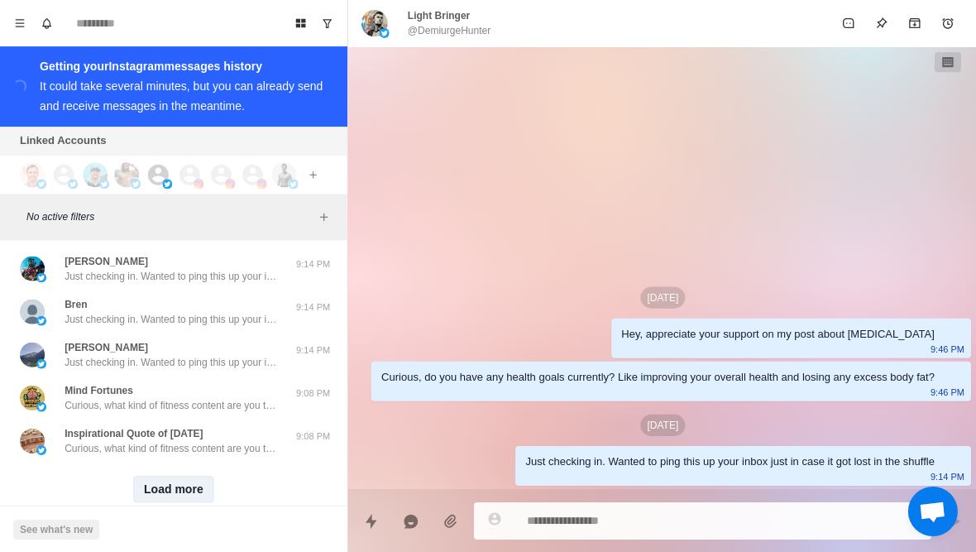
click at [172, 475] on button "Load more" at bounding box center [173, 488] width 81 height 26
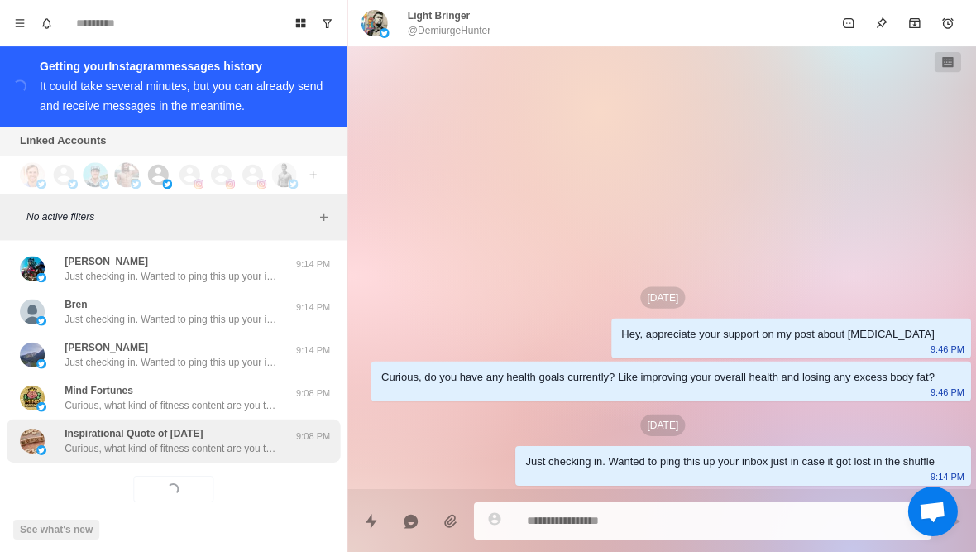
click at [232, 440] on p "Curious, what kind of fitness content are you the most interested in? Always lo…" at bounding box center [172, 447] width 215 height 15
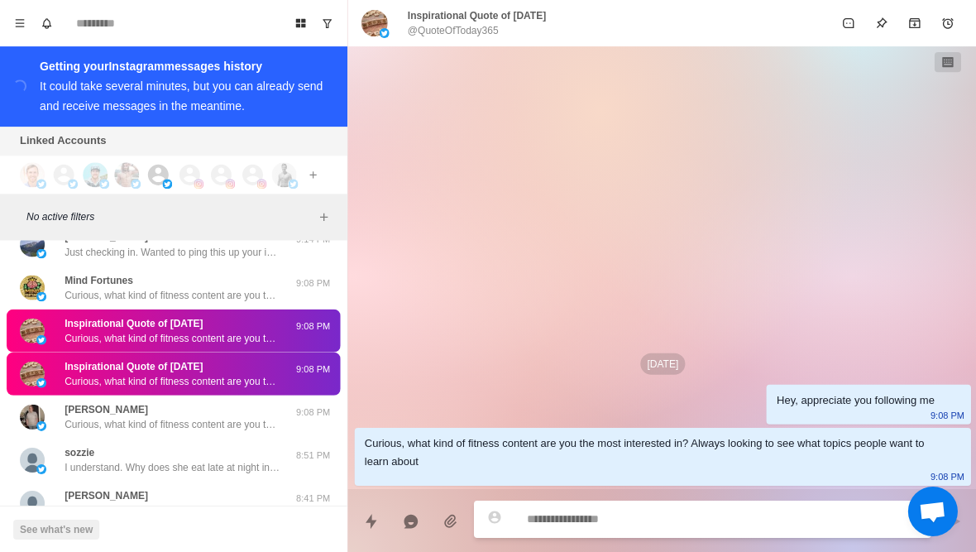
scroll to position [32776, 0]
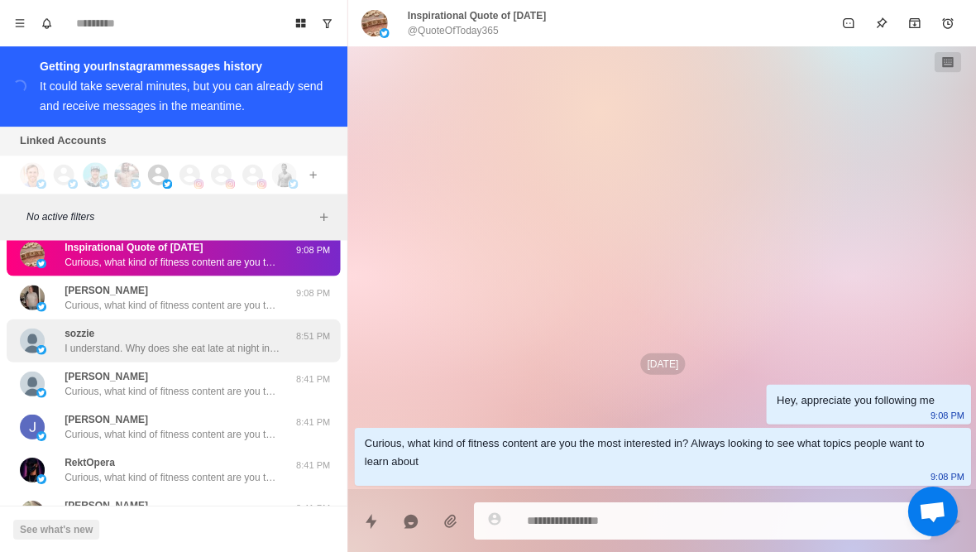
click at [235, 340] on p "I understand. Why does she eat late at night instead of earlier in the day?" at bounding box center [172, 347] width 215 height 15
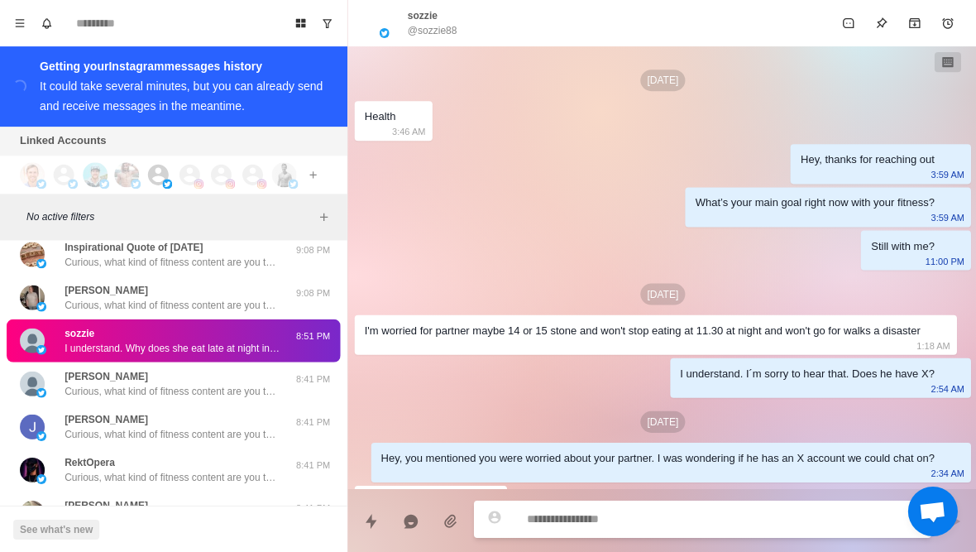
scroll to position [582, 0]
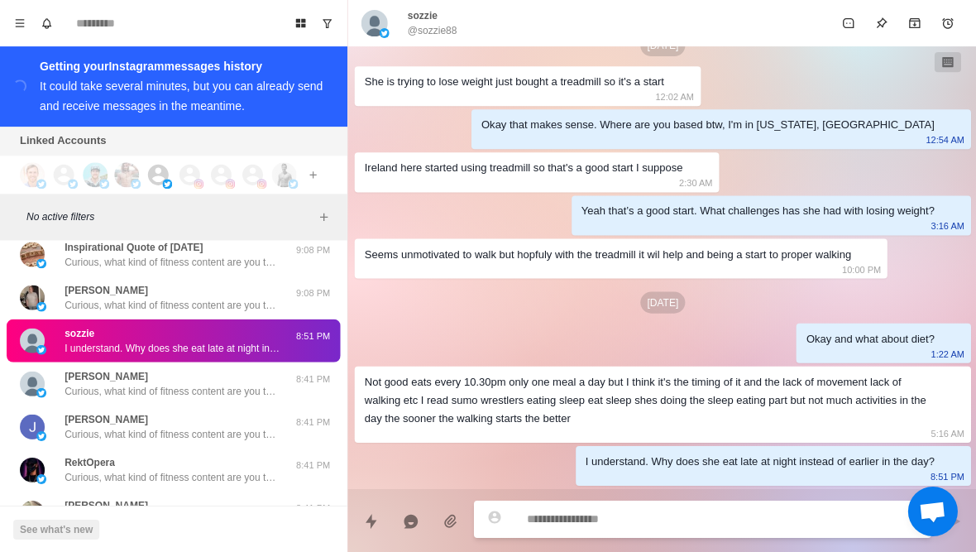
click at [452, 29] on p "@sozzie88" at bounding box center [432, 30] width 50 height 15
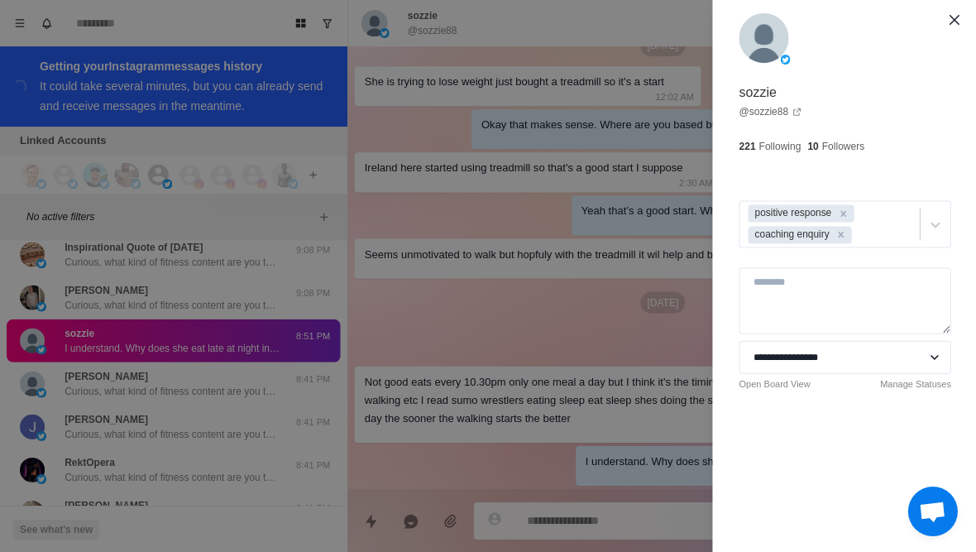
click at [227, 399] on div "**********" at bounding box center [488, 276] width 976 height 552
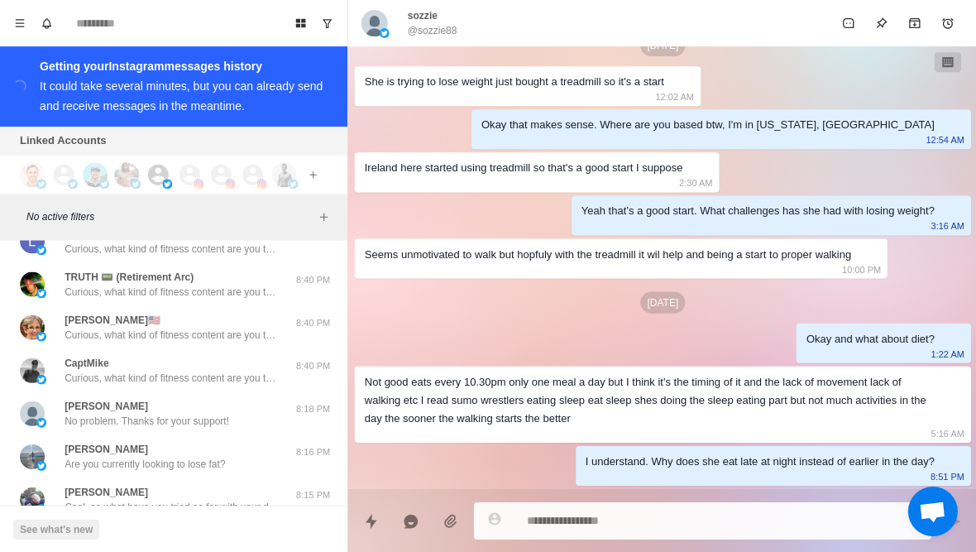
scroll to position [33147, 0]
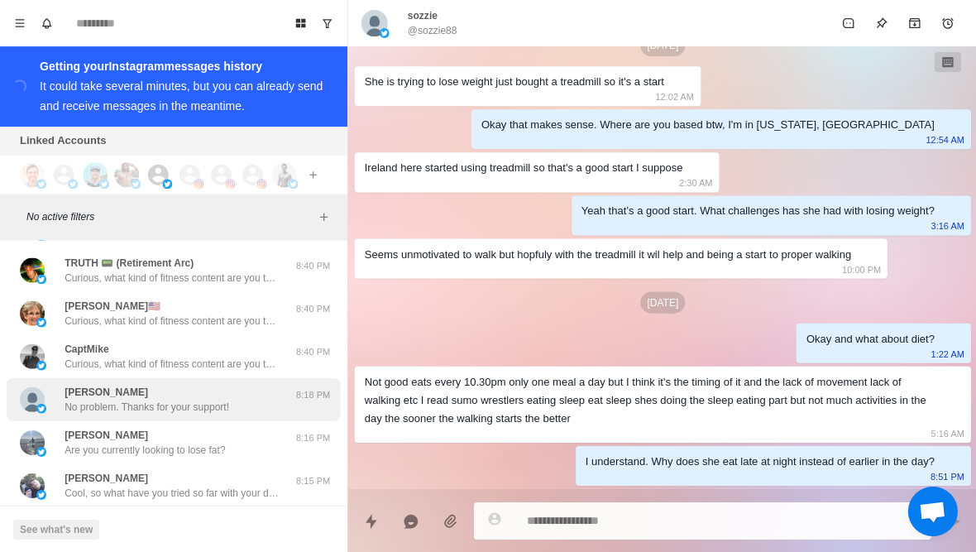
click at [259, 384] on div "[PERSON_NAME] No problem. Thanks for your support!" at bounding box center [156, 399] width 272 height 30
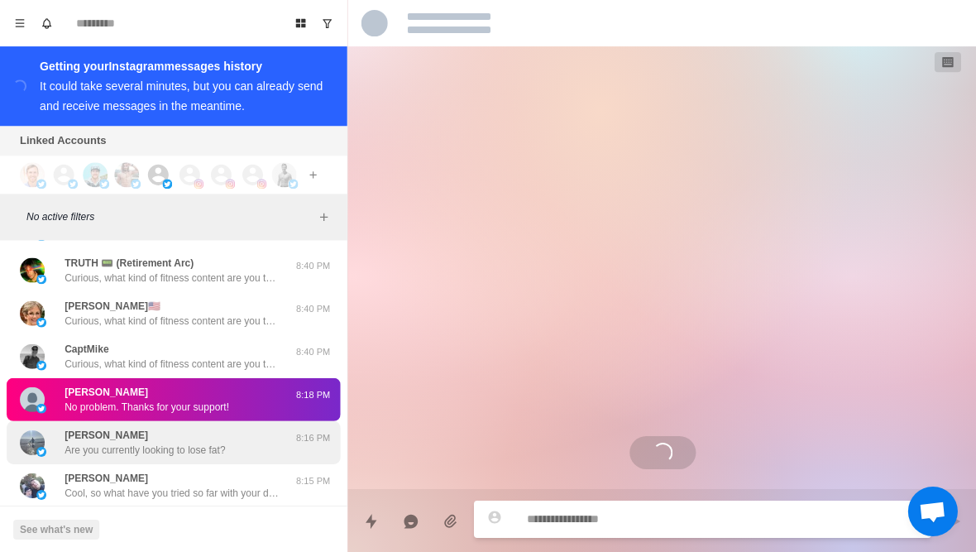
scroll to position [0, 0]
click at [219, 428] on div "[PERSON_NAME] Are you currently looking to lose fat? 8:16 PM" at bounding box center [173, 441] width 333 height 43
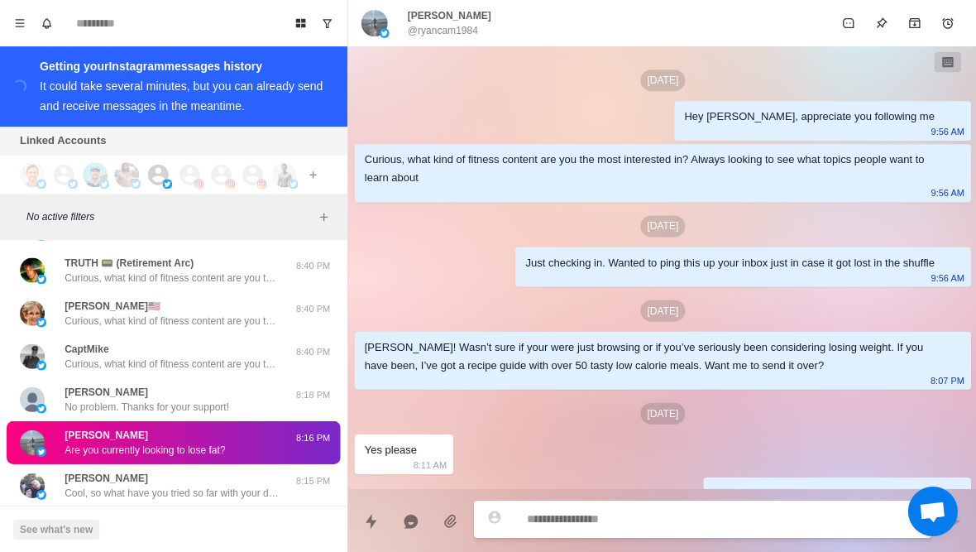
scroll to position [74, 0]
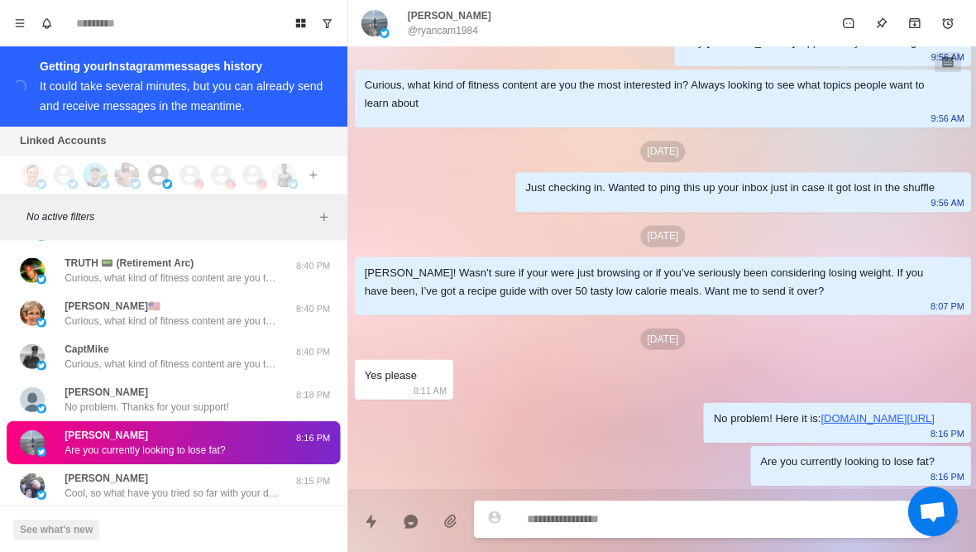
click at [393, 21] on div "[PERSON_NAME] @ryancam1984" at bounding box center [426, 23] width 130 height 30
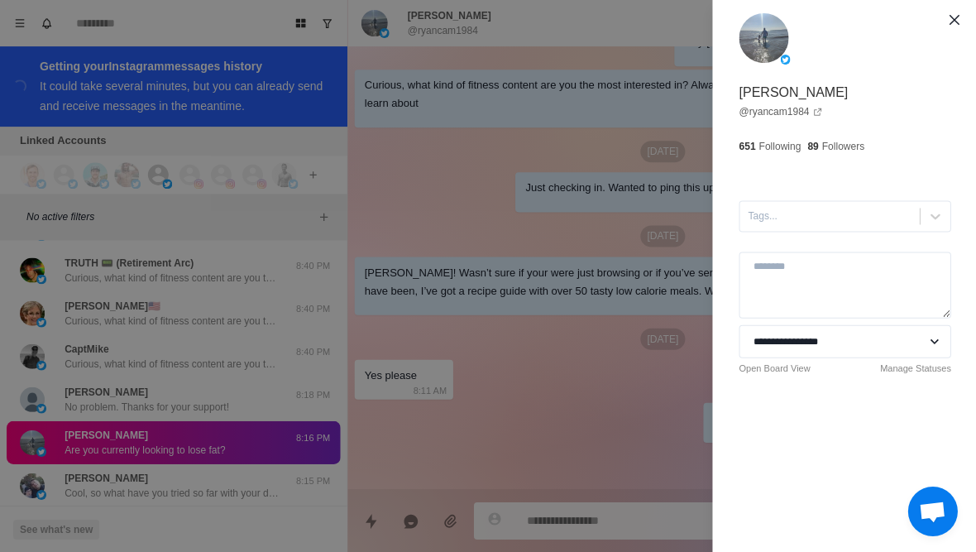
click at [219, 454] on div "**********" at bounding box center [488, 276] width 976 height 552
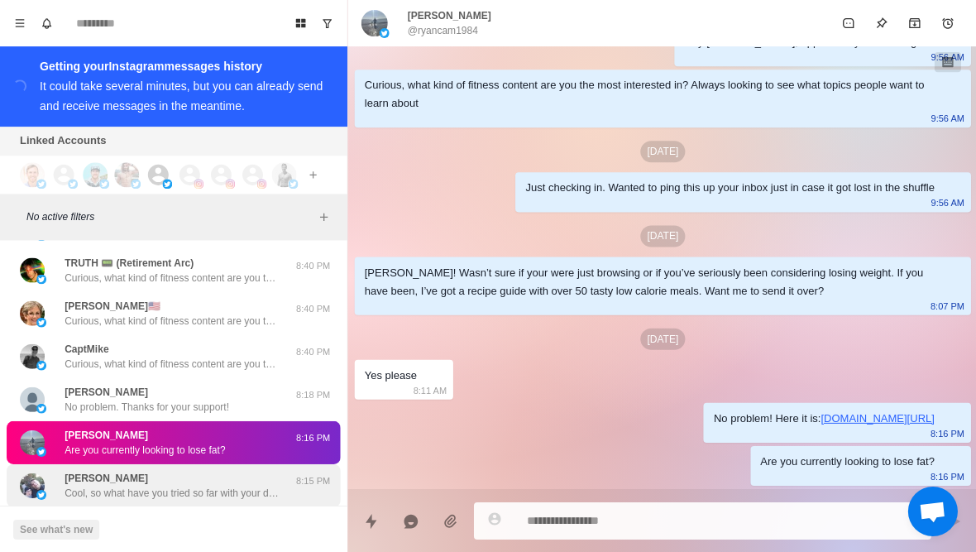
click at [218, 470] on div "[PERSON_NAME], so what have you tried so far with your diet and training to los…" at bounding box center [172, 485] width 215 height 30
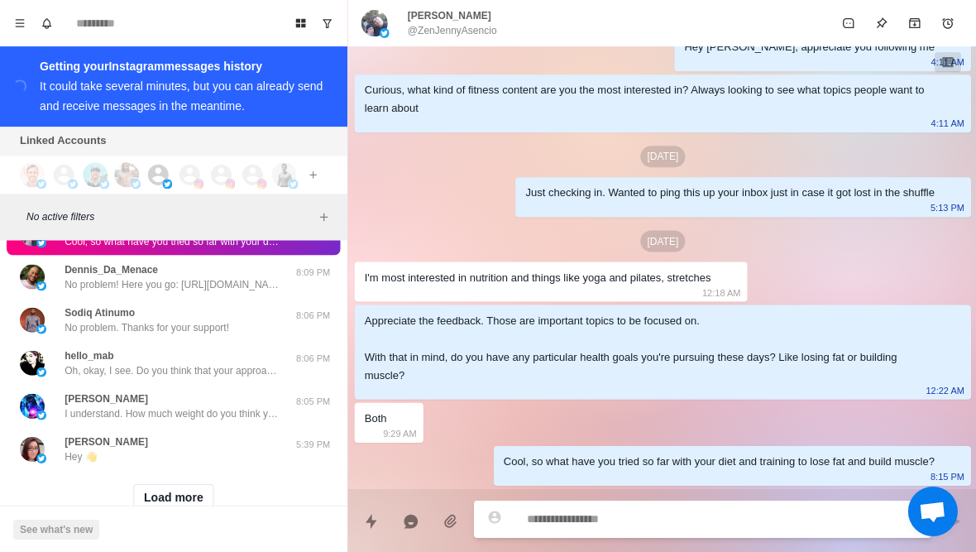
scroll to position [33405, 0]
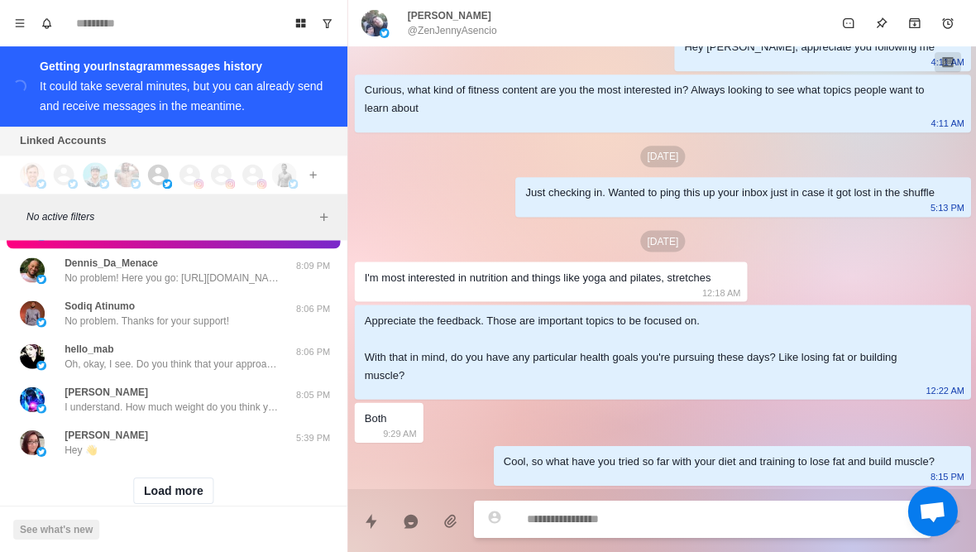
click at [476, 23] on p "@ZenJennyAsencio" at bounding box center [451, 30] width 89 height 15
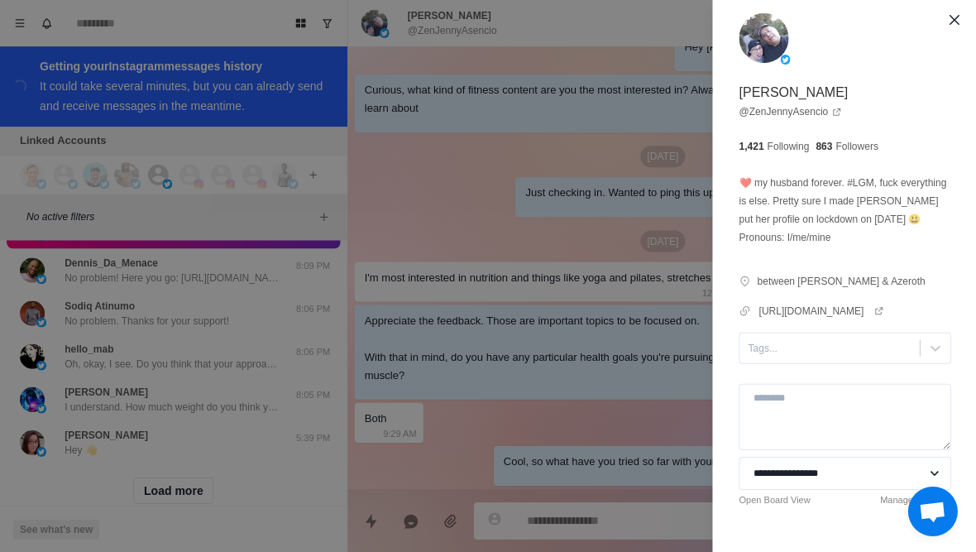
click at [219, 395] on div "**********" at bounding box center [488, 276] width 976 height 552
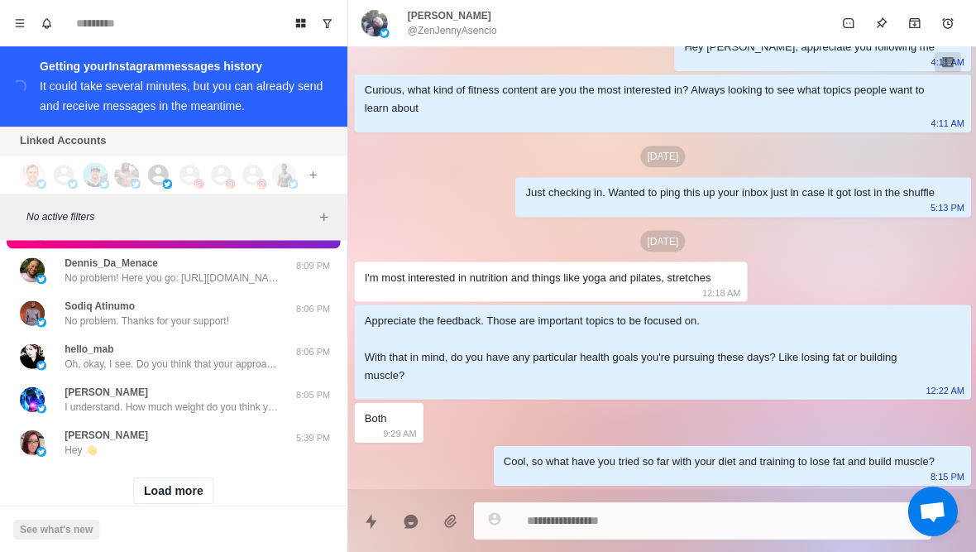
click at [179, 476] on button "Load more" at bounding box center [173, 489] width 81 height 26
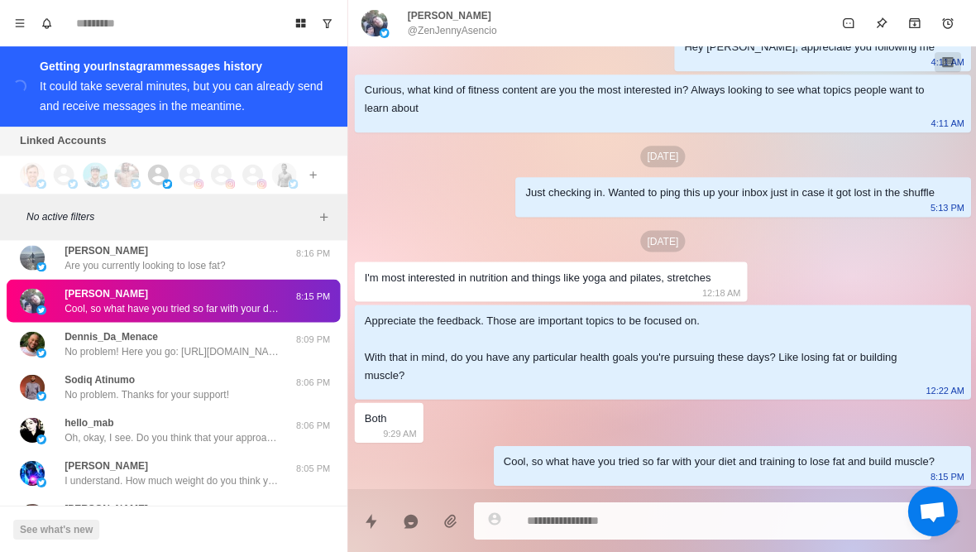
scroll to position [33331, 0]
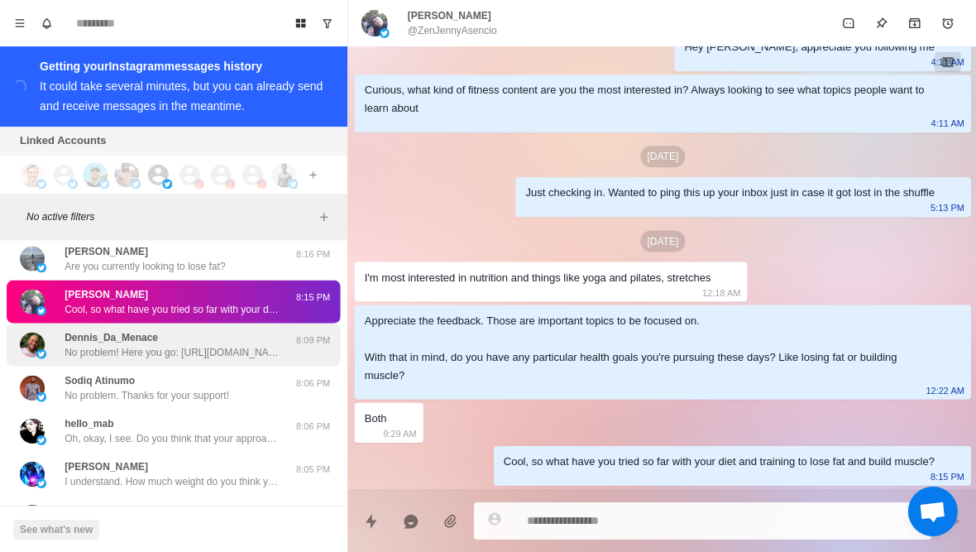
click at [248, 344] on p "No problem! Here you go: [URL][DOMAIN_NAME]" at bounding box center [172, 351] width 215 height 15
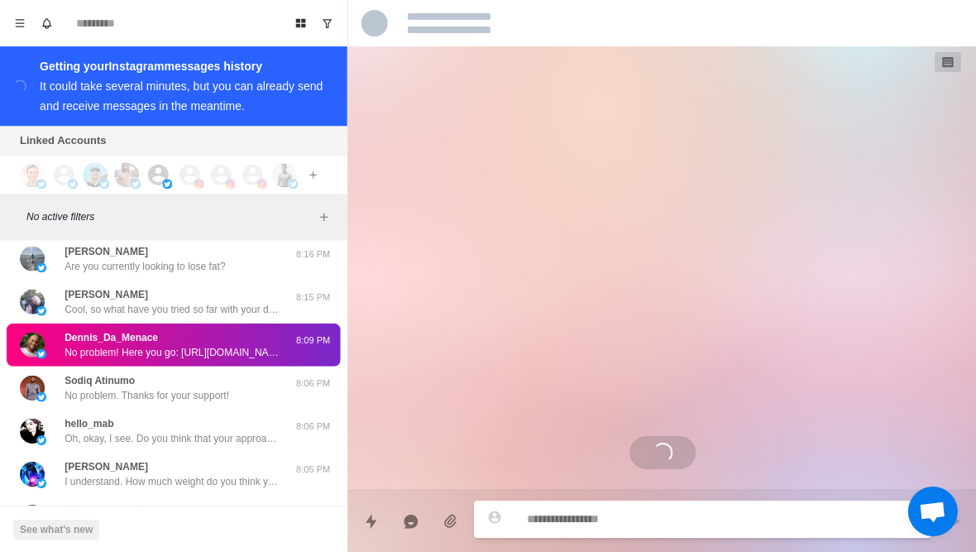
scroll to position [2817, 0]
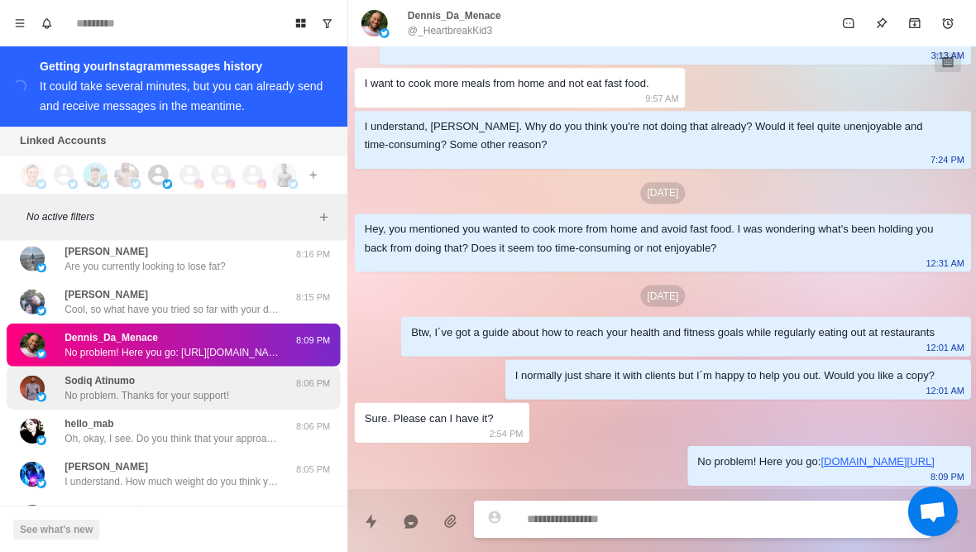
click at [229, 387] on p "No problem. Thanks for your support!" at bounding box center [147, 394] width 165 height 15
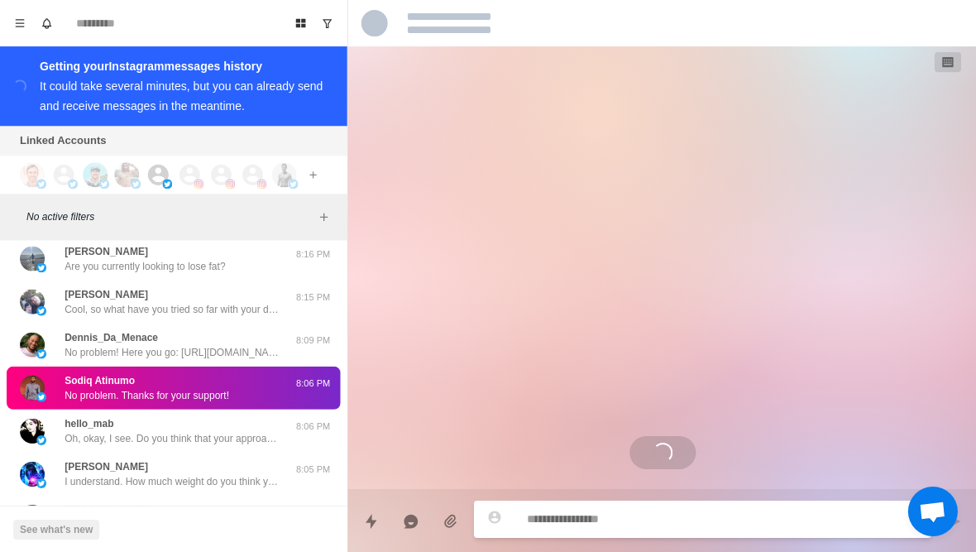
scroll to position [0, 0]
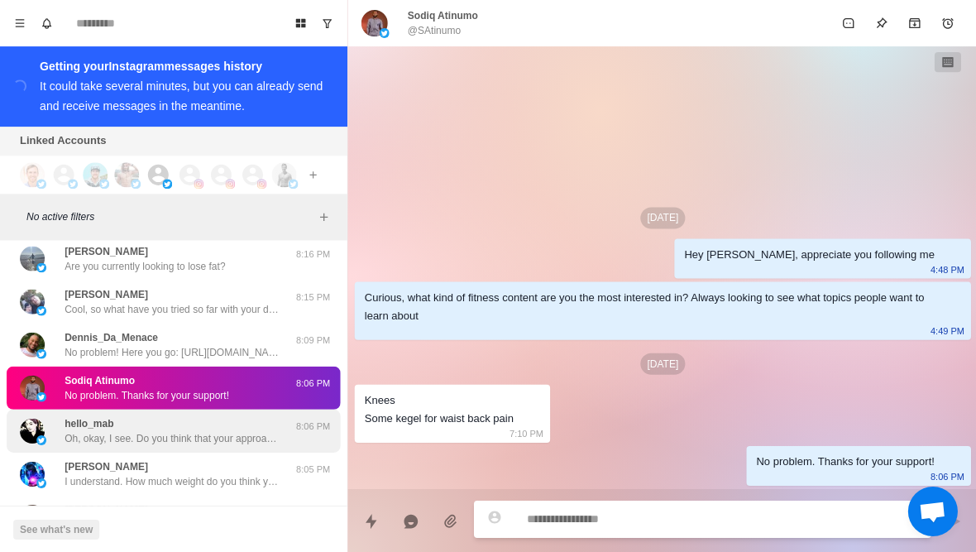
click at [218, 430] on p "Oh, okay, I see. Do you think that your approach is sustainable enough to follo…" at bounding box center [172, 437] width 215 height 15
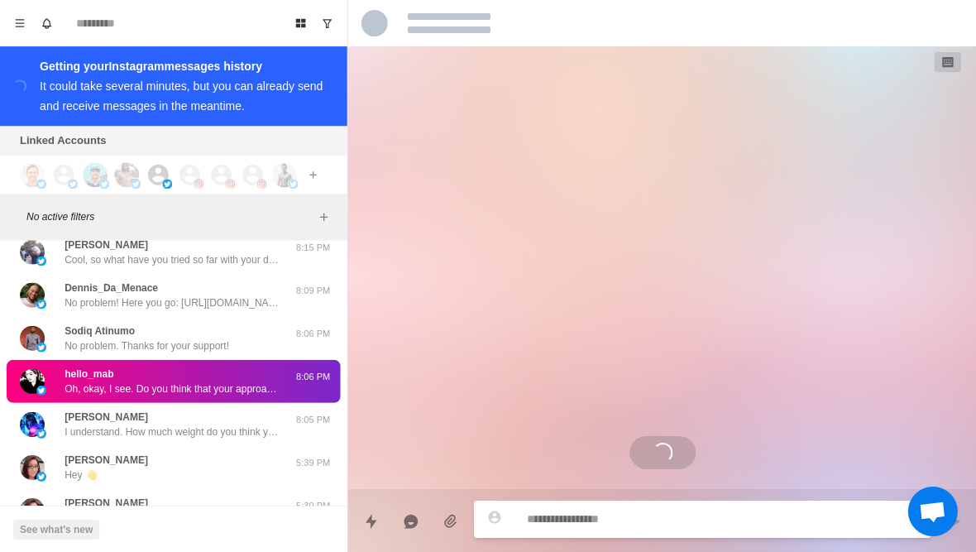
scroll to position [2362, 0]
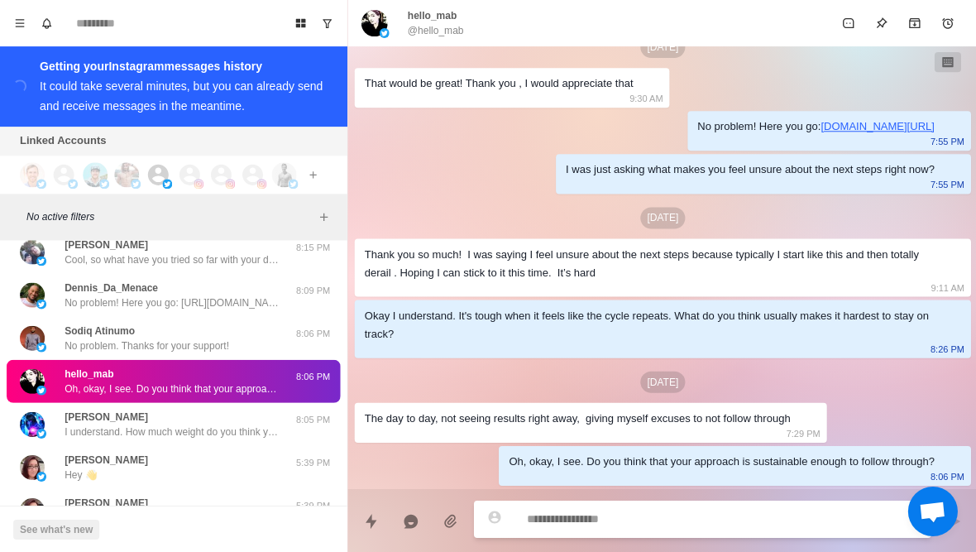
click at [452, 25] on p "@hello_mab" at bounding box center [435, 30] width 56 height 15
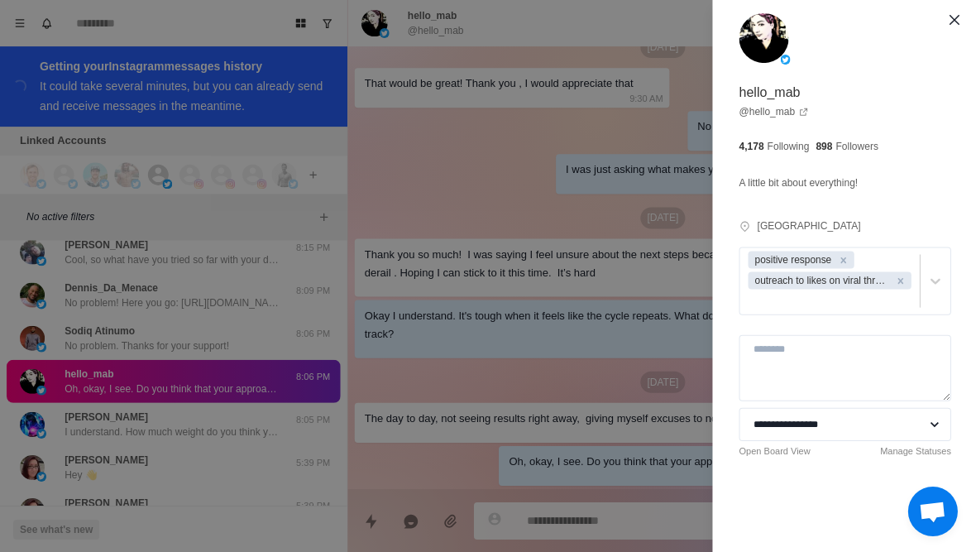
click at [247, 396] on div "**********" at bounding box center [488, 276] width 976 height 552
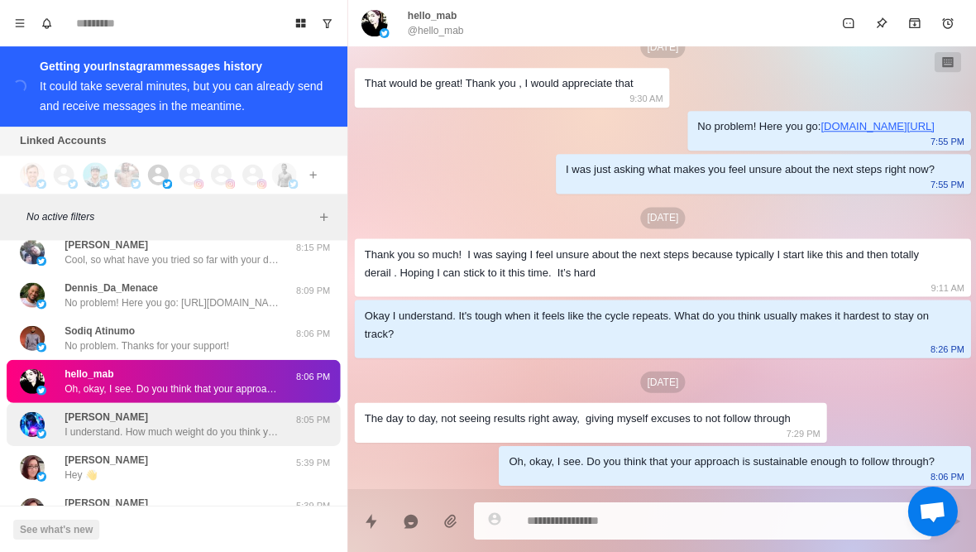
click at [231, 423] on p "I understand. How much weight do you think you want to lose?" at bounding box center [172, 430] width 215 height 15
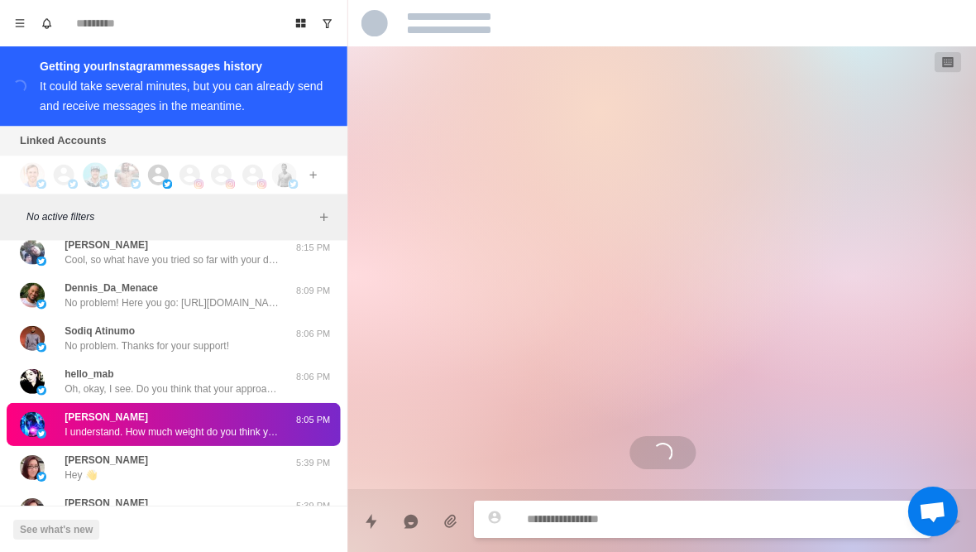
scroll to position [0, 0]
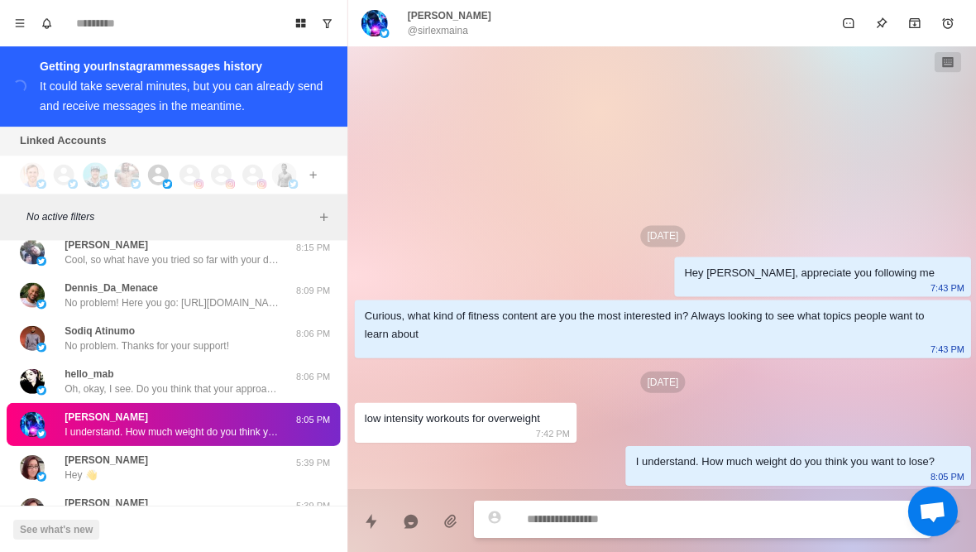
click at [422, 20] on p "[PERSON_NAME]" at bounding box center [449, 15] width 84 height 15
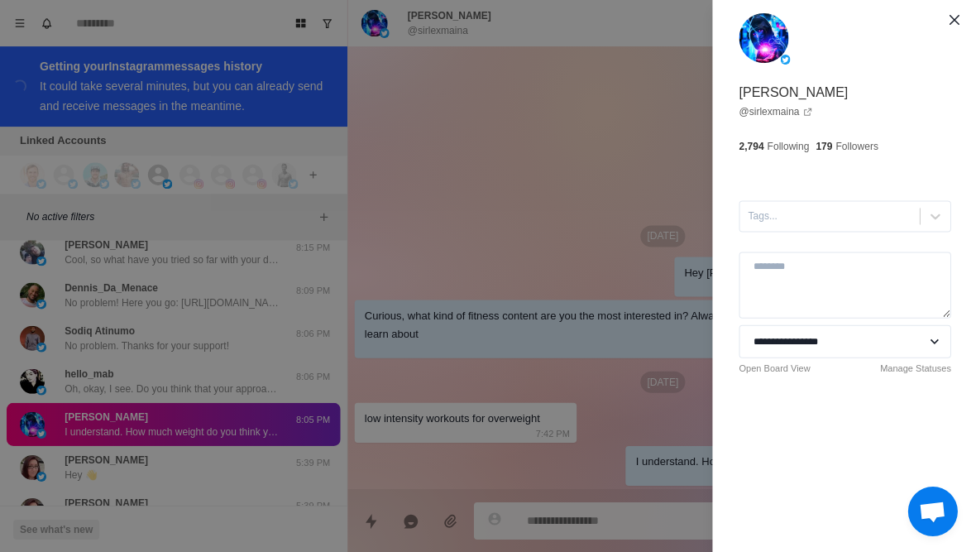
click at [213, 439] on div "**********" at bounding box center [488, 276] width 976 height 552
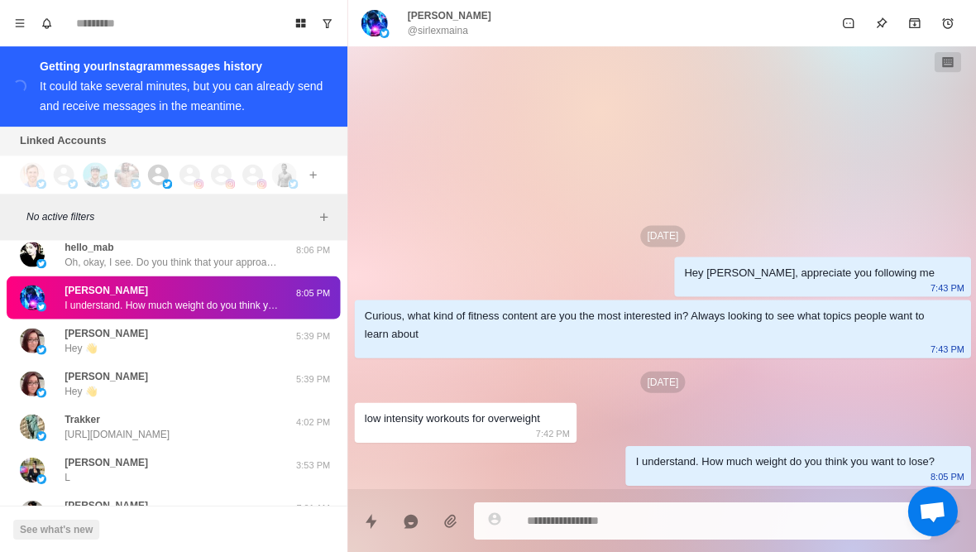
scroll to position [33534, 0]
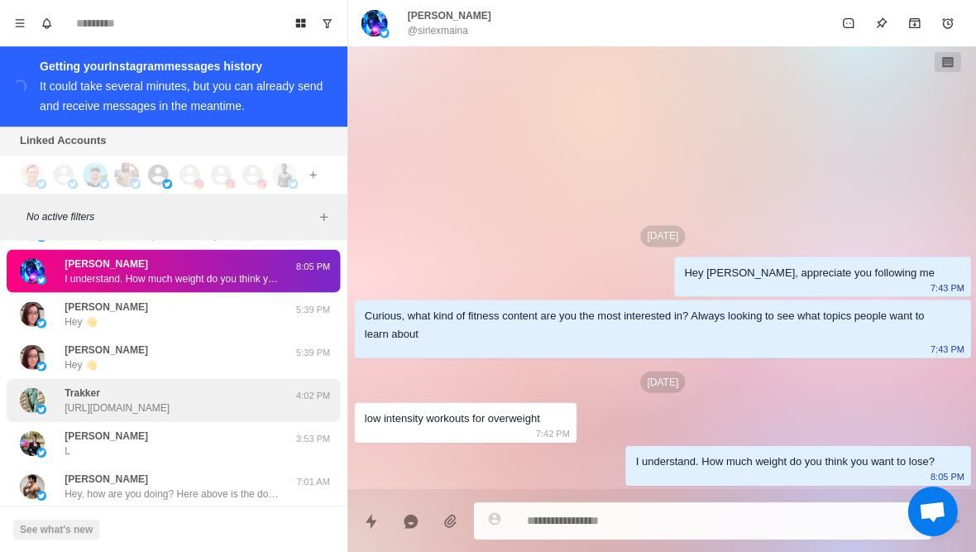
click at [170, 399] on p "[URL][DOMAIN_NAME]" at bounding box center [117, 406] width 105 height 15
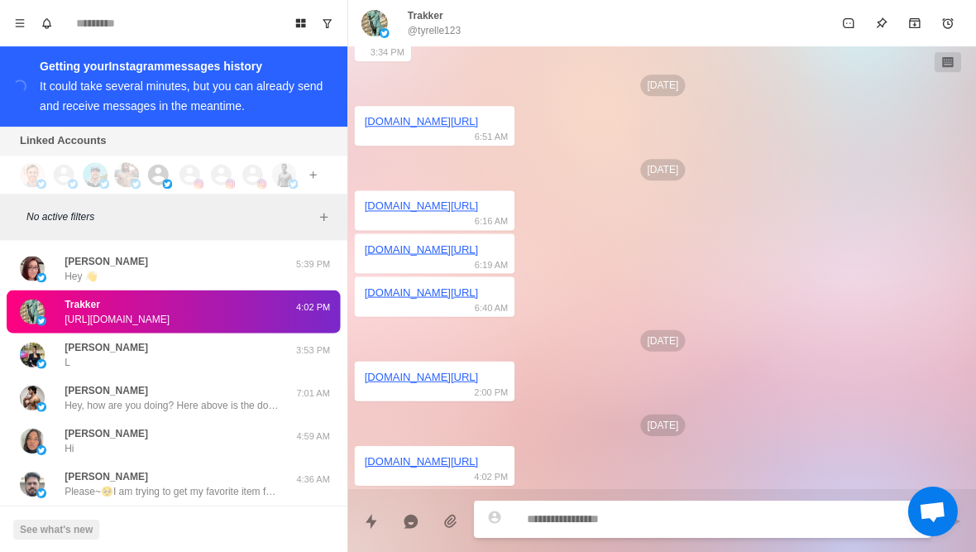
scroll to position [33625, 0]
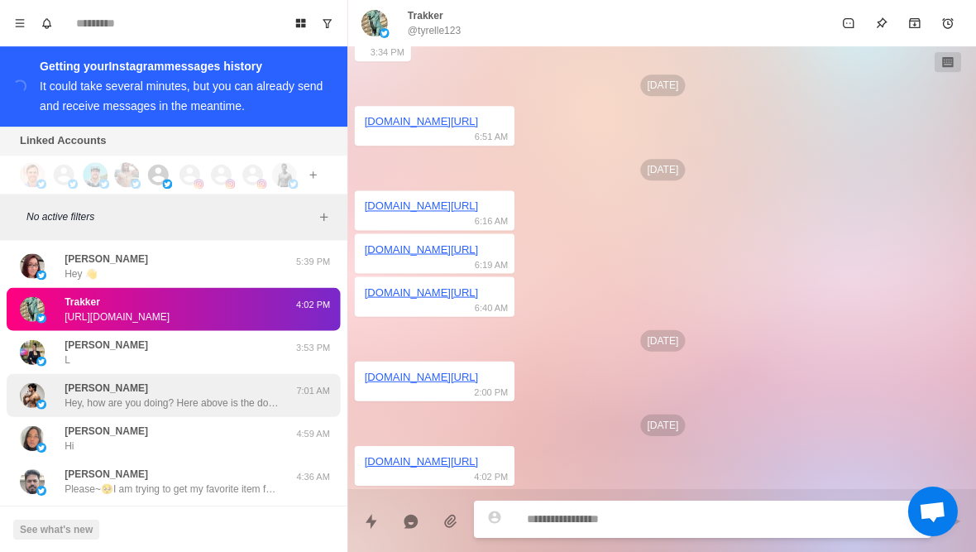
click at [237, 395] on p "Hey, how are you doing? Here above is the doc in my pinned tweet you wanted abo…" at bounding box center [172, 402] width 215 height 15
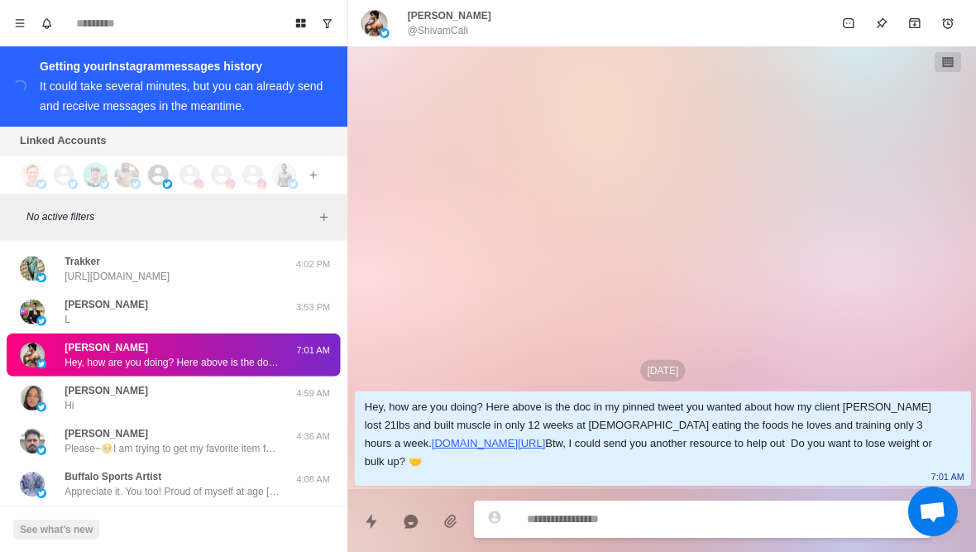
scroll to position [33686, 0]
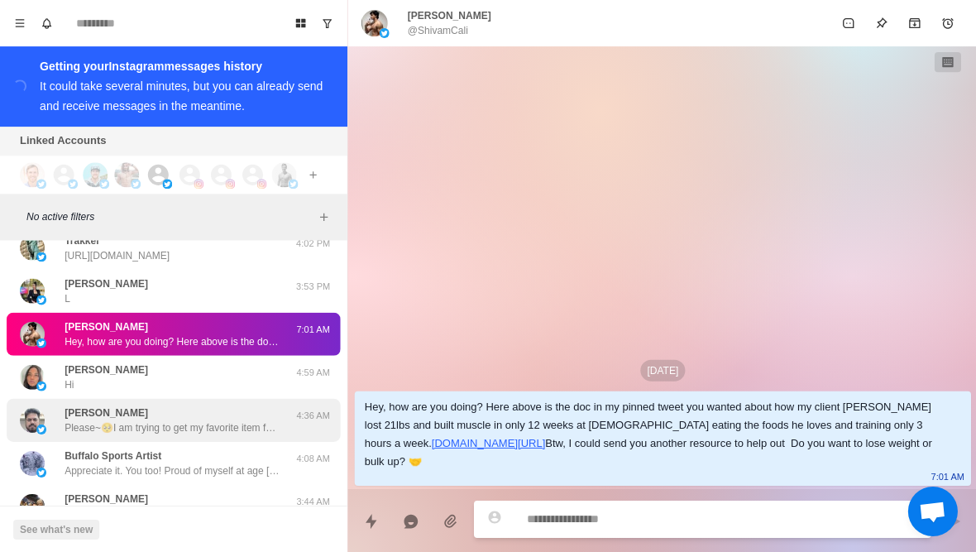
click at [229, 419] on p "Please~🥺I am trying to get my favorite item for free. Can you help me? [URL][DO…" at bounding box center [172, 426] width 215 height 15
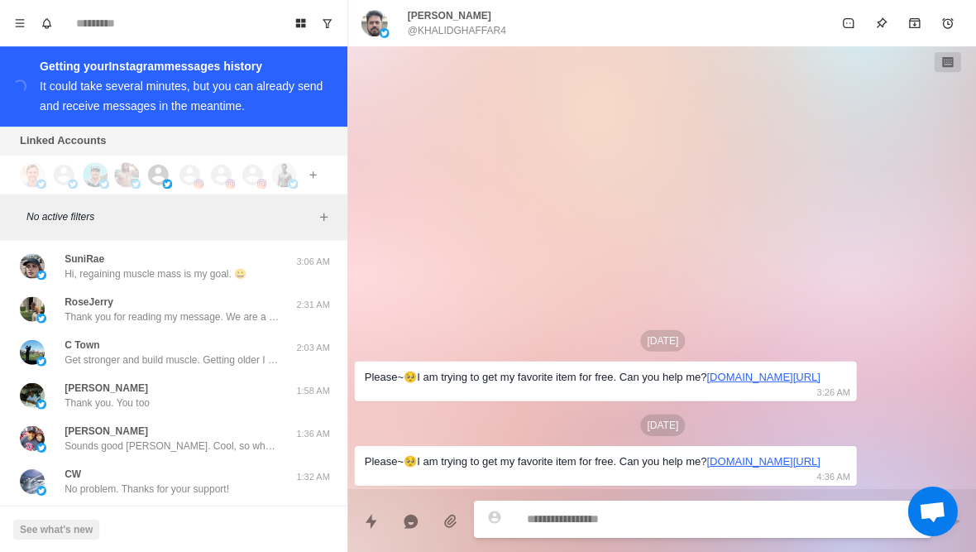
scroll to position [33969, 0]
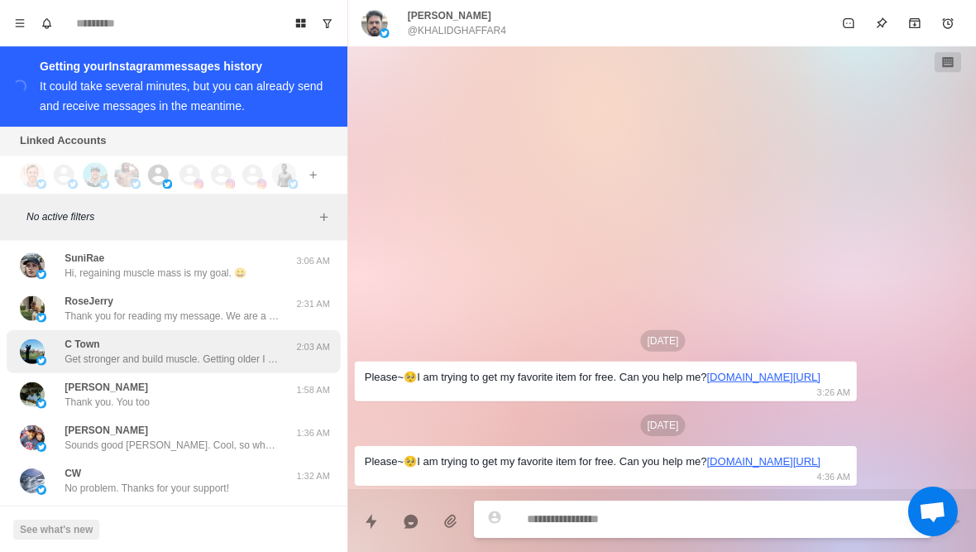
click at [232, 337] on div "C Town Get stronger and build muscle. Getting older I want to stay strong and b…" at bounding box center [173, 350] width 333 height 43
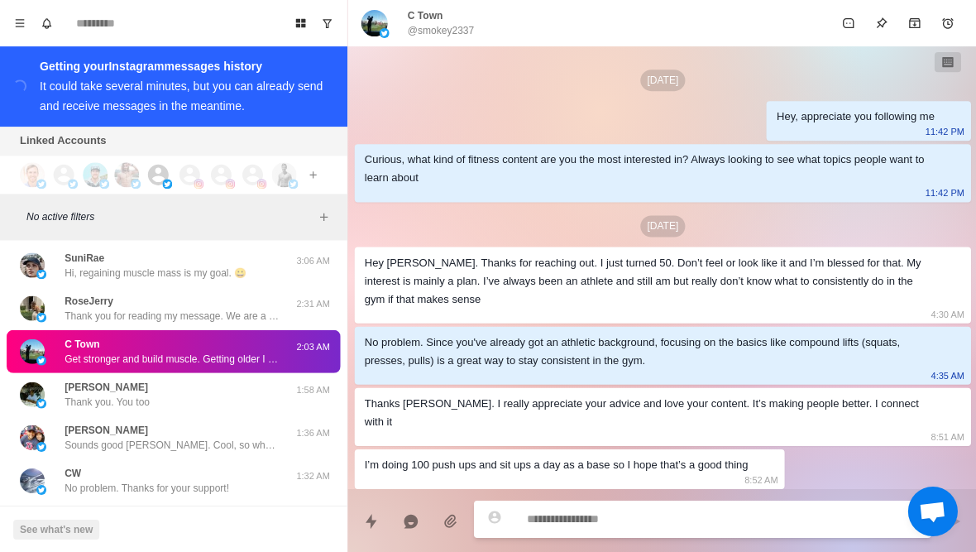
scroll to position [691, 0]
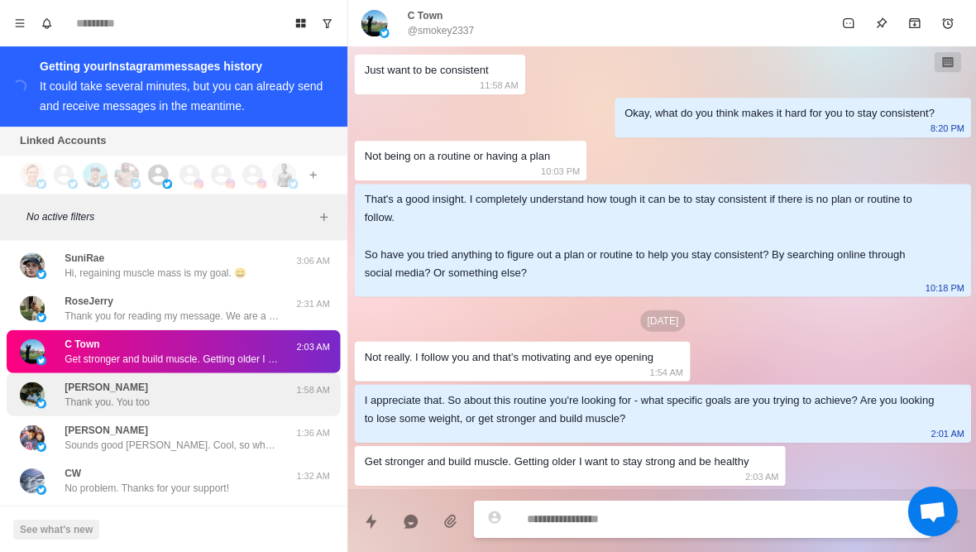
click at [227, 379] on div "[PERSON_NAME] Thank you. You too" at bounding box center [156, 394] width 272 height 30
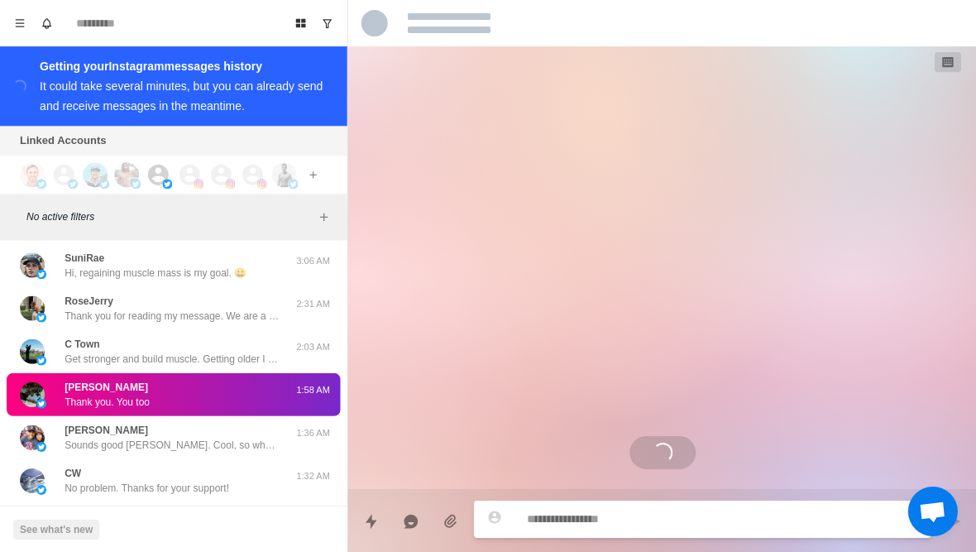
scroll to position [0, 0]
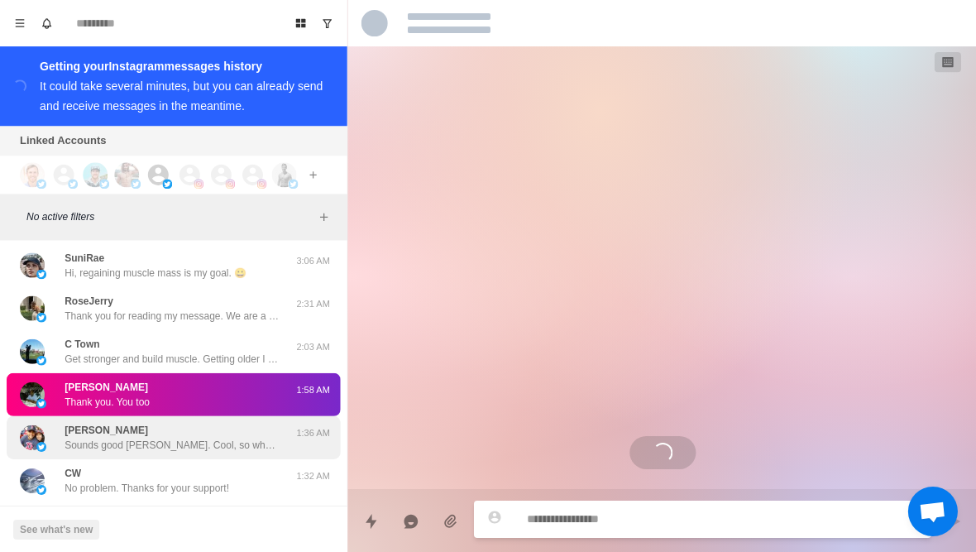
click at [201, 437] on p "Sounds good [PERSON_NAME]. Cool, so what have you tried so far with your diet a…" at bounding box center [172, 444] width 215 height 15
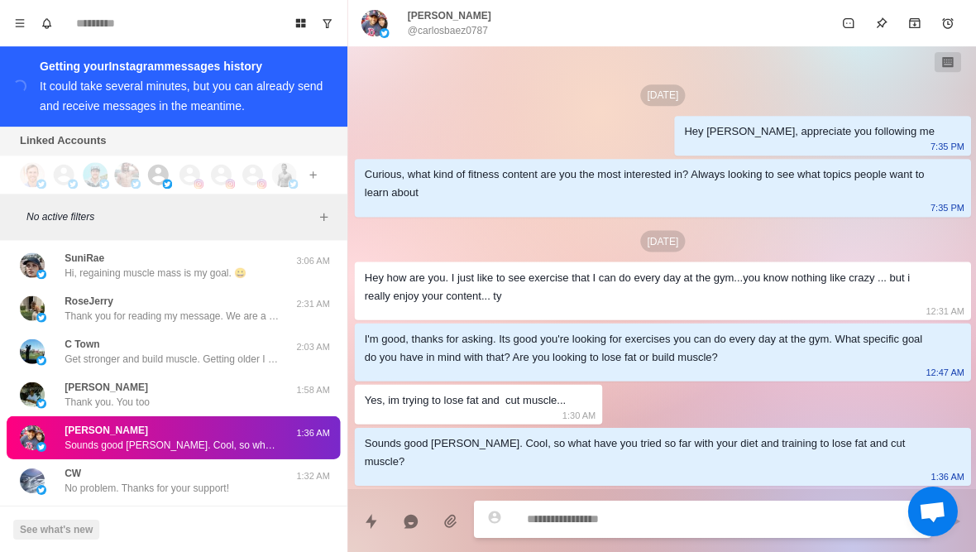
click at [382, 22] on img at bounding box center [374, 23] width 26 height 26
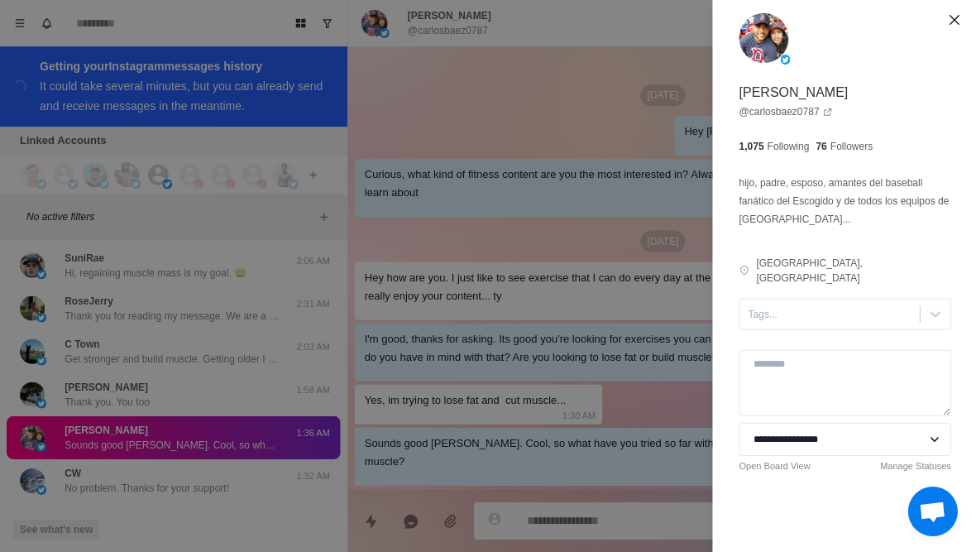
click at [479, 422] on div "**********" at bounding box center [488, 276] width 976 height 552
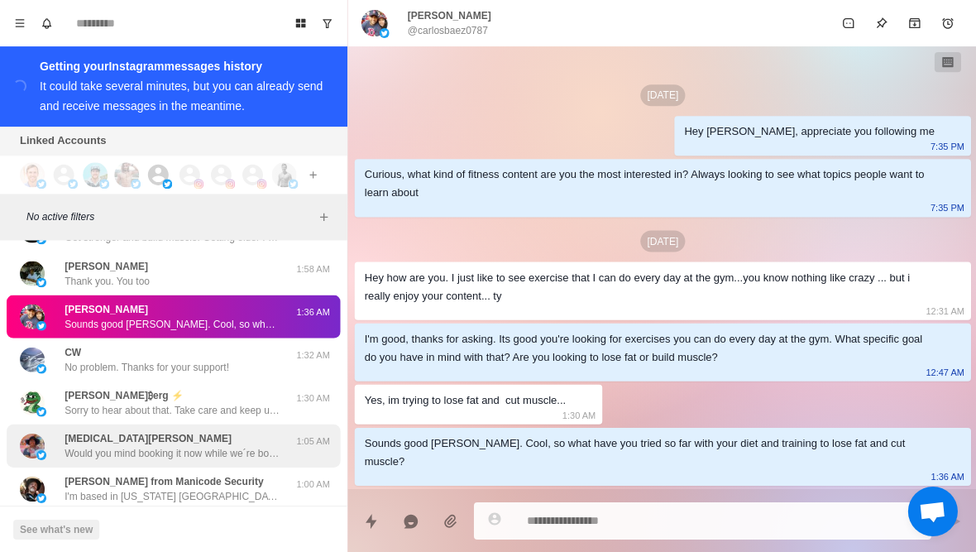
scroll to position [34124, 0]
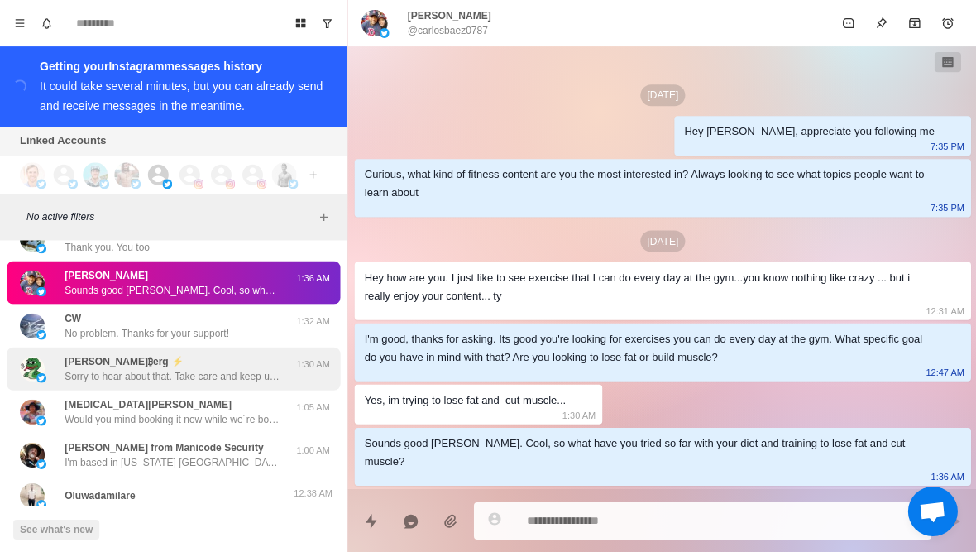
click at [193, 347] on div "[PERSON_NAME]₿erg ⚡️ Sorry to hear about that. Take care and keep up the good w…" at bounding box center [173, 368] width 333 height 43
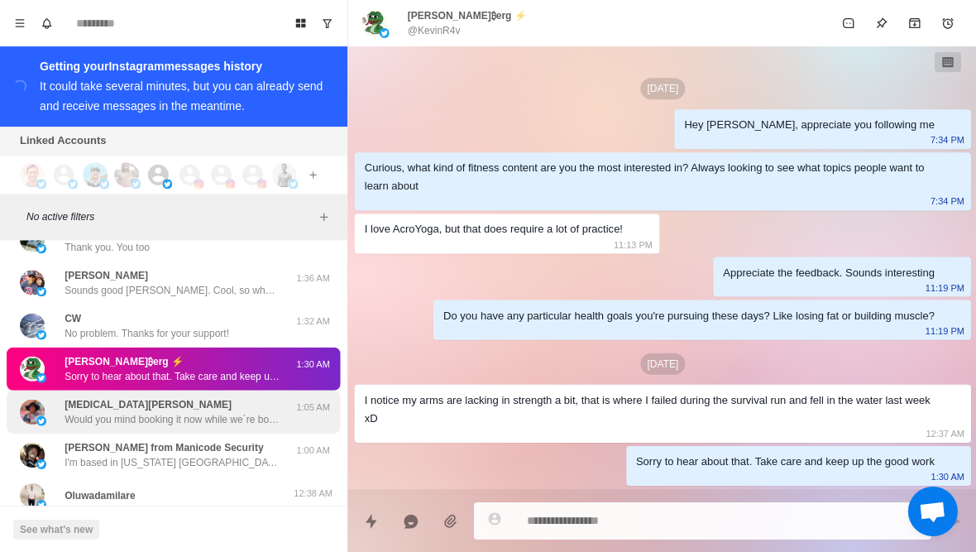
click at [198, 396] on div "[MEDICAL_DATA][PERSON_NAME] Would you mind booking it now while we´re both here…" at bounding box center [172, 411] width 215 height 30
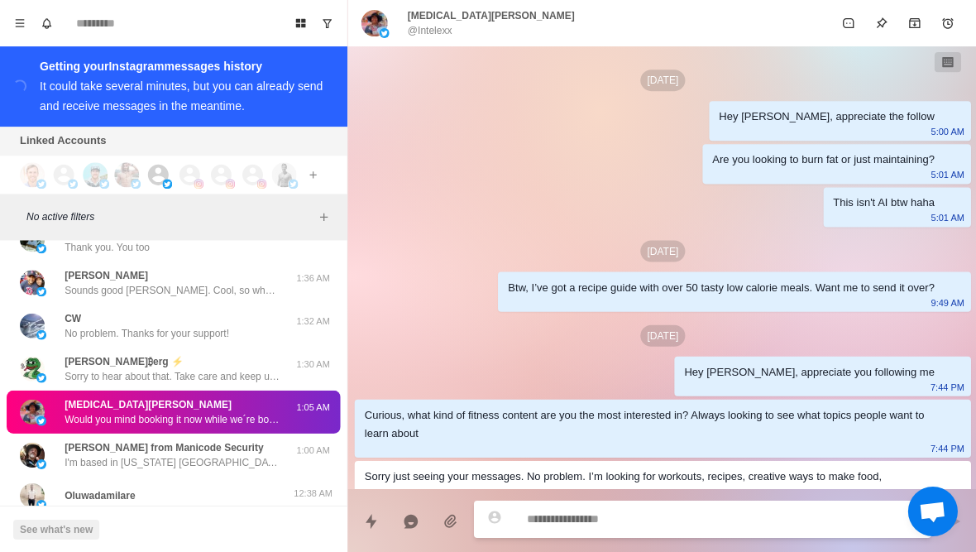
scroll to position [1796, 0]
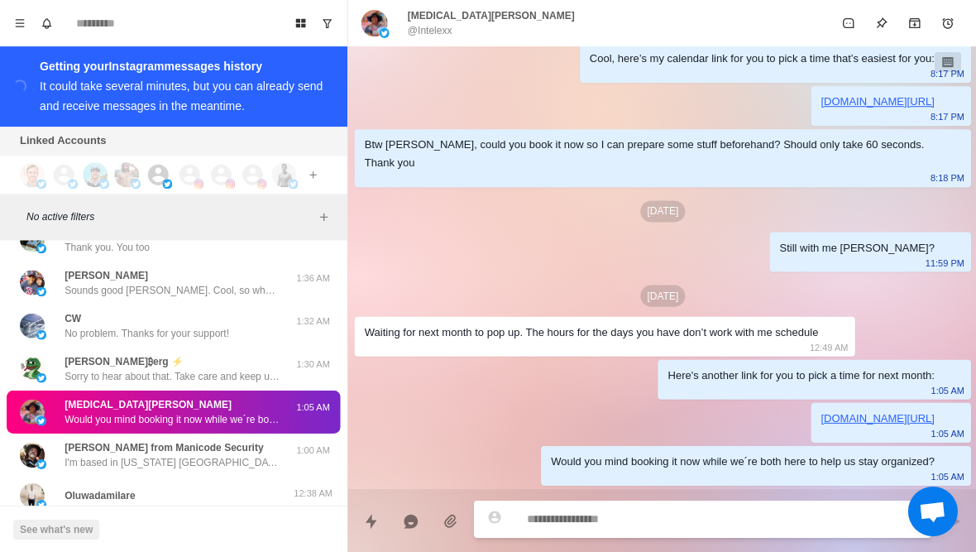
type textarea "*"
type textarea "**********"
type textarea "*"
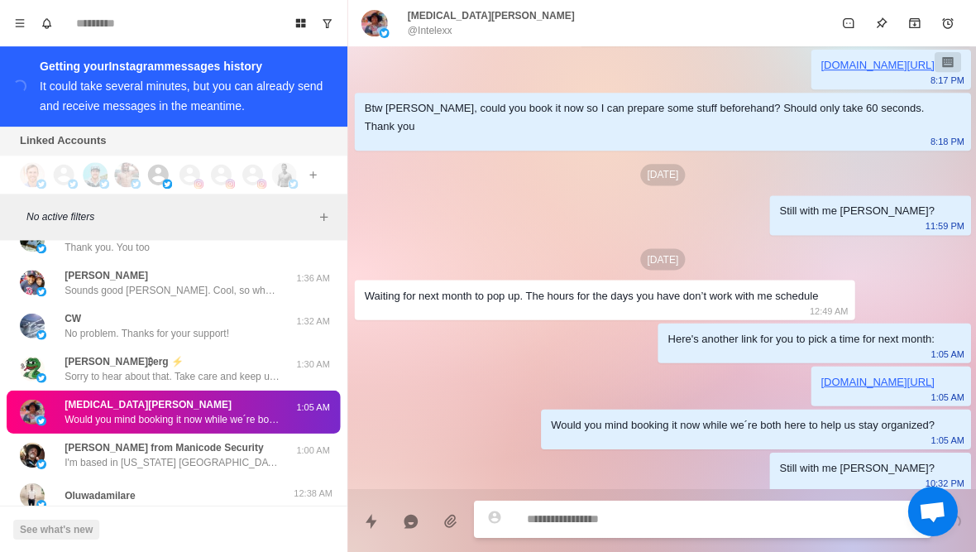
scroll to position [1839, 0]
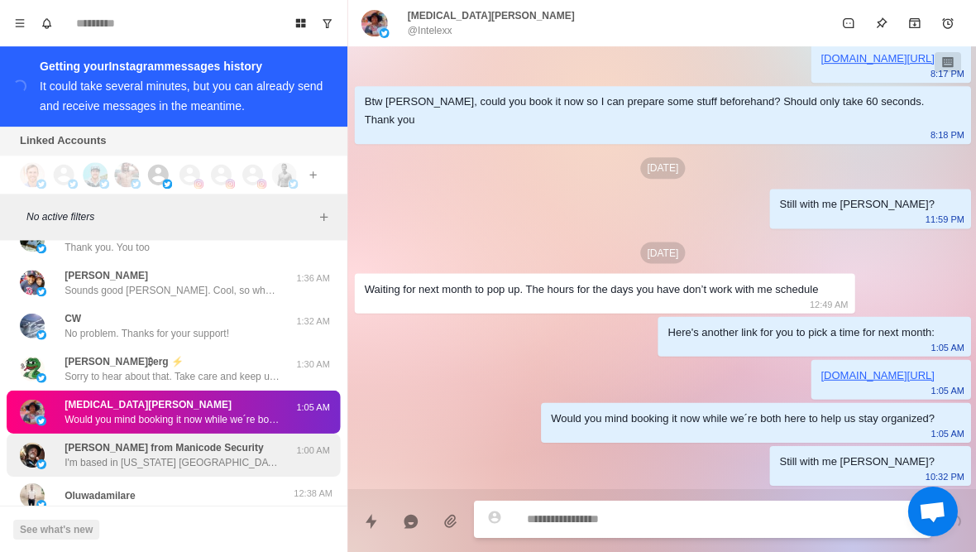
click at [179, 454] on p "I'm based in [US_STATE] [GEOGRAPHIC_DATA]. I definitely think we can help you h…" at bounding box center [172, 461] width 215 height 15
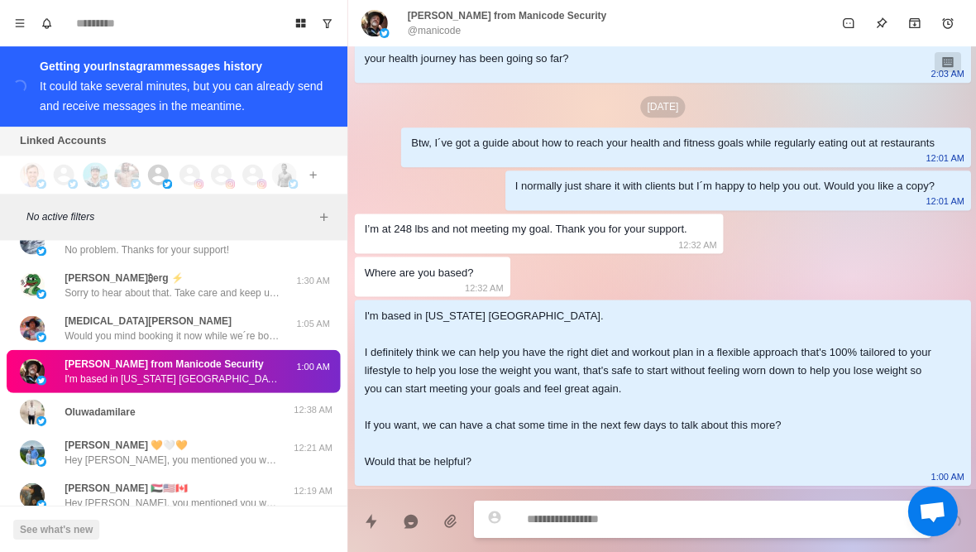
scroll to position [34209, 0]
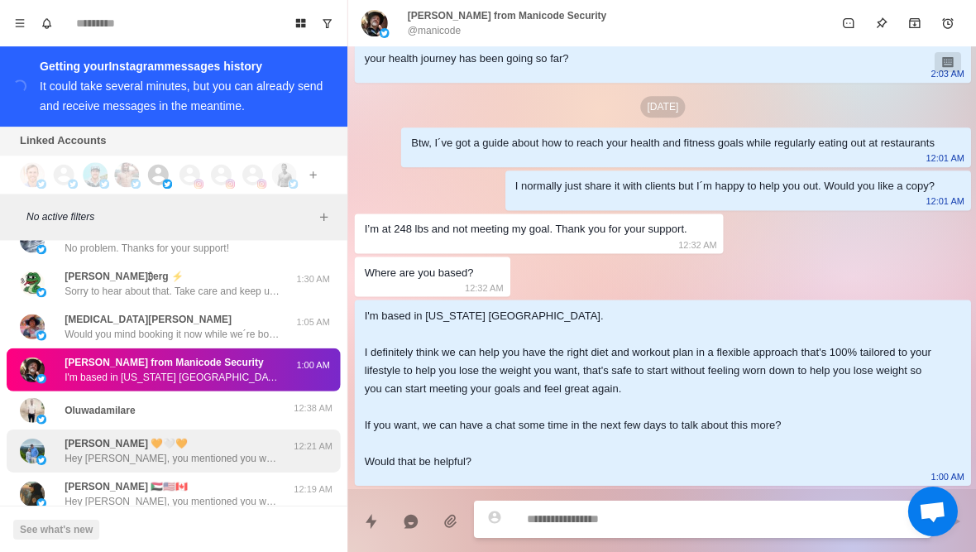
click at [194, 450] on p "Hey [PERSON_NAME], you mentioned you were interested in the guide. I was wonder…" at bounding box center [172, 457] width 215 height 15
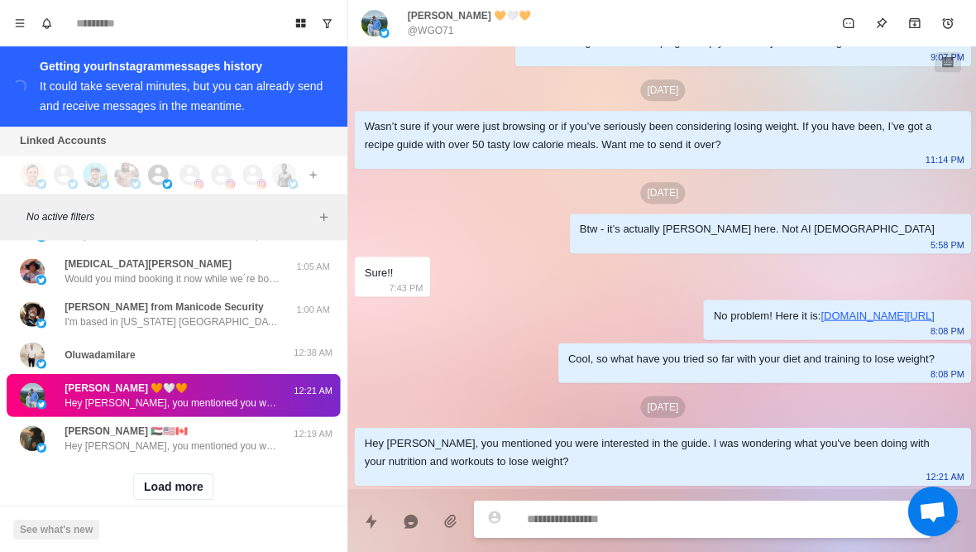
scroll to position [34262, 0]
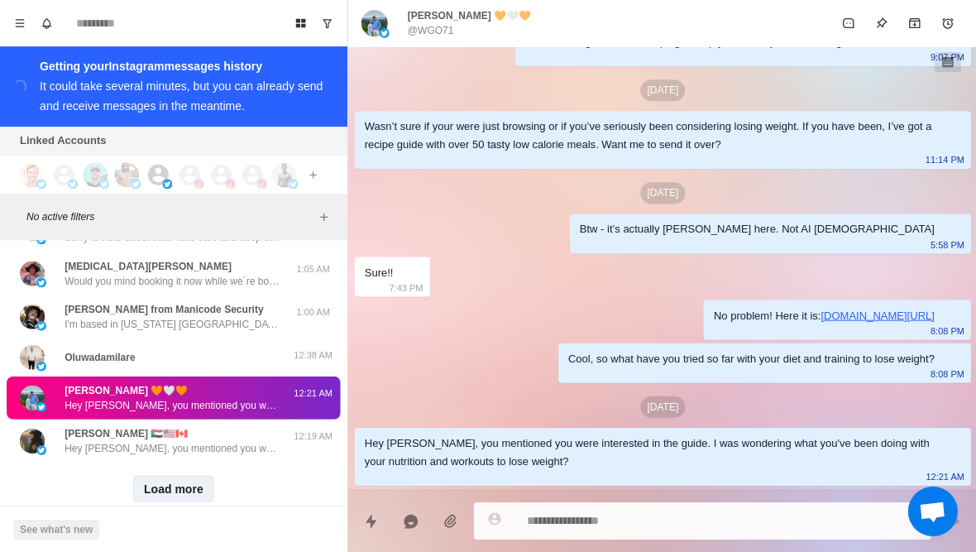
click at [173, 475] on button "Load more" at bounding box center [173, 488] width 81 height 26
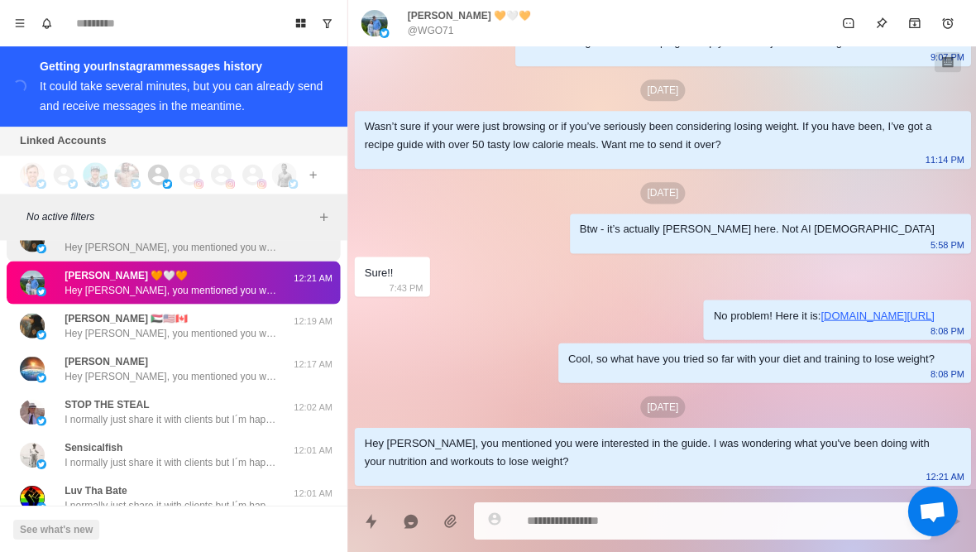
scroll to position [34515, 0]
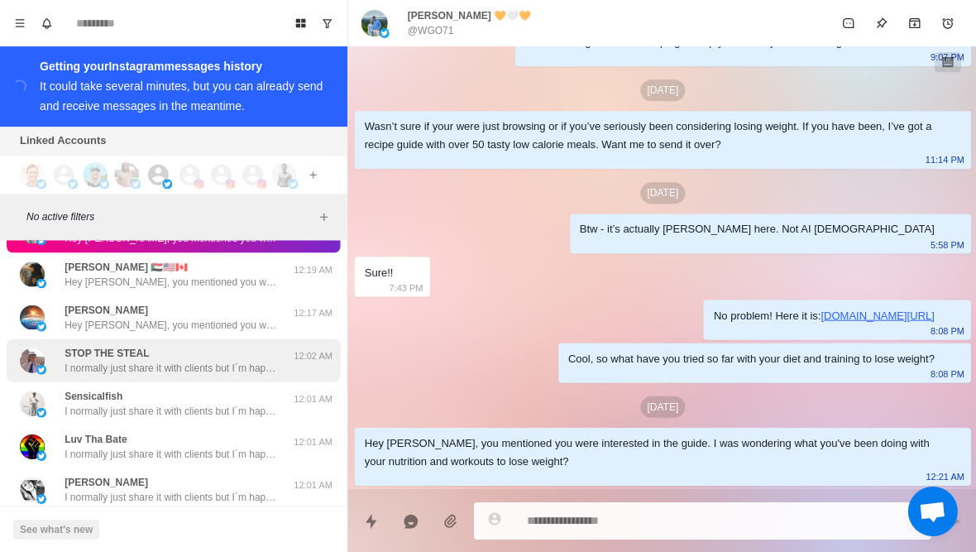
click at [196, 360] on p "I normally just share it with clients but I´m happy to help you out. Would you …" at bounding box center [172, 367] width 215 height 15
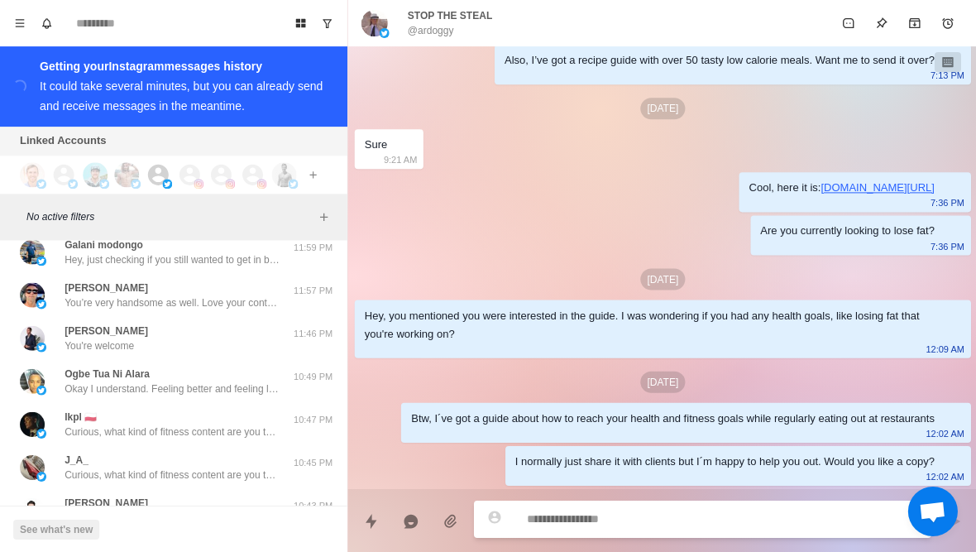
scroll to position [35013, 0]
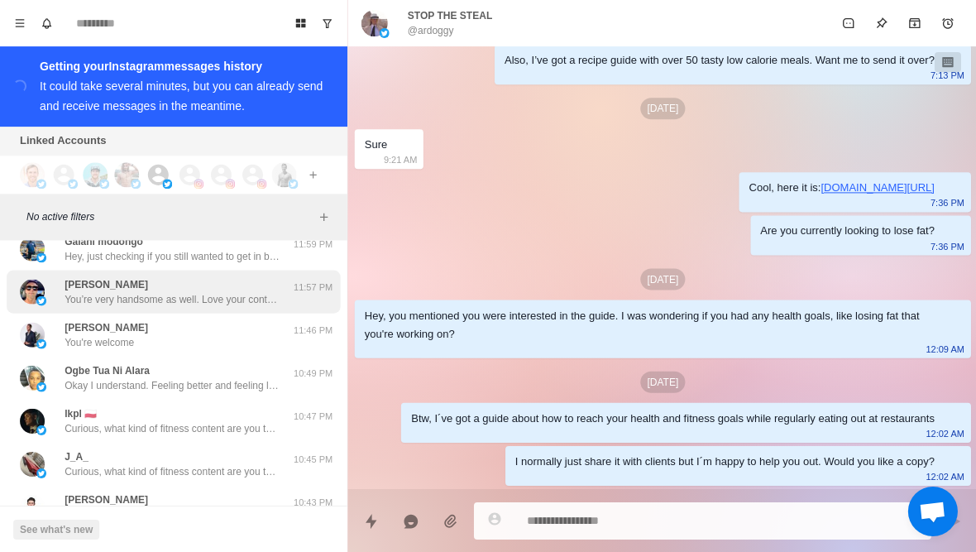
click at [198, 281] on div "[PERSON_NAME] You’re very handsome as well. Love your content. Take care 11:57 …" at bounding box center [173, 291] width 333 height 43
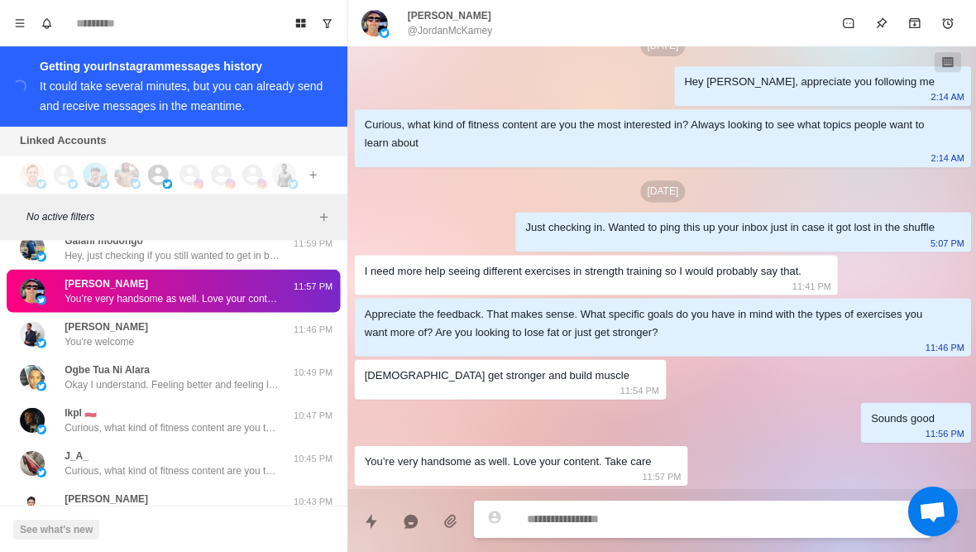
scroll to position [35020, 0]
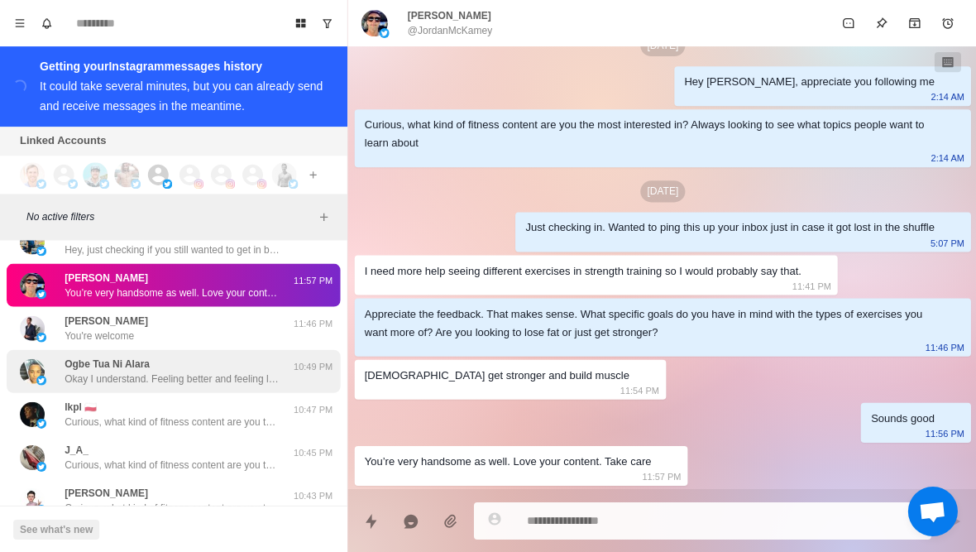
click at [179, 356] on div "Ogbe Tua Ni [PERSON_NAME] I understand. Feeling better and feeling like yoursel…" at bounding box center [172, 371] width 215 height 30
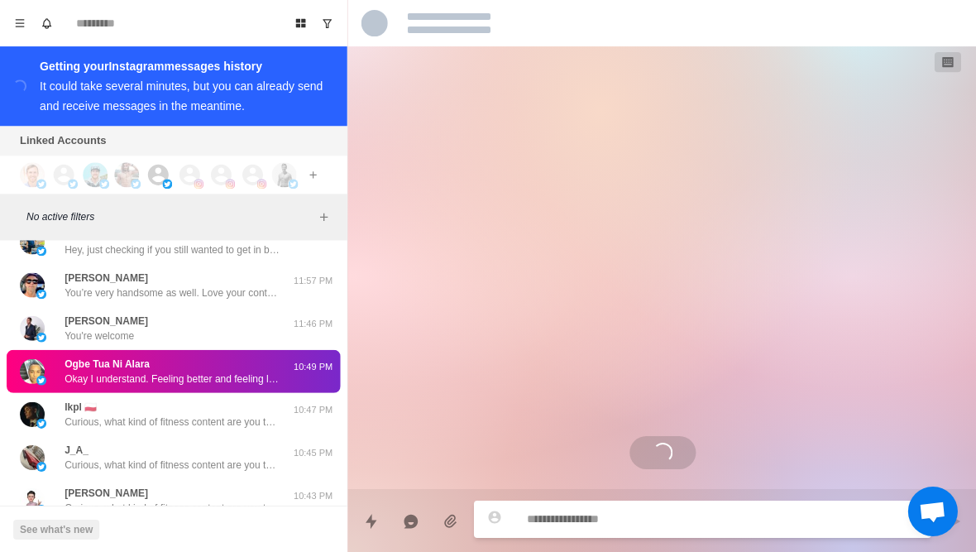
scroll to position [2053, 0]
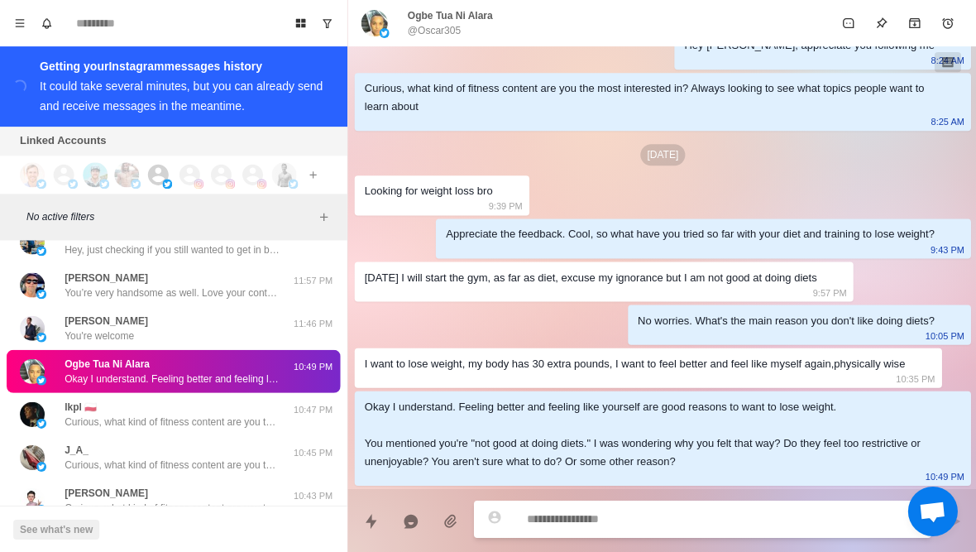
click at [445, 24] on p "@Oscar305" at bounding box center [433, 30] width 53 height 15
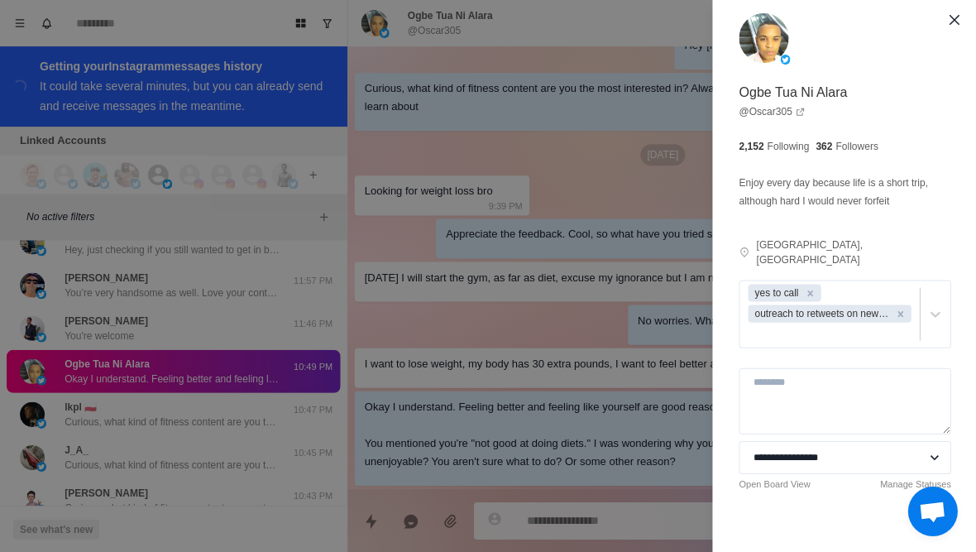
click at [512, 281] on div "**********" at bounding box center [488, 276] width 976 height 552
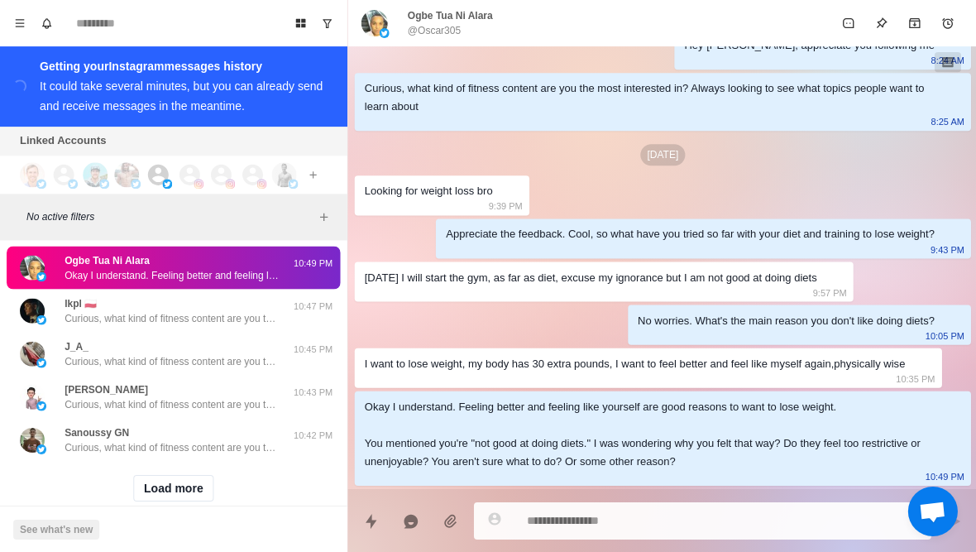
scroll to position [35122, 0]
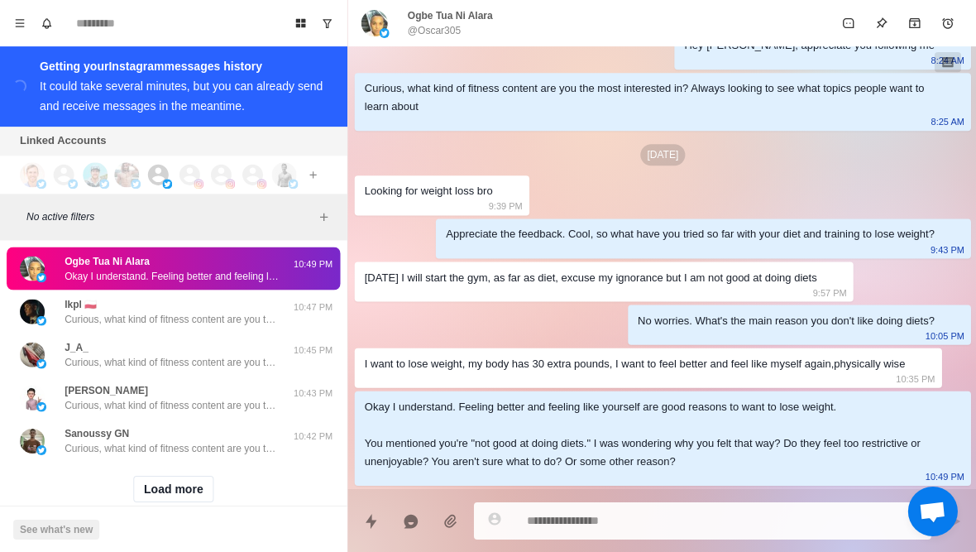
click at [176, 475] on button "Load more" at bounding box center [173, 488] width 81 height 26
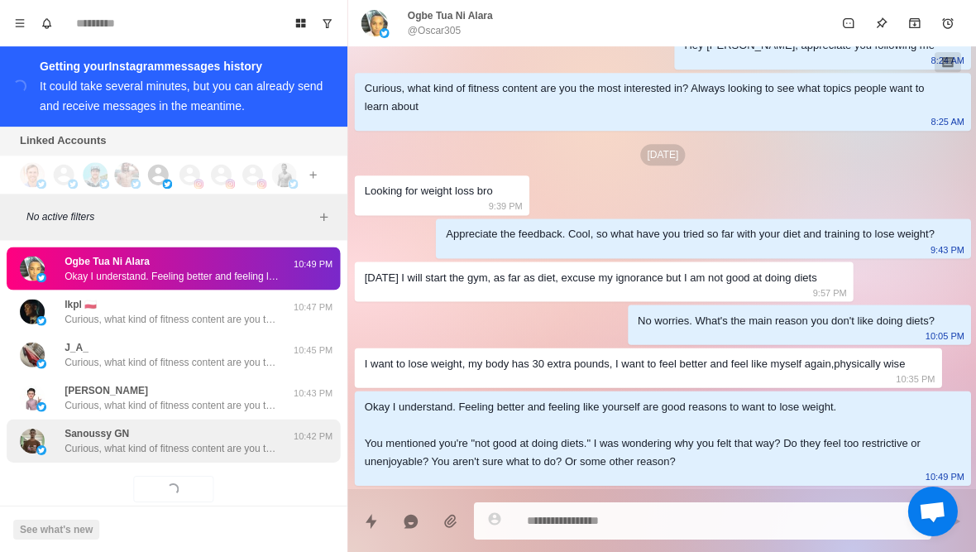
click at [218, 429] on div "Sanoussy GN Curious, what kind of fitness content are you the most interested i…" at bounding box center [173, 440] width 333 height 43
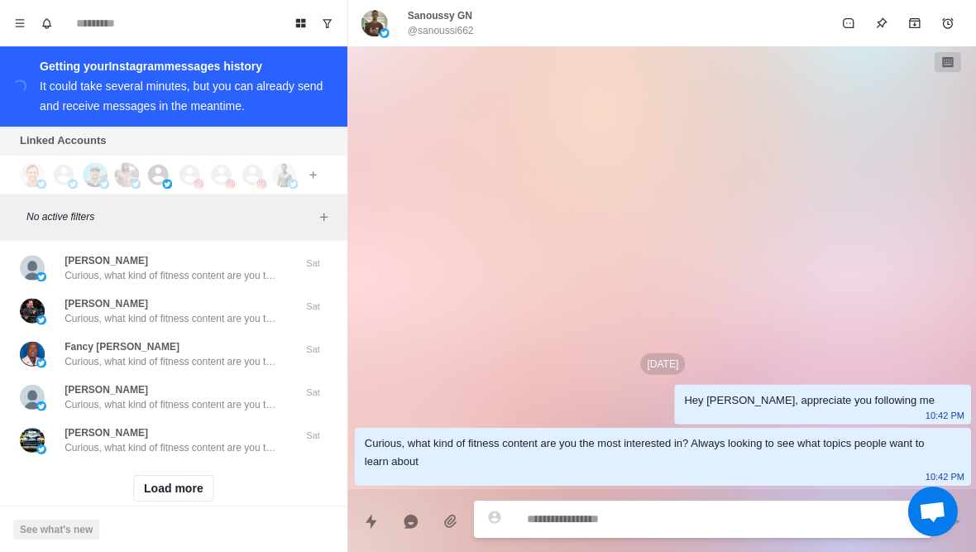
scroll to position [35983, 0]
click at [185, 475] on button "Load more" at bounding box center [173, 488] width 81 height 26
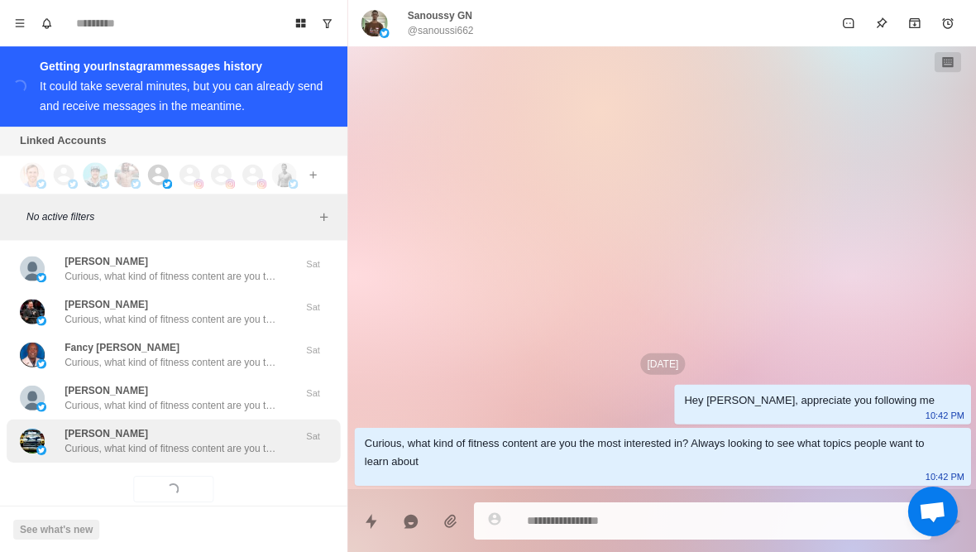
click at [221, 440] on p "Curious, what kind of fitness content are you the most interested in? Always lo…" at bounding box center [172, 447] width 215 height 15
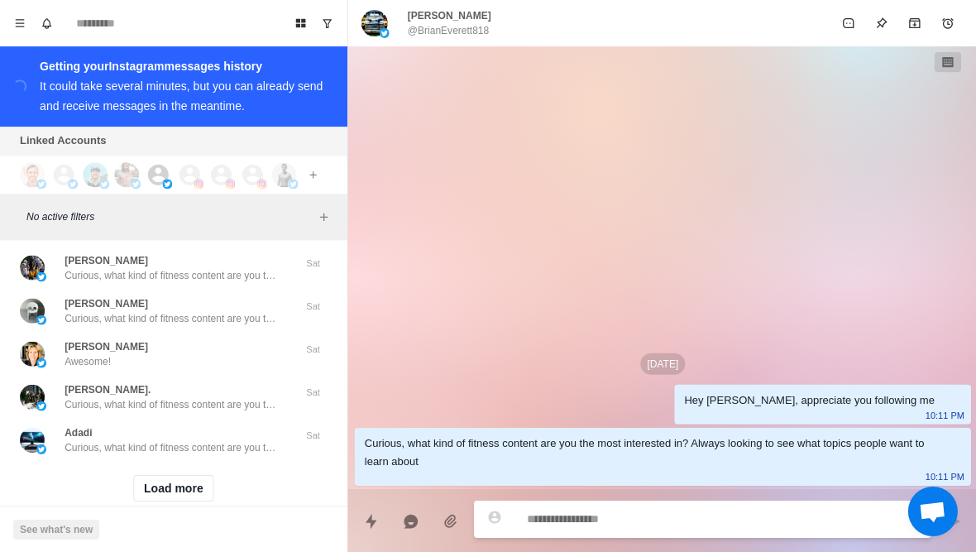
scroll to position [36843, 0]
click at [189, 475] on button "Load more" at bounding box center [173, 488] width 81 height 26
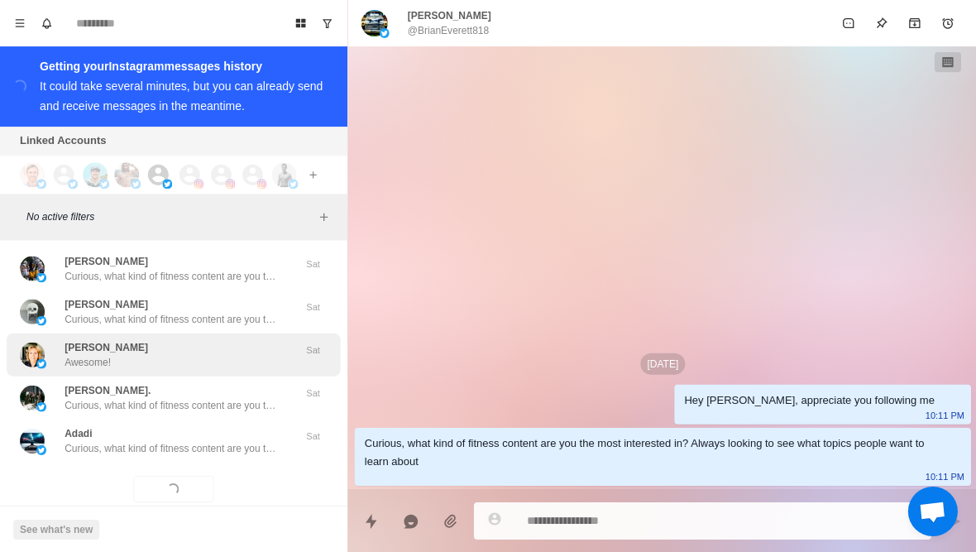
click at [280, 339] on div "[PERSON_NAME] Awesome!" at bounding box center [156, 354] width 272 height 30
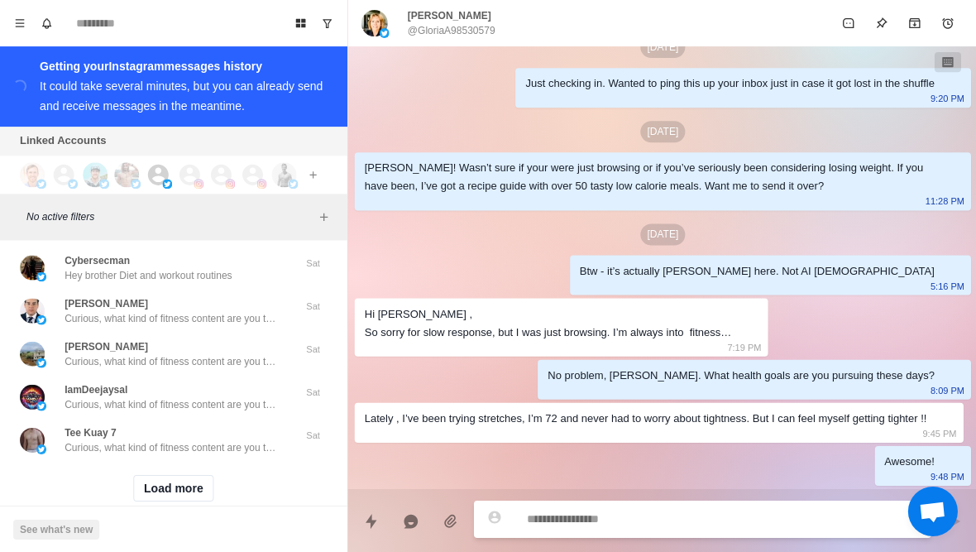
scroll to position [37703, 0]
click at [150, 475] on button "Load more" at bounding box center [173, 488] width 81 height 26
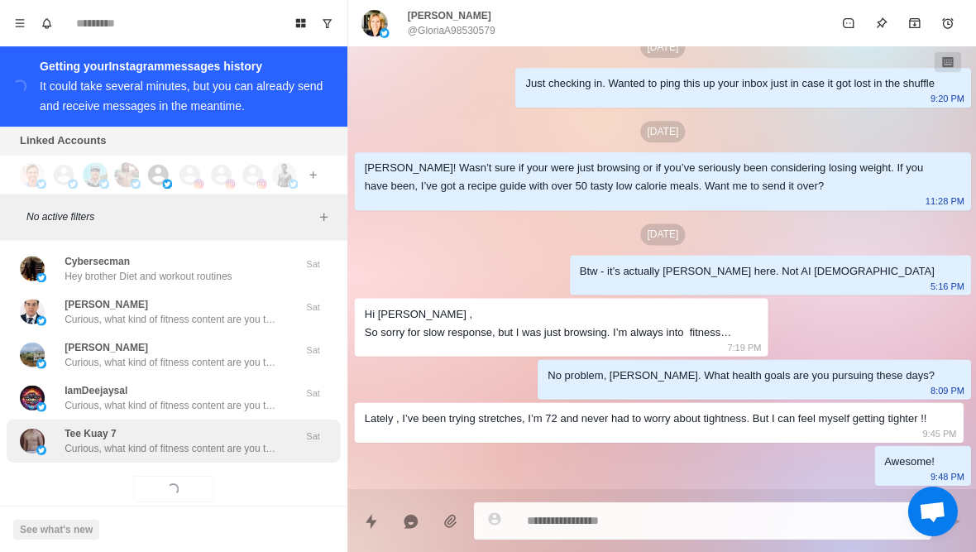
click at [116, 430] on div "Tee Kuay 7 Curious, what kind of fitness content are you the most interested in…" at bounding box center [173, 440] width 333 height 43
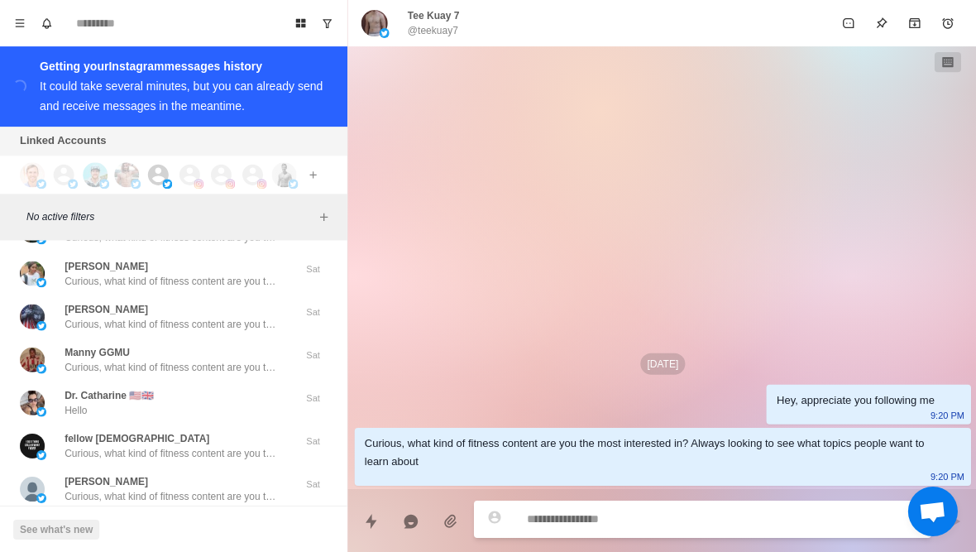
scroll to position [38232, 0]
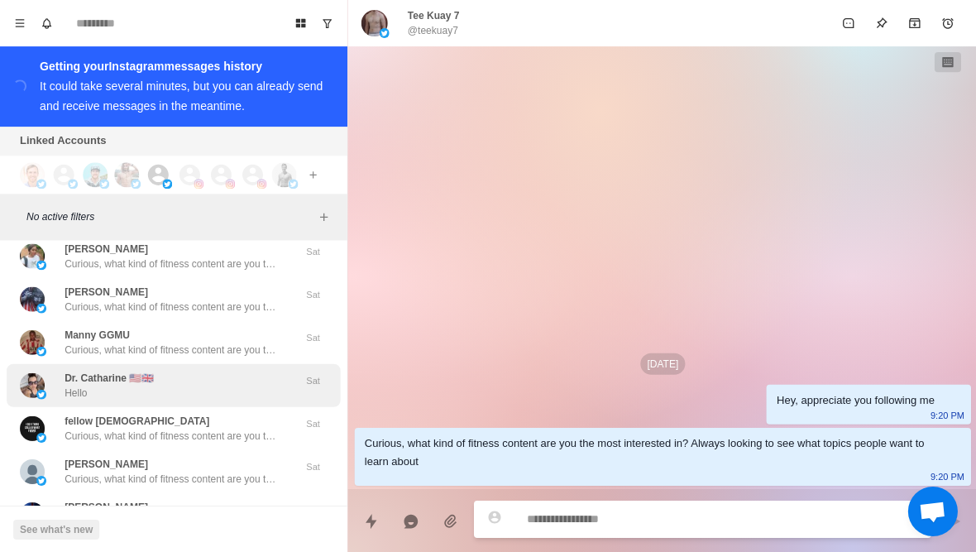
click at [75, 385] on p "Hello" at bounding box center [76, 392] width 22 height 15
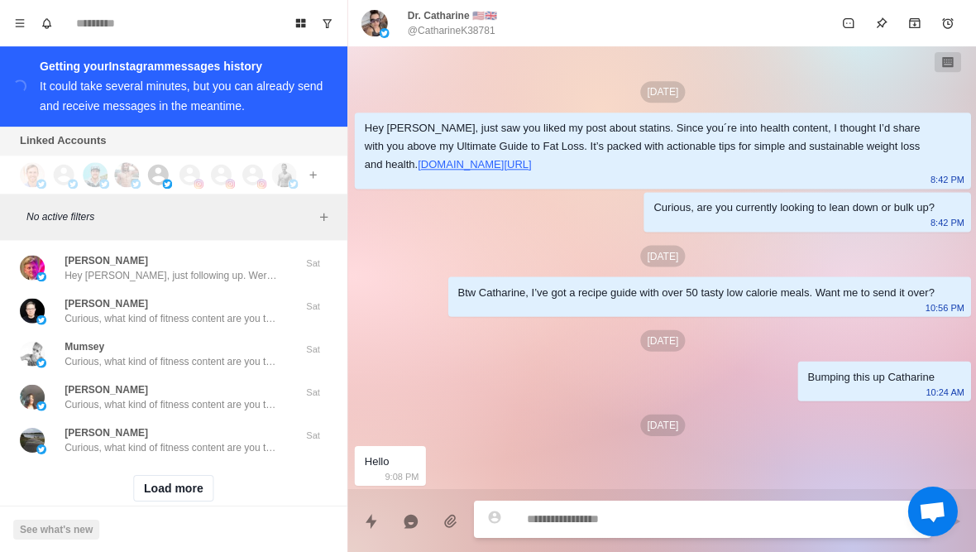
scroll to position [38563, 0]
click at [161, 475] on button "Load more" at bounding box center [173, 488] width 81 height 26
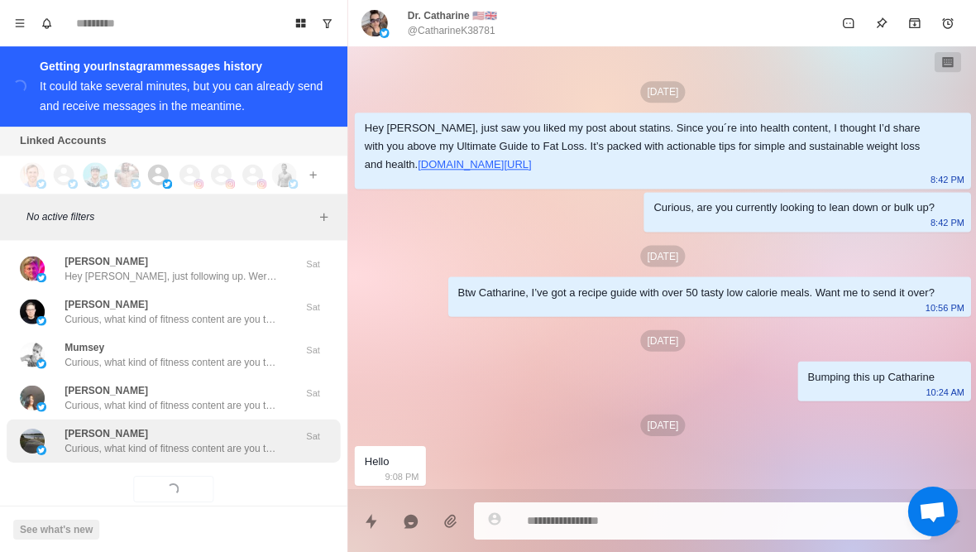
click at [131, 427] on div "[PERSON_NAME] Curious, what kind of fitness content are you the most interested…" at bounding box center [173, 440] width 333 height 43
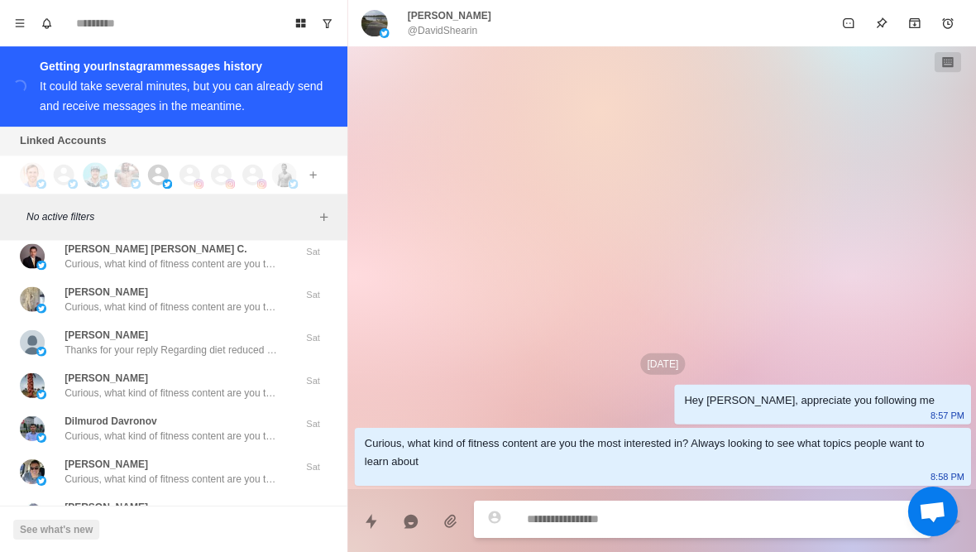
scroll to position [39189, 0]
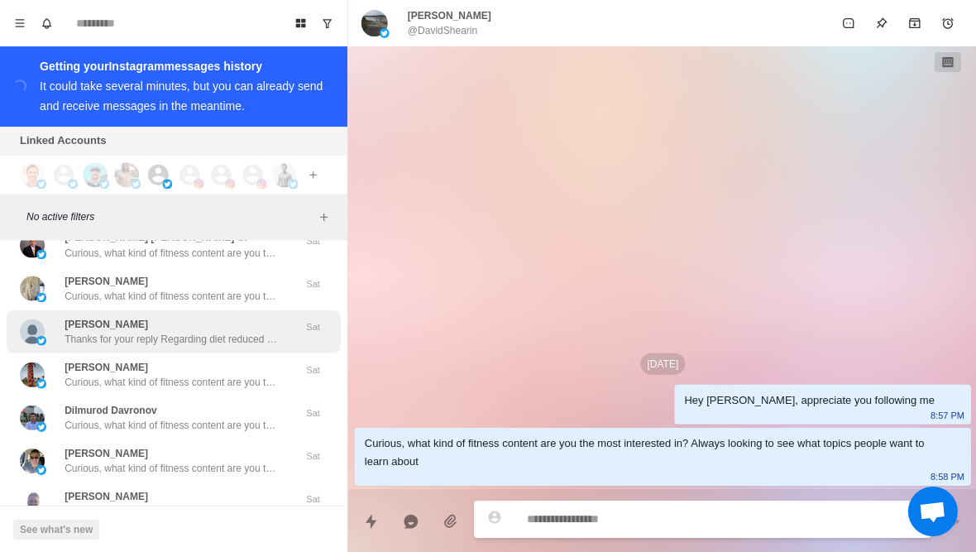
click at [54, 316] on div "[PERSON_NAME] Thanks for your reply Regarding diet reduced carbs added protein …" at bounding box center [156, 331] width 272 height 30
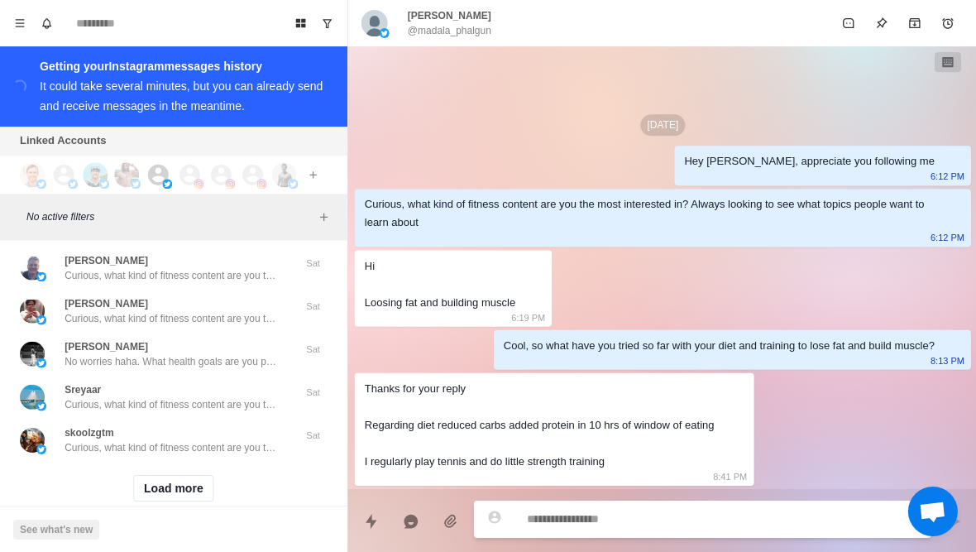
scroll to position [39423, 0]
click at [146, 475] on button "Load more" at bounding box center [173, 488] width 81 height 26
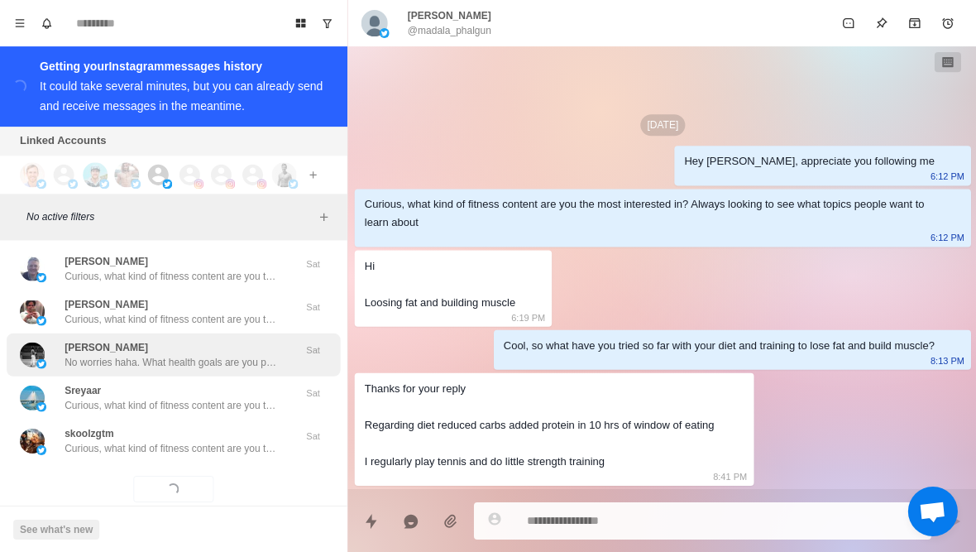
click at [57, 339] on div "[PERSON_NAME] No worries haha. What health goals are you pursuing these days?" at bounding box center [156, 354] width 272 height 30
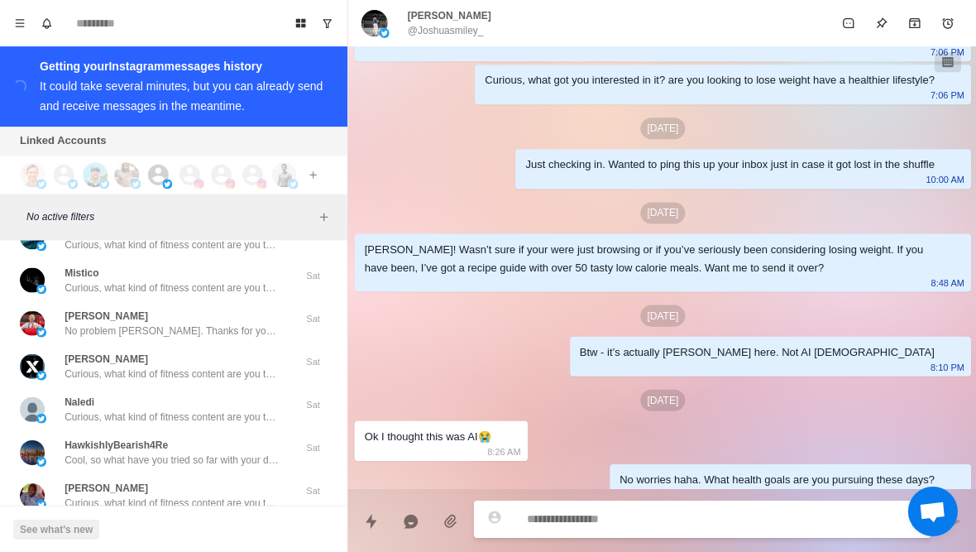
scroll to position [39714, 0]
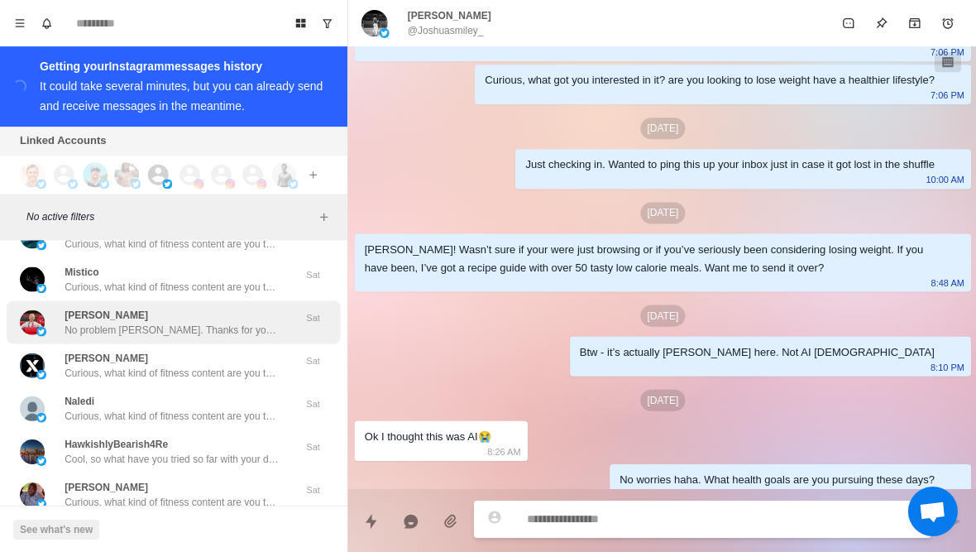
click at [44, 326] on img at bounding box center [41, 331] width 10 height 10
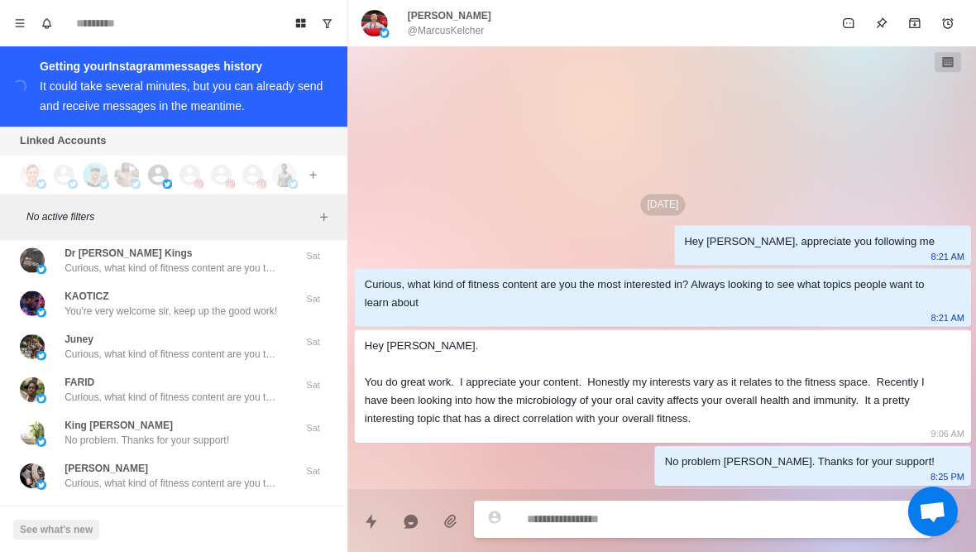
scroll to position [40279, 0]
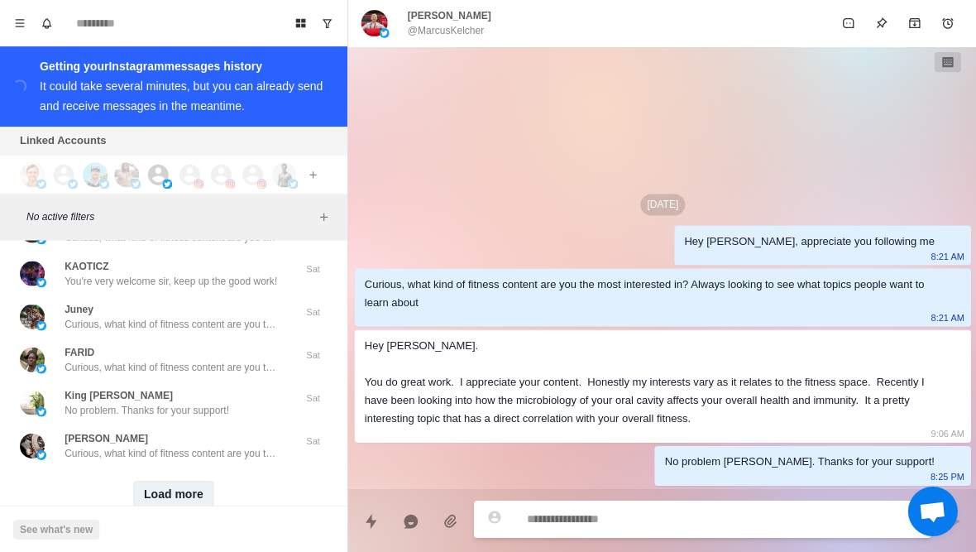
click at [160, 480] on button "Load more" at bounding box center [173, 493] width 81 height 26
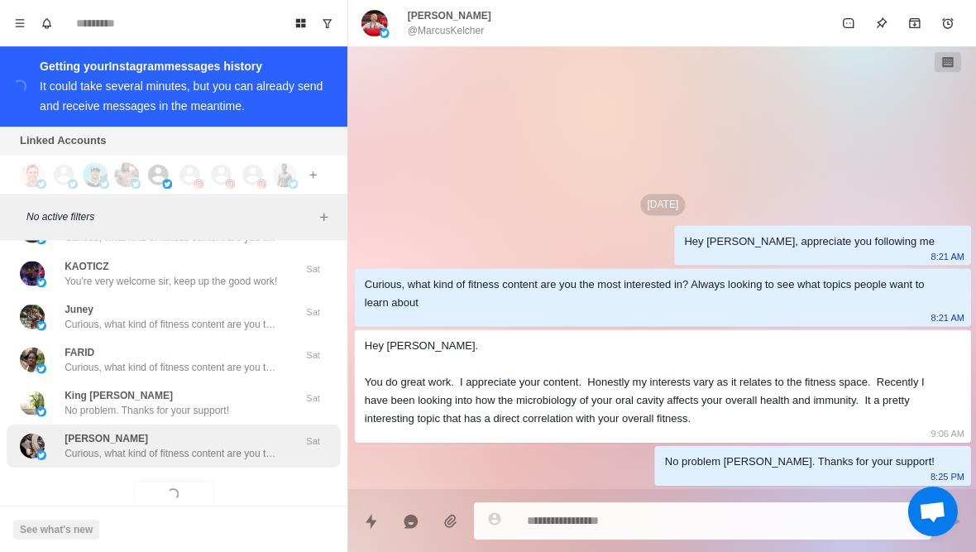
click at [124, 436] on div "[PERSON_NAME] Curious, what kind of fitness content are you the most interested…" at bounding box center [173, 444] width 333 height 43
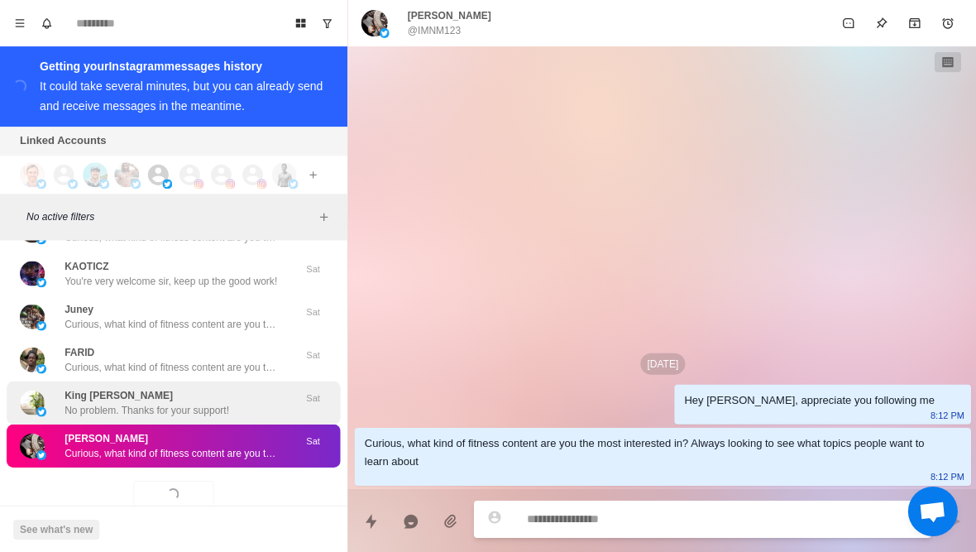
click at [79, 402] on p "No problem. Thanks for your support!" at bounding box center [147, 409] width 165 height 15
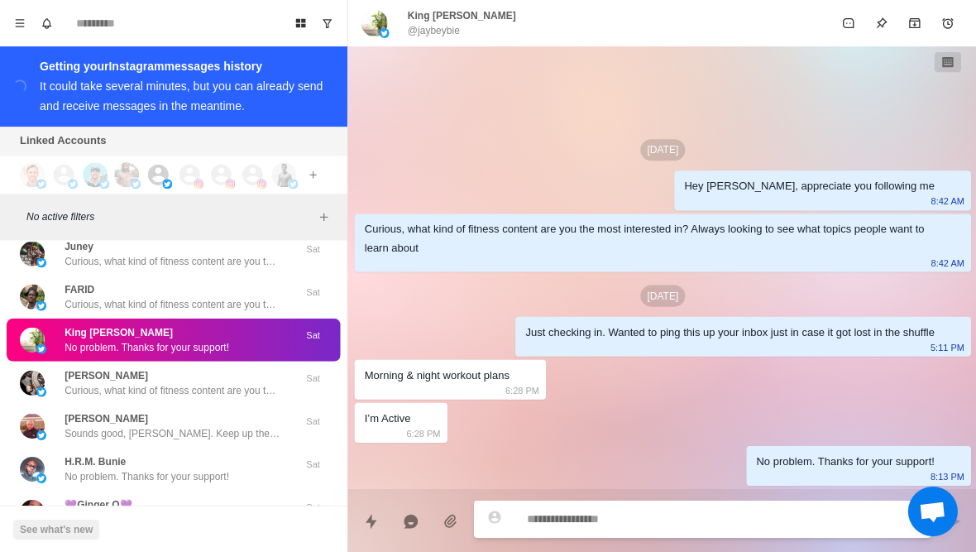
scroll to position [40342, 0]
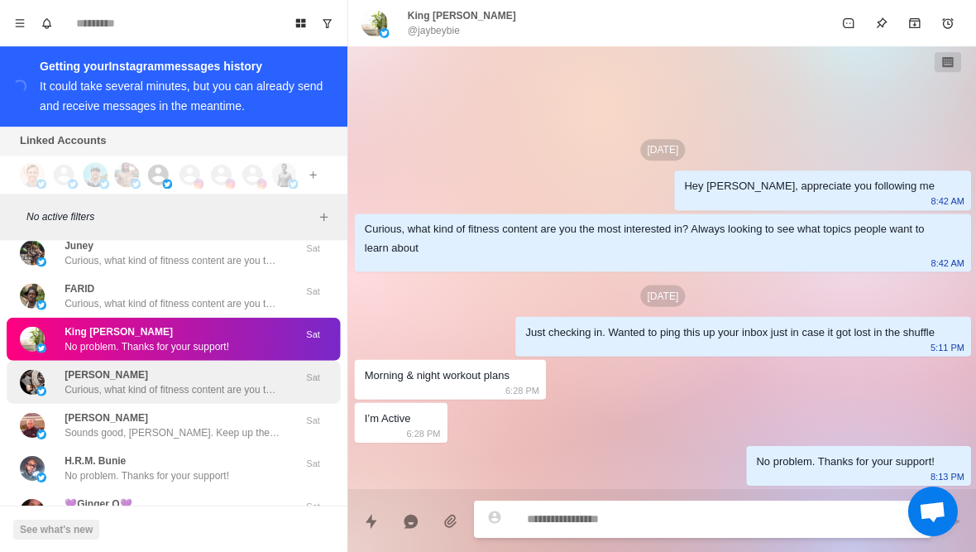
click at [43, 369] on img at bounding box center [32, 381] width 25 height 25
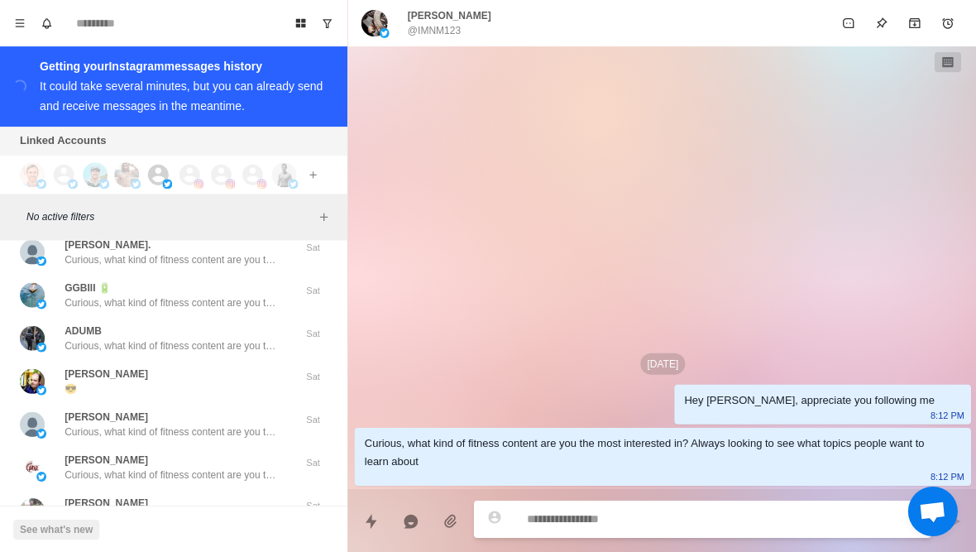
scroll to position [40820, 0]
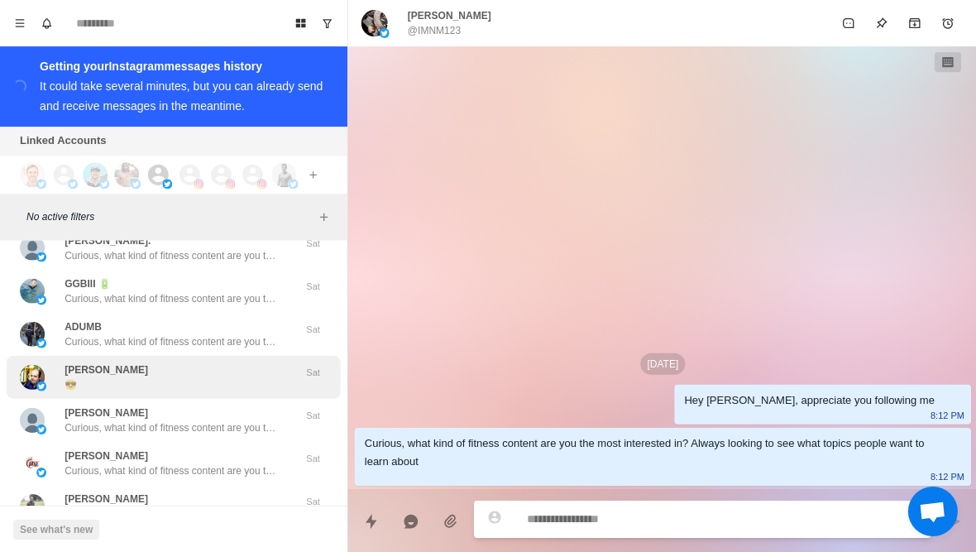
click at [42, 364] on img at bounding box center [32, 376] width 25 height 25
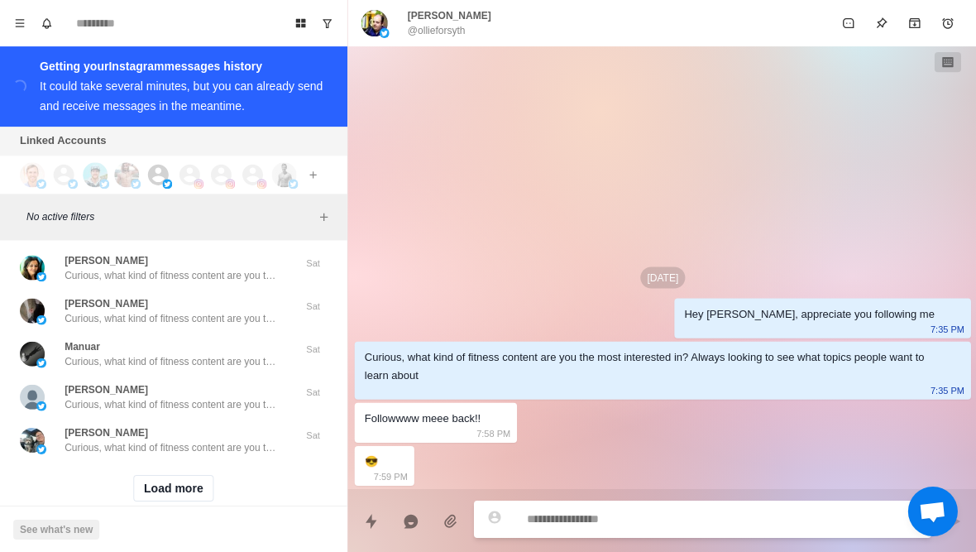
scroll to position [41144, 0]
click at [146, 475] on button "Load more" at bounding box center [173, 488] width 81 height 26
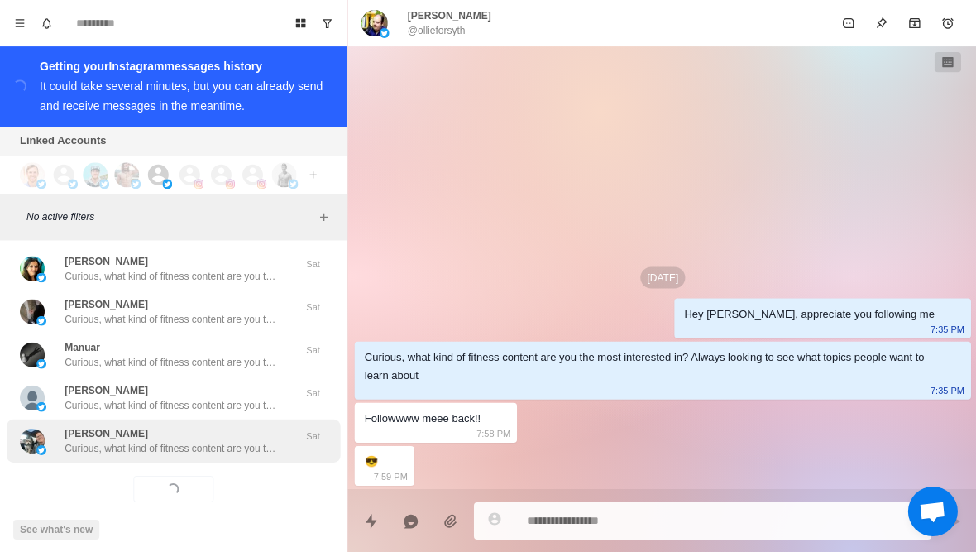
click at [115, 431] on div "[PERSON_NAME], what kind of fitness content are you the most interested in? Alw…" at bounding box center [173, 440] width 333 height 43
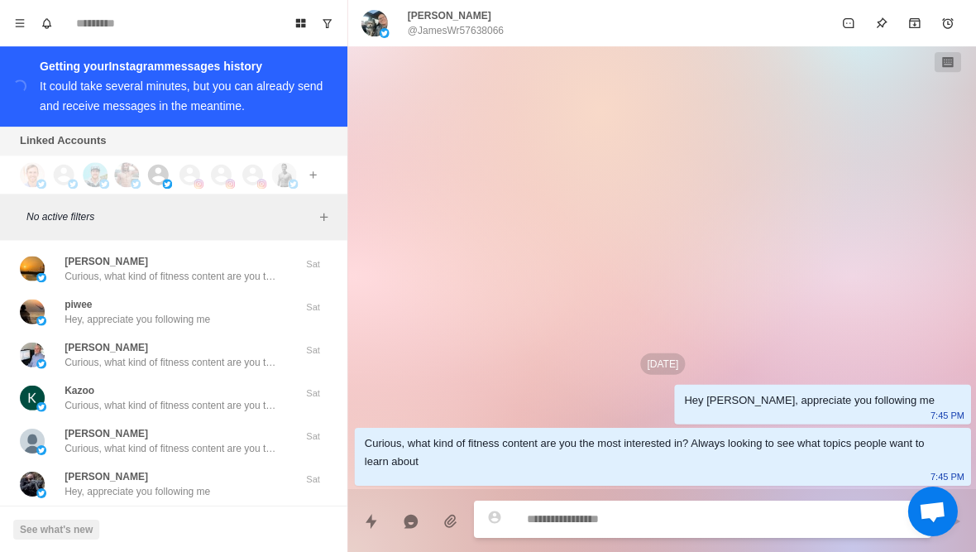
scroll to position [41894, 0]
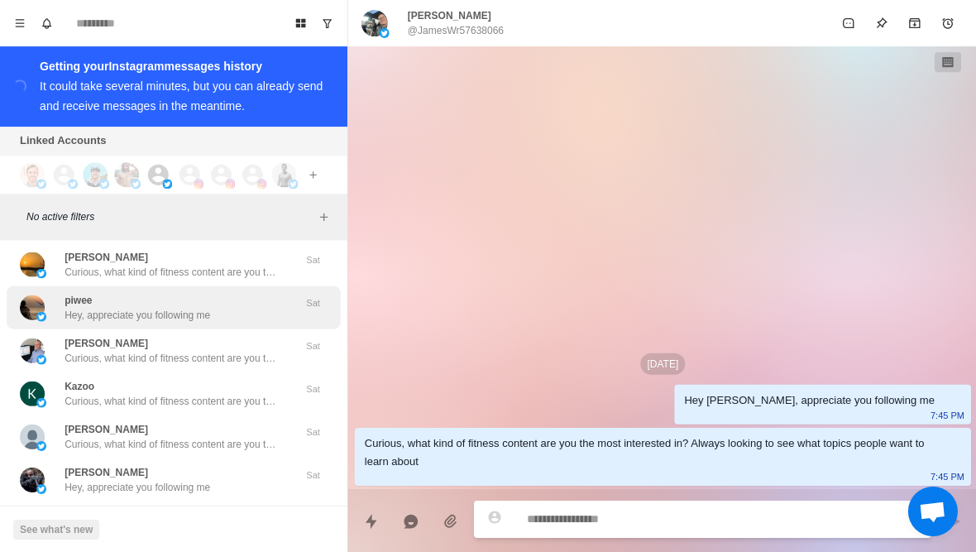
click at [29, 294] on img at bounding box center [32, 306] width 25 height 25
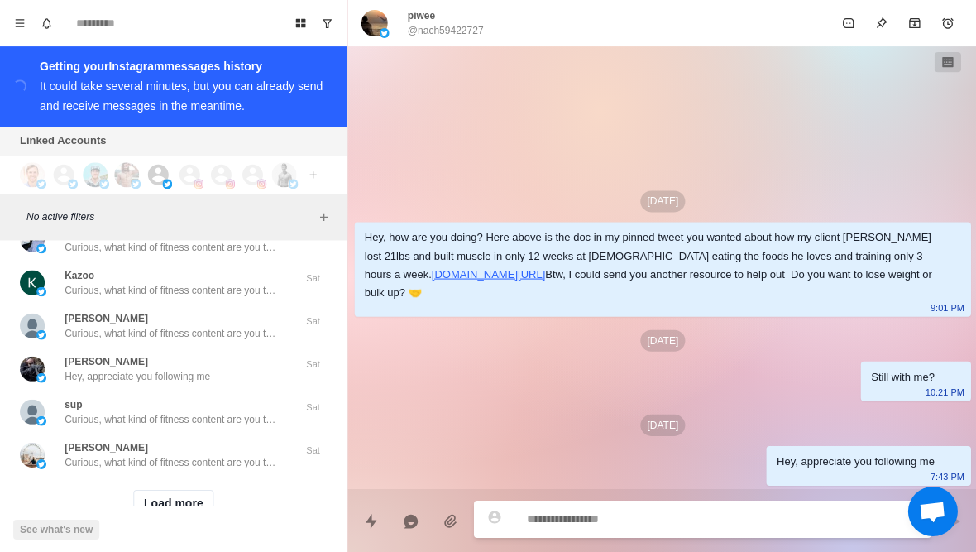
scroll to position [42004, 0]
click at [155, 490] on button "Load more" at bounding box center [173, 503] width 81 height 26
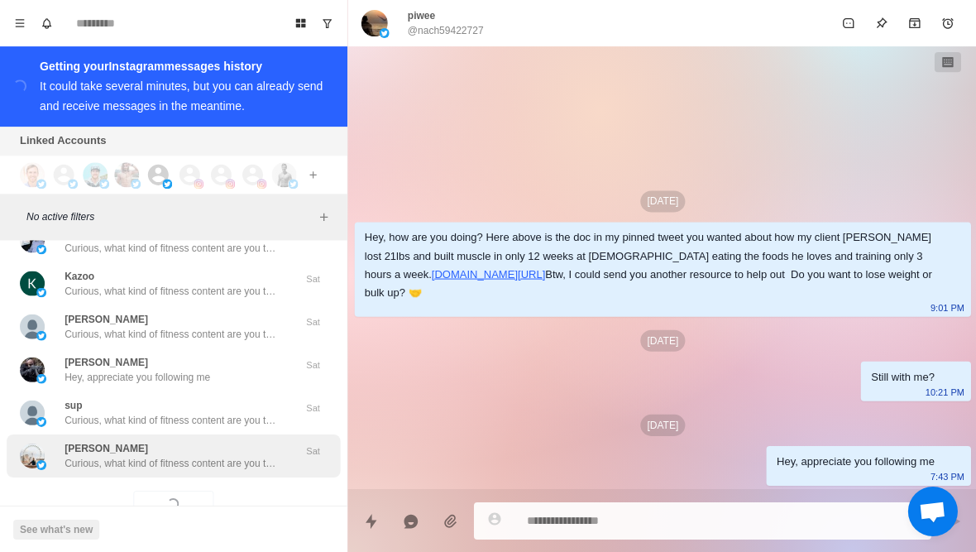
click at [126, 433] on div "[PERSON_NAME], what kind of fitness content are you the most interested in? Alw…" at bounding box center [173, 454] width 333 height 43
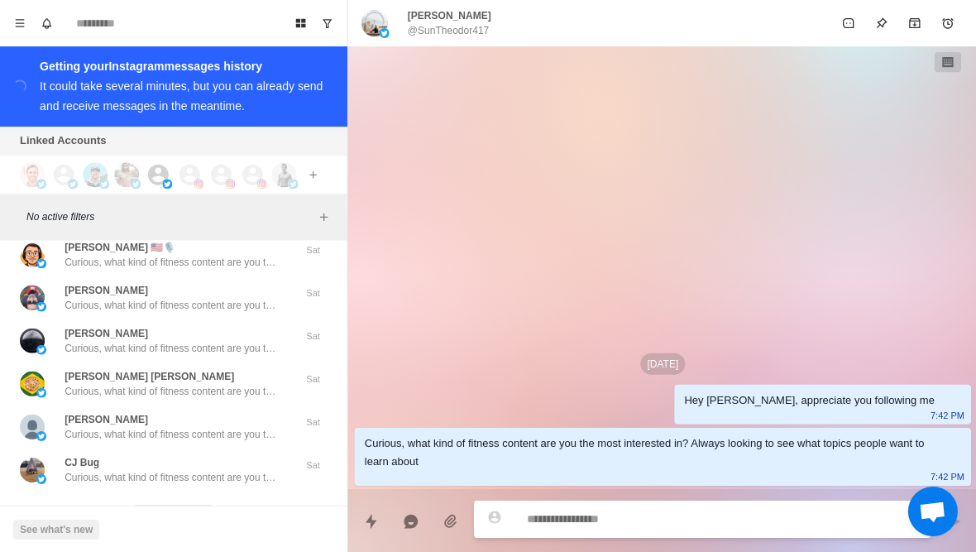
scroll to position [42864, 0]
click at [155, 505] on button "Load more" at bounding box center [173, 518] width 81 height 26
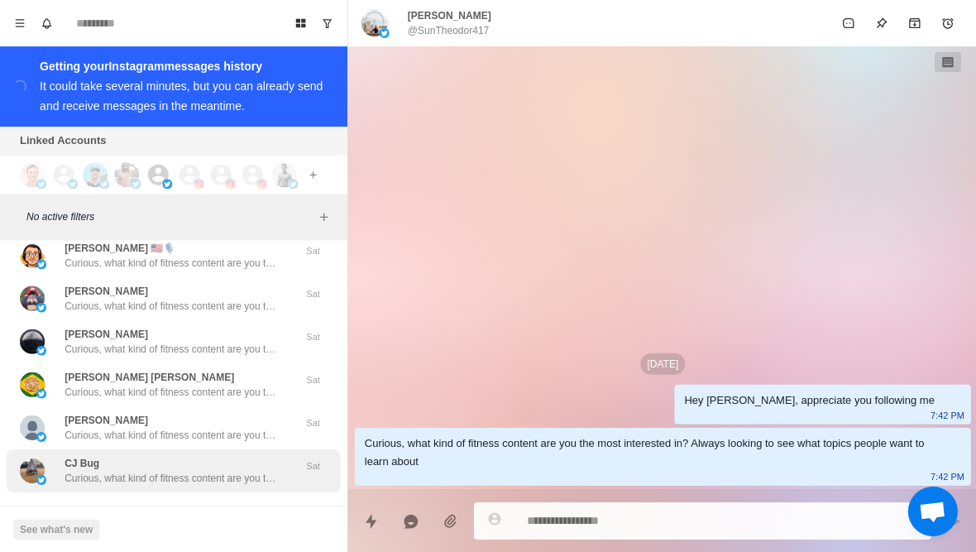
click at [130, 448] on div "CJ Bug Curious, what kind of fitness content are you the most interested in? Al…" at bounding box center [173, 469] width 333 height 43
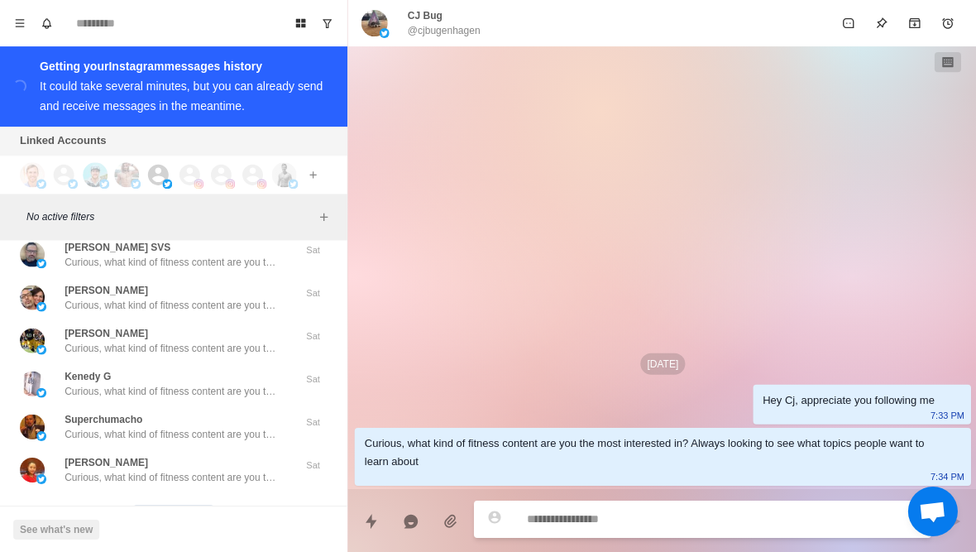
scroll to position [43724, 0]
click at [152, 505] on button "Load more" at bounding box center [173, 518] width 81 height 26
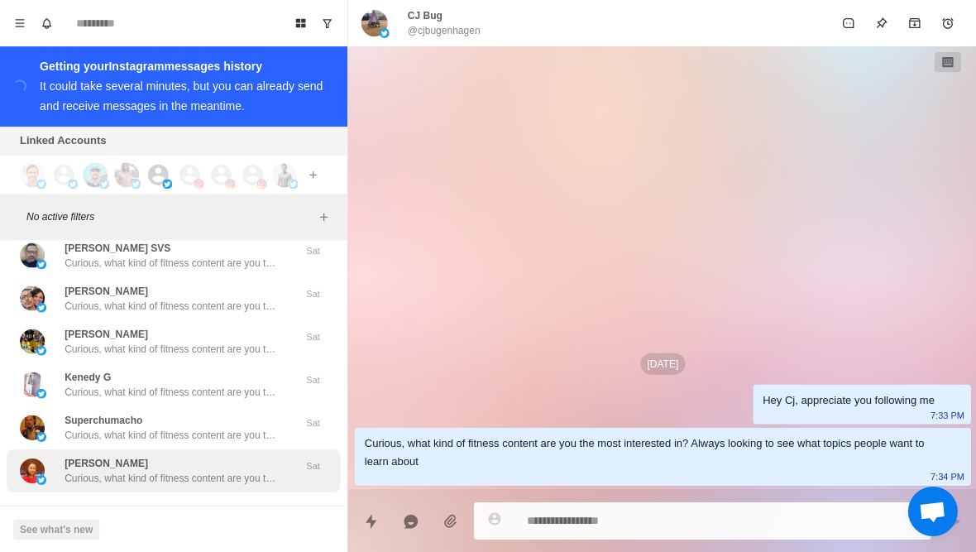
click at [120, 470] on p "Curious, what kind of fitness content are you the most interested in? Always lo…" at bounding box center [172, 477] width 215 height 15
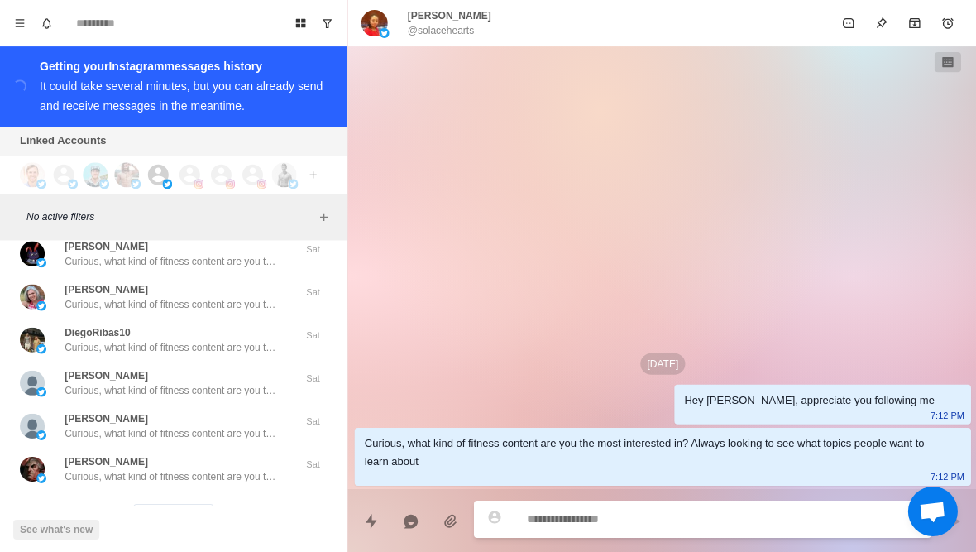
scroll to position [44585, 0]
click at [146, 505] on button "Load more" at bounding box center [173, 518] width 81 height 26
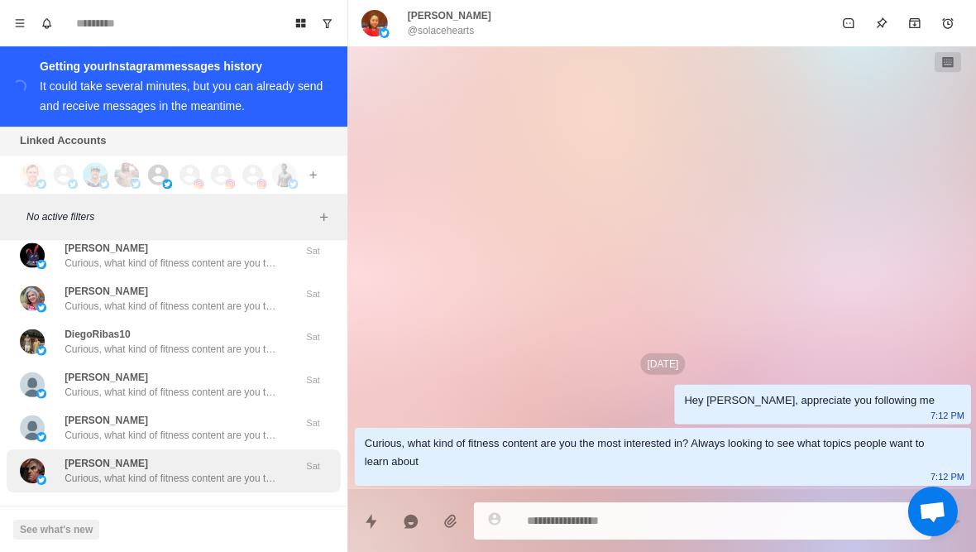
click at [113, 448] on div "[PERSON_NAME], what kind of fitness content are you the most interested in? Alw…" at bounding box center [173, 469] width 333 height 43
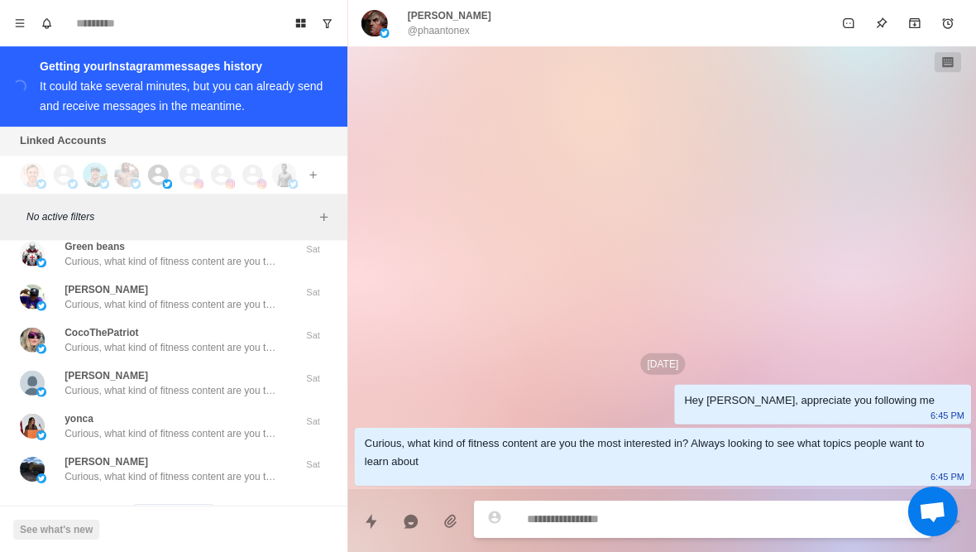
scroll to position [45445, 0]
click at [151, 505] on button "Load more" at bounding box center [173, 518] width 81 height 26
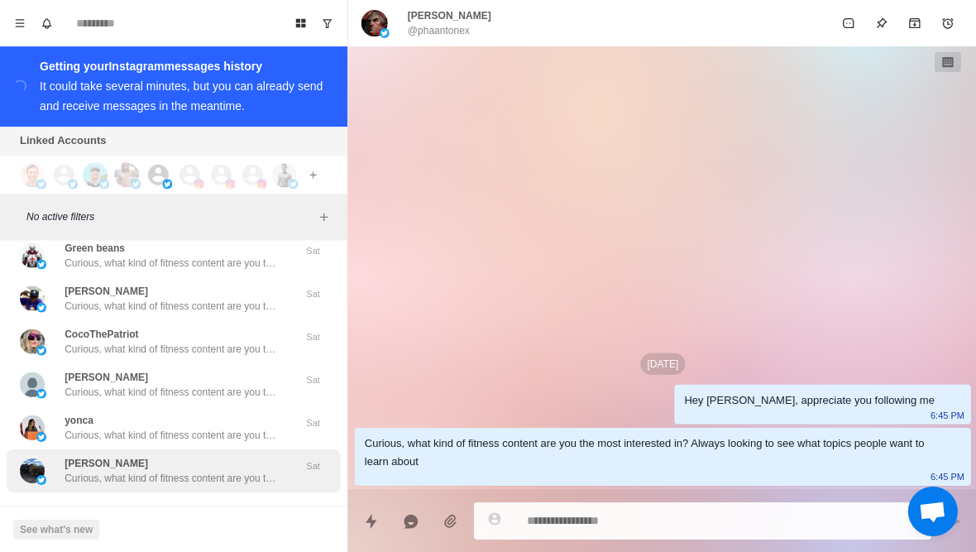
click at [129, 448] on div "[PERSON_NAME] Curious, what kind of fitness content are you the most interested…" at bounding box center [173, 469] width 333 height 43
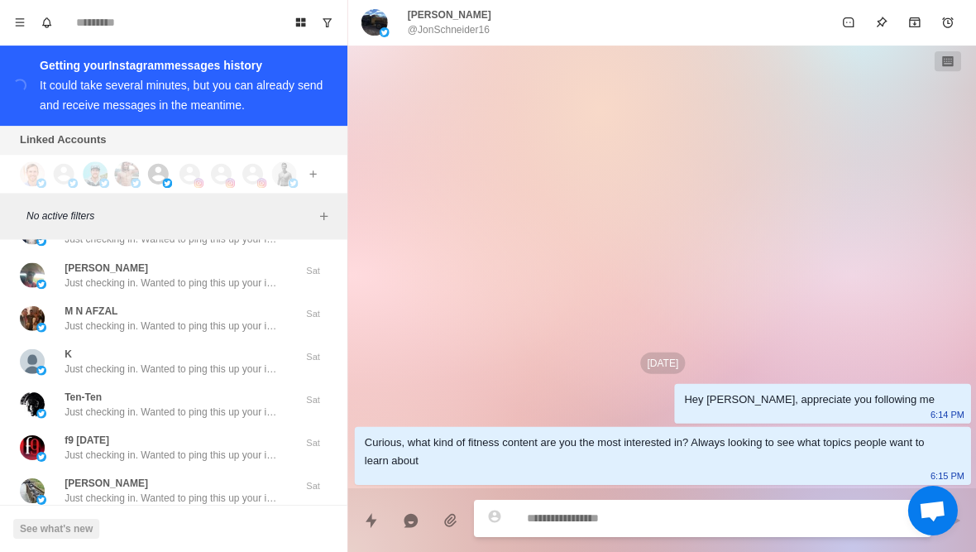
scroll to position [46286, 0]
click at [150, 524] on button "Load more" at bounding box center [173, 537] width 81 height 26
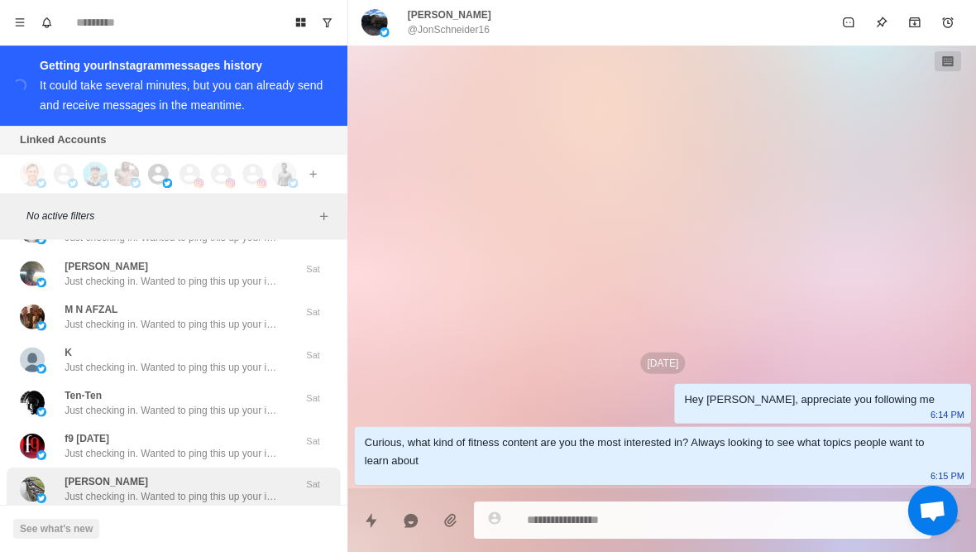
click at [126, 489] on p "Just checking in. Wanted to ping this up your inbox just in case it got lost in…" at bounding box center [172, 496] width 215 height 15
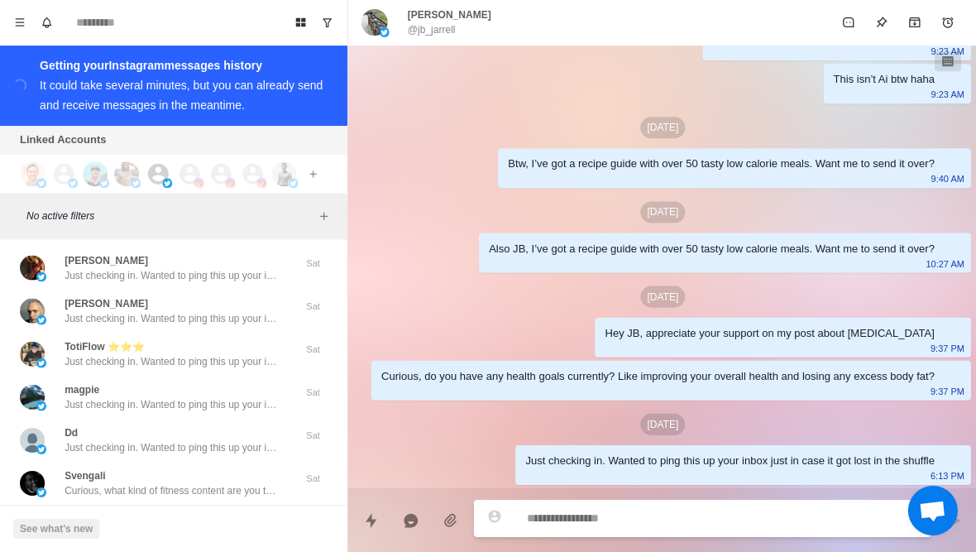
scroll to position [47165, 0]
click at [157, 519] on button "Load more" at bounding box center [173, 532] width 81 height 26
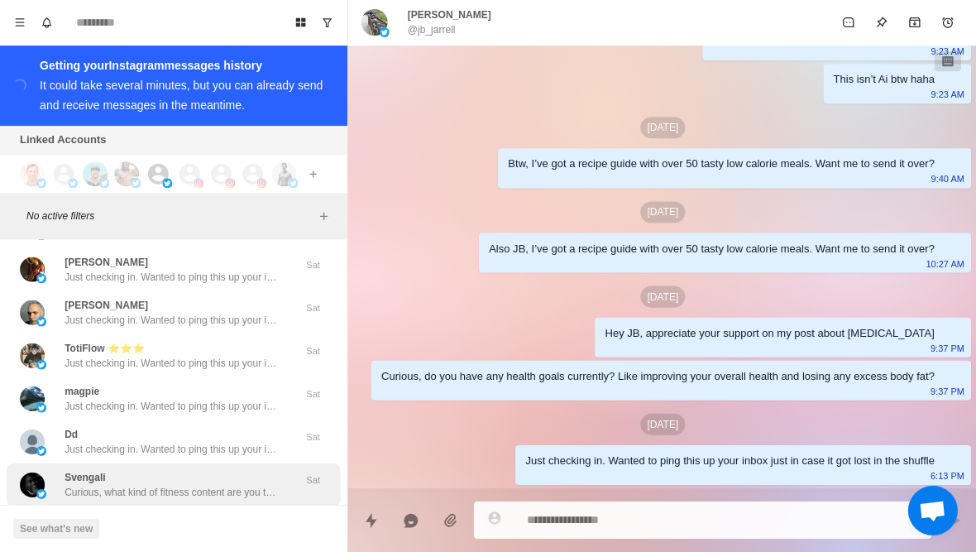
click at [121, 463] on div "[PERSON_NAME], what kind of fitness content are you the most interested in? Alw…" at bounding box center [173, 484] width 333 height 43
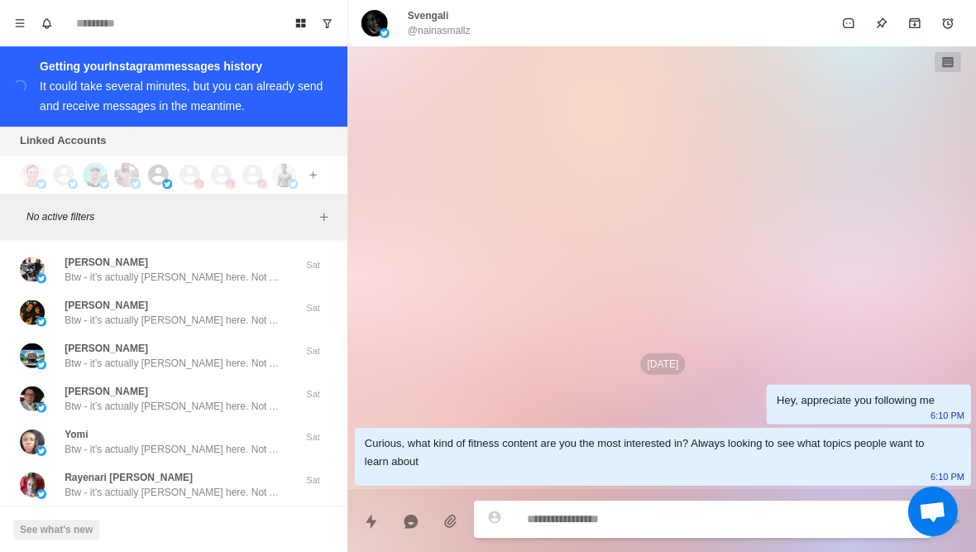
scroll to position [48025, 0]
click at [150, 519] on button "Load more" at bounding box center [173, 532] width 81 height 26
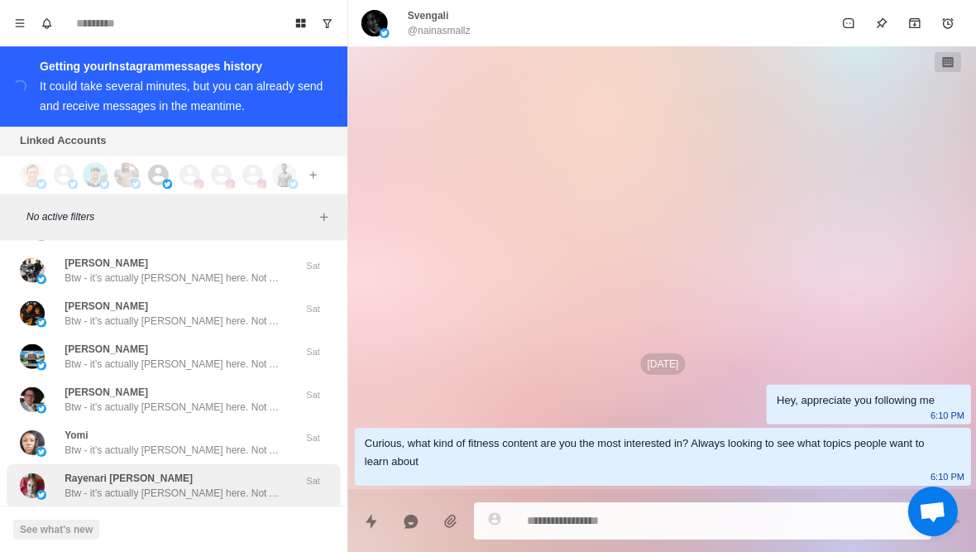
click at [117, 463] on div "Rayenari [PERSON_NAME] - it’s actually [PERSON_NAME] here. Not AI haha Sat" at bounding box center [173, 484] width 333 height 43
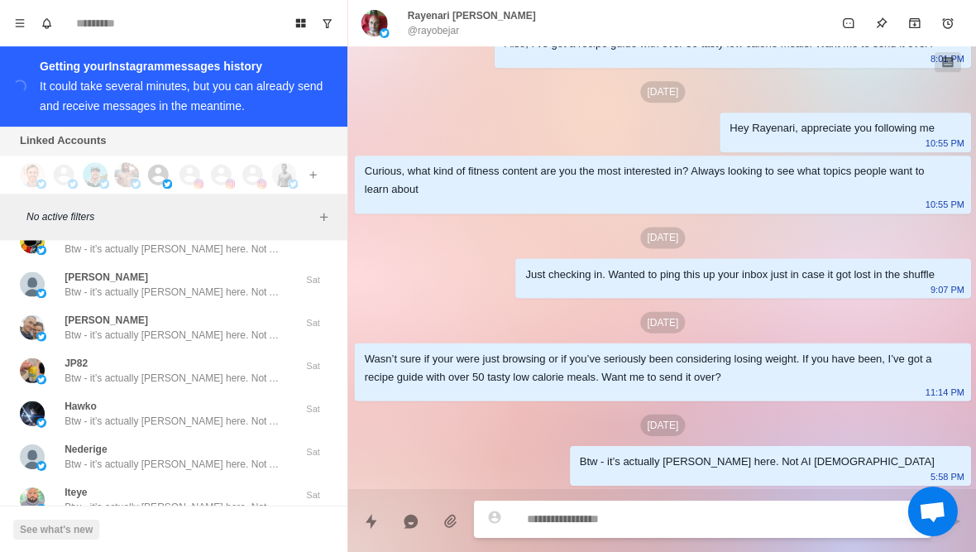
scroll to position [48886, 0]
click at [127, 478] on div "Iteye Btw - it’s actually [PERSON_NAME] here. Not AI haha Sat" at bounding box center [173, 499] width 333 height 43
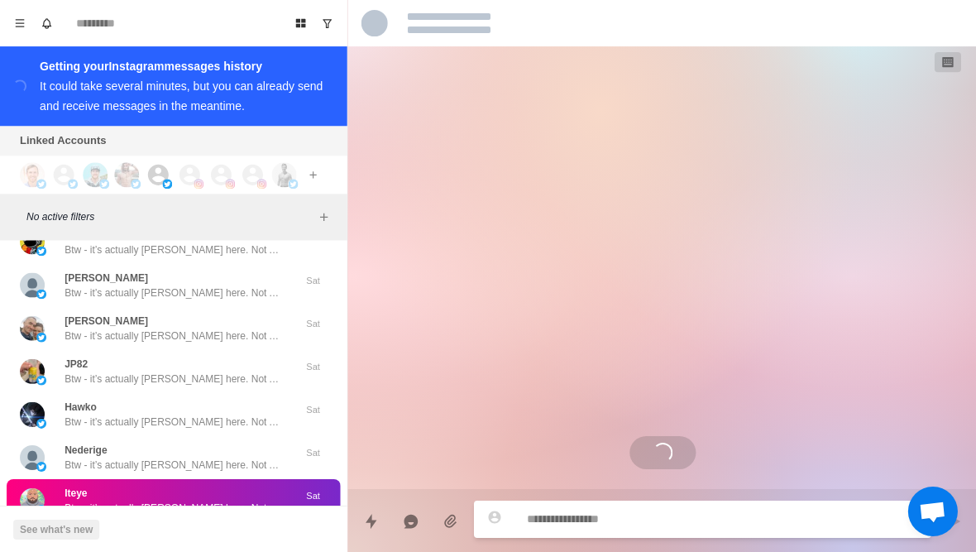
scroll to position [0, 0]
click at [151, 534] on button "Load more" at bounding box center [173, 547] width 81 height 26
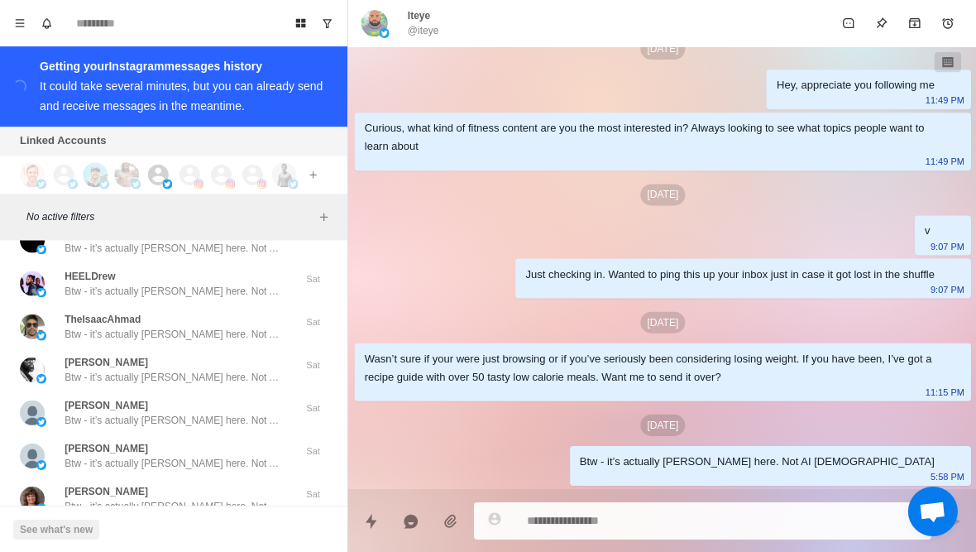
scroll to position [49746, 0]
click at [160, 534] on button "Load more" at bounding box center [173, 547] width 81 height 26
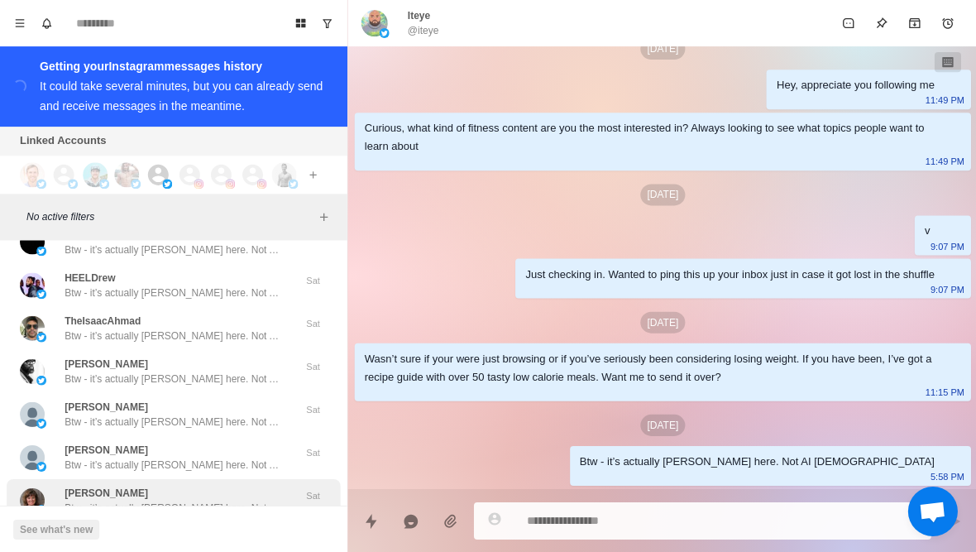
click at [108, 500] on p "Btw - it’s actually [PERSON_NAME] here. Not AI [DEMOGRAPHIC_DATA]" at bounding box center [172, 507] width 215 height 15
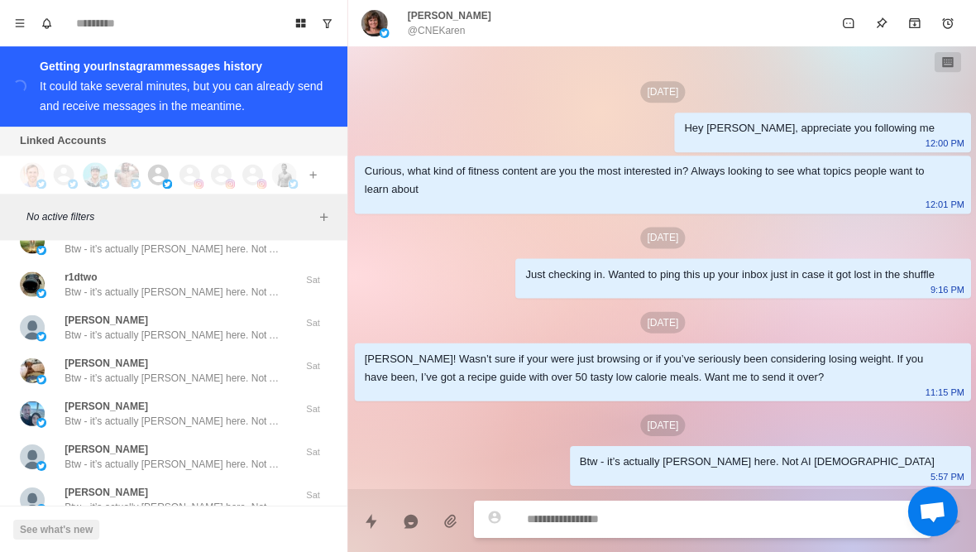
scroll to position [50606, 0]
click at [154, 534] on button "Load more" at bounding box center [173, 547] width 81 height 26
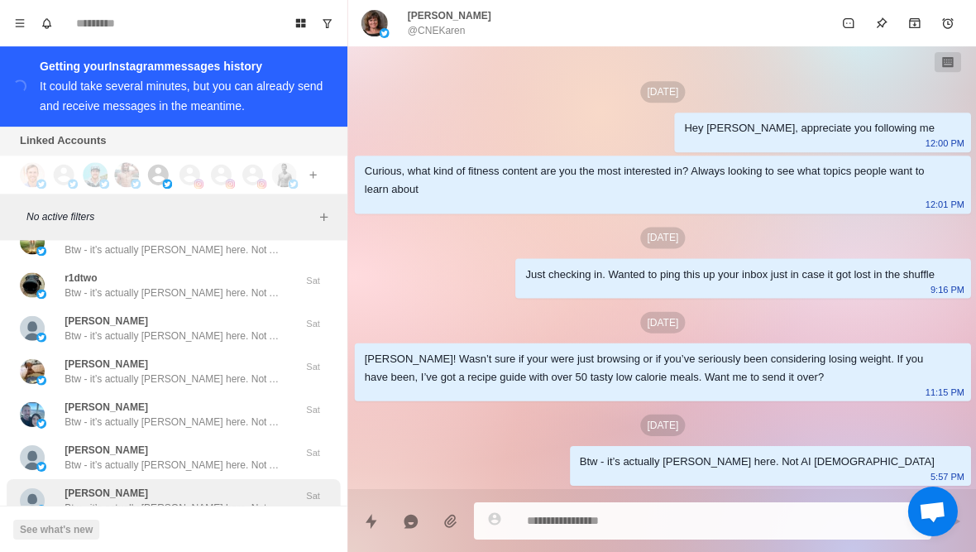
click at [110, 500] on p "Btw - it’s actually [PERSON_NAME] here. Not AI [DEMOGRAPHIC_DATA]" at bounding box center [172, 507] width 215 height 15
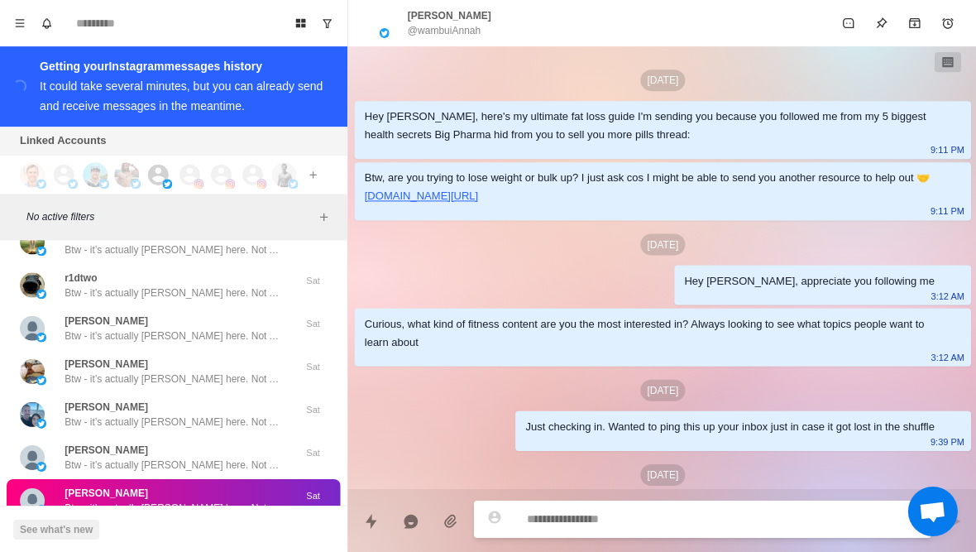
scroll to position [152, 0]
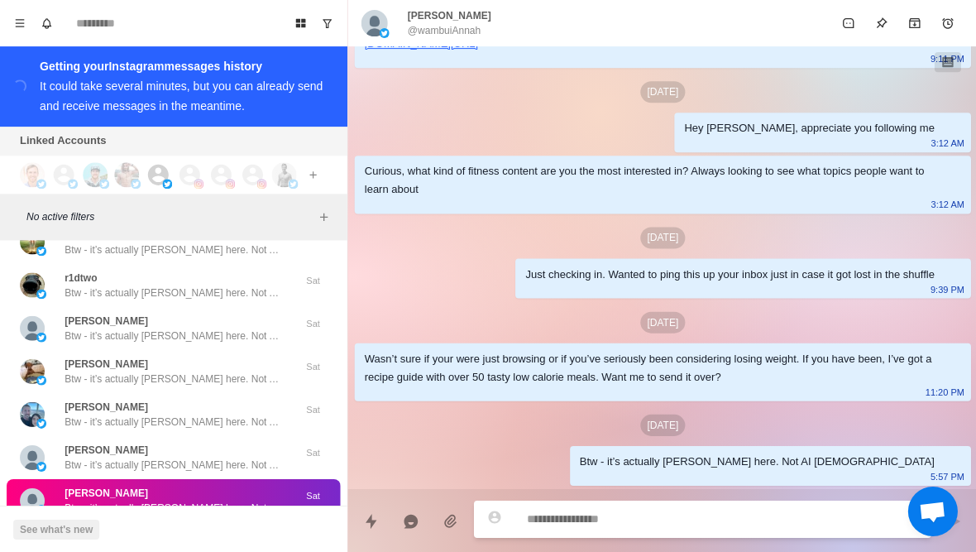
type textarea "*"
